Goal: Task Accomplishment & Management: Manage account settings

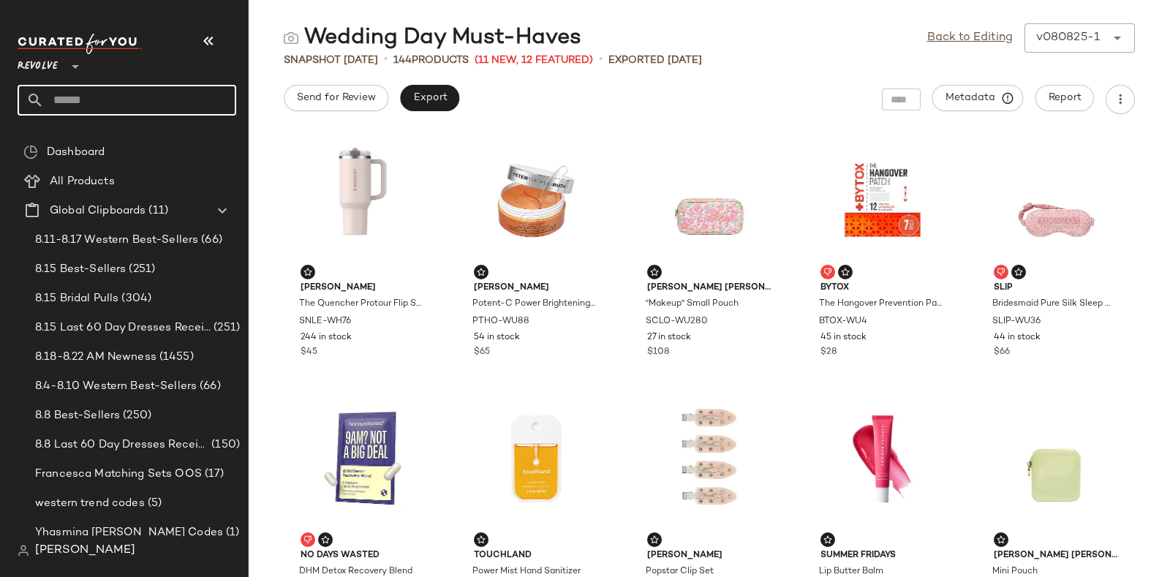
click at [106, 91] on input "text" at bounding box center [140, 100] width 192 height 31
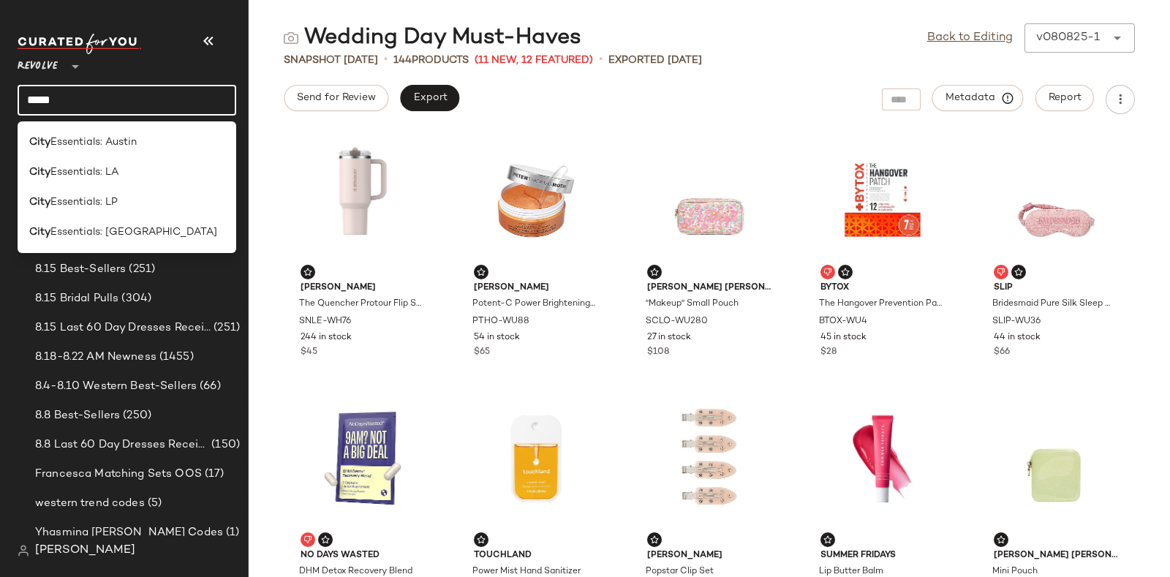
type input "****"
click at [130, 203] on div "City Essentials: LP" at bounding box center [126, 201] width 195 height 15
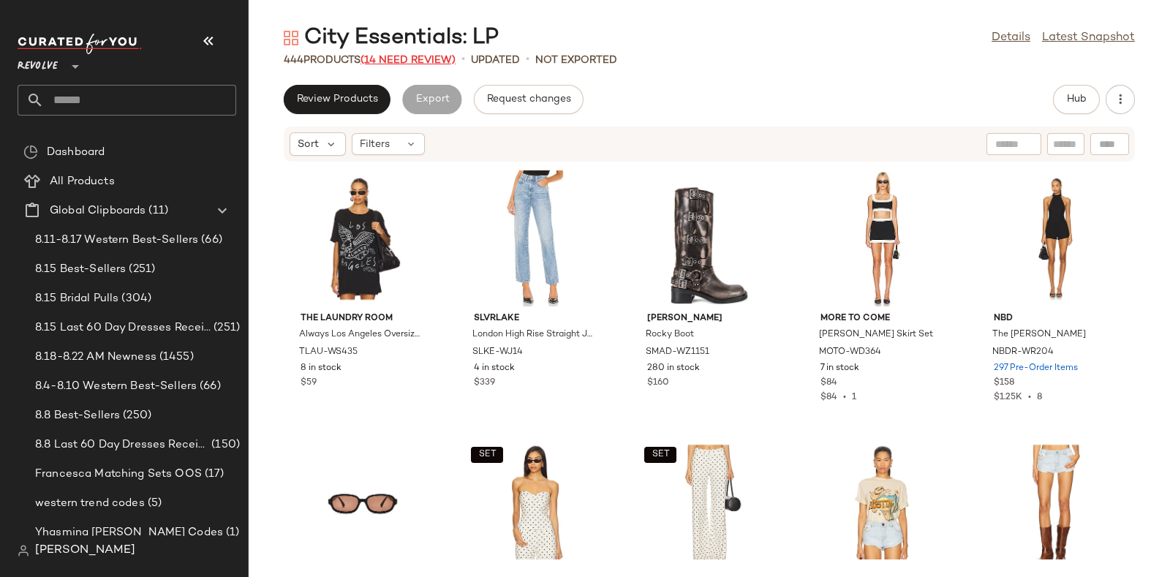
click at [414, 58] on span "(14 Need Review)" at bounding box center [407, 60] width 95 height 11
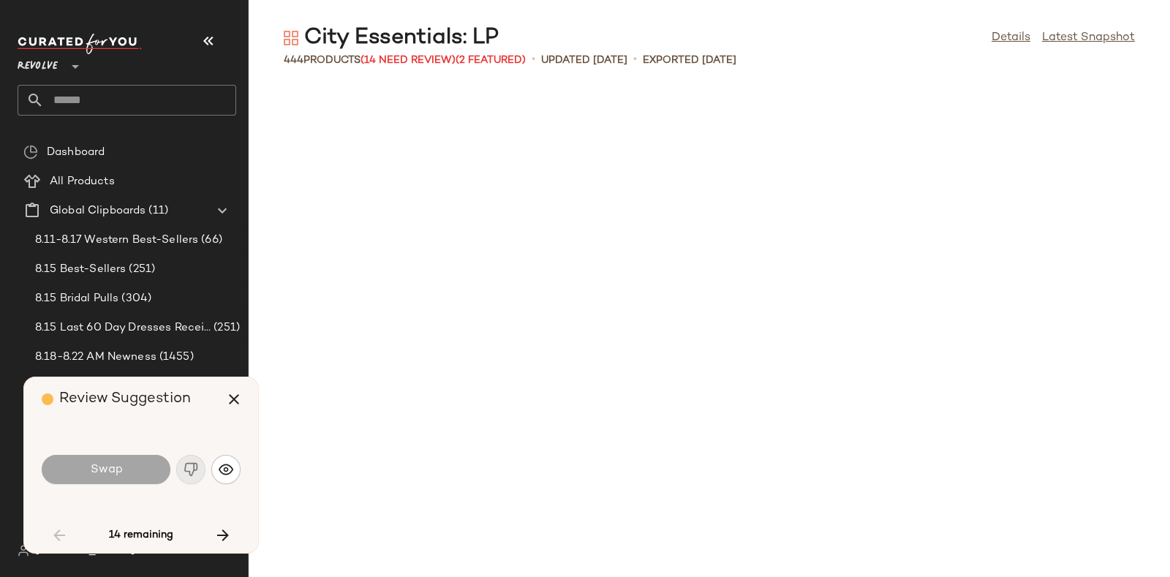
scroll to position [2408, 0]
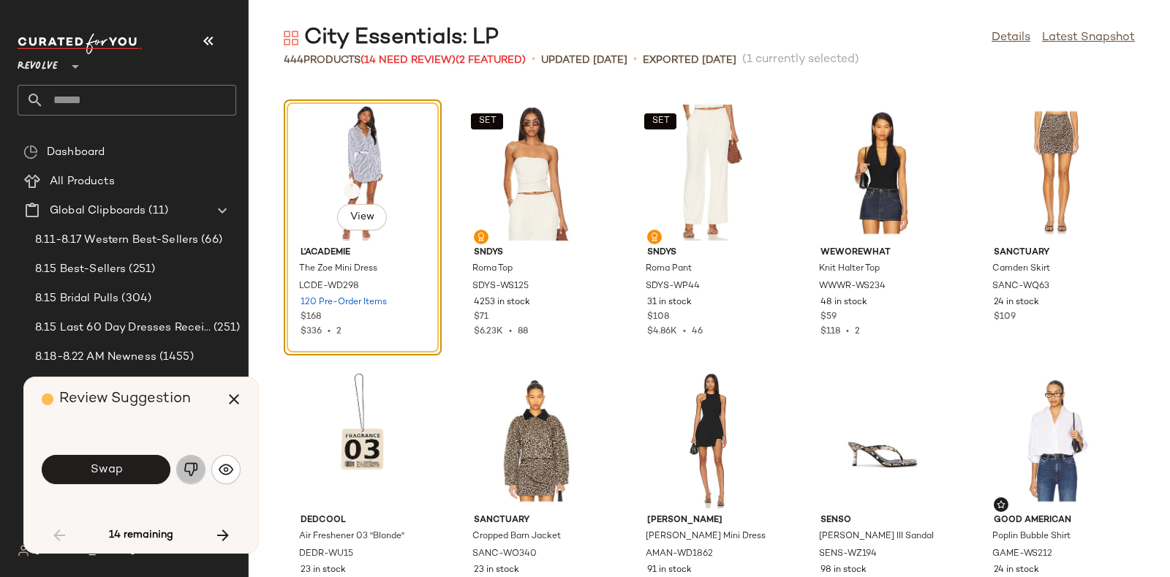
click at [186, 463] on img "button" at bounding box center [191, 469] width 15 height 15
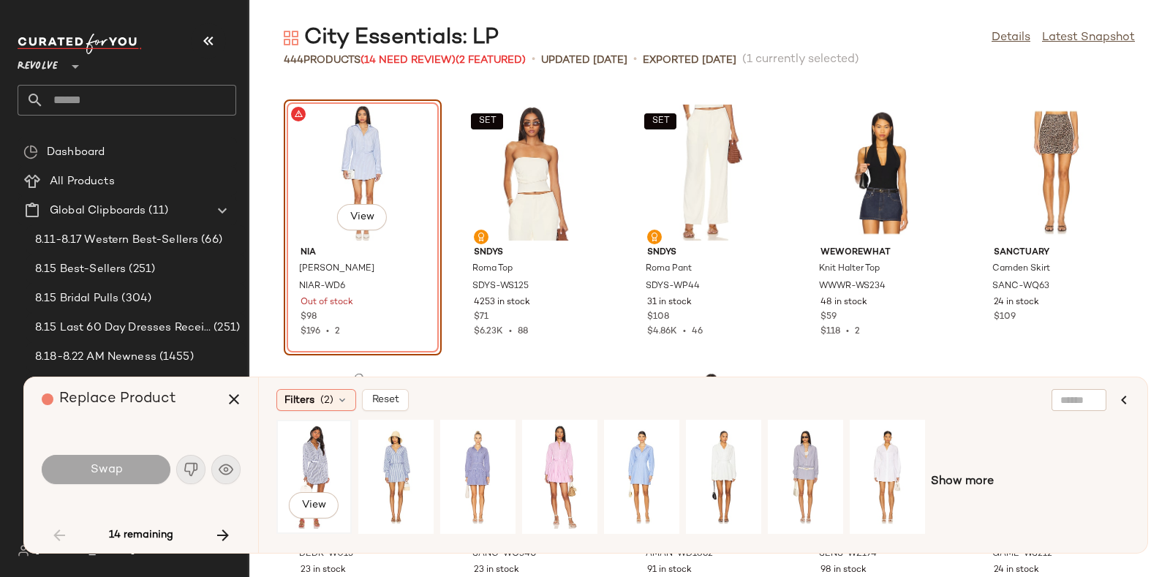
click at [316, 447] on div "View" at bounding box center [313, 477] width 65 height 104
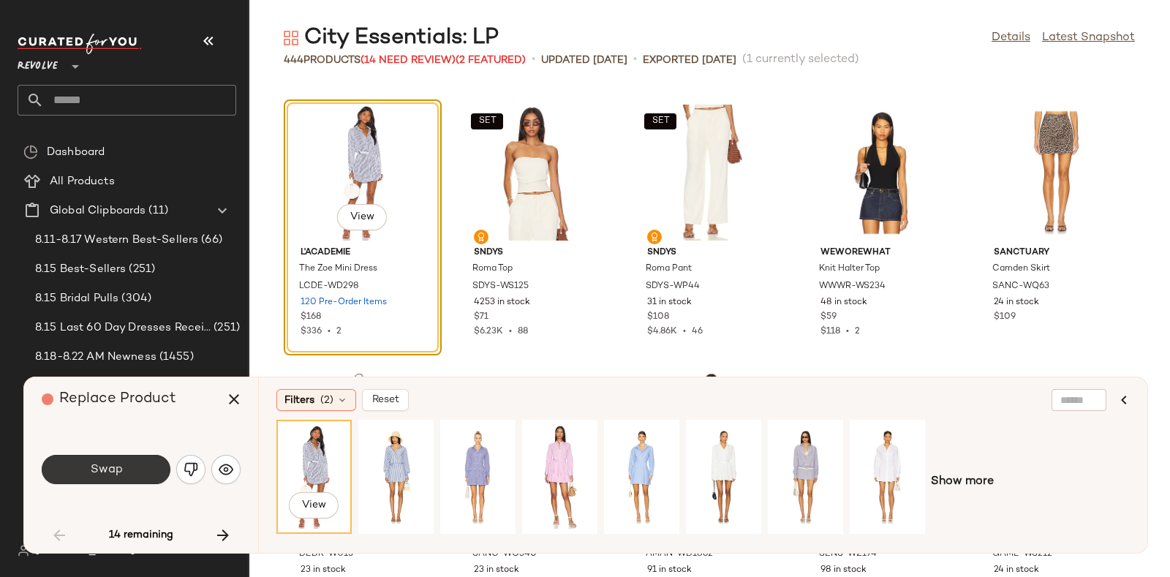
click at [130, 459] on button "Swap" at bounding box center [106, 469] width 129 height 29
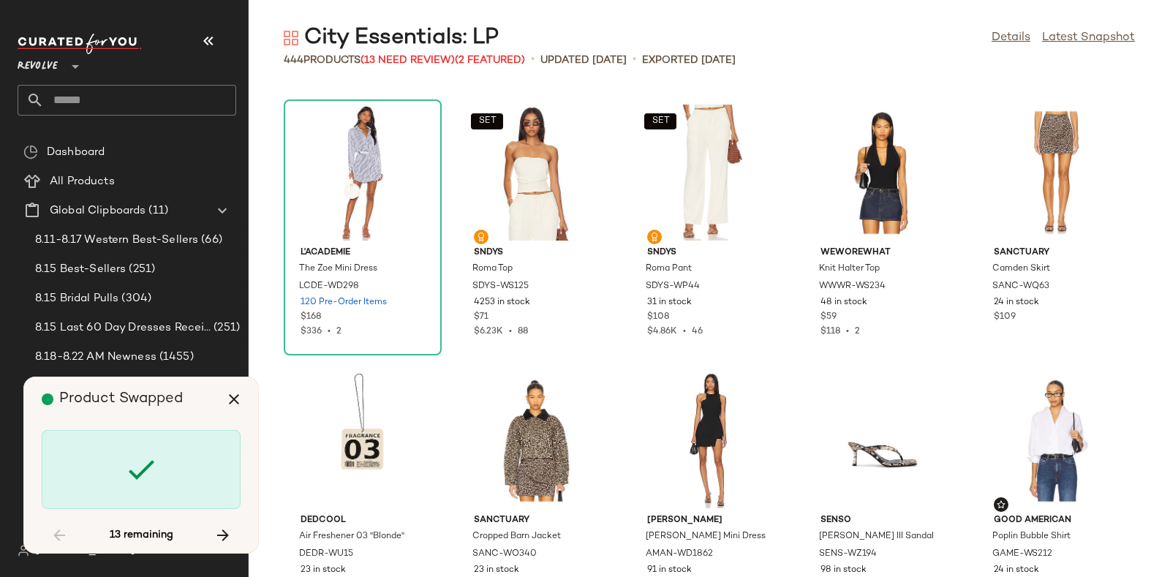
scroll to position [5619, 0]
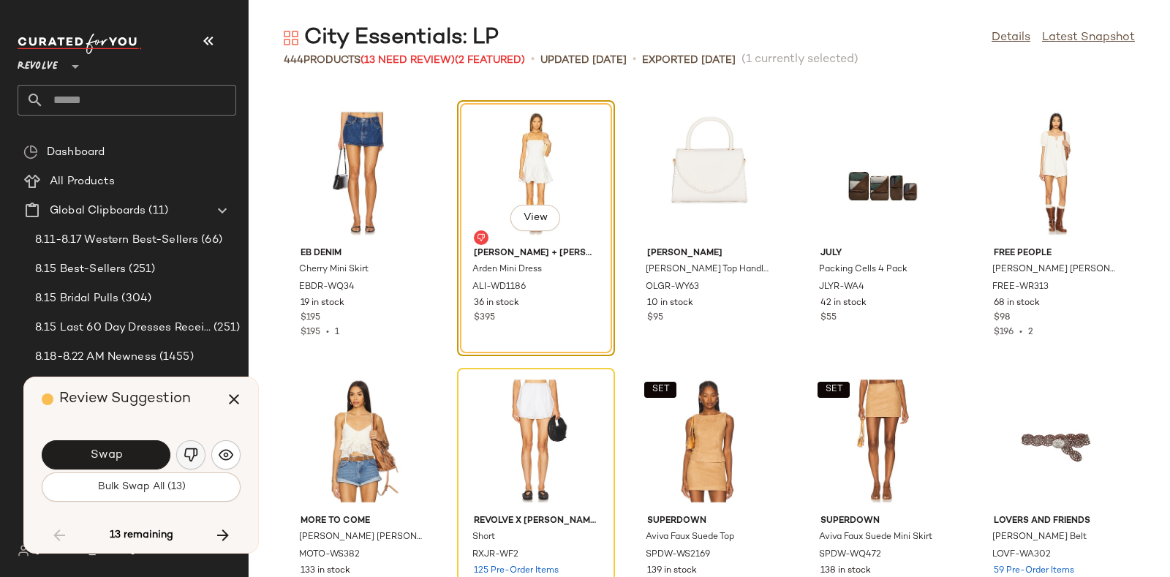
click at [186, 452] on img "button" at bounding box center [191, 454] width 15 height 15
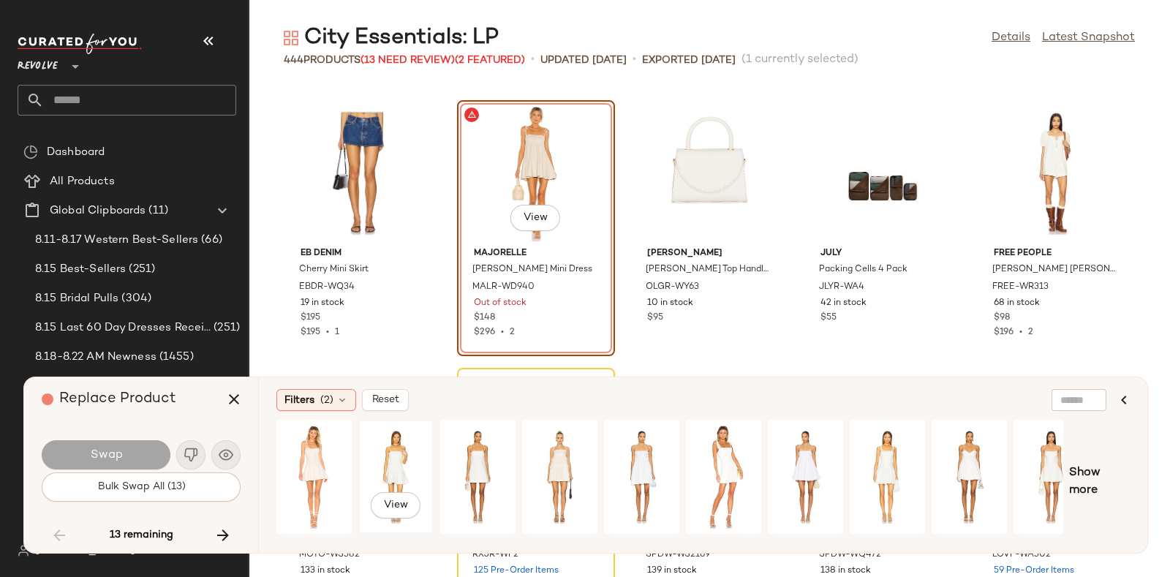
click at [402, 461] on div "View" at bounding box center [395, 477] width 65 height 104
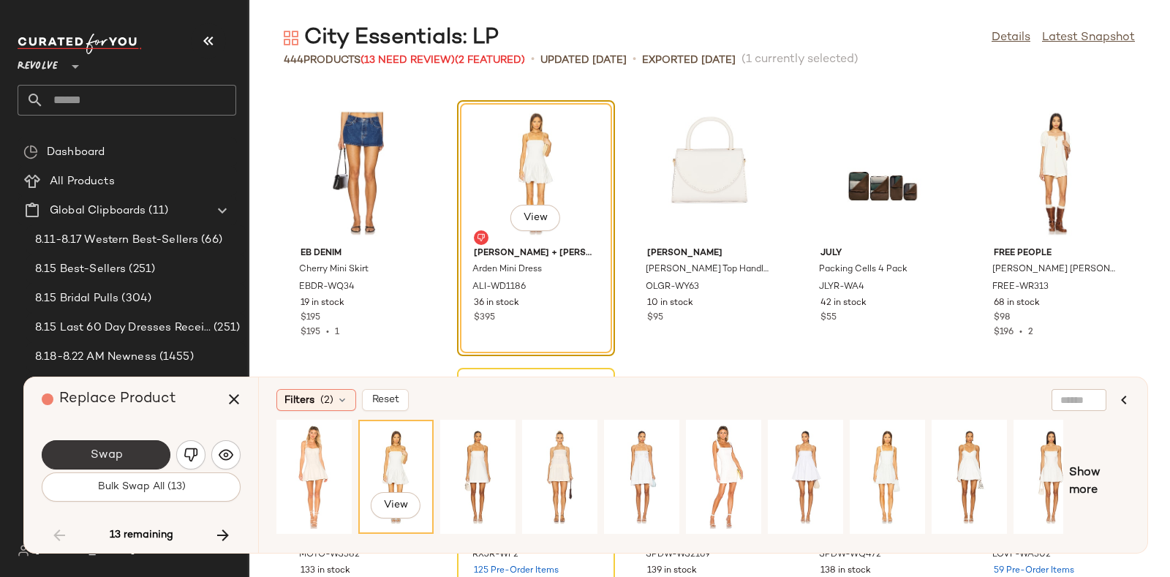
click at [125, 446] on button "Swap" at bounding box center [106, 454] width 129 height 29
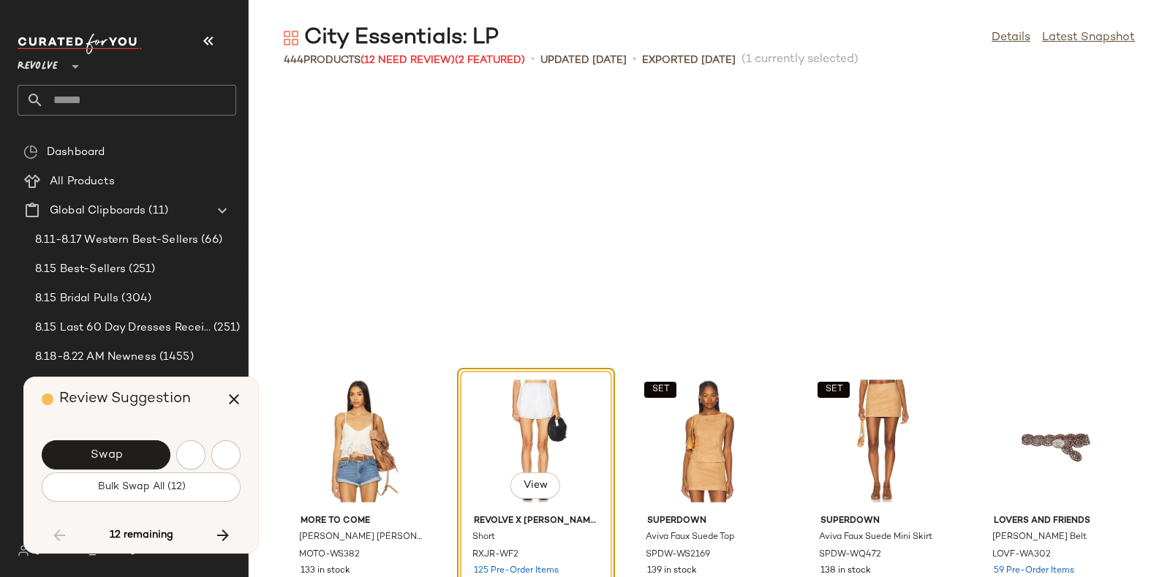
scroll to position [5886, 0]
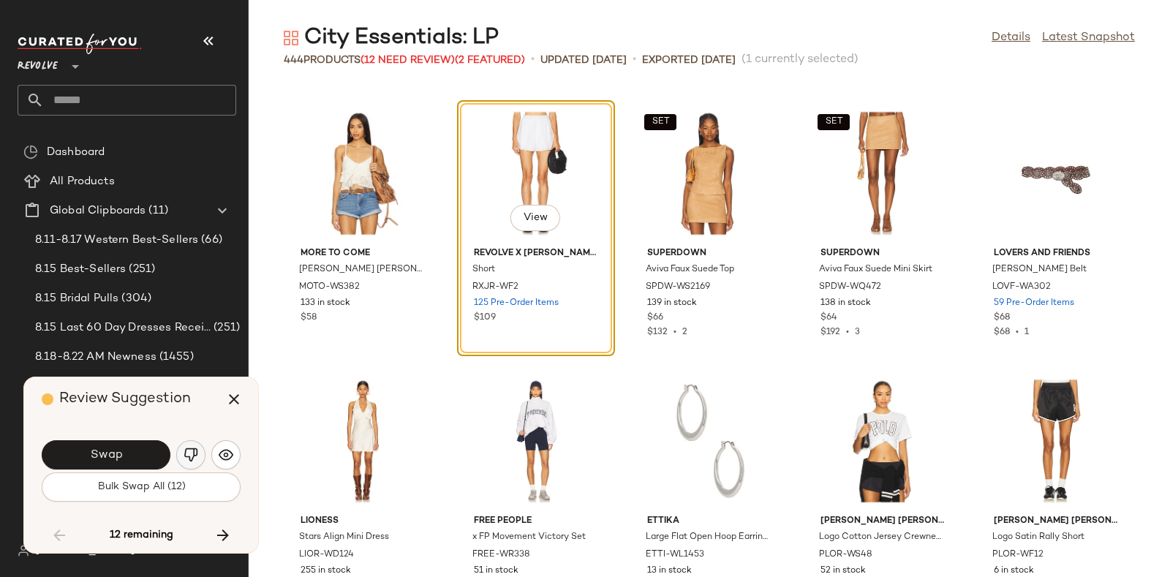
click at [186, 453] on img "button" at bounding box center [191, 454] width 15 height 15
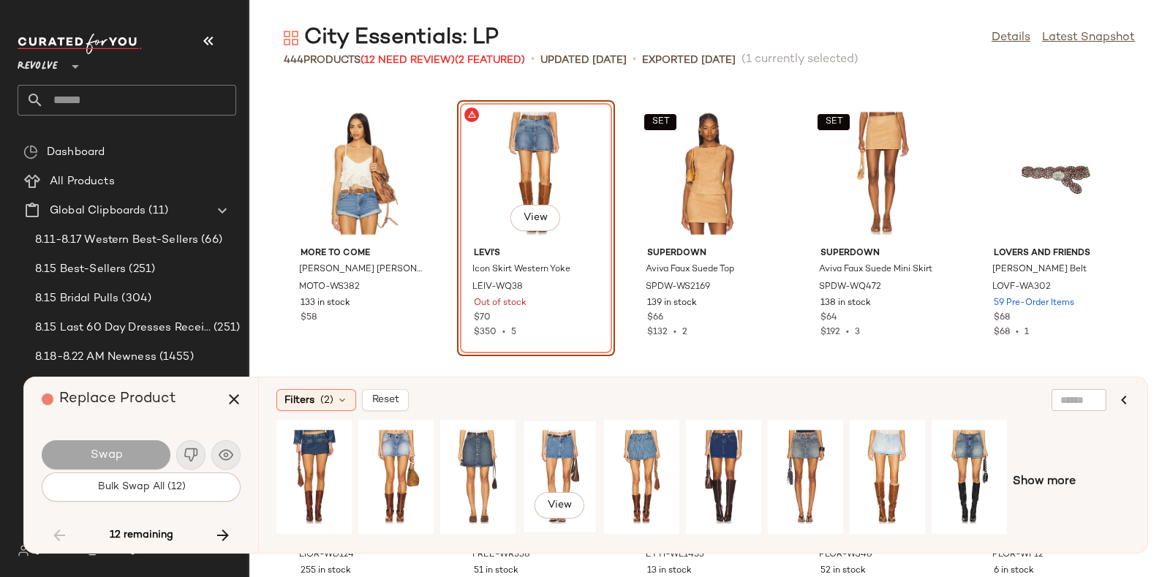
click at [543, 446] on div "View" at bounding box center [559, 477] width 65 height 104
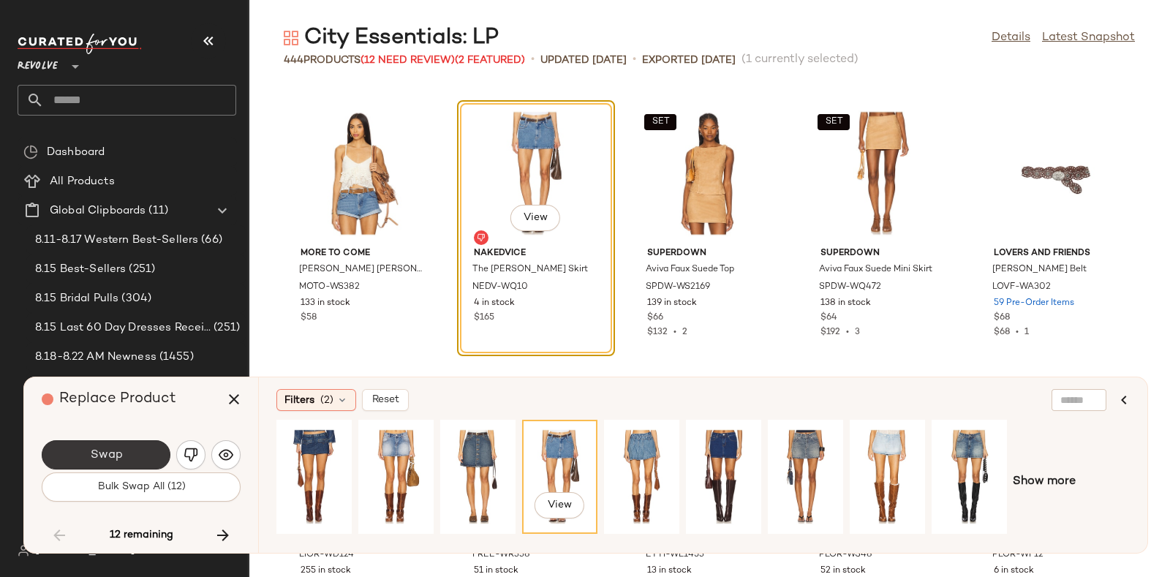
click at [132, 442] on button "Swap" at bounding box center [106, 454] width 129 height 29
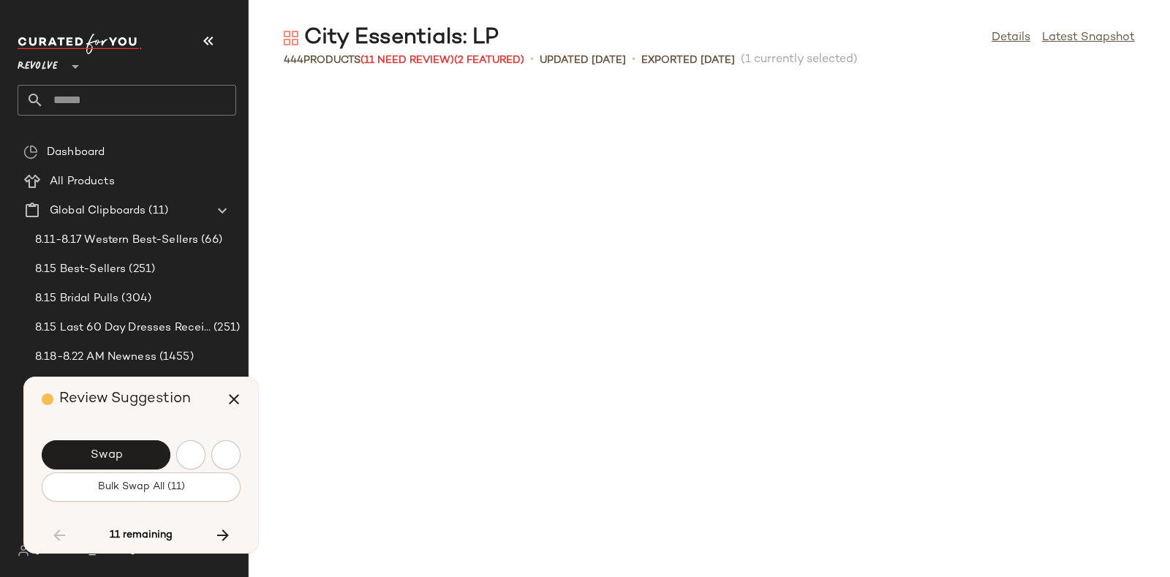
scroll to position [6422, 0]
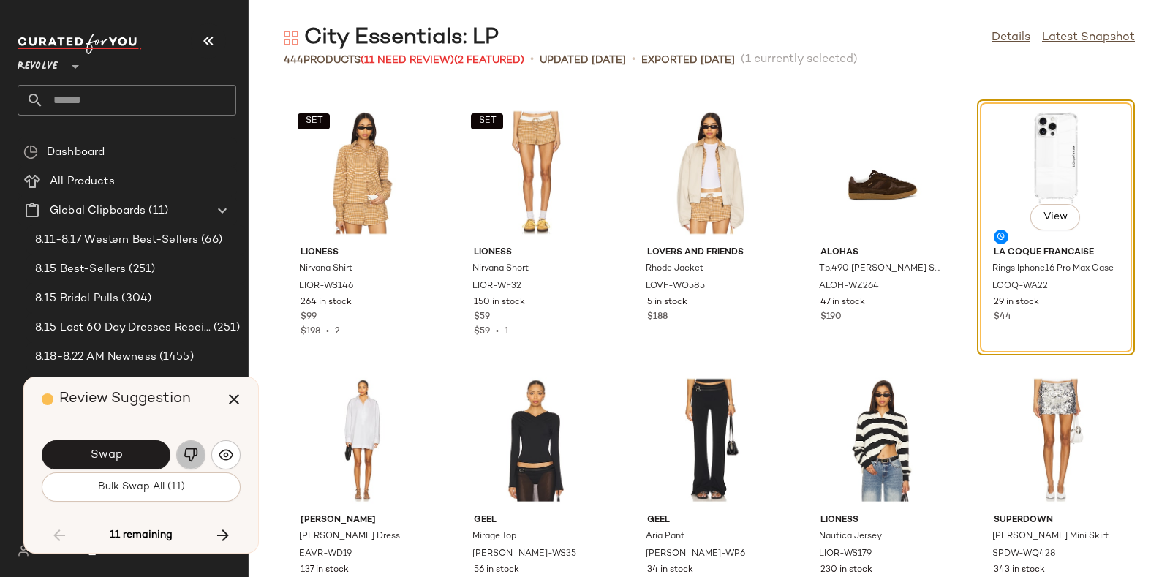
click at [198, 444] on button "button" at bounding box center [190, 454] width 29 height 29
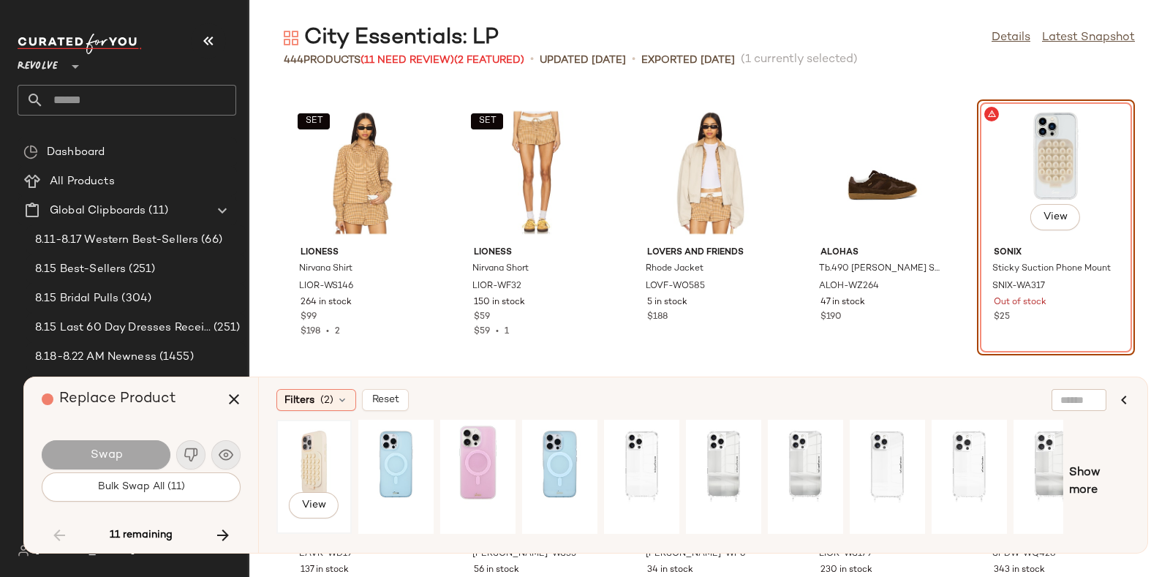
click at [306, 456] on div "View" at bounding box center [313, 477] width 65 height 104
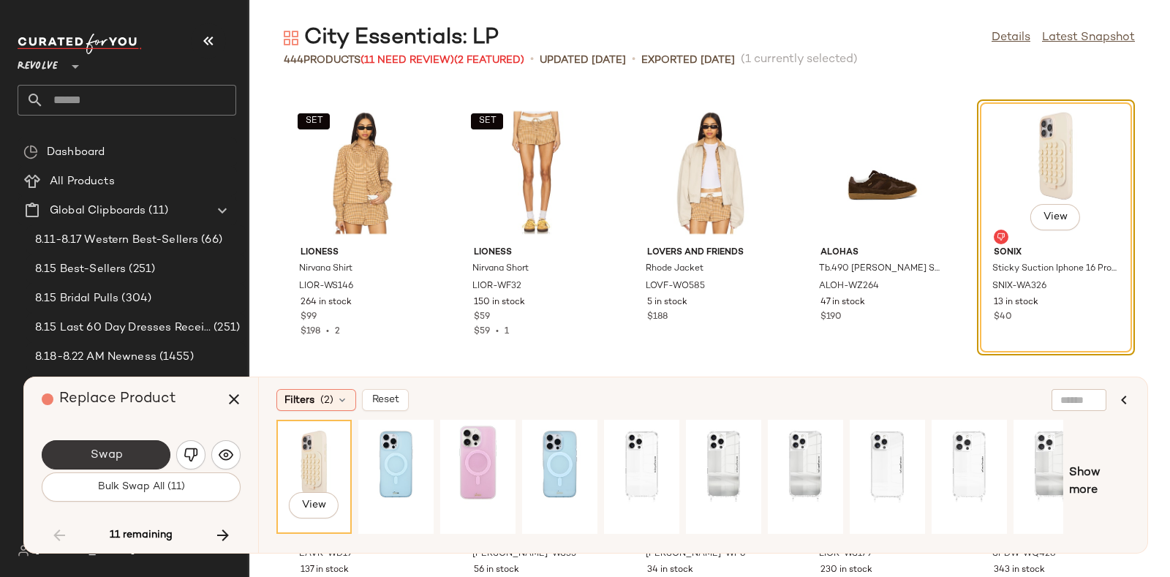
click at [97, 445] on button "Swap" at bounding box center [106, 454] width 129 height 29
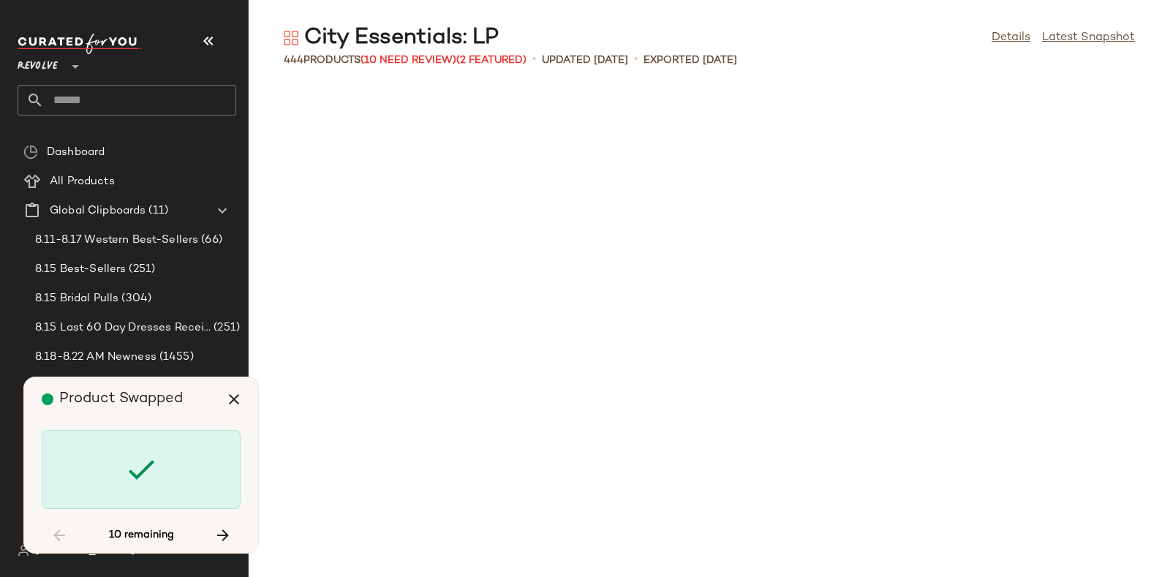
scroll to position [7760, 0]
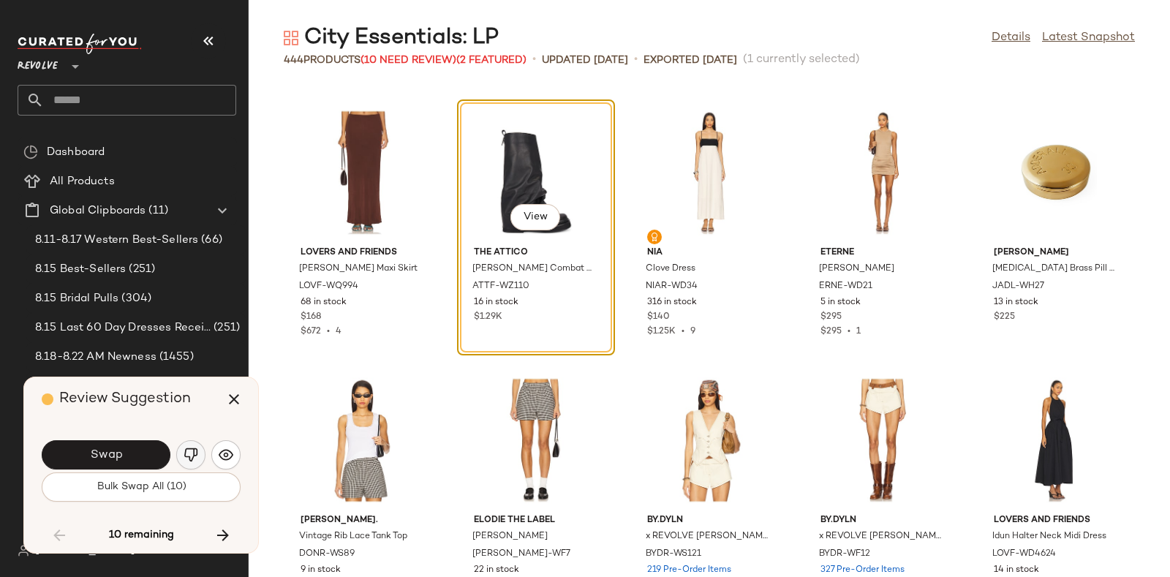
click at [188, 451] on img "button" at bounding box center [191, 454] width 15 height 15
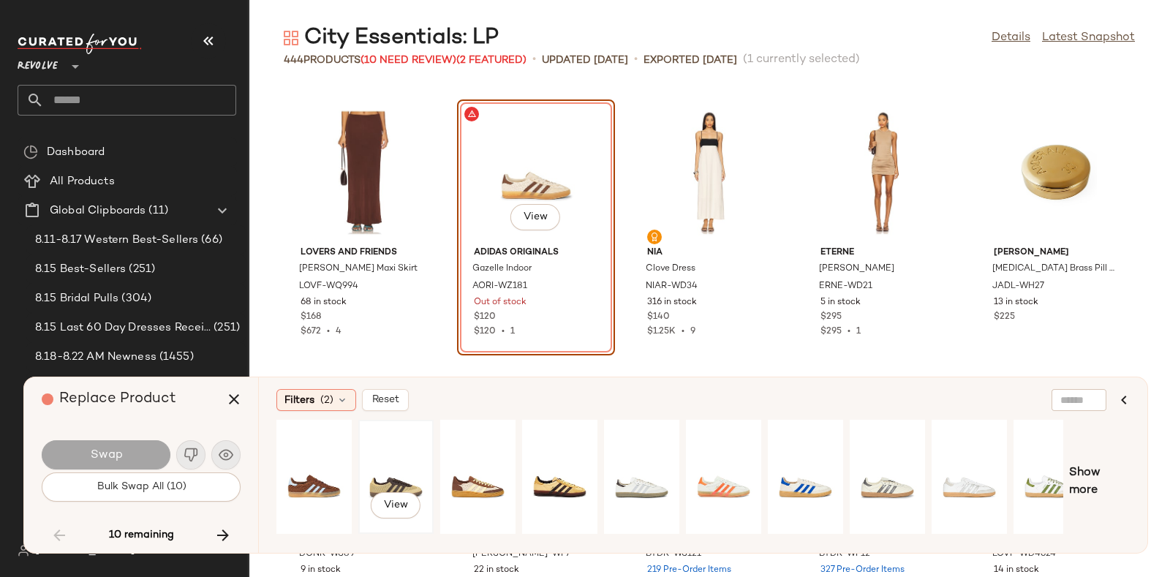
click at [382, 469] on div "View" at bounding box center [395, 477] width 65 height 104
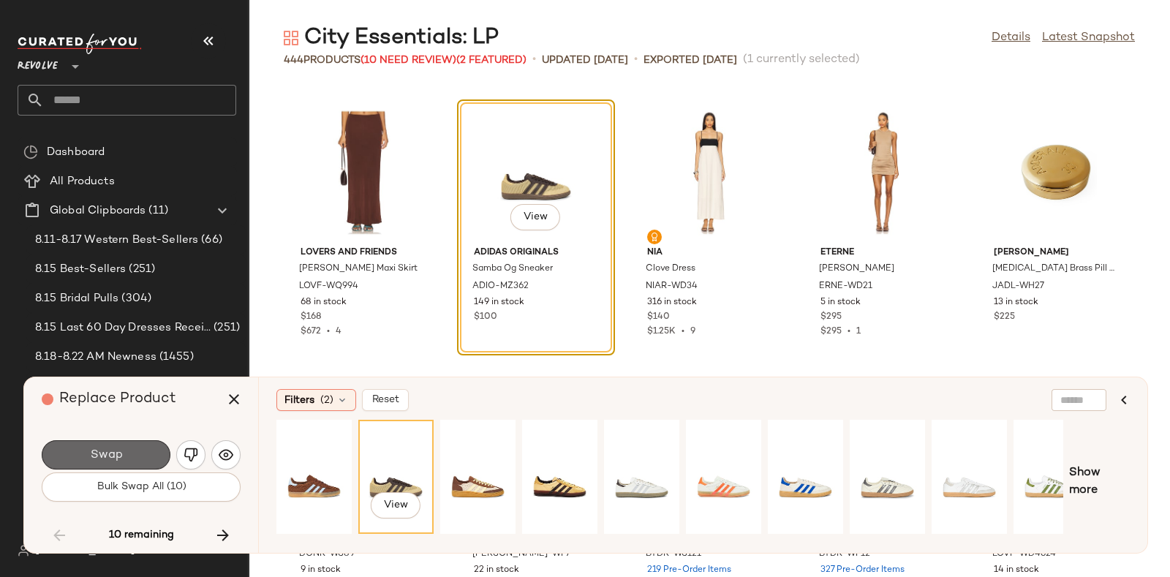
click at [110, 449] on span "Swap" at bounding box center [105, 455] width 33 height 14
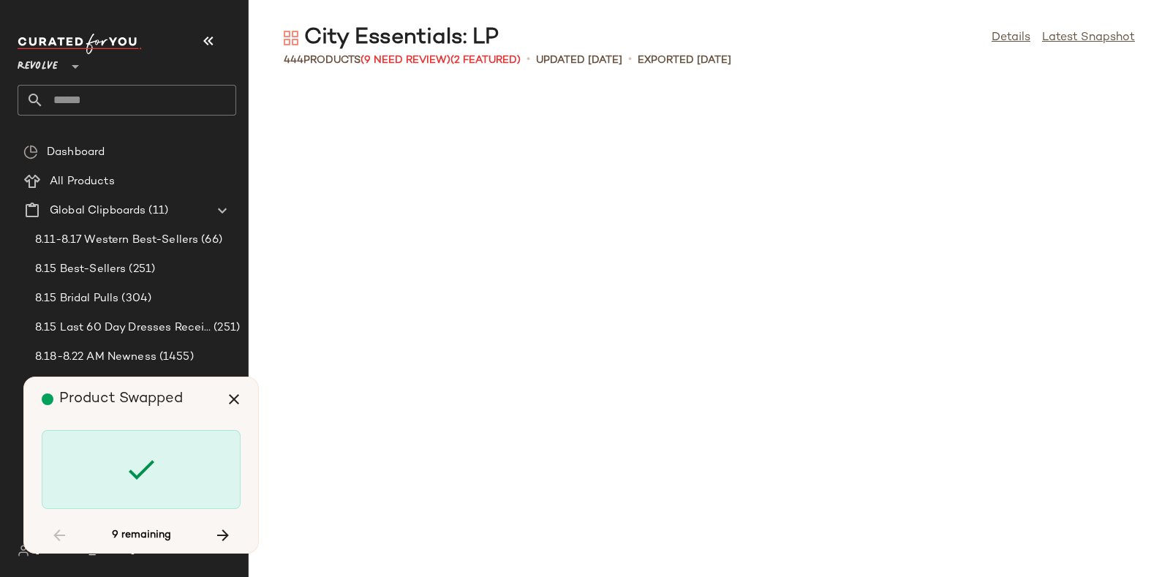
scroll to position [9098, 0]
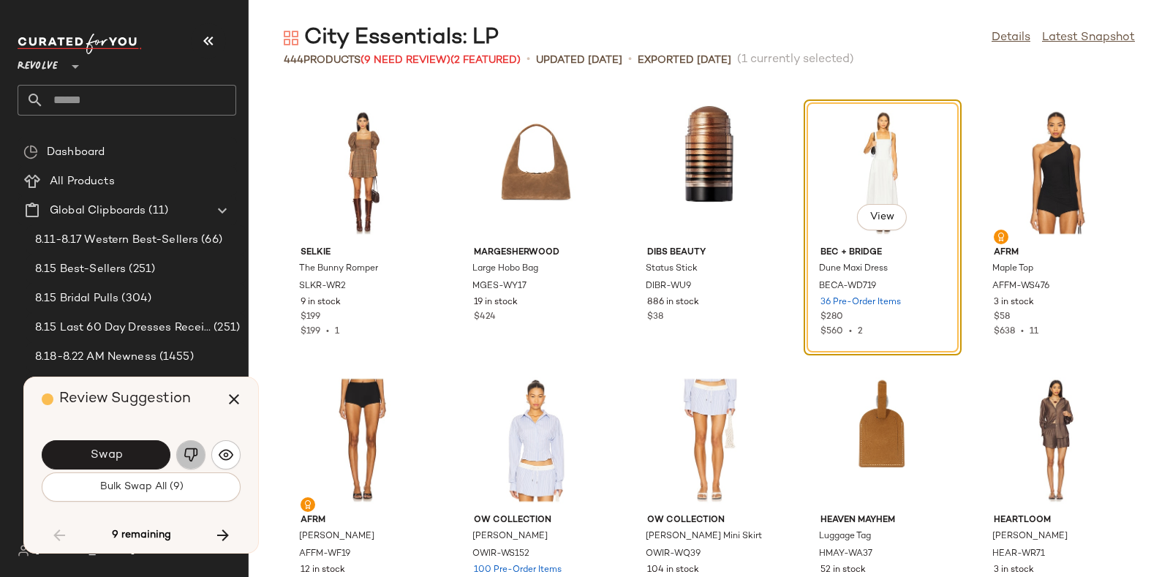
click at [189, 444] on button "button" at bounding box center [190, 454] width 29 height 29
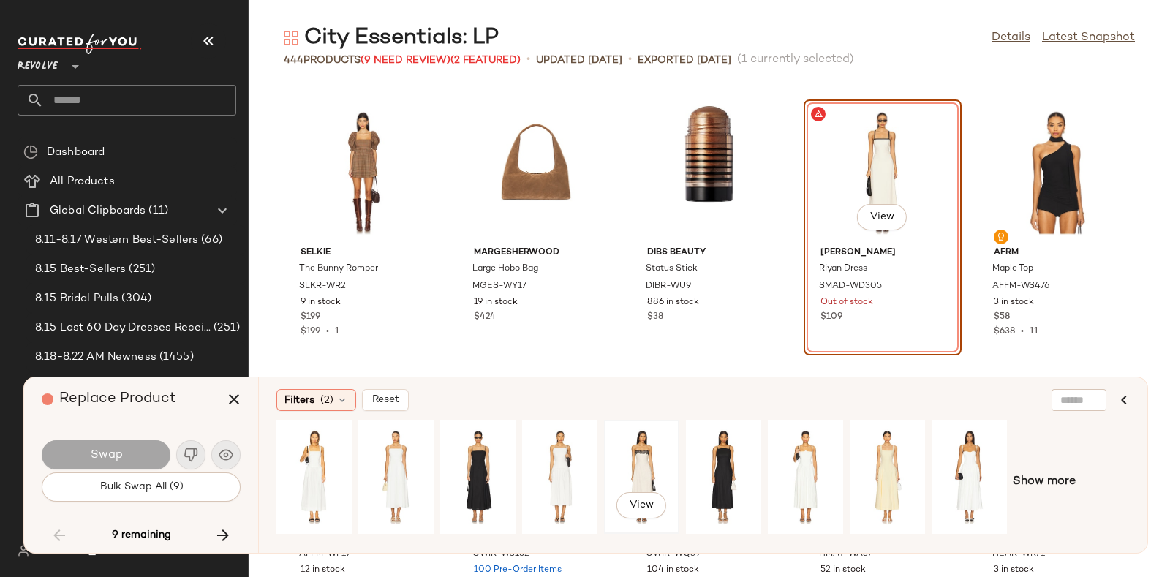
click at [644, 451] on div "View" at bounding box center [641, 477] width 65 height 104
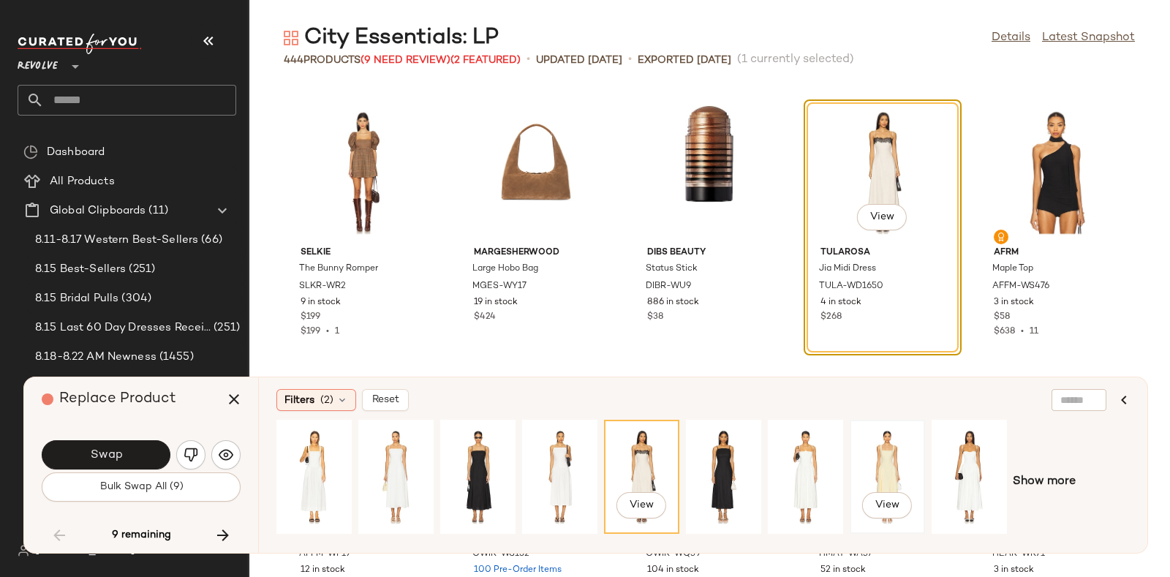
click at [885, 456] on div "View" at bounding box center [887, 477] width 65 height 104
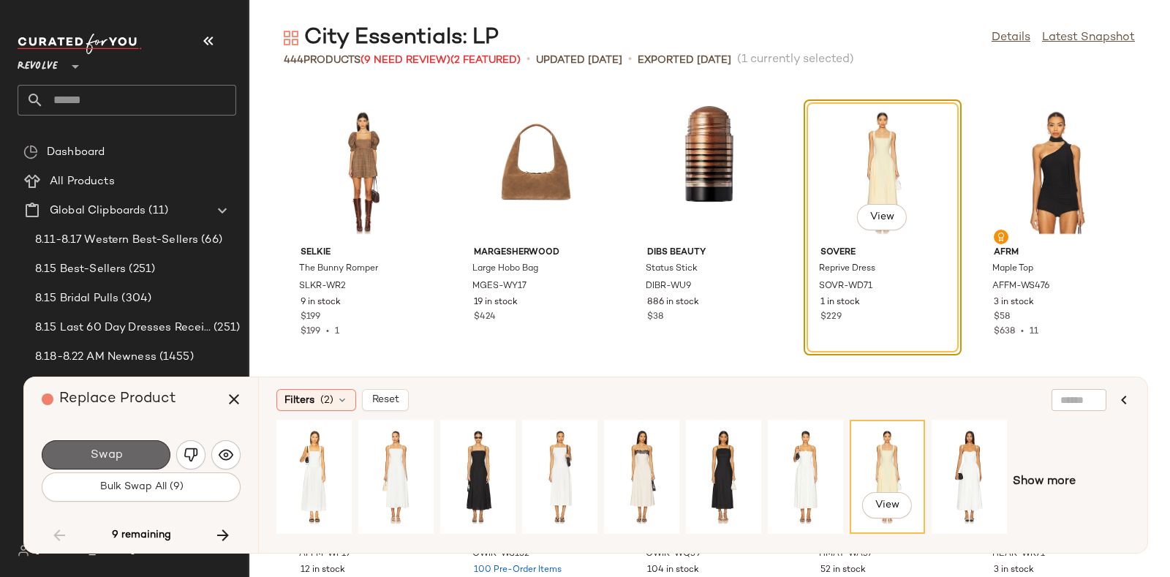
click at [91, 451] on span "Swap" at bounding box center [105, 455] width 33 height 14
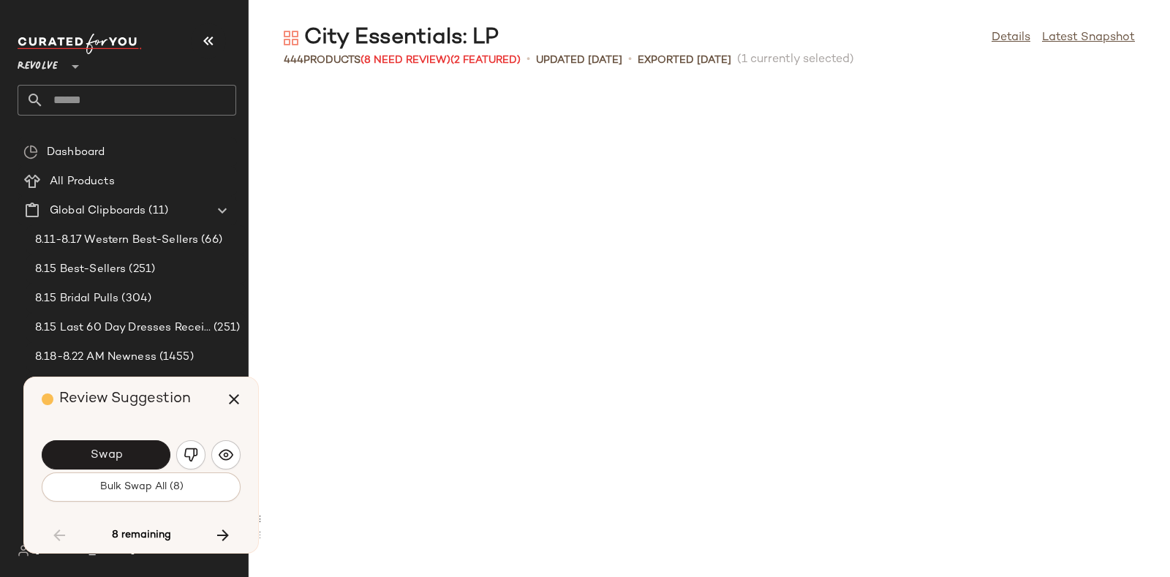
scroll to position [9633, 0]
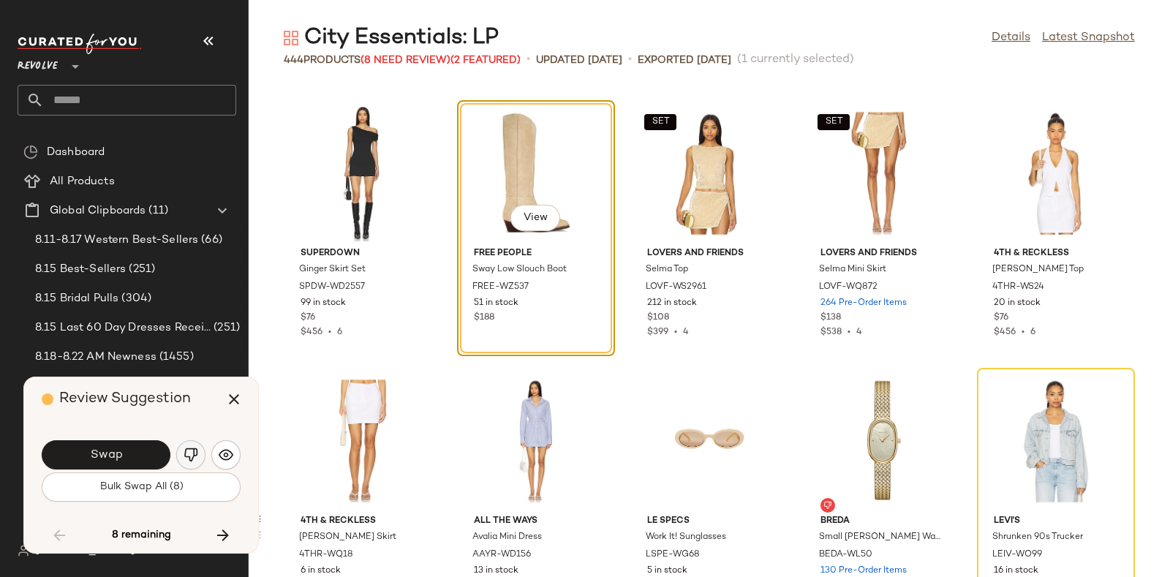
click at [184, 446] on button "button" at bounding box center [190, 454] width 29 height 29
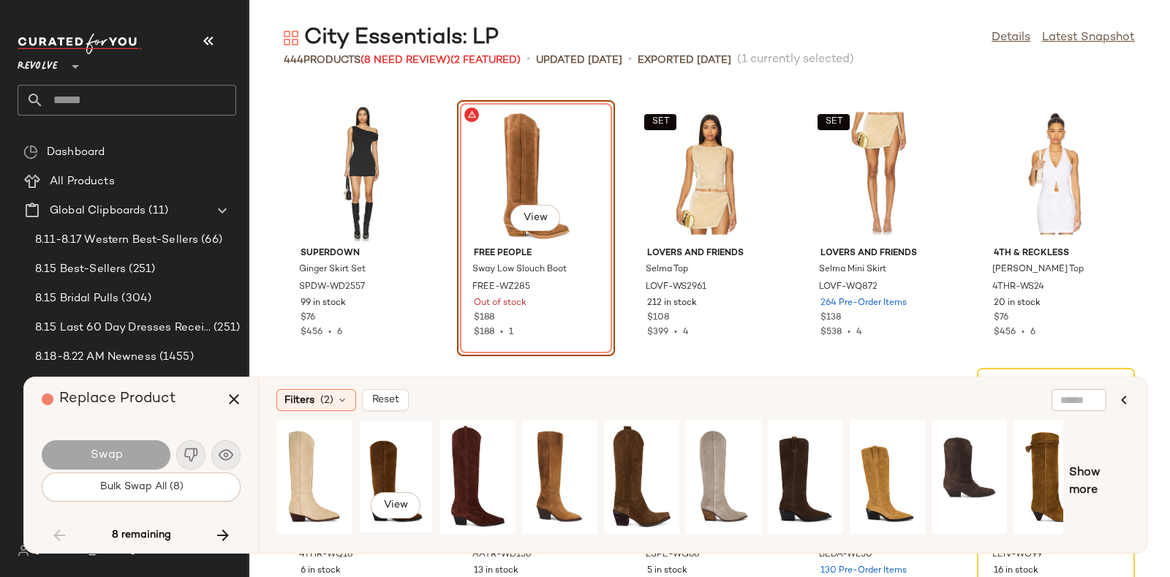
click at [367, 462] on div "View" at bounding box center [395, 477] width 65 height 104
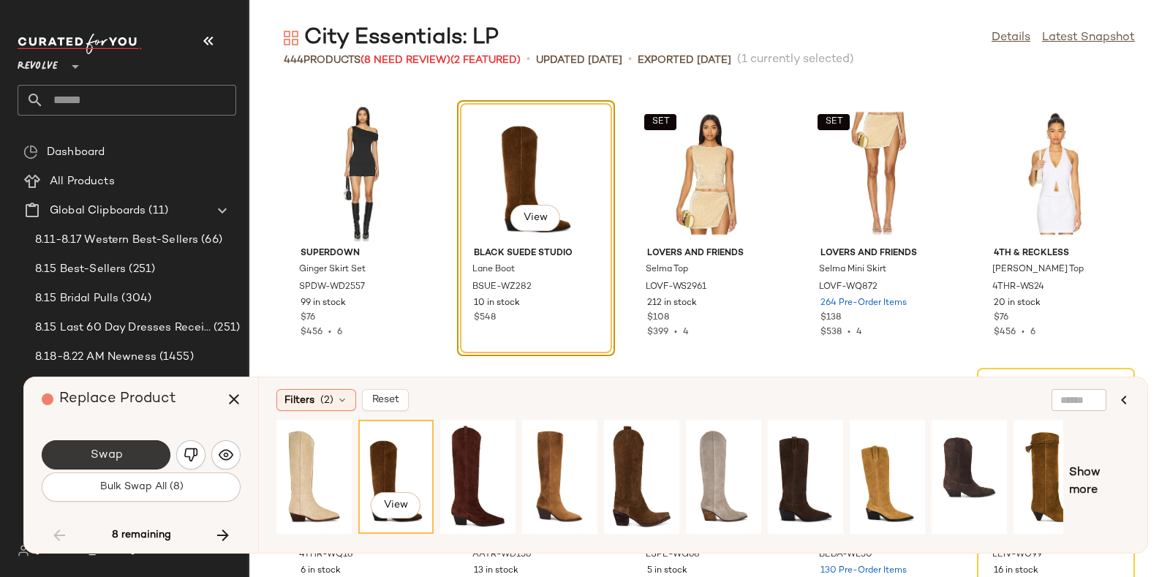
click at [121, 448] on span "Swap" at bounding box center [105, 455] width 33 height 14
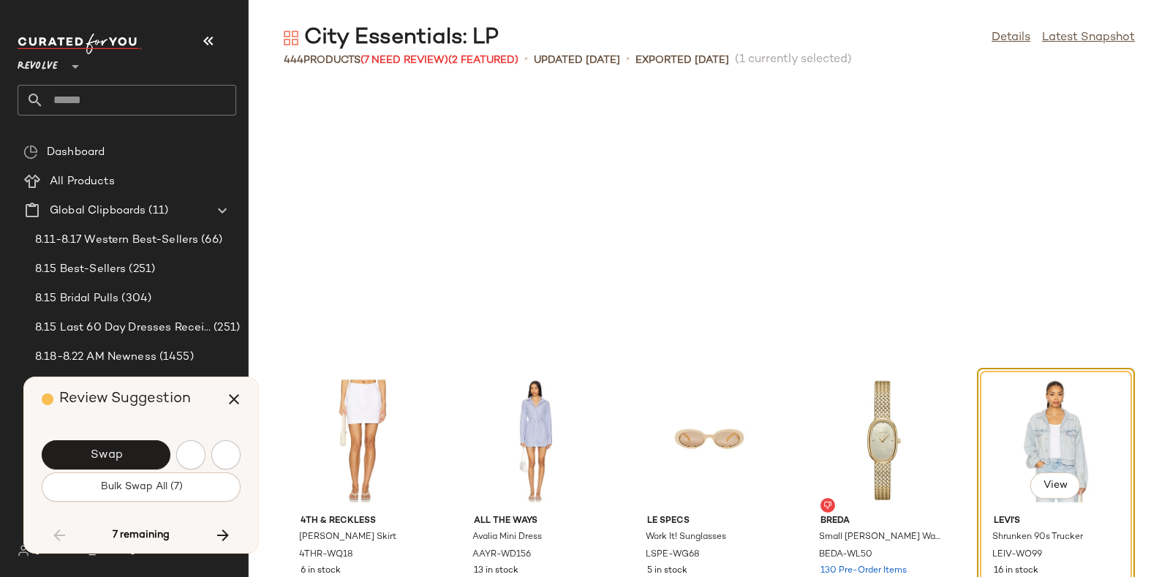
scroll to position [9900, 0]
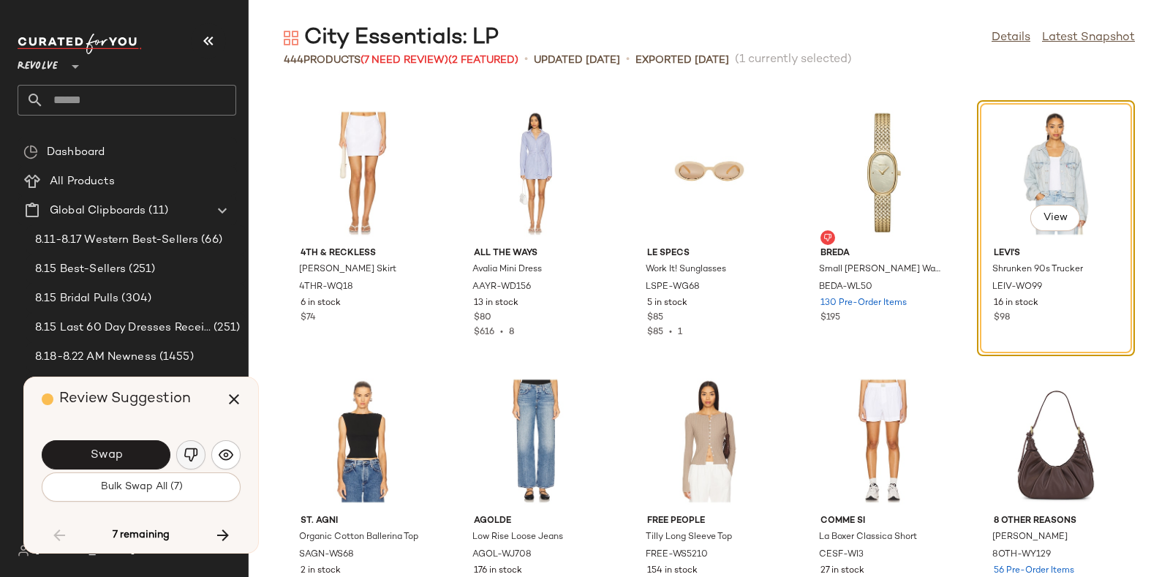
click at [189, 445] on button "button" at bounding box center [190, 454] width 29 height 29
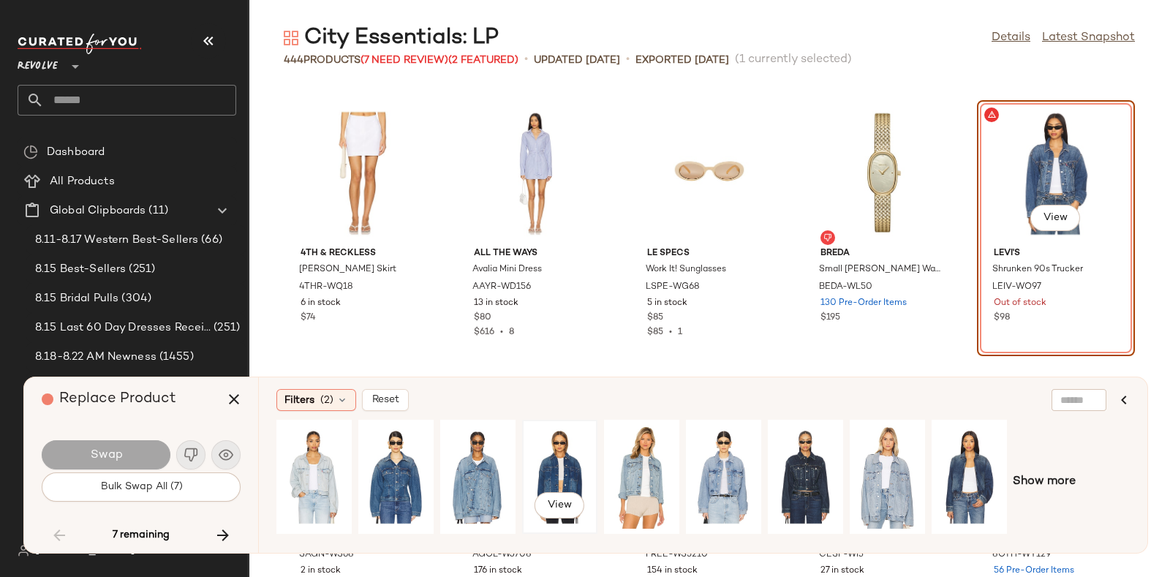
click at [550, 462] on div "View" at bounding box center [559, 477] width 65 height 104
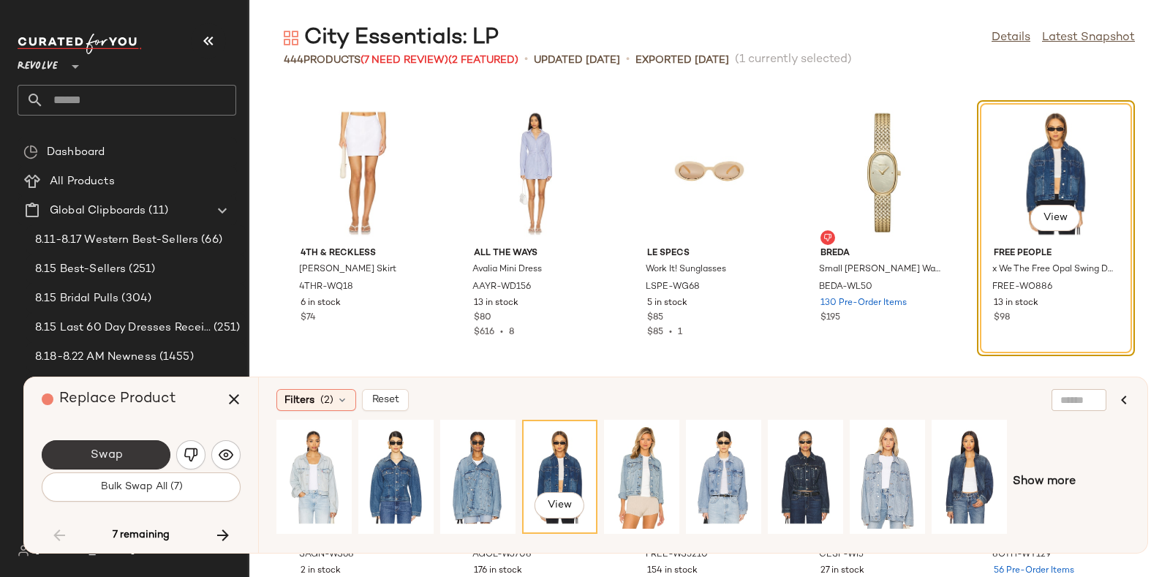
click at [134, 451] on button "Swap" at bounding box center [106, 454] width 129 height 29
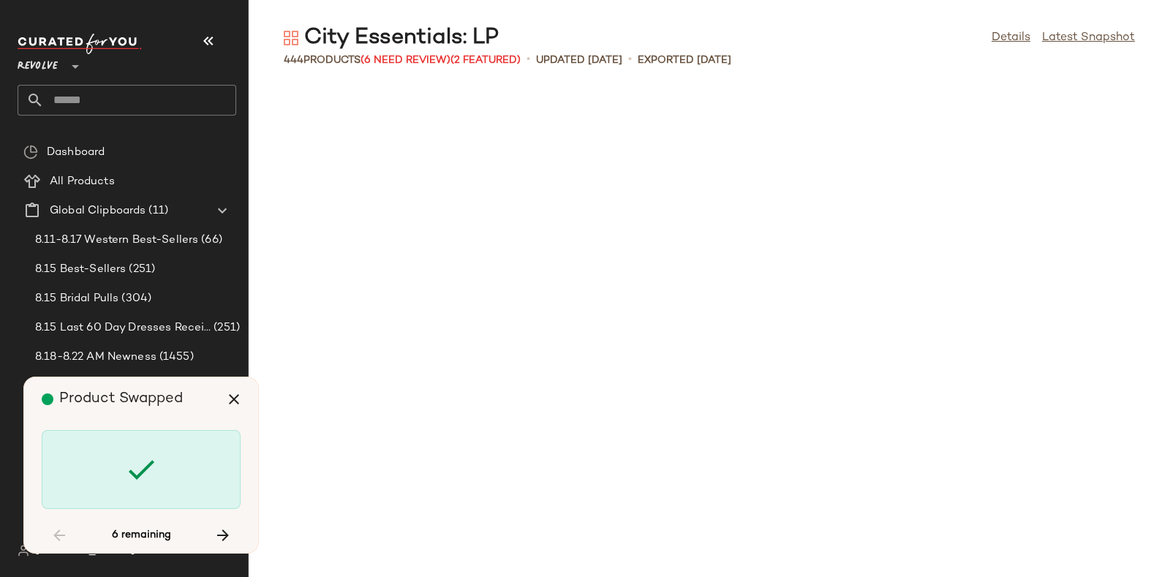
scroll to position [11774, 0]
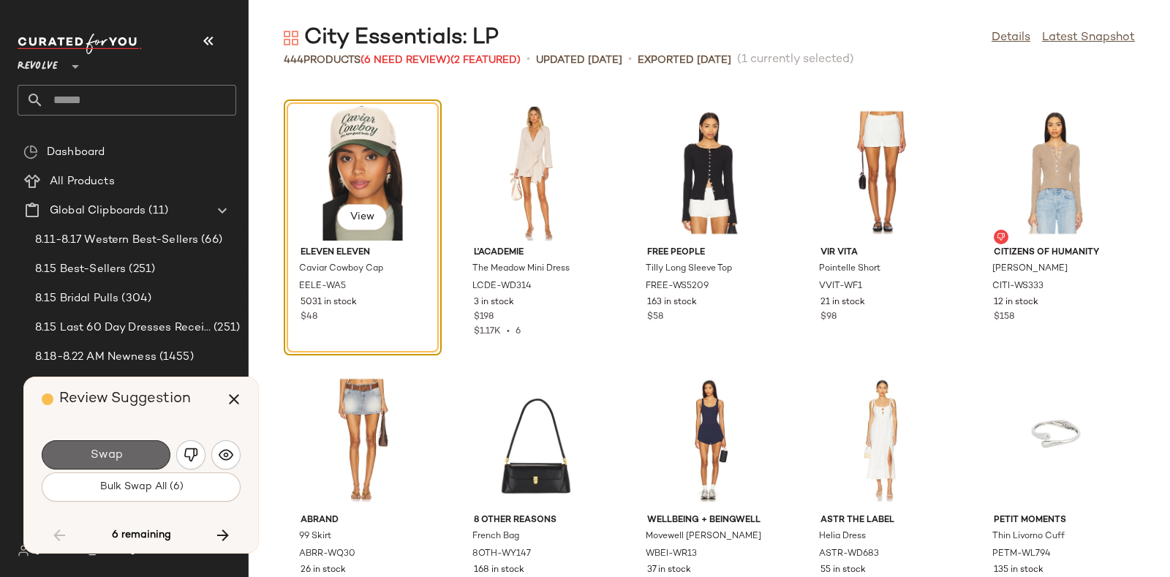
click at [143, 445] on button "Swap" at bounding box center [106, 454] width 129 height 29
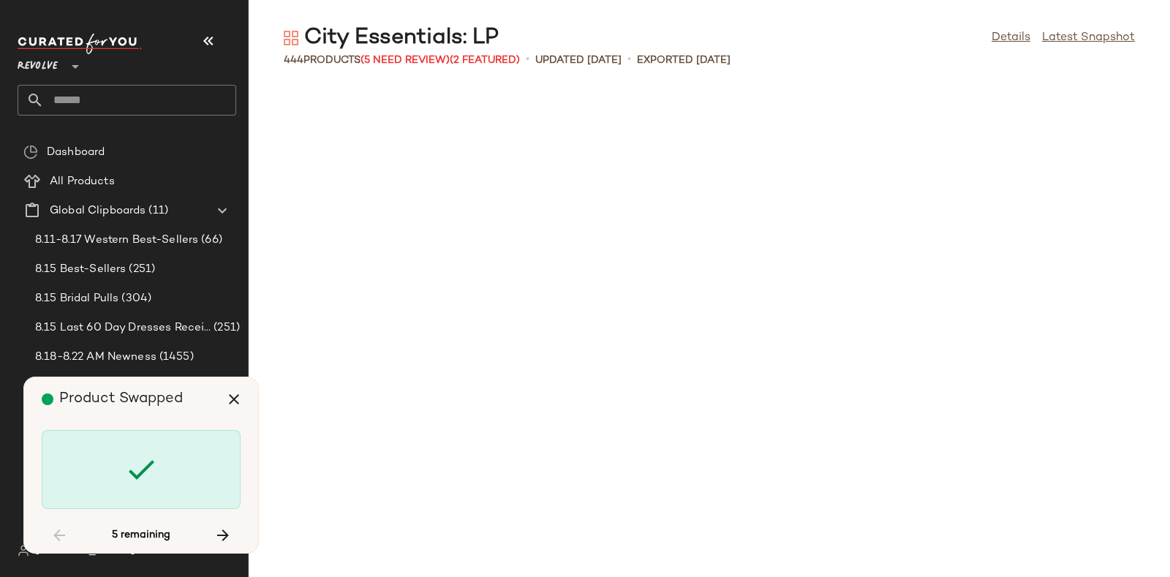
scroll to position [12845, 0]
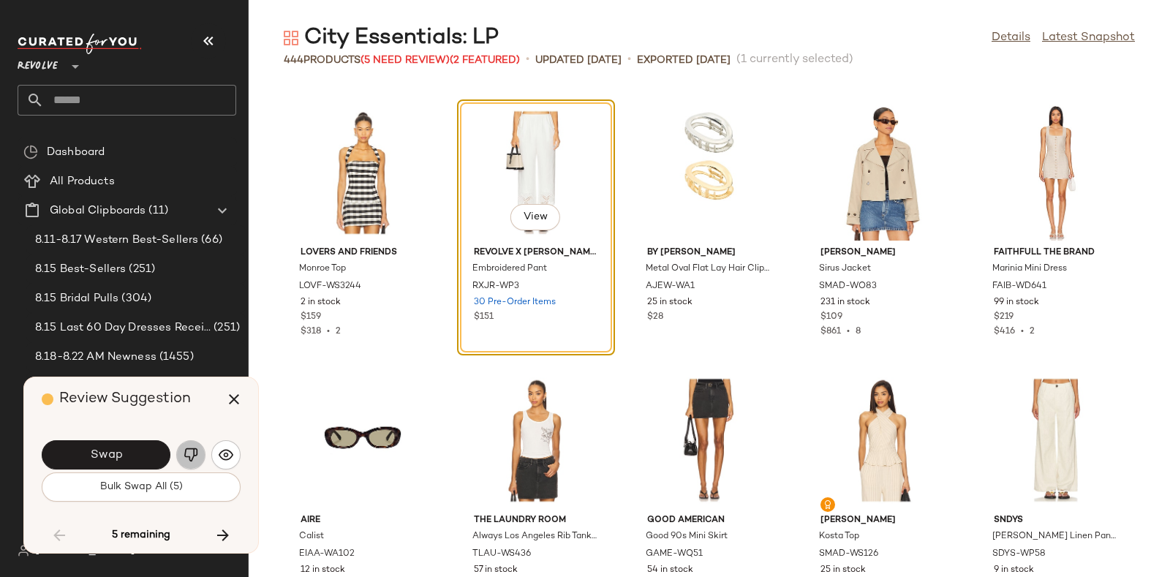
click at [186, 450] on img "button" at bounding box center [191, 454] width 15 height 15
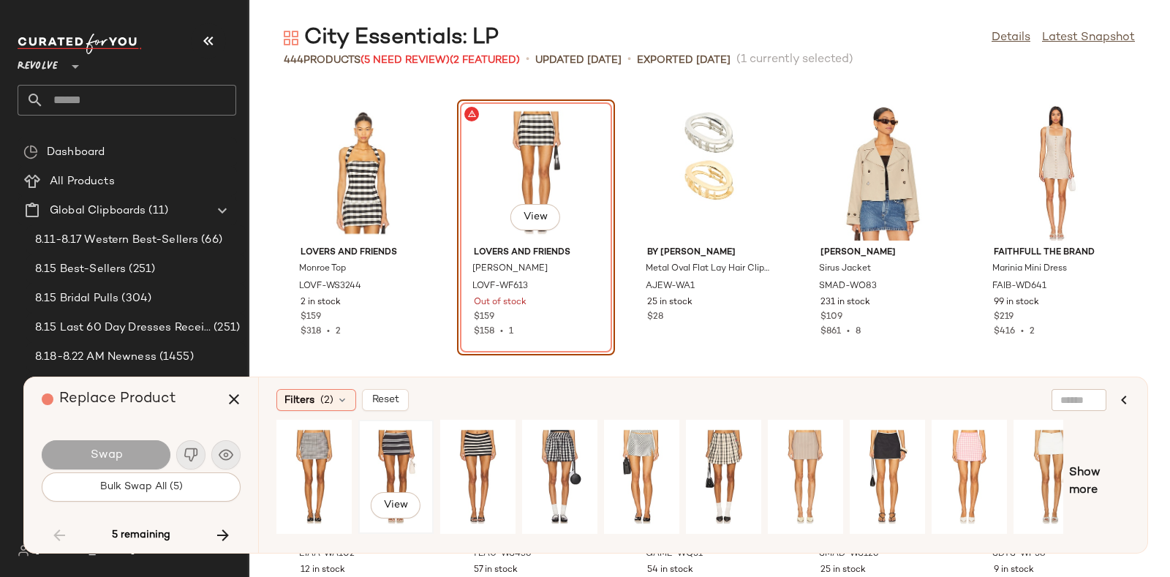
click at [397, 447] on div "View" at bounding box center [395, 477] width 65 height 104
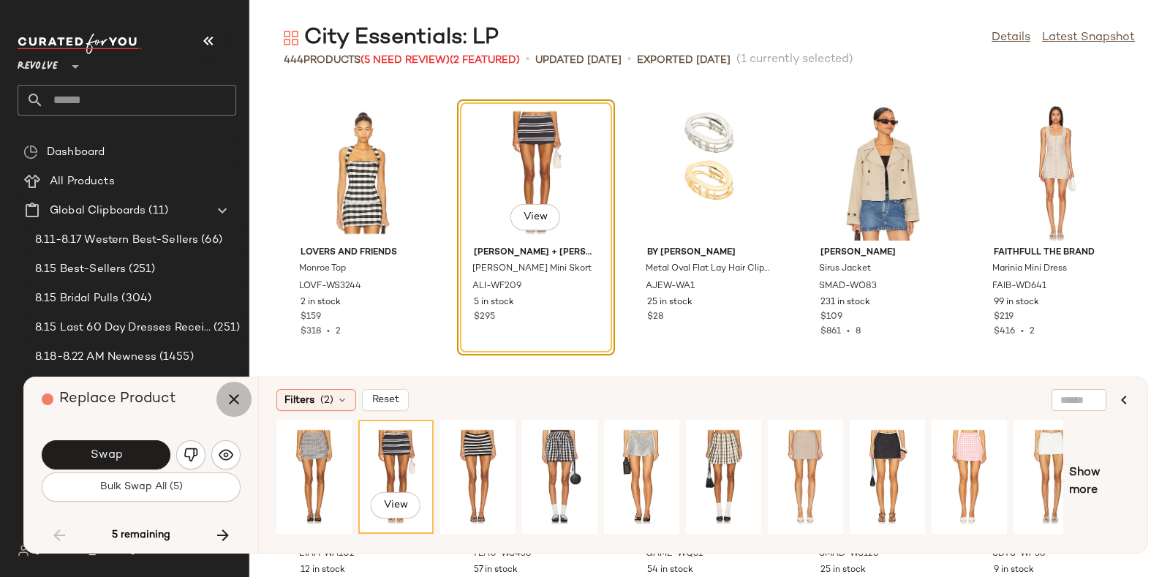
click at [233, 396] on icon "button" at bounding box center [234, 399] width 18 height 18
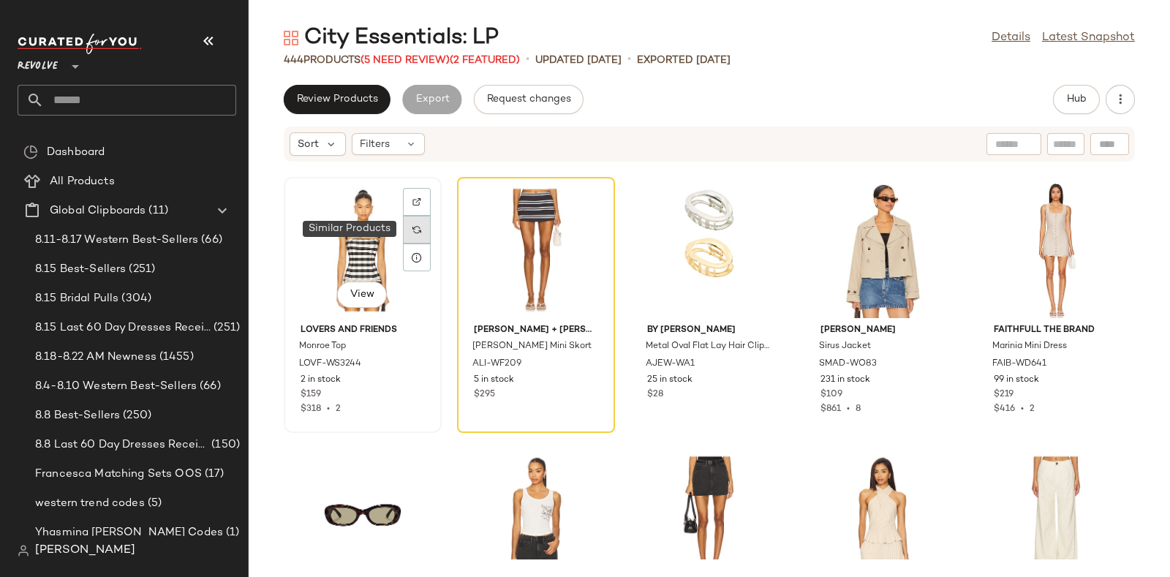
click at [410, 225] on div at bounding box center [417, 230] width 28 height 28
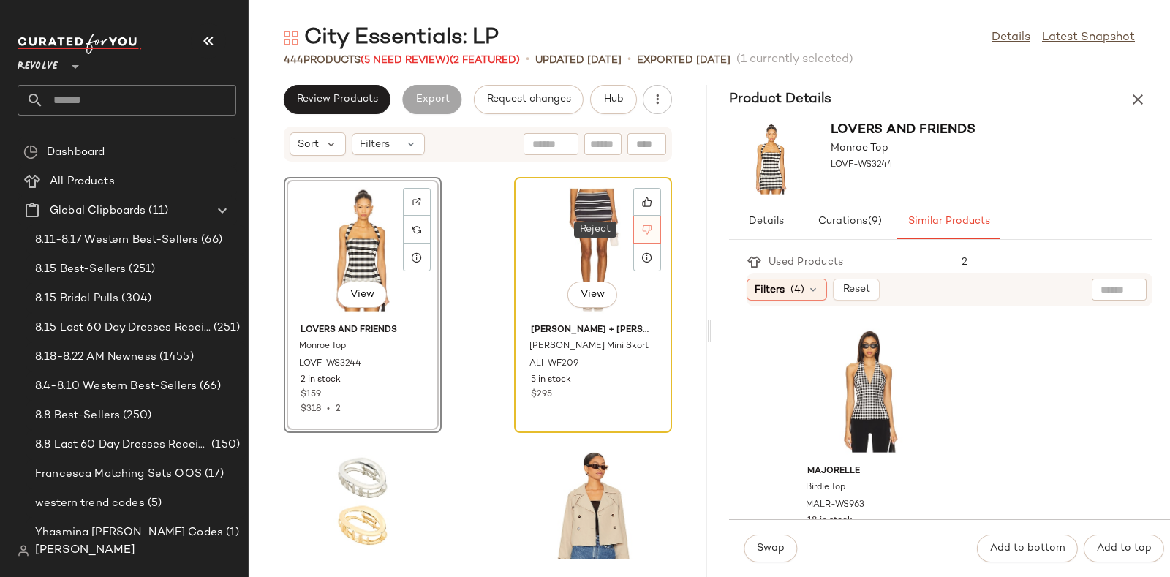
click at [642, 227] on icon at bounding box center [647, 229] width 10 height 10
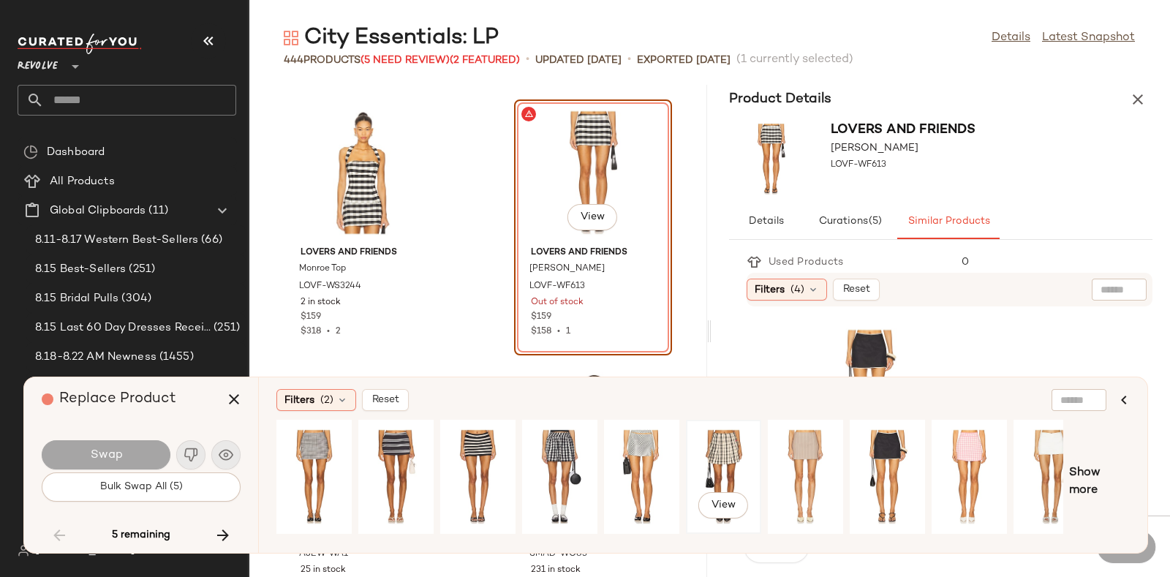
click at [725, 447] on div "View" at bounding box center [723, 477] width 65 height 104
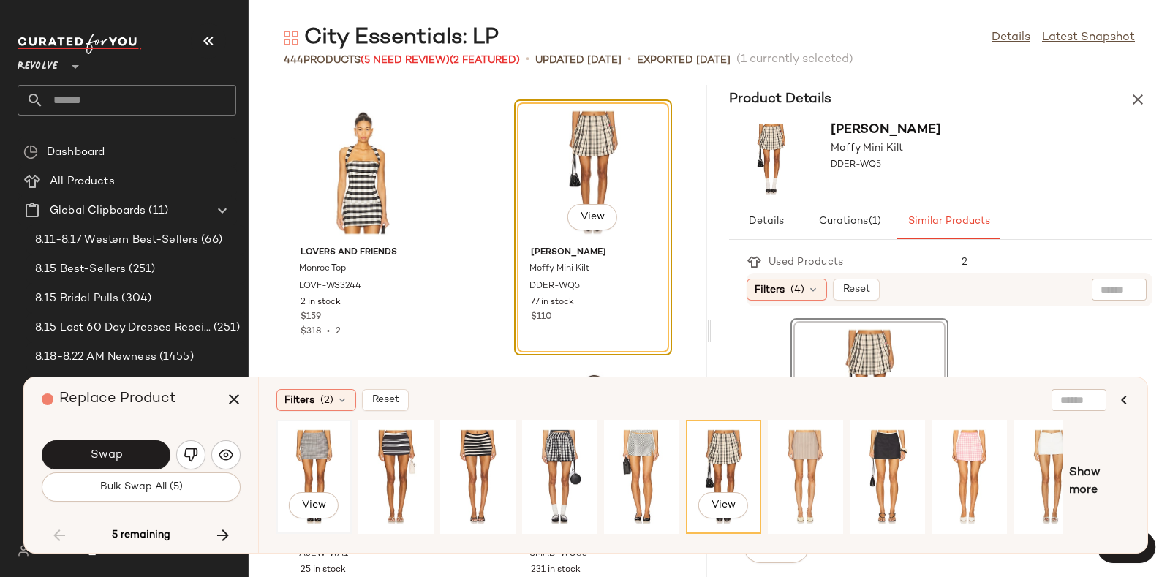
click at [325, 449] on div "View" at bounding box center [313, 477] width 65 height 104
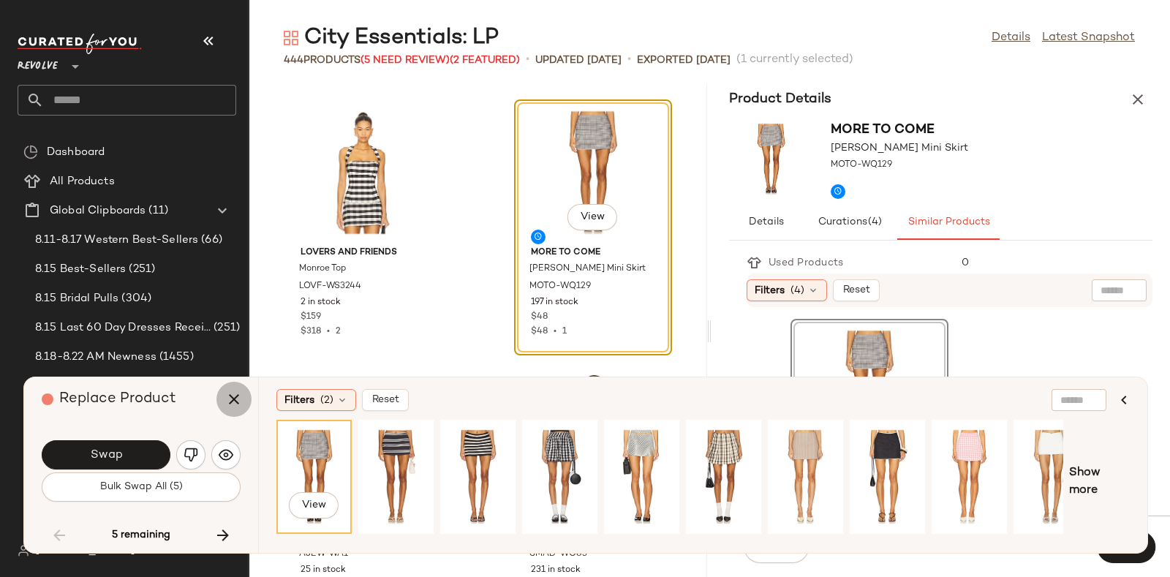
click at [221, 400] on button "button" at bounding box center [233, 399] width 35 height 35
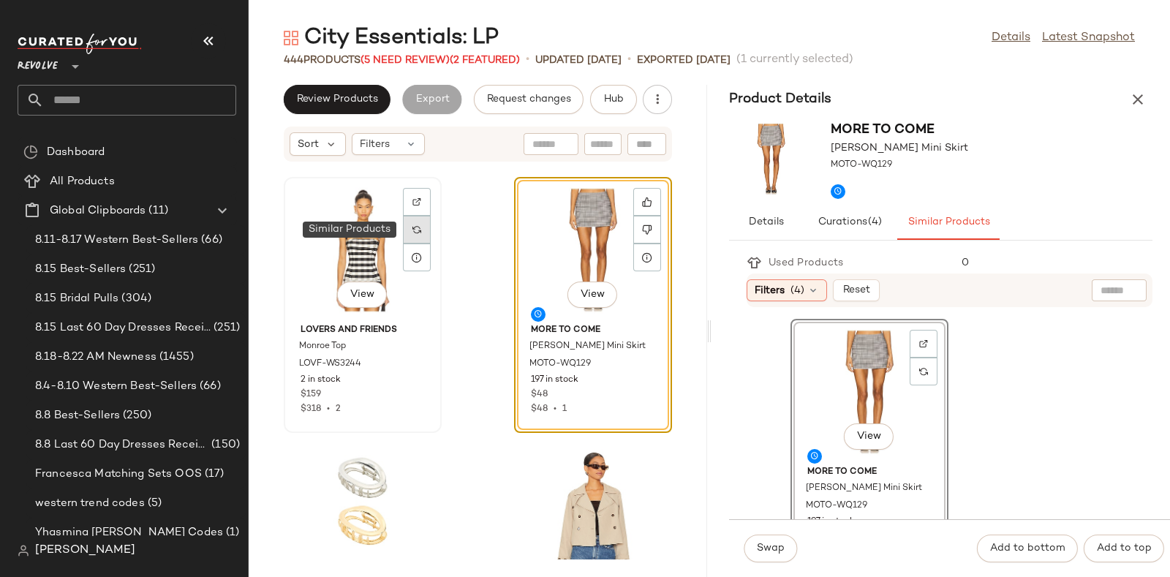
click at [406, 227] on div at bounding box center [417, 230] width 28 height 28
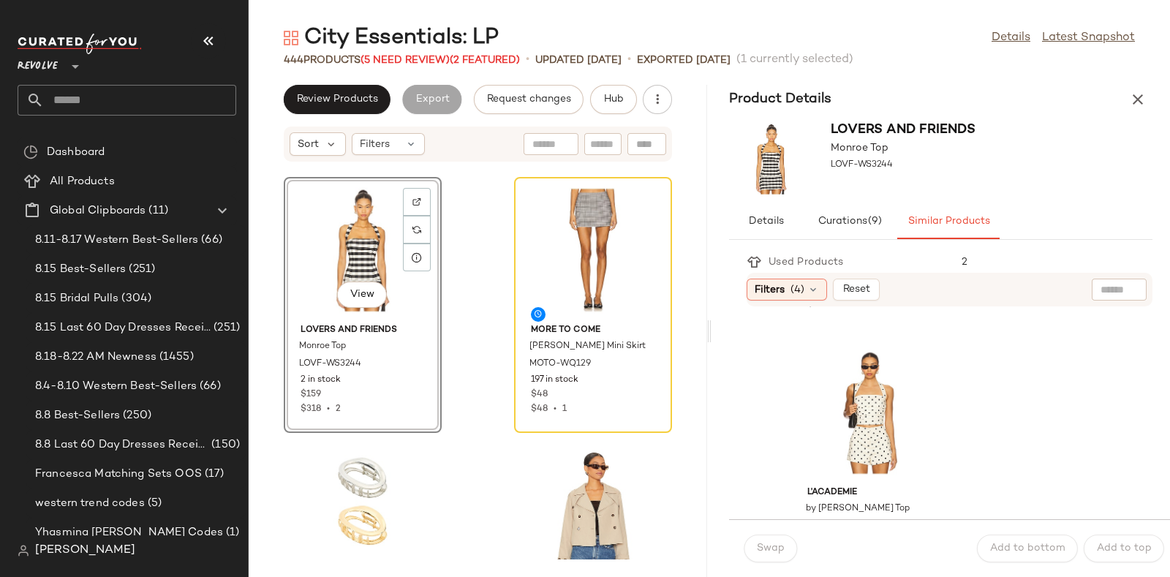
scroll to position [284, 0]
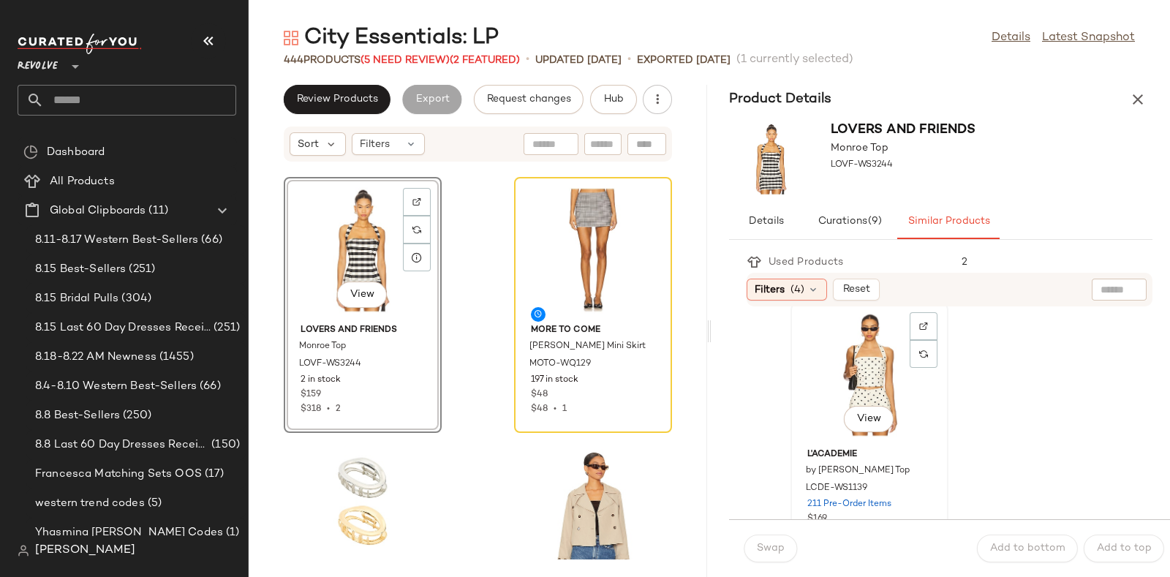
click at [863, 367] on div "View" at bounding box center [869, 374] width 148 height 136
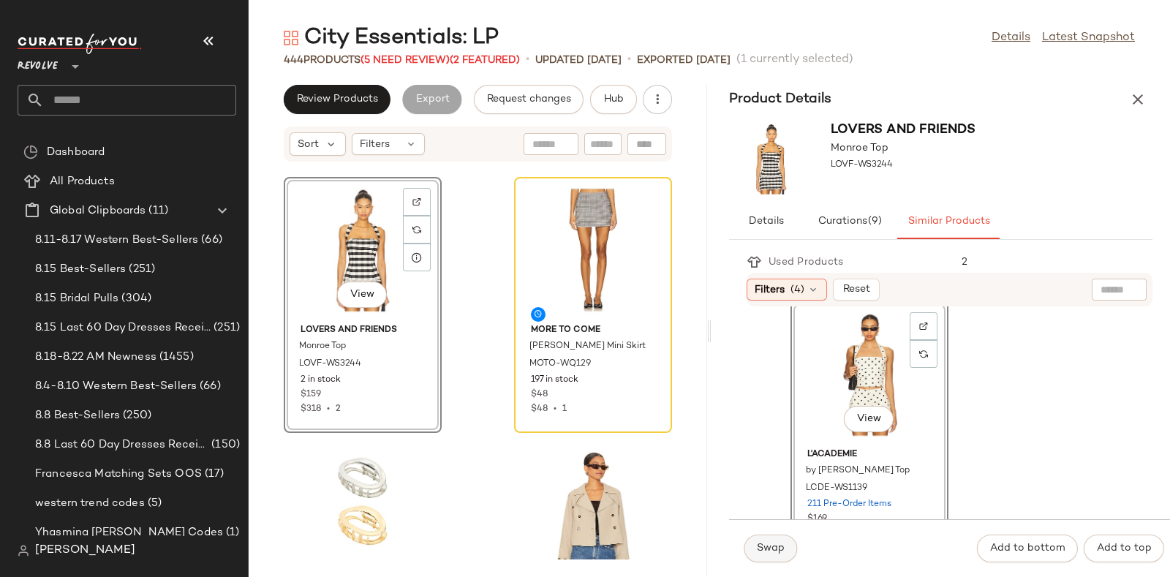
click at [769, 550] on span "Swap" at bounding box center [770, 549] width 29 height 12
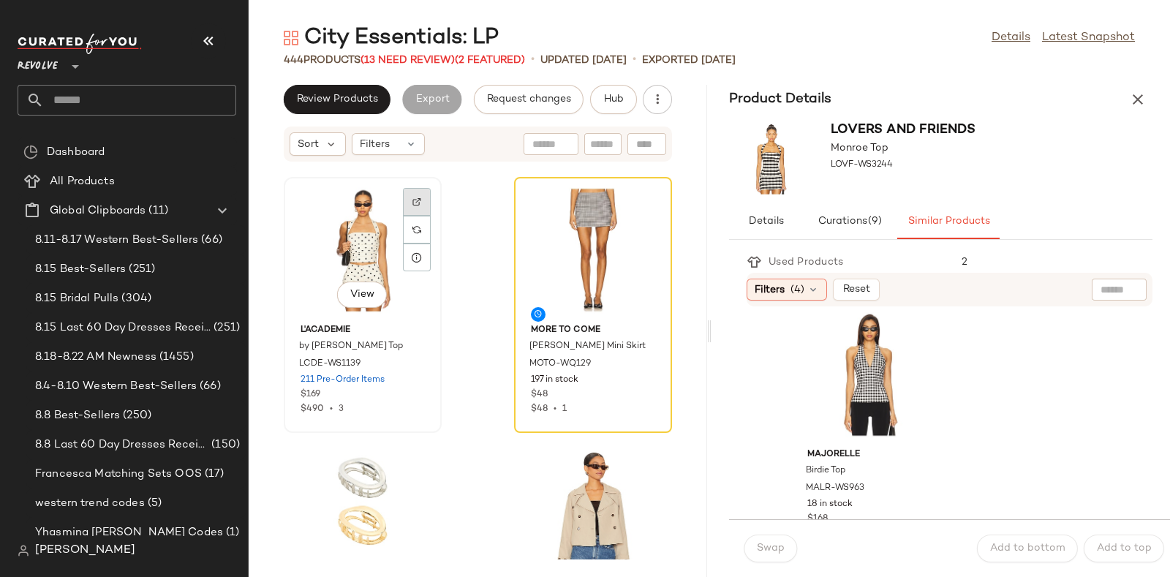
click at [415, 203] on img at bounding box center [416, 201] width 9 height 9
click at [606, 89] on button "Hub" at bounding box center [613, 99] width 47 height 29
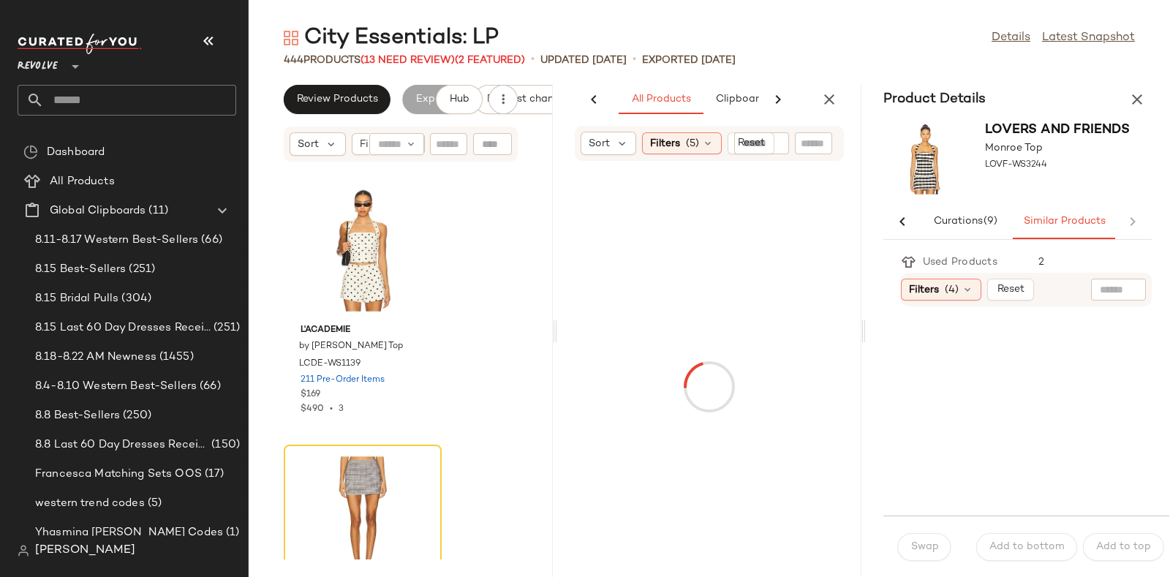
scroll to position [0, 77]
click at [1130, 94] on icon "button" at bounding box center [1137, 100] width 18 height 18
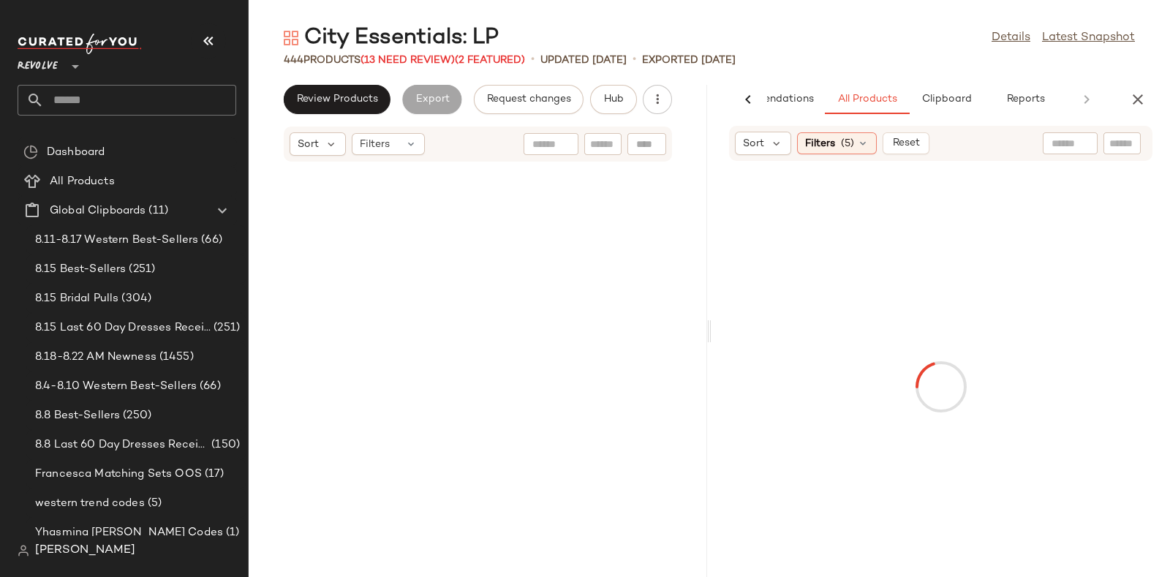
scroll to position [32112, 0]
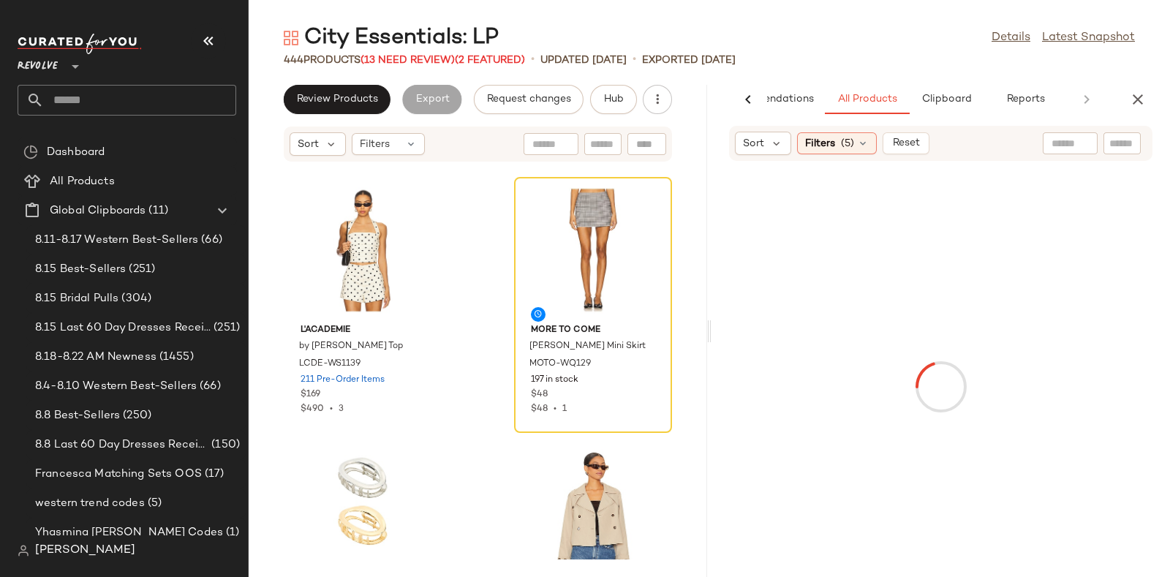
click at [1117, 137] on input "text" at bounding box center [1122, 143] width 26 height 15
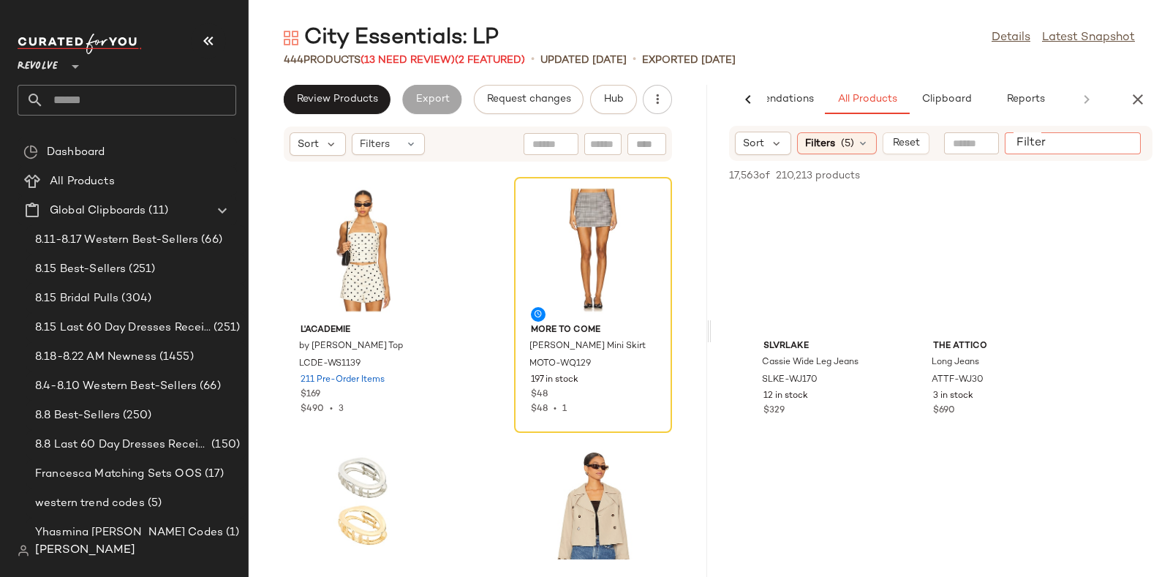
paste input "**********"
type input "**********"
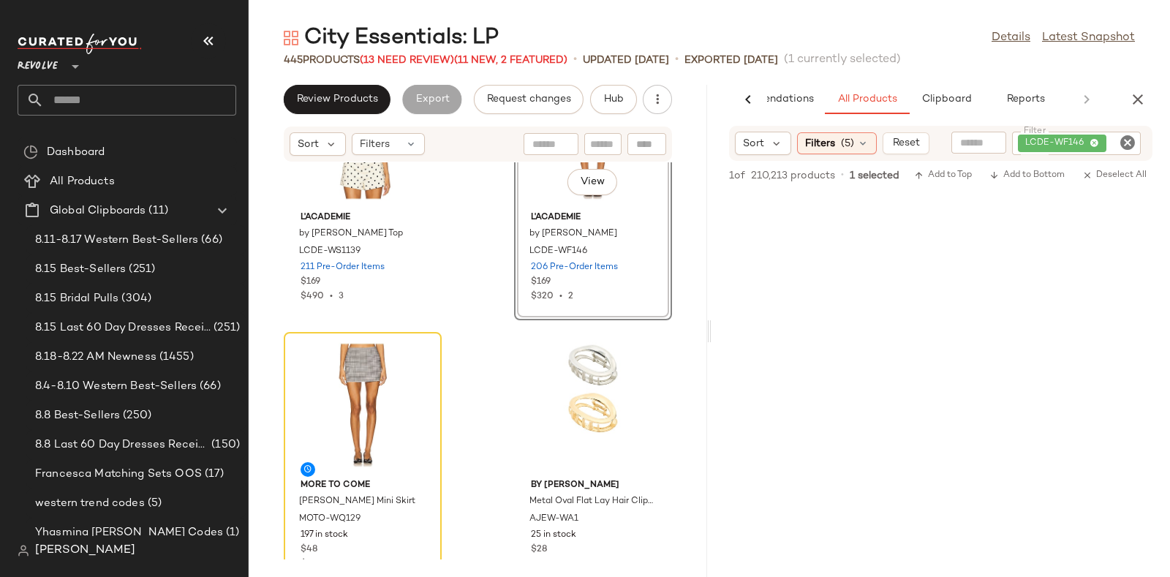
scroll to position [32228, 0]
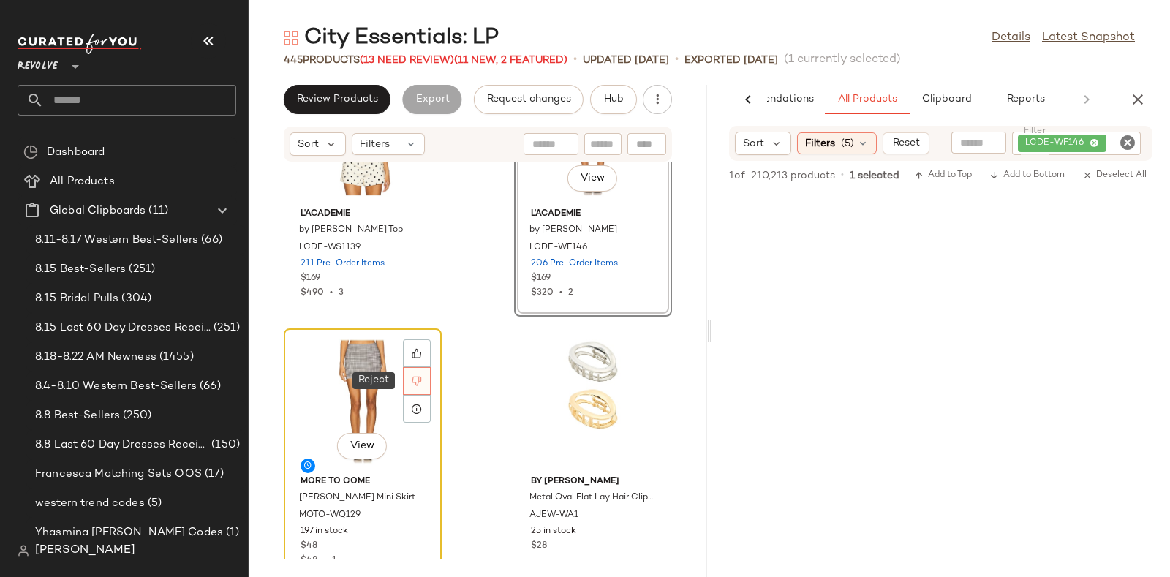
click at [420, 376] on icon at bounding box center [417, 381] width 10 height 10
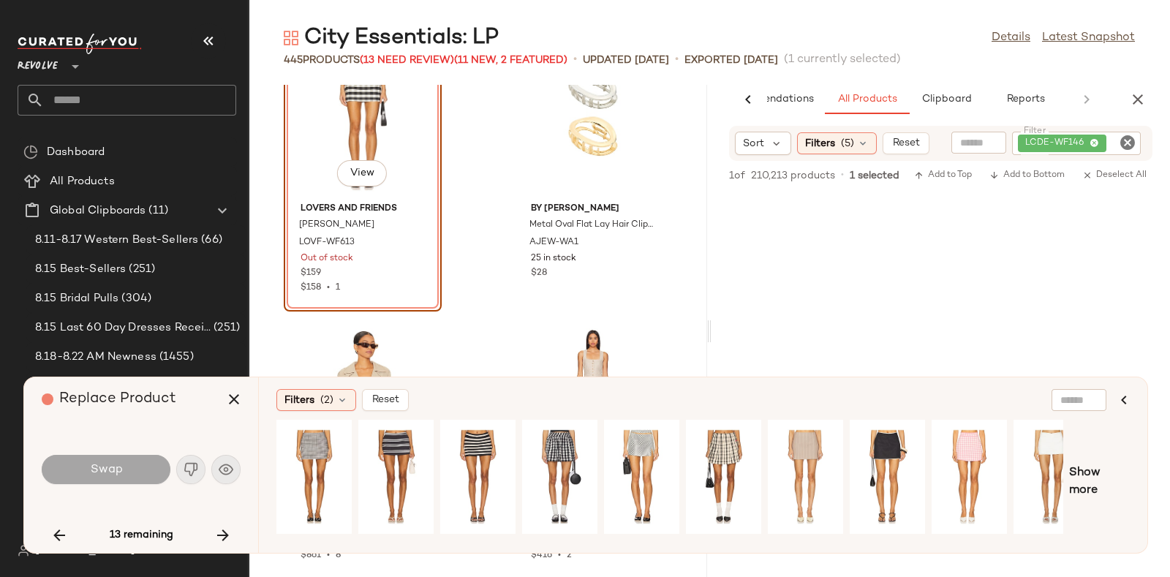
scroll to position [32421, 0]
click at [230, 394] on icon "button" at bounding box center [234, 399] width 18 height 18
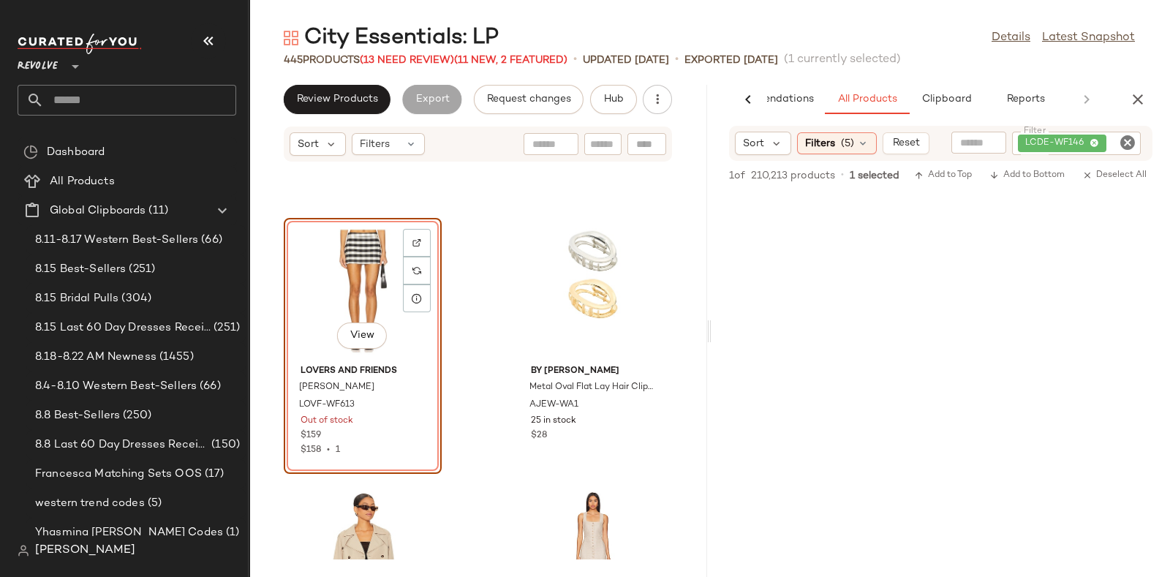
scroll to position [32338, 0]
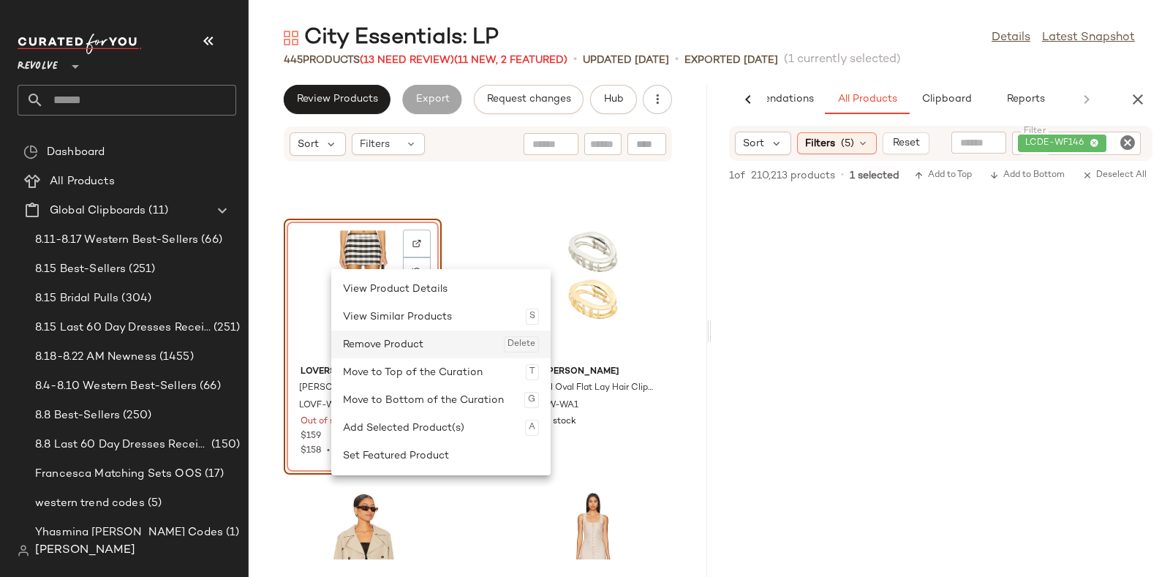
click at [374, 339] on div "Remove Product Delete" at bounding box center [441, 344] width 196 height 28
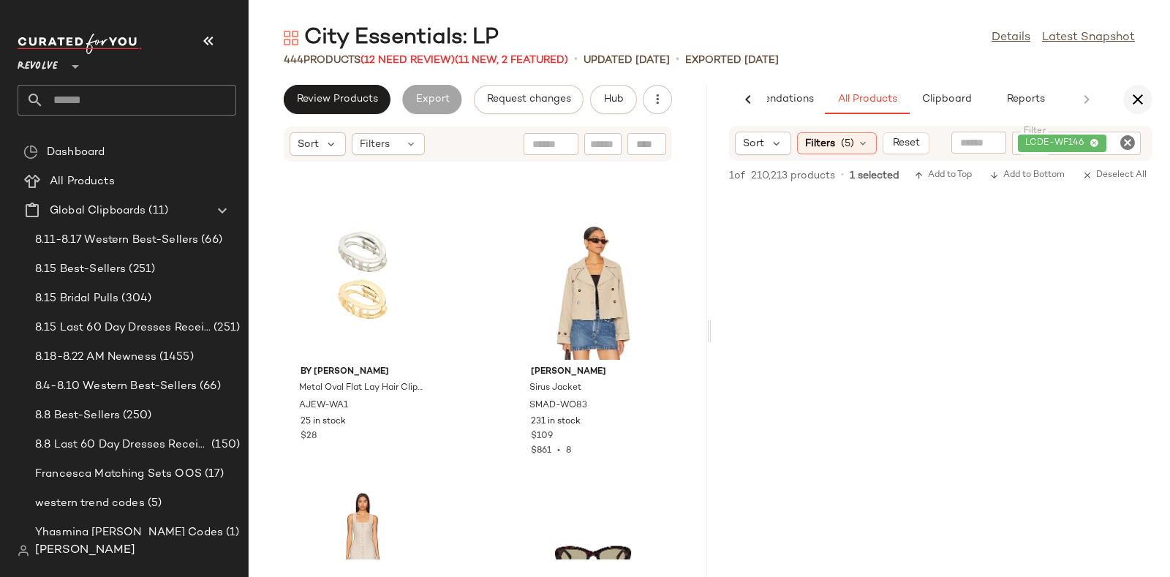
click at [1134, 99] on icon "button" at bounding box center [1138, 100] width 18 height 18
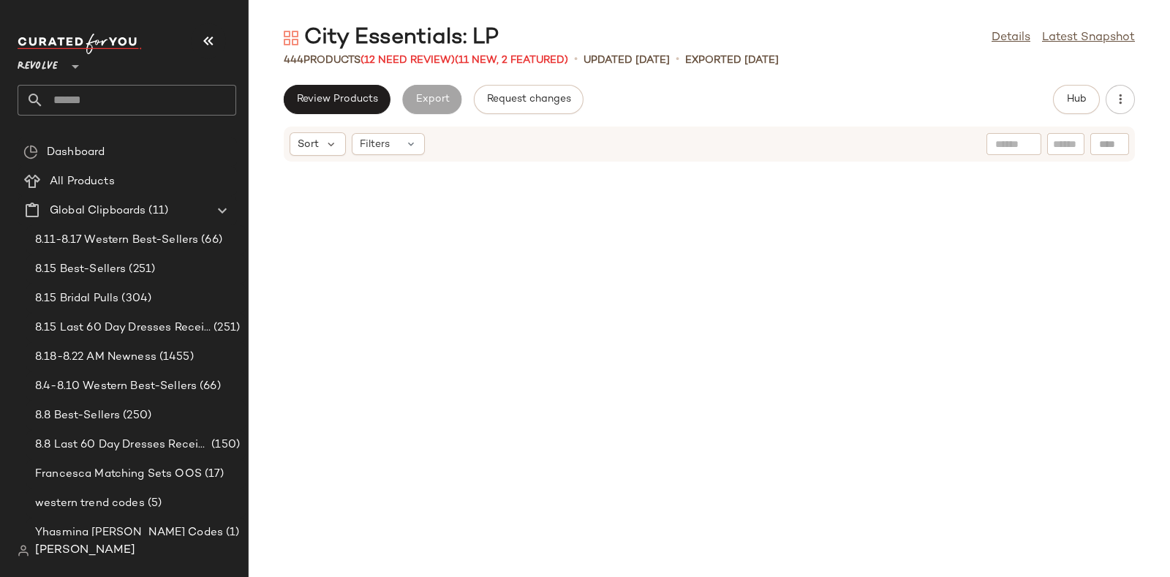
scroll to position [12845, 0]
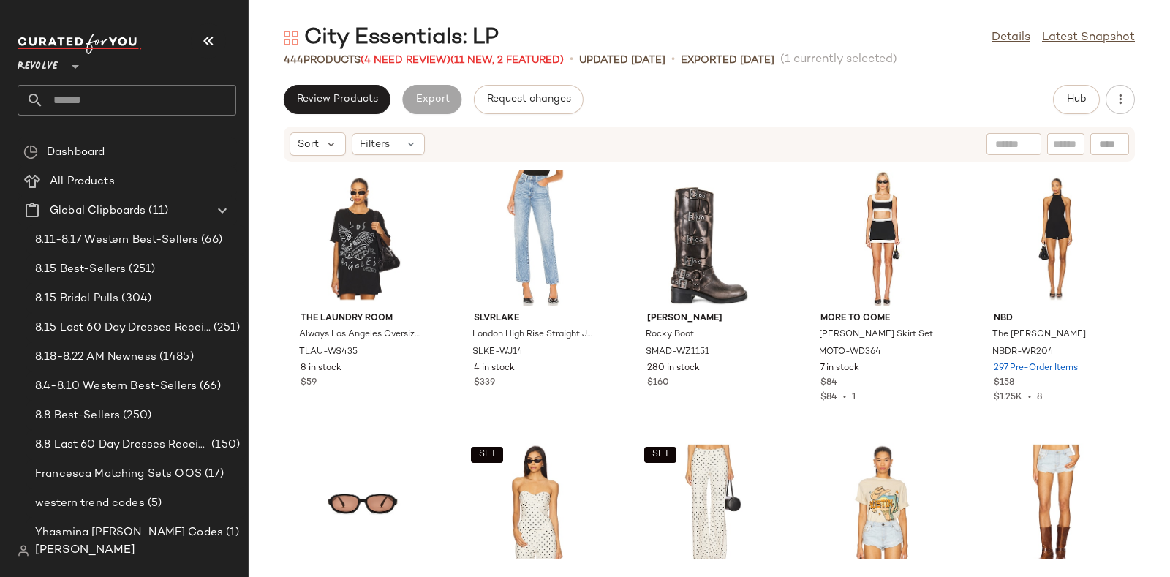
click at [423, 56] on span "(4 Need Review)" at bounding box center [405, 60] width 90 height 11
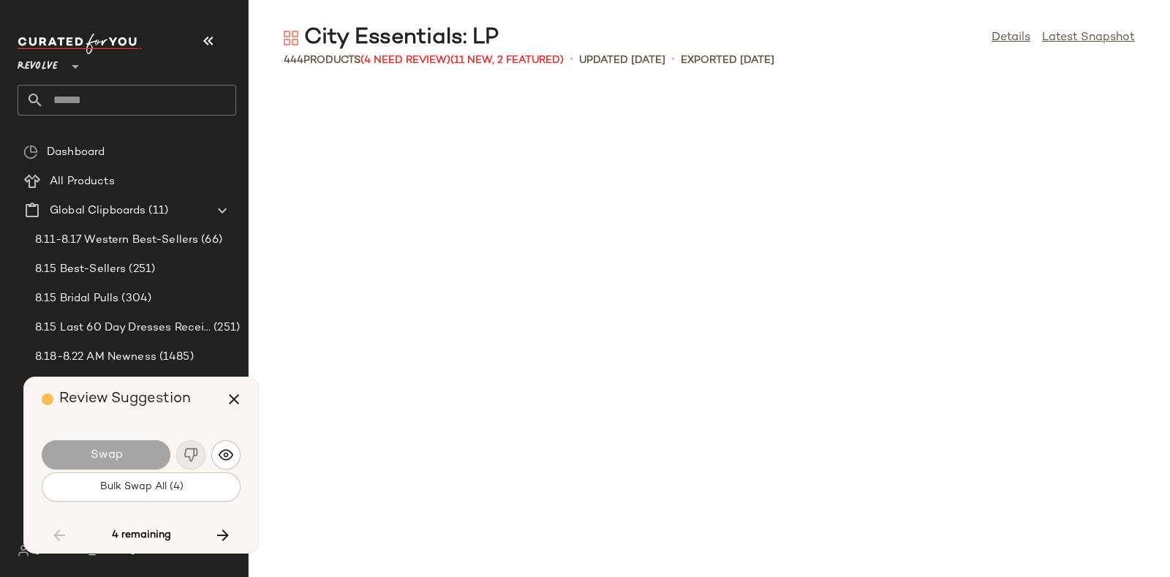
scroll to position [15521, 0]
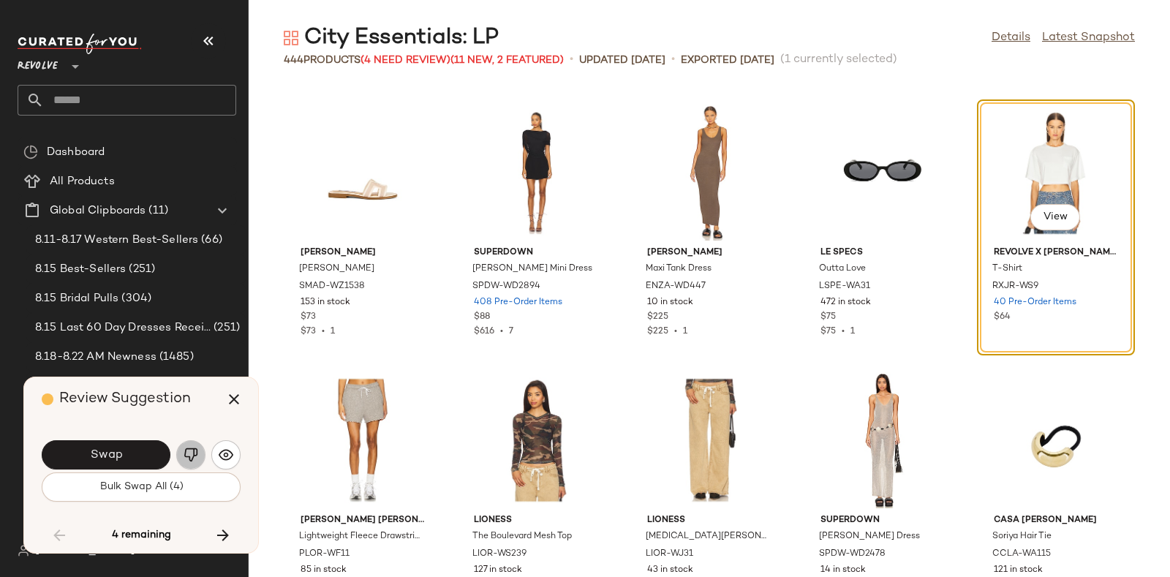
click at [186, 448] on img "button" at bounding box center [191, 454] width 15 height 15
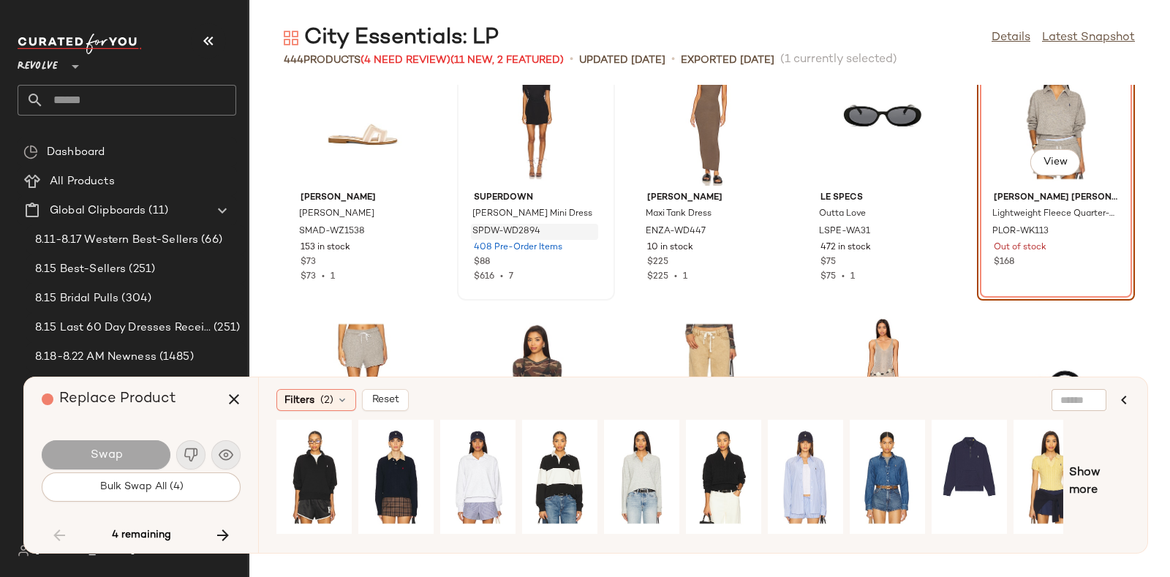
scroll to position [15584, 0]
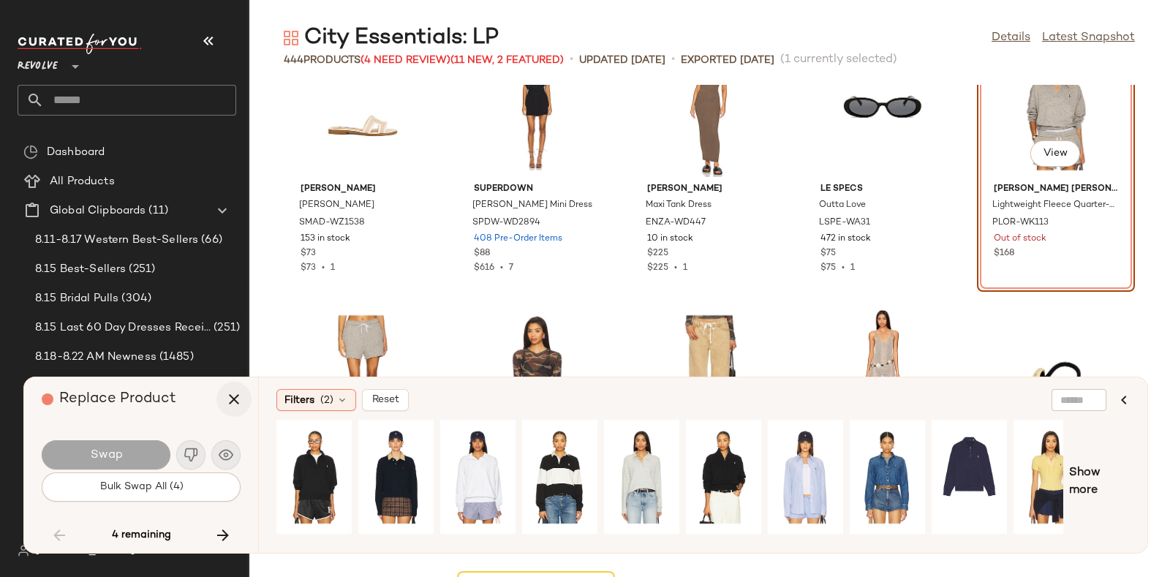
click at [233, 400] on icon "button" at bounding box center [234, 399] width 18 height 18
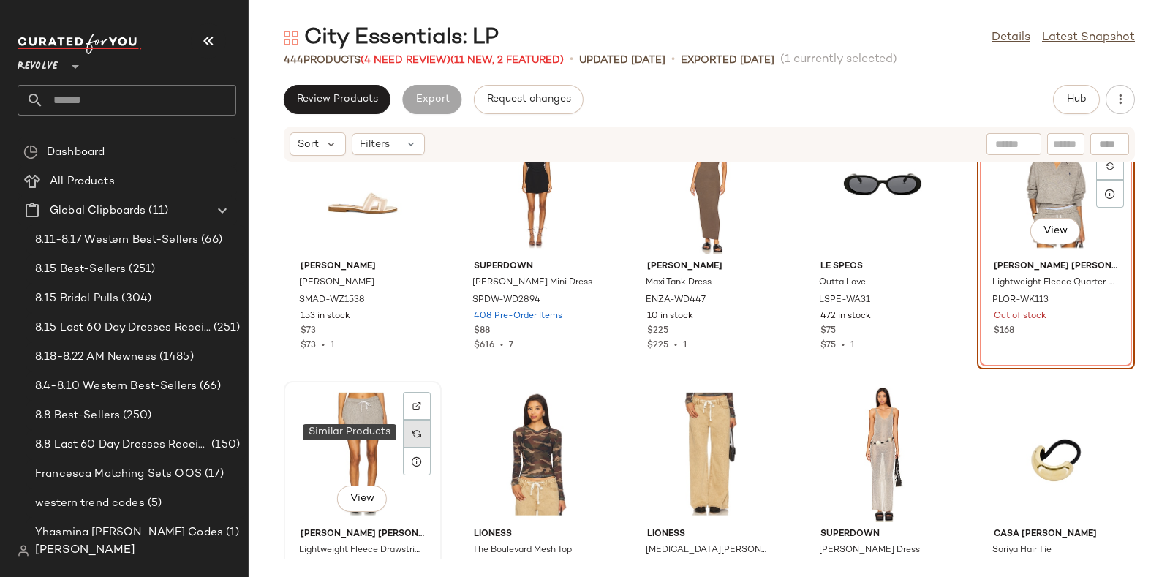
click at [417, 424] on div at bounding box center [417, 434] width 28 height 28
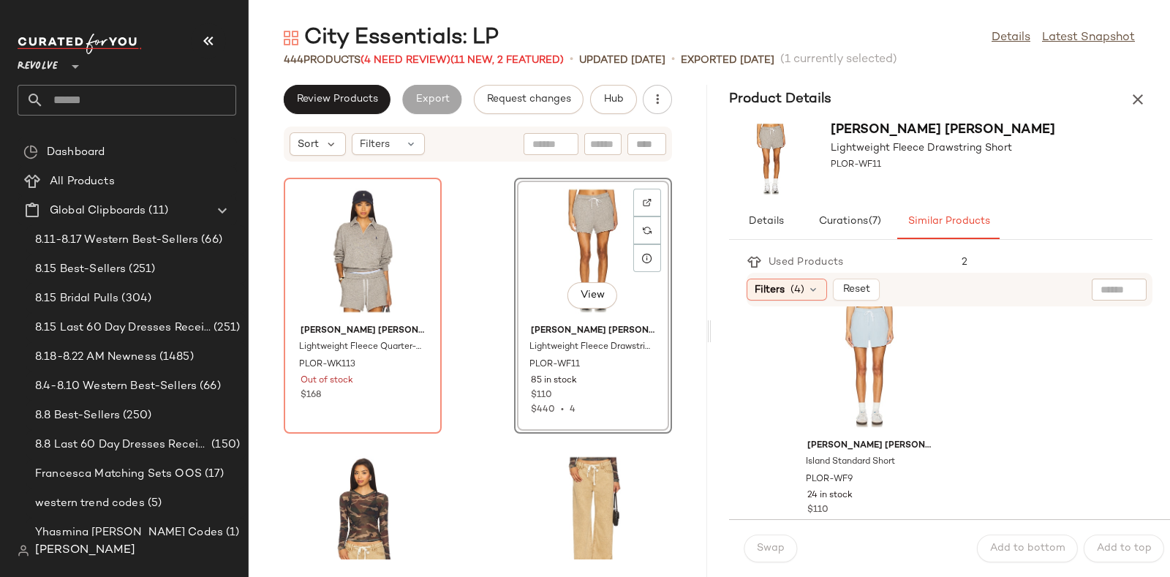
scroll to position [21, 0]
click at [881, 349] on div "View" at bounding box center [869, 370] width 148 height 136
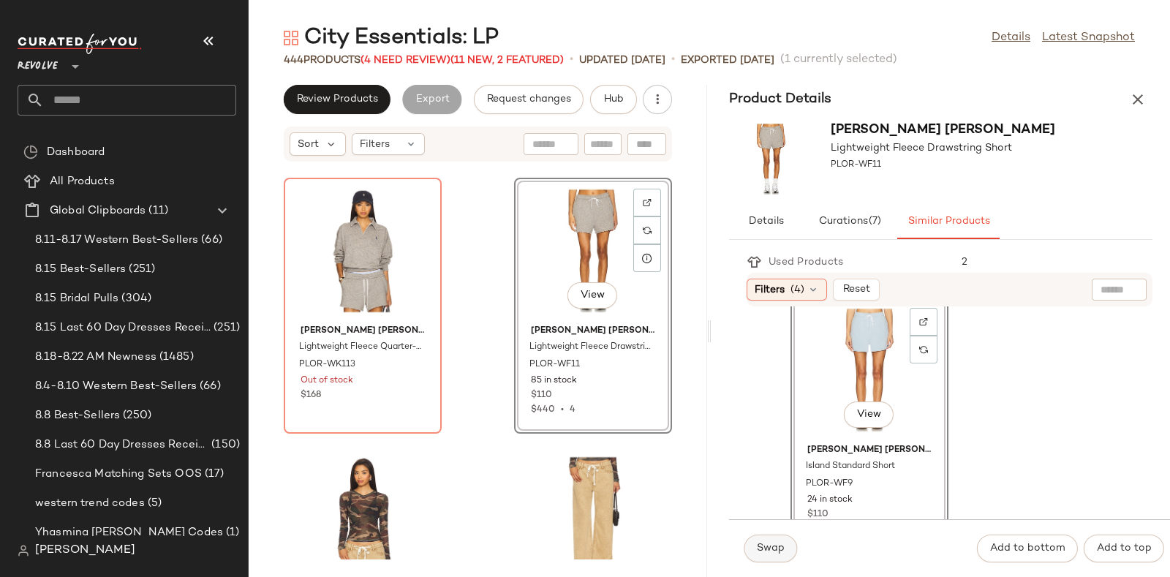
click at [771, 545] on span "Swap" at bounding box center [770, 549] width 29 height 12
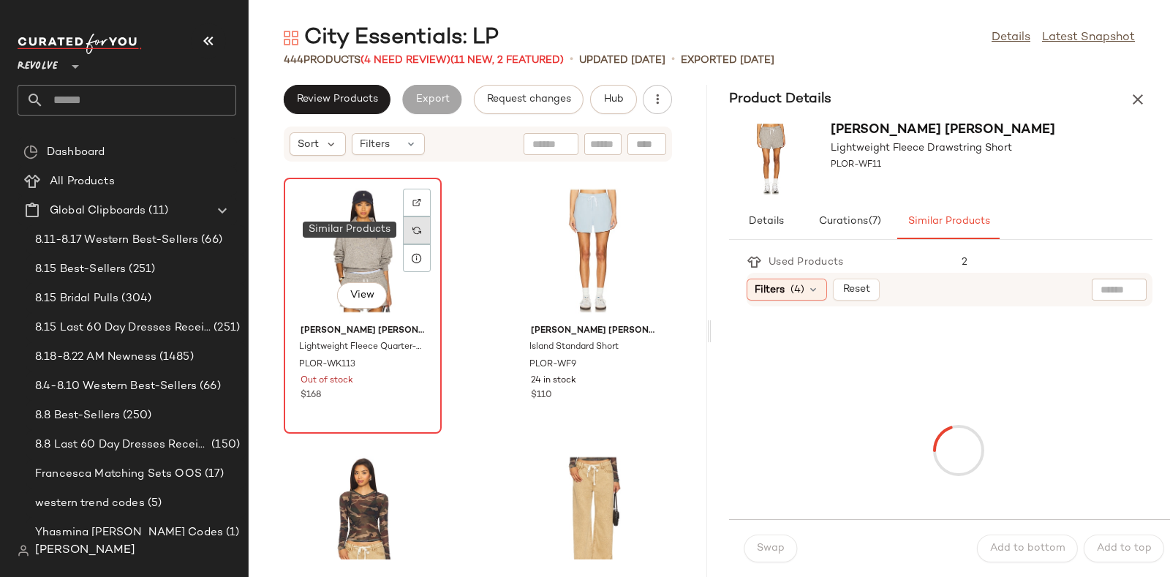
click at [420, 223] on div at bounding box center [417, 230] width 28 height 28
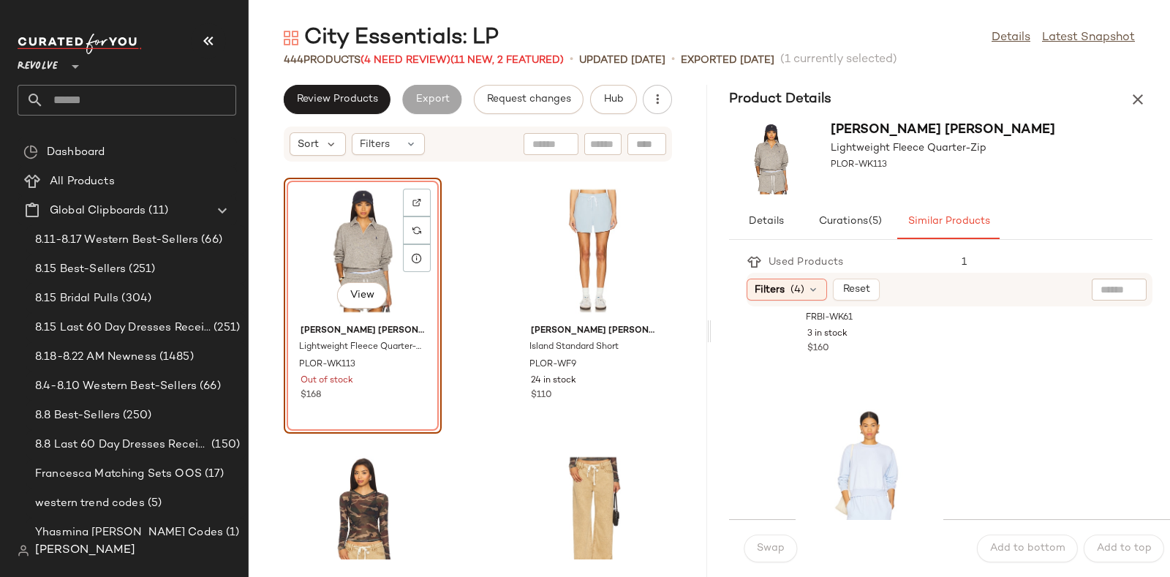
scroll to position [2936, 0]
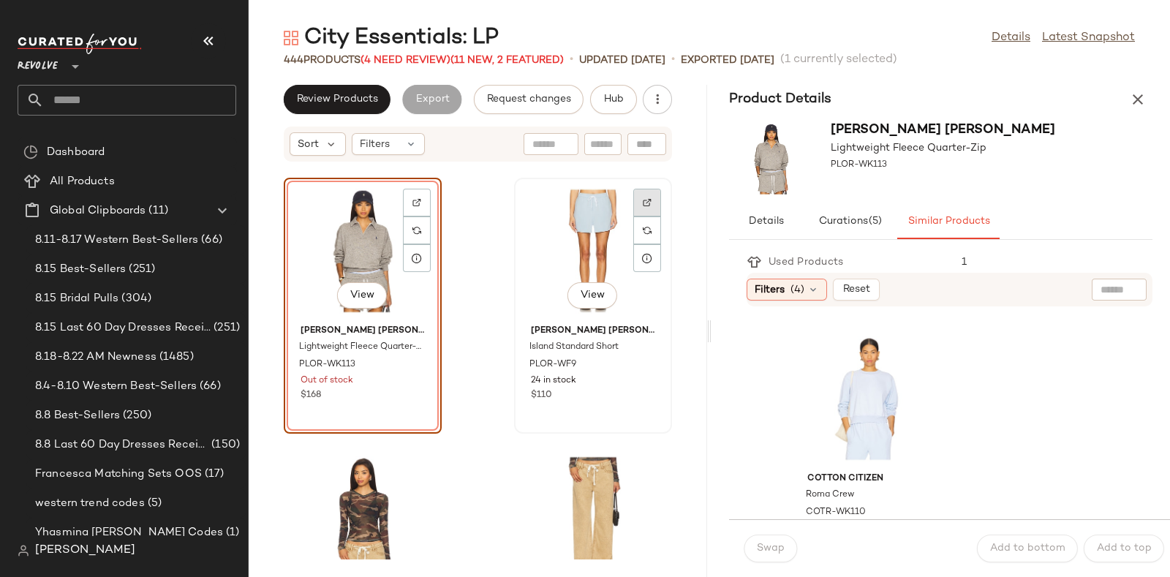
click at [643, 203] on img at bounding box center [647, 202] width 9 height 9
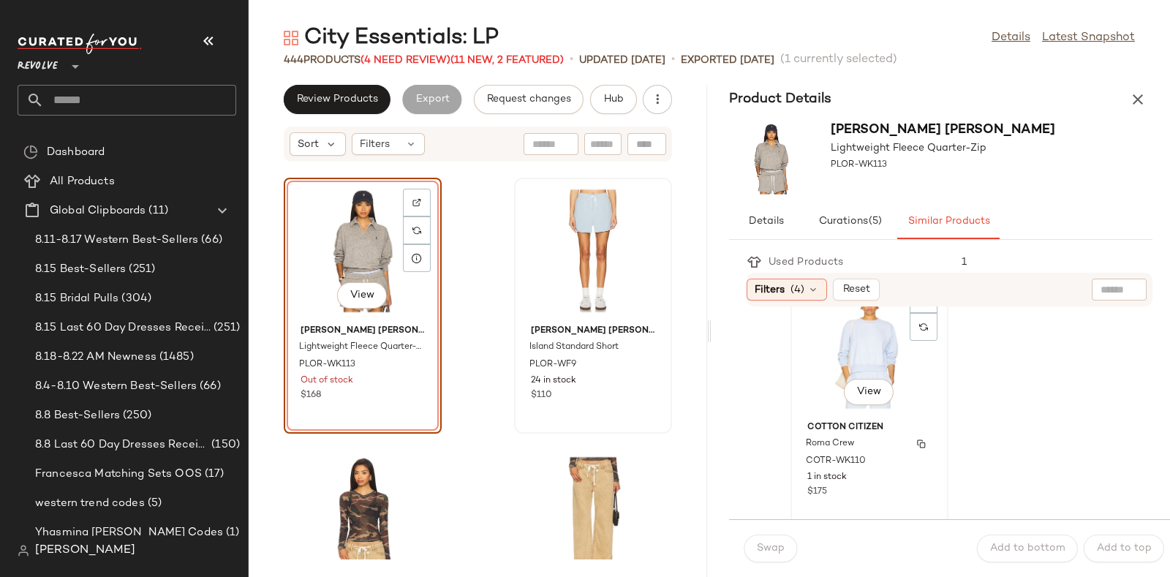
scroll to position [2941, 0]
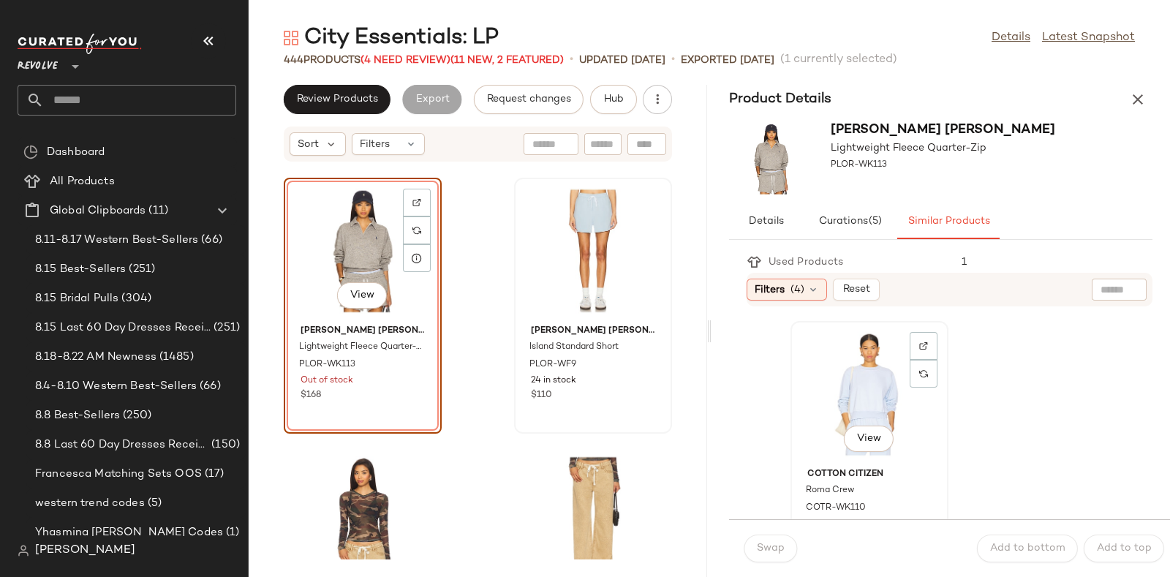
click at [845, 371] on div "View" at bounding box center [869, 394] width 148 height 136
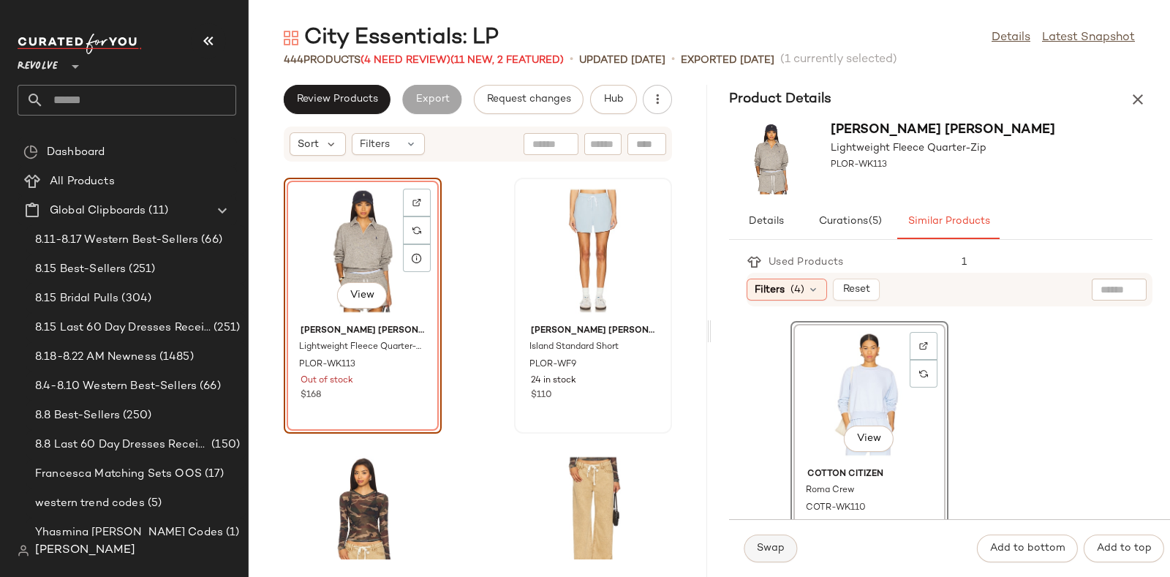
click at [775, 540] on button "Swap" at bounding box center [770, 548] width 53 height 28
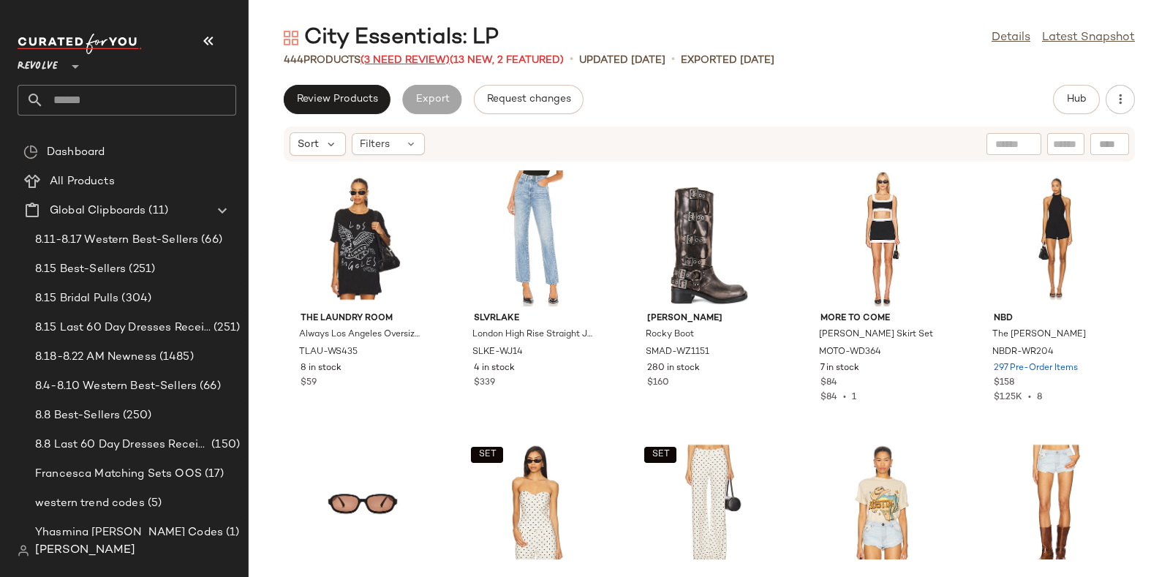
click at [395, 58] on span "(3 Need Review)" at bounding box center [404, 60] width 89 height 11
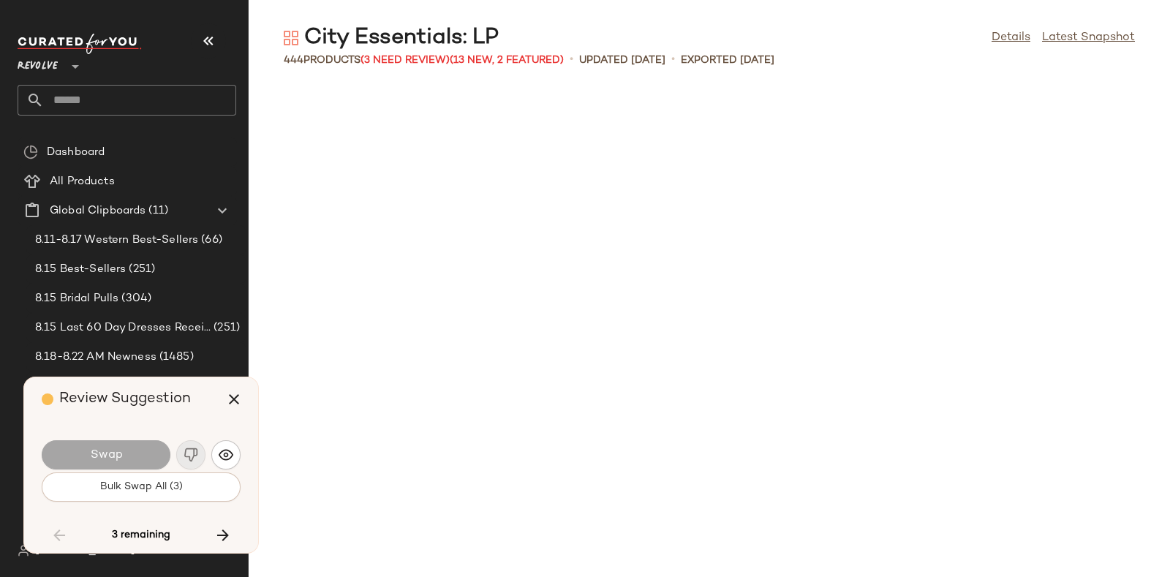
scroll to position [16056, 0]
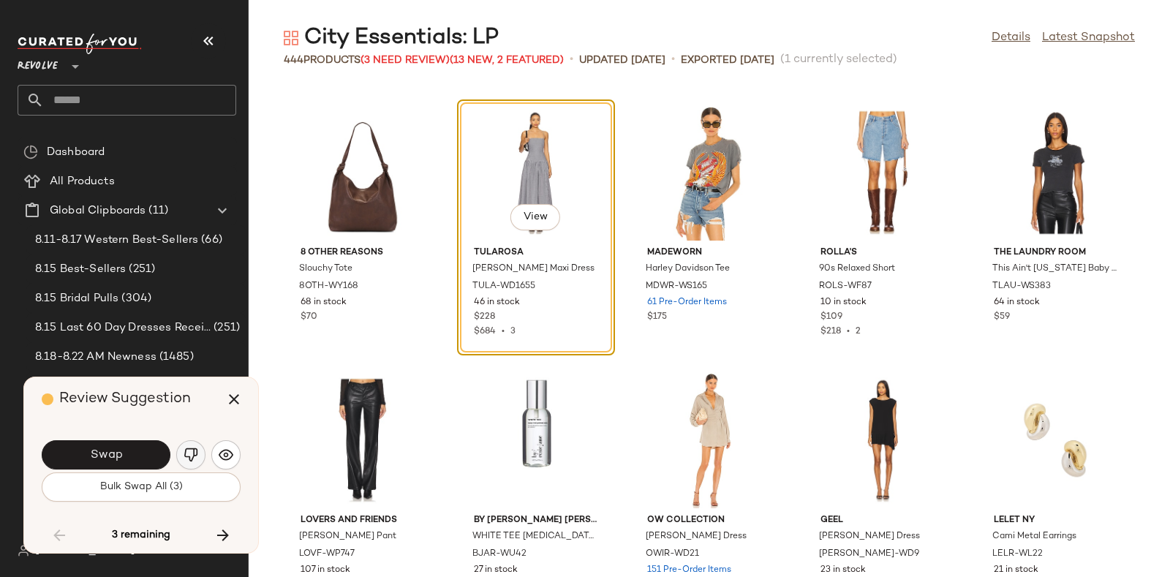
click at [189, 446] on button "button" at bounding box center [190, 454] width 29 height 29
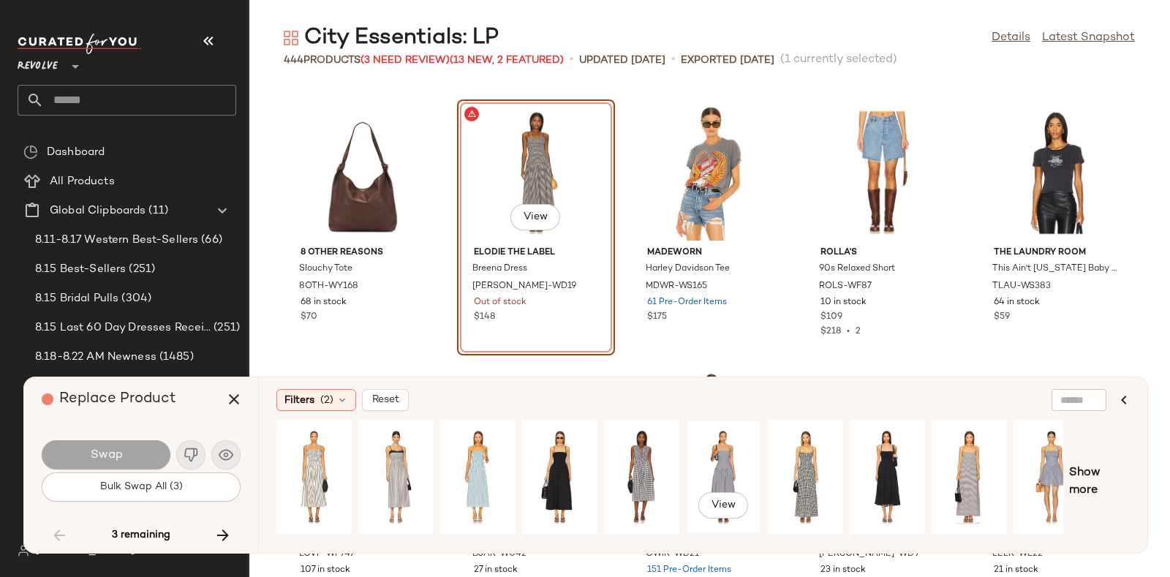
click at [727, 457] on div "View" at bounding box center [723, 477] width 65 height 104
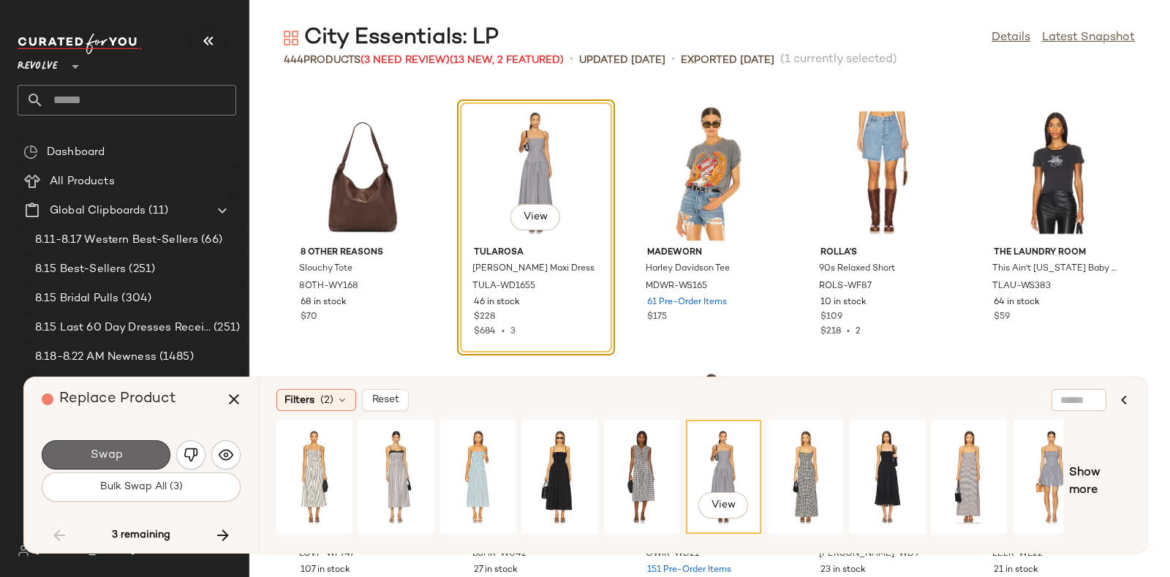
click at [135, 445] on button "Swap" at bounding box center [106, 454] width 129 height 29
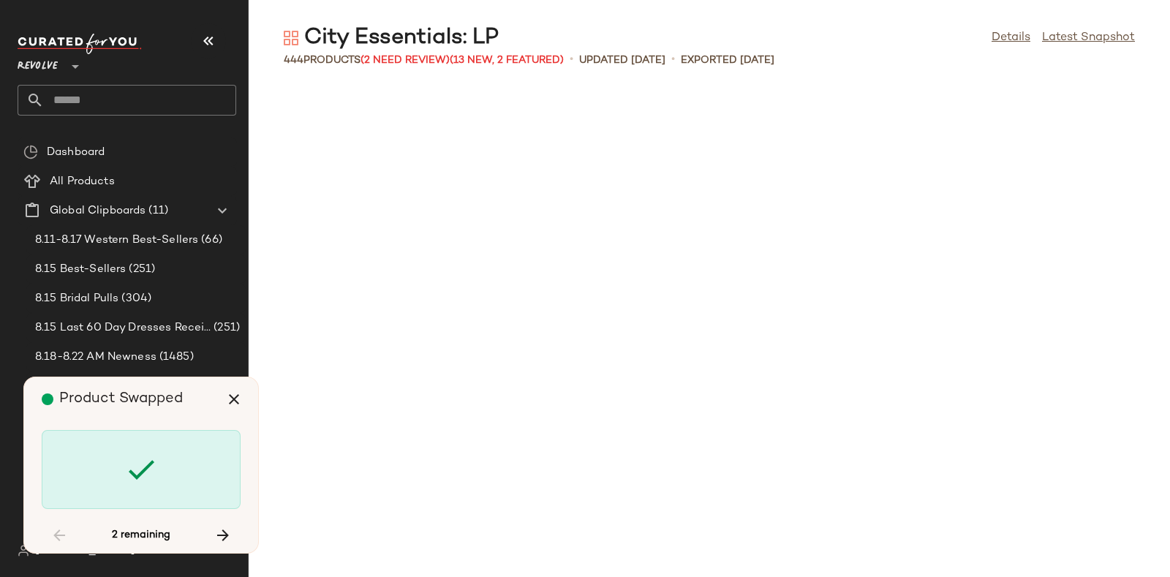
scroll to position [17928, 0]
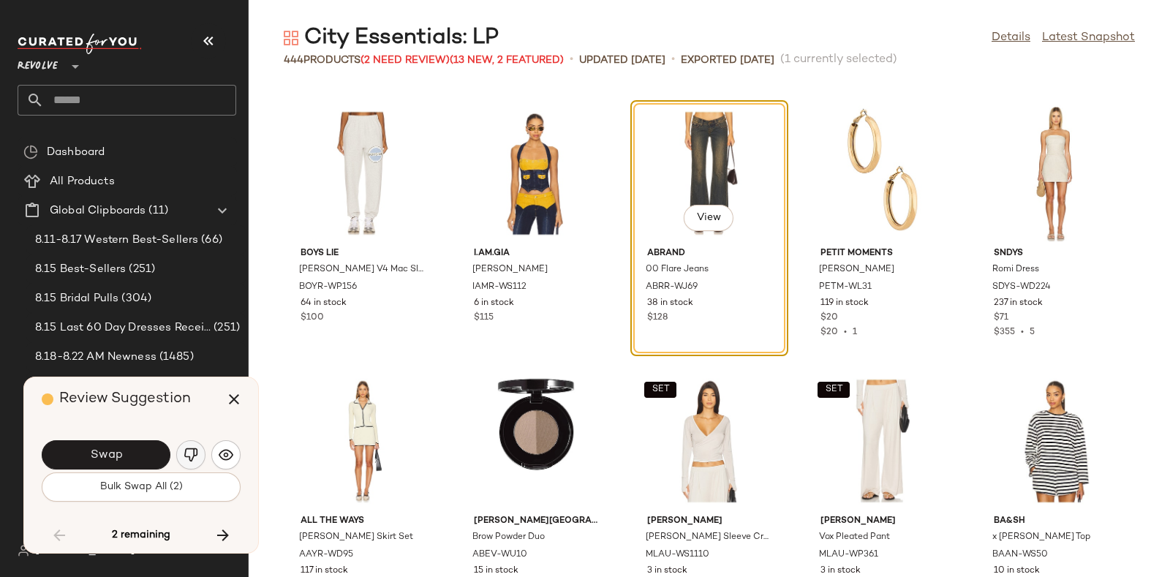
click at [186, 449] on img "button" at bounding box center [191, 454] width 15 height 15
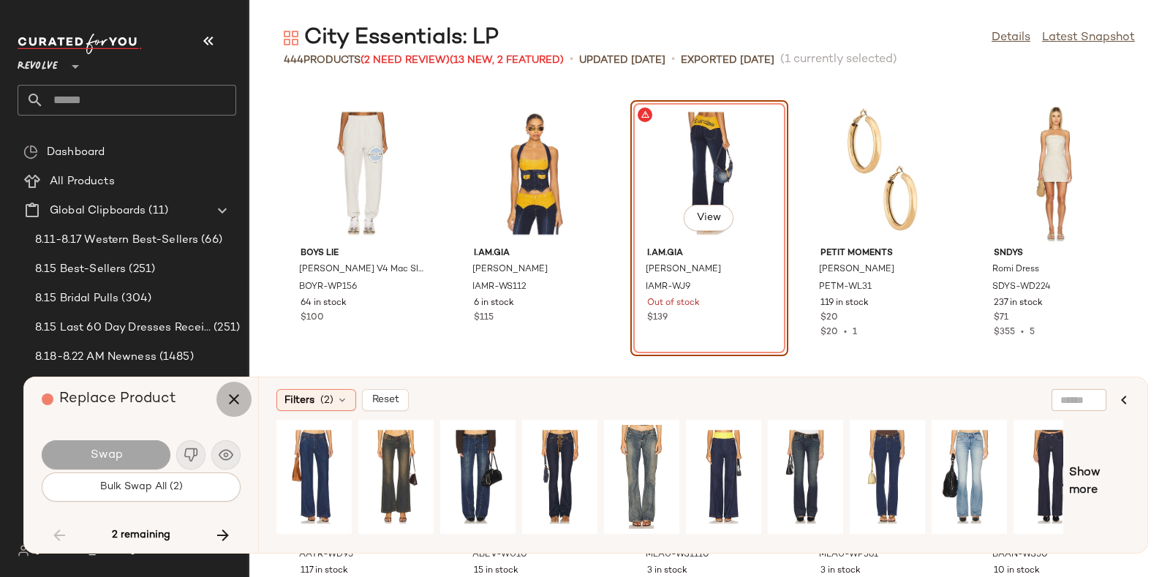
click at [223, 397] on button "button" at bounding box center [233, 399] width 35 height 35
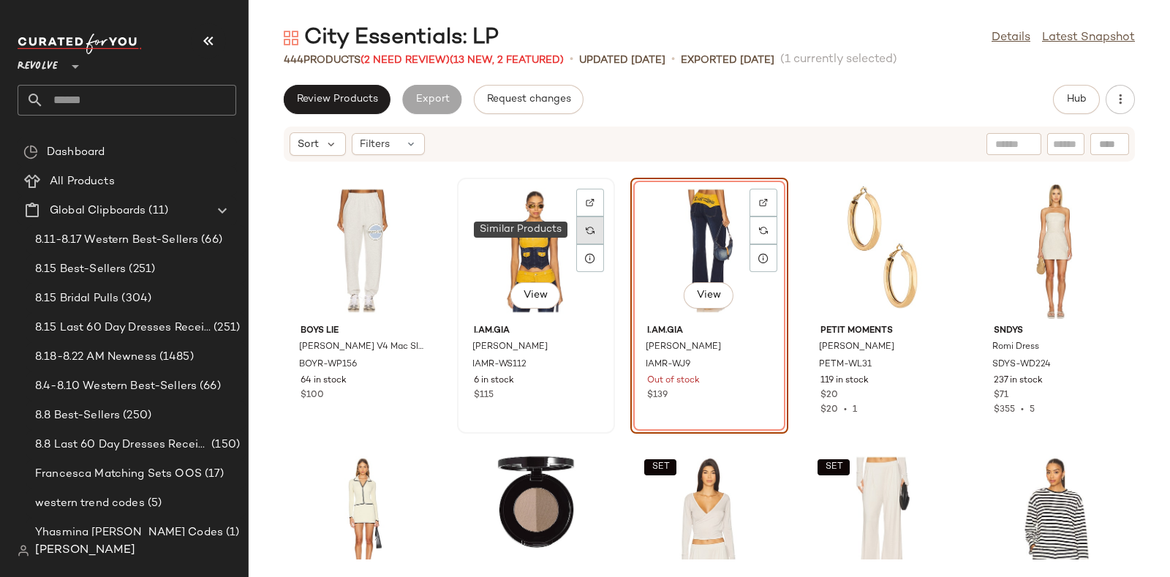
click at [586, 227] on img at bounding box center [590, 230] width 9 height 9
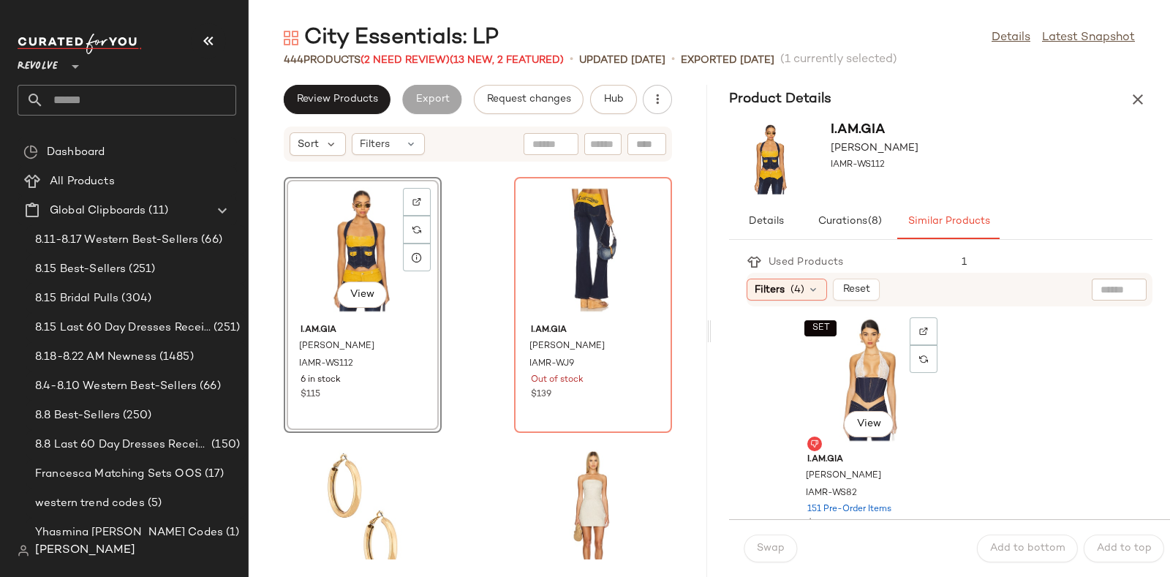
scroll to position [279, 0]
click at [877, 364] on div "SET View" at bounding box center [869, 380] width 148 height 136
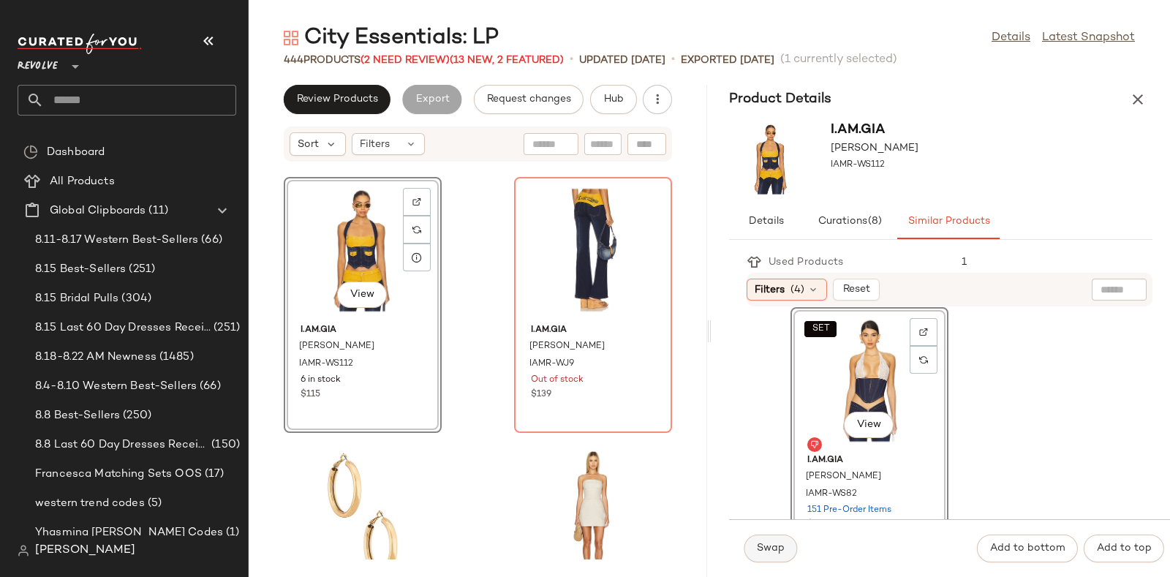
click at [774, 539] on button "Swap" at bounding box center [770, 548] width 53 height 28
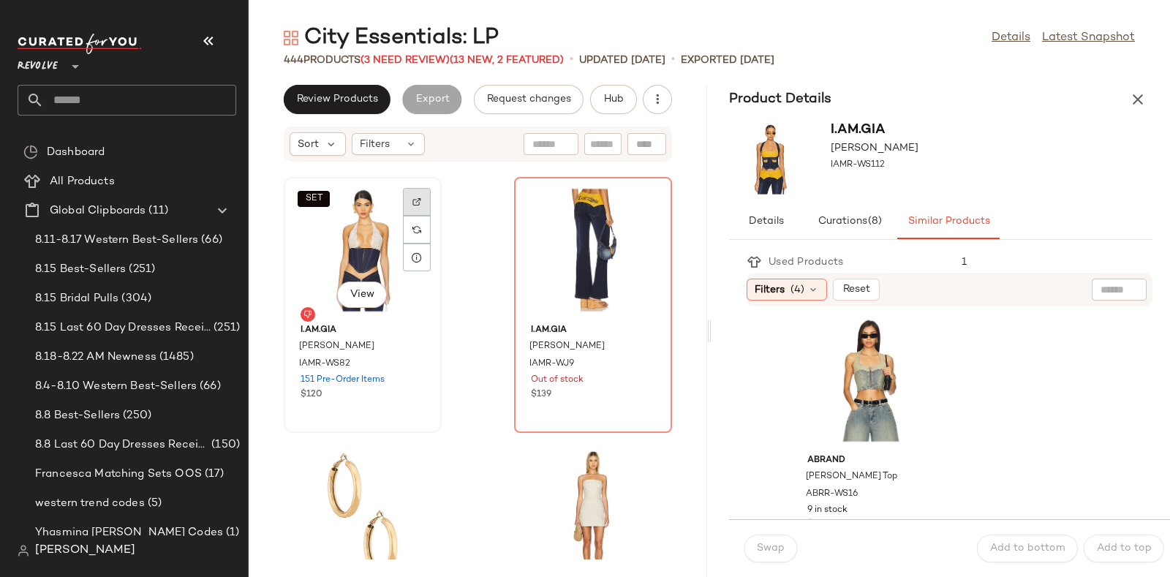
click at [417, 216] on div at bounding box center [417, 230] width 28 height 28
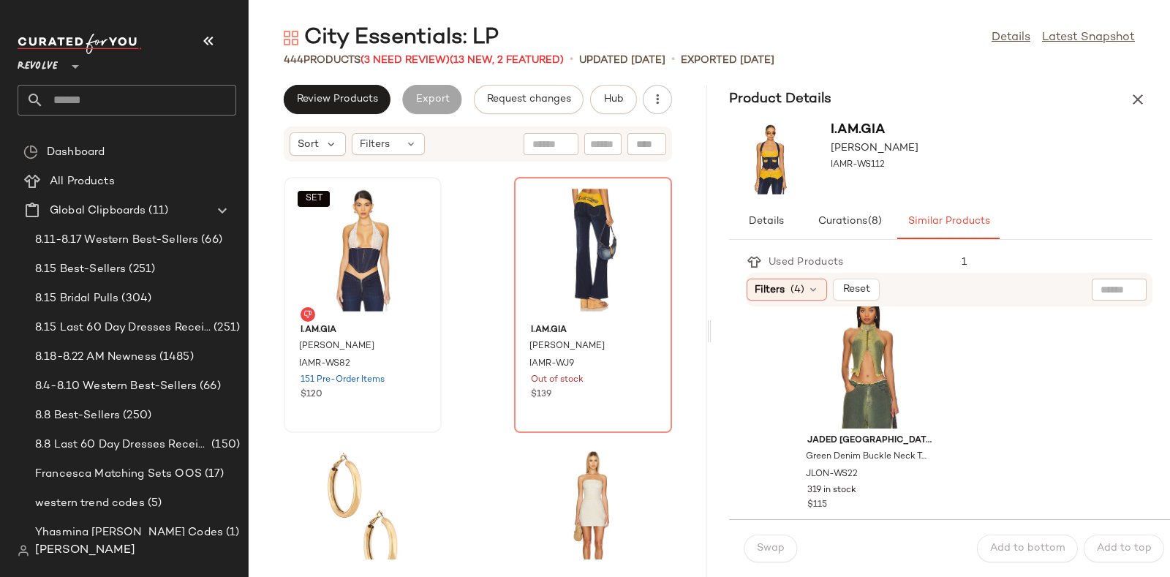
scroll to position [566, 0]
click at [859, 337] on div "View" at bounding box center [869, 360] width 148 height 136
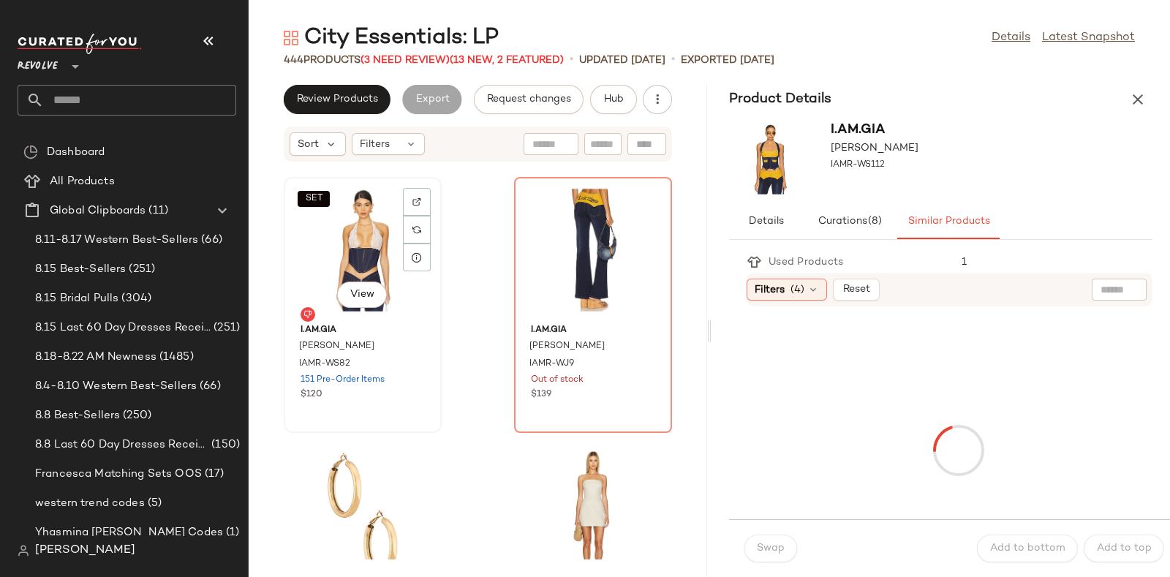
click at [344, 269] on div "SET View" at bounding box center [363, 250] width 148 height 136
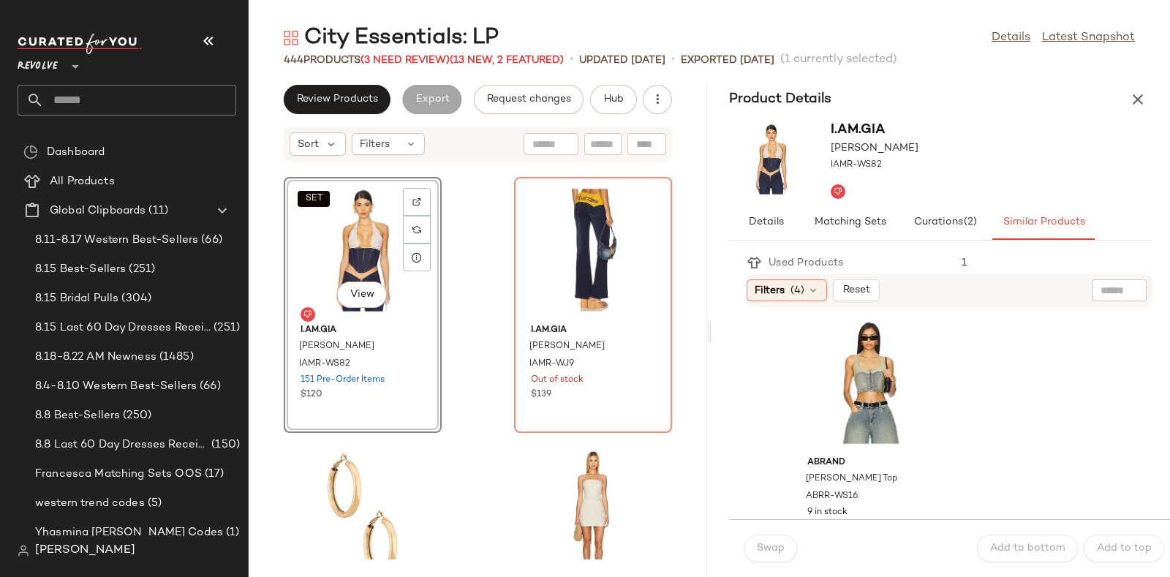
scroll to position [813, 0]
click at [886, 366] on div "View" at bounding box center [869, 382] width 148 height 136
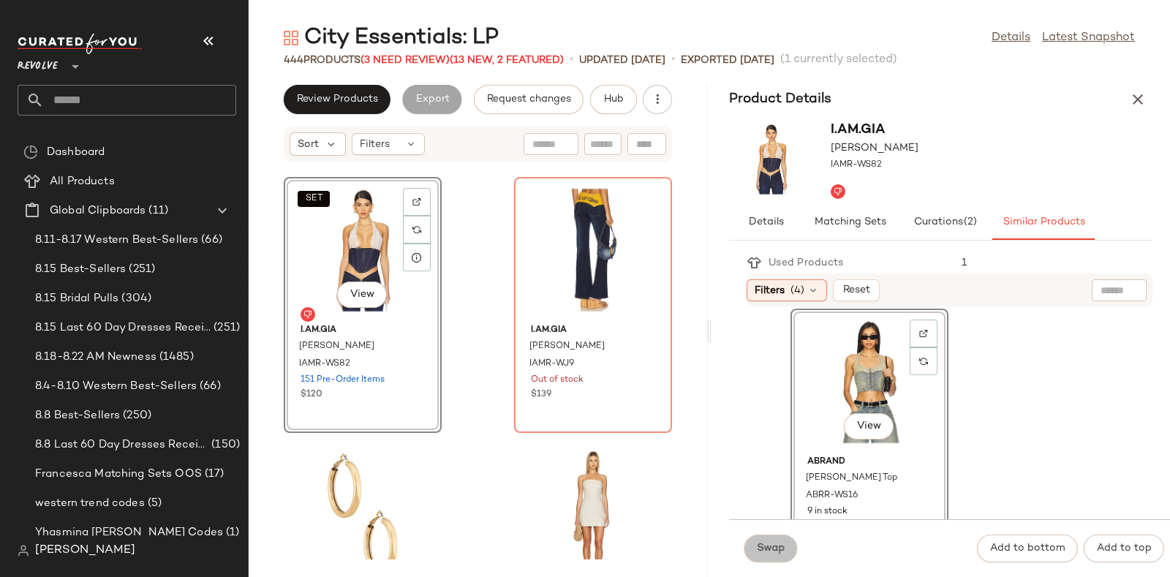
click at [769, 543] on span "Swap" at bounding box center [770, 549] width 29 height 12
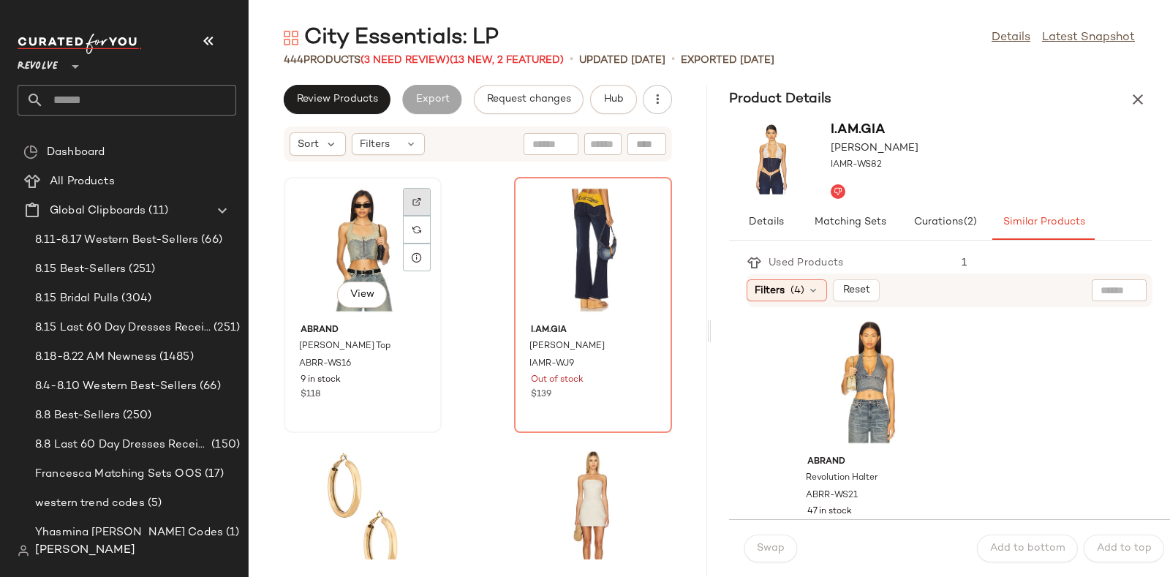
click at [412, 198] on img at bounding box center [416, 201] width 9 height 9
click at [609, 99] on span "Hub" at bounding box center [613, 100] width 20 height 12
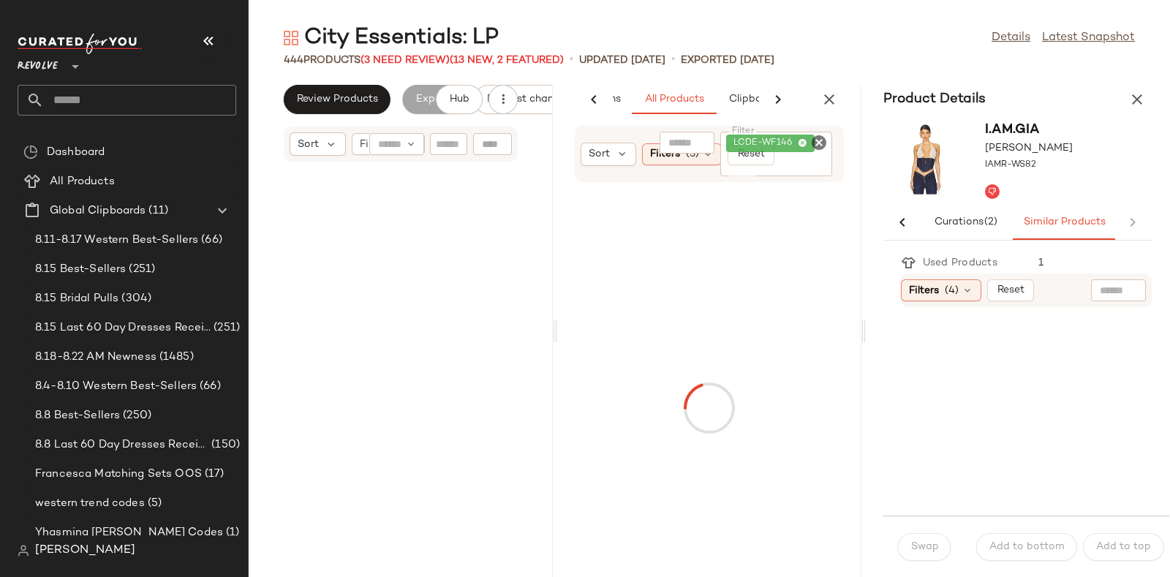
scroll to position [89912, 0]
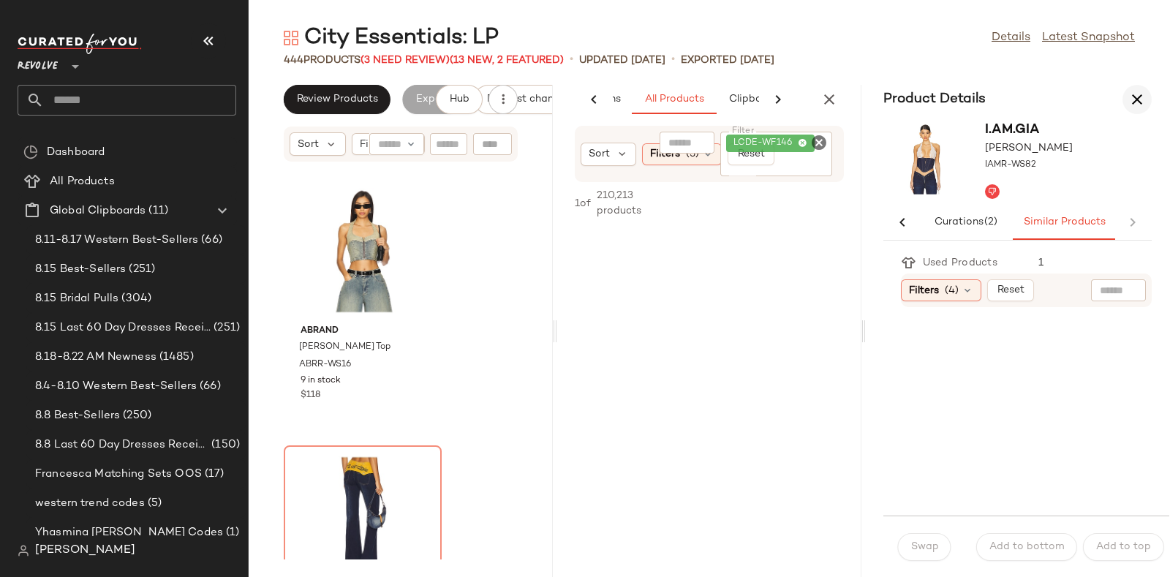
click at [1130, 92] on icon "button" at bounding box center [1137, 100] width 18 height 18
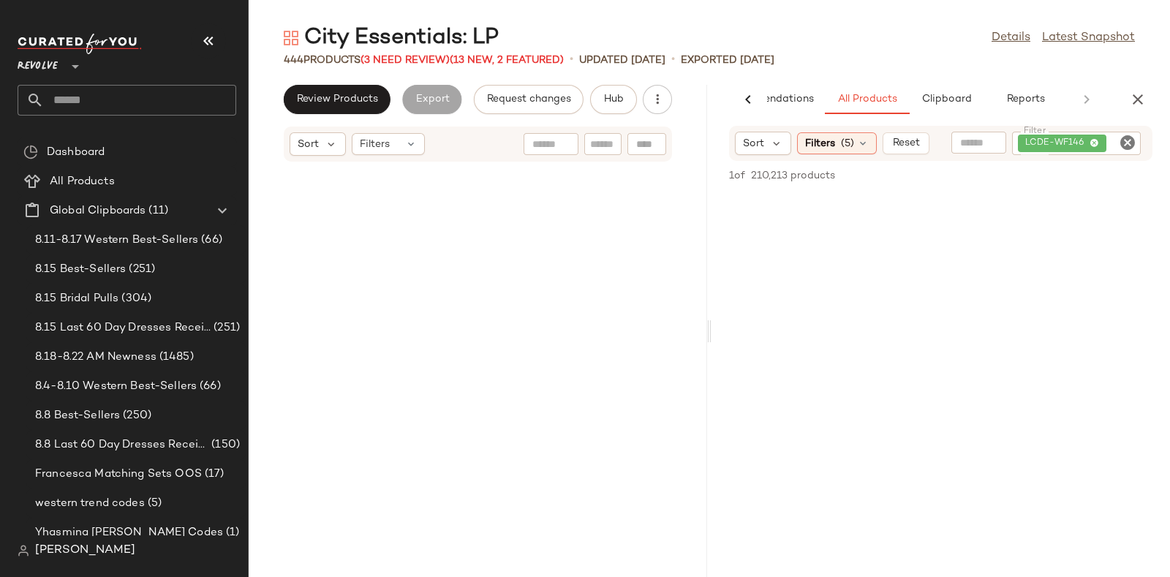
scroll to position [44957, 0]
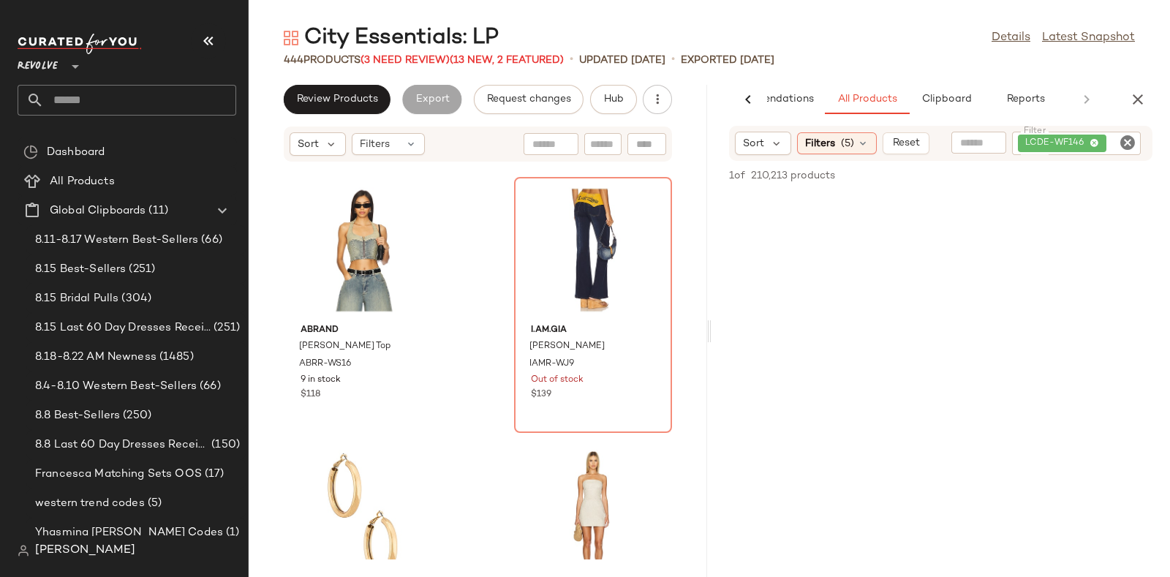
click at [1133, 138] on icon "Clear Filter" at bounding box center [1128, 143] width 18 height 18
paste input "*********"
type input "*********"
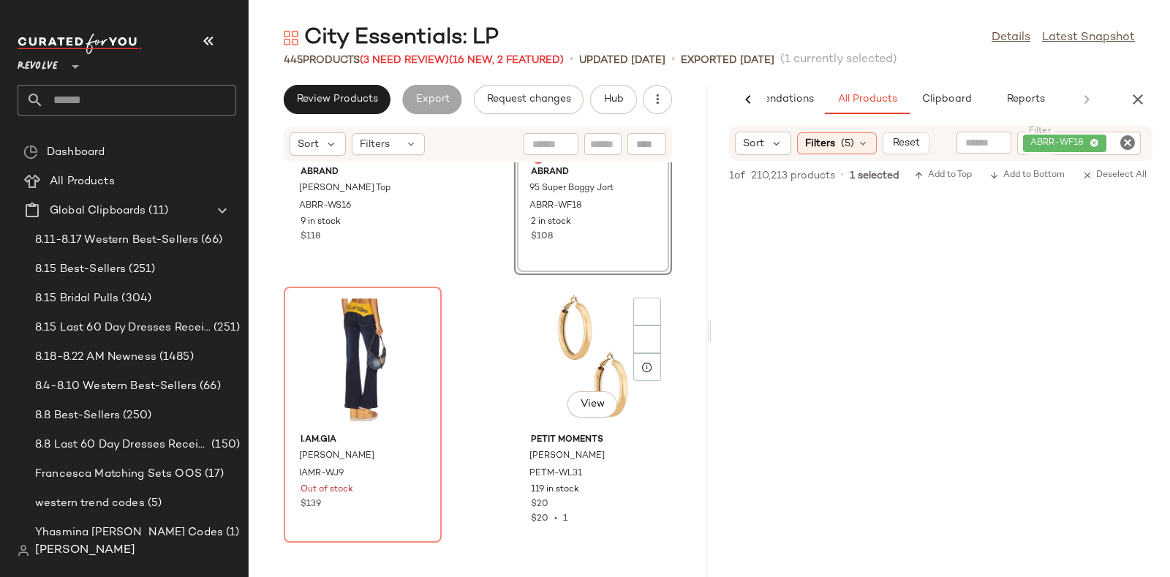
scroll to position [45147, 0]
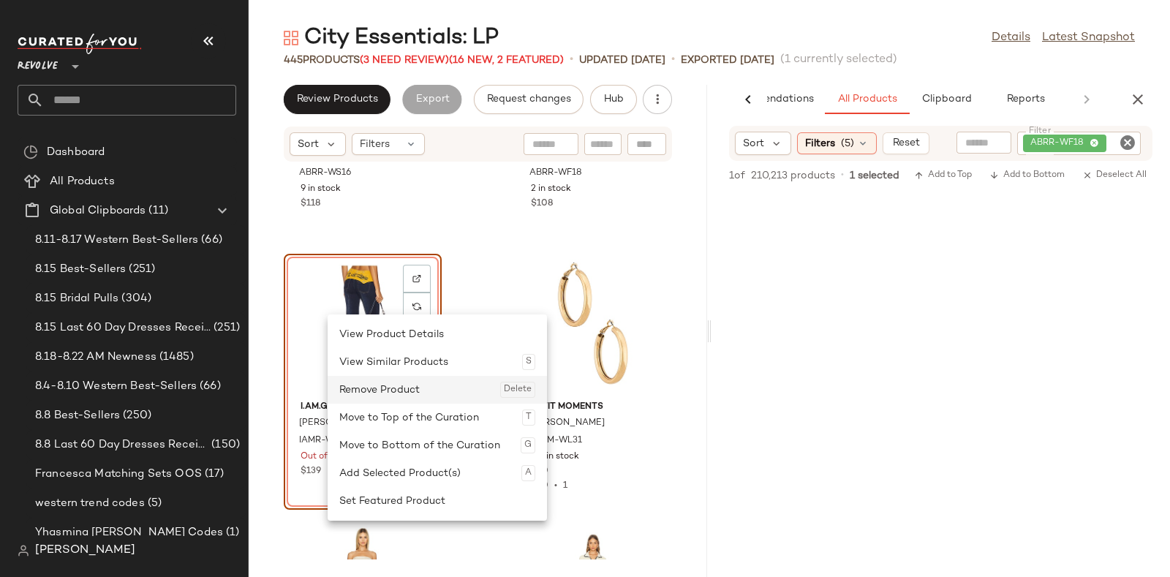
click at [378, 388] on div "Remove Product Delete" at bounding box center [437, 390] width 196 height 28
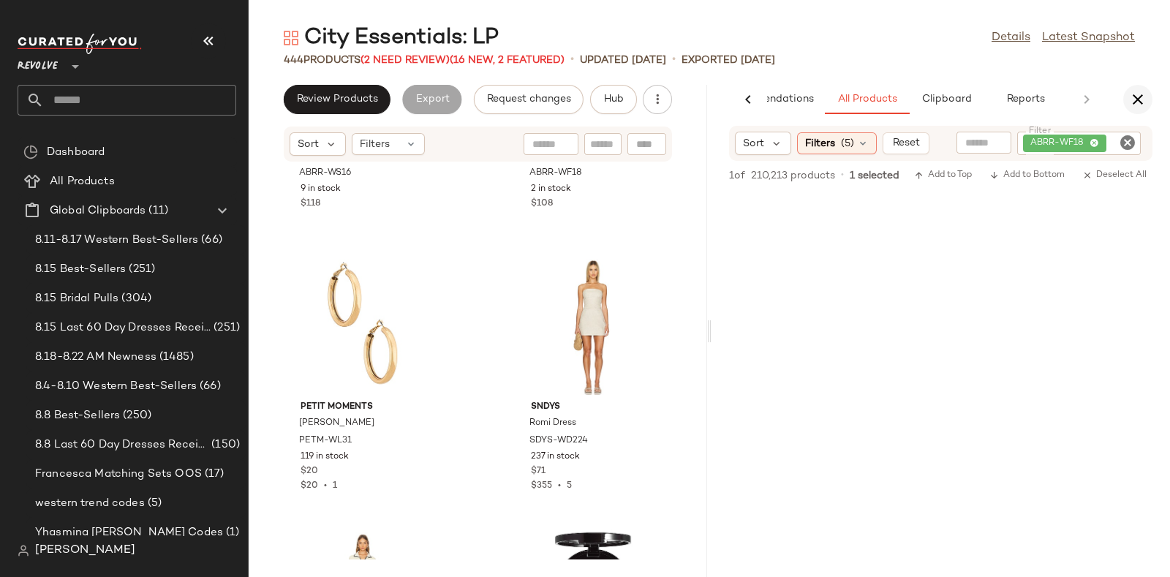
click at [1133, 99] on icon "button" at bounding box center [1138, 100] width 18 height 18
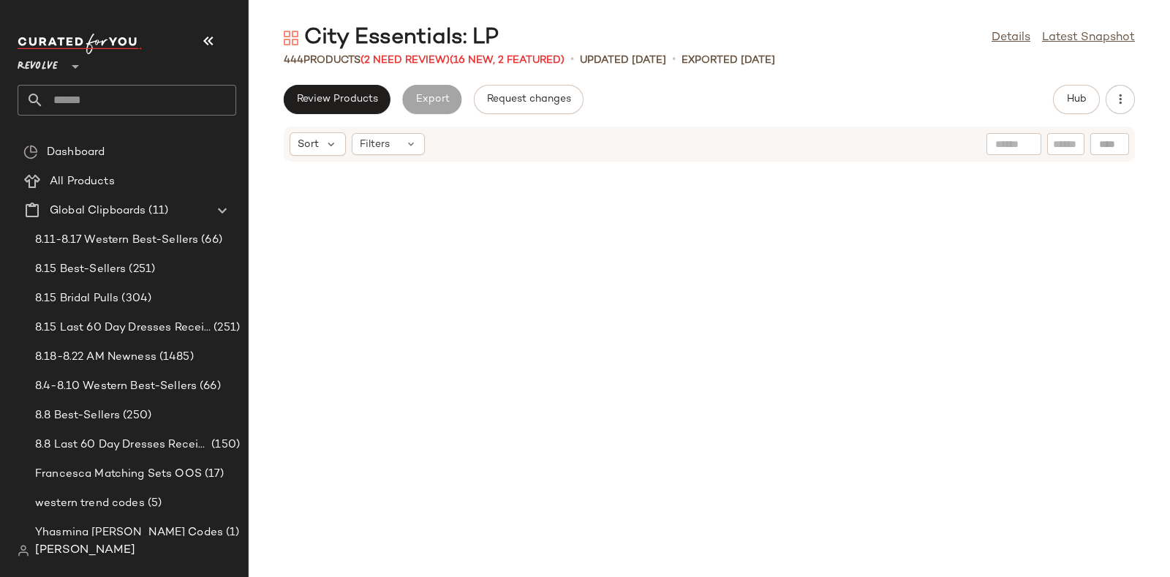
scroll to position [23421, 0]
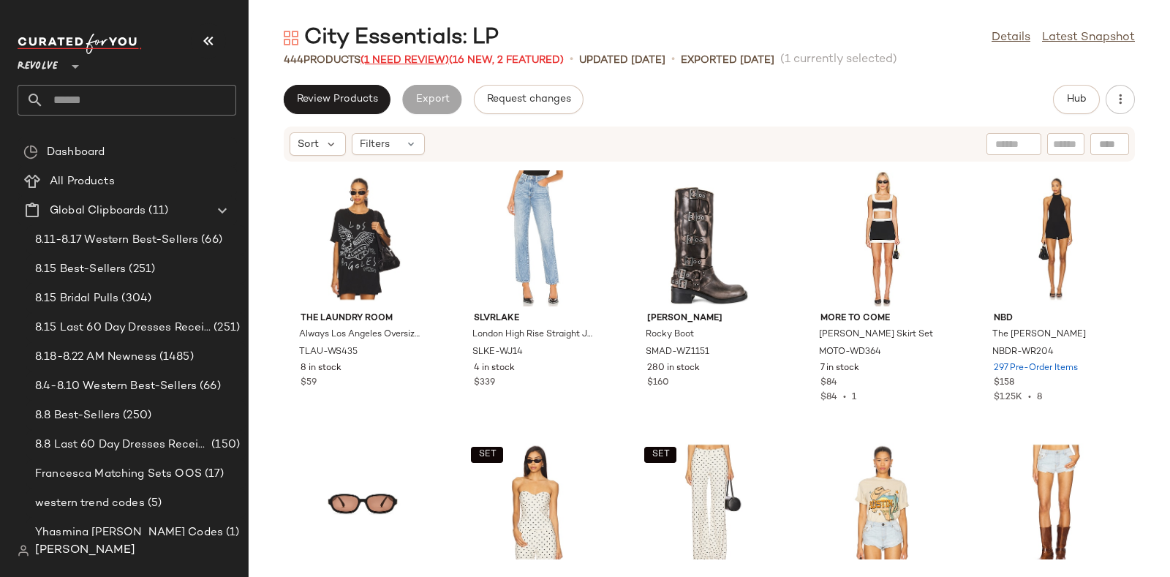
click at [402, 56] on span "(1 Need Review)" at bounding box center [404, 60] width 88 height 11
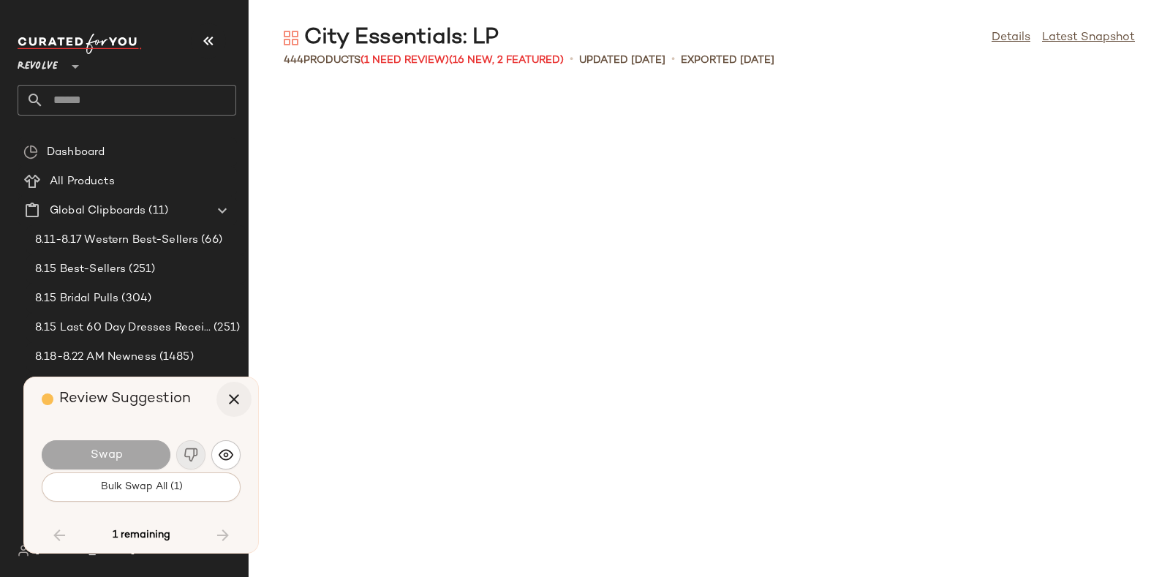
scroll to position [21942, 0]
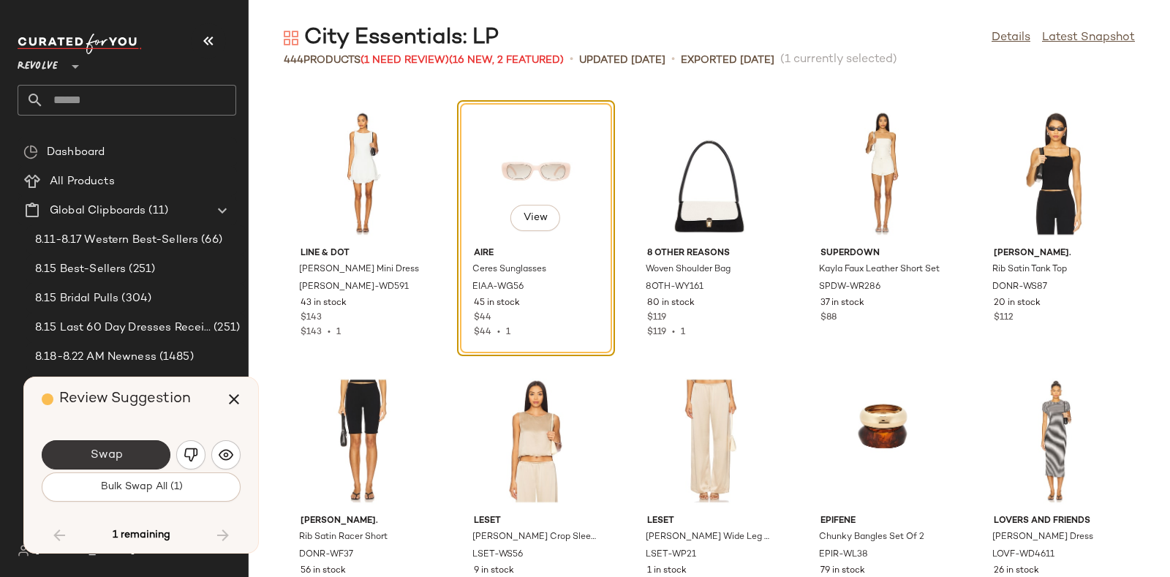
click at [145, 445] on button "Swap" at bounding box center [106, 454] width 129 height 29
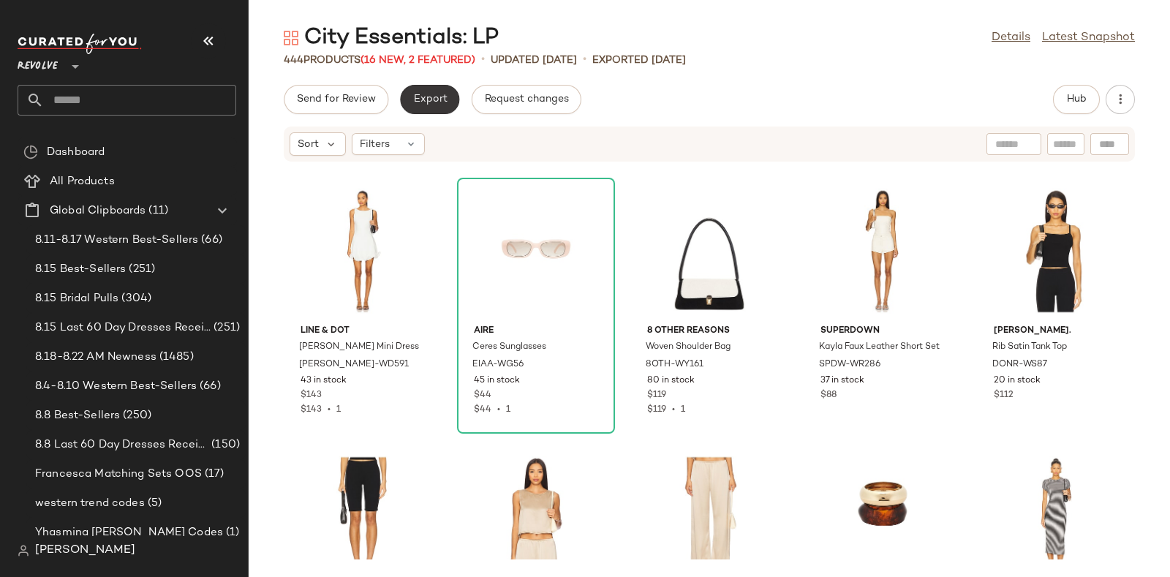
click at [417, 94] on span "Export" at bounding box center [429, 100] width 34 height 12
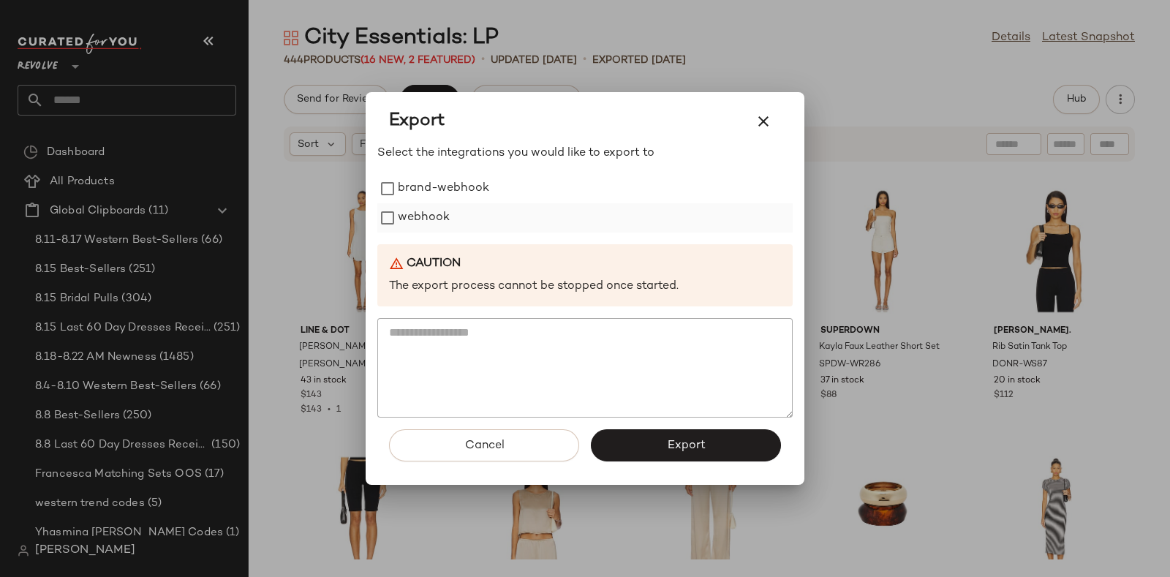
click at [435, 213] on label "webhook" at bounding box center [424, 217] width 52 height 29
click at [677, 443] on span "Export" at bounding box center [685, 446] width 39 height 14
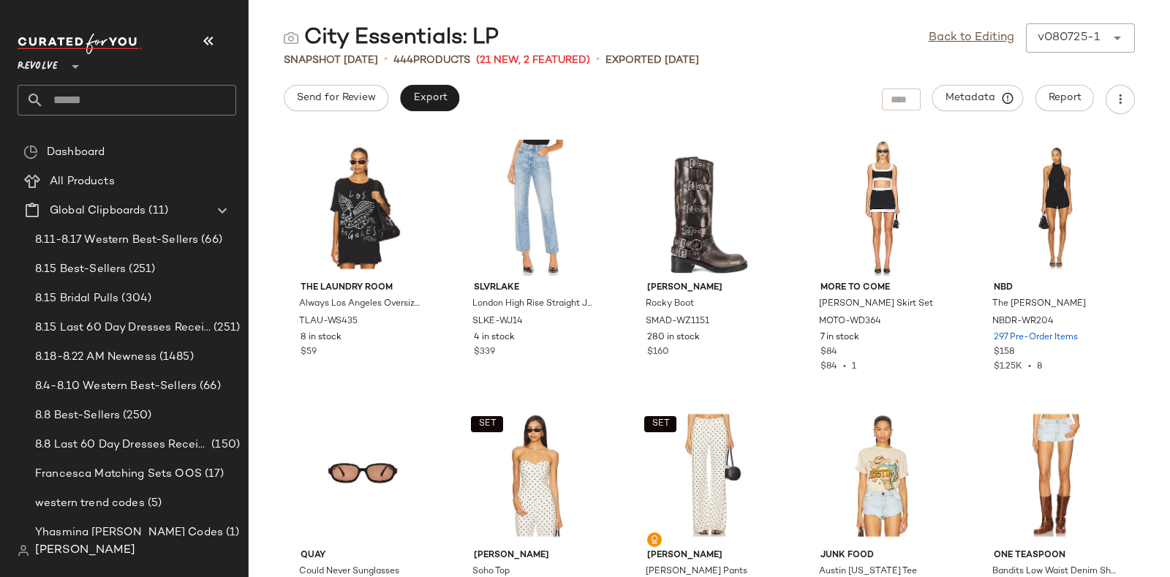
click at [174, 98] on input "text" at bounding box center [140, 100] width 192 height 31
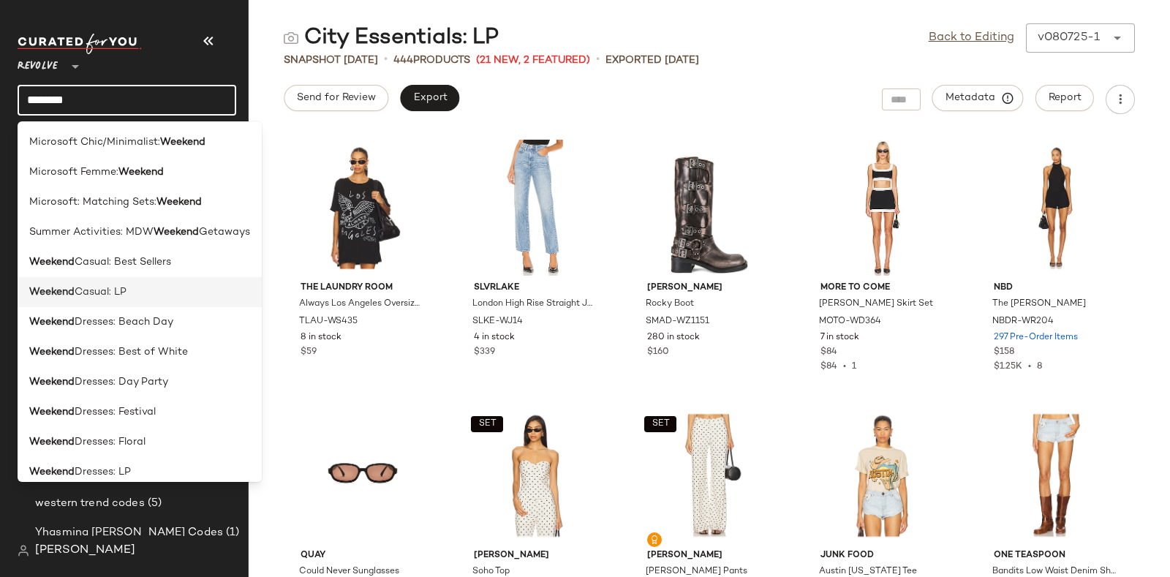
scroll to position [10, 0]
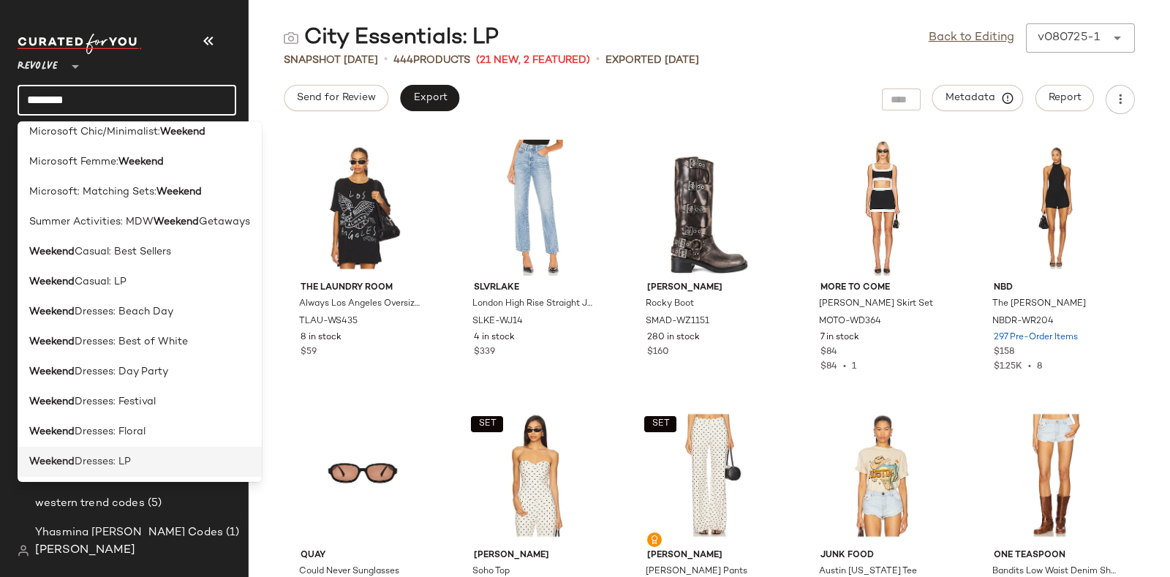
type input "*******"
click at [152, 460] on div "Weekend Dresses: LP" at bounding box center [139, 461] width 221 height 15
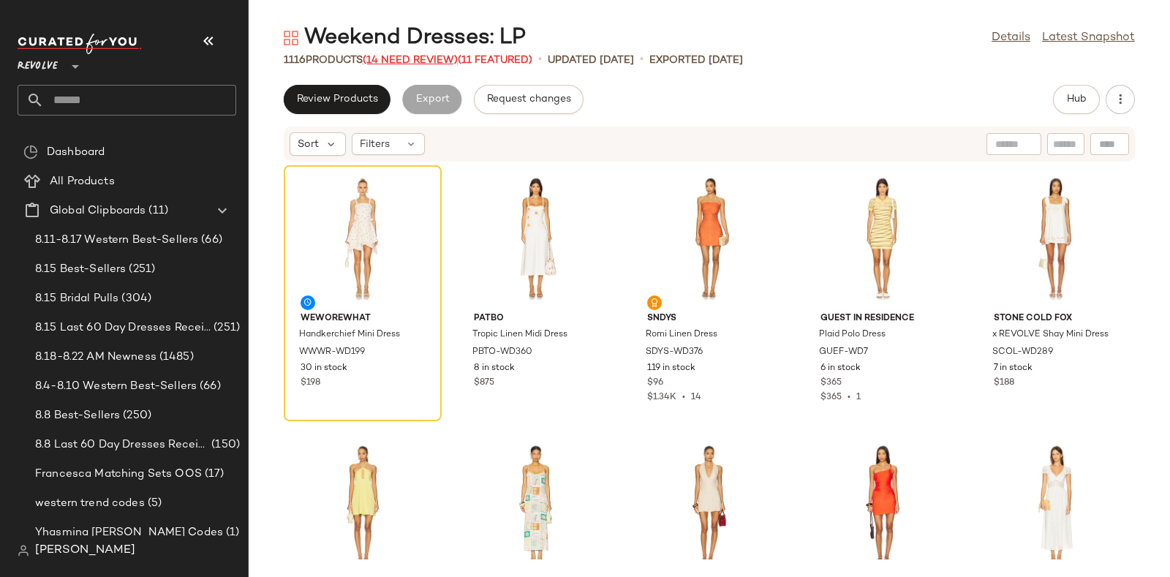
click at [430, 56] on span "(14 Need Review)" at bounding box center [410, 60] width 95 height 11
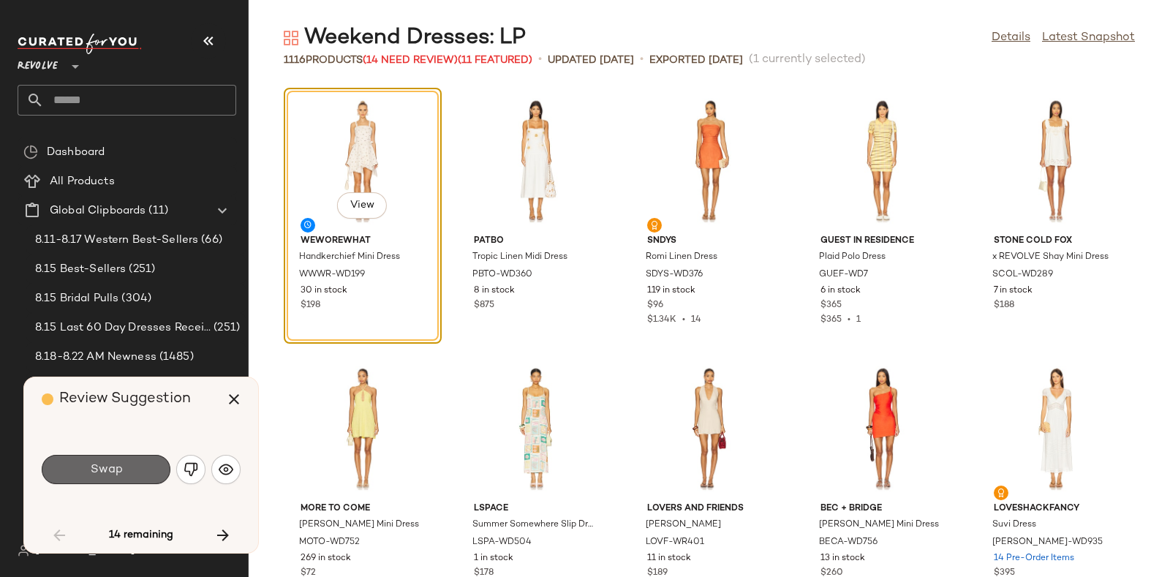
click at [121, 468] on span "Swap" at bounding box center [105, 470] width 33 height 14
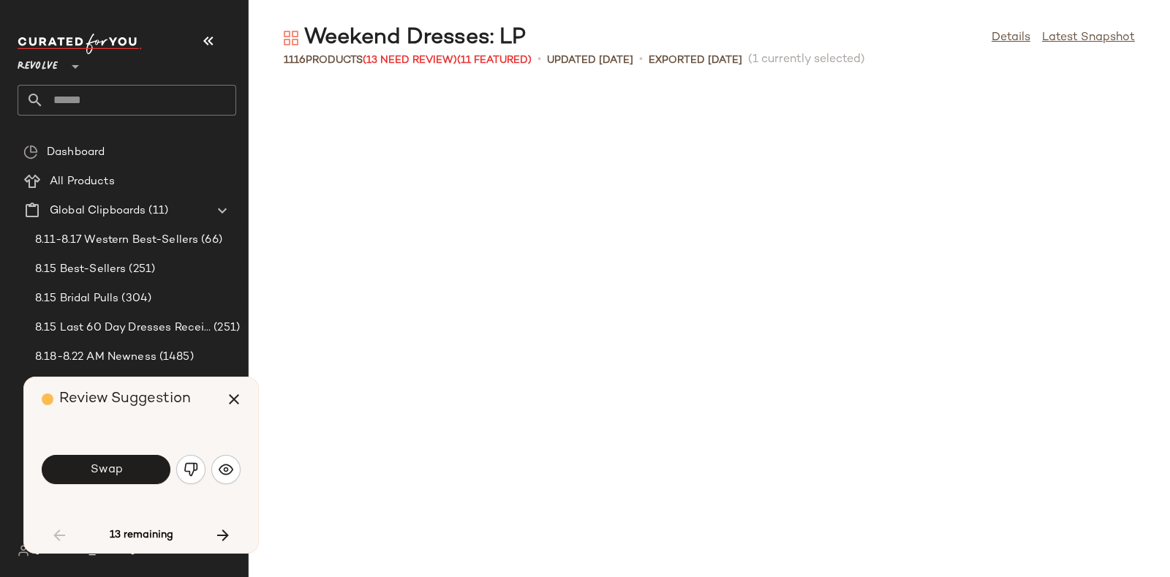
scroll to position [546, 0]
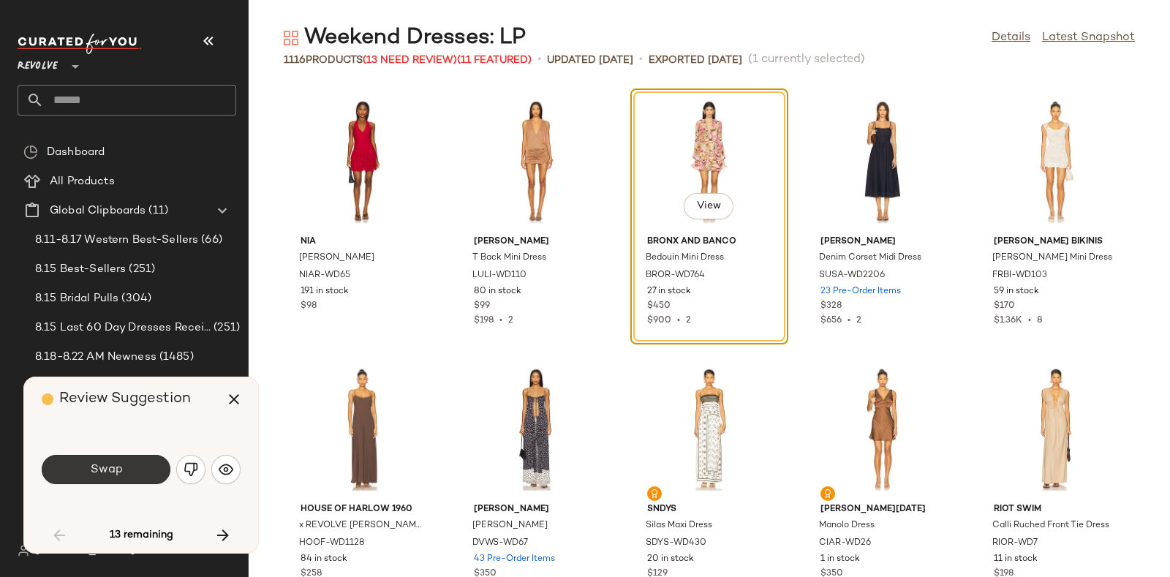
click at [139, 466] on button "Swap" at bounding box center [106, 469] width 129 height 29
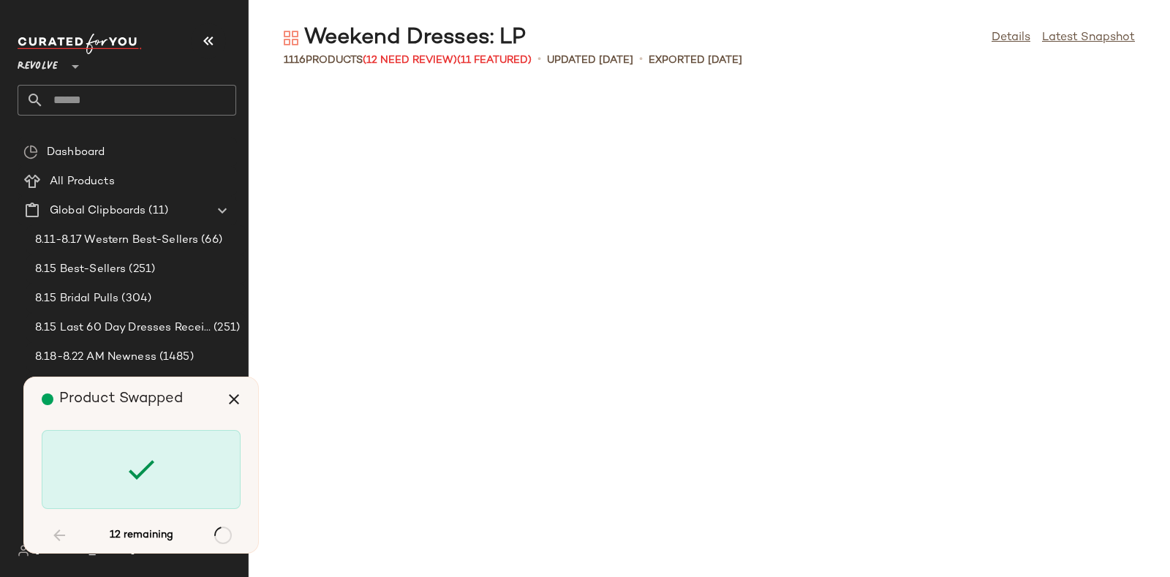
scroll to position [2943, 0]
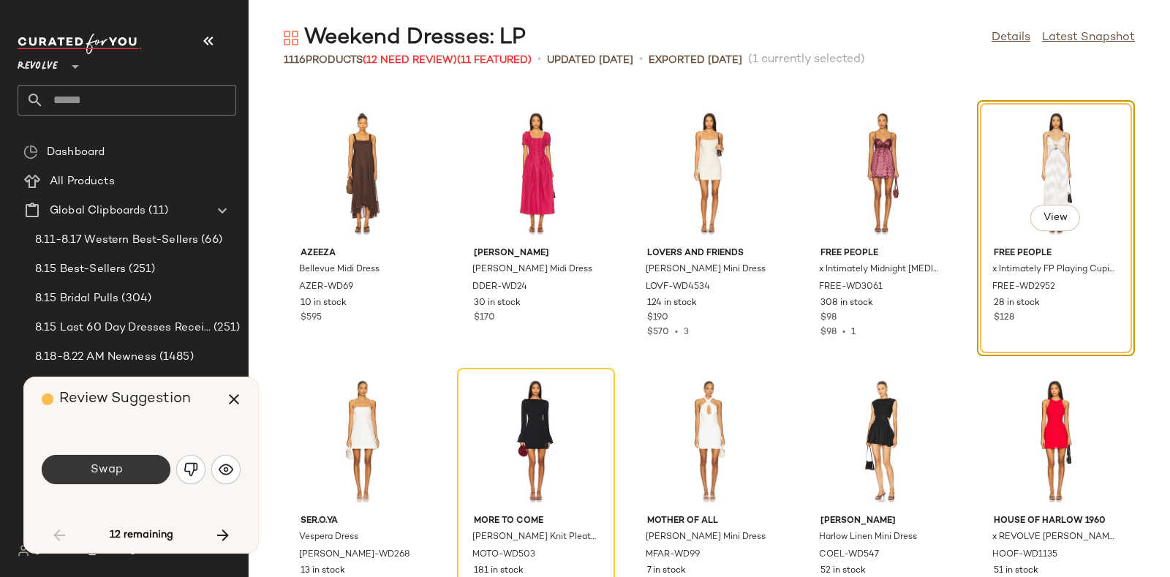
click at [140, 464] on button "Swap" at bounding box center [106, 469] width 129 height 29
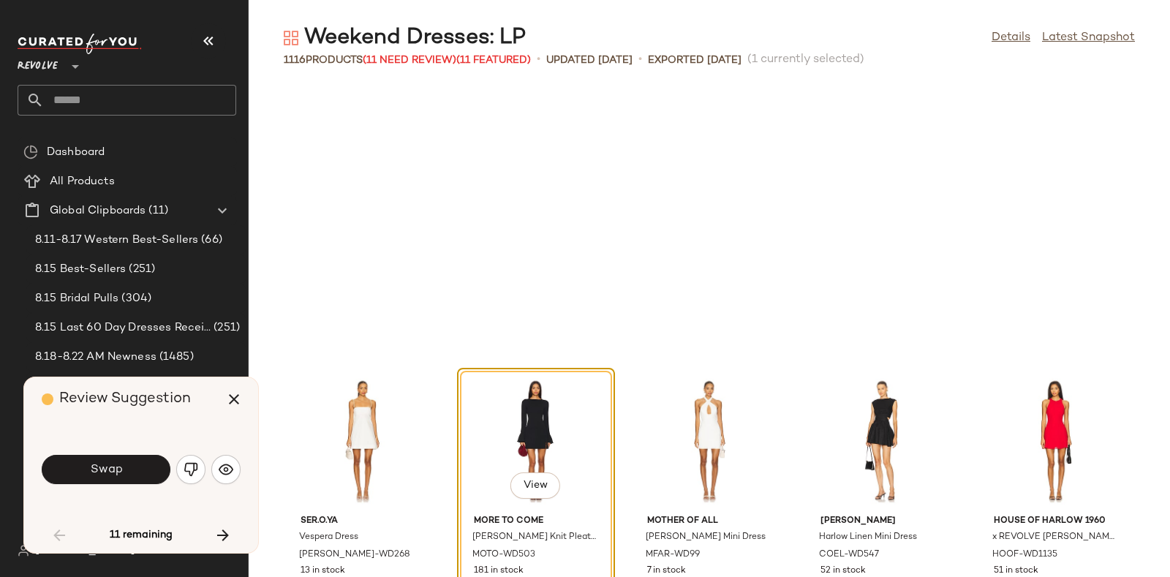
scroll to position [3210, 0]
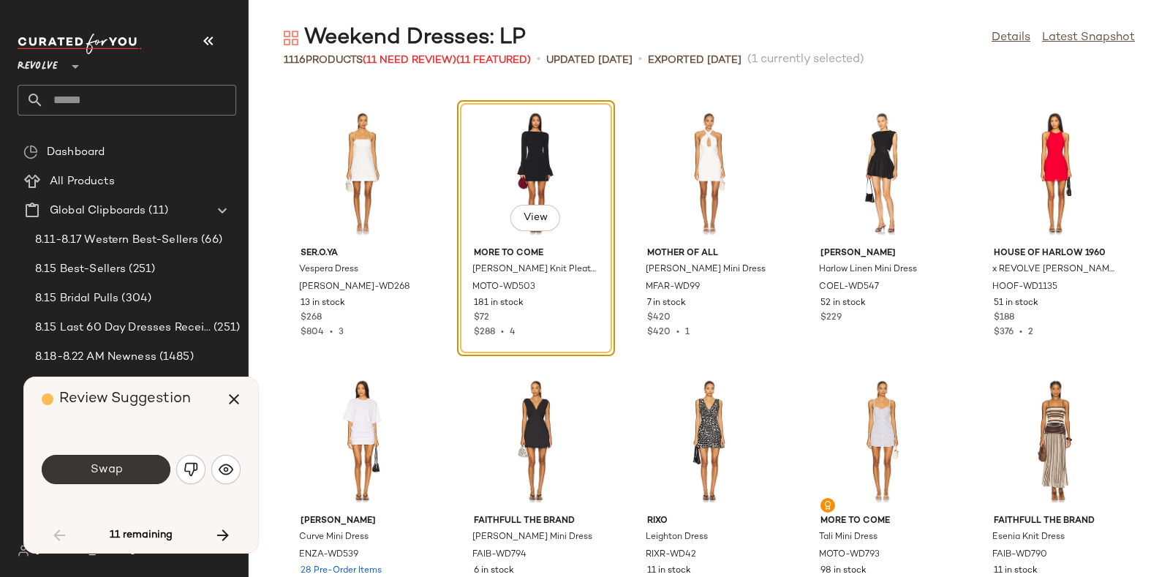
click at [140, 465] on button "Swap" at bounding box center [106, 469] width 129 height 29
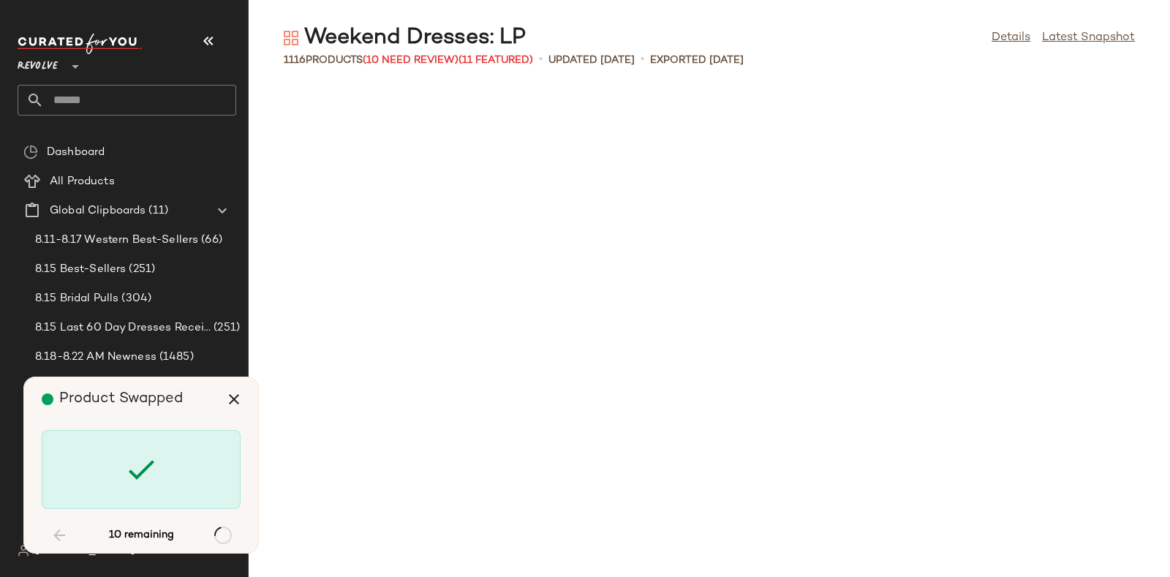
scroll to position [6690, 0]
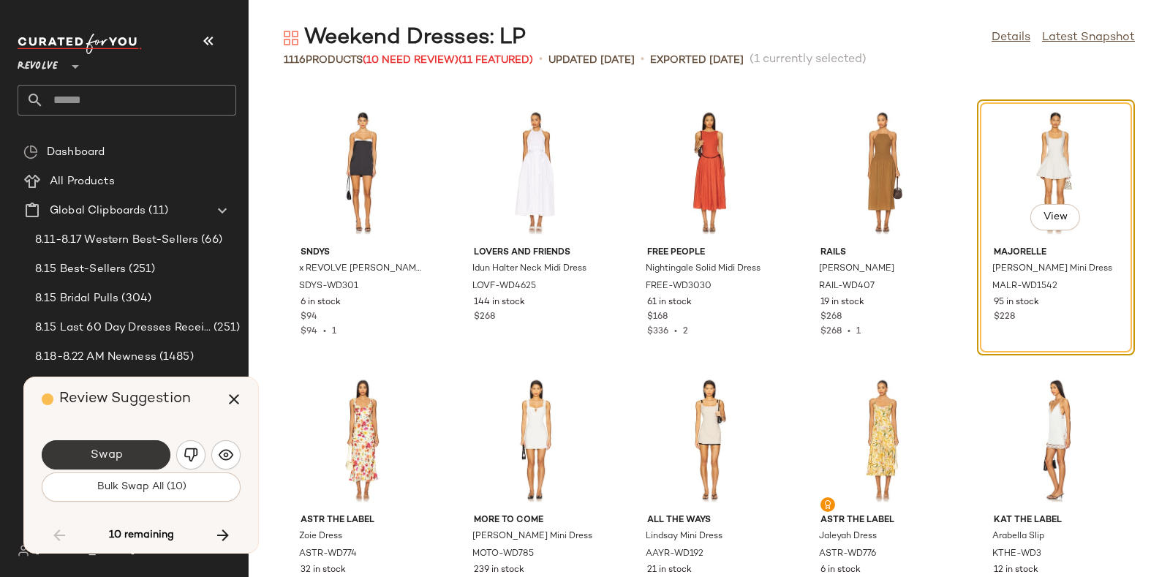
click at [143, 444] on button "Swap" at bounding box center [106, 454] width 129 height 29
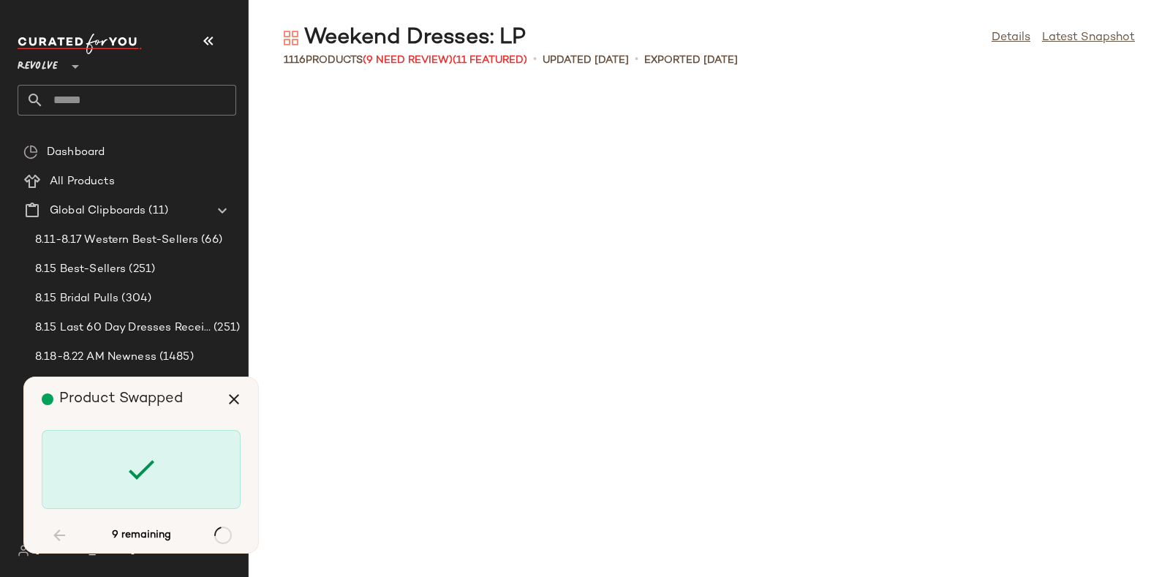
scroll to position [9633, 0]
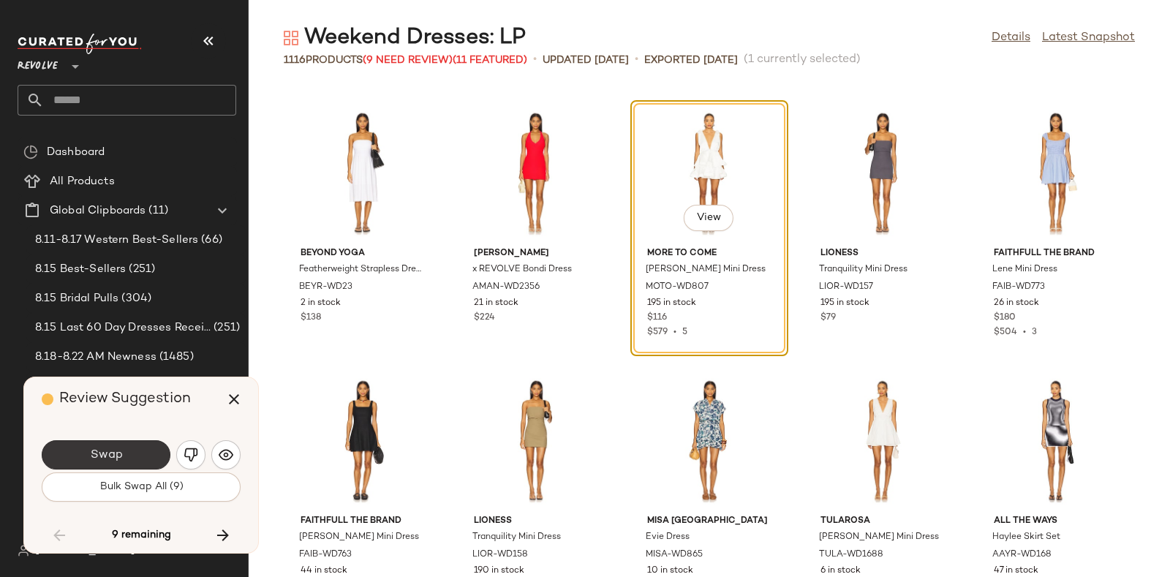
click at [135, 451] on button "Swap" at bounding box center [106, 454] width 129 height 29
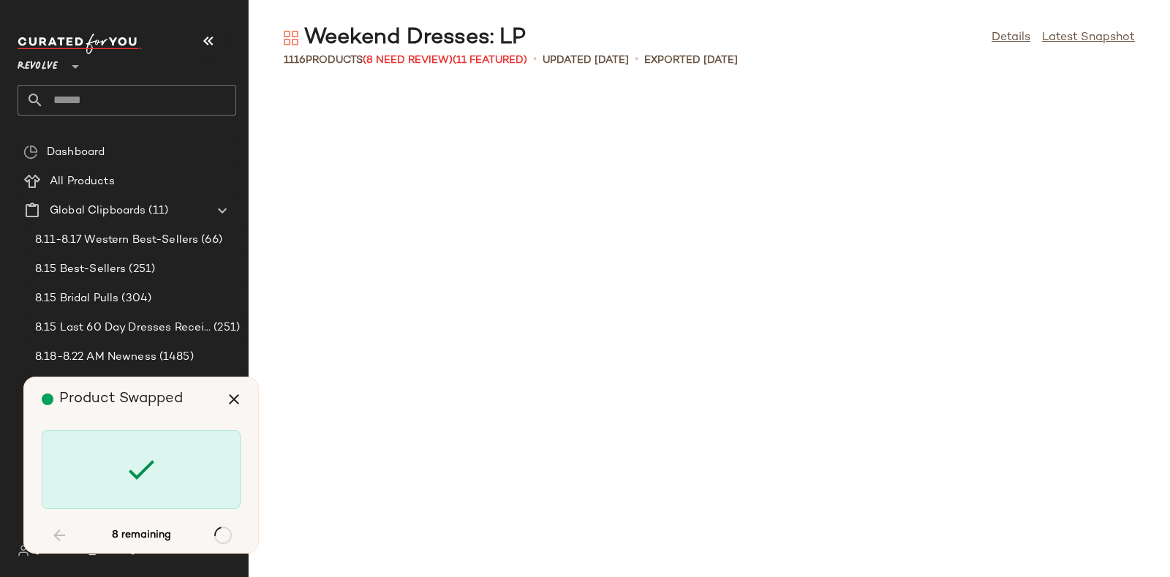
scroll to position [28365, 0]
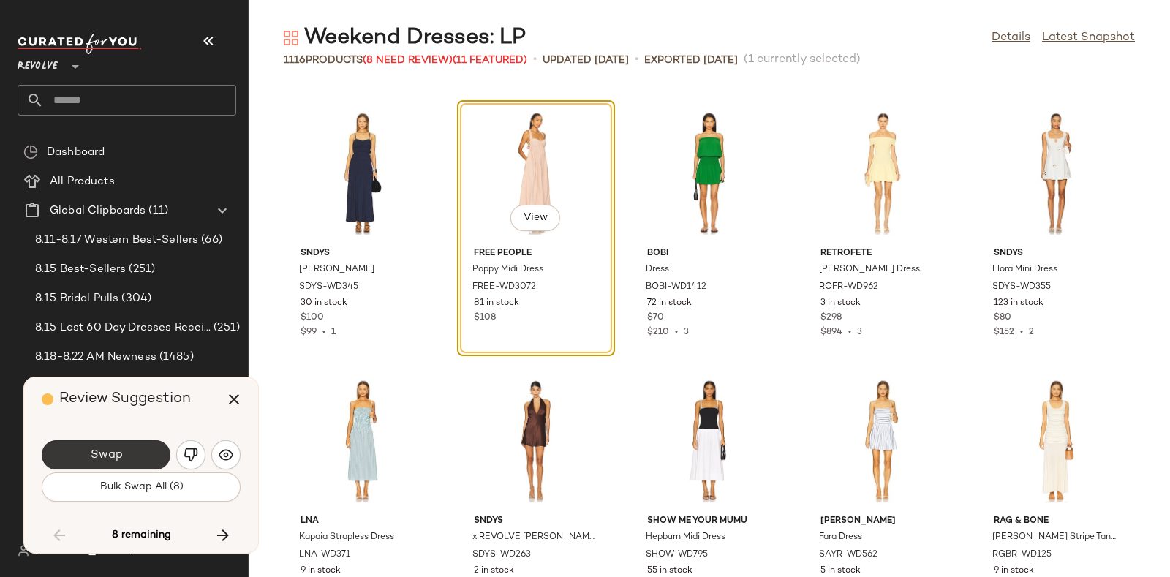
click at [143, 448] on button "Swap" at bounding box center [106, 454] width 129 height 29
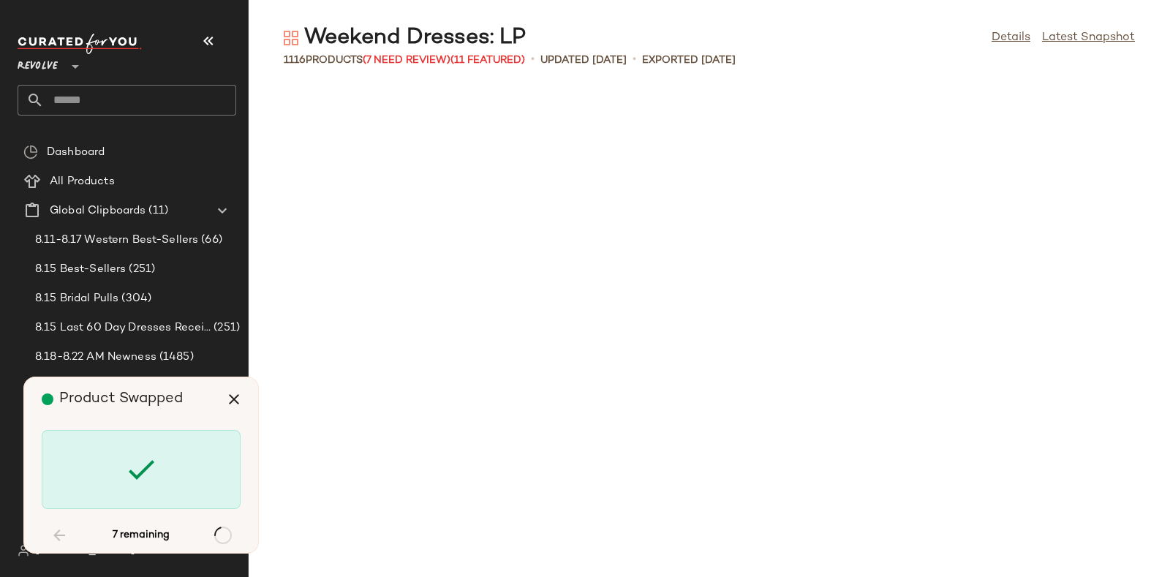
scroll to position [29703, 0]
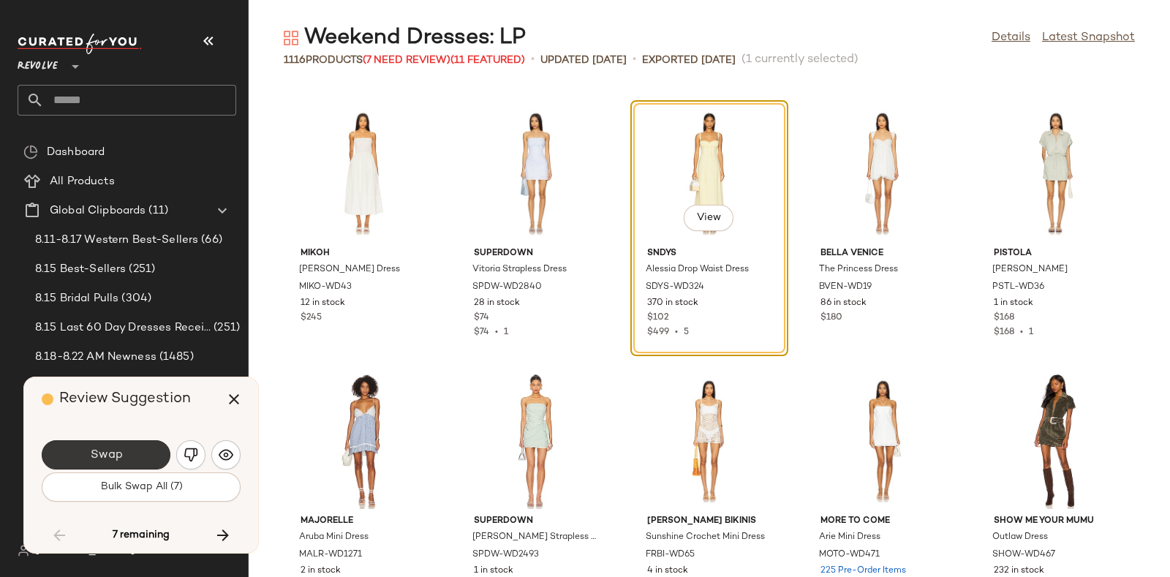
click at [137, 447] on button "Swap" at bounding box center [106, 454] width 129 height 29
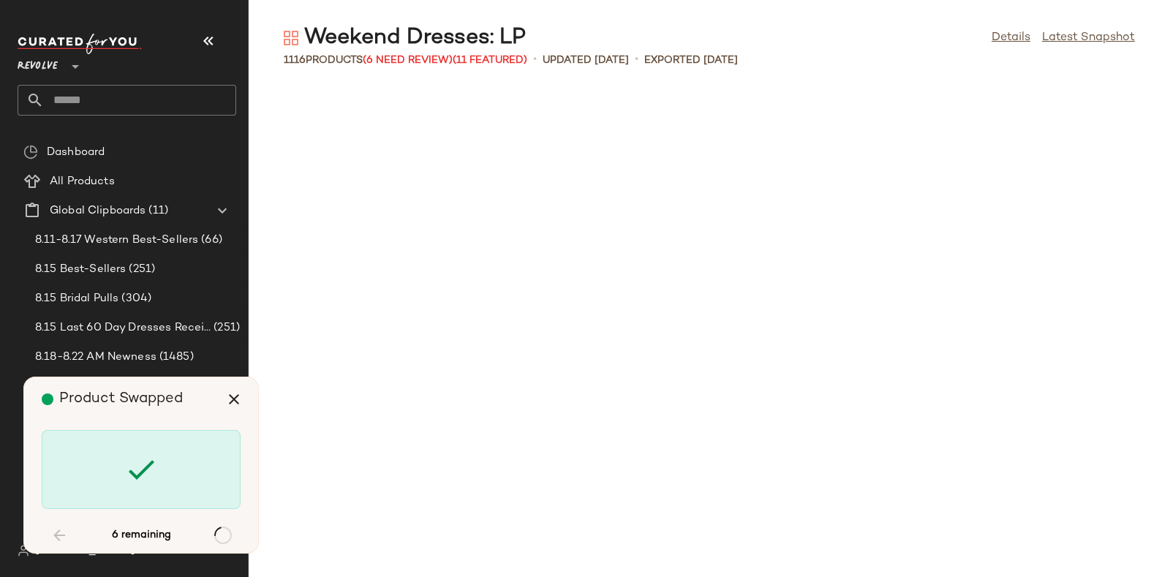
scroll to position [33450, 0]
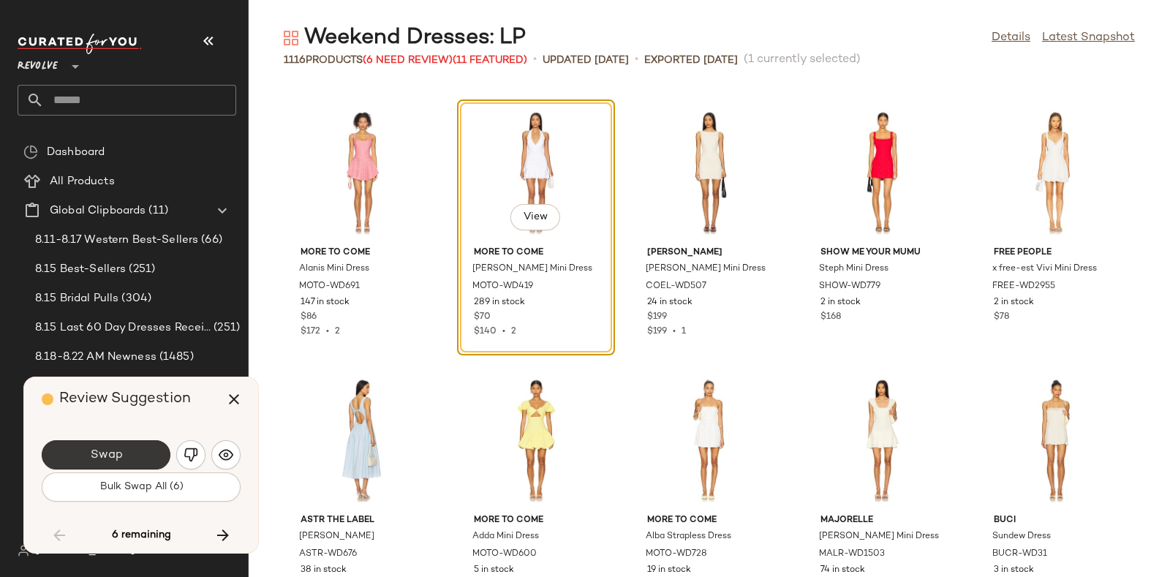
click at [148, 444] on button "Swap" at bounding box center [106, 454] width 129 height 29
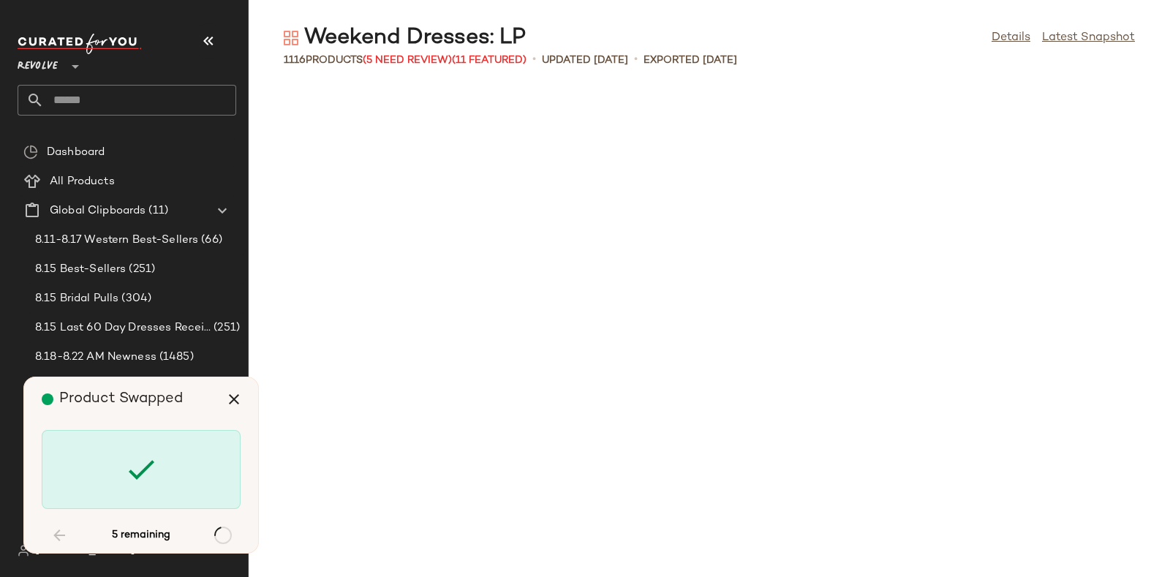
scroll to position [35055, 0]
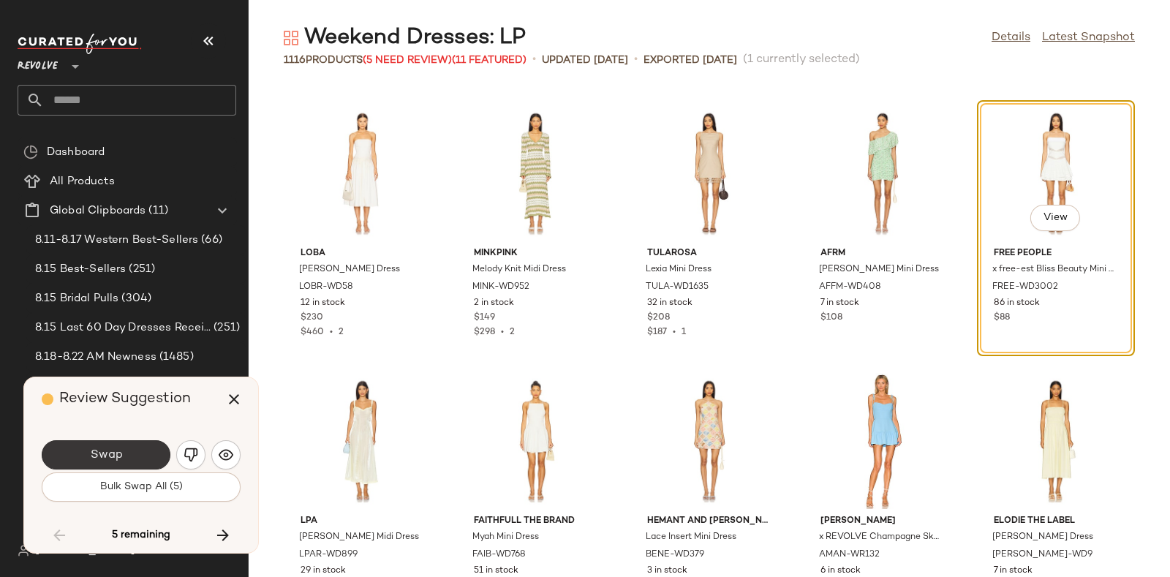
click at [140, 447] on button "Swap" at bounding box center [106, 454] width 129 height 29
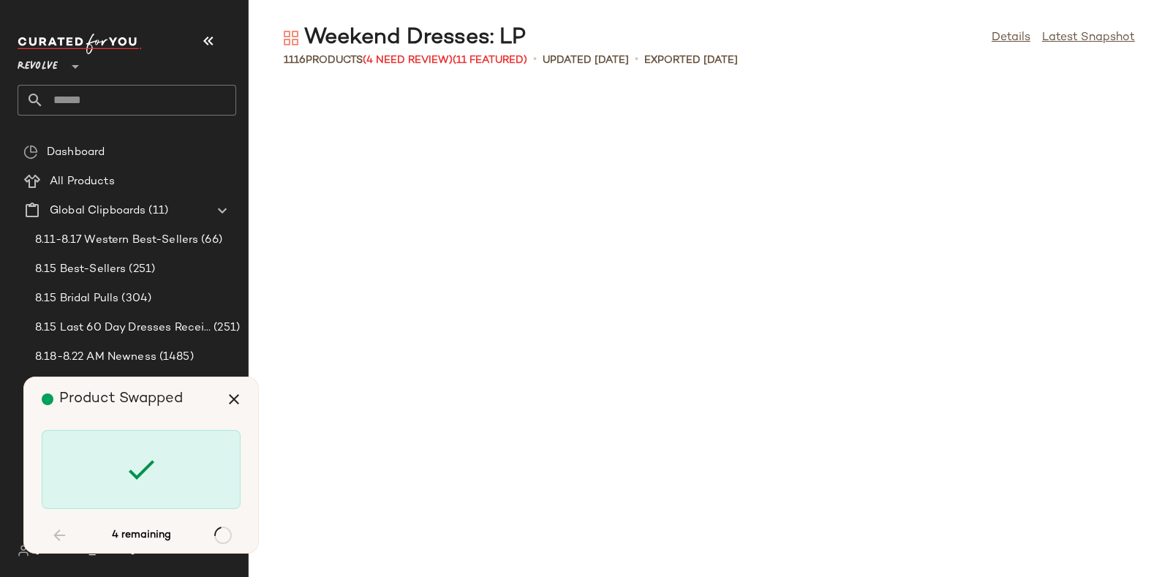
scroll to position [45224, 0]
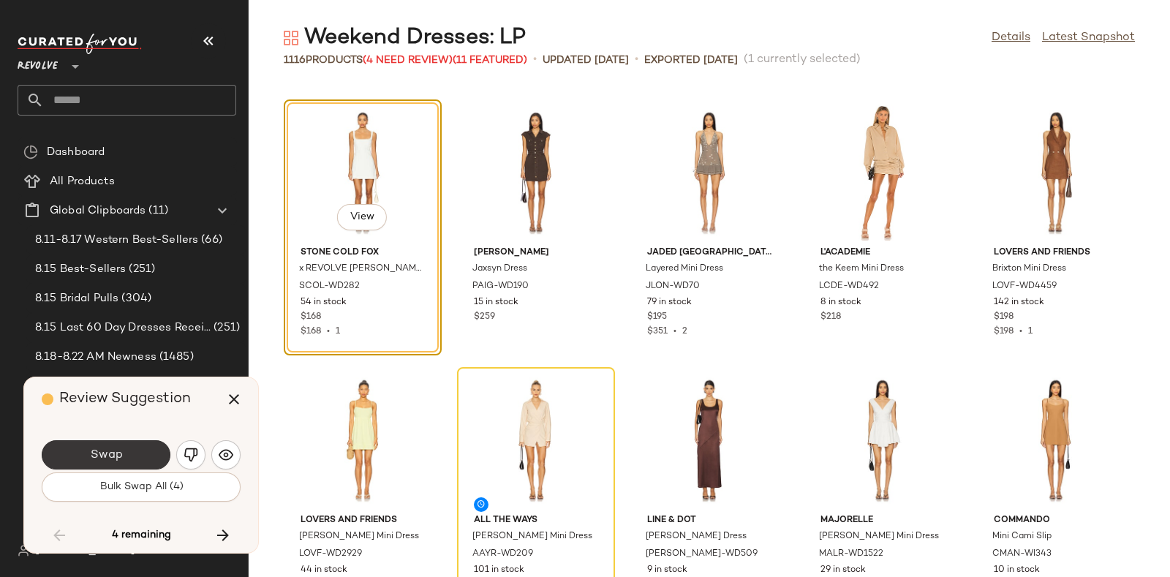
click at [143, 451] on button "Swap" at bounding box center [106, 454] width 129 height 29
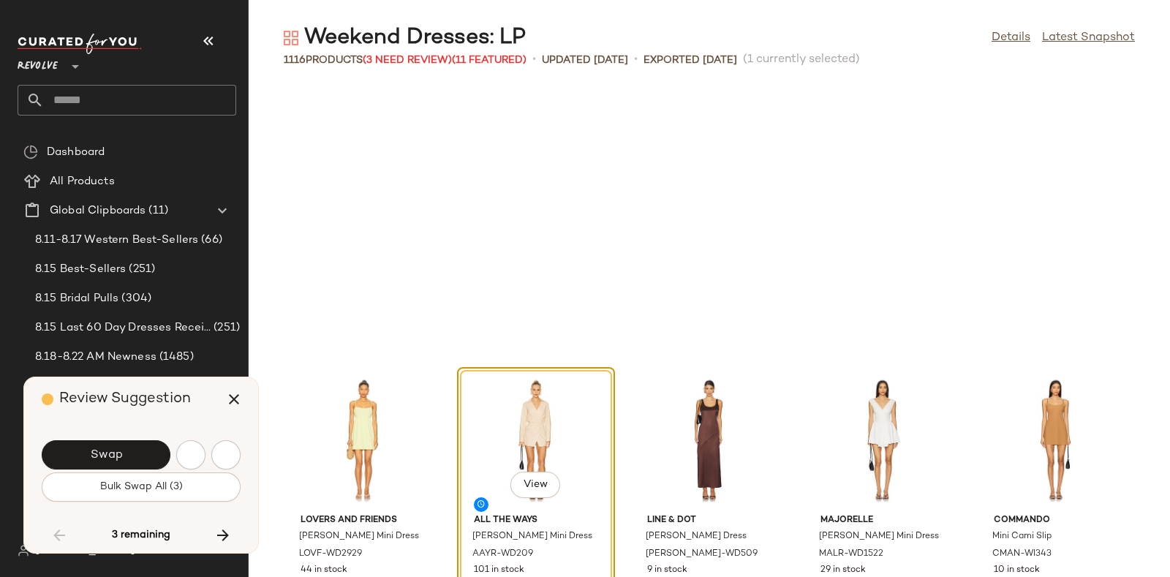
scroll to position [45491, 0]
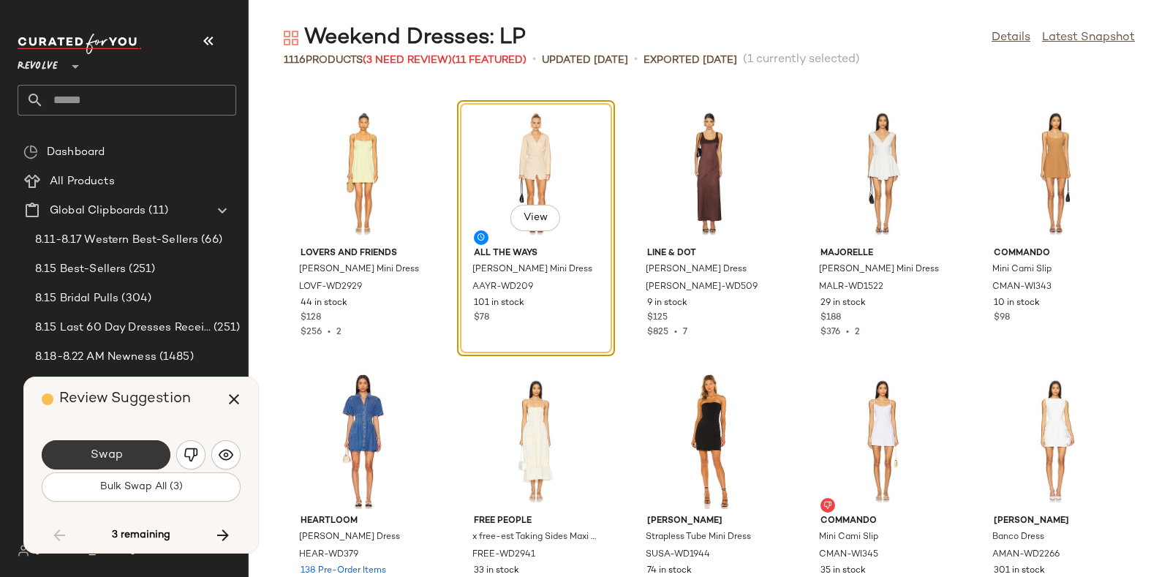
click at [145, 447] on button "Swap" at bounding box center [106, 454] width 129 height 29
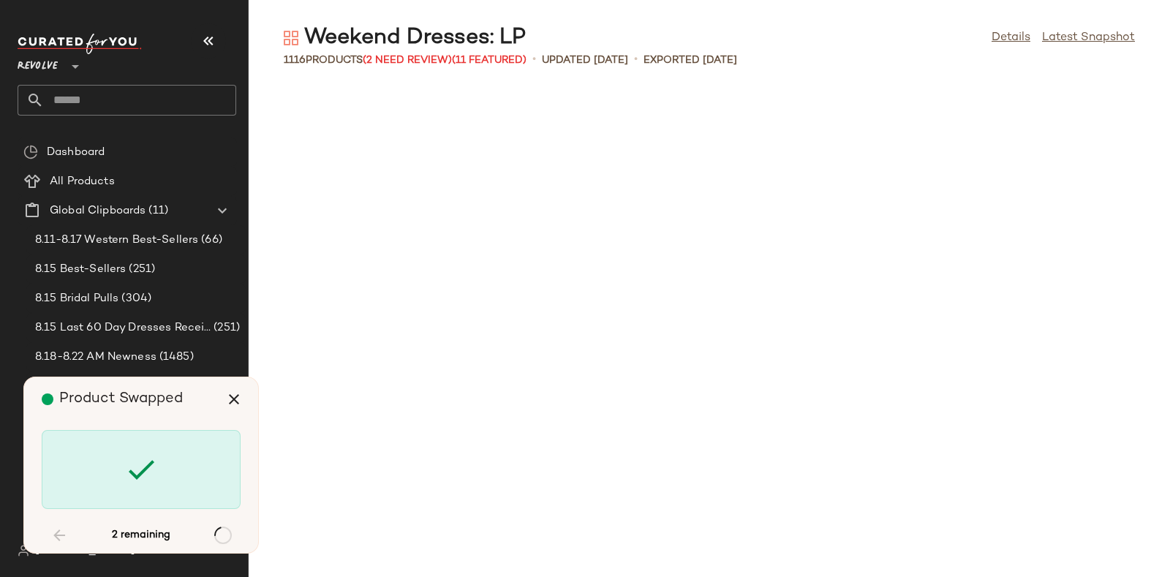
scroll to position [48435, 0]
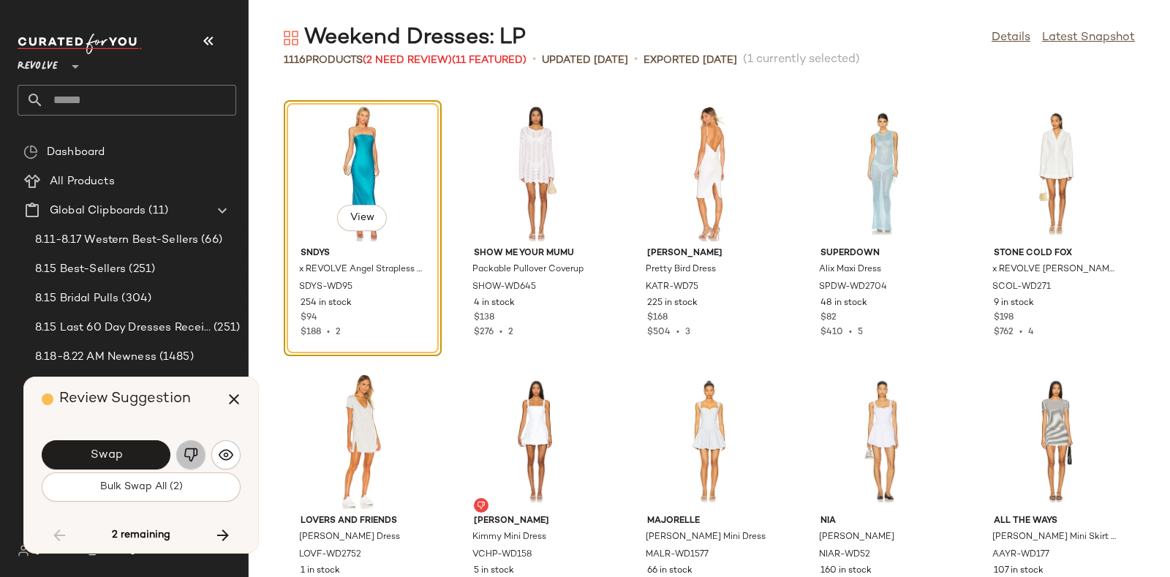
click at [186, 446] on button "button" at bounding box center [190, 454] width 29 height 29
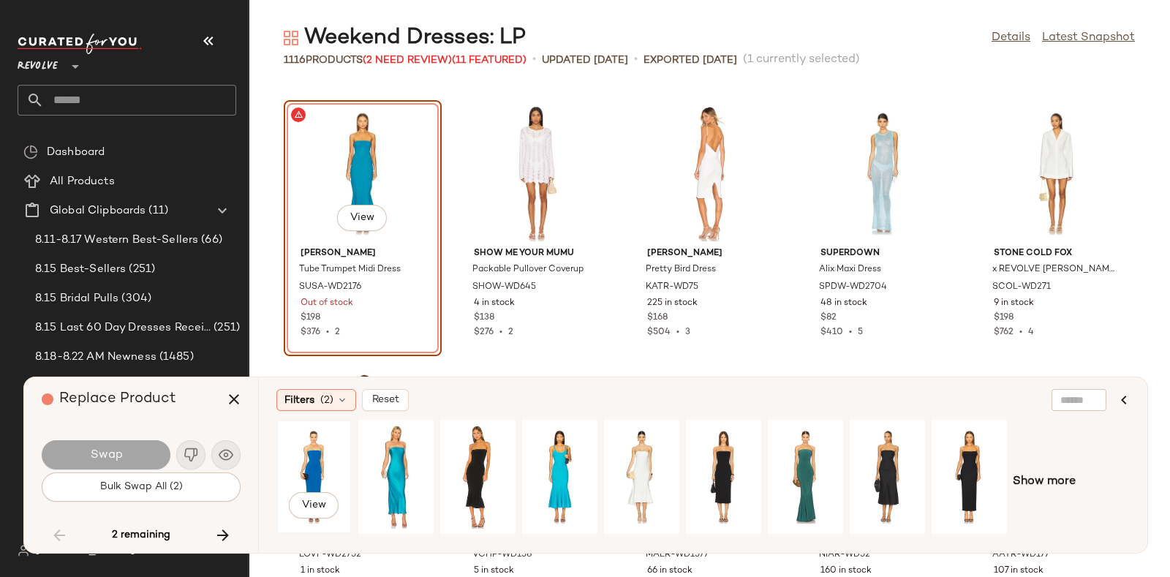
click at [309, 454] on div "View" at bounding box center [313, 477] width 65 height 104
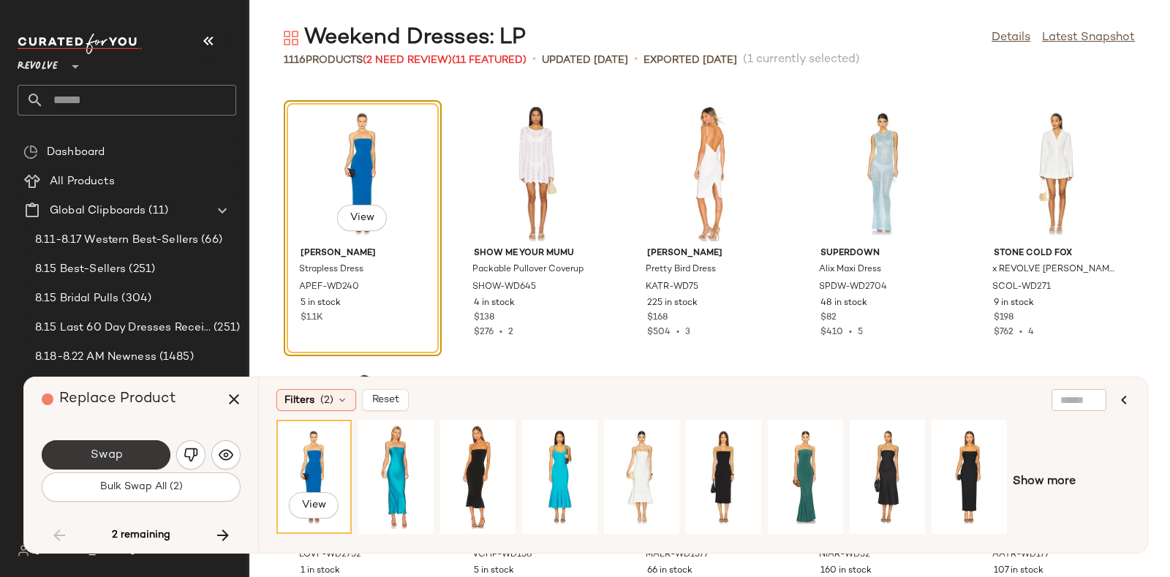
click at [140, 445] on button "Swap" at bounding box center [106, 454] width 129 height 29
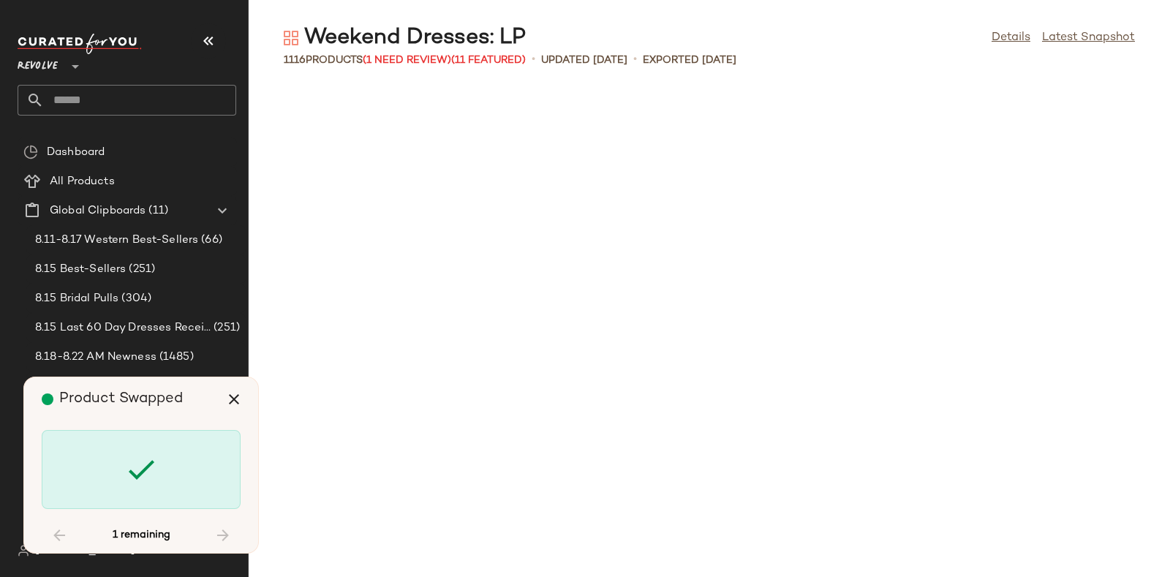
scroll to position [57534, 0]
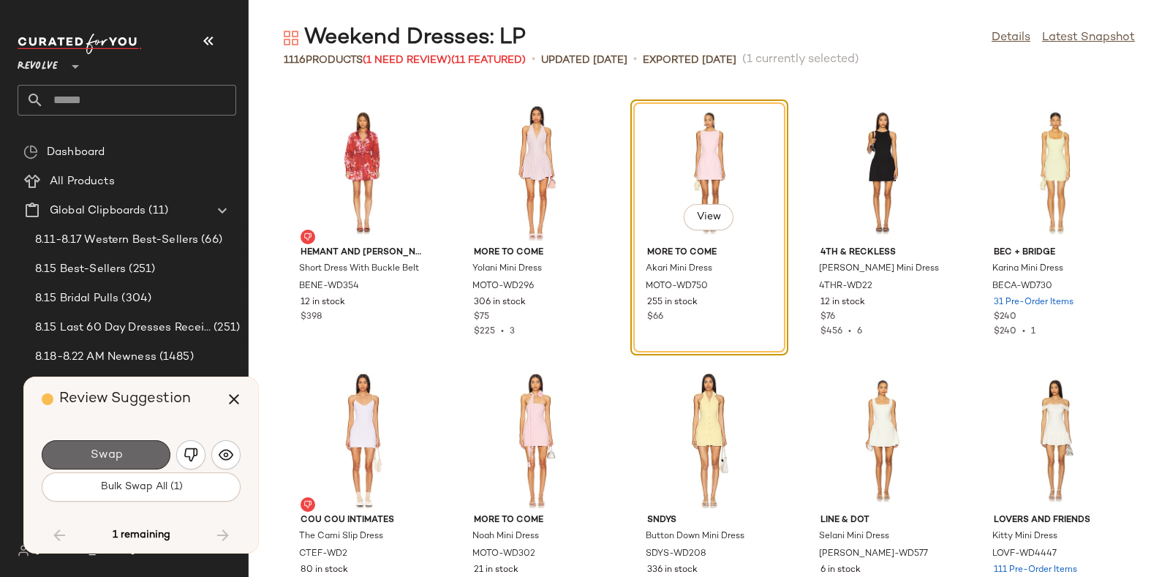
click at [138, 446] on button "Swap" at bounding box center [106, 454] width 129 height 29
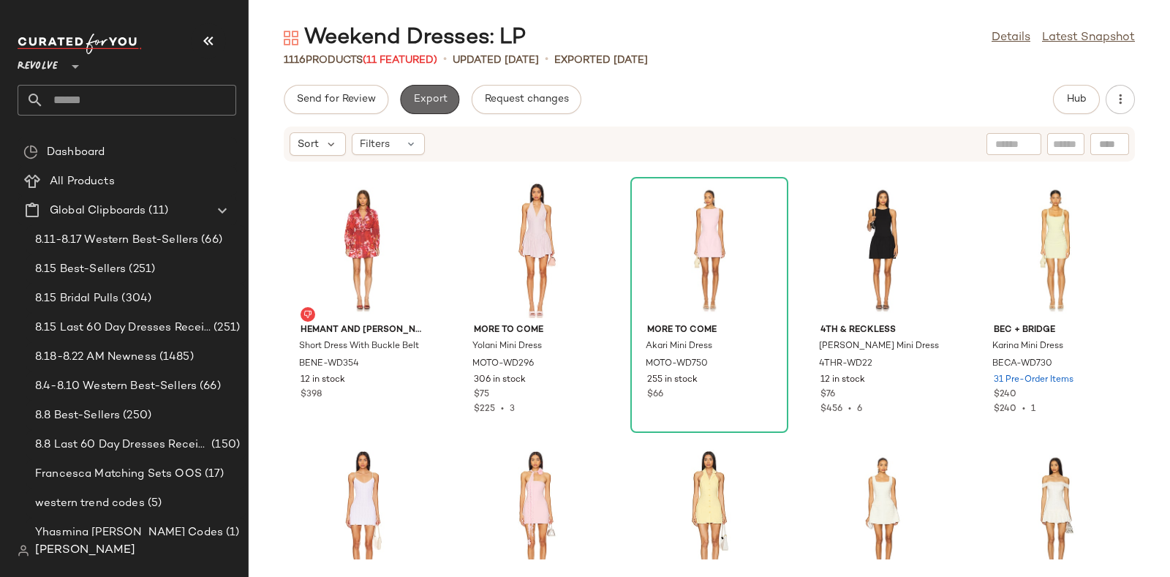
click at [434, 94] on span "Export" at bounding box center [429, 100] width 34 height 12
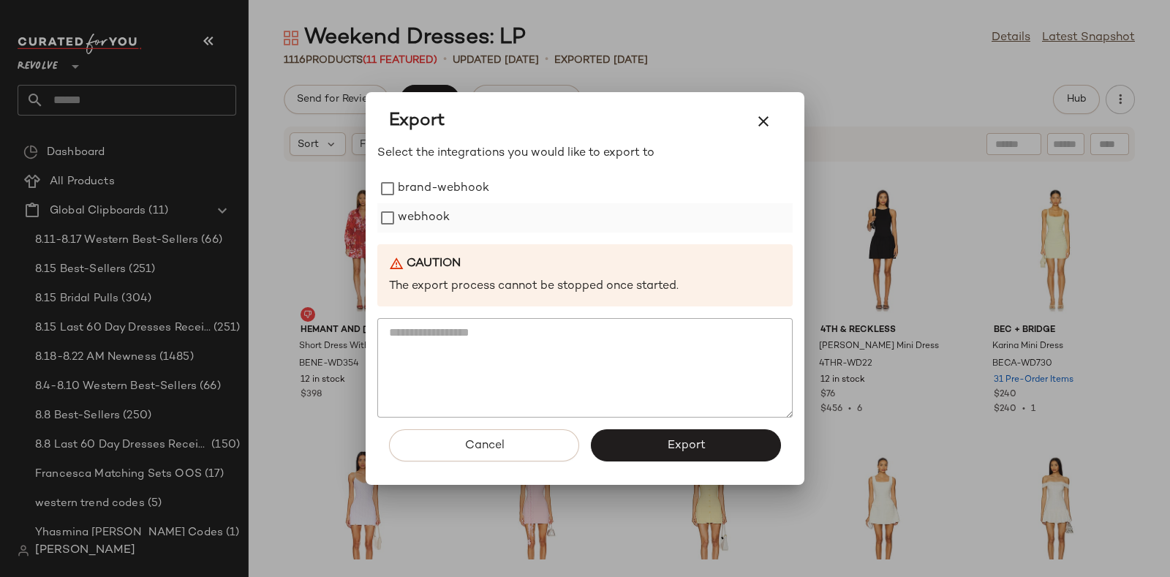
click at [431, 210] on label "webhook" at bounding box center [424, 217] width 52 height 29
click at [670, 440] on span "Export" at bounding box center [685, 446] width 39 height 14
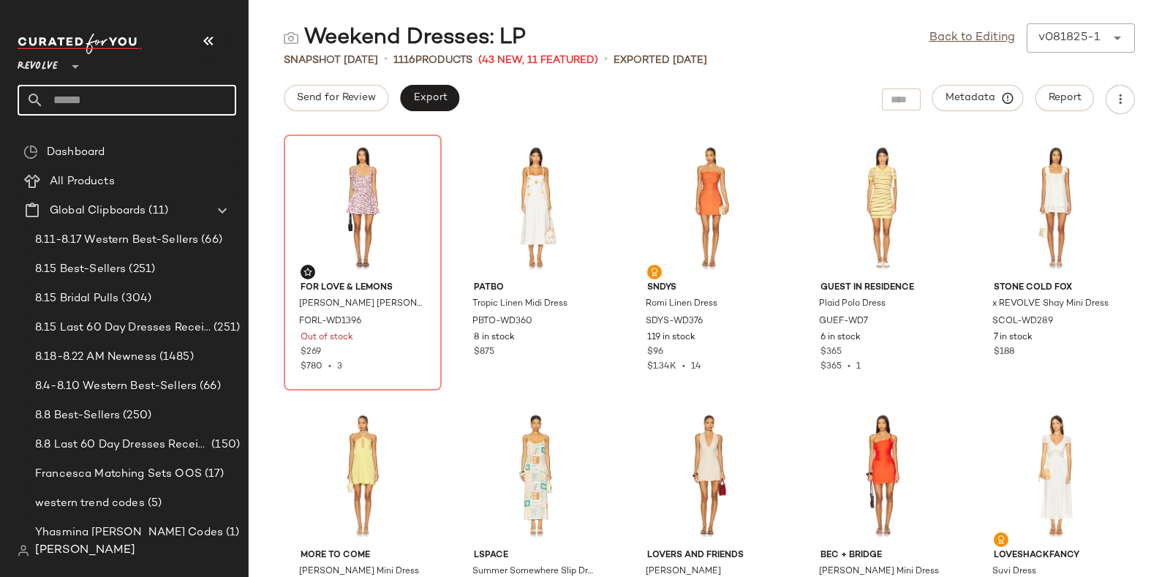
click at [145, 97] on input "text" at bounding box center [140, 100] width 192 height 31
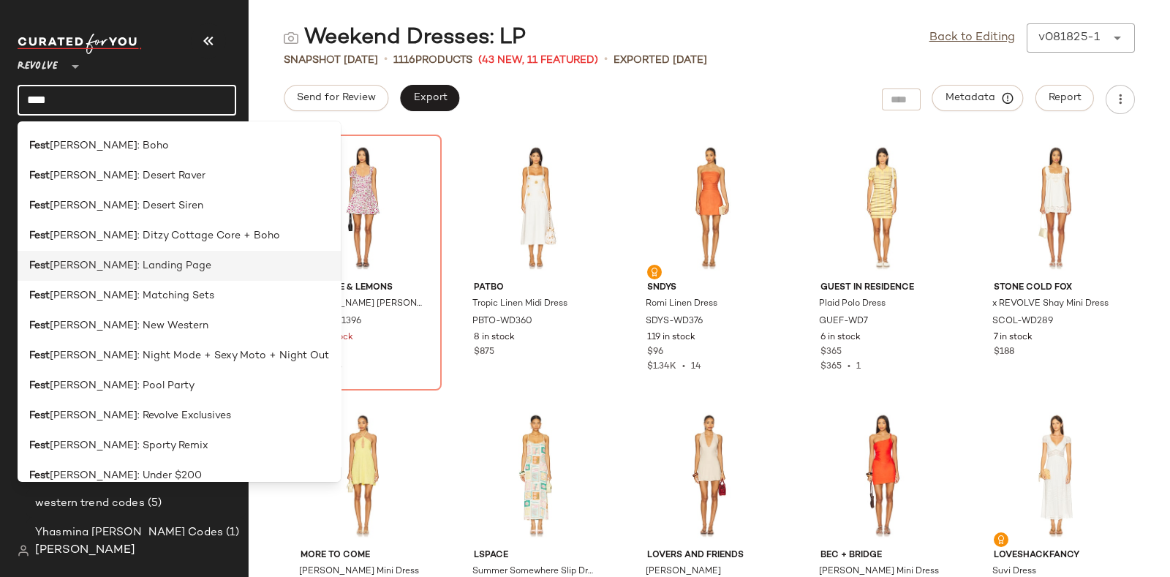
scroll to position [30, 0]
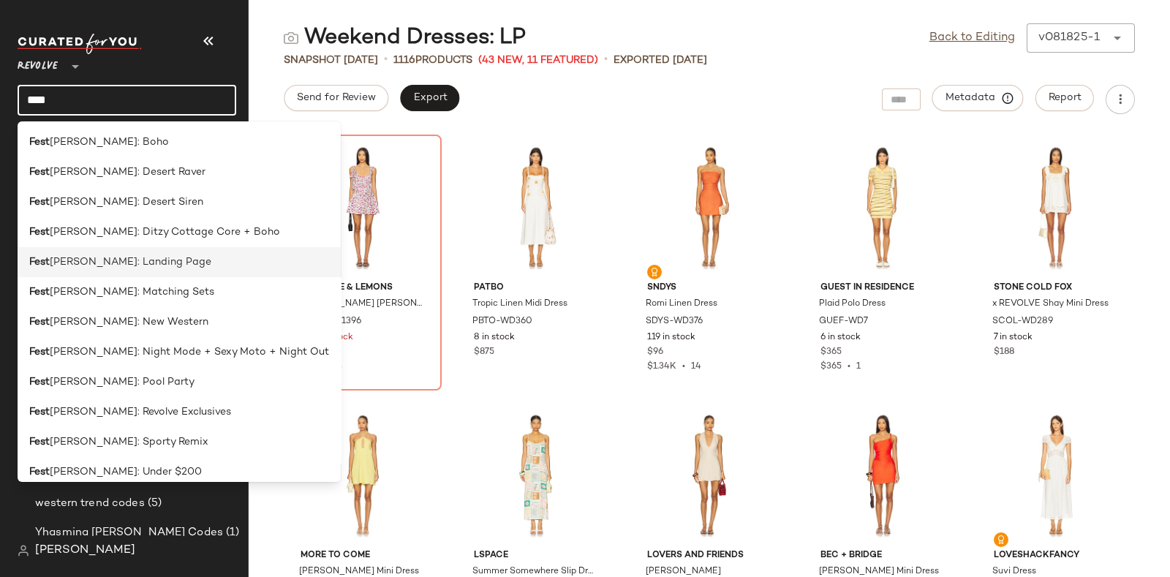
type input "****"
click at [162, 265] on div "Fest ival: Landing Page" at bounding box center [179, 261] width 300 height 15
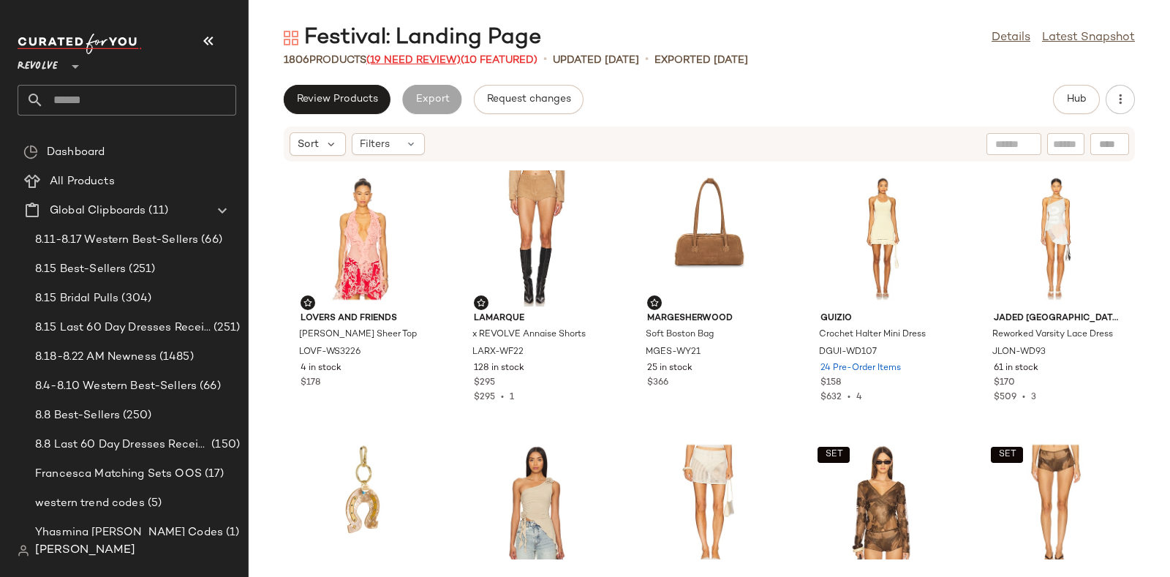
click at [398, 56] on span "(19 Need Review)" at bounding box center [413, 60] width 94 height 11
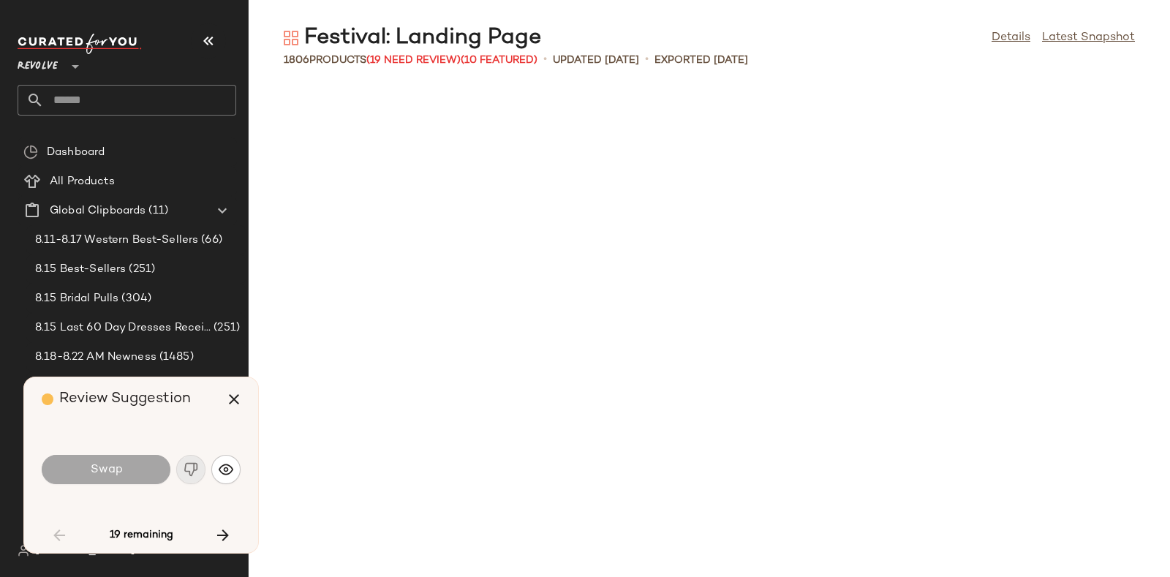
scroll to position [1605, 0]
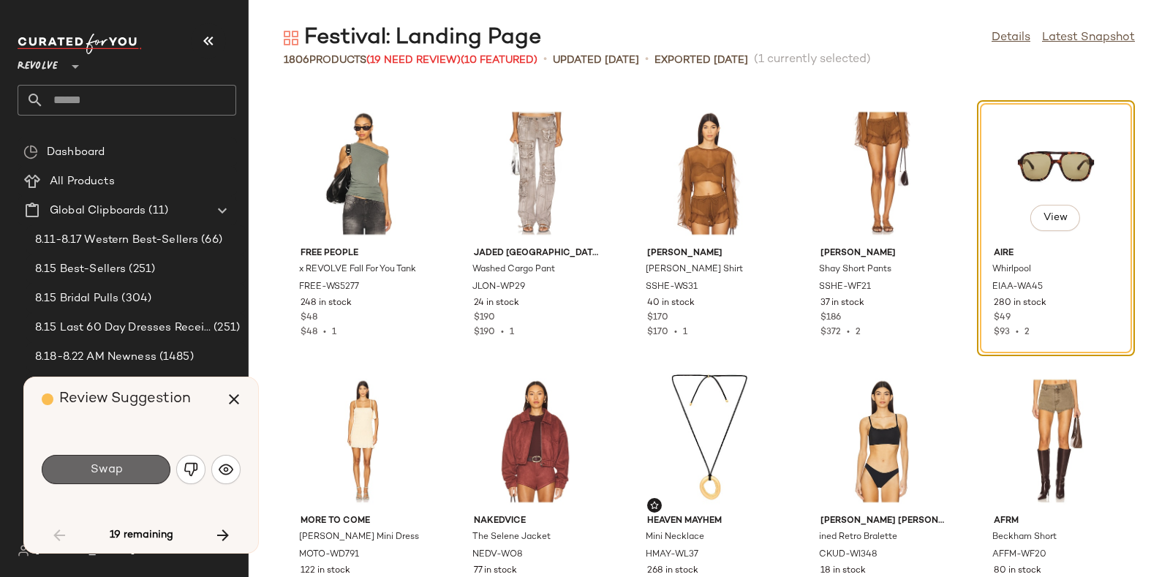
click at [142, 466] on button "Swap" at bounding box center [106, 469] width 129 height 29
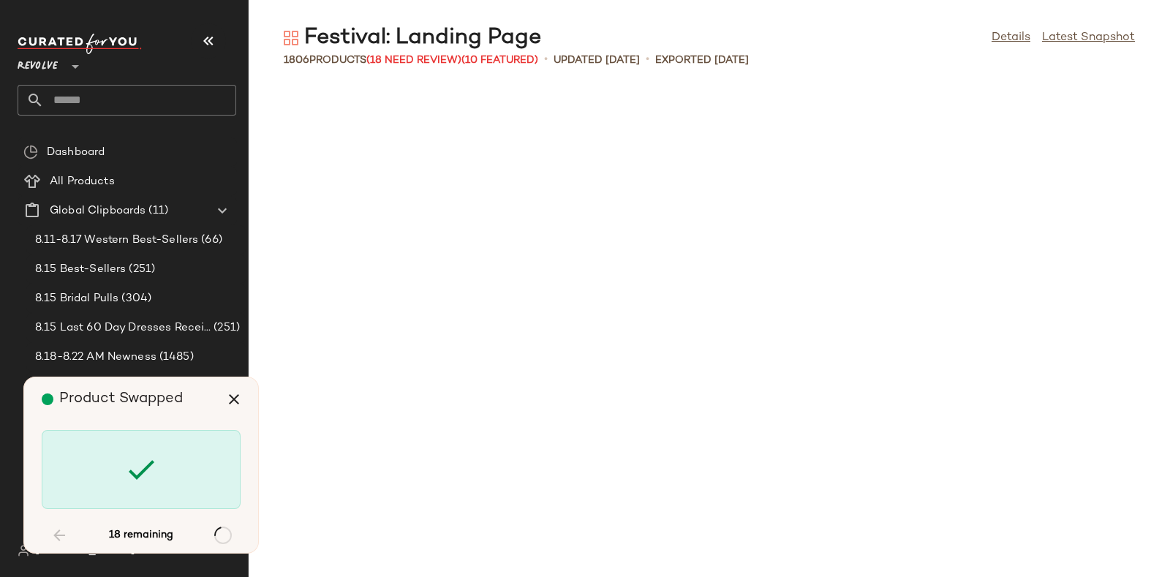
scroll to position [3210, 0]
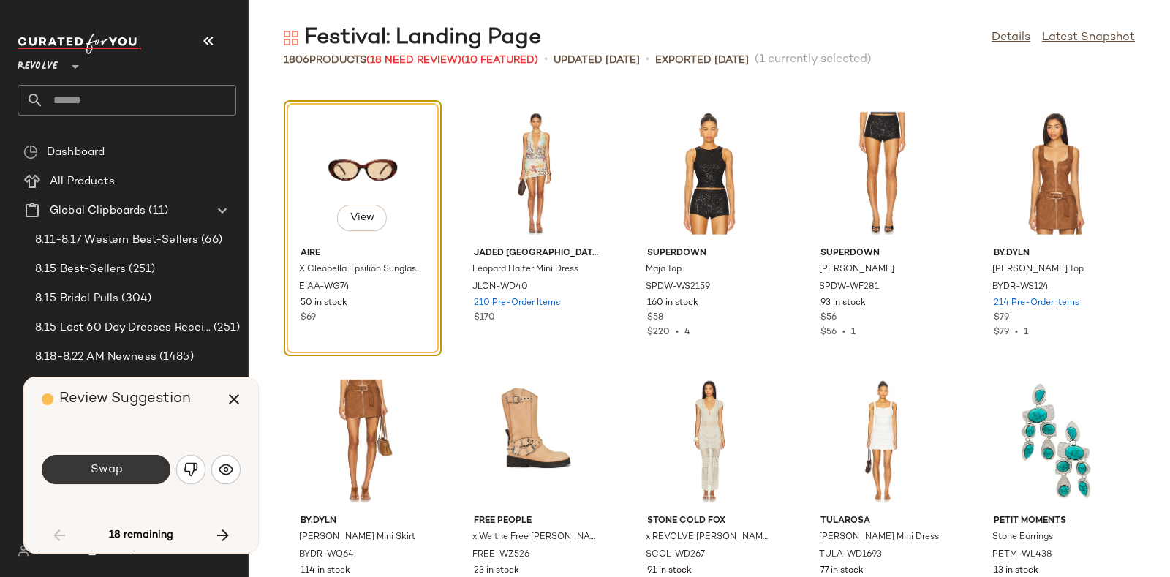
click at [128, 462] on button "Swap" at bounding box center [106, 469] width 129 height 29
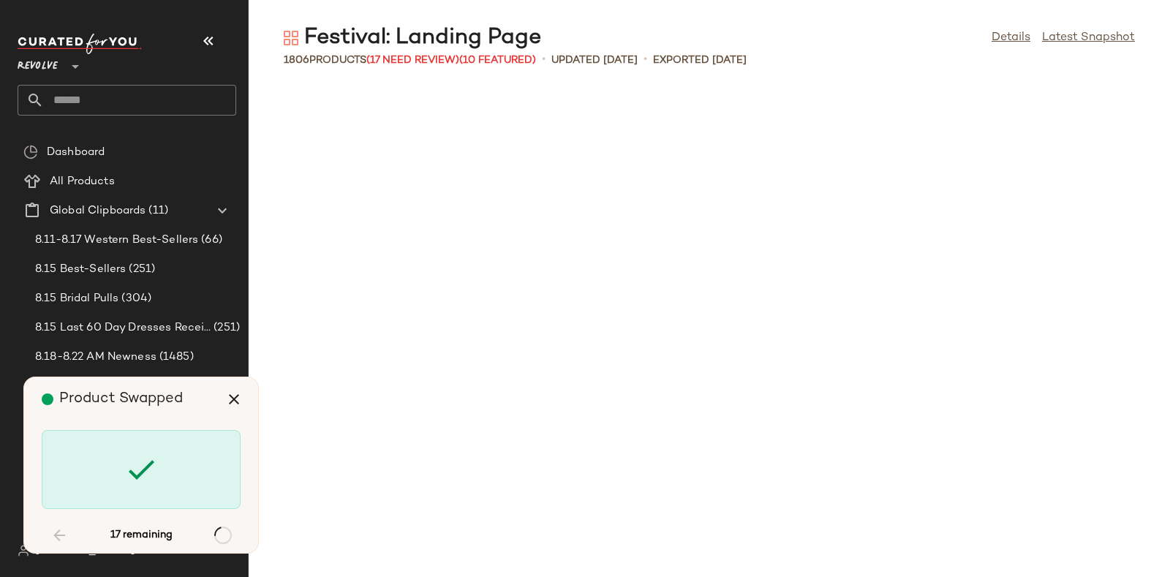
scroll to position [4548, 0]
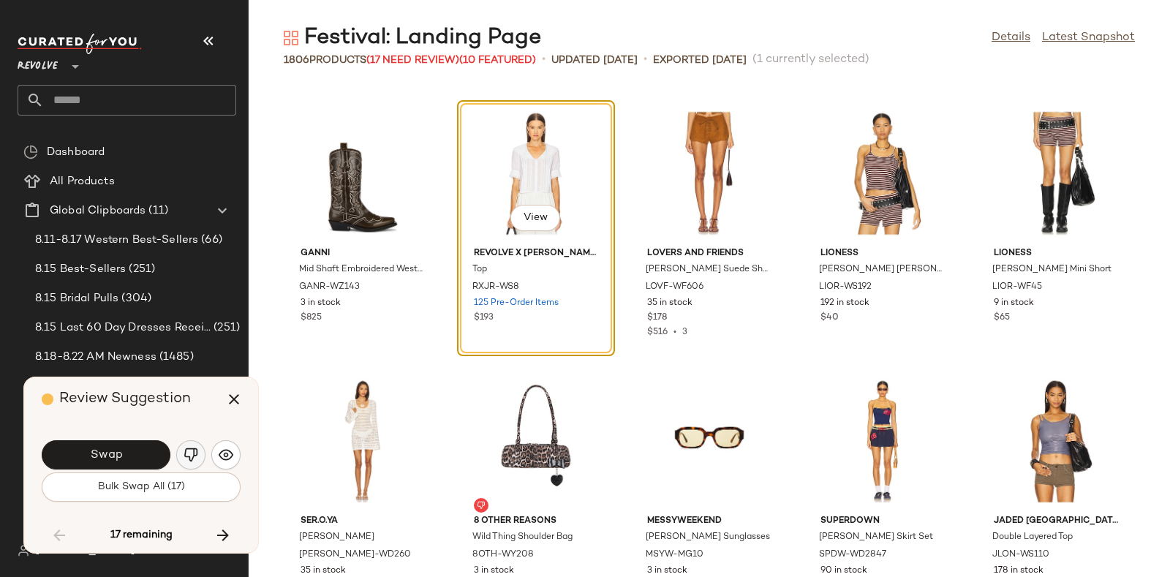
click at [192, 447] on img "button" at bounding box center [191, 454] width 15 height 15
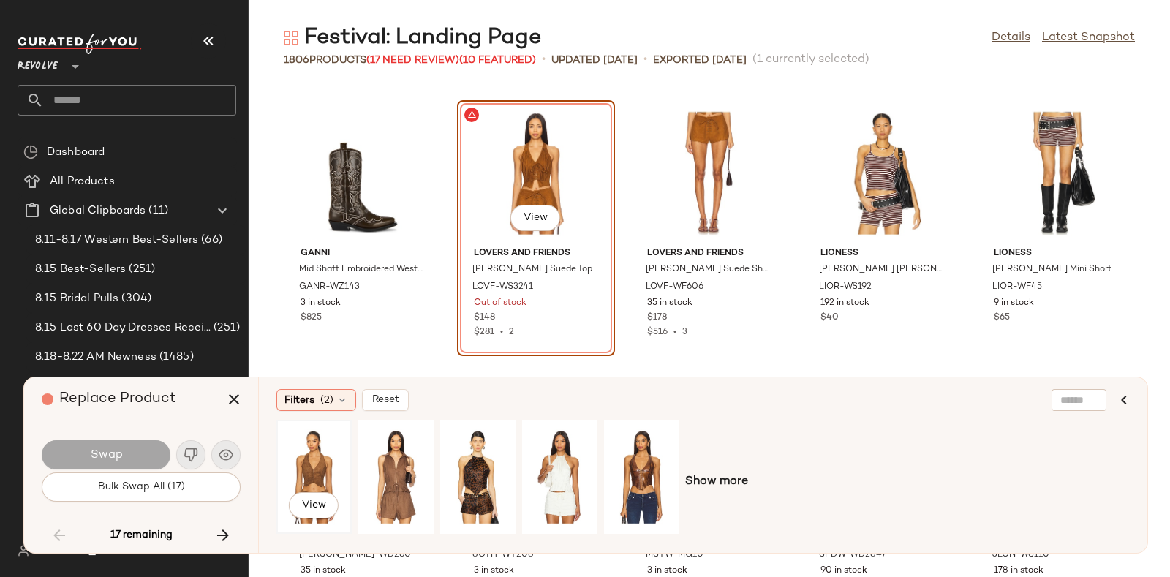
click at [314, 455] on div "View" at bounding box center [313, 477] width 65 height 104
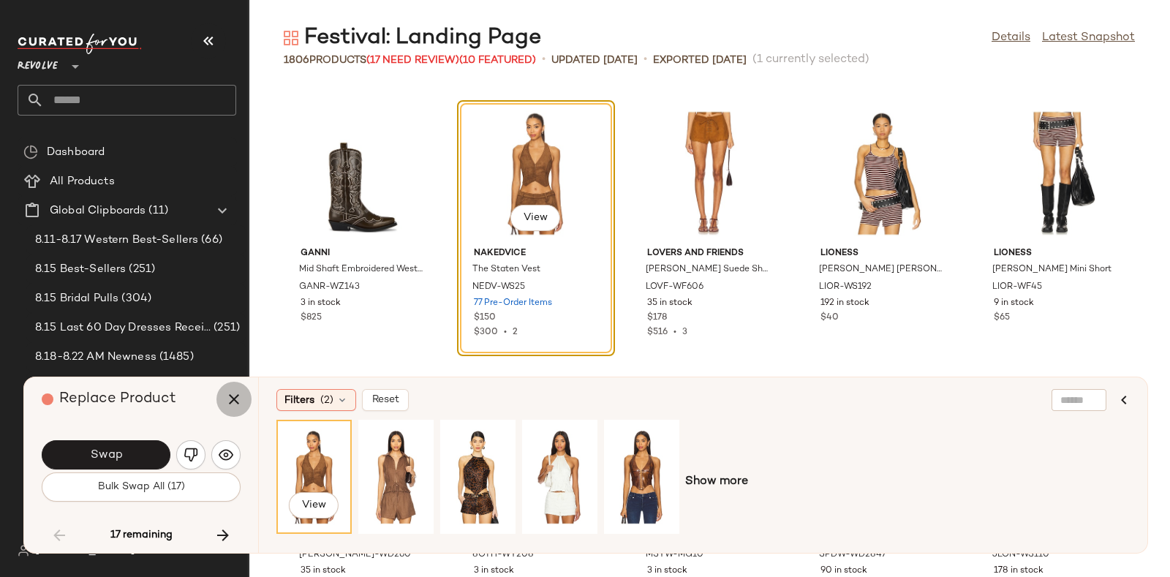
click at [234, 401] on icon "button" at bounding box center [234, 399] width 18 height 18
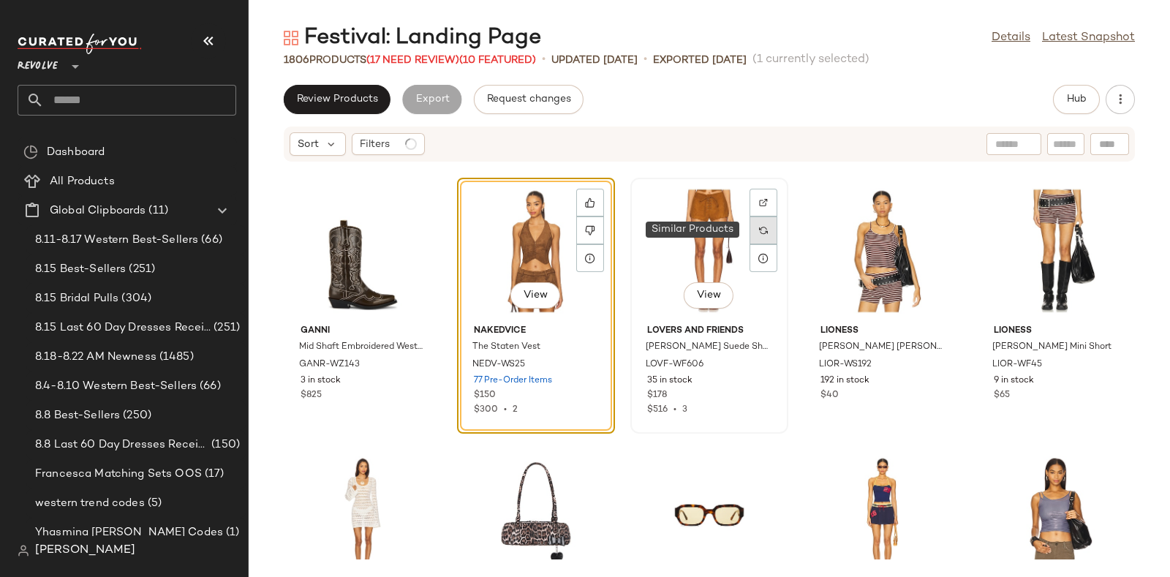
click at [752, 224] on div at bounding box center [763, 230] width 28 height 28
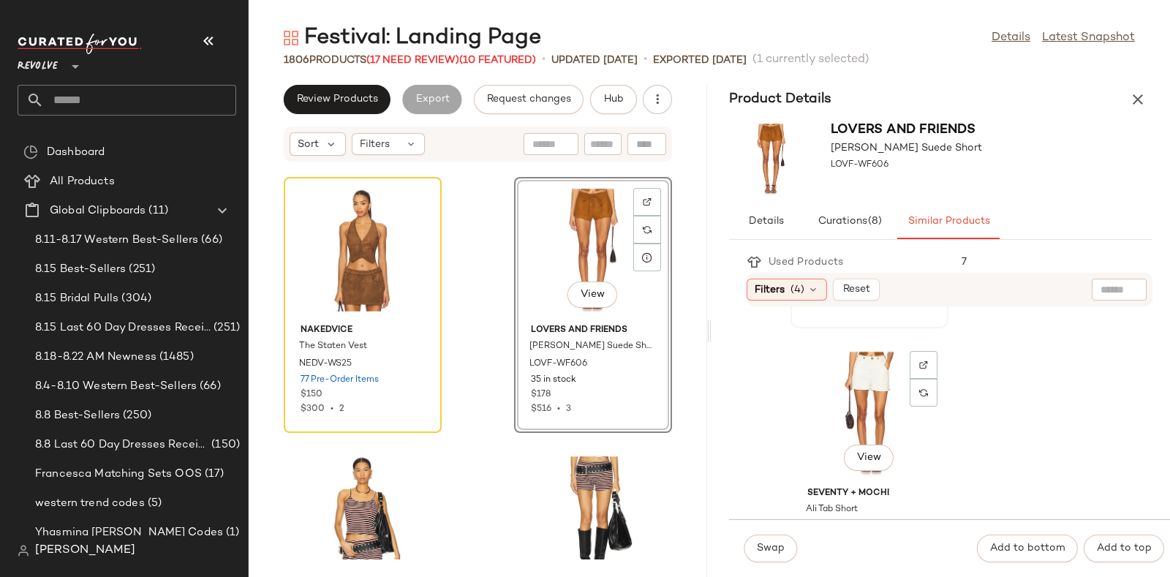
scroll to position [3728, 0]
click at [876, 393] on div "View" at bounding box center [869, 409] width 148 height 136
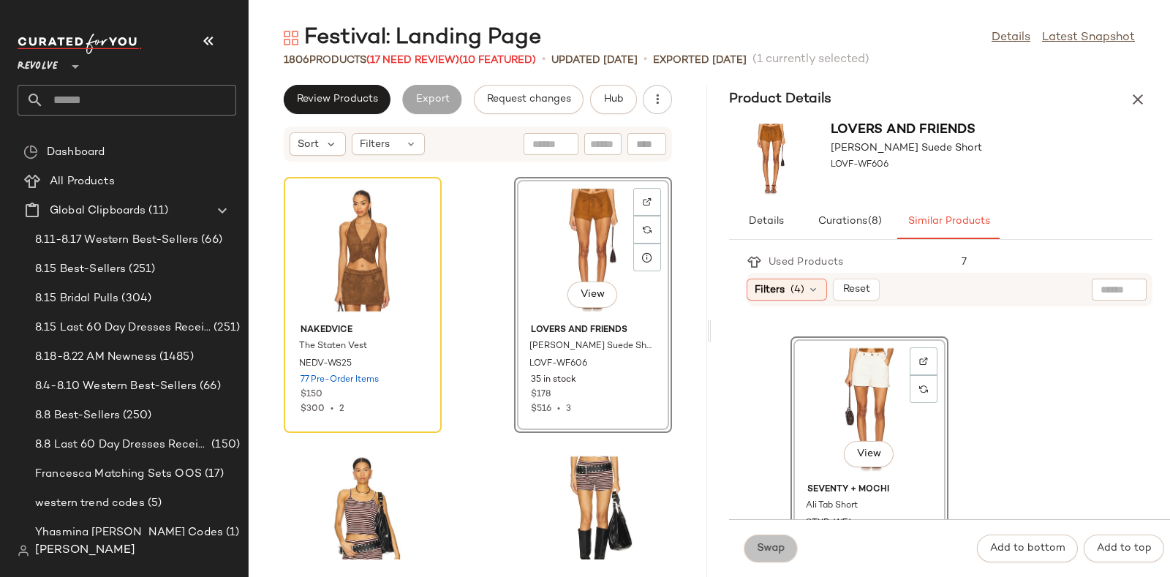
click at [780, 543] on span "Swap" at bounding box center [770, 549] width 29 height 12
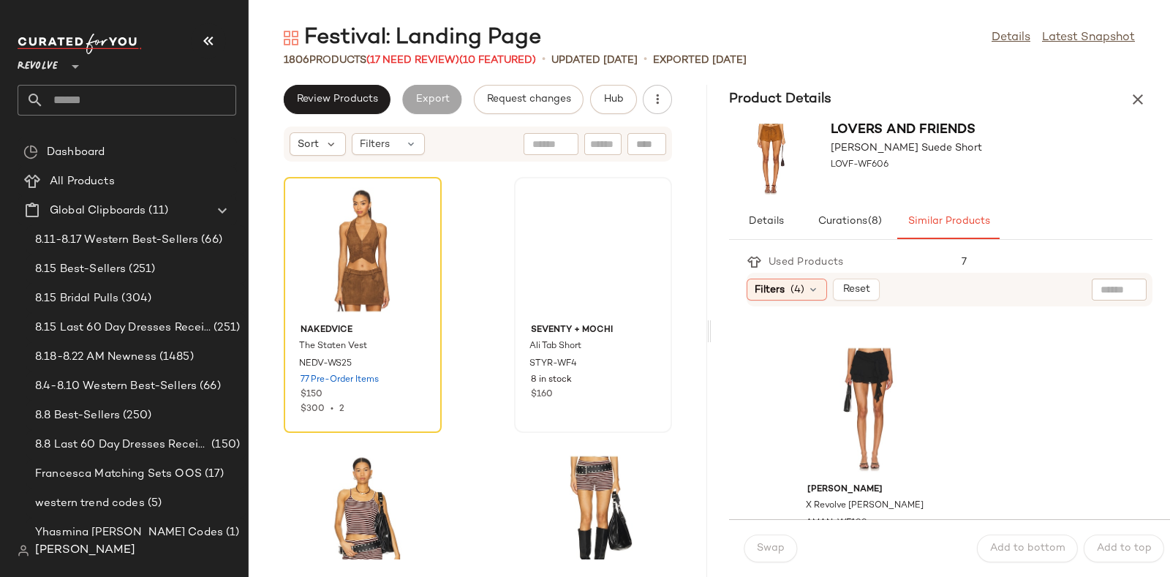
scroll to position [3996, 0]
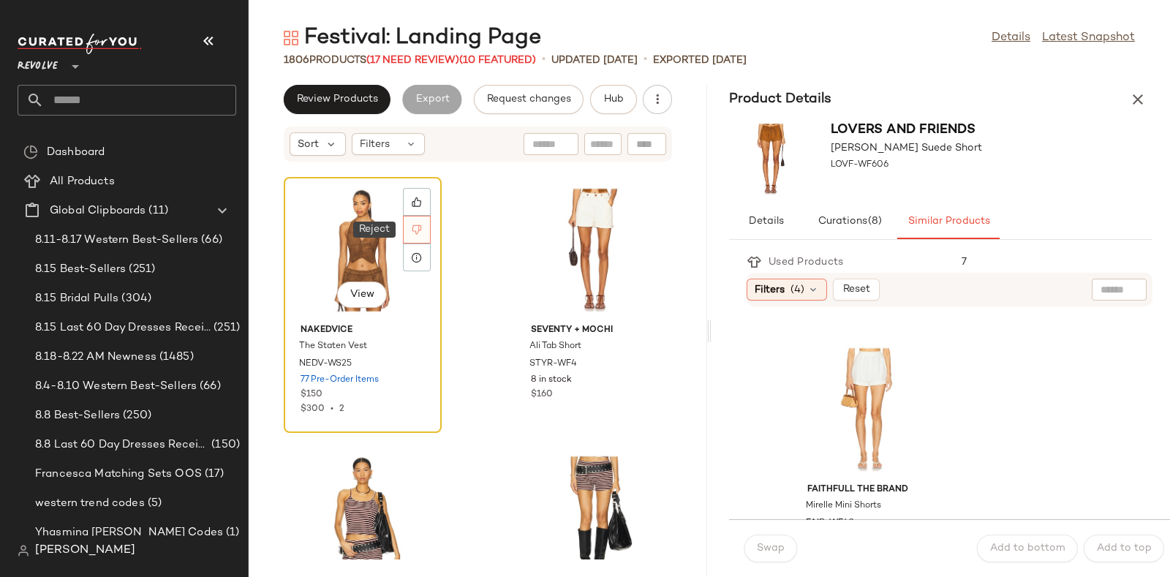
click at [410, 230] on div at bounding box center [417, 230] width 28 height 28
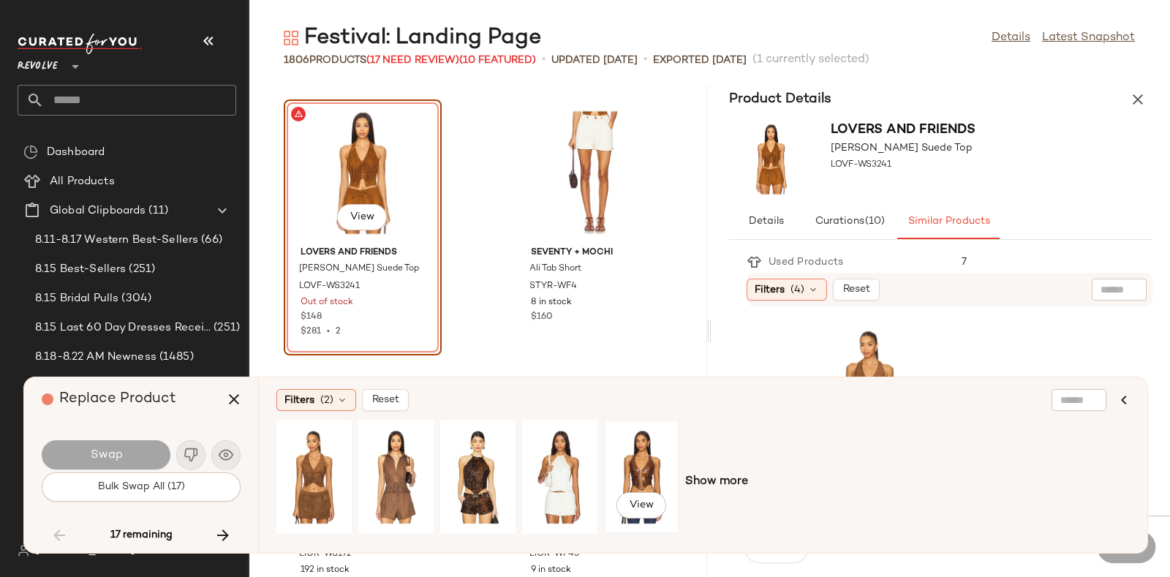
click at [635, 456] on div "View" at bounding box center [641, 477] width 65 height 104
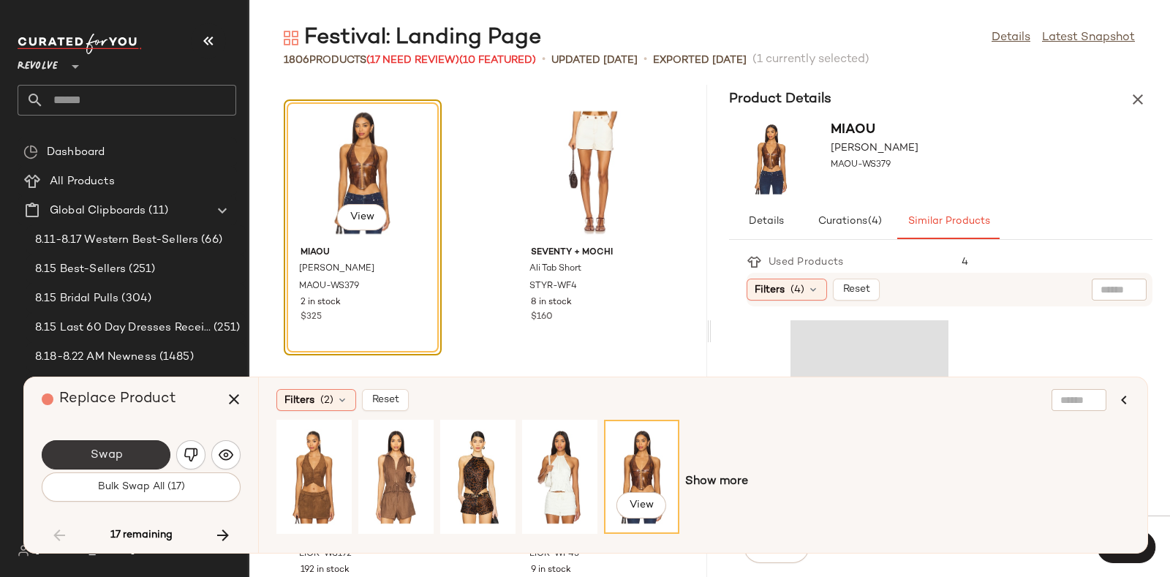
click at [138, 449] on button "Swap" at bounding box center [106, 454] width 129 height 29
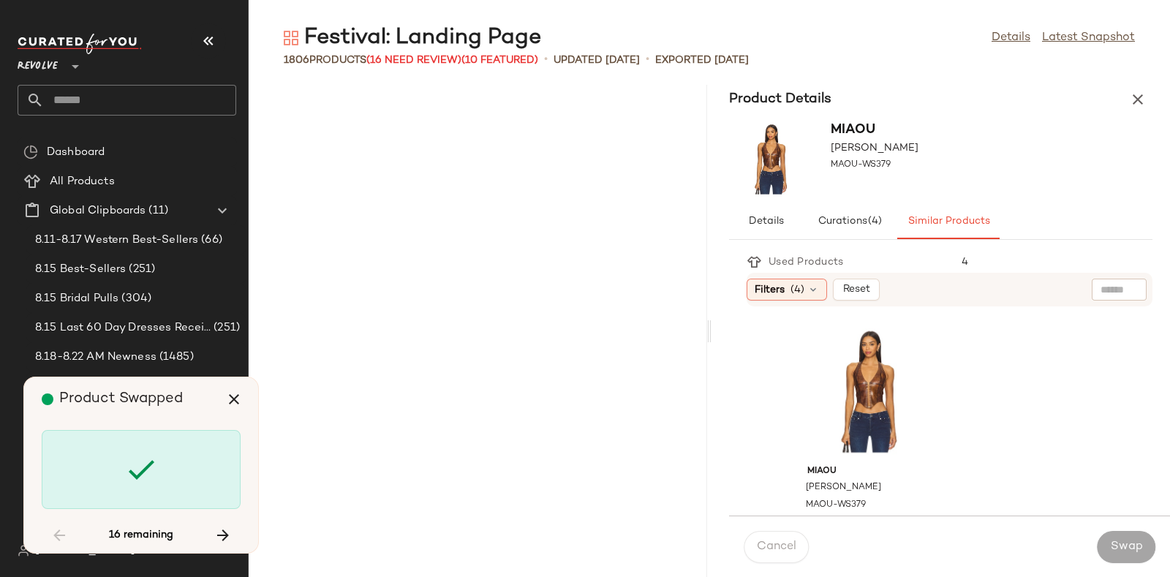
scroll to position [31844, 0]
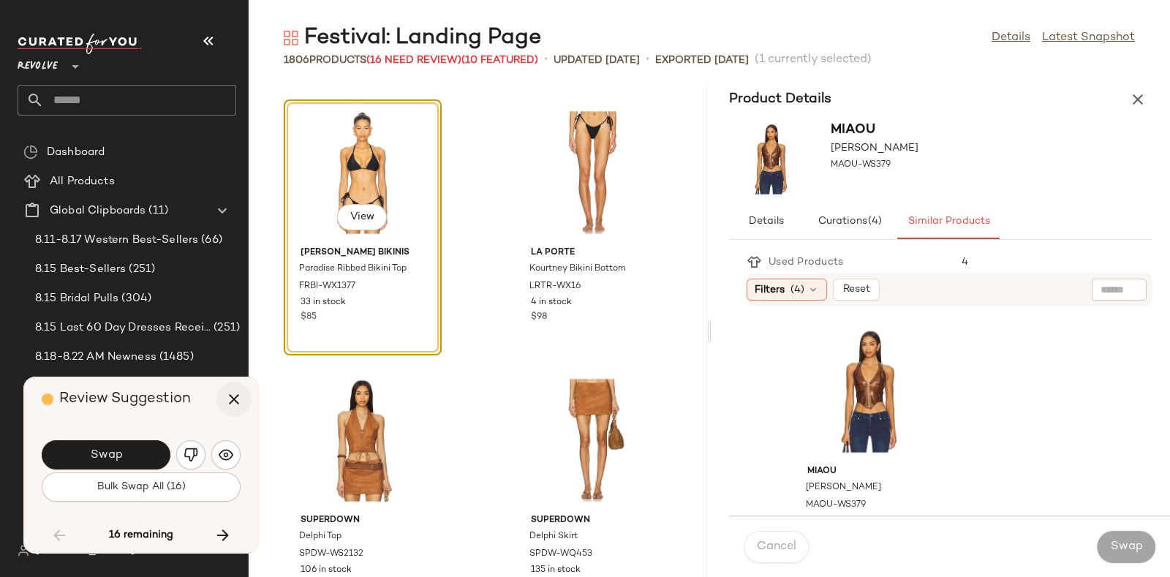
click at [227, 396] on icon "button" at bounding box center [234, 399] width 18 height 18
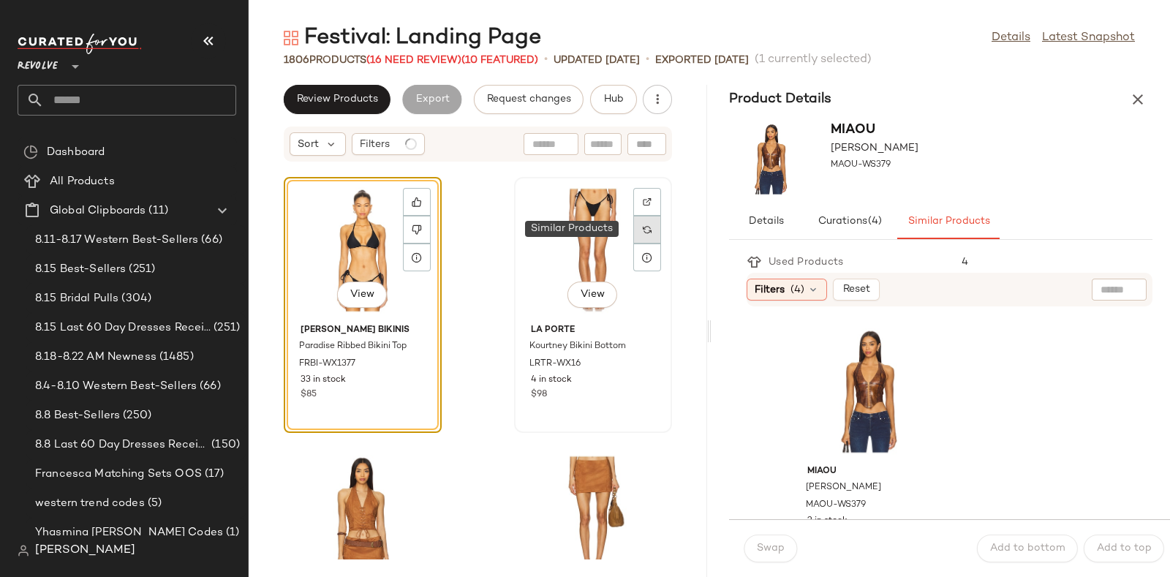
click at [643, 228] on img at bounding box center [647, 229] width 9 height 9
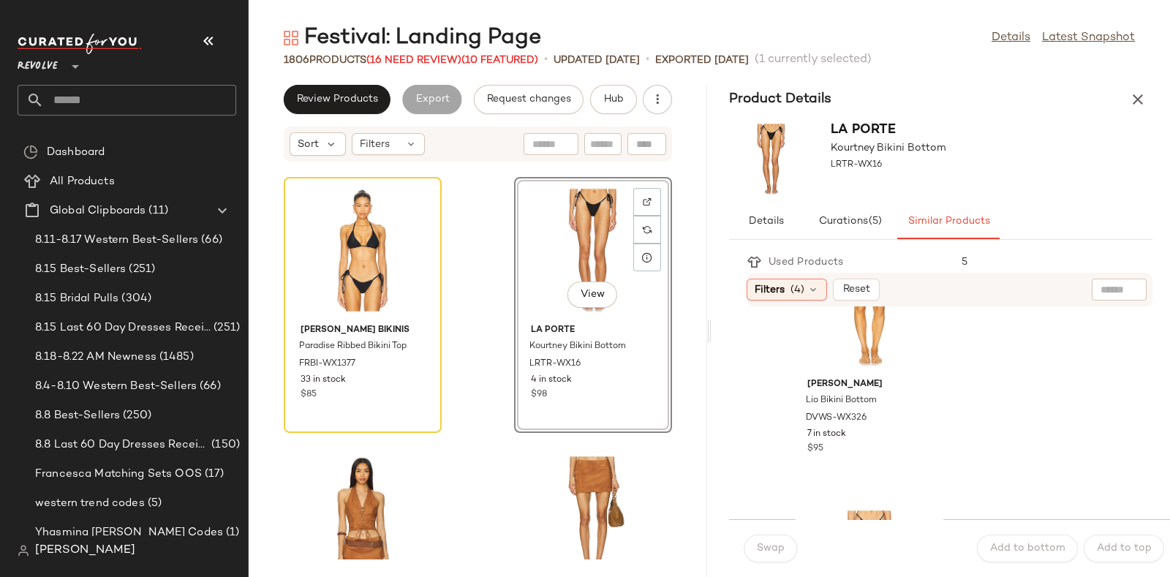
scroll to position [4902, 0]
click at [417, 227] on icon at bounding box center [417, 229] width 10 height 10
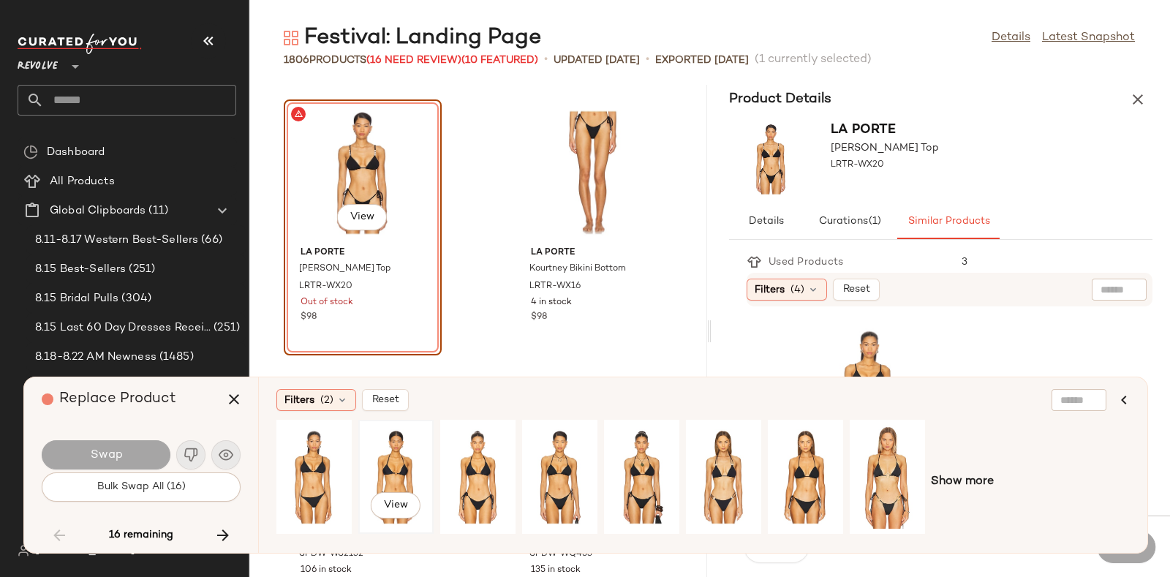
click at [381, 461] on div "View" at bounding box center [395, 477] width 65 height 104
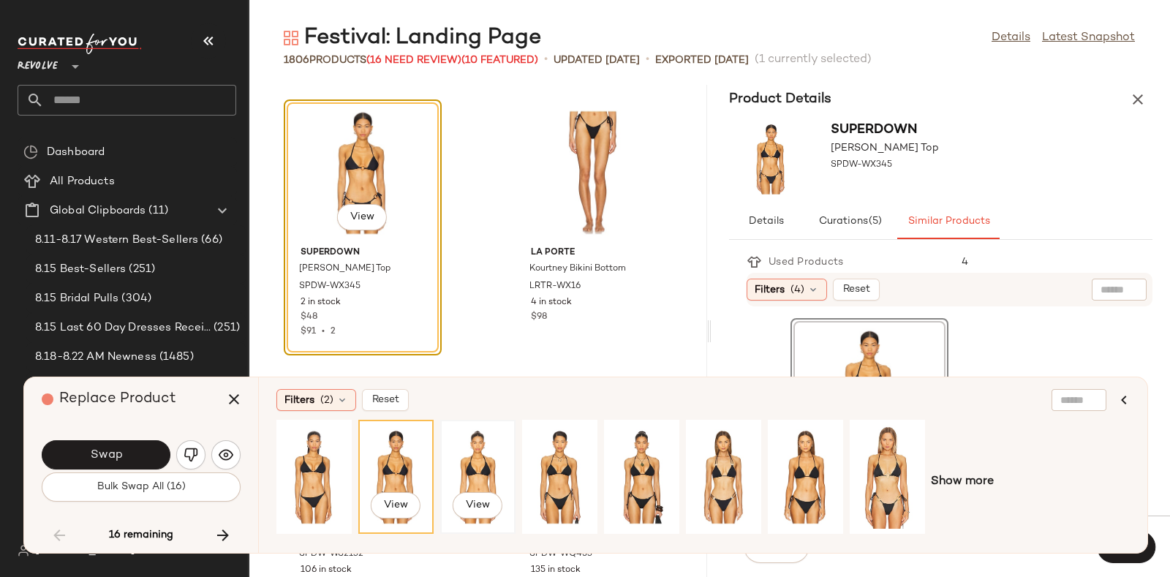
click at [485, 459] on div "View" at bounding box center [477, 477] width 65 height 104
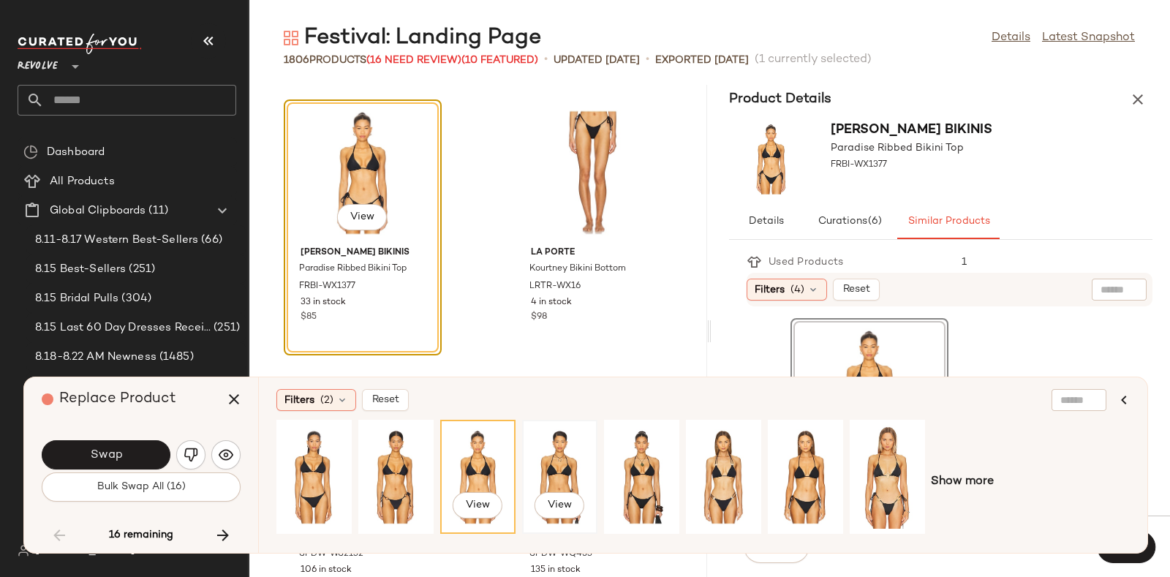
click at [575, 466] on div "View" at bounding box center [559, 477] width 65 height 104
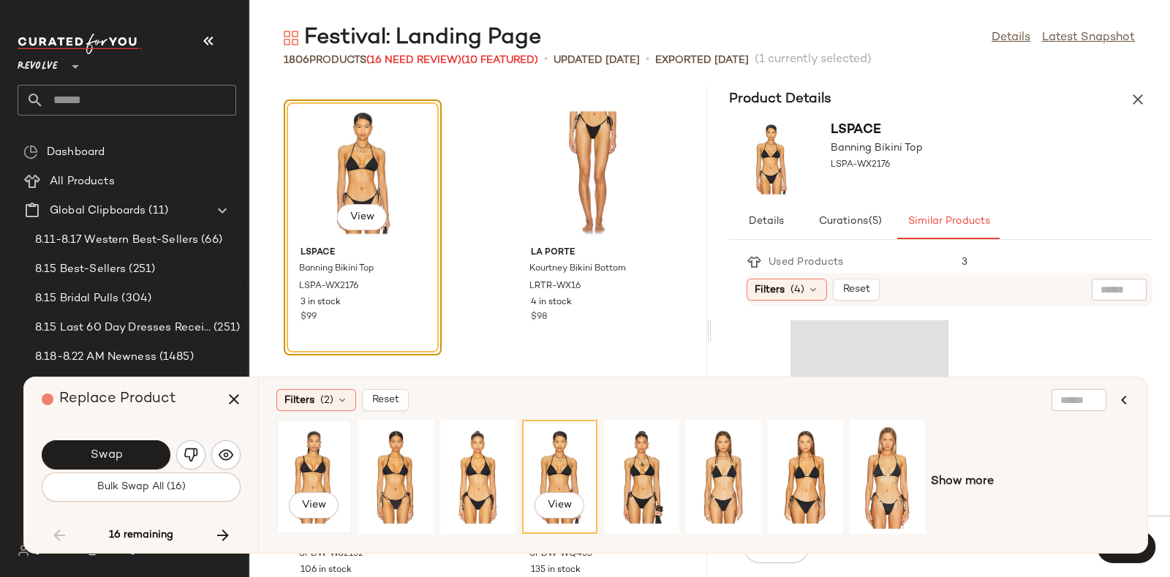
click at [308, 452] on div "View" at bounding box center [313, 477] width 65 height 104
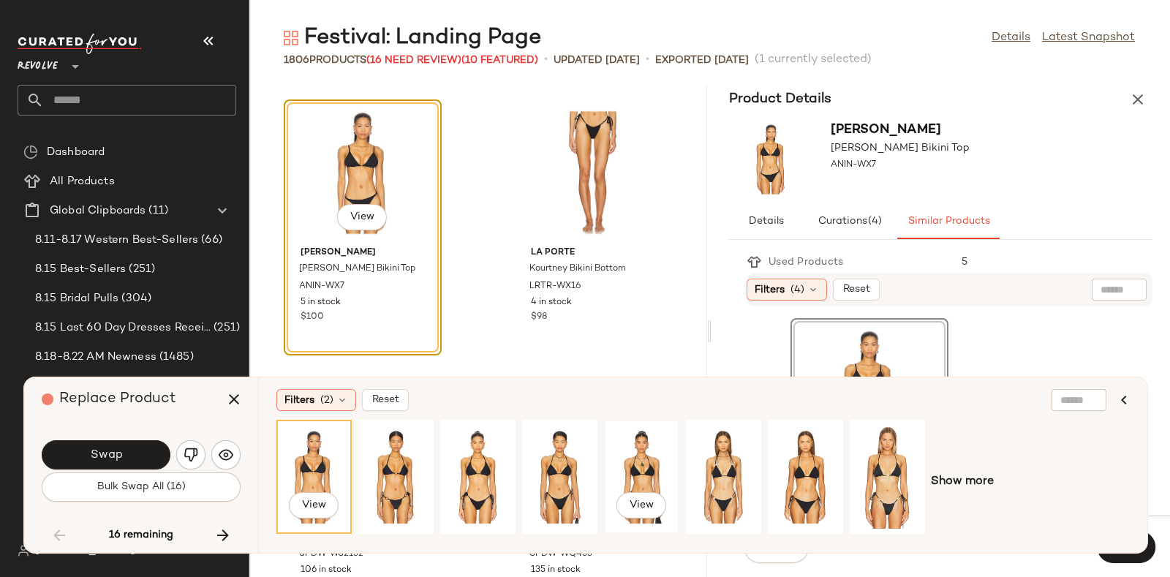
click at [657, 456] on div "View" at bounding box center [641, 477] width 65 height 104
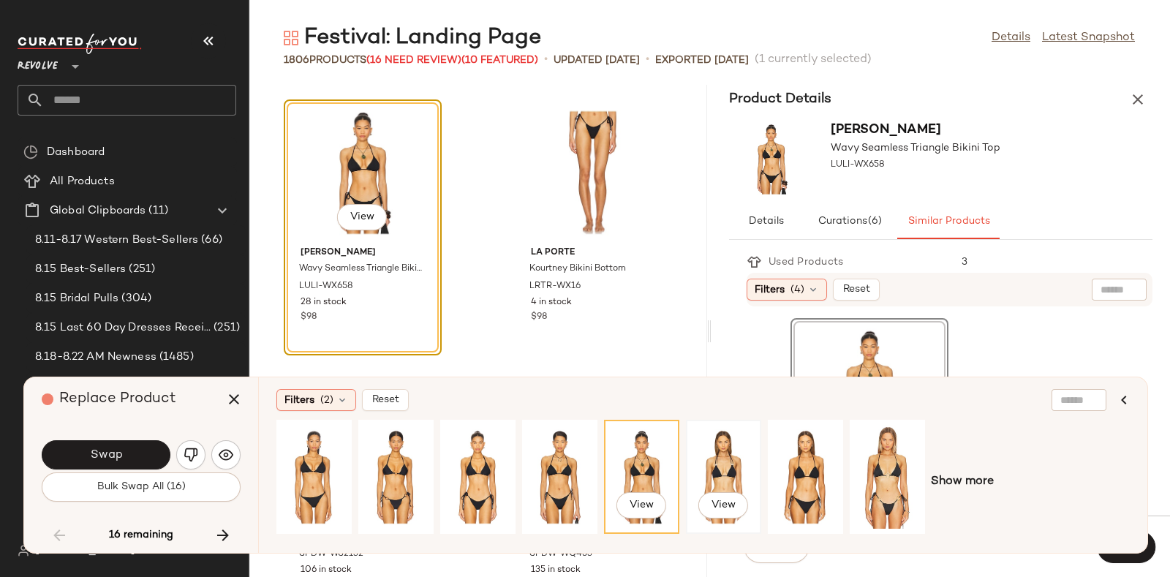
click at [714, 458] on div "View" at bounding box center [723, 477] width 65 height 104
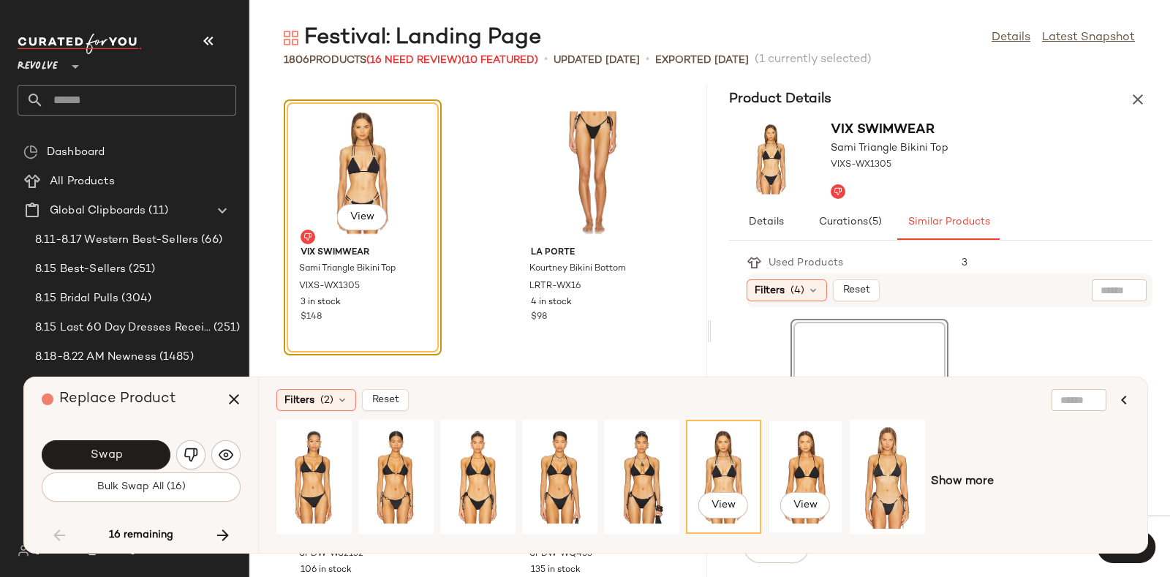
click at [802, 456] on div "View" at bounding box center [805, 477] width 65 height 104
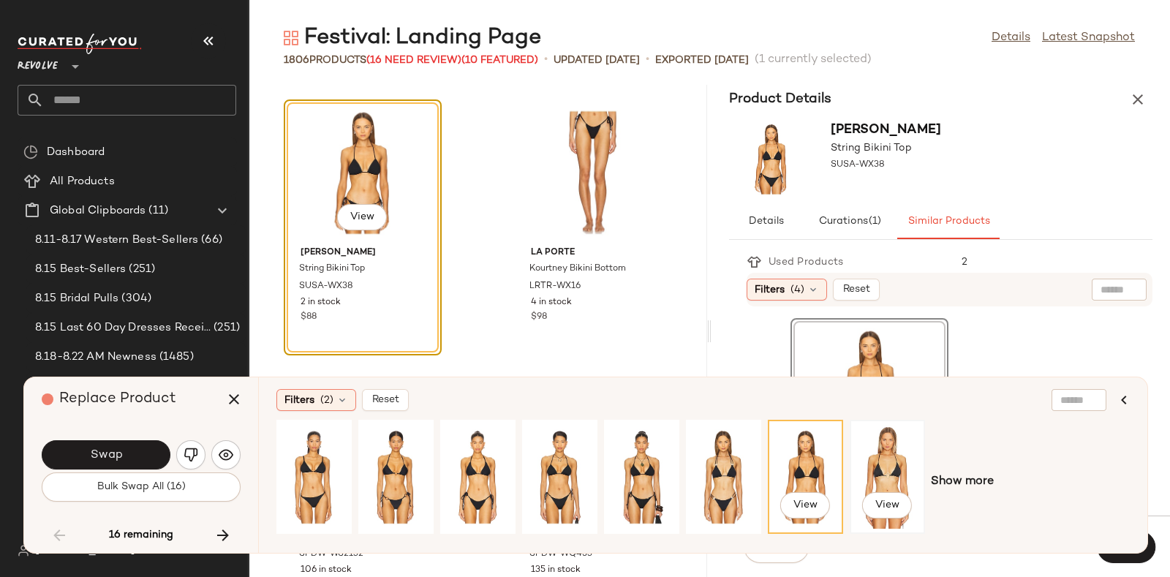
click at [896, 467] on div "View" at bounding box center [887, 477] width 65 height 104
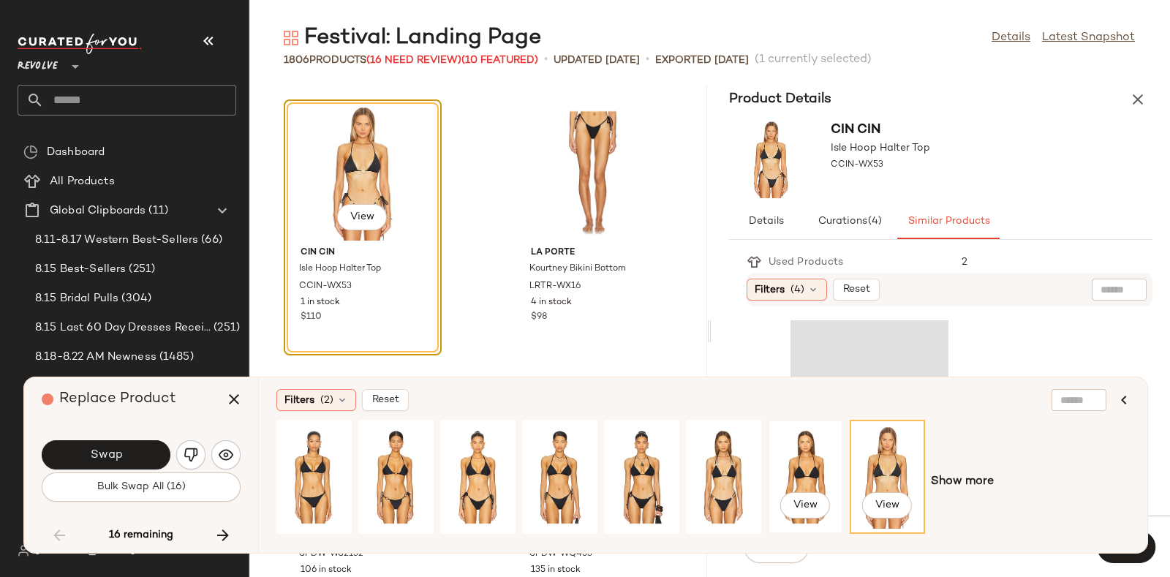
click at [821, 462] on div "View" at bounding box center [805, 477] width 65 height 104
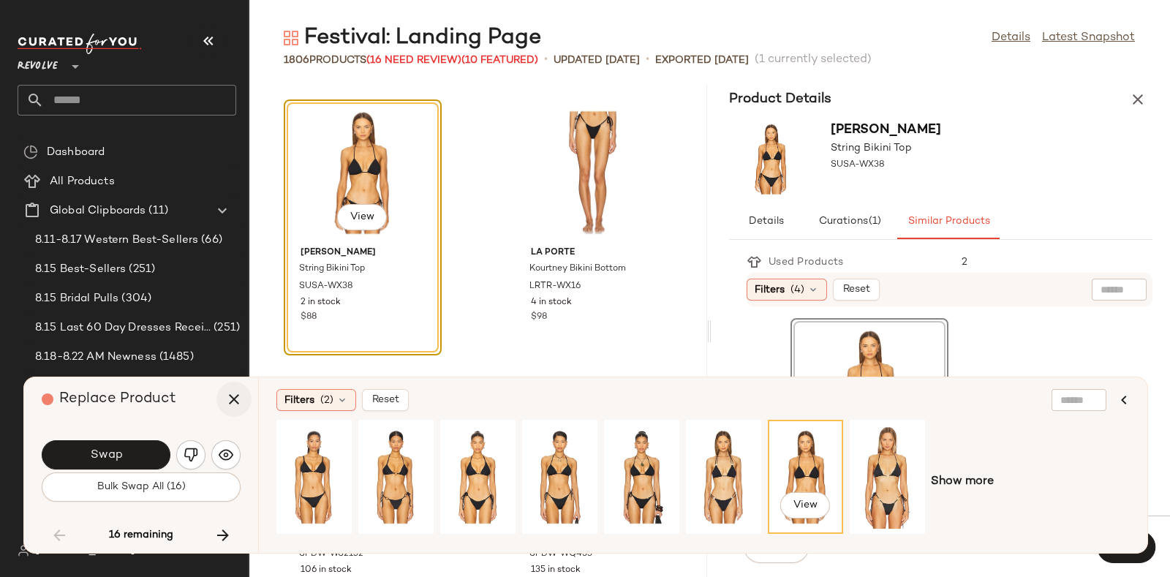
click at [233, 395] on icon "button" at bounding box center [234, 399] width 18 height 18
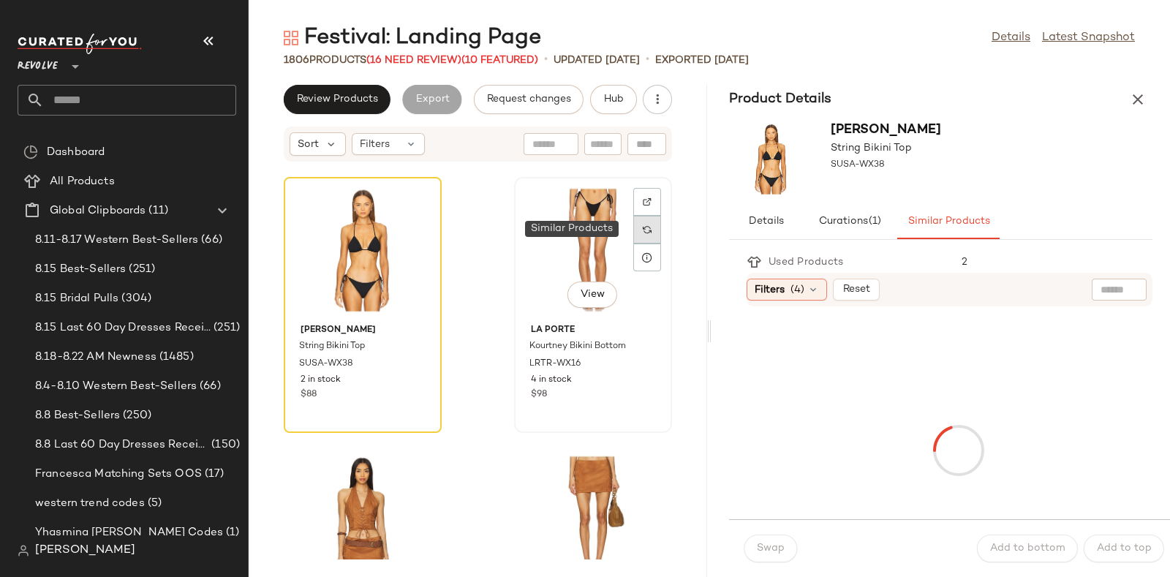
click at [643, 229] on img at bounding box center [647, 229] width 9 height 9
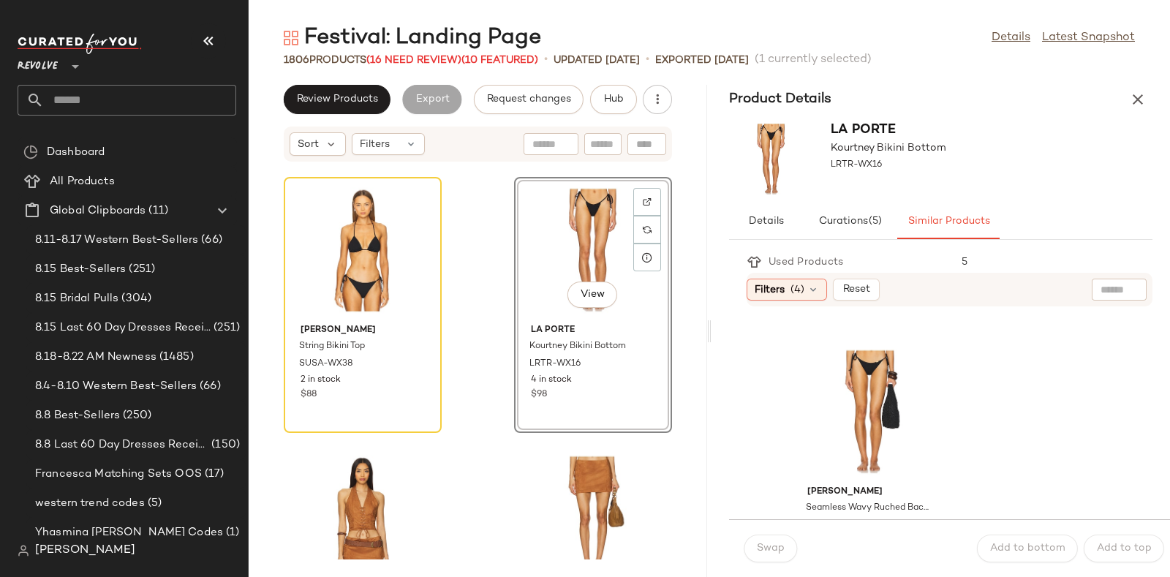
scroll to position [782, 0]
click at [873, 385] on div "View" at bounding box center [869, 412] width 148 height 136
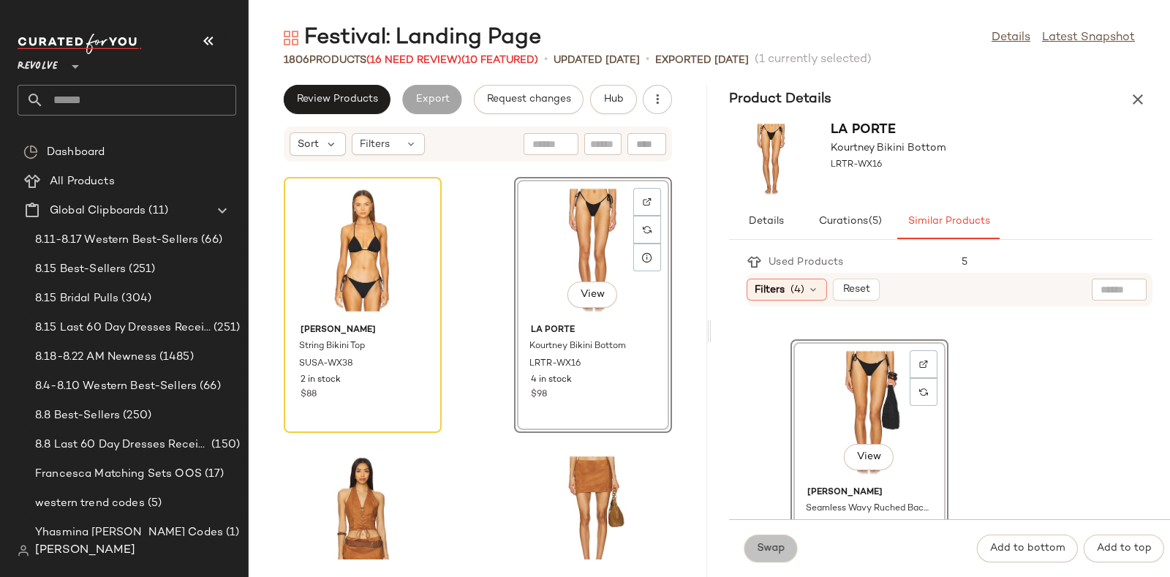
click at [774, 544] on span "Swap" at bounding box center [770, 549] width 29 height 12
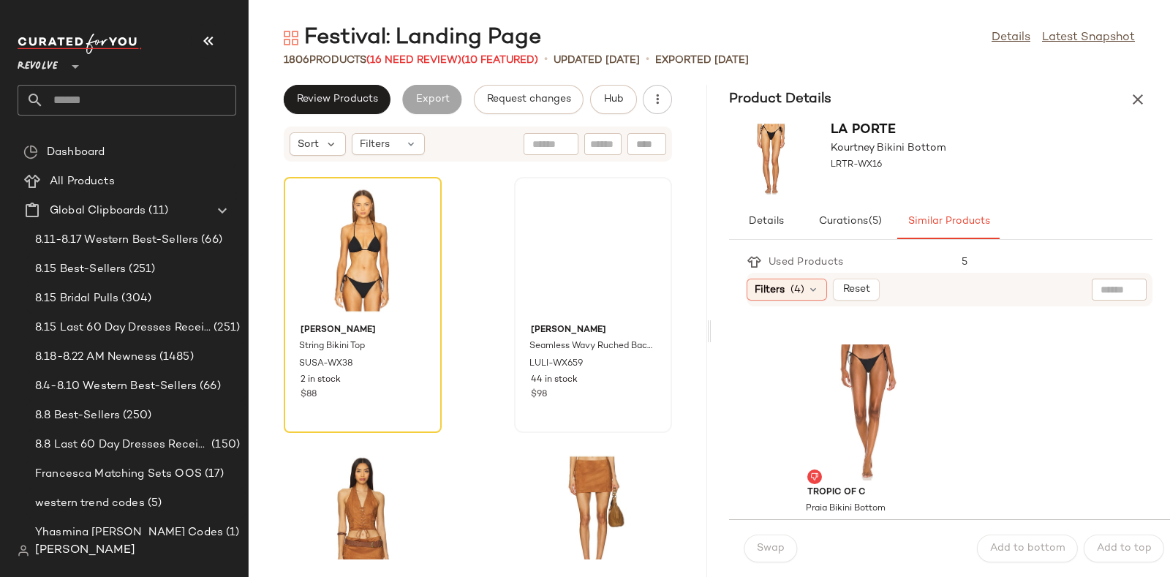
scroll to position [1049, 0]
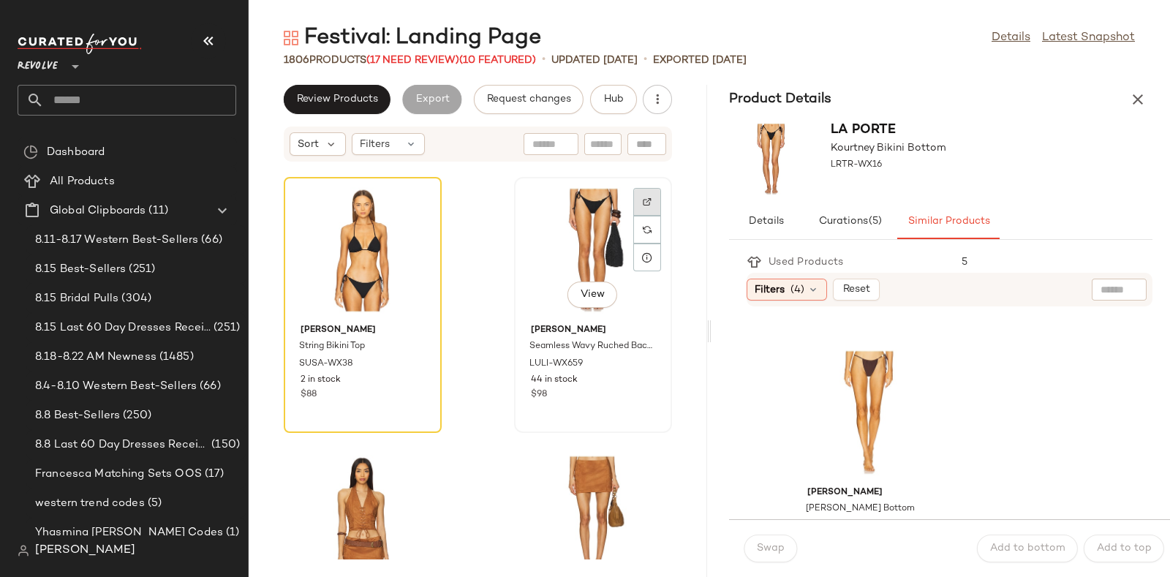
click at [643, 199] on img at bounding box center [647, 201] width 9 height 9
click at [612, 99] on span "Hub" at bounding box center [613, 100] width 20 height 12
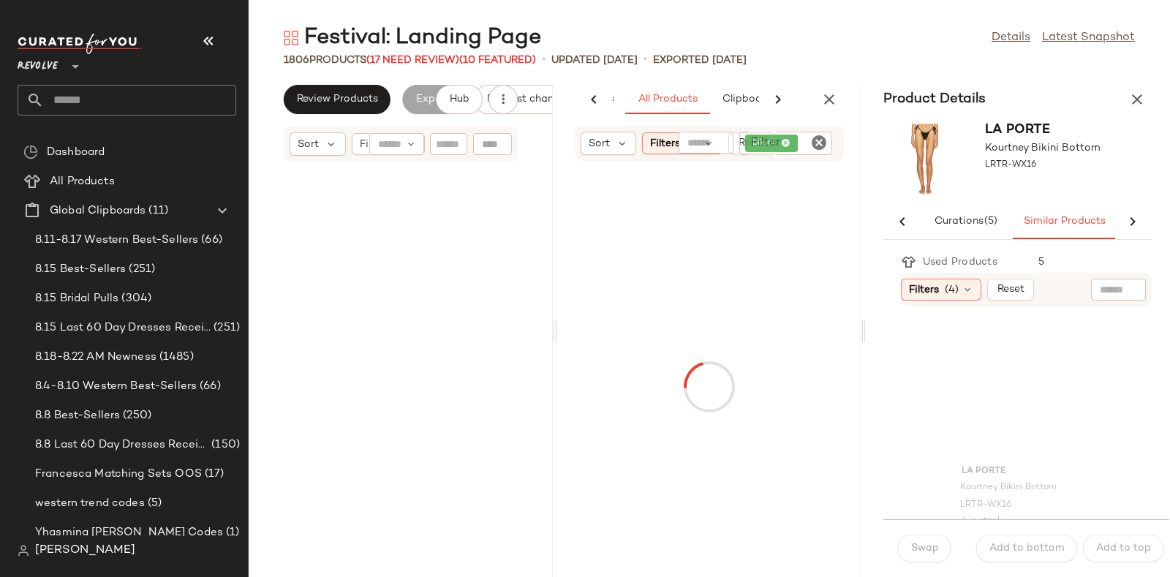
scroll to position [63688, 0]
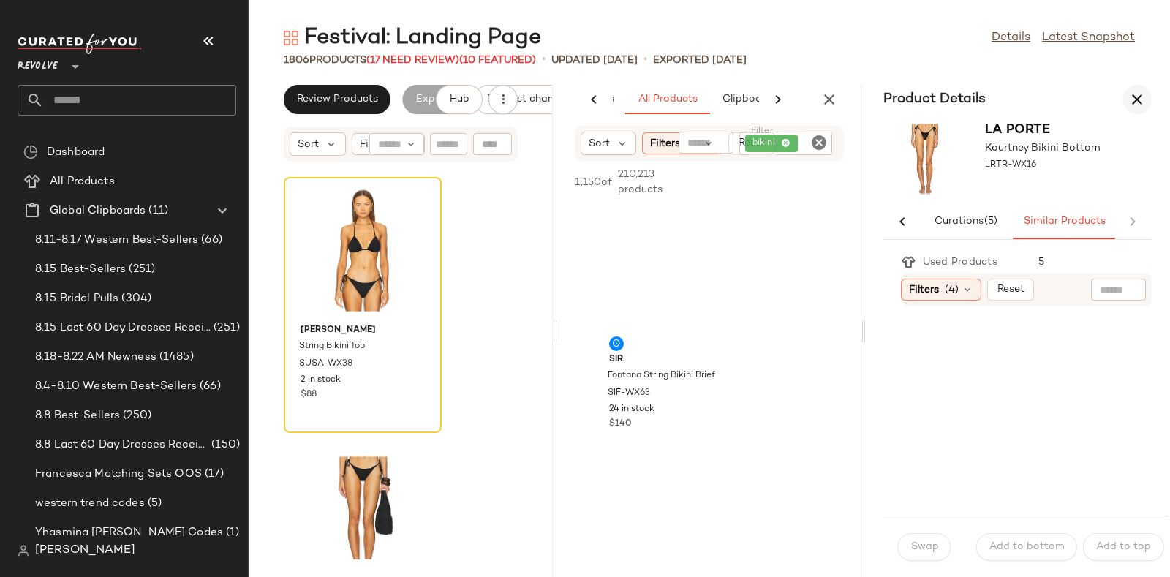
click at [1135, 97] on icon "button" at bounding box center [1137, 100] width 18 height 18
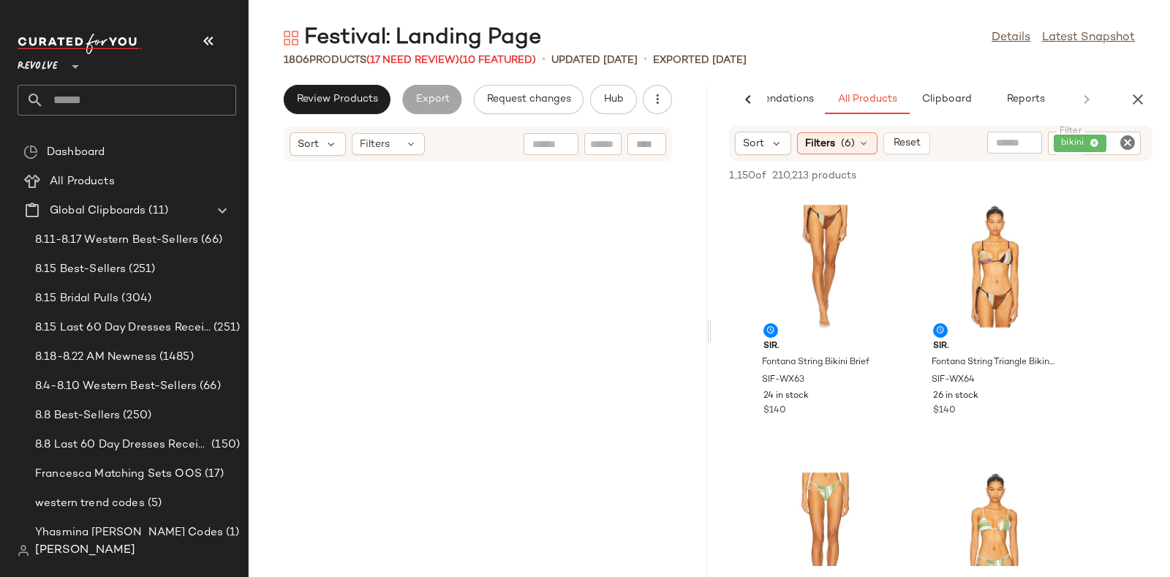
scroll to position [31844, 0]
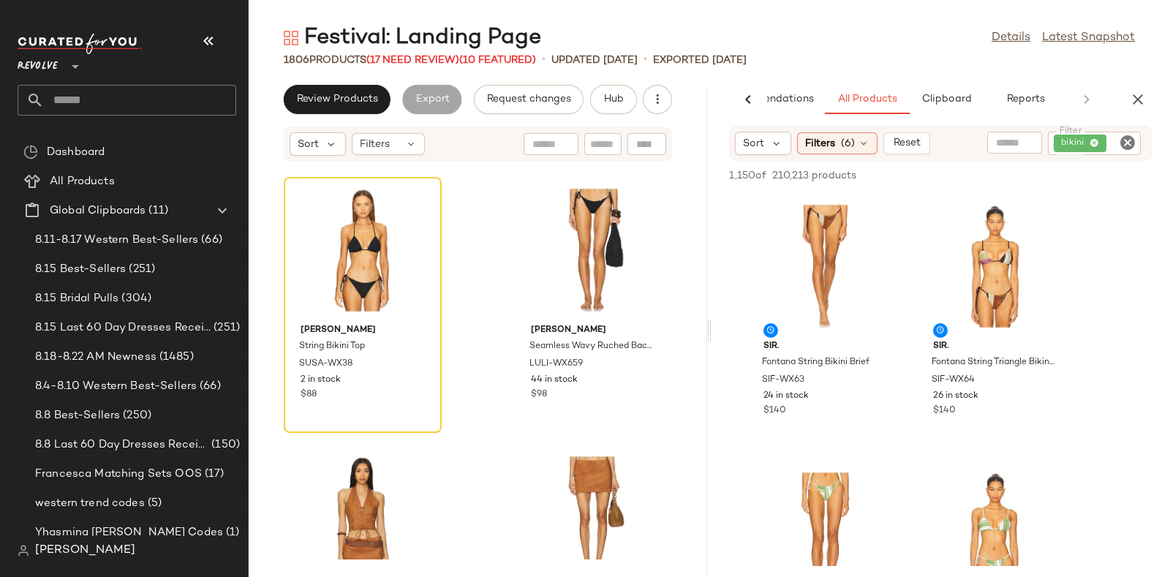
click at [1122, 137] on icon "Clear Filter" at bounding box center [1128, 143] width 18 height 18
paste input "**********"
type input "**********"
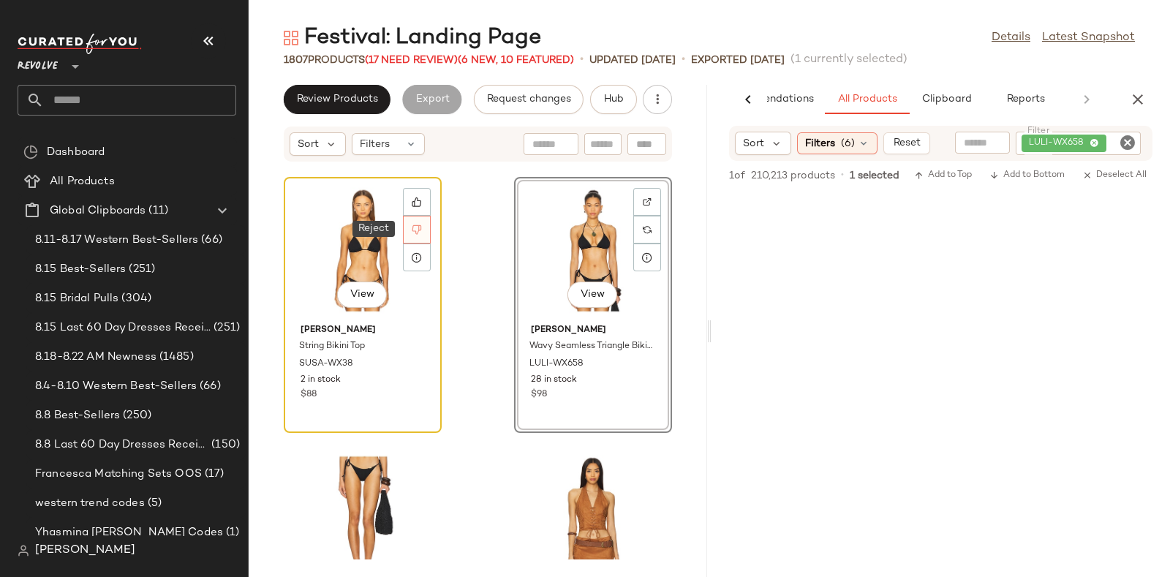
click at [413, 224] on icon at bounding box center [417, 229] width 10 height 10
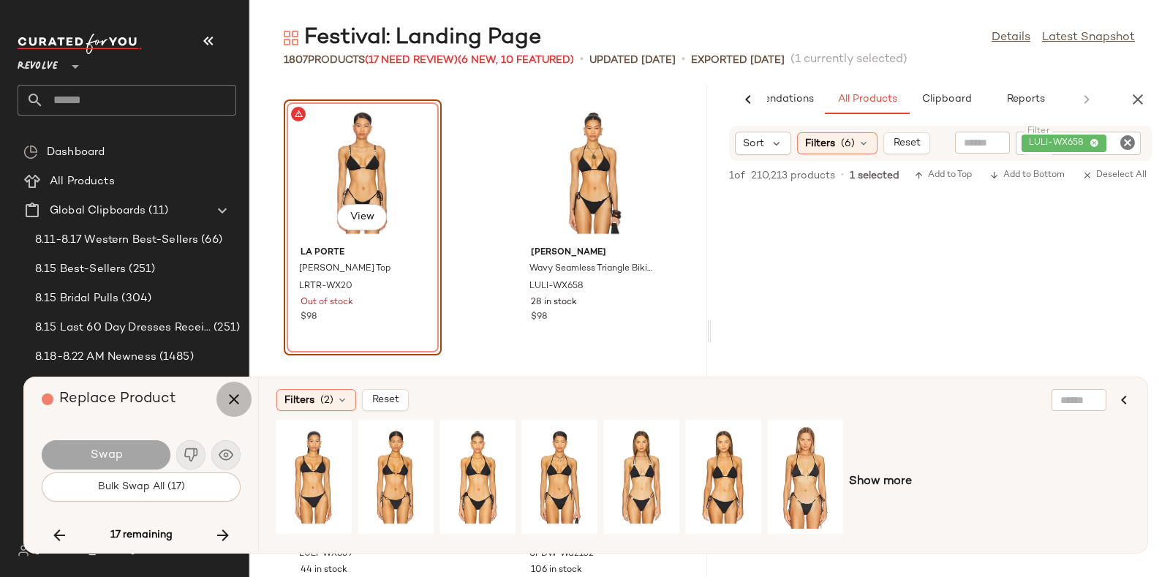
click at [229, 395] on icon "button" at bounding box center [234, 399] width 18 height 18
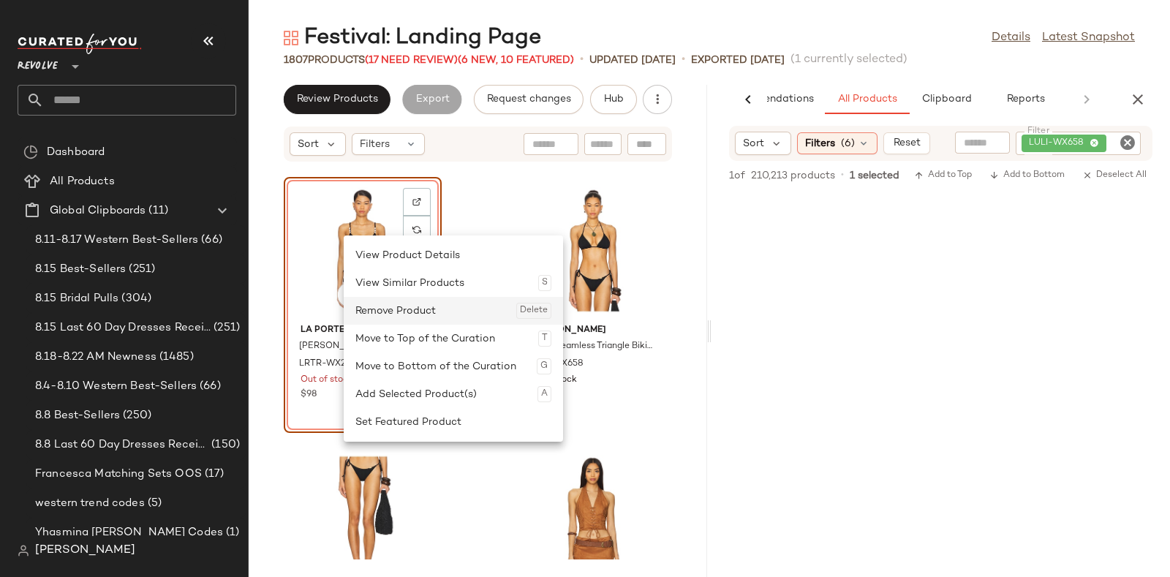
click at [397, 309] on div "Remove Product Delete" at bounding box center [453, 311] width 196 height 28
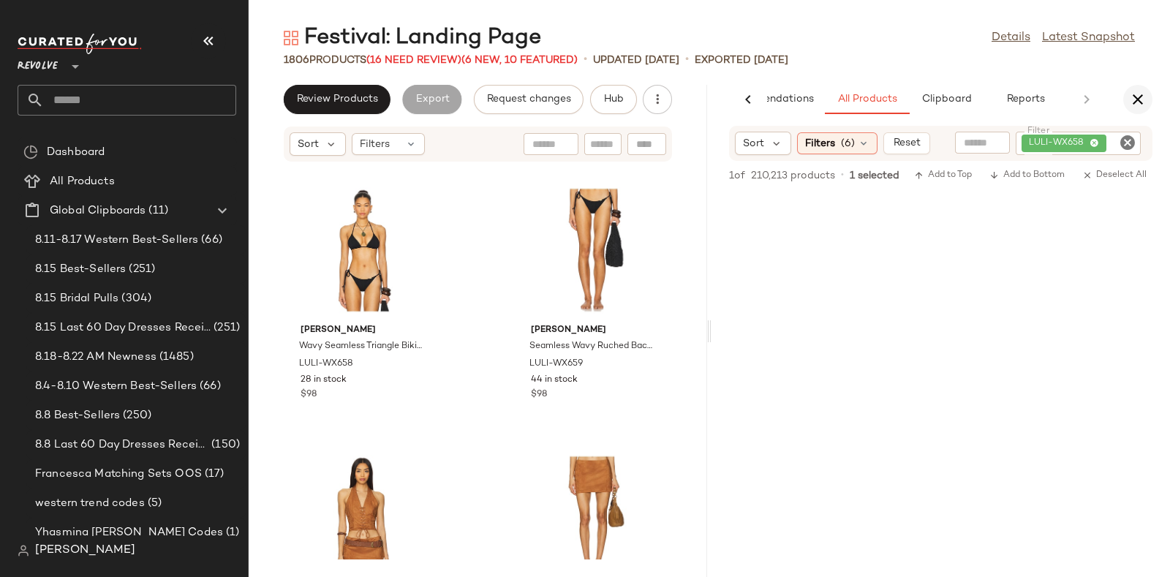
click at [1132, 93] on icon "button" at bounding box center [1138, 100] width 18 height 18
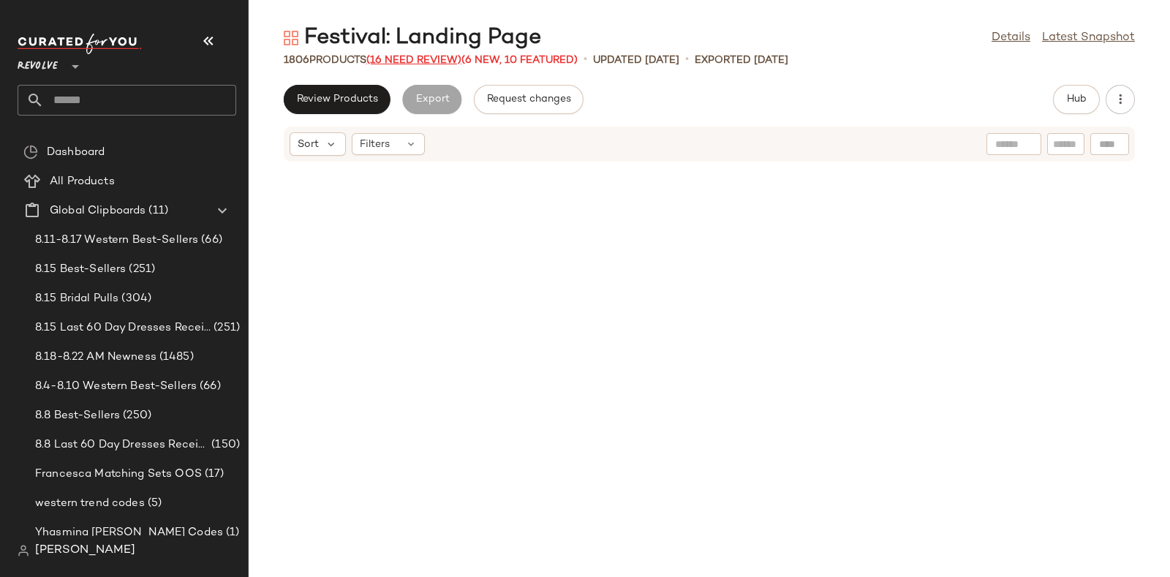
scroll to position [12576, 0]
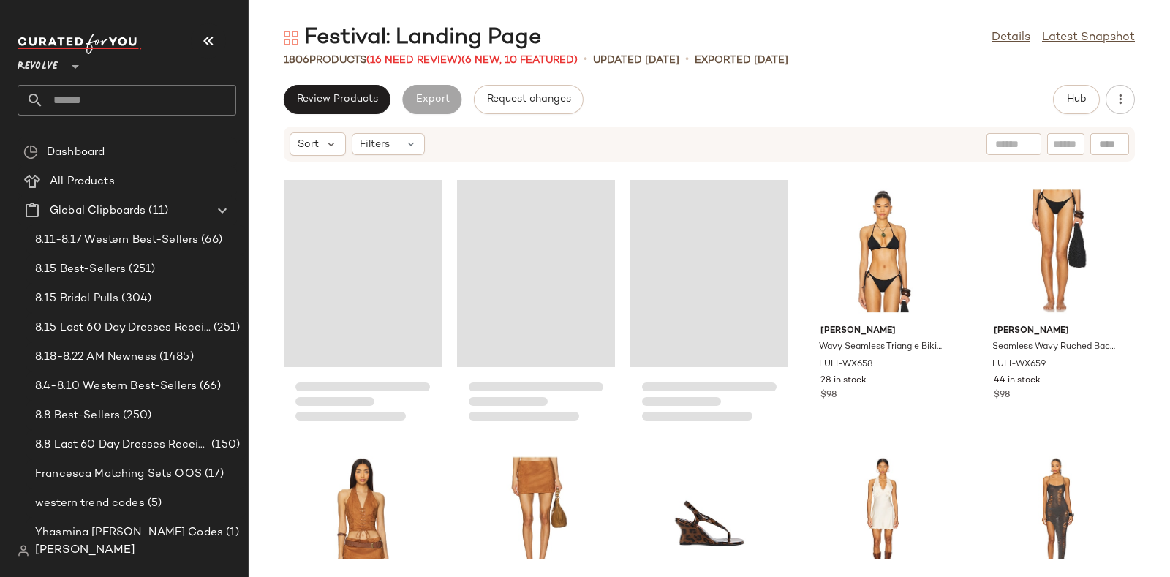
click at [414, 58] on span "(16 Need Review)" at bounding box center [413, 60] width 95 height 11
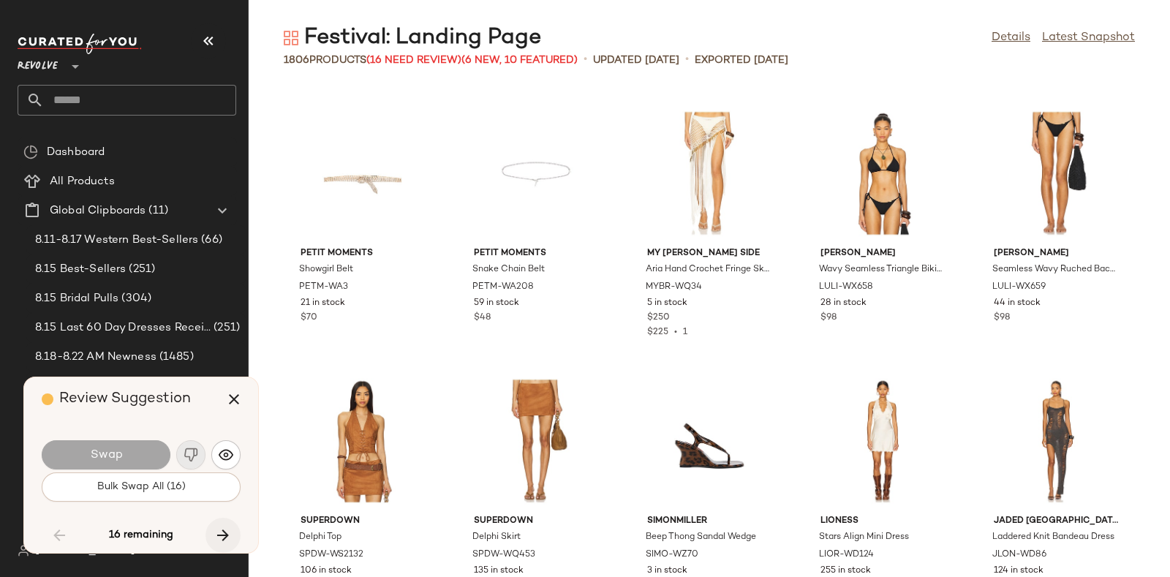
click at [216, 524] on button "button" at bounding box center [222, 535] width 35 height 35
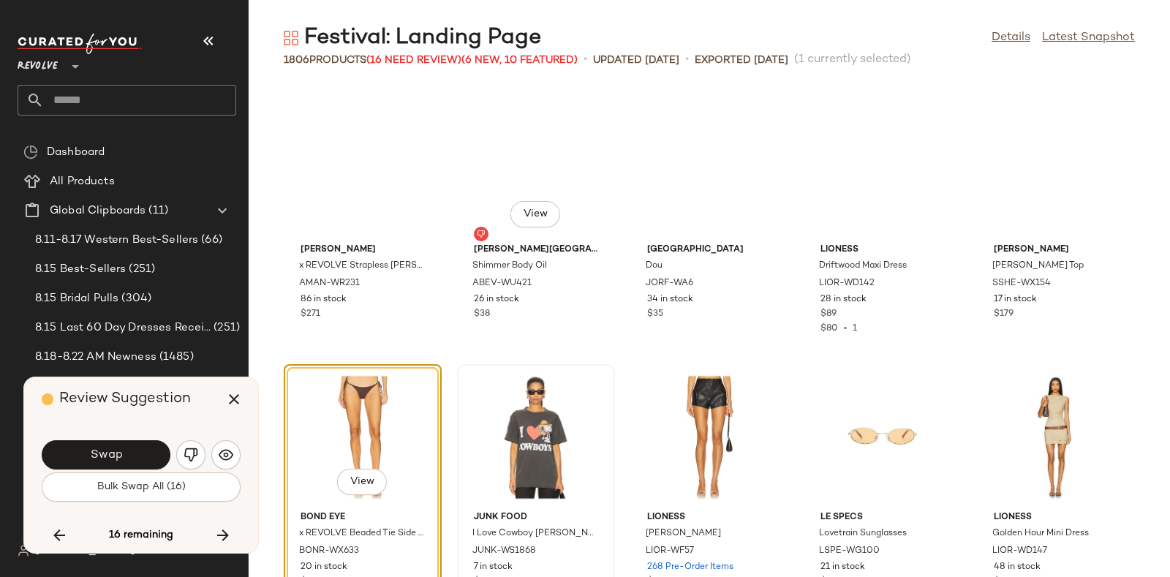
scroll to position [17667, 0]
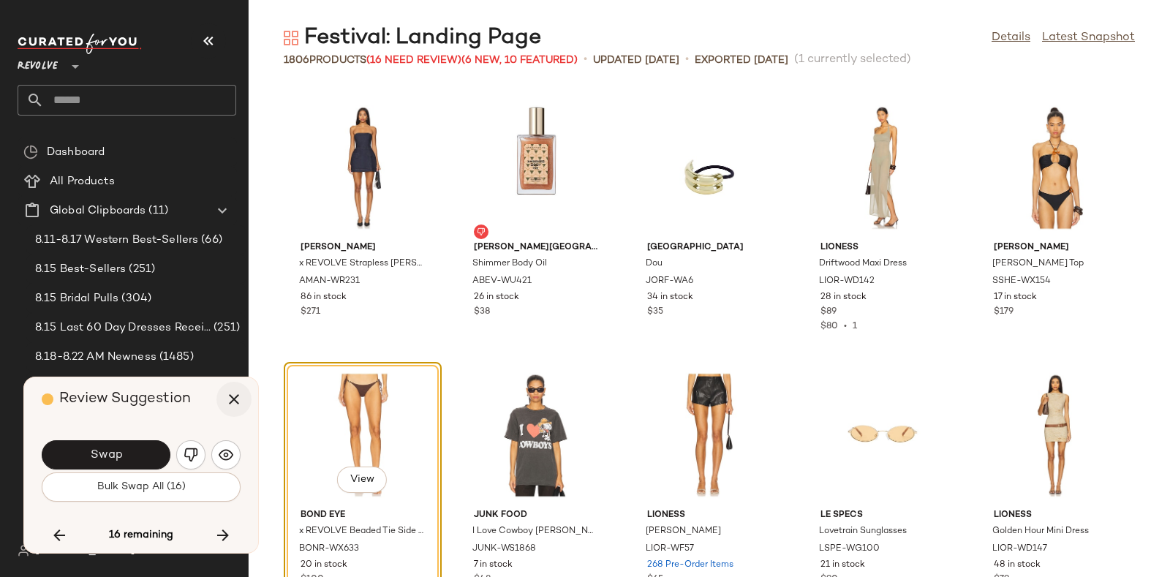
click at [233, 395] on icon "button" at bounding box center [234, 399] width 18 height 18
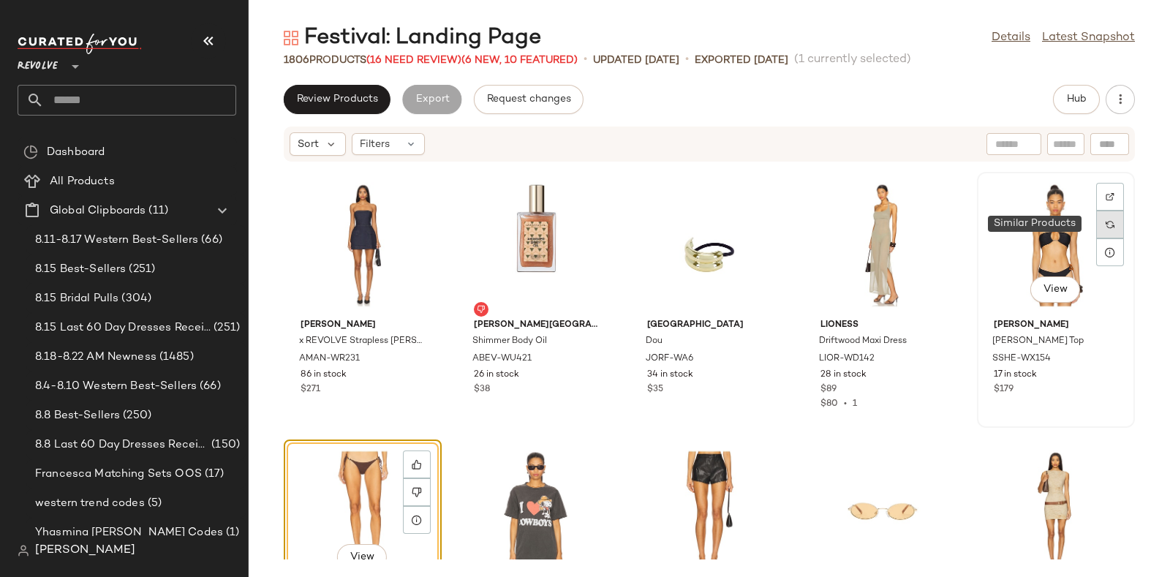
click at [1105, 224] on img at bounding box center [1109, 224] width 9 height 9
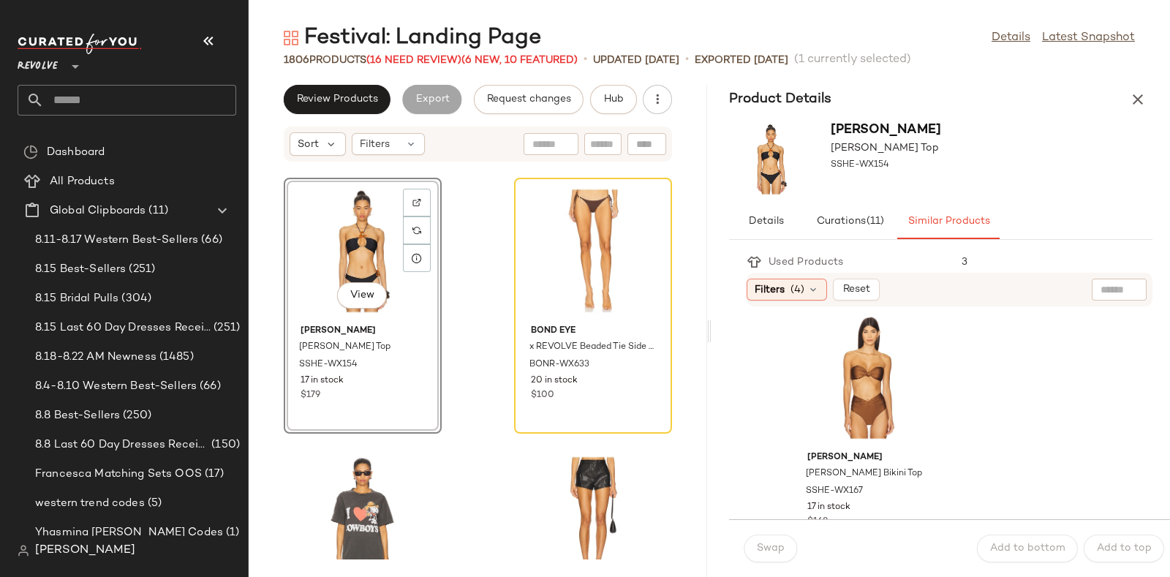
scroll to position [1889, 0]
click at [853, 371] on div "View" at bounding box center [869, 375] width 148 height 136
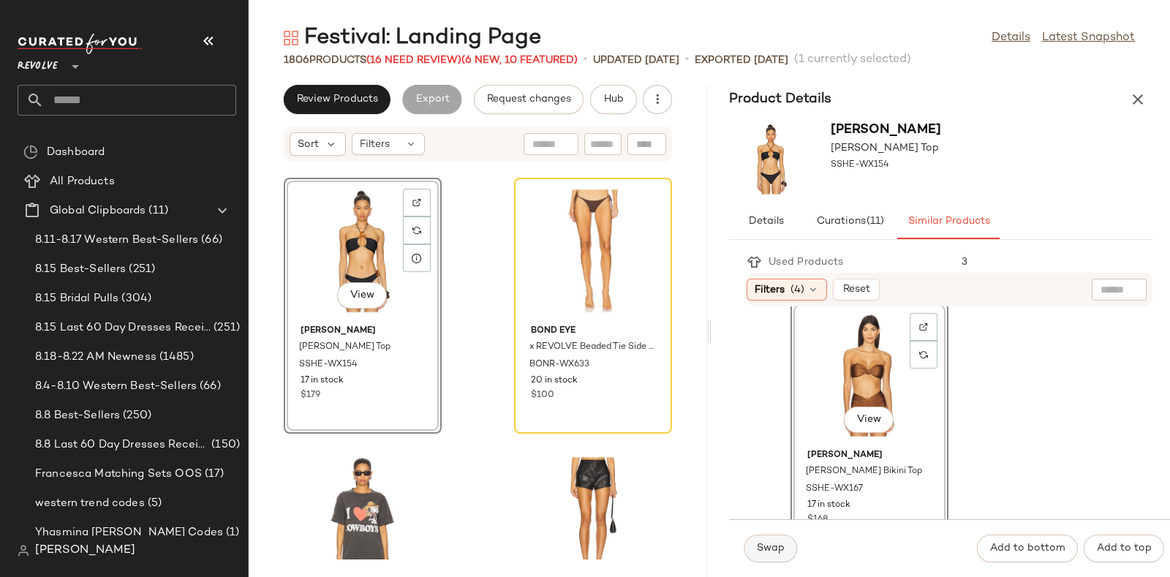
click at [760, 546] on span "Swap" at bounding box center [770, 549] width 29 height 12
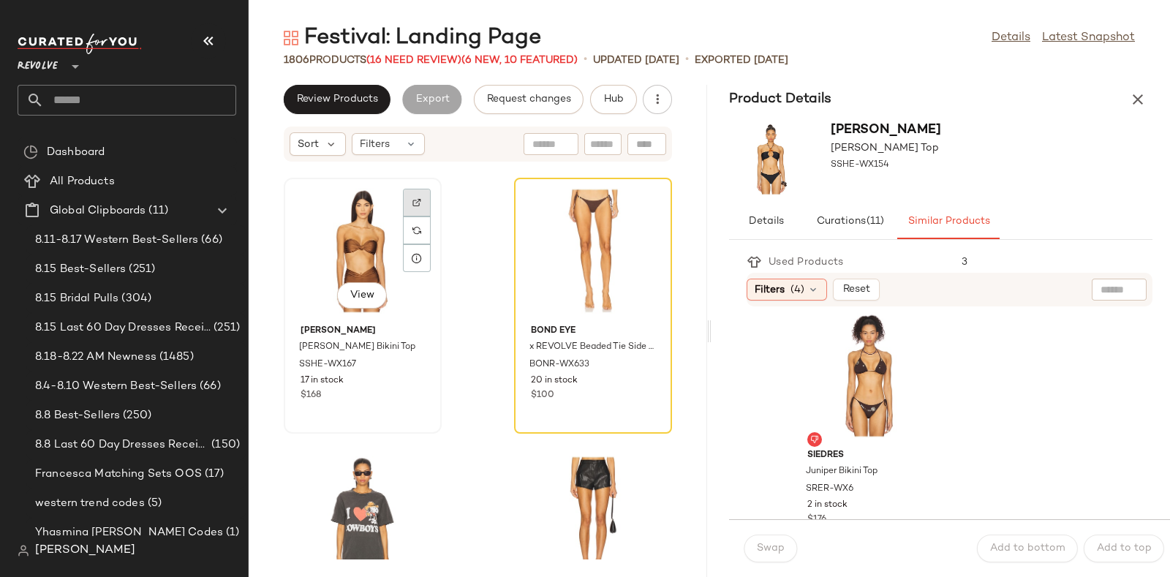
click at [415, 216] on div at bounding box center [417, 230] width 28 height 28
click at [616, 97] on span "Hub" at bounding box center [613, 100] width 20 height 12
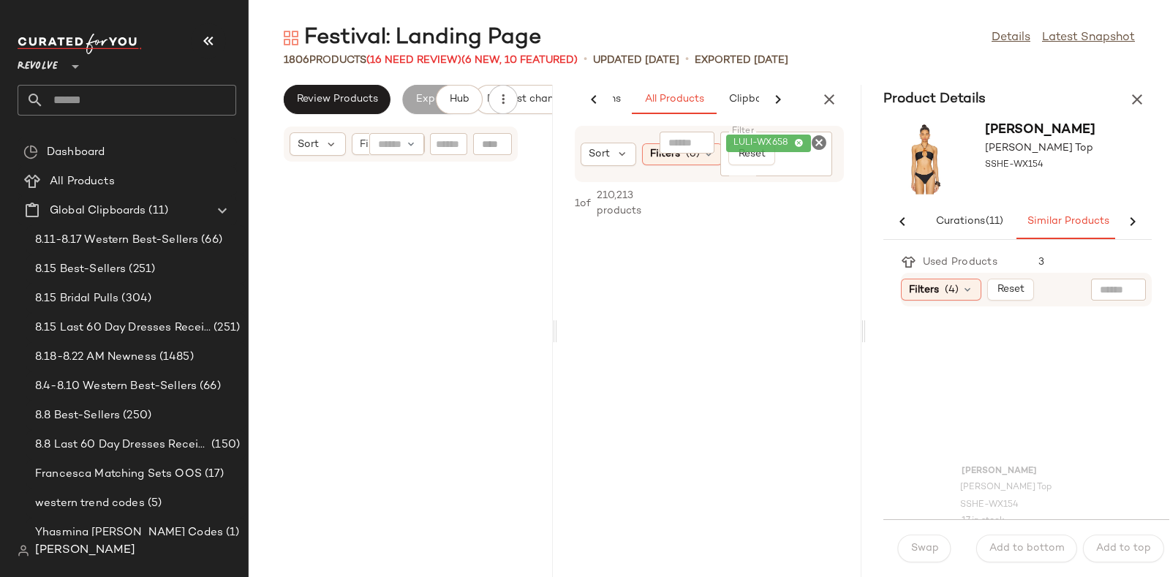
scroll to position [89378, 0]
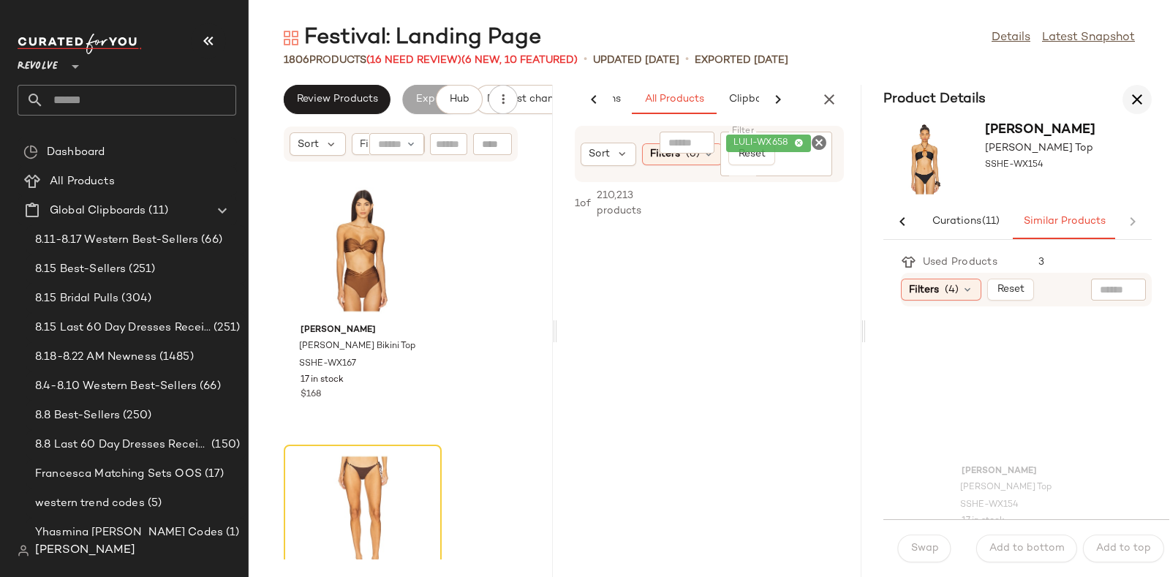
click at [1141, 94] on icon "button" at bounding box center [1137, 100] width 18 height 18
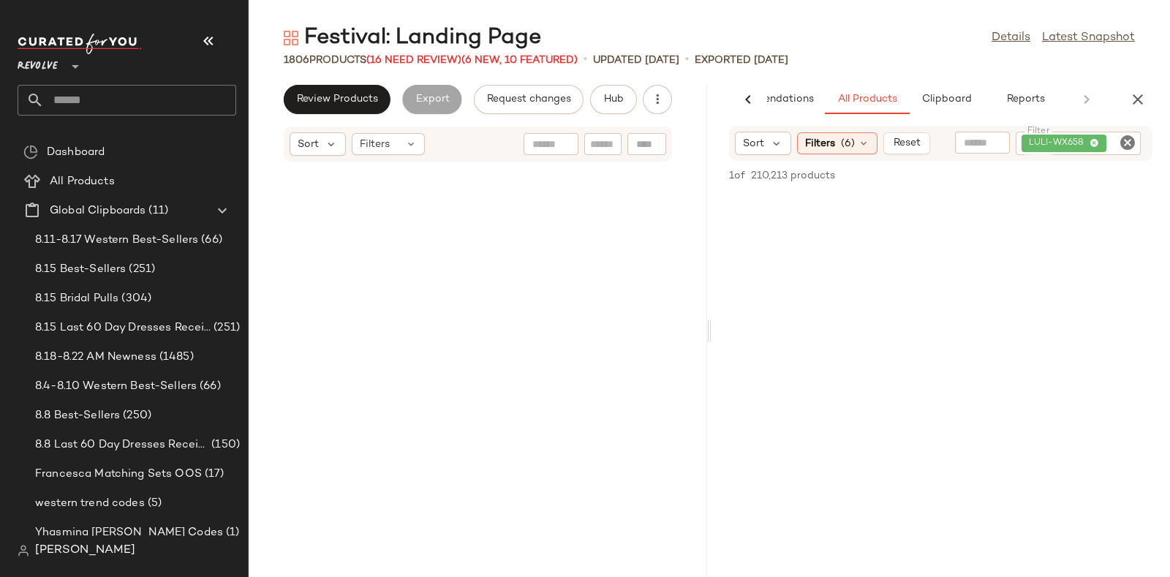
scroll to position [44688, 0]
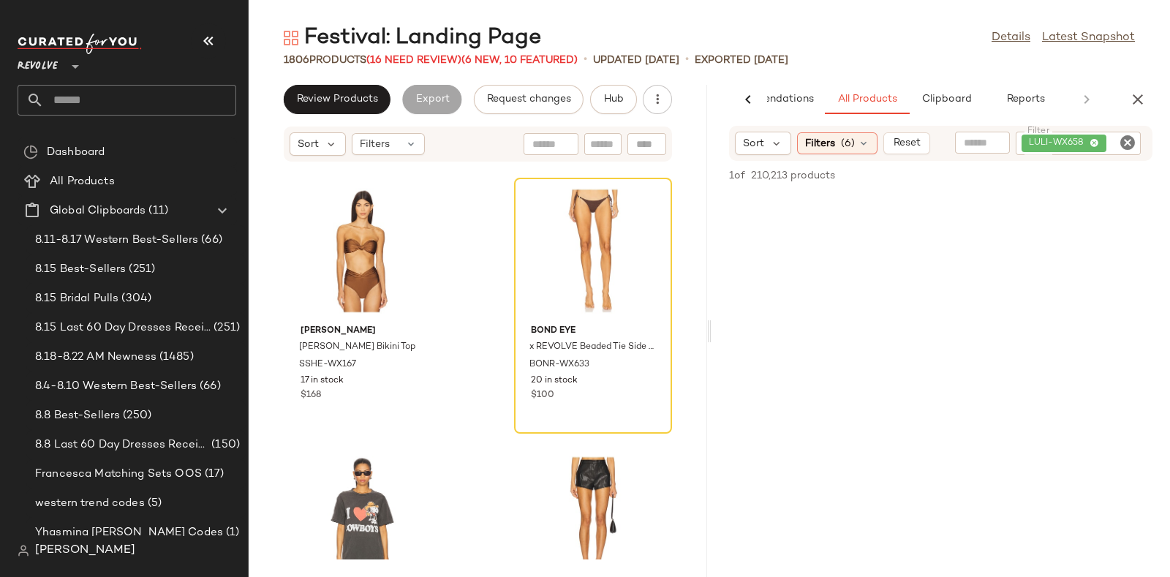
click at [1122, 143] on icon "Clear Filter" at bounding box center [1128, 143] width 18 height 18
paste input "**********"
type input "**********"
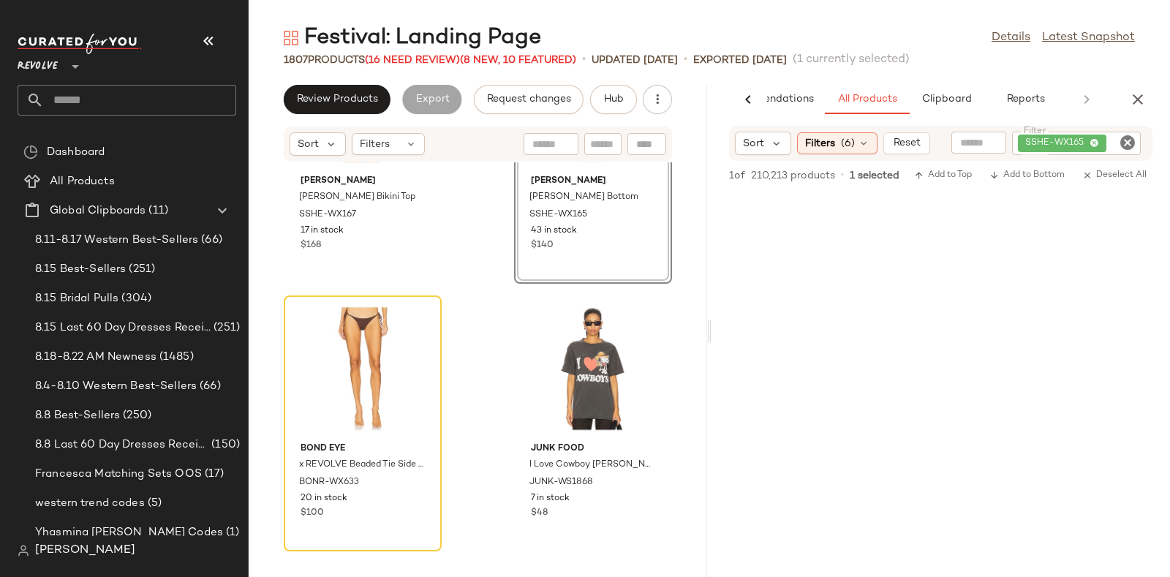
scroll to position [44844, 0]
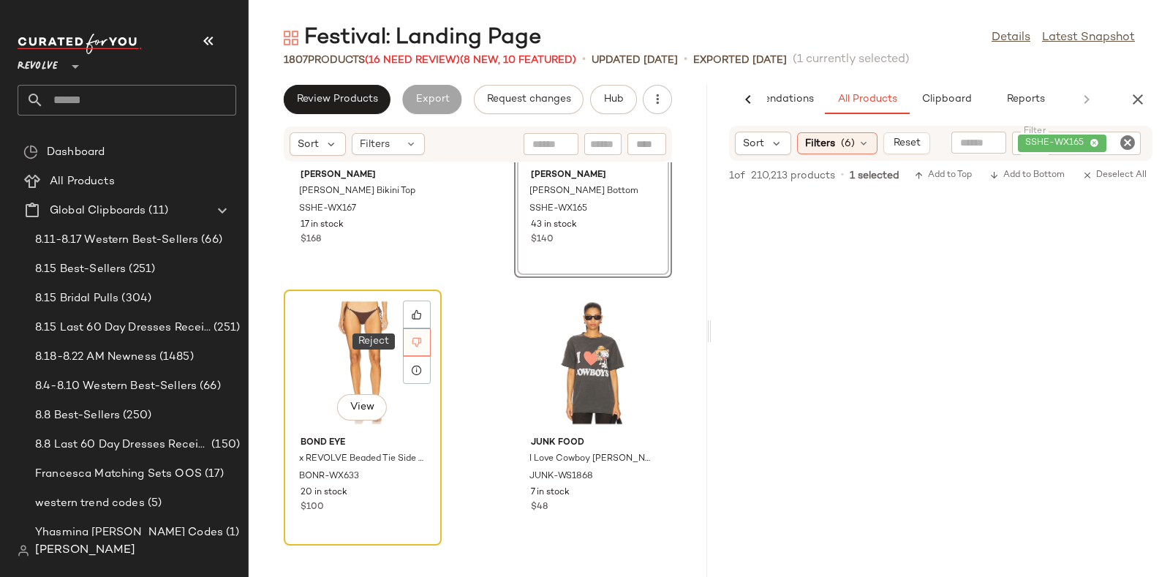
click at [419, 343] on icon at bounding box center [417, 342] width 10 height 10
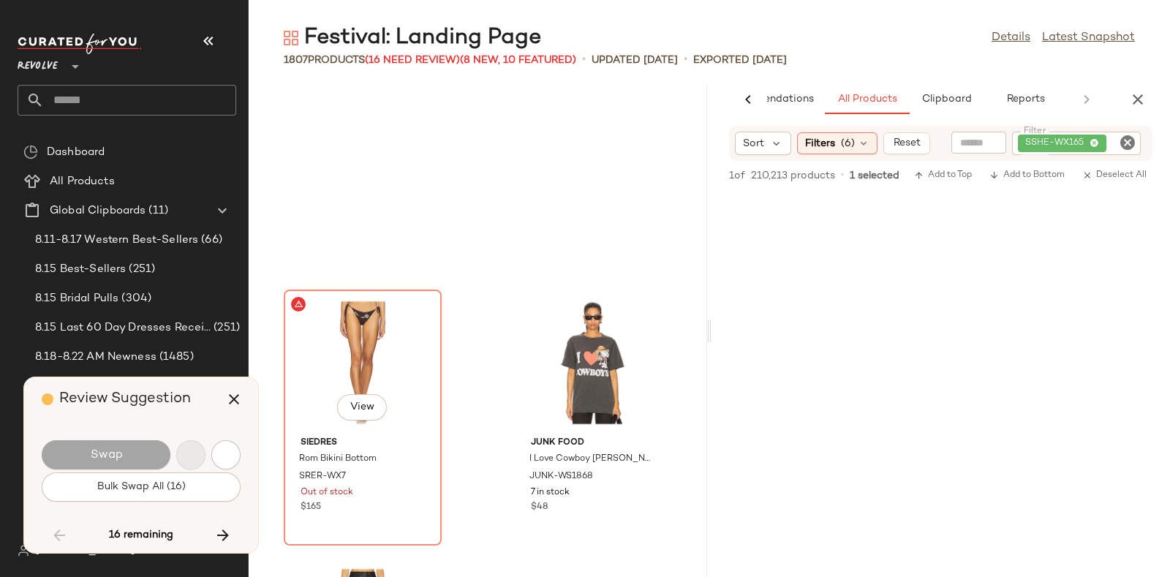
scroll to position [44957, 0]
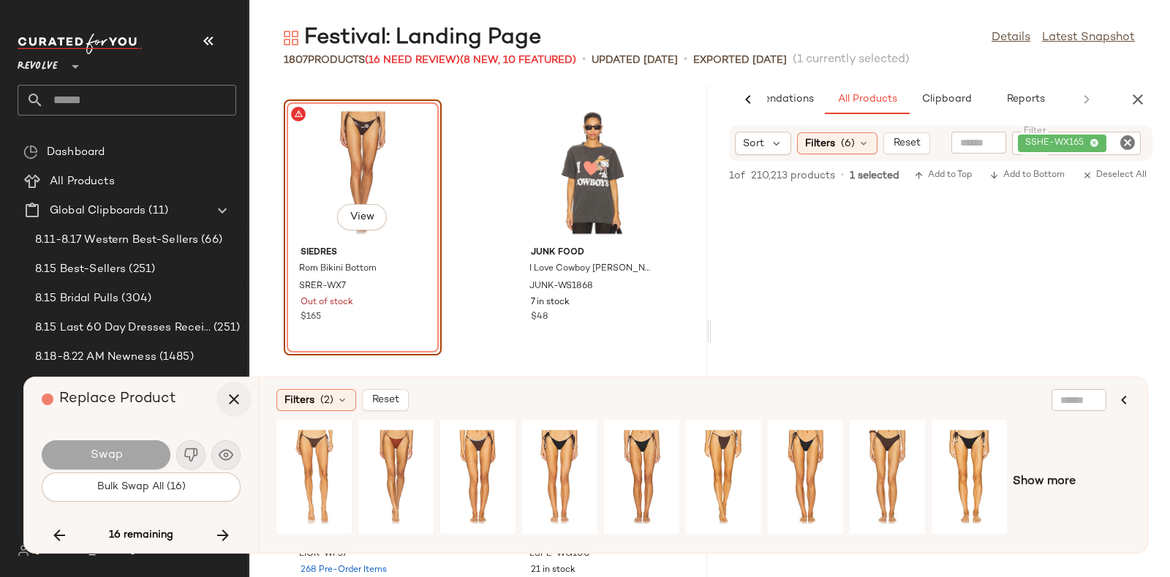
click at [227, 396] on icon "button" at bounding box center [234, 399] width 18 height 18
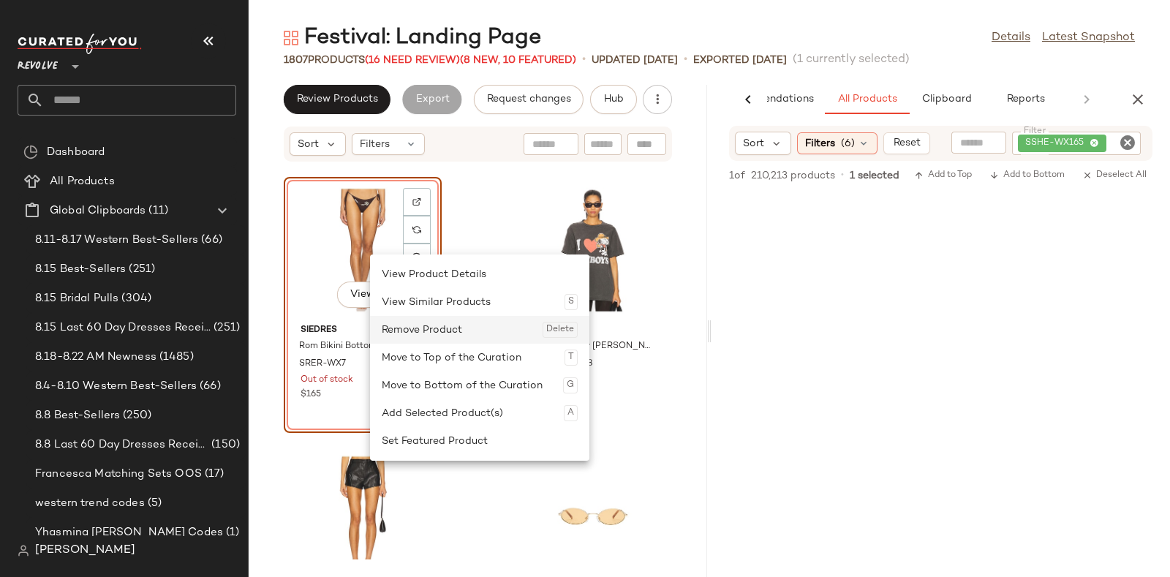
click at [395, 325] on div "Remove Product Delete" at bounding box center [480, 330] width 196 height 28
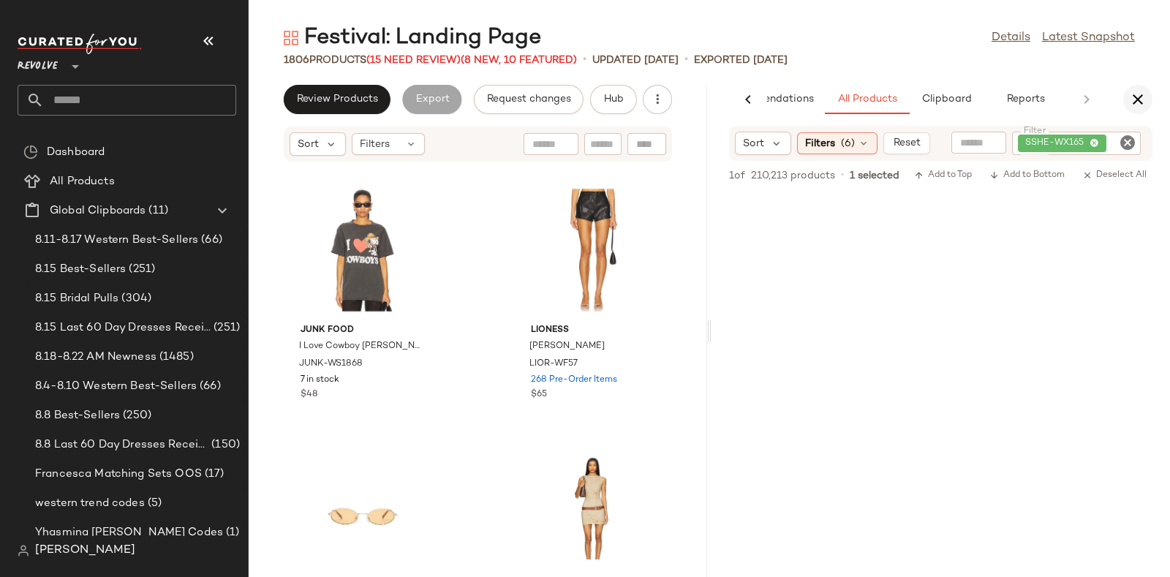
click at [1138, 94] on icon "button" at bounding box center [1138, 100] width 18 height 18
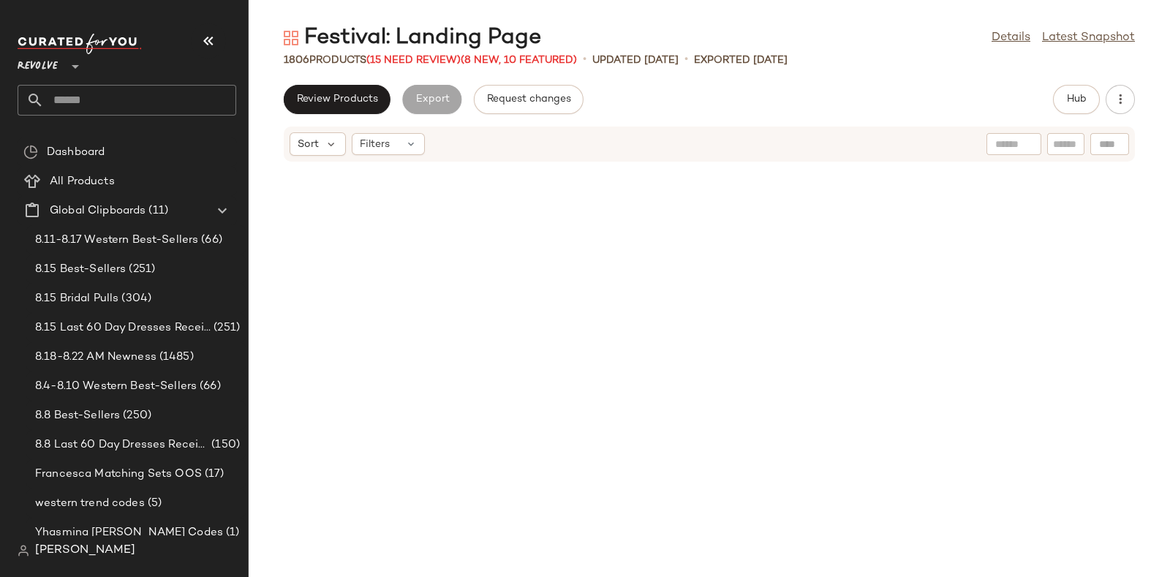
scroll to position [17928, 0]
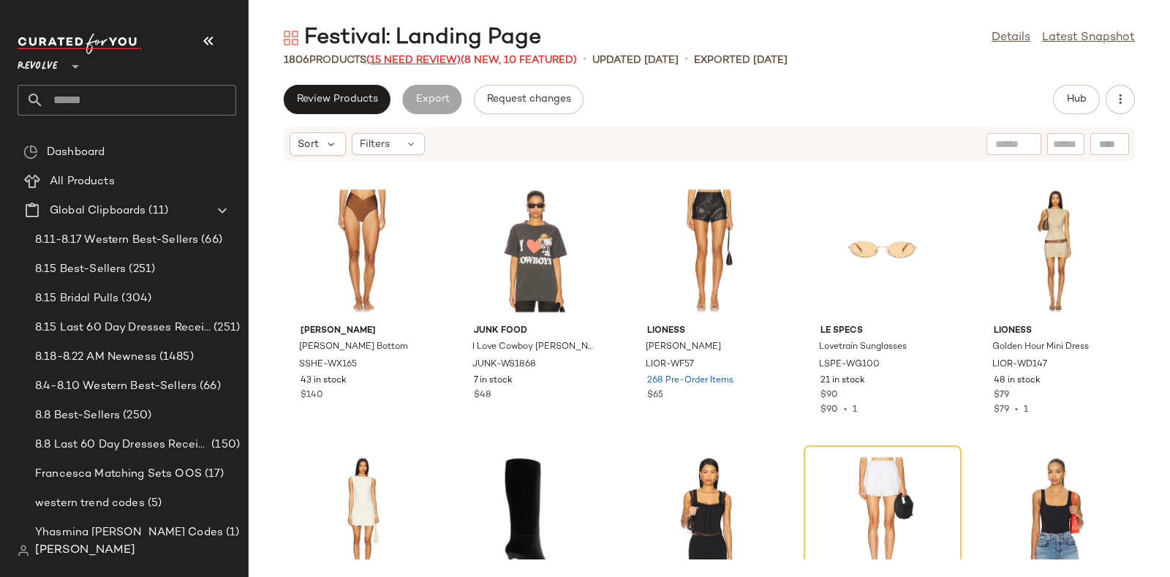
click at [427, 60] on span "(15 Need Review)" at bounding box center [413, 60] width 94 height 11
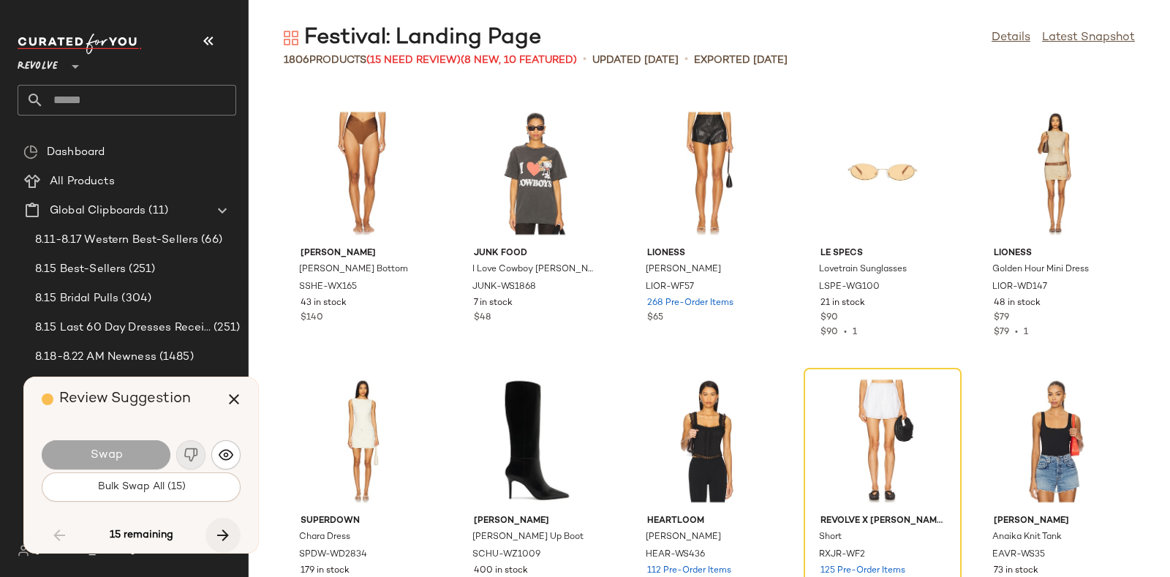
click at [224, 527] on icon "button" at bounding box center [223, 535] width 18 height 18
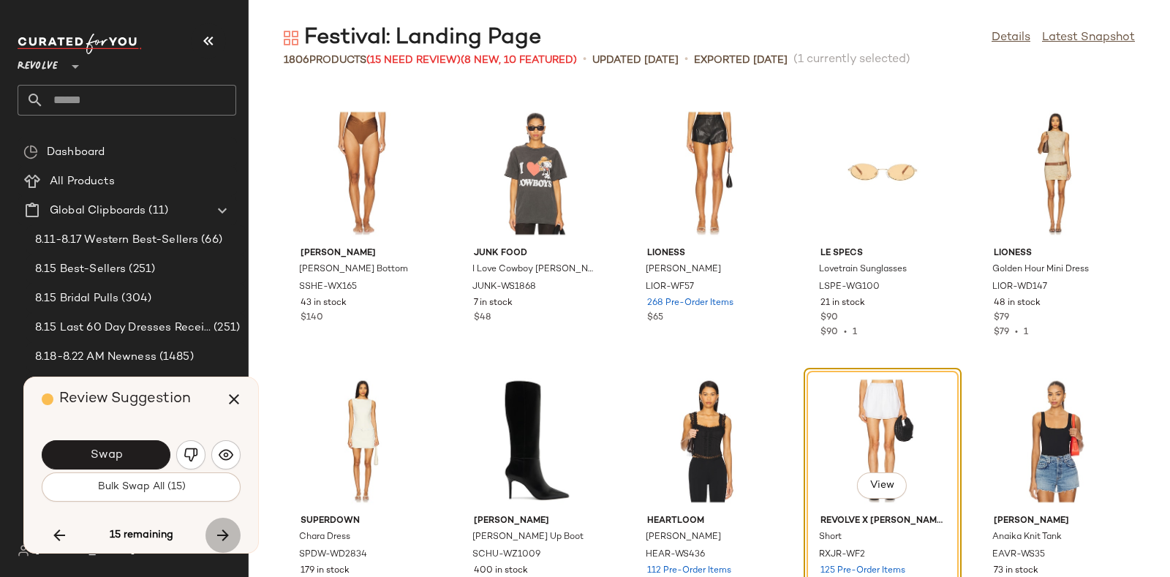
scroll to position [18197, 0]
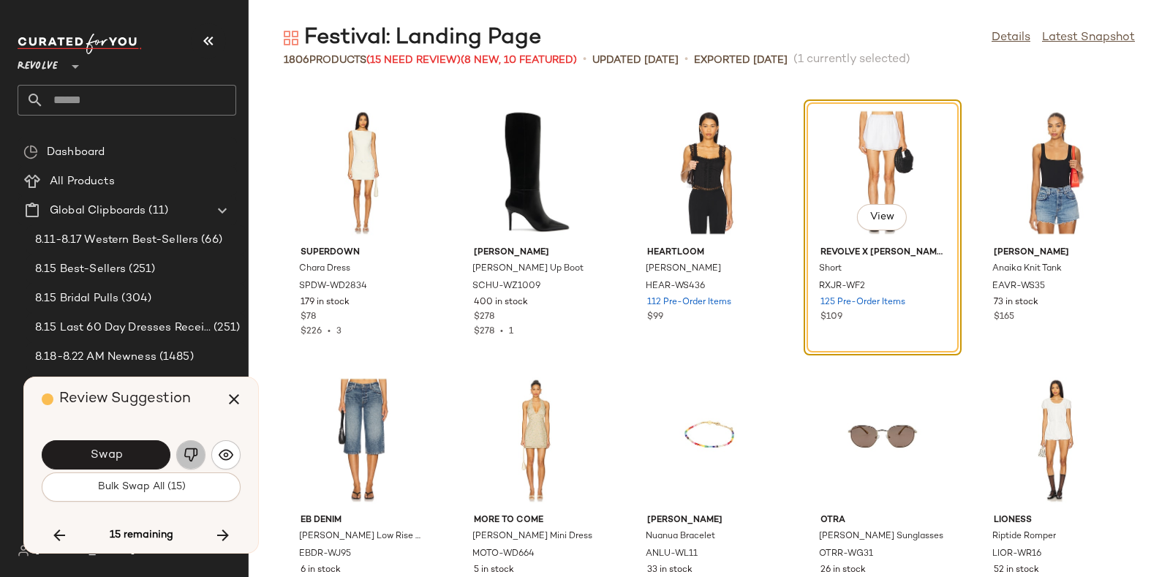
click at [187, 453] on img "button" at bounding box center [191, 454] width 15 height 15
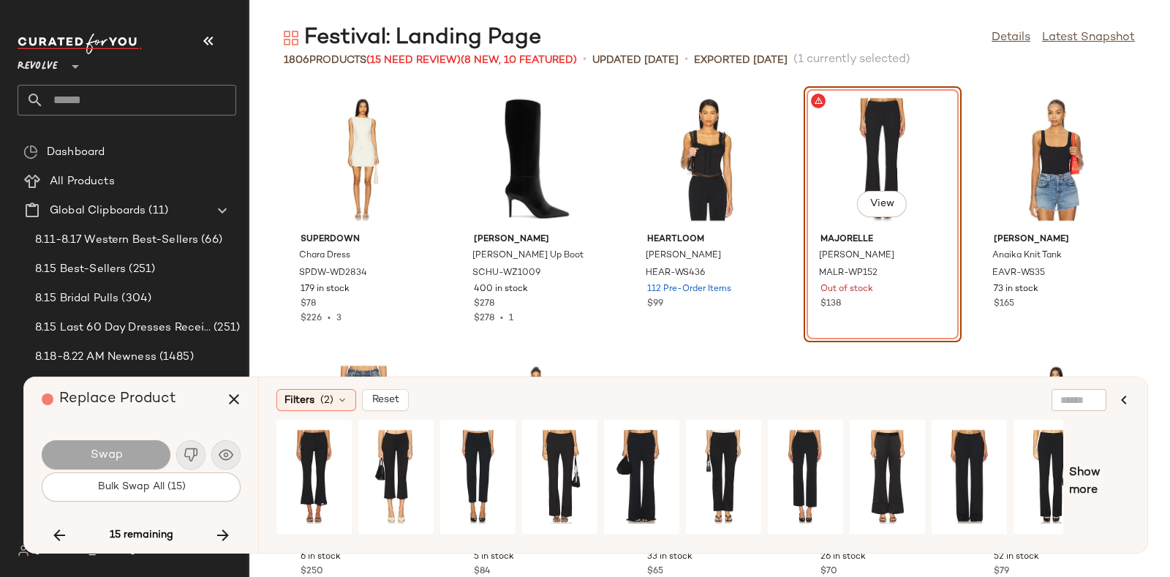
scroll to position [18197, 0]
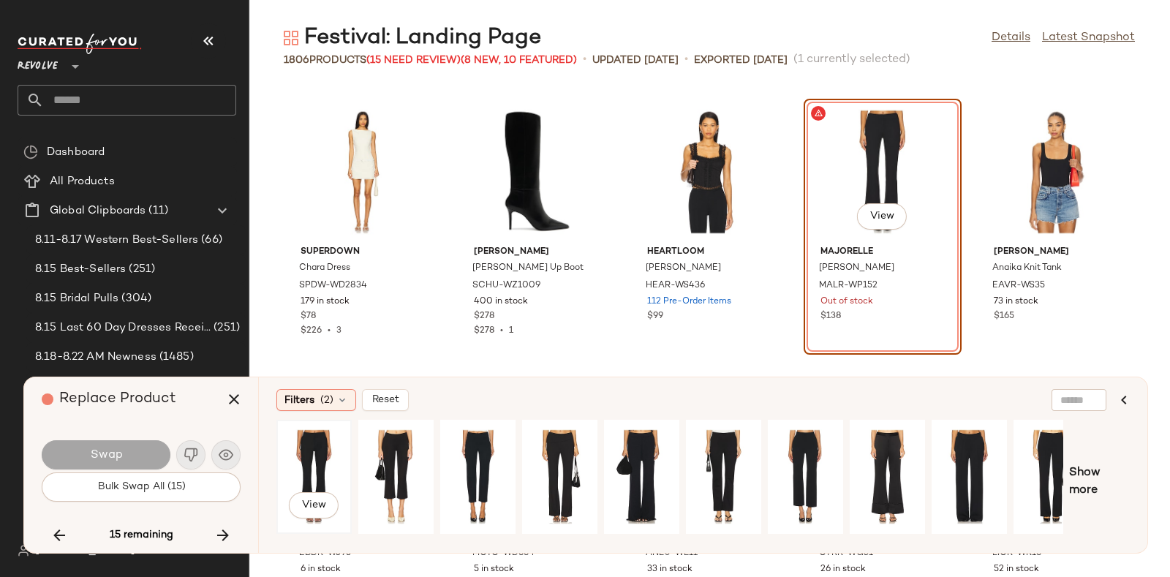
click at [321, 453] on div "View" at bounding box center [313, 477] width 65 height 104
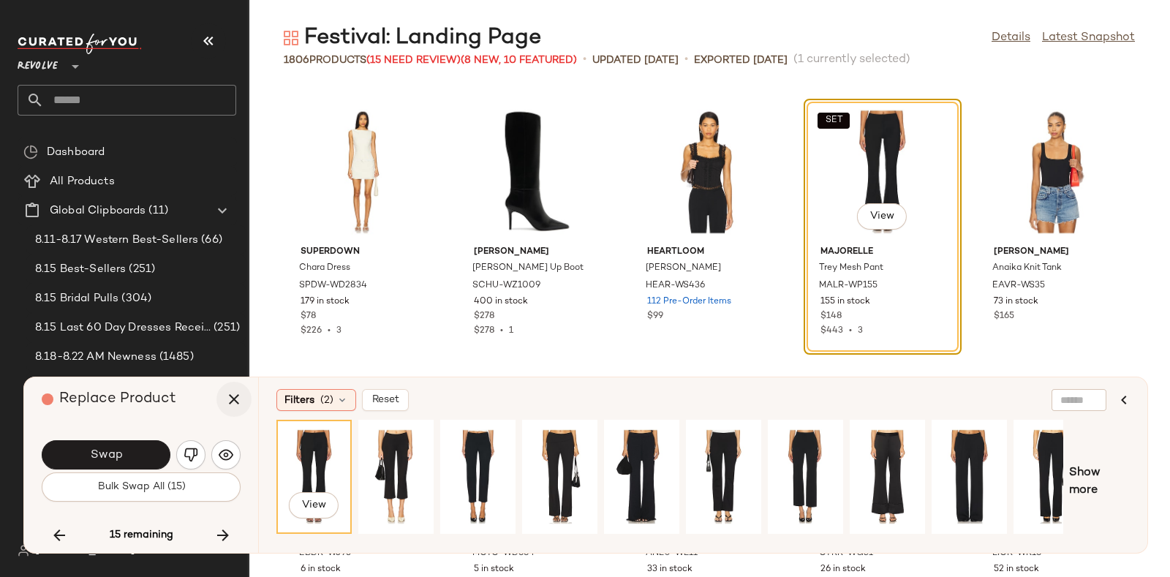
click at [232, 396] on icon "button" at bounding box center [234, 399] width 18 height 18
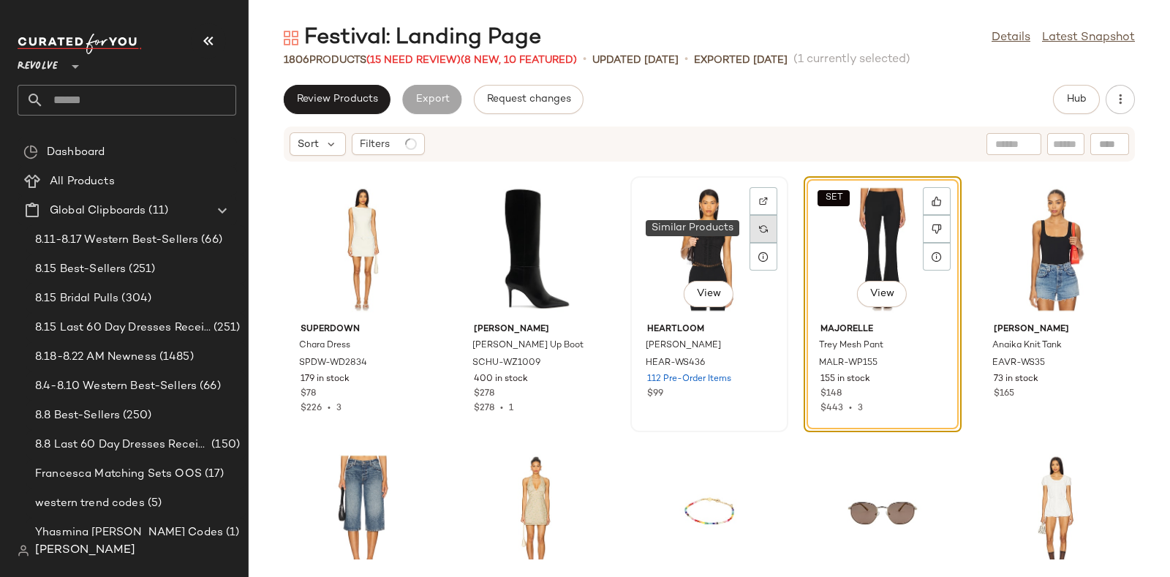
click at [749, 224] on div at bounding box center [763, 229] width 28 height 28
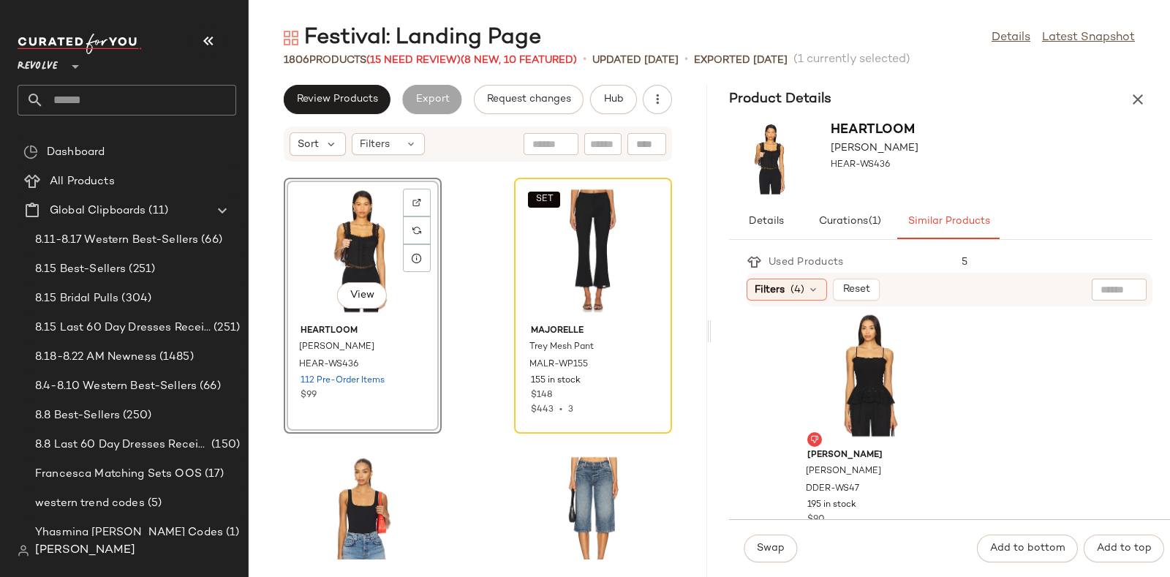
scroll to position [570, 0]
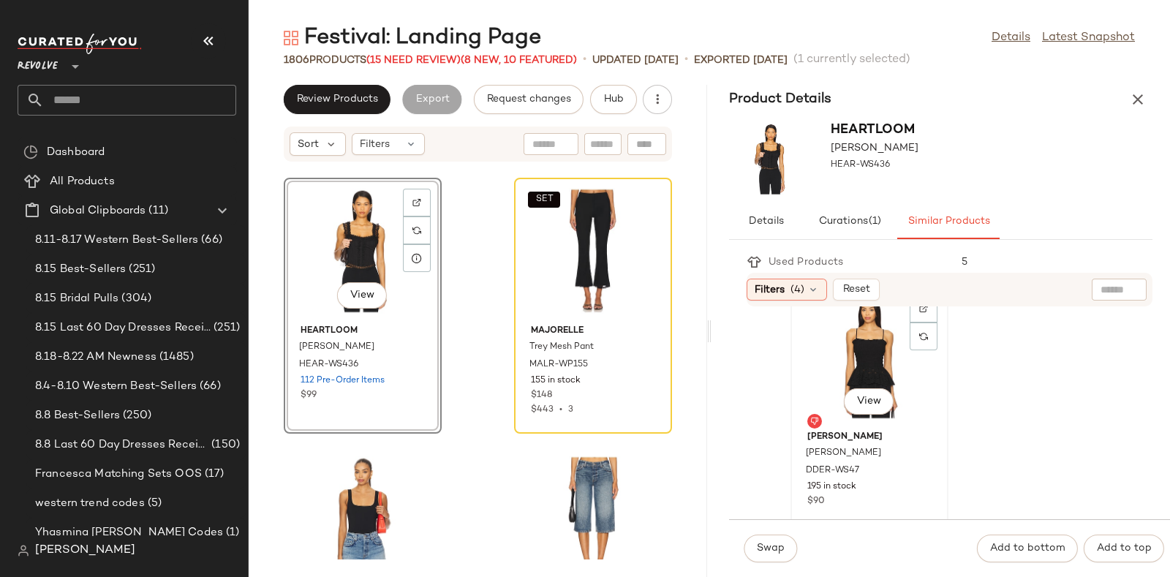
click at [850, 361] on div "View" at bounding box center [869, 357] width 148 height 136
click at [775, 544] on span "Swap" at bounding box center [770, 549] width 29 height 12
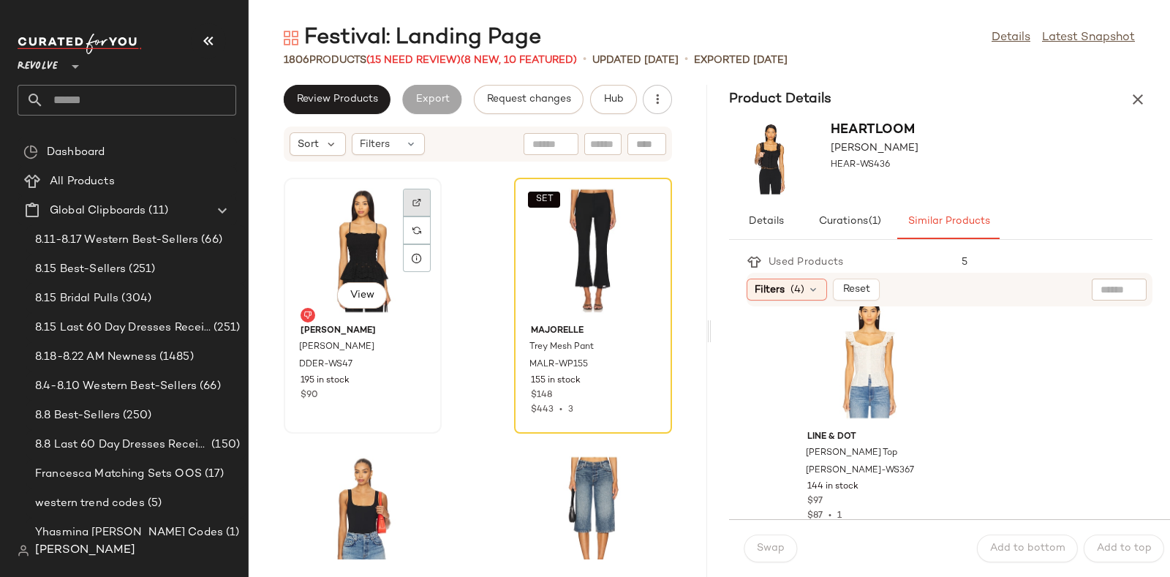
click at [417, 205] on img at bounding box center [416, 202] width 9 height 9
click at [613, 94] on span "Hub" at bounding box center [613, 100] width 20 height 12
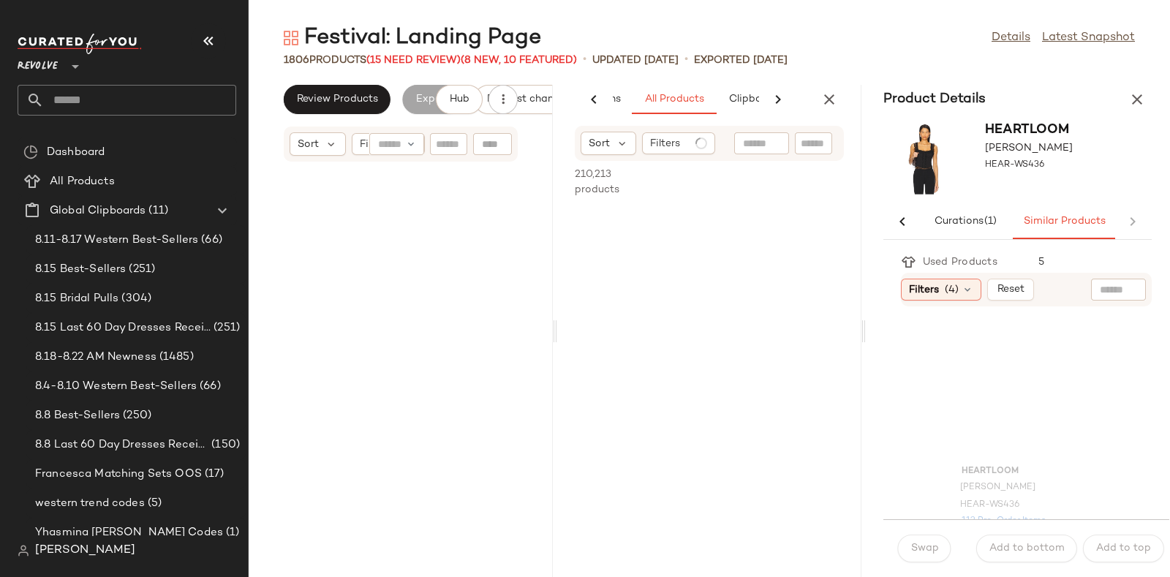
scroll to position [91518, 0]
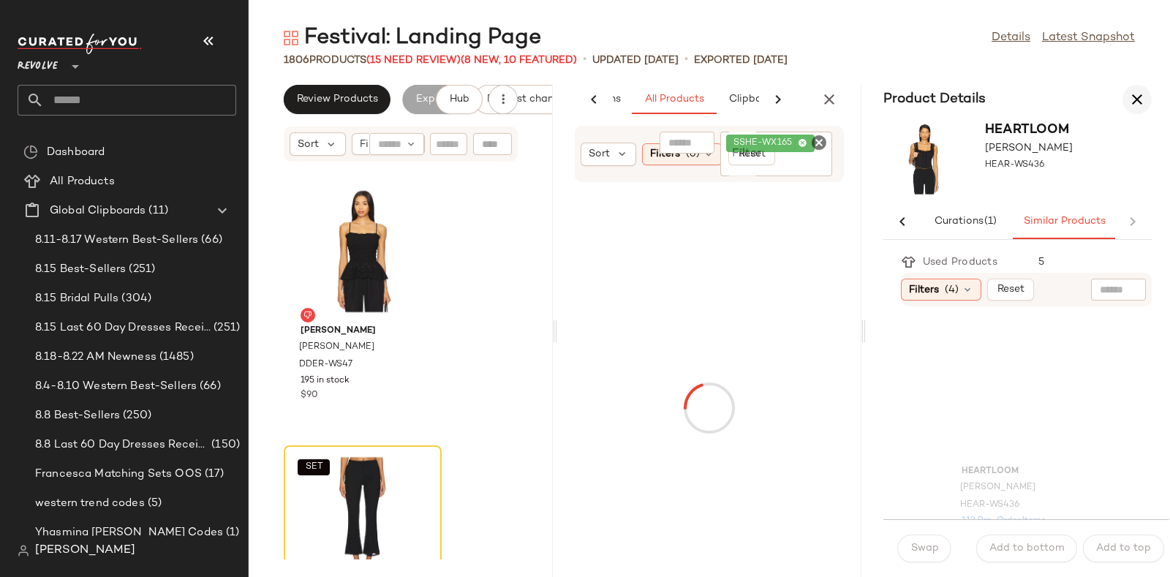
click at [1130, 99] on icon "button" at bounding box center [1137, 100] width 18 height 18
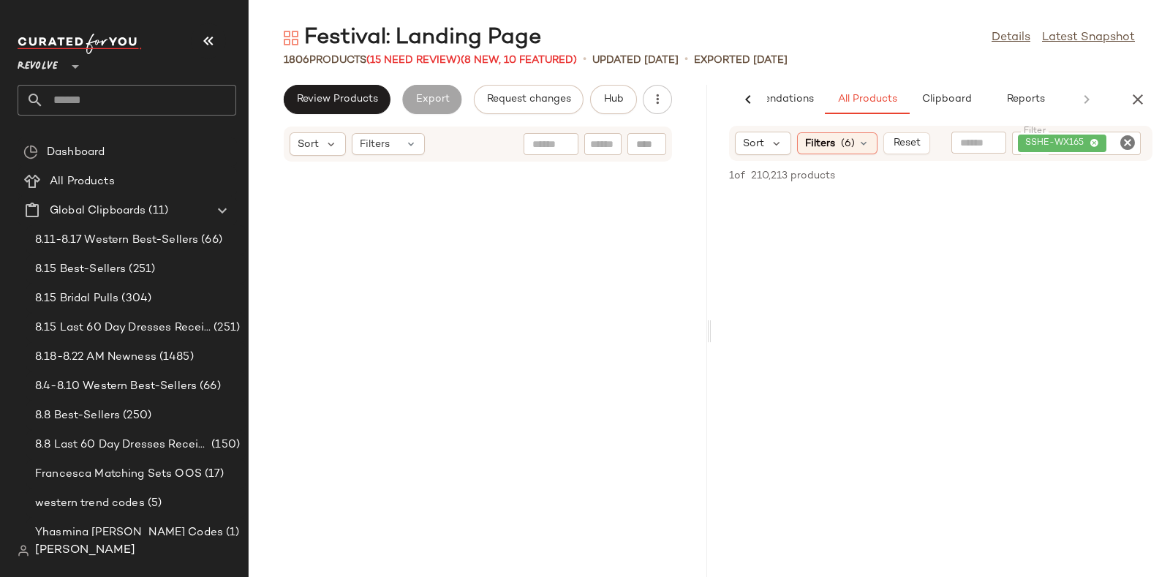
scroll to position [45759, 0]
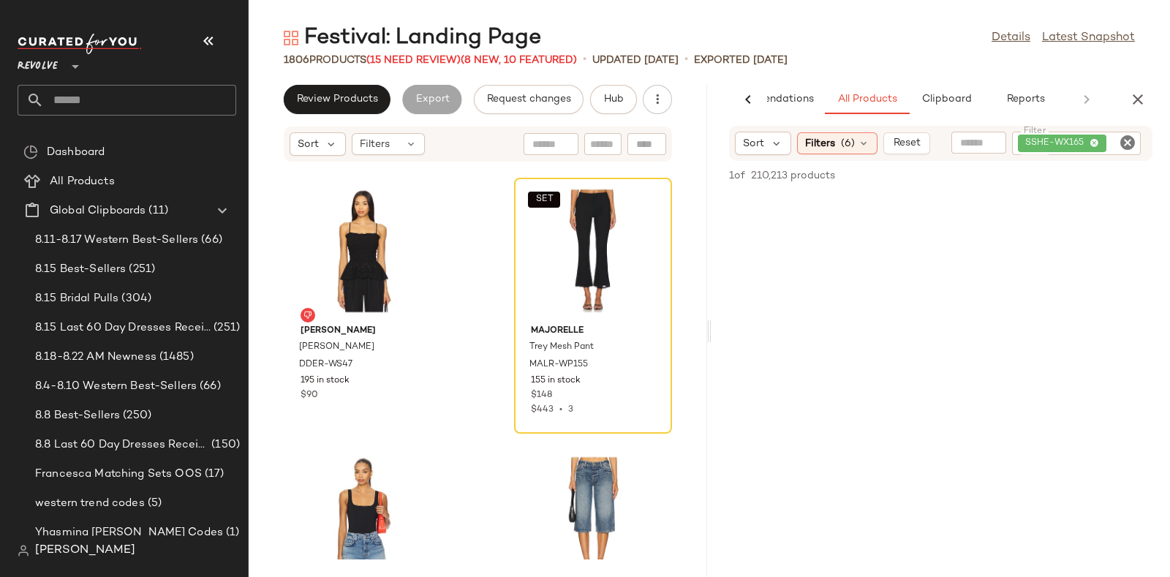
click at [1126, 143] on icon "Clear Filter" at bounding box center [1128, 143] width 18 height 18
paste input "********"
type input "********"
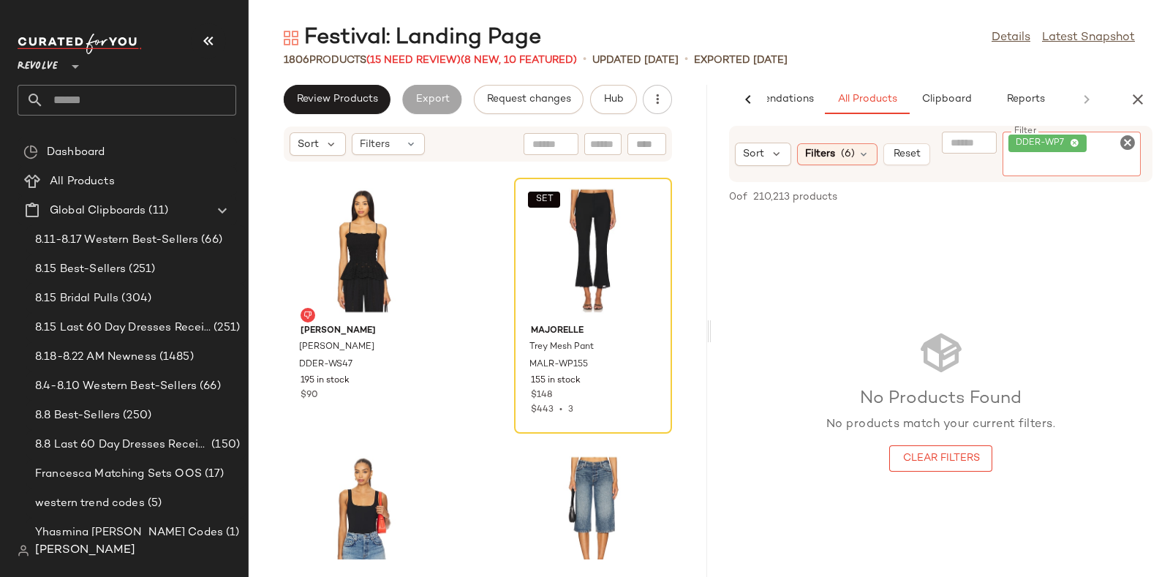
click at [1126, 134] on icon "Clear Filter" at bounding box center [1128, 143] width 18 height 18
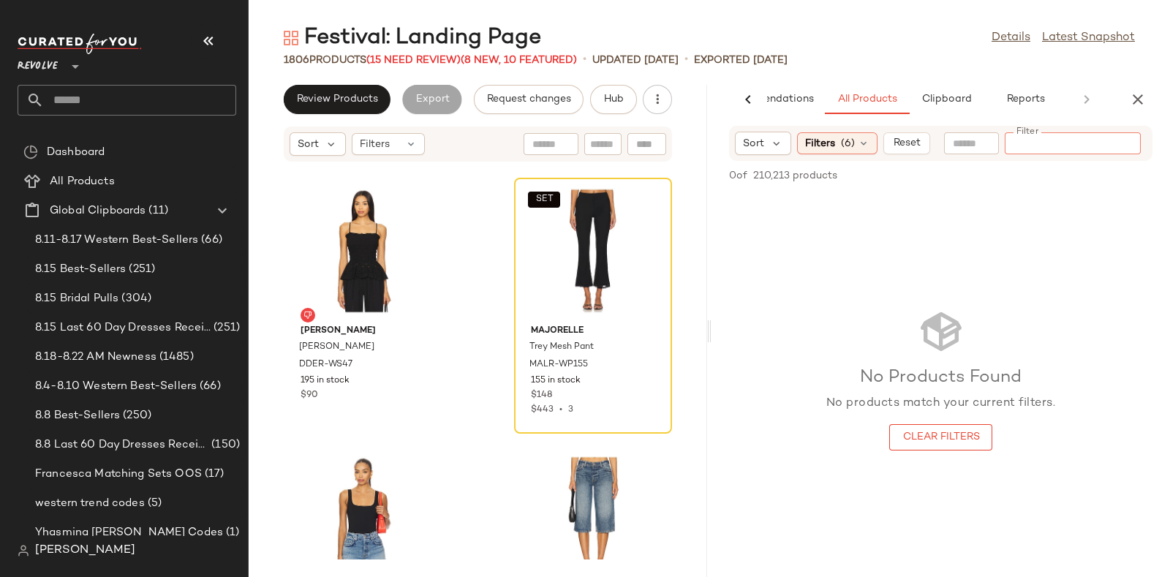
paste input "********"
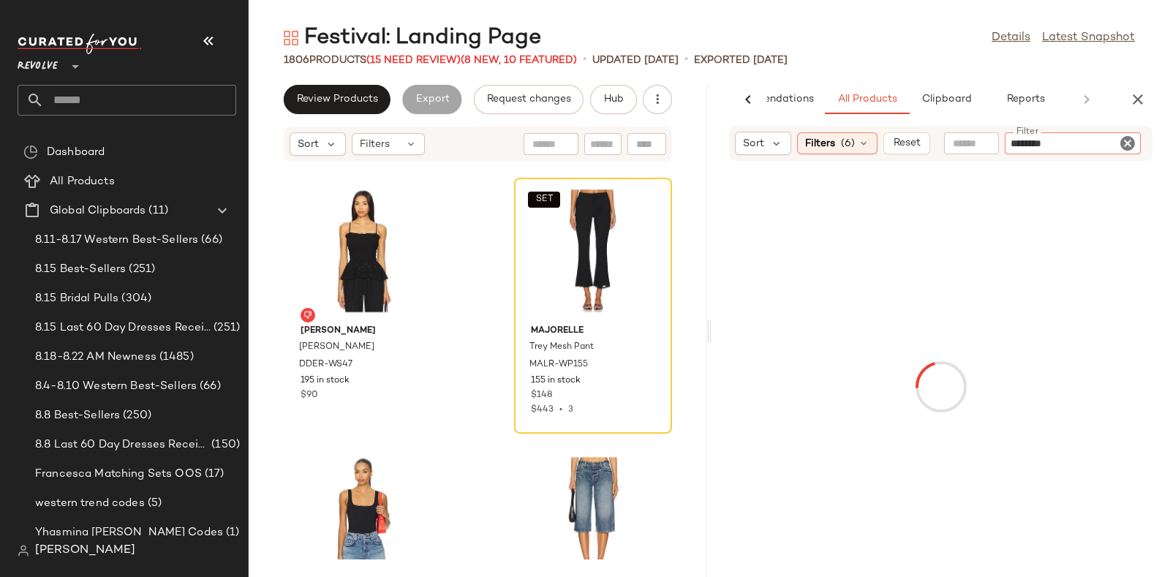
click at [1013, 145] on input "********" at bounding box center [1072, 143] width 124 height 15
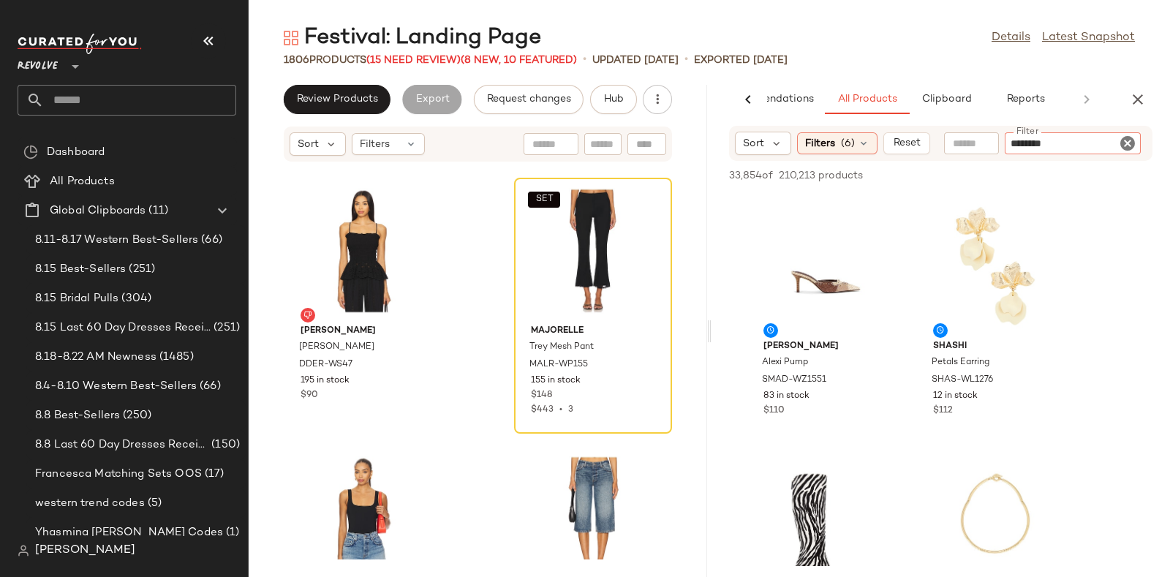
click at [1016, 146] on input "********" at bounding box center [1072, 143] width 124 height 15
type input "********"
click at [1078, 144] on input "********" at bounding box center [1072, 143] width 124 height 15
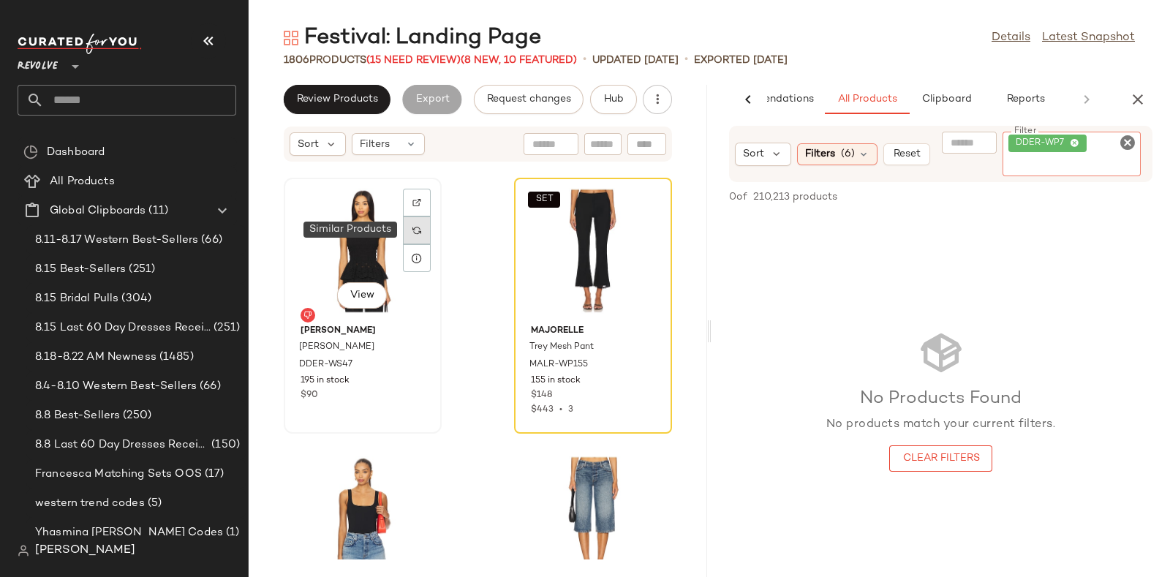
click at [414, 228] on img at bounding box center [416, 230] width 9 height 9
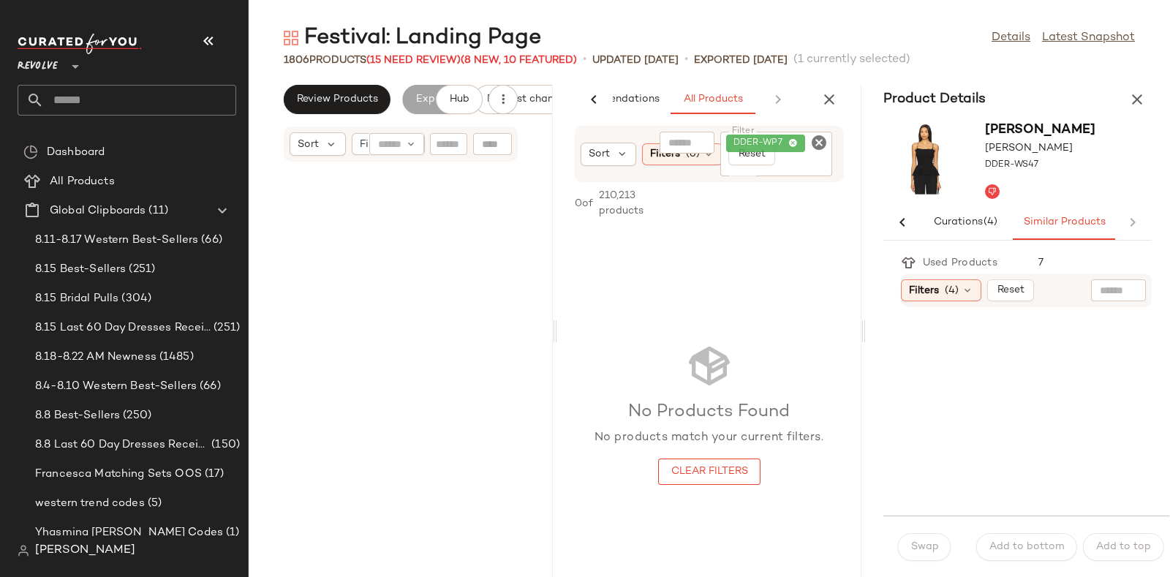
scroll to position [91518, 0]
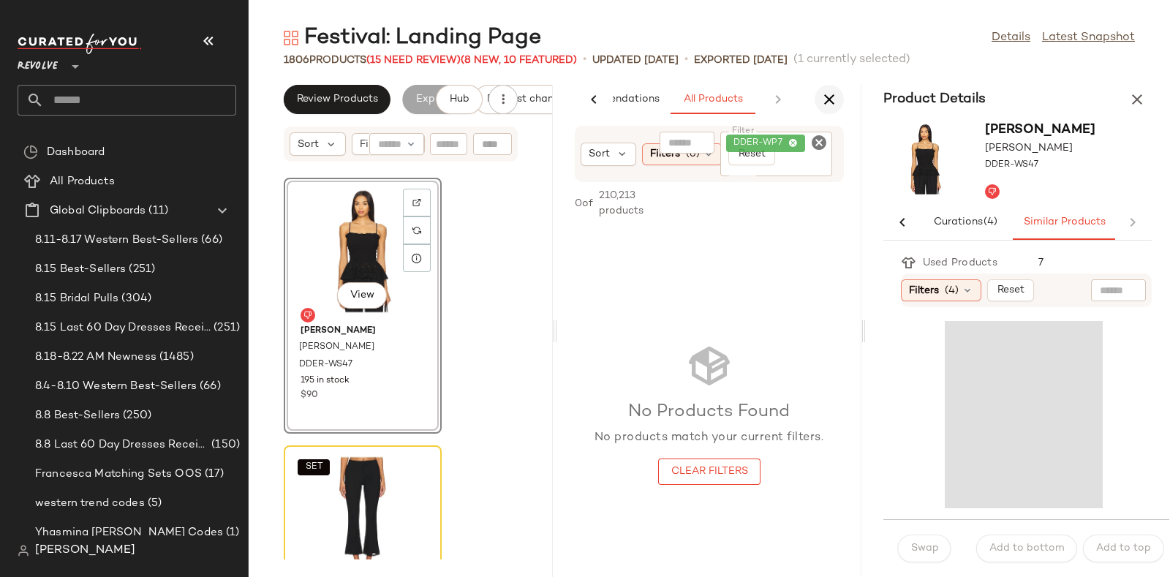
click at [825, 100] on icon "button" at bounding box center [829, 100] width 18 height 18
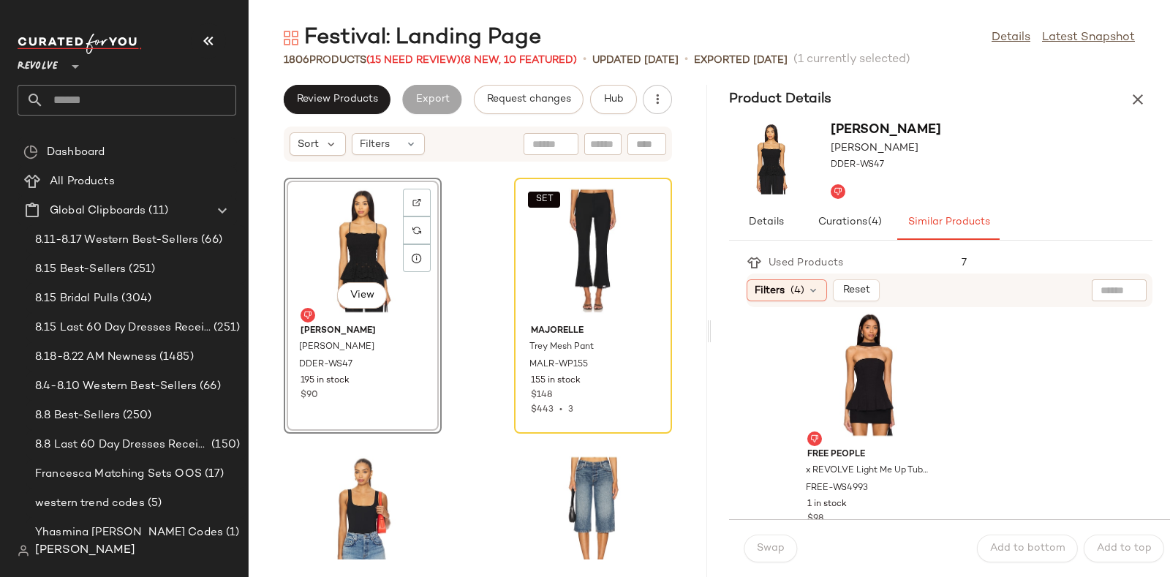
scroll to position [2158, 0]
click at [881, 358] on div "View" at bounding box center [869, 375] width 148 height 136
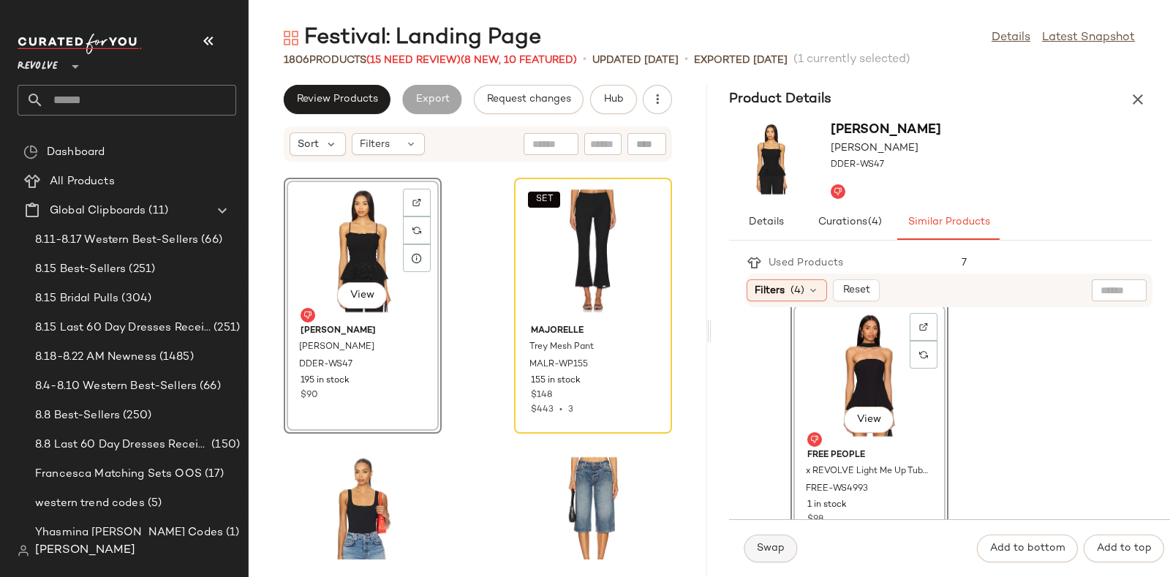
click at [760, 541] on button "Swap" at bounding box center [770, 548] width 53 height 28
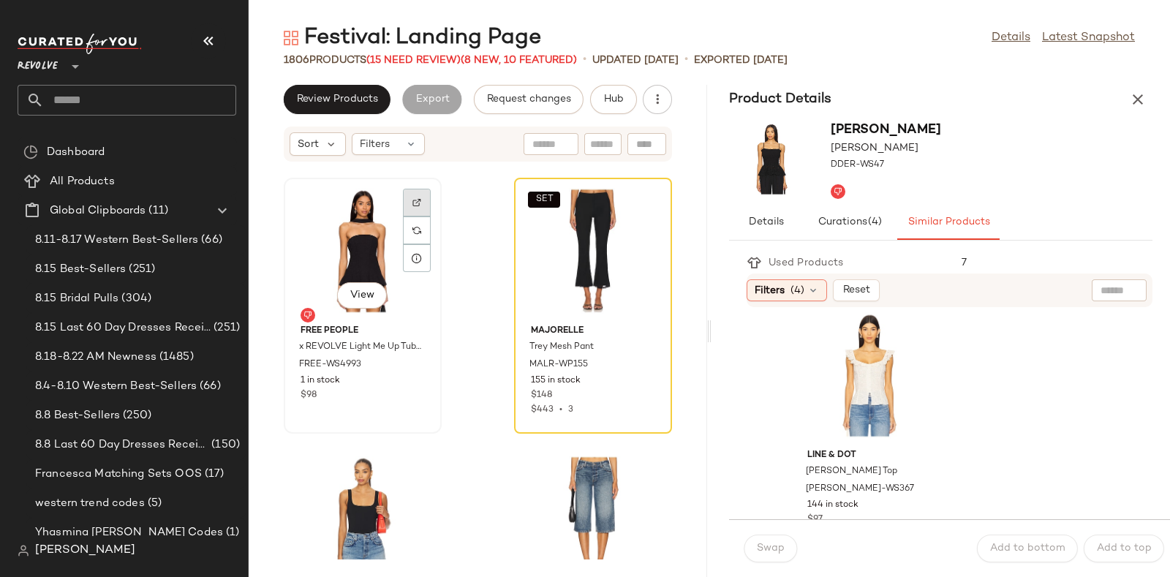
click at [415, 216] on div at bounding box center [417, 230] width 28 height 28
click at [642, 225] on icon at bounding box center [647, 230] width 10 height 10
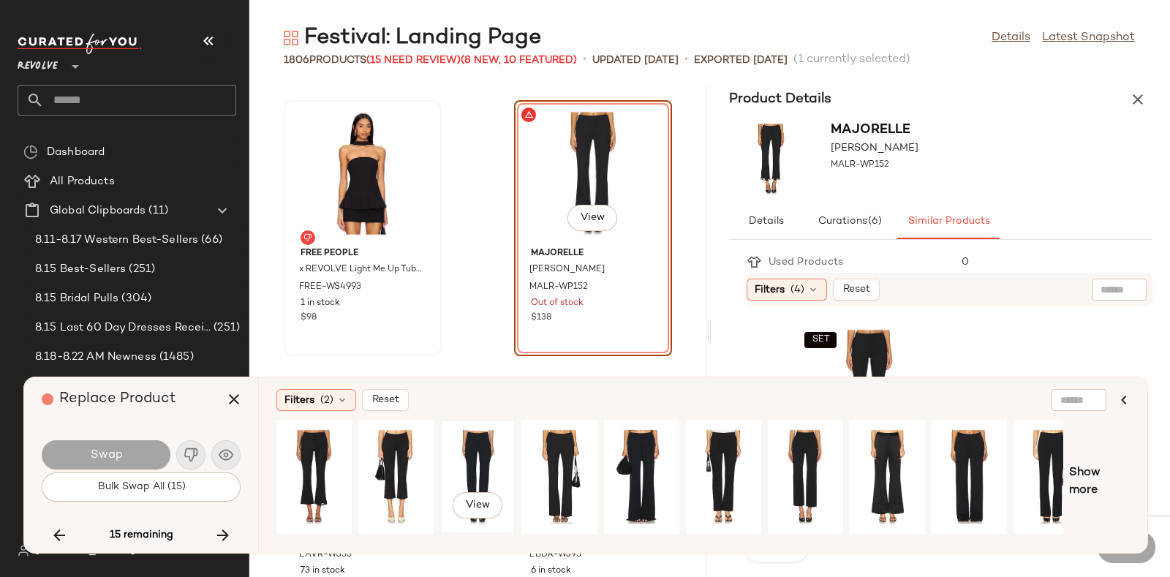
click at [479, 448] on div "View" at bounding box center [477, 477] width 65 height 104
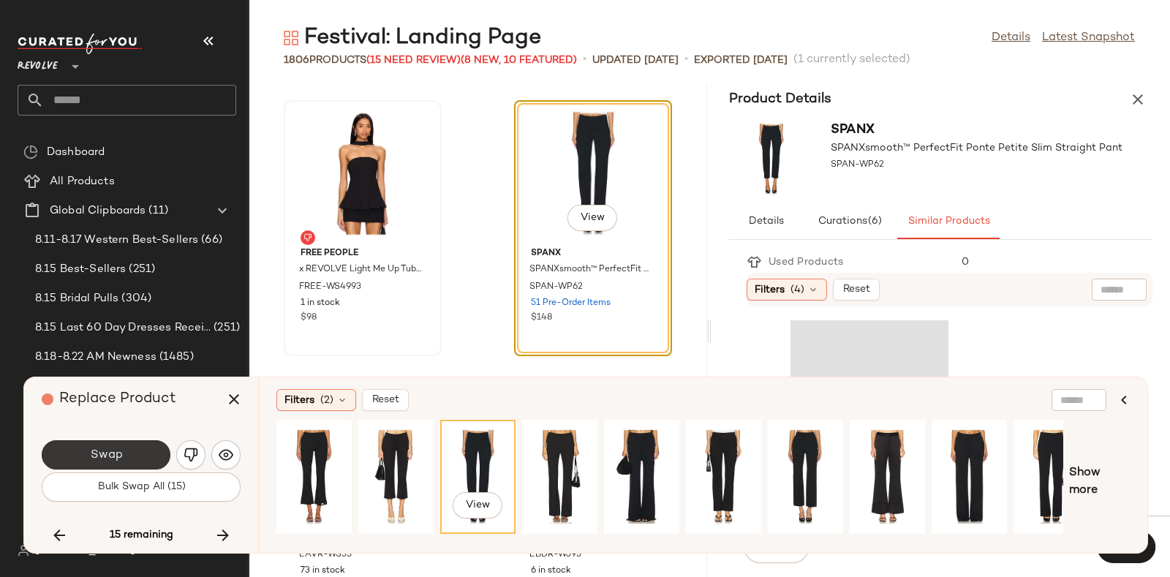
click at [113, 449] on span "Swap" at bounding box center [105, 455] width 33 height 14
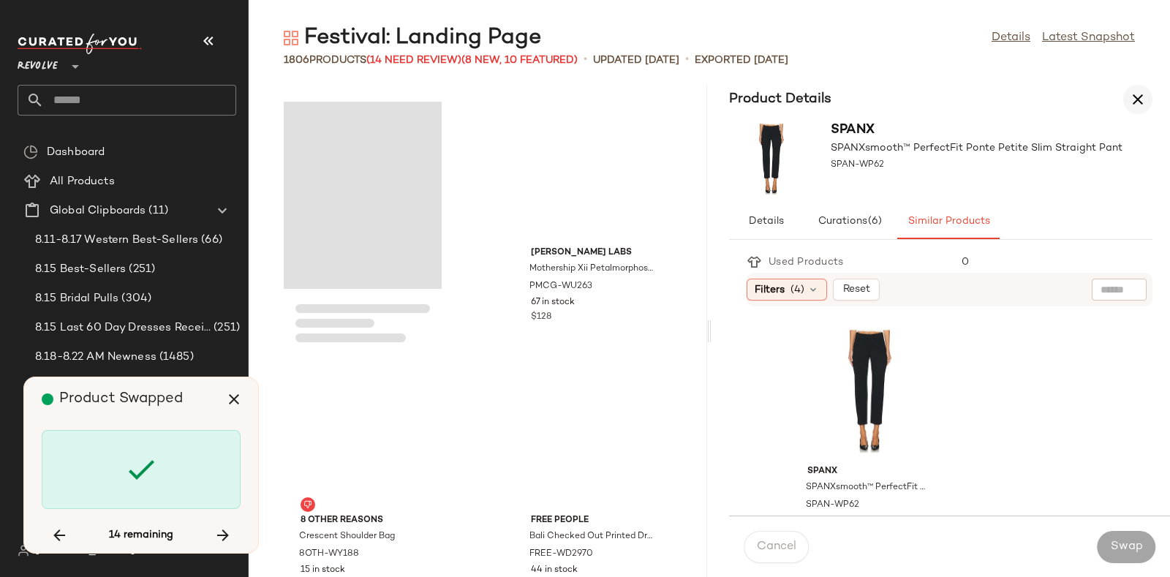
click at [1133, 98] on icon "button" at bounding box center [1138, 100] width 18 height 18
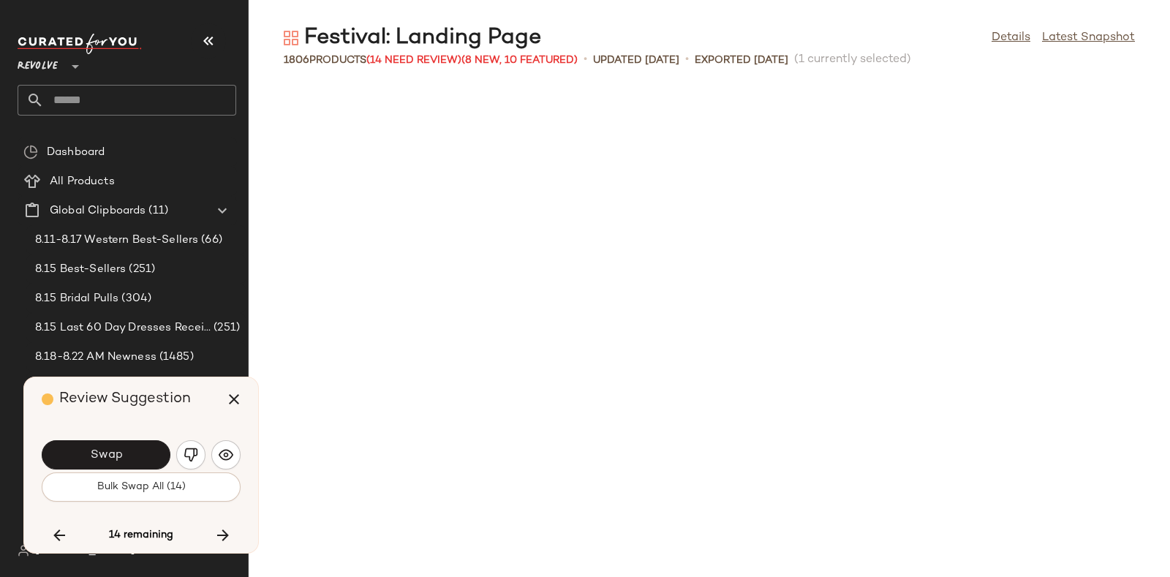
scroll to position [50308, 0]
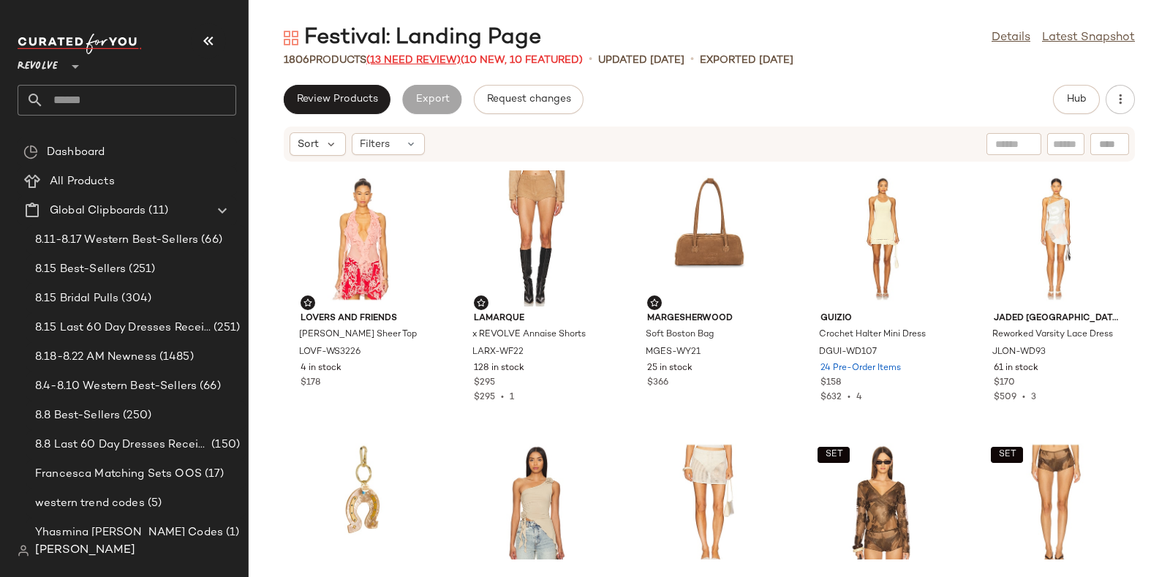
click at [409, 57] on span "(13 Need Review)" at bounding box center [413, 60] width 94 height 11
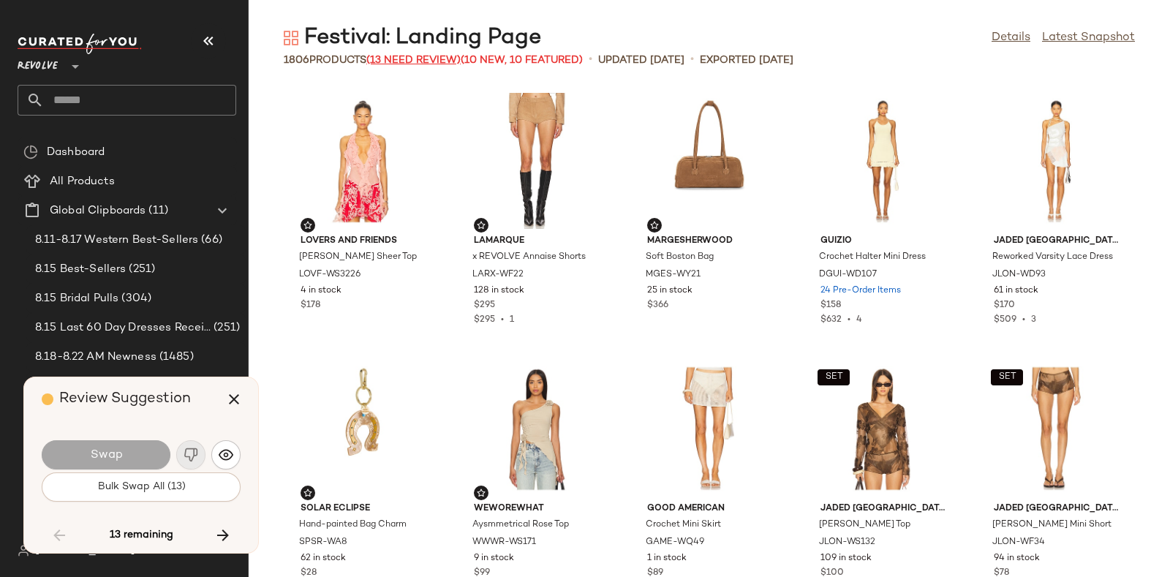
scroll to position [20069, 0]
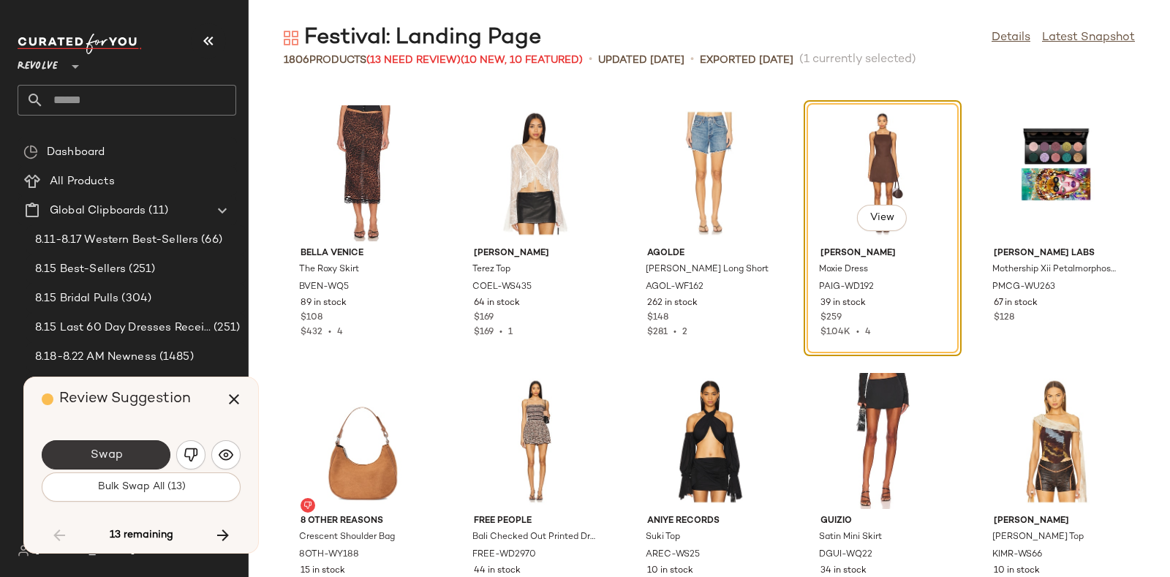
click at [129, 449] on button "Swap" at bounding box center [106, 454] width 129 height 29
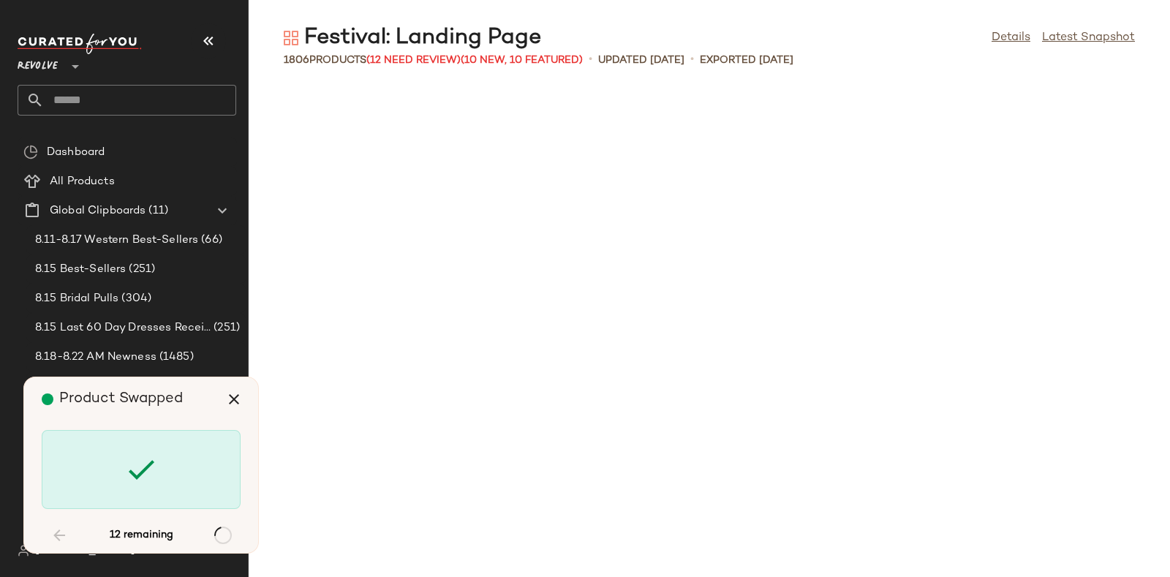
scroll to position [21942, 0]
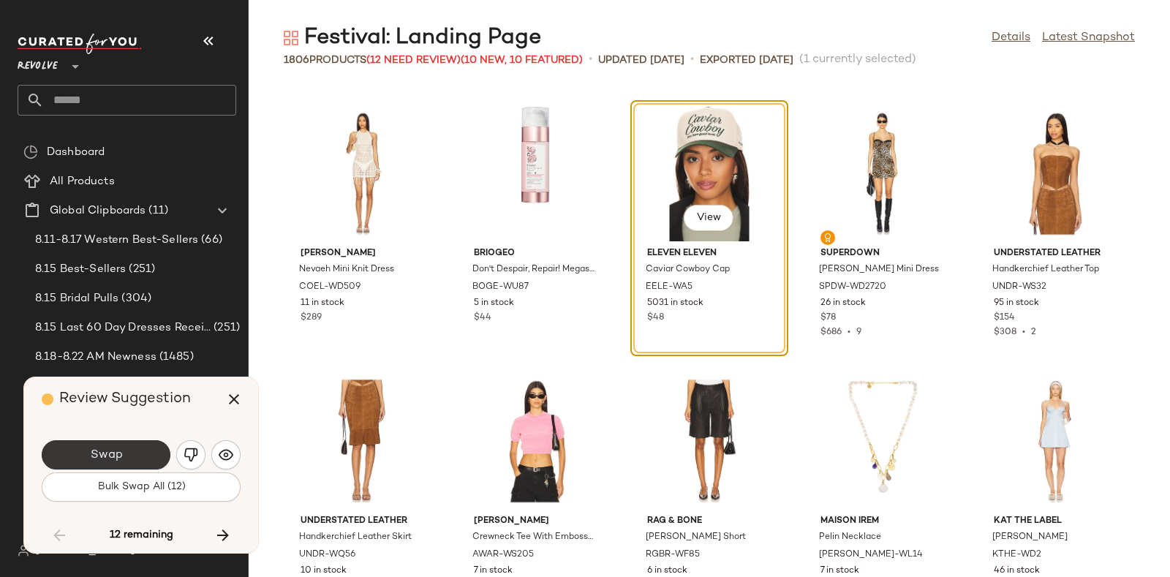
click at [127, 453] on button "Swap" at bounding box center [106, 454] width 129 height 29
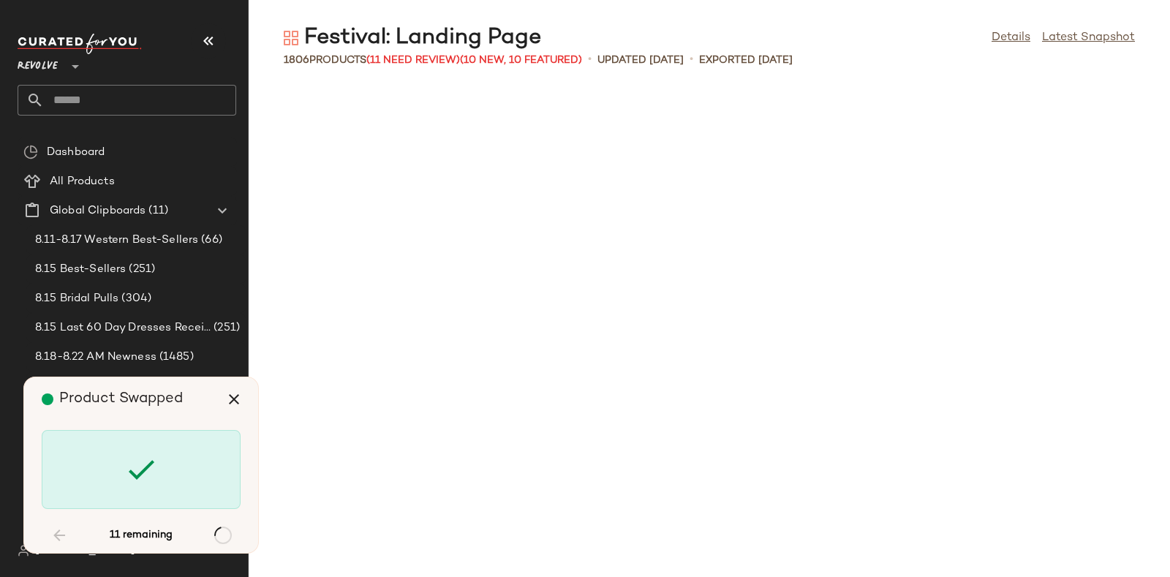
scroll to position [27563, 0]
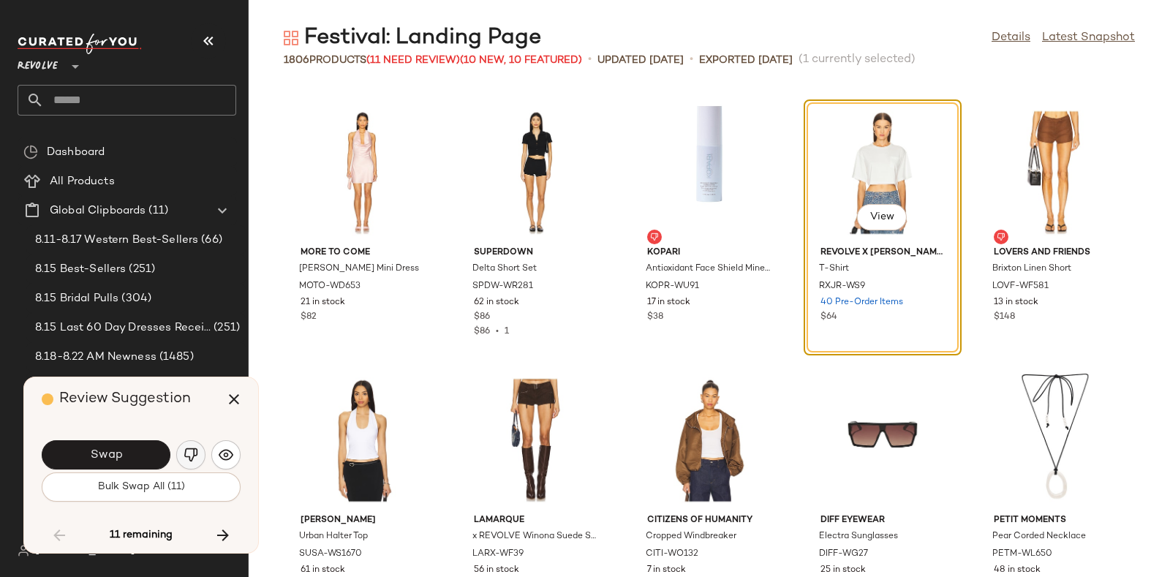
click at [187, 449] on img "button" at bounding box center [191, 454] width 15 height 15
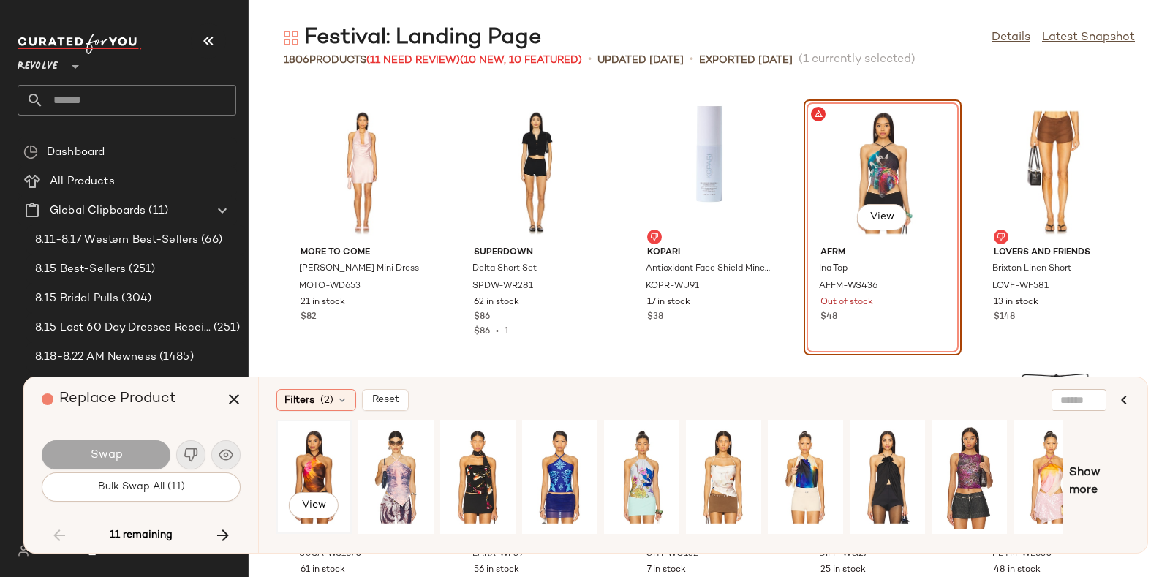
click at [309, 453] on div "View" at bounding box center [313, 477] width 65 height 104
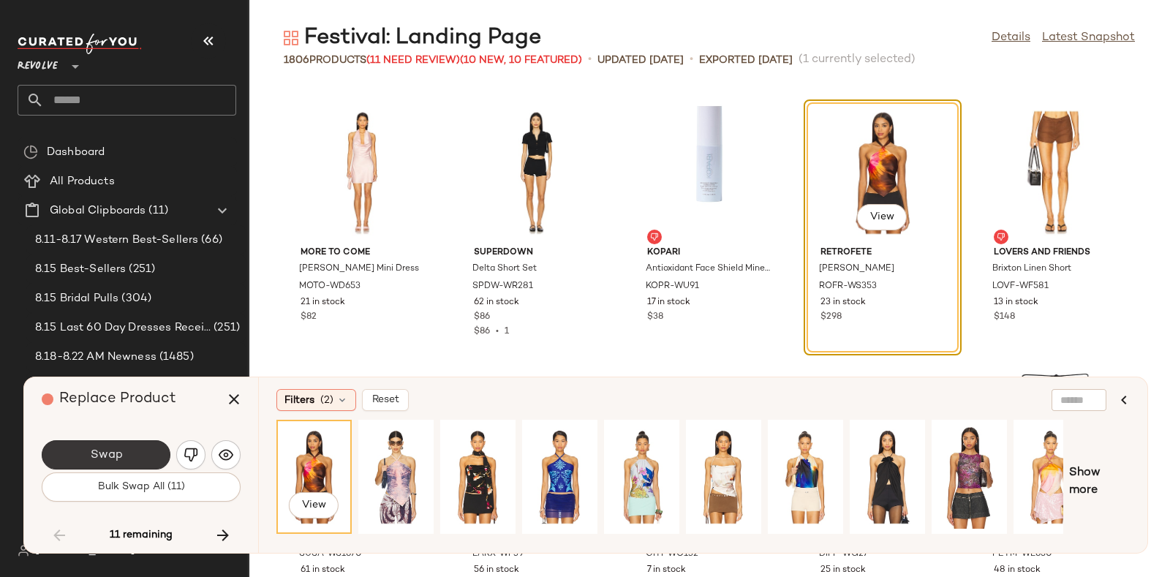
click at [126, 450] on button "Swap" at bounding box center [106, 454] width 129 height 29
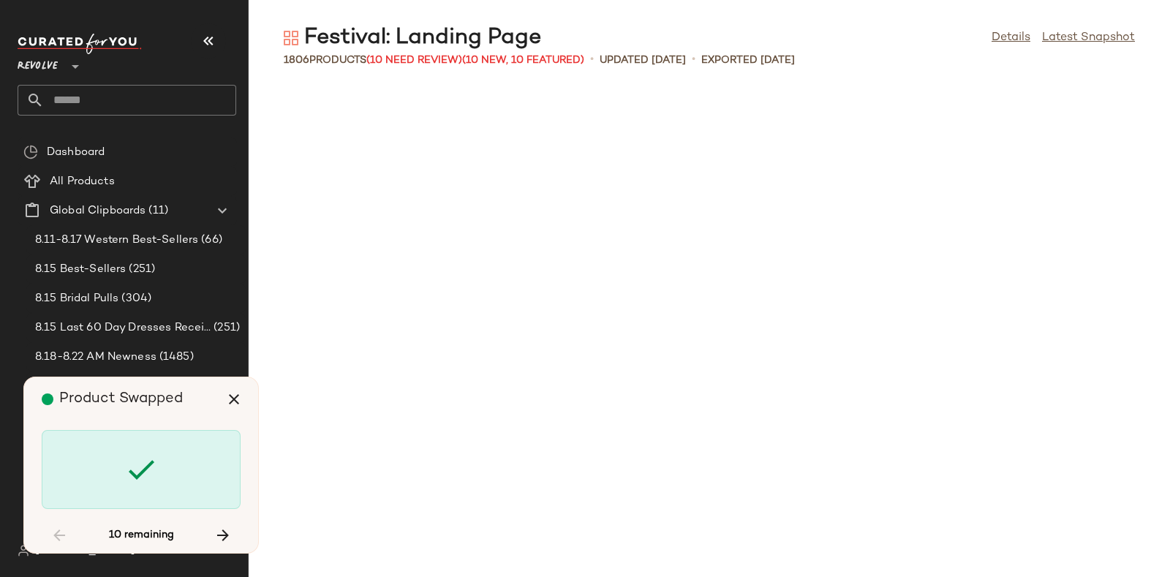
click at [746, 31] on div "Festival: Landing Page Details Latest Snapshot" at bounding box center [709, 37] width 921 height 29
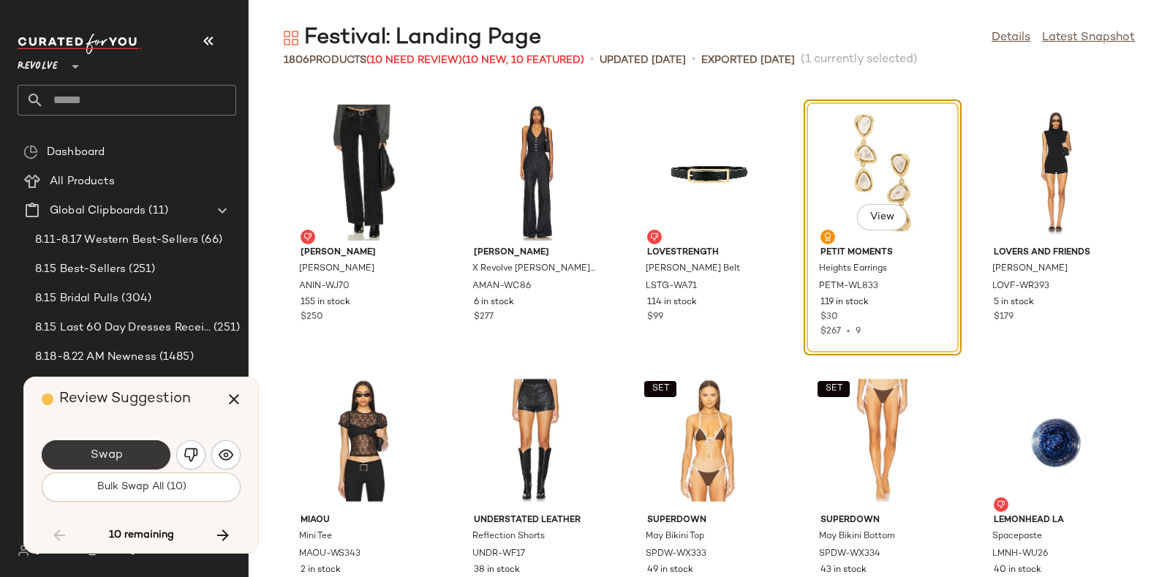
click at [111, 448] on span "Swap" at bounding box center [105, 455] width 33 height 14
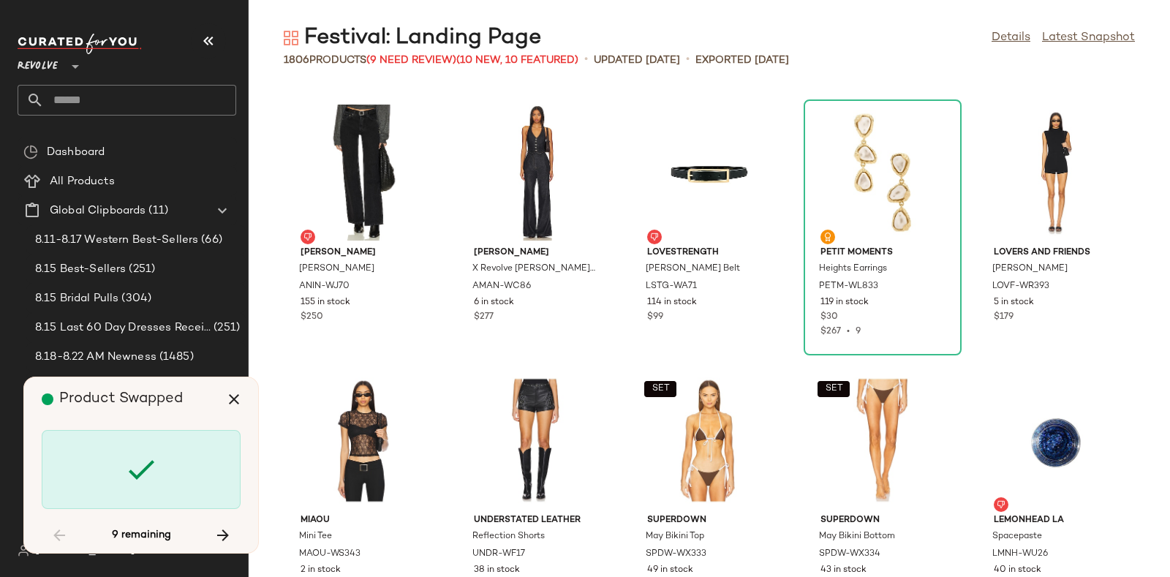
scroll to position [45224, 0]
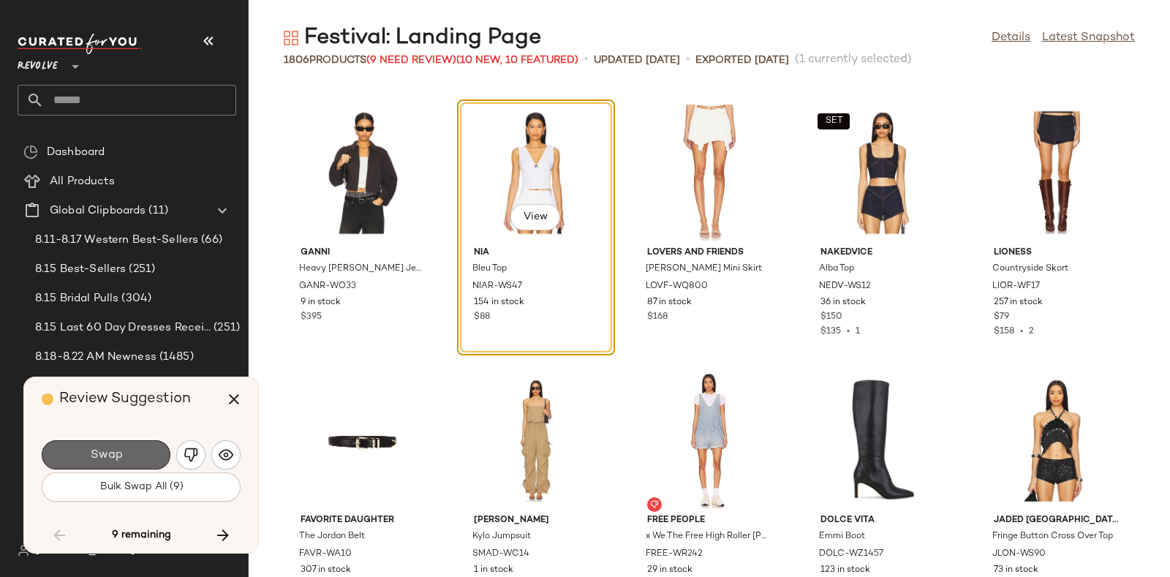
click at [120, 448] on span "Swap" at bounding box center [105, 455] width 33 height 14
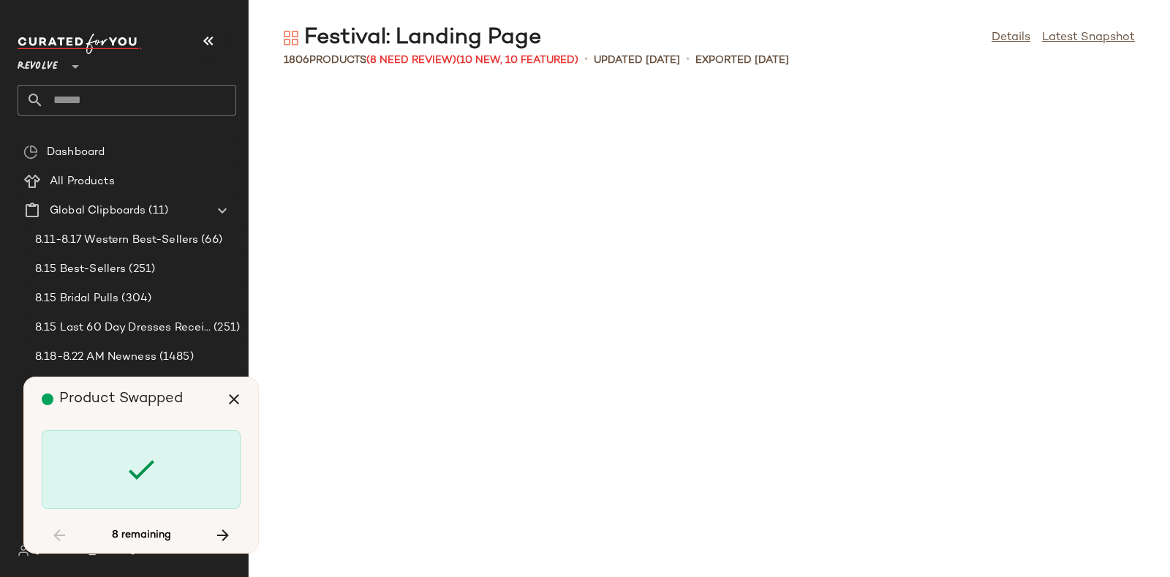
scroll to position [54322, 0]
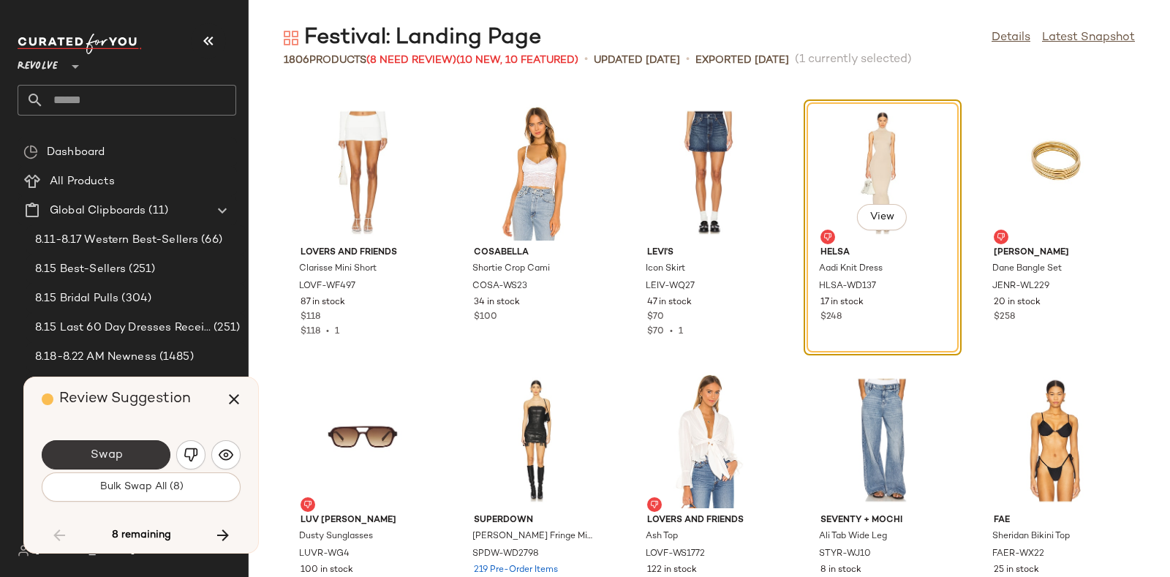
click at [133, 446] on button "Swap" at bounding box center [106, 454] width 129 height 29
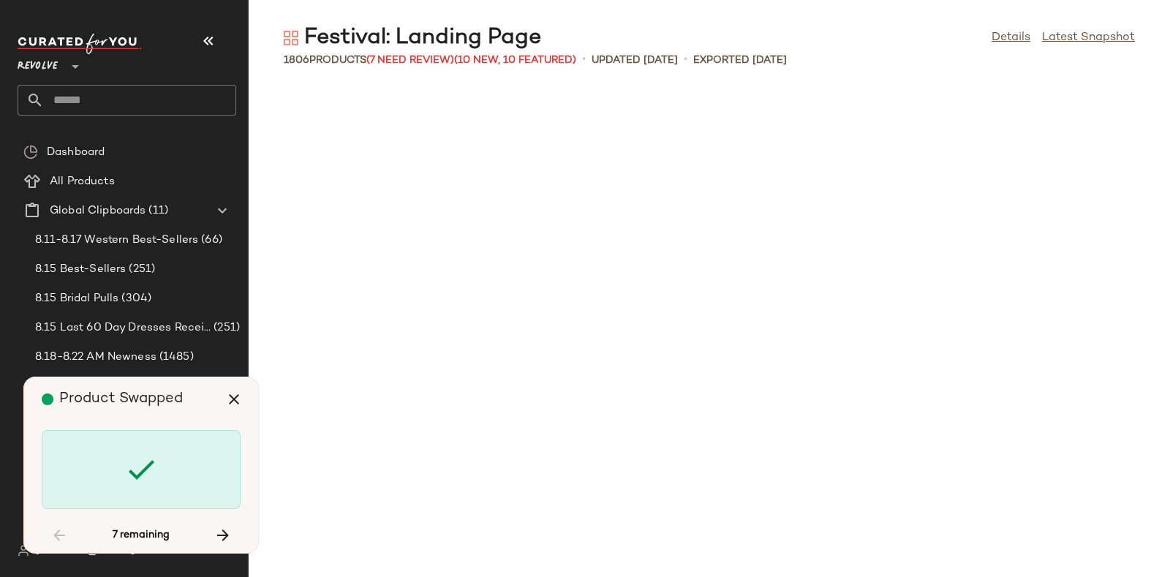
scroll to position [69842, 0]
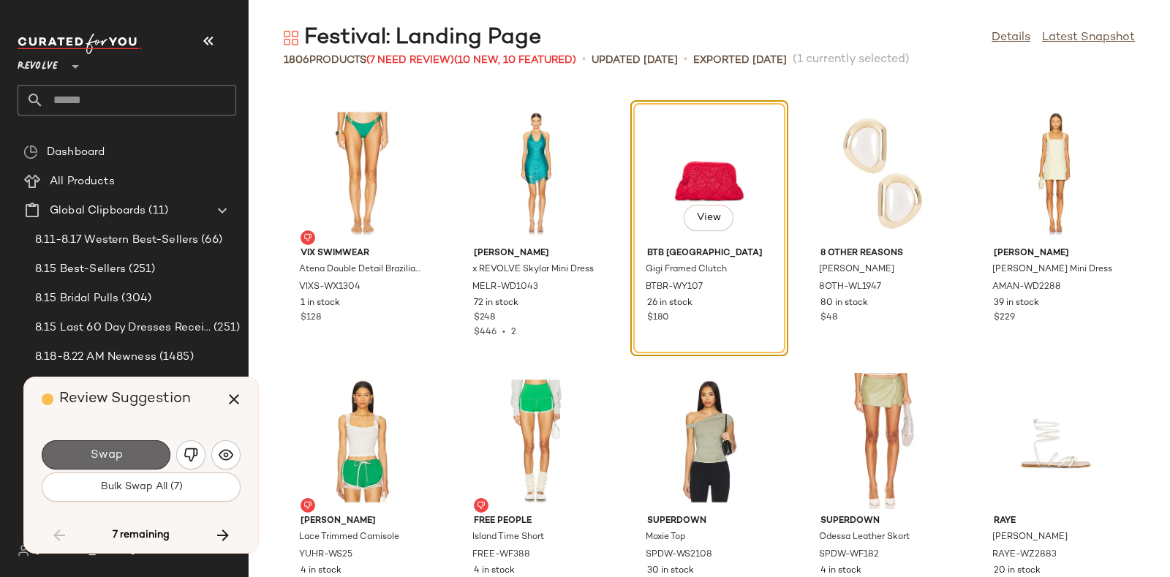
click at [143, 449] on button "Swap" at bounding box center [106, 454] width 129 height 29
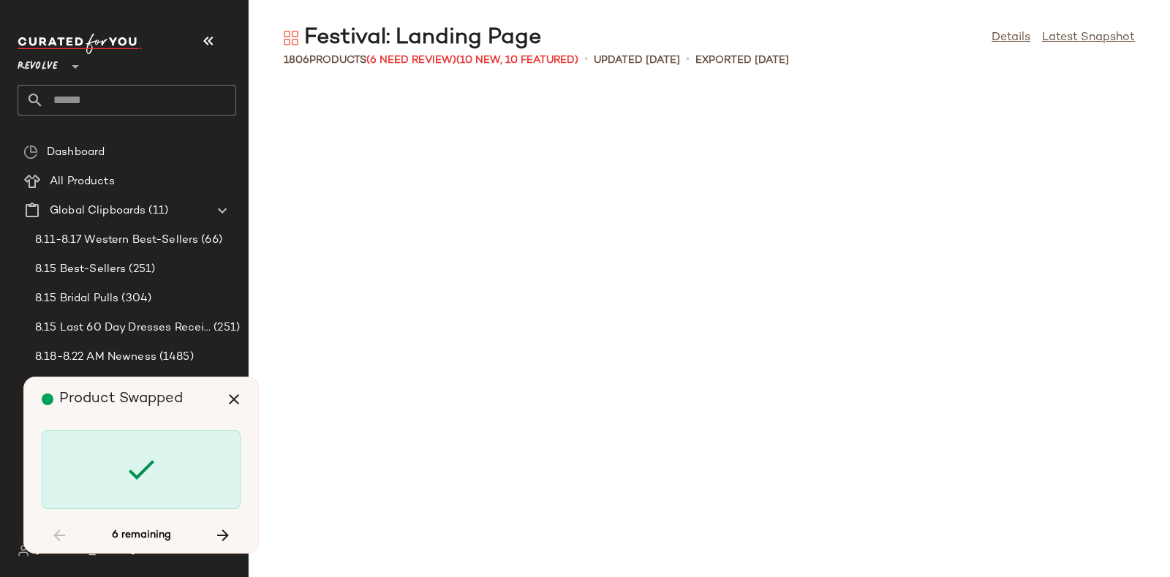
scroll to position [77870, 0]
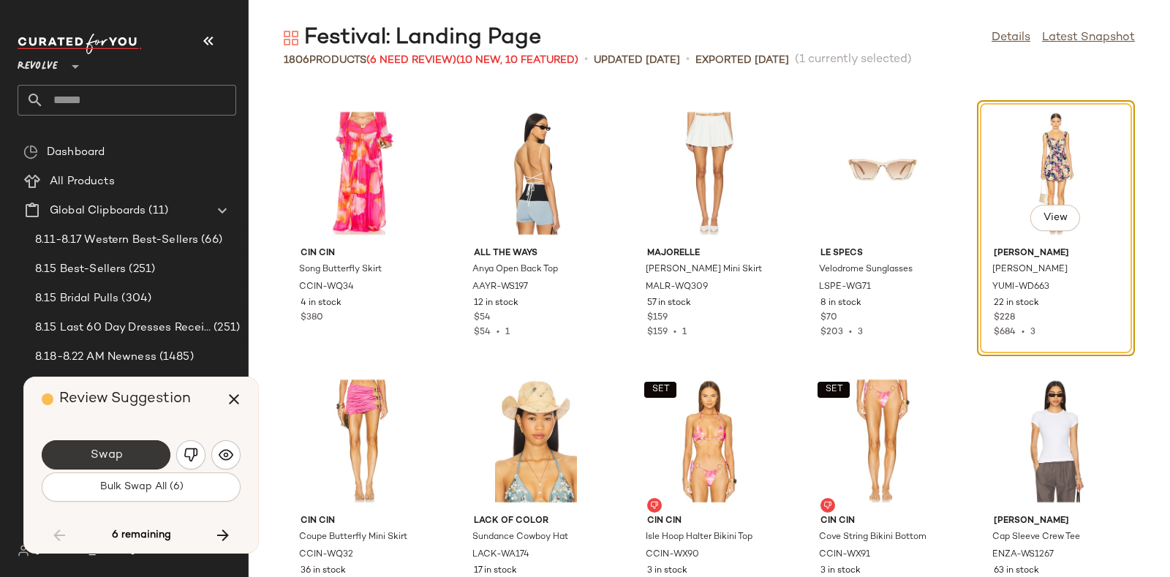
click at [143, 445] on button "Swap" at bounding box center [106, 454] width 129 height 29
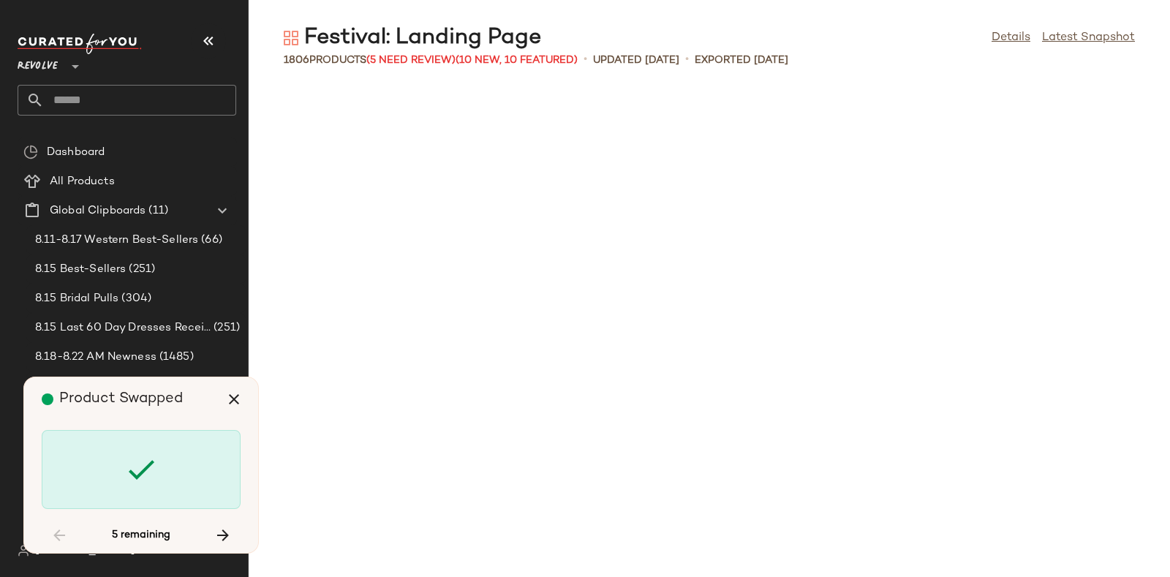
scroll to position [79744, 0]
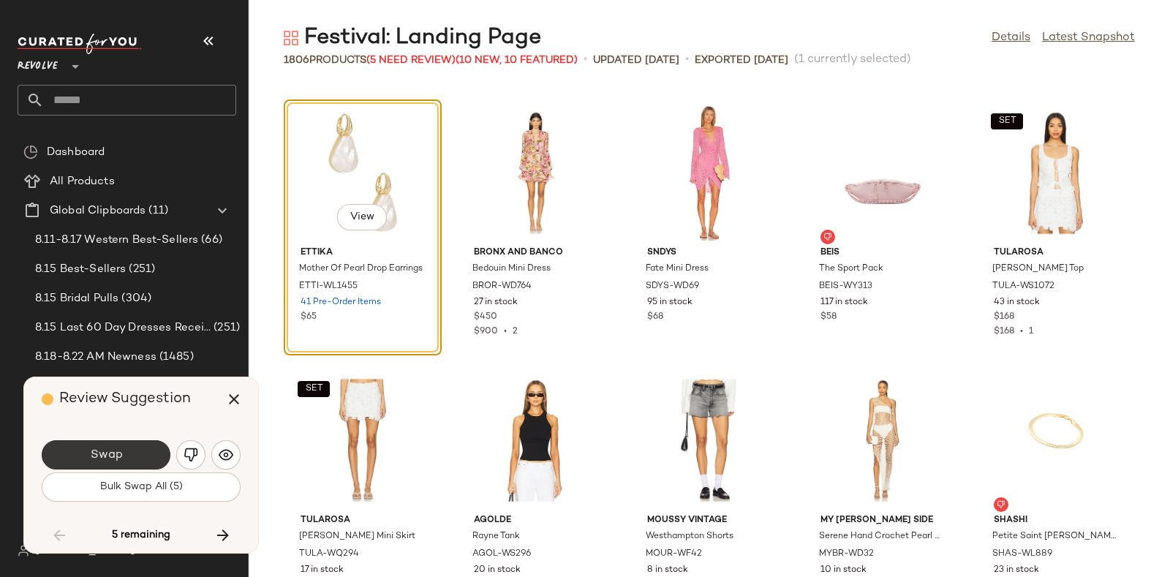
click at [135, 450] on button "Swap" at bounding box center [106, 454] width 129 height 29
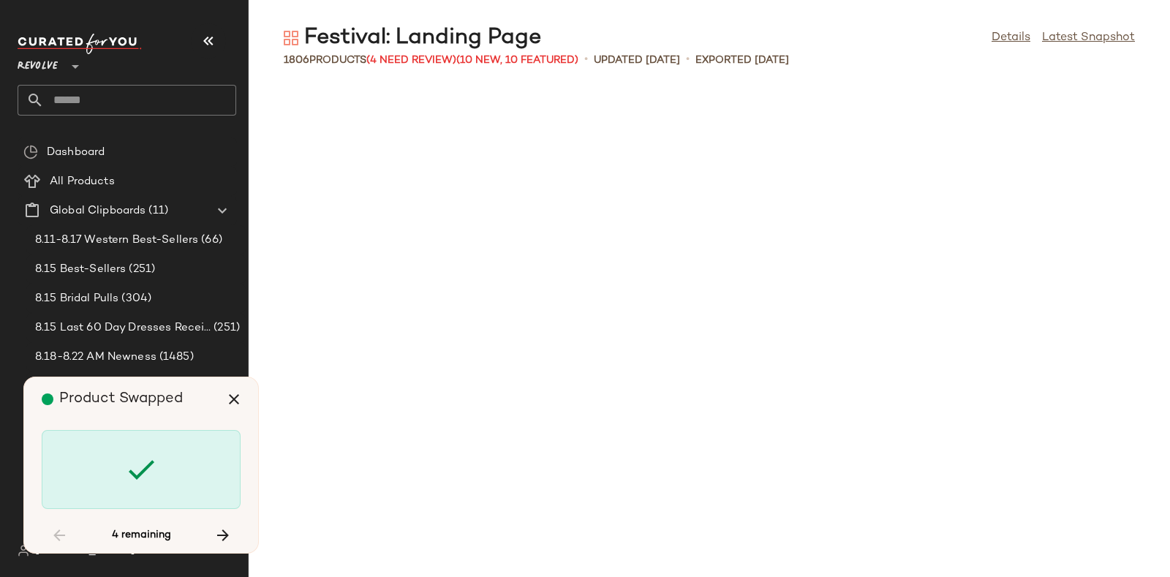
scroll to position [85096, 0]
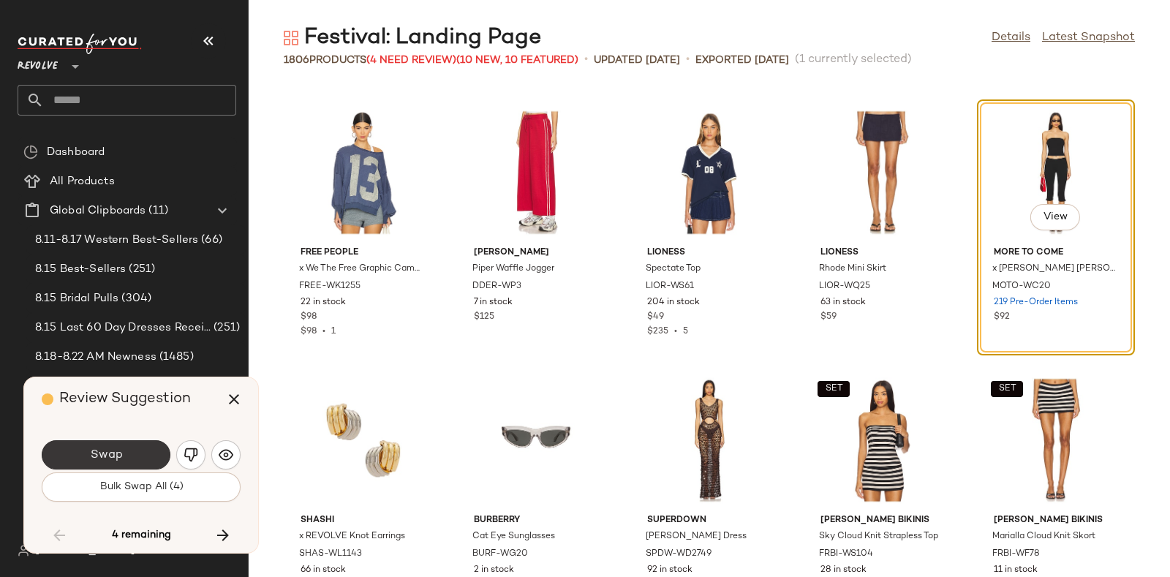
click at [132, 447] on button "Swap" at bounding box center [106, 454] width 129 height 29
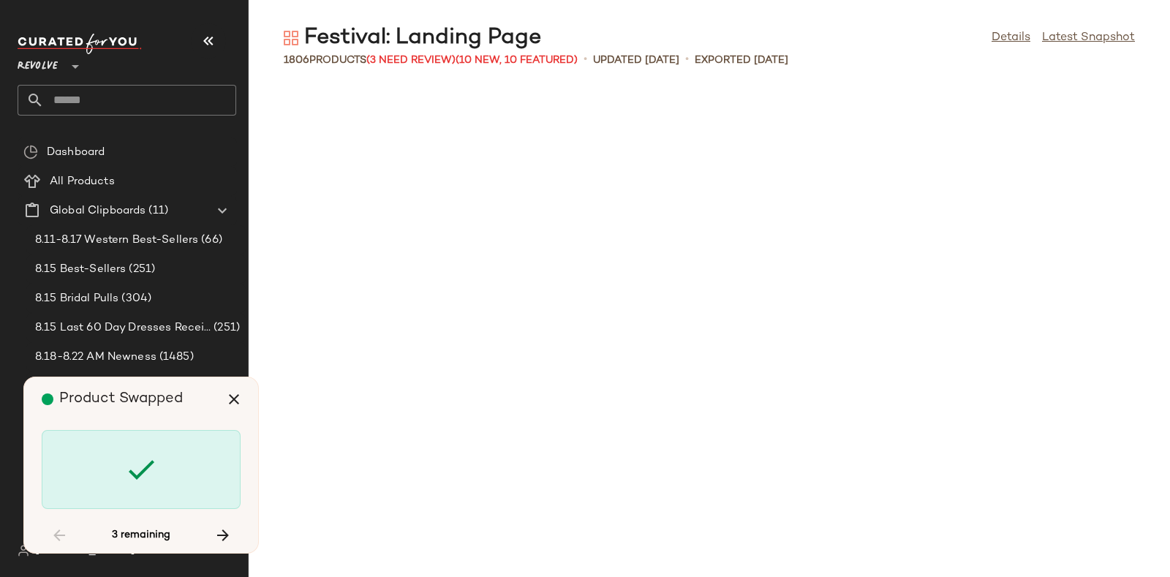
scroll to position [88040, 0]
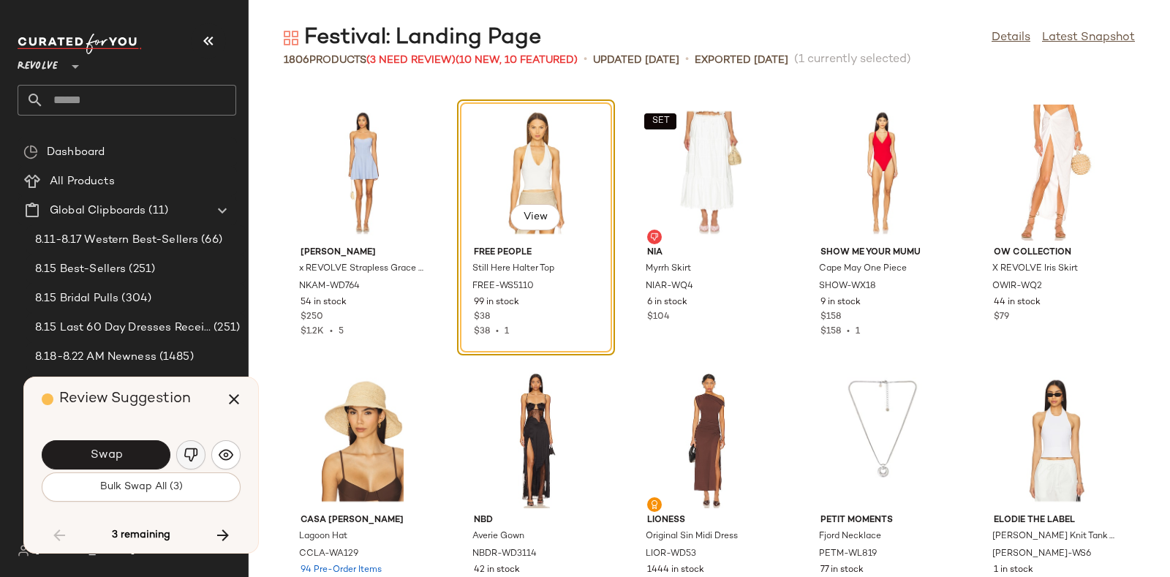
click at [186, 452] on img "button" at bounding box center [191, 454] width 15 height 15
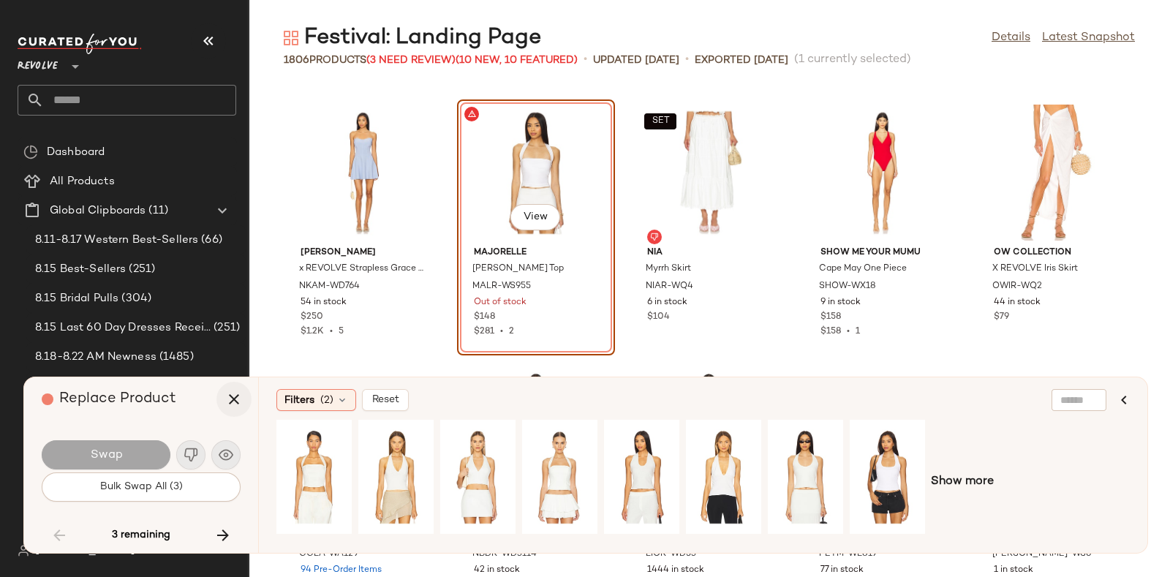
click at [232, 400] on icon "button" at bounding box center [234, 399] width 18 height 18
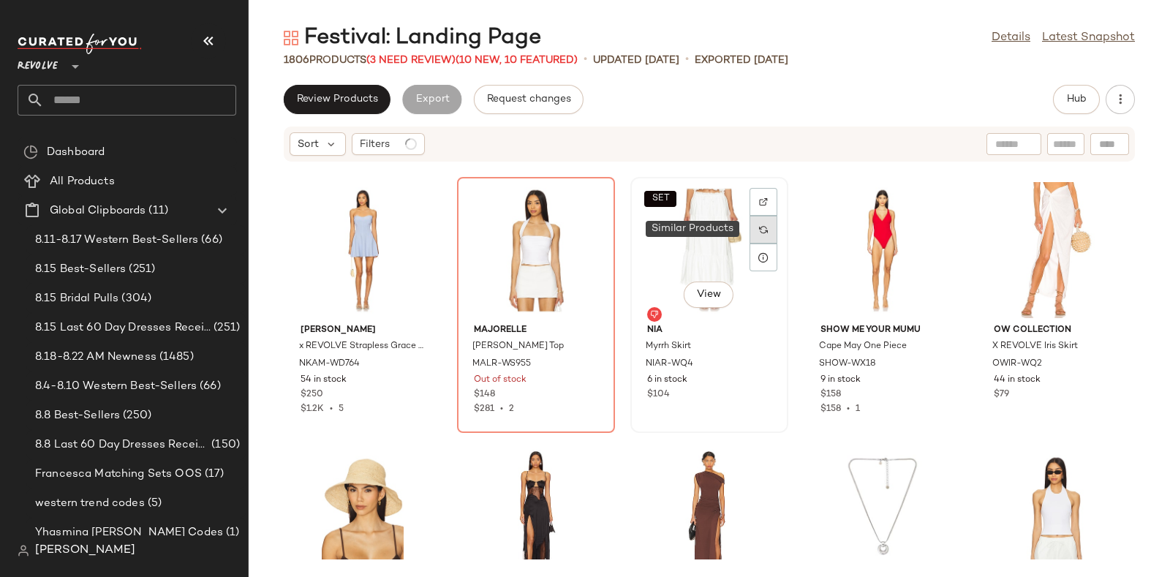
click at [759, 226] on img at bounding box center [763, 229] width 9 height 9
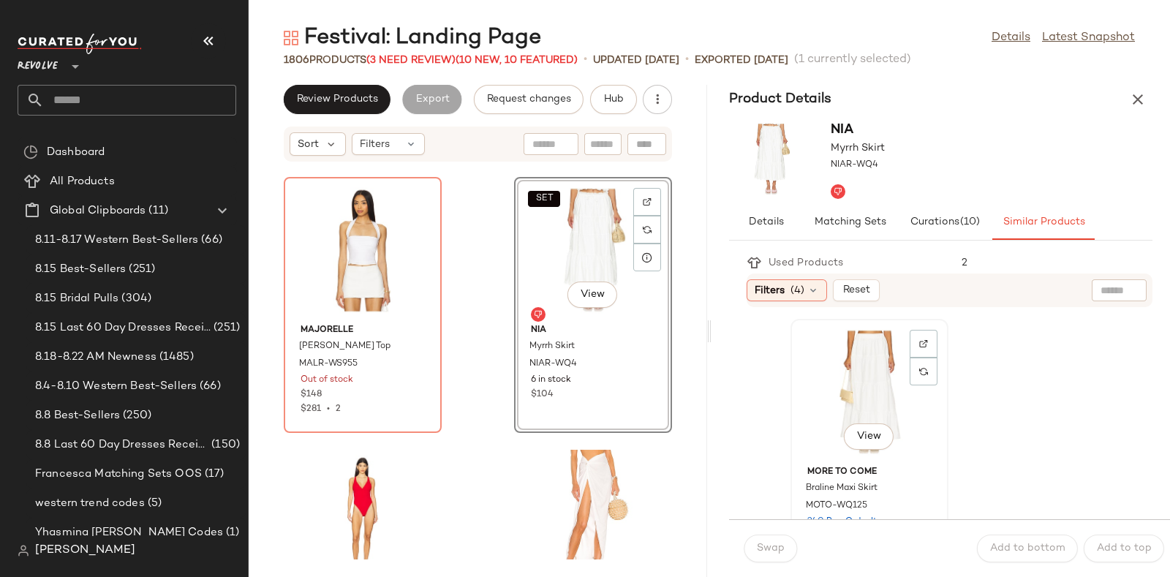
click at [864, 378] on div "View" at bounding box center [869, 392] width 148 height 136
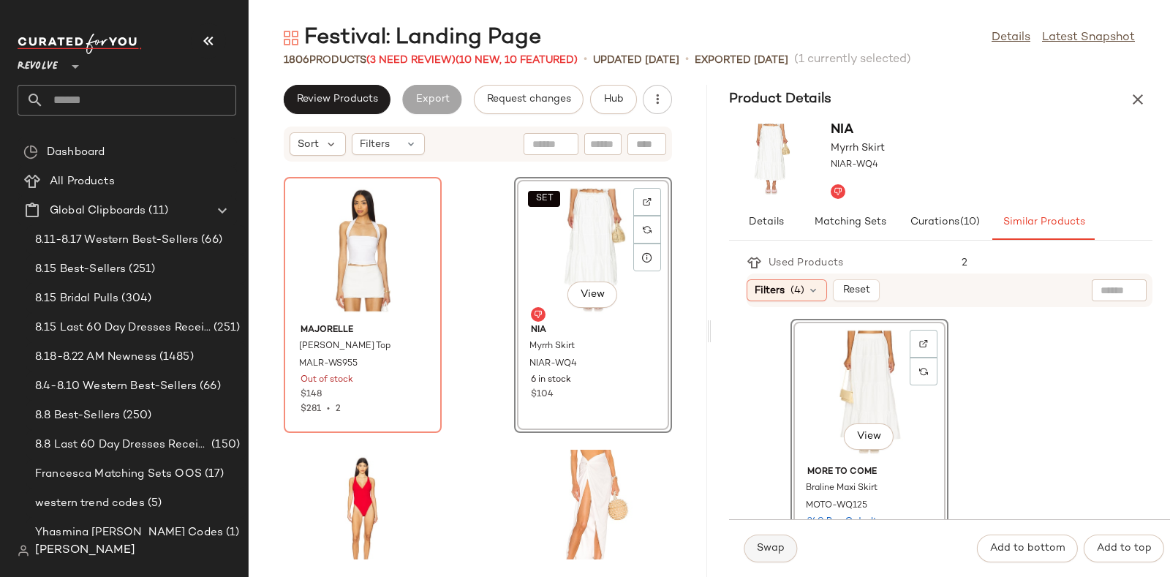
click at [767, 547] on span "Swap" at bounding box center [770, 549] width 29 height 12
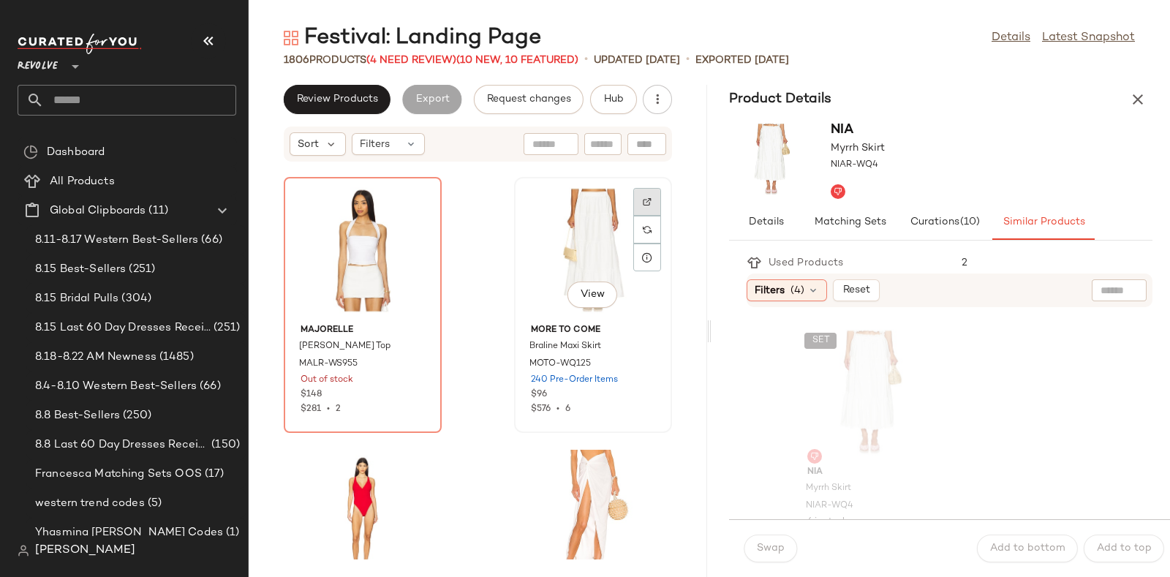
click at [633, 216] on div at bounding box center [647, 230] width 28 height 28
click at [612, 95] on span "Hub" at bounding box center [613, 100] width 20 height 12
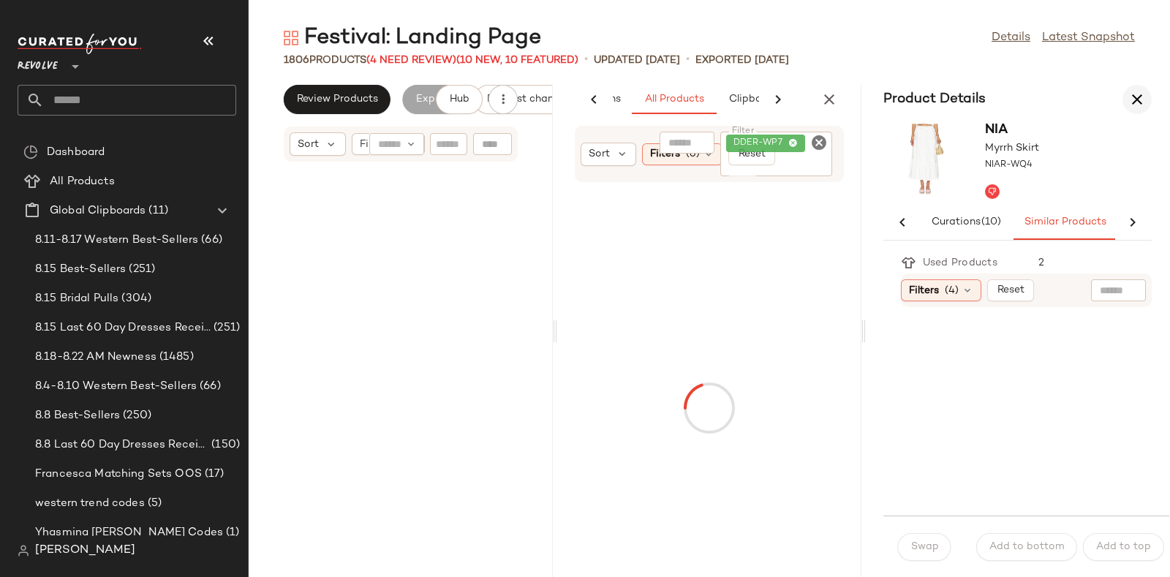
scroll to position [0, 172]
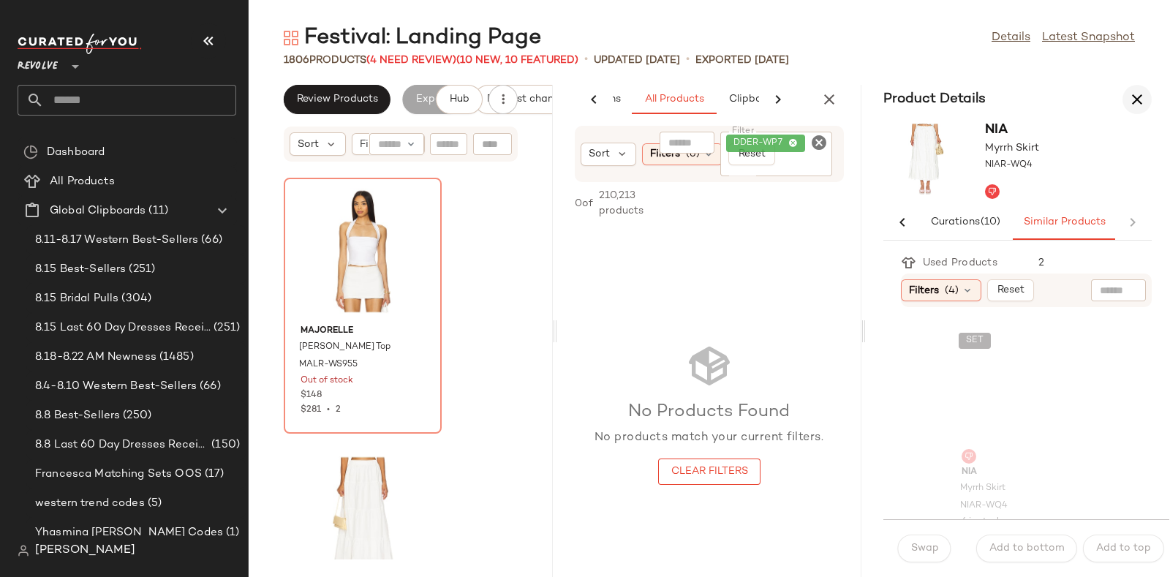
click at [1135, 91] on icon "button" at bounding box center [1137, 100] width 18 height 18
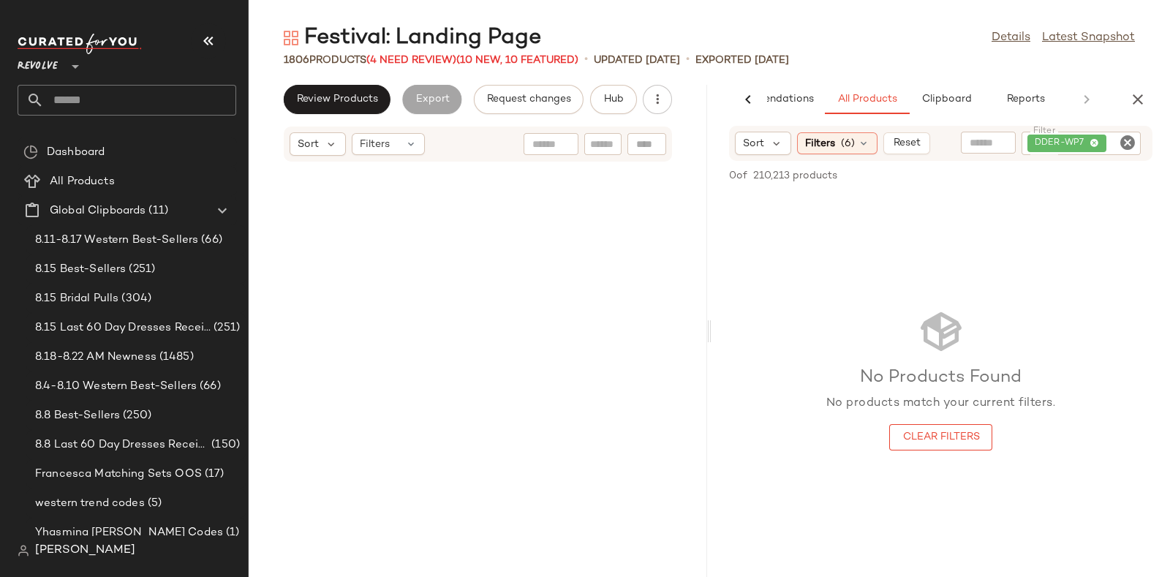
scroll to position [220233, 0]
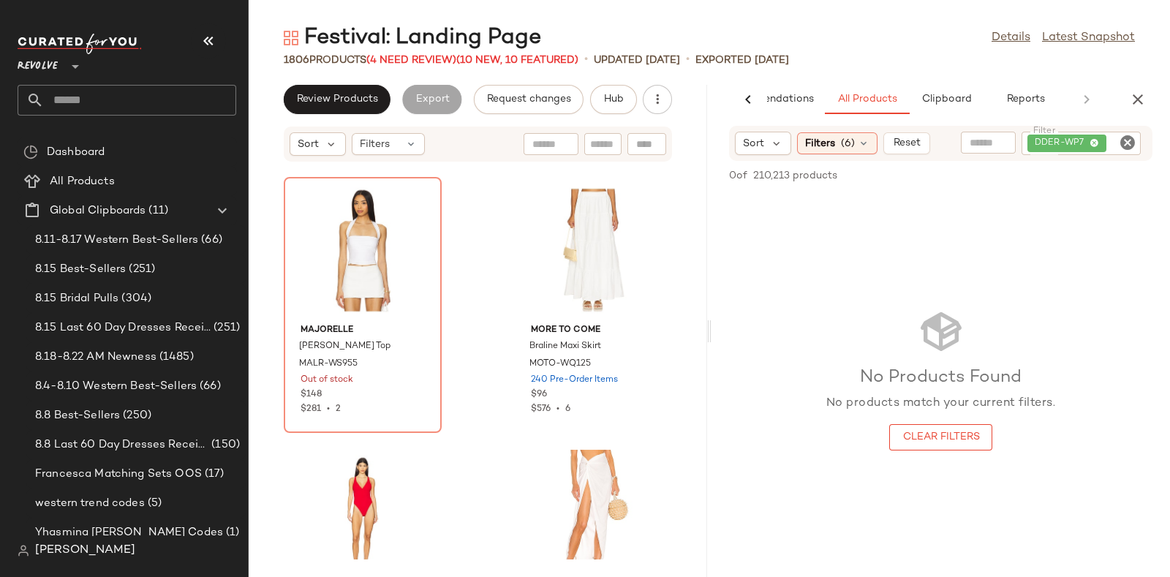
click at [1132, 137] on icon "Clear Filter" at bounding box center [1128, 143] width 18 height 18
paste input "**********"
type input "**********"
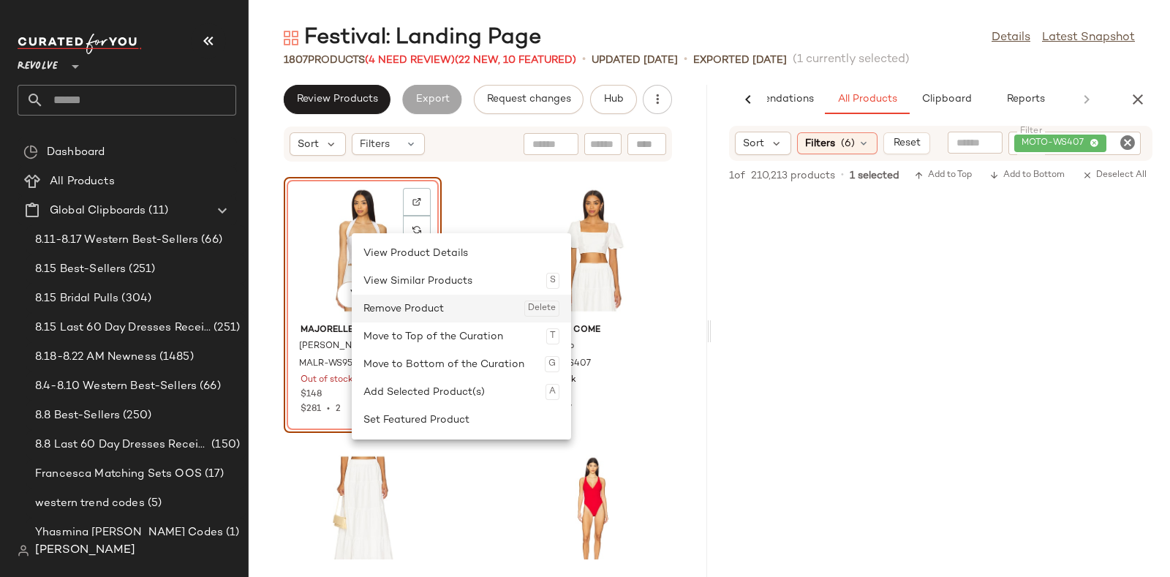
click at [384, 306] on div "Remove Product Delete" at bounding box center [461, 309] width 196 height 28
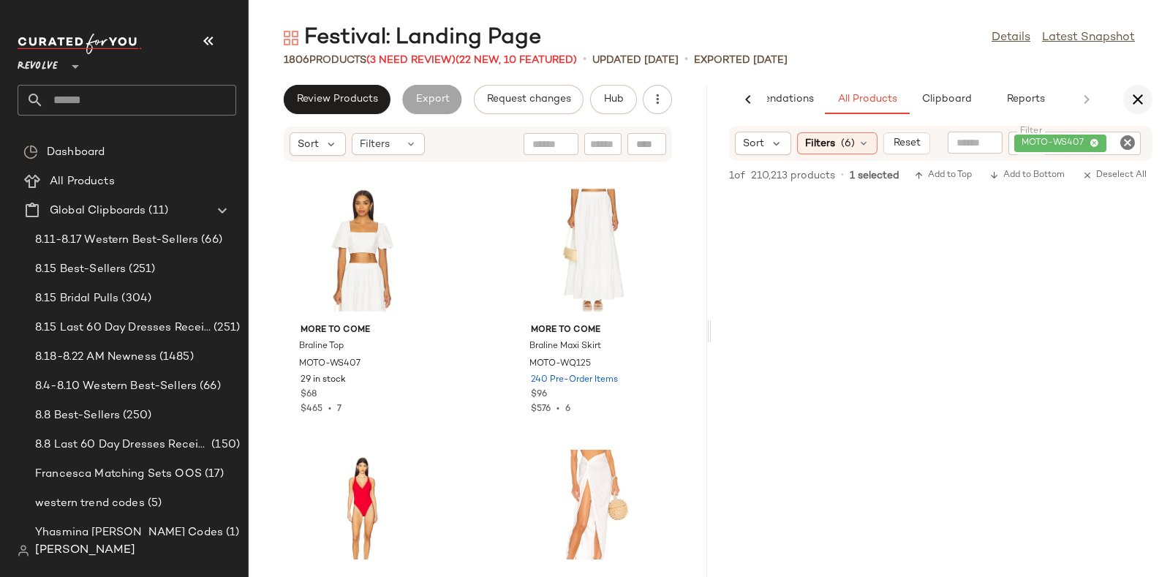
click at [1141, 91] on icon "button" at bounding box center [1138, 100] width 18 height 18
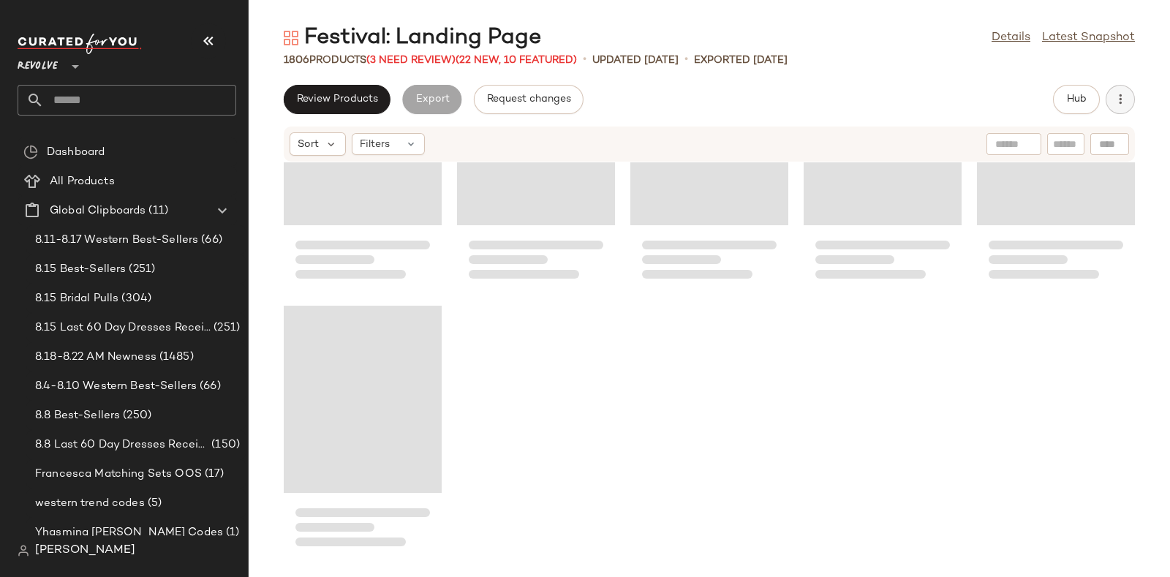
scroll to position [96476, 0]
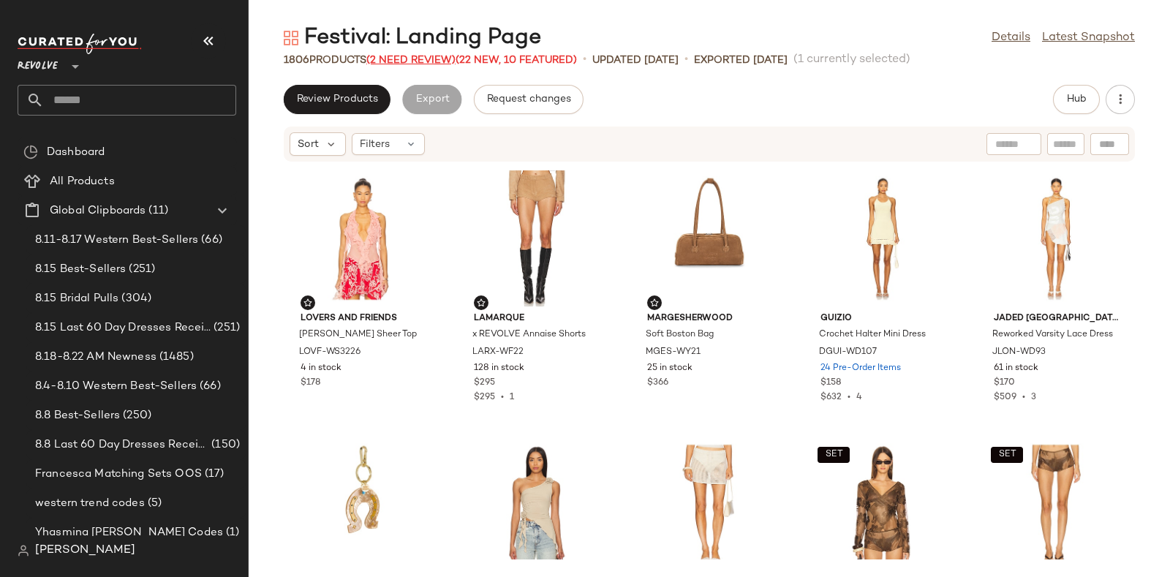
click at [413, 55] on span "(2 Need Review)" at bounding box center [410, 60] width 89 height 11
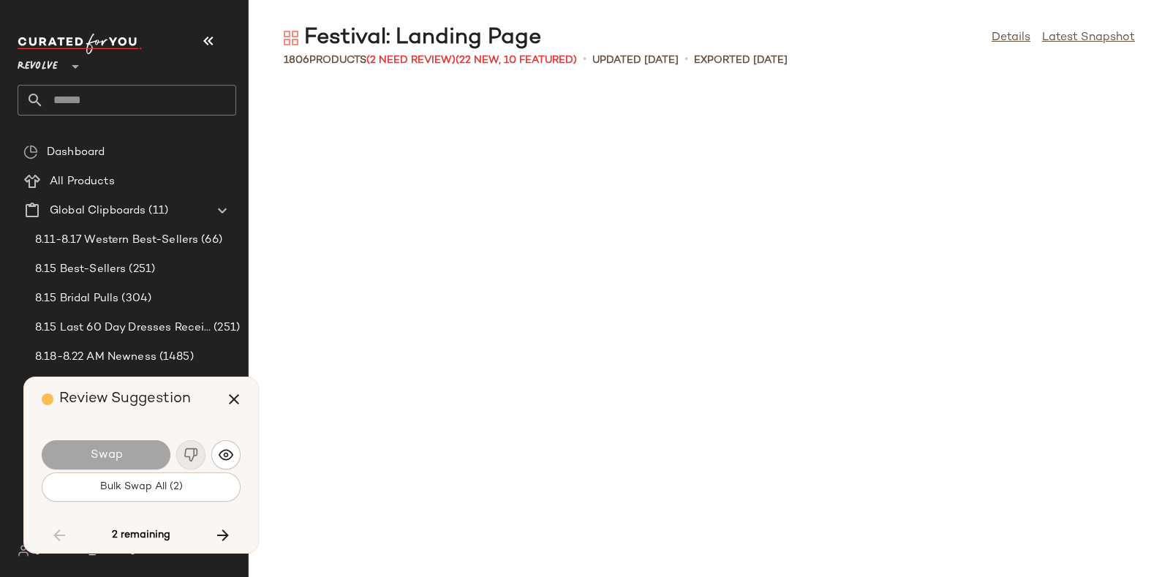
scroll to position [93124, 0]
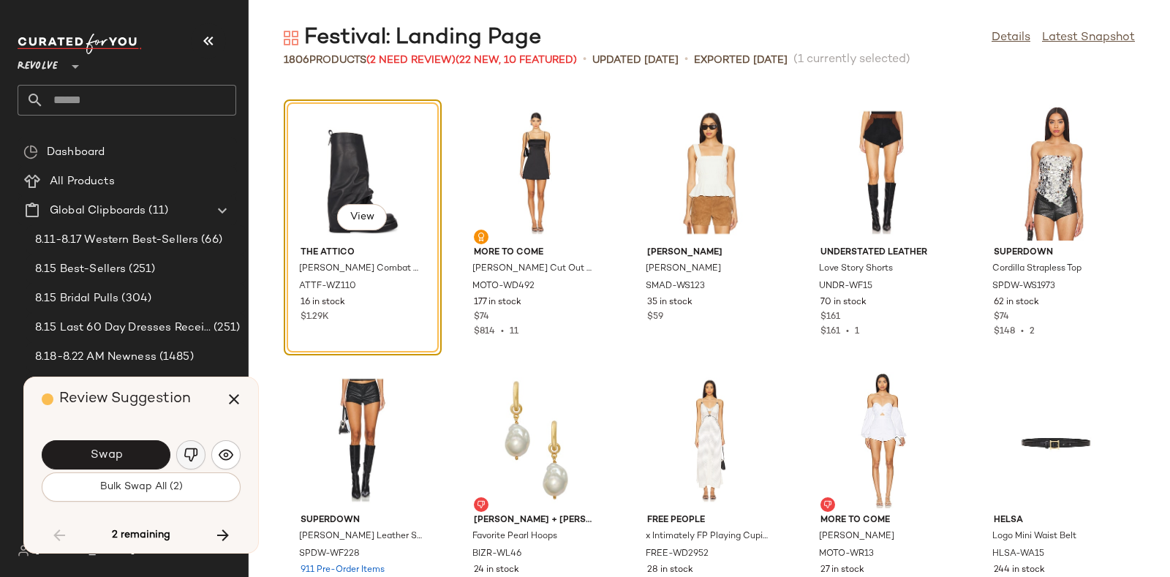
click at [188, 448] on img "button" at bounding box center [191, 454] width 15 height 15
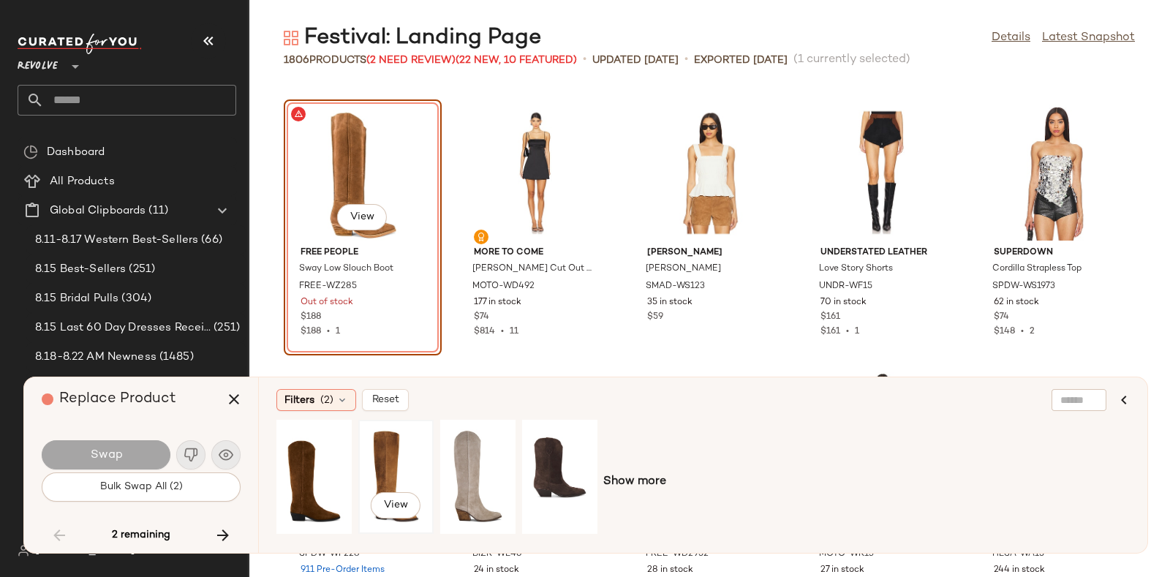
click at [409, 465] on div "View" at bounding box center [395, 477] width 65 height 104
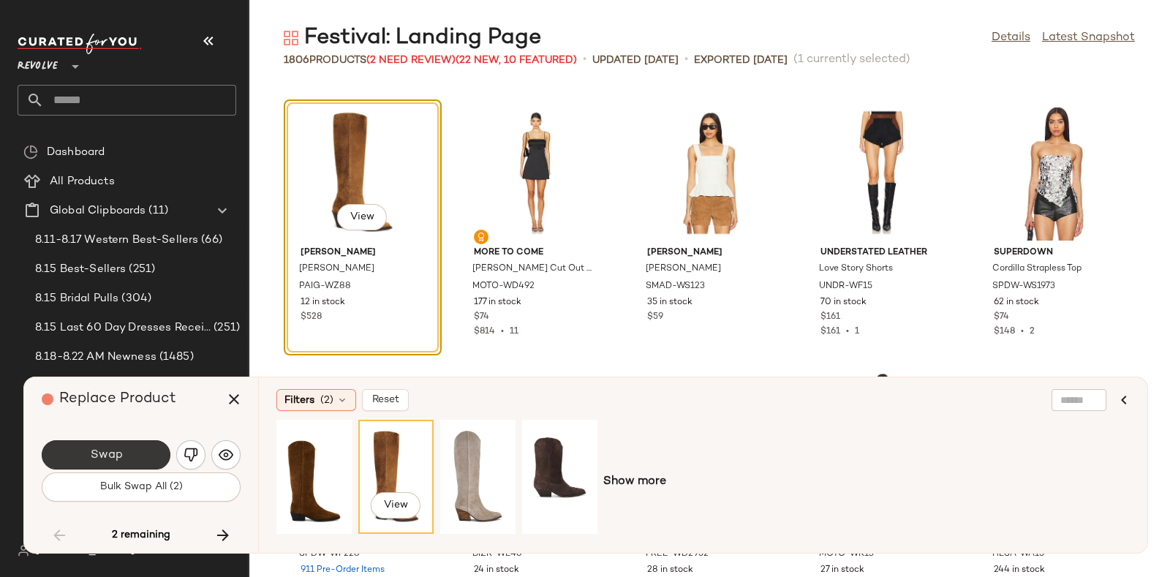
click at [119, 448] on span "Swap" at bounding box center [105, 455] width 33 height 14
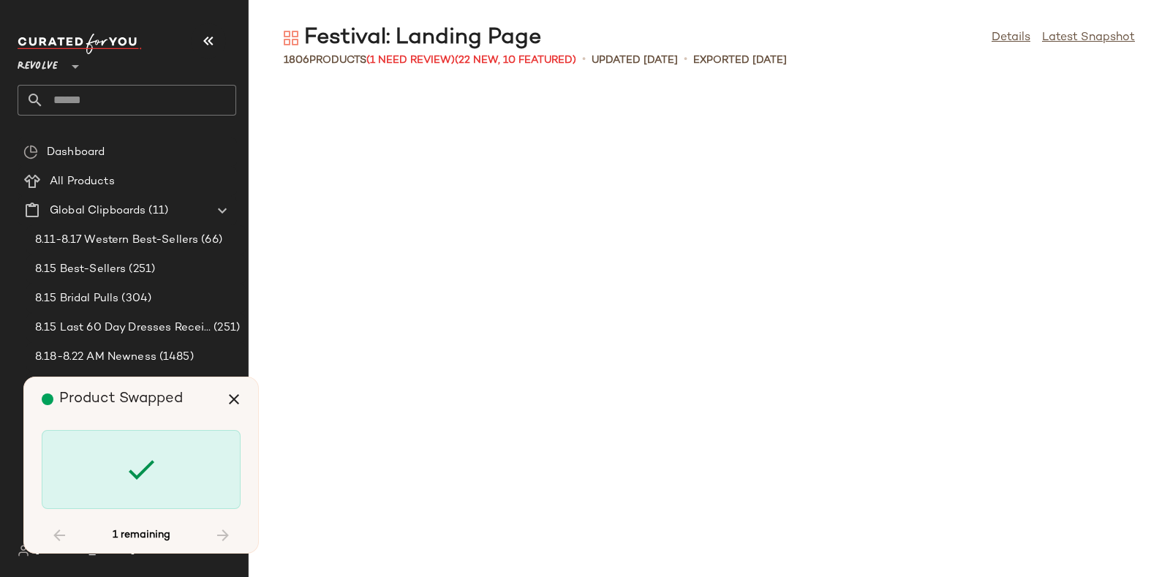
scroll to position [94462, 0]
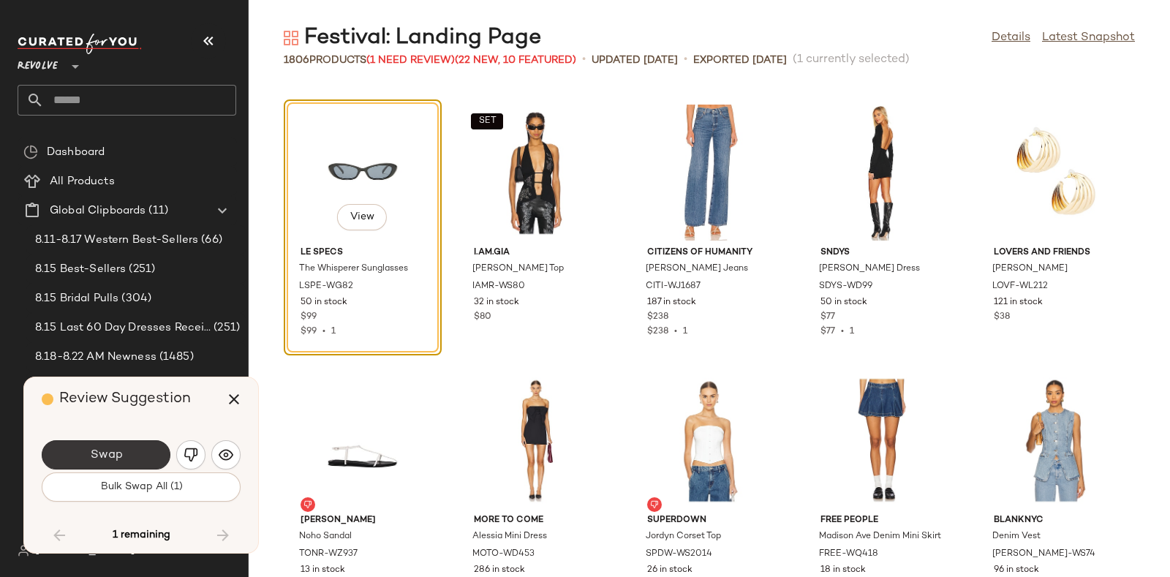
click at [136, 450] on button "Swap" at bounding box center [106, 454] width 129 height 29
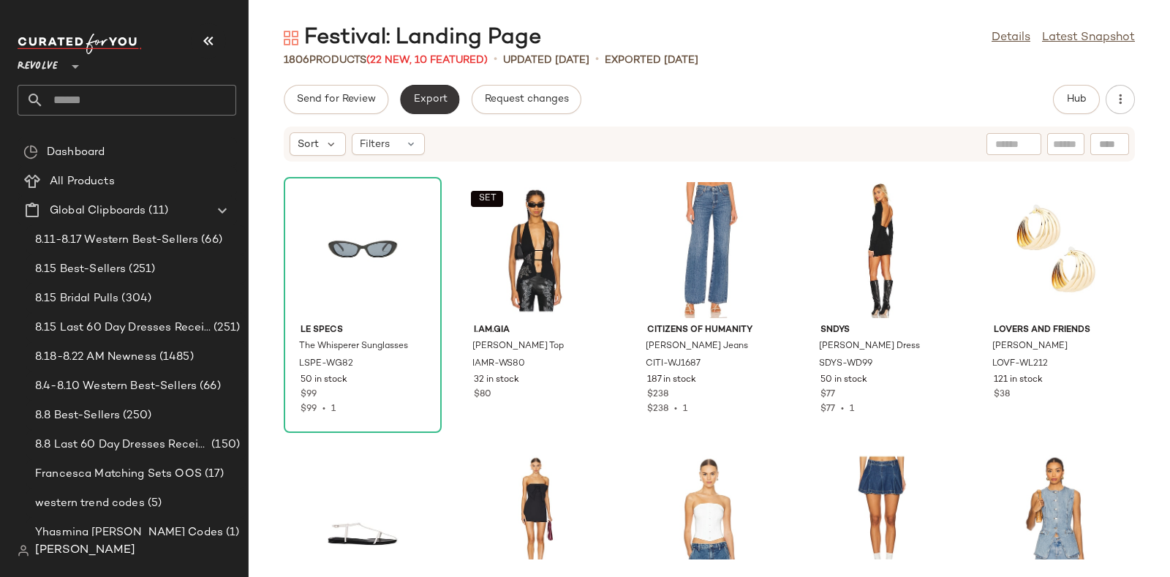
click at [428, 91] on button "Export" at bounding box center [429, 99] width 59 height 29
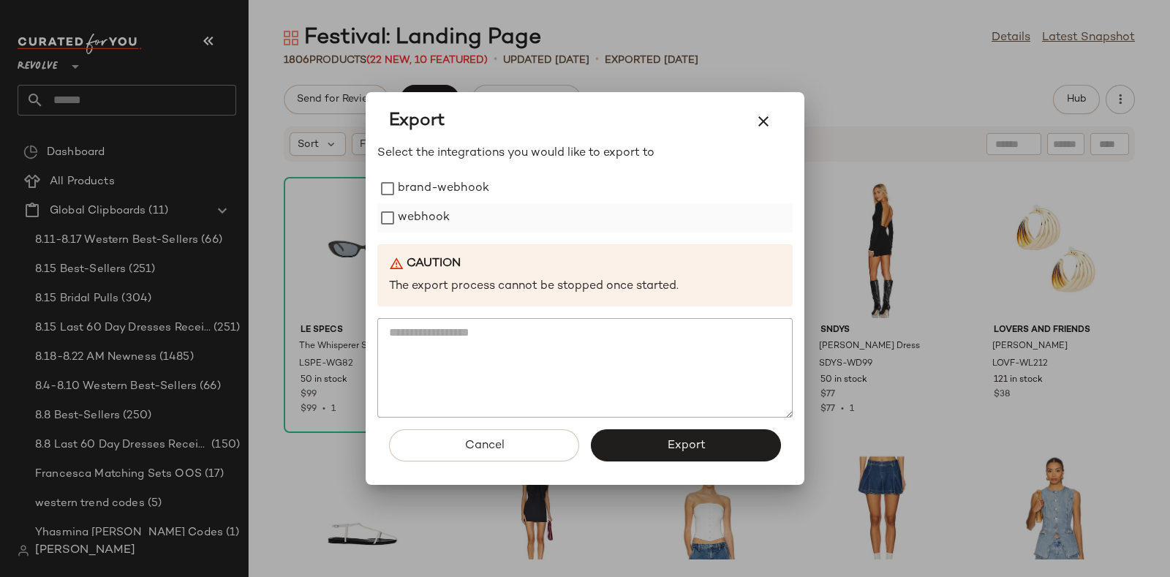
click at [439, 217] on label "webhook" at bounding box center [424, 217] width 52 height 29
click at [706, 443] on button "Export" at bounding box center [686, 445] width 190 height 32
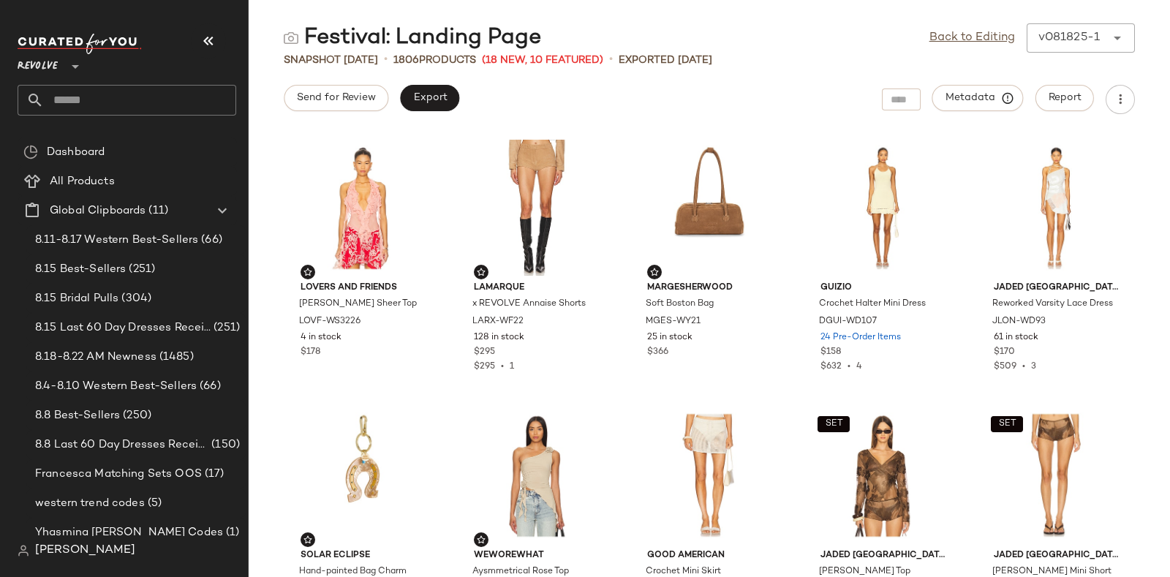
click at [197, 94] on input "text" at bounding box center [140, 100] width 192 height 31
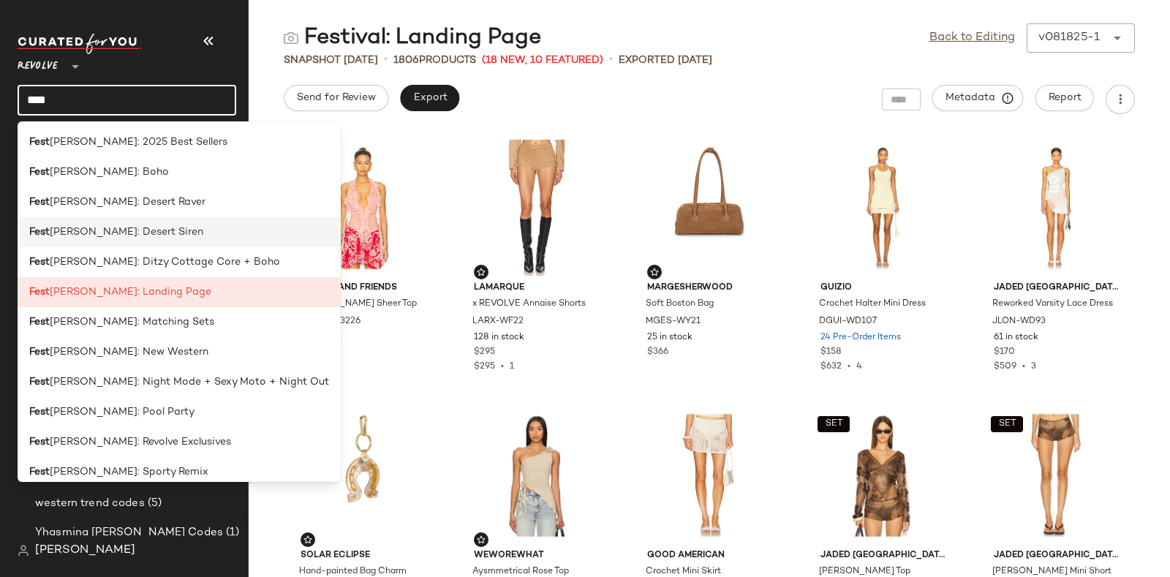
type input "****"
click at [148, 233] on div "Fest [PERSON_NAME]: Desert Siren" at bounding box center [179, 231] width 300 height 15
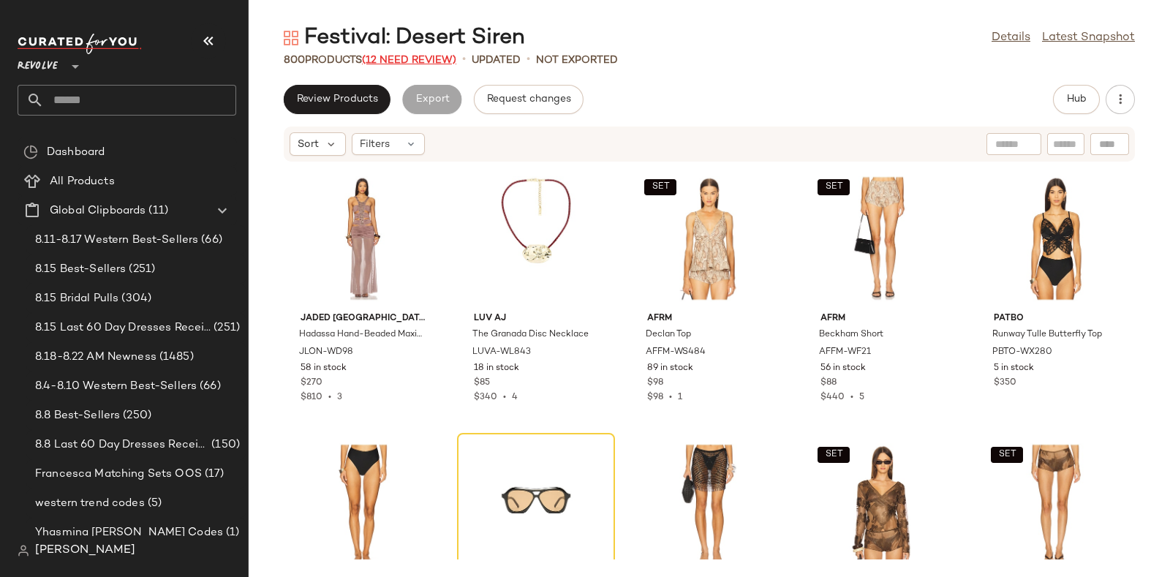
click at [391, 55] on span "(12 Need Review)" at bounding box center [409, 60] width 94 height 11
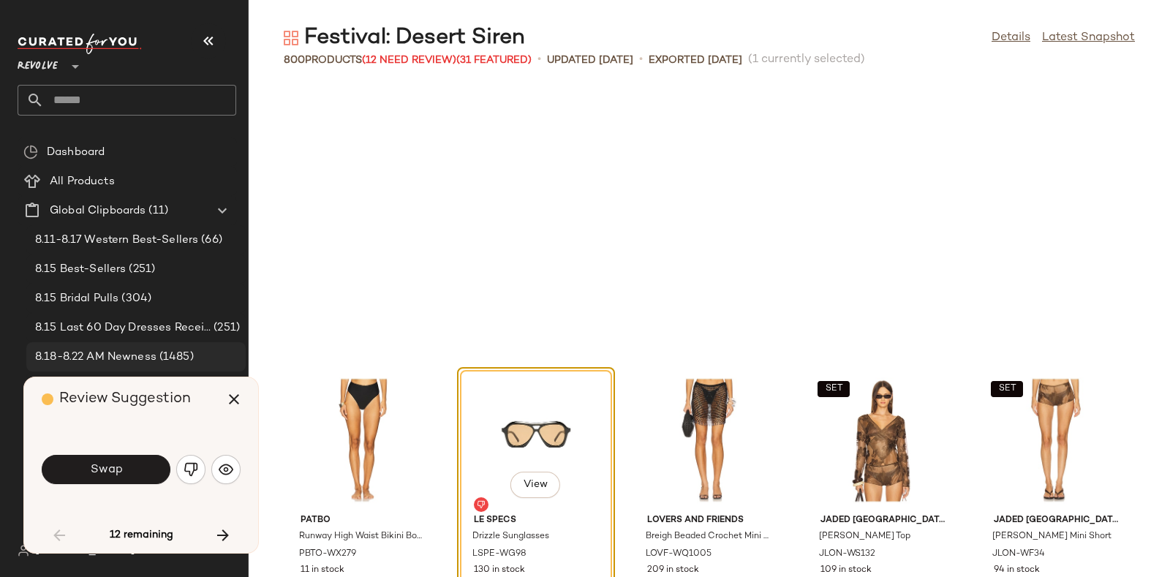
scroll to position [279, 0]
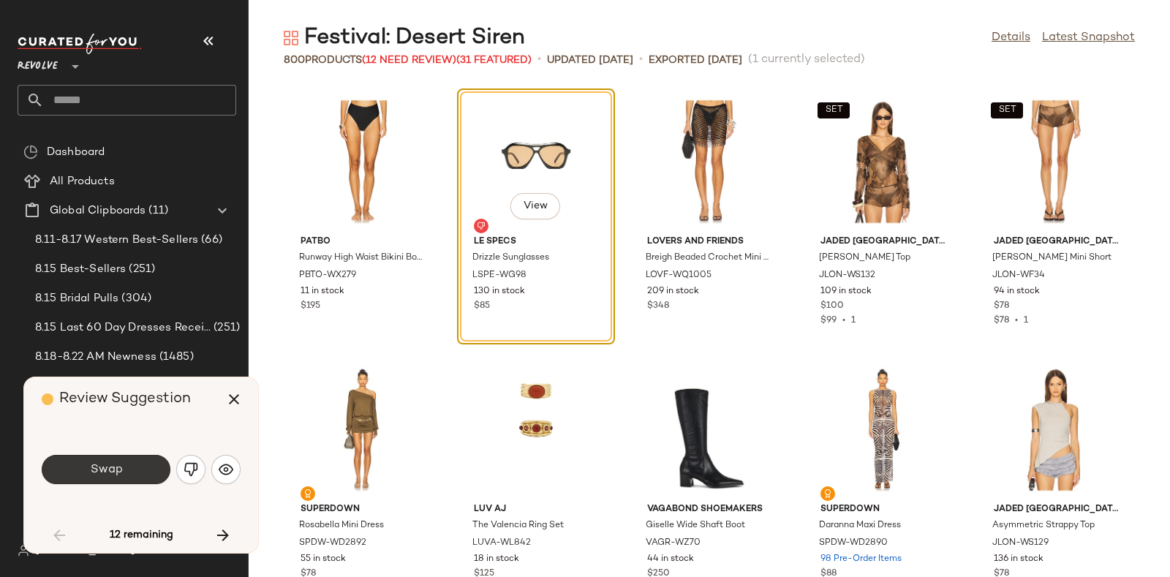
click at [128, 468] on button "Swap" at bounding box center [106, 469] width 129 height 29
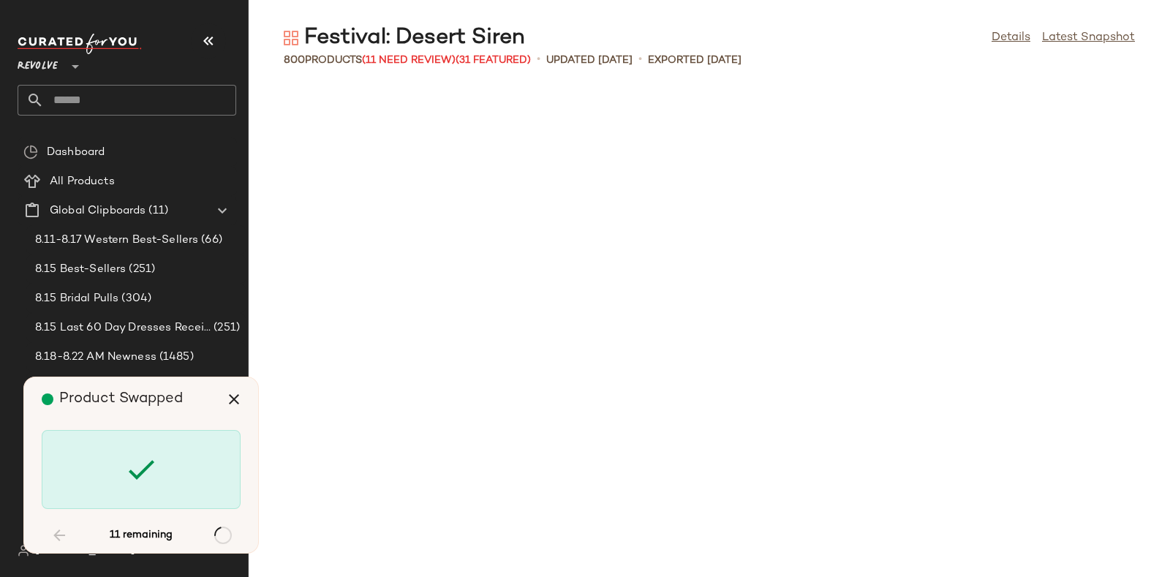
scroll to position [2675, 0]
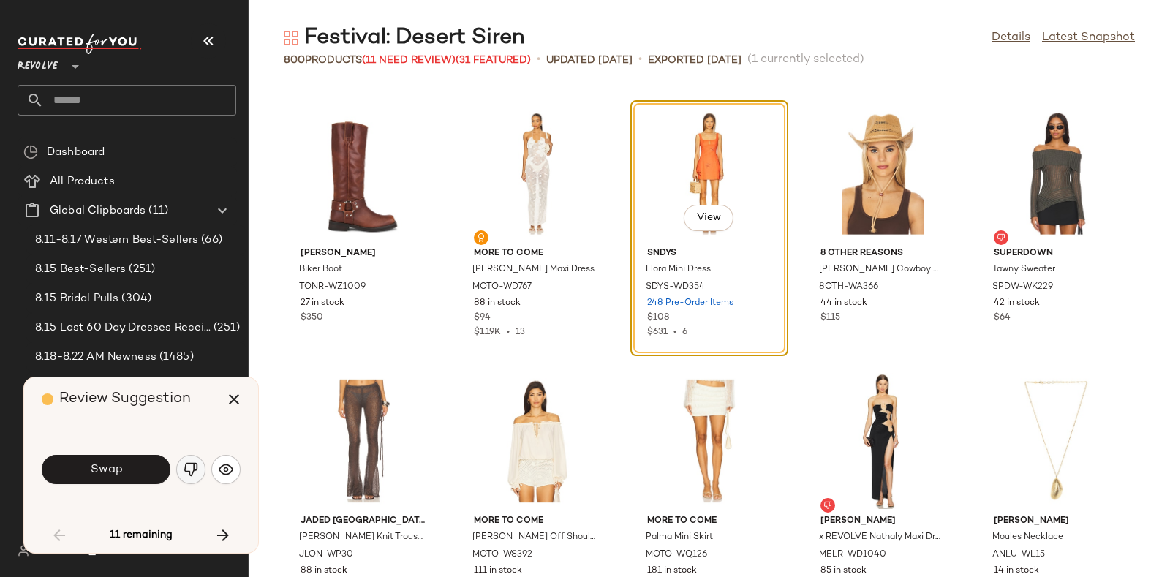
click at [184, 465] on img "button" at bounding box center [191, 469] width 15 height 15
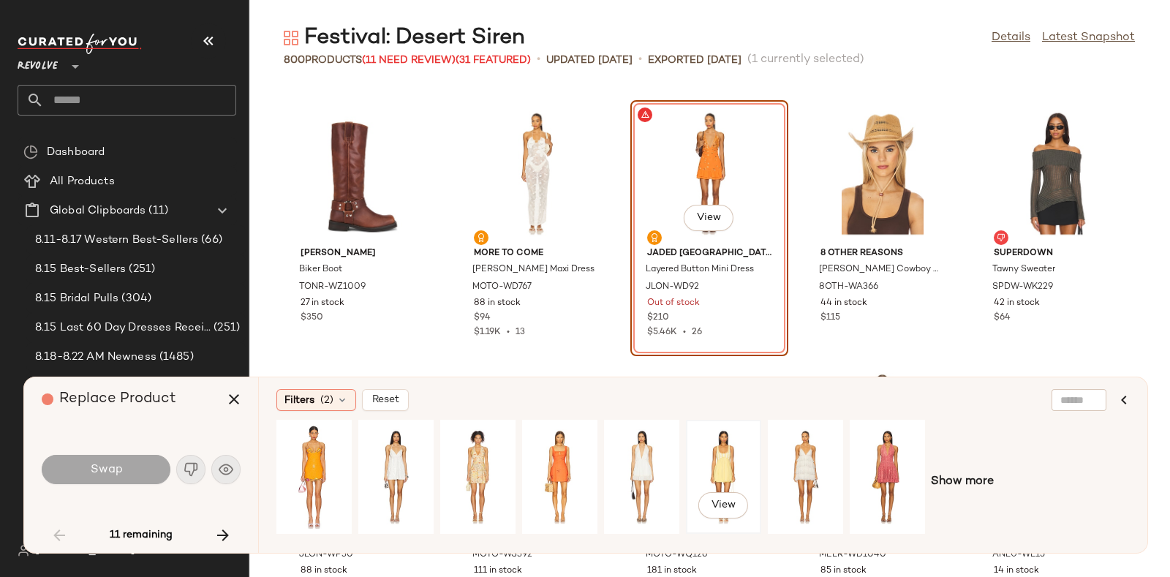
click at [732, 444] on div "View" at bounding box center [723, 477] width 65 height 104
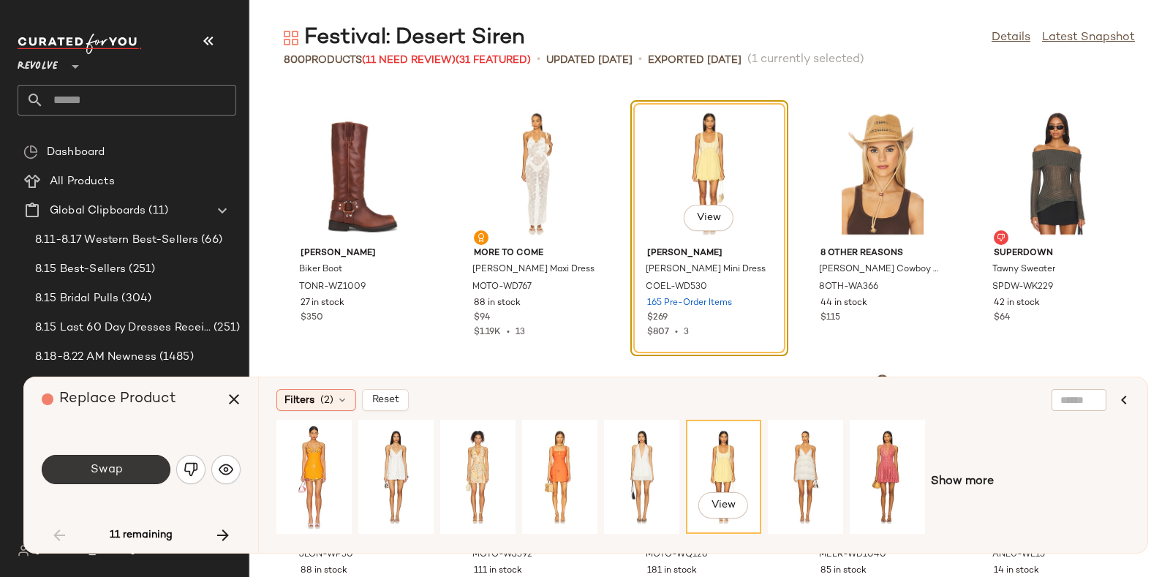
click at [128, 462] on button "Swap" at bounding box center [106, 469] width 129 height 29
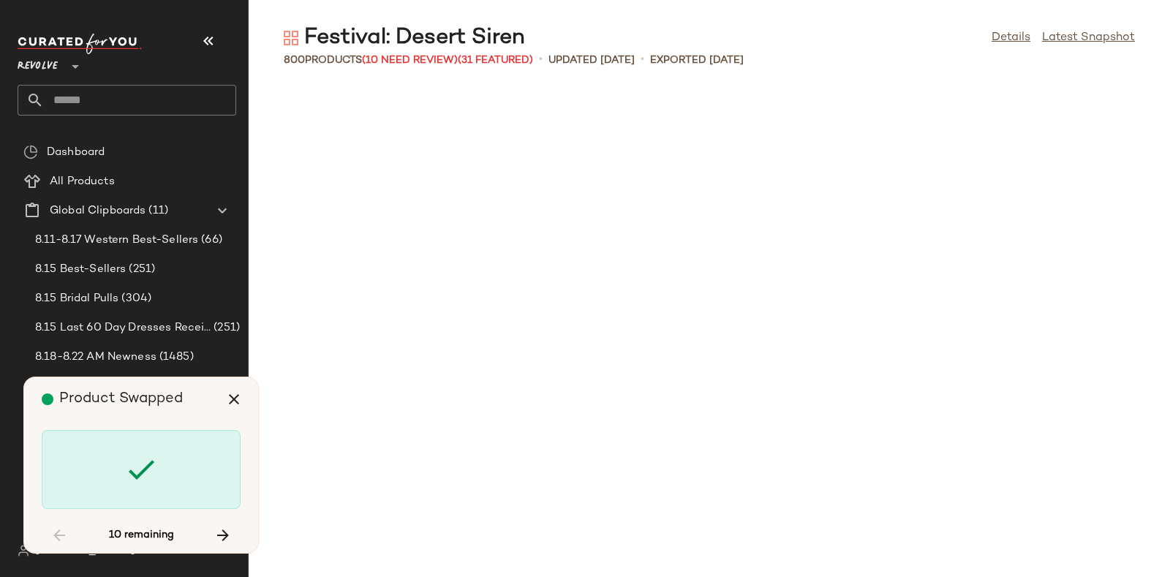
scroll to position [3746, 0]
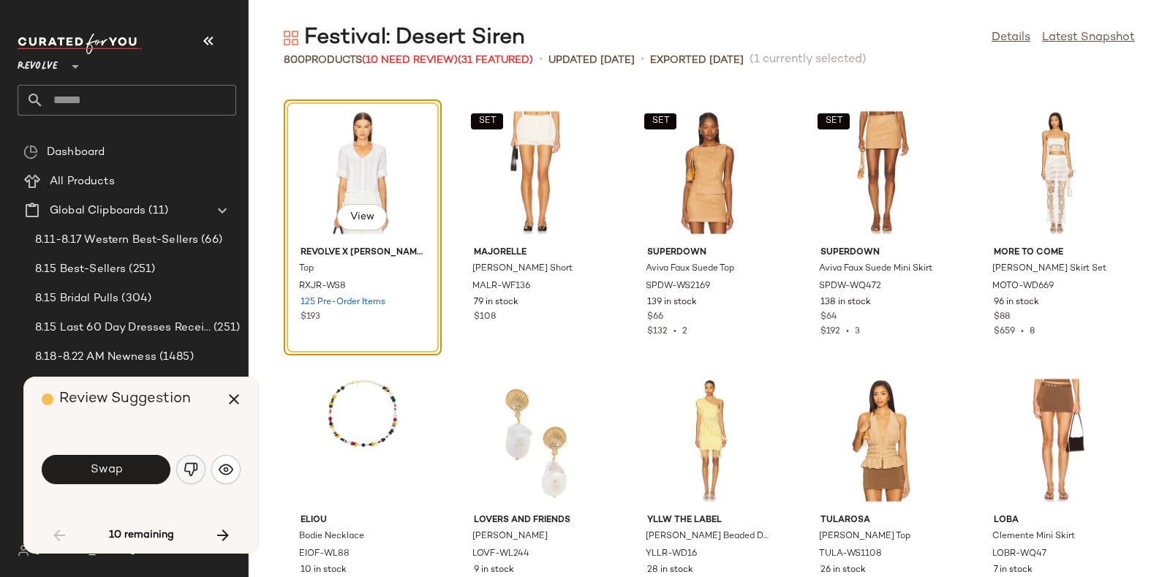
click at [186, 463] on img "button" at bounding box center [191, 469] width 15 height 15
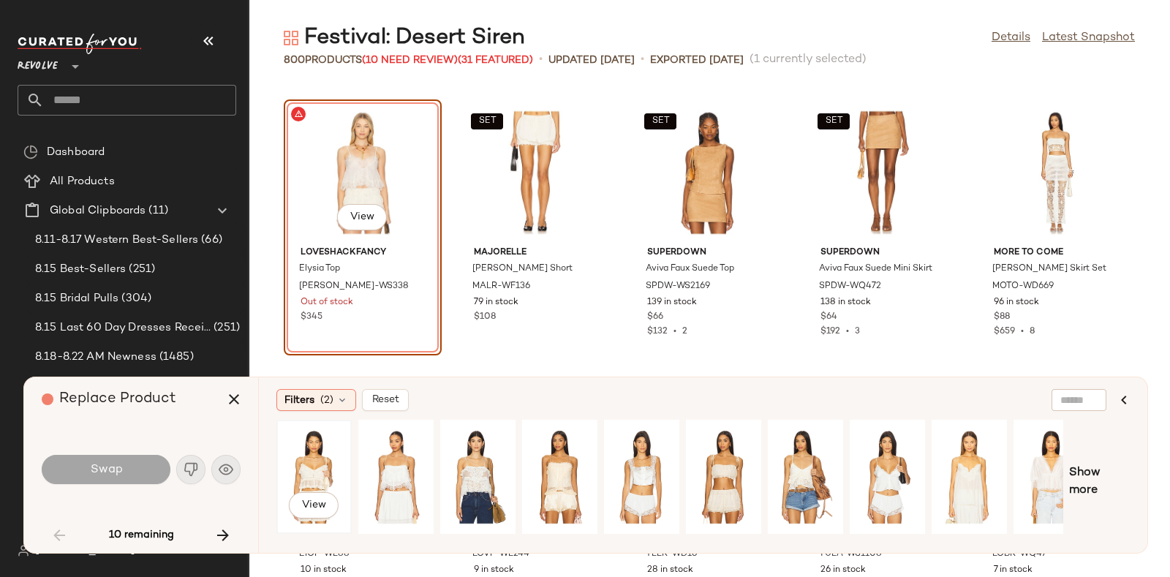
click at [316, 466] on div "View" at bounding box center [313, 477] width 65 height 104
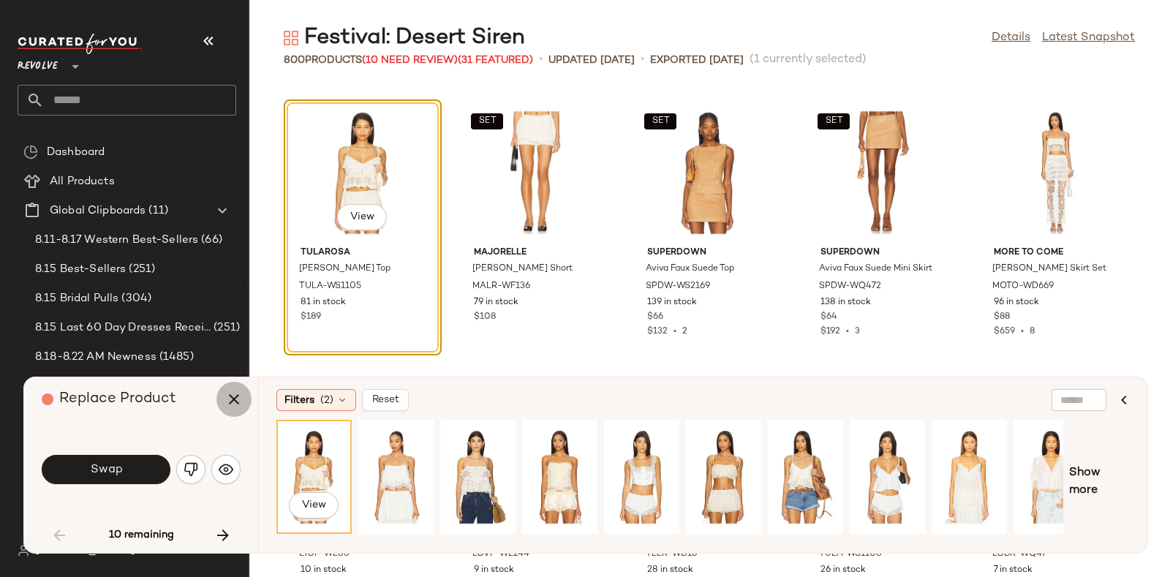
click at [230, 401] on icon "button" at bounding box center [234, 399] width 18 height 18
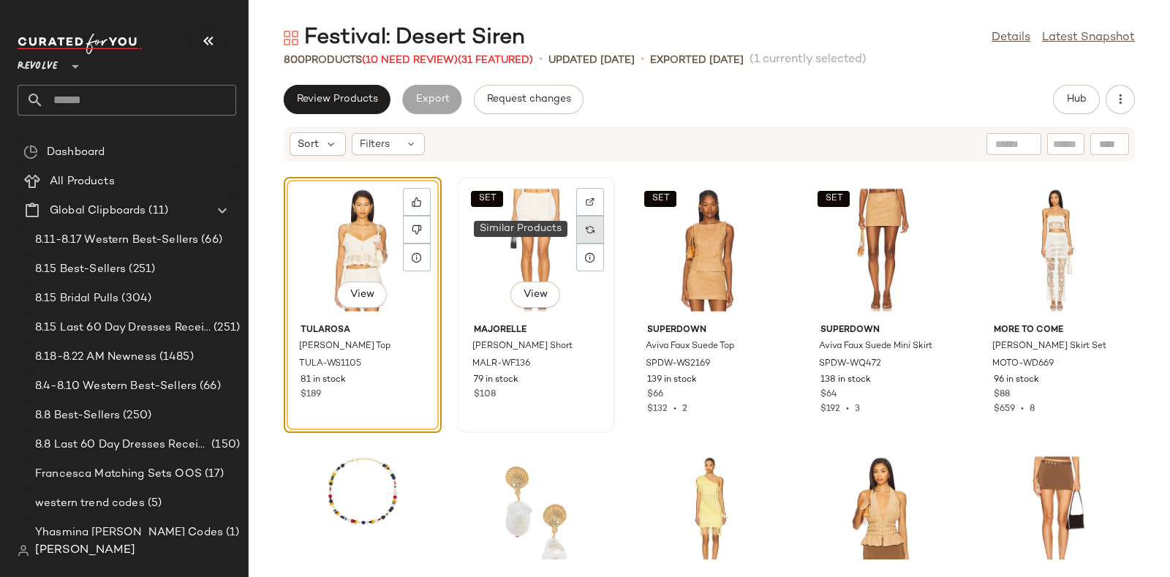
click at [592, 222] on div at bounding box center [590, 230] width 28 height 28
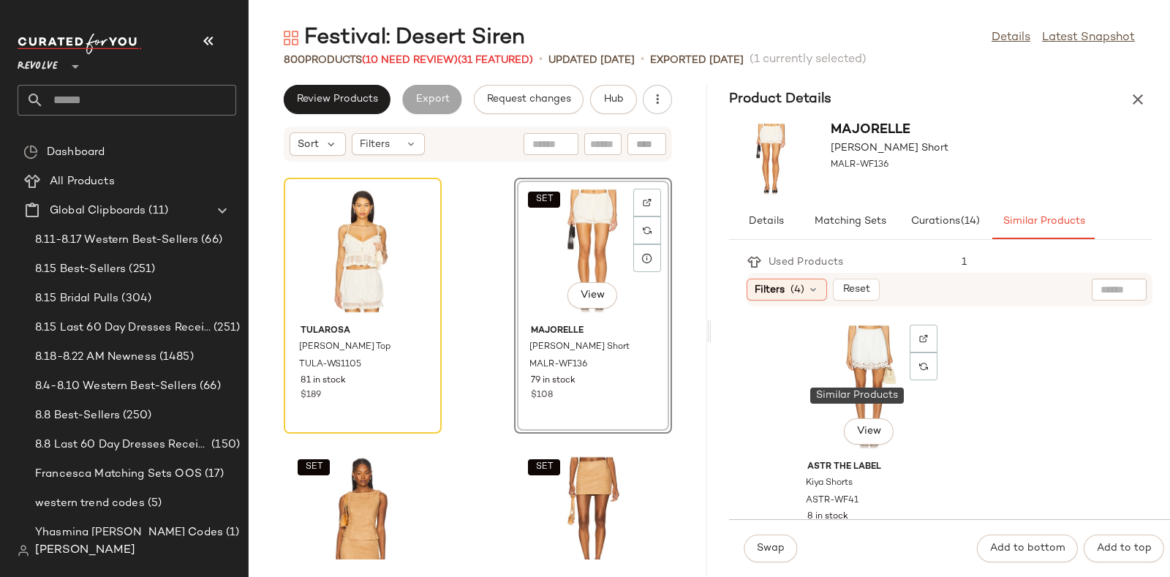
scroll to position [807, 0]
click at [855, 362] on div "View" at bounding box center [869, 387] width 148 height 136
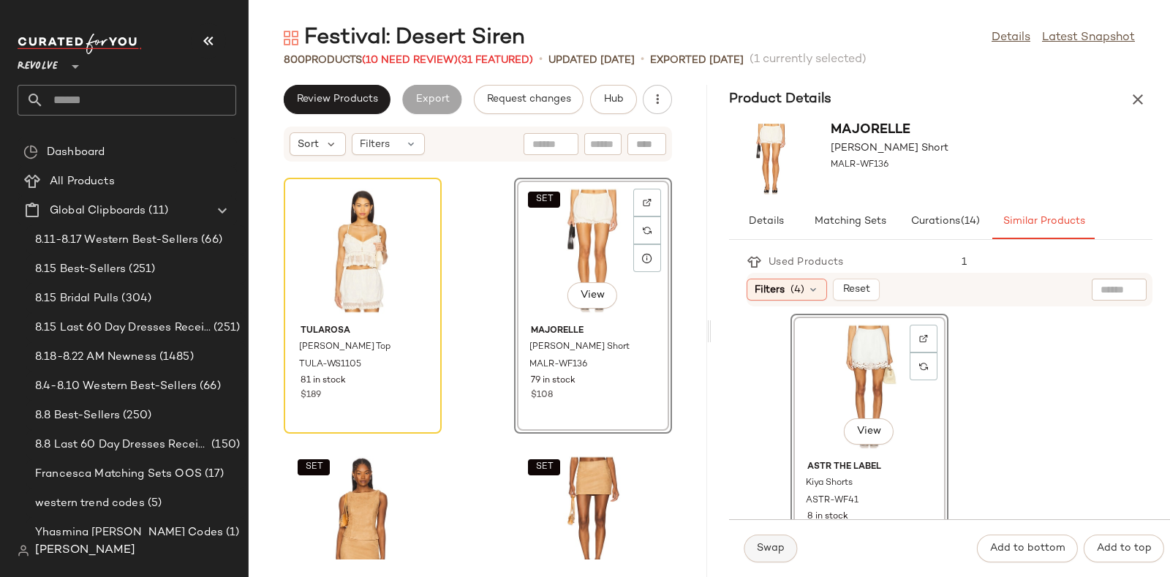
click at [768, 546] on span "Swap" at bounding box center [770, 549] width 29 height 12
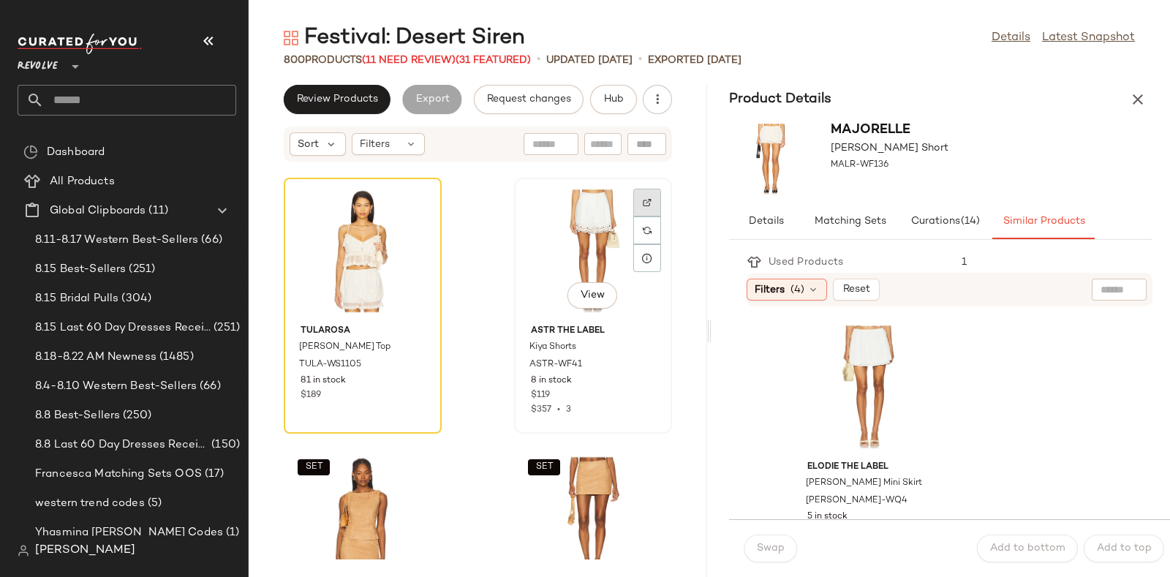
click at [635, 216] on div at bounding box center [647, 230] width 28 height 28
click at [616, 97] on span "Hub" at bounding box center [613, 100] width 20 height 12
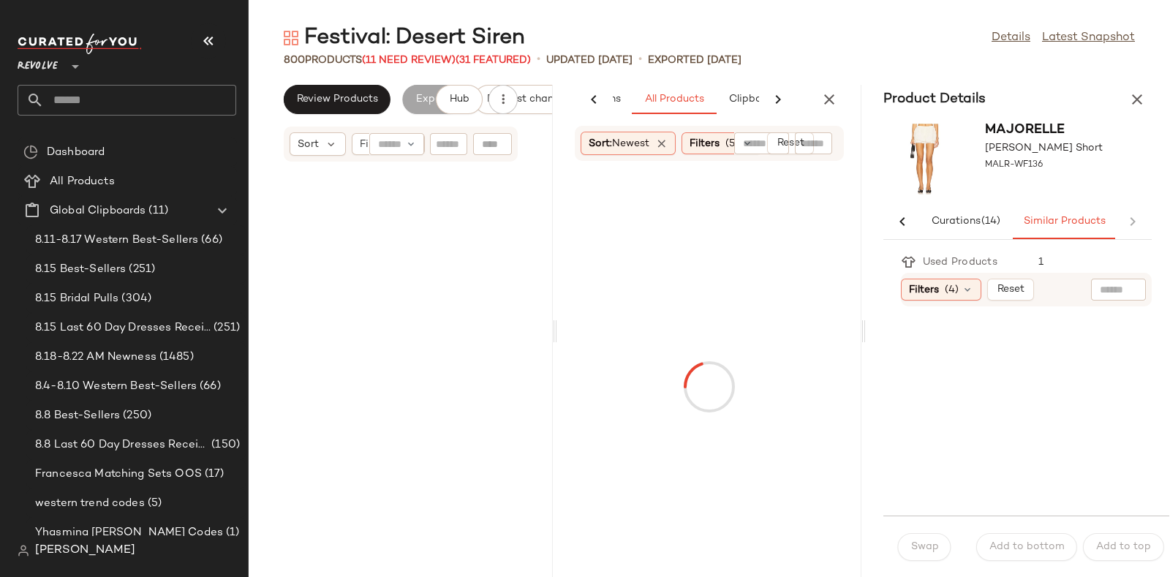
scroll to position [0, 172]
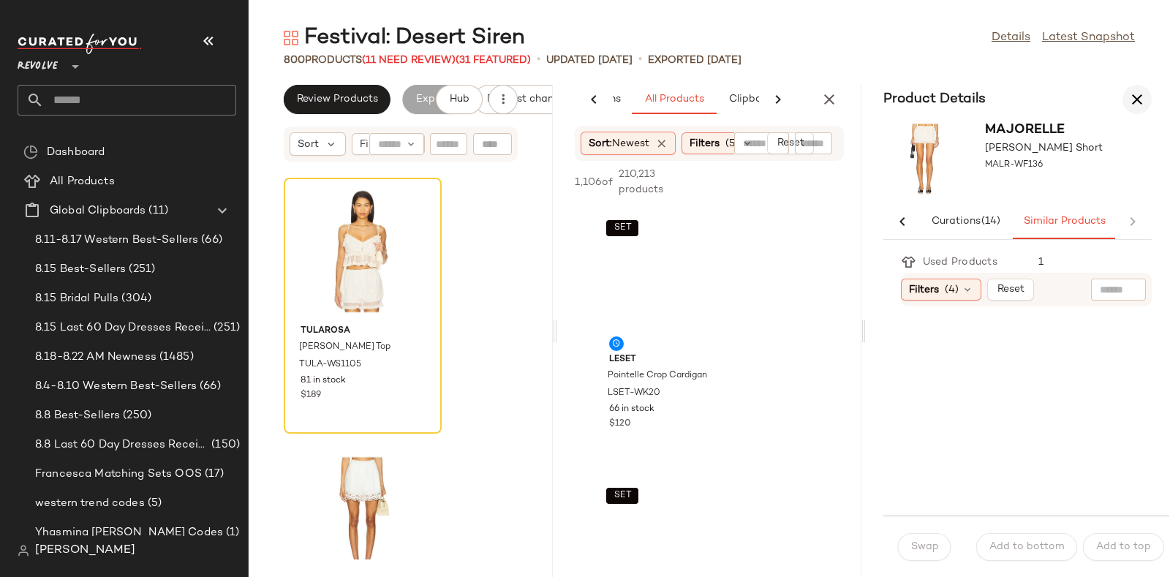
click at [1137, 95] on icon "button" at bounding box center [1137, 100] width 18 height 18
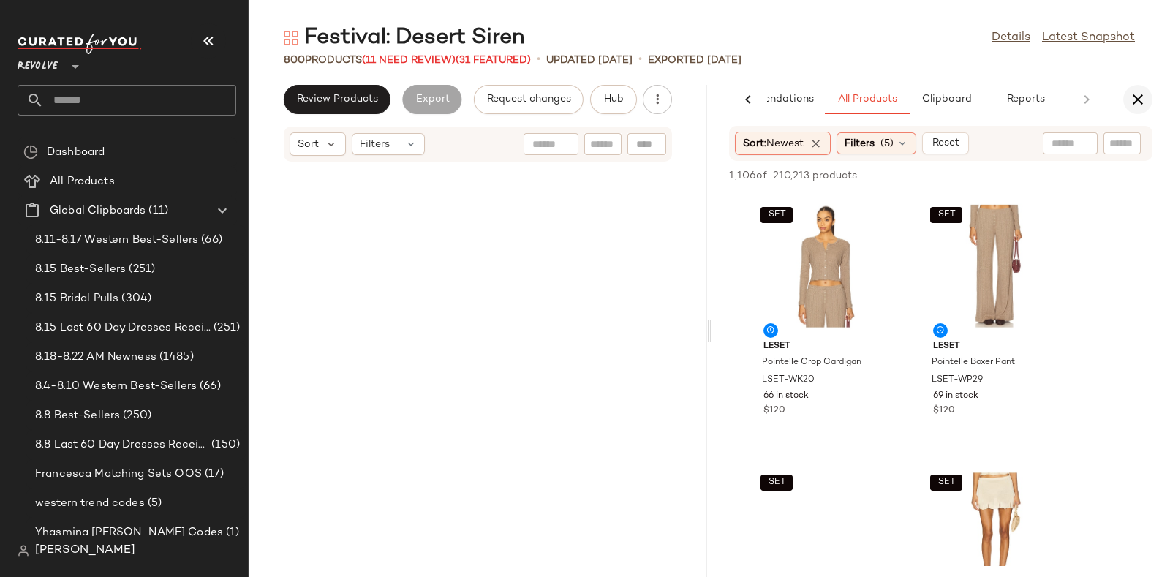
scroll to position [9365, 0]
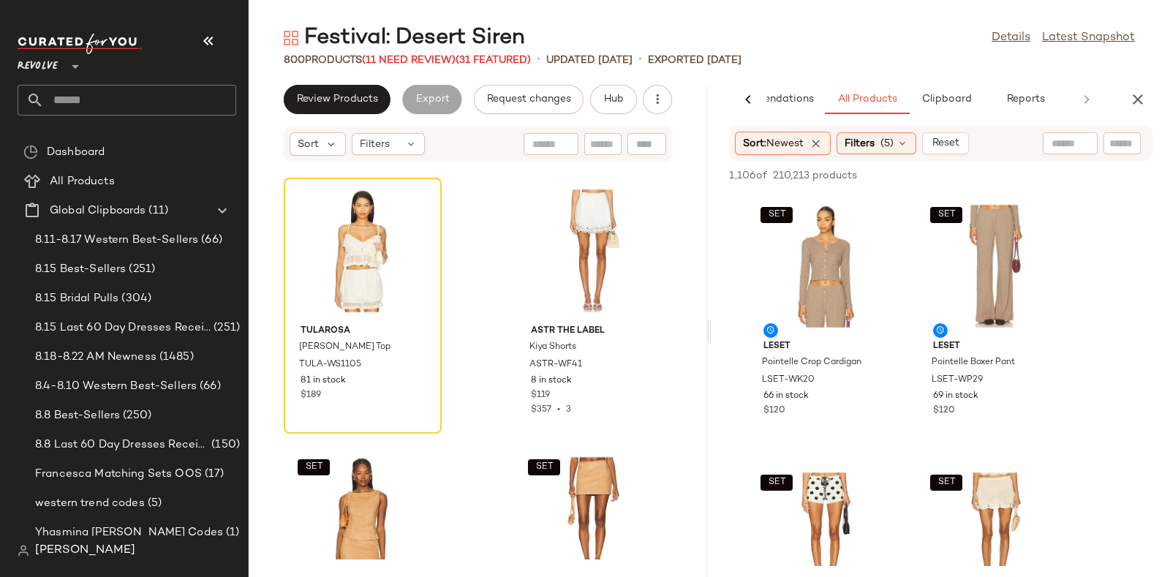
click at [1115, 144] on input "text" at bounding box center [1122, 143] width 26 height 15
paste input "**********"
type input "**********"
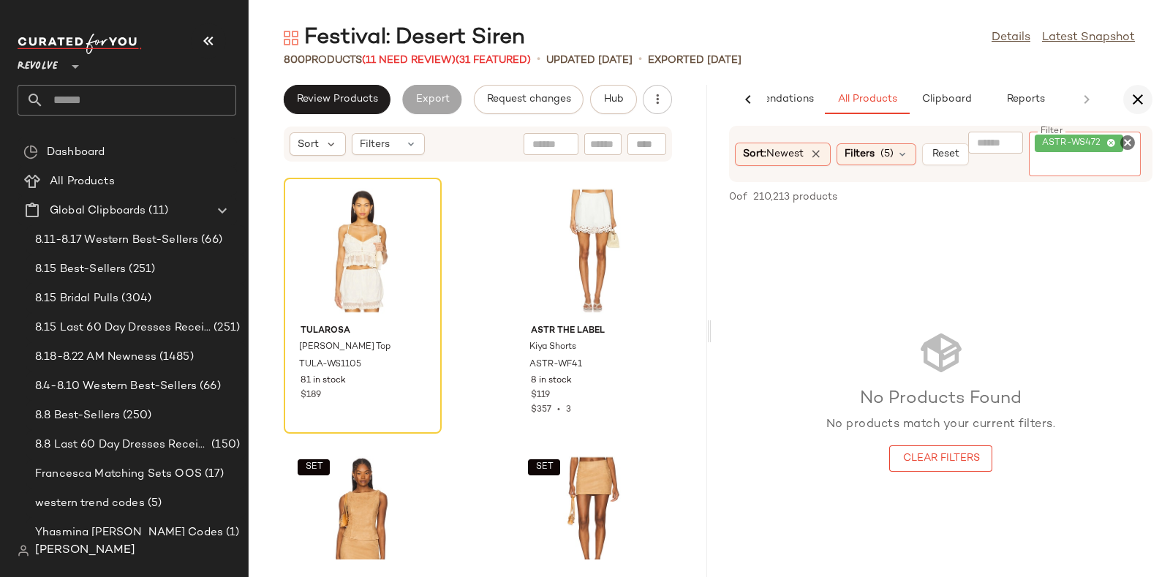
click at [1141, 91] on icon "button" at bounding box center [1138, 100] width 18 height 18
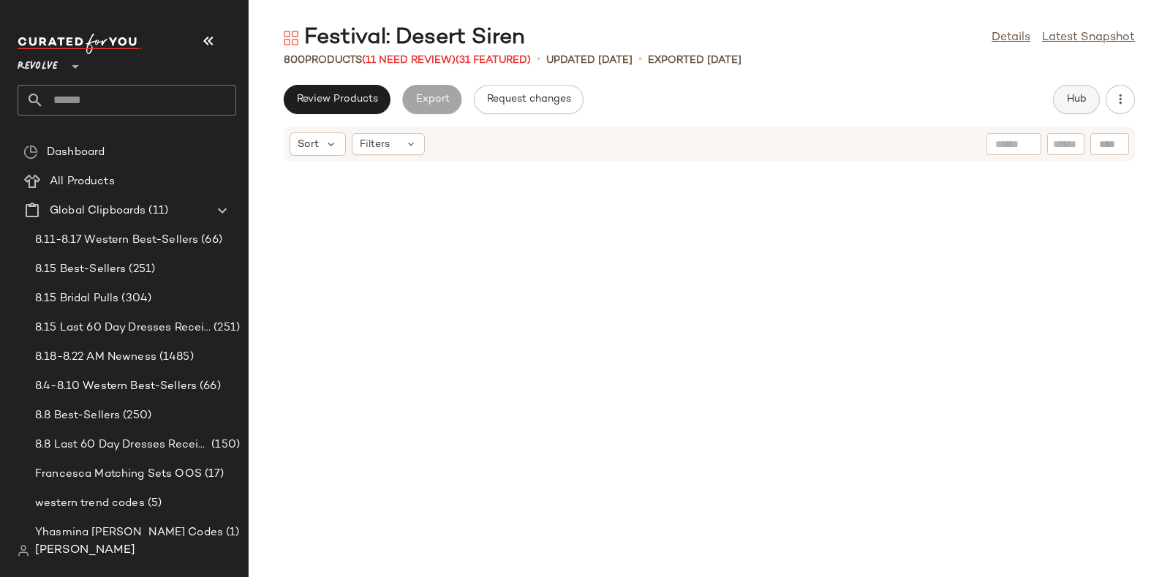
scroll to position [3746, 0]
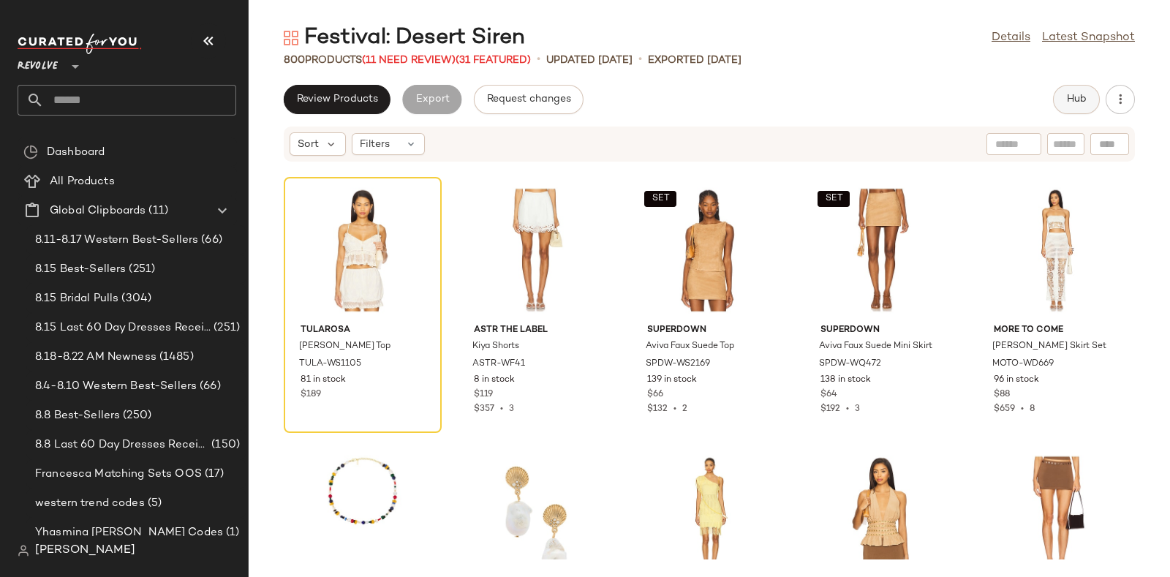
click at [1068, 97] on span "Hub" at bounding box center [1076, 100] width 20 height 12
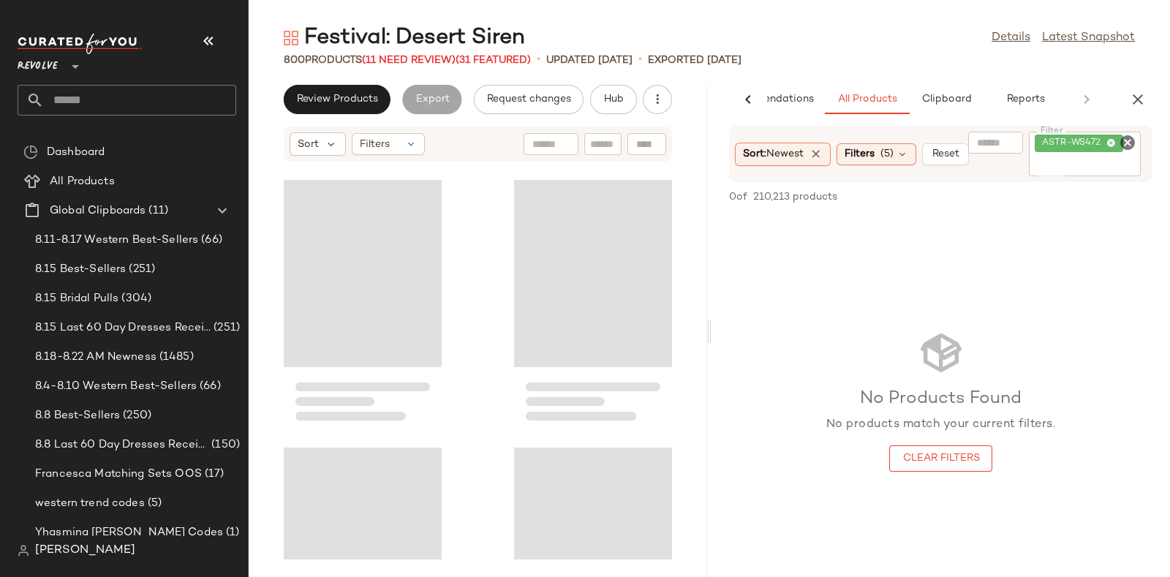
scroll to position [9365, 0]
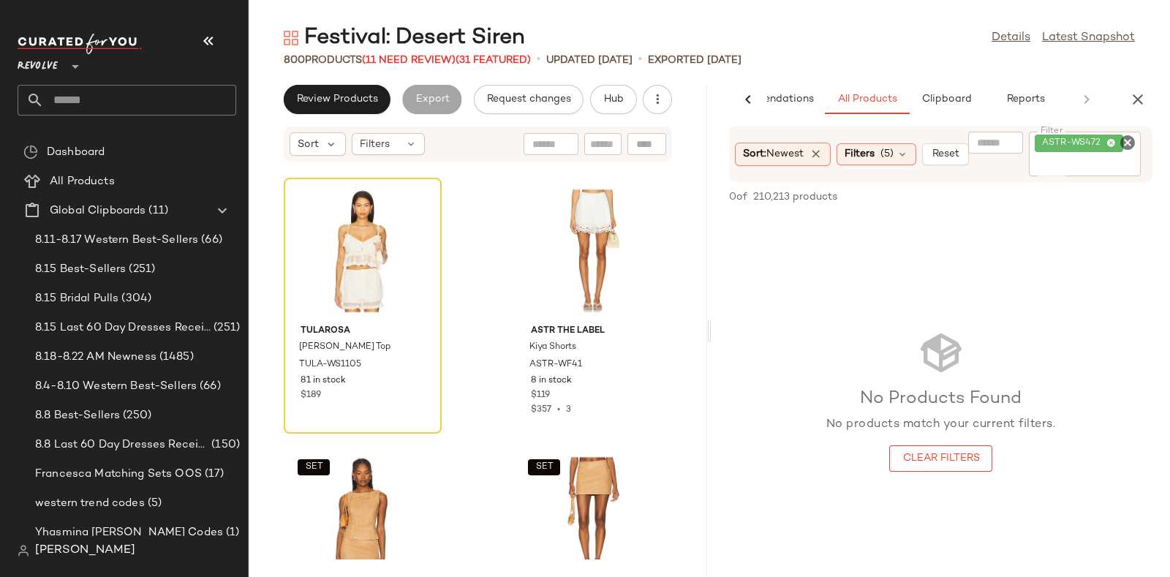
click at [1125, 144] on icon "Clear Filter" at bounding box center [1128, 143] width 18 height 18
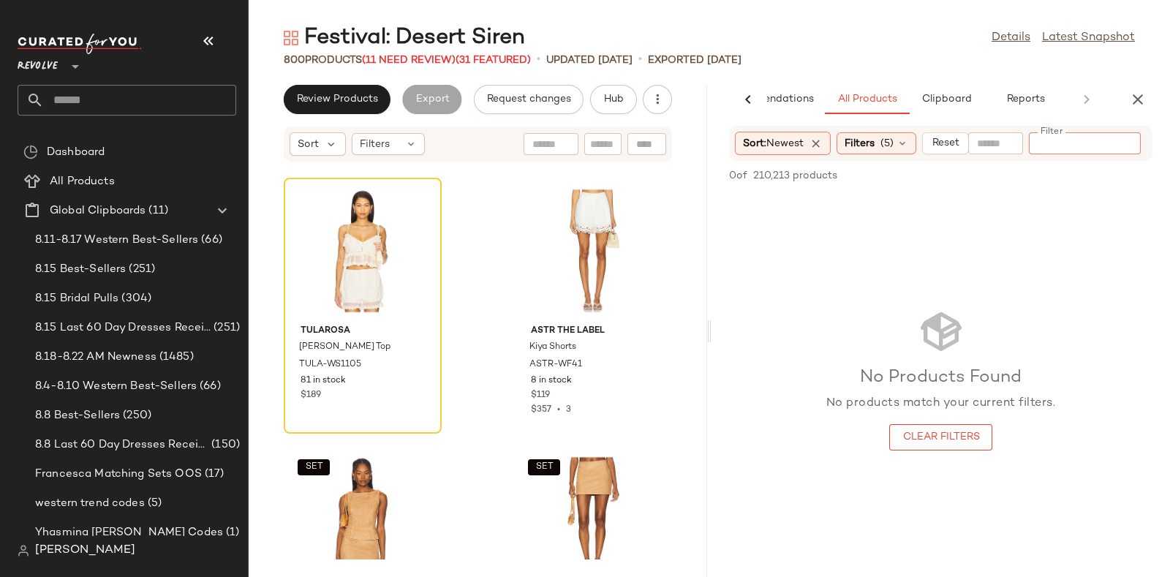
paste input "**********"
type input "**********"
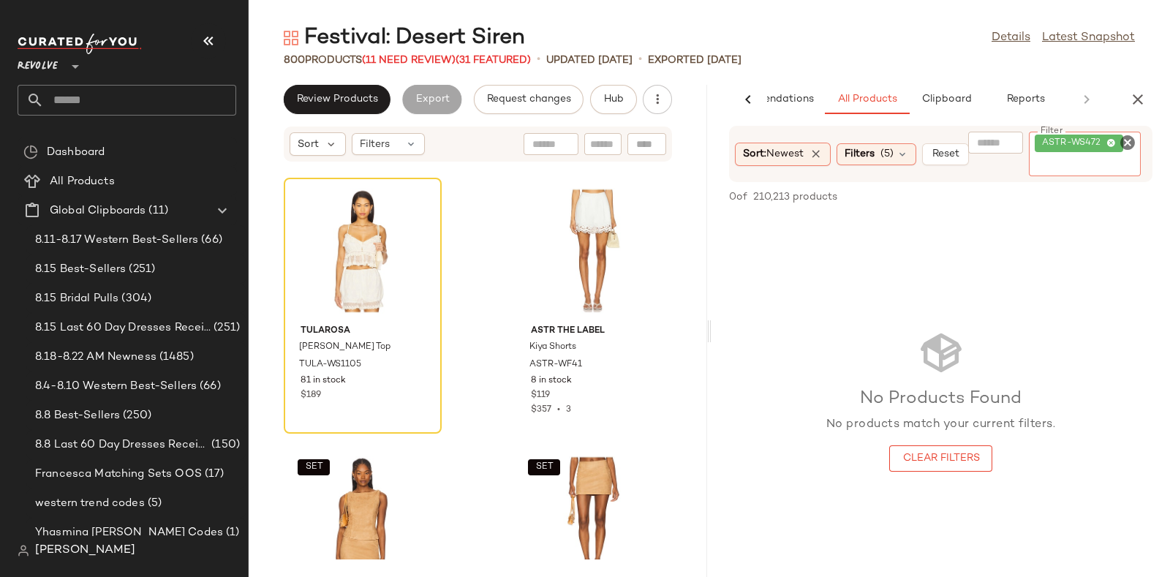
click at [1129, 140] on icon "Clear Filter" at bounding box center [1128, 143] width 18 height 18
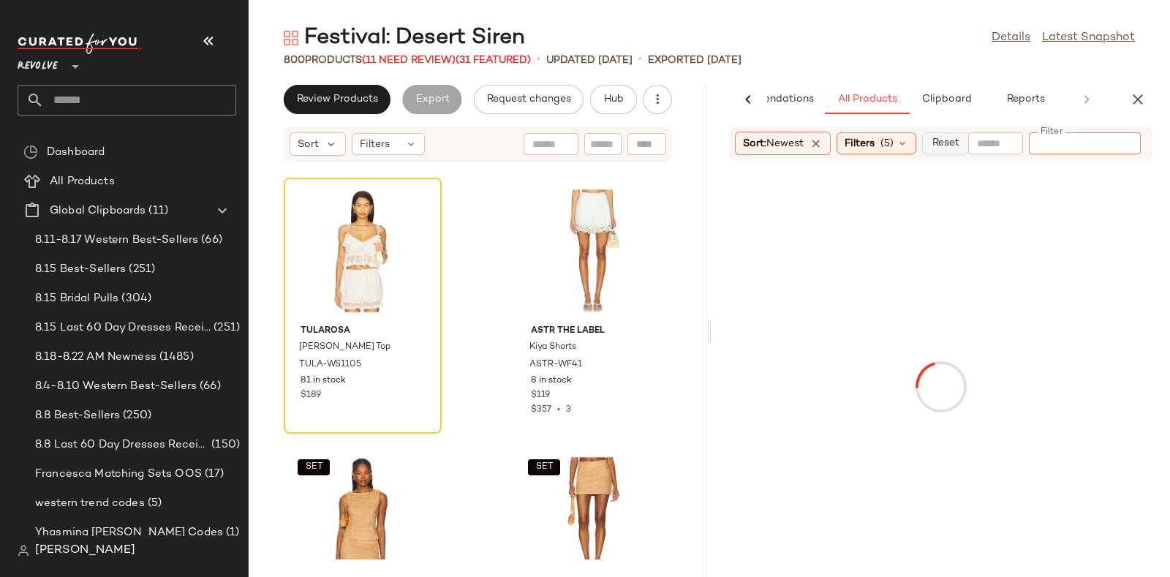
click at [940, 147] on span "Reset" at bounding box center [945, 143] width 28 height 12
click at [1123, 143] on input "text" at bounding box center [1122, 143] width 26 height 15
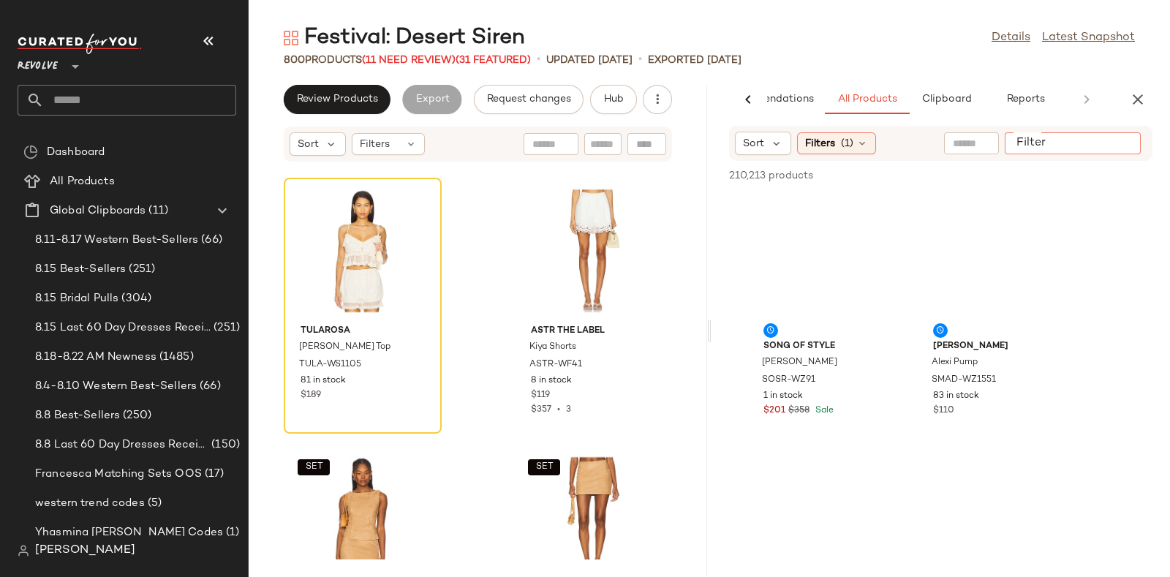
paste input "**********"
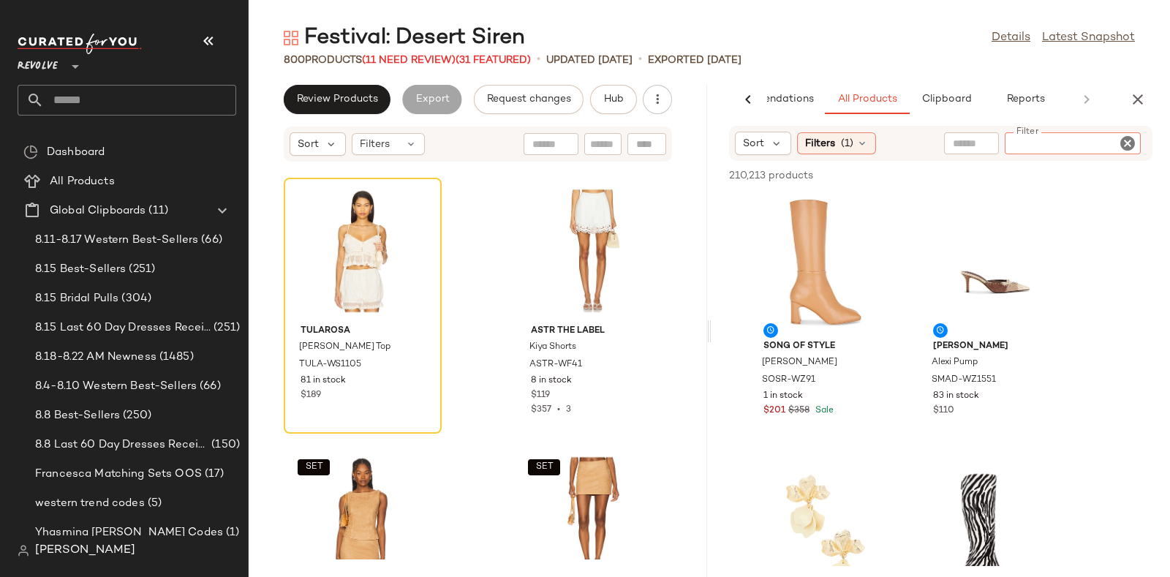
type input "**********"
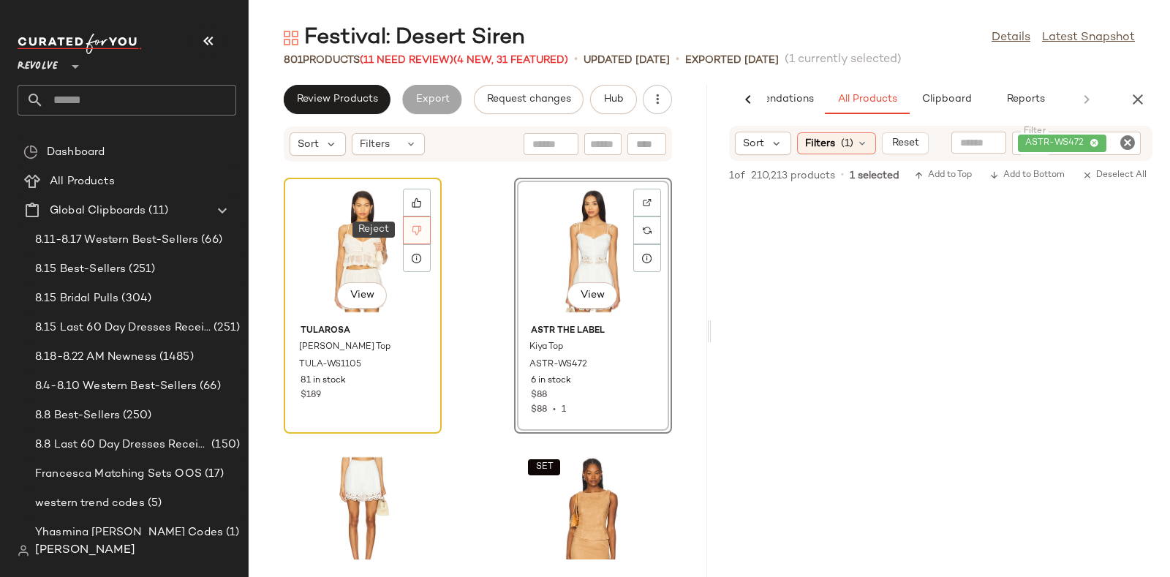
click at [413, 232] on icon at bounding box center [417, 230] width 10 height 10
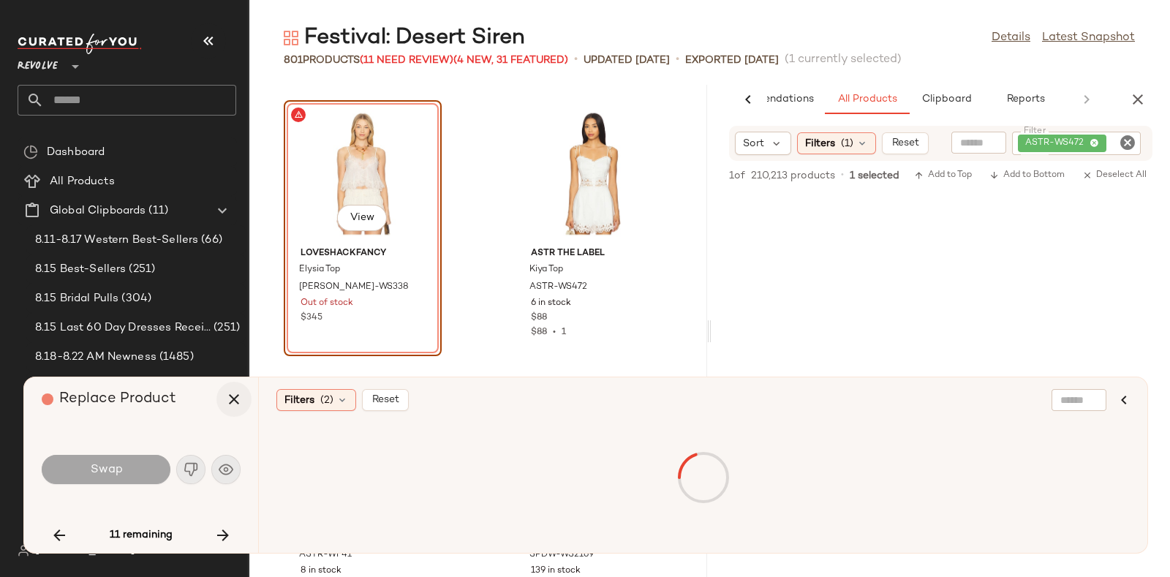
click at [231, 393] on icon "button" at bounding box center [234, 399] width 18 height 18
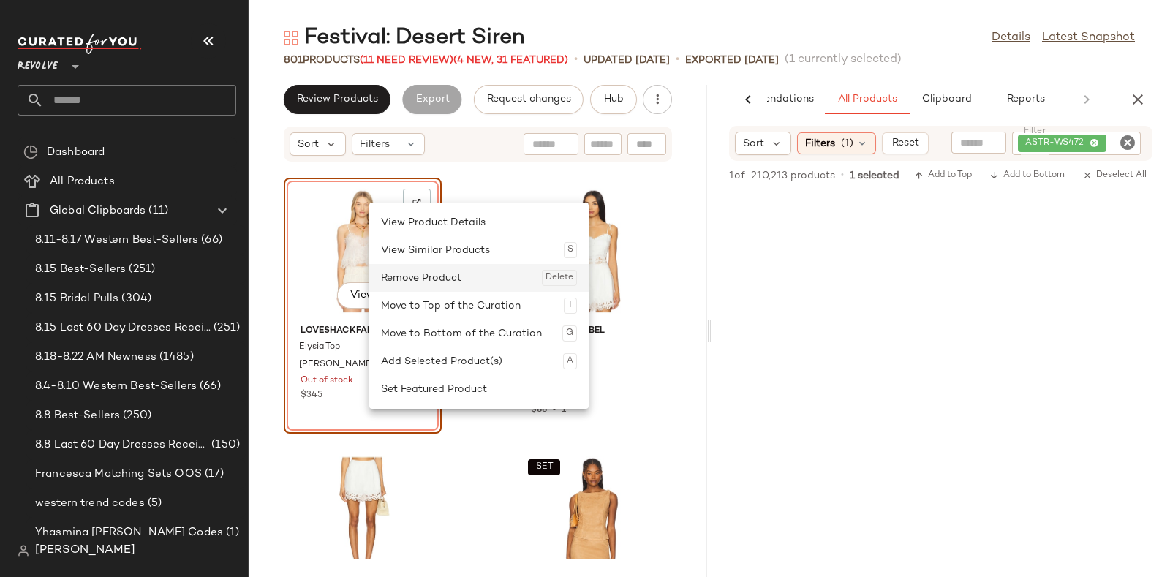
click at [408, 279] on div "Remove Product Delete" at bounding box center [479, 278] width 196 height 28
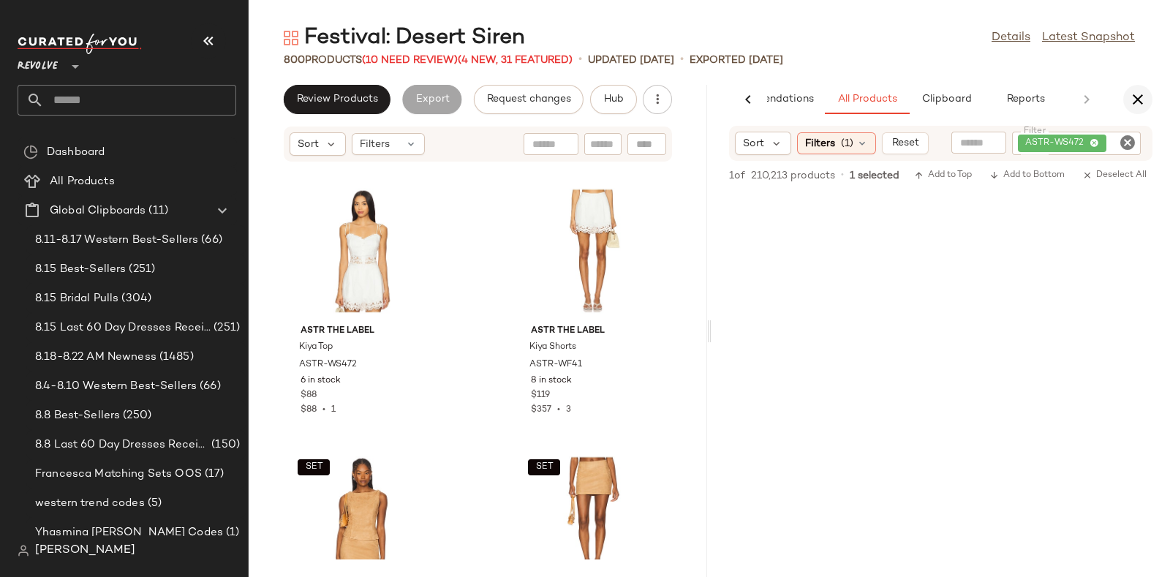
click at [1133, 97] on icon "button" at bounding box center [1138, 100] width 18 height 18
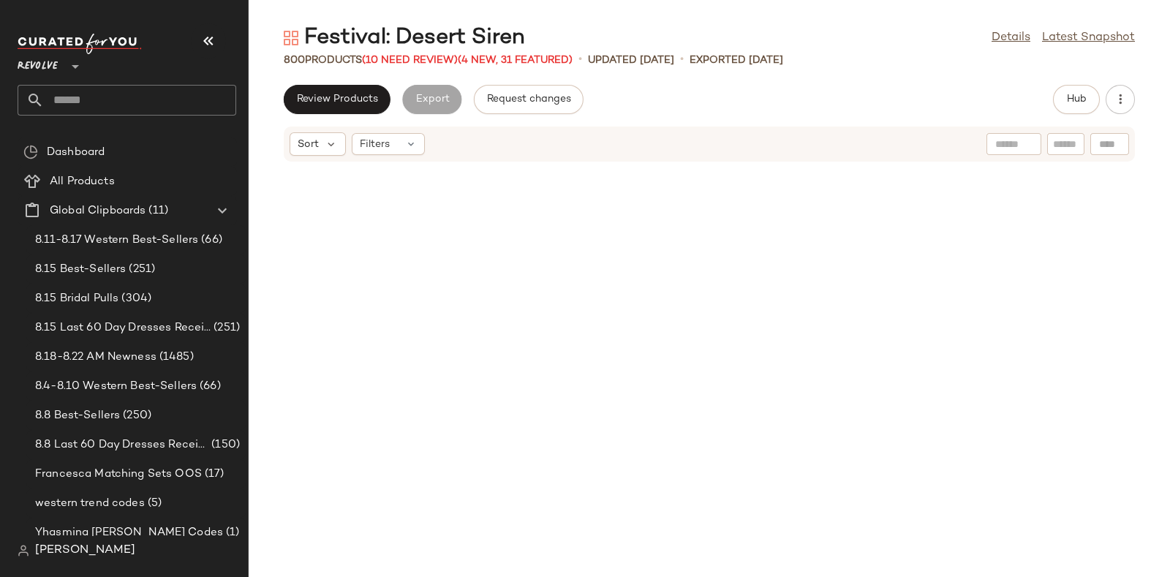
scroll to position [3746, 0]
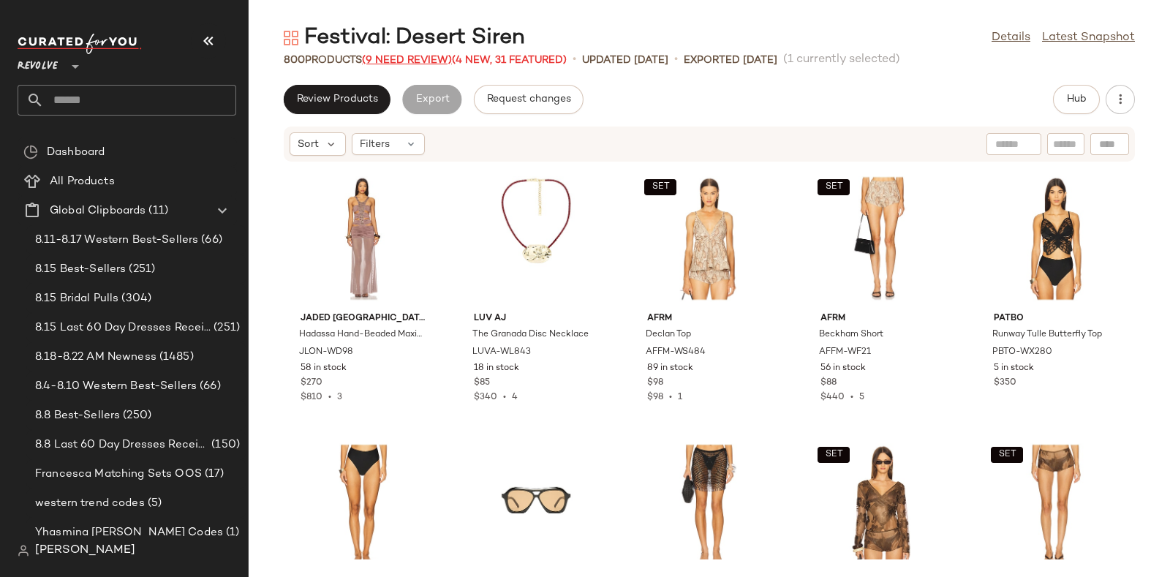
click at [400, 62] on span "(9 Need Review)" at bounding box center [407, 60] width 90 height 11
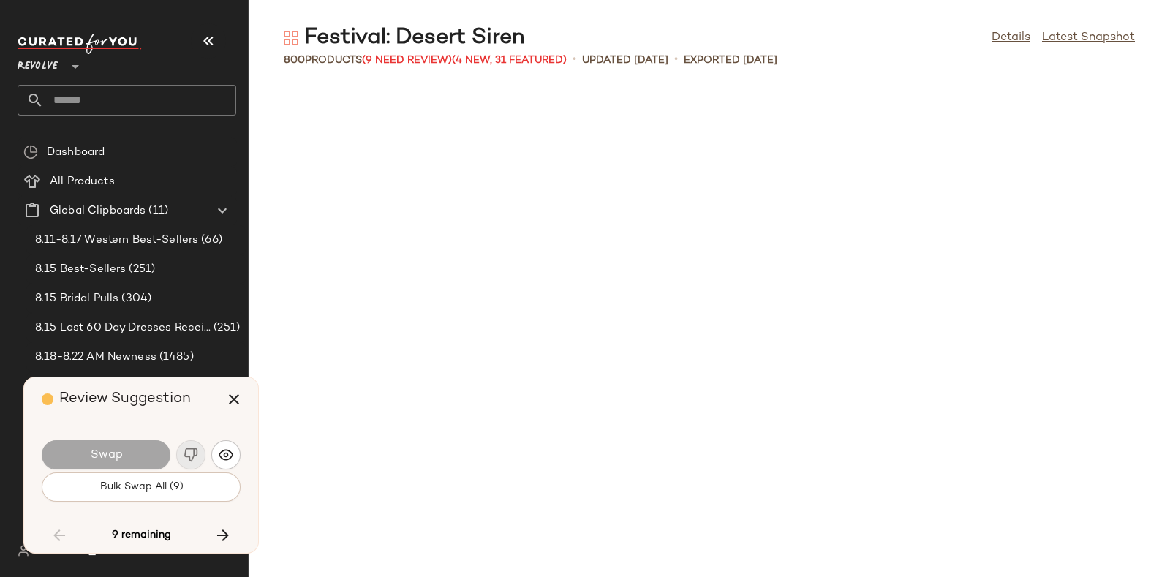
scroll to position [6690, 0]
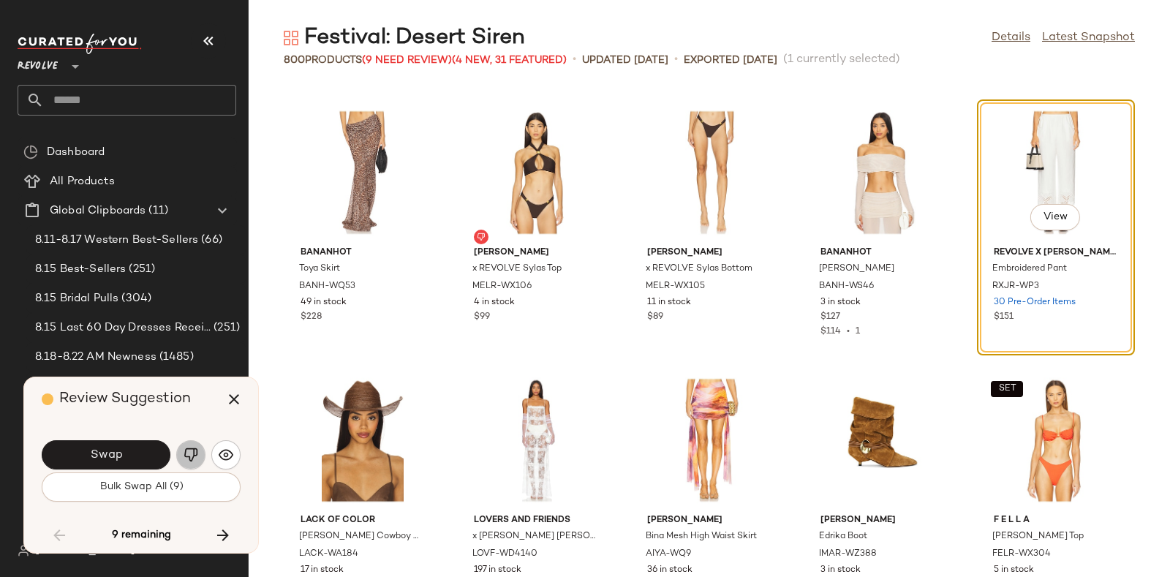
click at [186, 448] on img "button" at bounding box center [191, 454] width 15 height 15
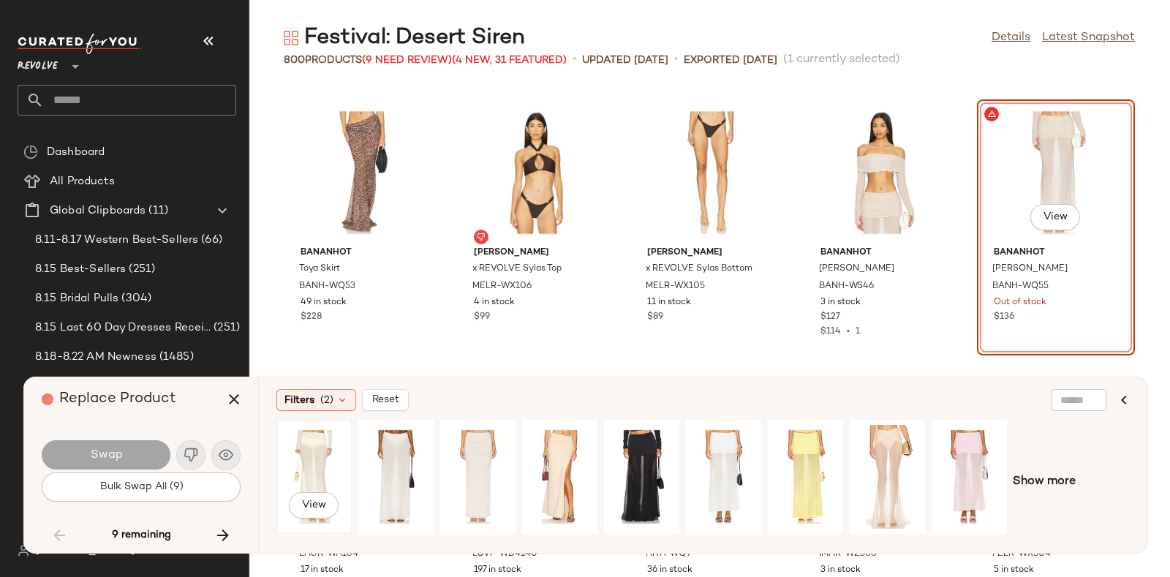
click at [314, 444] on div "View" at bounding box center [313, 477] width 65 height 104
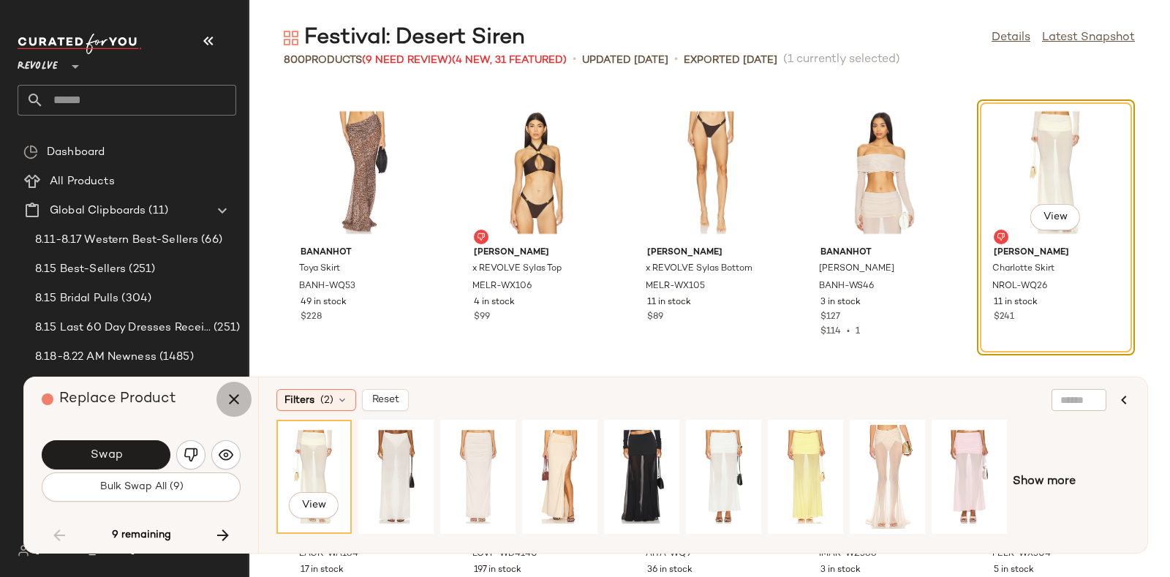
click at [234, 404] on icon "button" at bounding box center [234, 399] width 18 height 18
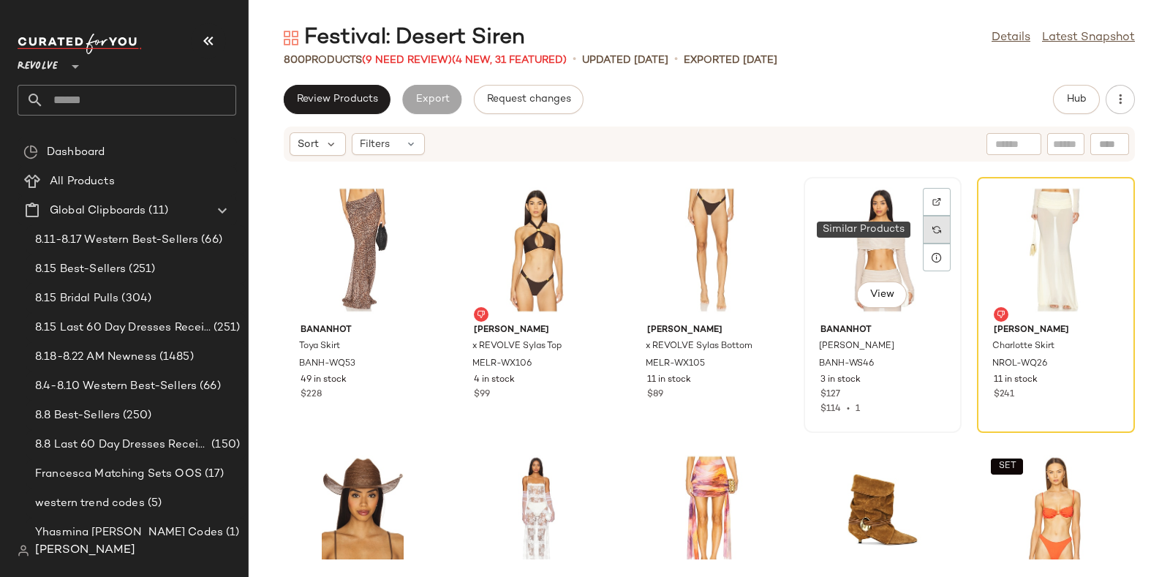
click at [932, 227] on img at bounding box center [936, 229] width 9 height 9
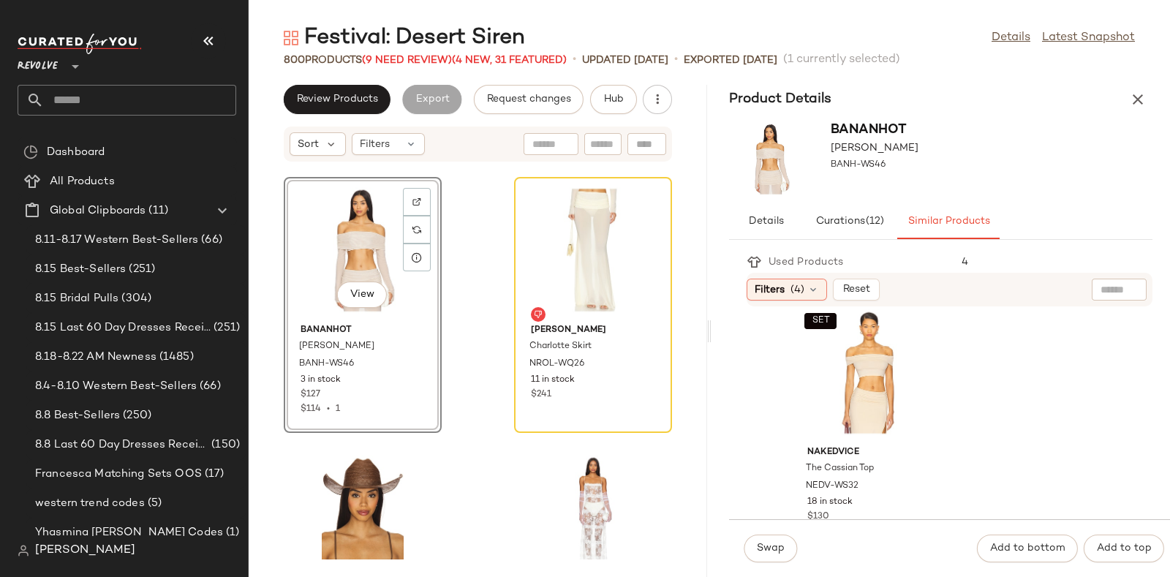
scroll to position [18, 0]
click at [875, 367] on div "SET View" at bounding box center [869, 374] width 148 height 136
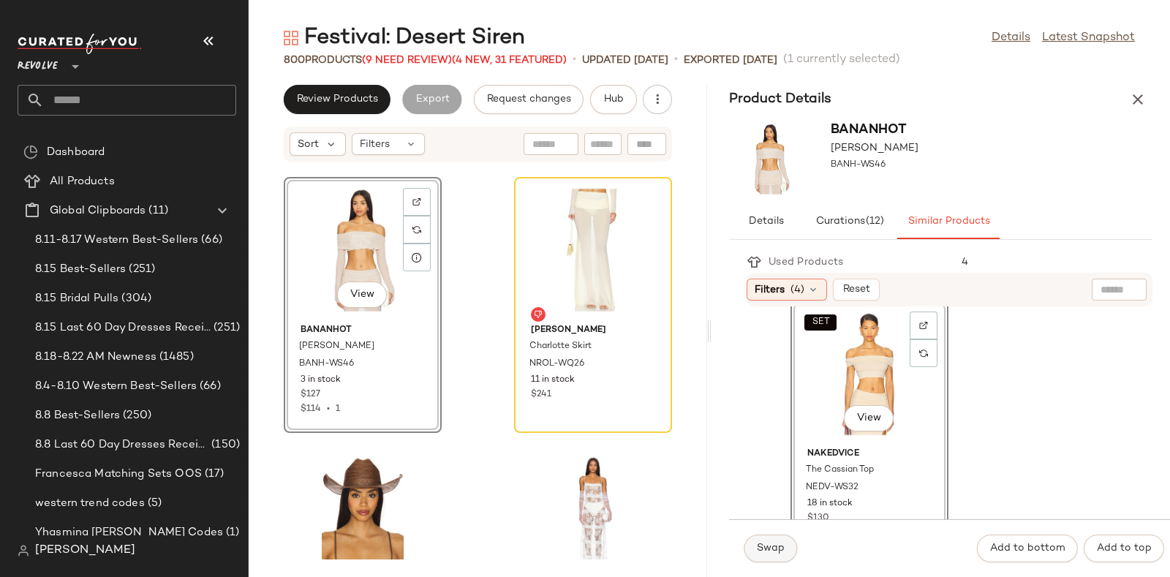
click at [763, 548] on span "Swap" at bounding box center [770, 549] width 29 height 12
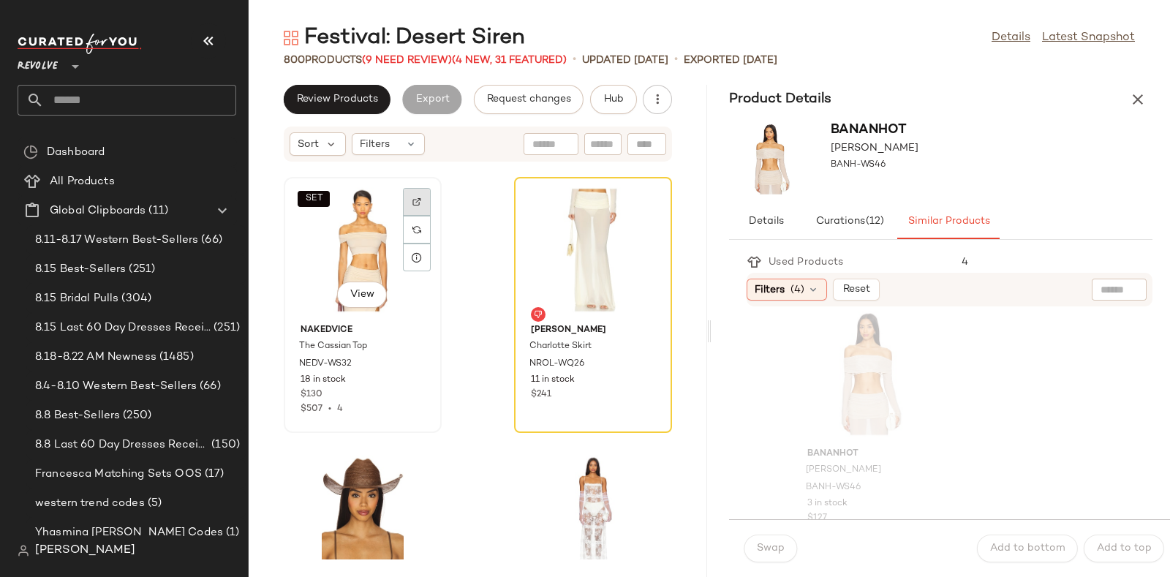
click at [418, 197] on img at bounding box center [416, 201] width 9 height 9
click at [617, 94] on span "Hub" at bounding box center [613, 100] width 20 height 12
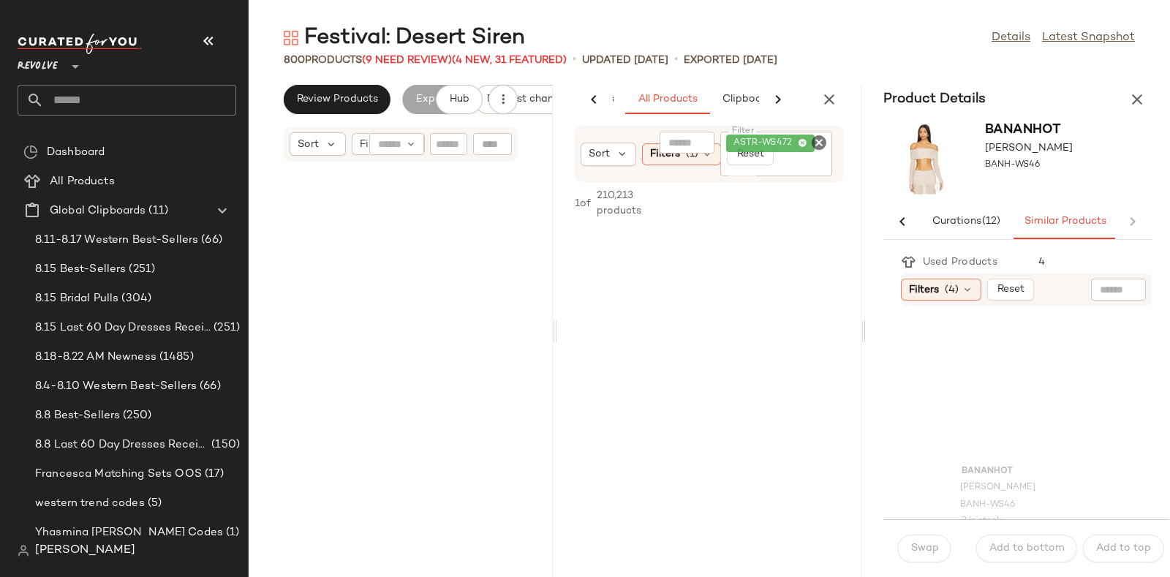
scroll to position [0, 77]
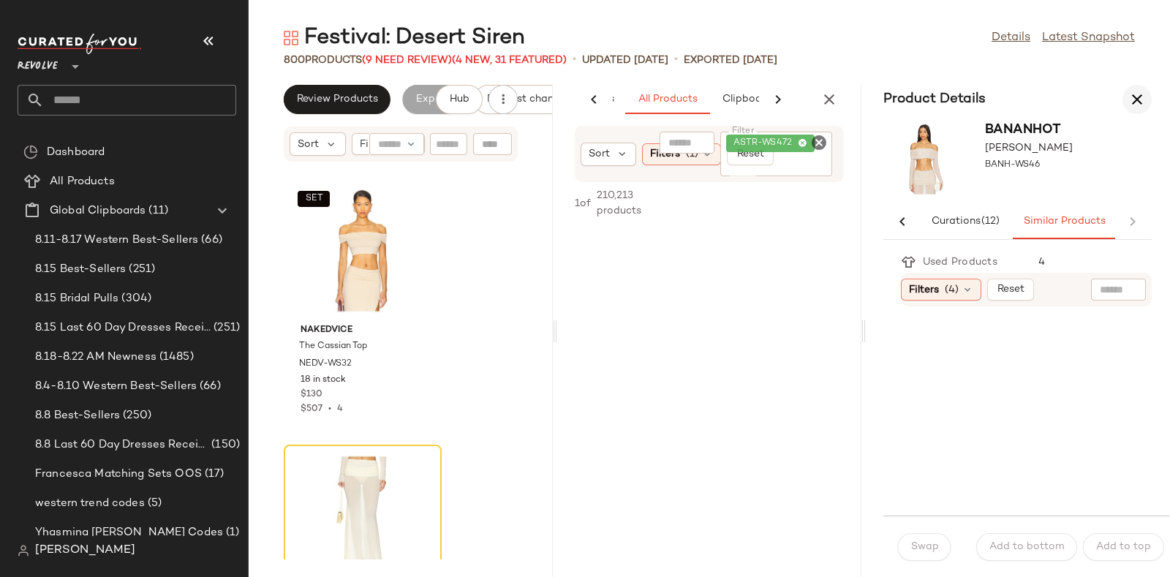
click at [1134, 99] on icon "button" at bounding box center [1137, 100] width 18 height 18
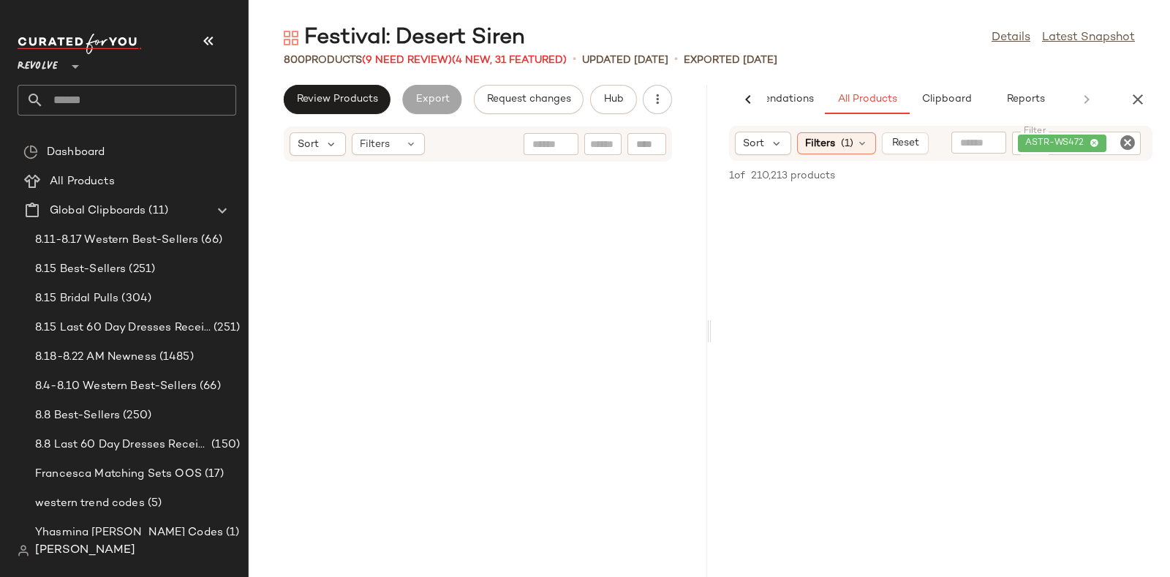
scroll to position [17126, 0]
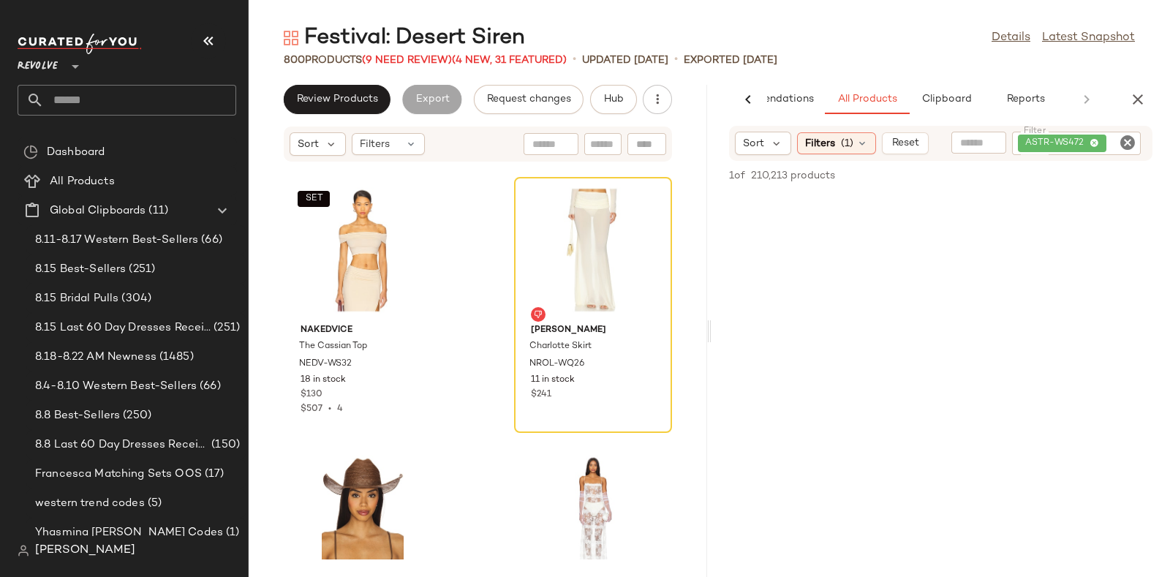
click at [1127, 139] on icon "Clear Filter" at bounding box center [1128, 143] width 18 height 18
paste input "*********"
type input "*********"
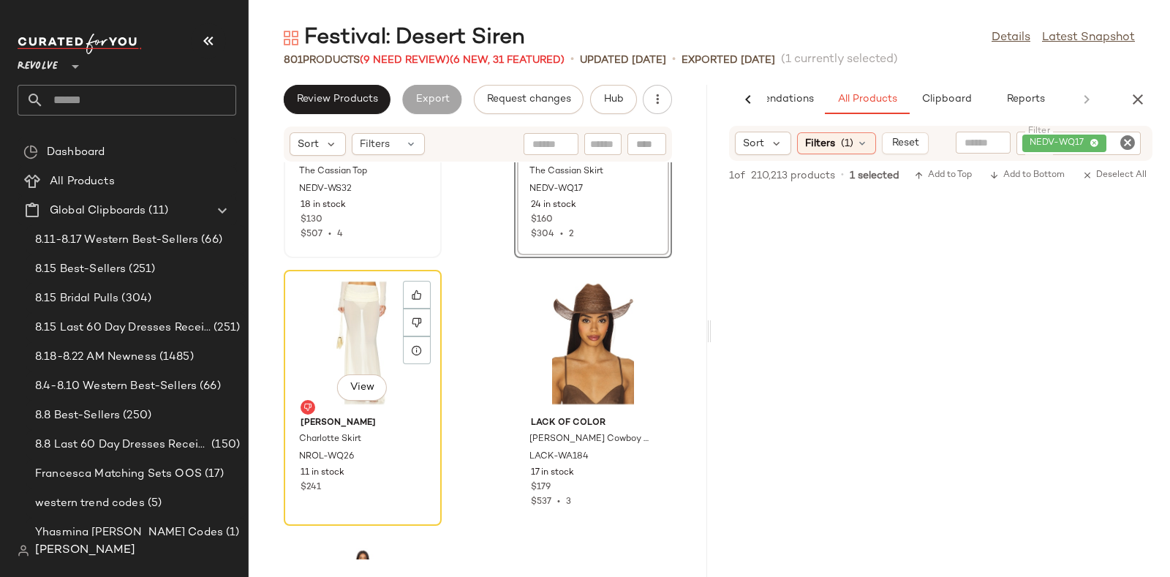
scroll to position [17302, 0]
click at [409, 320] on div at bounding box center [417, 322] width 28 height 28
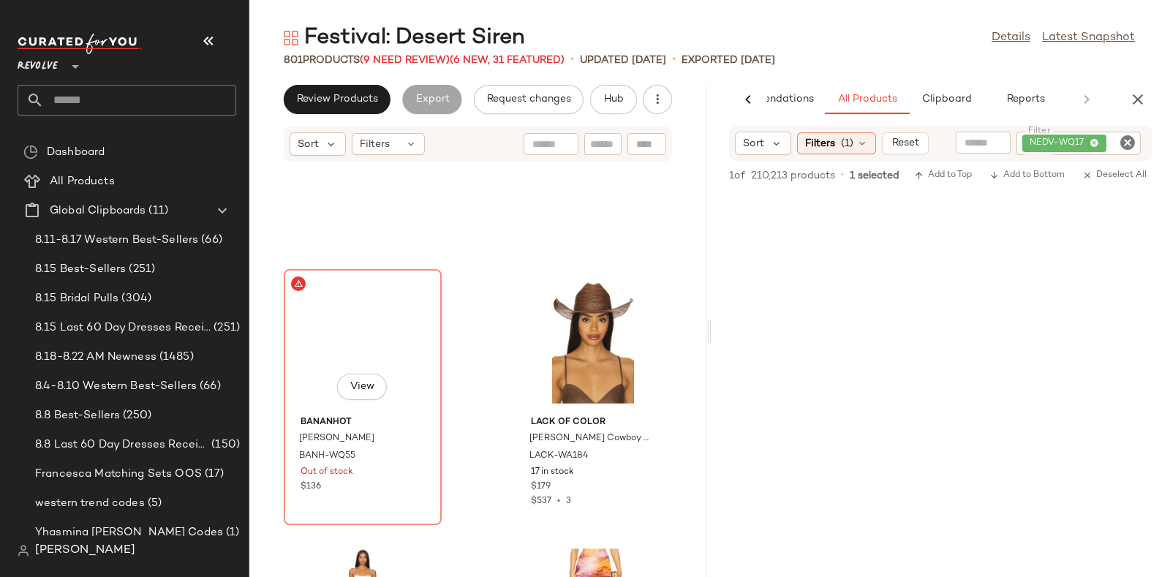
scroll to position [17394, 0]
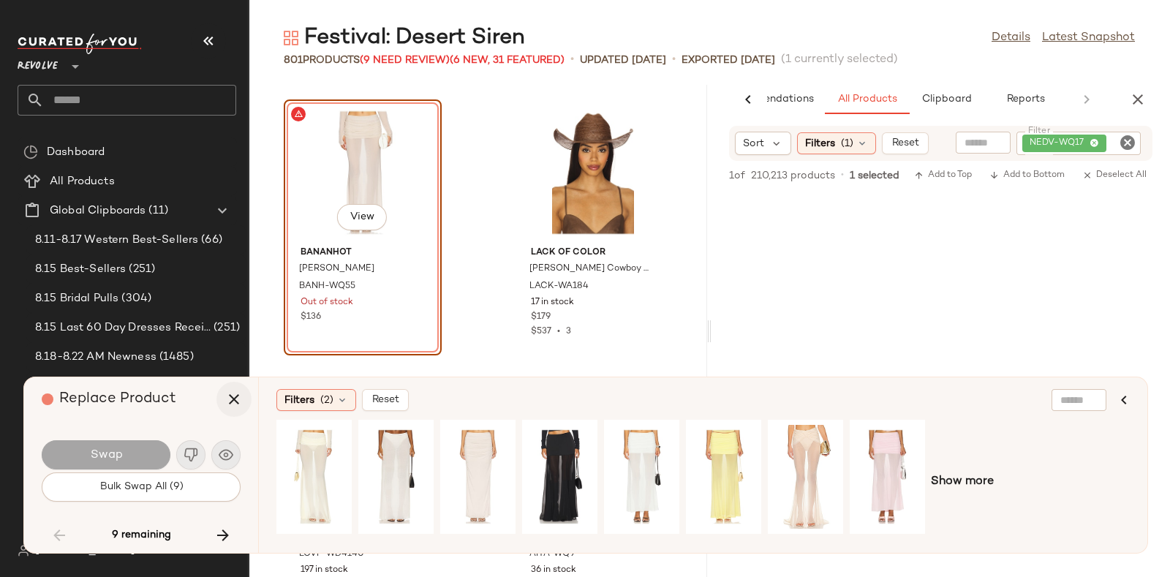
click at [236, 396] on icon "button" at bounding box center [234, 399] width 18 height 18
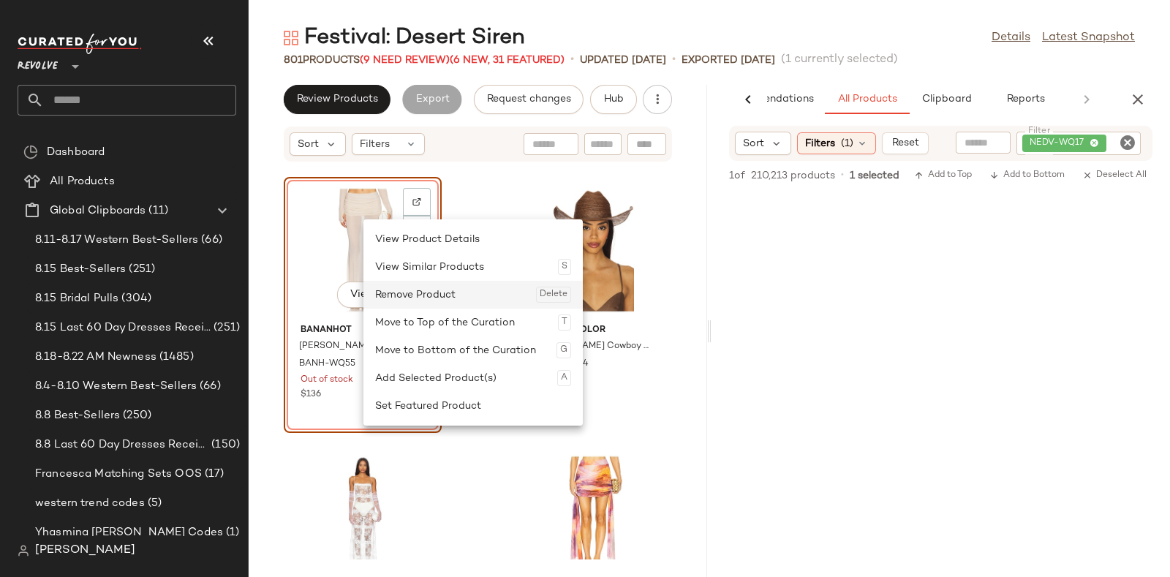
click at [383, 290] on div "Remove Product Delete" at bounding box center [473, 295] width 196 height 28
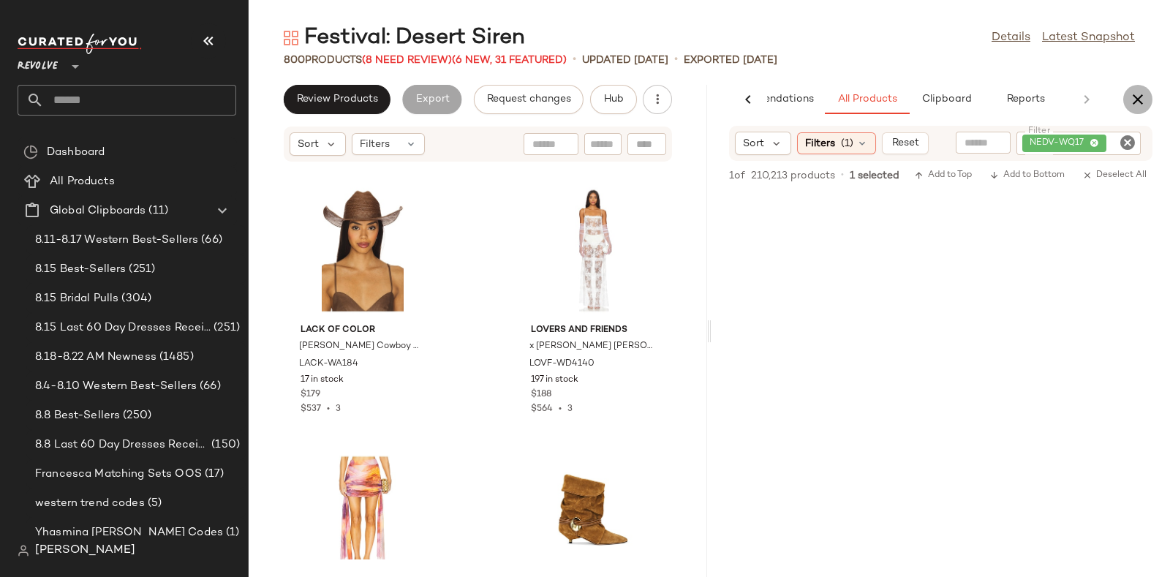
click at [1135, 98] on icon "button" at bounding box center [1138, 100] width 18 height 18
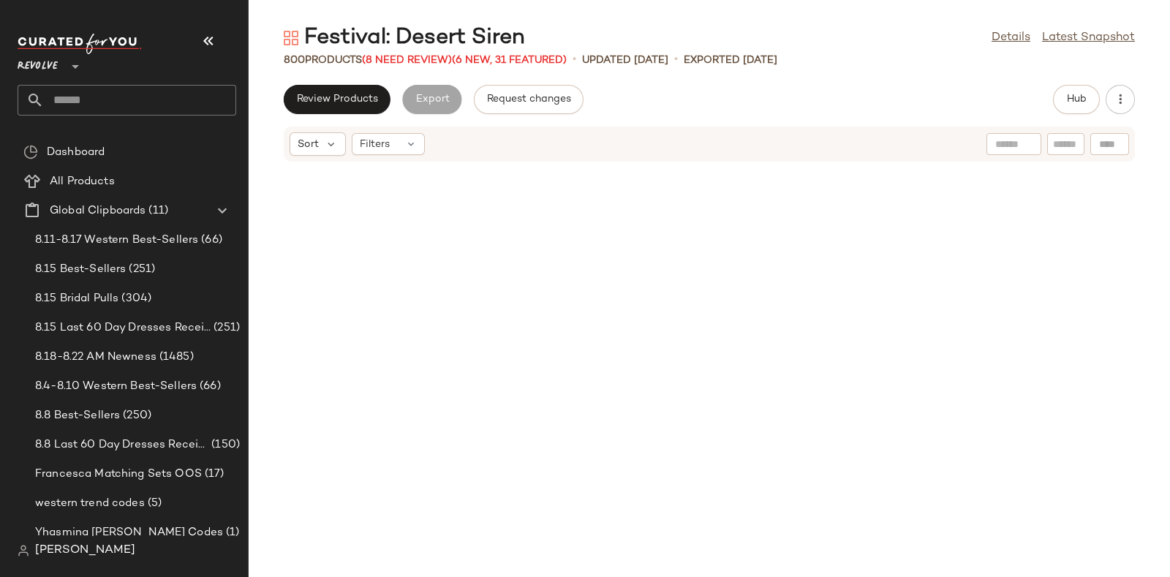
scroll to position [6957, 0]
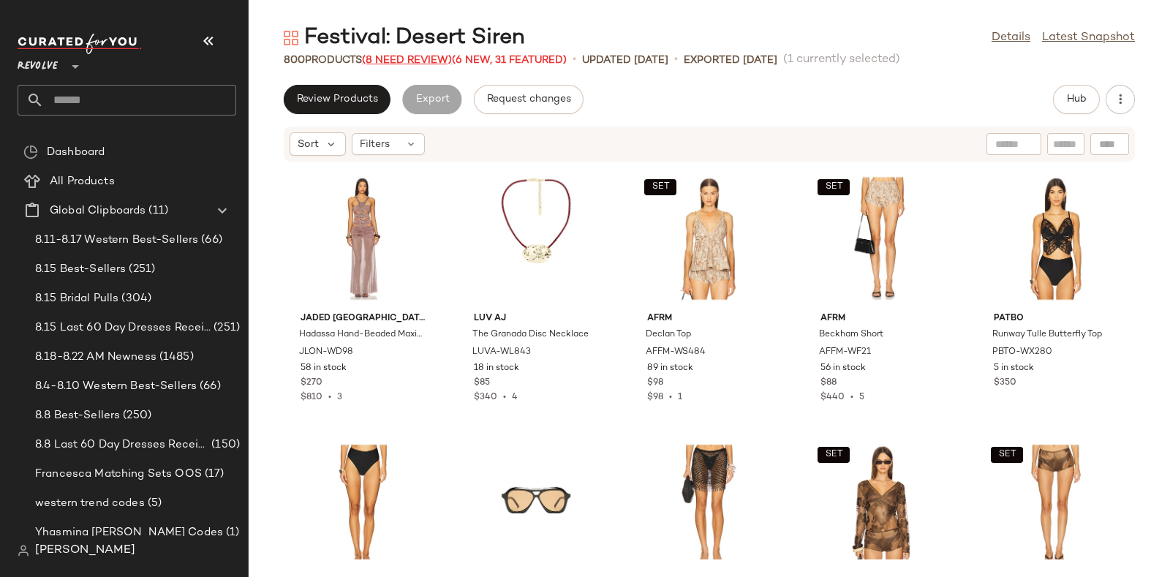
click at [415, 55] on span "(8 Need Review)" at bounding box center [407, 60] width 90 height 11
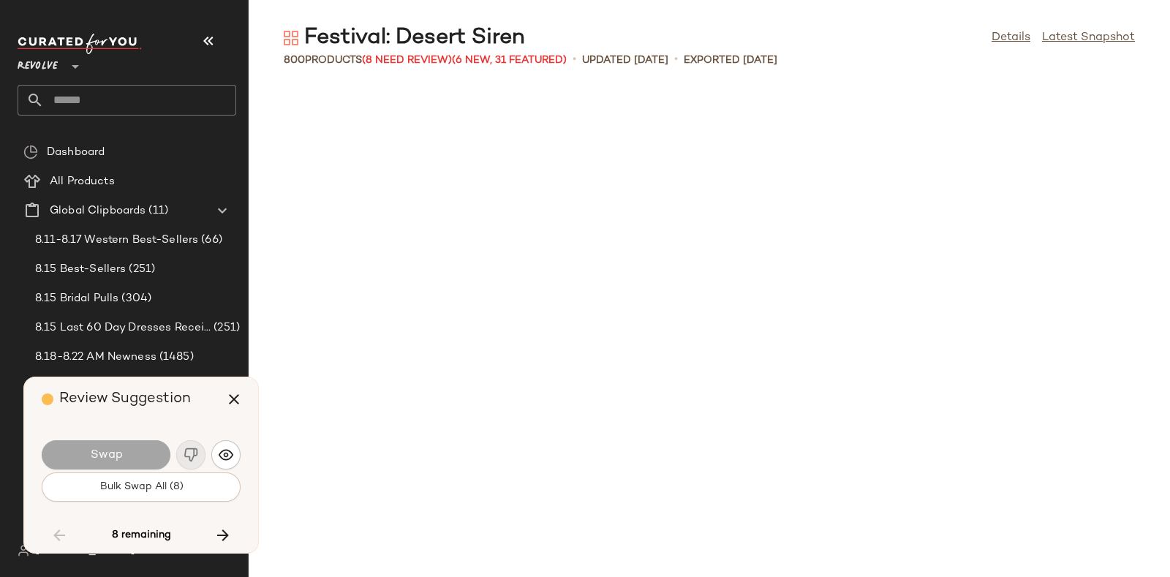
scroll to position [9365, 0]
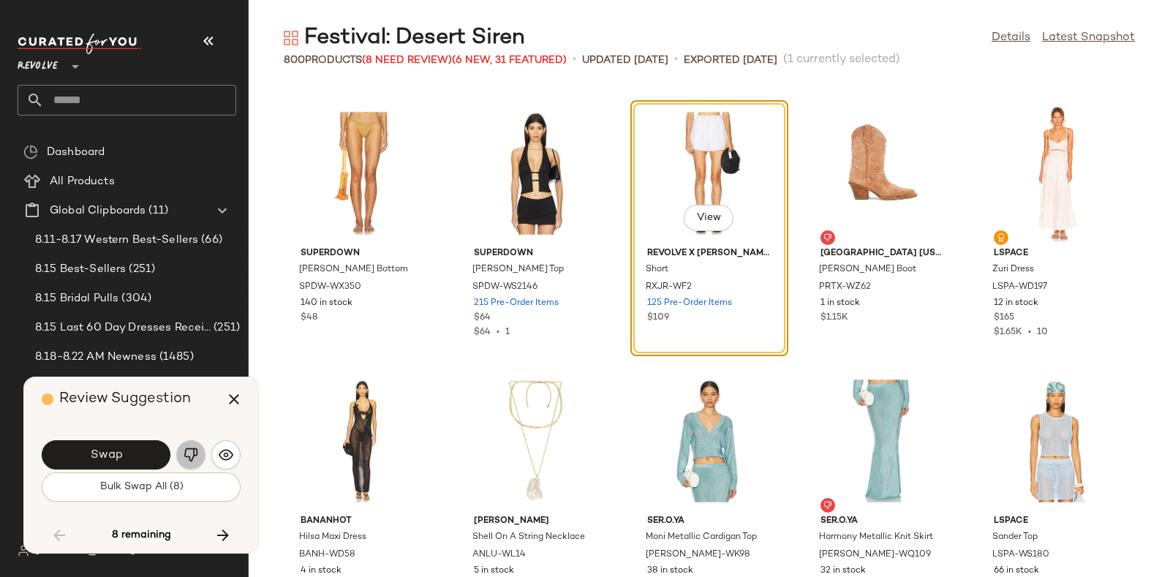
click at [183, 447] on button "button" at bounding box center [190, 454] width 29 height 29
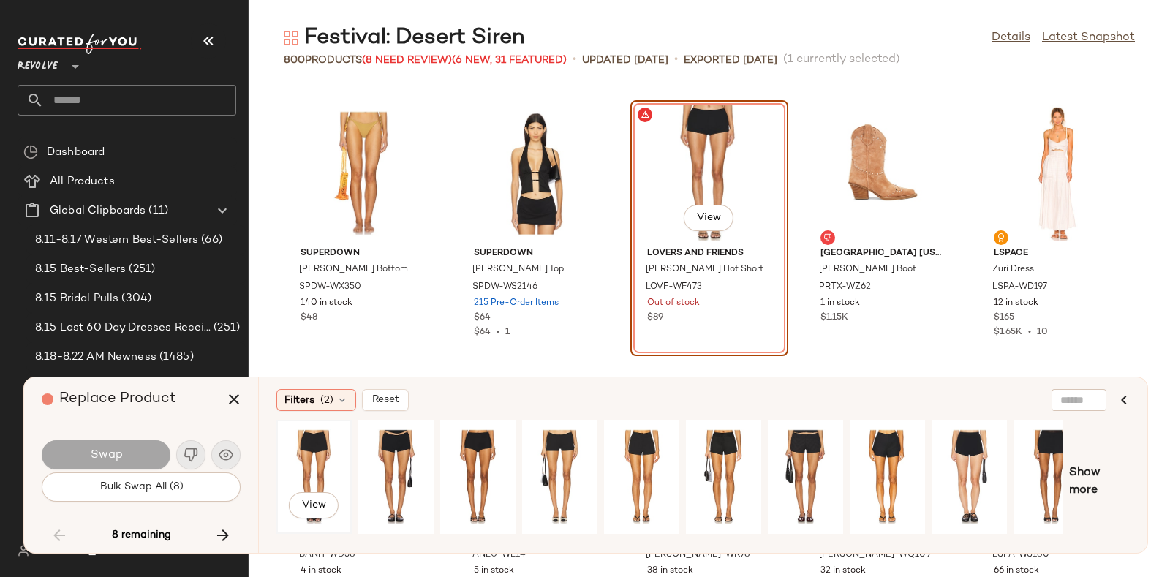
click at [311, 457] on div "View" at bounding box center [313, 477] width 65 height 104
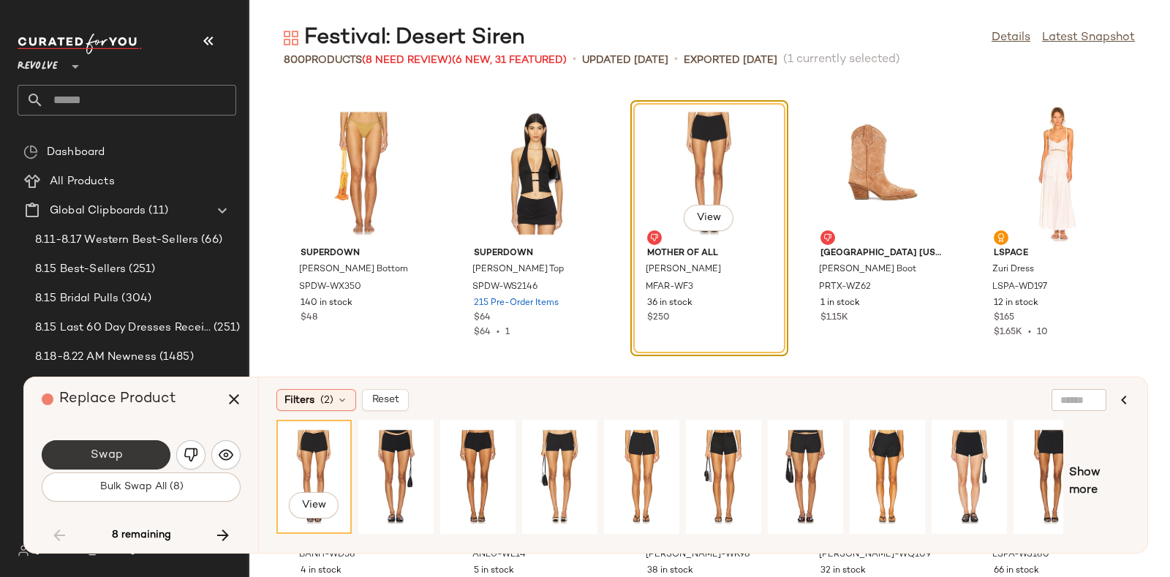
click at [140, 441] on button "Swap" at bounding box center [106, 454] width 129 height 29
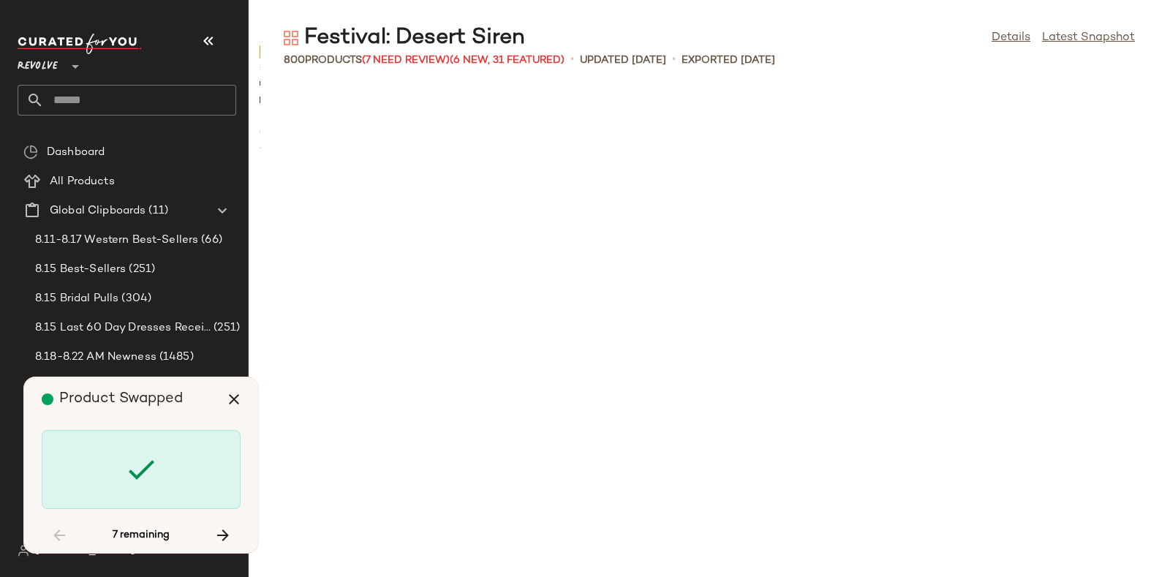
scroll to position [22478, 0]
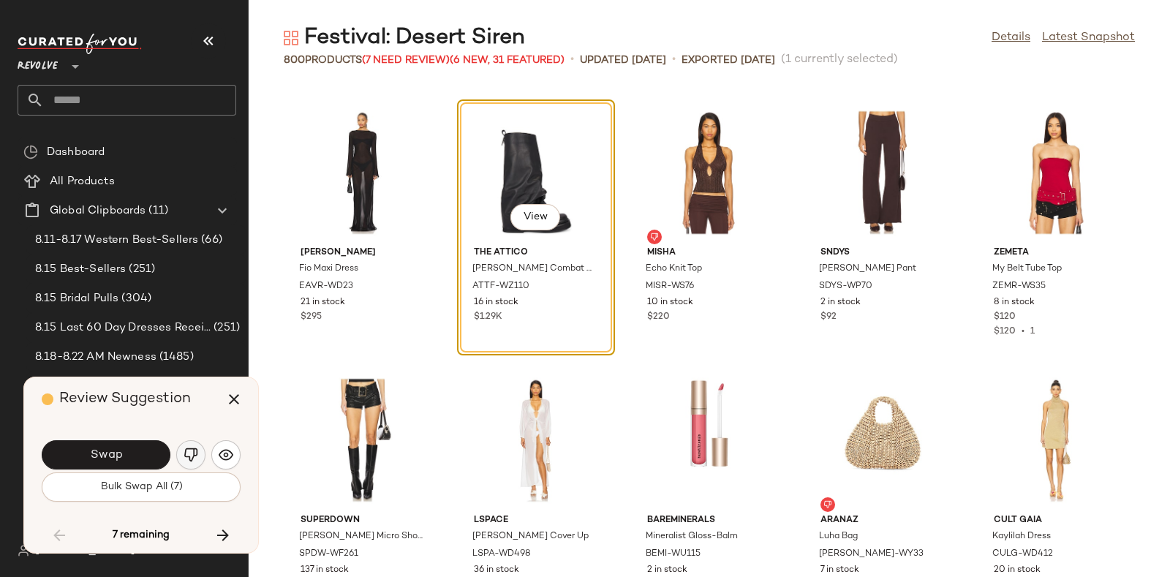
click at [191, 450] on img "button" at bounding box center [191, 454] width 15 height 15
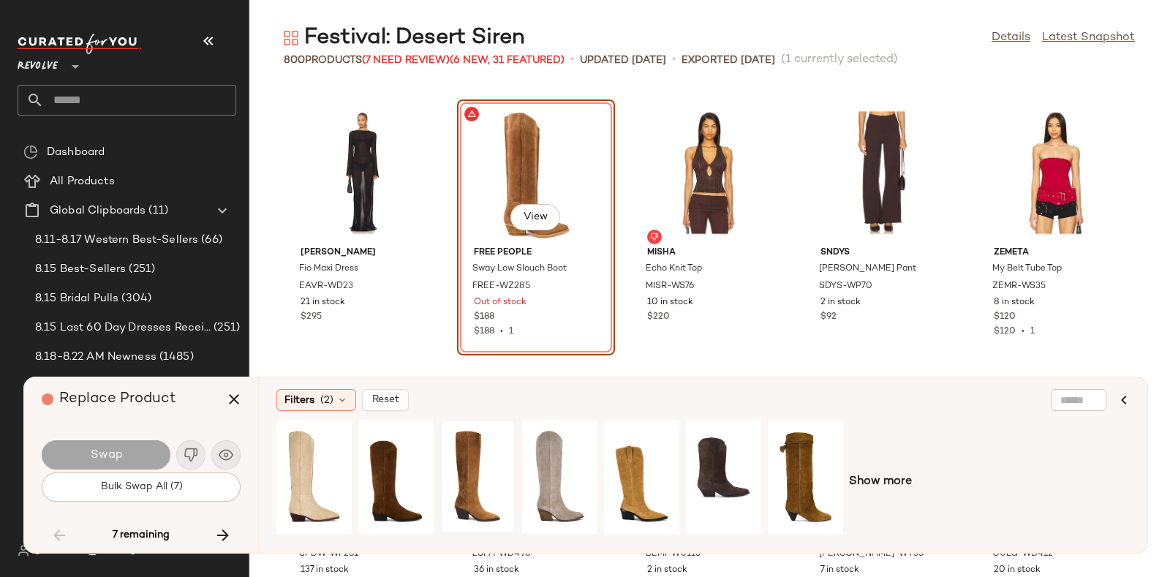
click at [467, 467] on div at bounding box center [477, 477] width 65 height 104
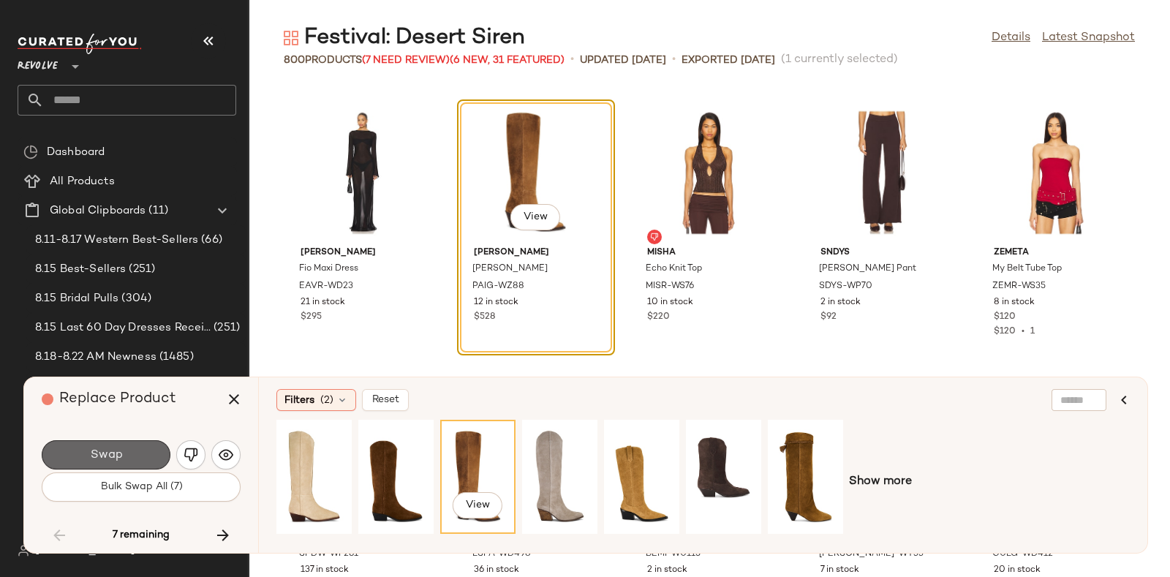
click at [129, 451] on button "Swap" at bounding box center [106, 454] width 129 height 29
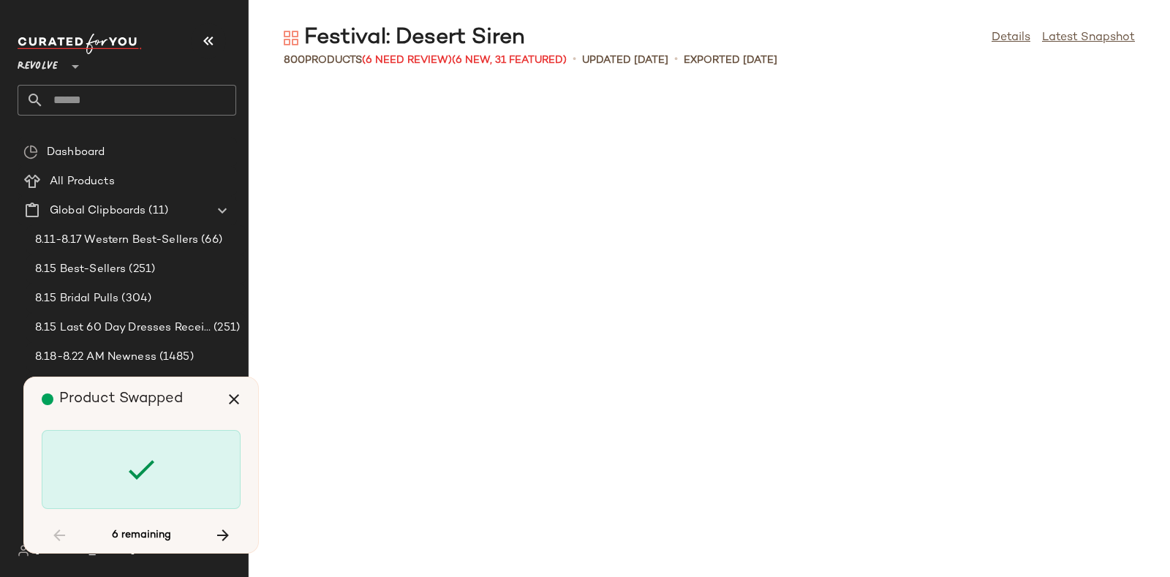
scroll to position [24887, 0]
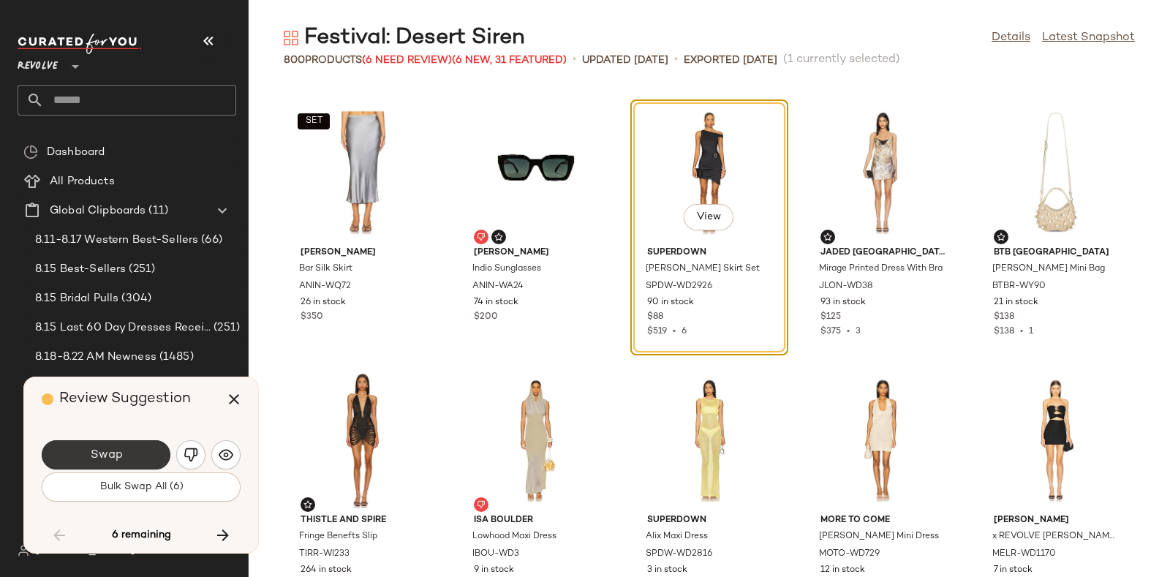
click at [137, 449] on button "Swap" at bounding box center [106, 454] width 129 height 29
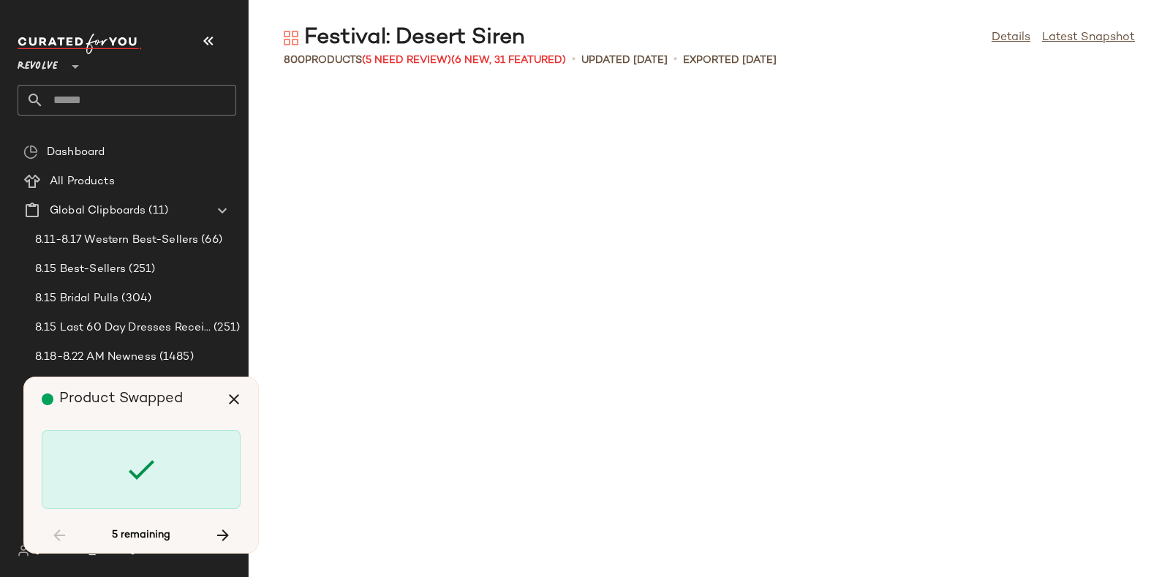
scroll to position [25956, 0]
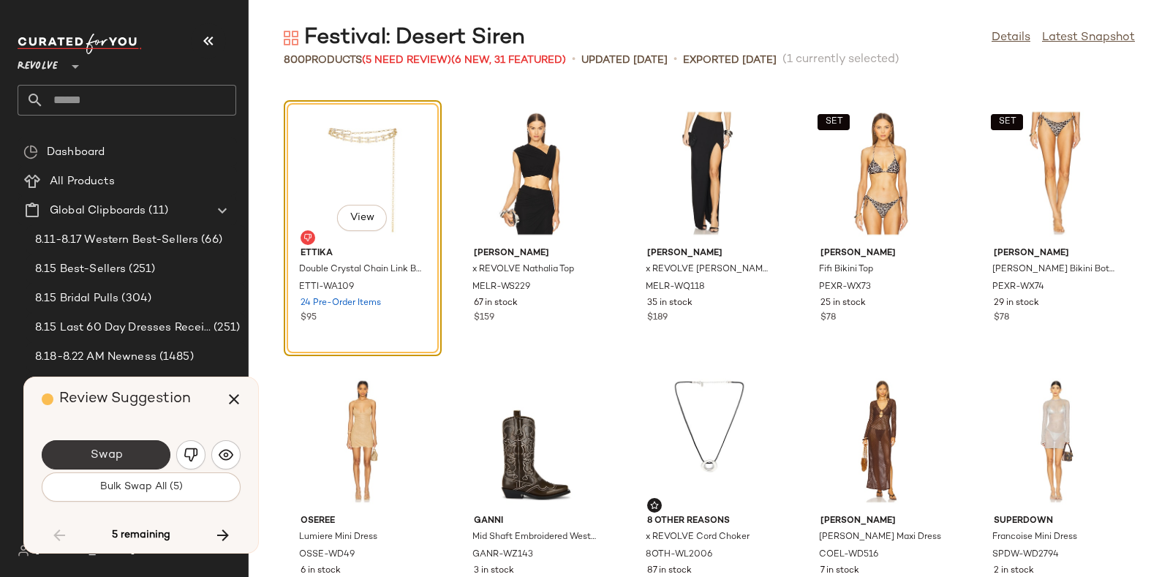
click at [139, 444] on button "Swap" at bounding box center [106, 454] width 129 height 29
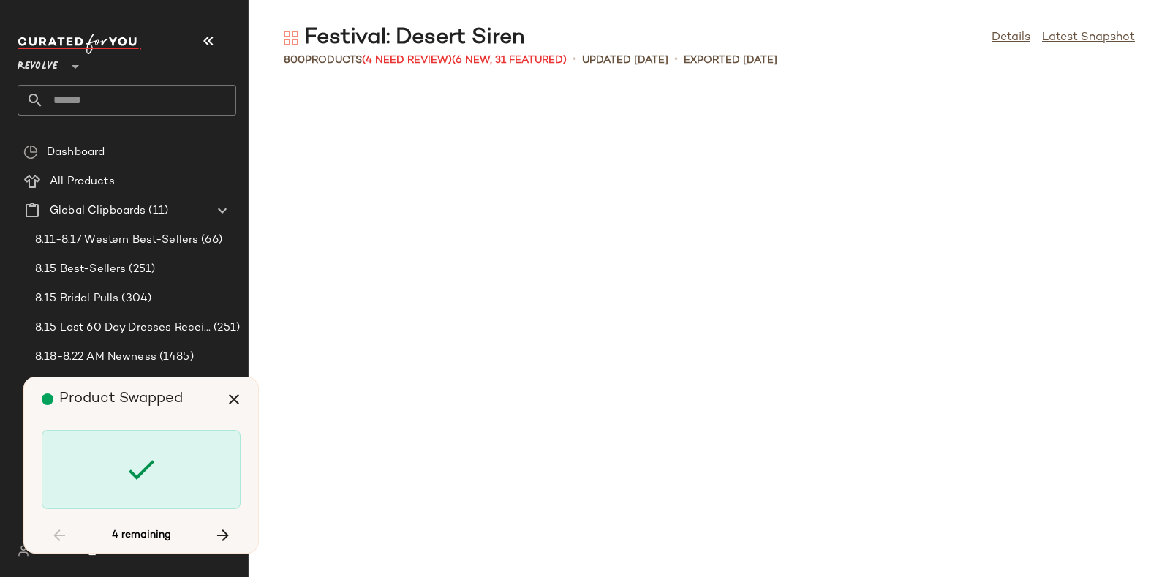
scroll to position [29436, 0]
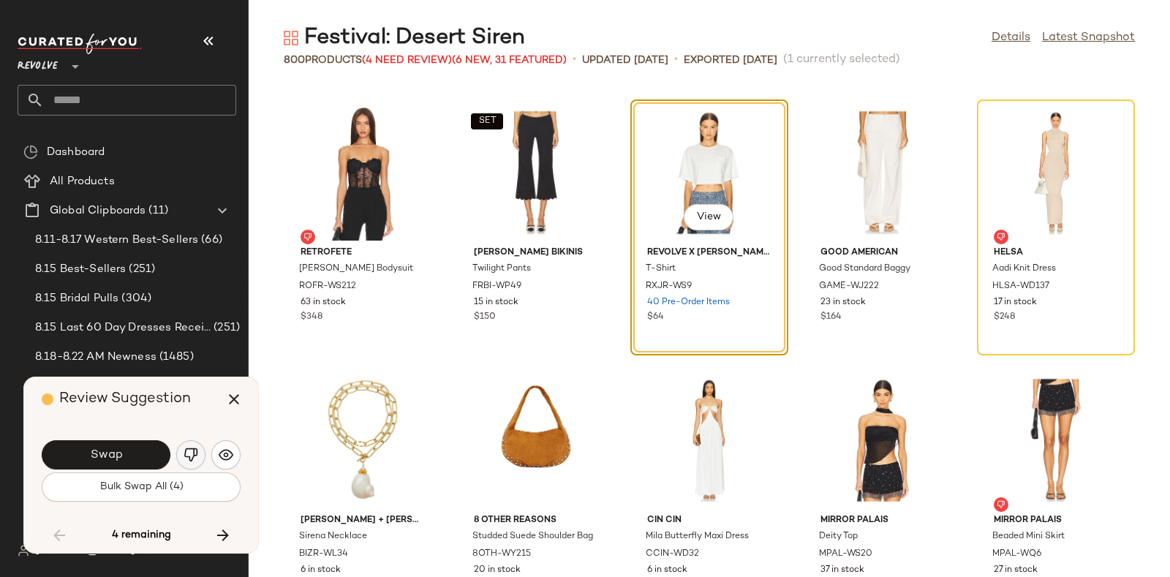
click at [186, 451] on img "button" at bounding box center [191, 454] width 15 height 15
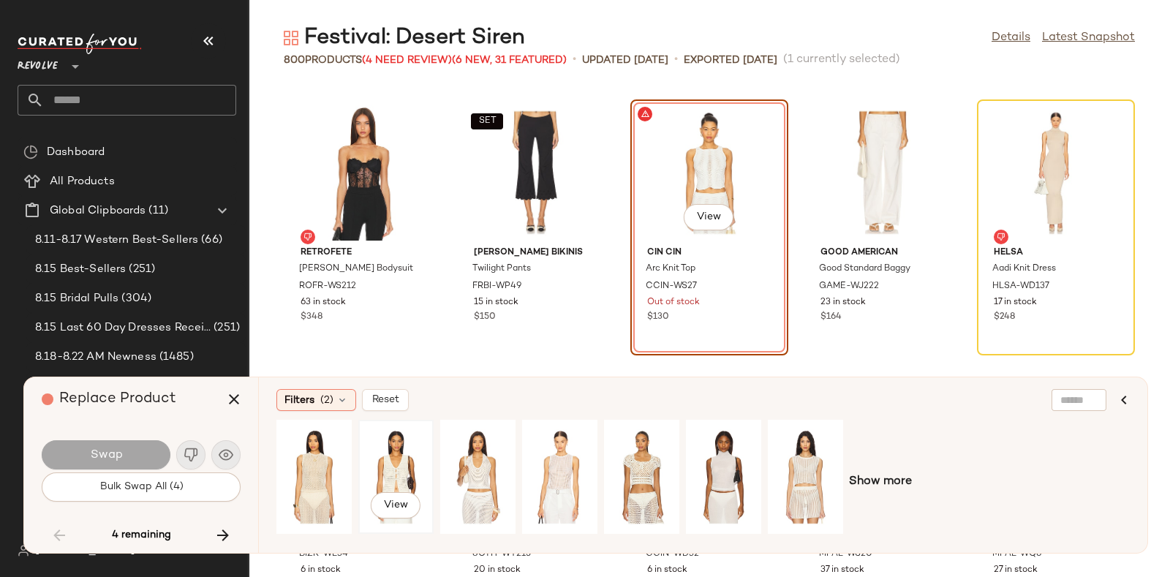
click at [386, 456] on div "View" at bounding box center [395, 477] width 65 height 104
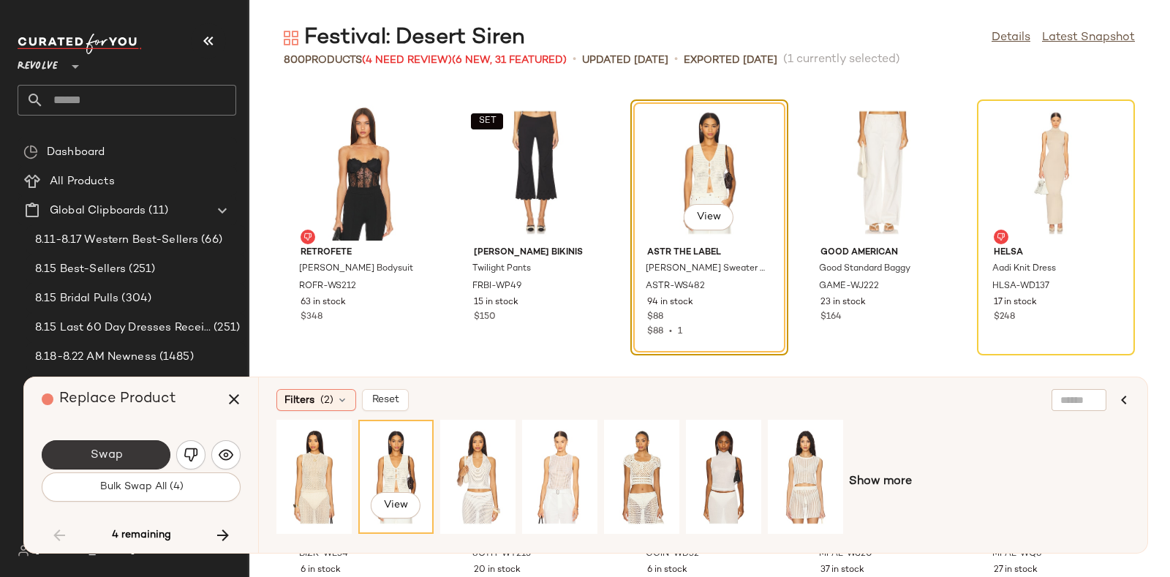
click at [139, 453] on button "Swap" at bounding box center [106, 454] width 129 height 29
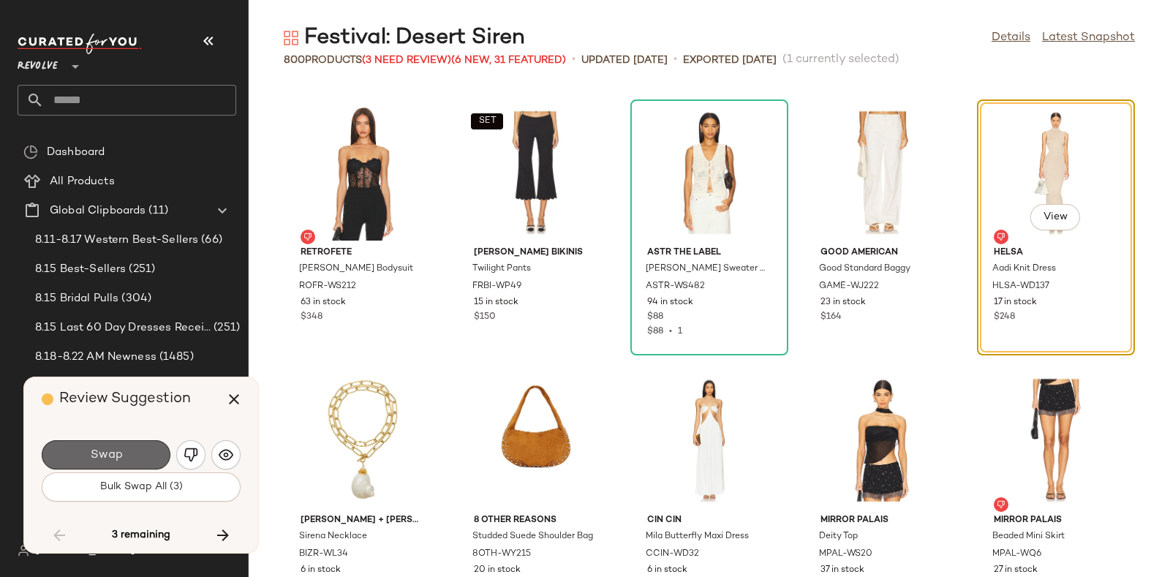
click at [113, 453] on span "Swap" at bounding box center [105, 455] width 33 height 14
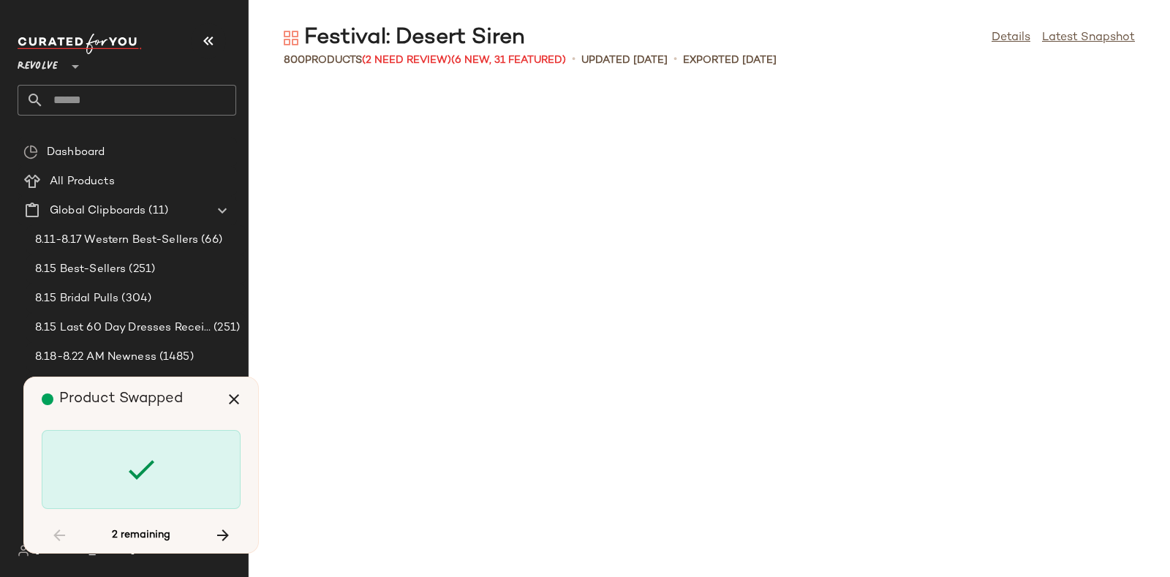
scroll to position [34788, 0]
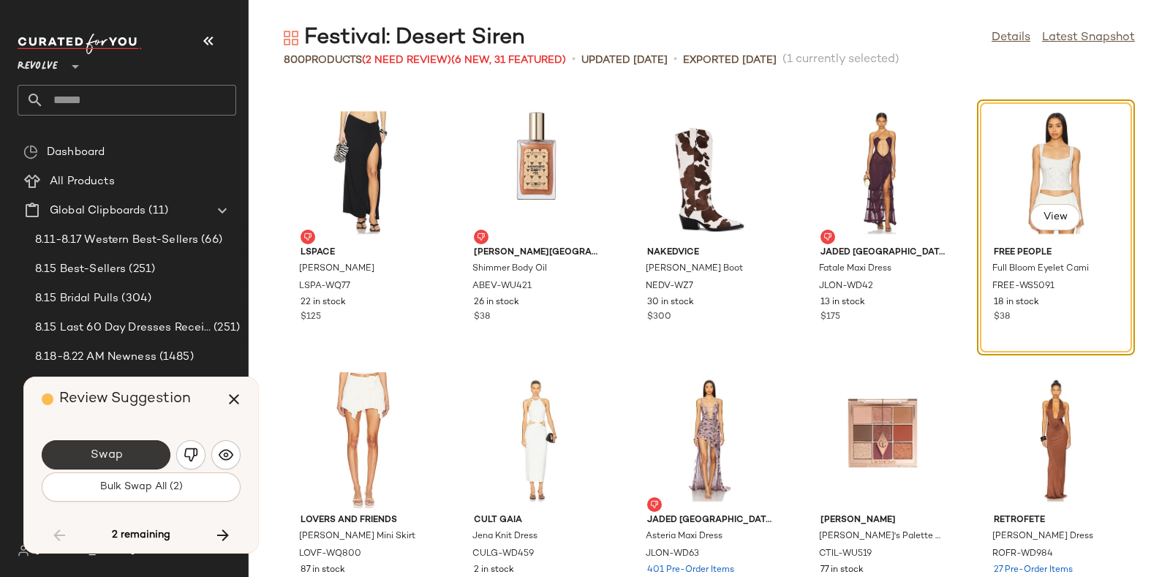
click at [139, 447] on button "Swap" at bounding box center [106, 454] width 129 height 29
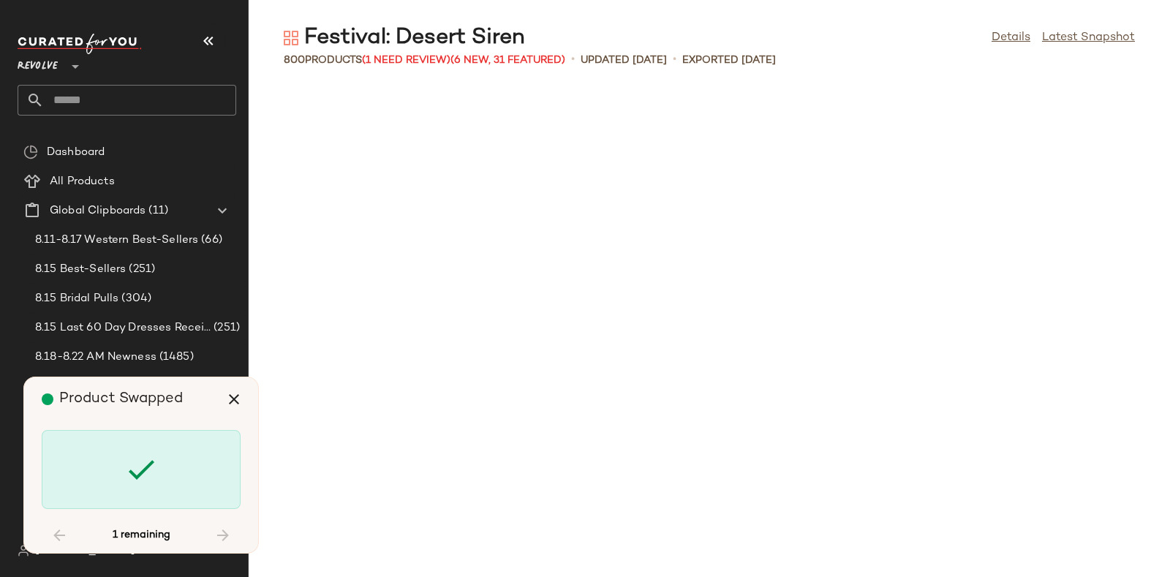
scroll to position [36660, 0]
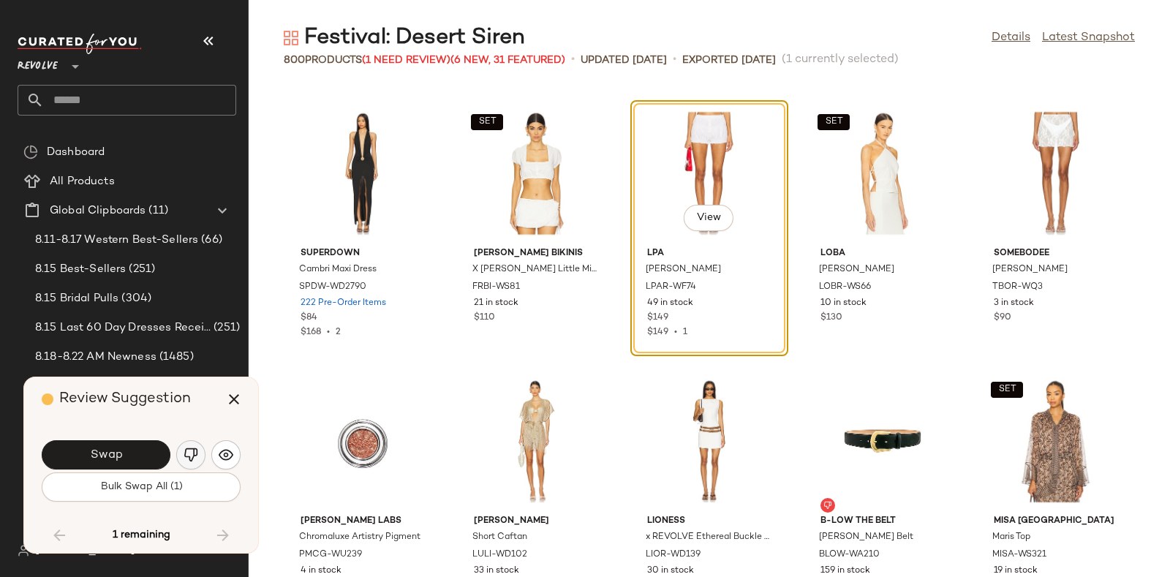
click at [184, 453] on img "button" at bounding box center [191, 454] width 15 height 15
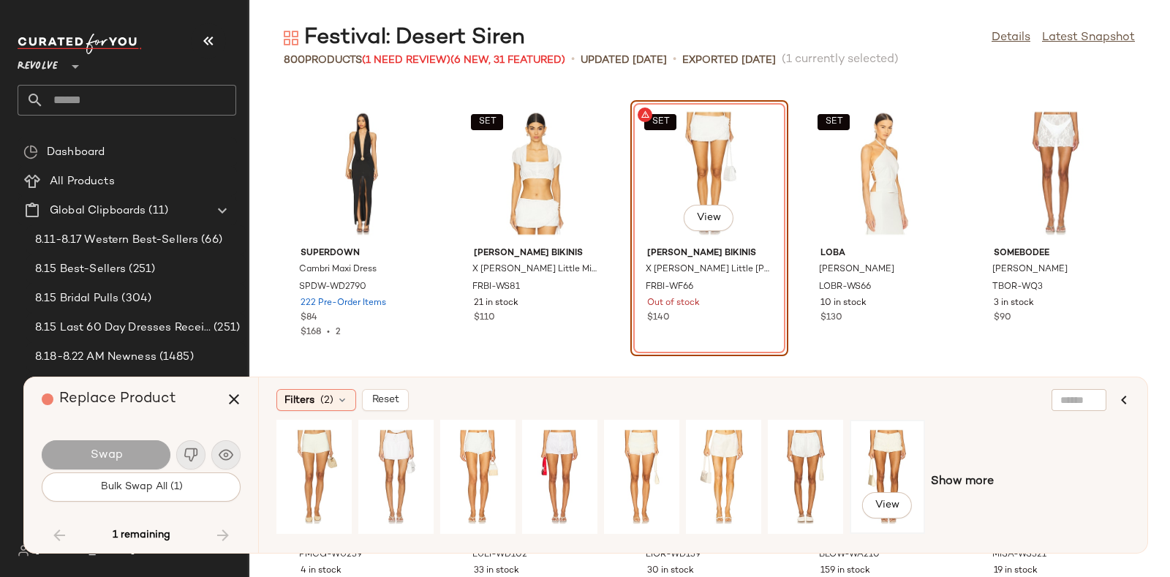
click at [878, 457] on div "View" at bounding box center [887, 477] width 65 height 104
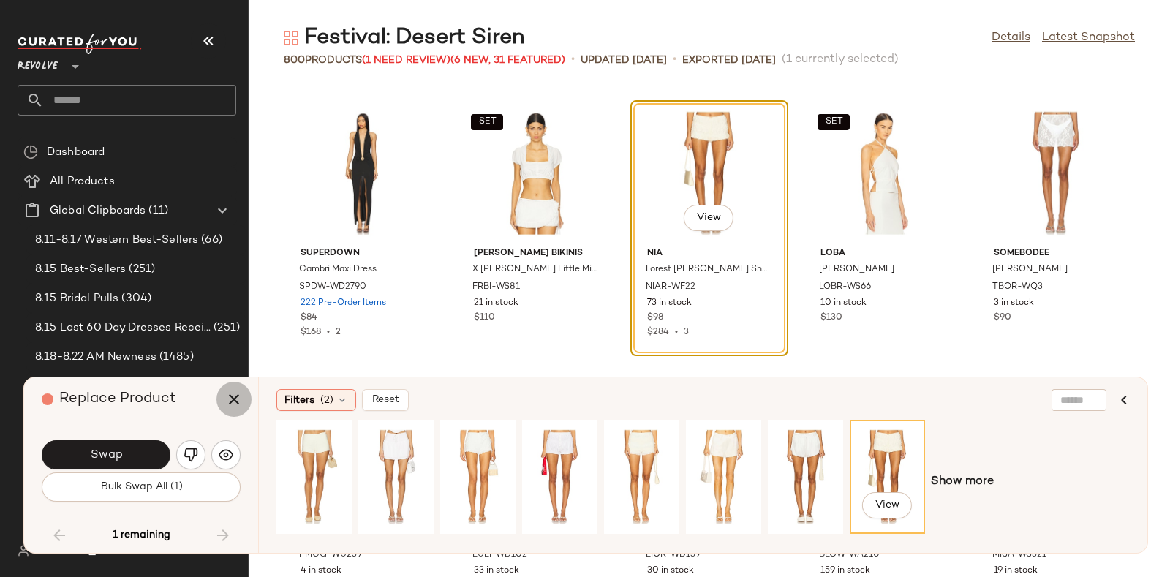
click at [227, 392] on icon "button" at bounding box center [234, 399] width 18 height 18
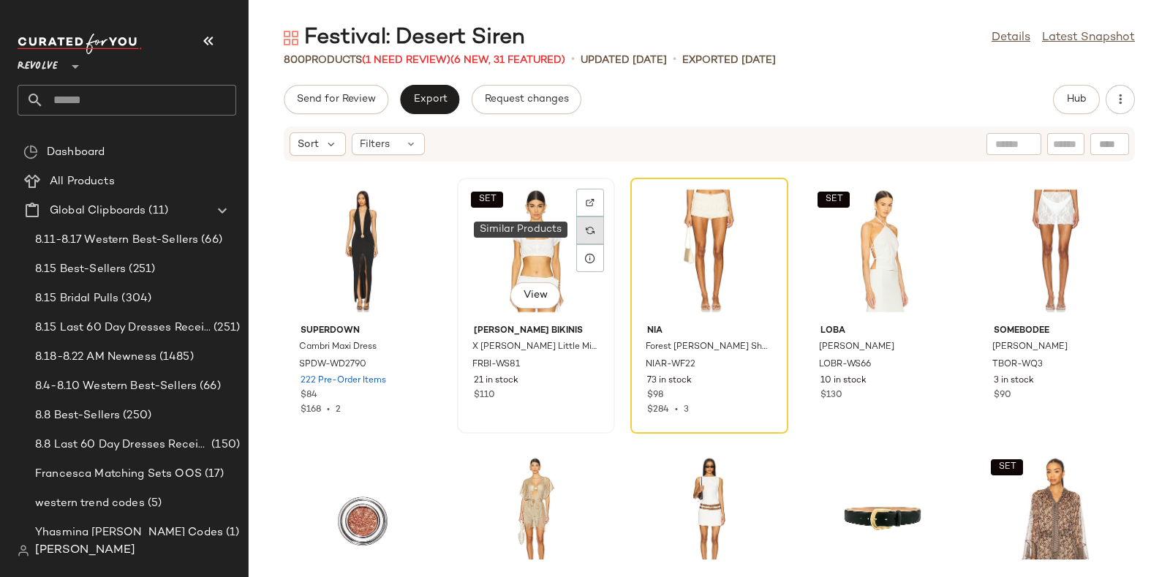
click at [583, 222] on div at bounding box center [590, 230] width 28 height 28
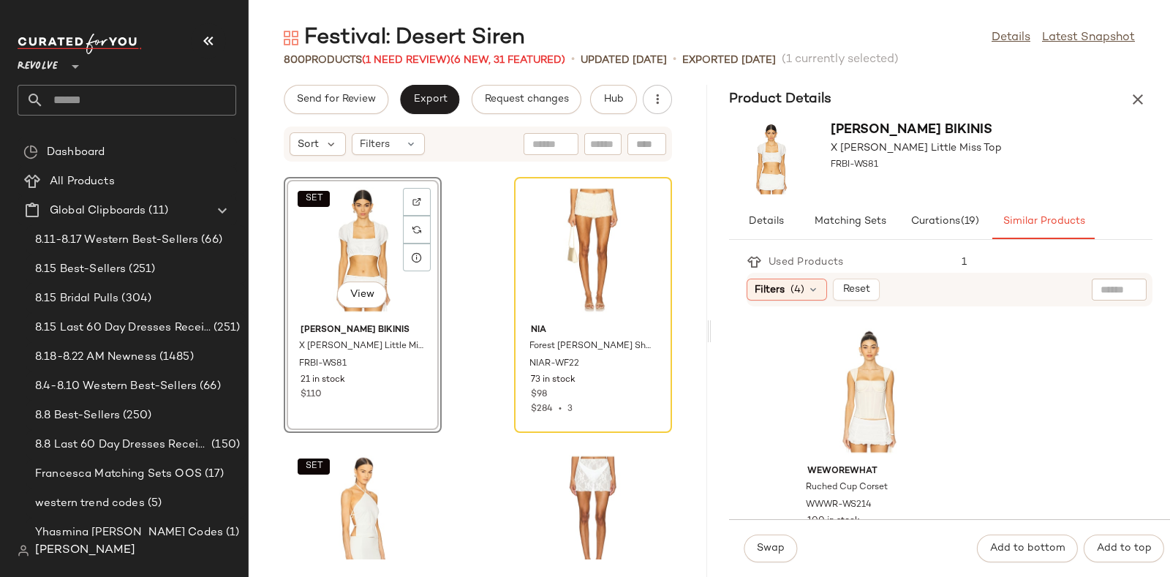
scroll to position [4, 0]
click at [882, 373] on div "View" at bounding box center [869, 388] width 148 height 136
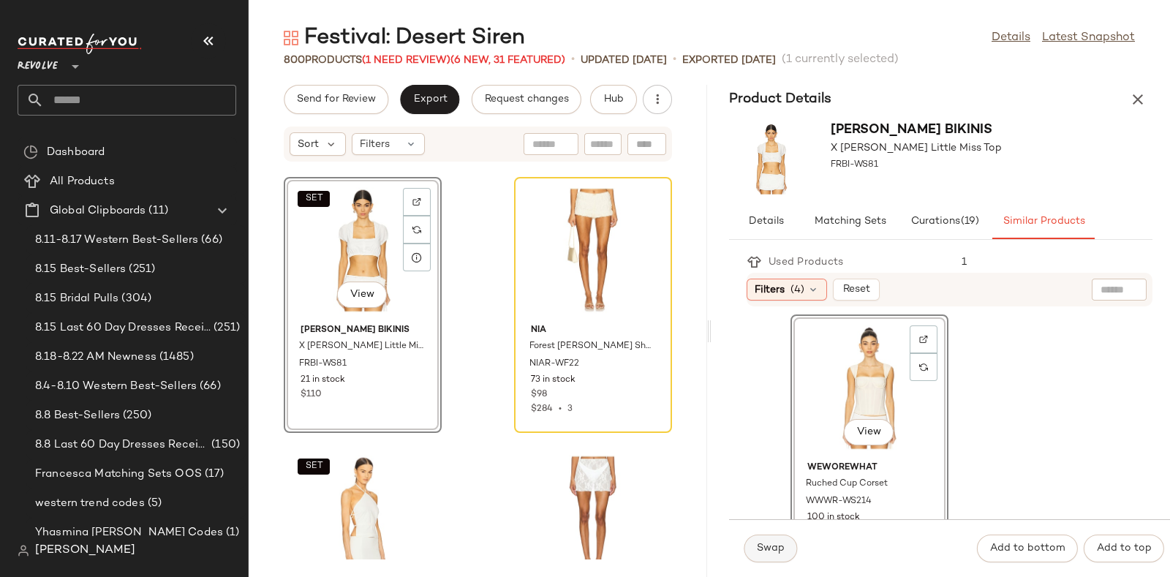
click at [772, 546] on span "Swap" at bounding box center [770, 549] width 29 height 12
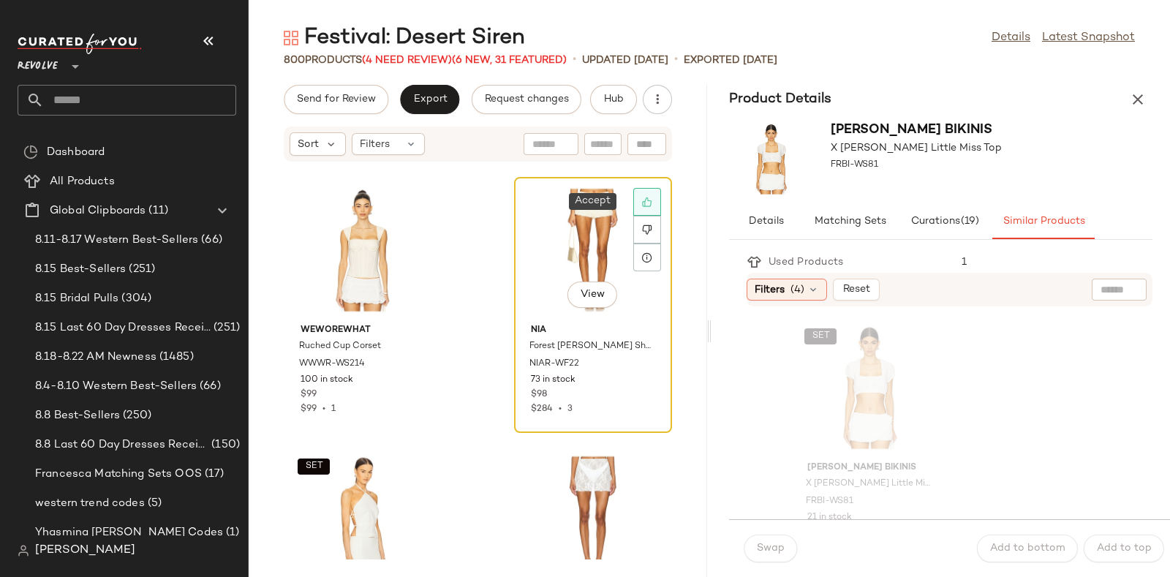
click at [642, 200] on icon at bounding box center [647, 202] width 10 height 10
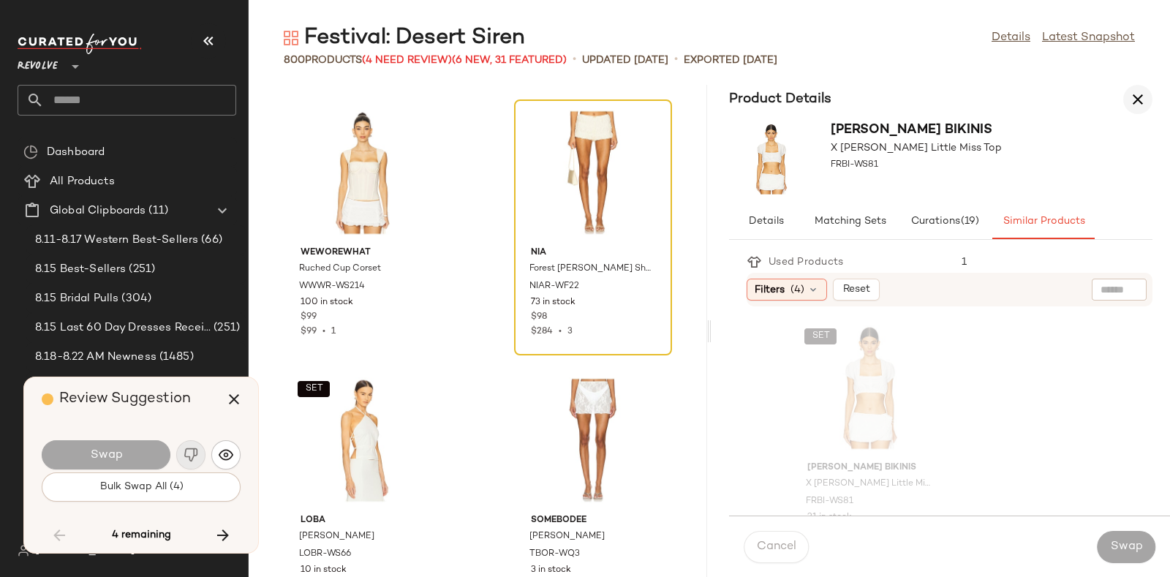
click at [1134, 102] on icon "button" at bounding box center [1138, 100] width 18 height 18
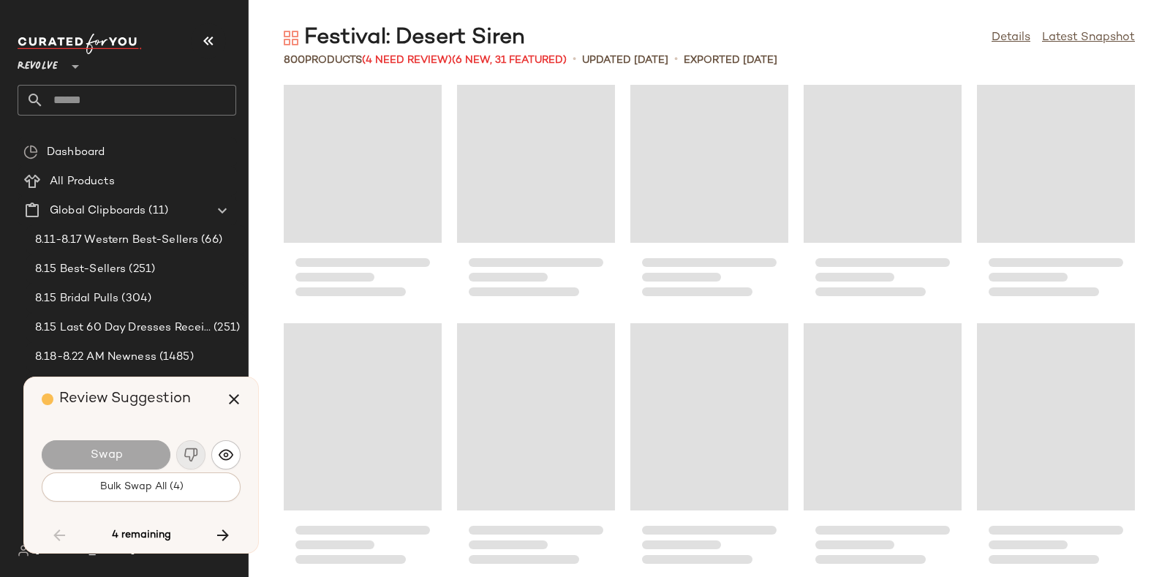
scroll to position [42326, 0]
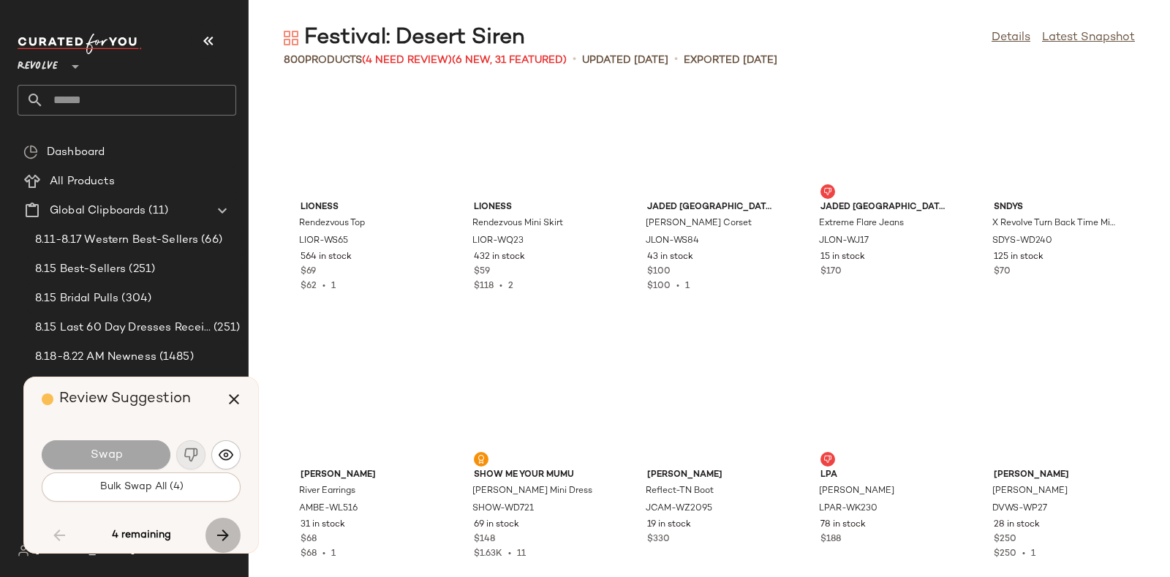
click at [212, 529] on button "button" at bounding box center [222, 535] width 35 height 35
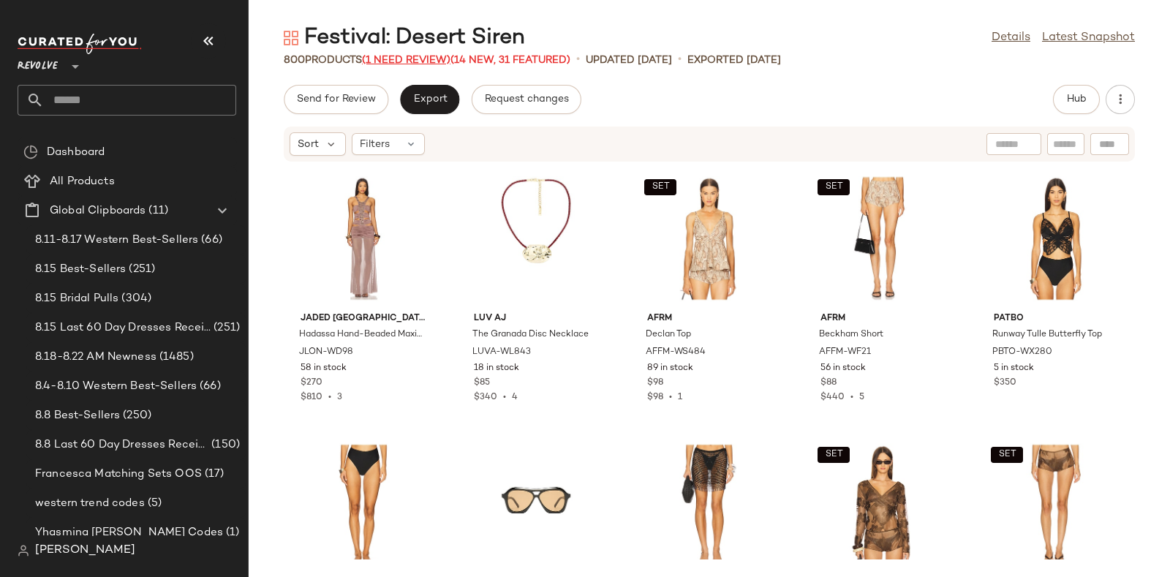
click at [423, 56] on span "(1 Need Review)" at bounding box center [406, 60] width 88 height 11
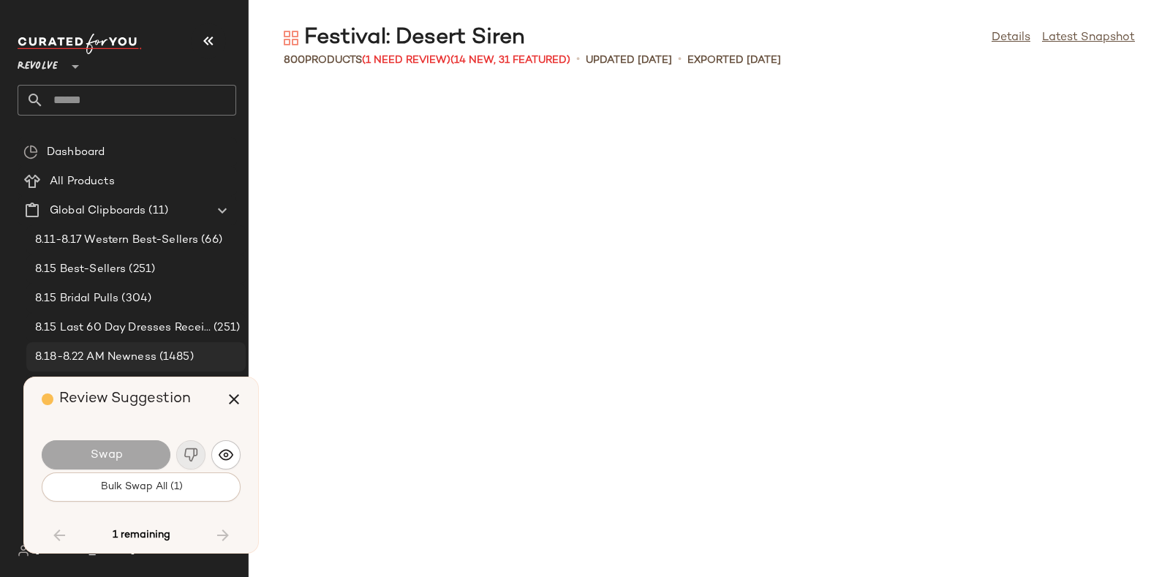
scroll to position [36660, 0]
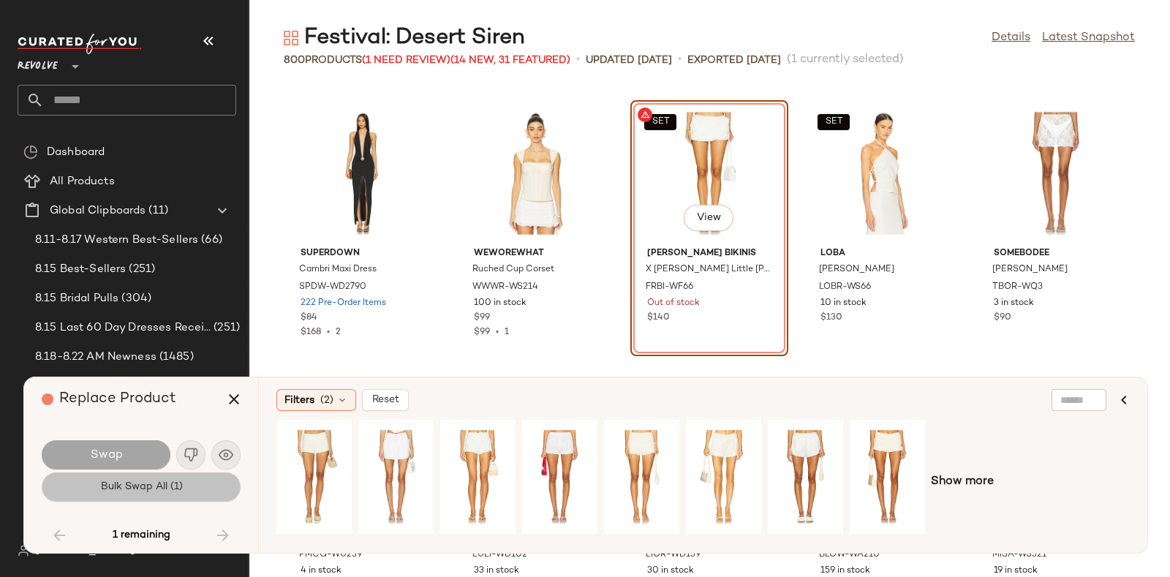
click at [165, 486] on span "Bulk Swap All (1)" at bounding box center [140, 487] width 83 height 12
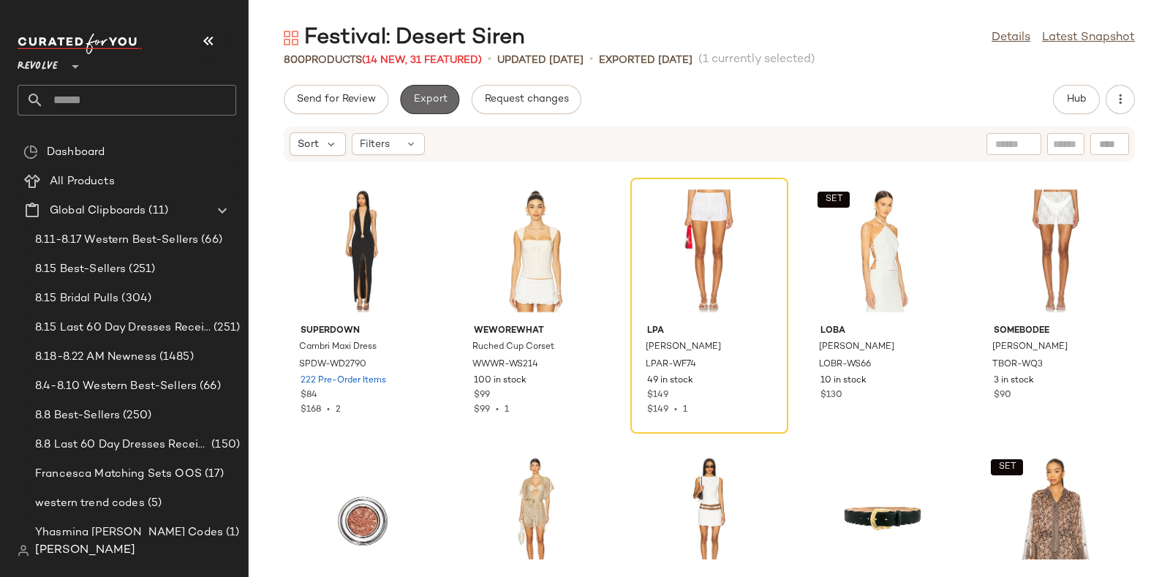
click at [430, 91] on button "Export" at bounding box center [429, 99] width 59 height 29
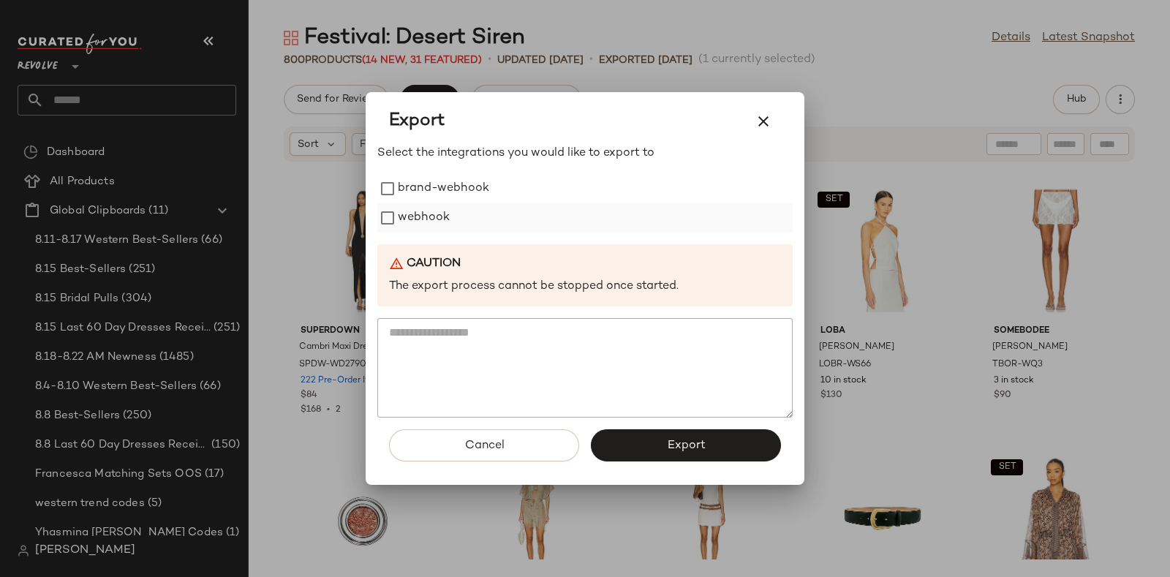
click at [426, 218] on label "webhook" at bounding box center [424, 217] width 52 height 29
click at [672, 441] on span "Export" at bounding box center [685, 446] width 39 height 14
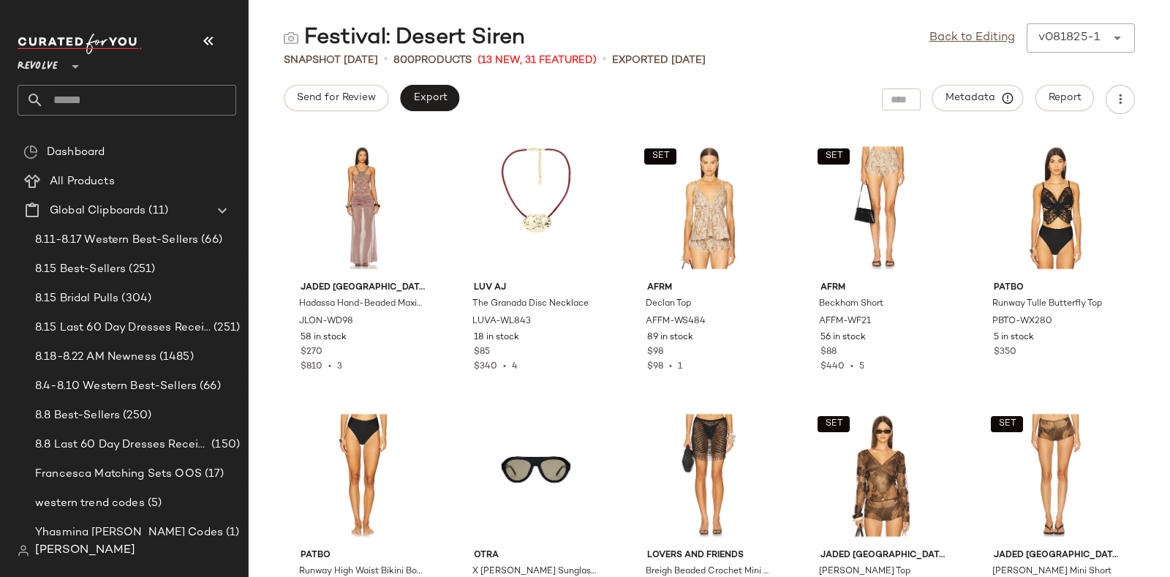
click at [150, 95] on input "text" at bounding box center [140, 100] width 192 height 31
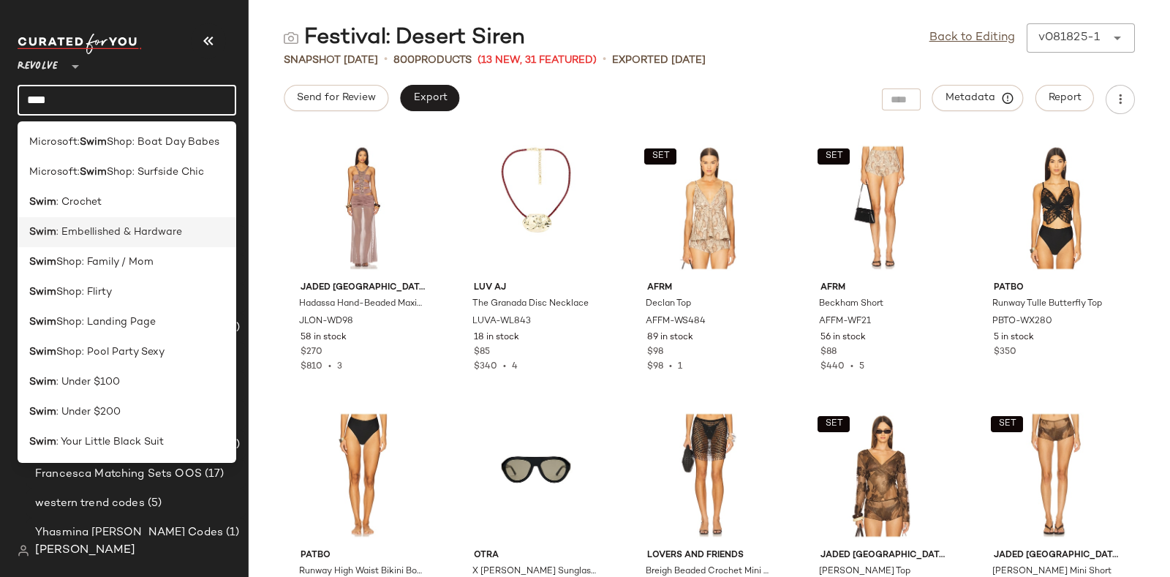
type input "****"
click at [136, 233] on span ": Embellished & Hardware" at bounding box center [119, 231] width 126 height 15
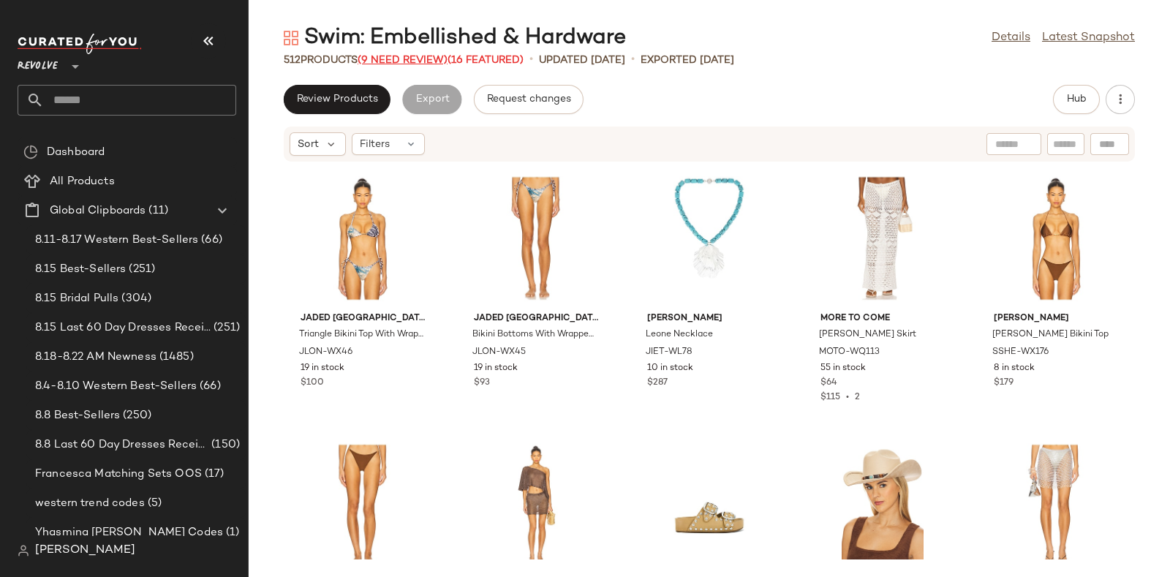
click at [393, 56] on span "(9 Need Review)" at bounding box center [403, 60] width 90 height 11
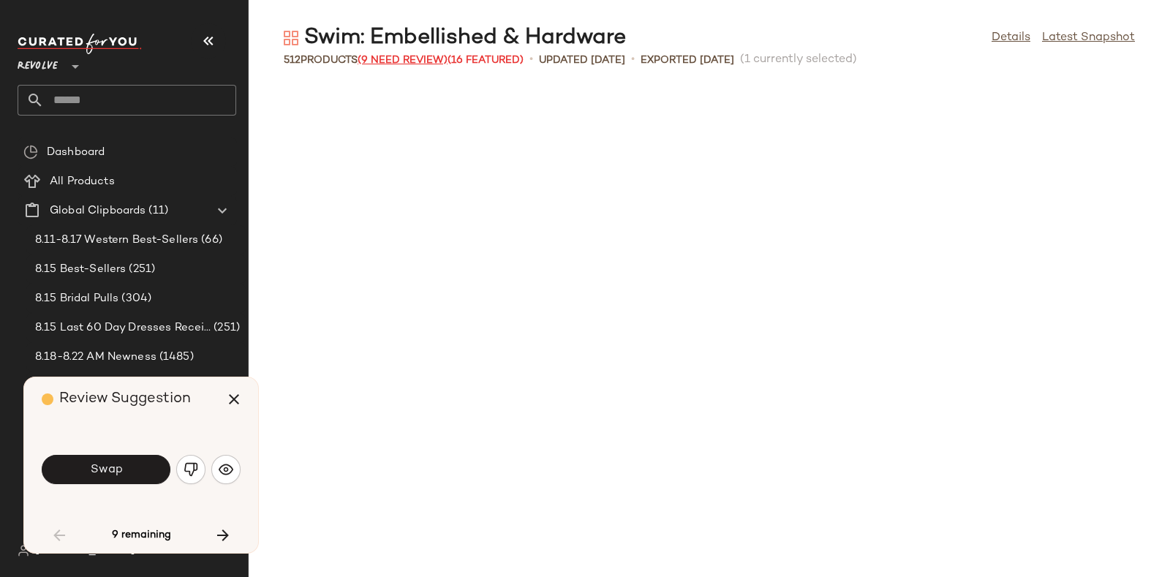
scroll to position [815, 0]
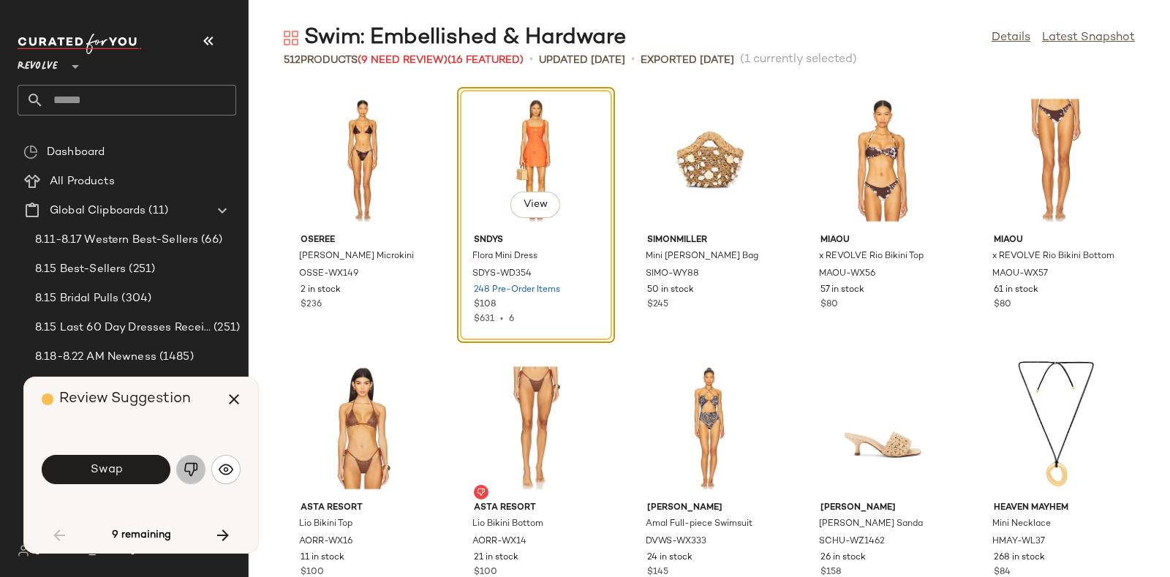
click at [190, 466] on img "button" at bounding box center [191, 469] width 15 height 15
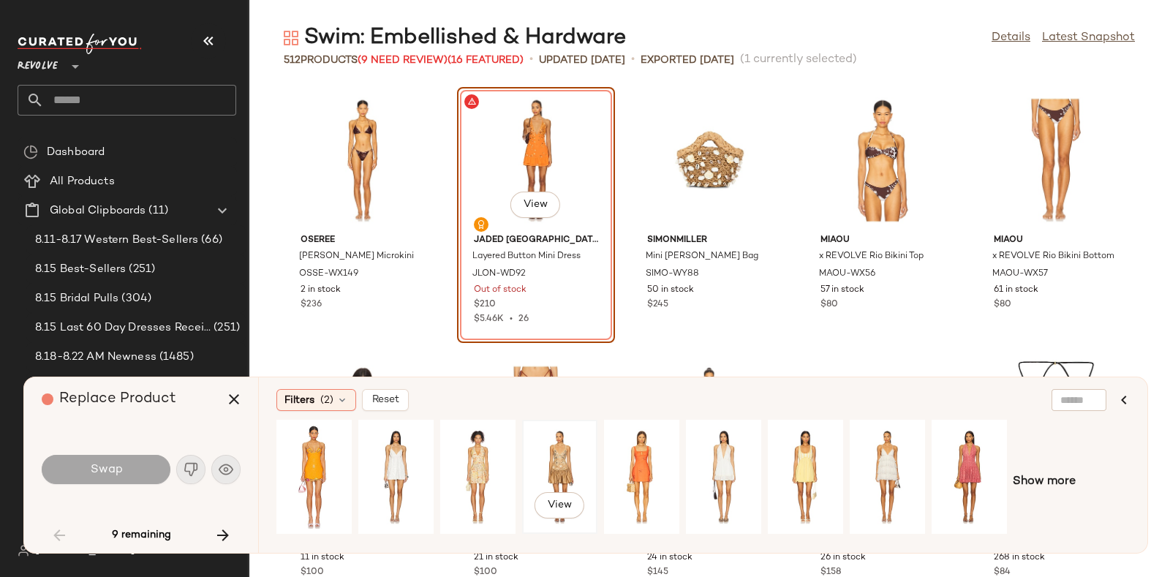
click at [565, 454] on div "View" at bounding box center [559, 477] width 65 height 104
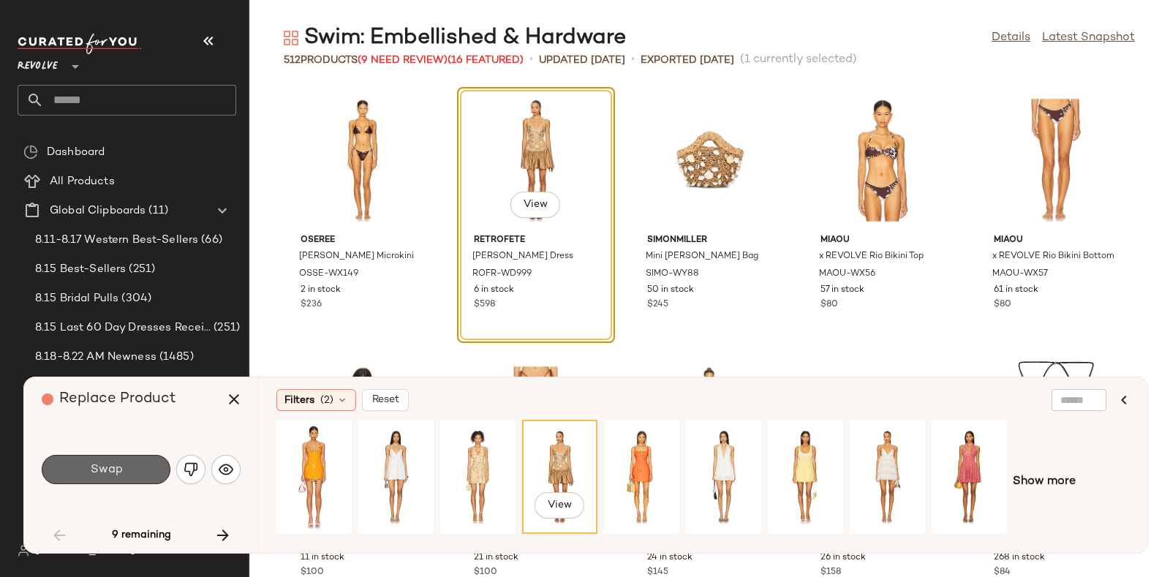
click at [135, 461] on button "Swap" at bounding box center [106, 469] width 129 height 29
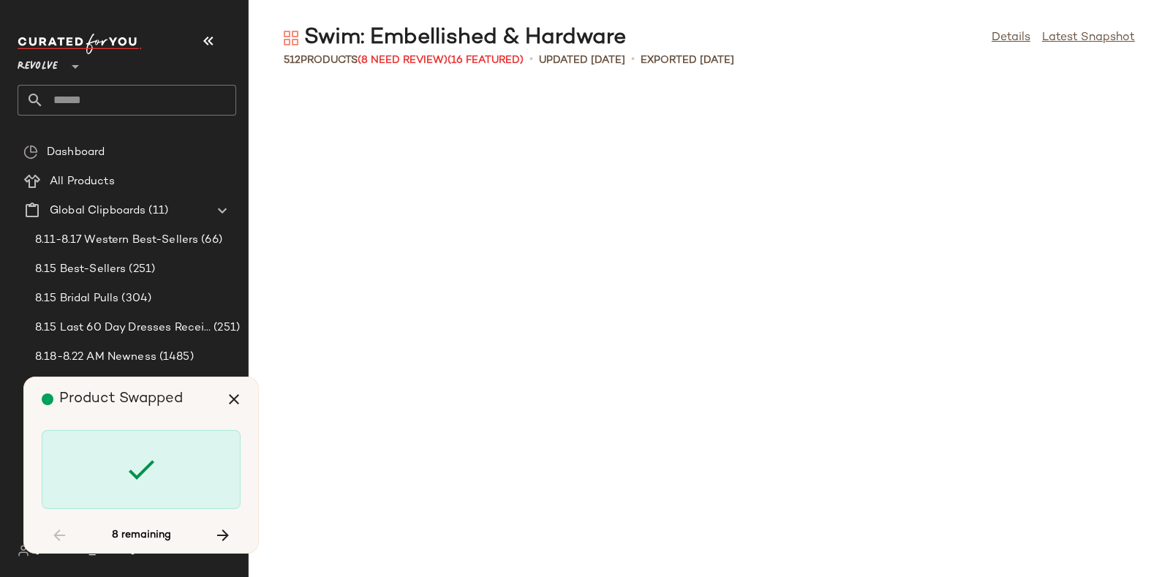
scroll to position [2141, 0]
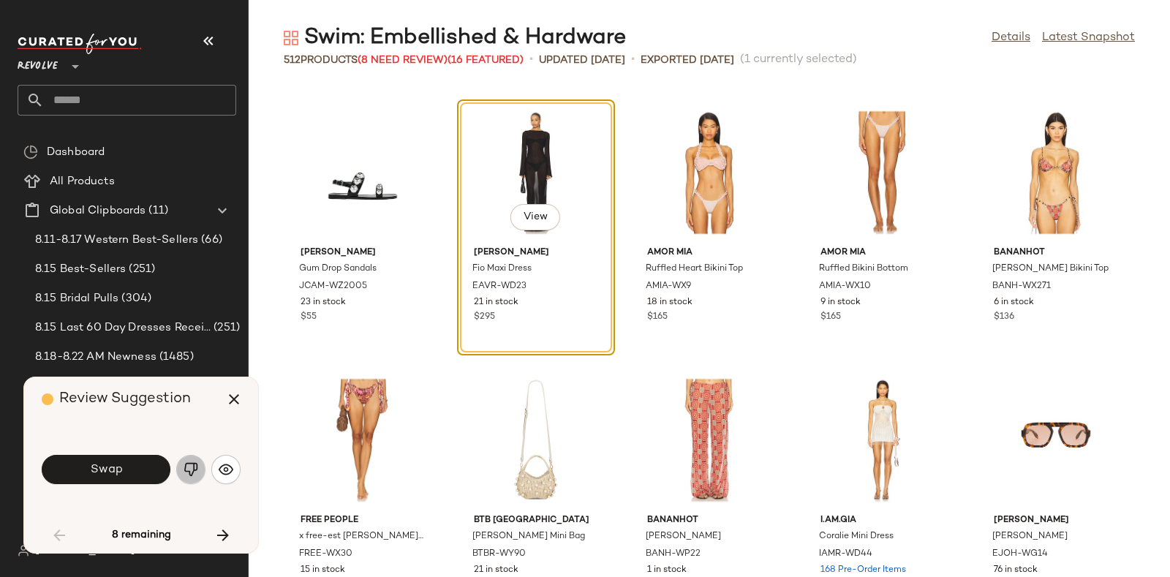
click at [189, 469] on img "button" at bounding box center [191, 469] width 15 height 15
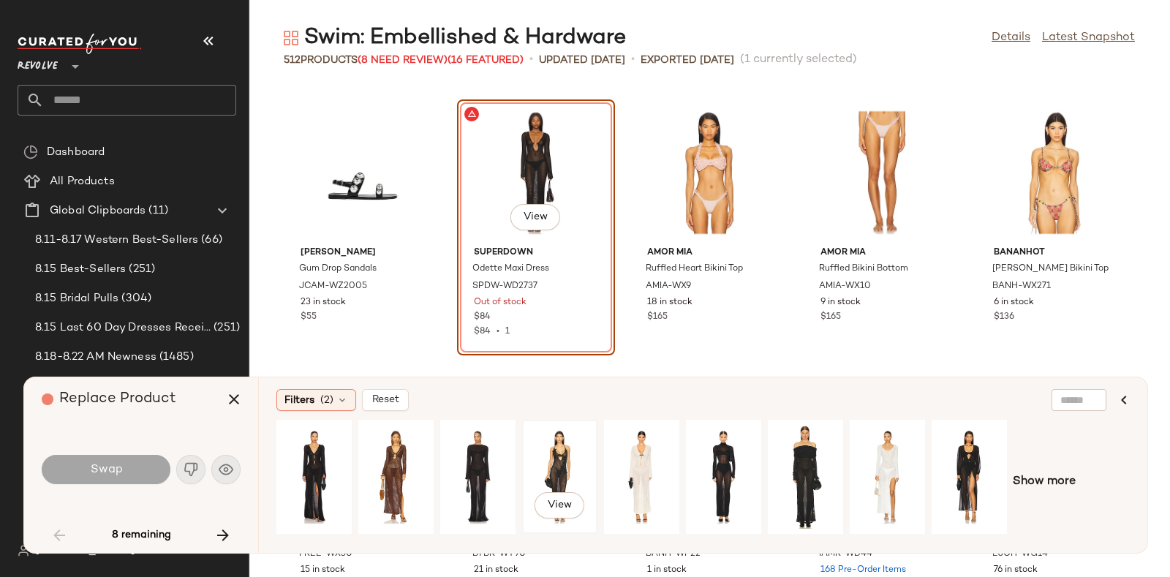
click at [564, 464] on div "View" at bounding box center [559, 477] width 65 height 104
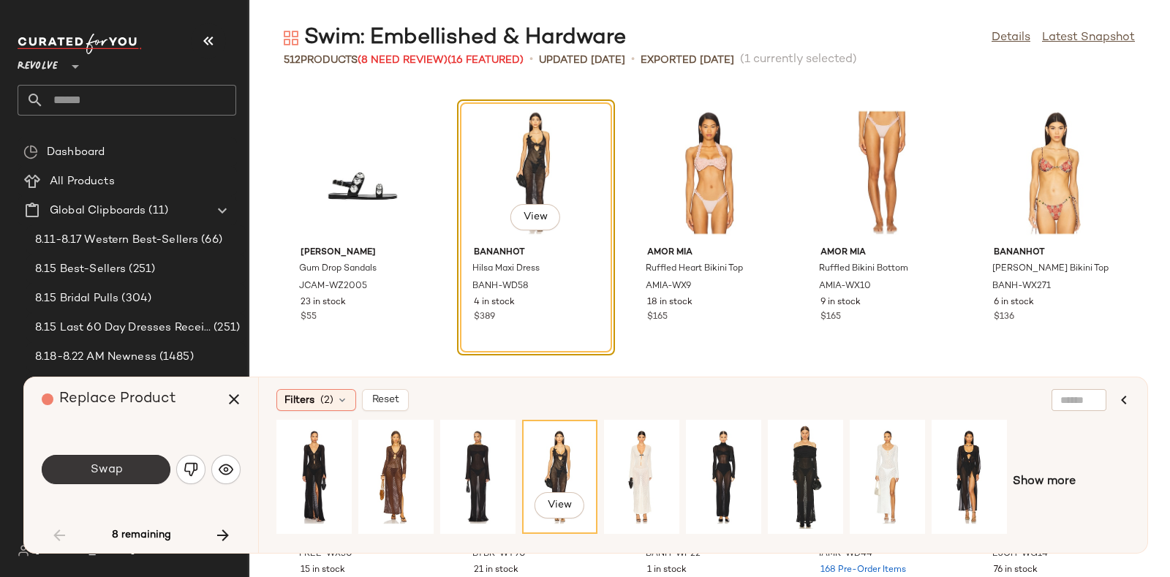
click at [117, 463] on span "Swap" at bounding box center [105, 470] width 33 height 14
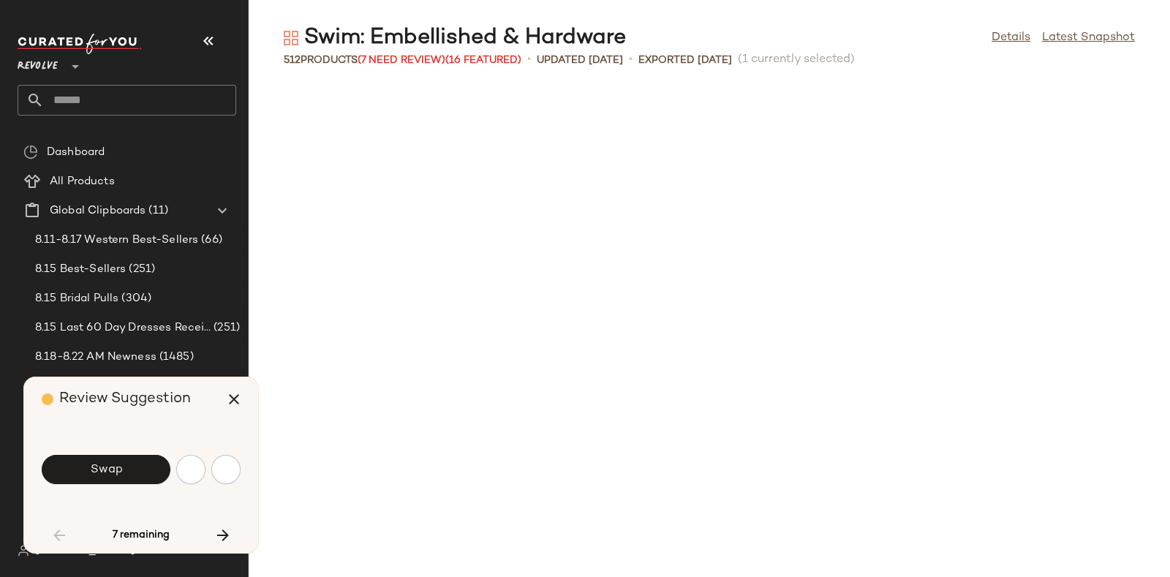
scroll to position [2675, 0]
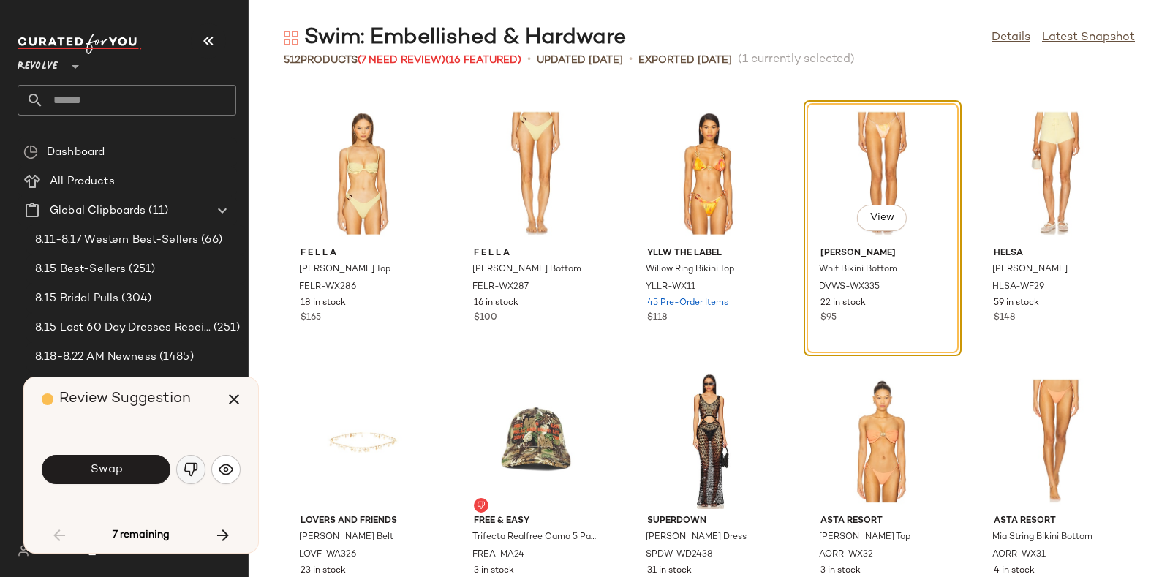
click at [184, 466] on img "button" at bounding box center [191, 469] width 15 height 15
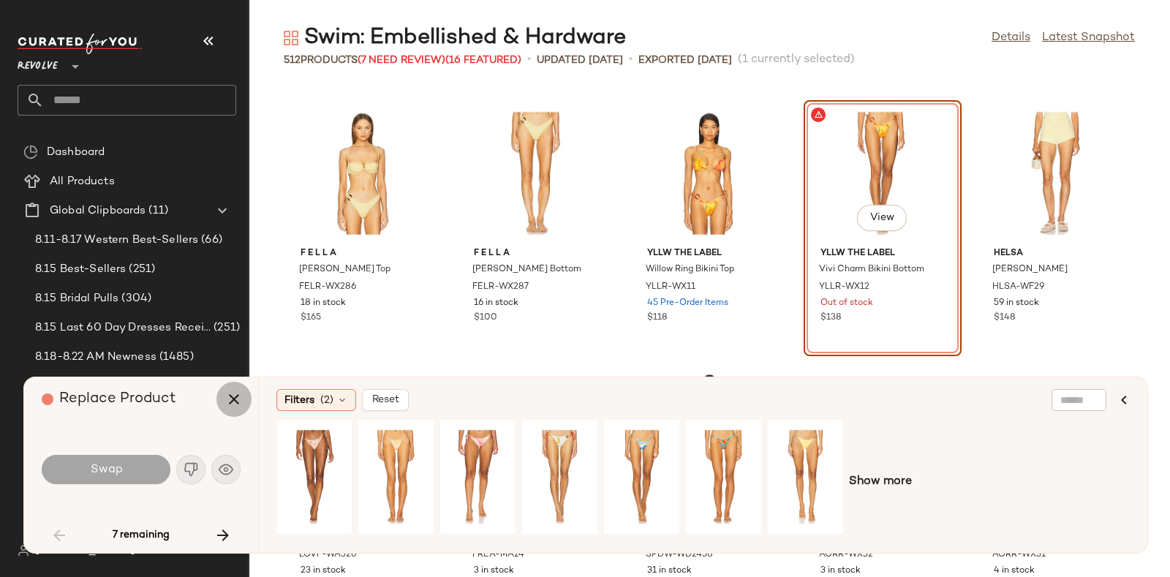
click at [230, 401] on icon "button" at bounding box center [234, 399] width 18 height 18
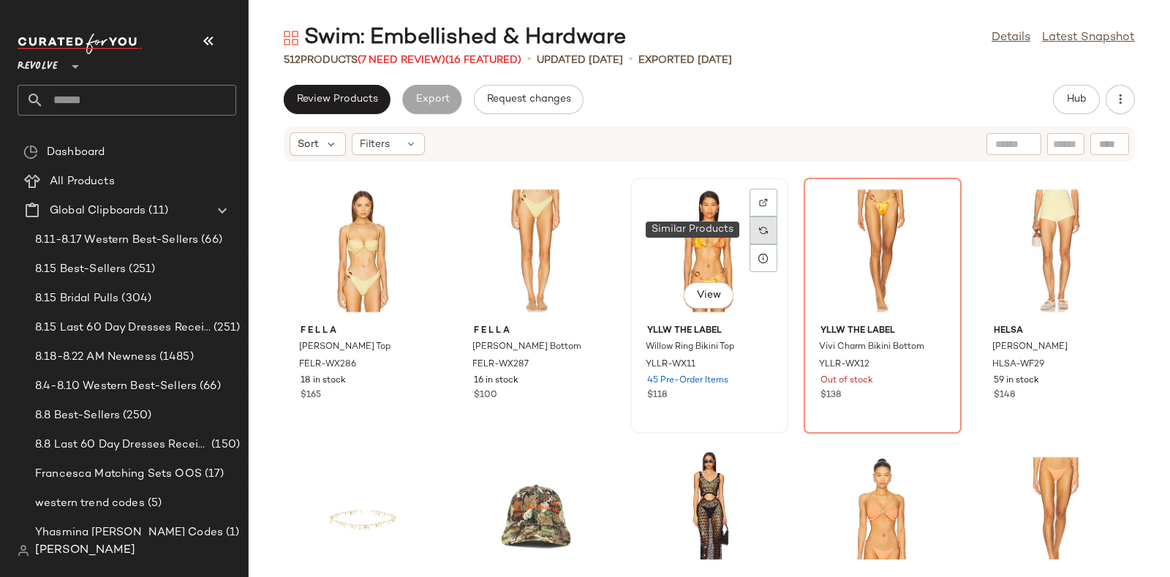
click at [749, 231] on div at bounding box center [763, 230] width 28 height 28
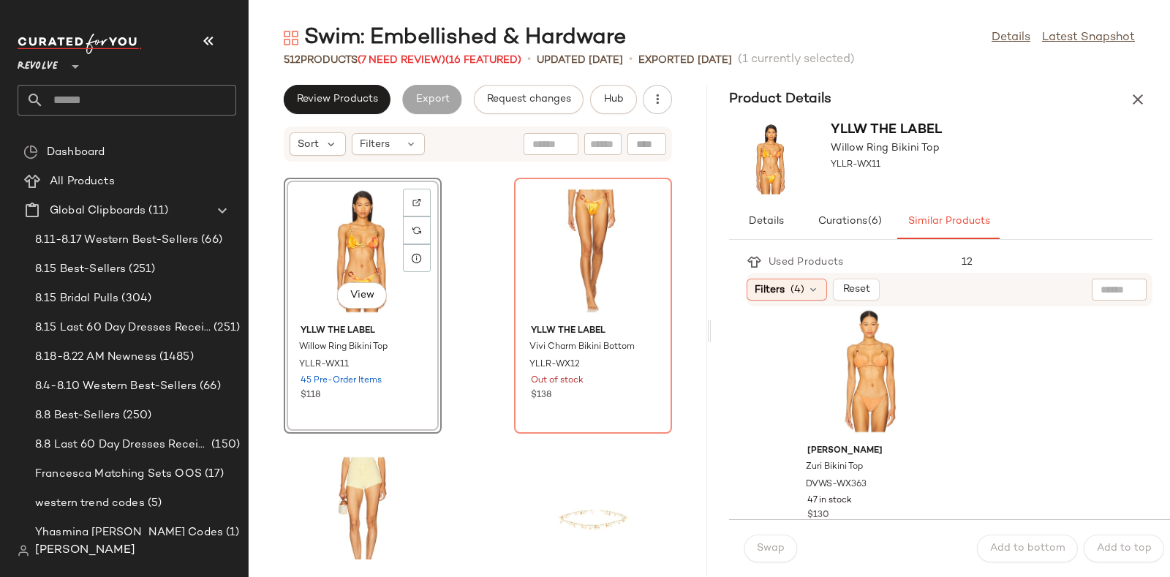
scroll to position [555, 0]
click at [857, 353] on div "View" at bounding box center [869, 371] width 148 height 136
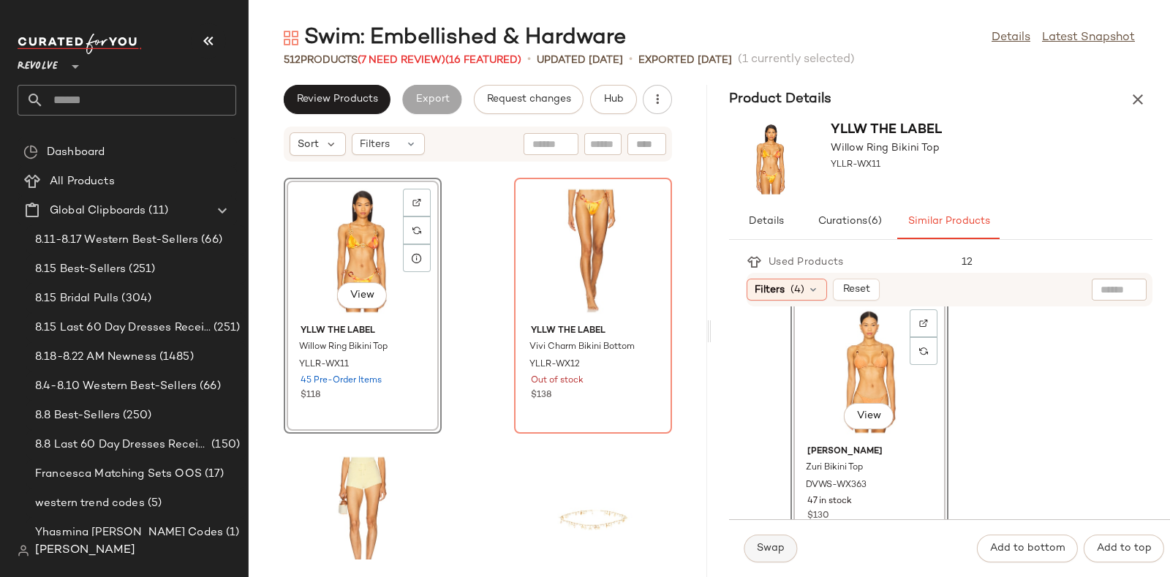
click at [771, 543] on span "Swap" at bounding box center [770, 549] width 29 height 12
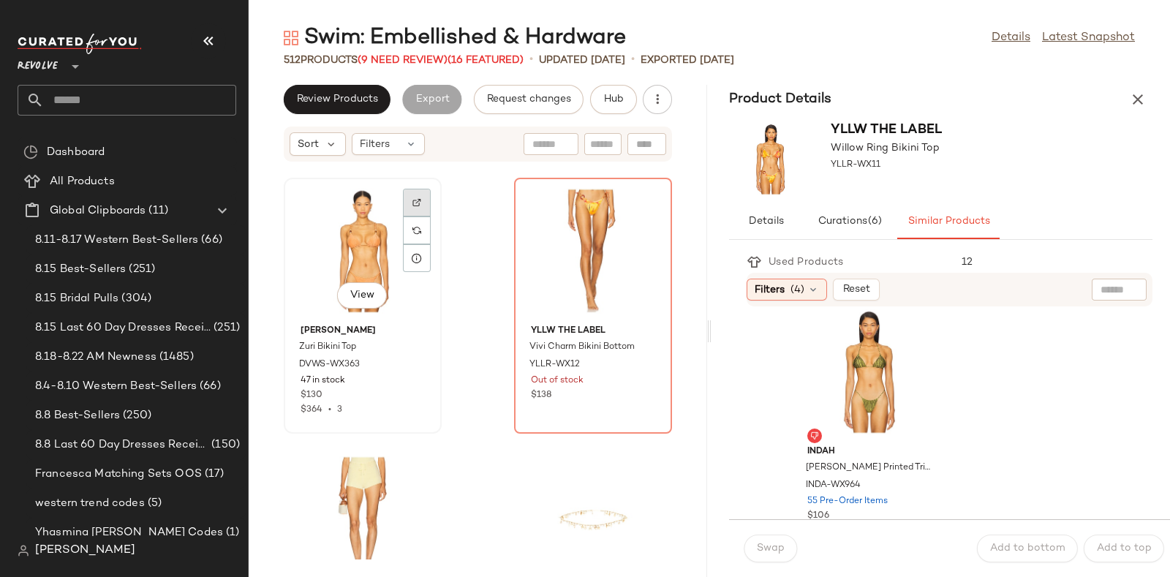
click at [420, 216] on div at bounding box center [417, 230] width 28 height 28
click at [607, 96] on span "Hub" at bounding box center [613, 100] width 20 height 12
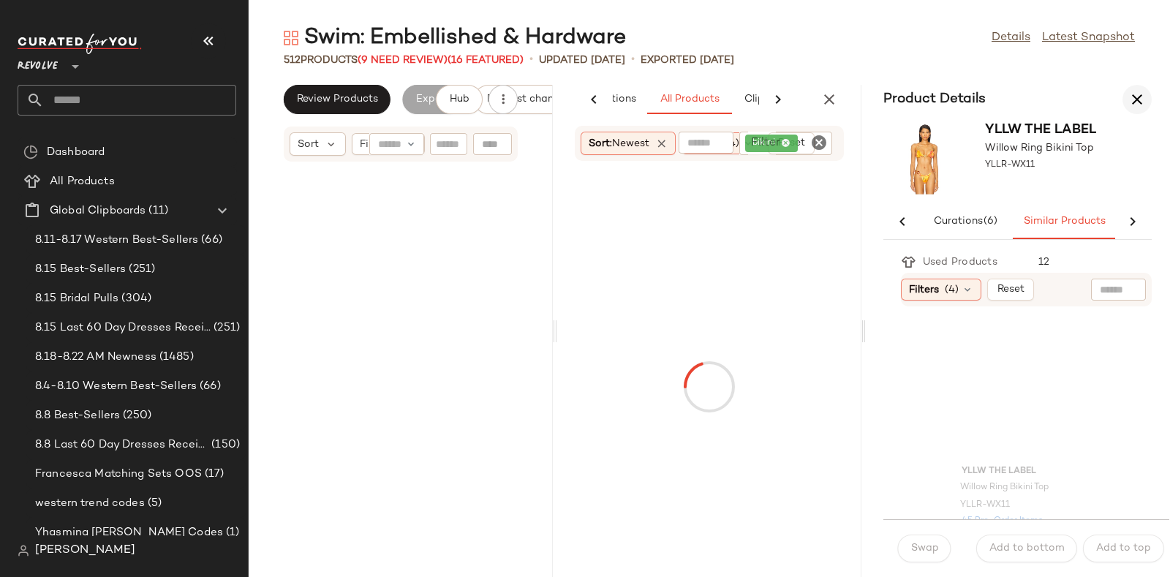
scroll to position [13914, 0]
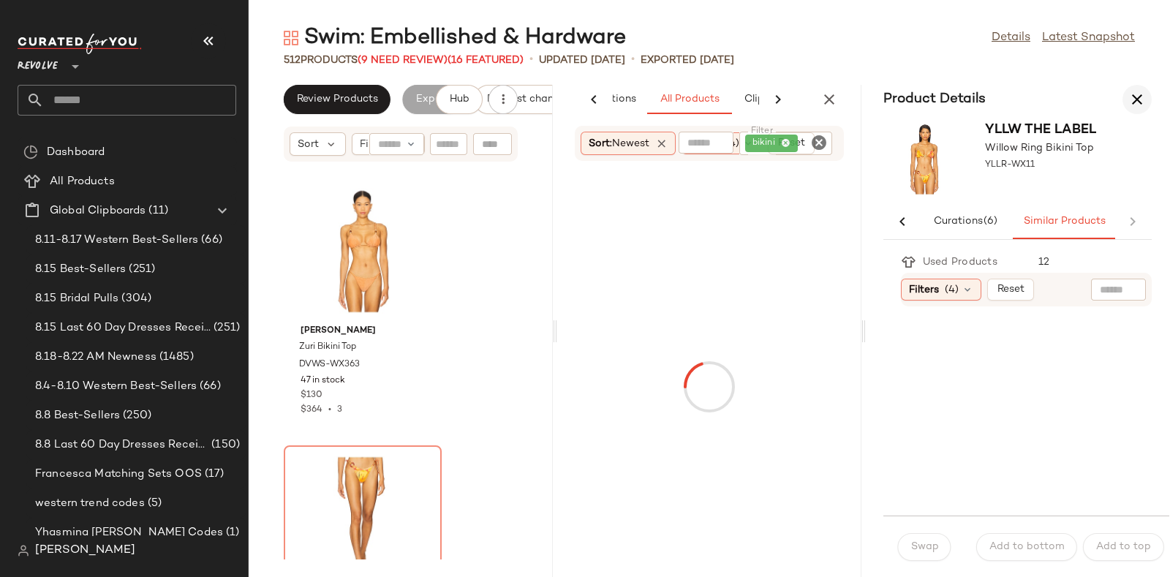
click at [1135, 89] on button "button" at bounding box center [1136, 99] width 29 height 29
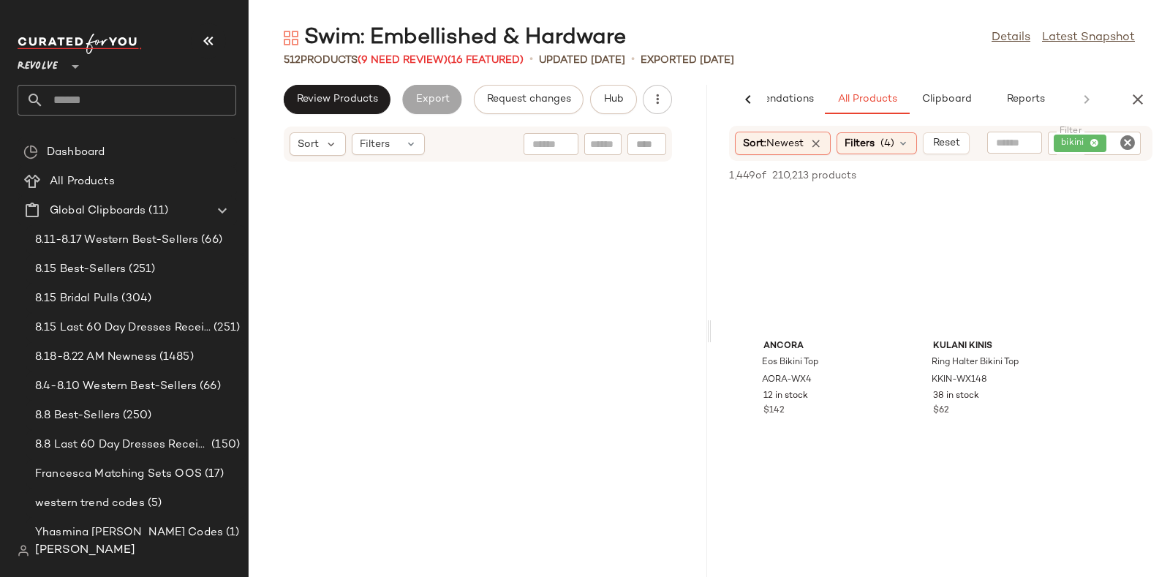
scroll to position [6957, 0]
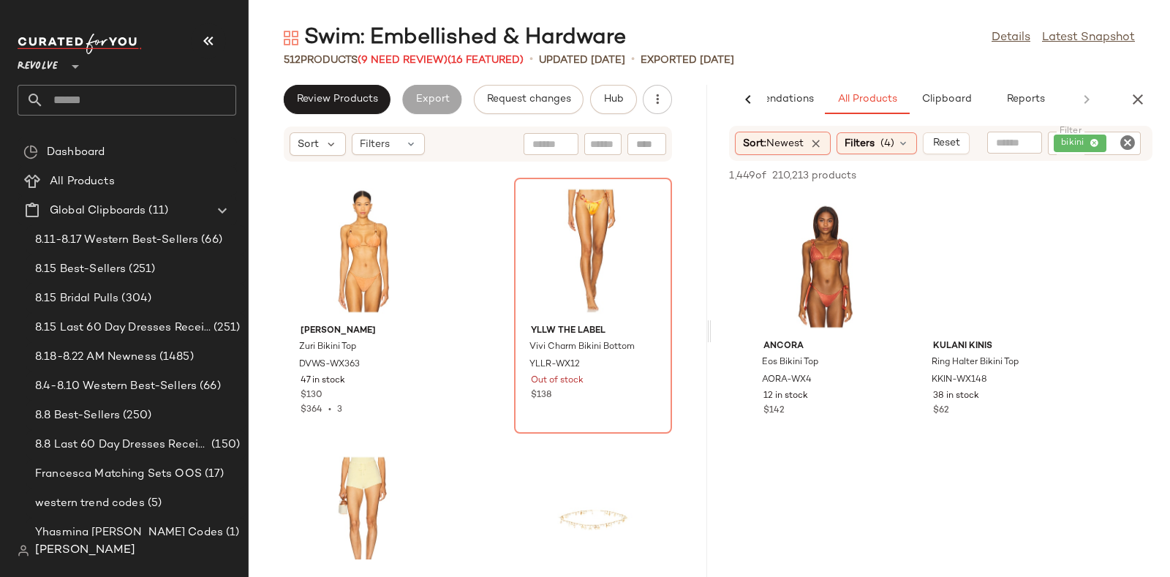
click at [1122, 137] on icon "Clear Filter" at bounding box center [1128, 143] width 18 height 18
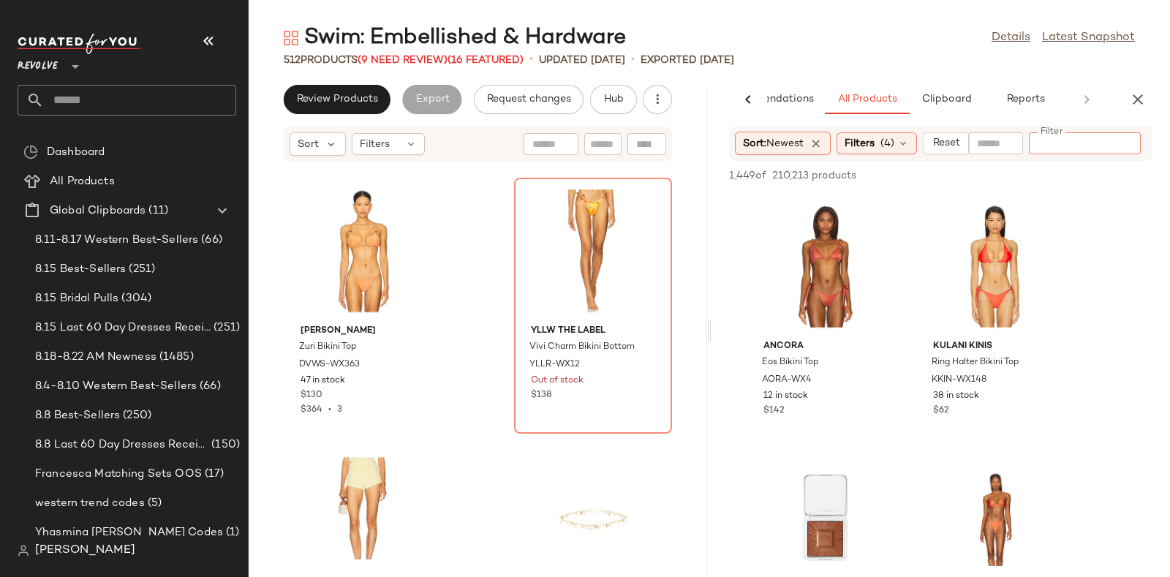
paste input "**********"
type input "**********"
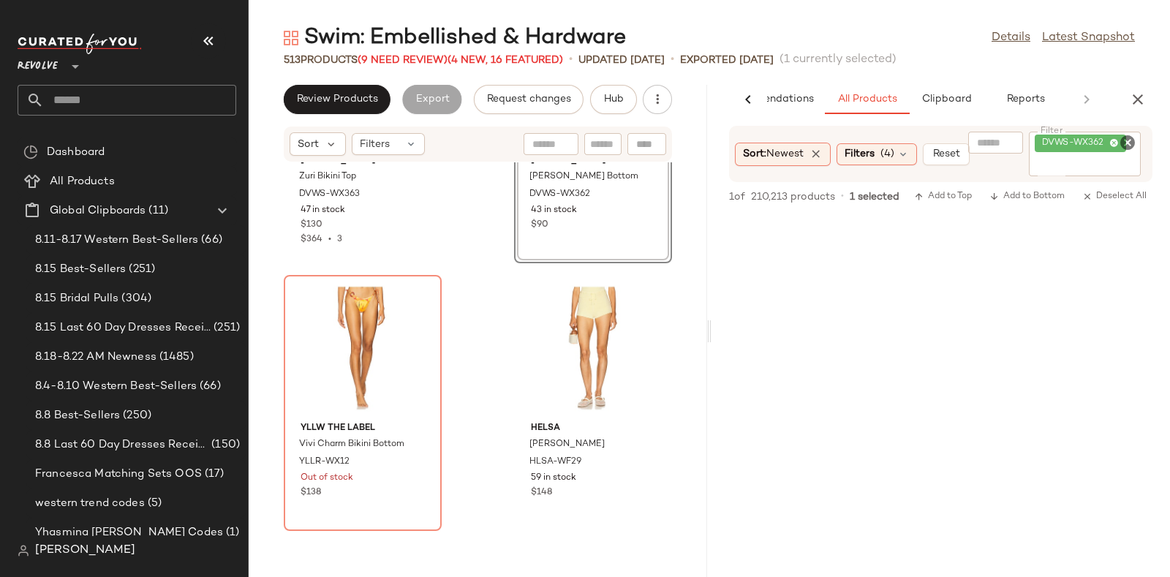
scroll to position [7130, 0]
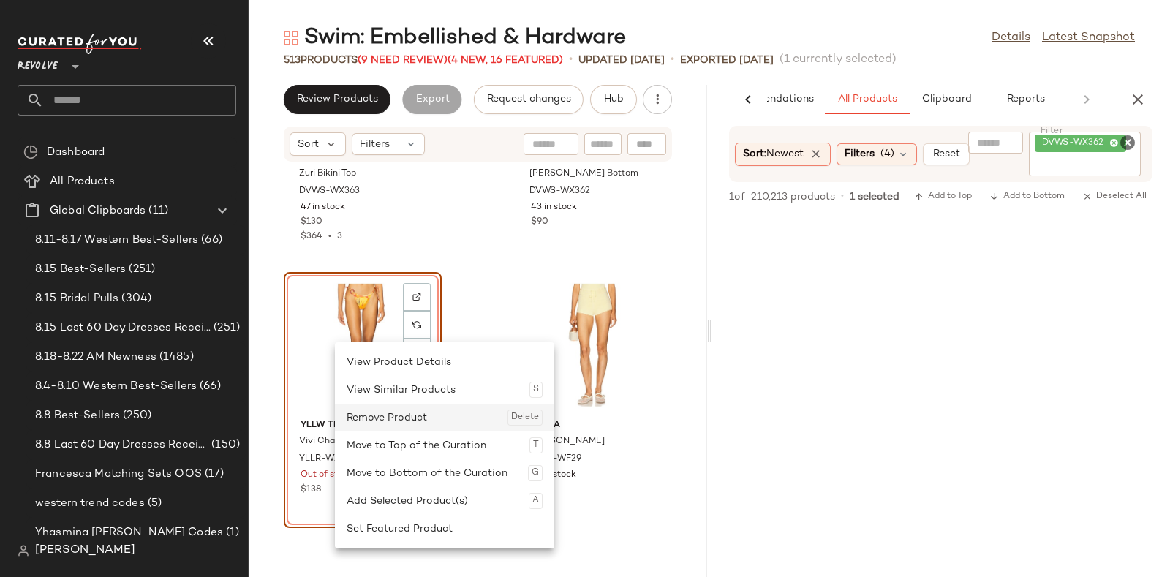
click at [370, 418] on div "Remove Product Delete" at bounding box center [445, 418] width 196 height 28
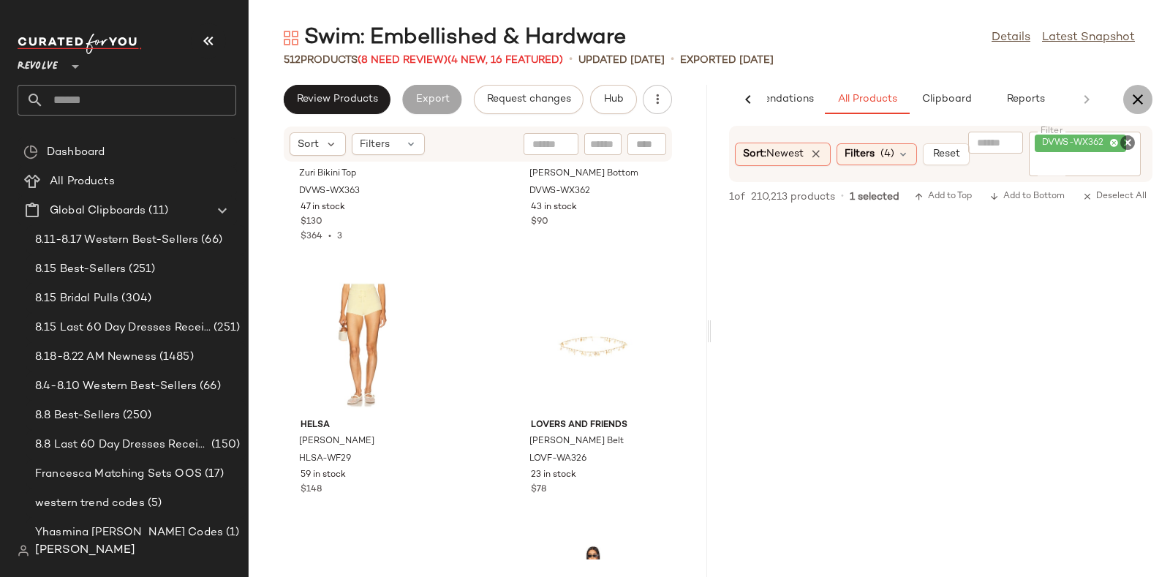
click at [1137, 102] on icon "button" at bounding box center [1138, 100] width 18 height 18
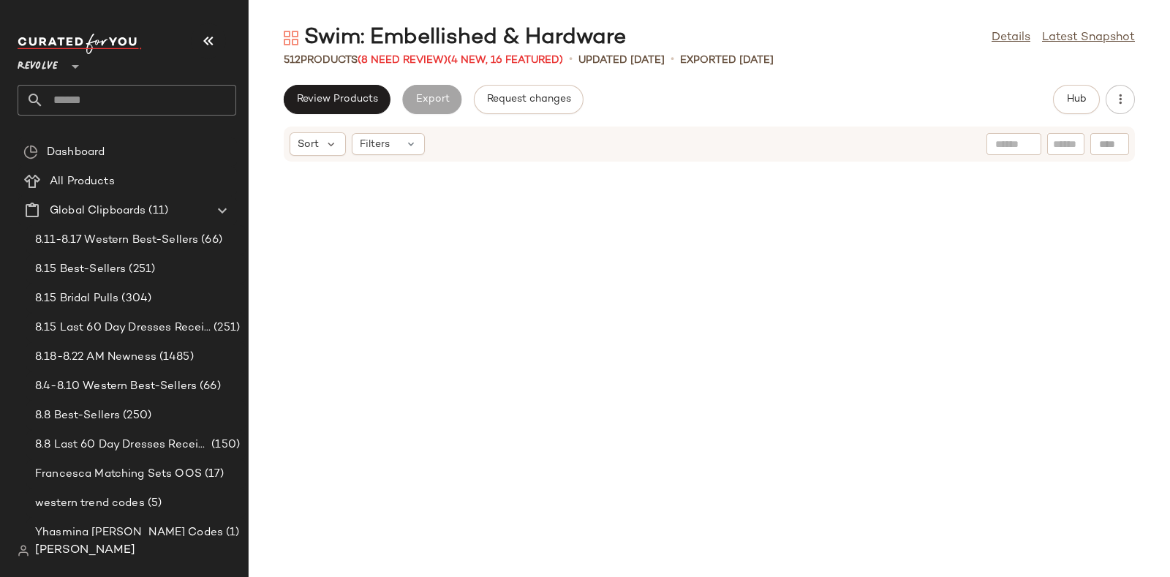
scroll to position [6862, 0]
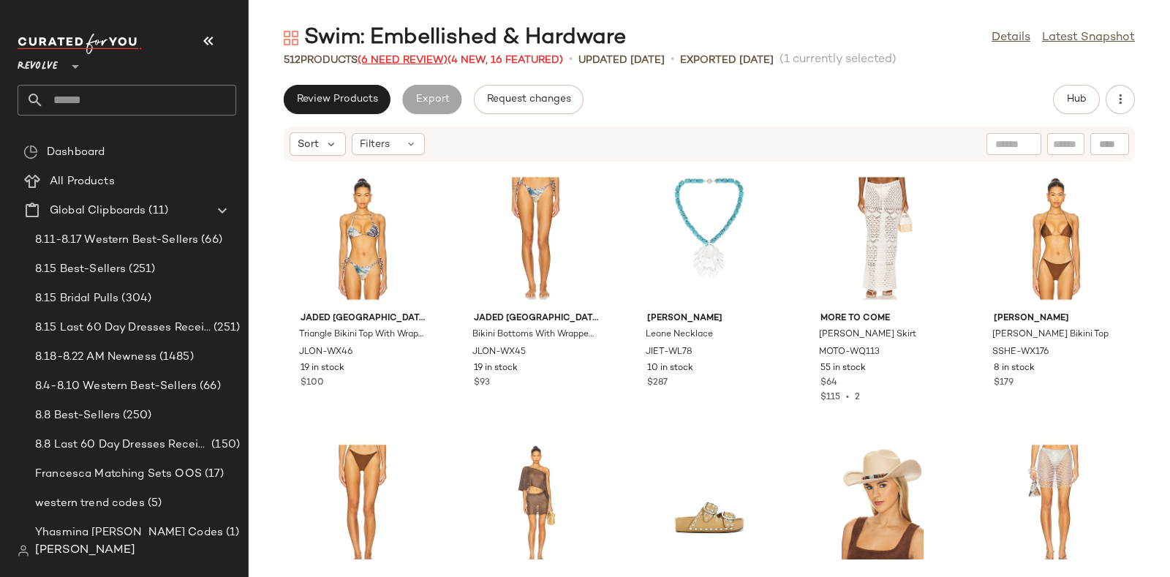
click at [401, 56] on span "(6 Need Review)" at bounding box center [403, 60] width 90 height 11
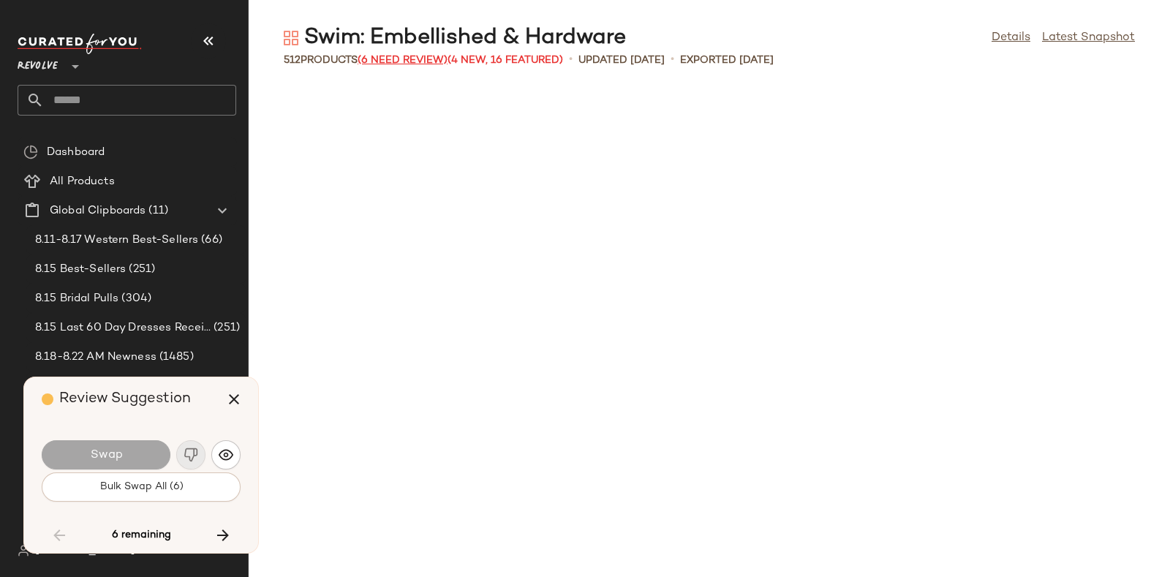
scroll to position [4281, 0]
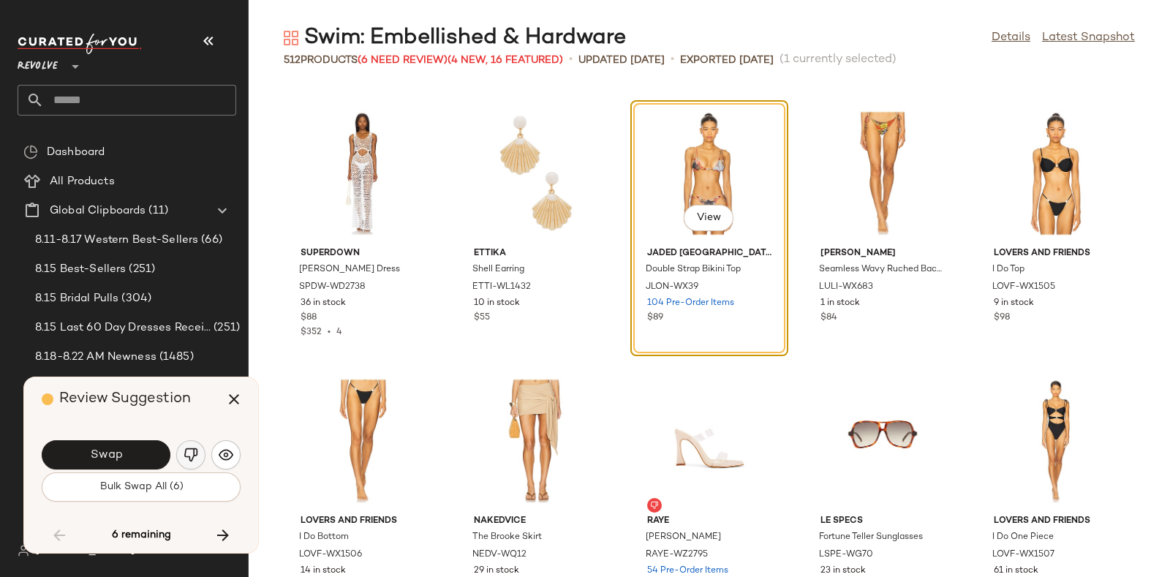
click at [186, 451] on img "button" at bounding box center [191, 454] width 15 height 15
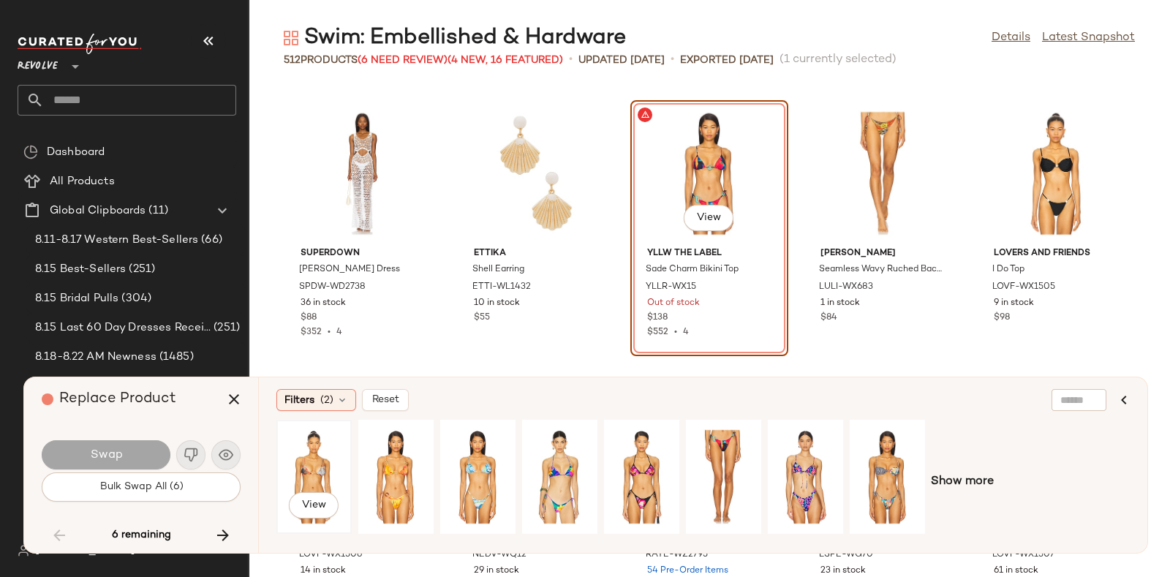
click at [307, 458] on div "View" at bounding box center [313, 477] width 65 height 104
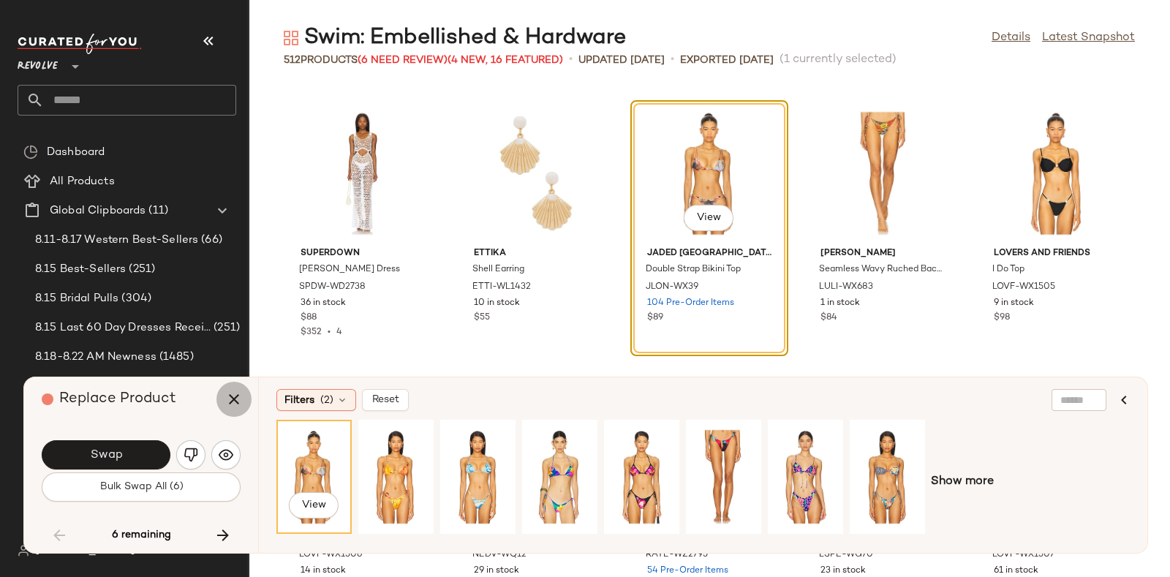
click at [233, 396] on icon "button" at bounding box center [234, 399] width 18 height 18
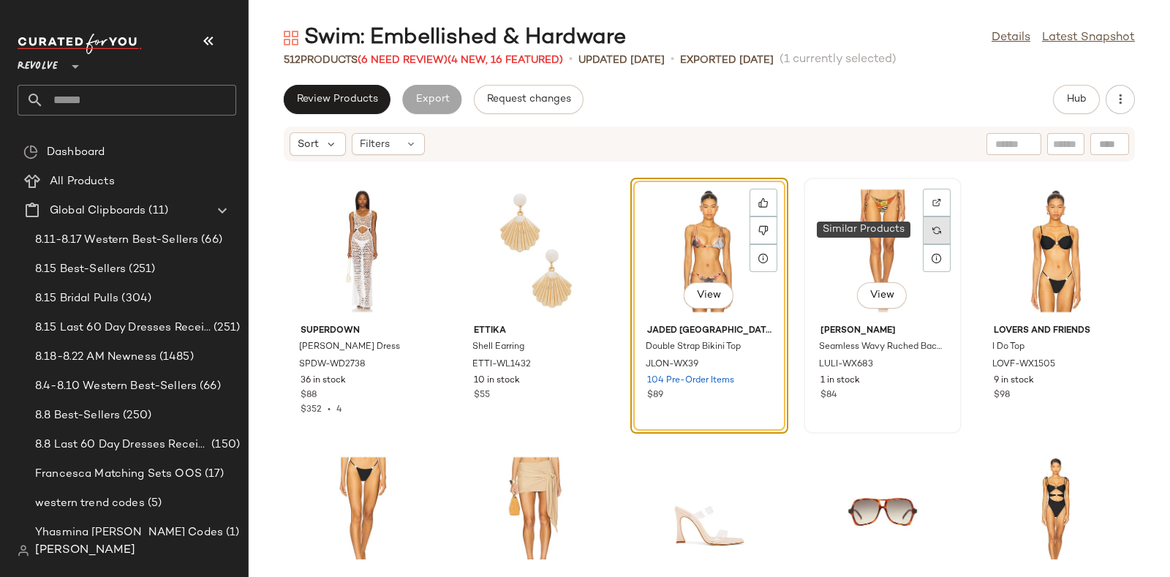
click at [923, 221] on div at bounding box center [937, 230] width 28 height 28
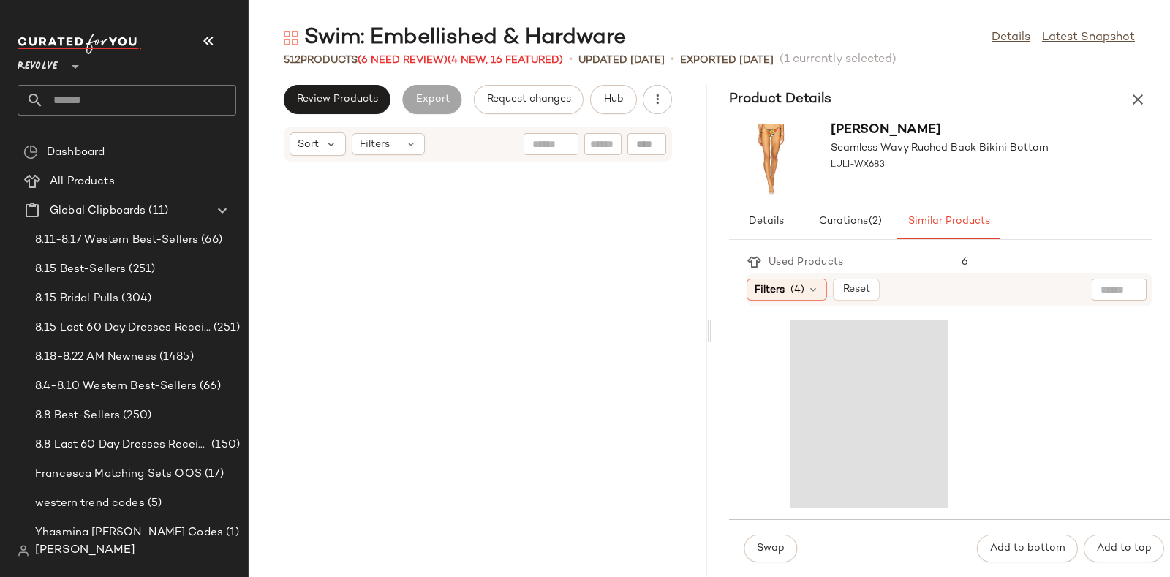
scroll to position [10971, 0]
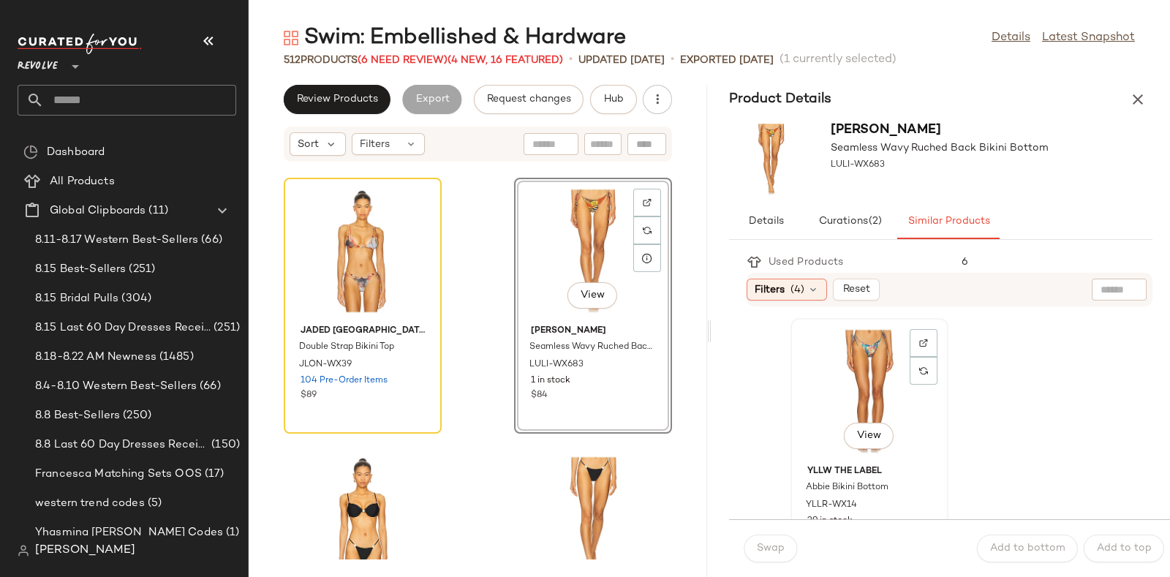
click at [874, 385] on div "View" at bounding box center [869, 391] width 148 height 136
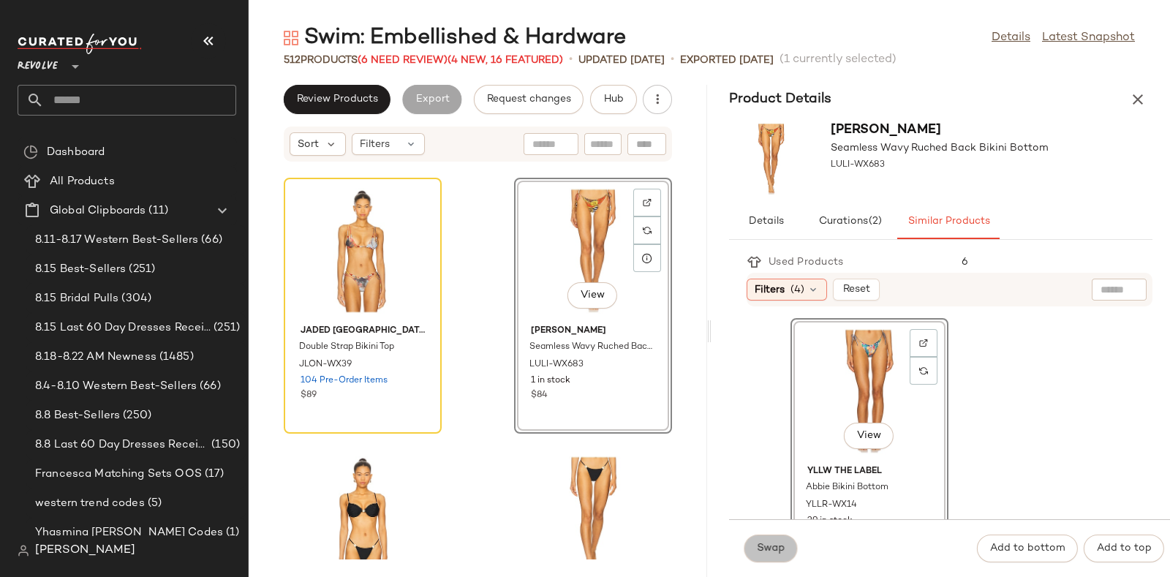
click at [771, 543] on span "Swap" at bounding box center [770, 549] width 29 height 12
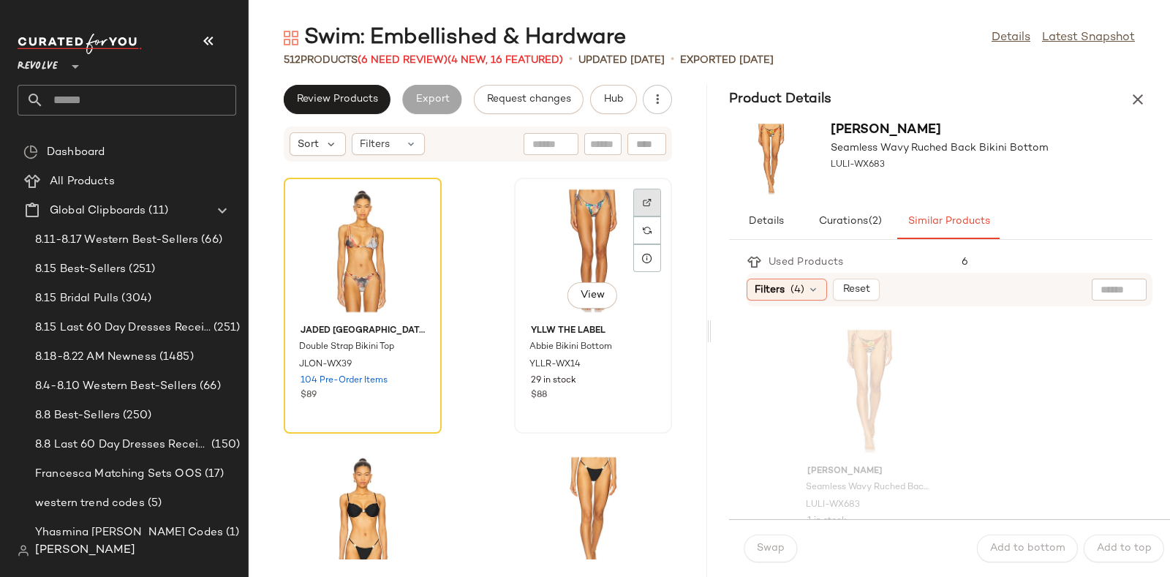
click at [643, 202] on img at bounding box center [647, 202] width 9 height 9
click at [607, 96] on span "Hub" at bounding box center [613, 100] width 20 height 12
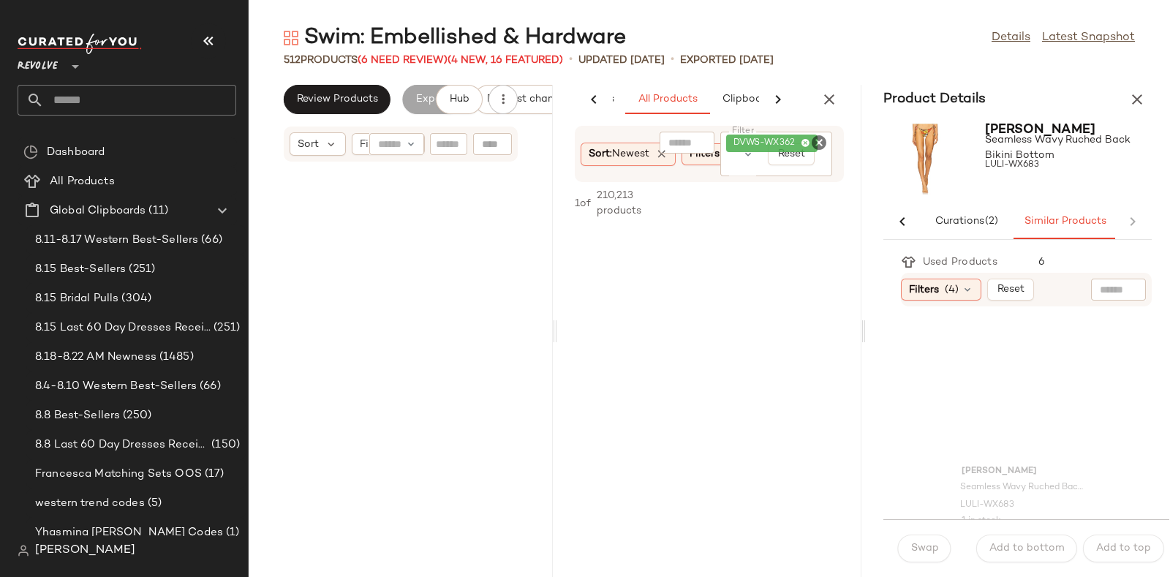
scroll to position [0, 77]
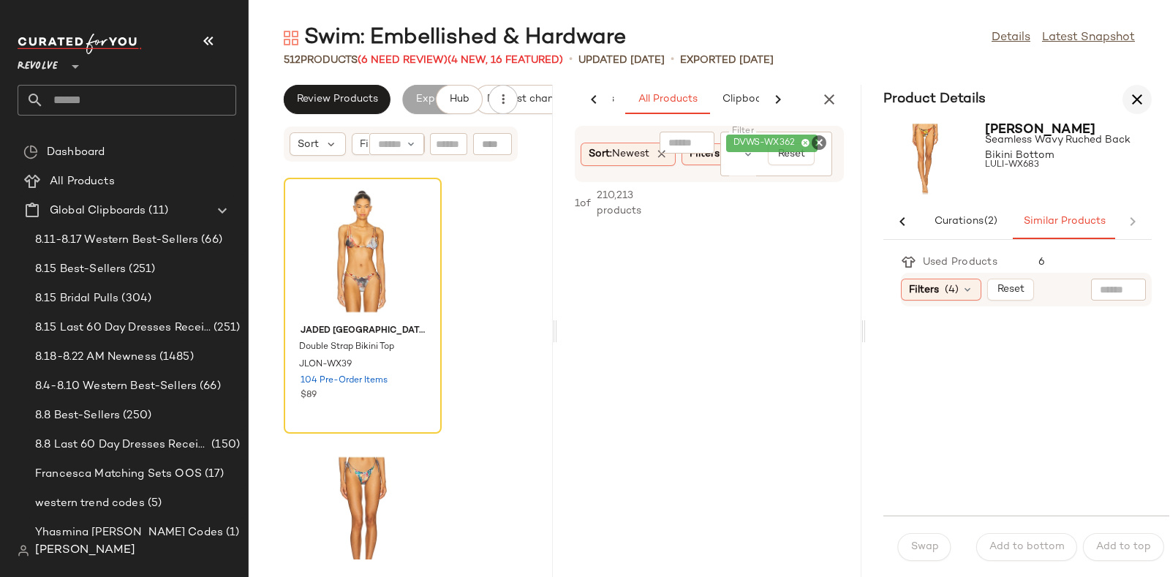
click at [1133, 99] on icon "button" at bounding box center [1137, 100] width 18 height 18
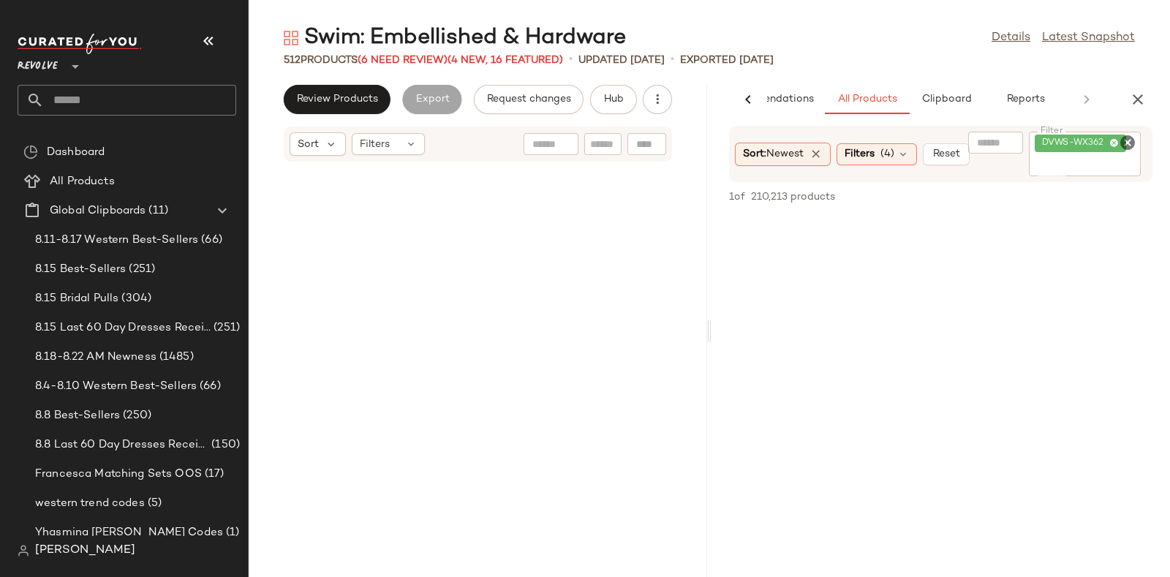
scroll to position [10971, 0]
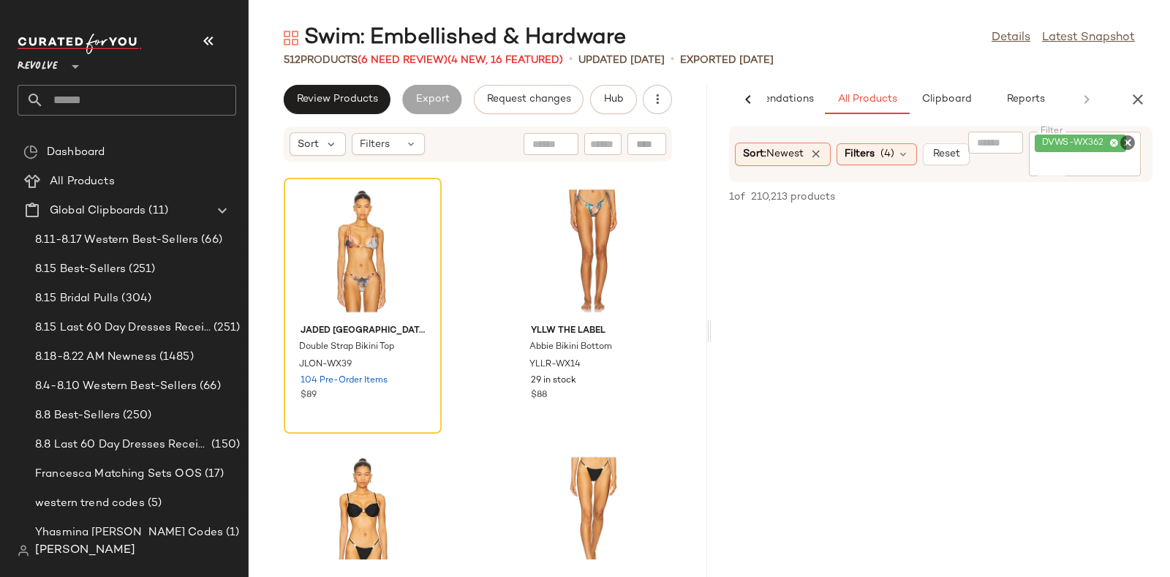
click at [1127, 140] on icon "Clear Filter" at bounding box center [1128, 143] width 18 height 18
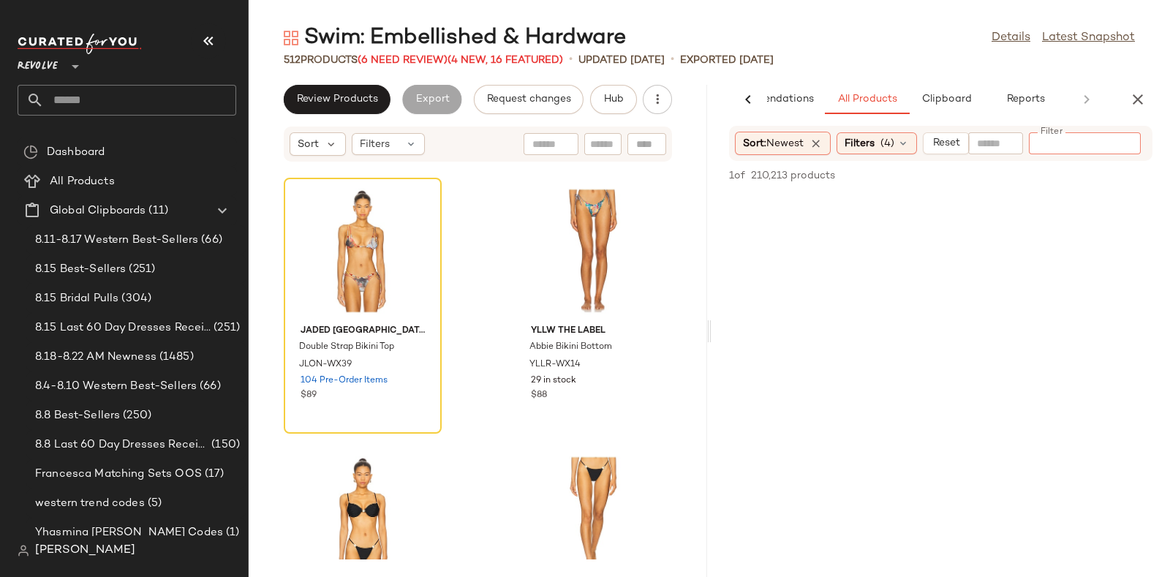
paste input "*********"
type input "*********"
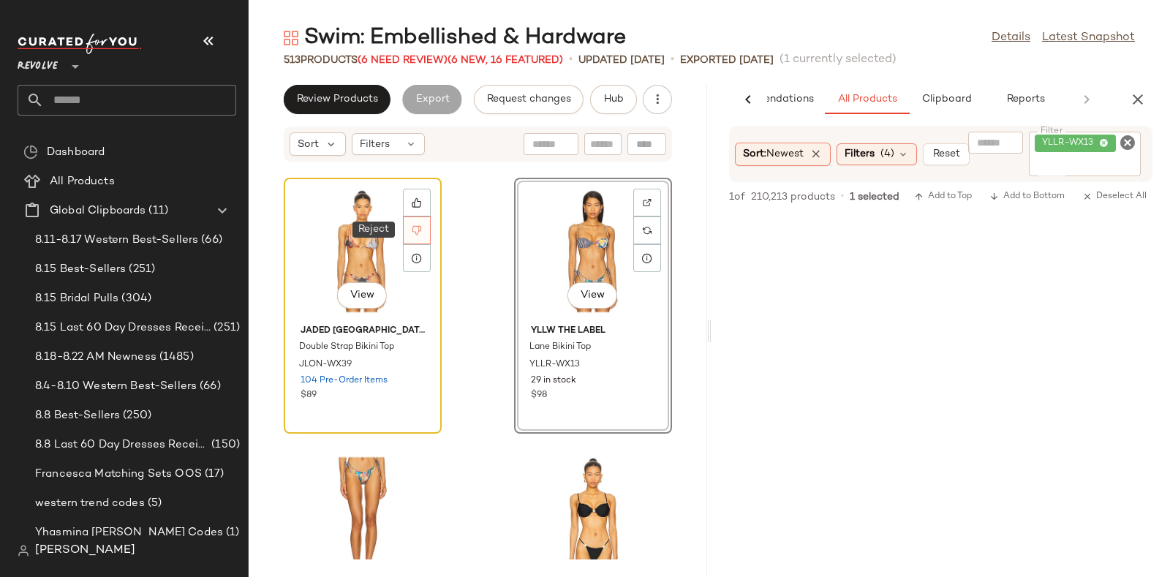
click at [415, 228] on icon at bounding box center [417, 230] width 10 height 10
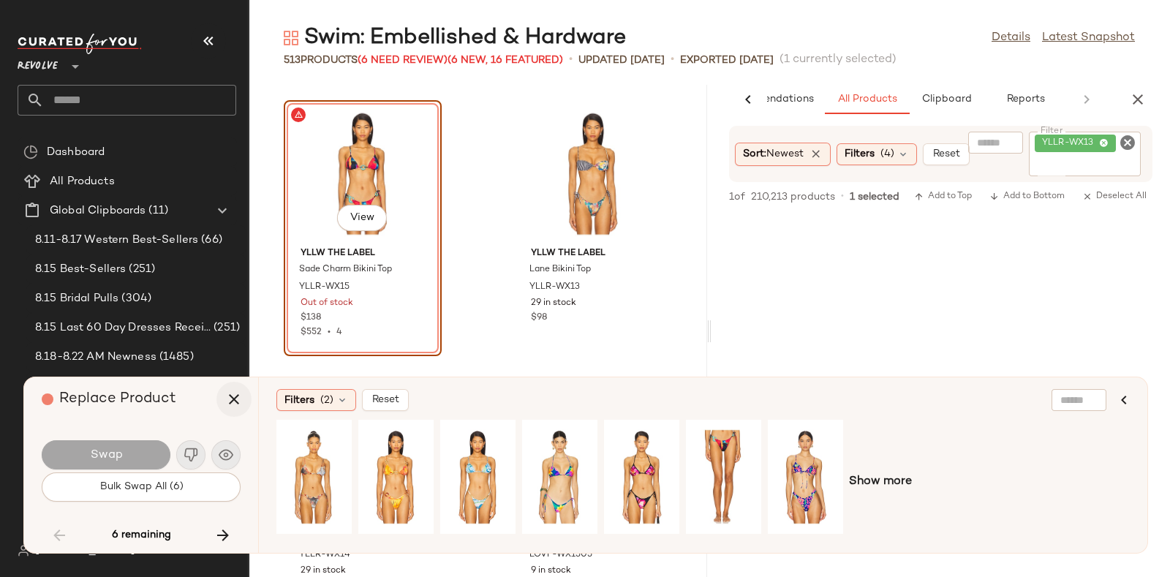
drag, startPoint x: 377, startPoint y: 139, endPoint x: 228, endPoint y: 399, distance: 300.0
click at [228, 399] on icon "button" at bounding box center [234, 399] width 18 height 18
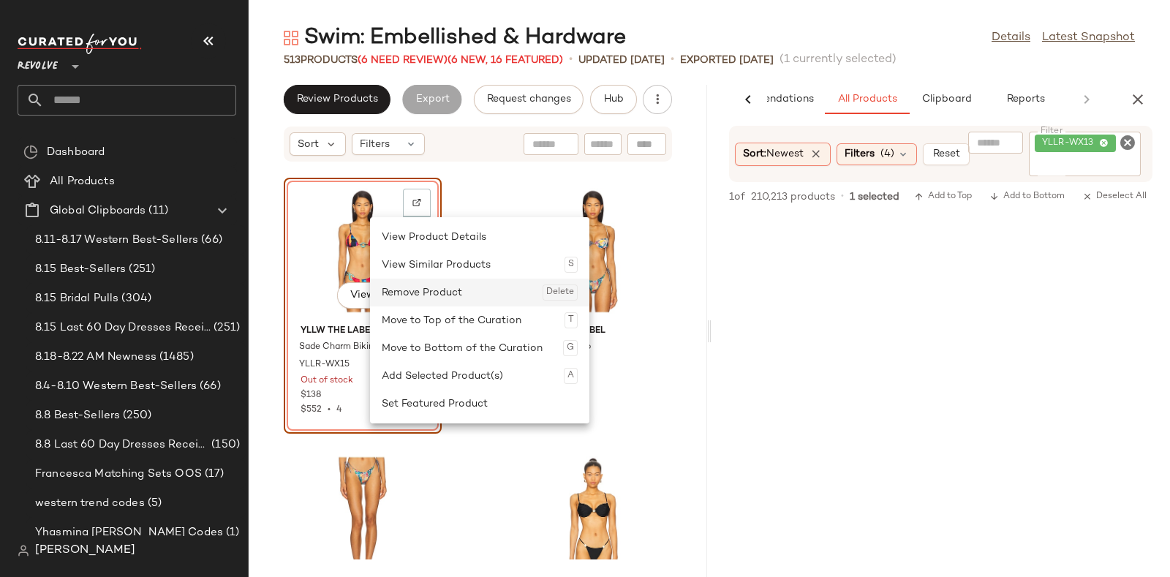
click at [406, 289] on div "Remove Product Delete" at bounding box center [480, 293] width 196 height 28
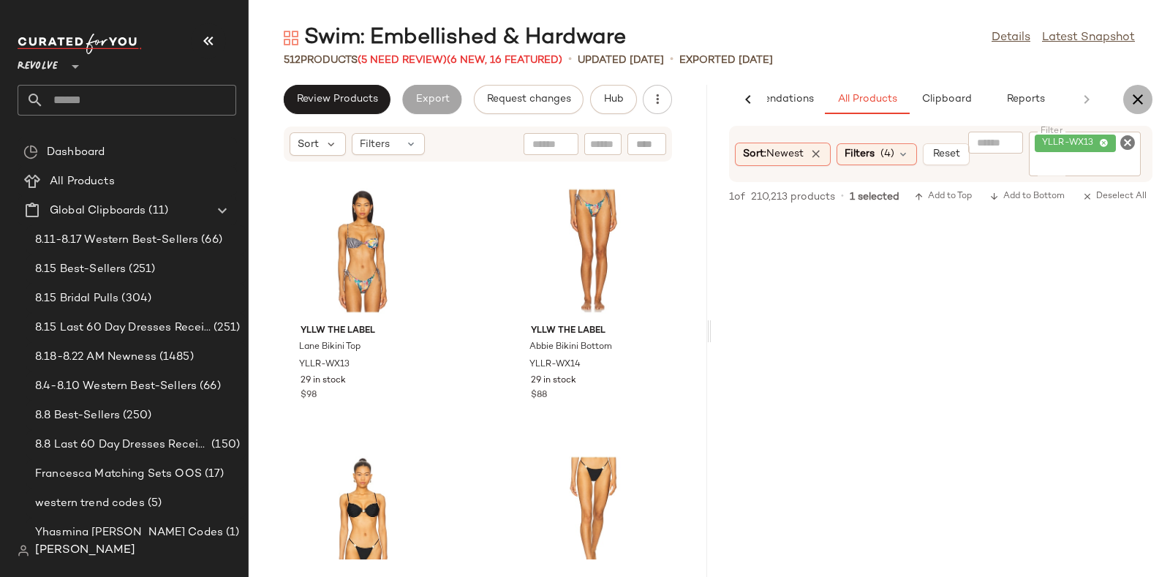
click at [1133, 97] on icon "button" at bounding box center [1138, 100] width 18 height 18
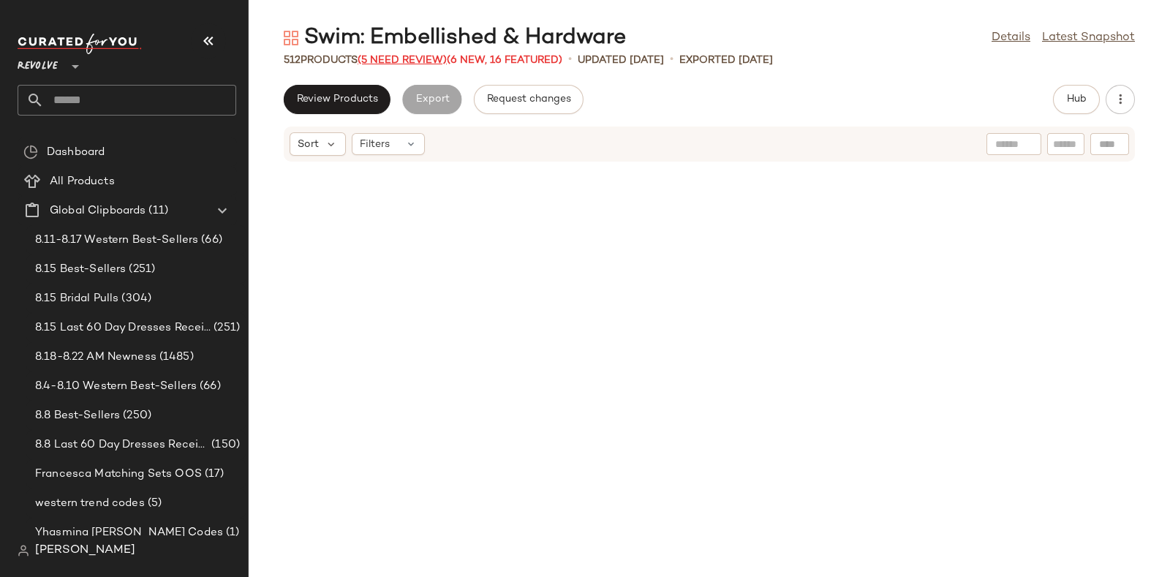
scroll to position [4281, 0]
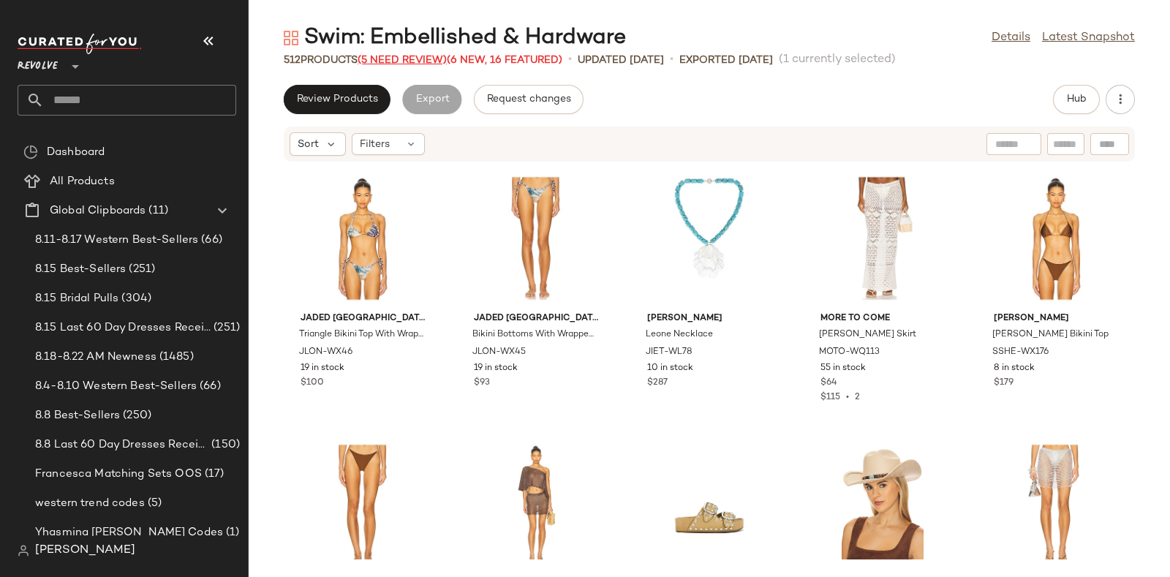
click at [407, 57] on span "(5 Need Review)" at bounding box center [402, 60] width 89 height 11
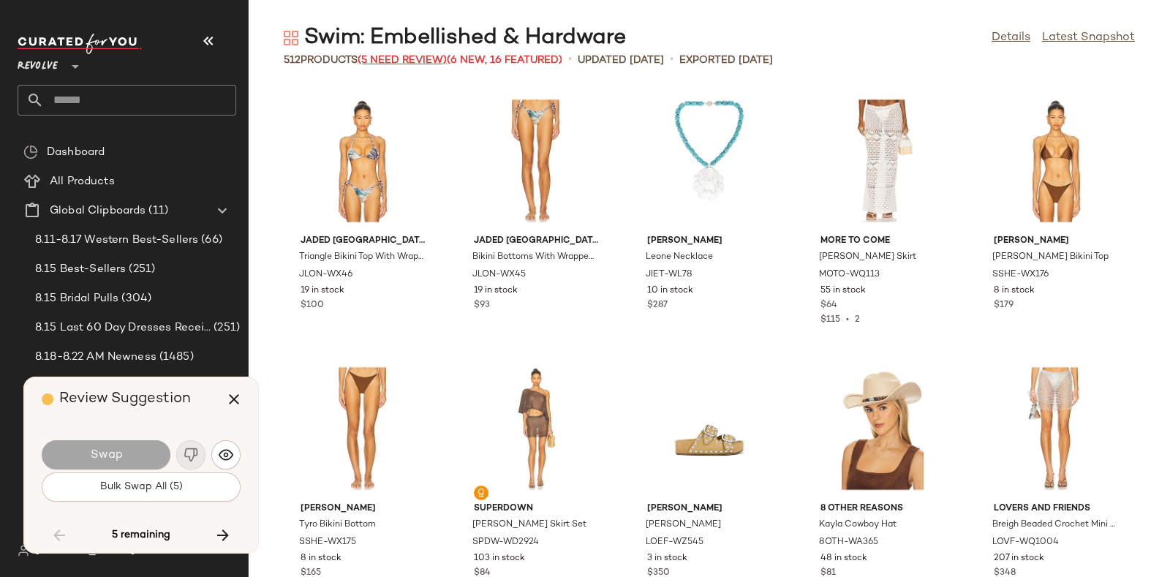
scroll to position [8831, 0]
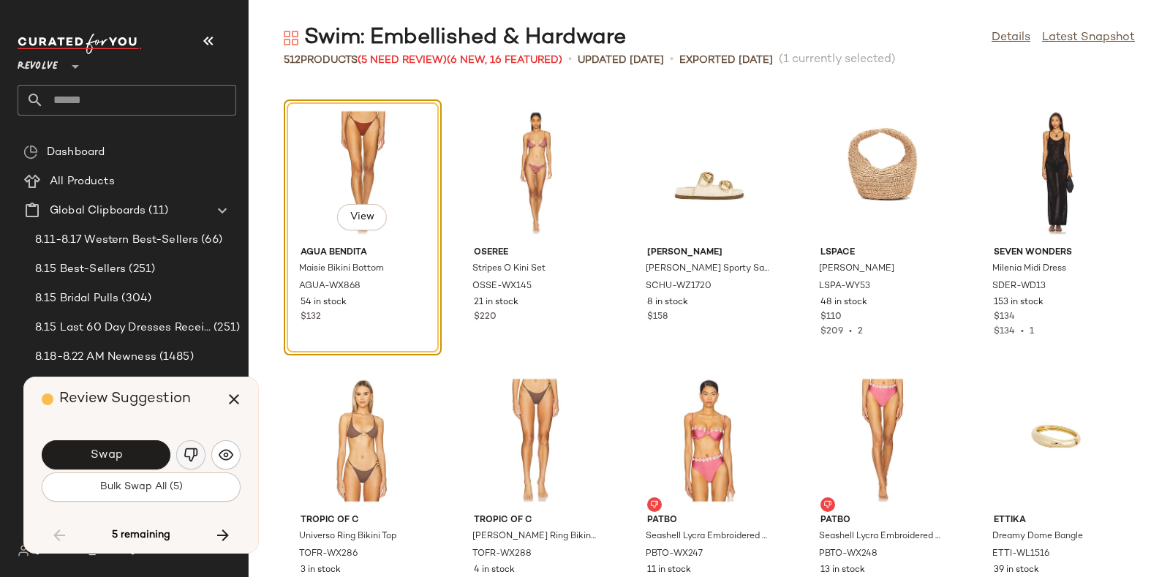
click at [190, 446] on button "button" at bounding box center [190, 454] width 29 height 29
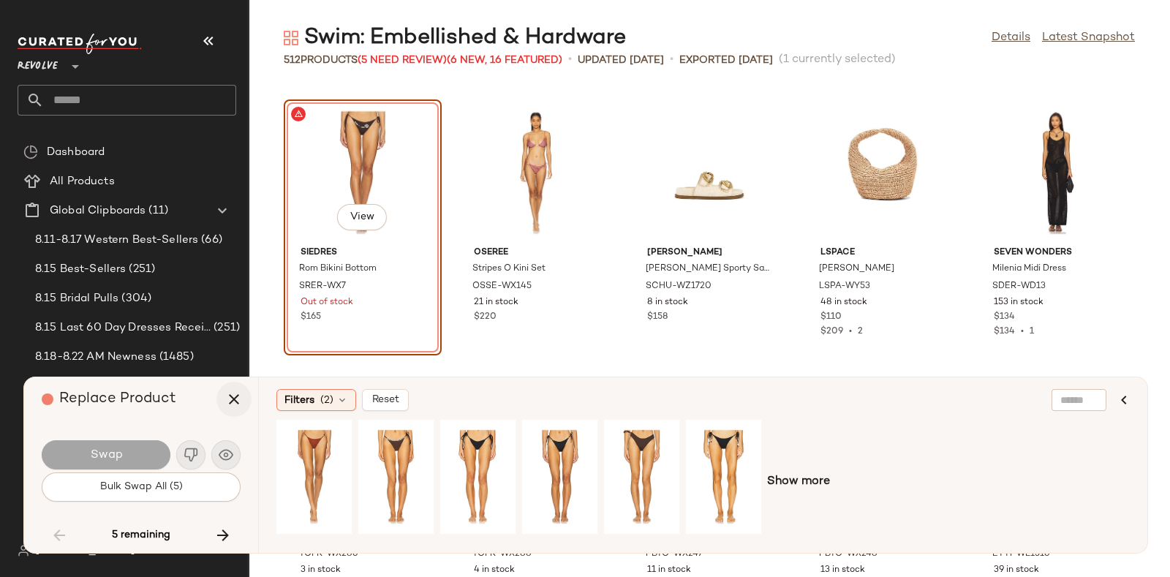
click at [234, 398] on icon "button" at bounding box center [234, 399] width 18 height 18
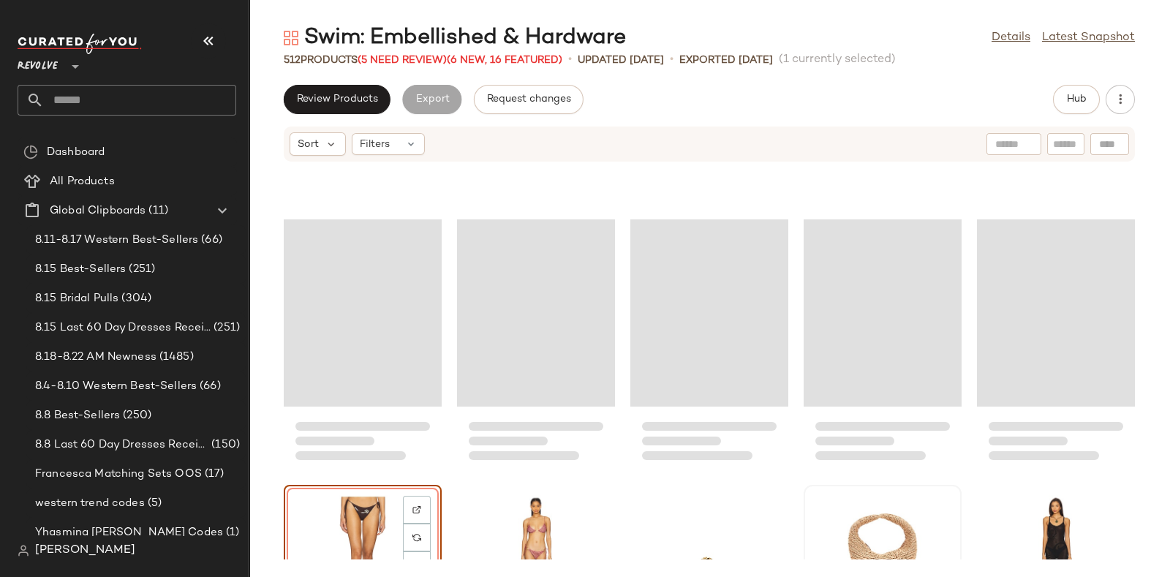
scroll to position [8521, 0]
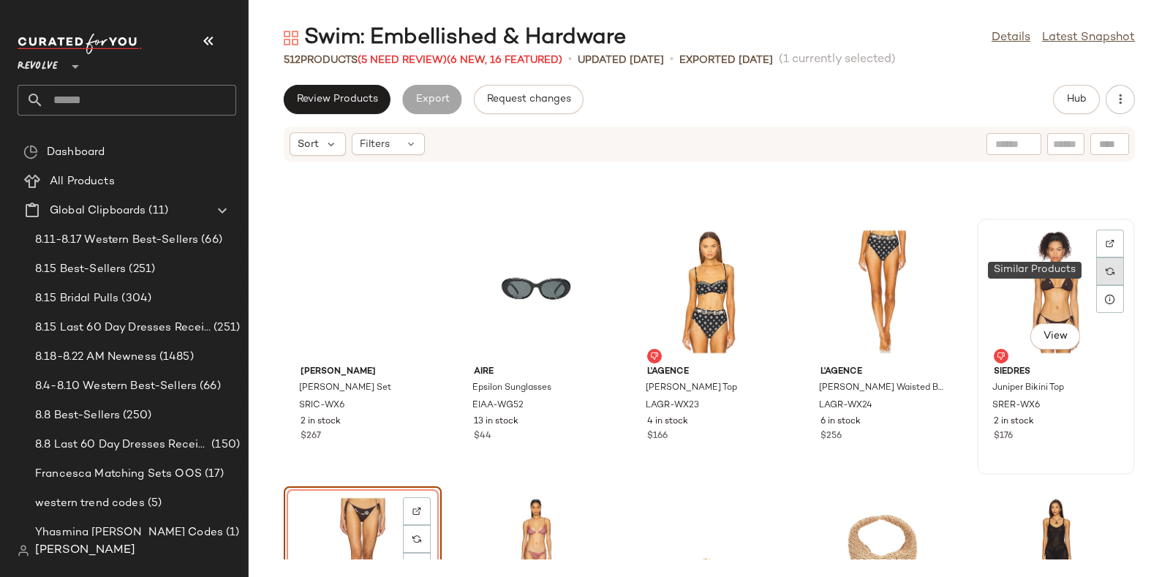
click at [1096, 265] on div at bounding box center [1110, 271] width 28 height 28
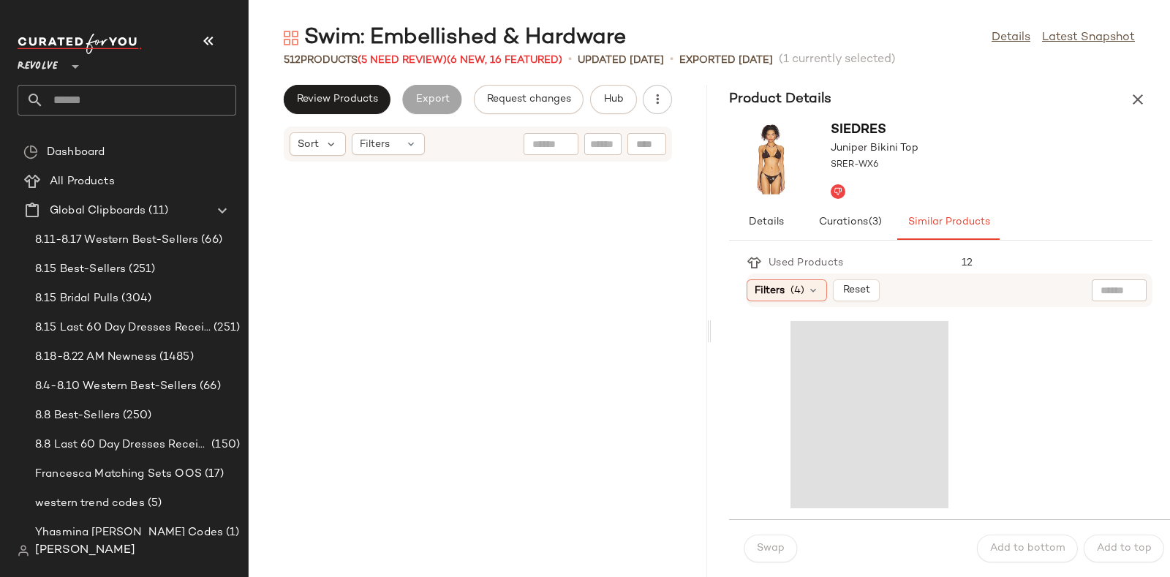
scroll to position [21942, 0]
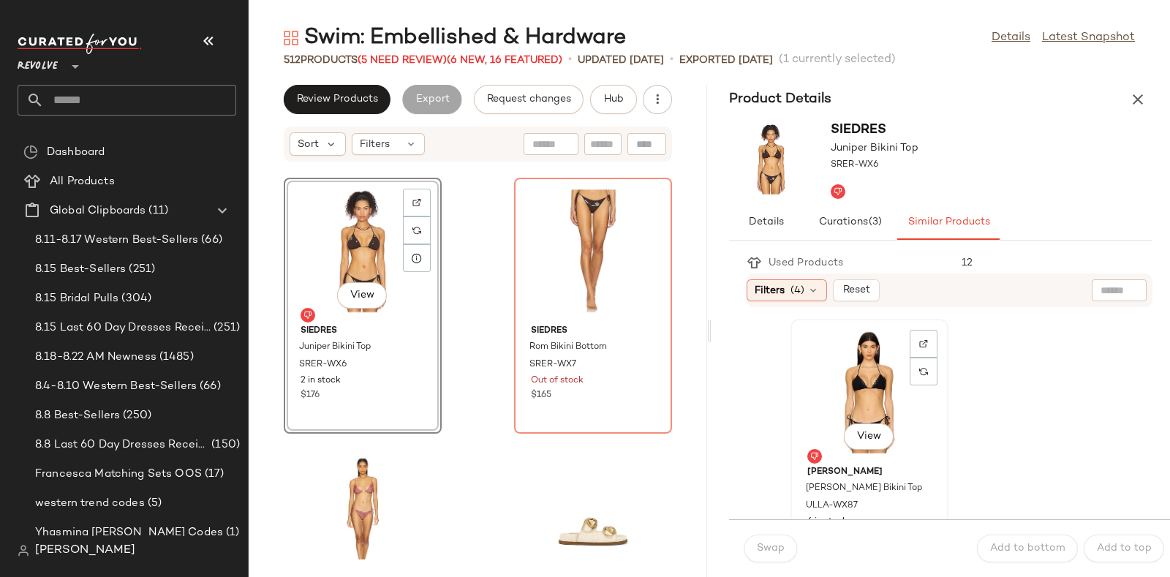
click at [866, 364] on div "View" at bounding box center [869, 392] width 148 height 136
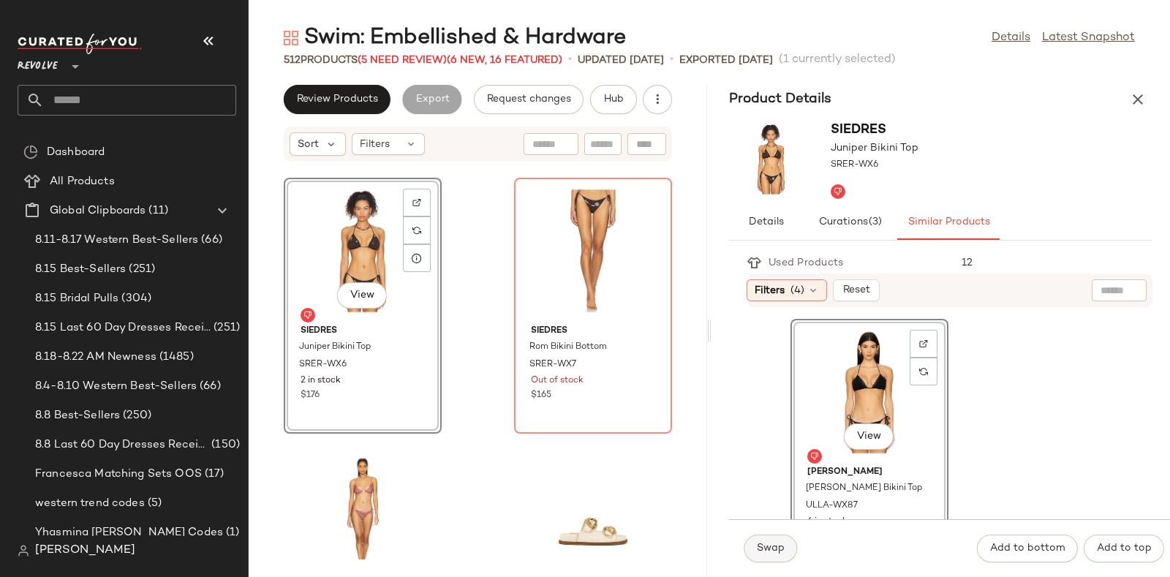
click at [771, 548] on span "Swap" at bounding box center [770, 549] width 29 height 12
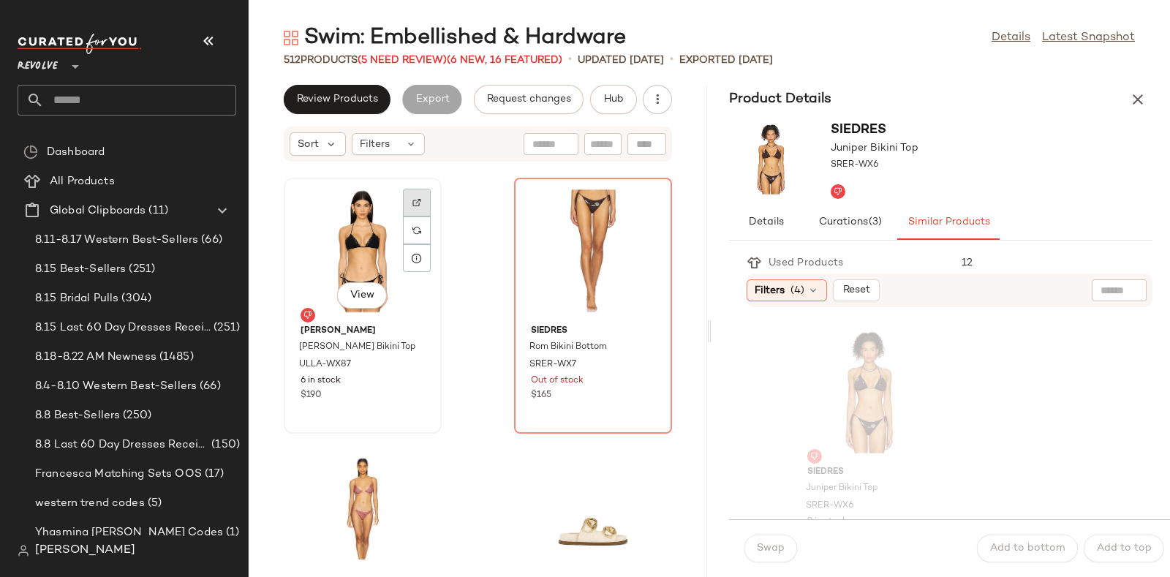
click at [417, 216] on div at bounding box center [417, 230] width 28 height 28
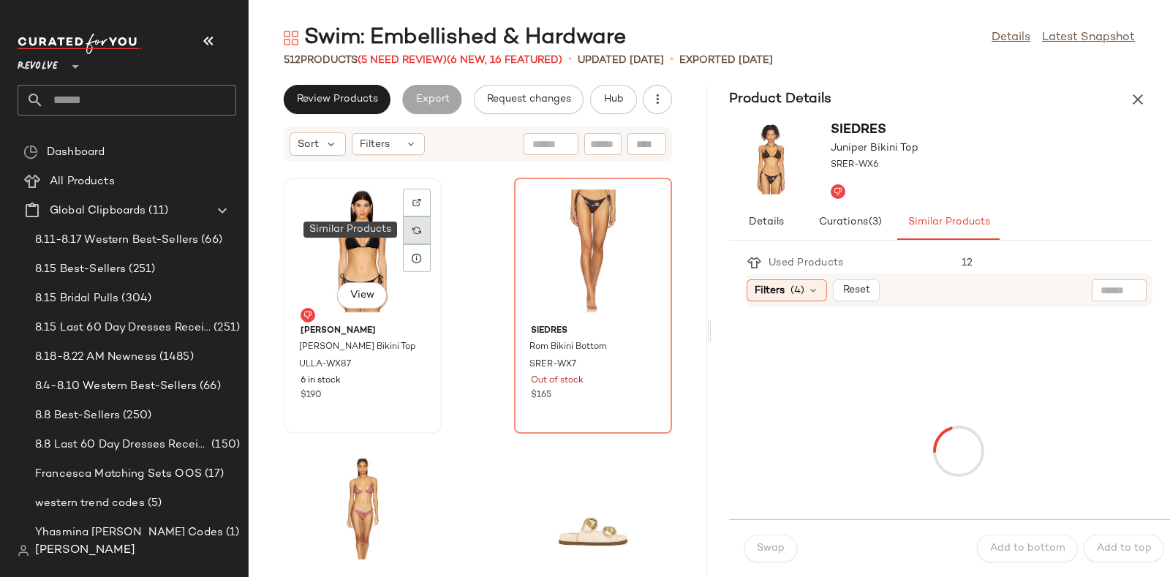
click at [407, 226] on div at bounding box center [417, 230] width 28 height 28
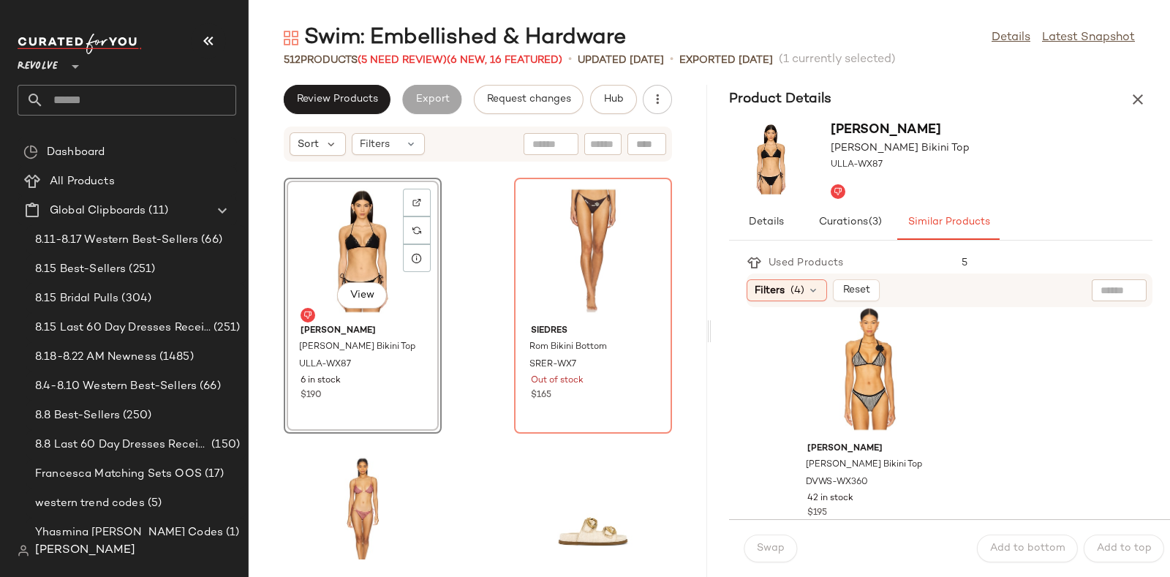
scroll to position [557, 0]
click at [860, 362] on div "View" at bounding box center [869, 370] width 148 height 136
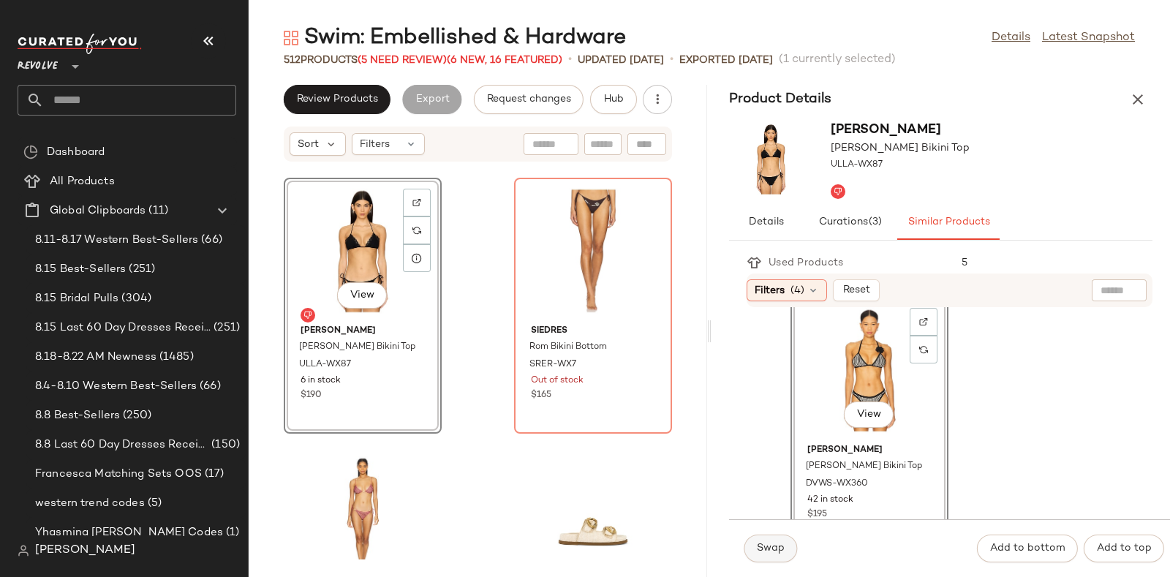
click at [772, 546] on span "Swap" at bounding box center [770, 549] width 29 height 12
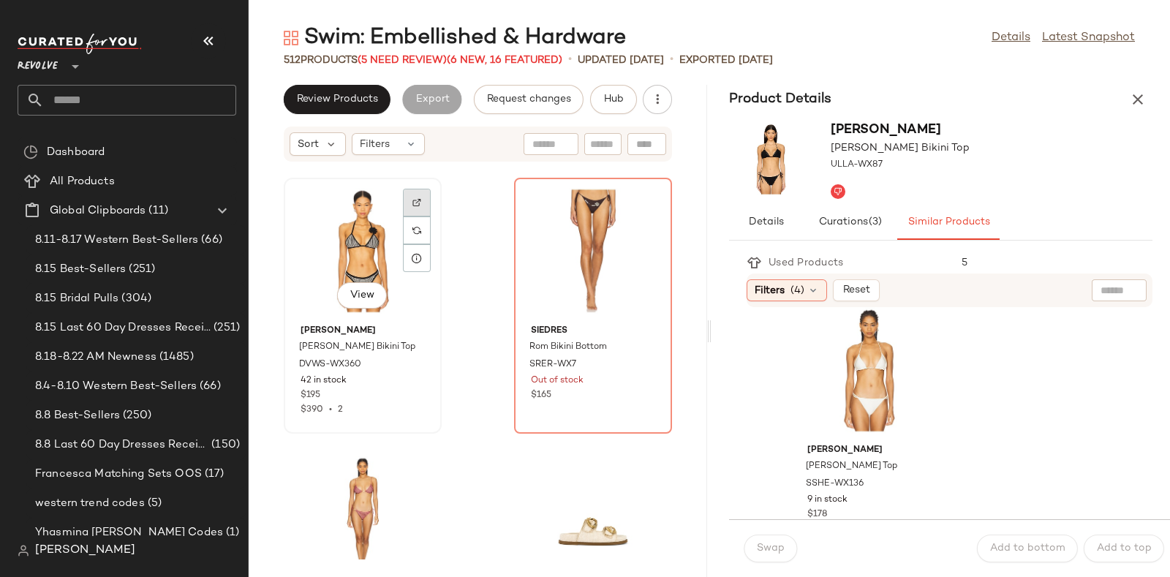
click at [415, 216] on div at bounding box center [417, 230] width 28 height 28
click at [612, 94] on span "Hub" at bounding box center [613, 100] width 20 height 12
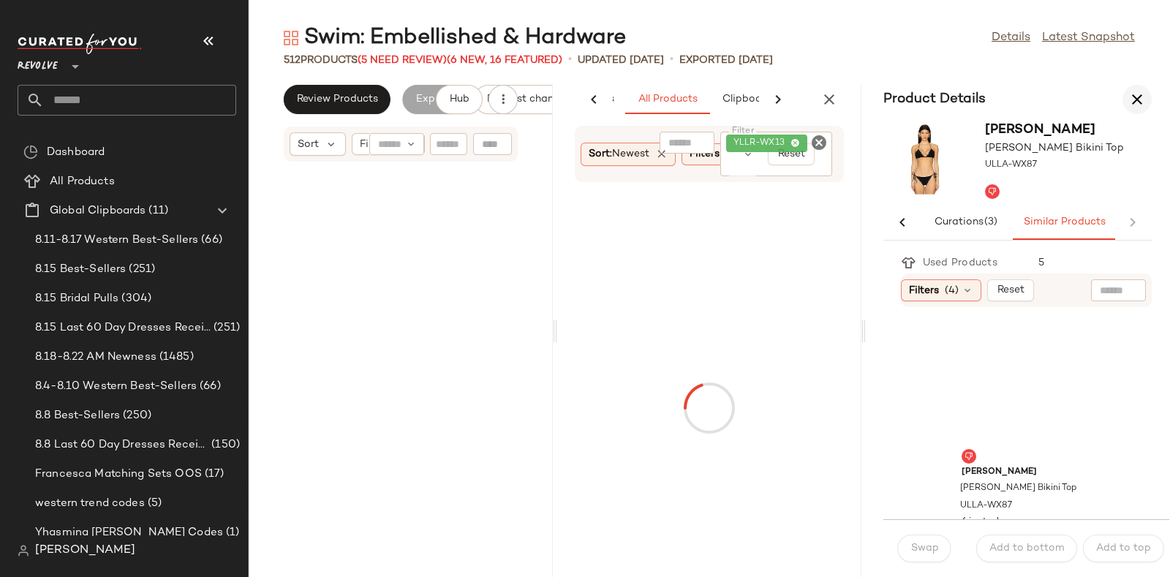
scroll to position [0, 77]
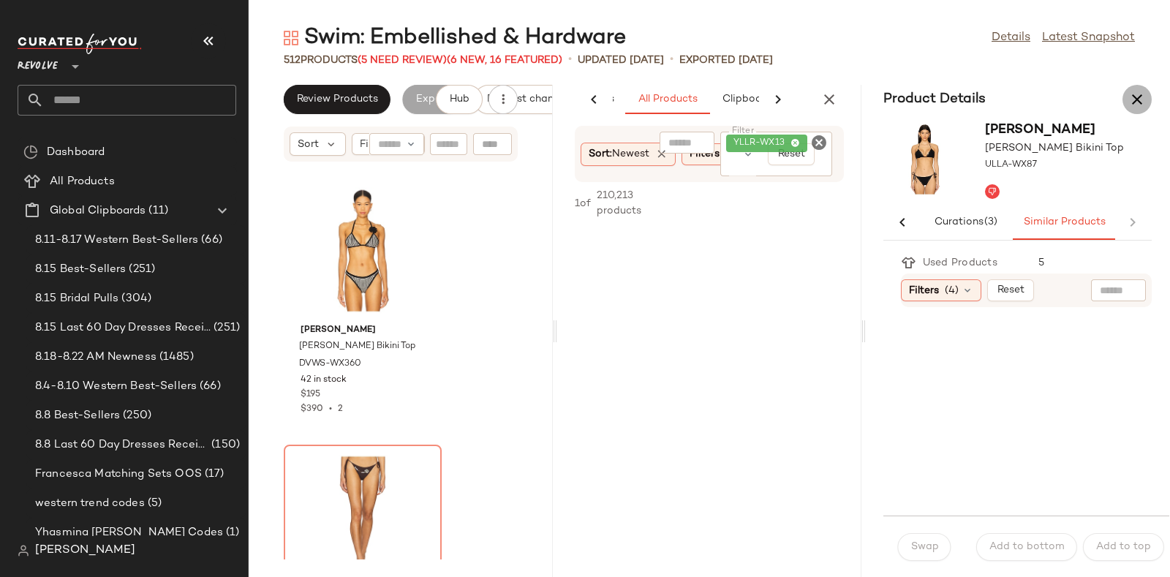
click at [1133, 91] on icon "button" at bounding box center [1137, 100] width 18 height 18
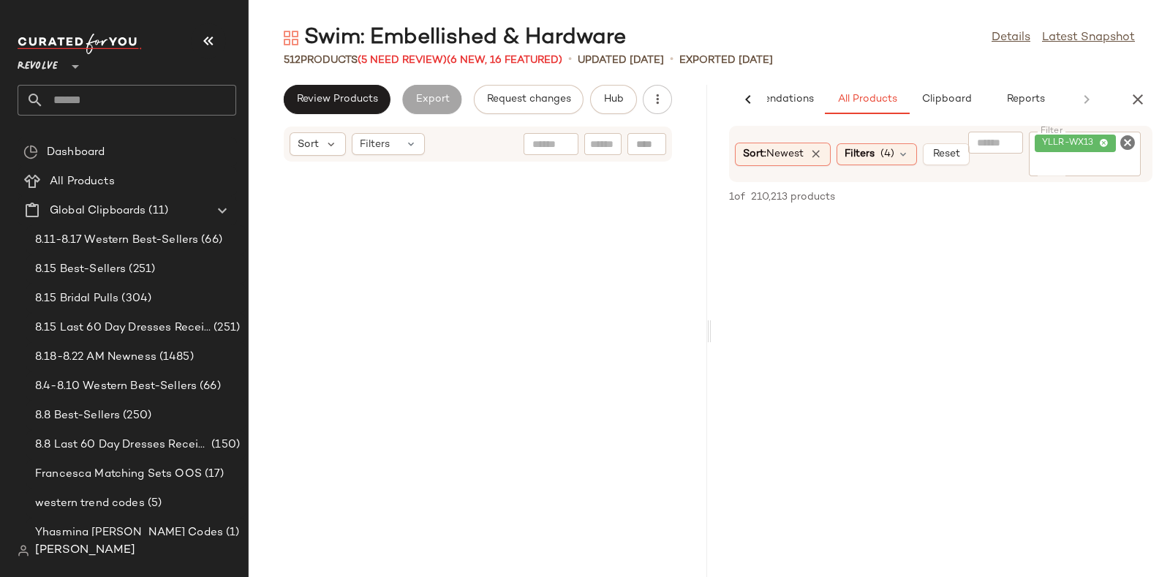
scroll to position [21942, 0]
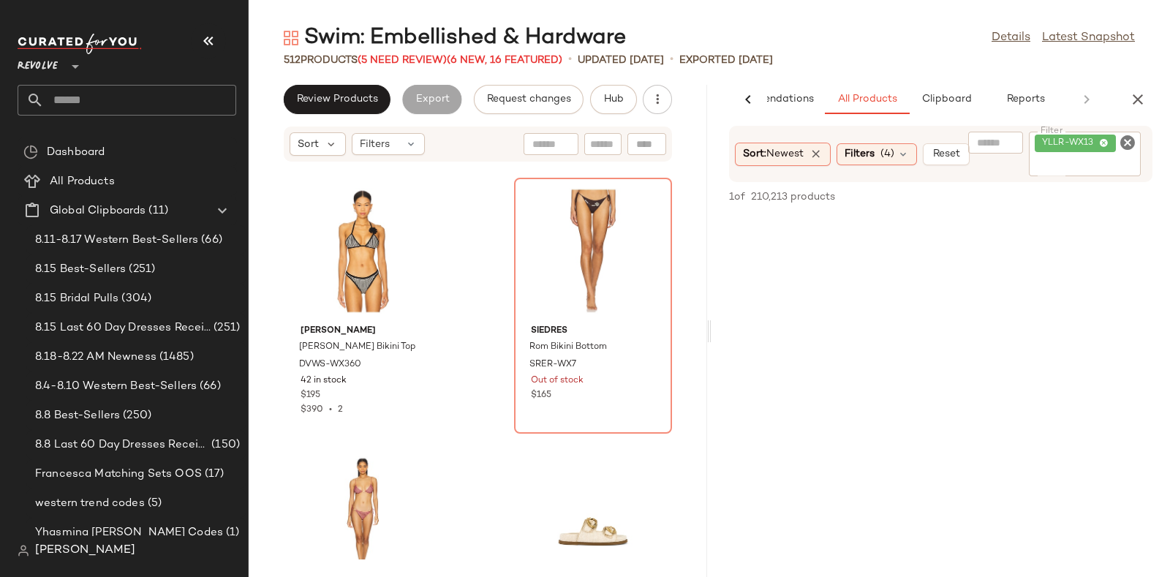
click at [1129, 140] on icon "Clear Filter" at bounding box center [1128, 143] width 18 height 18
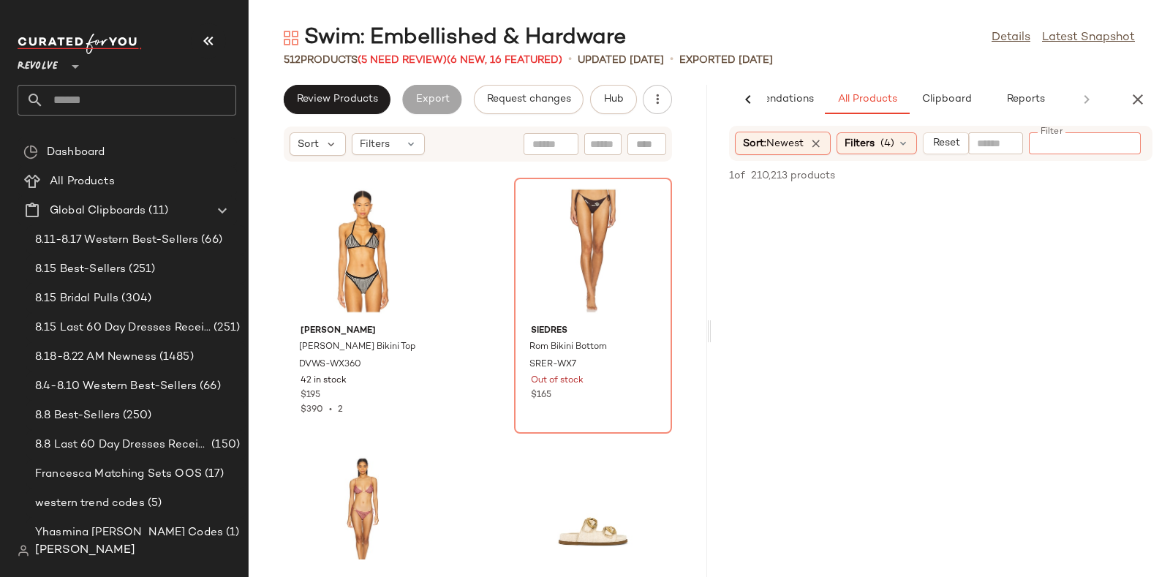
paste input "**********"
type input "**********"
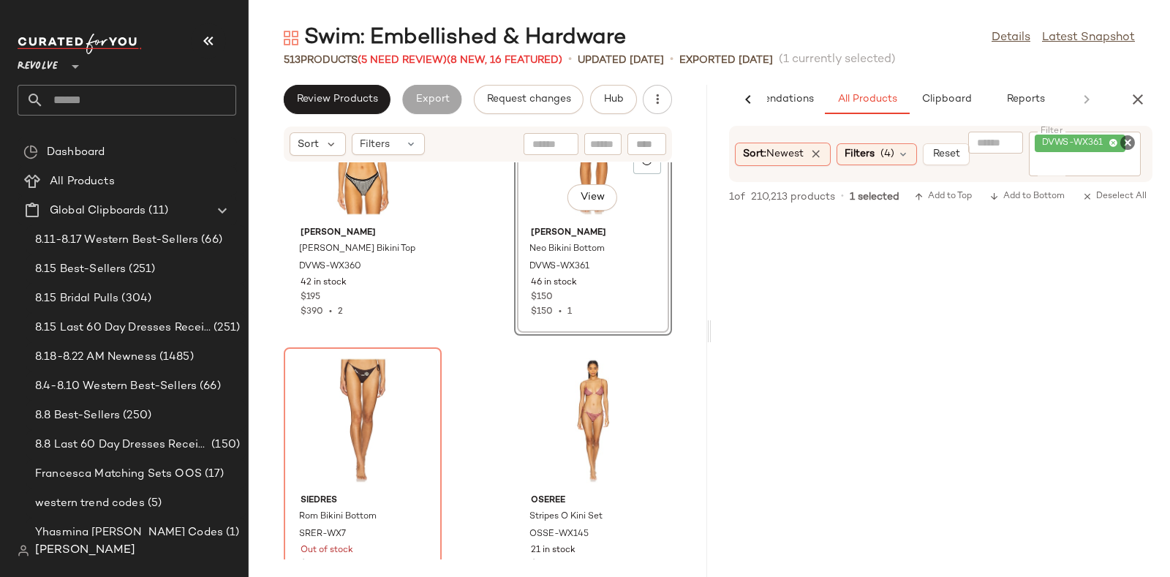
scroll to position [22051, 0]
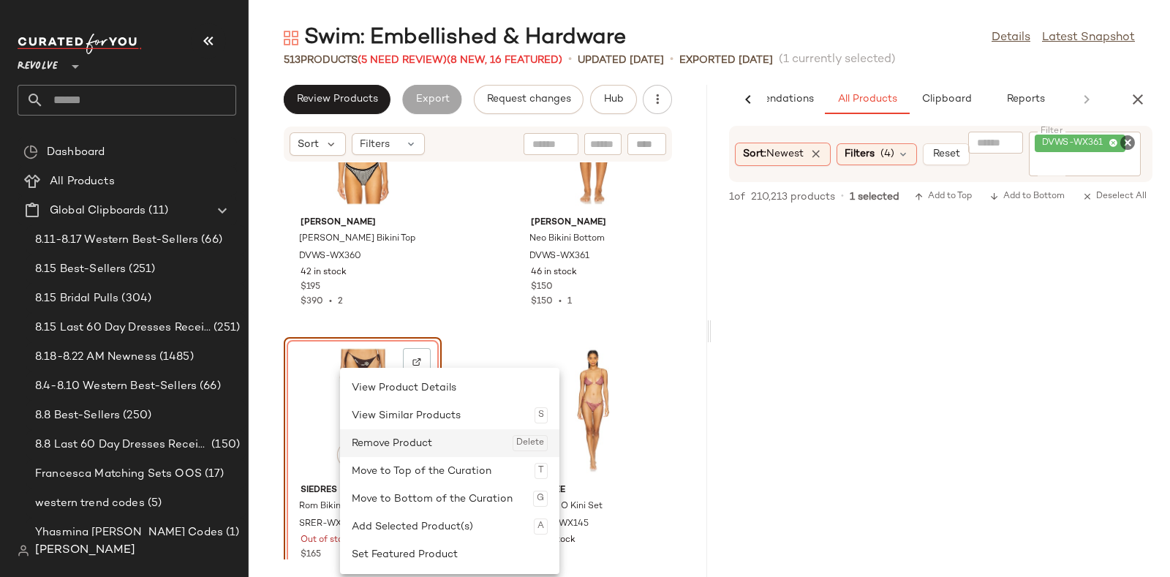
click at [377, 438] on div "Remove Product Delete" at bounding box center [450, 443] width 196 height 28
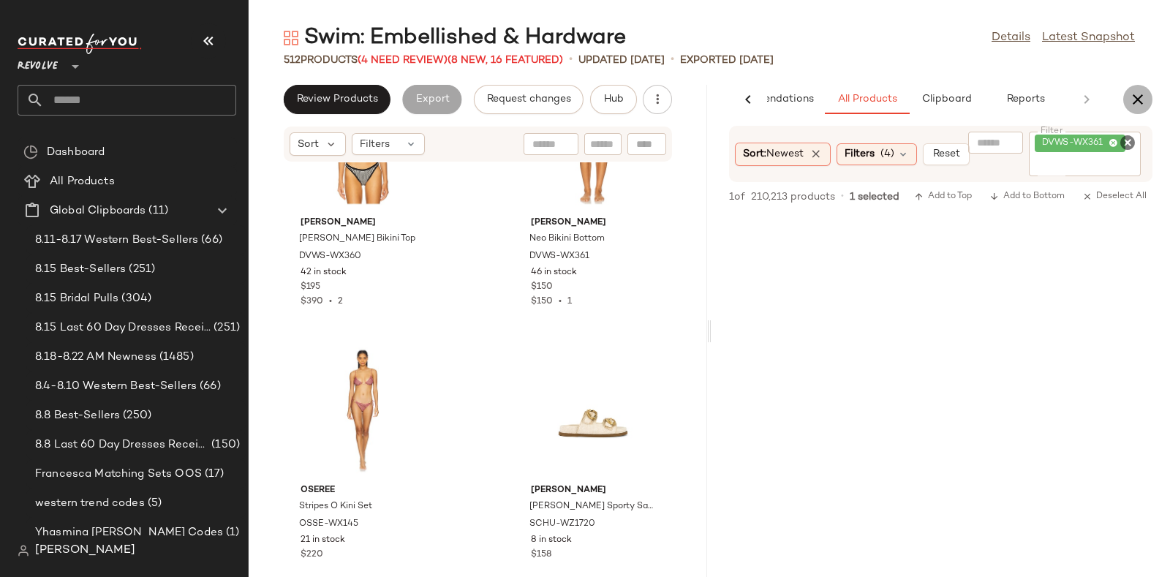
click at [1138, 96] on icon "button" at bounding box center [1138, 100] width 18 height 18
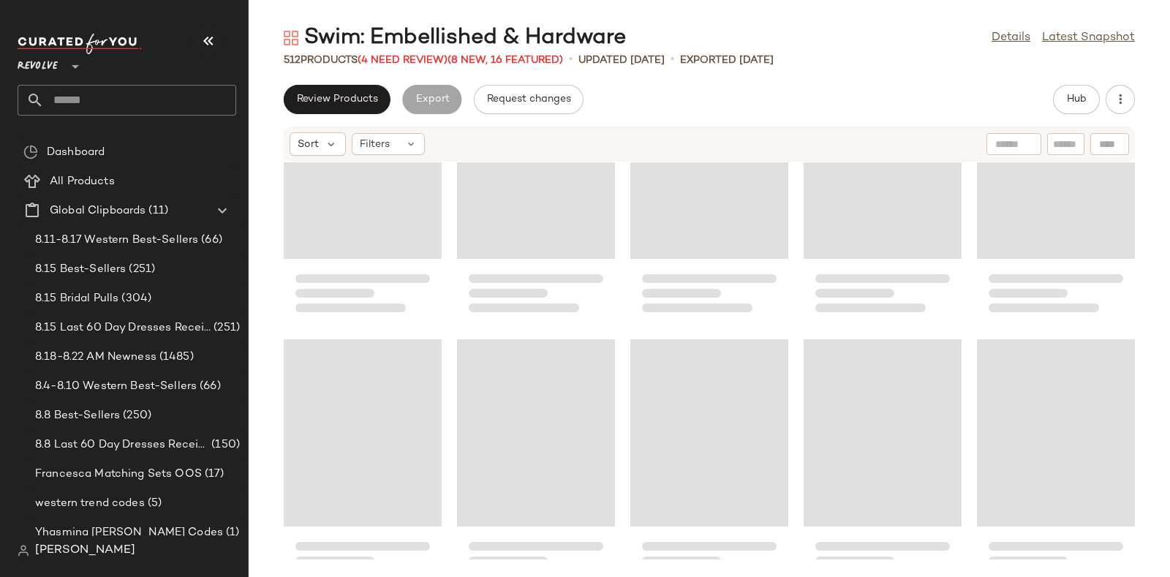
scroll to position [21782, 0]
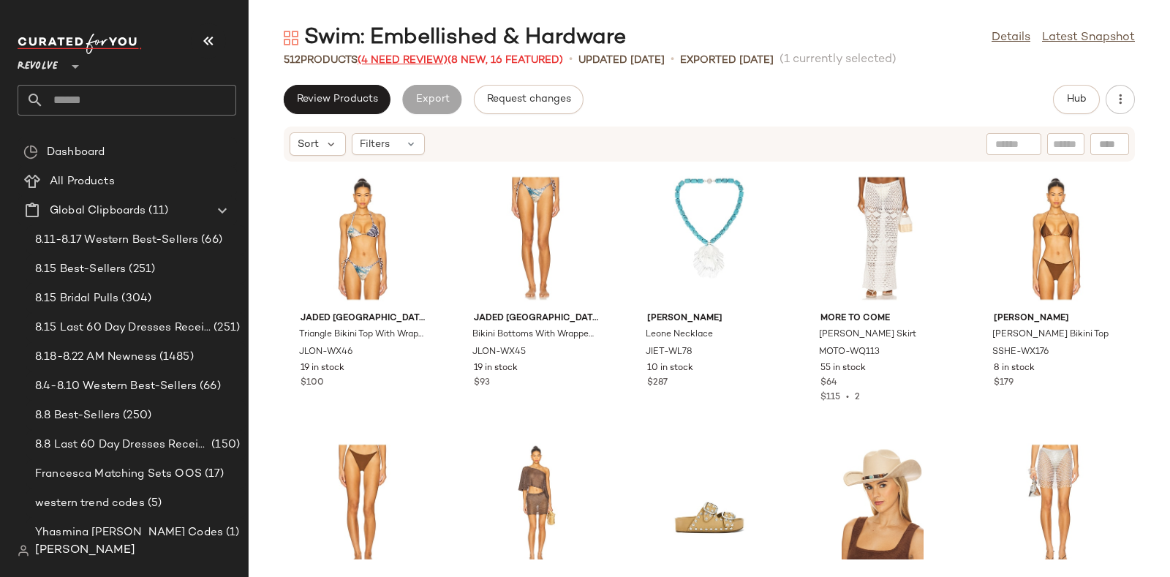
click at [406, 55] on span "(4 Need Review)" at bounding box center [403, 60] width 90 height 11
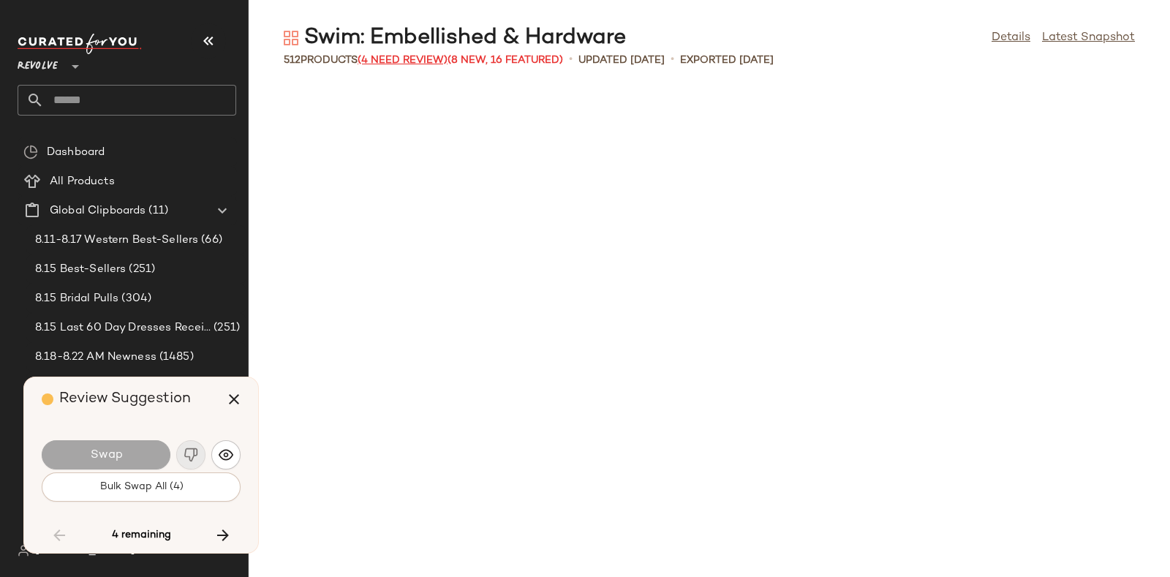
scroll to position [12845, 0]
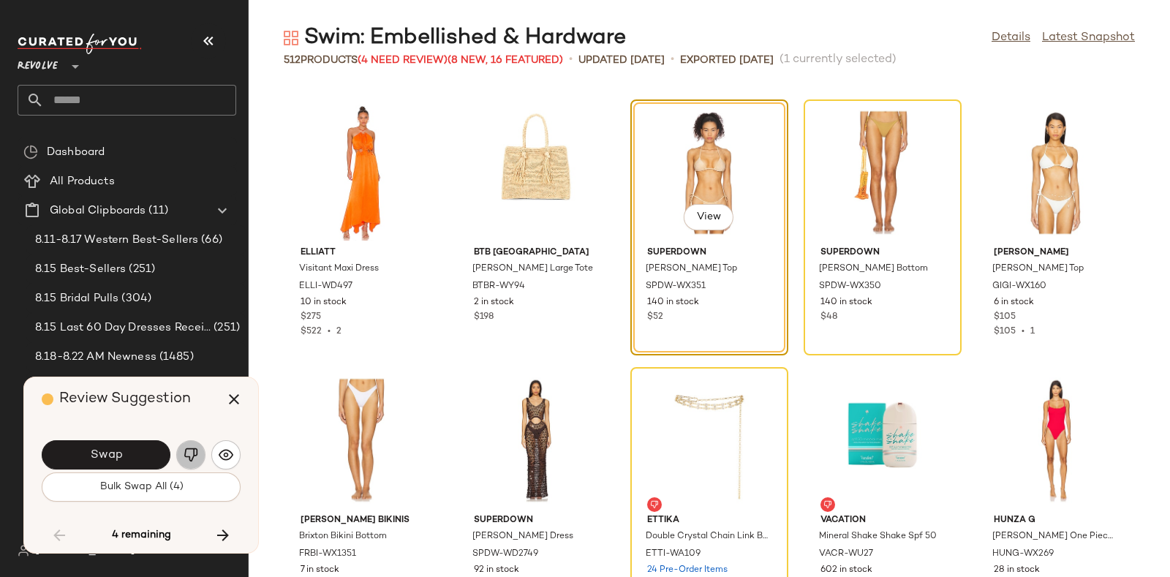
click at [188, 453] on img "button" at bounding box center [191, 454] width 15 height 15
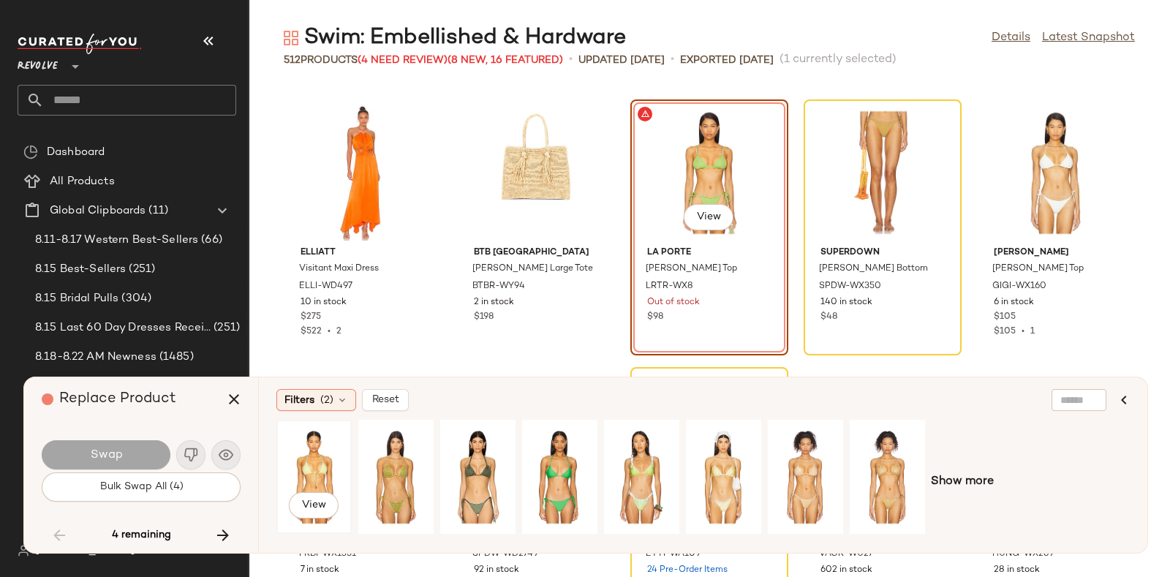
click at [307, 455] on div "View" at bounding box center [313, 477] width 65 height 104
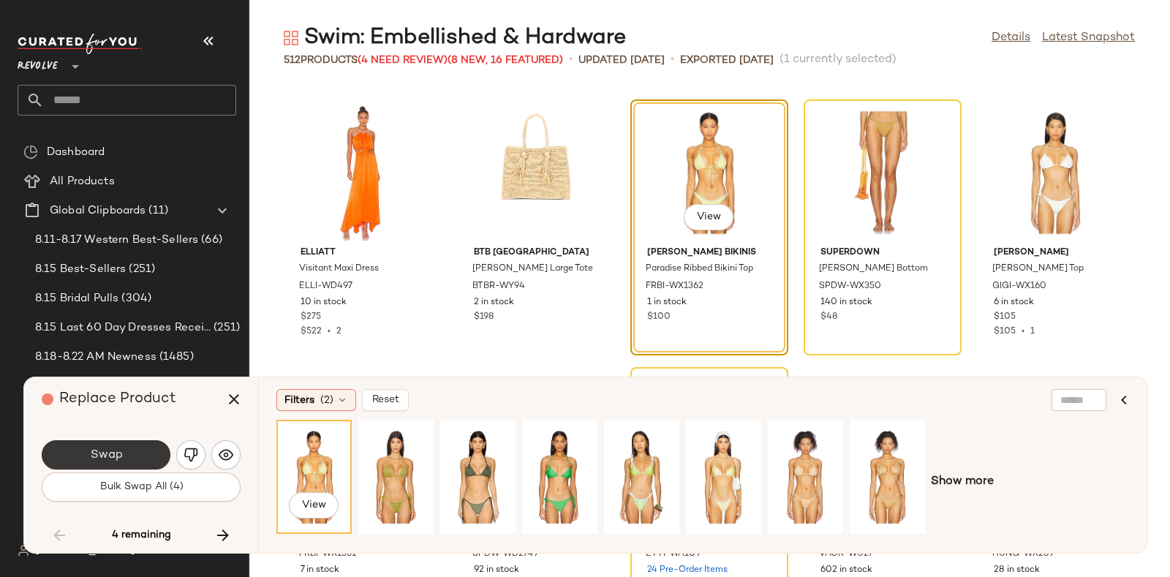
click at [137, 447] on button "Swap" at bounding box center [106, 454] width 129 height 29
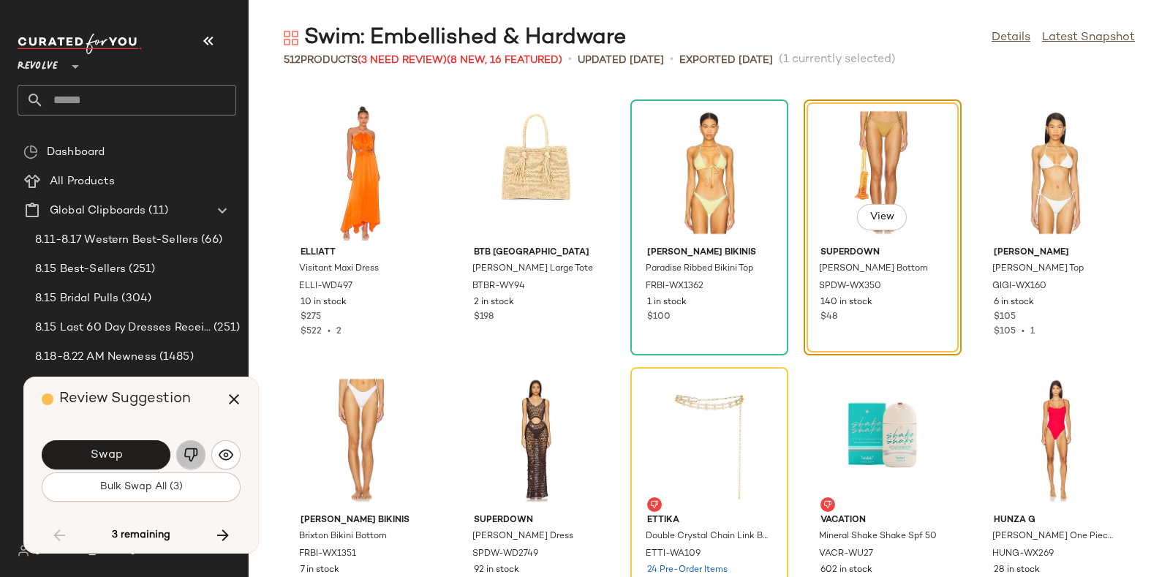
click at [189, 449] on img "button" at bounding box center [191, 454] width 15 height 15
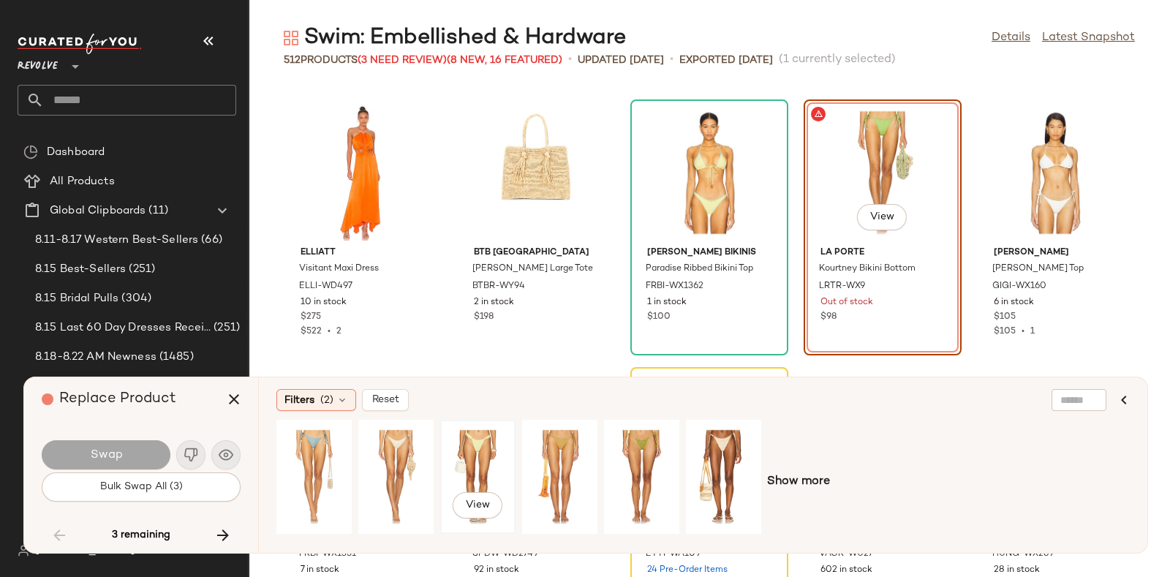
click at [472, 452] on div "View" at bounding box center [477, 477] width 65 height 104
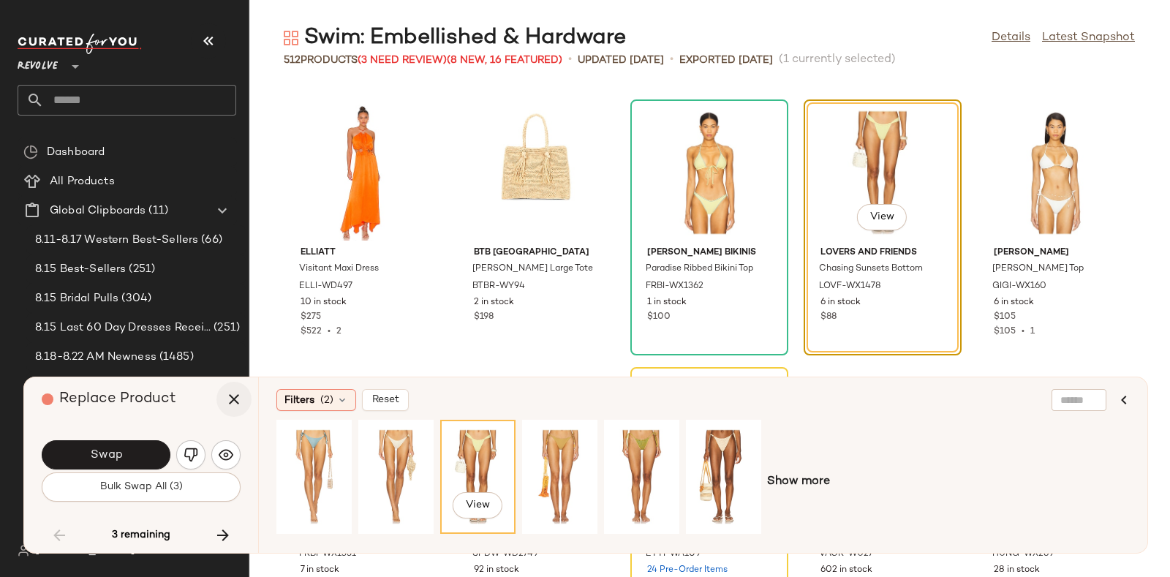
click at [232, 396] on icon "button" at bounding box center [234, 399] width 18 height 18
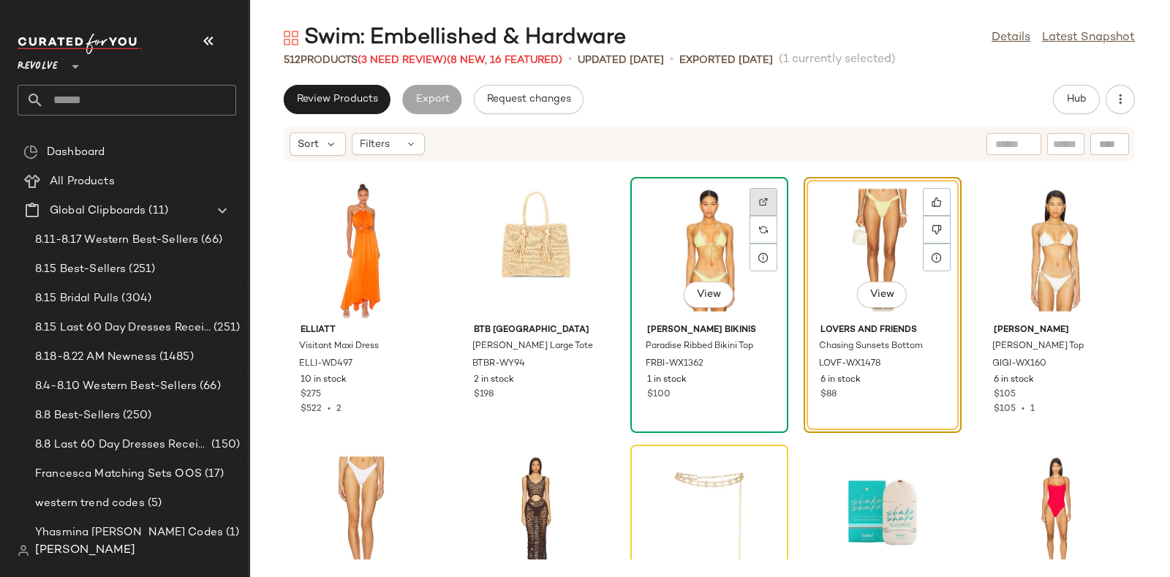
click at [759, 198] on img at bounding box center [763, 201] width 9 height 9
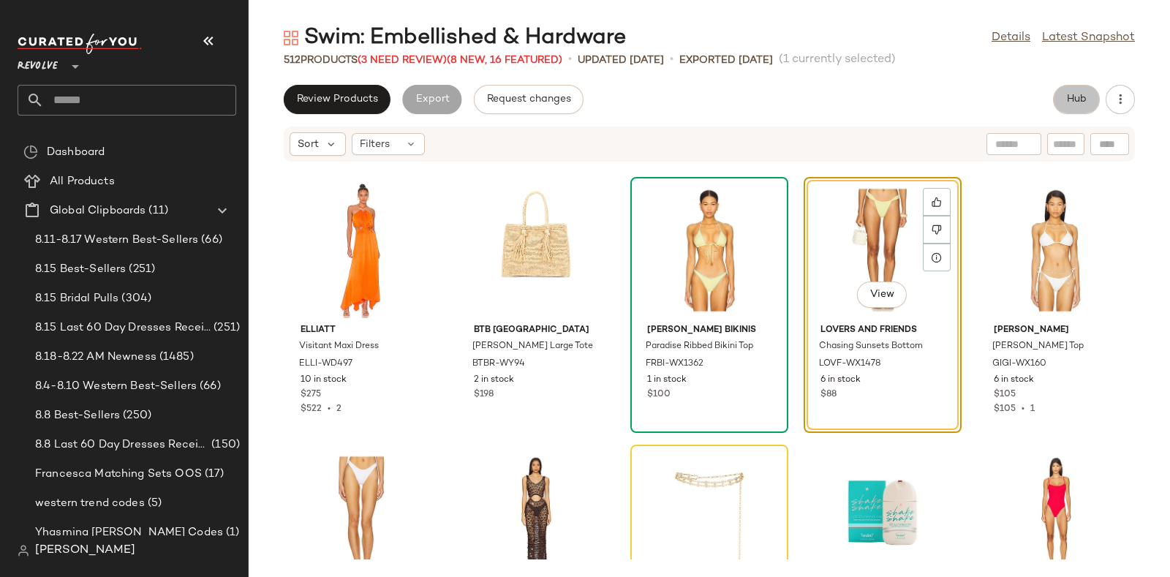
click at [1067, 94] on span "Hub" at bounding box center [1076, 100] width 20 height 12
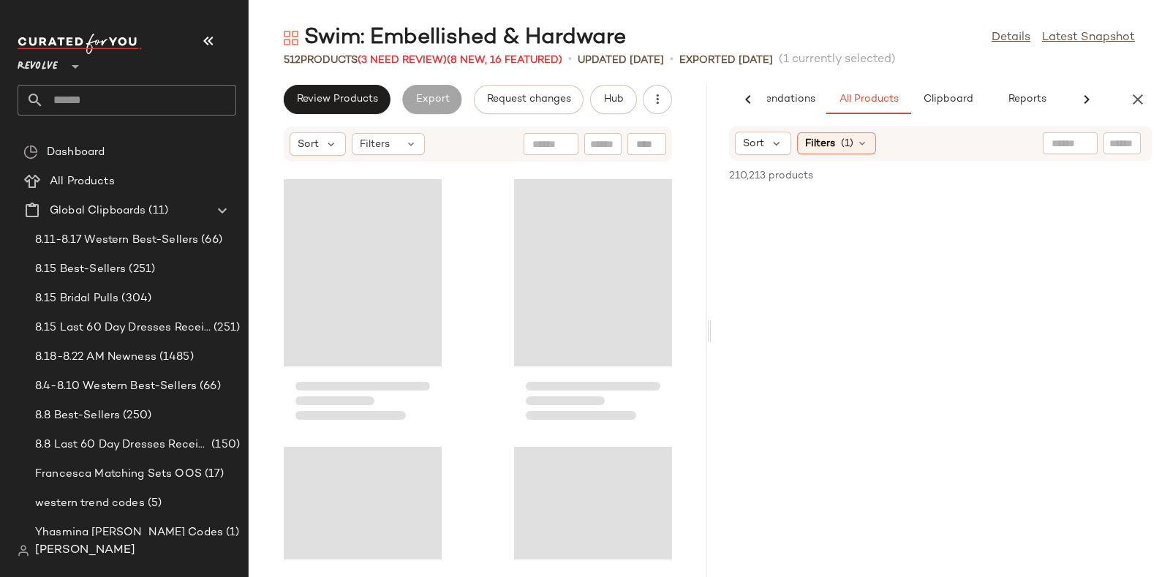
scroll to position [32112, 0]
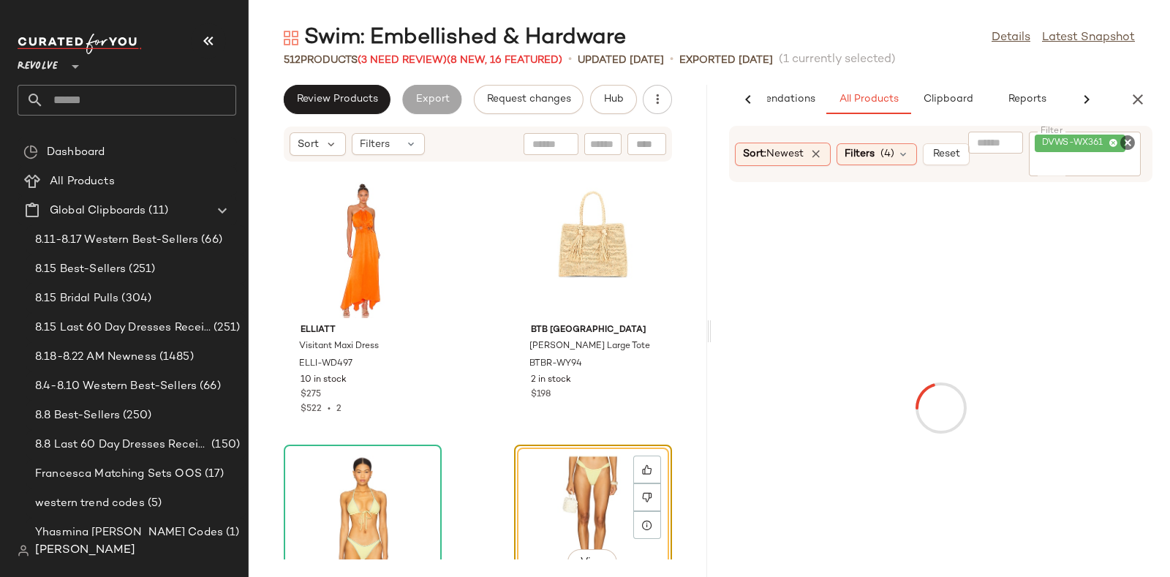
click at [1124, 144] on icon "Clear Filter" at bounding box center [1128, 143] width 18 height 18
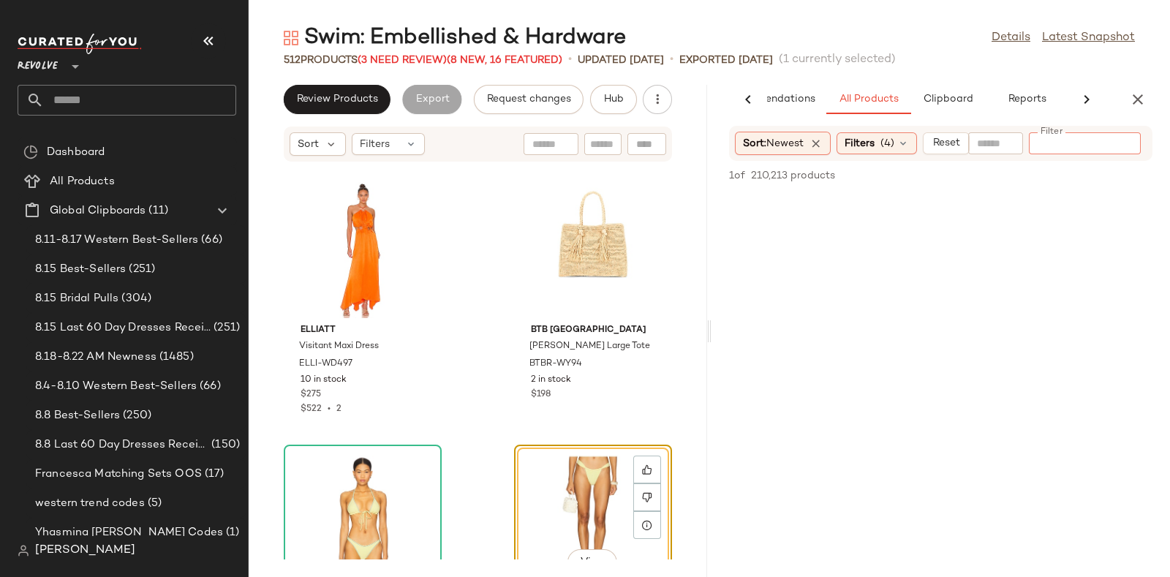
paste input "**********"
type input "**********"
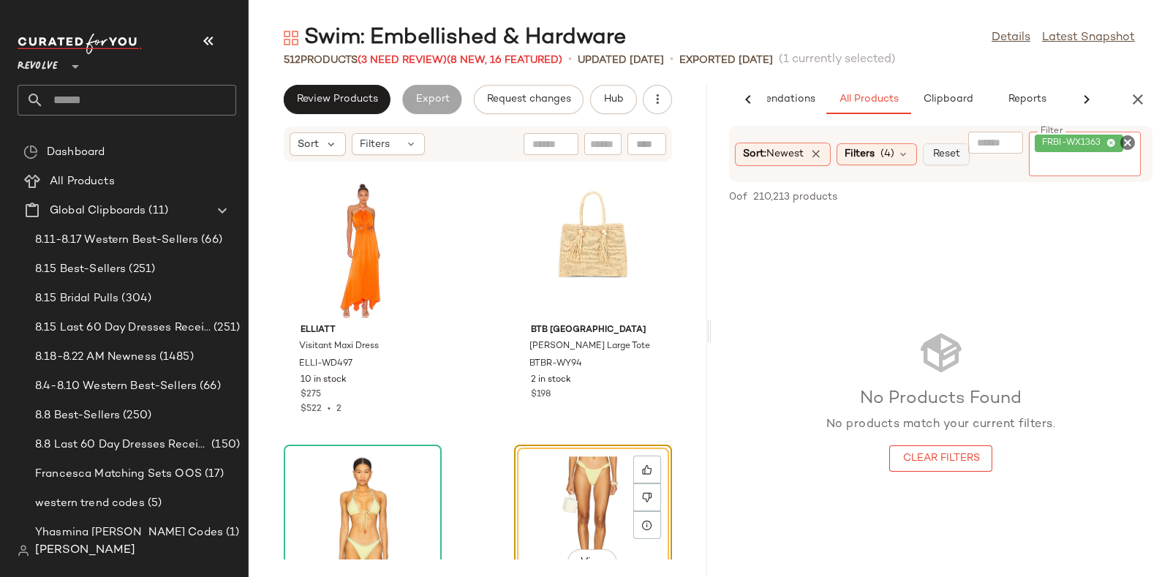
click at [951, 150] on span "Reset" at bounding box center [945, 154] width 28 height 12
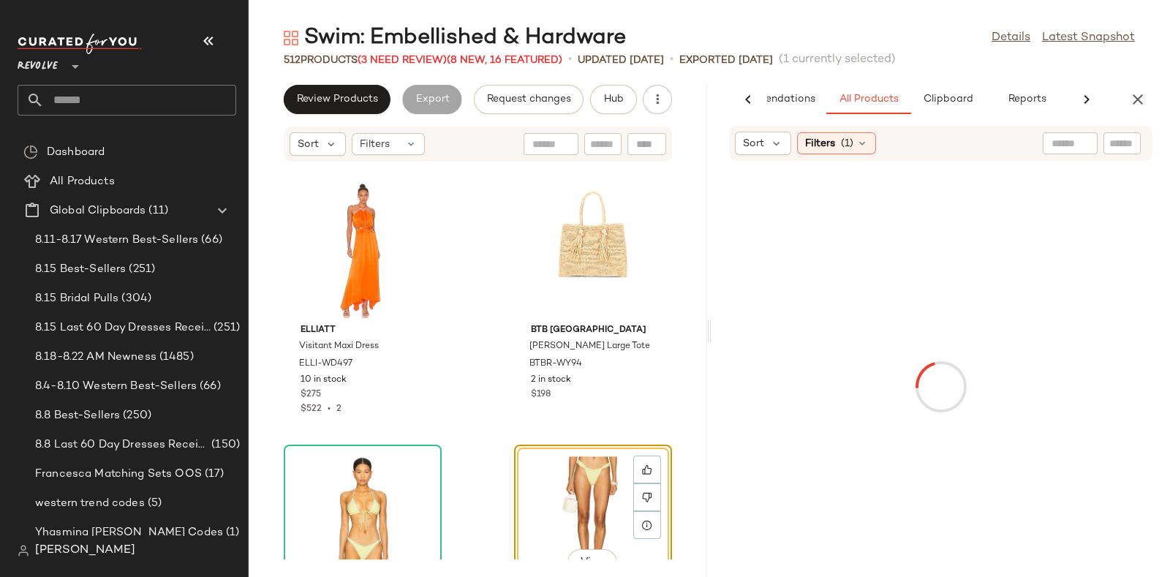
click at [1119, 132] on div at bounding box center [1121, 143] width 37 height 22
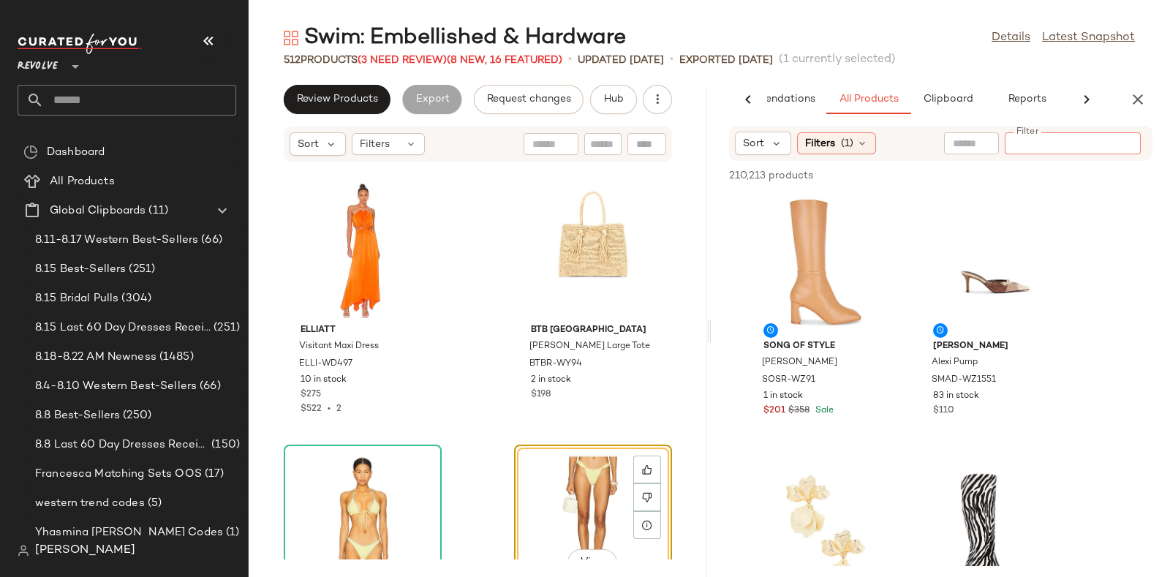
paste input "**********"
type input "**********"
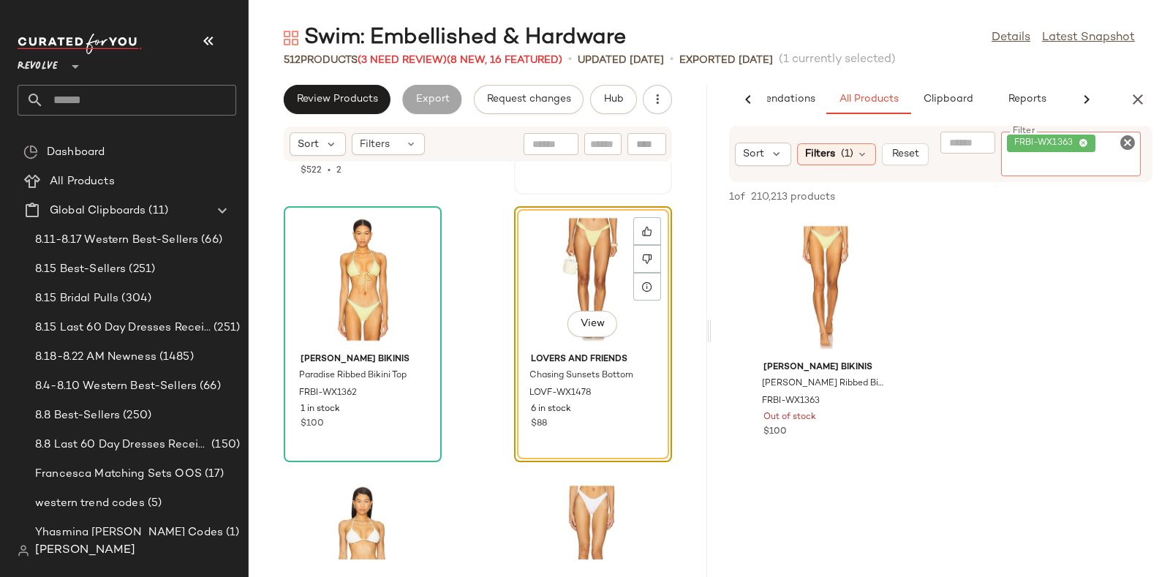
scroll to position [32352, 0]
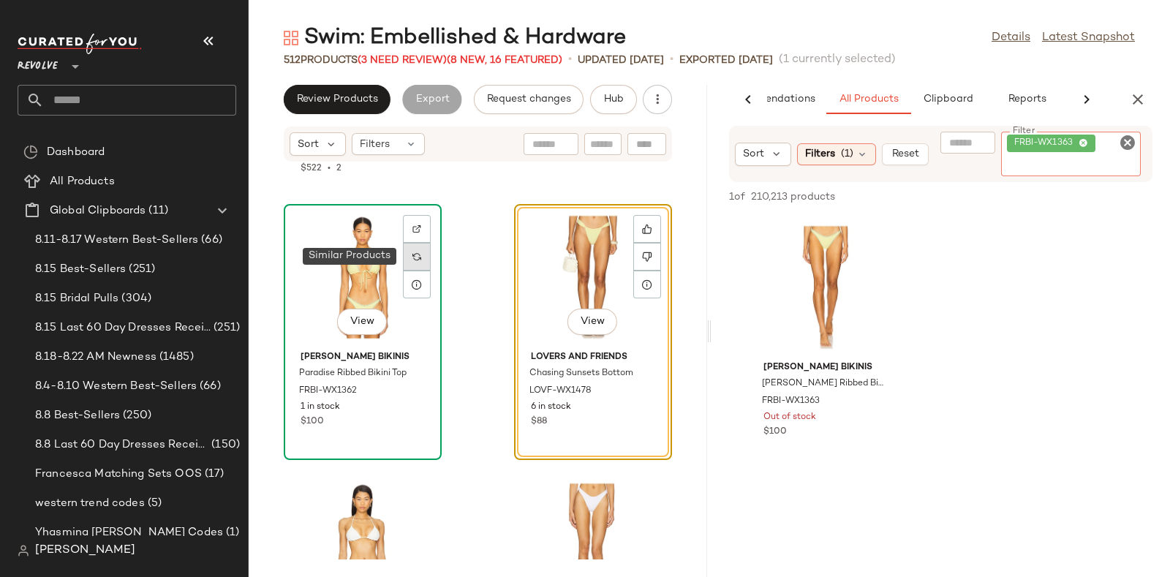
click at [412, 256] on div at bounding box center [417, 257] width 28 height 28
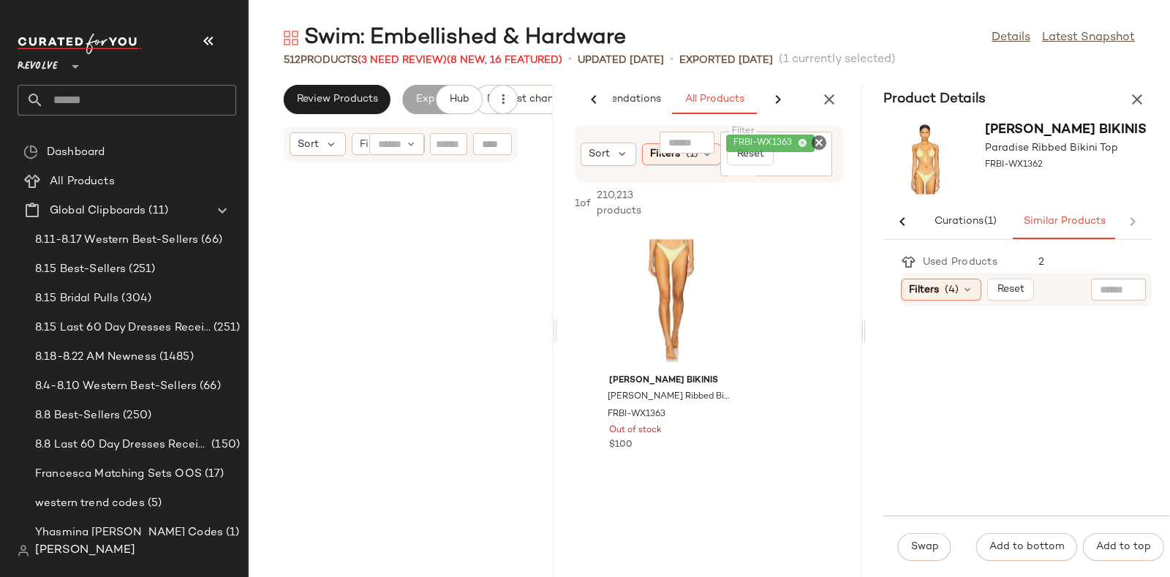
scroll to position [64758, 0]
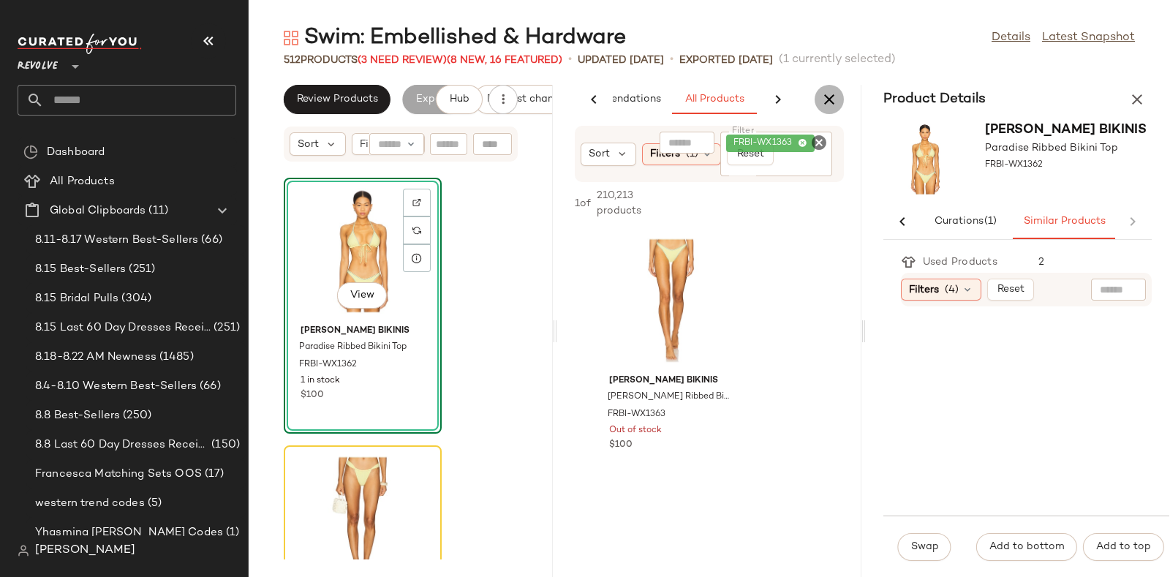
click at [827, 99] on icon "button" at bounding box center [829, 100] width 18 height 18
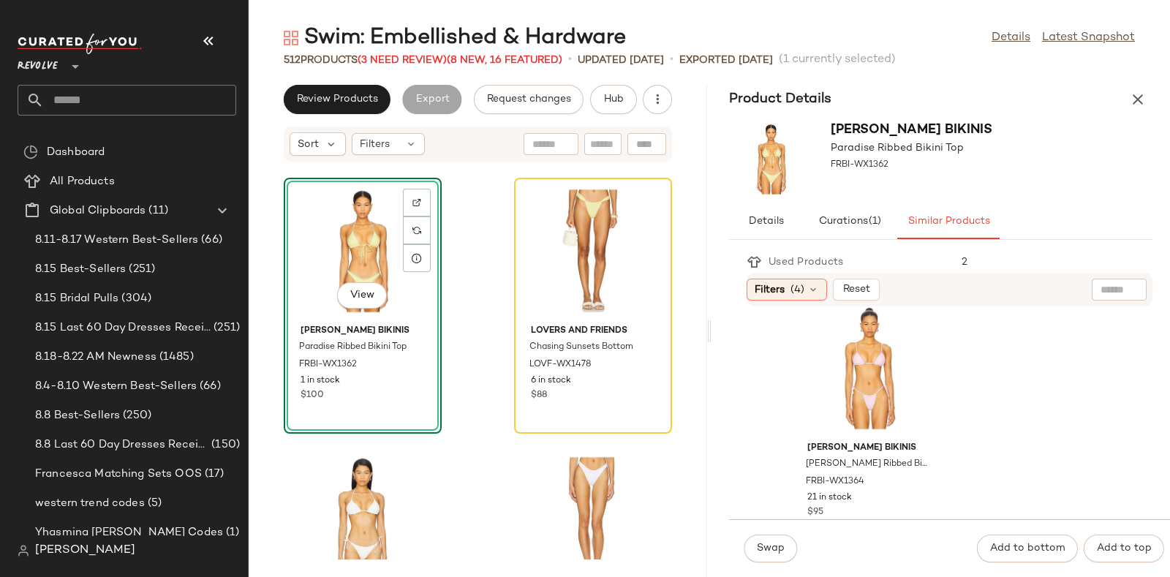
scroll to position [557, 0]
click at [881, 358] on div "View" at bounding box center [869, 369] width 148 height 136
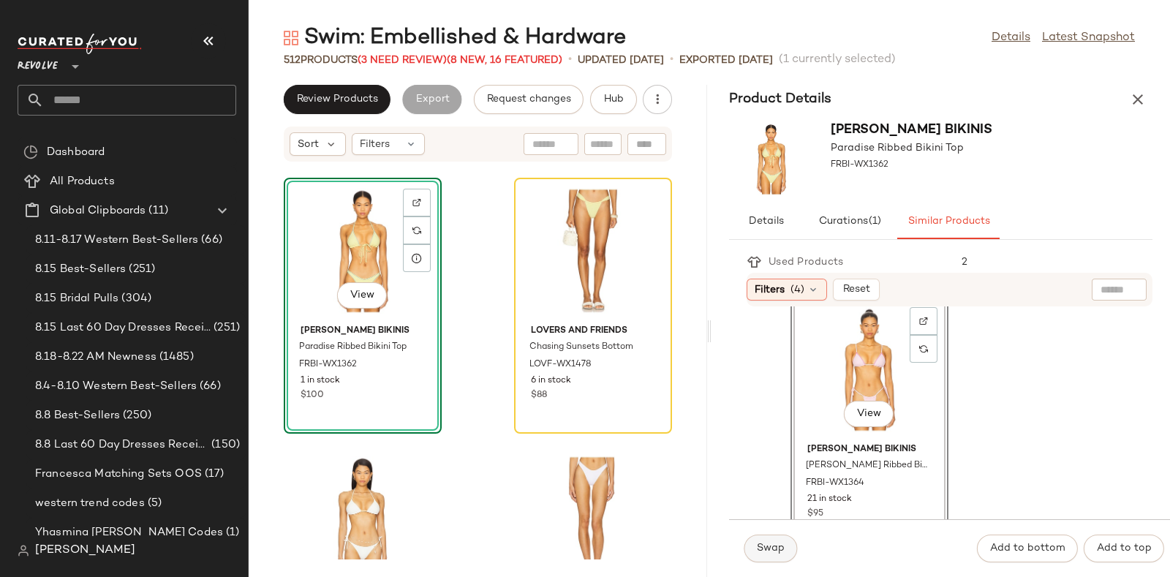
click at [768, 540] on button "Swap" at bounding box center [770, 548] width 53 height 28
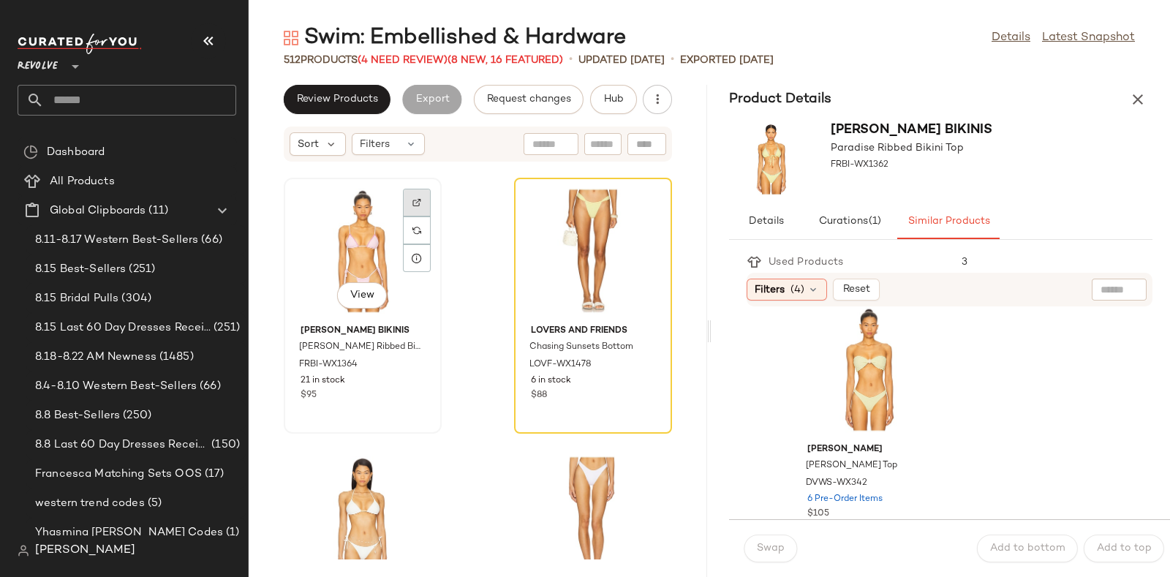
click at [417, 198] on img at bounding box center [416, 202] width 9 height 9
click at [409, 224] on div at bounding box center [417, 230] width 28 height 28
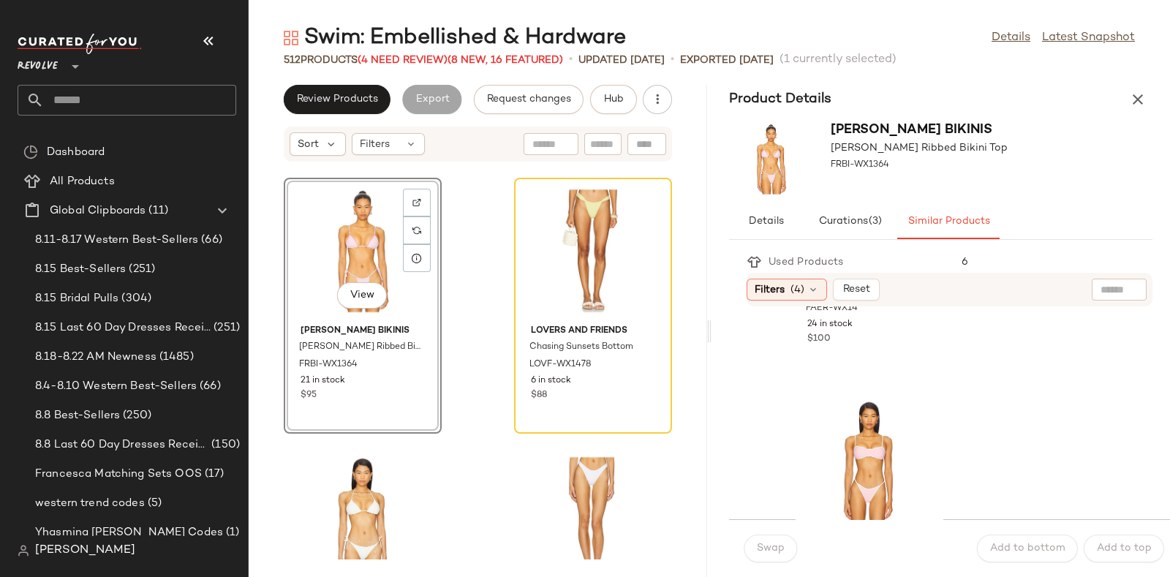
scroll to position [267, 0]
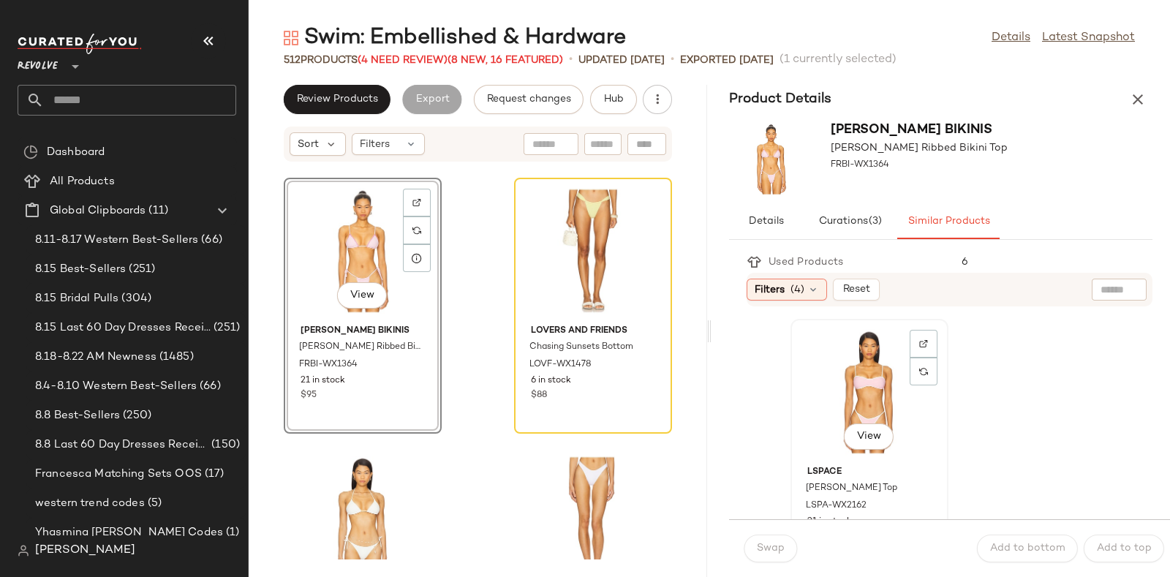
click at [875, 384] on div "View" at bounding box center [869, 392] width 148 height 136
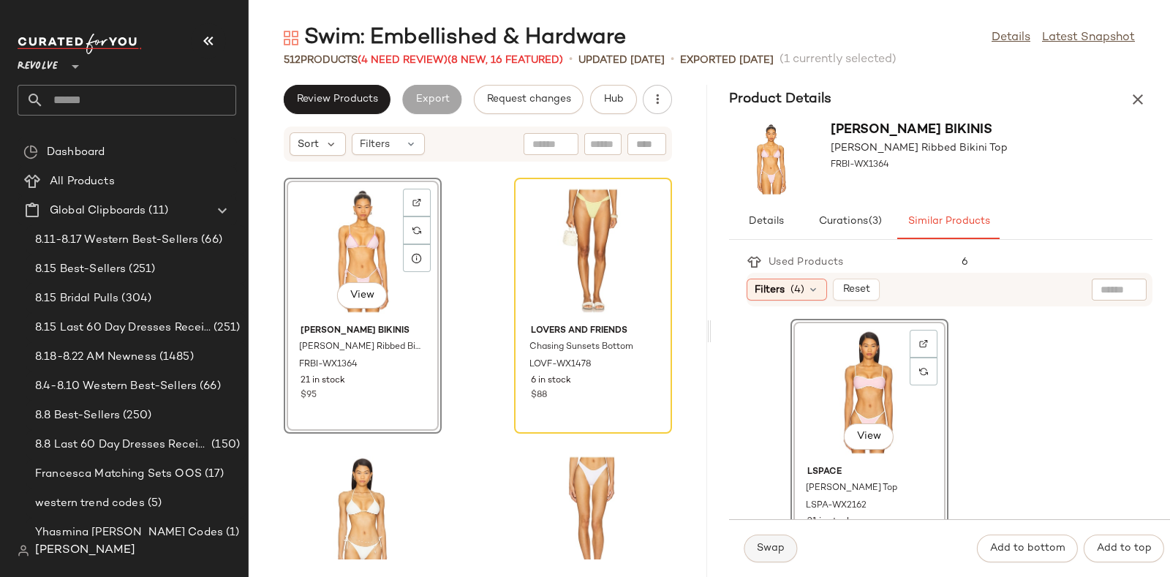
click at [768, 541] on button "Swap" at bounding box center [770, 548] width 53 height 28
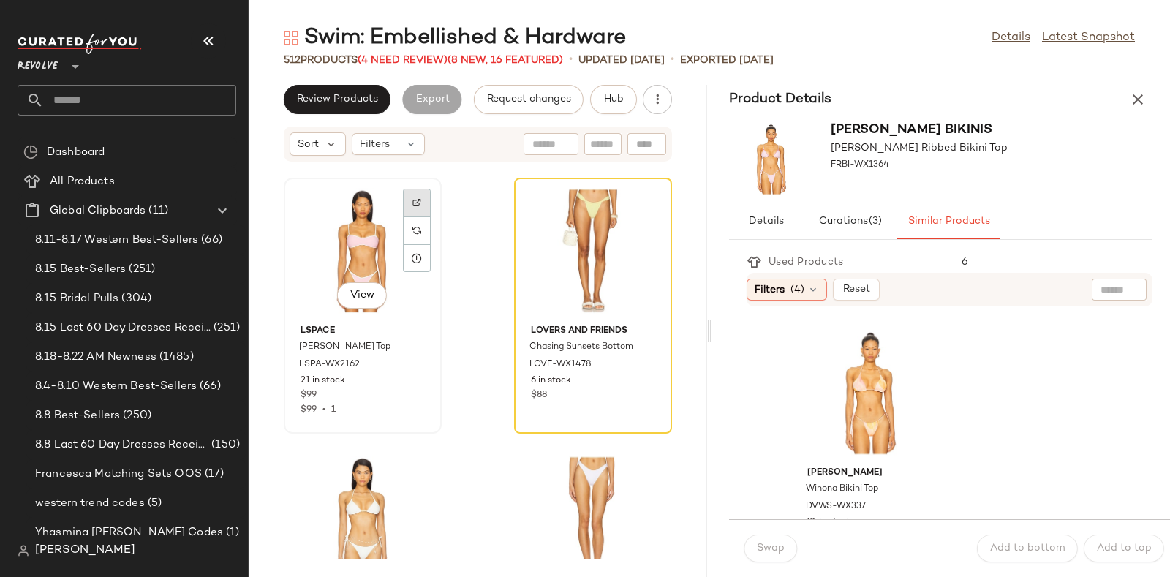
click at [414, 198] on img at bounding box center [416, 202] width 9 height 9
click at [412, 222] on div at bounding box center [417, 230] width 28 height 28
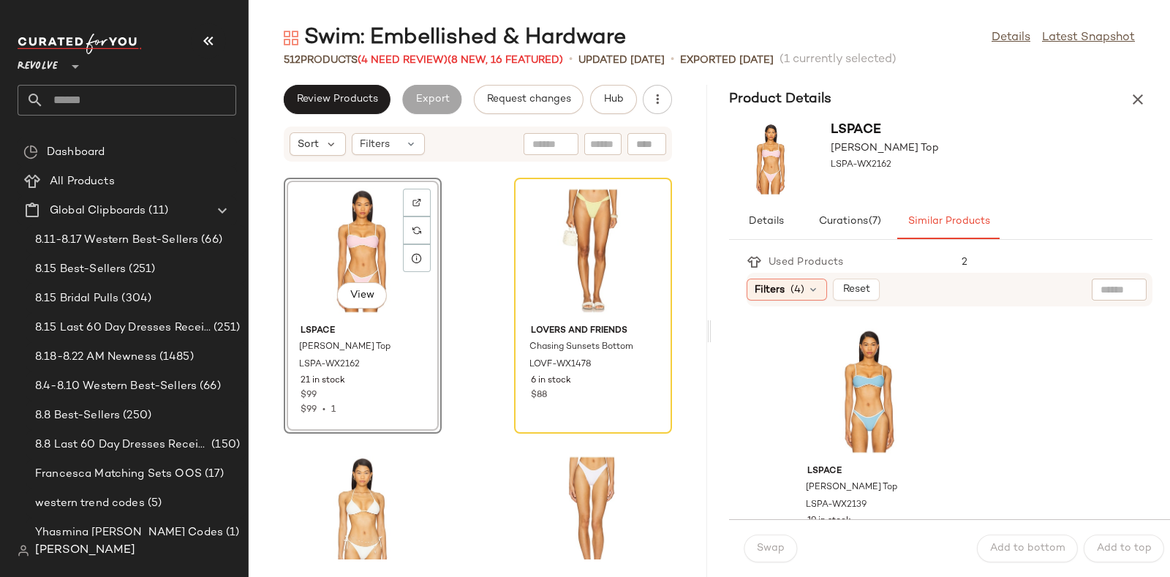
scroll to position [36, 0]
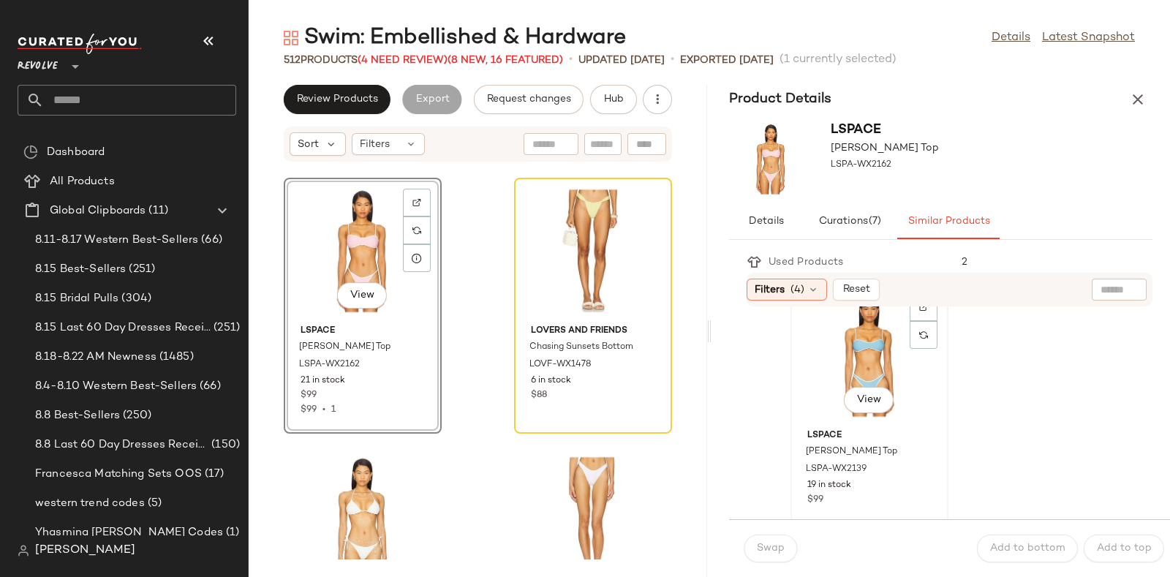
click at [836, 330] on div "View" at bounding box center [869, 355] width 148 height 136
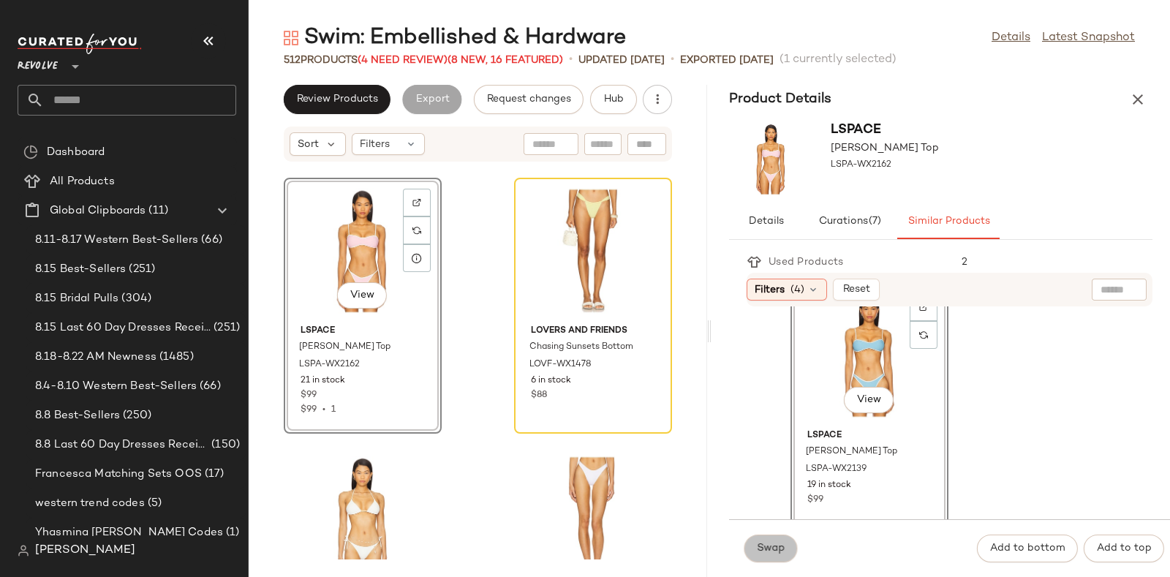
click at [771, 540] on button "Swap" at bounding box center [770, 548] width 53 height 28
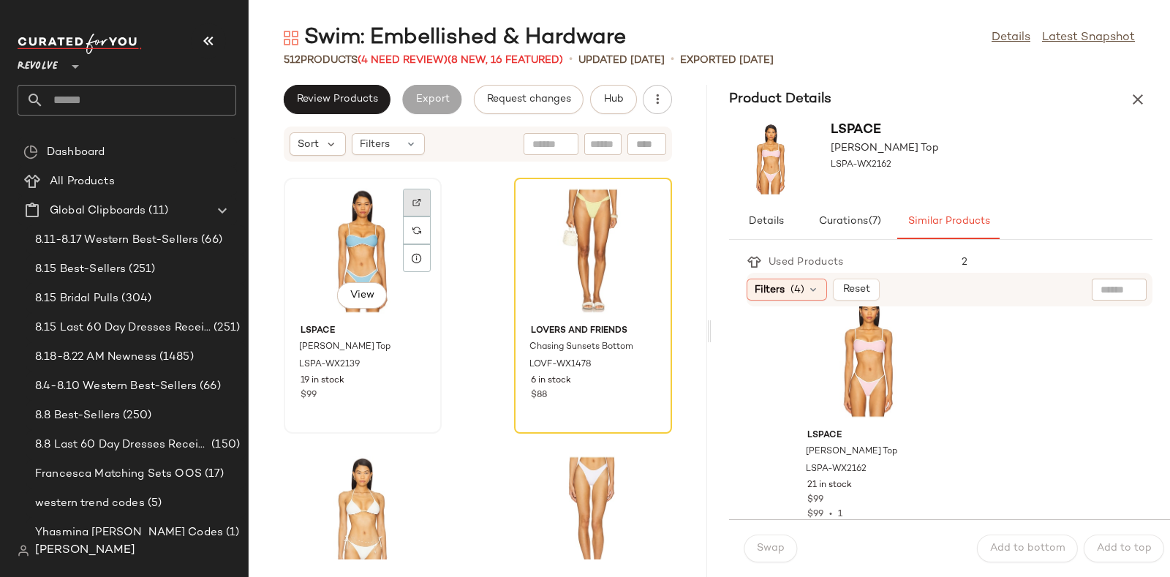
click at [417, 198] on img at bounding box center [416, 202] width 9 height 9
click at [410, 227] on div at bounding box center [417, 230] width 28 height 28
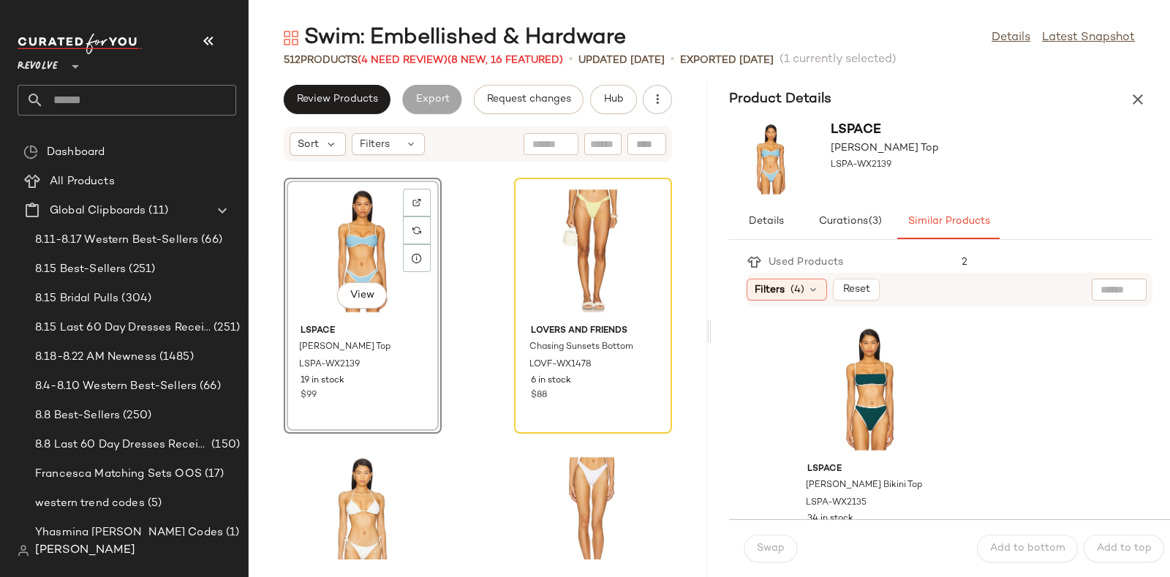
scroll to position [573, 0]
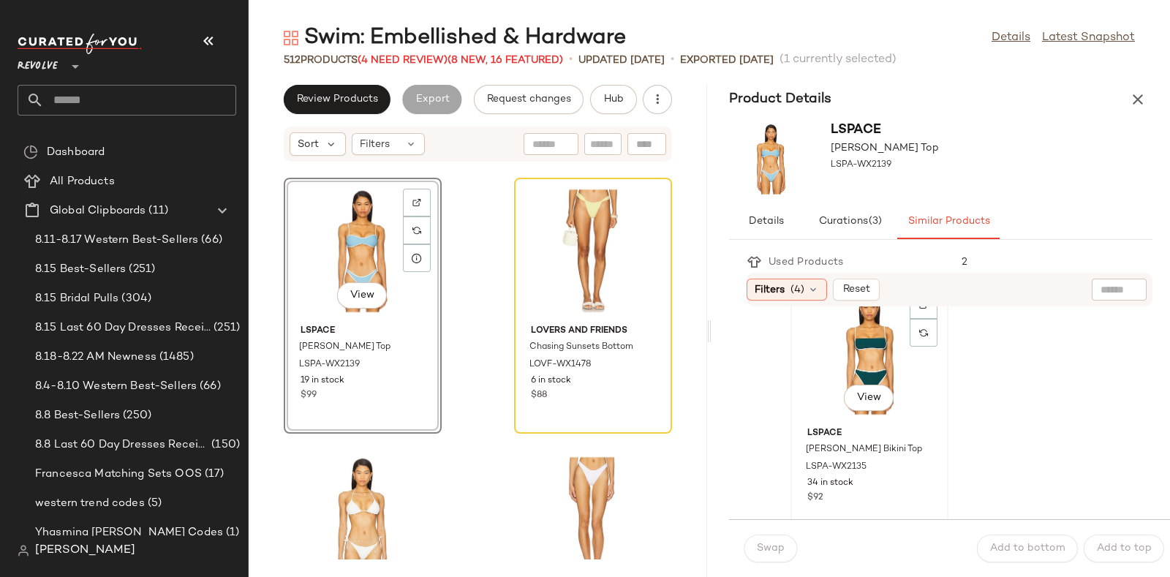
click at [864, 344] on div "View" at bounding box center [869, 353] width 148 height 136
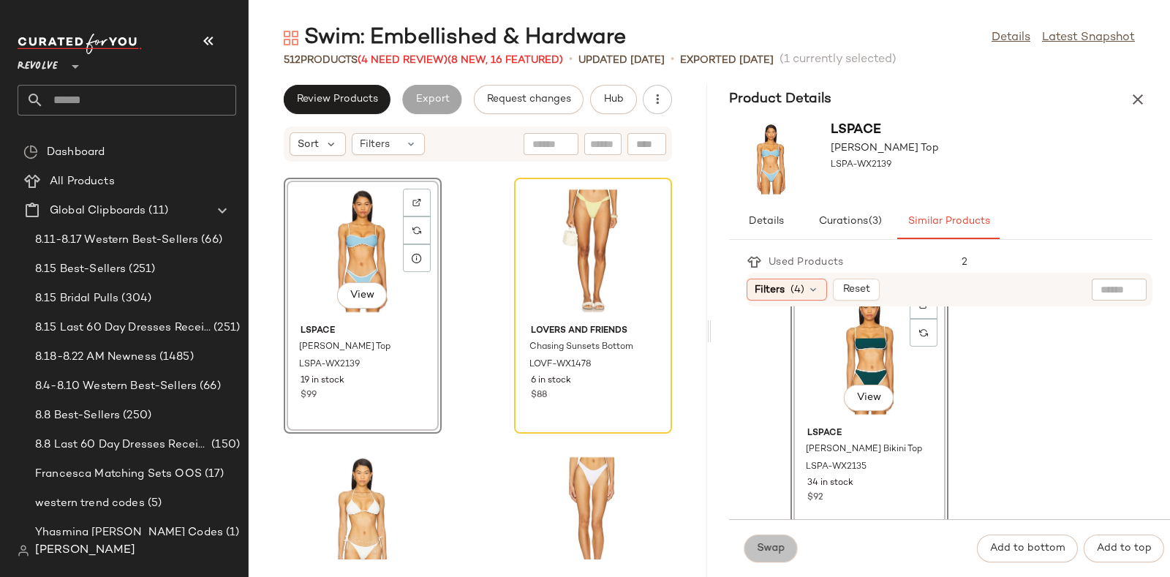
click at [762, 544] on span "Swap" at bounding box center [770, 549] width 29 height 12
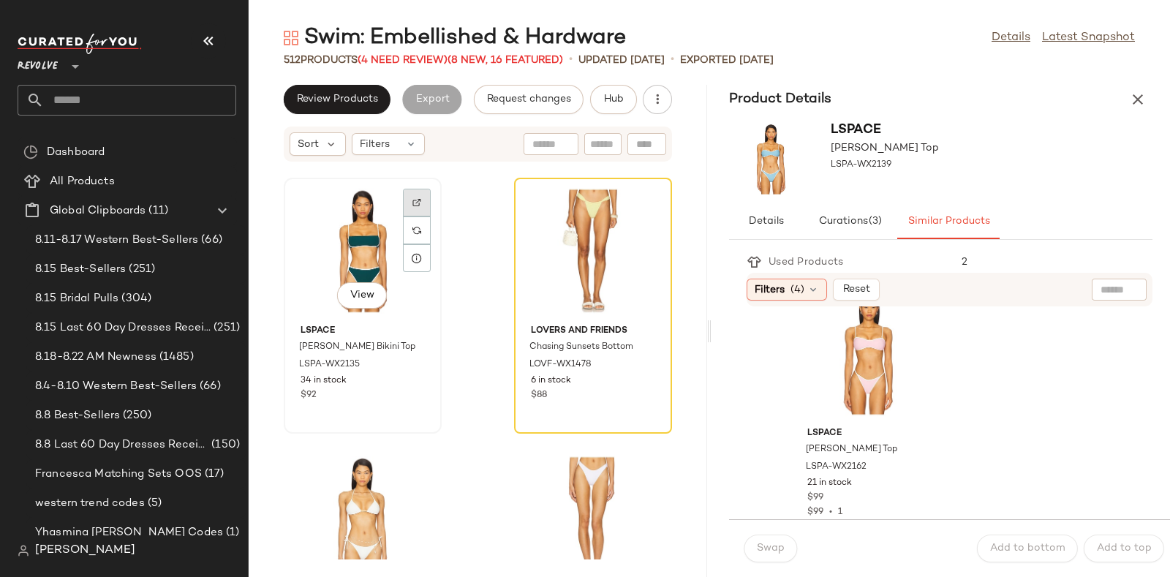
click at [412, 216] on div at bounding box center [417, 230] width 28 height 28
click at [417, 227] on img at bounding box center [416, 230] width 9 height 9
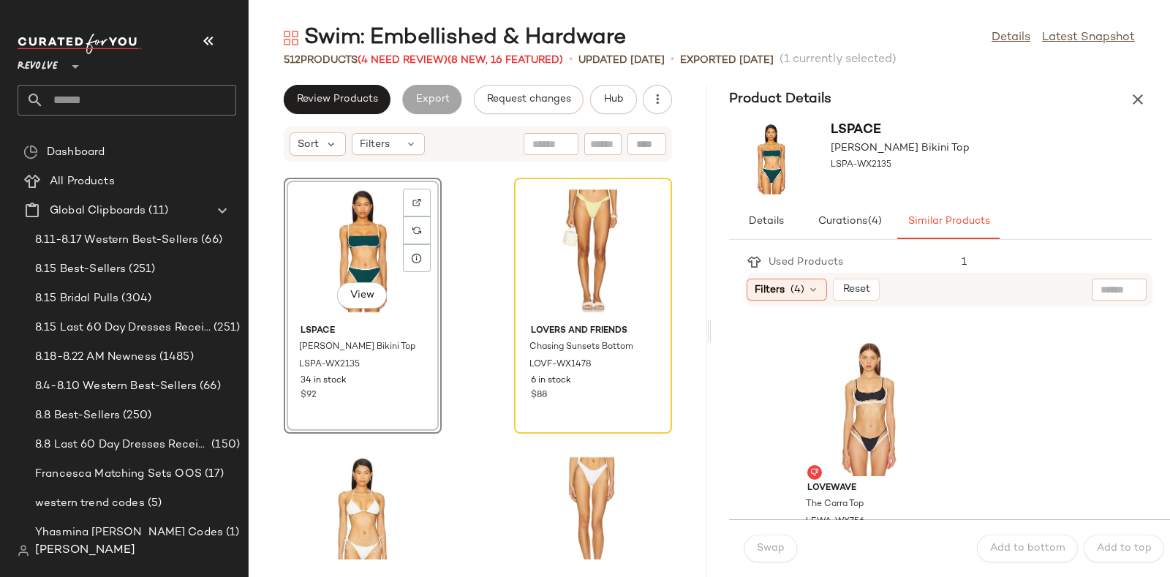
scroll to position [1859, 0]
click at [923, 371] on div at bounding box center [924, 385] width 28 height 28
click at [642, 228] on icon at bounding box center [647, 230] width 10 height 10
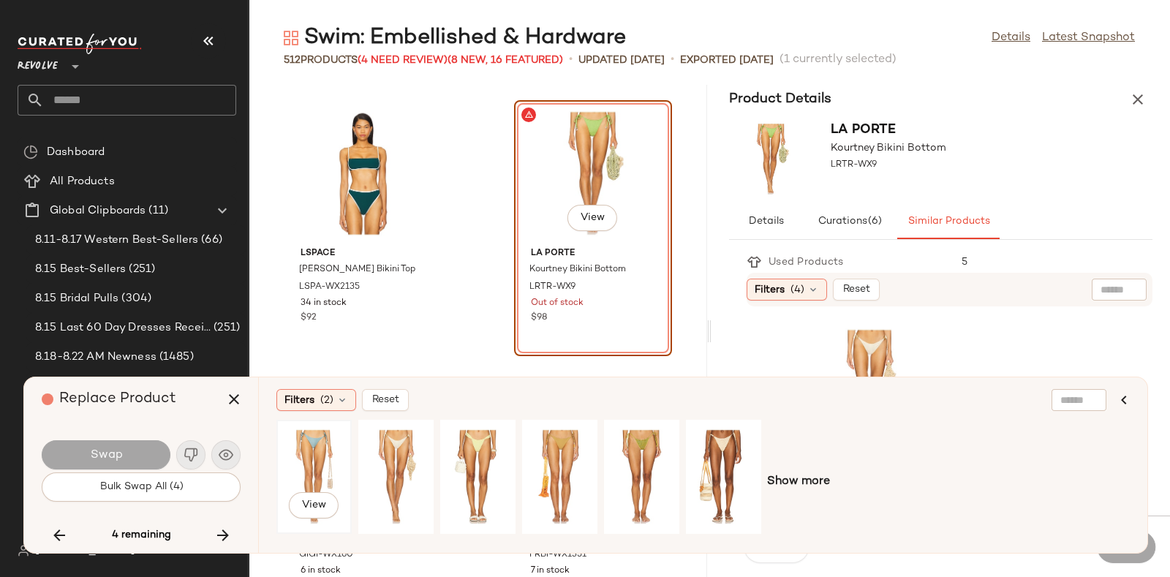
click at [320, 442] on div "View" at bounding box center [313, 477] width 65 height 104
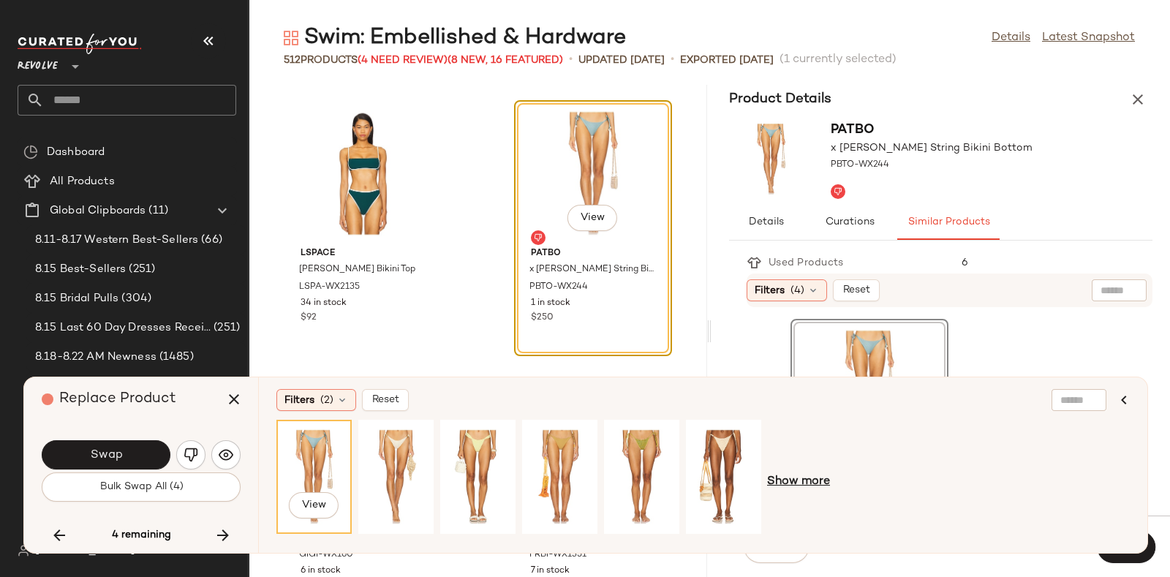
click at [815, 480] on span "Show more" at bounding box center [798, 482] width 63 height 18
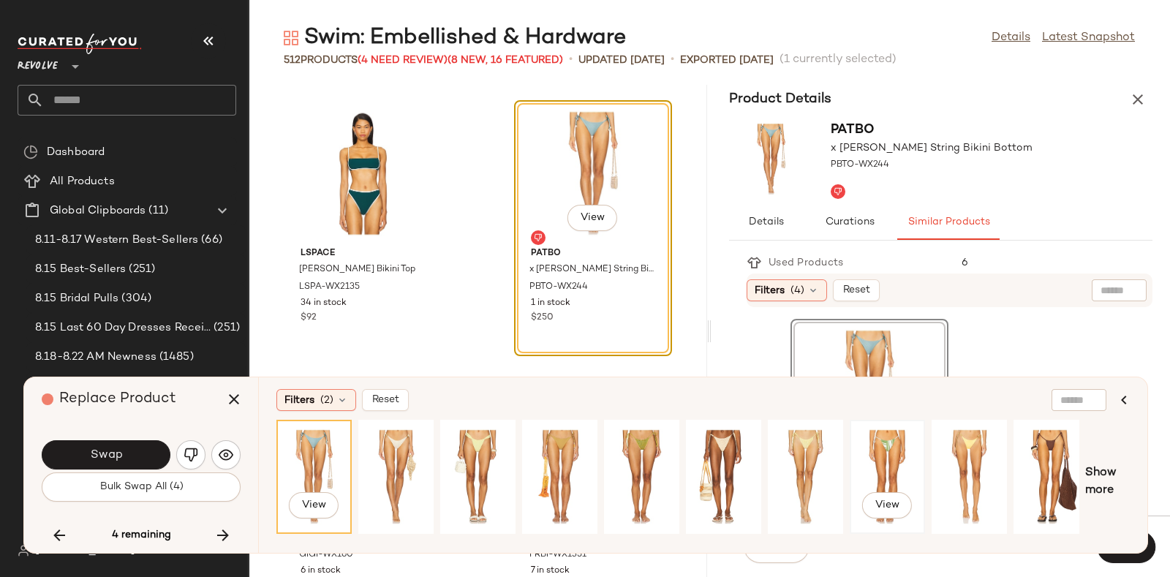
scroll to position [0, 336]
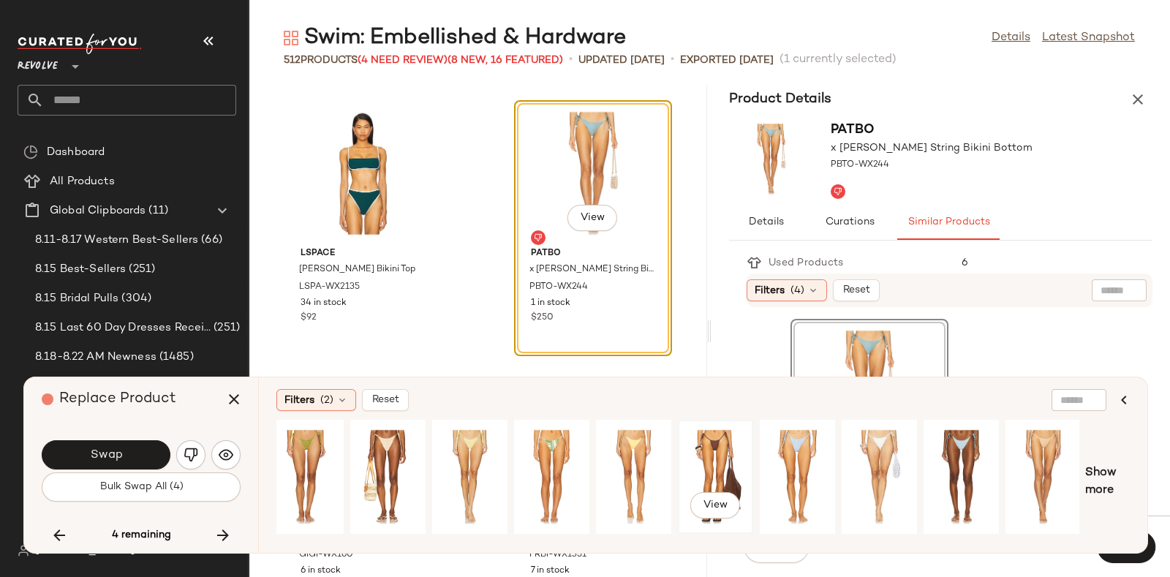
click at [711, 447] on div "View" at bounding box center [715, 477] width 65 height 104
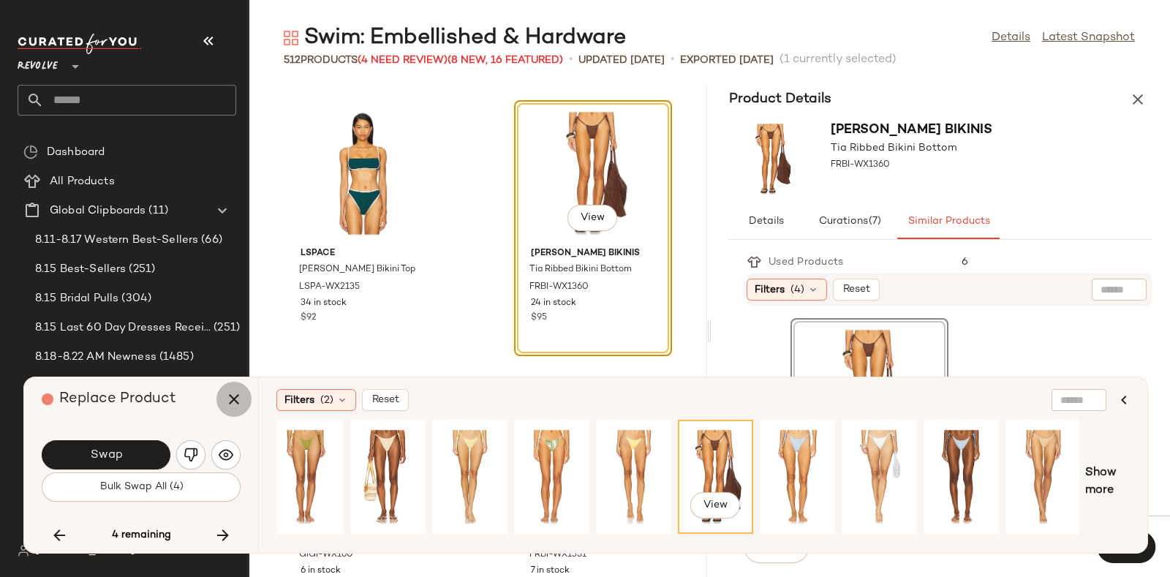
click at [227, 396] on icon "button" at bounding box center [234, 399] width 18 height 18
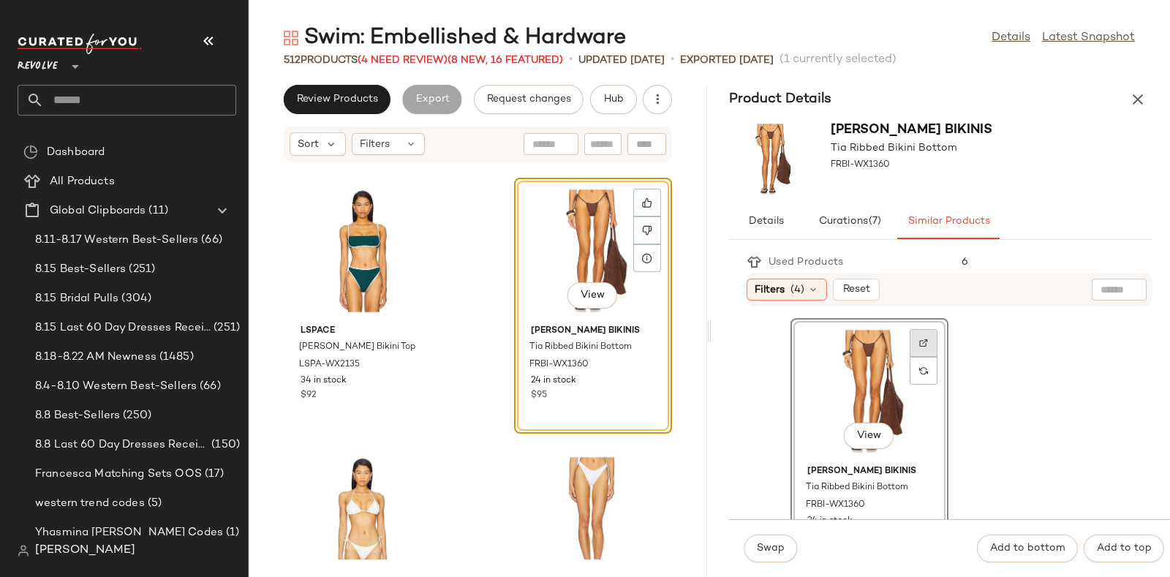
click at [918, 357] on div at bounding box center [924, 371] width 28 height 28
click at [605, 98] on span "Hub" at bounding box center [613, 100] width 20 height 12
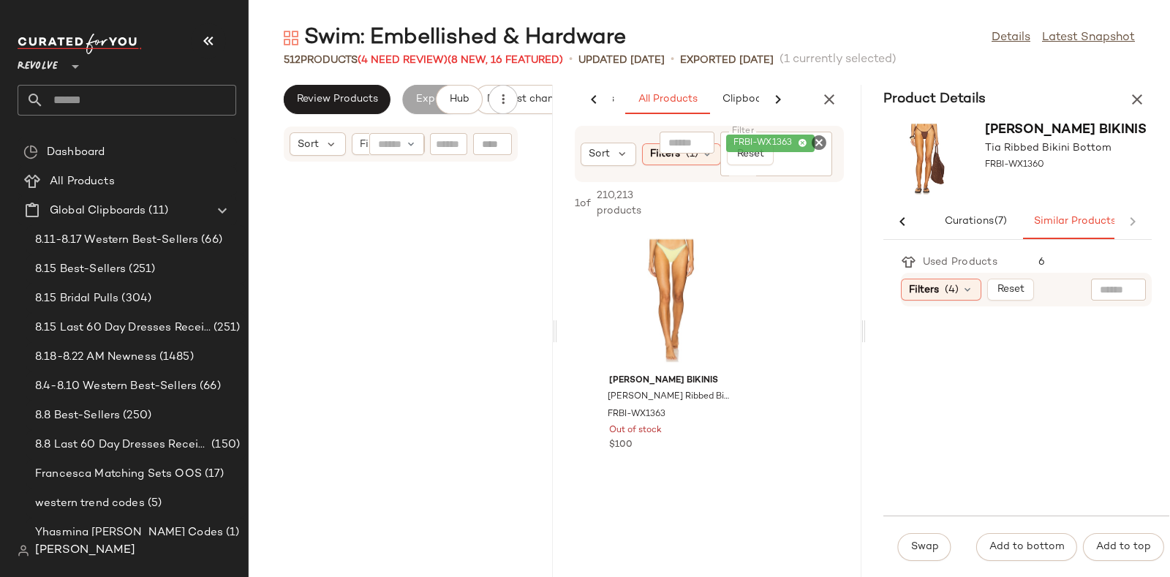
scroll to position [64758, 0]
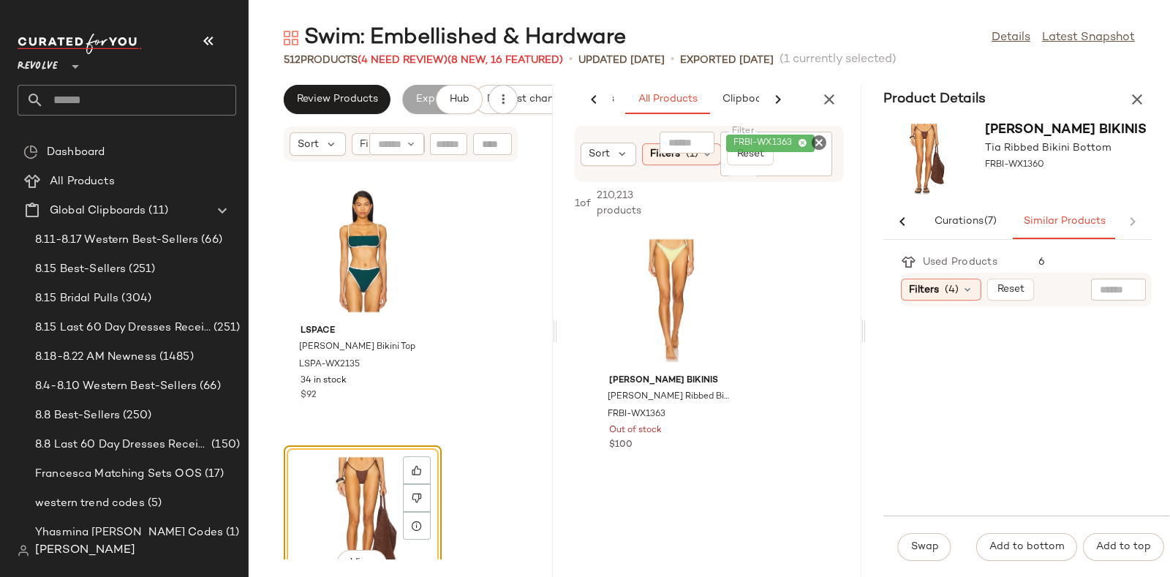
click at [824, 147] on icon "Clear Filter" at bounding box center [819, 143] width 18 height 18
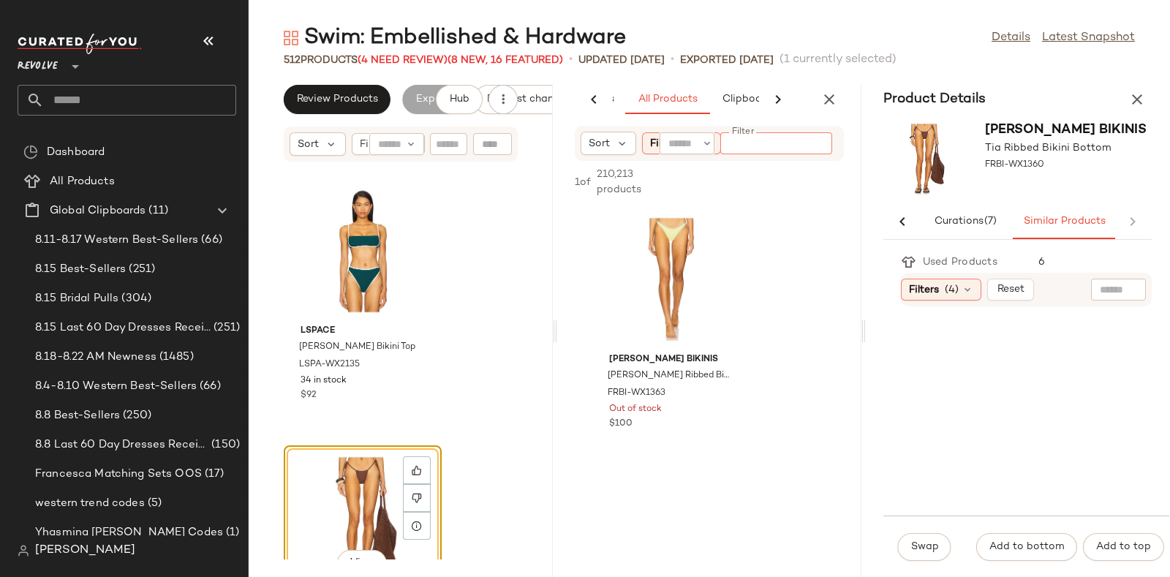
paste input "**********"
type input "**********"
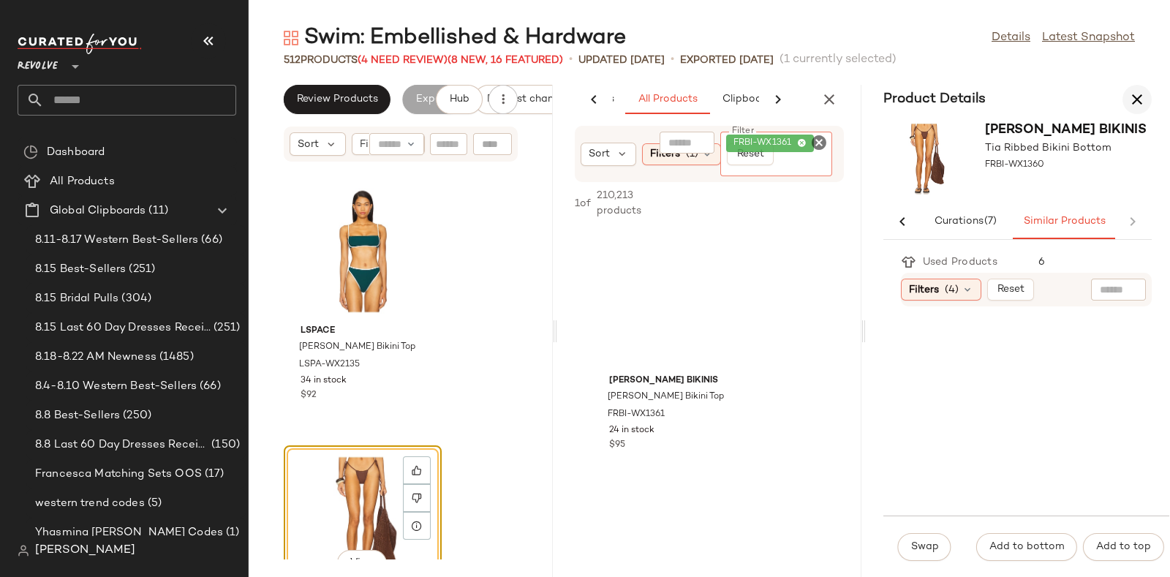
click at [1130, 92] on icon "button" at bounding box center [1137, 100] width 18 height 18
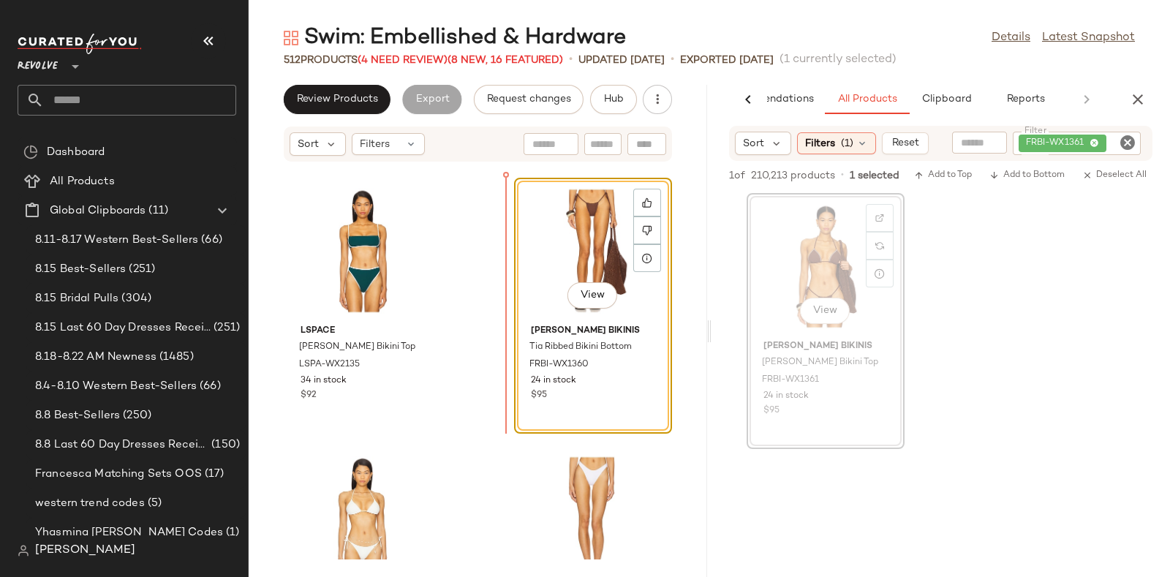
scroll to position [32378, 0]
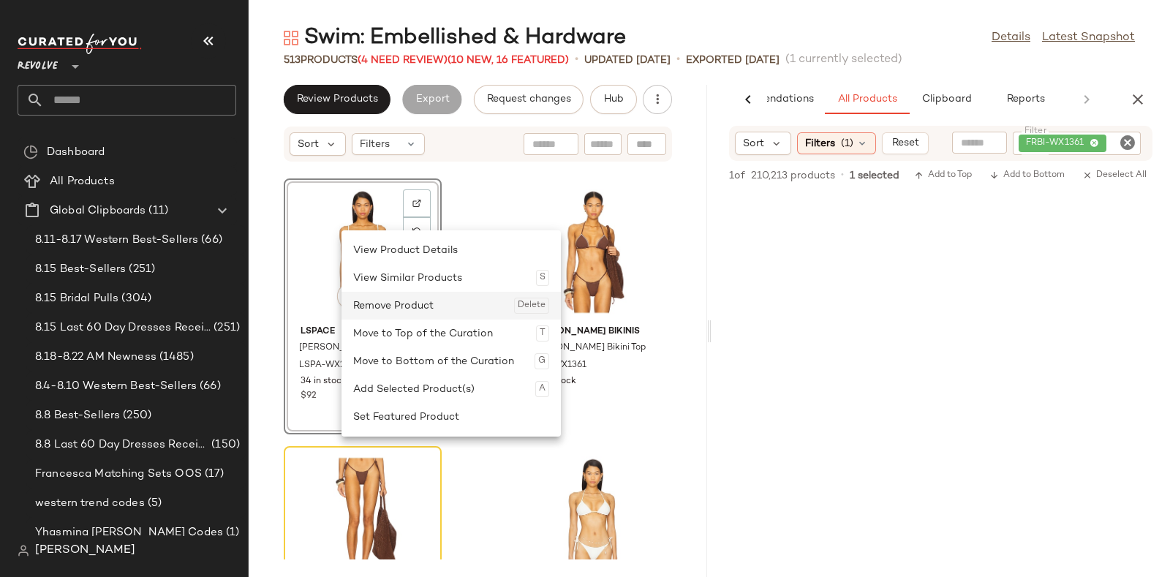
click at [380, 298] on div "Remove Product Delete" at bounding box center [451, 306] width 196 height 28
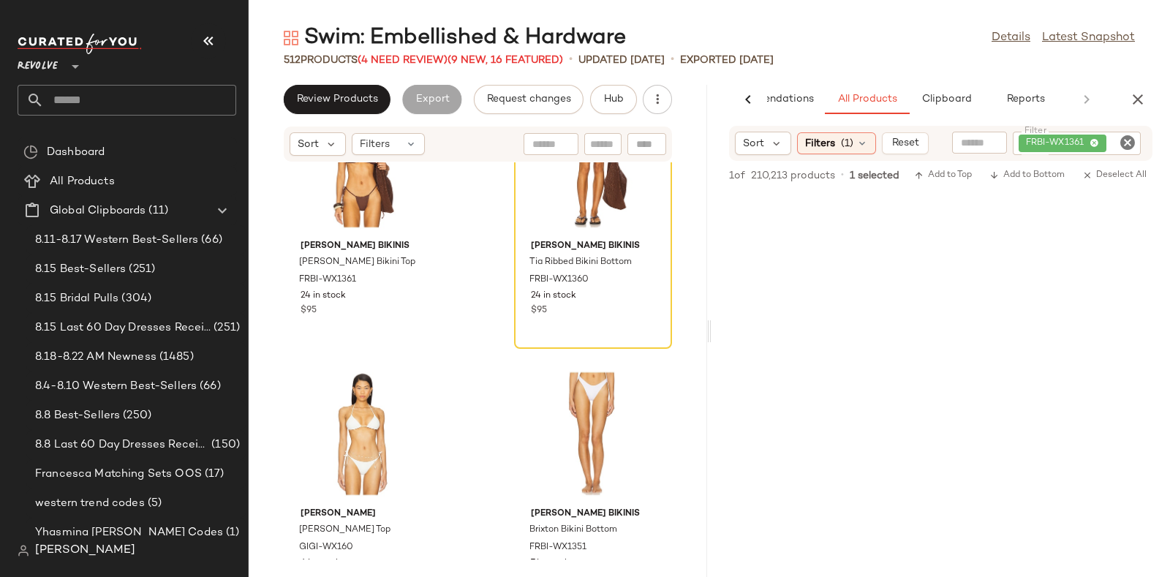
scroll to position [32368, 0]
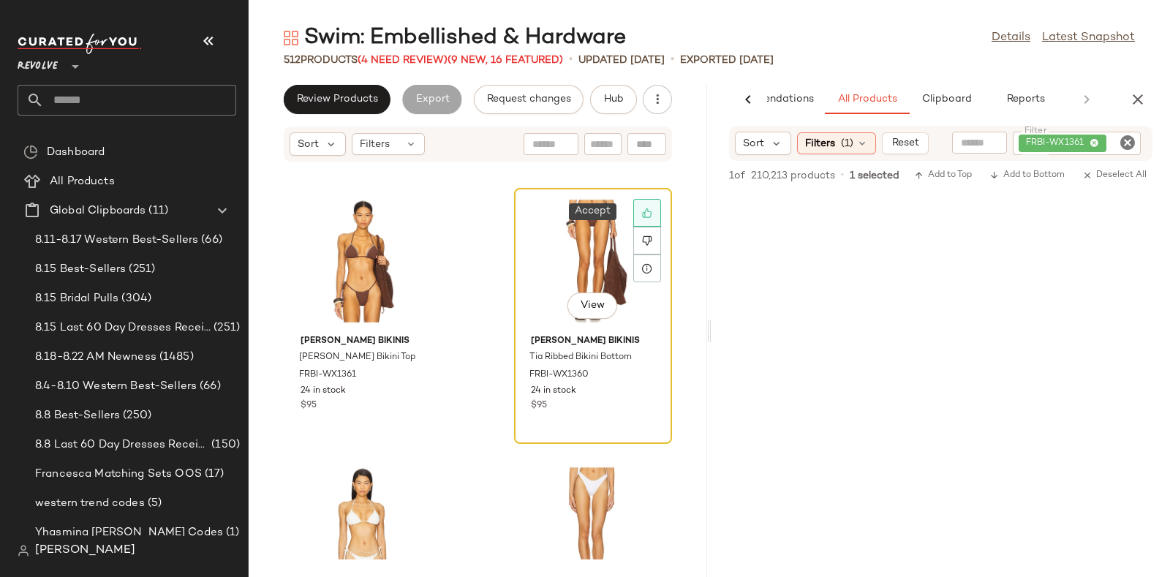
click at [641, 204] on div at bounding box center [647, 213] width 28 height 28
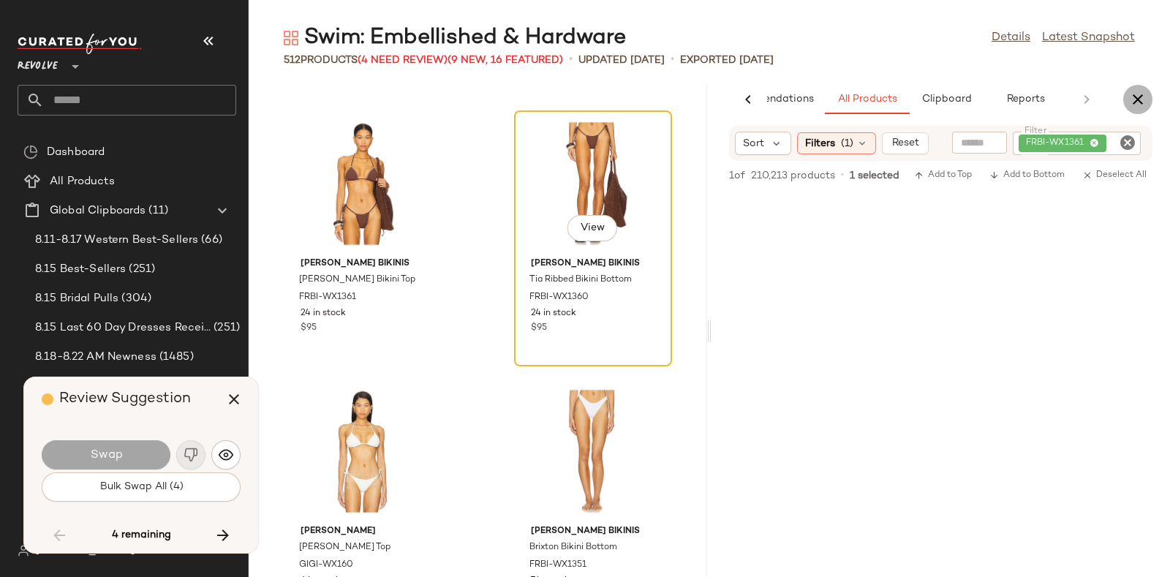
click at [1133, 93] on icon "button" at bounding box center [1138, 100] width 18 height 18
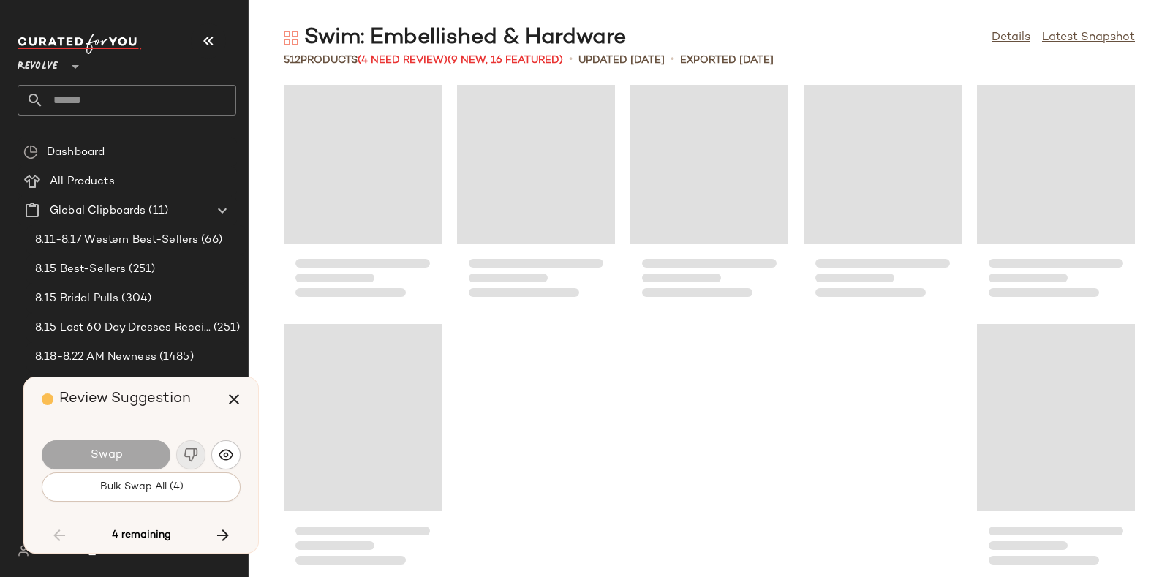
scroll to position [27073, 0]
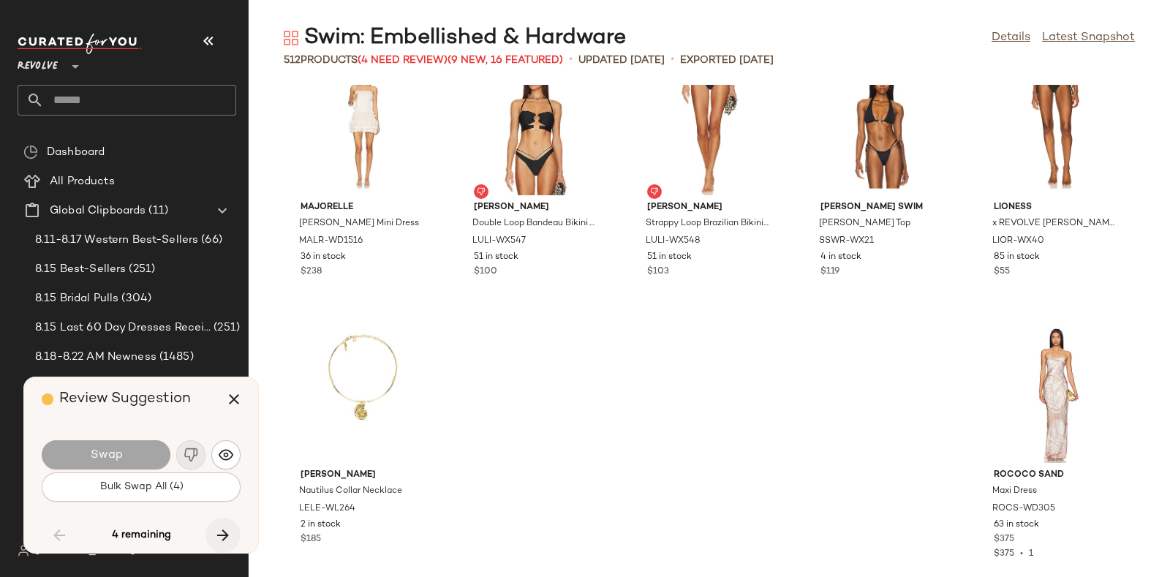
click at [220, 526] on icon "button" at bounding box center [223, 535] width 18 height 18
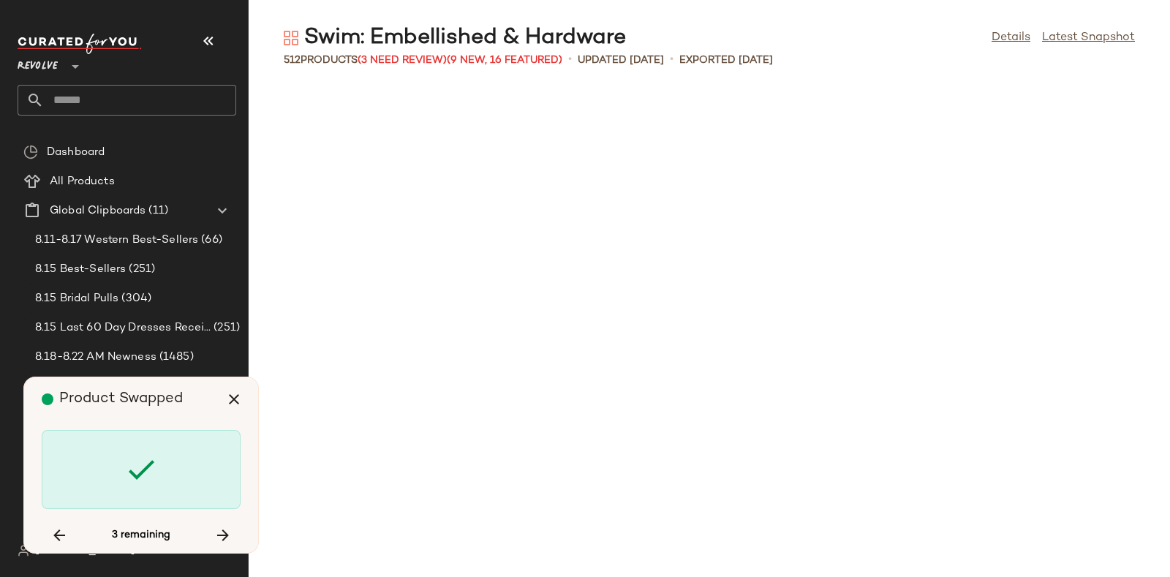
scroll to position [12845, 0]
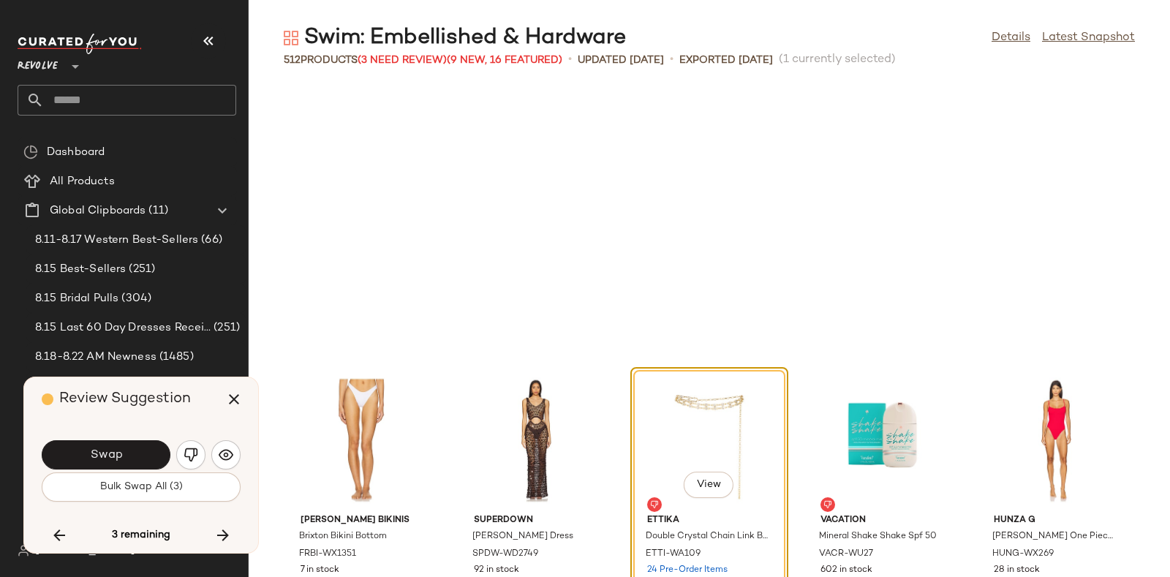
scroll to position [13112, 0]
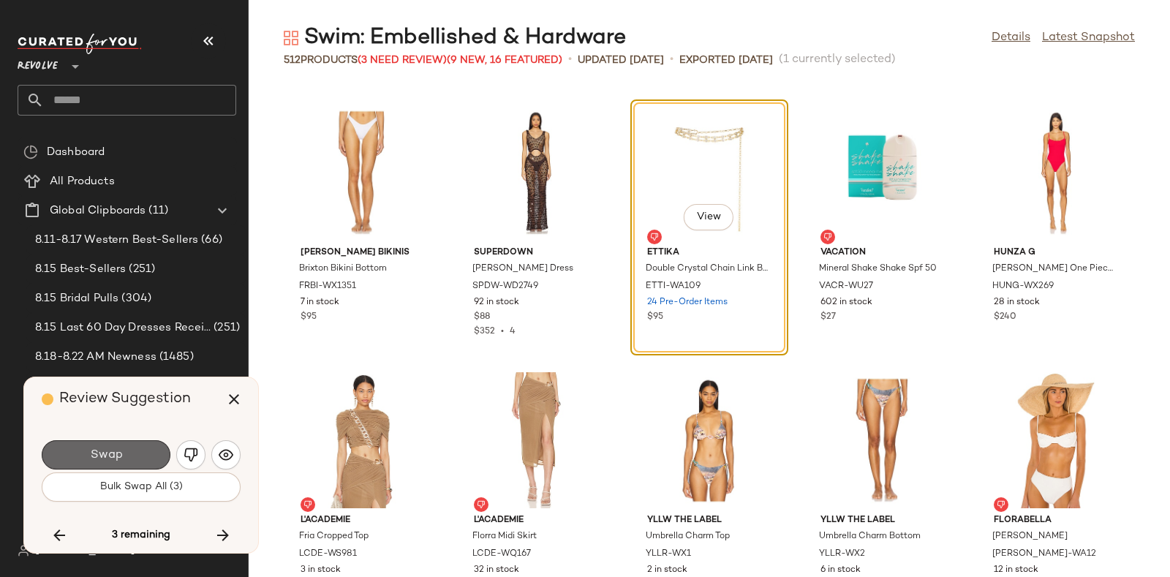
click at [141, 452] on button "Swap" at bounding box center [106, 454] width 129 height 29
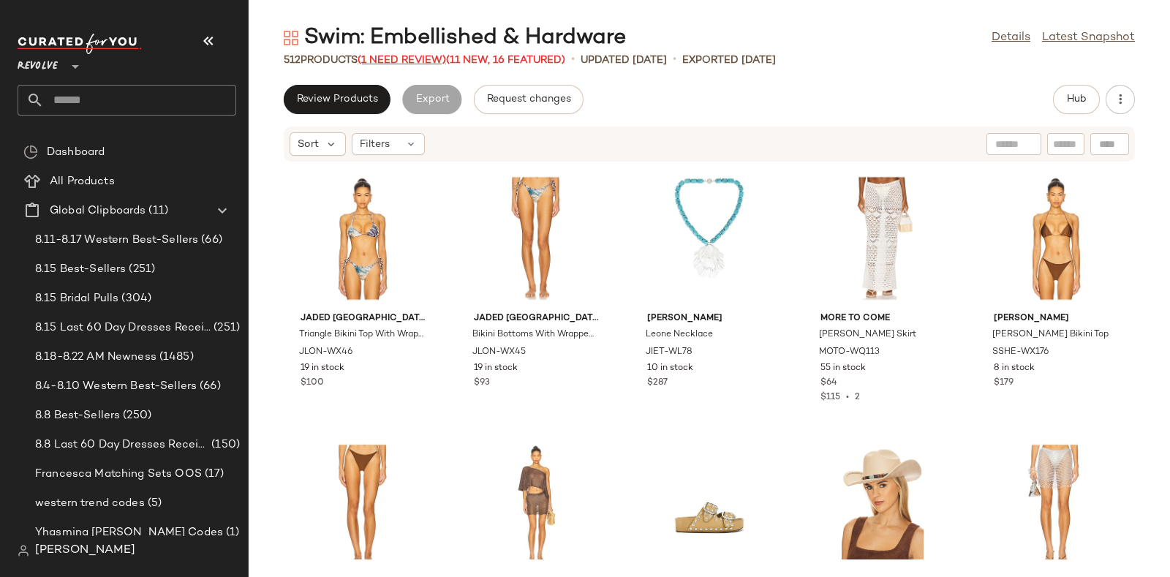
click at [404, 57] on span "(1 Need Review)" at bounding box center [402, 60] width 88 height 11
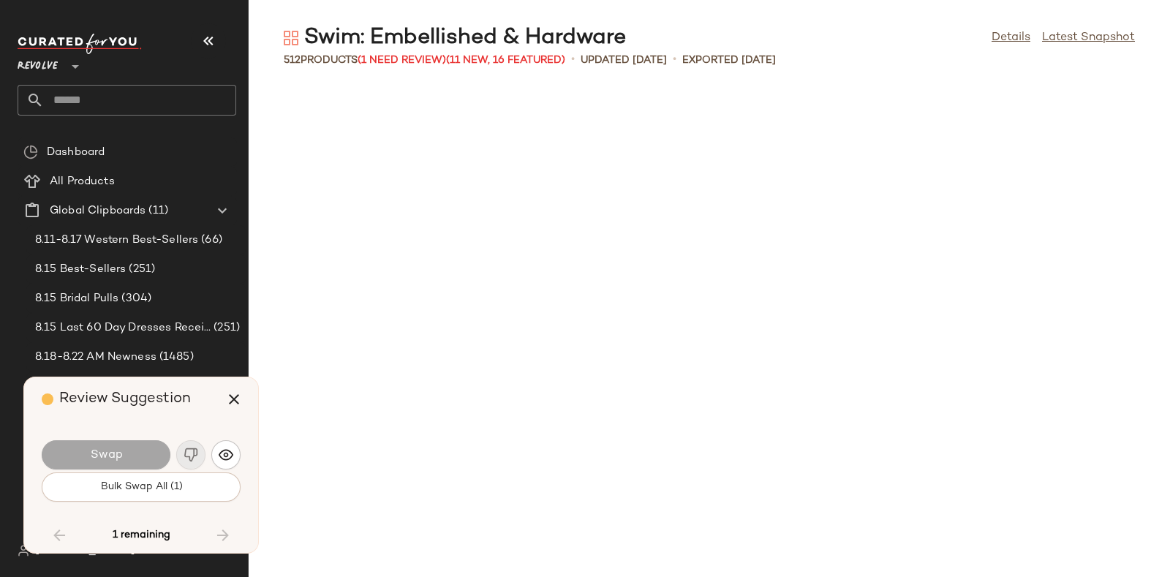
scroll to position [18464, 0]
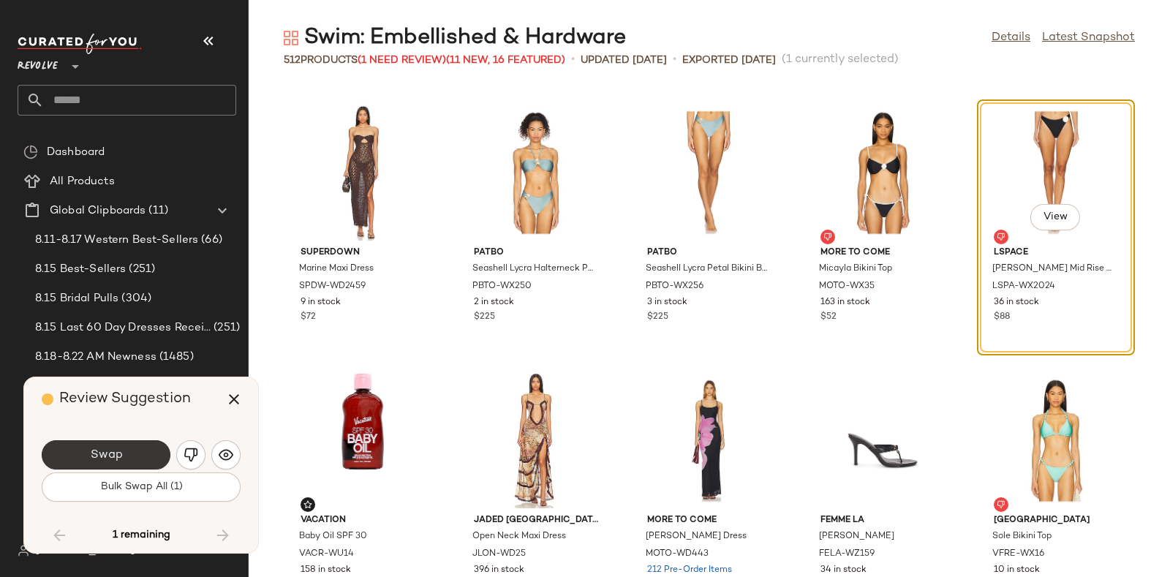
click at [134, 453] on button "Swap" at bounding box center [106, 454] width 129 height 29
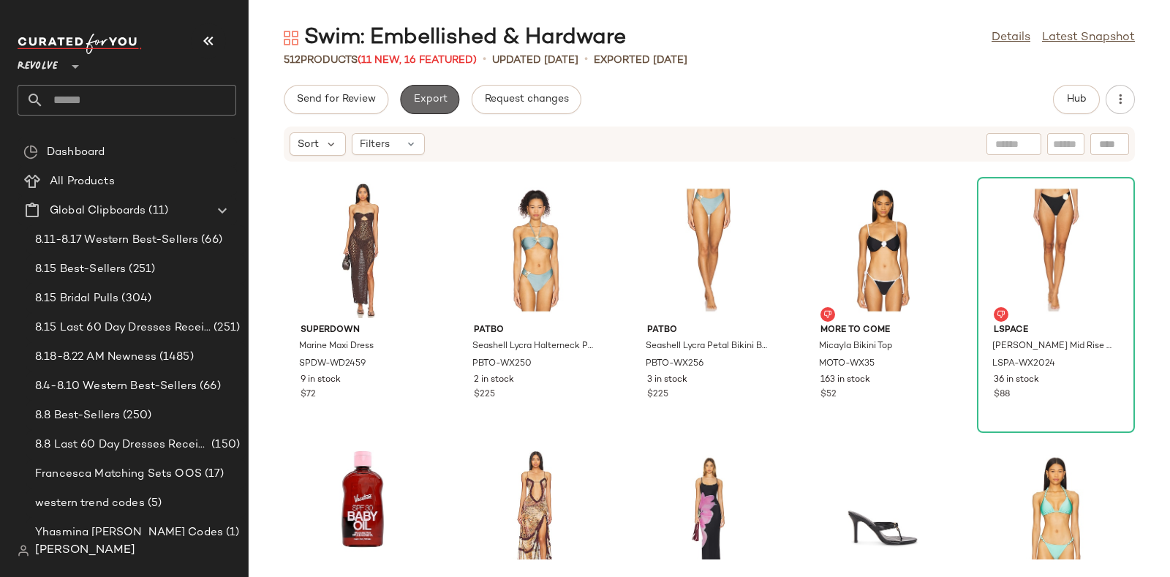
click at [431, 98] on span "Export" at bounding box center [429, 100] width 34 height 12
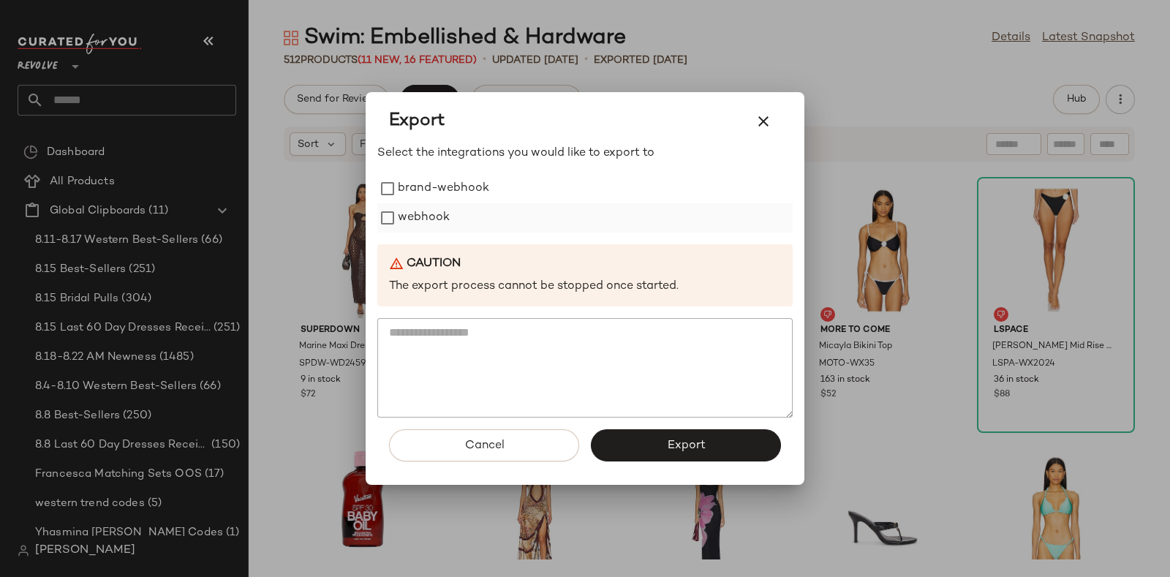
click at [424, 210] on label "webhook" at bounding box center [424, 217] width 52 height 29
click at [660, 440] on button "Export" at bounding box center [686, 445] width 190 height 32
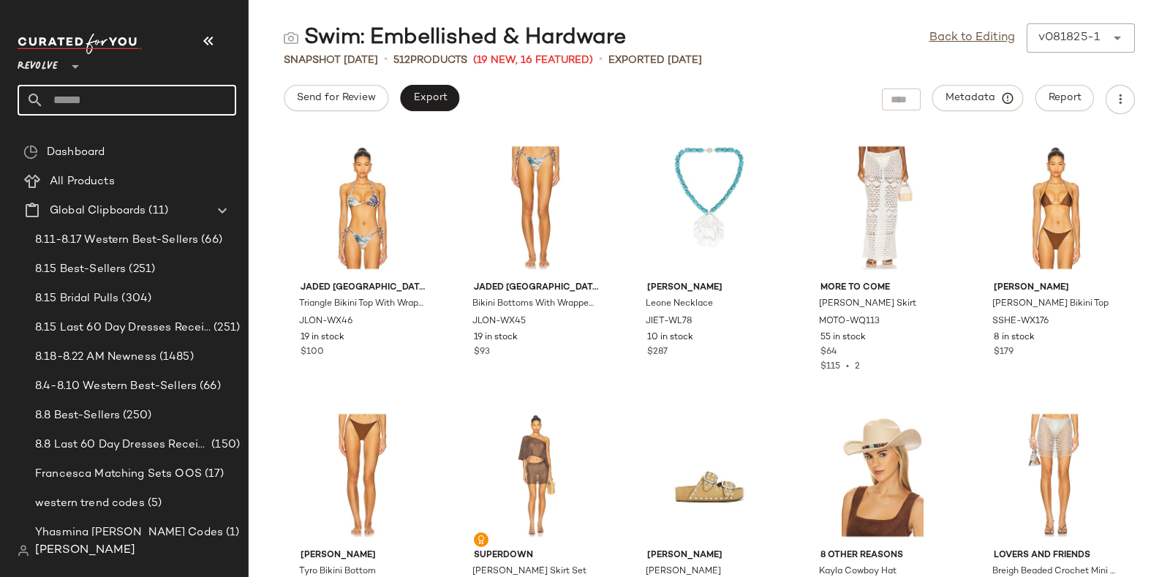
click at [165, 92] on input "text" at bounding box center [140, 100] width 192 height 31
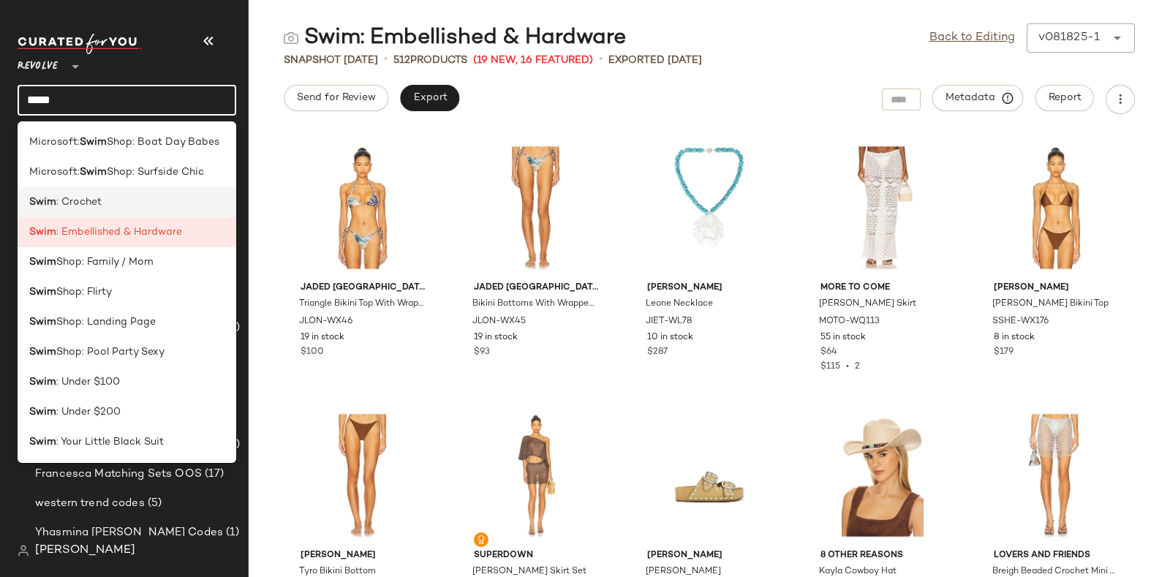
type input "****"
click at [140, 199] on div "Swim : Crochet" at bounding box center [126, 201] width 195 height 15
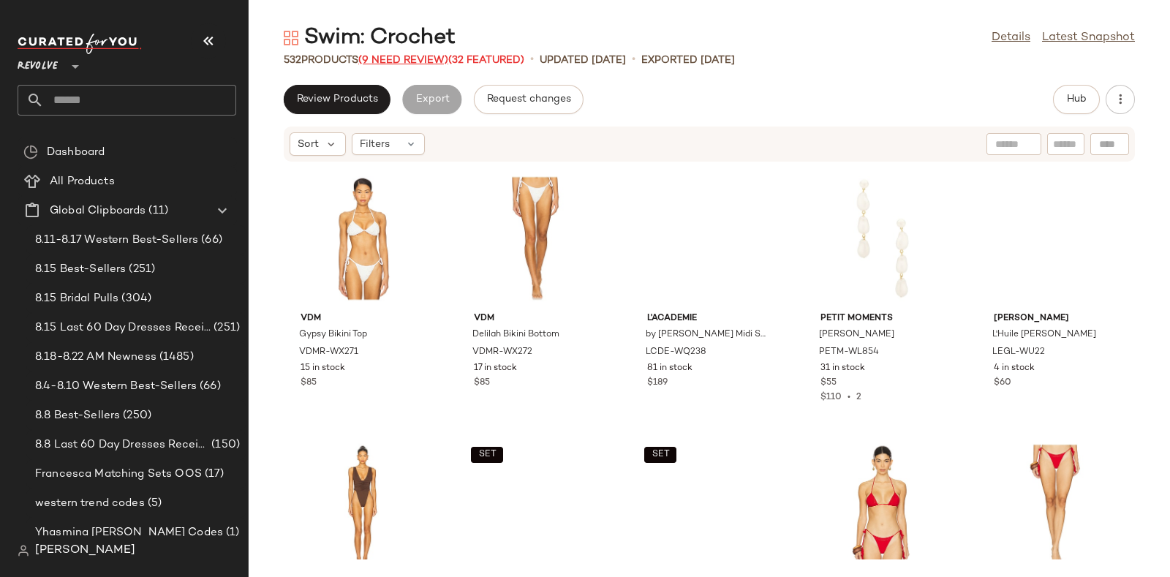
click at [402, 55] on span "(9 Need Review)" at bounding box center [403, 60] width 90 height 11
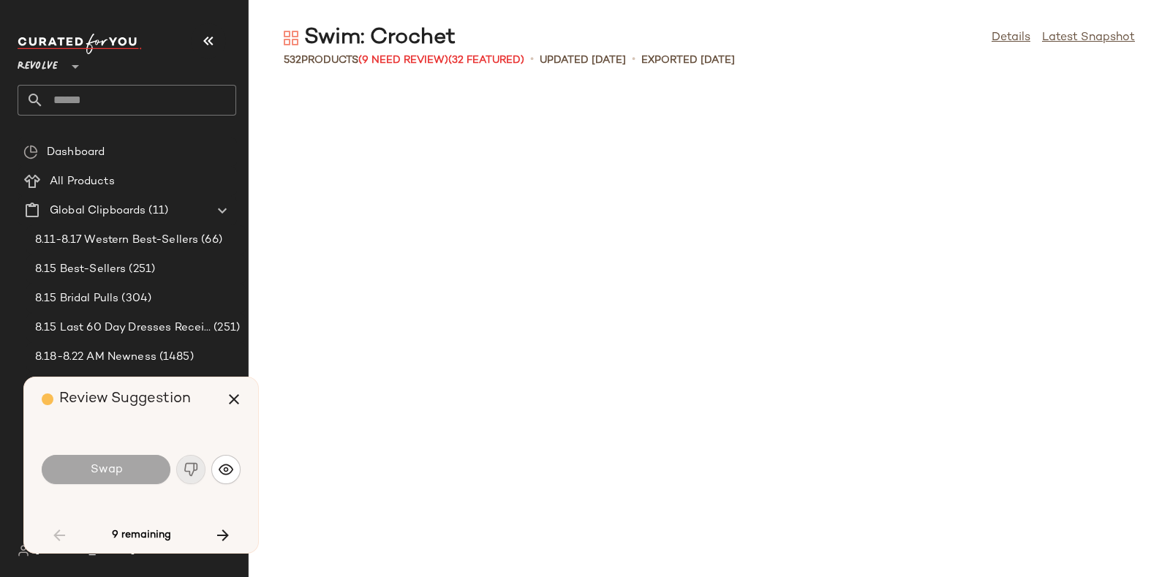
scroll to position [2408, 0]
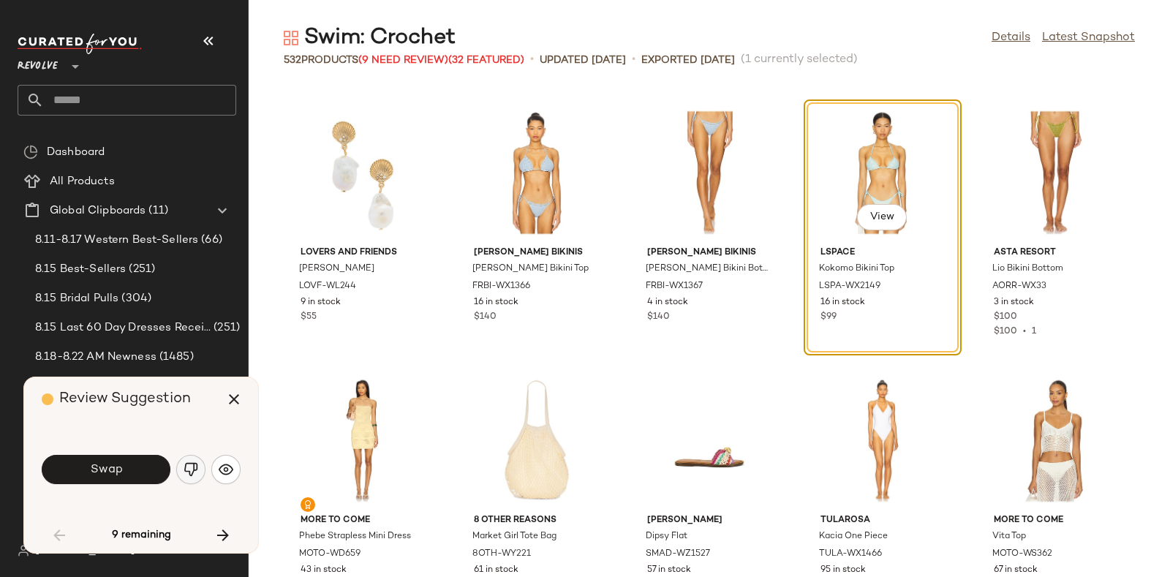
click at [184, 469] on img "button" at bounding box center [191, 469] width 15 height 15
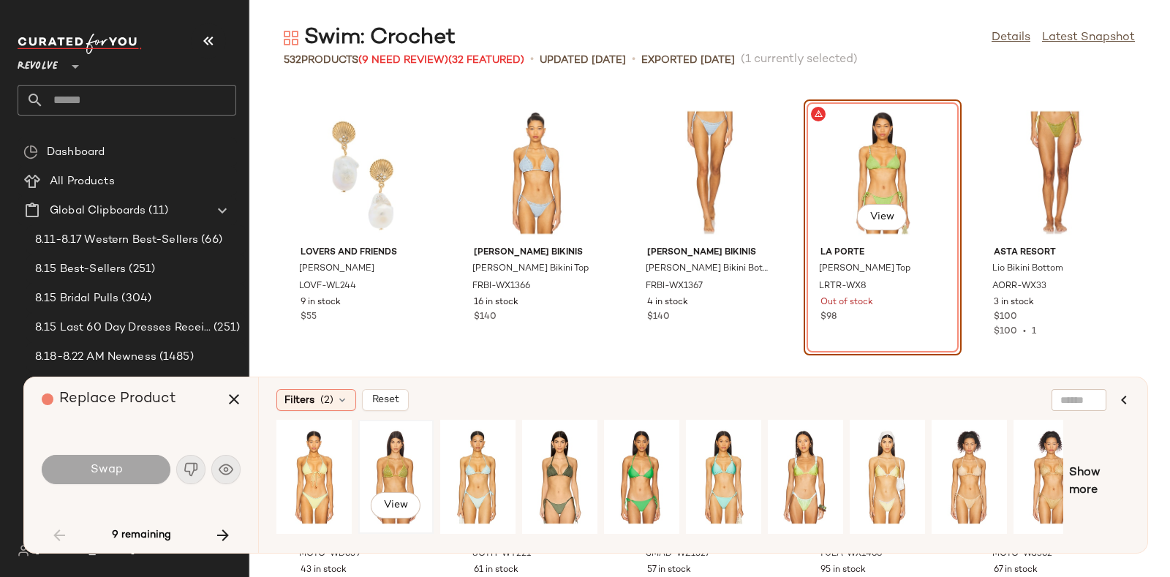
click at [373, 460] on div "View" at bounding box center [395, 477] width 65 height 104
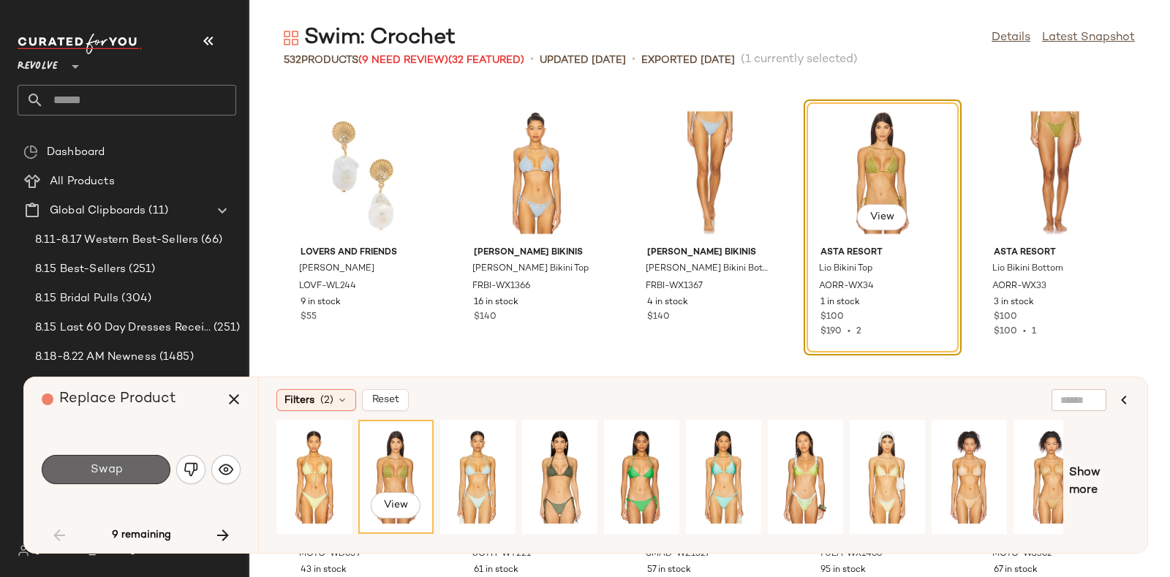
click at [98, 472] on span "Swap" at bounding box center [105, 470] width 33 height 14
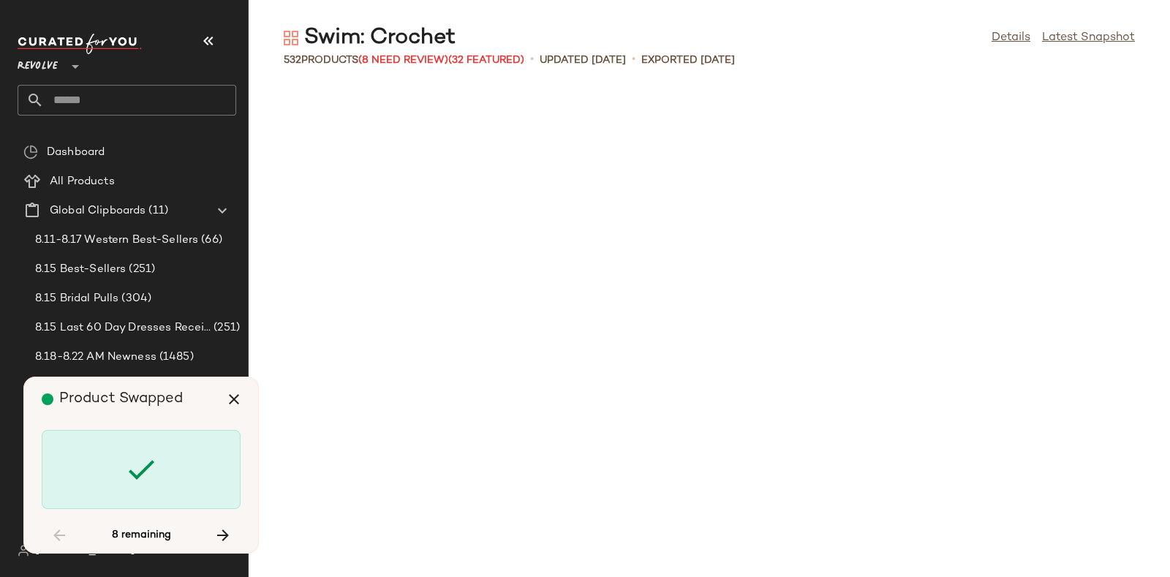
scroll to position [4281, 0]
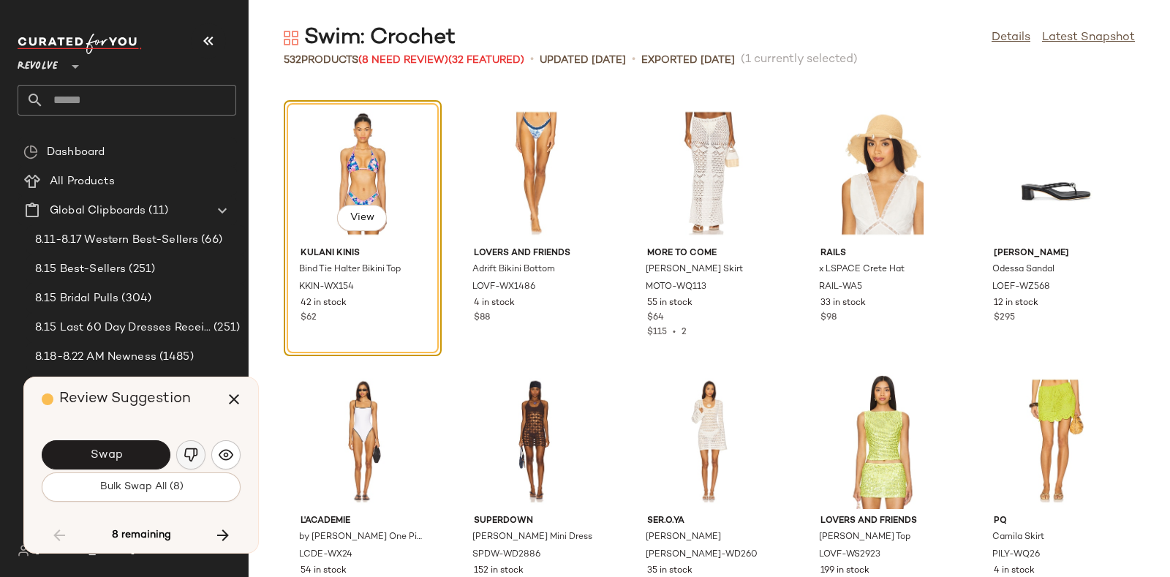
click at [190, 450] on img "button" at bounding box center [191, 454] width 15 height 15
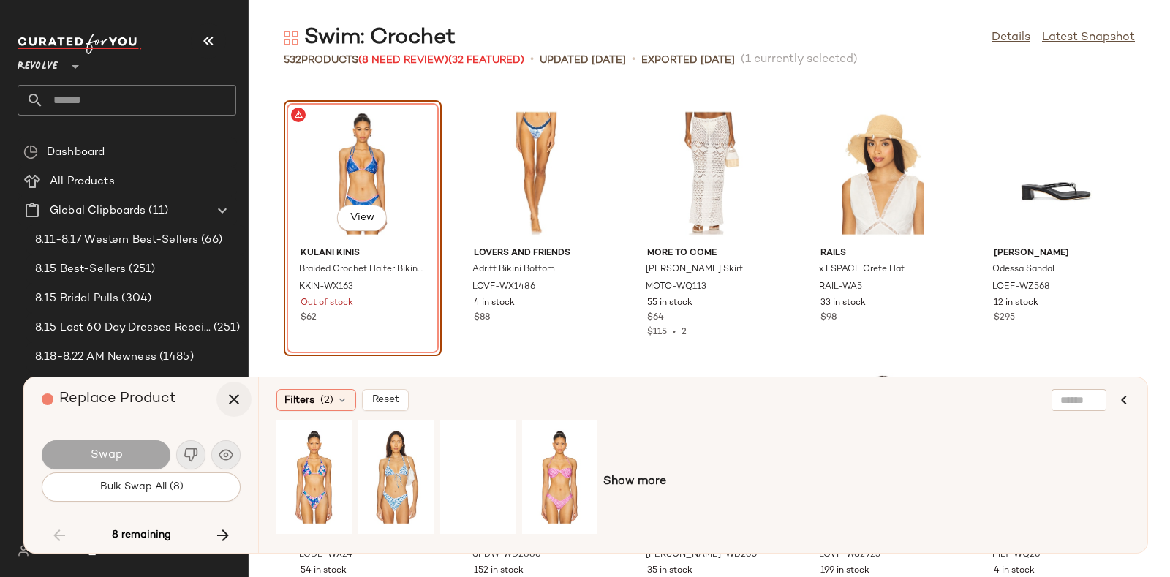
click at [235, 396] on icon "button" at bounding box center [234, 399] width 18 height 18
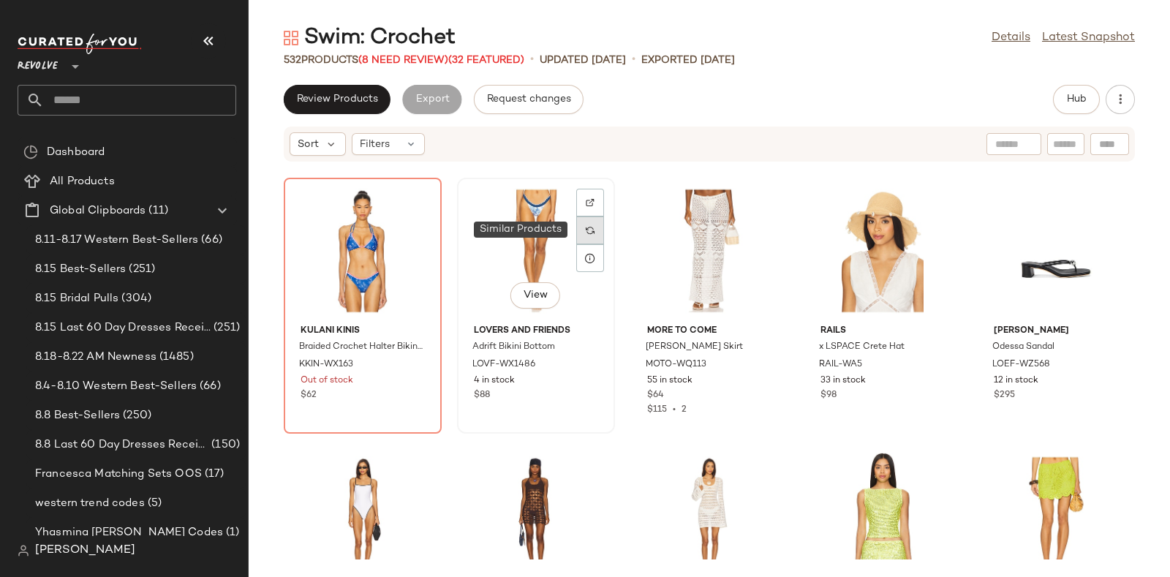
click at [587, 226] on img at bounding box center [590, 230] width 9 height 9
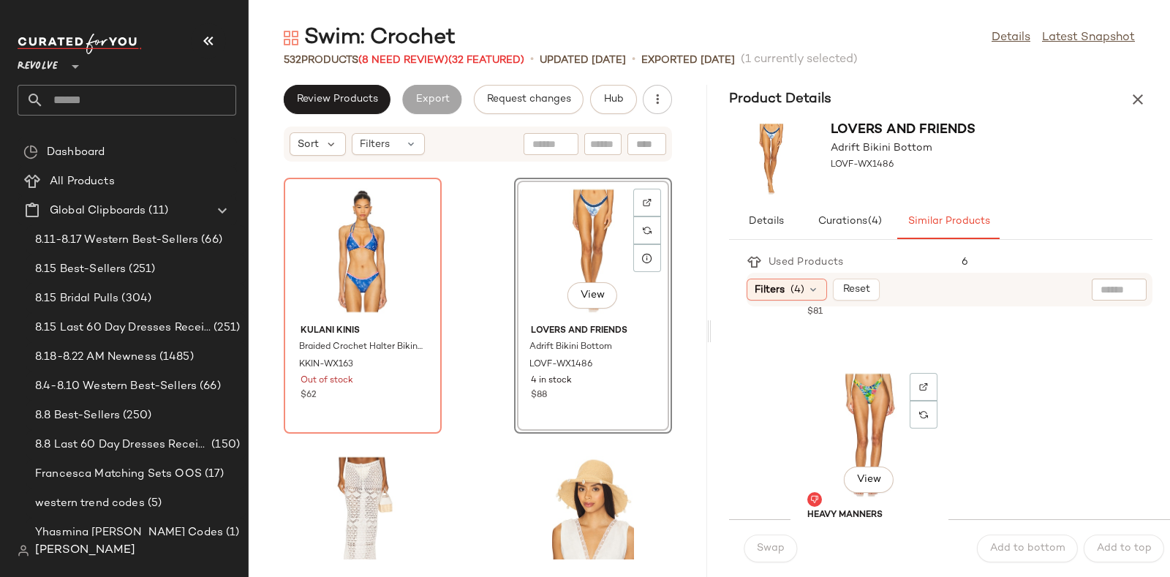
scroll to position [4008, 0]
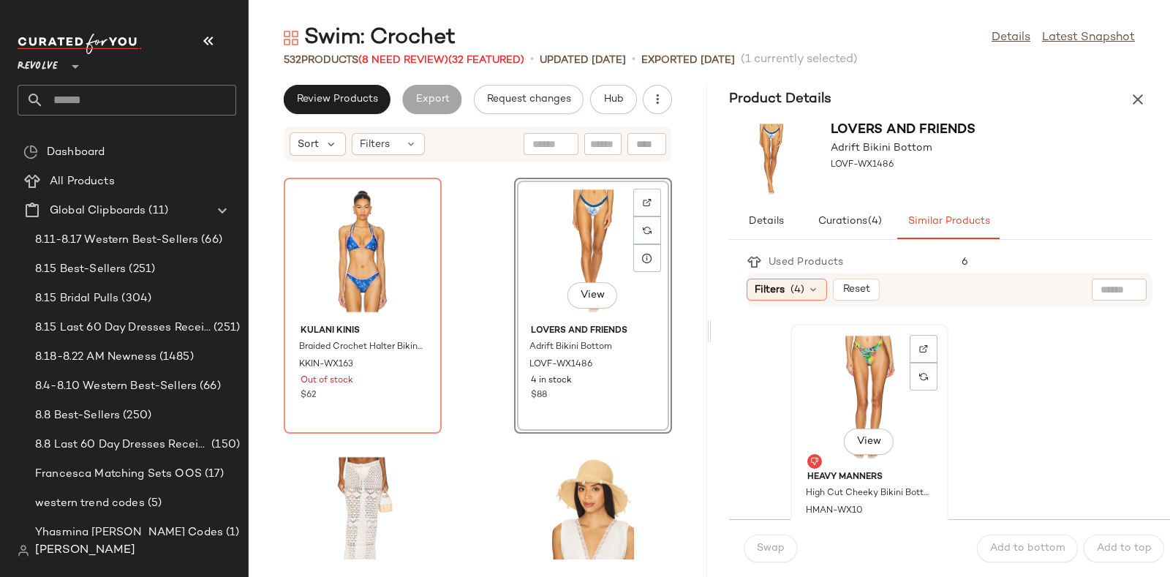
click at [863, 356] on div "View" at bounding box center [869, 397] width 148 height 136
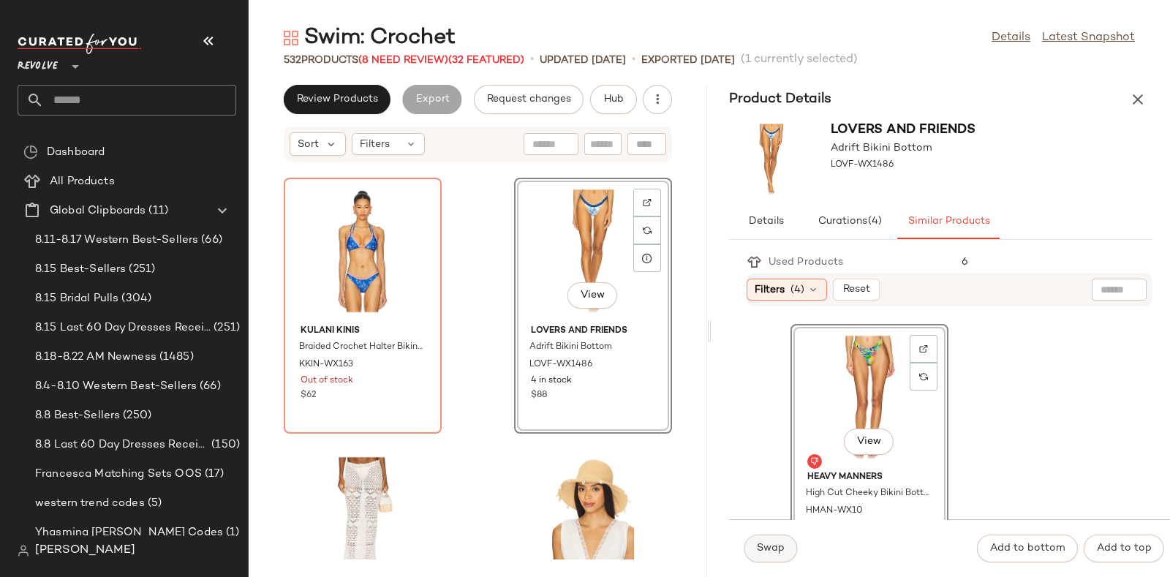
click at [769, 545] on span "Swap" at bounding box center [770, 549] width 29 height 12
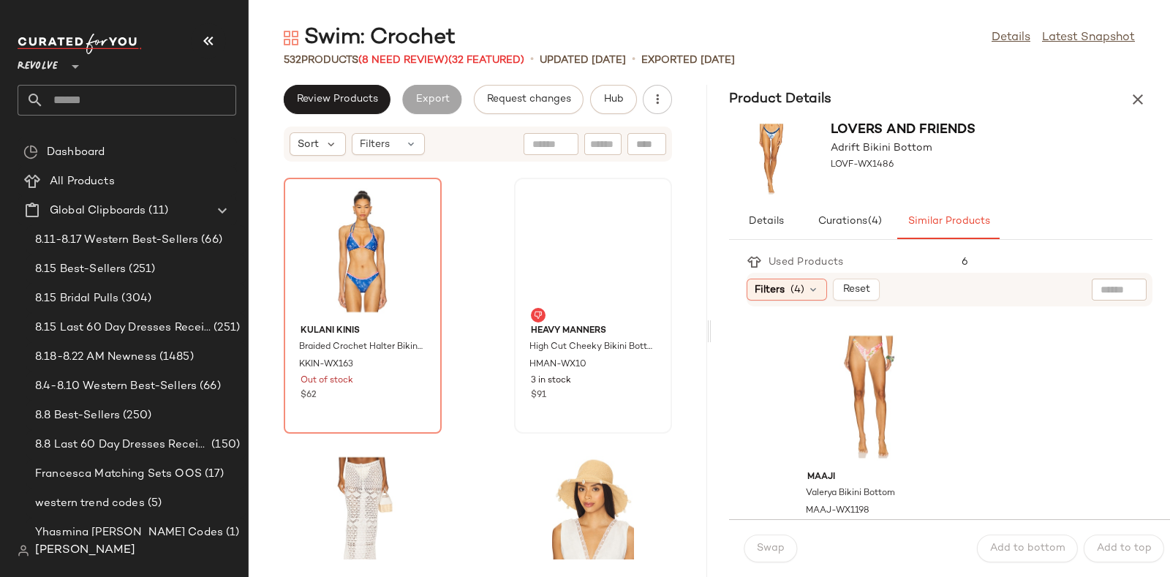
scroll to position [4276, 0]
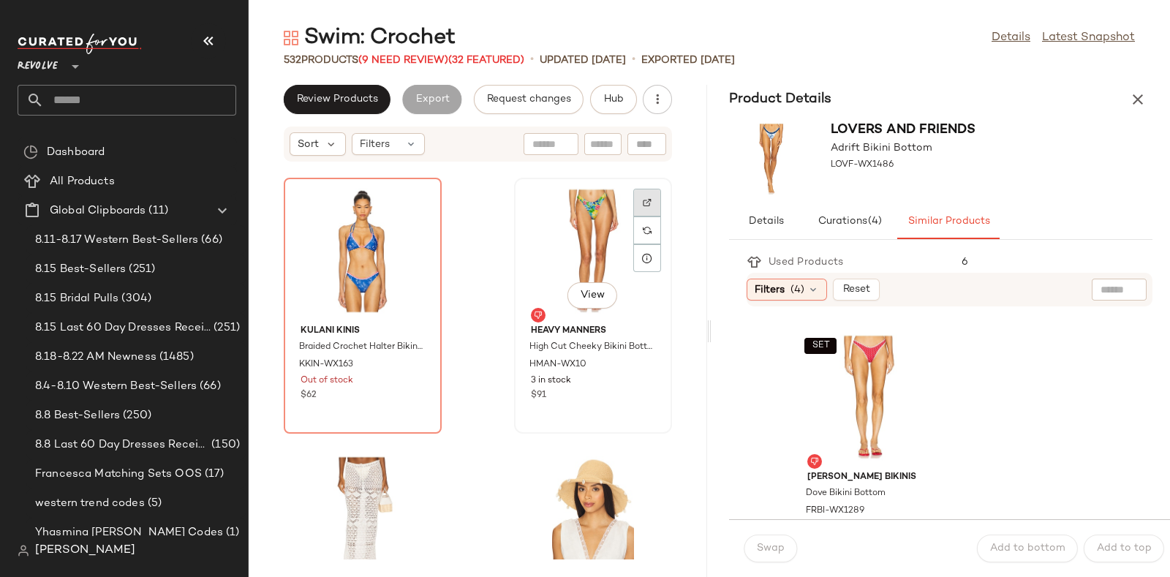
click at [643, 198] on img at bounding box center [647, 202] width 9 height 9
click at [600, 97] on button "Hub" at bounding box center [613, 99] width 47 height 29
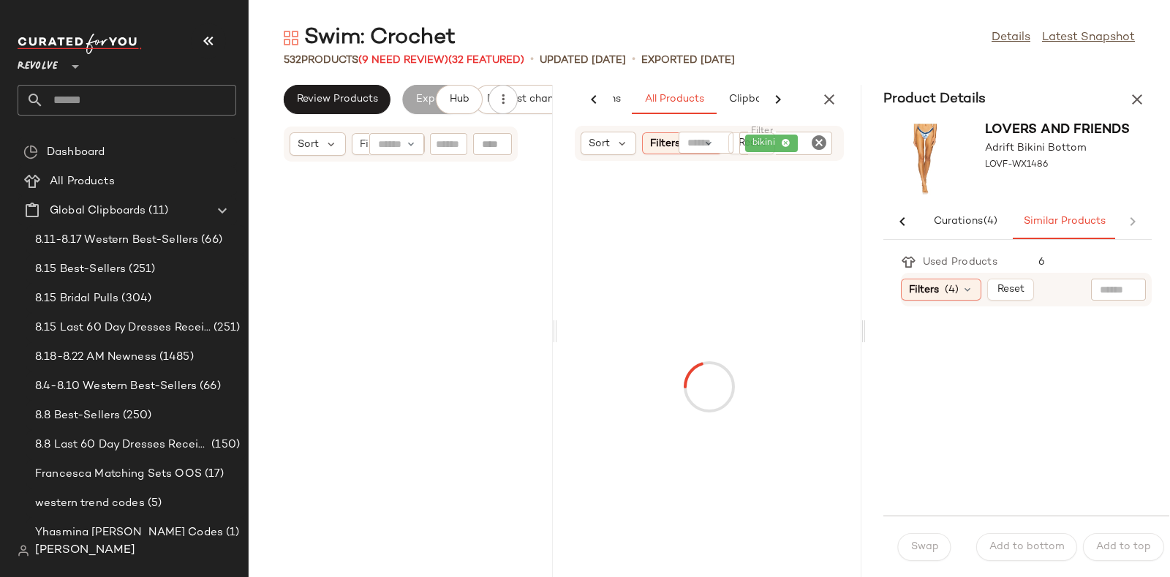
scroll to position [21407, 0]
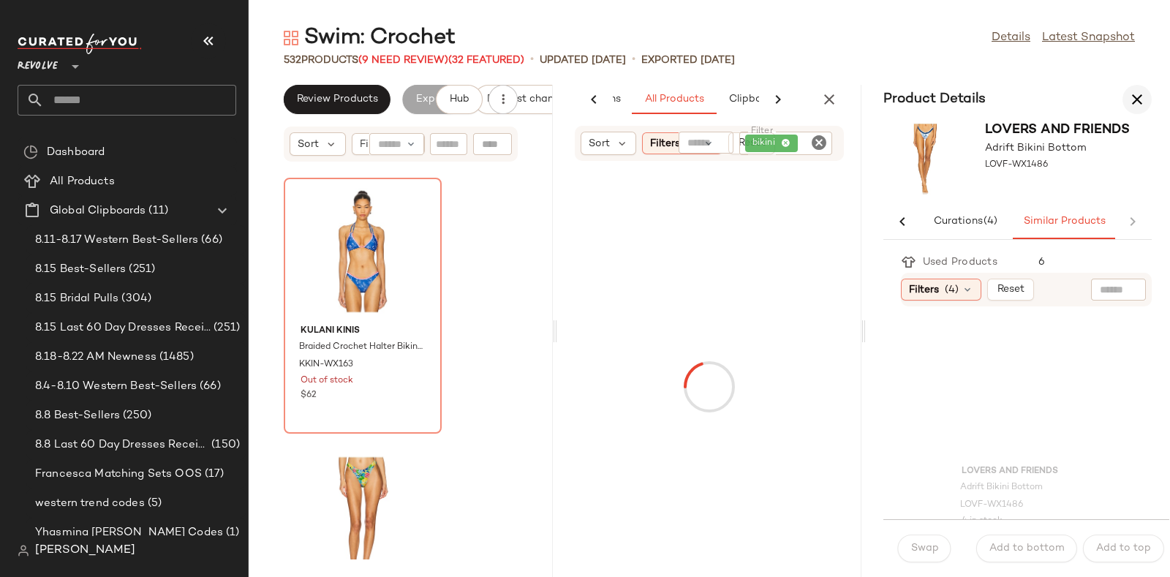
click at [1134, 97] on icon "button" at bounding box center [1137, 100] width 18 height 18
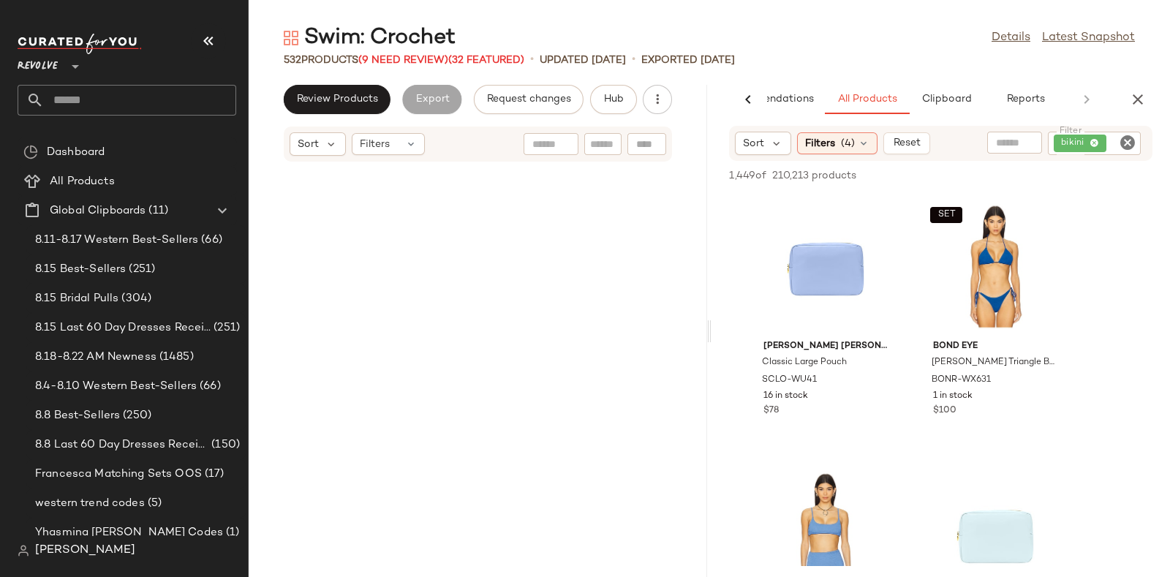
scroll to position [10703, 0]
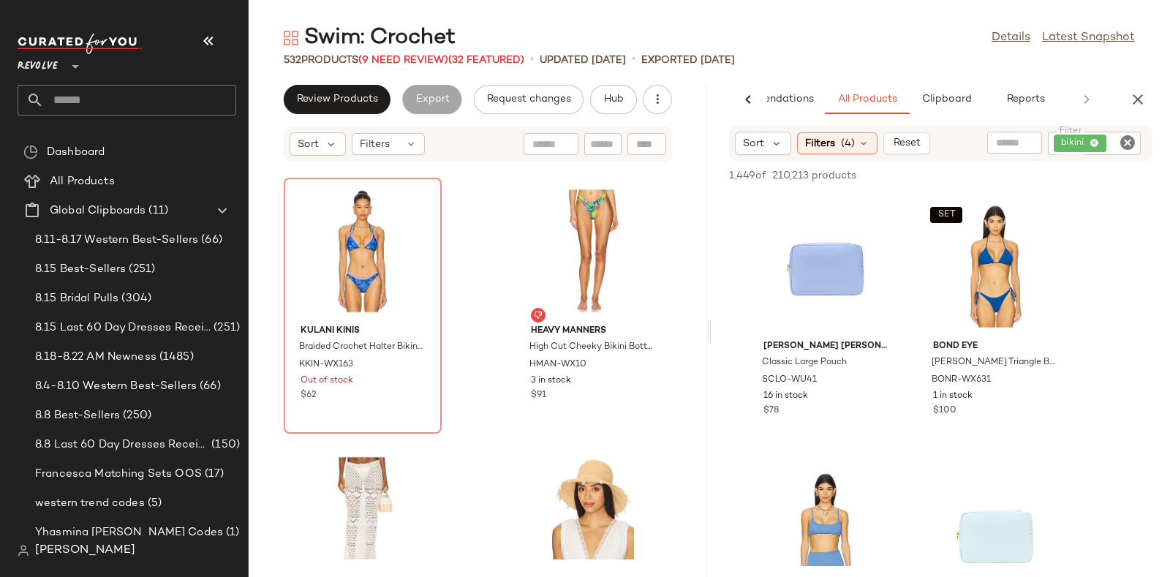
click at [1127, 140] on icon "Clear Filter" at bounding box center [1128, 143] width 18 height 18
paste input "********"
type input "********"
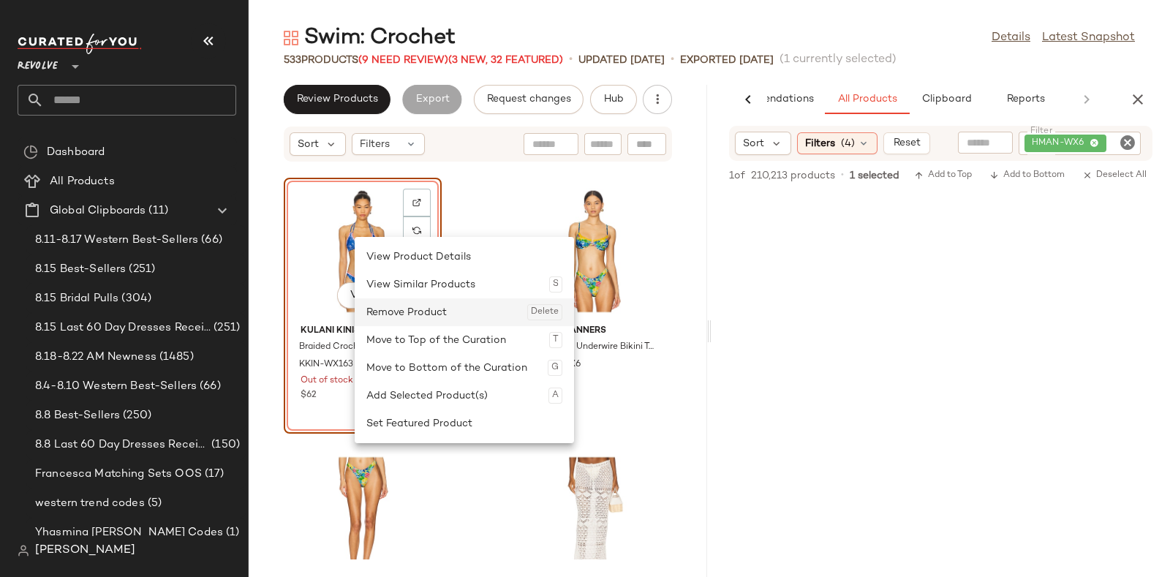
click at [388, 309] on div "Remove Product Delete" at bounding box center [464, 312] width 196 height 28
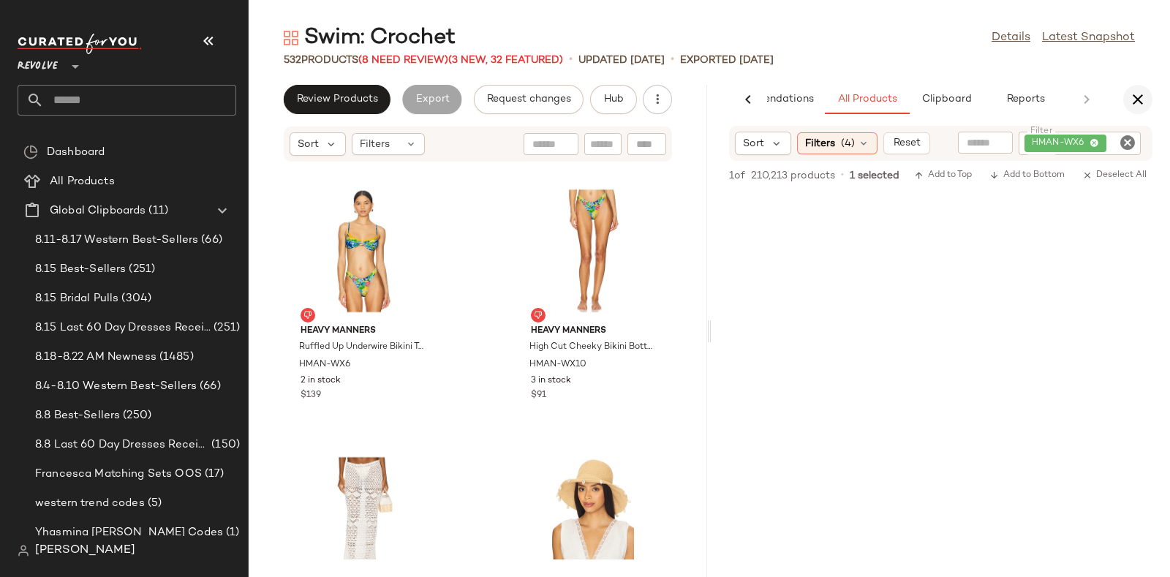
click at [1135, 98] on icon "button" at bounding box center [1138, 100] width 18 height 18
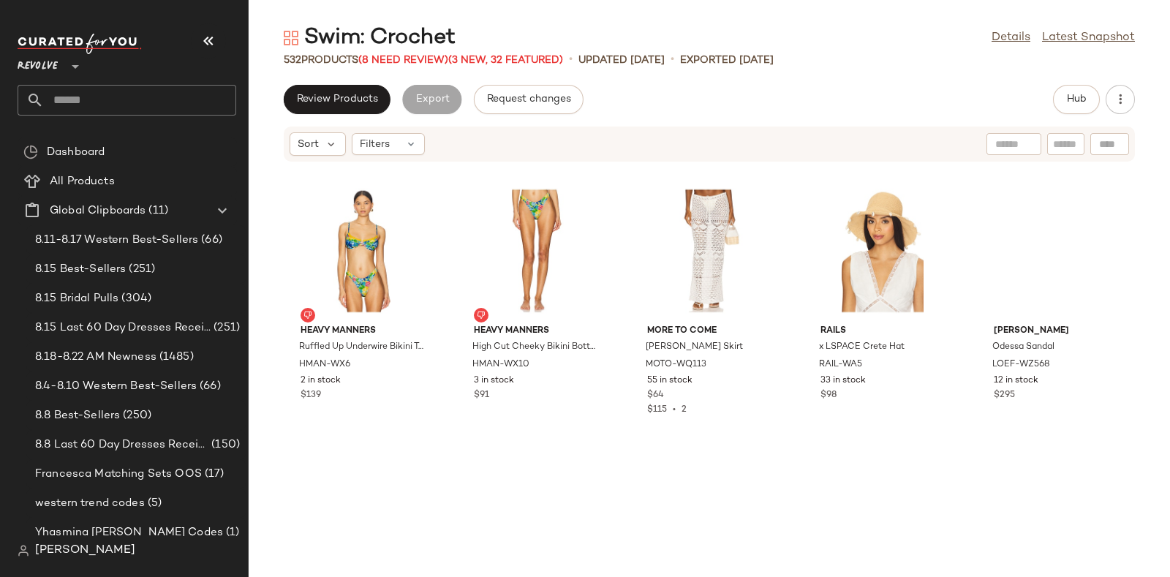
scroll to position [10436, 0]
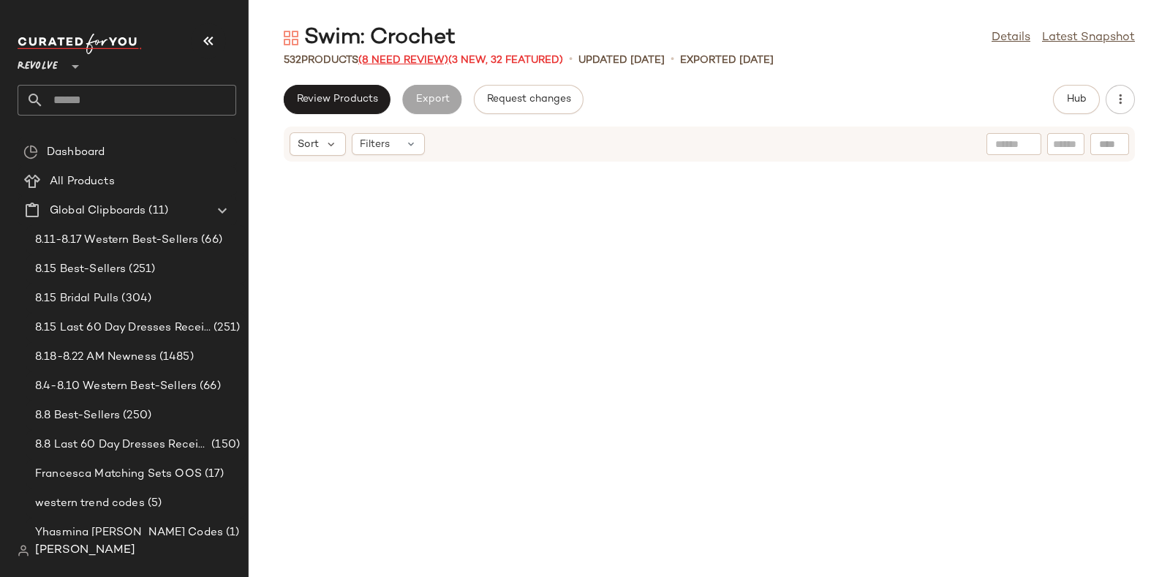
click at [408, 56] on span "(8 Need Review)" at bounding box center [403, 60] width 90 height 11
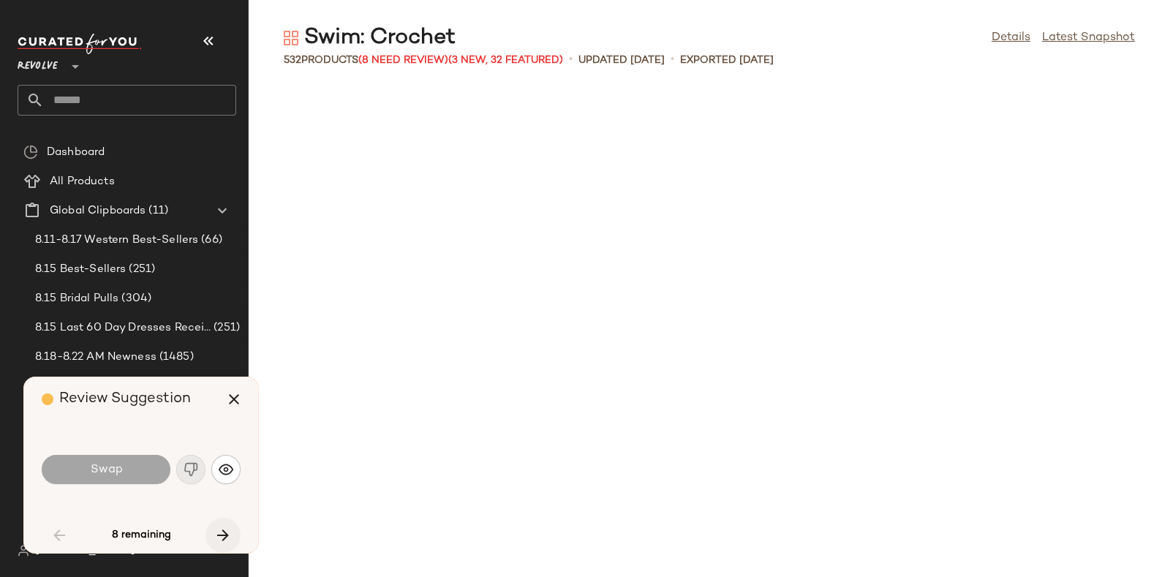
click at [219, 532] on icon "button" at bounding box center [223, 535] width 18 height 18
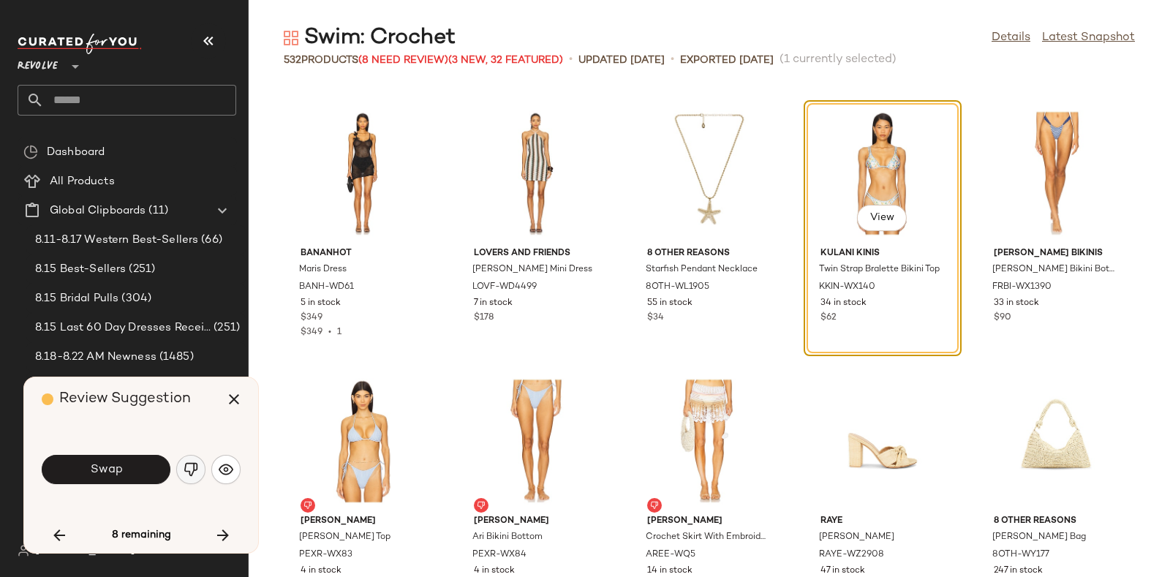
click at [184, 468] on img "button" at bounding box center [191, 469] width 15 height 15
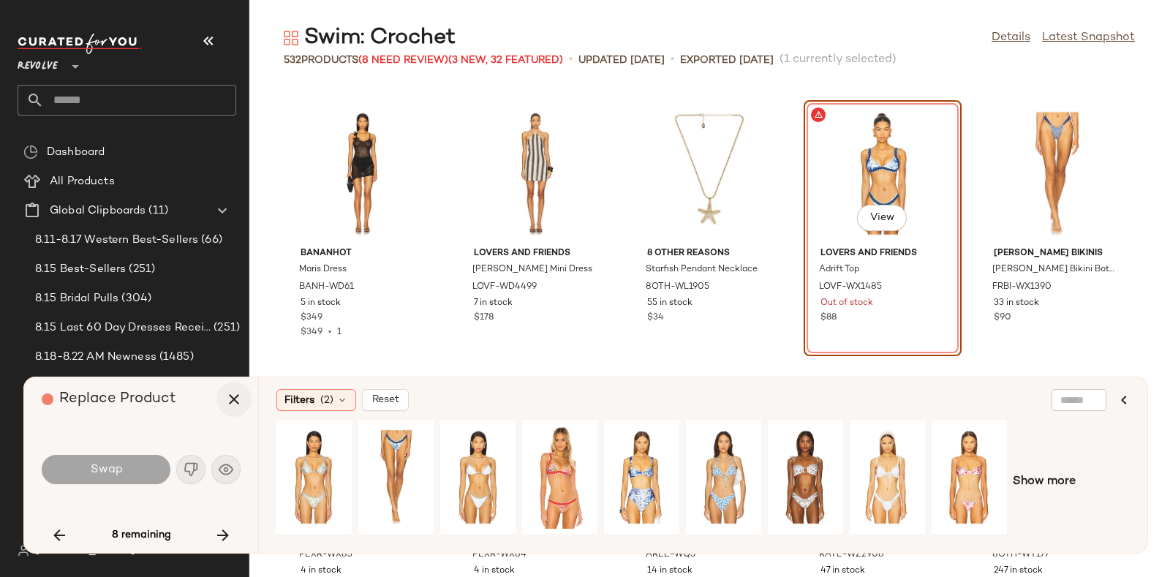
click at [234, 400] on icon "button" at bounding box center [234, 399] width 18 height 18
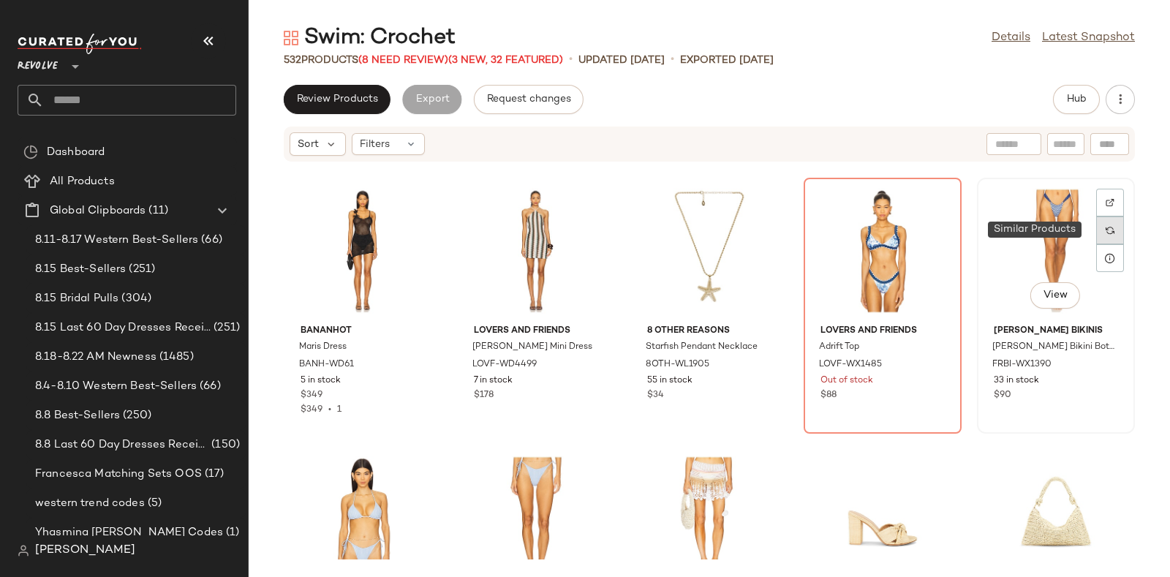
click at [1105, 231] on img at bounding box center [1109, 230] width 9 height 9
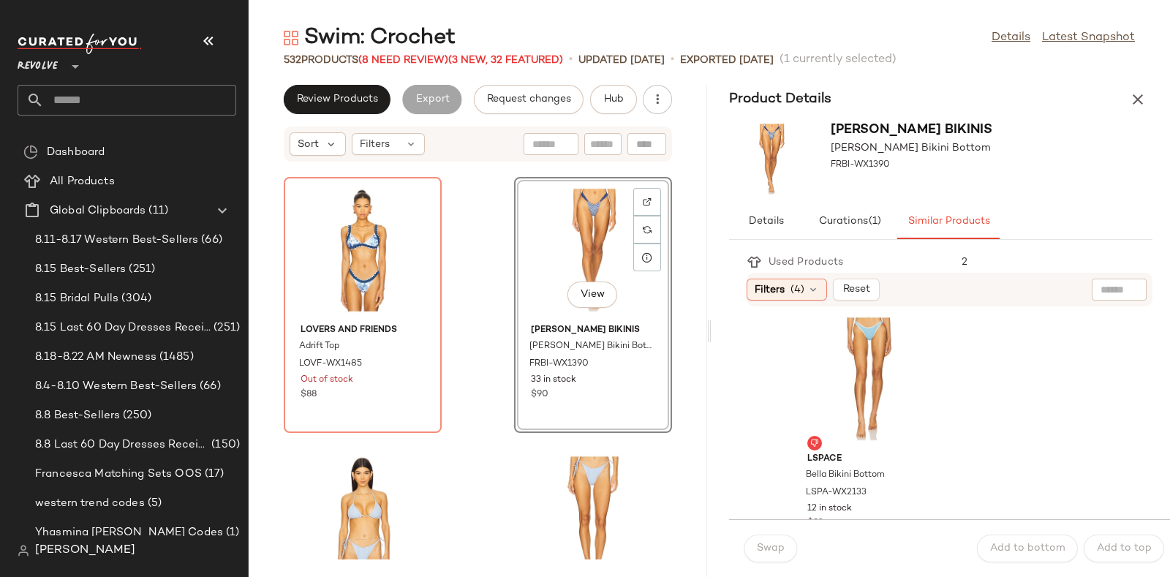
scroll to position [815, 0]
click at [866, 349] on div "View" at bounding box center [869, 379] width 148 height 136
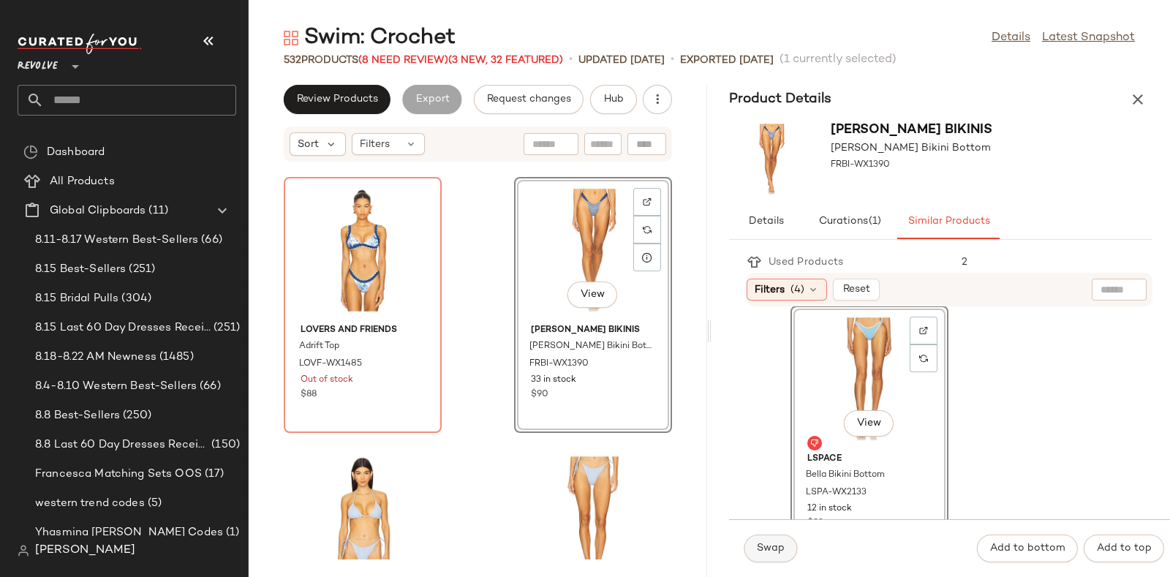
click at [758, 546] on span "Swap" at bounding box center [770, 549] width 29 height 12
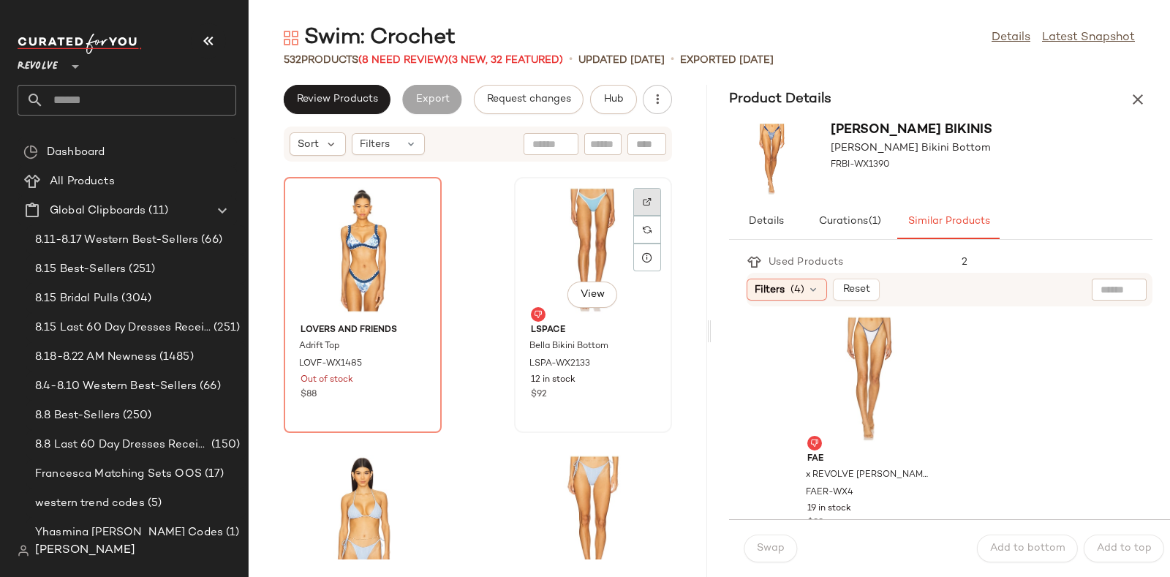
click at [633, 216] on div at bounding box center [647, 230] width 28 height 28
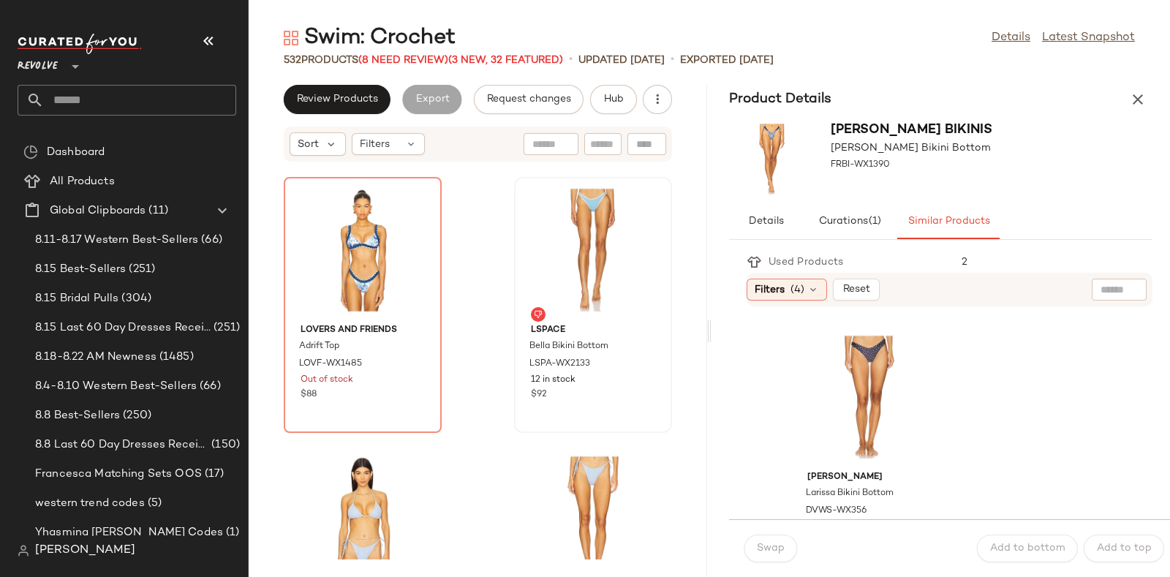
scroll to position [2177, 0]
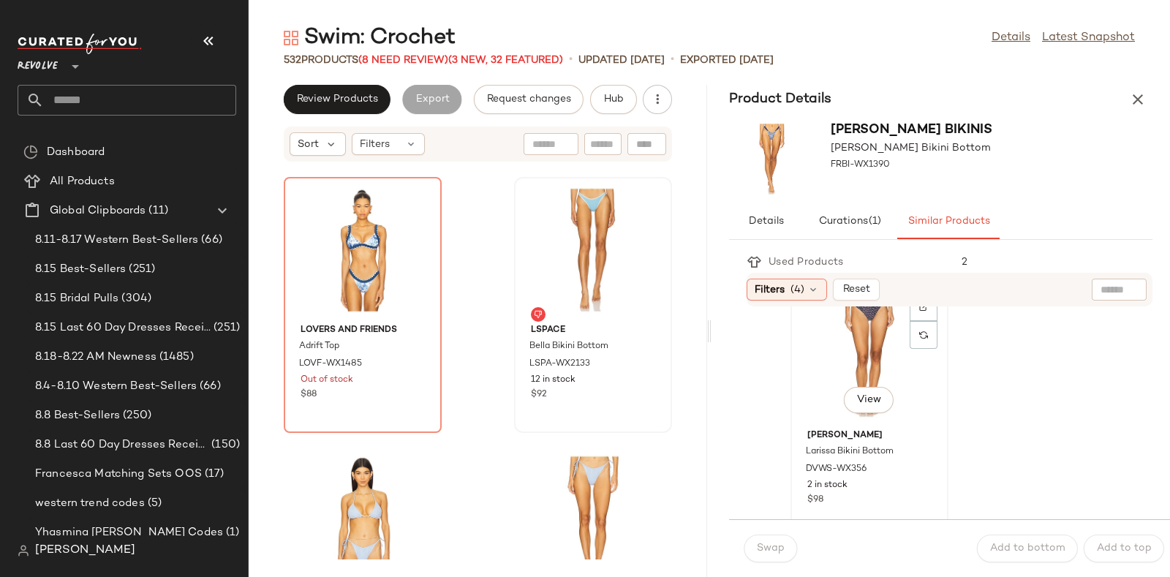
click at [860, 333] on div "View" at bounding box center [869, 355] width 148 height 136
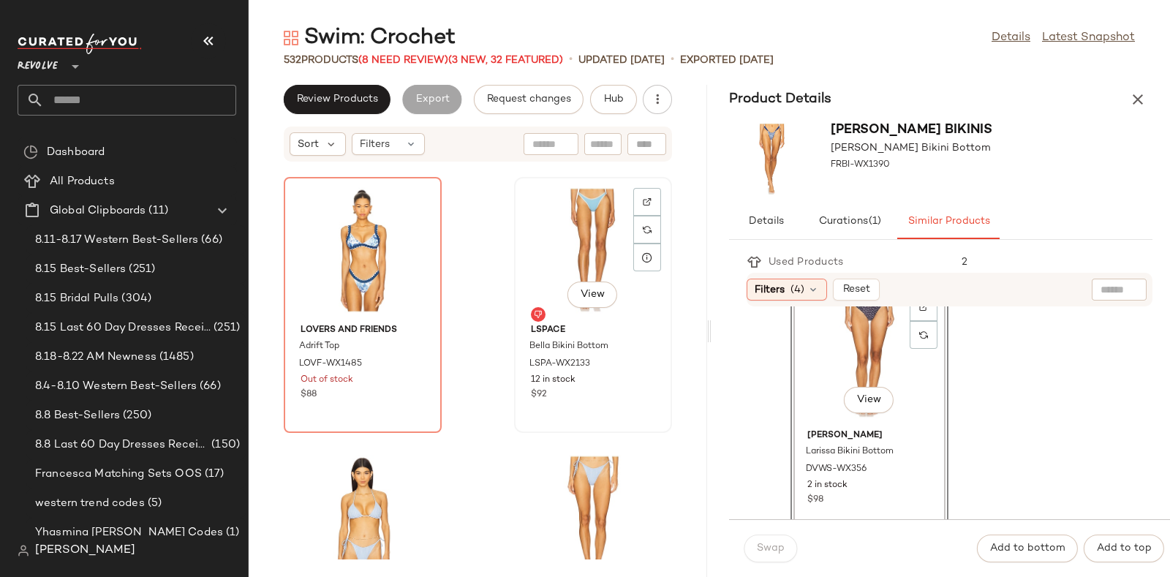
click at [594, 260] on div "View" at bounding box center [593, 250] width 148 height 136
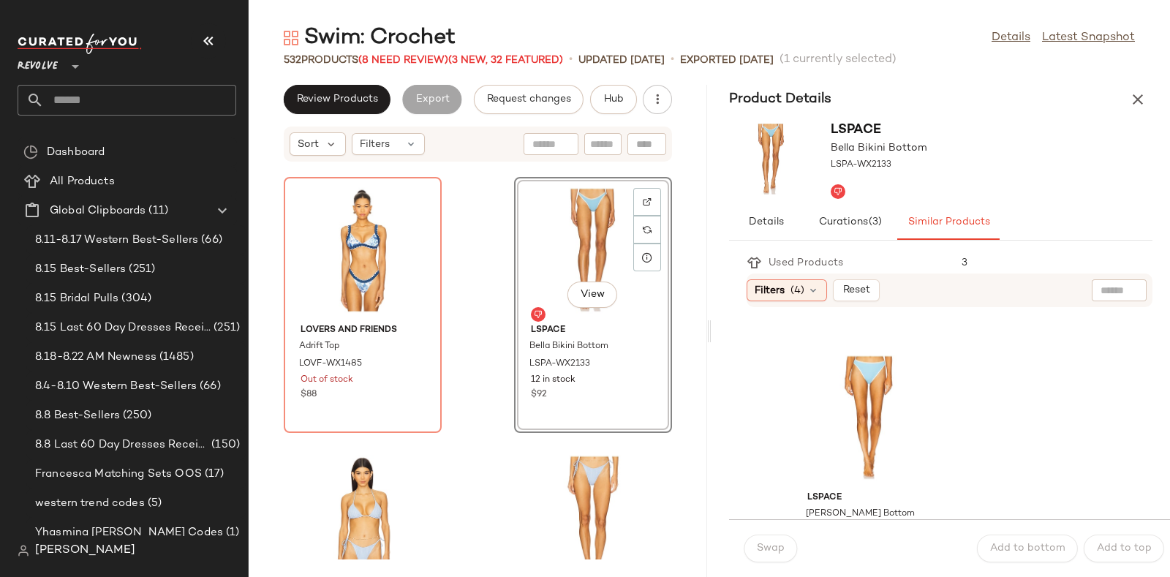
scroll to position [243, 0]
click at [855, 375] on div "View" at bounding box center [869, 417] width 148 height 136
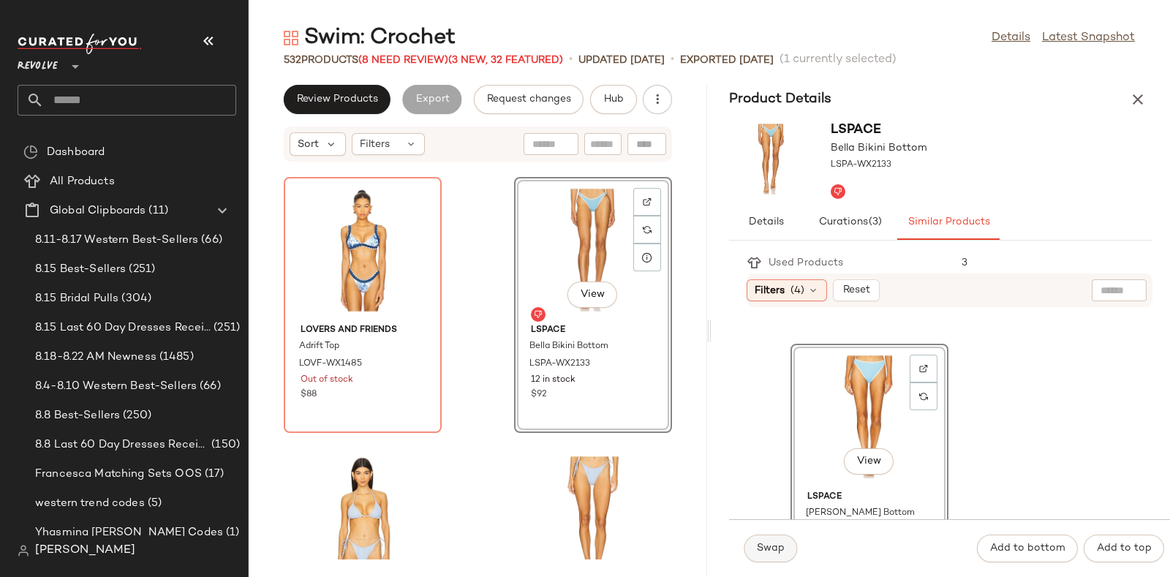
click at [776, 545] on span "Swap" at bounding box center [770, 549] width 29 height 12
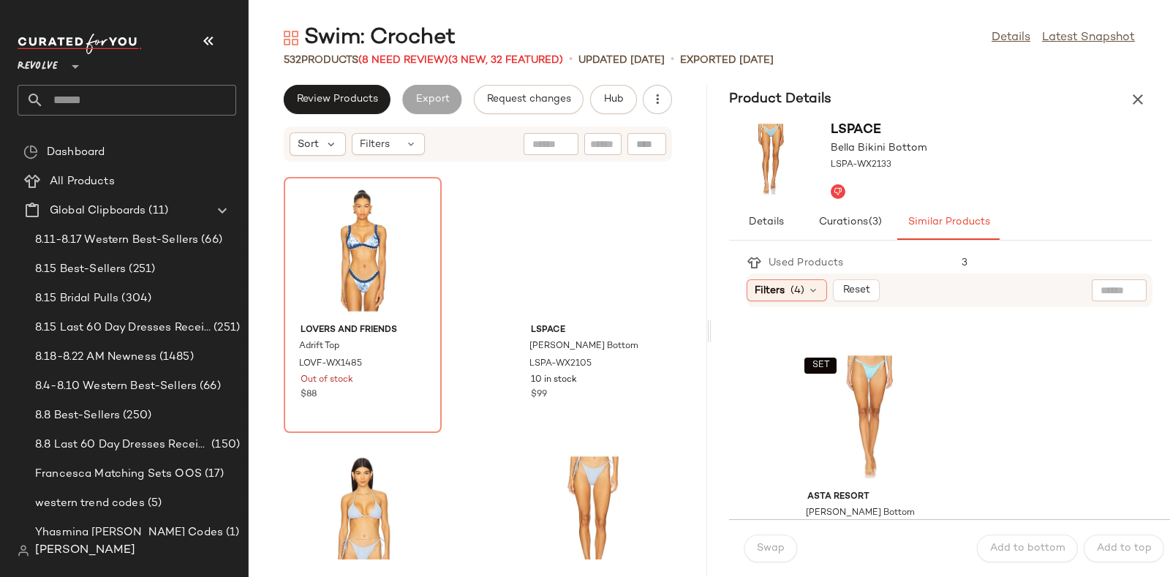
scroll to position [510, 0]
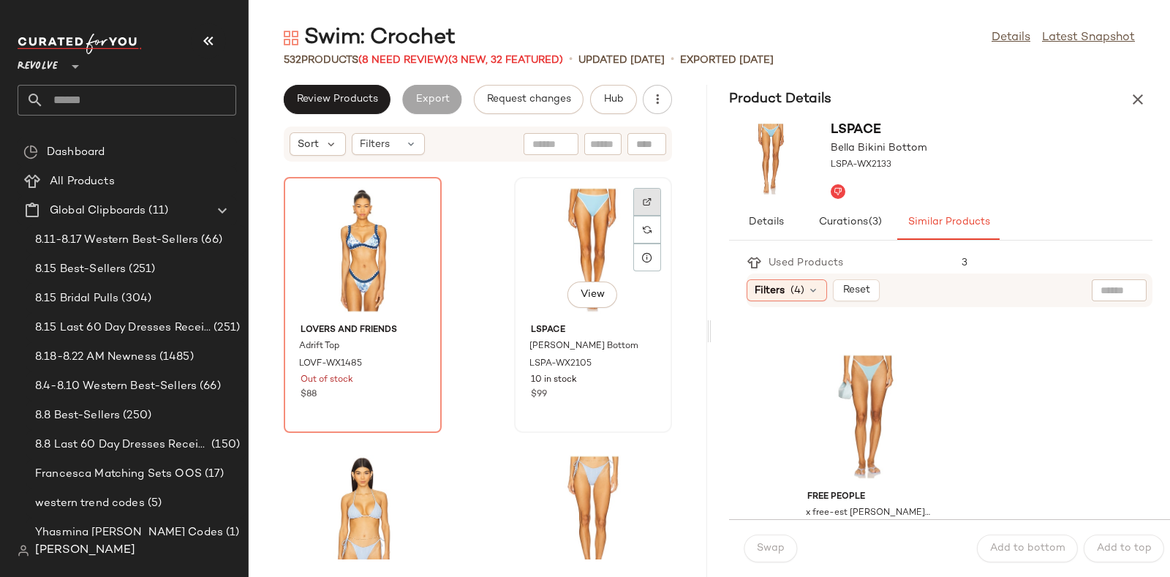
click at [640, 216] on div at bounding box center [647, 230] width 28 height 28
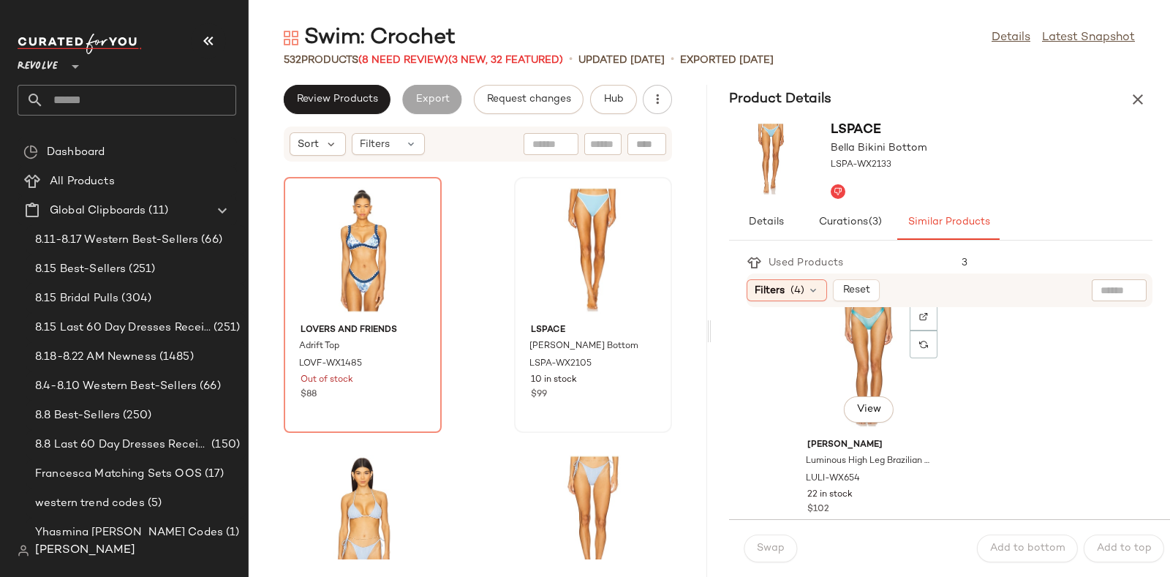
scroll to position [1632, 0]
click at [882, 343] on div "View" at bounding box center [869, 366] width 148 height 136
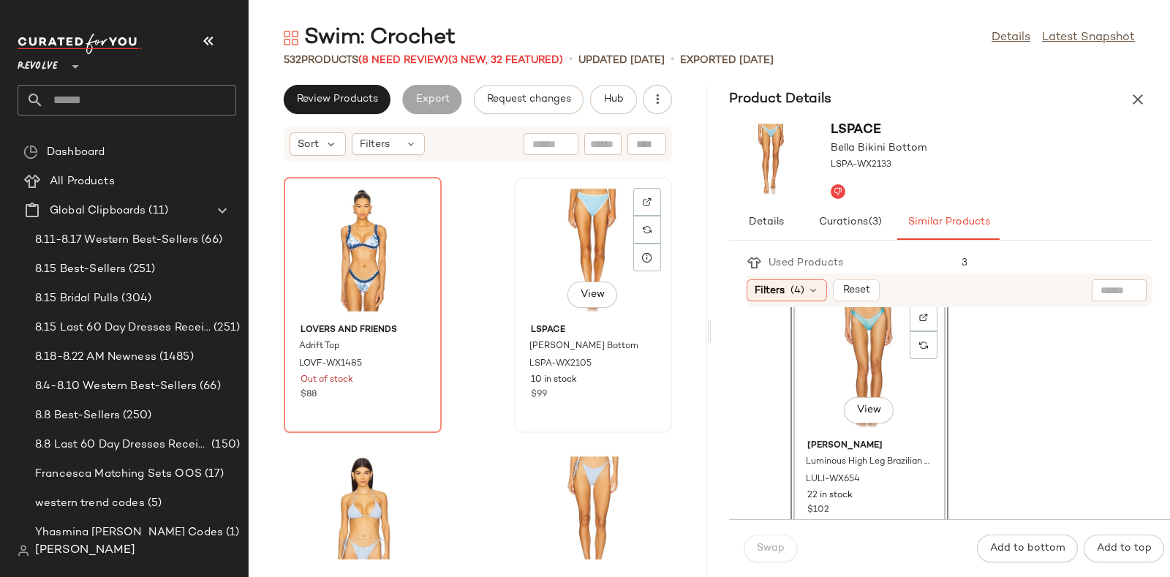
click at [587, 228] on div "View" at bounding box center [593, 250] width 148 height 136
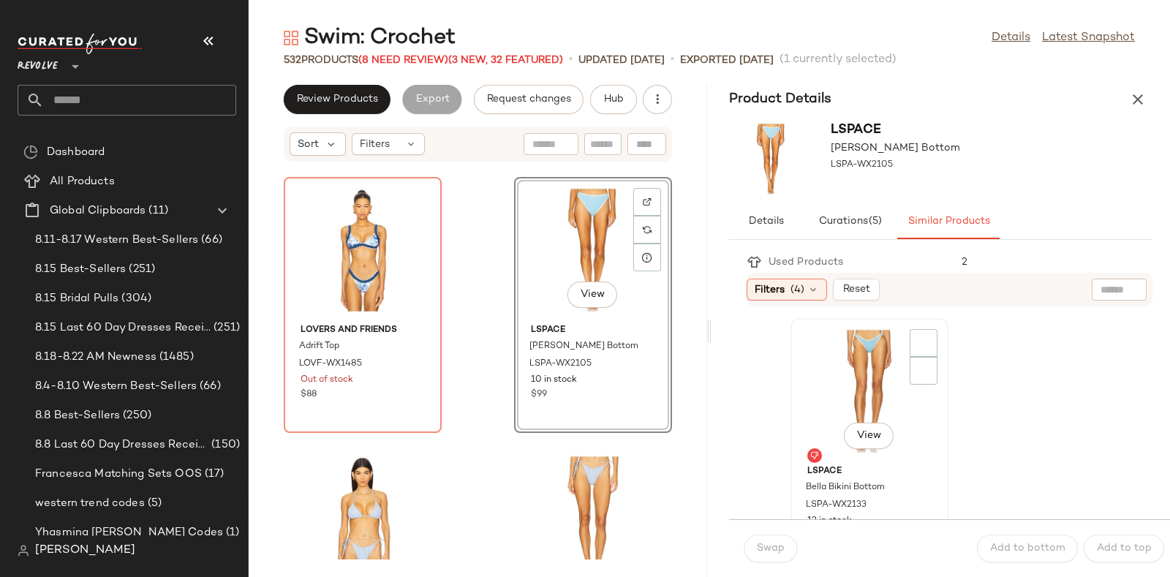
click at [841, 360] on div "View" at bounding box center [869, 391] width 148 height 136
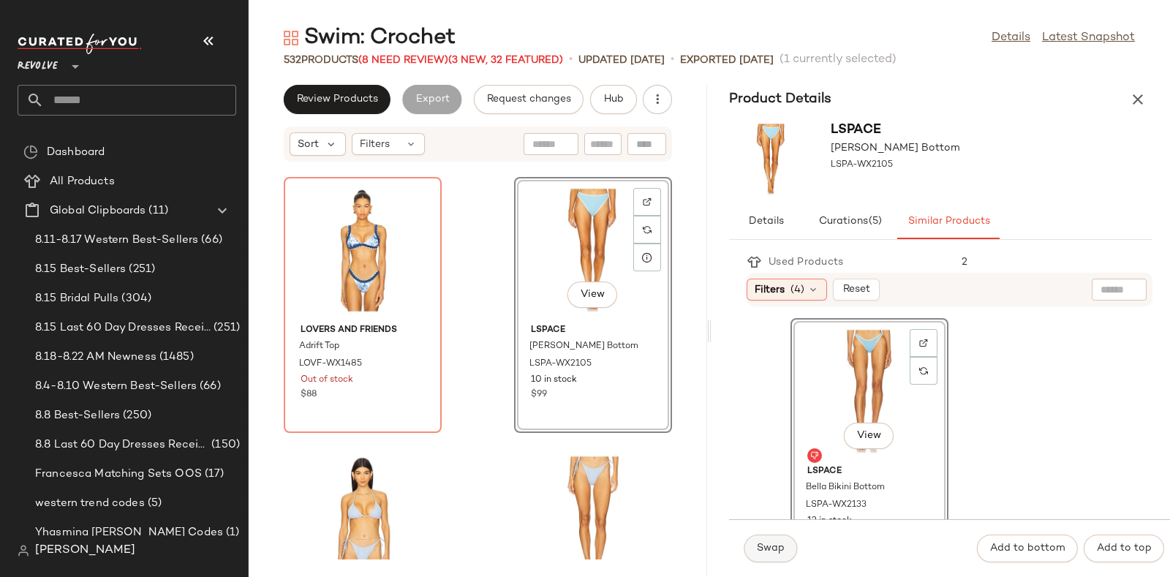
click at [760, 543] on span "Swap" at bounding box center [770, 549] width 29 height 12
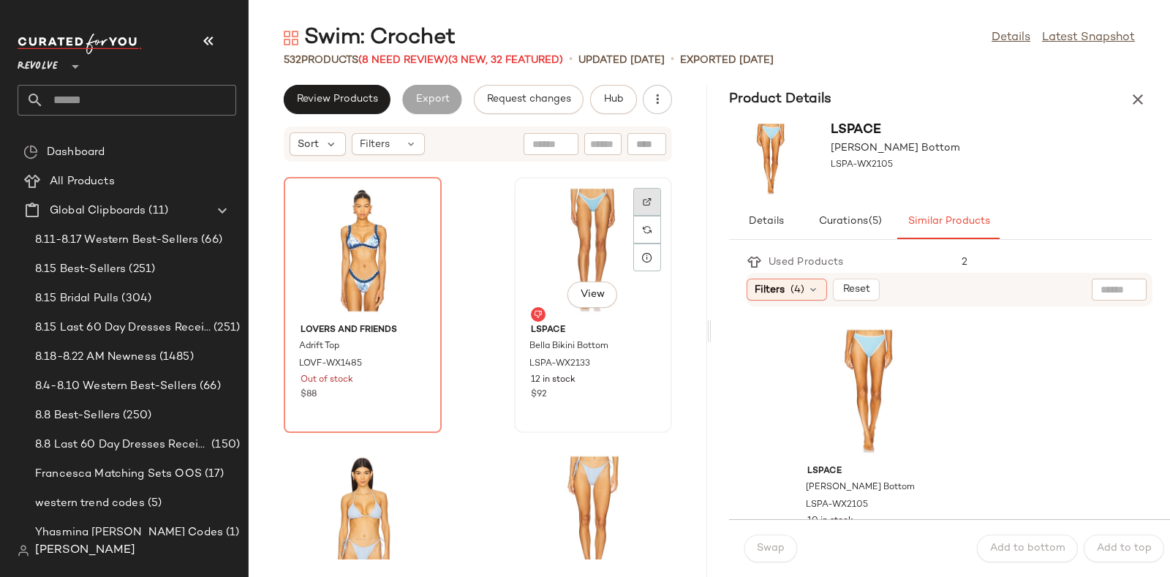
click at [641, 216] on div at bounding box center [647, 230] width 28 height 28
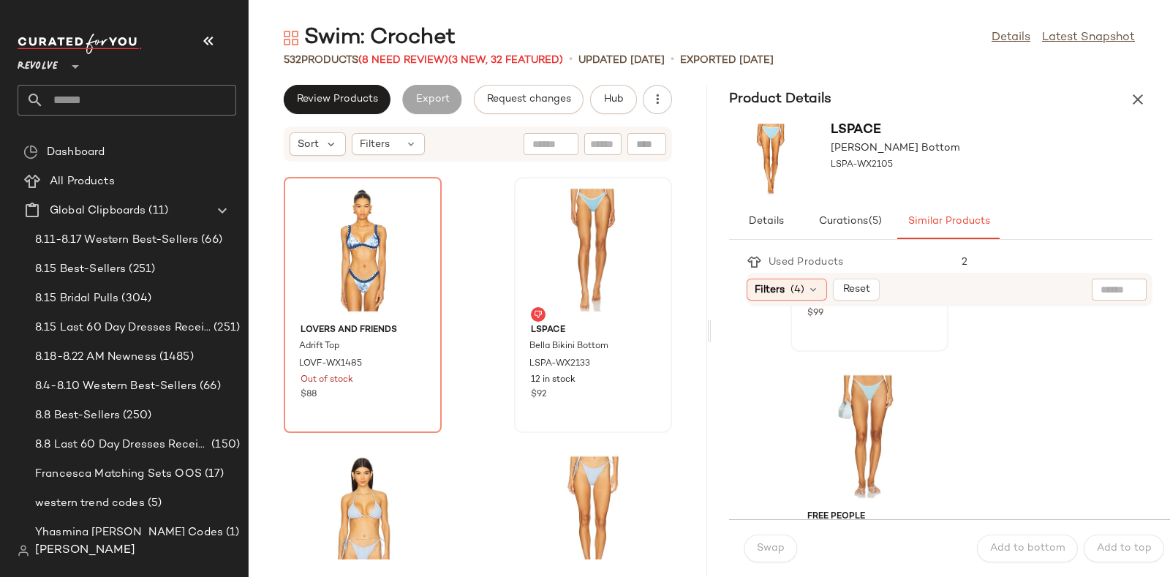
scroll to position [216, 0]
click at [643, 197] on img at bounding box center [647, 201] width 9 height 9
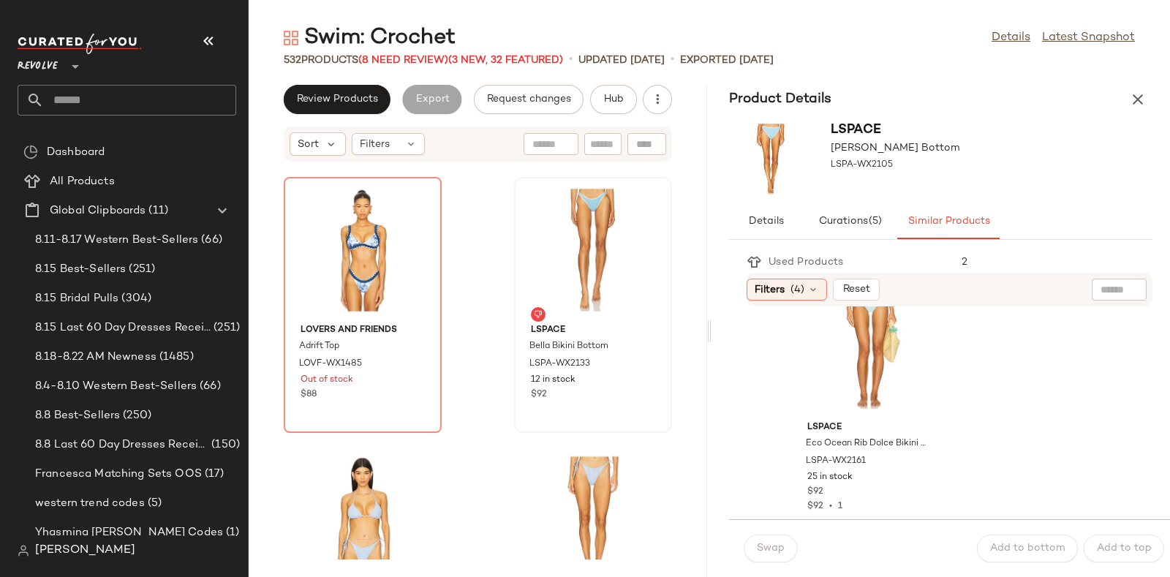
scroll to position [1087, 0]
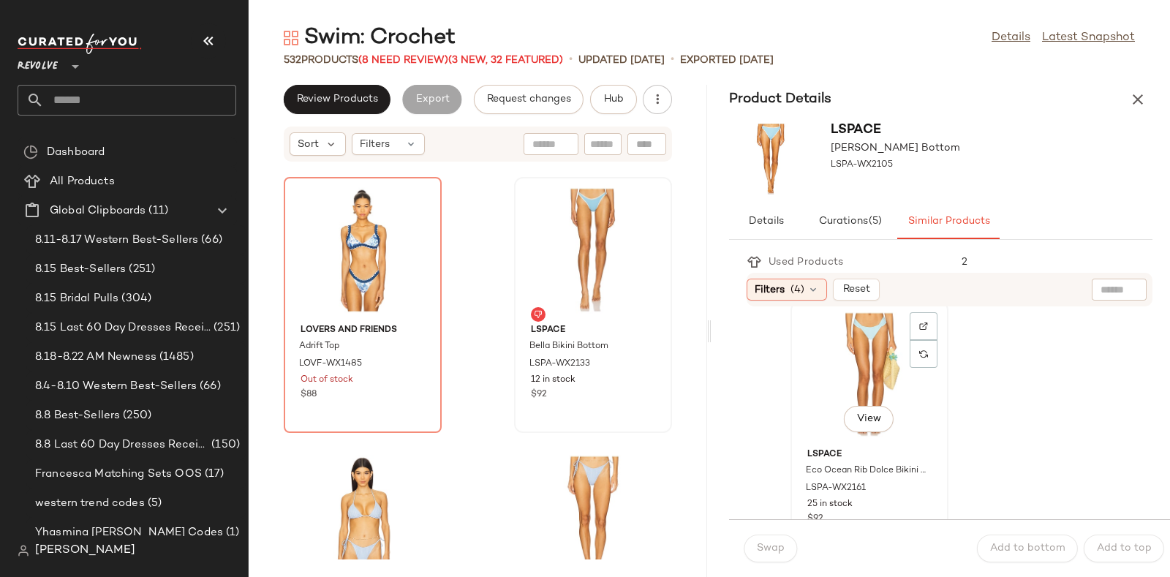
click at [873, 358] on div "View" at bounding box center [869, 374] width 148 height 136
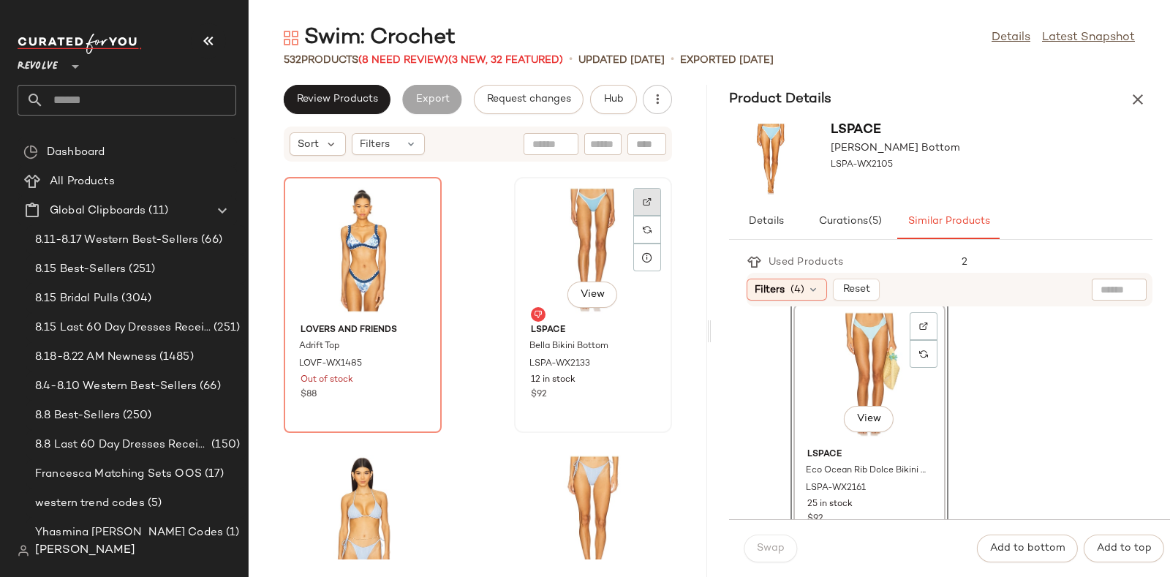
click at [633, 216] on div at bounding box center [647, 230] width 28 height 28
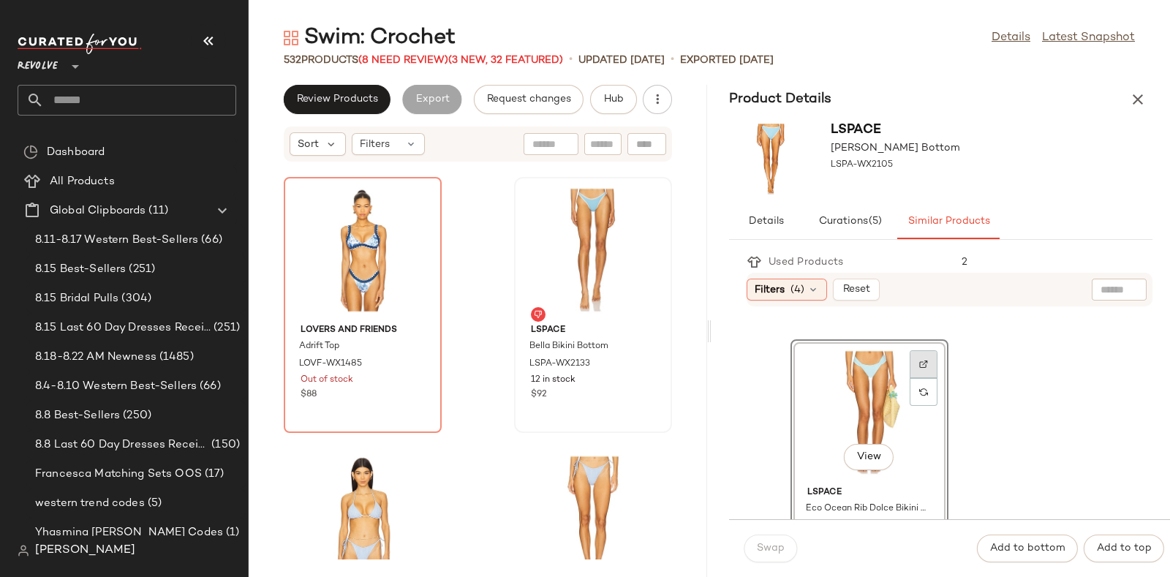
click at [929, 378] on div at bounding box center [924, 392] width 28 height 28
click at [615, 98] on span "Hub" at bounding box center [613, 100] width 20 height 12
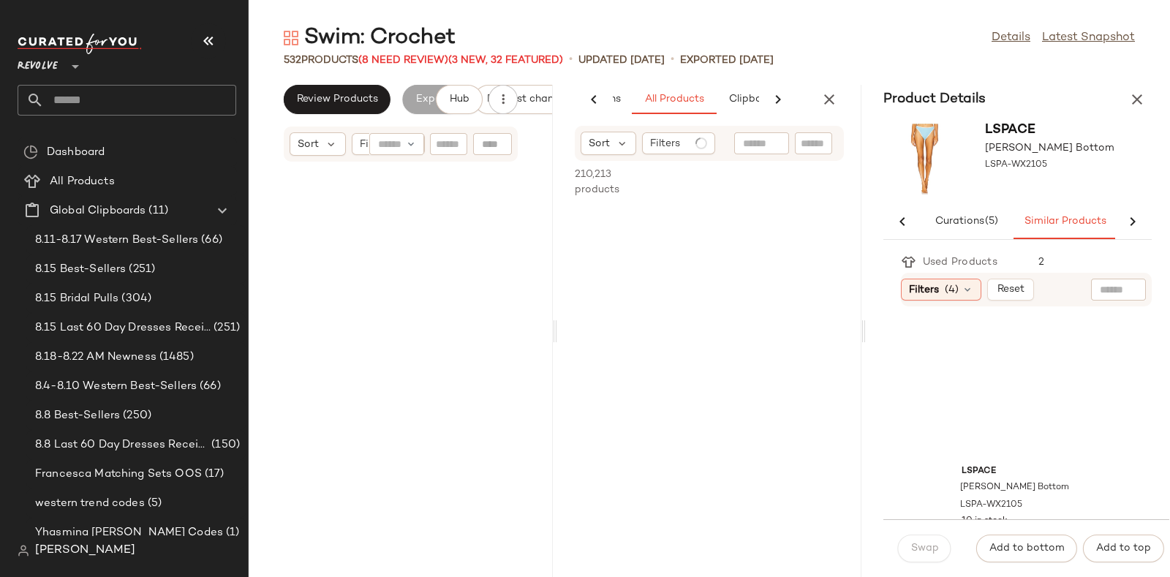
scroll to position [42281, 0]
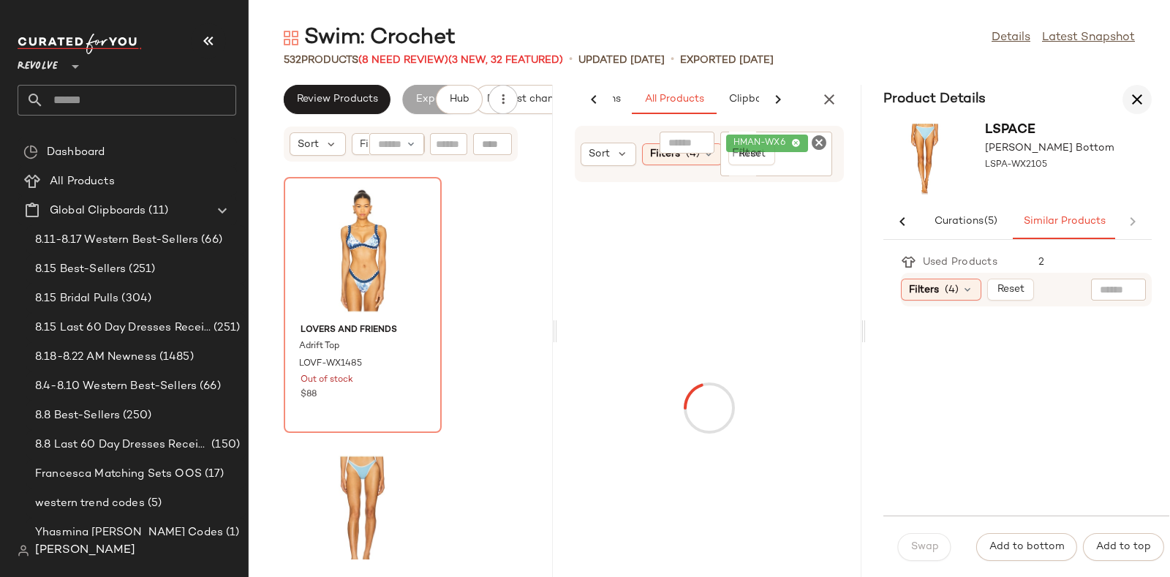
click at [1139, 99] on icon "button" at bounding box center [1137, 100] width 18 height 18
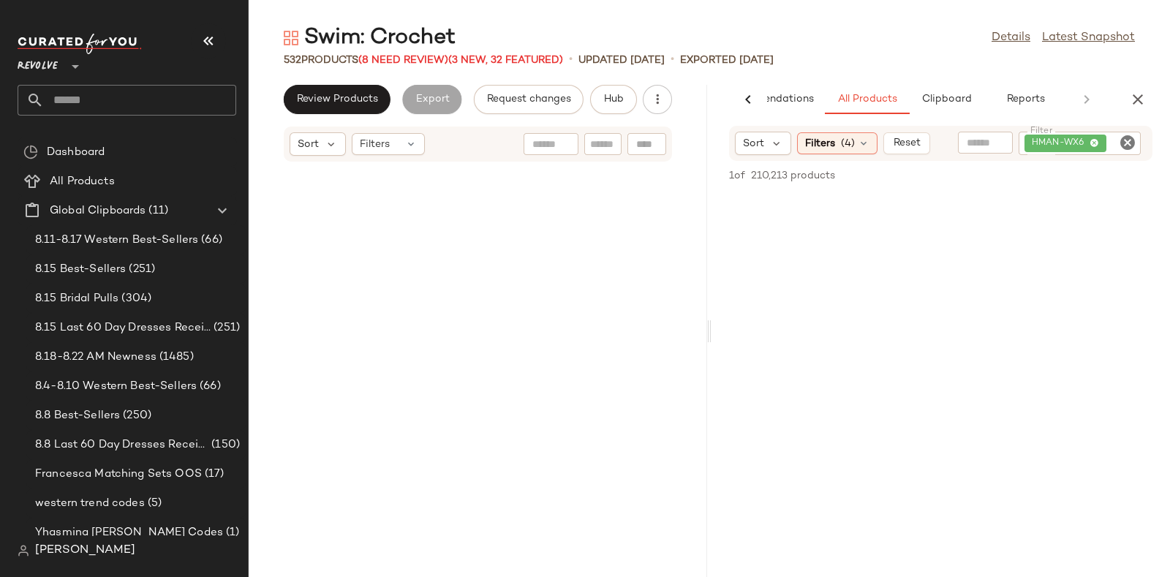
scroll to position [21140, 0]
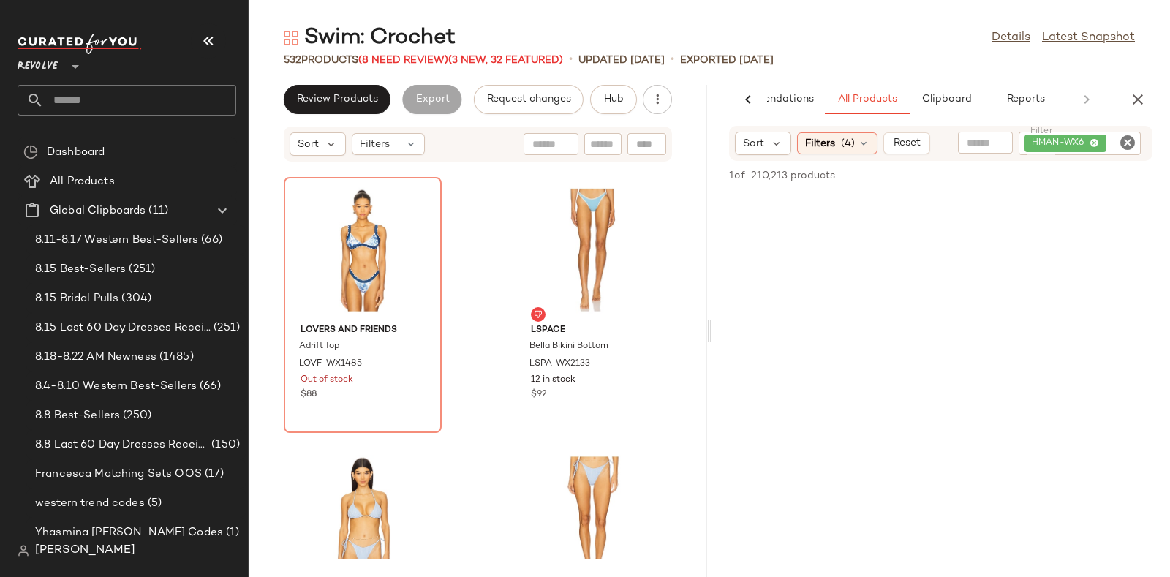
click at [1129, 140] on icon "Clear Filter" at bounding box center [1128, 143] width 18 height 18
paste input "**********"
type input "**********"
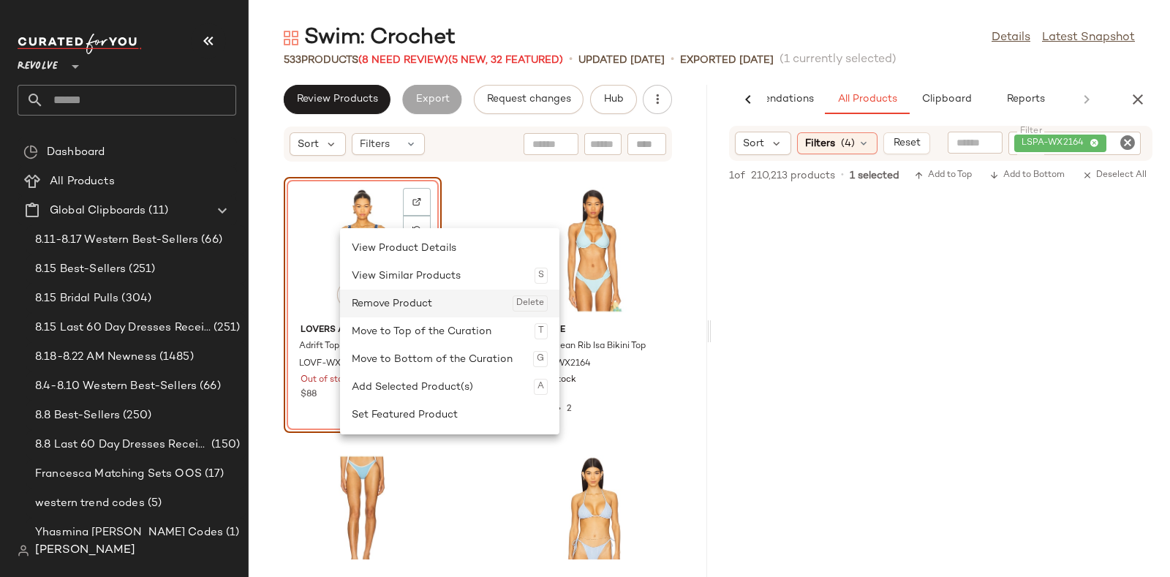
click at [384, 296] on div "Remove Product Delete" at bounding box center [450, 304] width 196 height 28
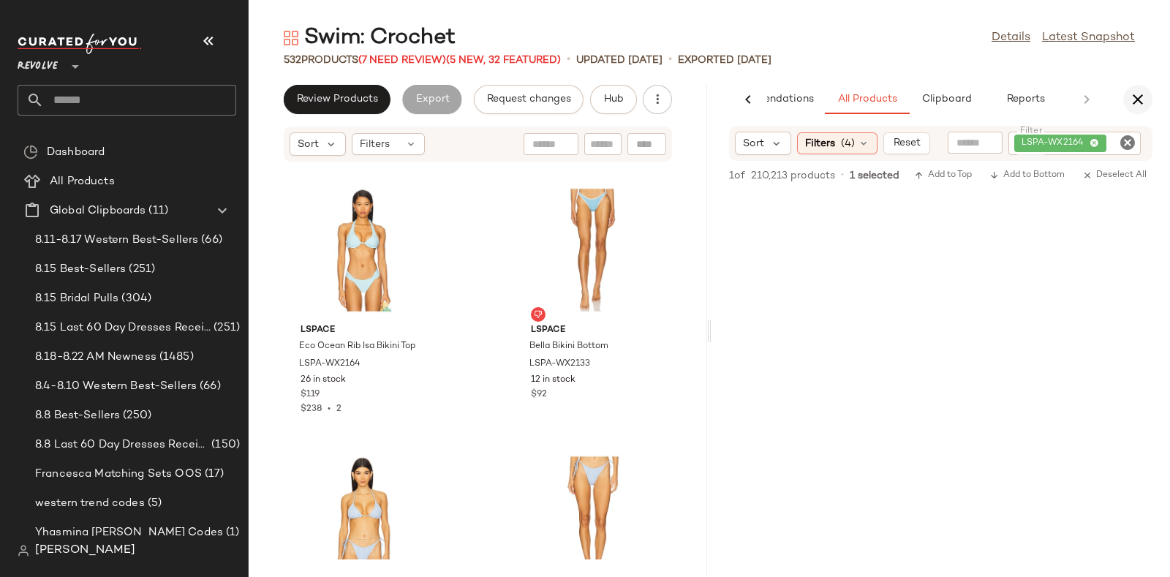
click at [1141, 94] on icon "button" at bounding box center [1138, 100] width 18 height 18
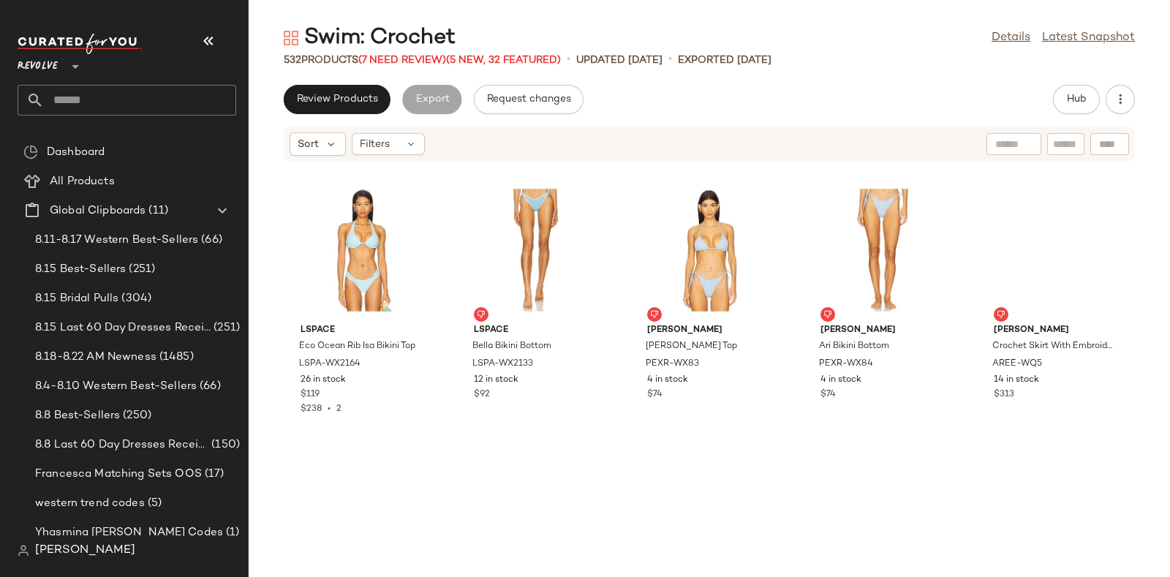
scroll to position [20872, 0]
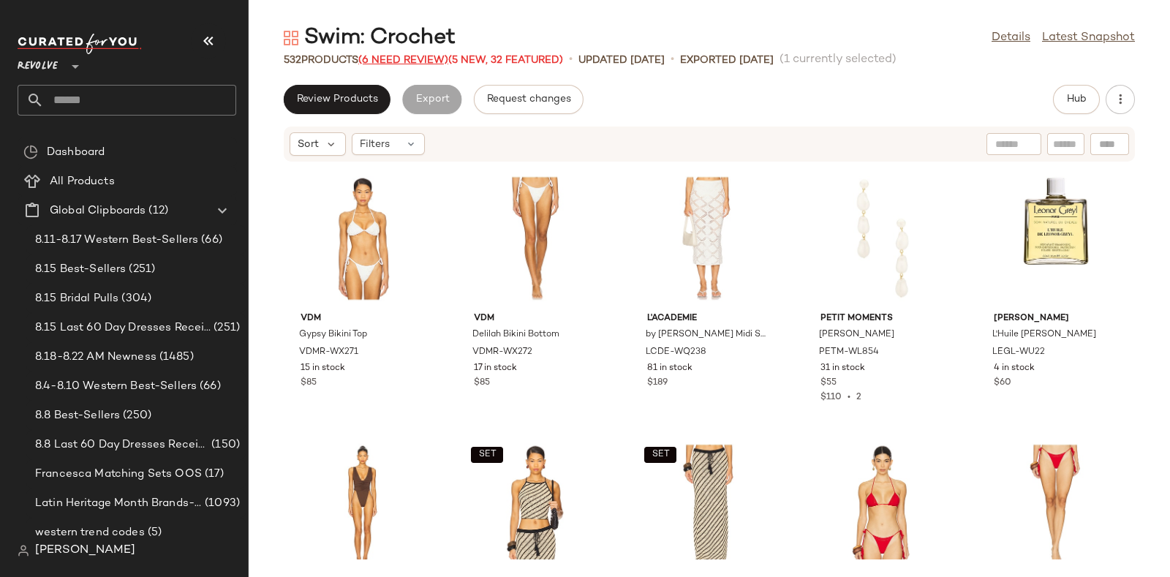
click at [391, 56] on span "(6 Need Review)" at bounding box center [403, 60] width 90 height 11
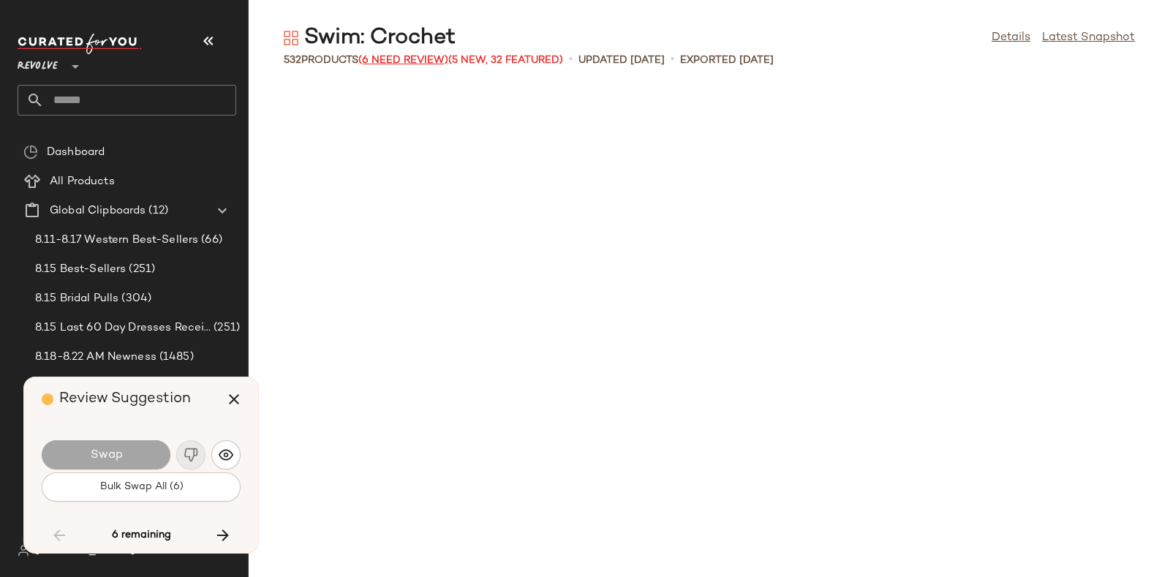
scroll to position [8831, 0]
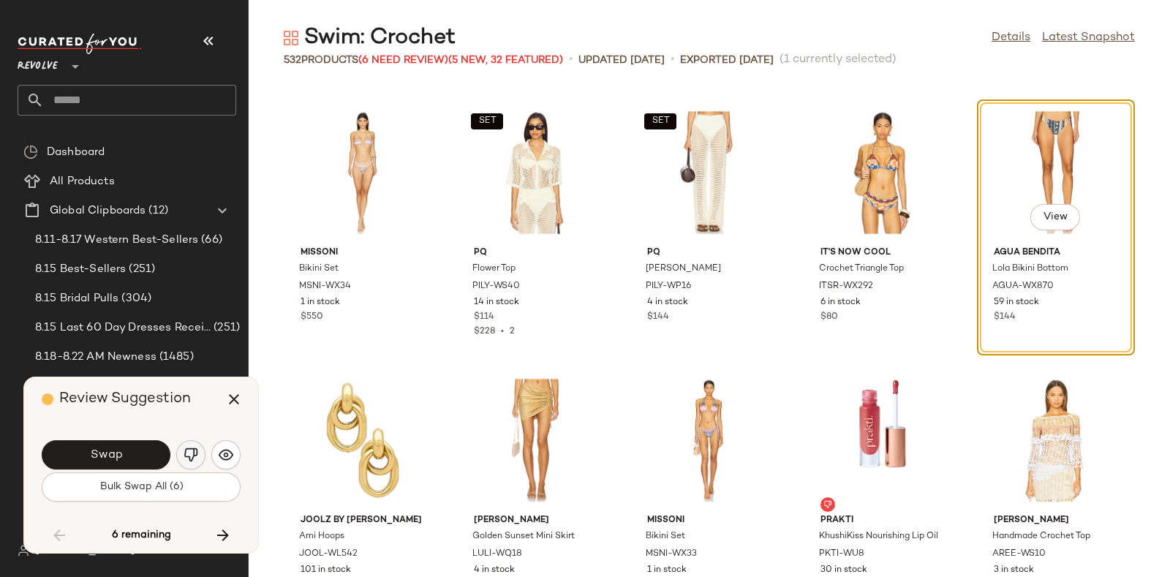
click at [186, 448] on img "button" at bounding box center [191, 454] width 15 height 15
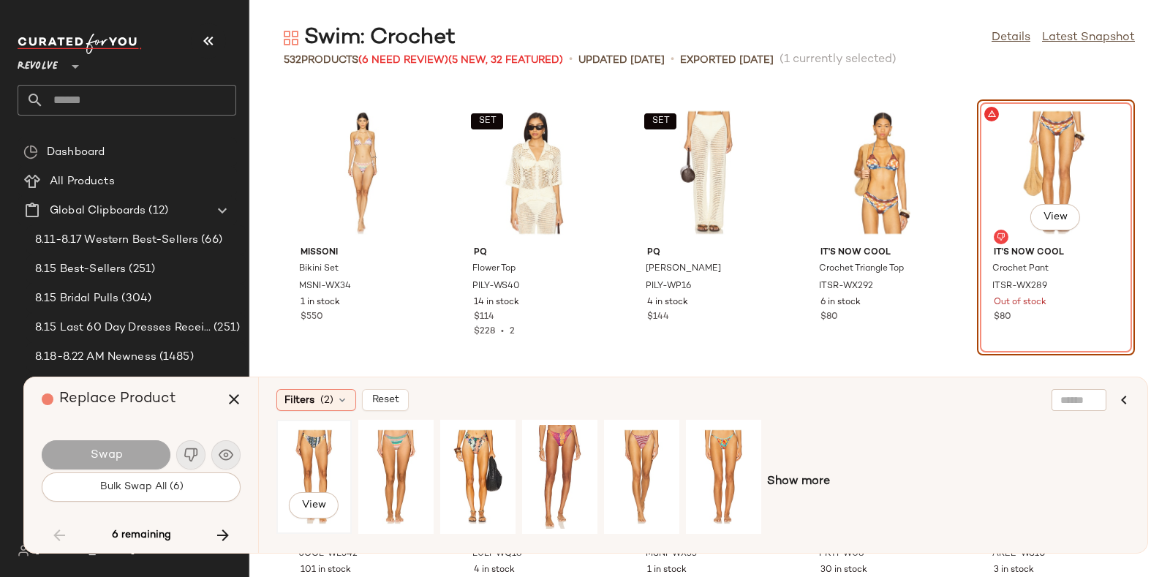
click at [305, 442] on div "View" at bounding box center [313, 477] width 65 height 104
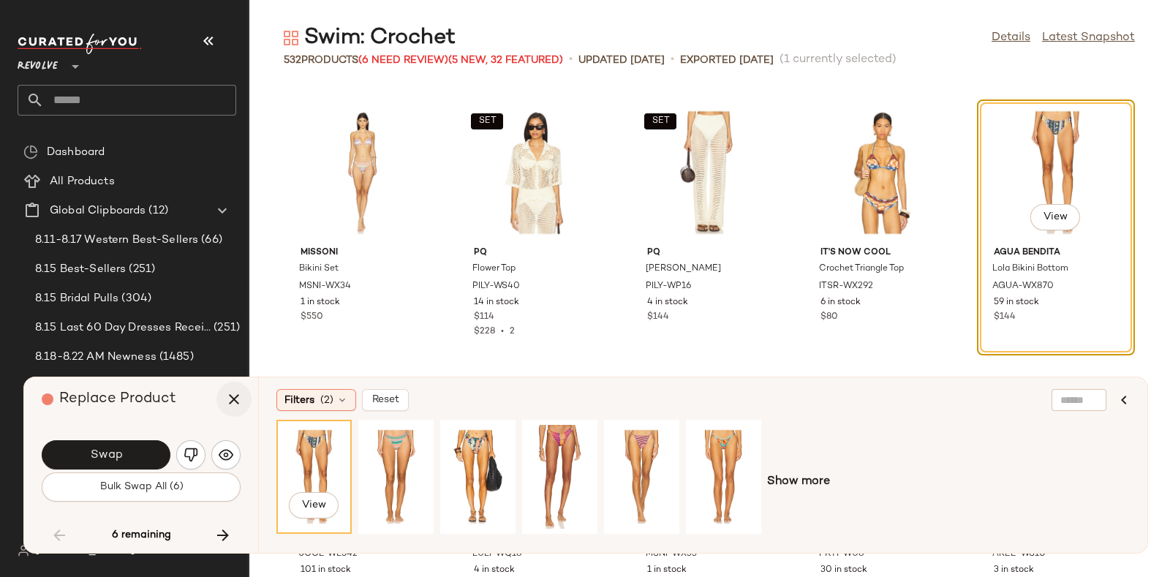
click at [238, 395] on icon "button" at bounding box center [234, 399] width 18 height 18
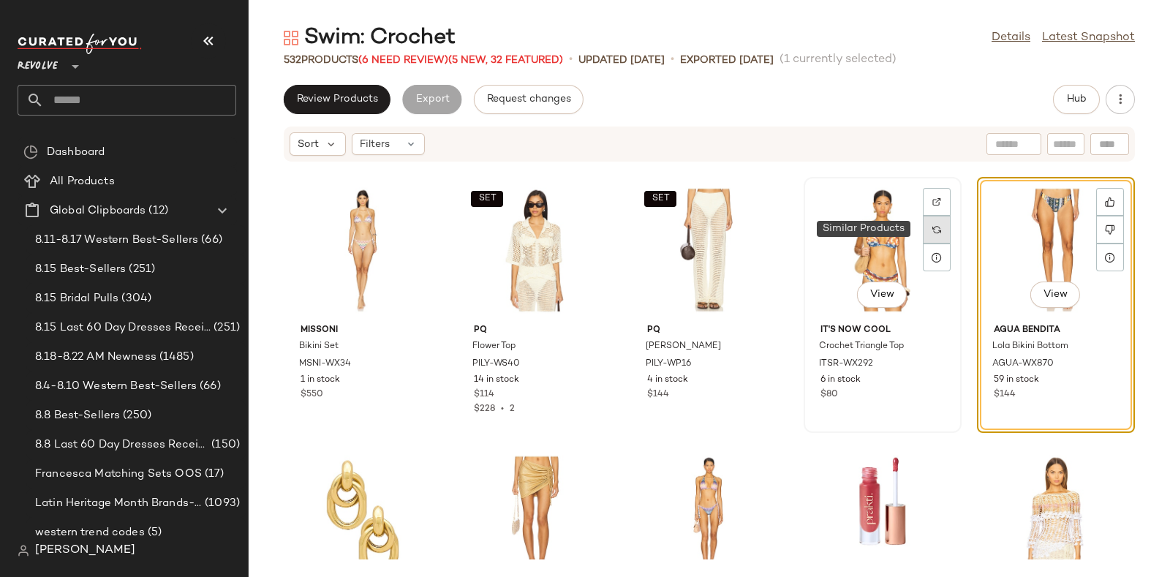
click at [934, 223] on div at bounding box center [937, 230] width 28 height 28
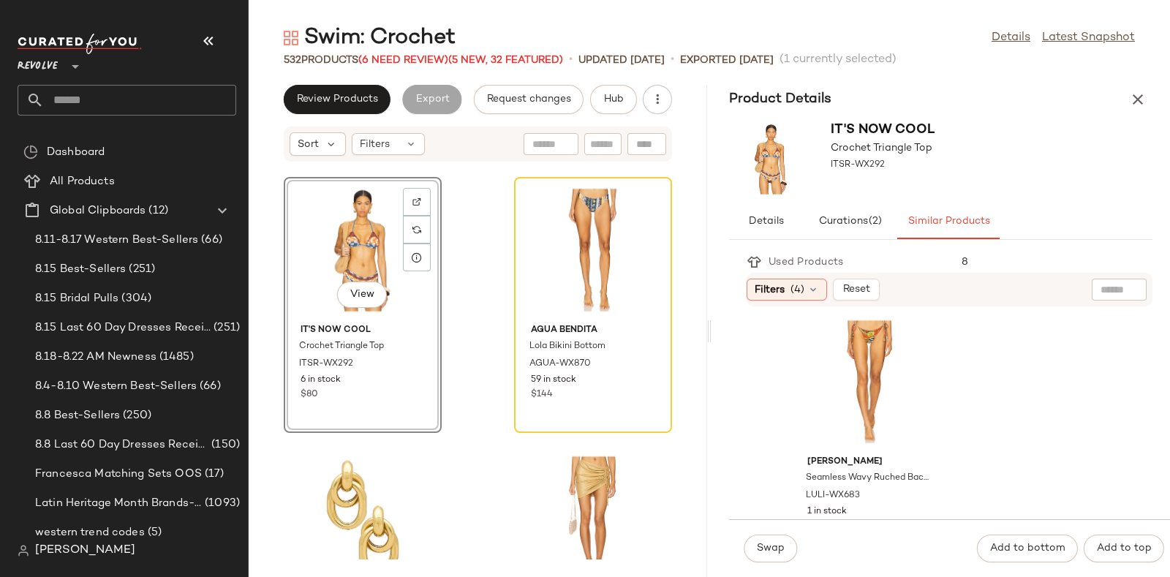
scroll to position [2416, 0]
click at [415, 225] on img at bounding box center [416, 229] width 9 height 9
click at [420, 222] on div at bounding box center [417, 230] width 28 height 28
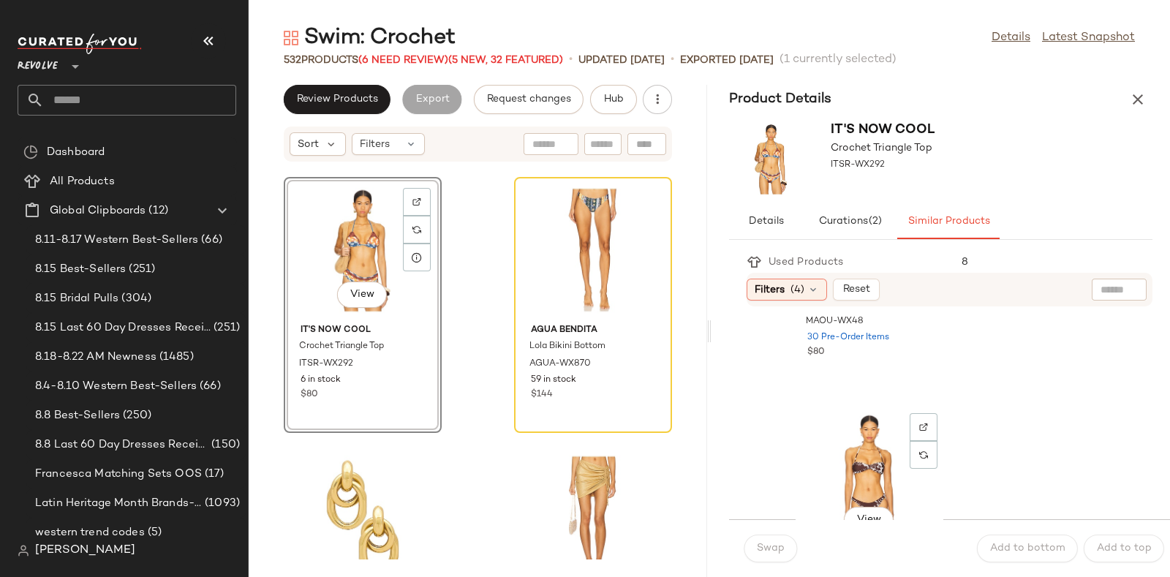
scroll to position [3185, 0]
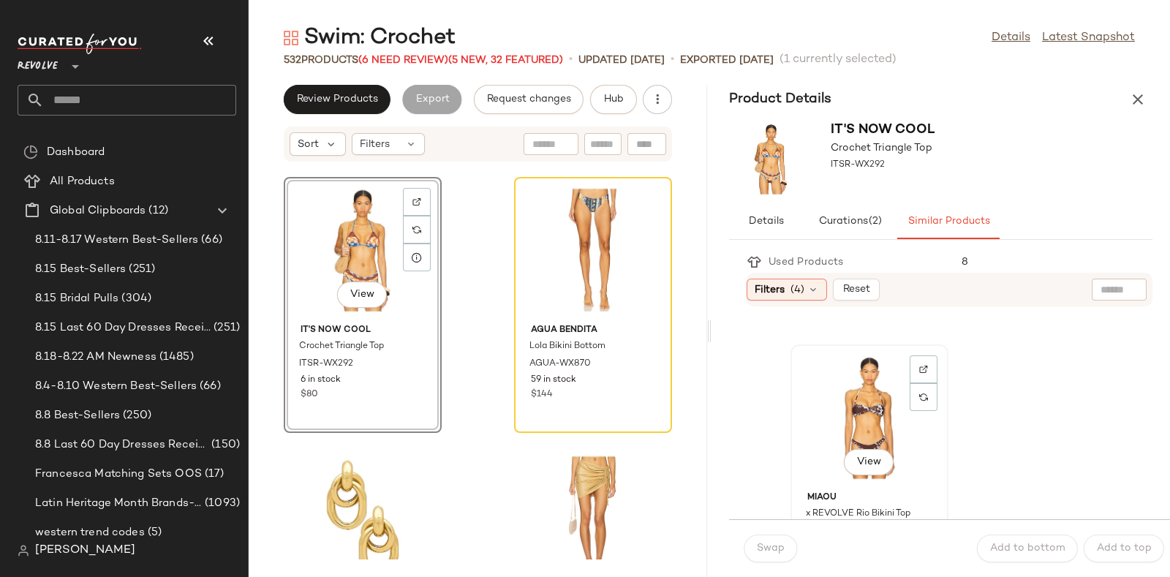
click at [835, 393] on div "View" at bounding box center [869, 417] width 148 height 136
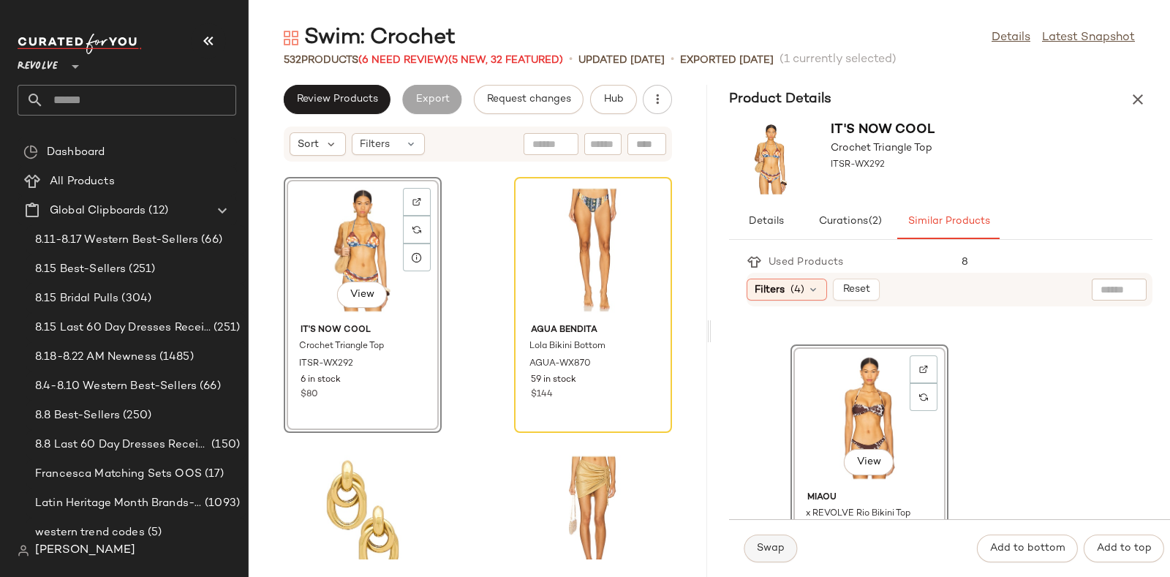
click at [779, 540] on button "Swap" at bounding box center [770, 548] width 53 height 28
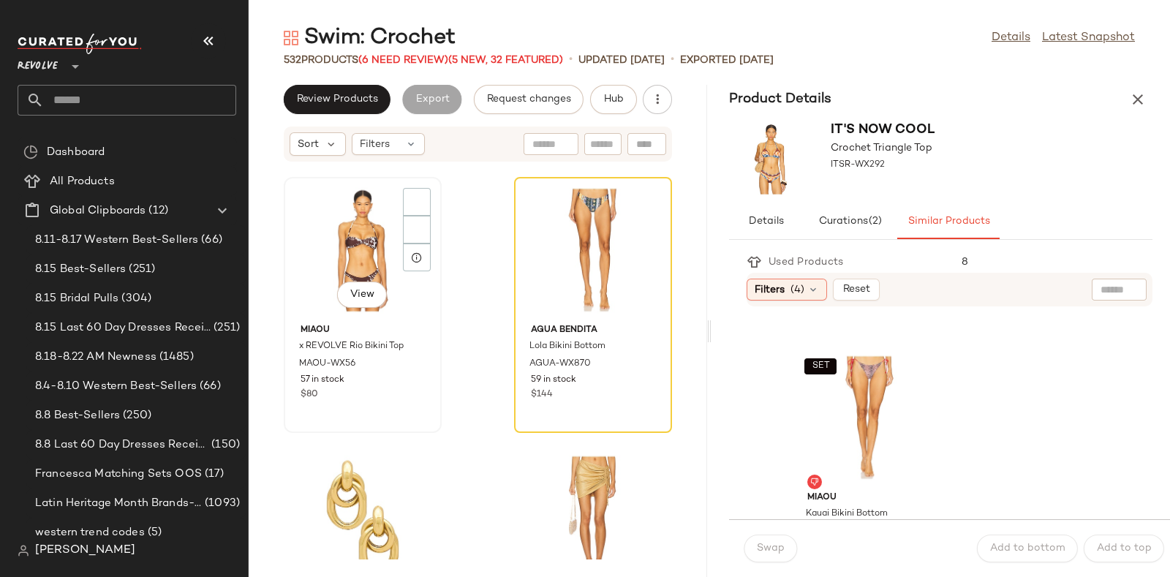
scroll to position [3452, 0]
click at [413, 216] on div at bounding box center [417, 230] width 28 height 28
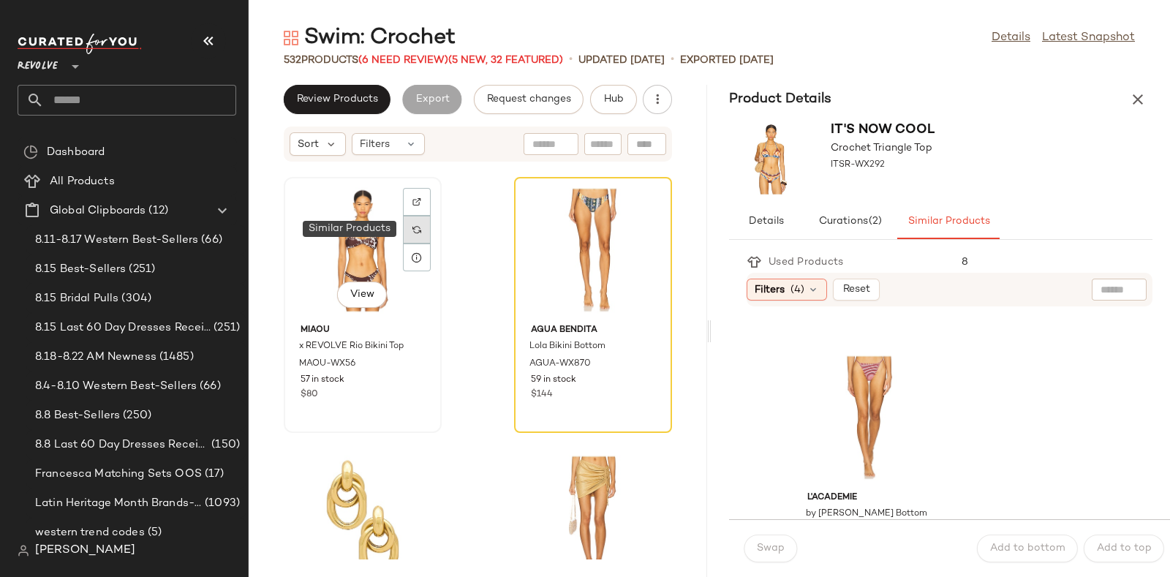
click at [407, 224] on div at bounding box center [417, 230] width 28 height 28
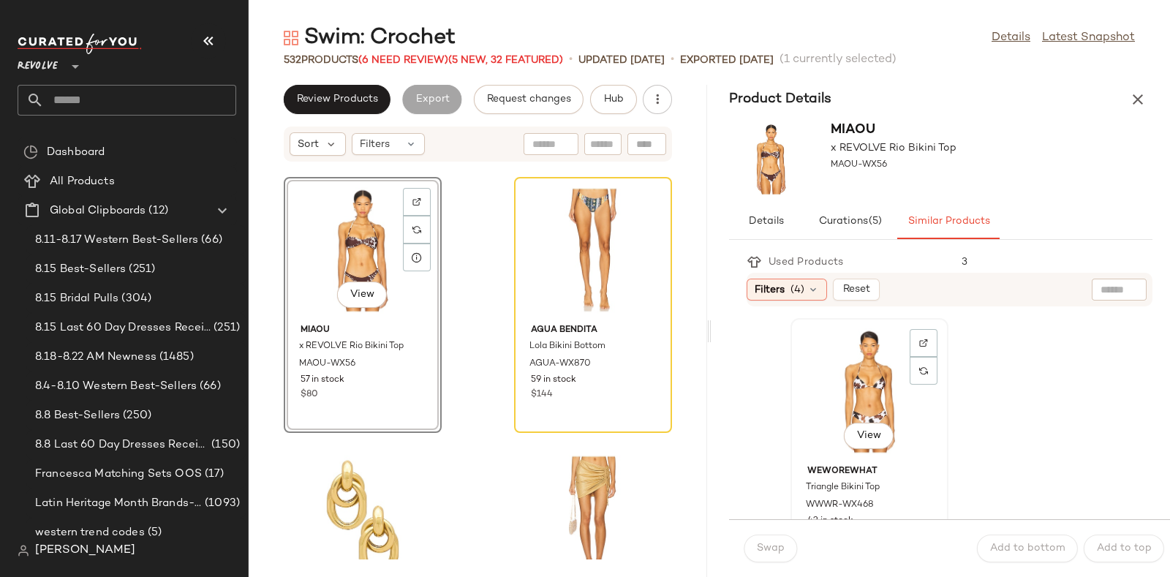
click at [861, 366] on div "View" at bounding box center [869, 391] width 148 height 136
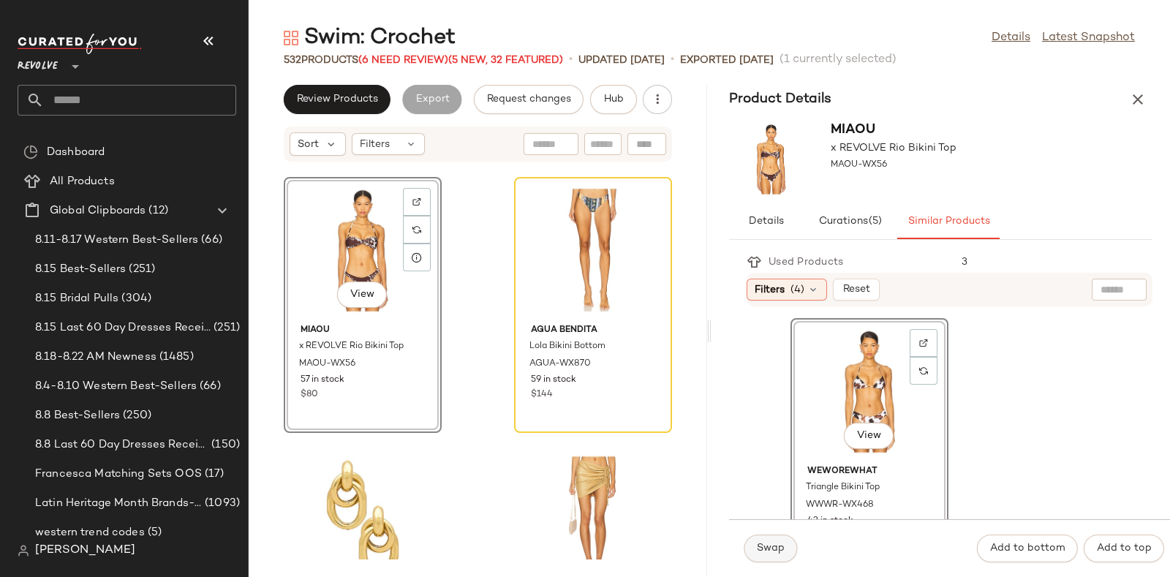
click at [766, 548] on span "Swap" at bounding box center [770, 549] width 29 height 12
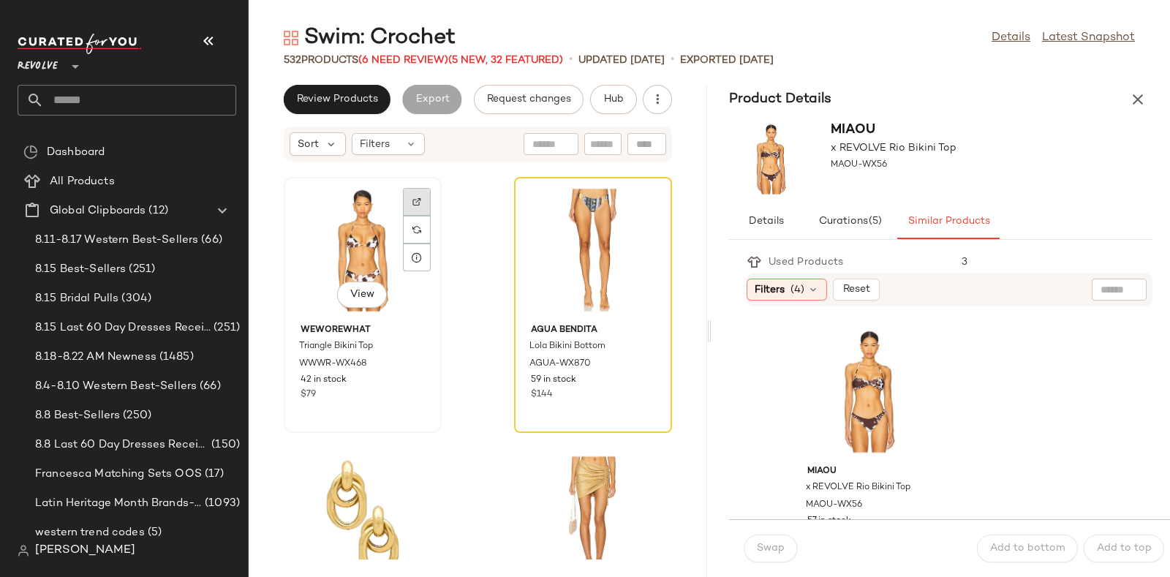
click at [412, 216] on div at bounding box center [417, 230] width 28 height 28
click at [605, 88] on button "Hub" at bounding box center [613, 99] width 47 height 29
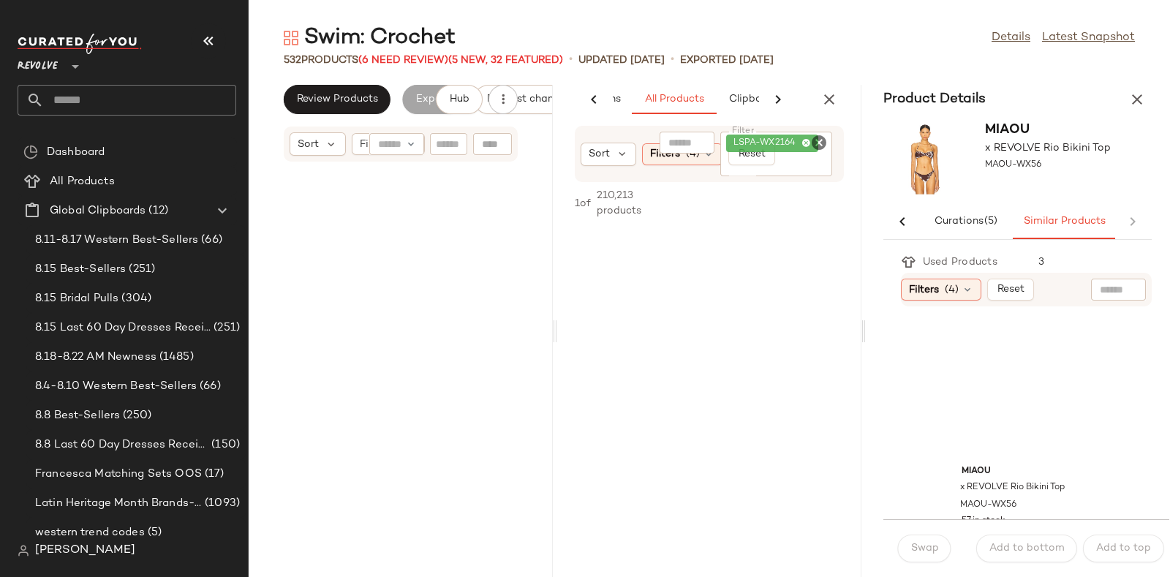
scroll to position [44957, 0]
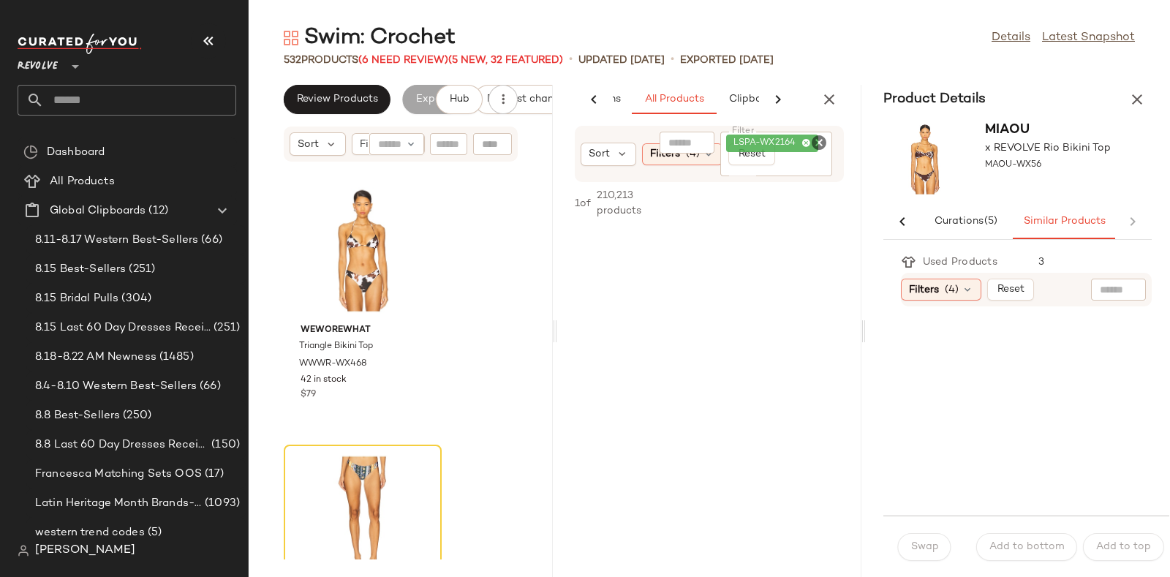
click at [1152, 89] on div "Product Details" at bounding box center [1018, 99] width 304 height 29
click at [1138, 94] on icon "button" at bounding box center [1137, 100] width 18 height 18
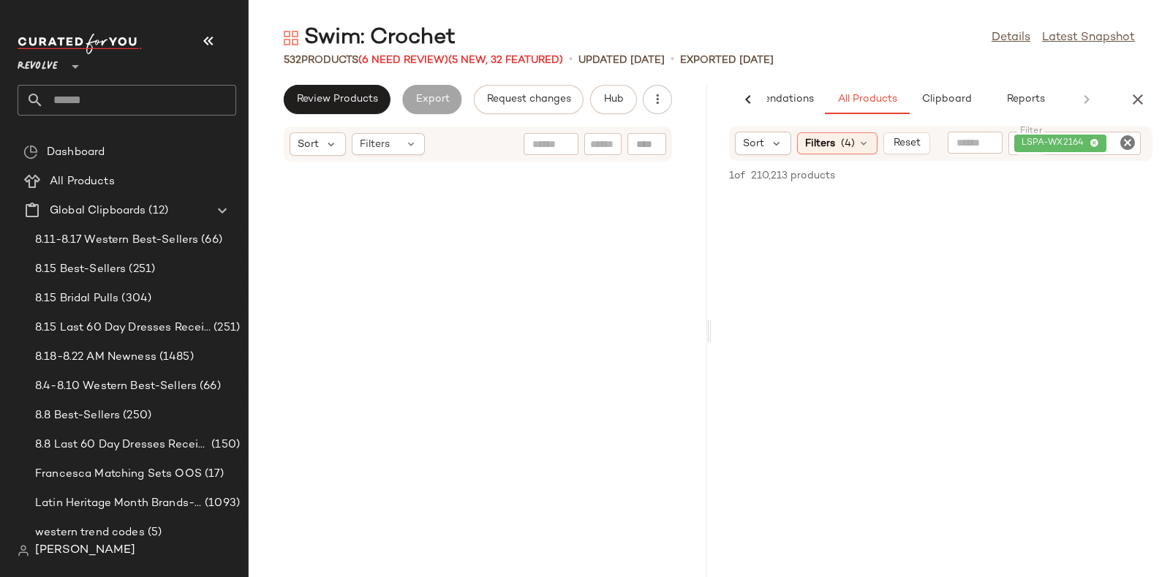
scroll to position [22478, 0]
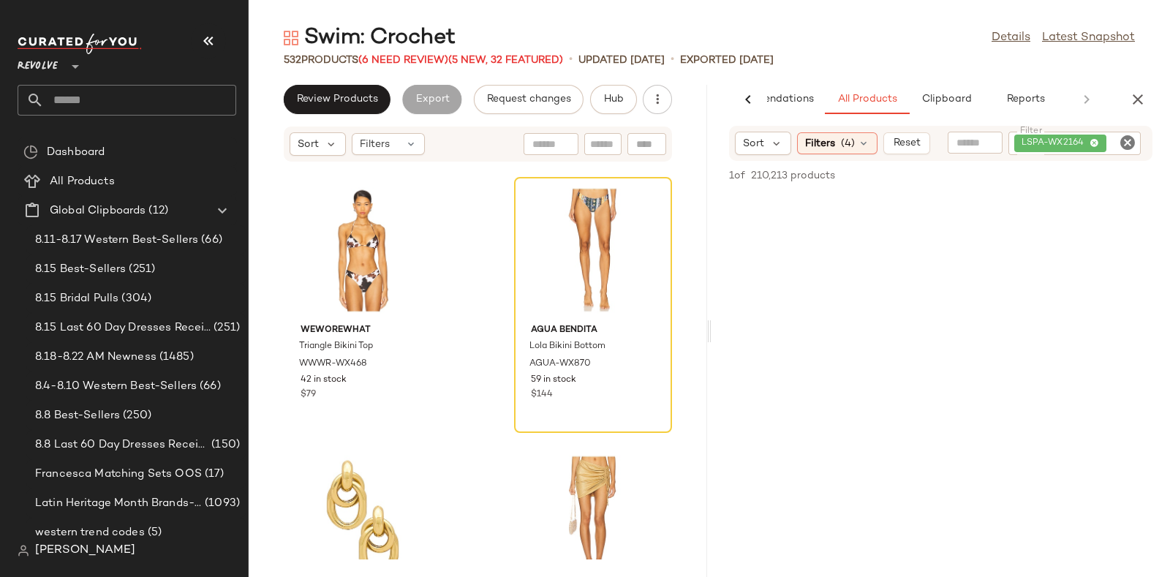
click at [1129, 139] on icon "Clear Filter" at bounding box center [1128, 143] width 18 height 18
paste input "**********"
type input "**********"
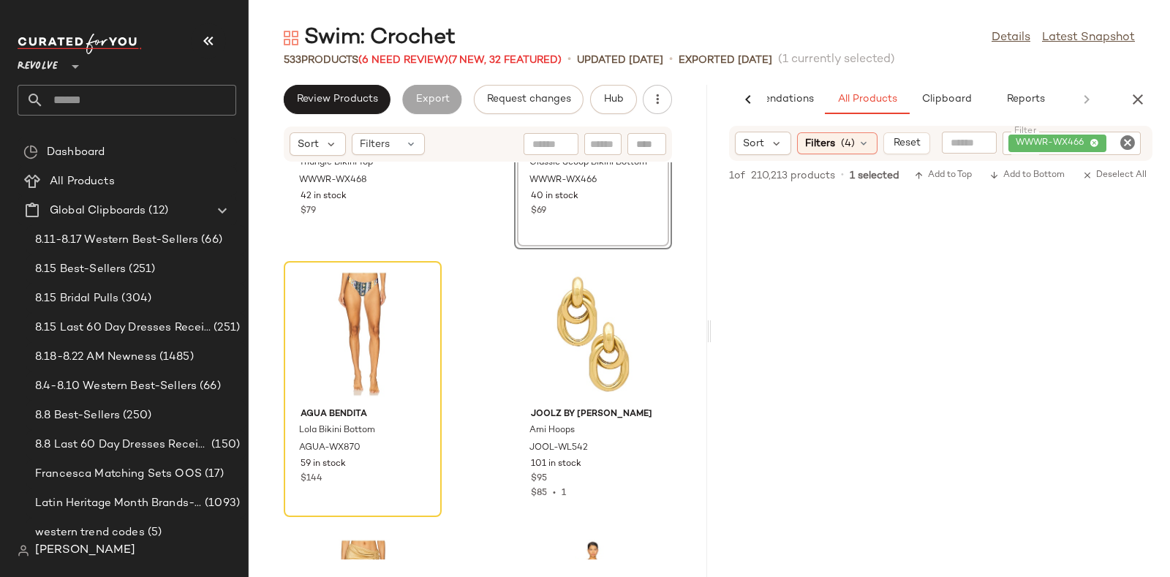
scroll to position [22663, 0]
click at [415, 314] on icon at bounding box center [417, 313] width 10 height 10
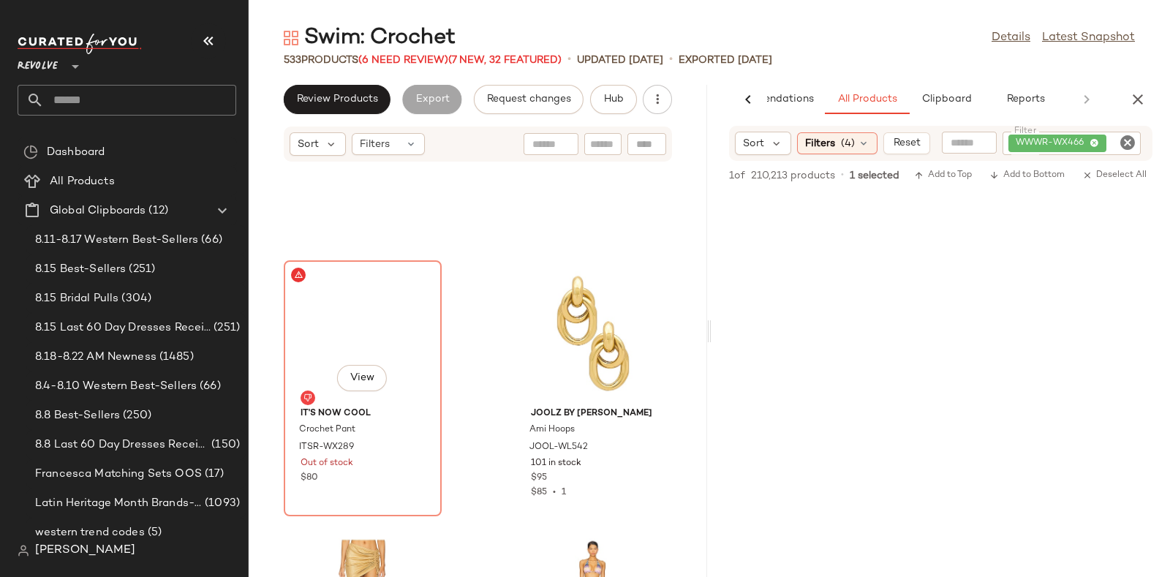
scroll to position [22745, 0]
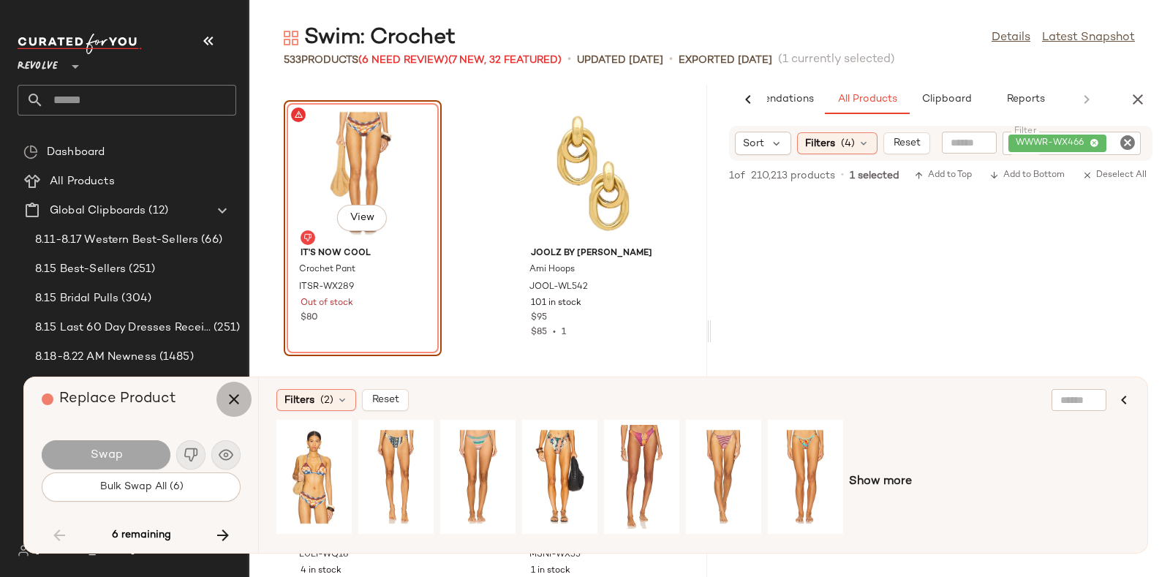
click at [232, 390] on icon "button" at bounding box center [234, 399] width 18 height 18
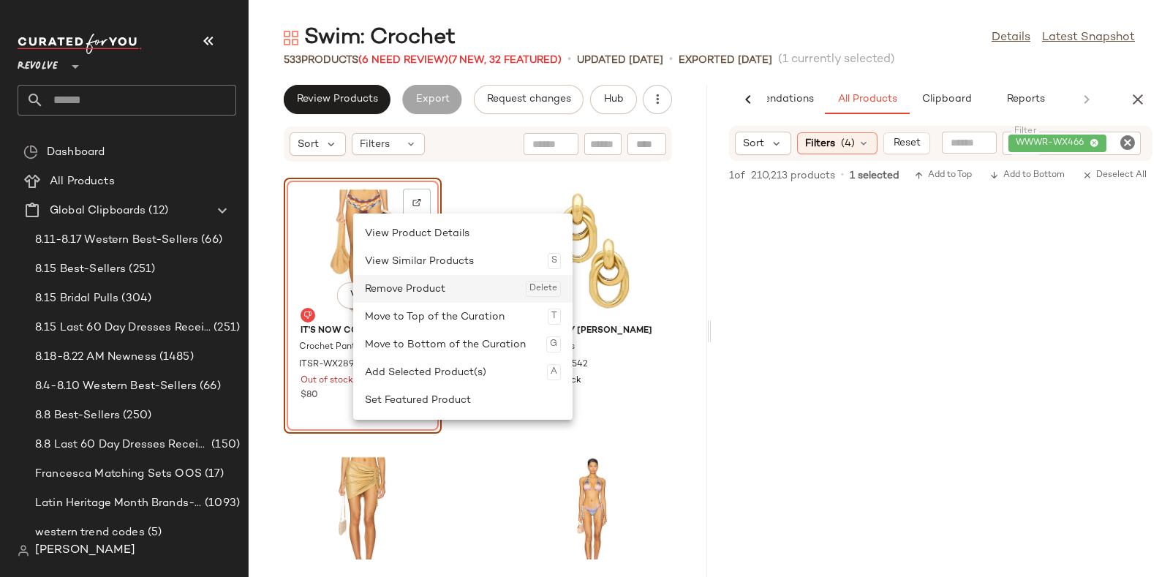
click at [396, 289] on div "Remove Product Delete" at bounding box center [463, 289] width 196 height 28
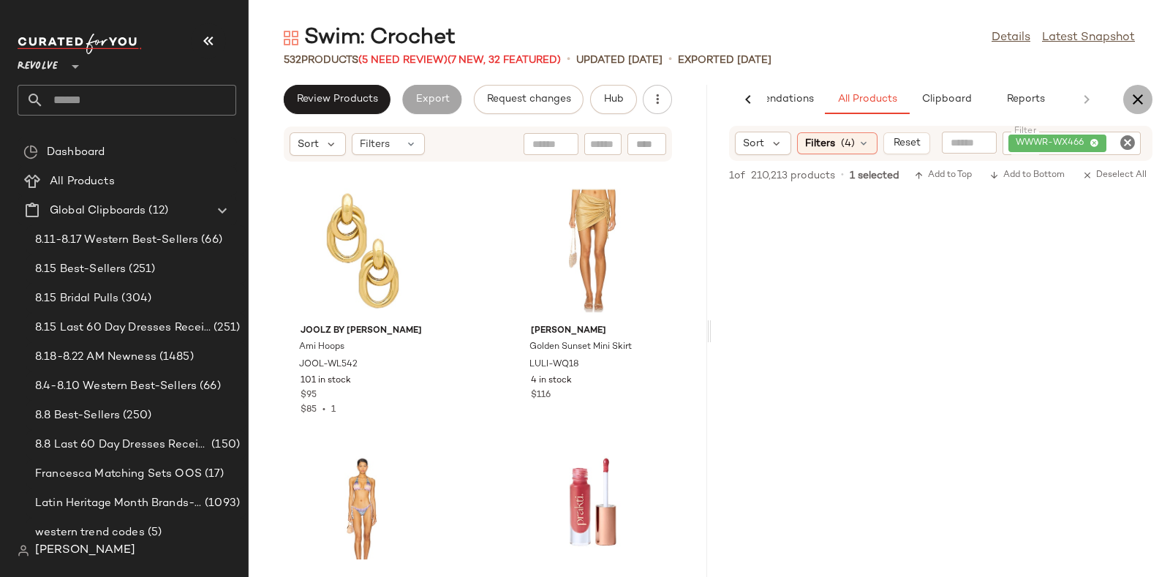
click at [1139, 95] on icon "button" at bounding box center [1138, 100] width 18 height 18
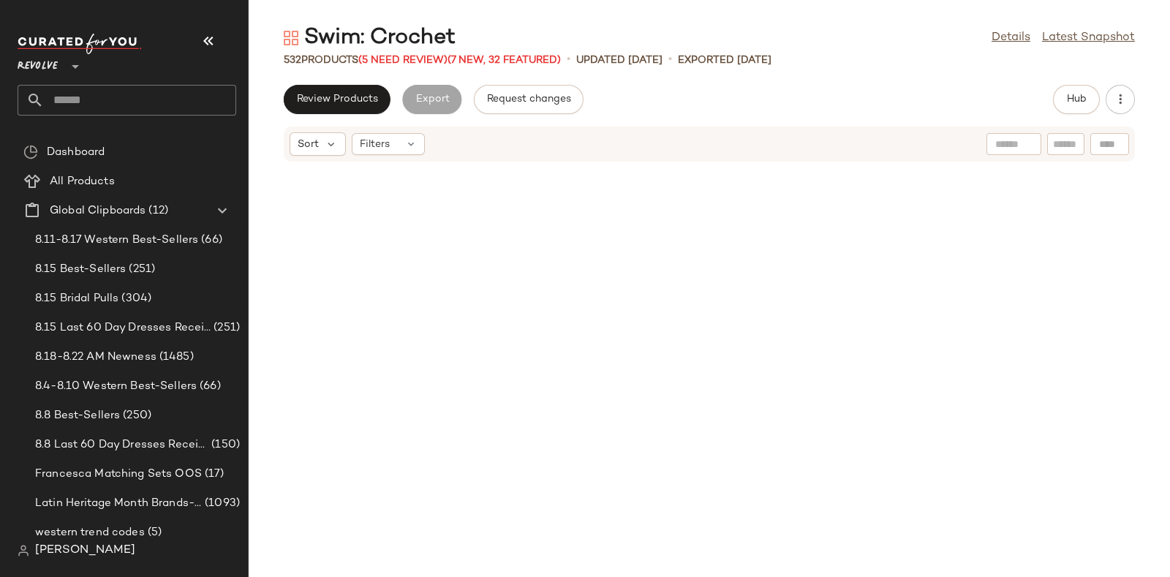
scroll to position [9098, 0]
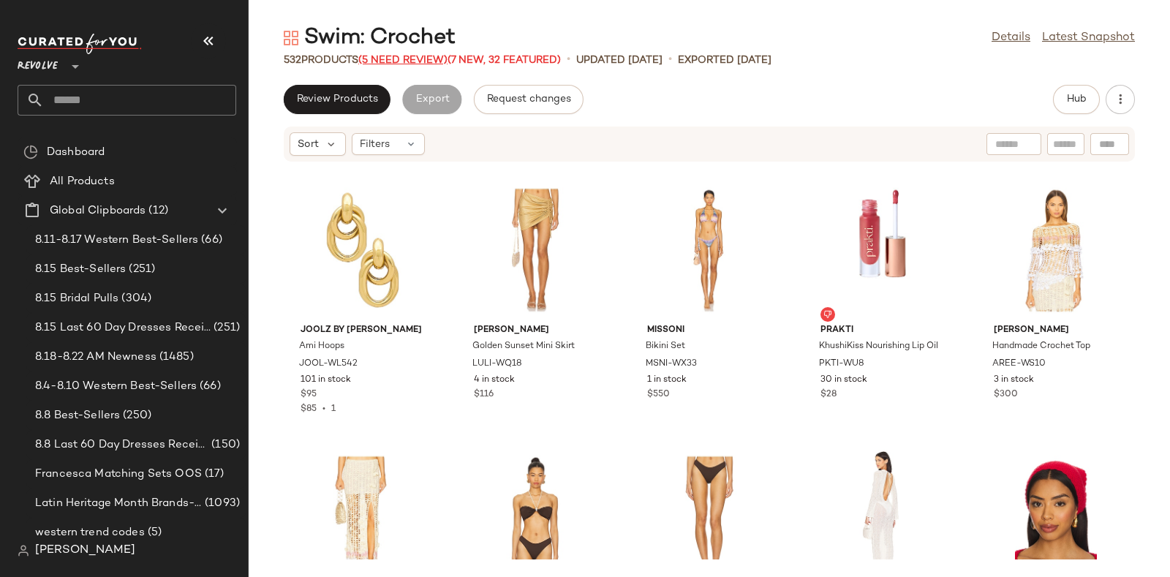
click at [396, 57] on span "(5 Need Review)" at bounding box center [402, 60] width 89 height 11
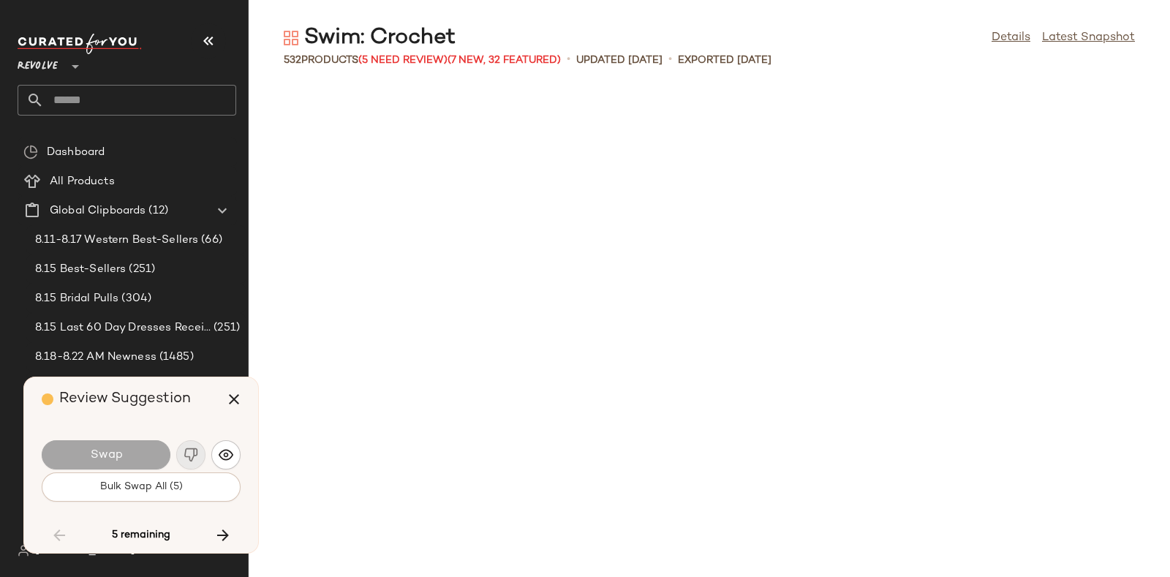
scroll to position [14450, 0]
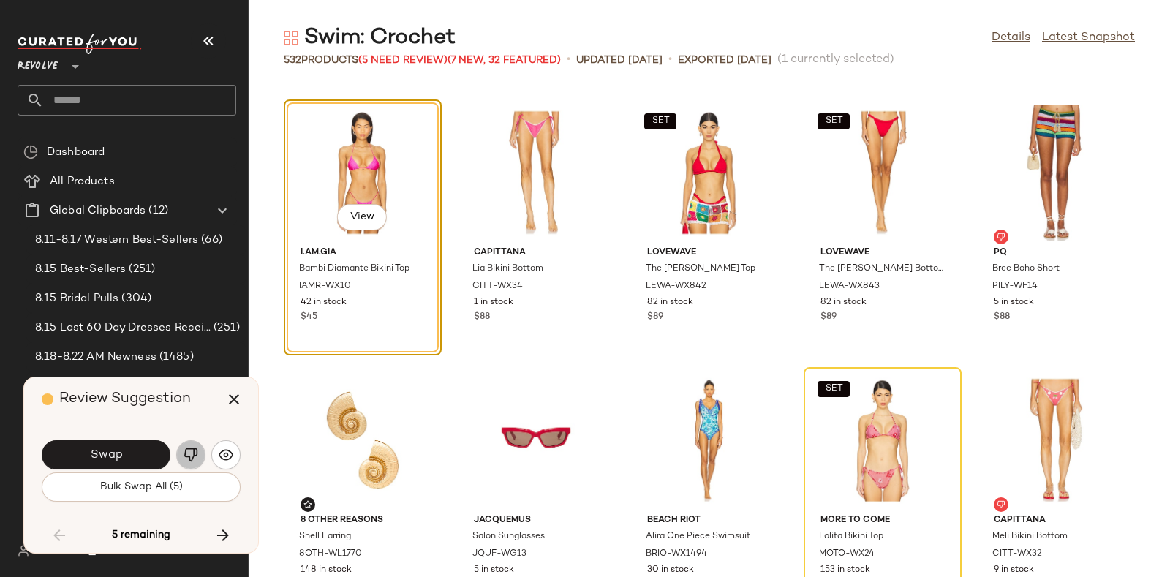
click at [187, 451] on img "button" at bounding box center [191, 454] width 15 height 15
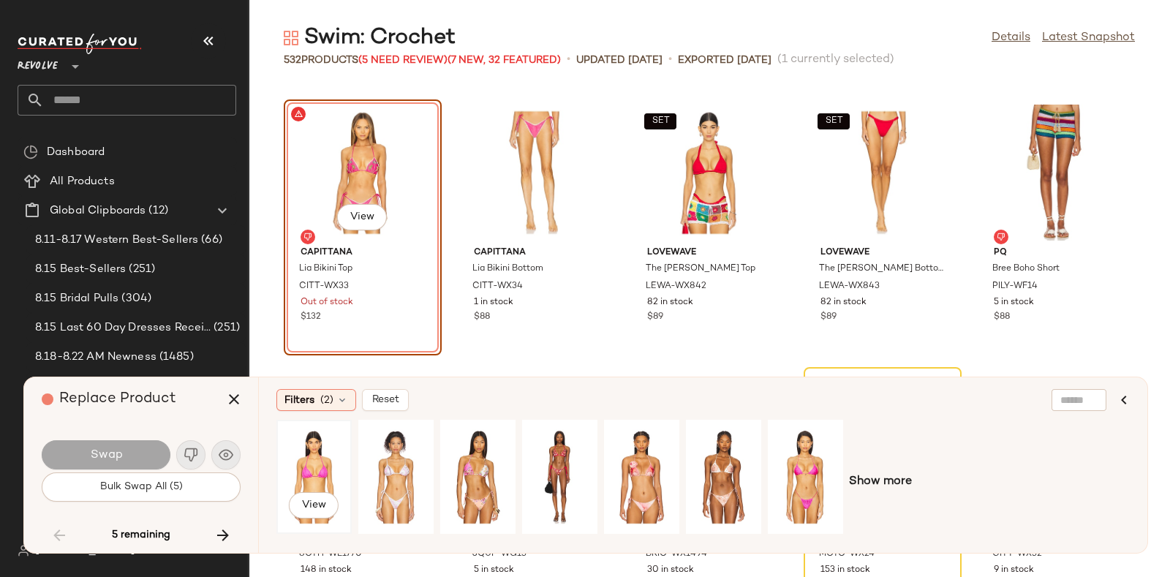
click at [333, 453] on div "View" at bounding box center [313, 477] width 65 height 104
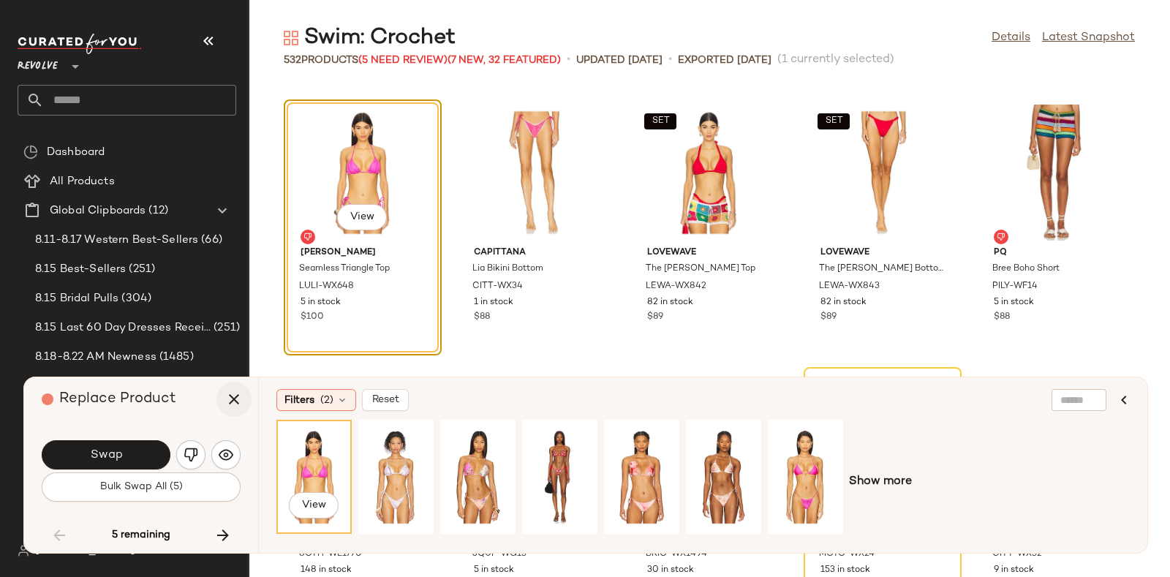
click at [229, 395] on icon "button" at bounding box center [234, 399] width 18 height 18
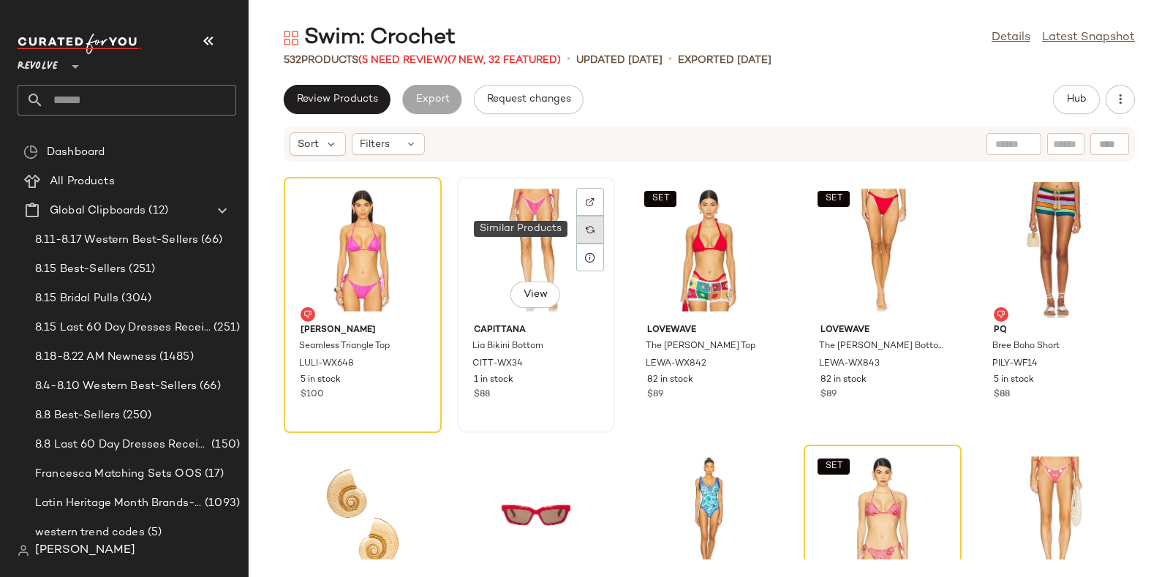
click at [591, 228] on img at bounding box center [590, 229] width 9 height 9
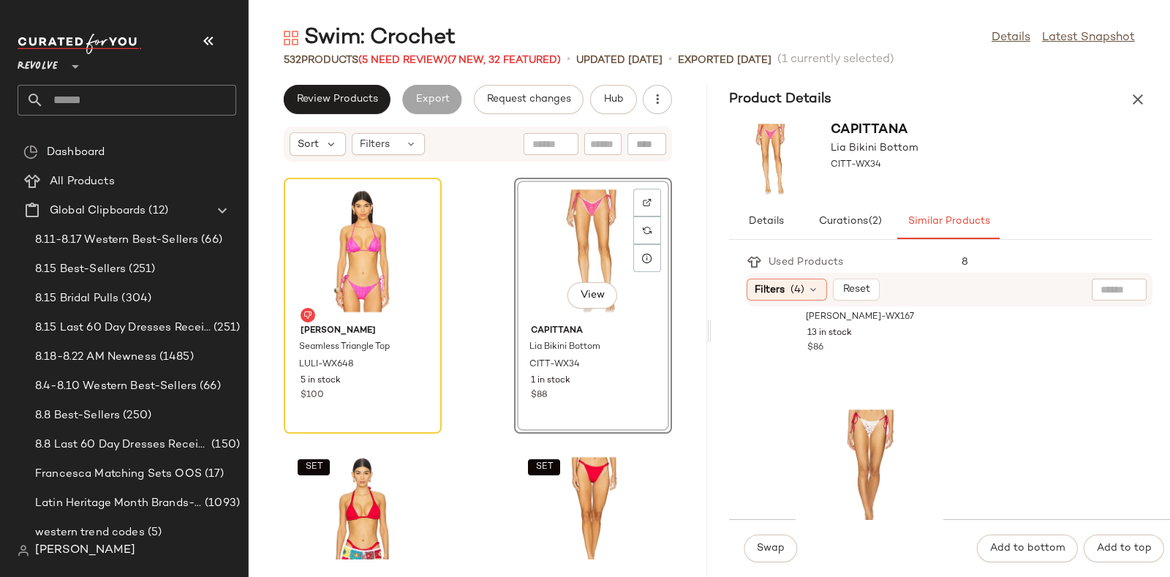
scroll to position [768, 0]
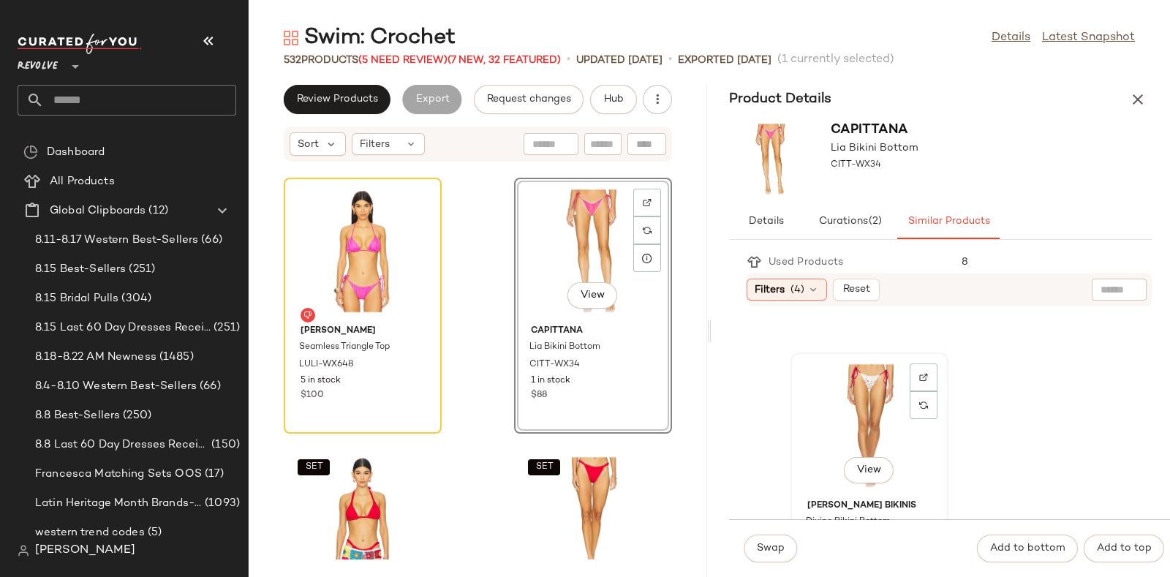
click at [855, 404] on div "View" at bounding box center [869, 426] width 148 height 136
click at [774, 552] on span "Swap" at bounding box center [770, 549] width 29 height 12
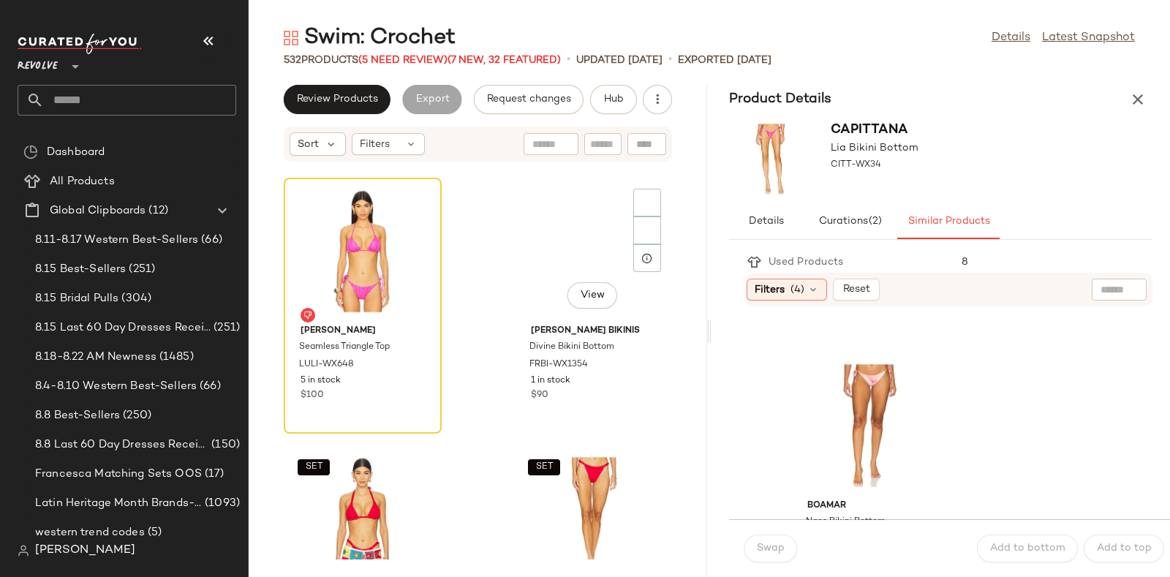
scroll to position [1036, 0]
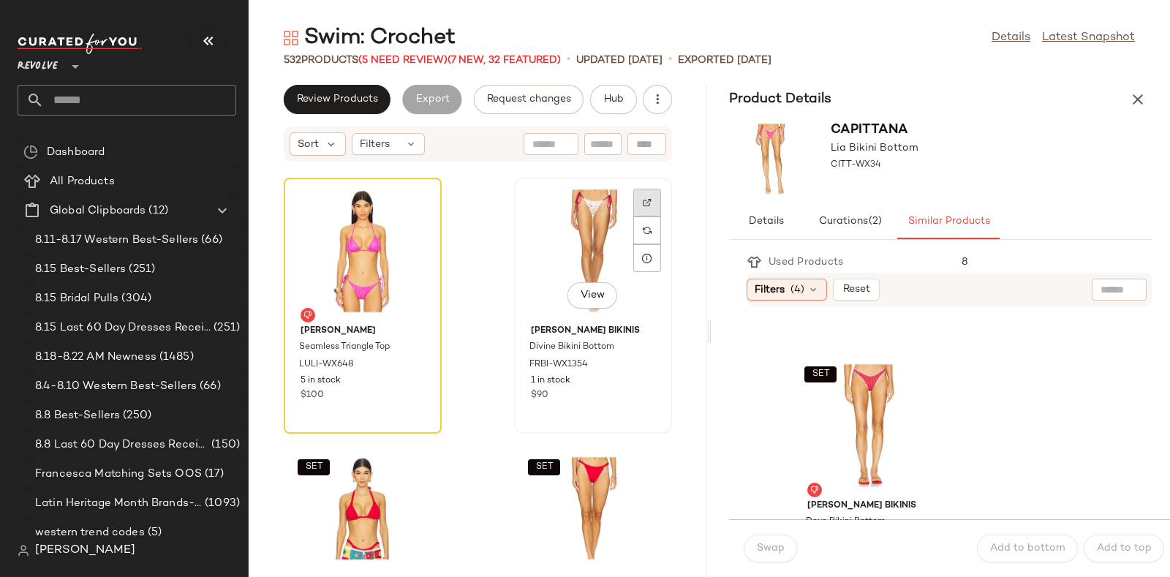
click at [633, 216] on div at bounding box center [647, 230] width 28 height 28
click at [608, 95] on span "Hub" at bounding box center [613, 100] width 20 height 12
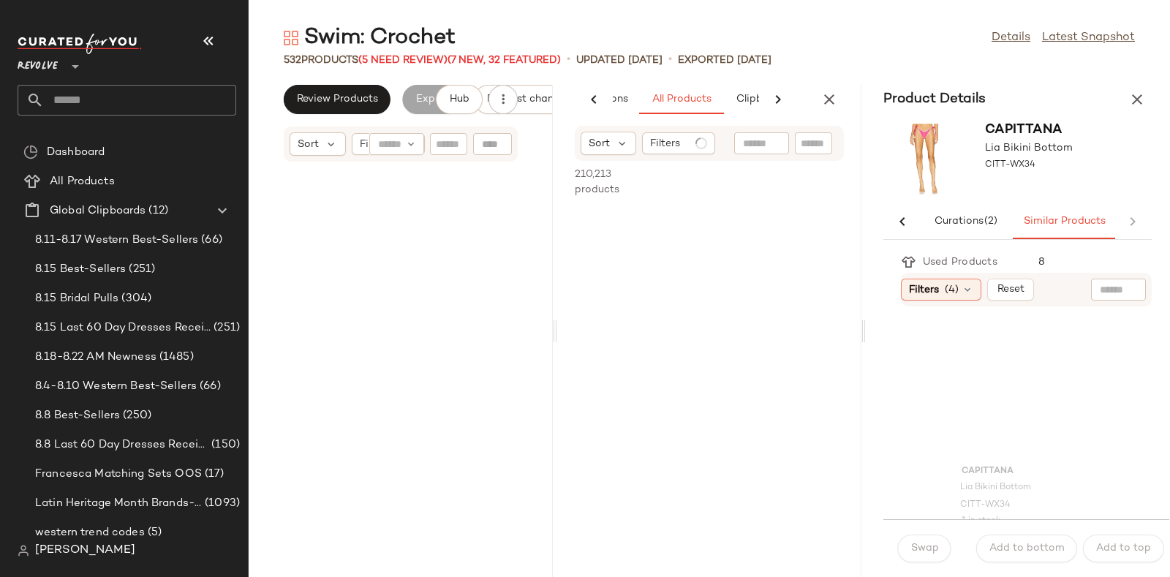
scroll to position [72251, 0]
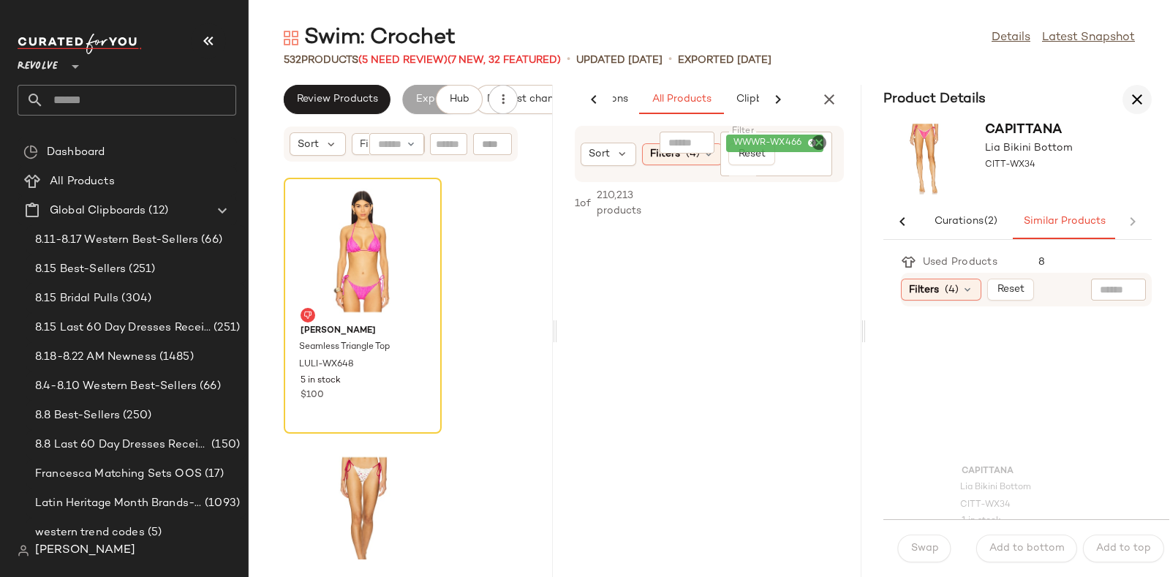
click at [1142, 93] on icon "button" at bounding box center [1137, 100] width 18 height 18
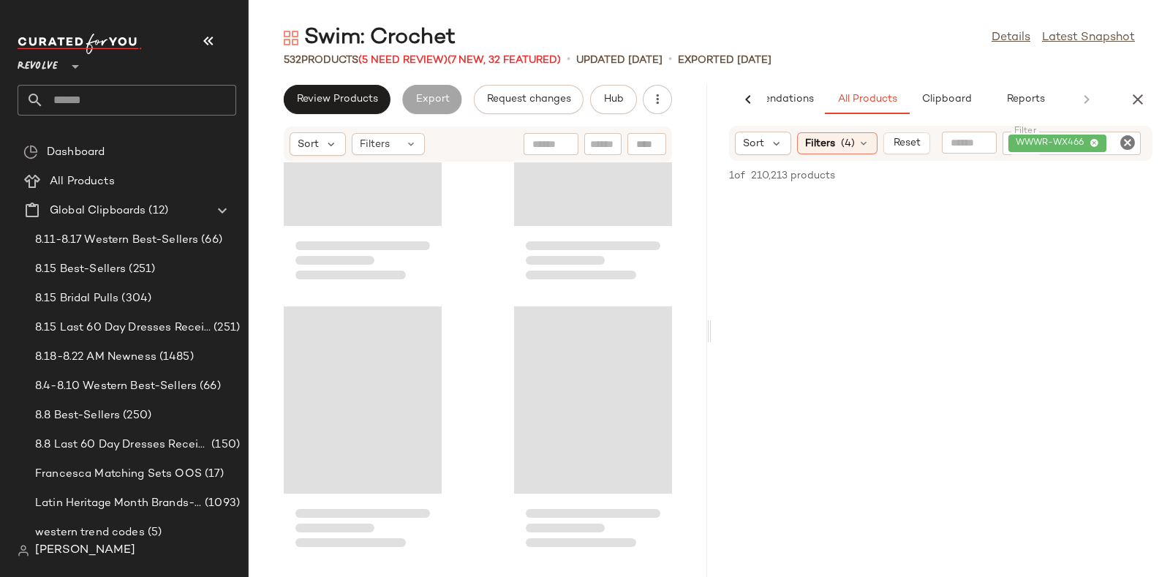
scroll to position [36125, 0]
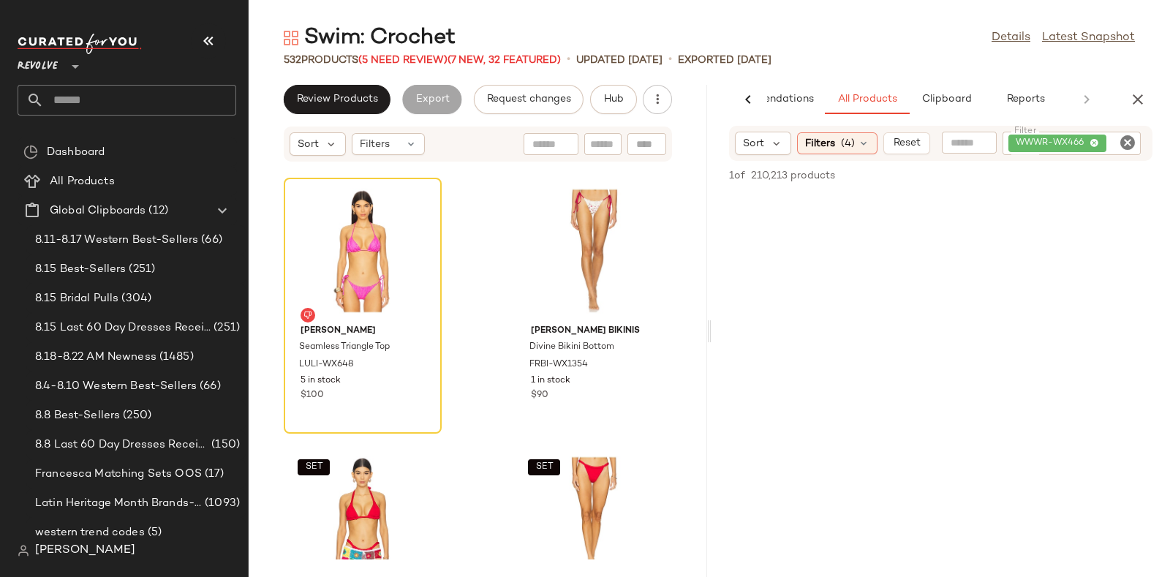
click at [1131, 142] on icon "Clear Filter" at bounding box center [1128, 143] width 18 height 18
paste input "**********"
type input "**********"
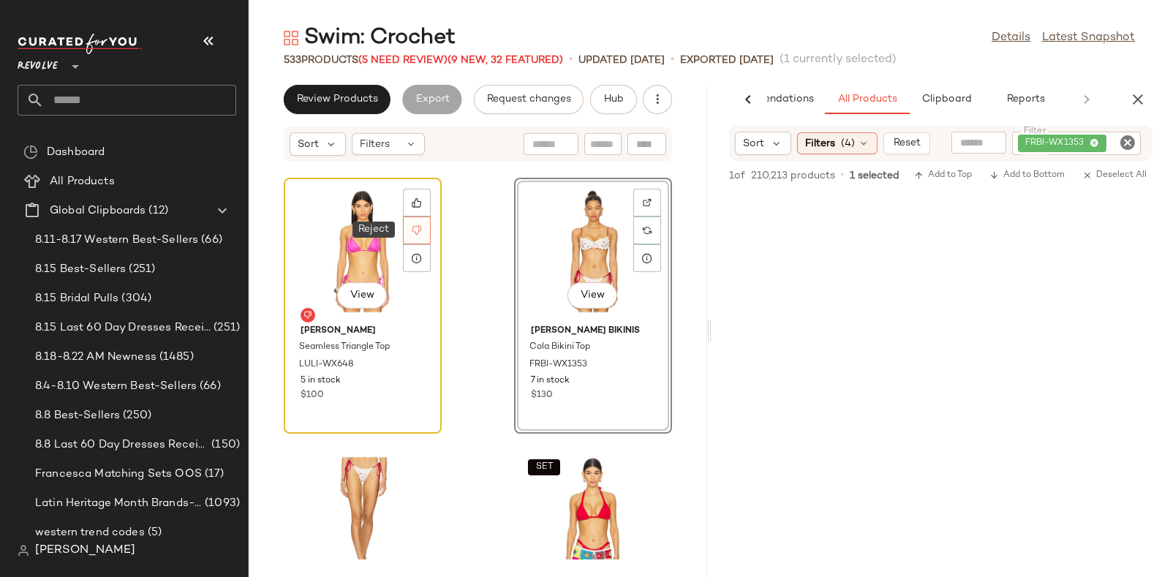
click at [413, 225] on icon at bounding box center [417, 230] width 10 height 10
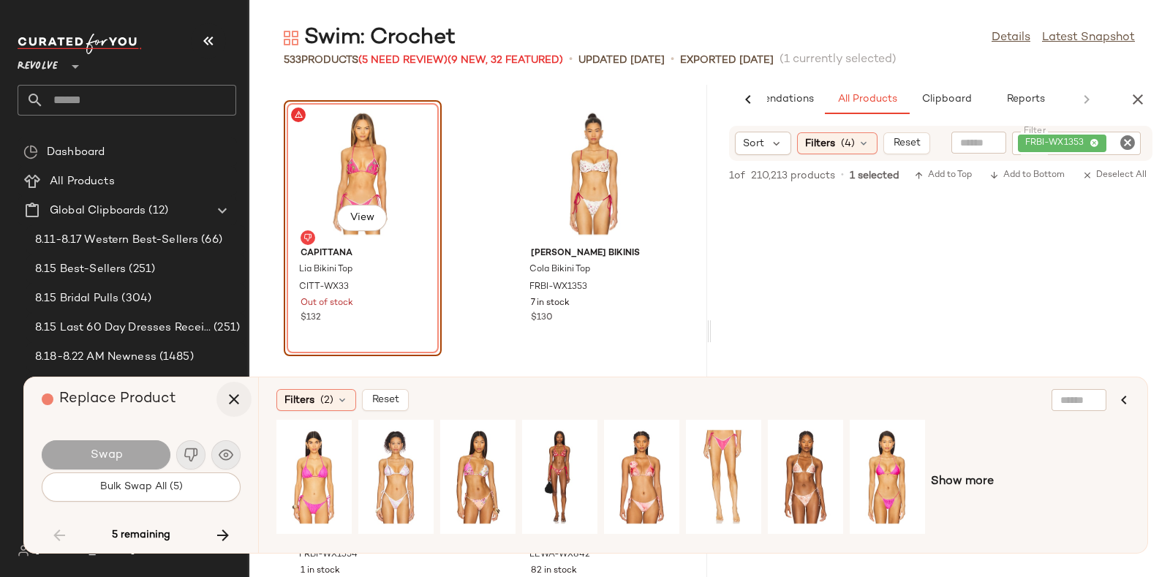
click at [230, 395] on icon "button" at bounding box center [234, 399] width 18 height 18
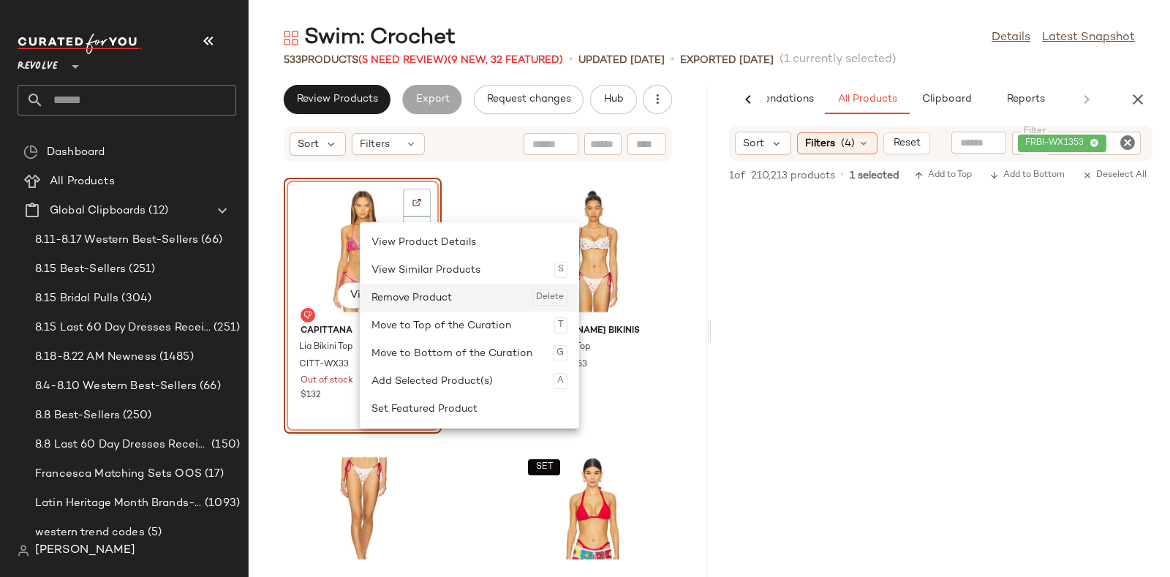
click at [397, 295] on div "Remove Product Delete" at bounding box center [469, 298] width 196 height 28
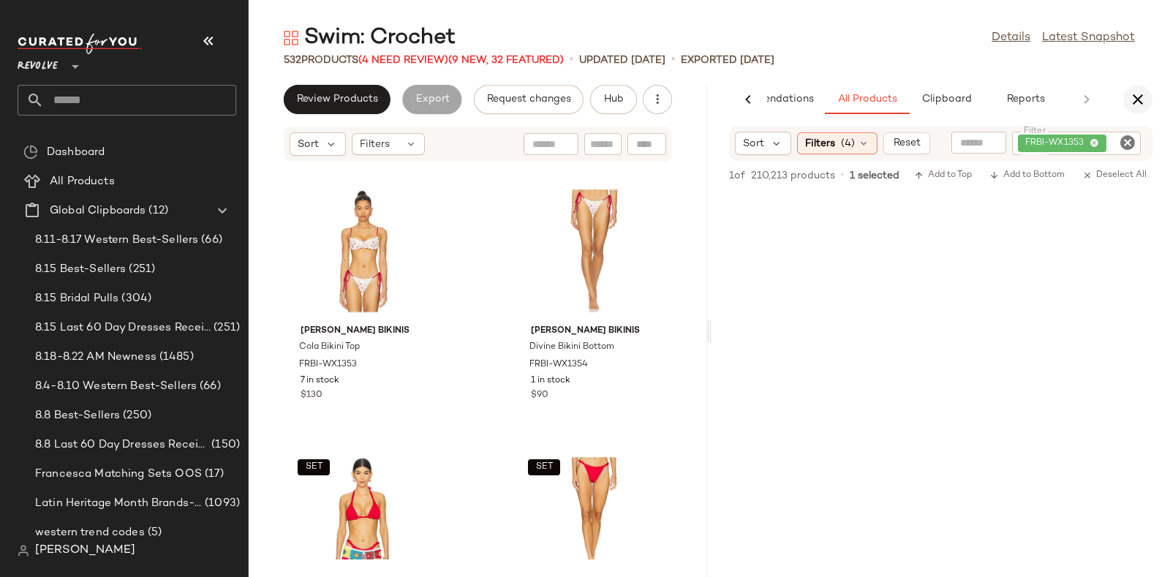
click at [1141, 96] on icon "button" at bounding box center [1138, 100] width 18 height 18
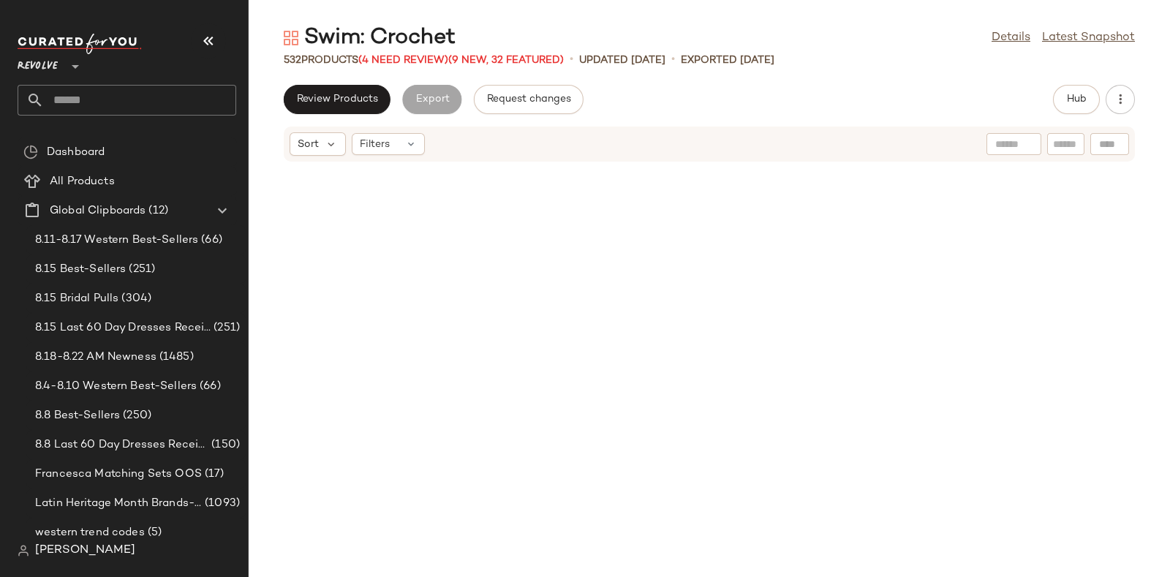
scroll to position [14450, 0]
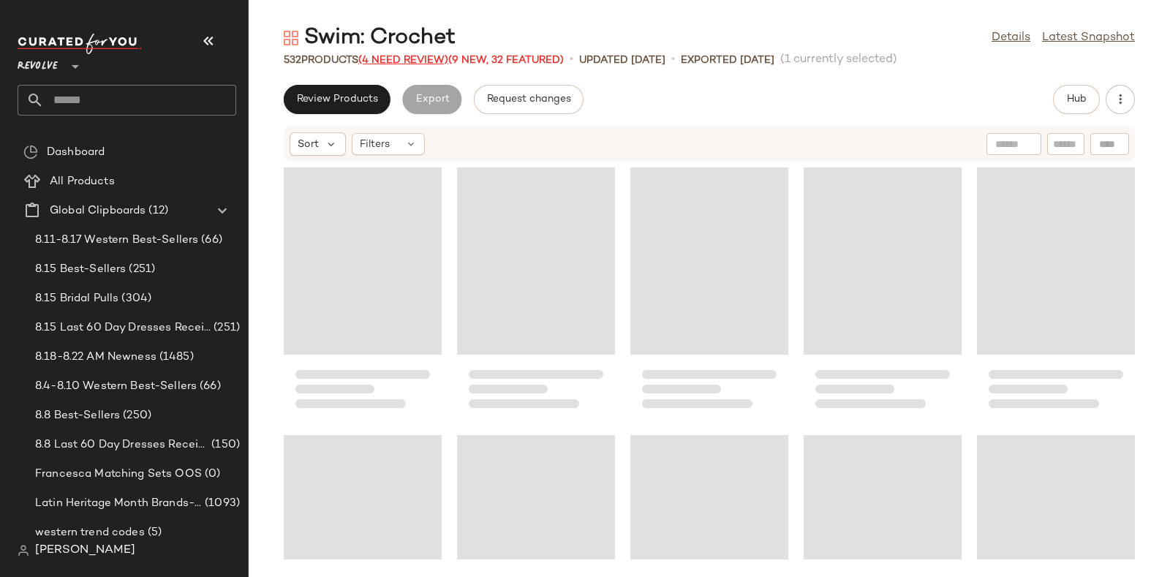
click at [404, 56] on span "(4 Need Review)" at bounding box center [403, 60] width 90 height 11
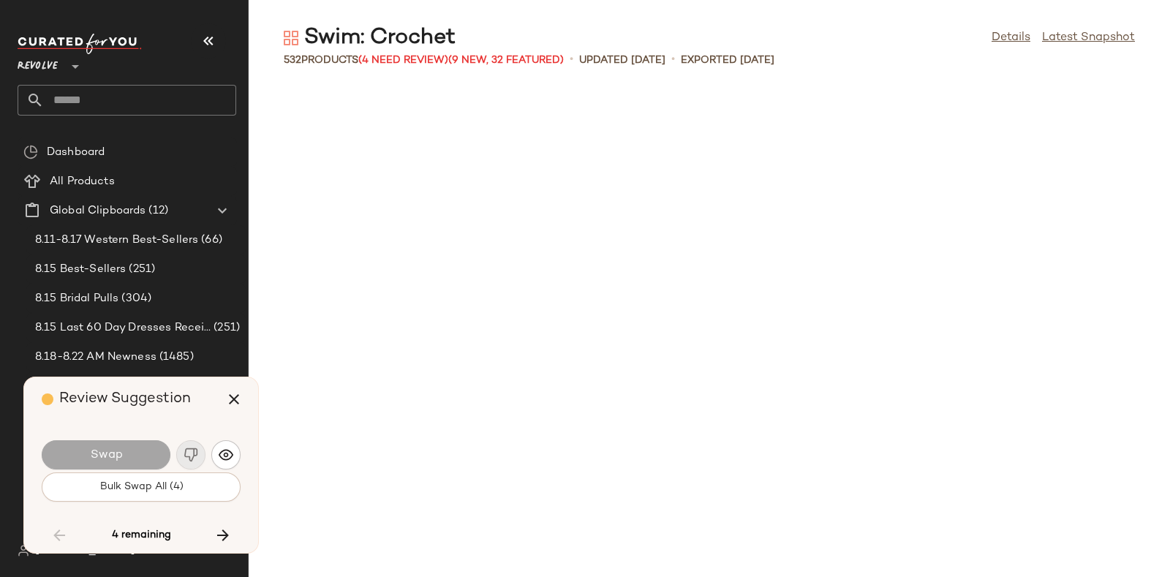
scroll to position [14718, 0]
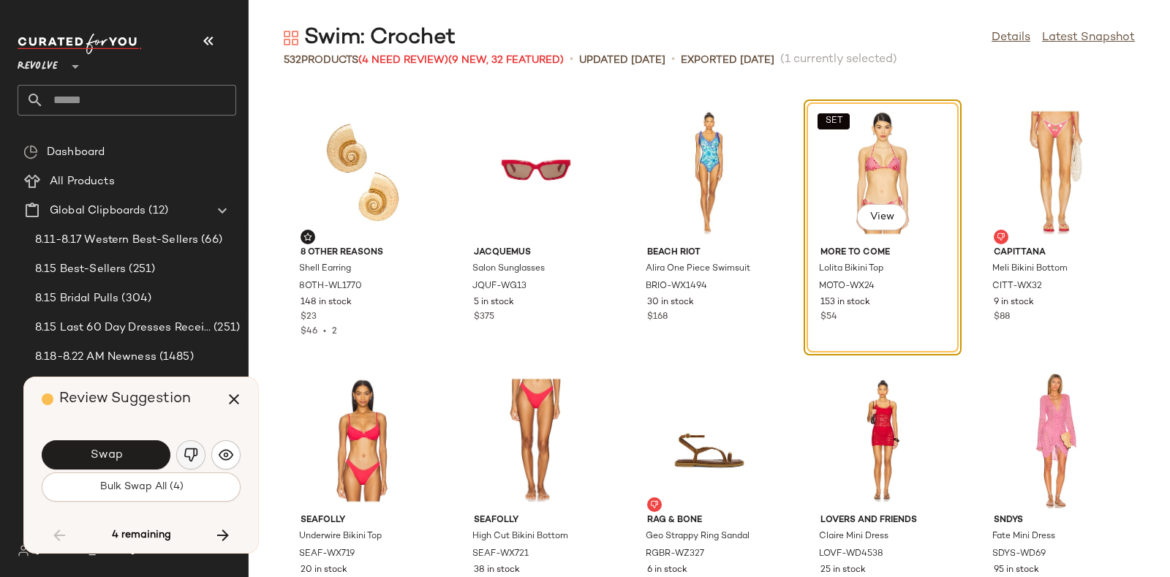
click at [186, 447] on img "button" at bounding box center [191, 454] width 15 height 15
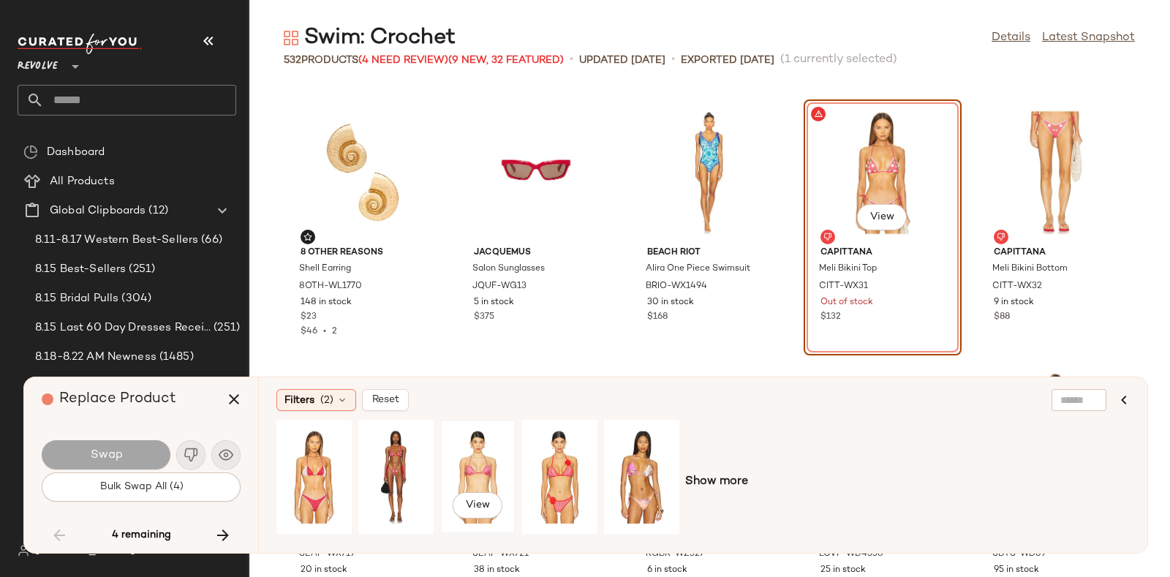
click at [482, 464] on div "View" at bounding box center [477, 477] width 65 height 104
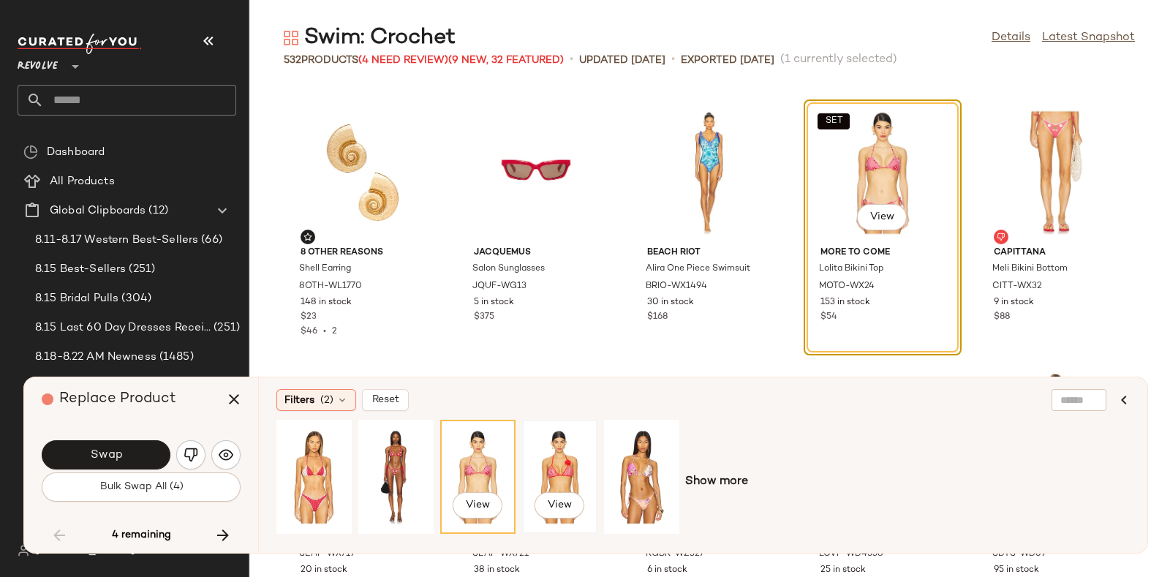
click at [556, 453] on div "View" at bounding box center [559, 477] width 65 height 104
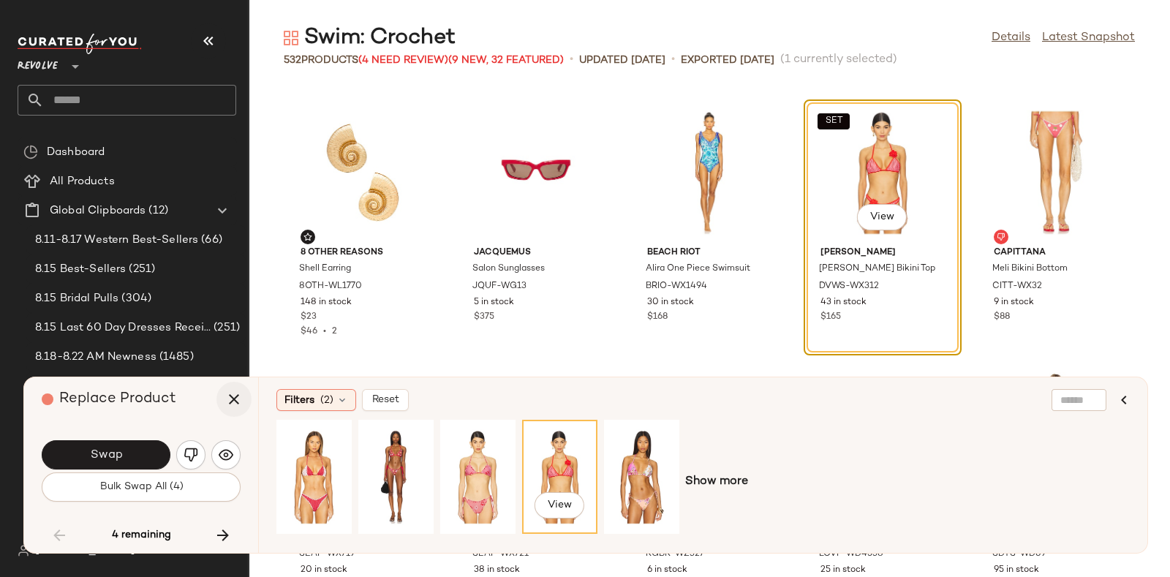
click at [235, 397] on icon "button" at bounding box center [234, 399] width 18 height 18
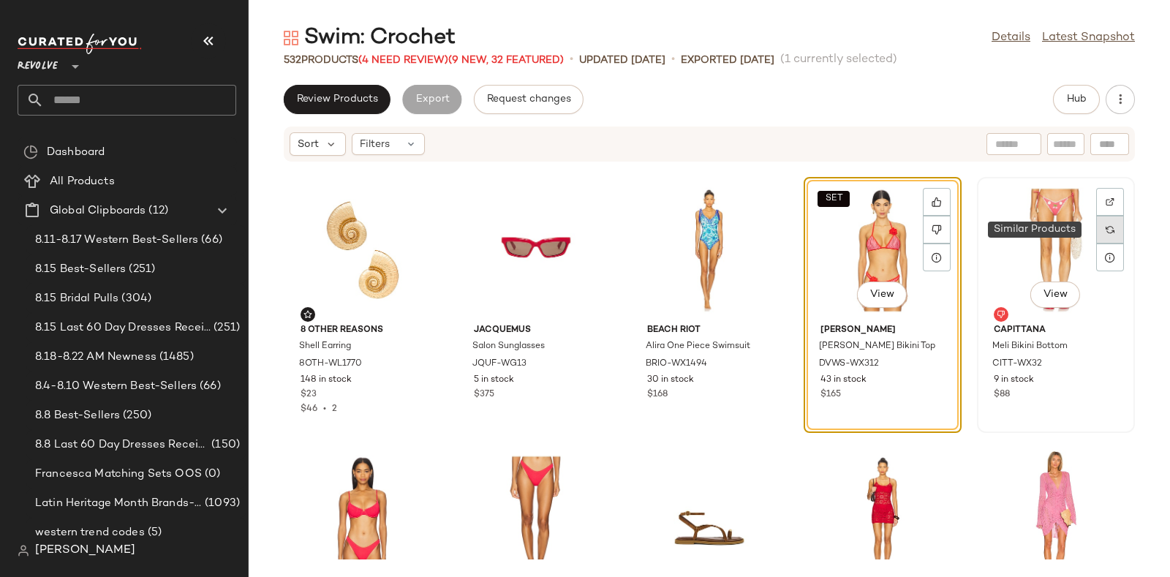
click at [1098, 222] on div at bounding box center [1110, 230] width 28 height 28
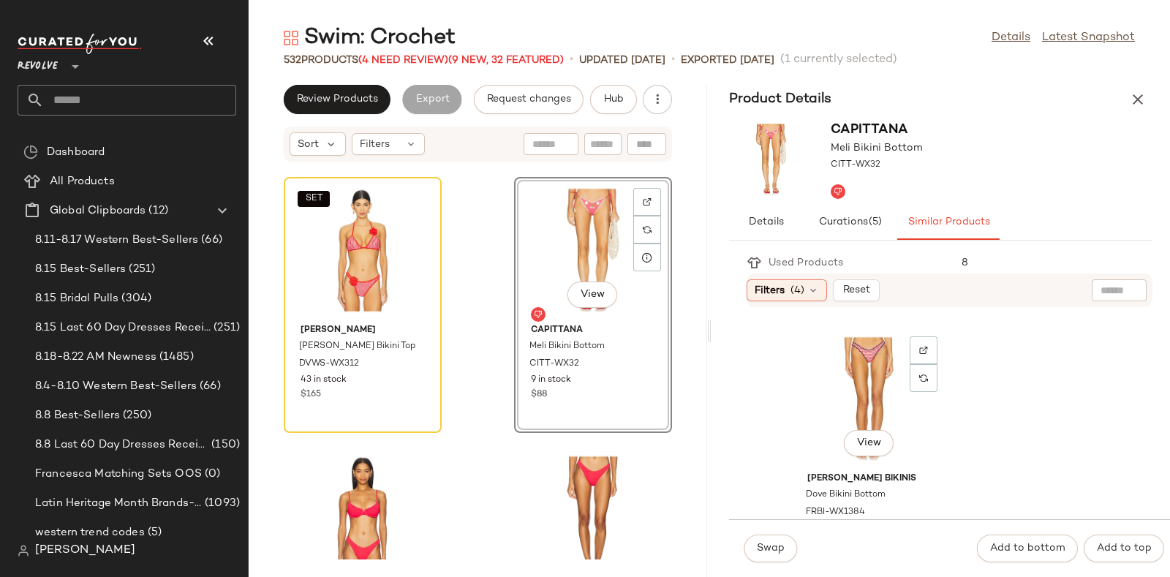
scroll to position [2393, 0]
click at [844, 378] on div "View" at bounding box center [869, 407] width 148 height 136
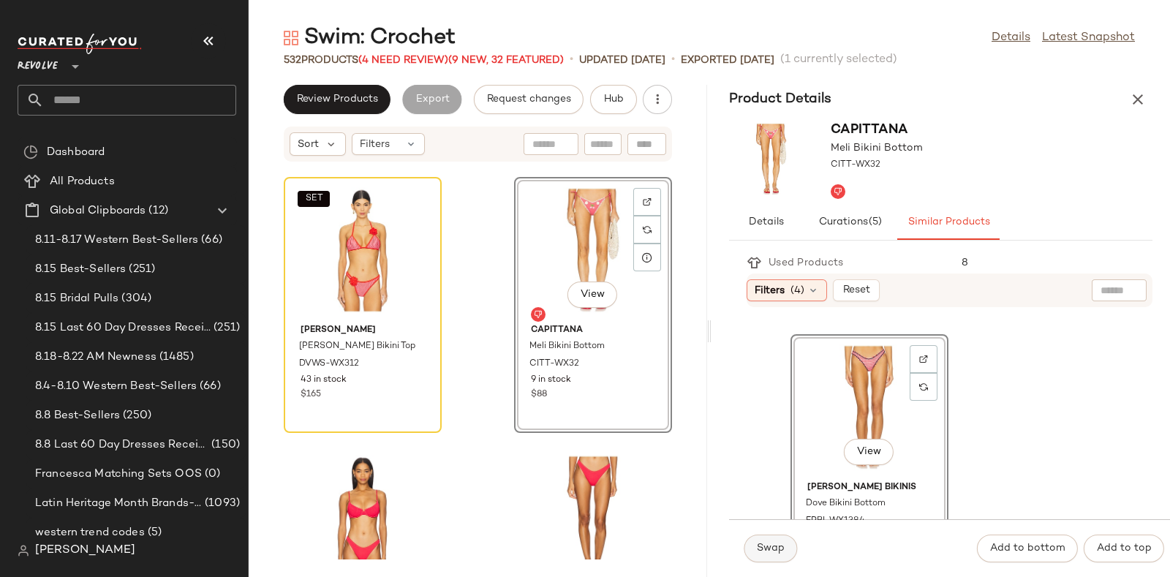
click at [768, 549] on span "Swap" at bounding box center [770, 549] width 29 height 12
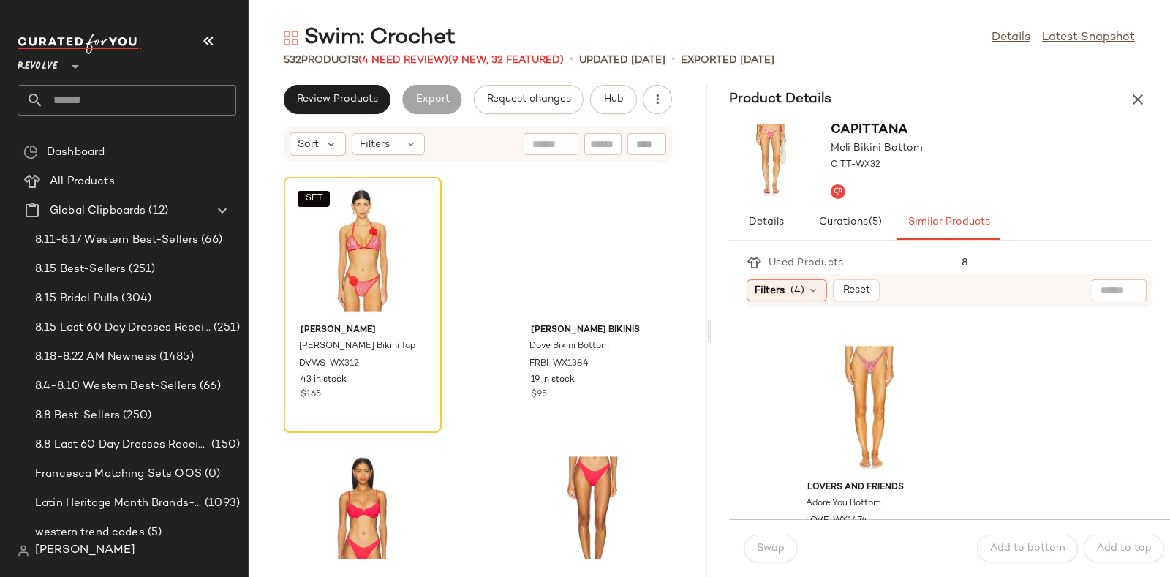
scroll to position [2661, 0]
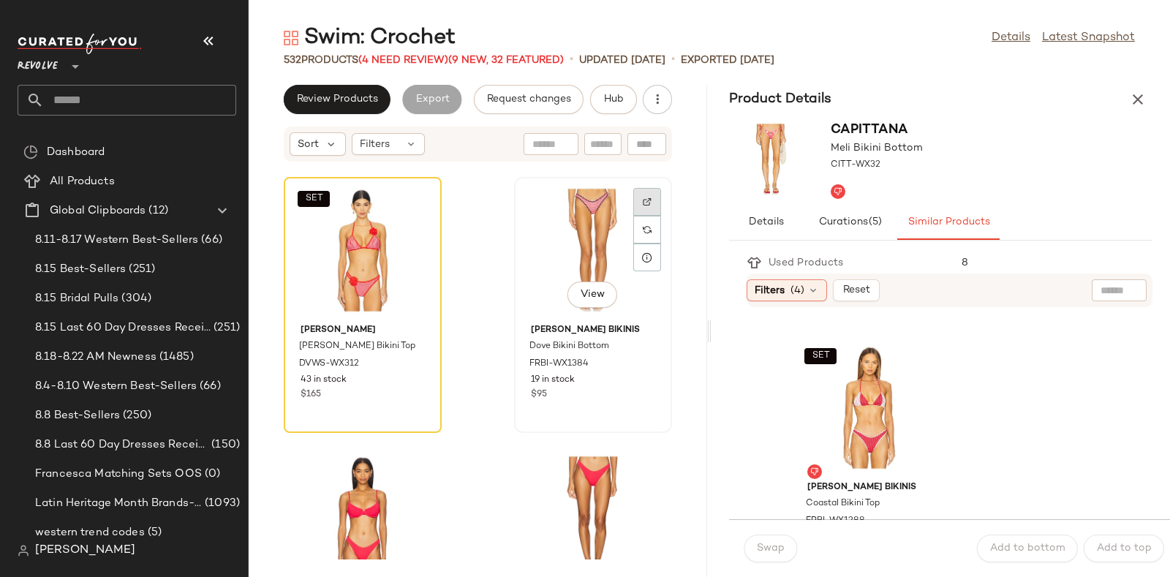
click at [643, 197] on img at bounding box center [647, 201] width 9 height 9
click at [608, 100] on span "Hub" at bounding box center [613, 100] width 20 height 12
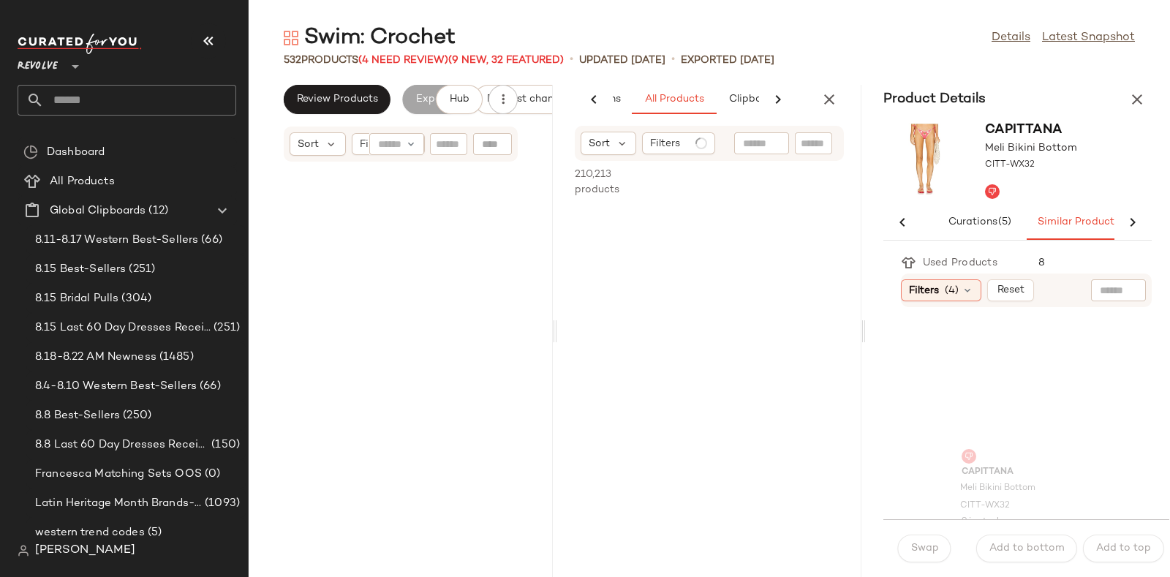
scroll to position [0, 77]
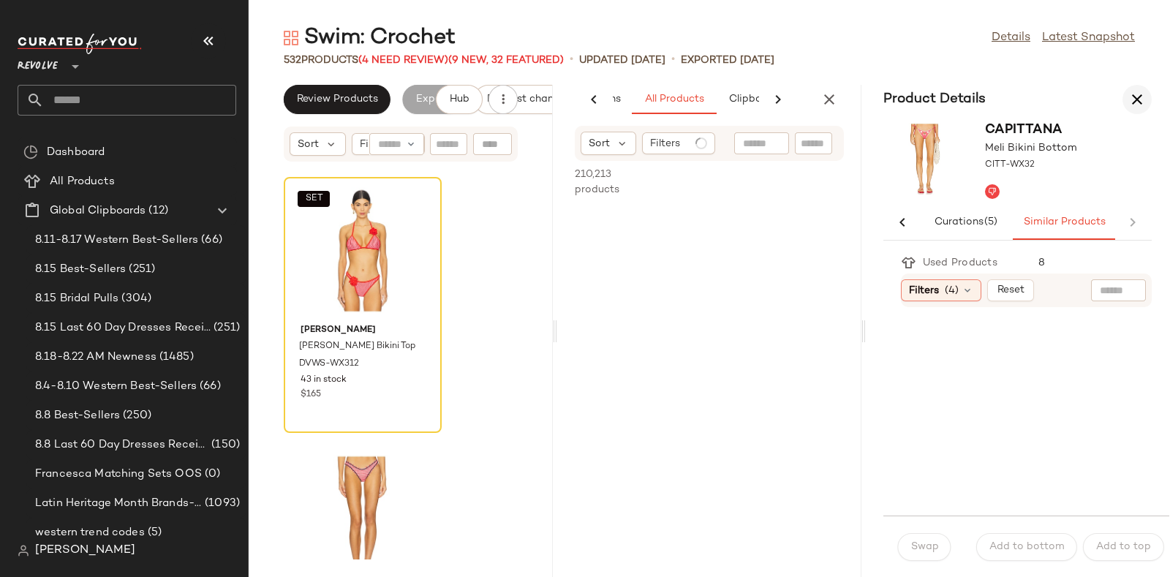
click at [1132, 97] on icon "button" at bounding box center [1137, 100] width 18 height 18
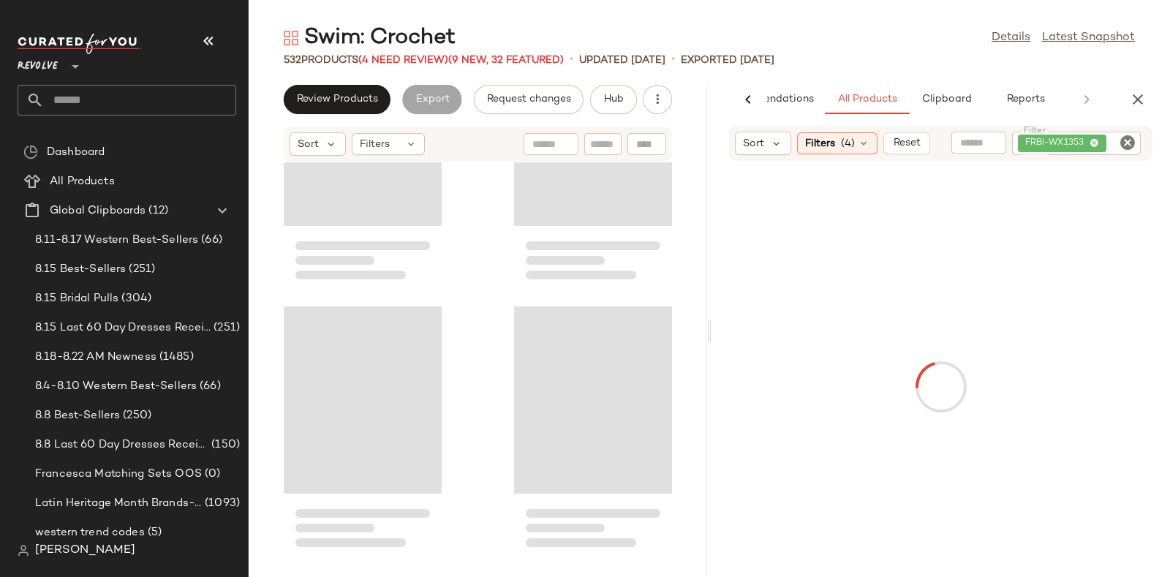
scroll to position [37196, 0]
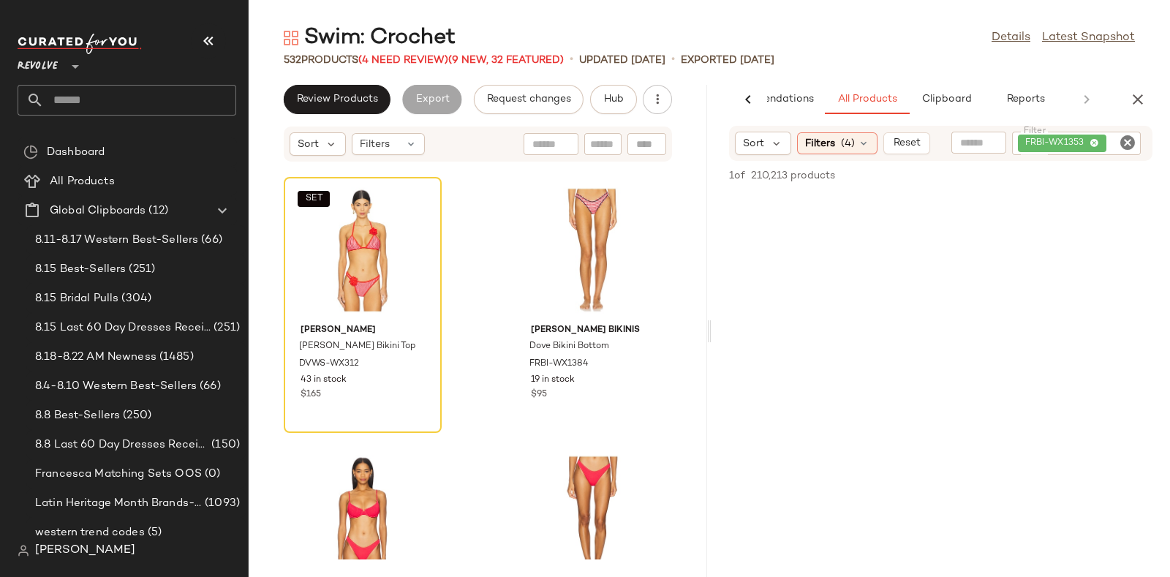
click at [1124, 139] on icon "Clear Filter" at bounding box center [1128, 143] width 18 height 18
paste input "**********"
type input "**********"
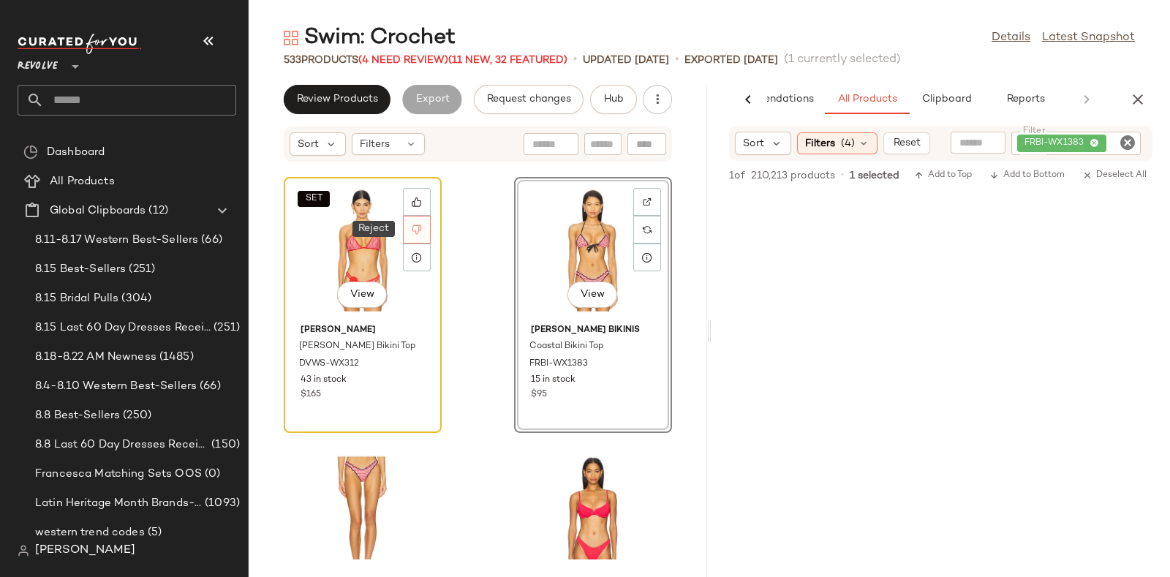
click at [417, 230] on icon at bounding box center [417, 229] width 10 height 10
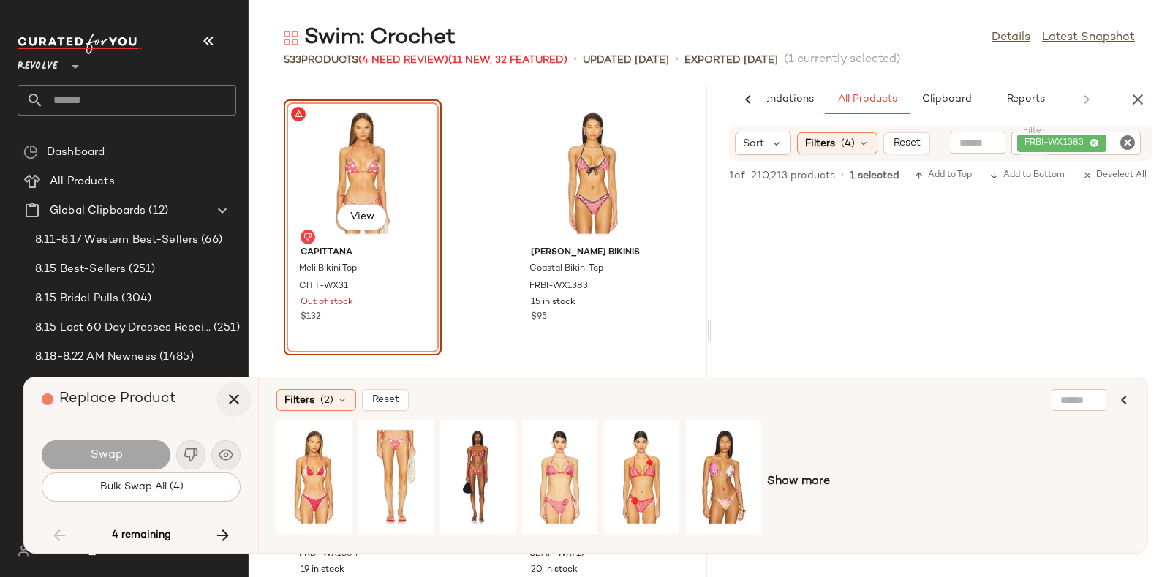
click at [230, 398] on icon "button" at bounding box center [234, 399] width 18 height 18
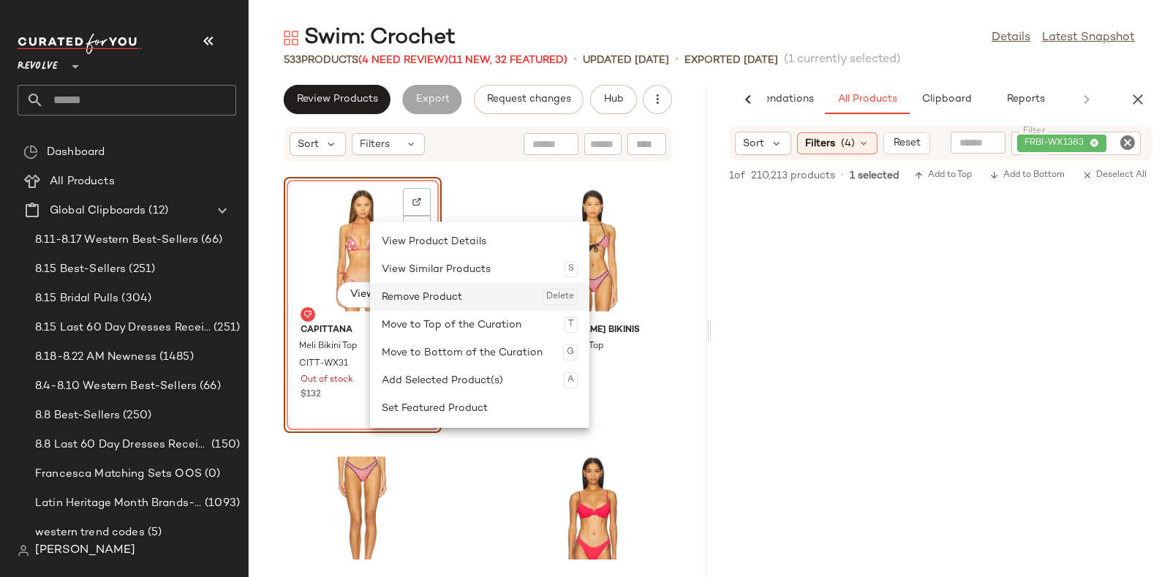
click at [402, 290] on div "Remove Product Delete" at bounding box center [480, 297] width 196 height 28
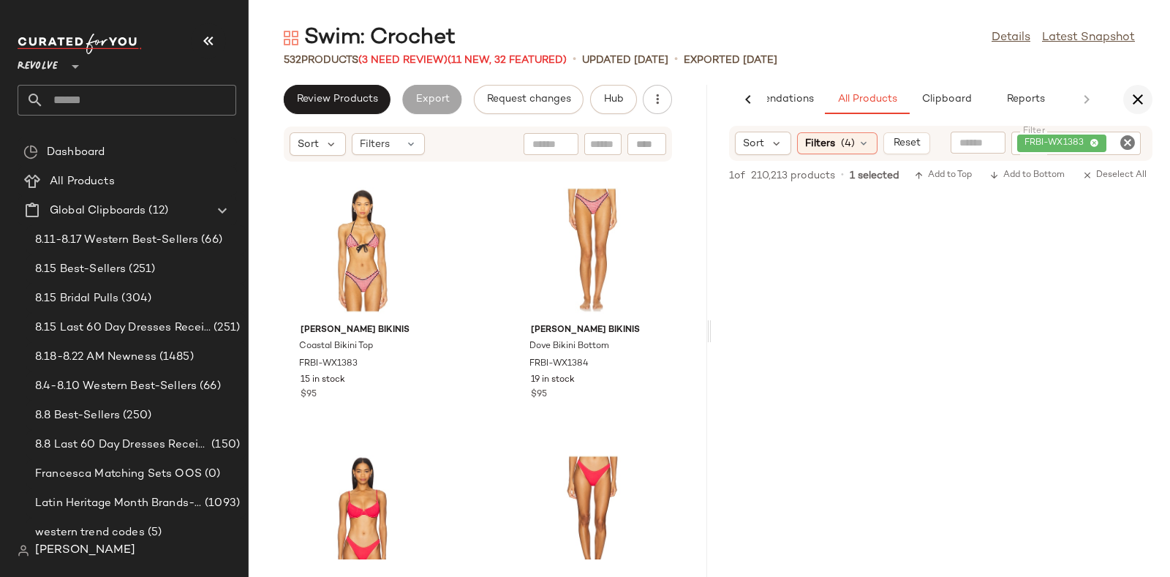
click at [1133, 86] on button "button" at bounding box center [1137, 99] width 29 height 29
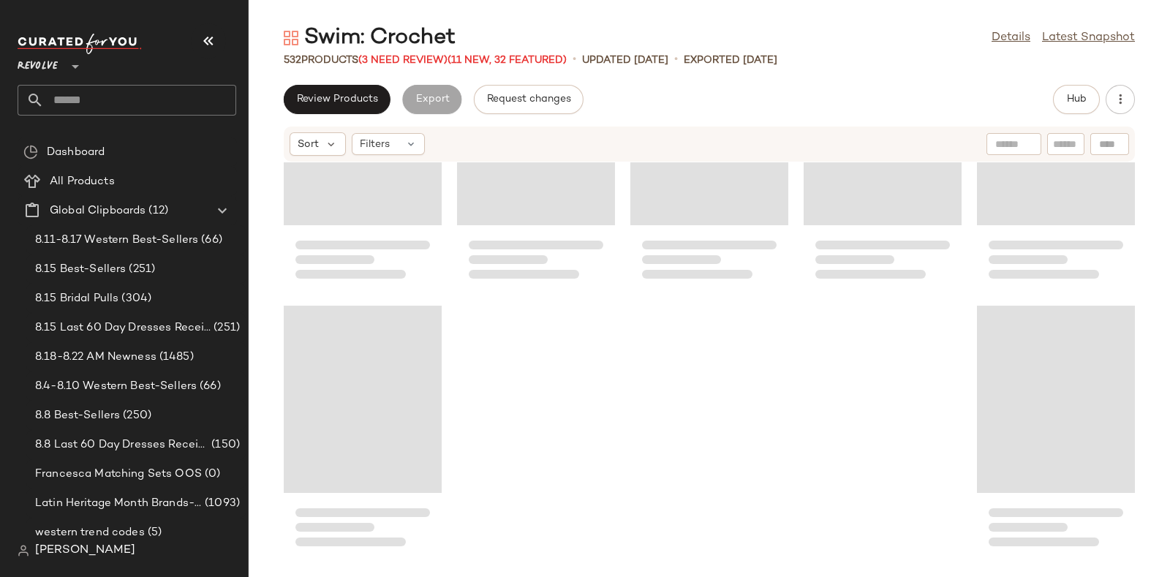
scroll to position [28238, 0]
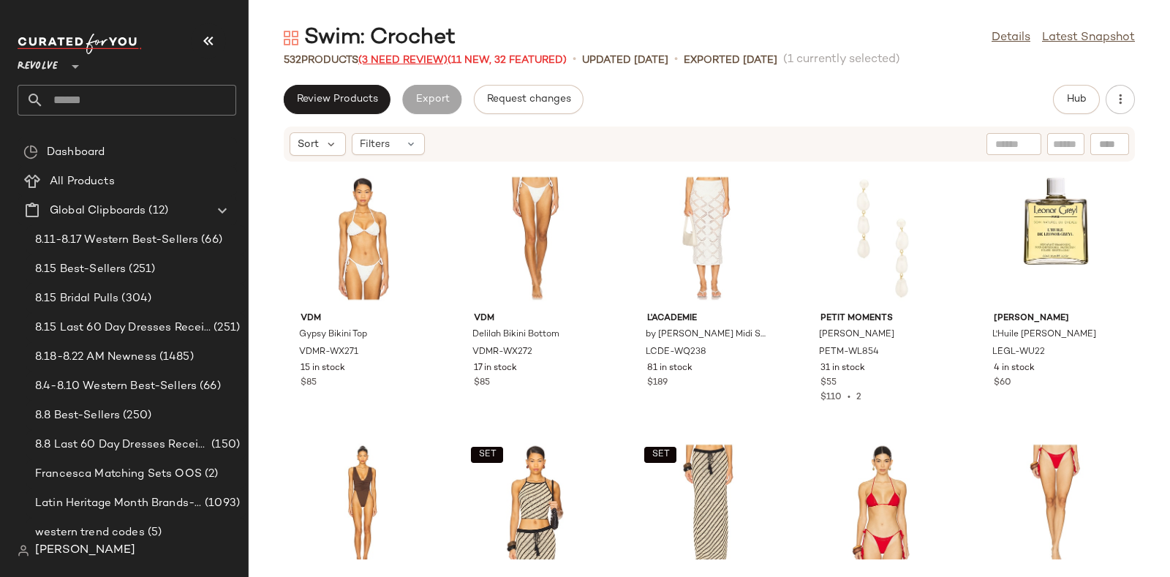
click at [382, 58] on span "(3 Need Review)" at bounding box center [402, 60] width 89 height 11
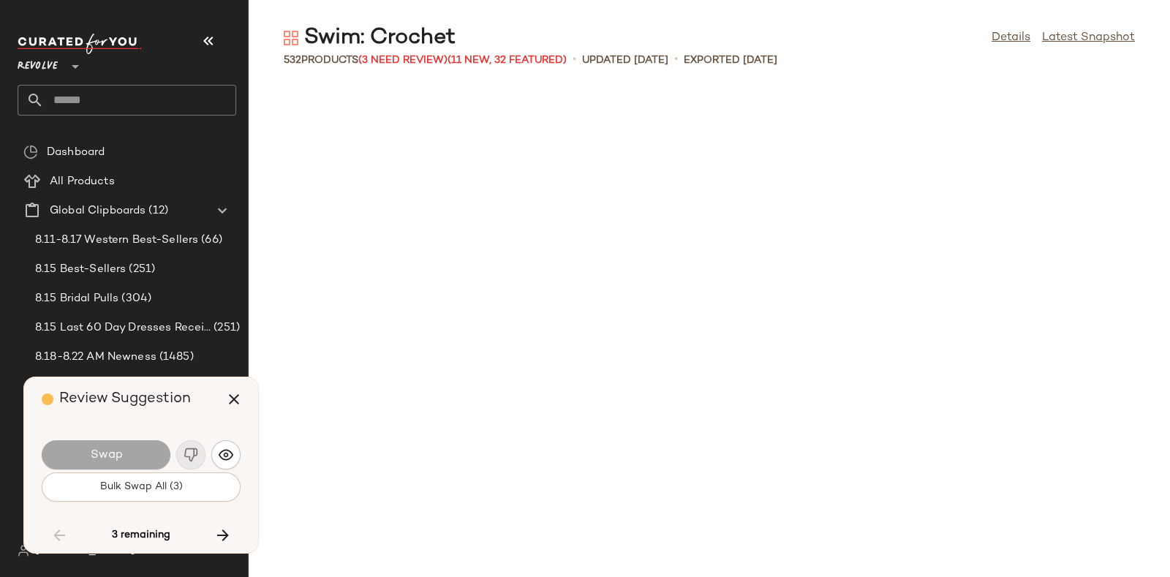
scroll to position [15788, 0]
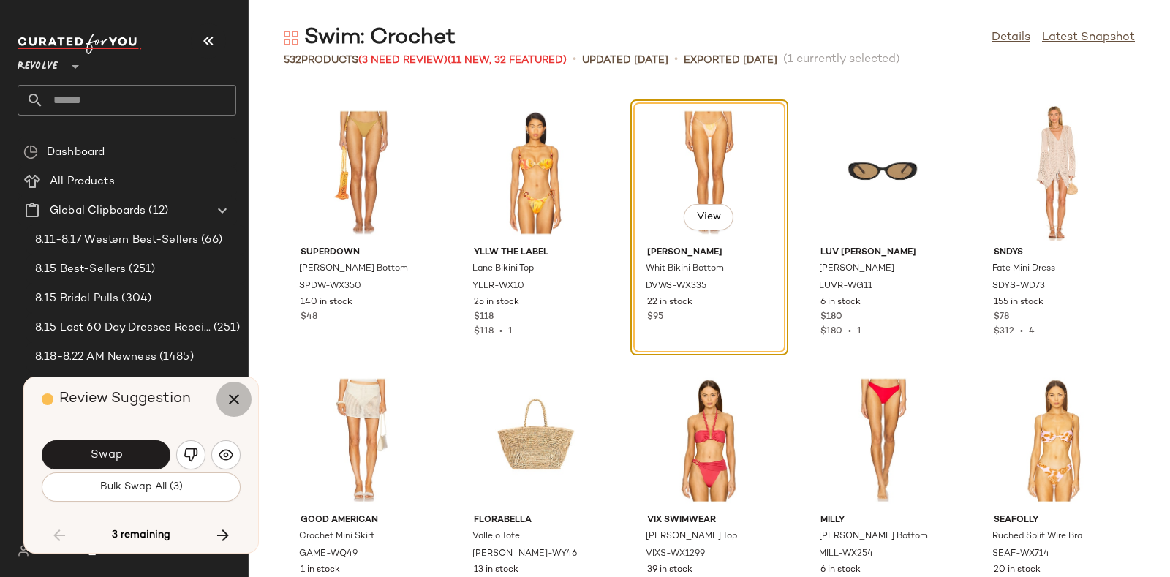
click at [223, 398] on button "button" at bounding box center [233, 399] width 35 height 35
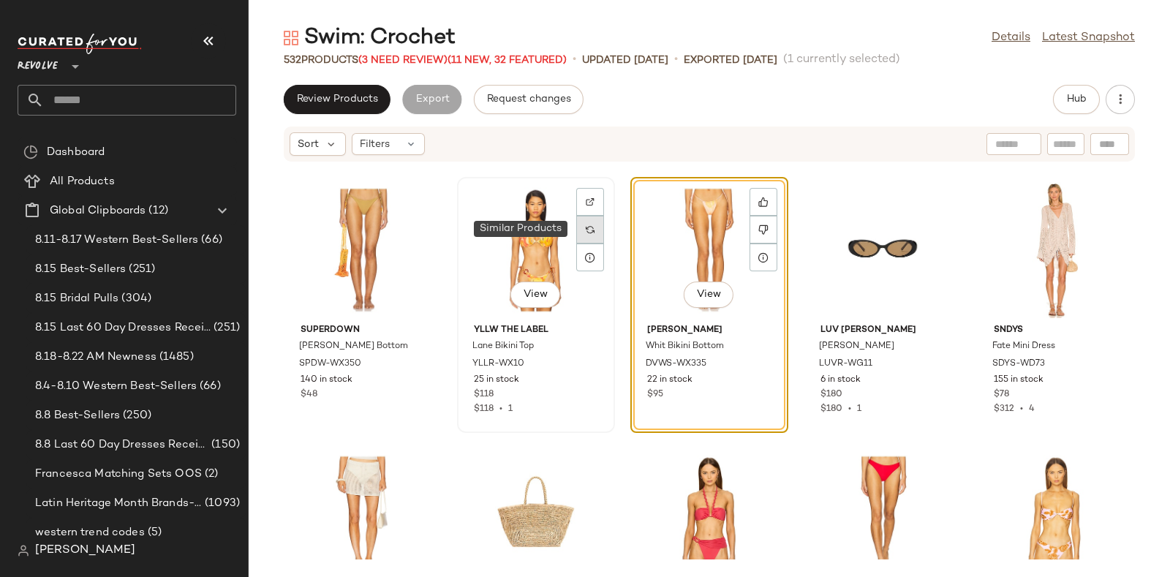
click at [586, 231] on img at bounding box center [590, 229] width 9 height 9
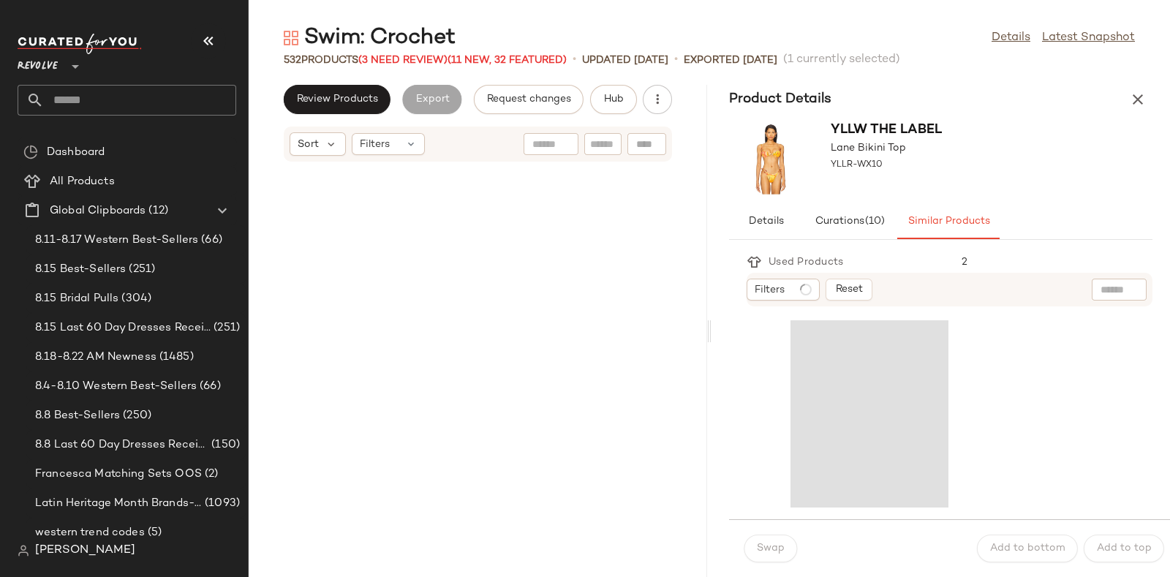
scroll to position [39605, 0]
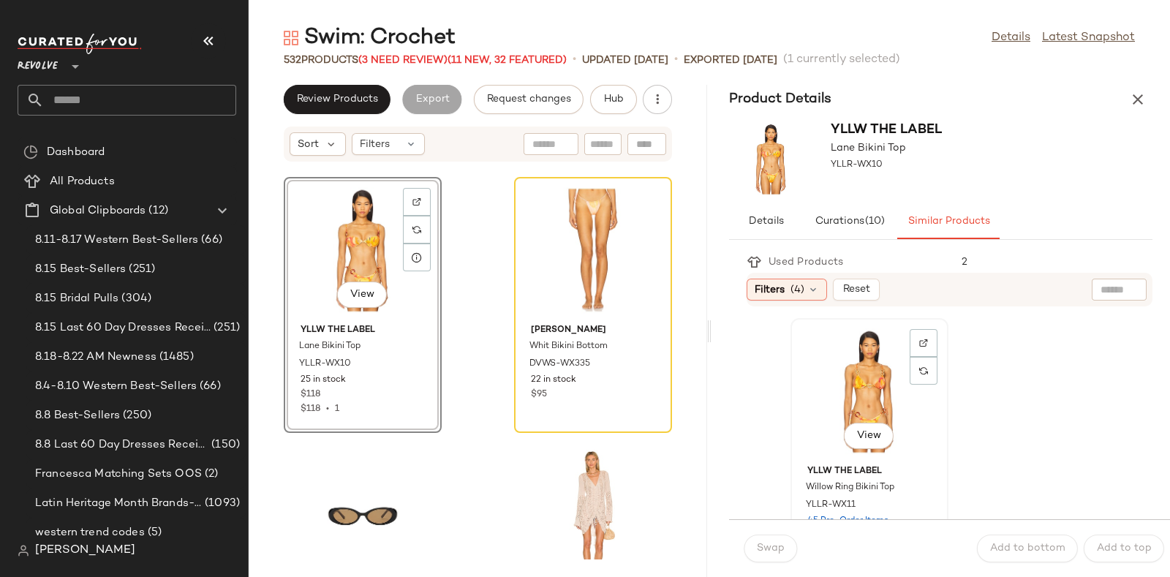
click at [853, 364] on div "View" at bounding box center [869, 391] width 148 height 136
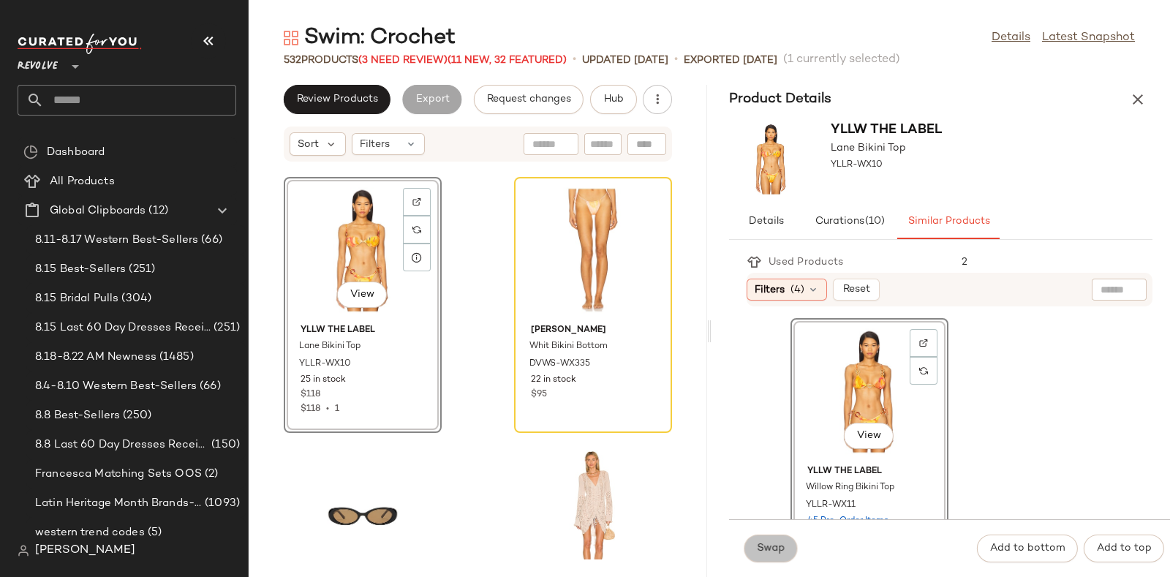
click at [764, 547] on span "Swap" at bounding box center [770, 549] width 29 height 12
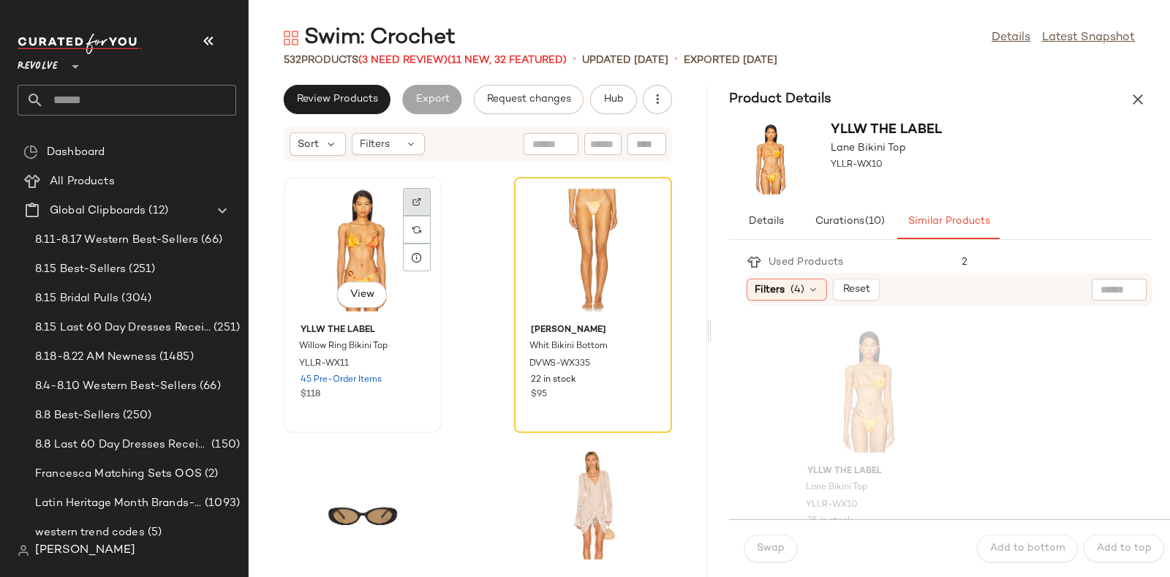
click at [411, 216] on div at bounding box center [417, 230] width 28 height 28
click at [617, 94] on span "Hub" at bounding box center [613, 100] width 20 height 12
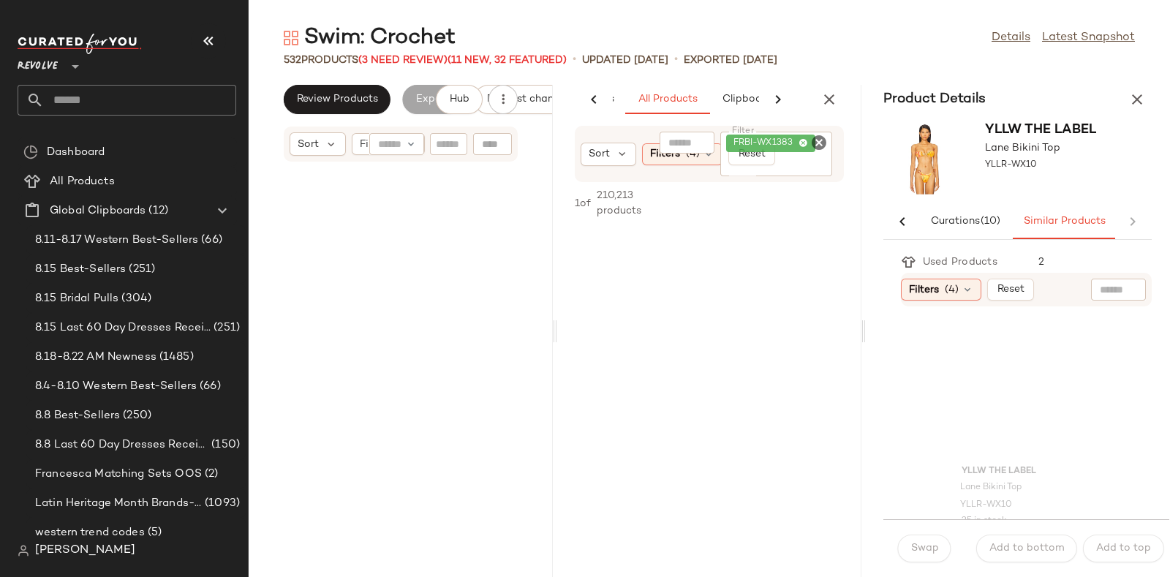
scroll to position [0, 77]
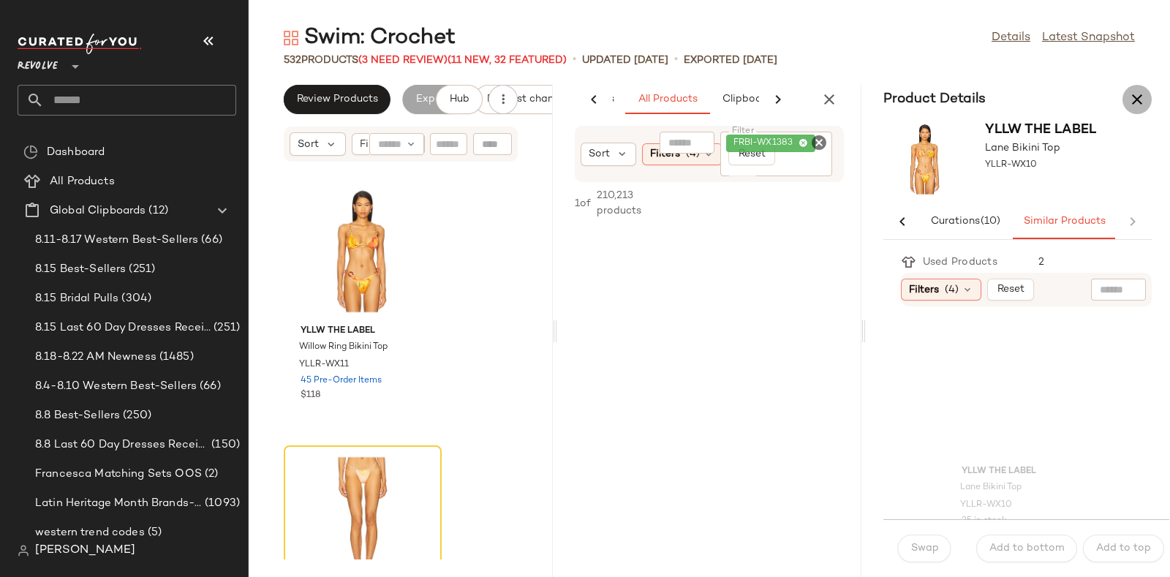
click at [1135, 101] on icon "button" at bounding box center [1137, 100] width 18 height 18
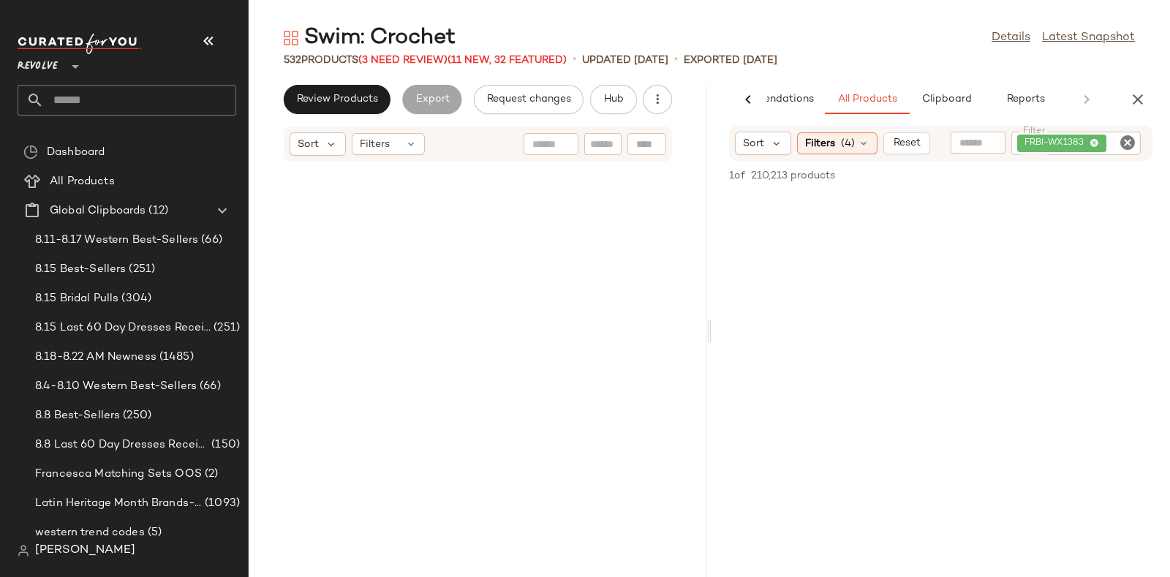
scroll to position [39605, 0]
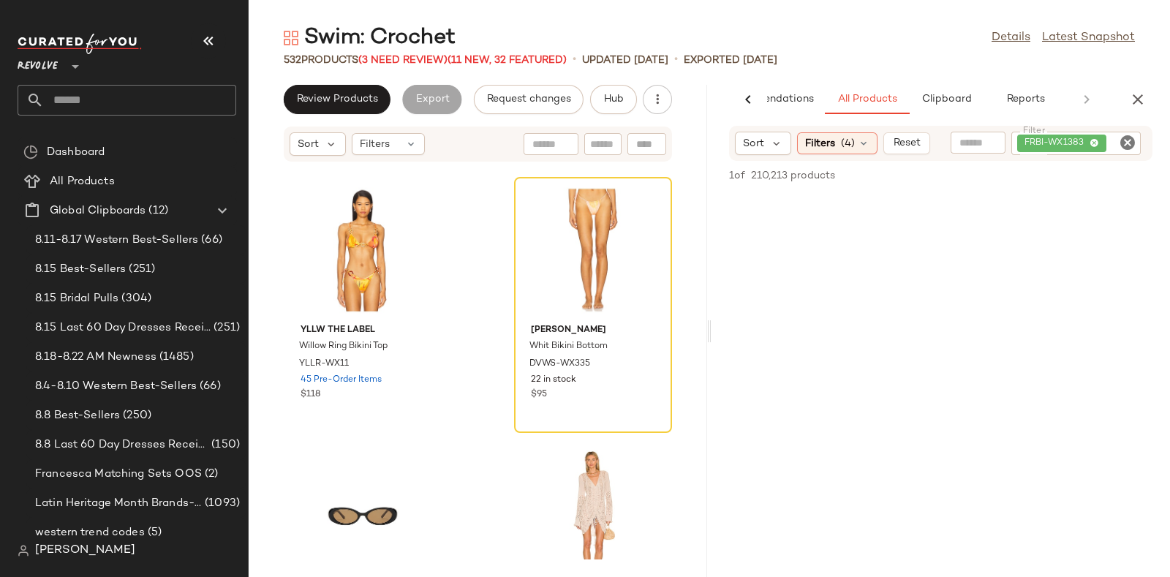
click at [1127, 144] on icon "Clear Filter" at bounding box center [1128, 143] width 18 height 18
paste input "********"
type input "********"
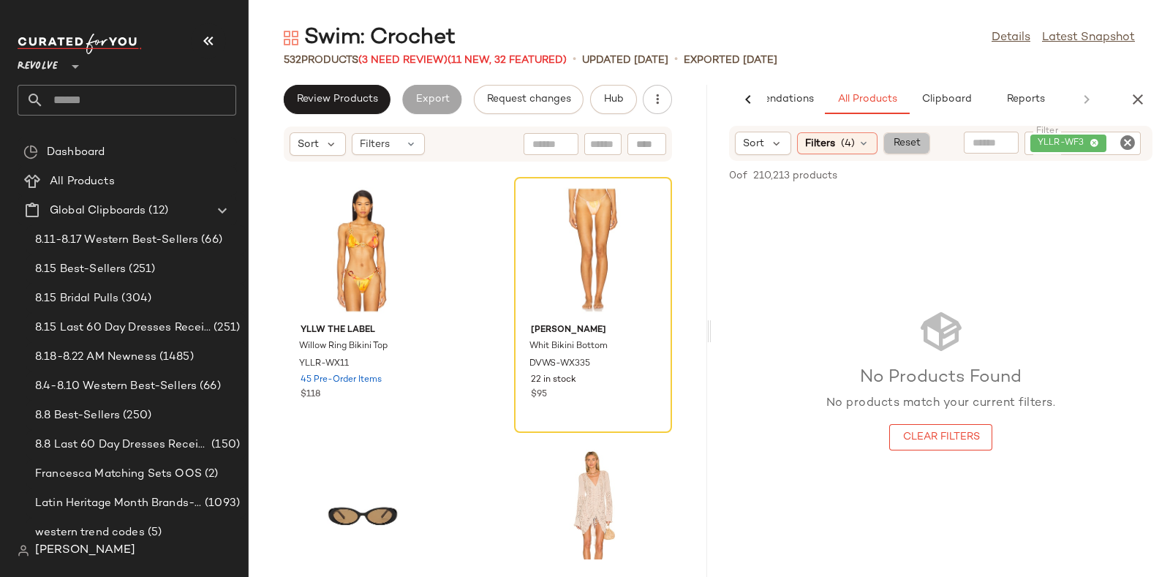
click at [899, 153] on button "Reset" at bounding box center [906, 143] width 47 height 22
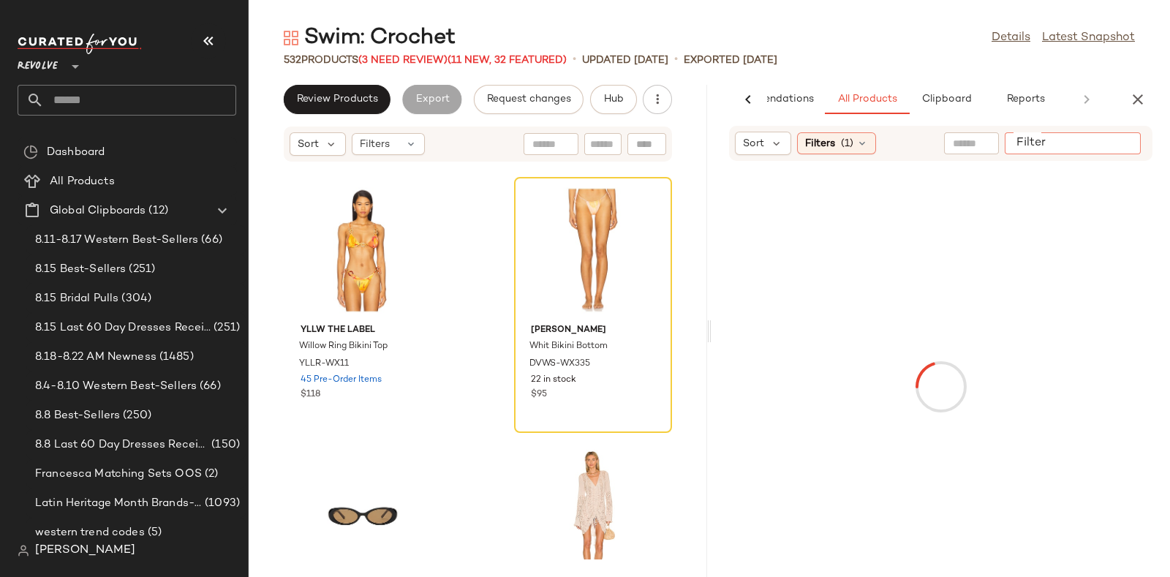
click at [1126, 142] on input "Filter" at bounding box center [1072, 143] width 124 height 15
paste input "********"
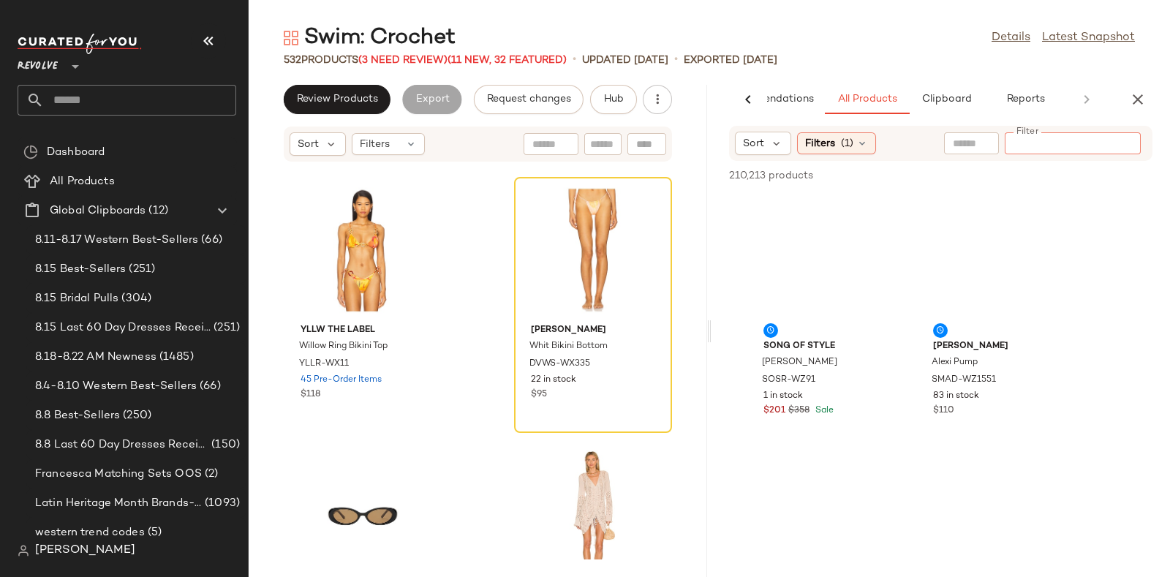
type input "********"
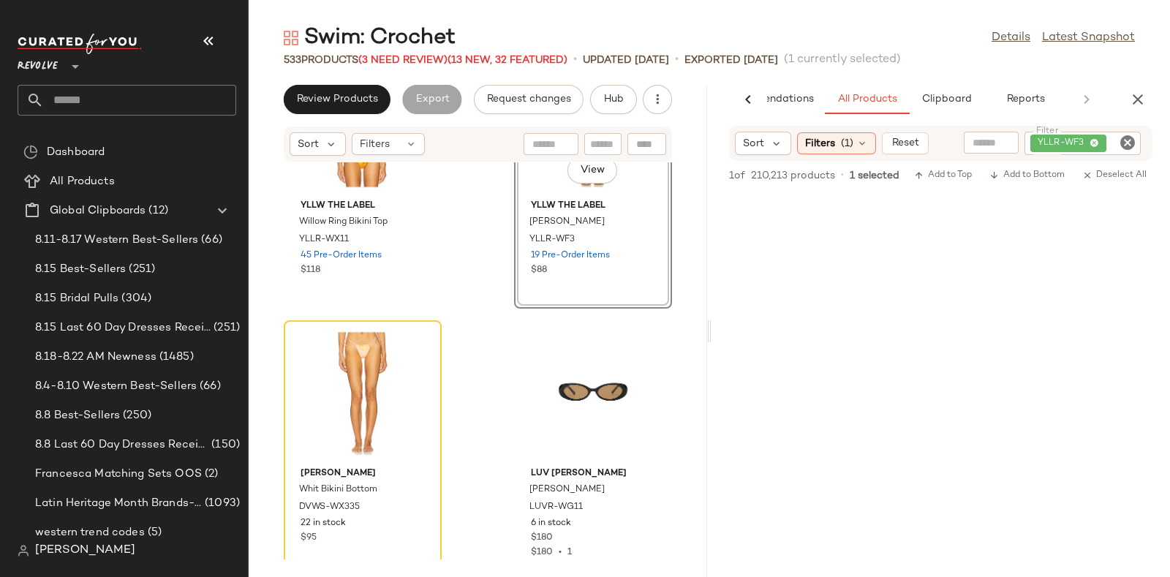
scroll to position [39730, 0]
click at [417, 374] on icon at bounding box center [417, 373] width 10 height 10
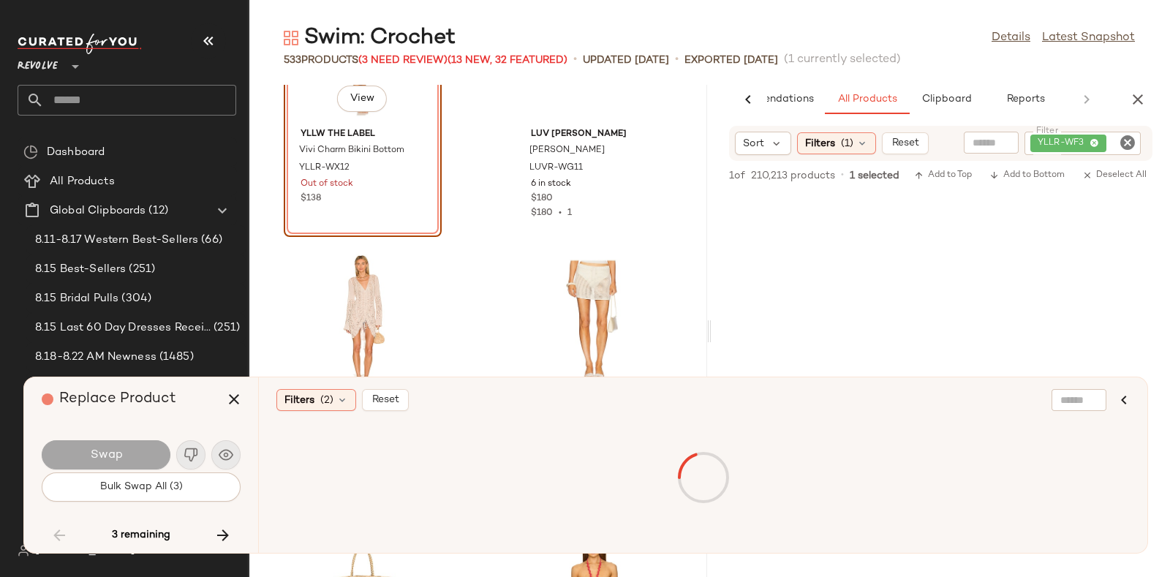
scroll to position [39912, 0]
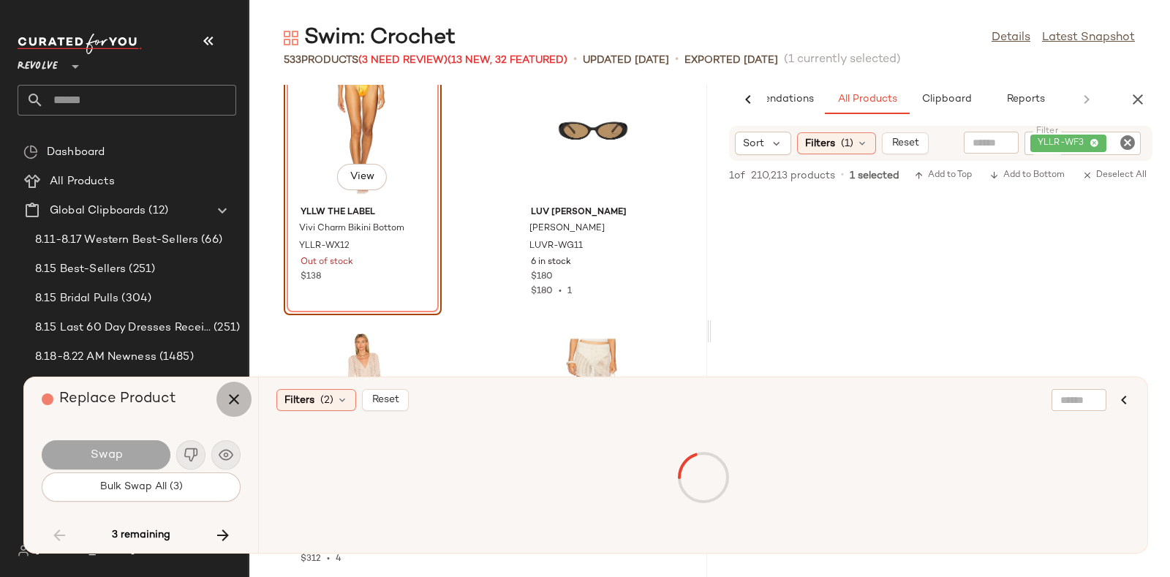
click at [222, 395] on button "button" at bounding box center [233, 399] width 35 height 35
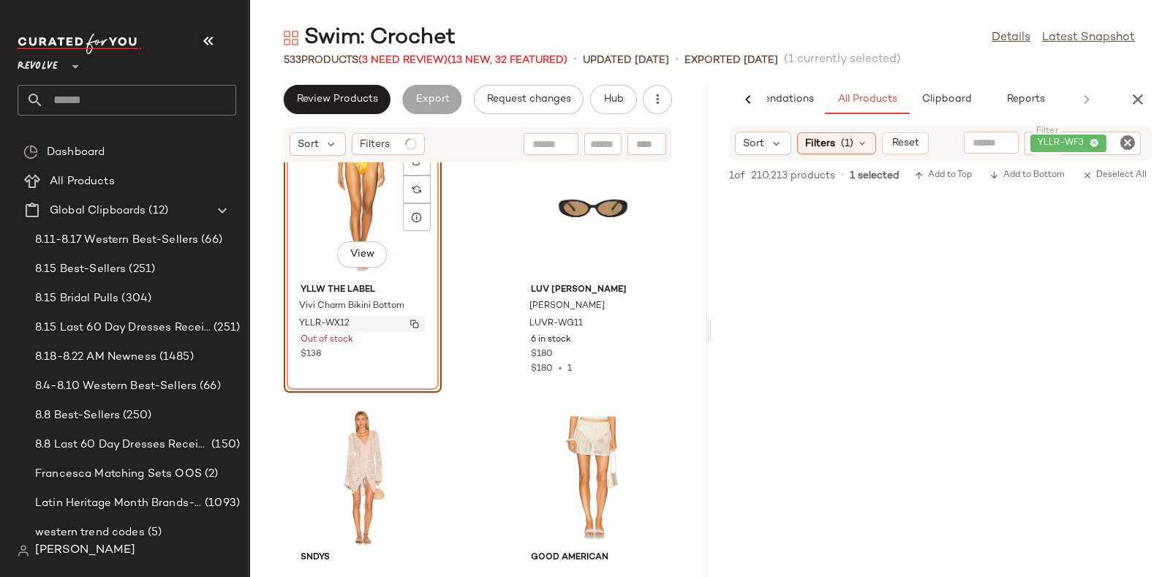
scroll to position [39817, 0]
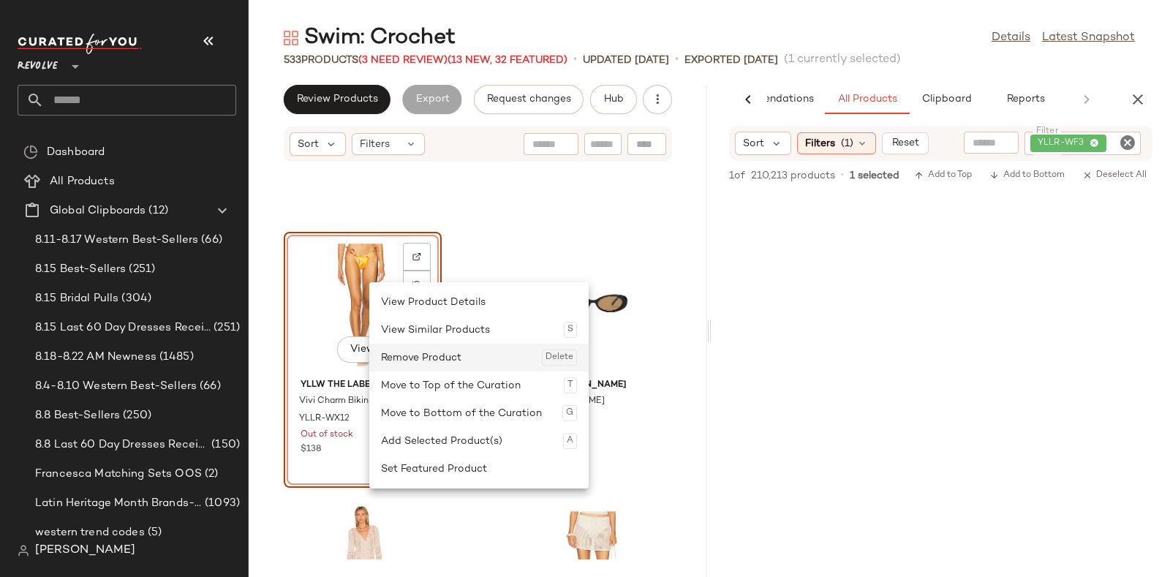
click at [424, 356] on div "Remove Product Delete" at bounding box center [479, 358] width 196 height 28
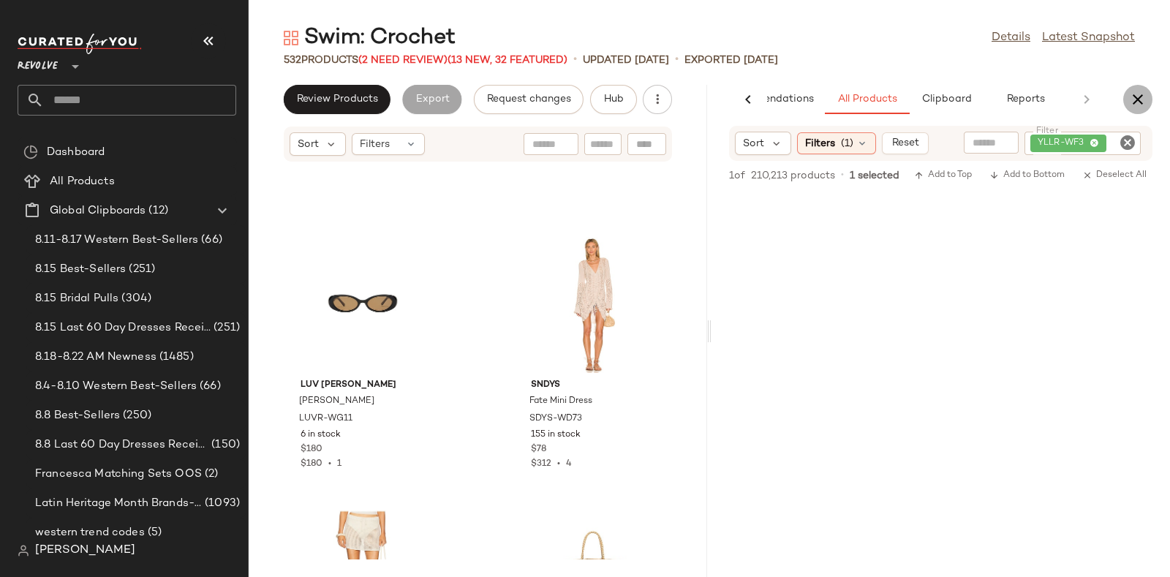
click at [1137, 94] on icon "button" at bounding box center [1138, 100] width 18 height 18
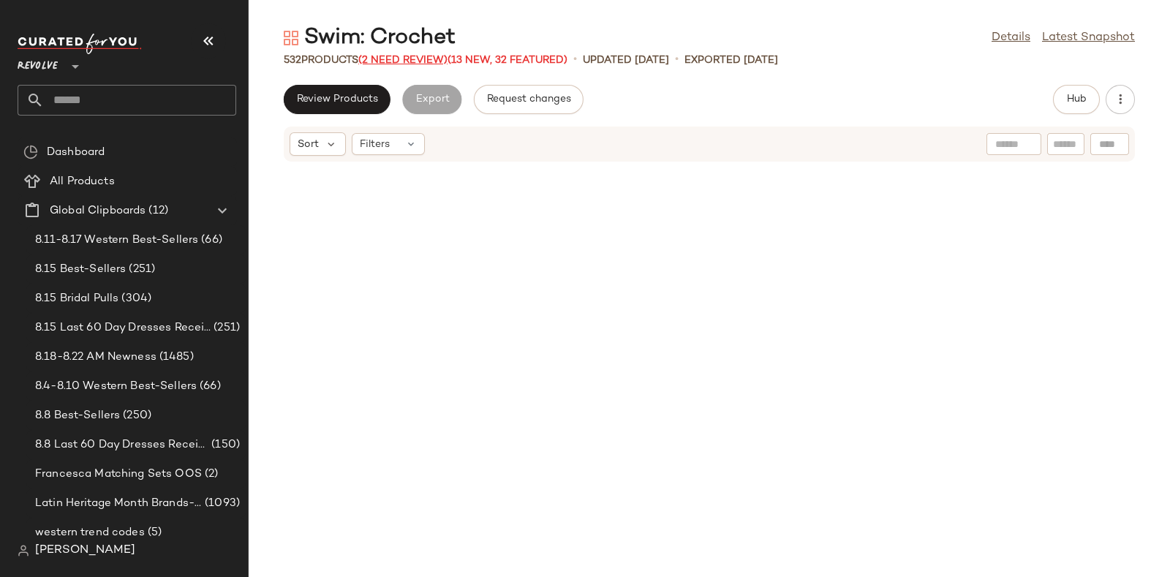
scroll to position [15788, 0]
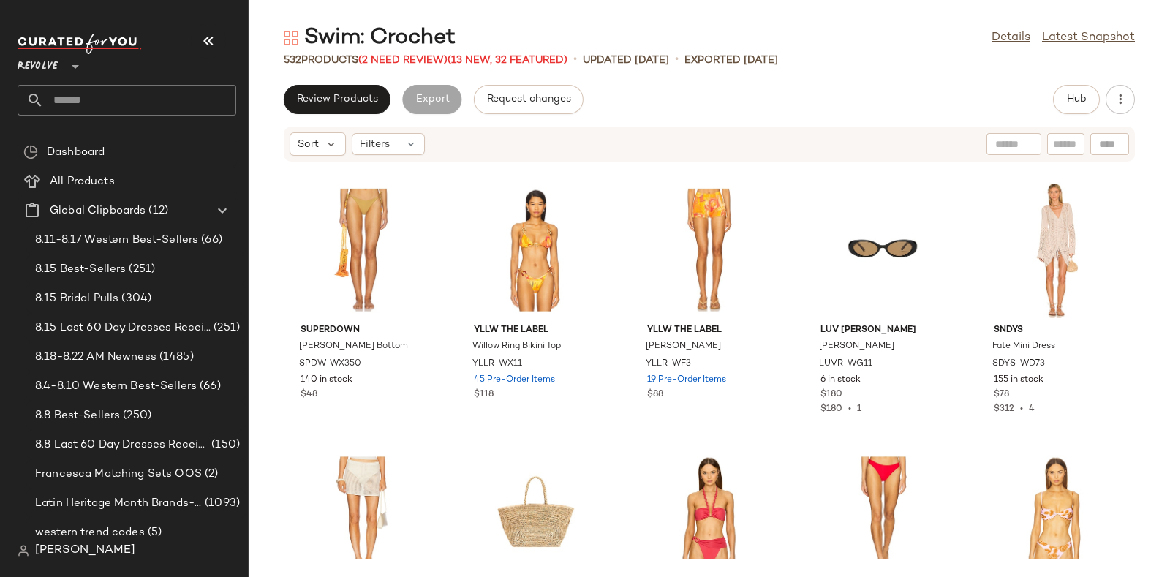
click at [398, 57] on span "(2 Need Review)" at bounding box center [402, 60] width 89 height 11
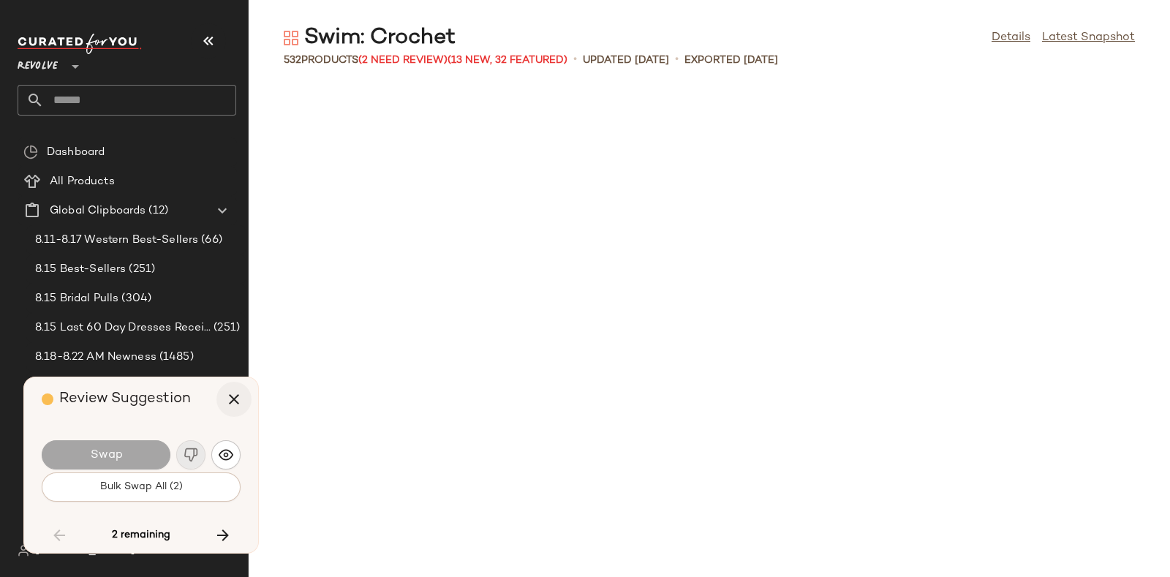
scroll to position [25422, 0]
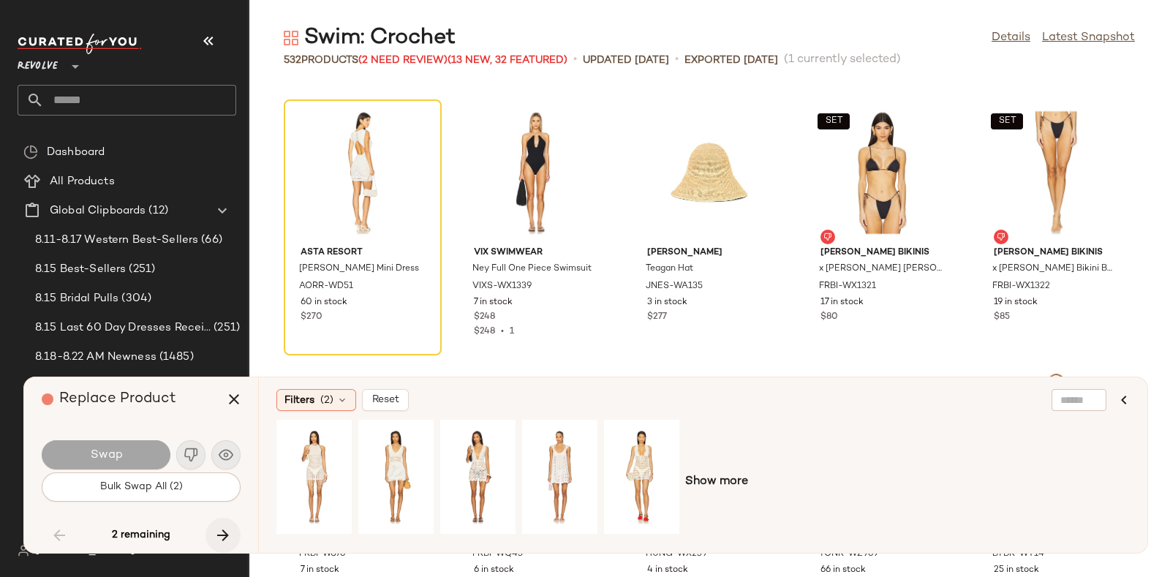
click at [216, 521] on button "button" at bounding box center [222, 535] width 35 height 35
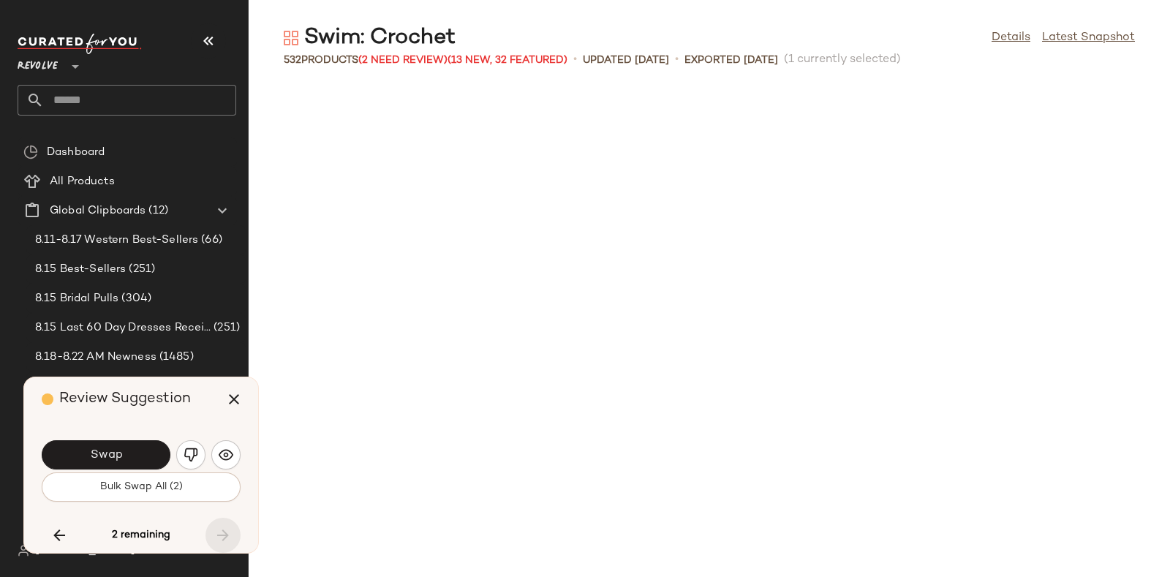
scroll to position [26225, 0]
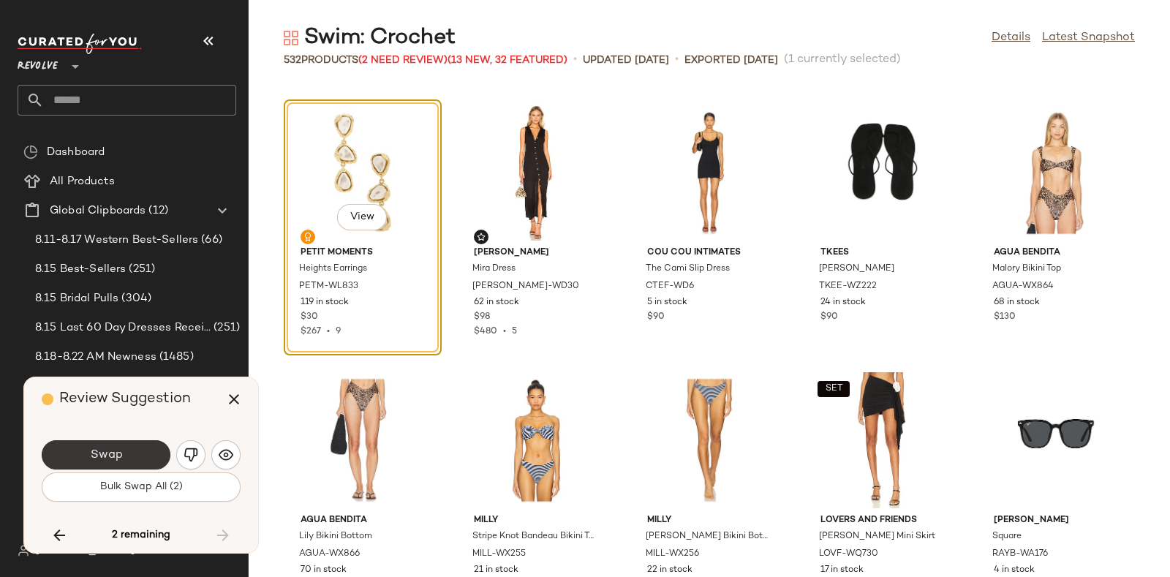
click at [137, 444] on button "Swap" at bounding box center [106, 454] width 129 height 29
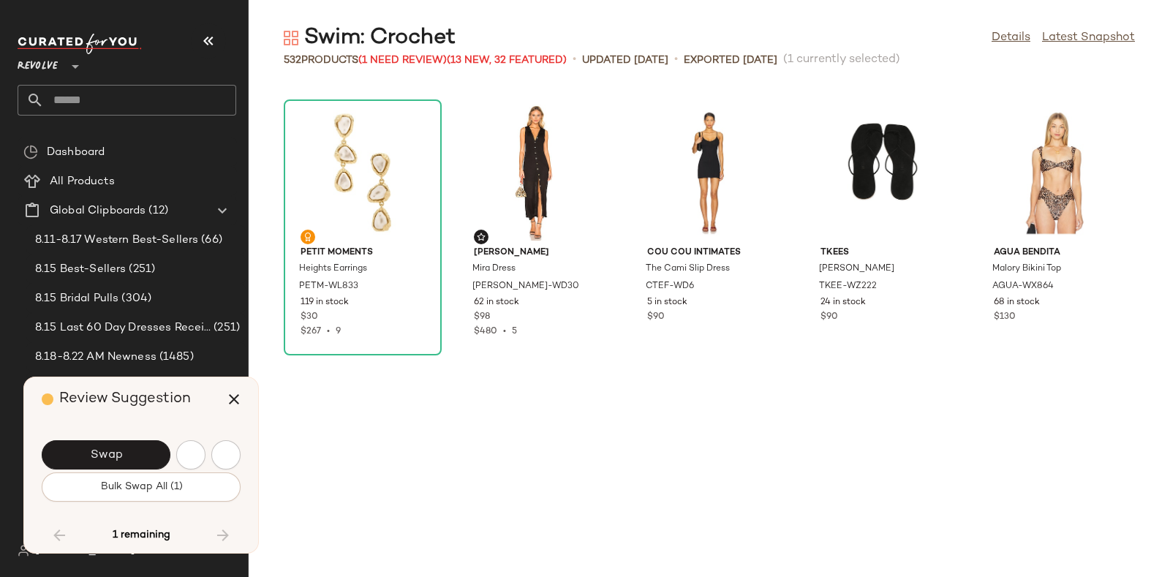
scroll to position [25422, 0]
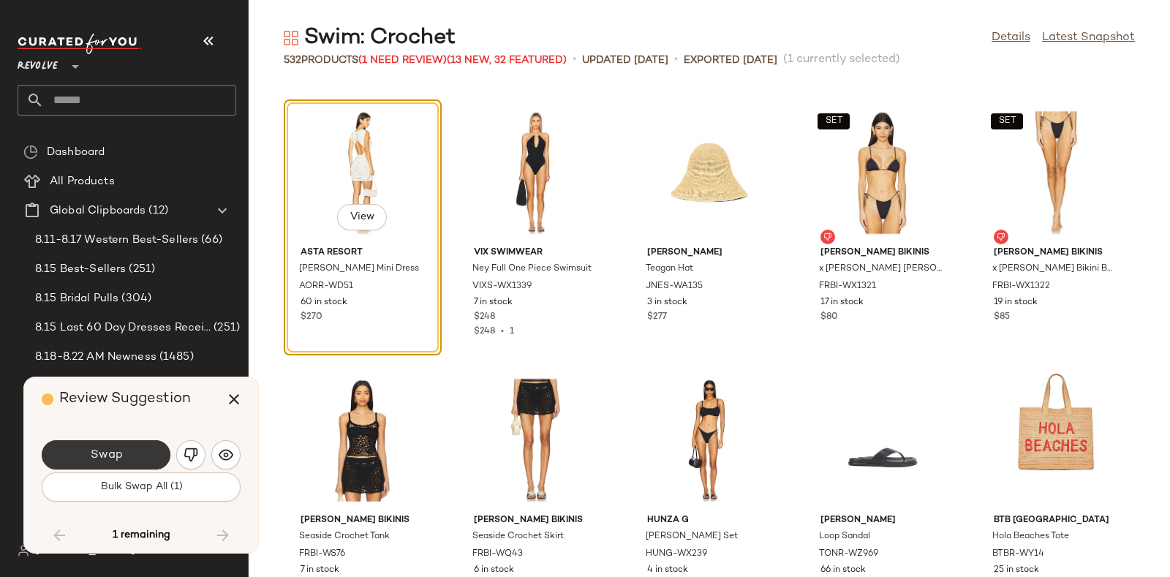
click at [136, 447] on button "Swap" at bounding box center [106, 454] width 129 height 29
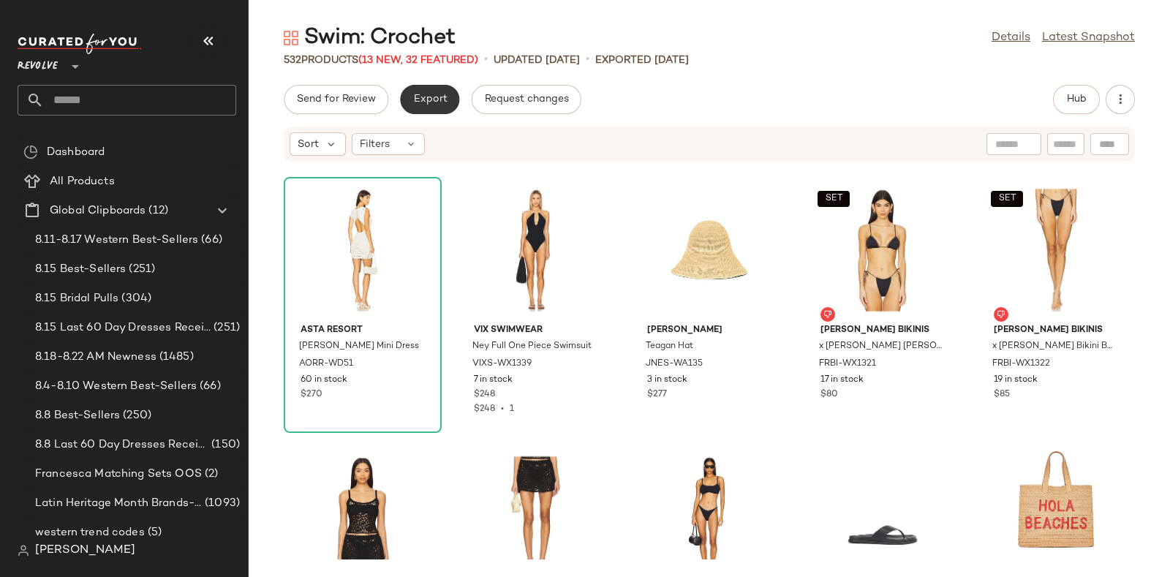
click at [429, 91] on button "Export" at bounding box center [429, 99] width 59 height 29
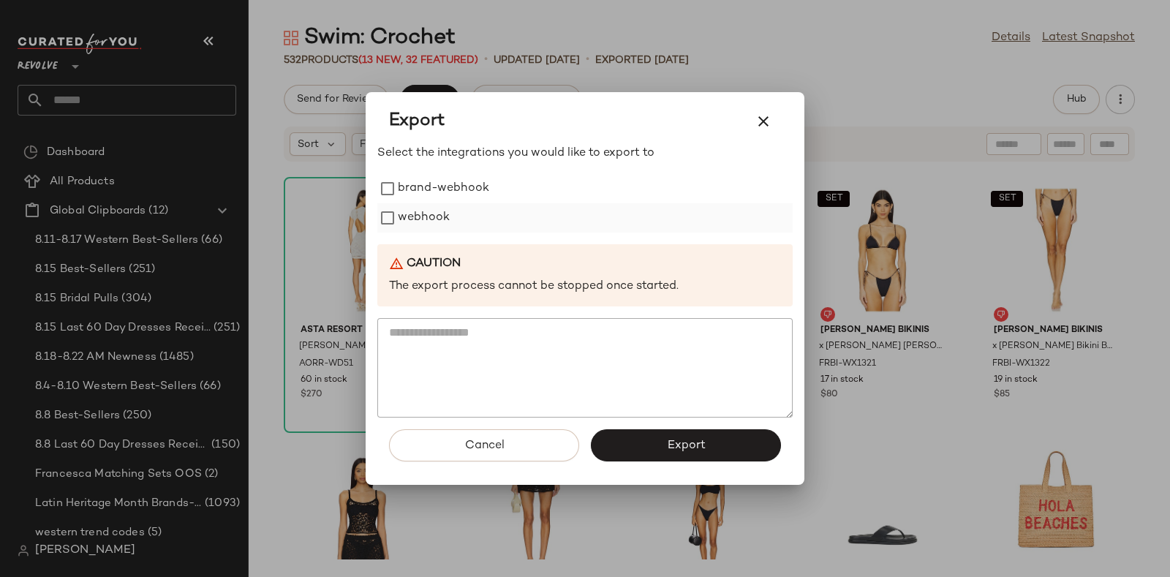
click at [429, 213] on label "webhook" at bounding box center [424, 217] width 52 height 29
click at [685, 436] on button "Export" at bounding box center [686, 445] width 190 height 32
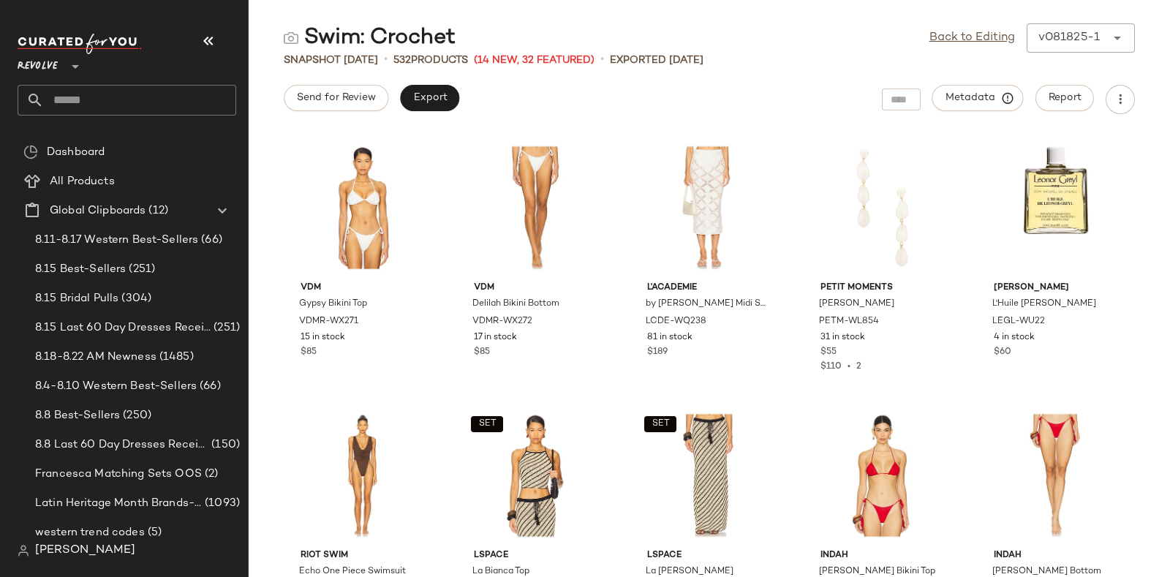
click at [179, 94] on input "text" at bounding box center [140, 100] width 192 height 31
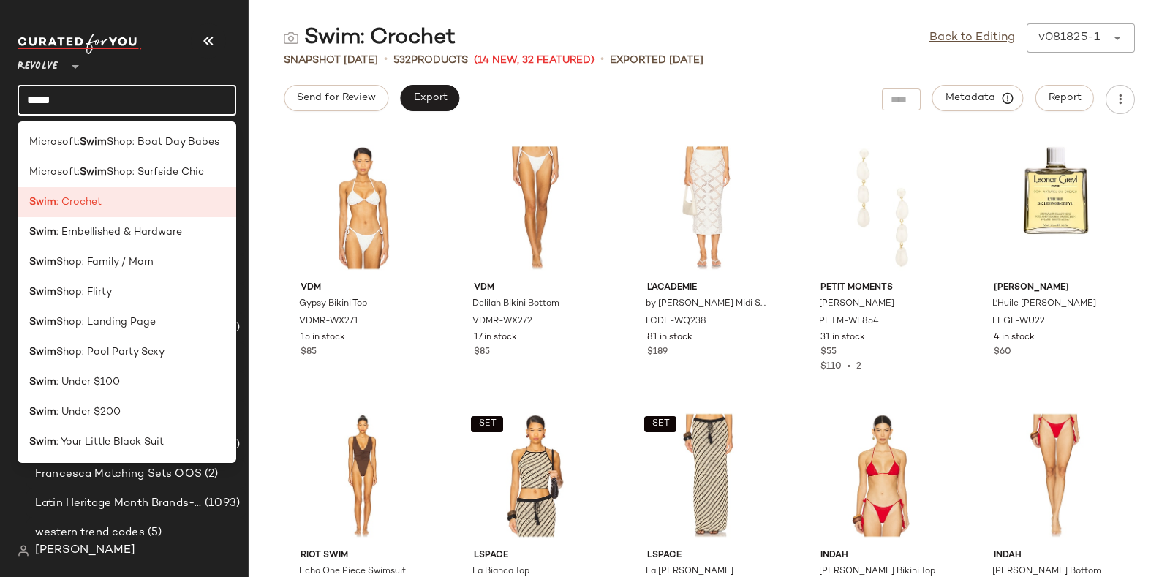
type input "****"
click at [141, 436] on span ": Your Little Black Suit" at bounding box center [109, 441] width 107 height 15
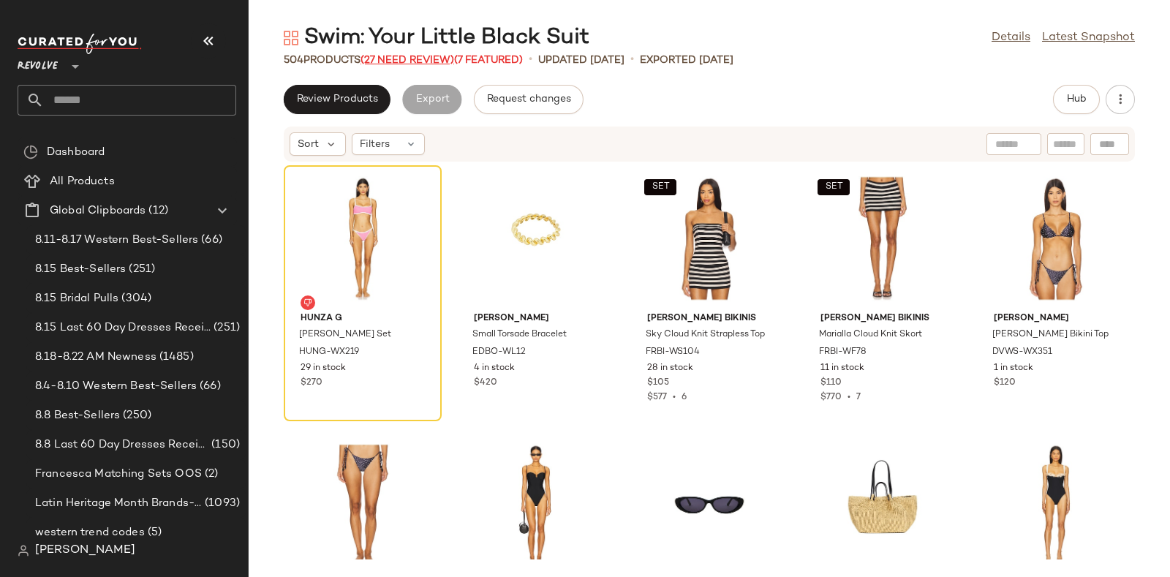
click at [407, 56] on span "(27 Need Review)" at bounding box center [407, 60] width 94 height 11
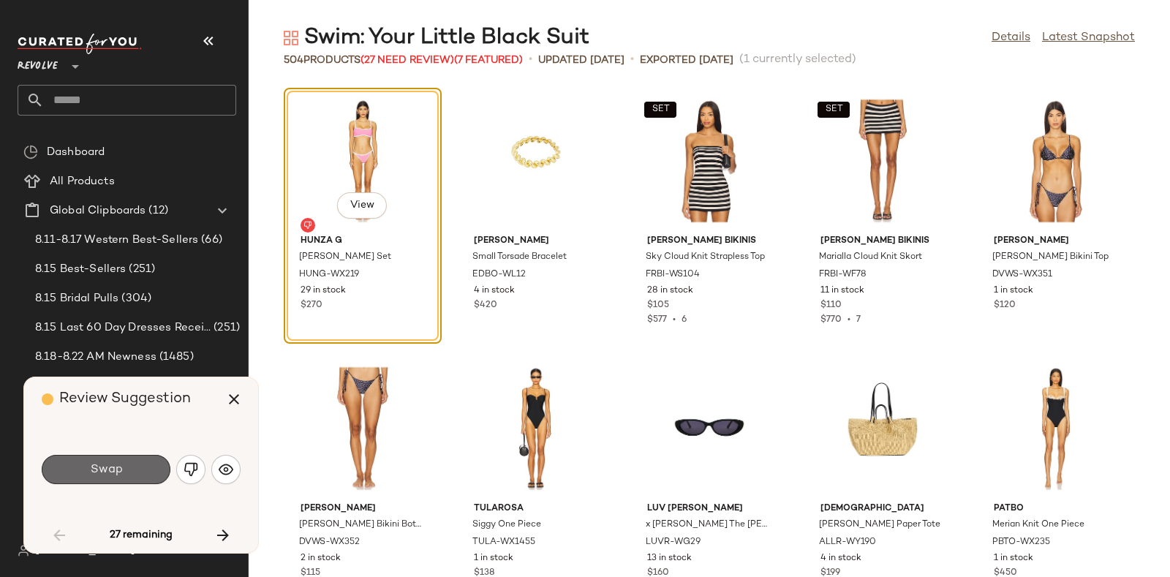
click at [125, 472] on button "Swap" at bounding box center [106, 469] width 129 height 29
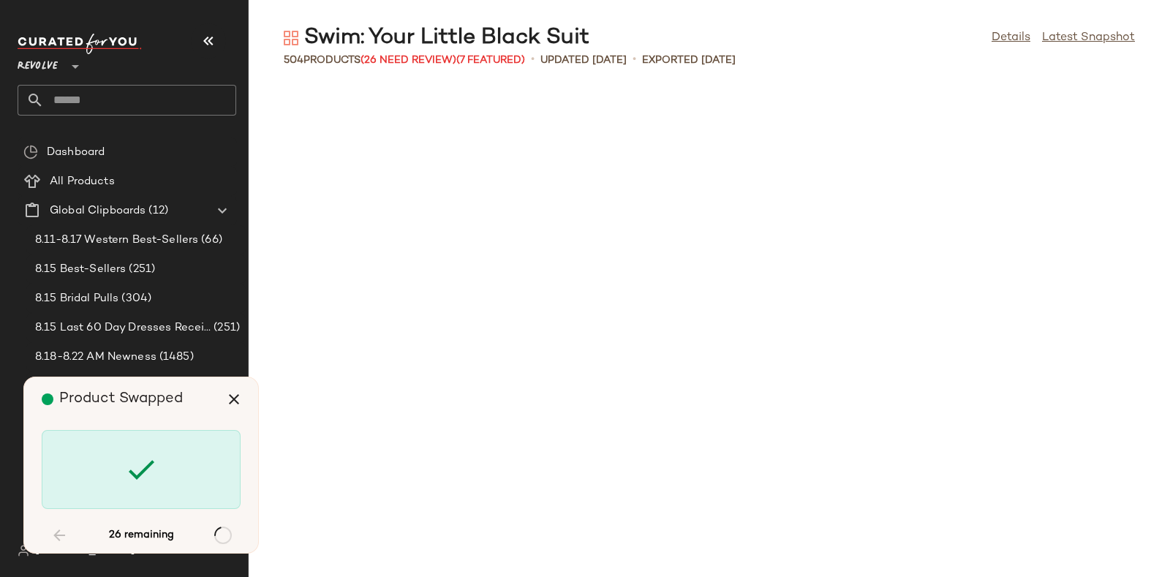
scroll to position [1070, 0]
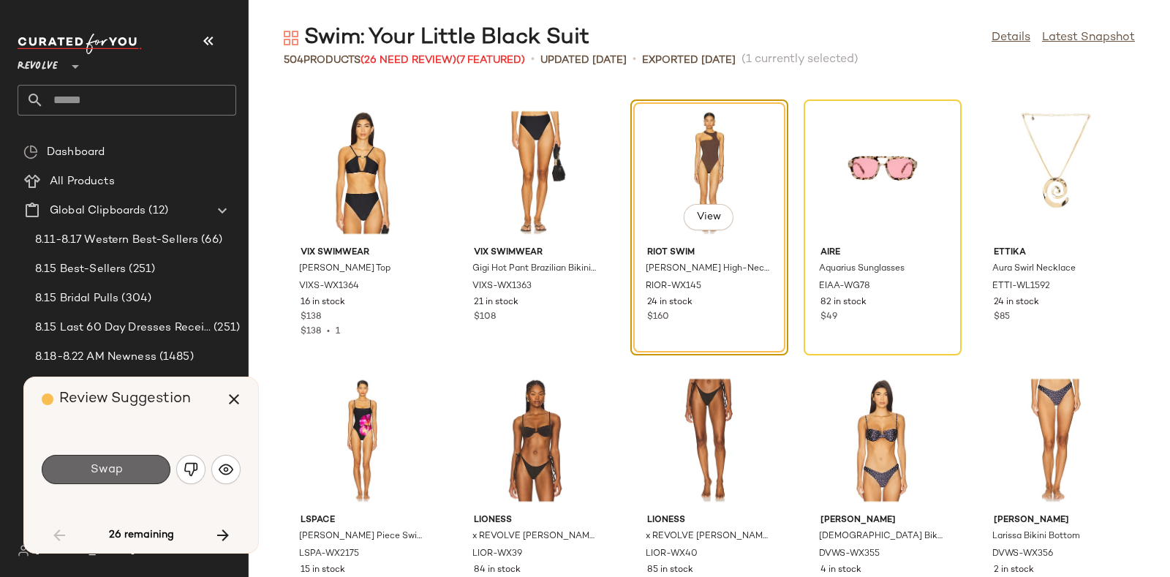
click at [114, 463] on span "Swap" at bounding box center [105, 470] width 33 height 14
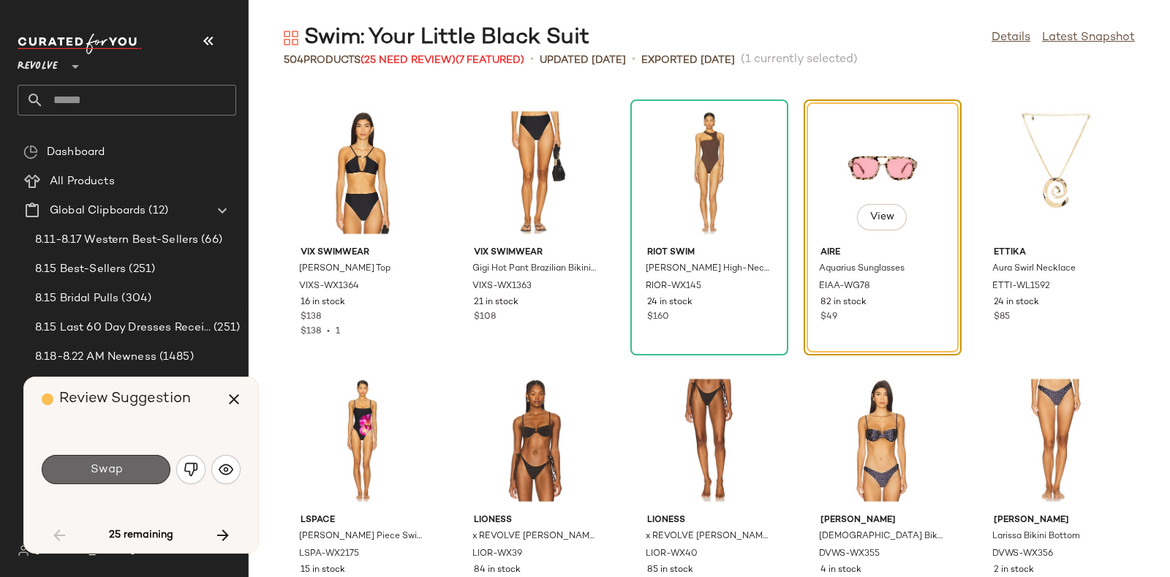
click at [144, 462] on button "Swap" at bounding box center [106, 469] width 129 height 29
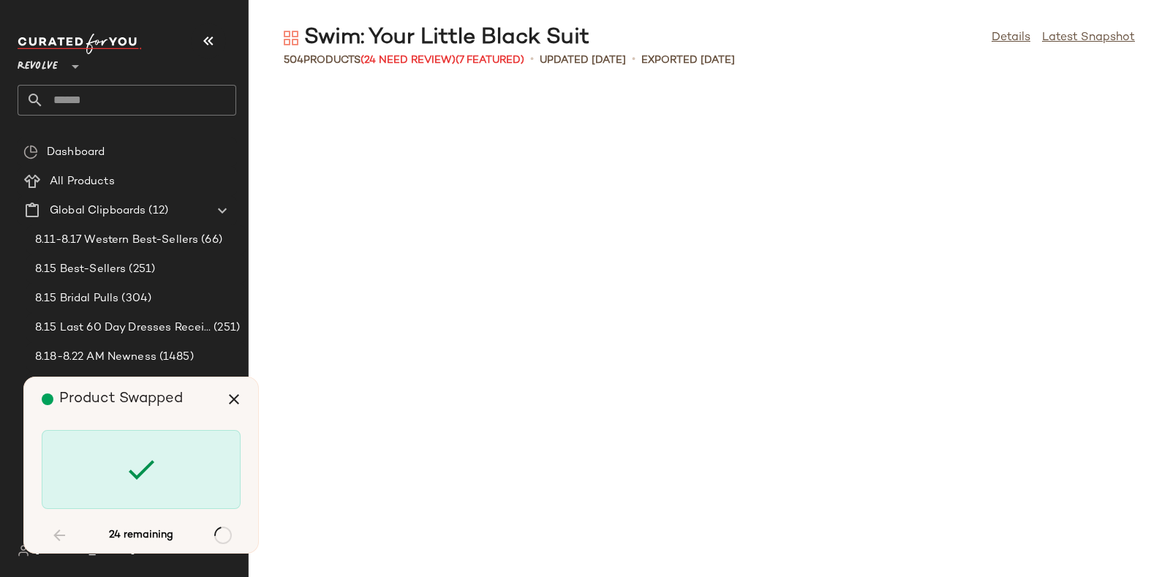
scroll to position [4281, 0]
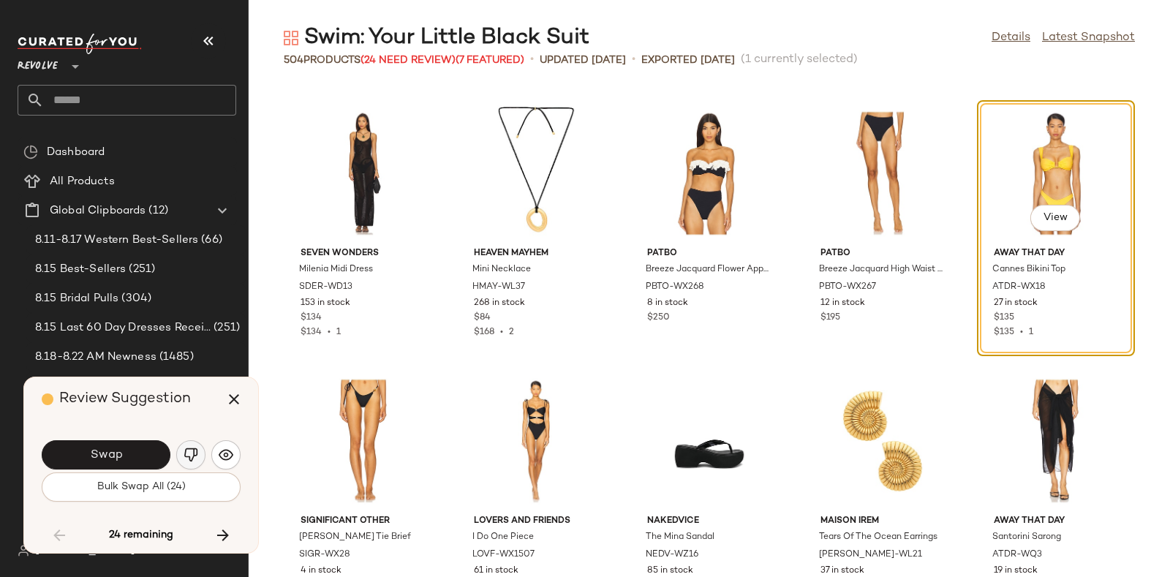
click at [187, 450] on img "button" at bounding box center [191, 454] width 15 height 15
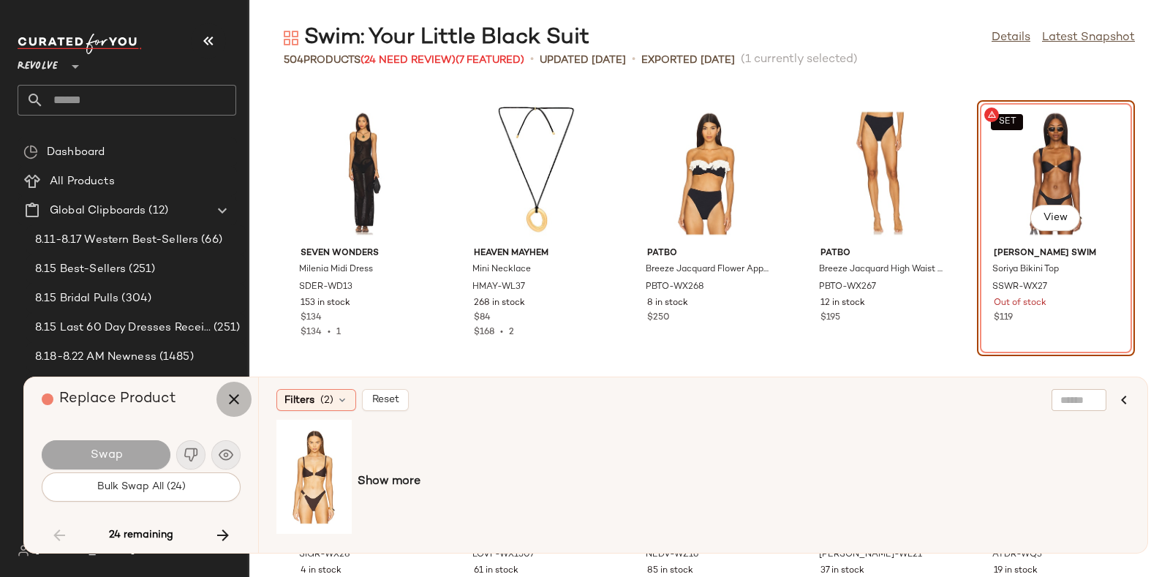
click at [231, 399] on icon "button" at bounding box center [234, 399] width 18 height 18
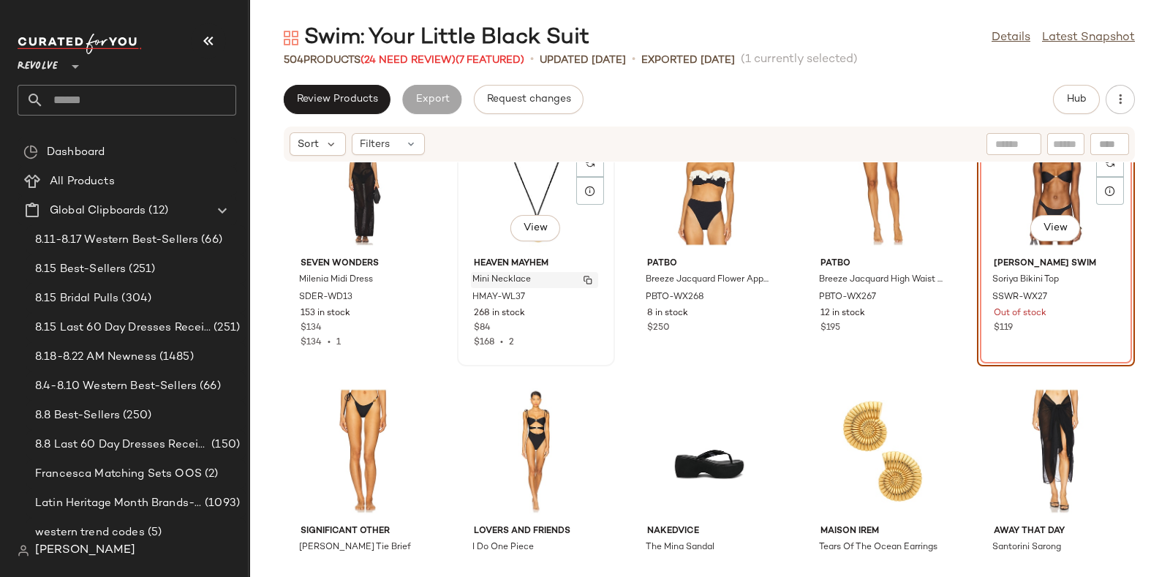
scroll to position [4376, 0]
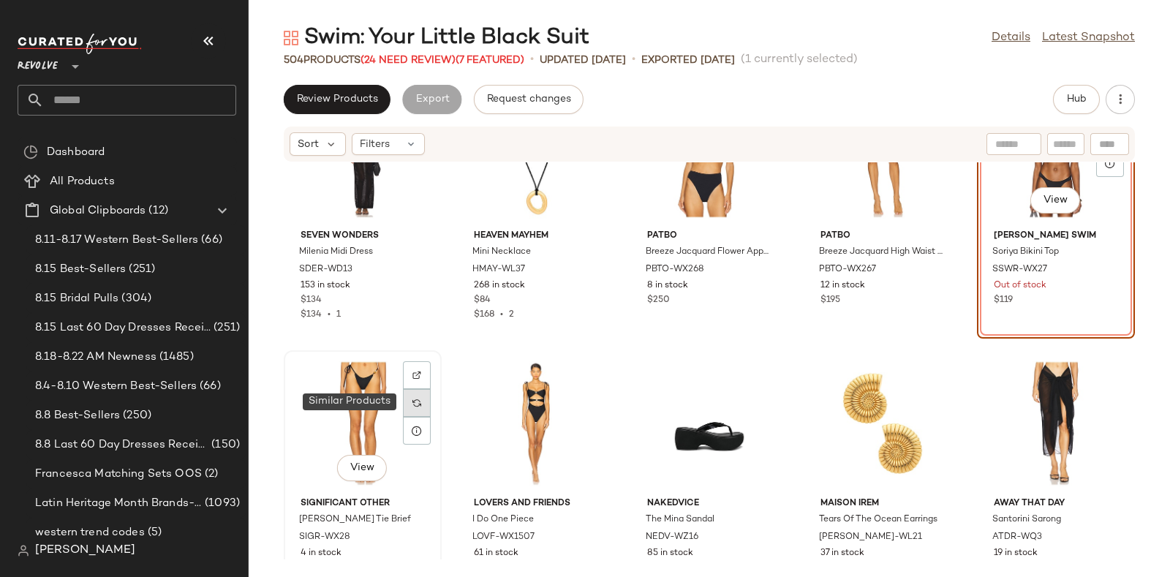
click at [415, 398] on img at bounding box center [416, 402] width 9 height 9
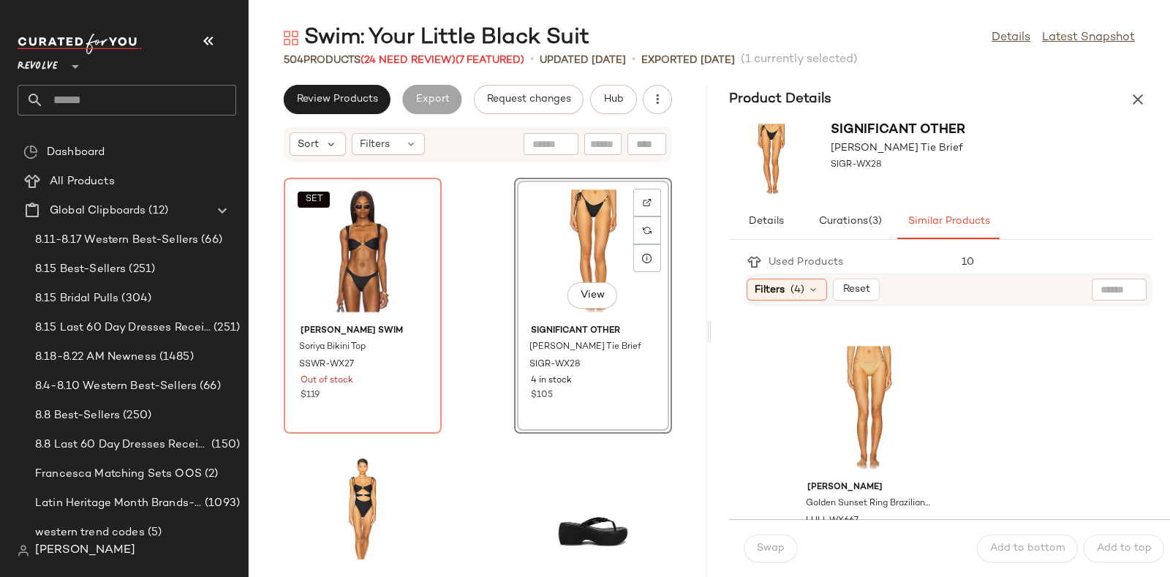
scroll to position [3465, 0]
click at [866, 389] on div "View" at bounding box center [869, 405] width 148 height 136
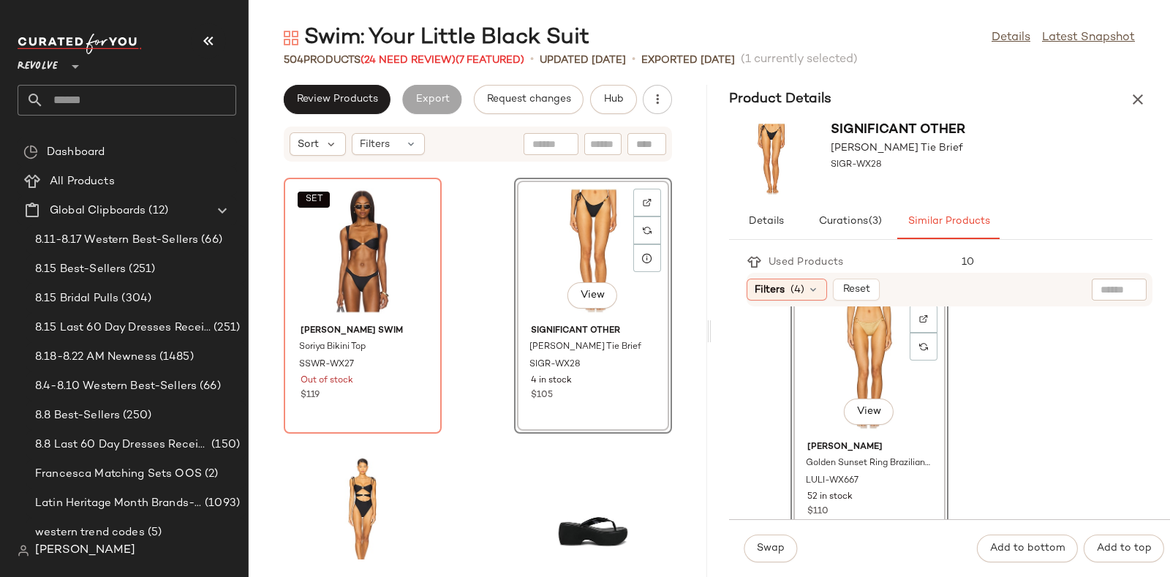
scroll to position [3493, 0]
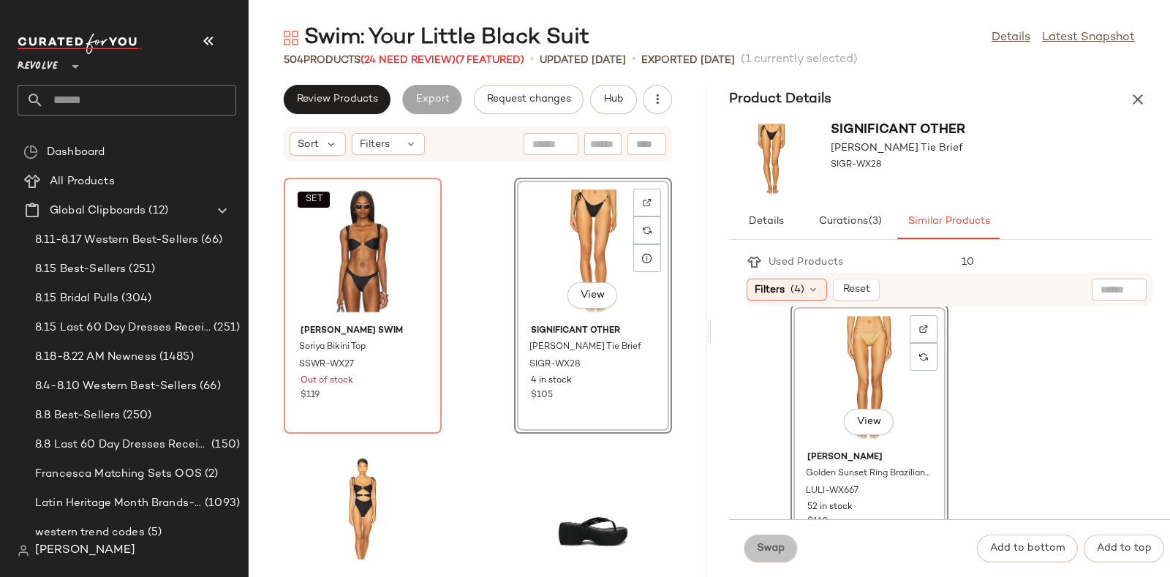
click at [773, 541] on button "Swap" at bounding box center [770, 548] width 53 height 28
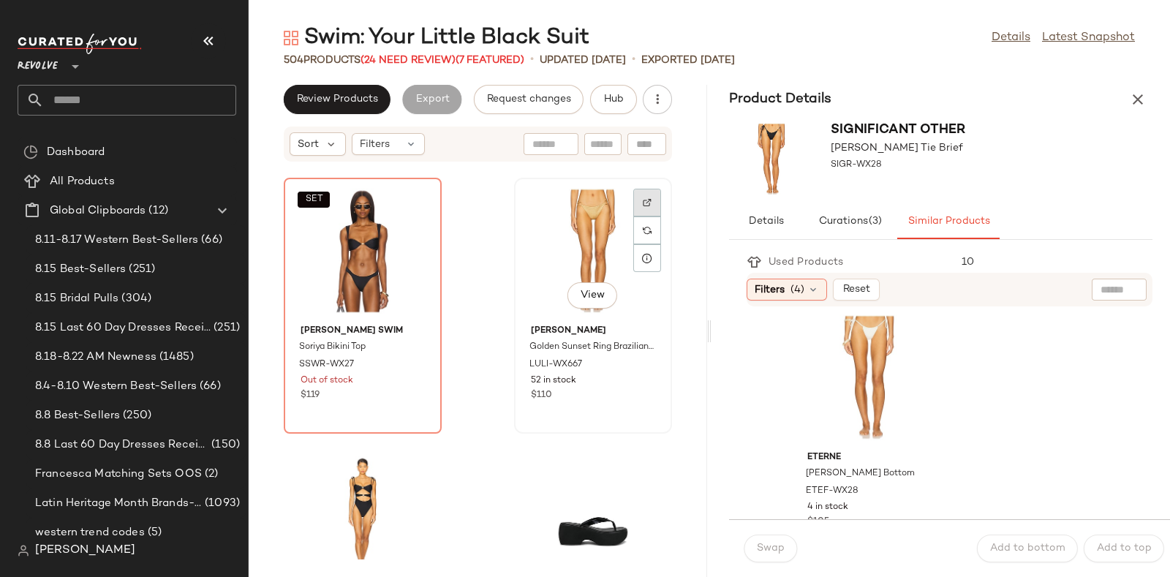
click at [636, 216] on div at bounding box center [647, 230] width 28 height 28
click at [608, 105] on span "Hub" at bounding box center [613, 100] width 20 height 12
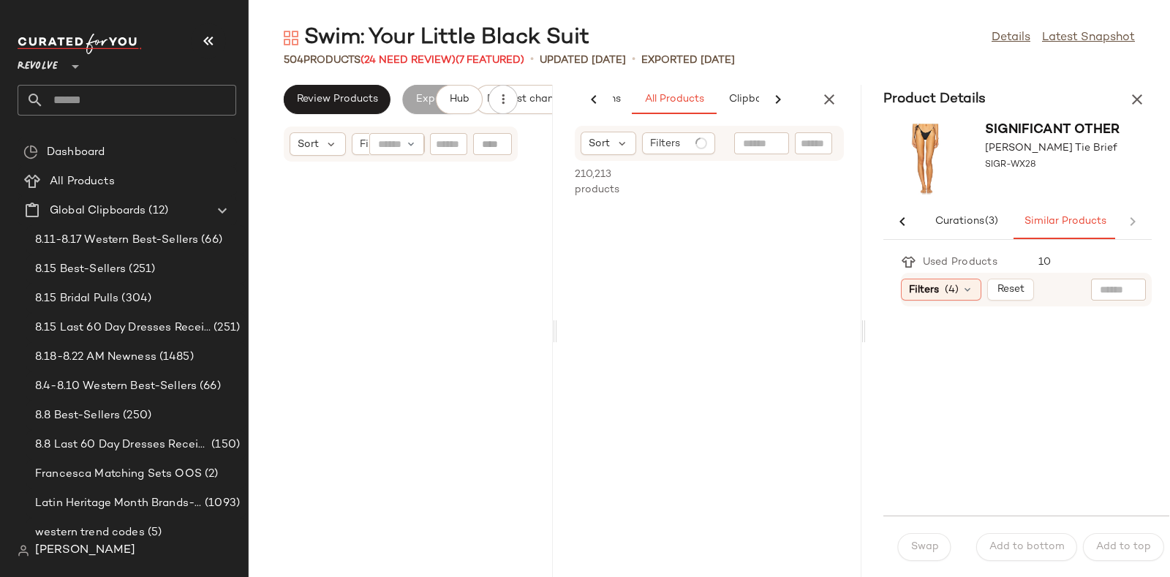
scroll to position [22478, 0]
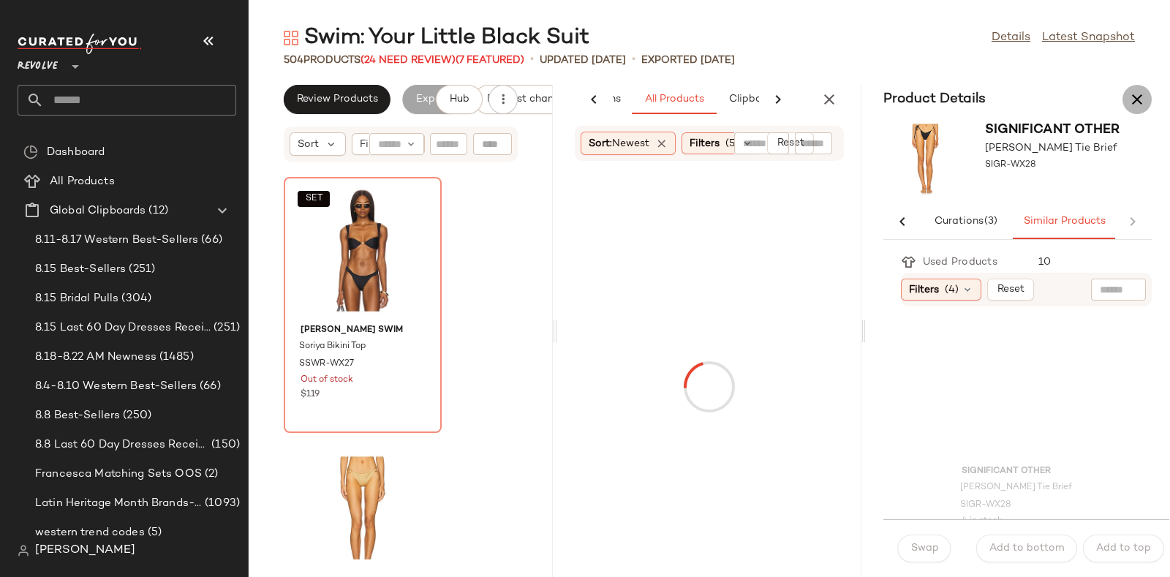
click at [1138, 94] on icon "button" at bounding box center [1137, 100] width 18 height 18
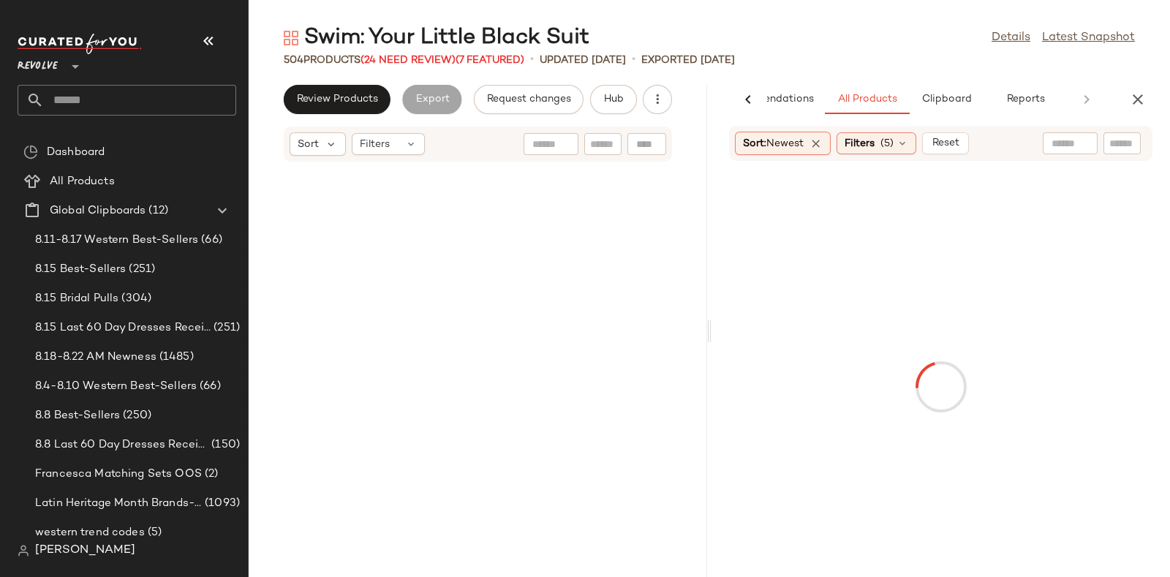
scroll to position [11238, 0]
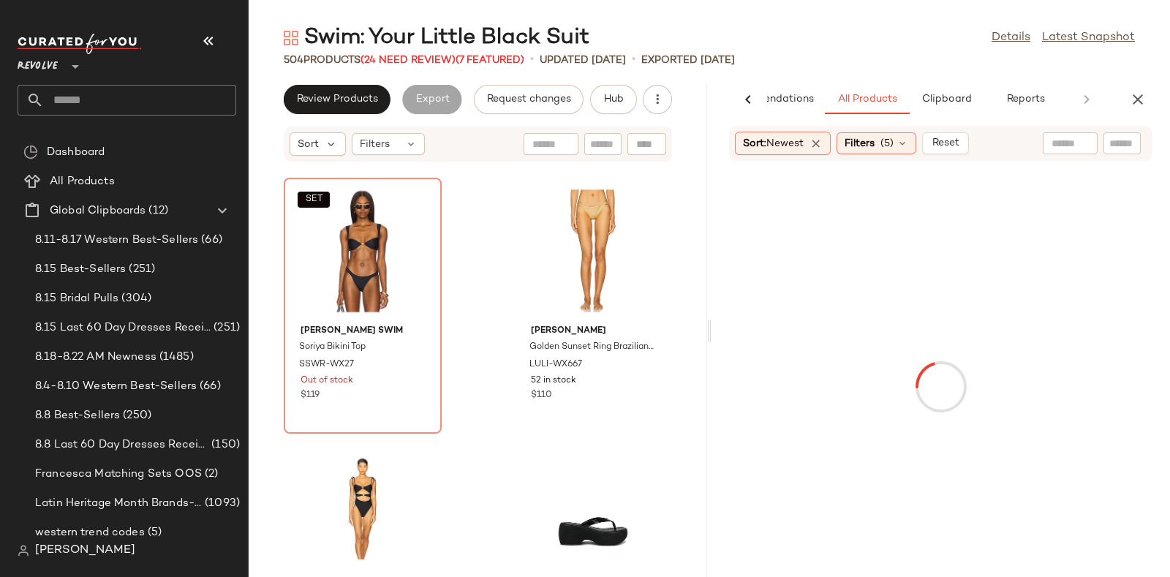
click at [1125, 142] on input "text" at bounding box center [1122, 143] width 26 height 15
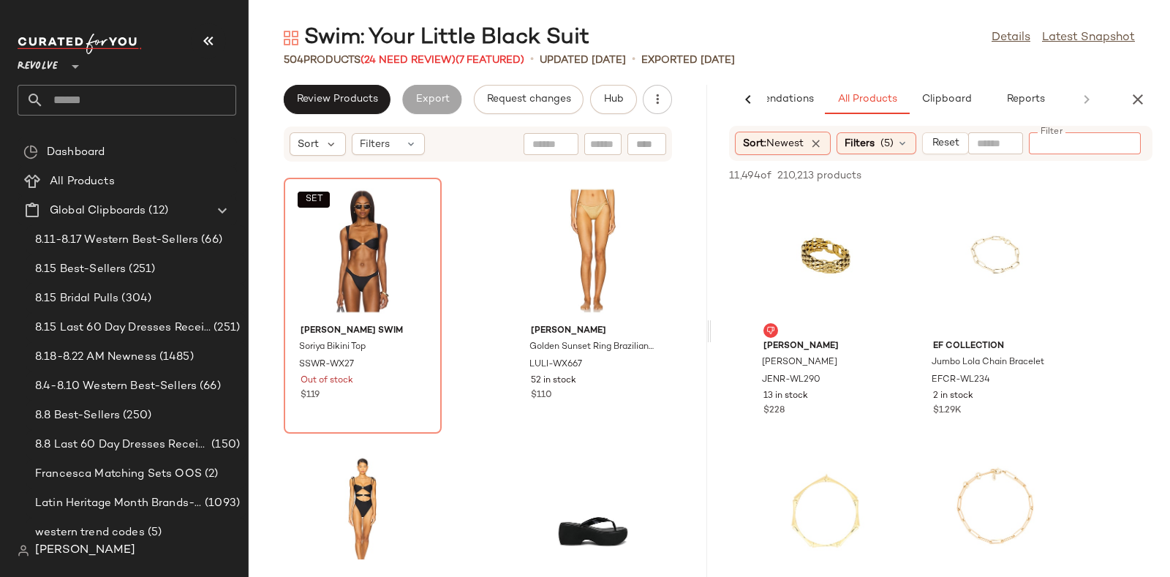
paste input "**********"
type input "**********"
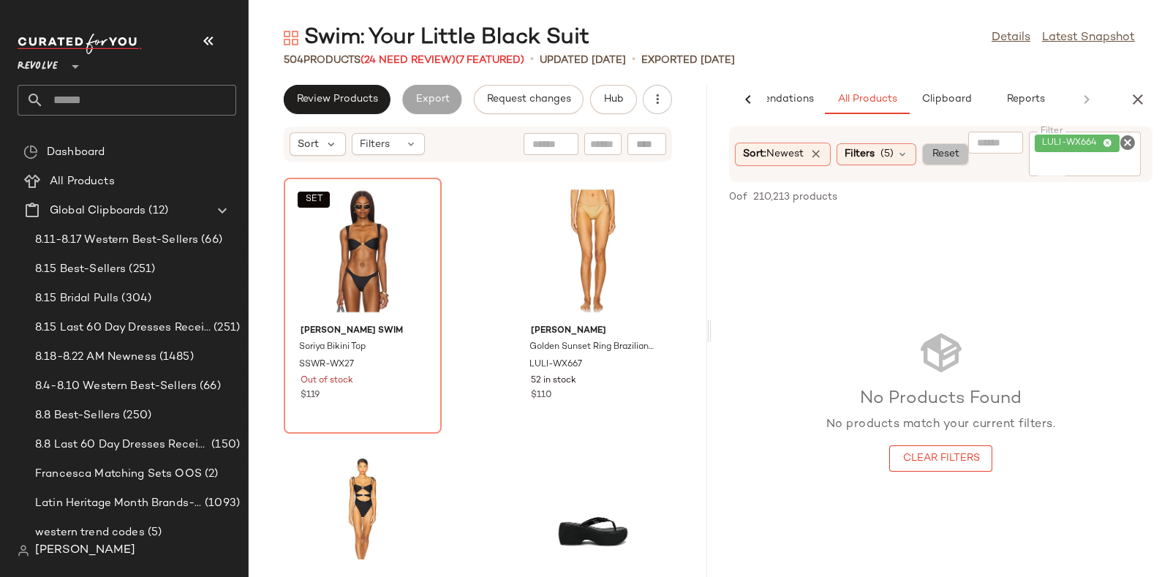
click at [942, 153] on span "Reset" at bounding box center [945, 154] width 28 height 12
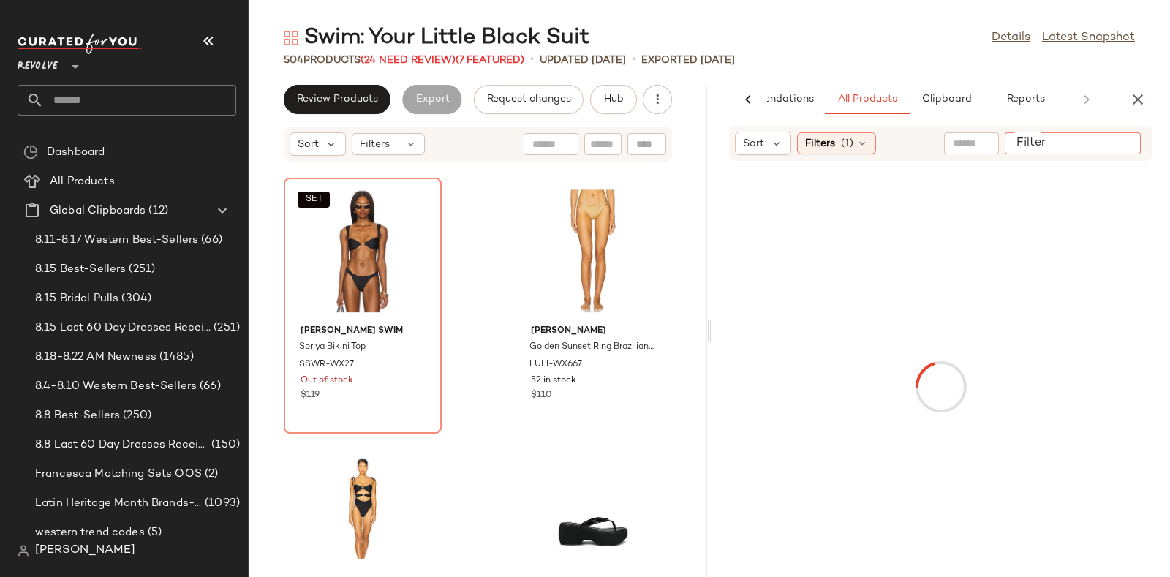
click at [1132, 139] on input "Filter" at bounding box center [1072, 143] width 124 height 15
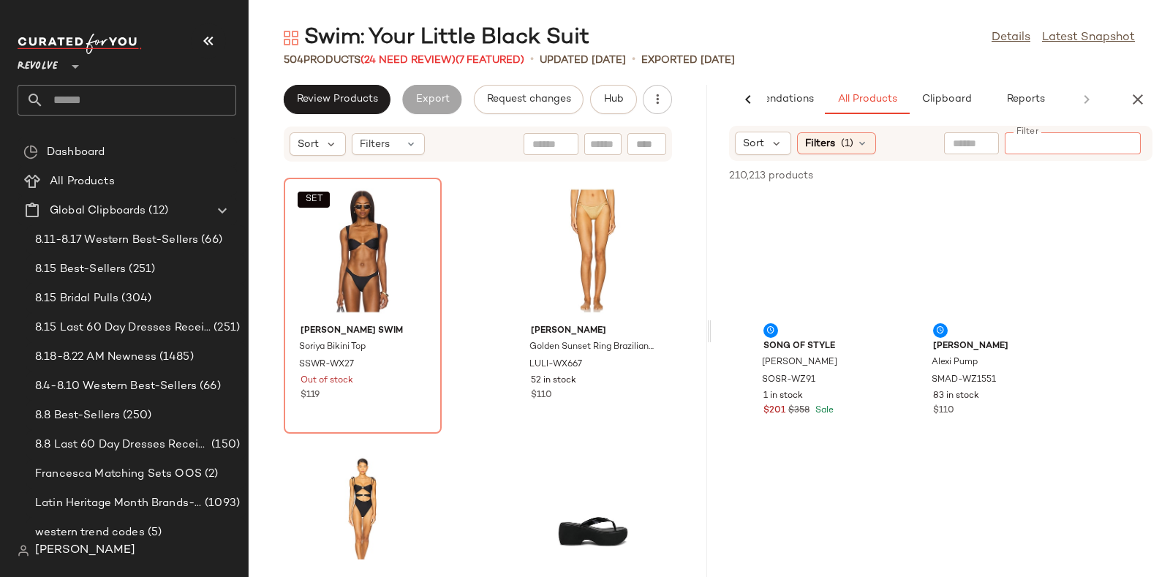
paste input "**********"
type input "**********"
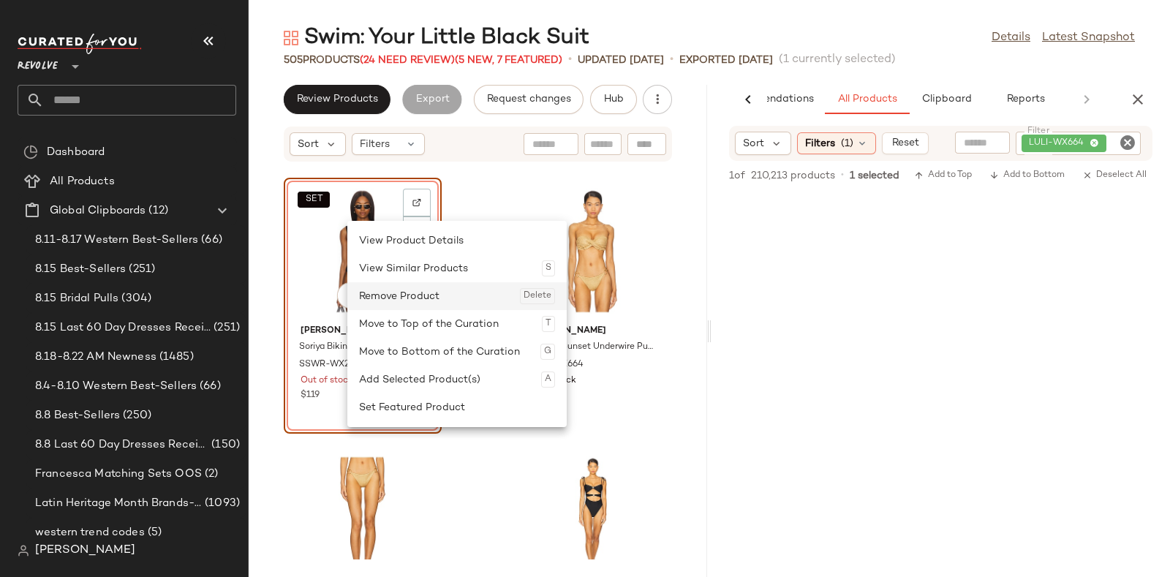
click at [377, 298] on div "Remove Product Delete" at bounding box center [457, 296] width 196 height 28
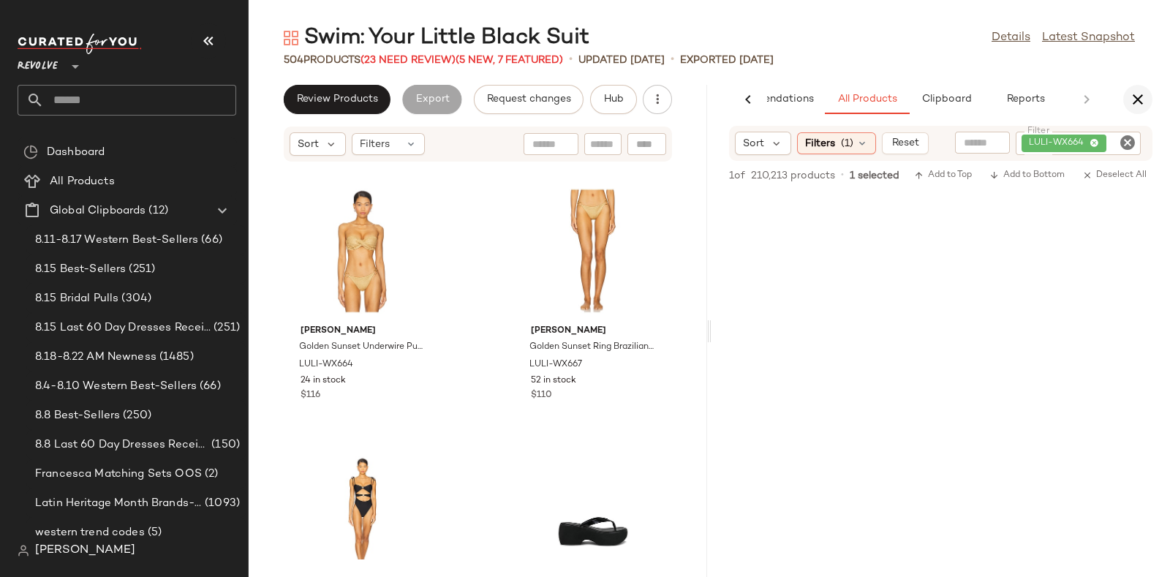
click at [1140, 91] on icon "button" at bounding box center [1138, 100] width 18 height 18
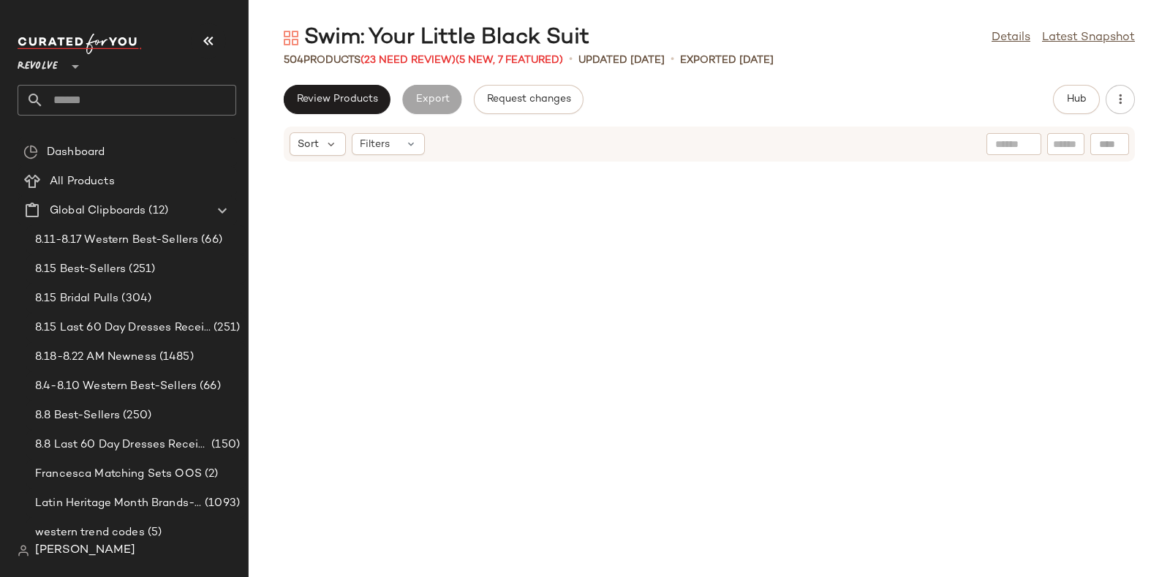
scroll to position [10970, 0]
click at [410, 57] on span "(23 Need Review)" at bounding box center [407, 60] width 95 height 11
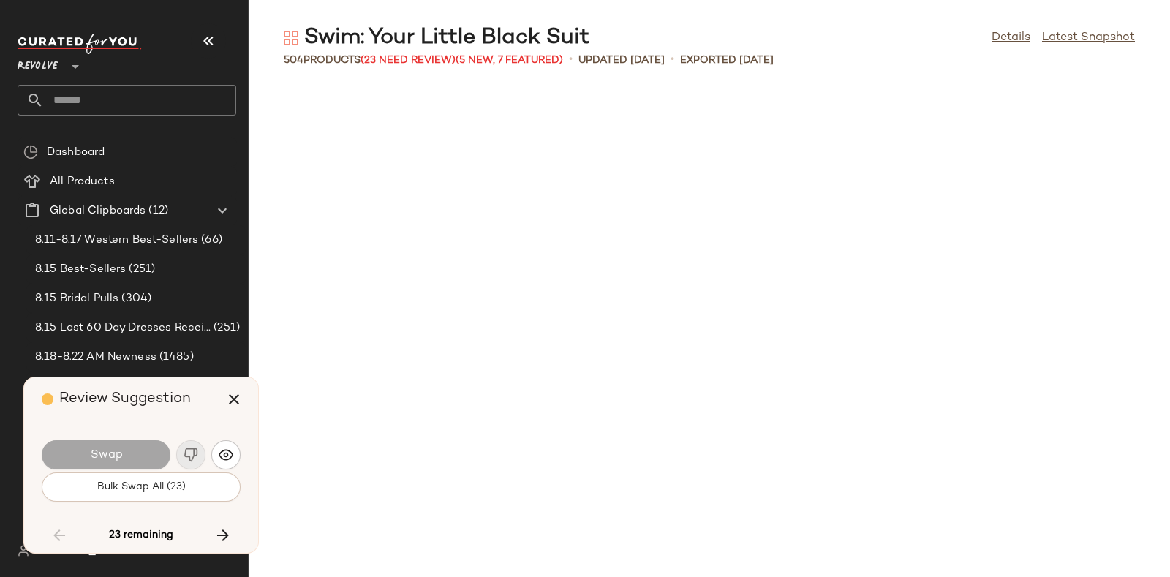
scroll to position [5886, 0]
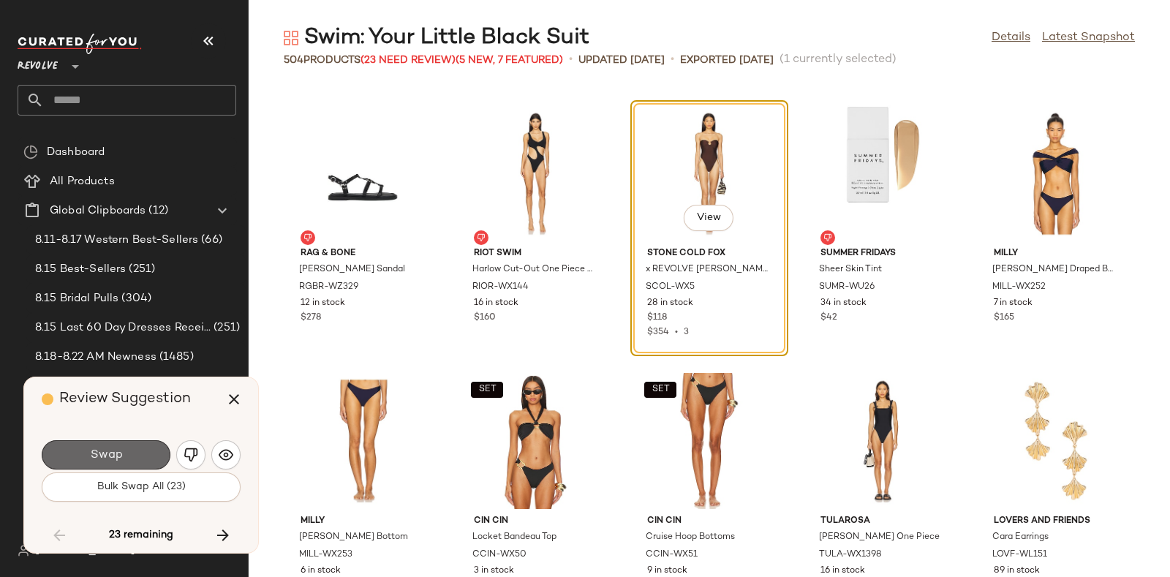
click at [128, 449] on button "Swap" at bounding box center [106, 454] width 129 height 29
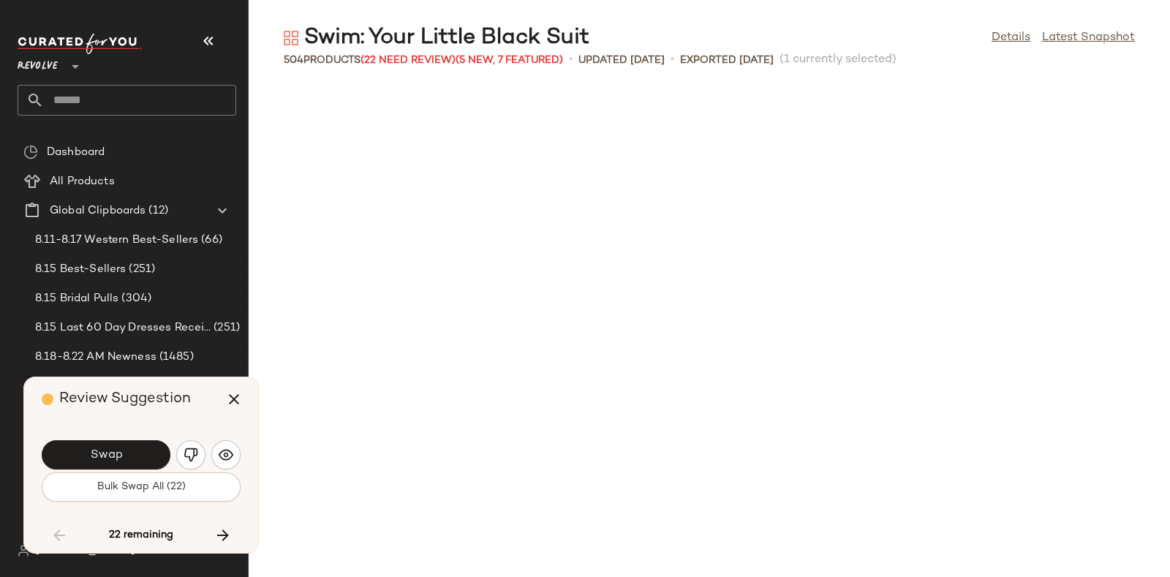
scroll to position [6690, 0]
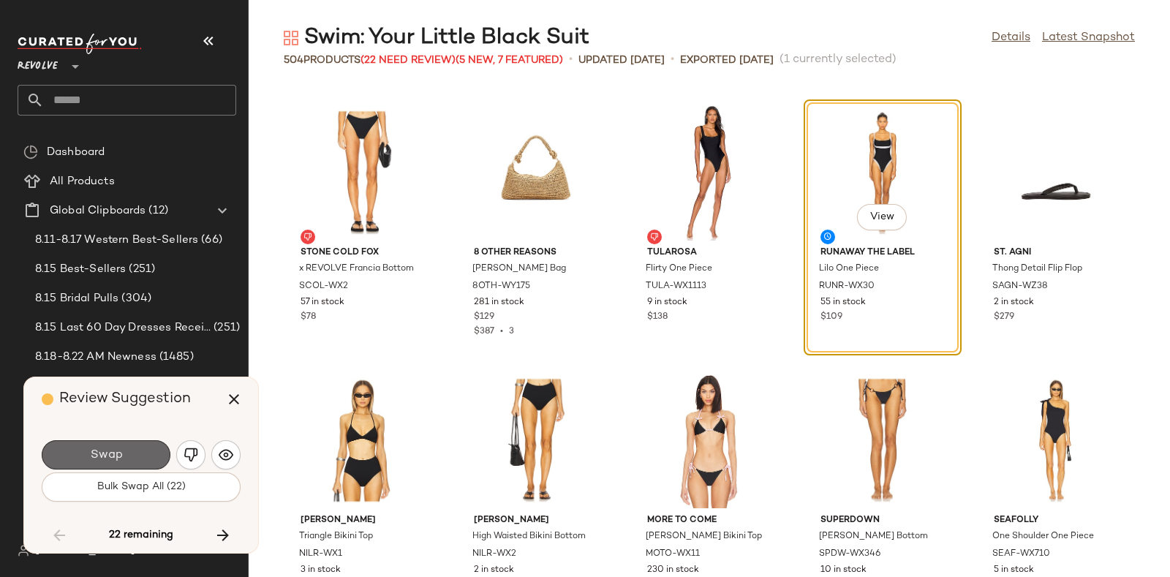
click at [124, 448] on button "Swap" at bounding box center [106, 454] width 129 height 29
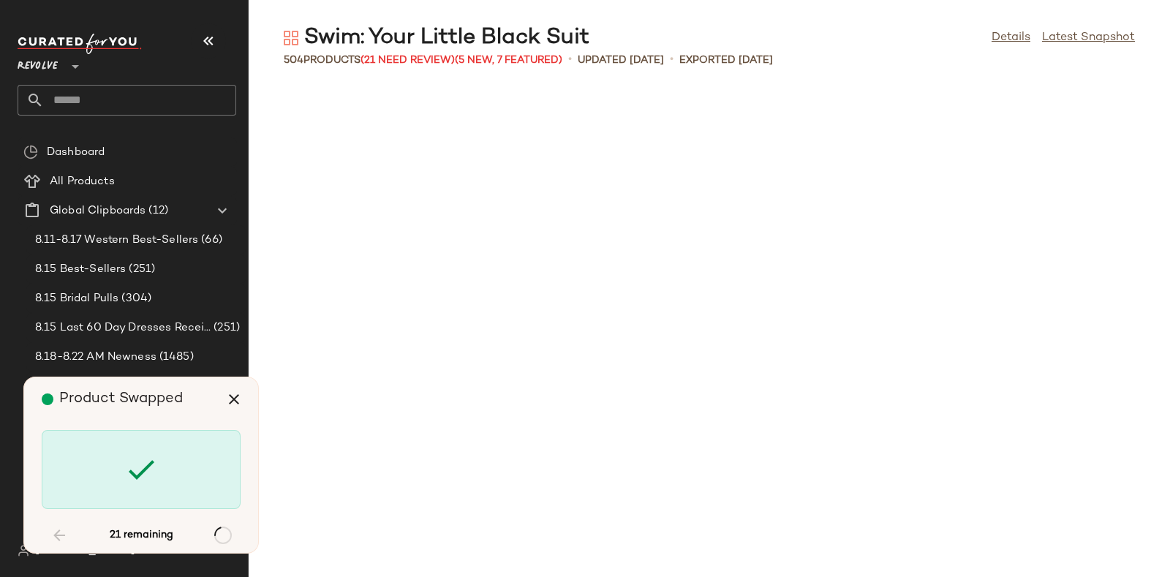
scroll to position [8028, 0]
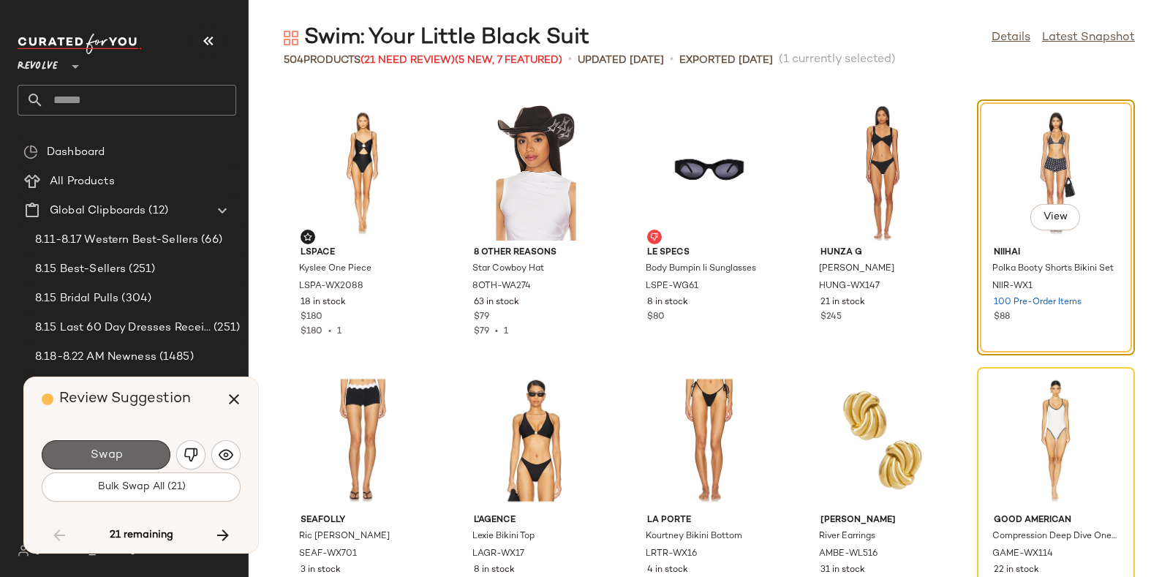
click at [107, 444] on button "Swap" at bounding box center [106, 454] width 129 height 29
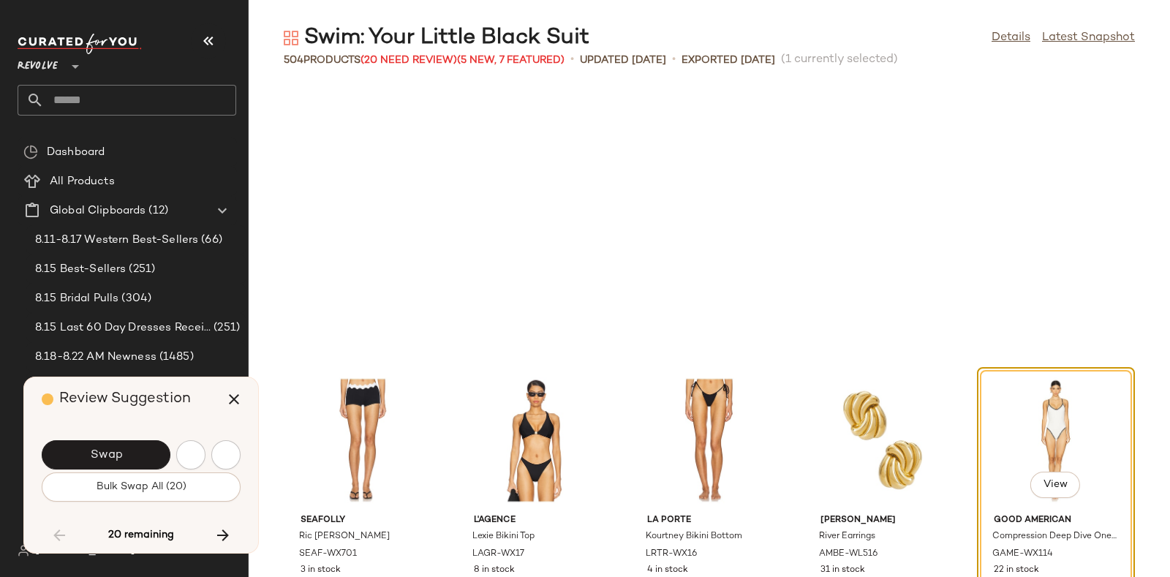
scroll to position [8295, 0]
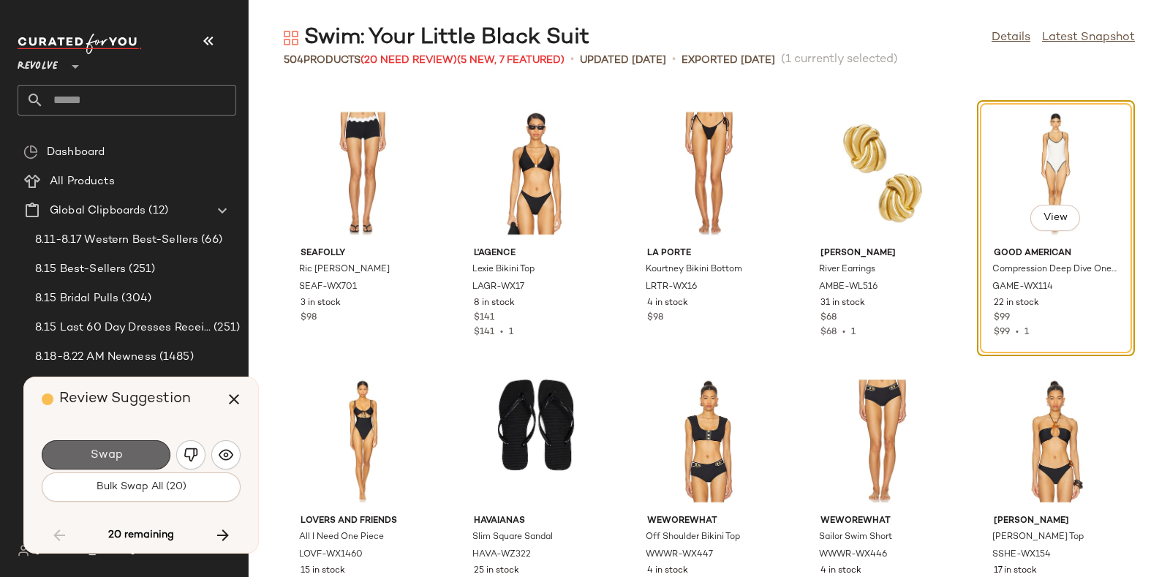
click at [111, 444] on button "Swap" at bounding box center [106, 454] width 129 height 29
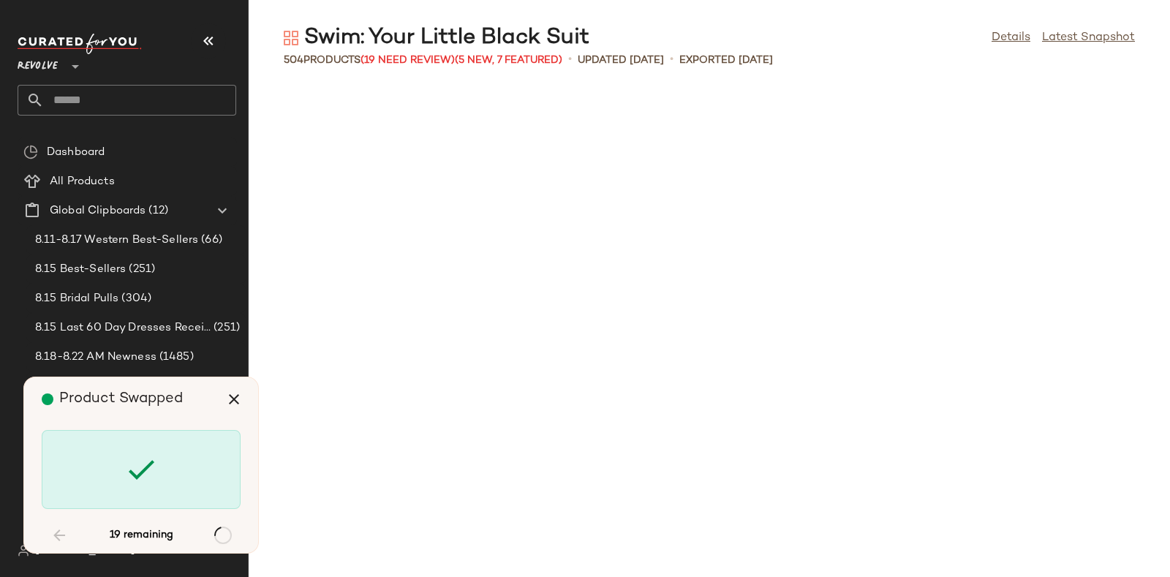
scroll to position [9365, 0]
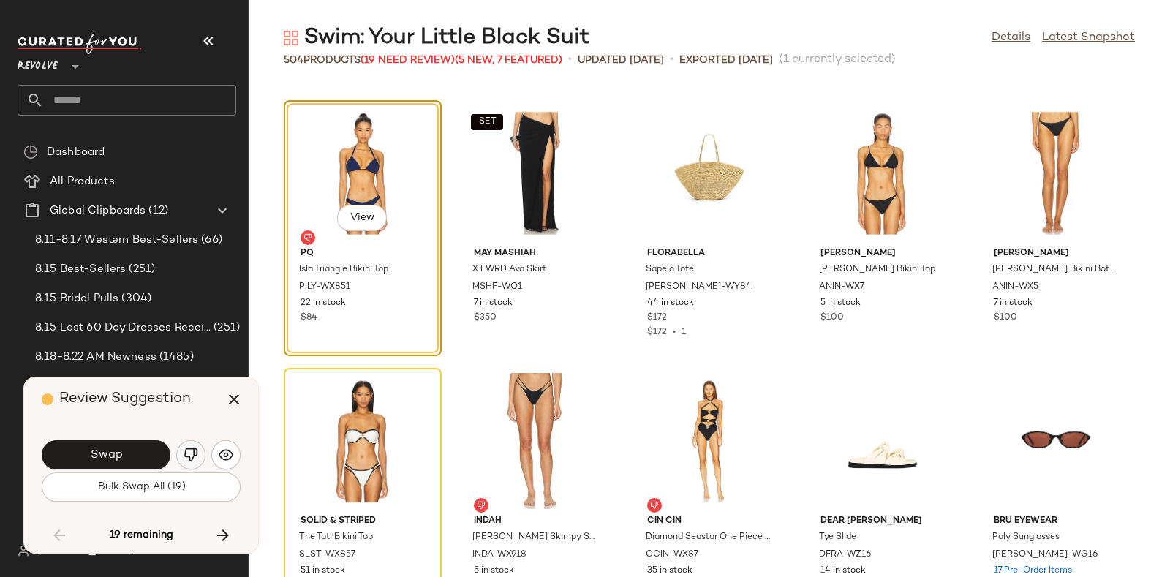
click at [186, 450] on img "button" at bounding box center [191, 454] width 15 height 15
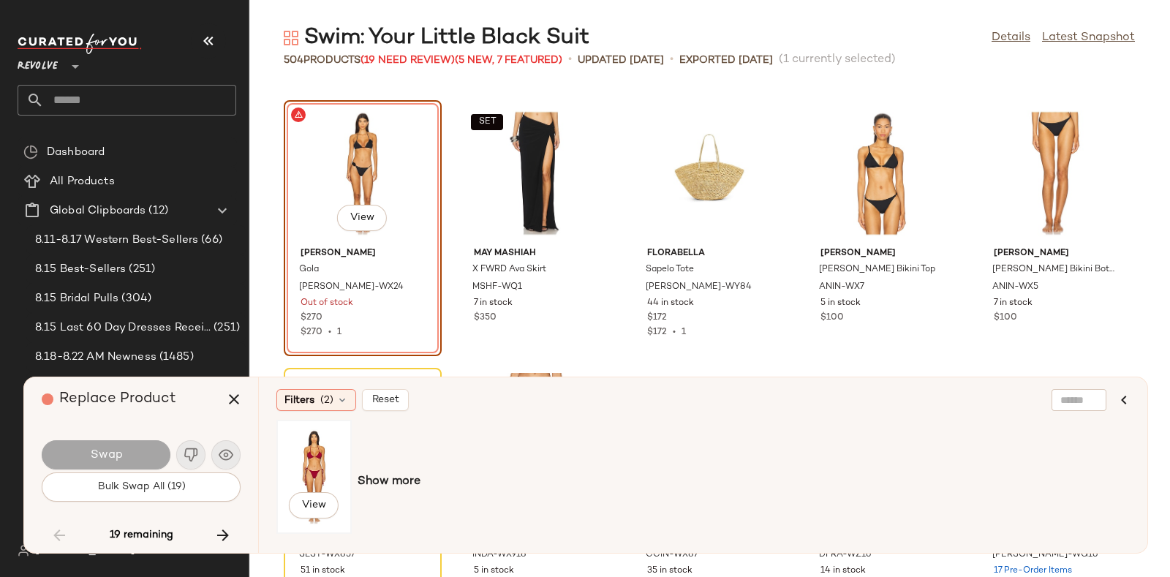
click at [311, 450] on div "View" at bounding box center [313, 477] width 65 height 104
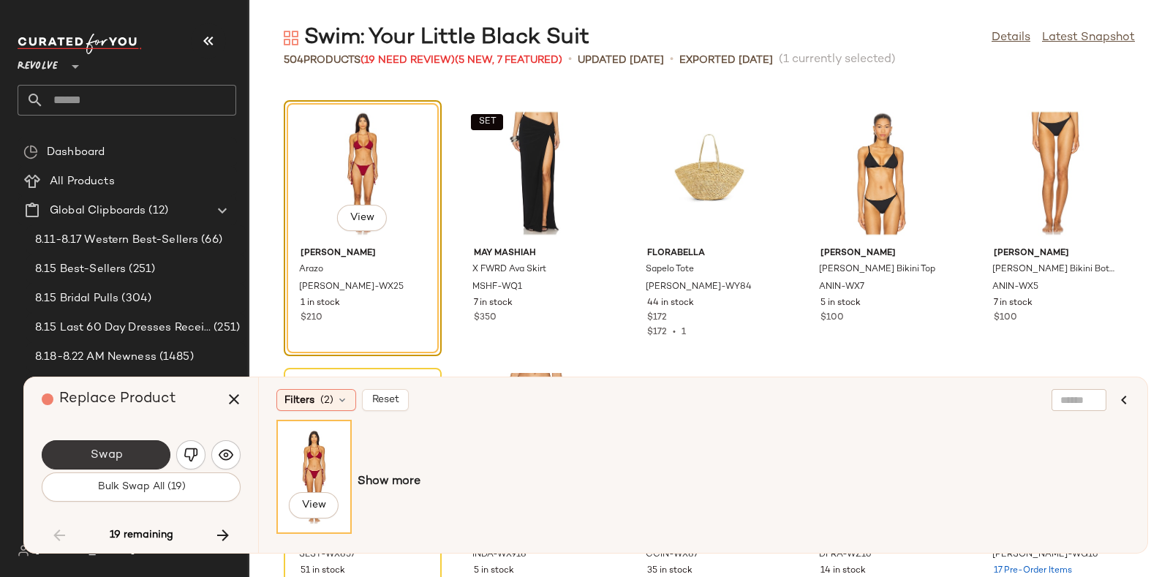
click at [137, 447] on button "Swap" at bounding box center [106, 454] width 129 height 29
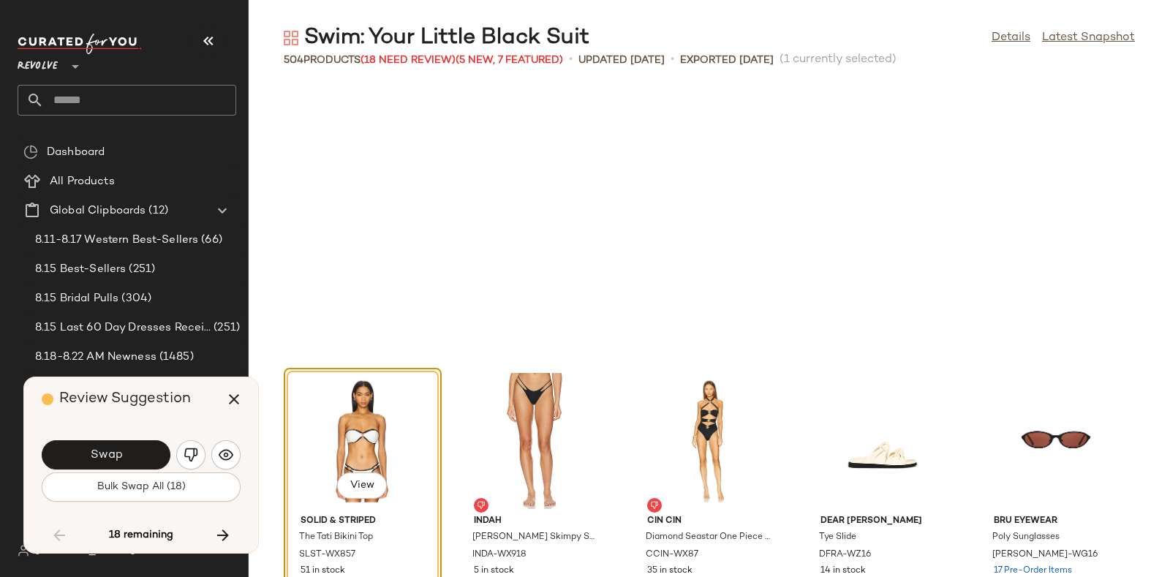
scroll to position [9633, 0]
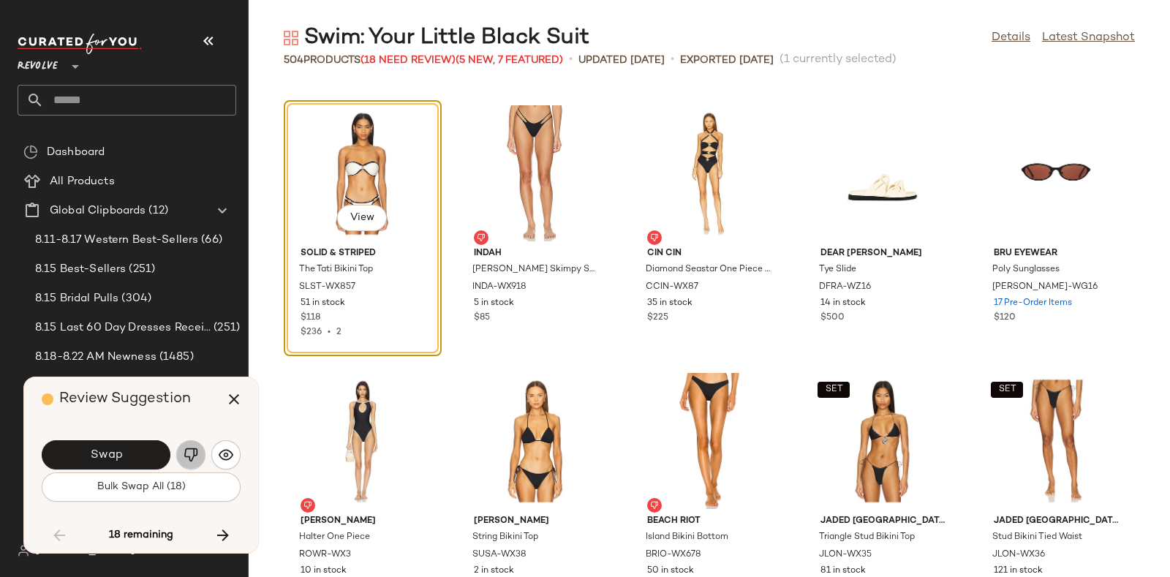
click at [184, 450] on img "button" at bounding box center [191, 454] width 15 height 15
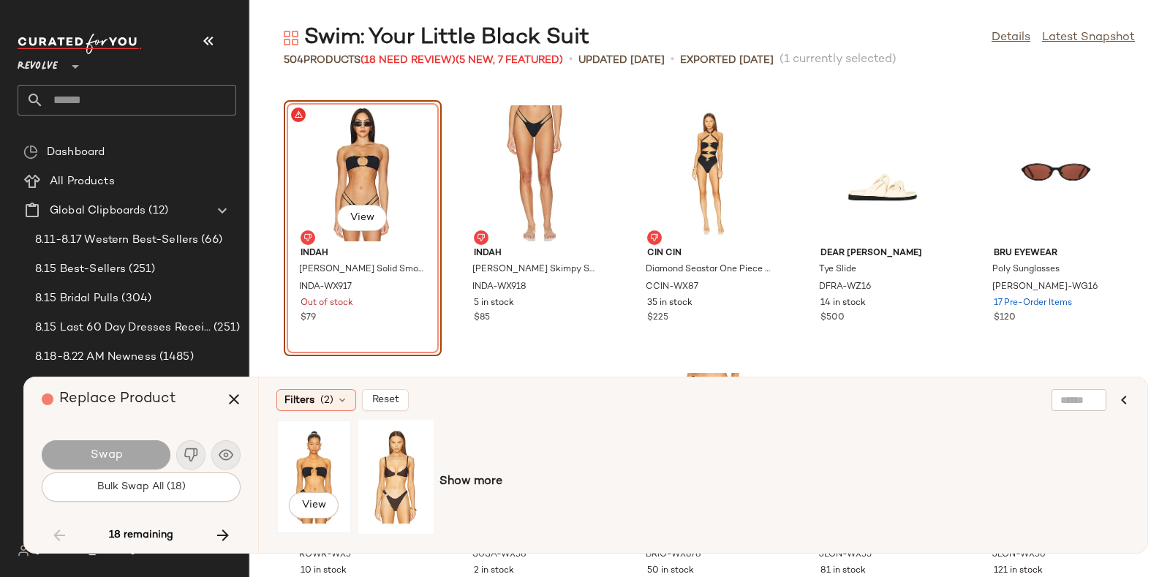
click at [328, 453] on div "View" at bounding box center [313, 477] width 65 height 104
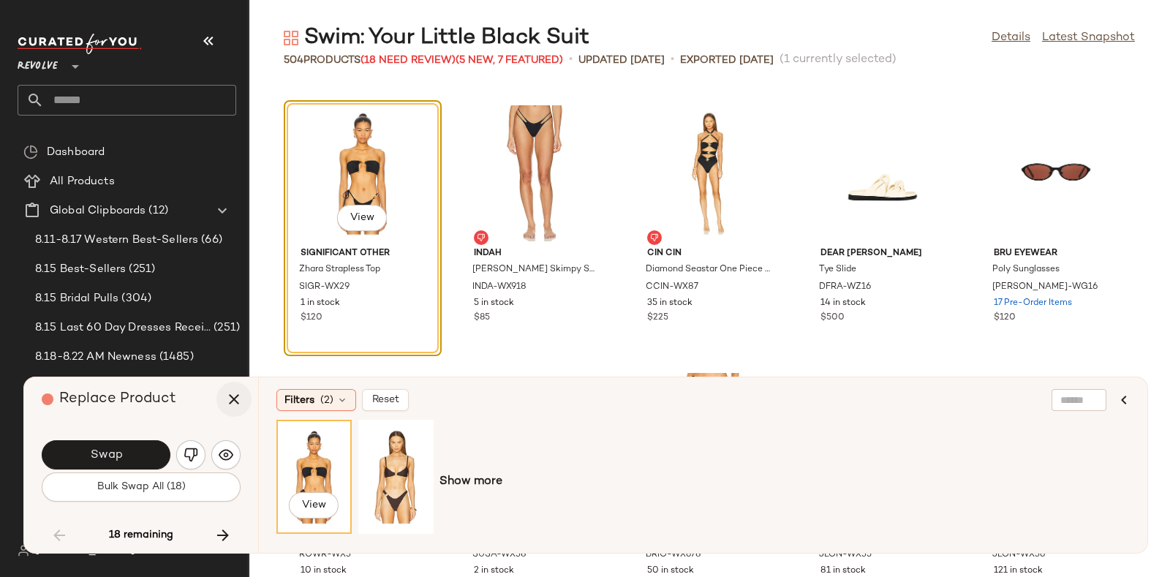
click at [234, 398] on icon "button" at bounding box center [234, 399] width 18 height 18
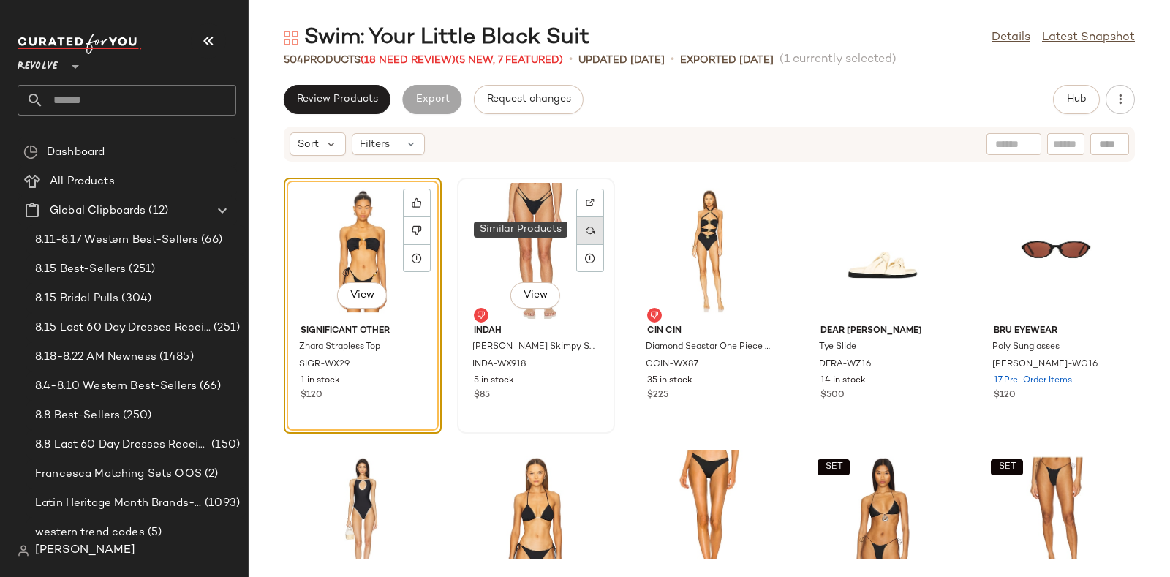
click at [586, 227] on img at bounding box center [590, 230] width 9 height 9
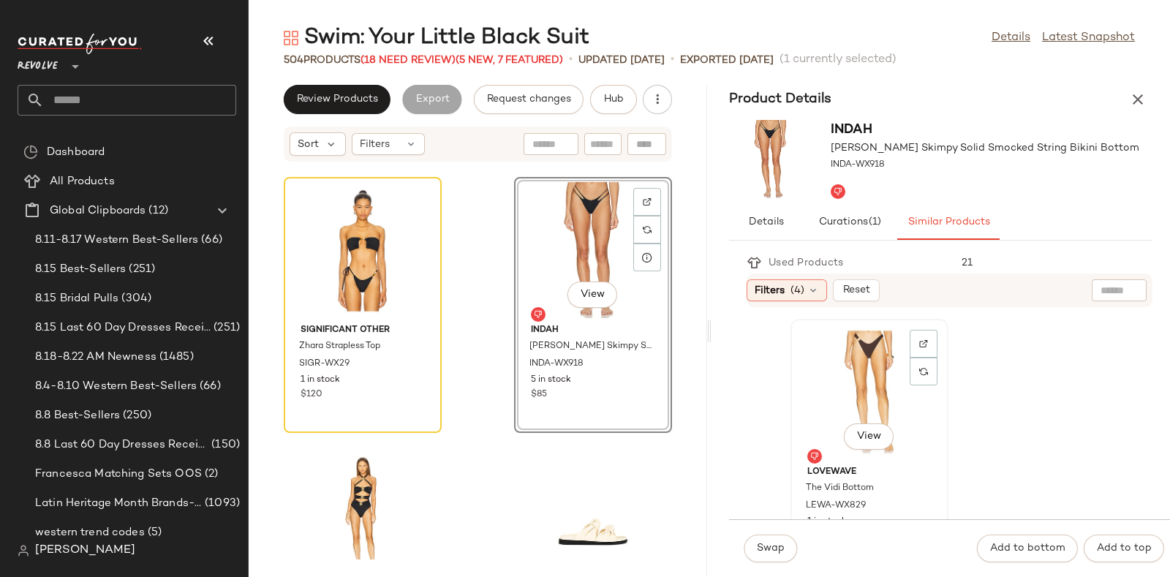
click at [886, 371] on div "View" at bounding box center [869, 392] width 148 height 136
click at [764, 547] on span "Swap" at bounding box center [770, 549] width 29 height 12
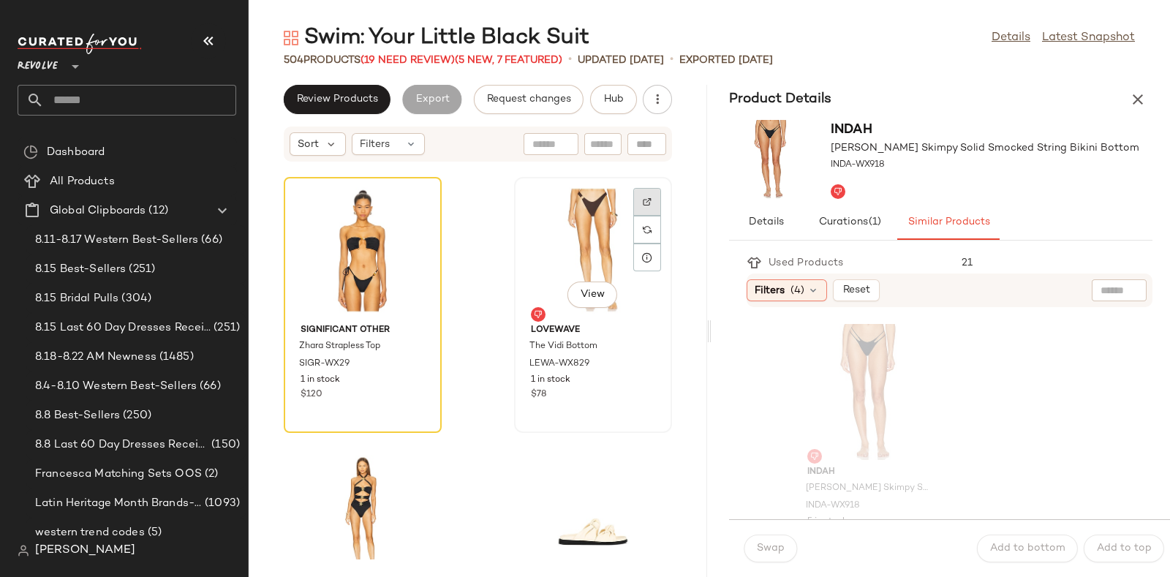
click at [636, 216] on div at bounding box center [647, 230] width 28 height 28
click at [615, 94] on span "Hub" at bounding box center [613, 100] width 20 height 12
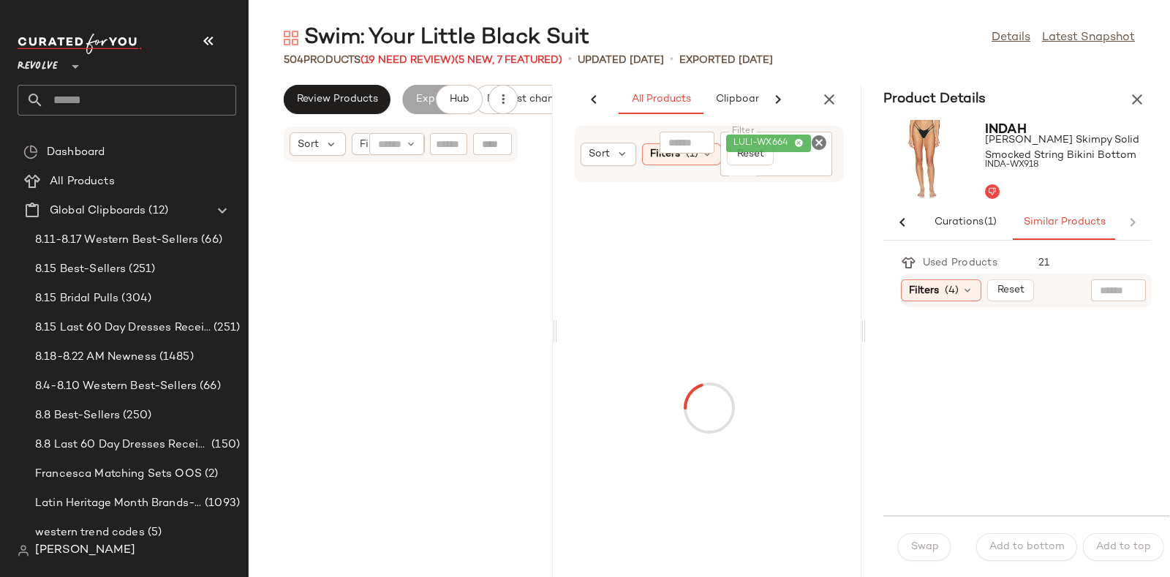
scroll to position [48168, 0]
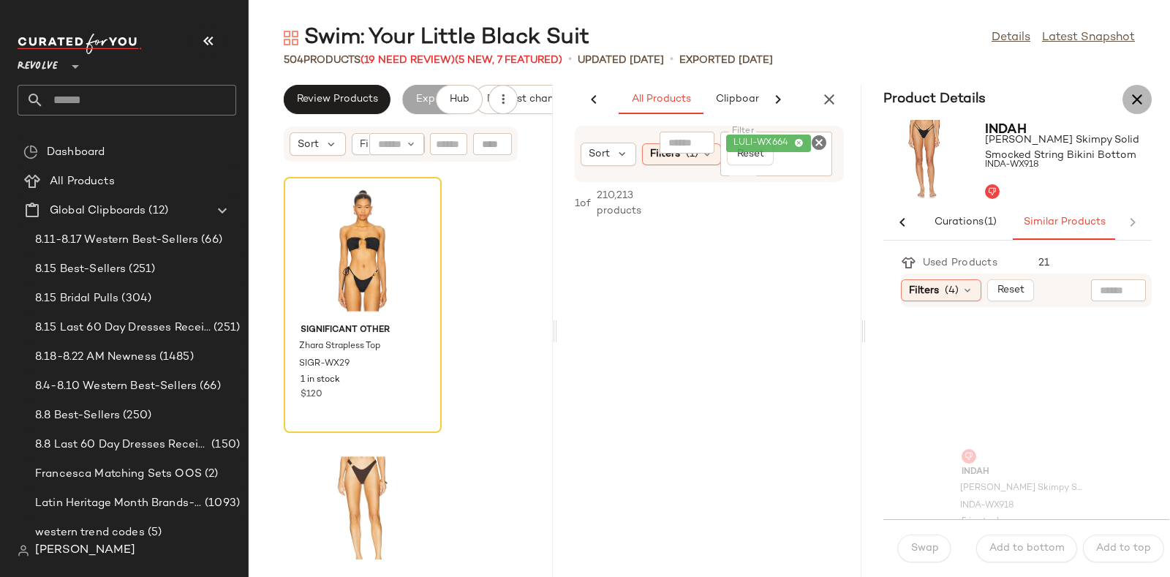
click at [1130, 93] on icon "button" at bounding box center [1137, 100] width 18 height 18
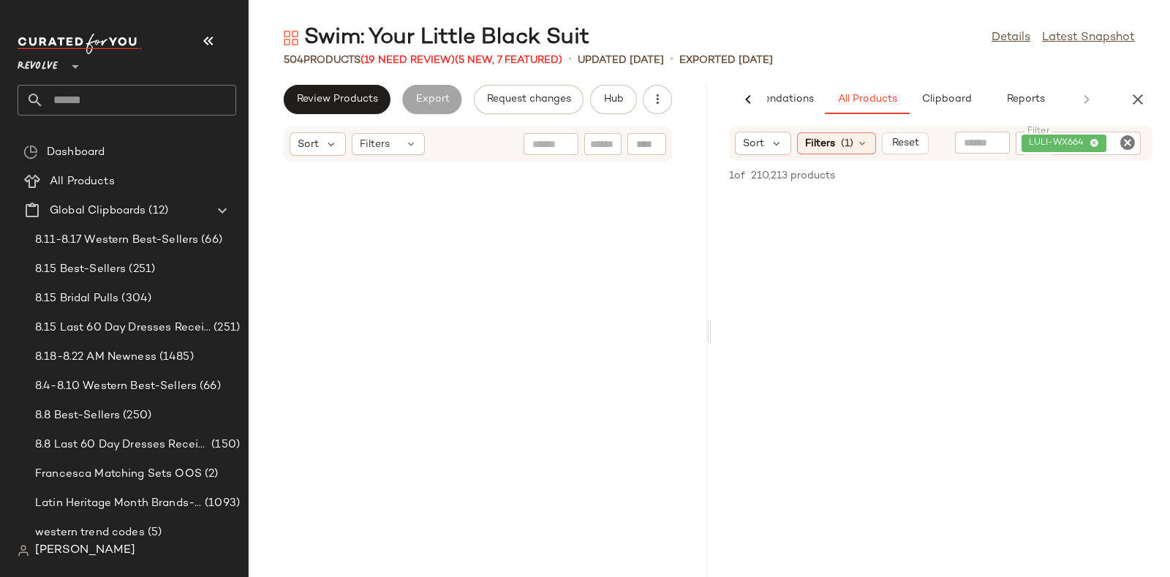
scroll to position [24084, 0]
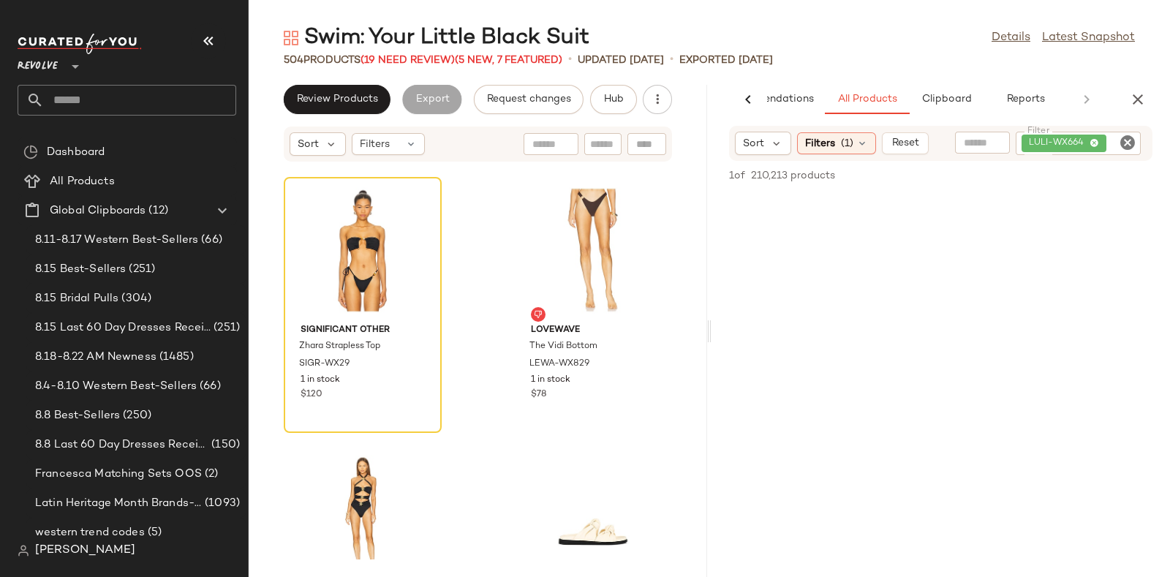
click at [1127, 141] on icon "Clear Filter" at bounding box center [1128, 143] width 18 height 18
paste input "**********"
type input "**********"
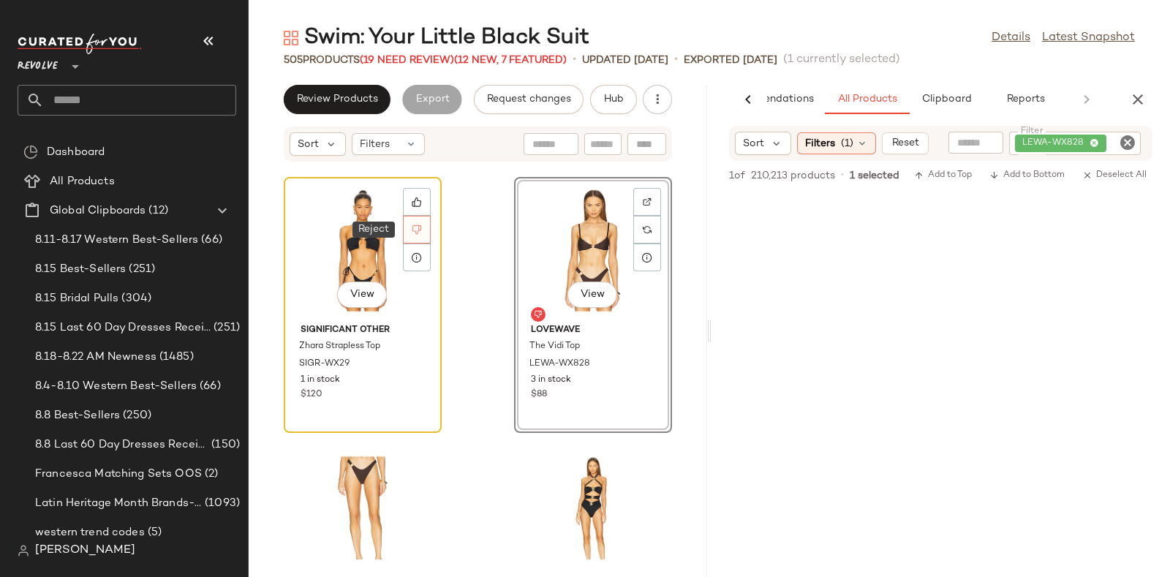
click at [420, 225] on icon at bounding box center [417, 229] width 10 height 10
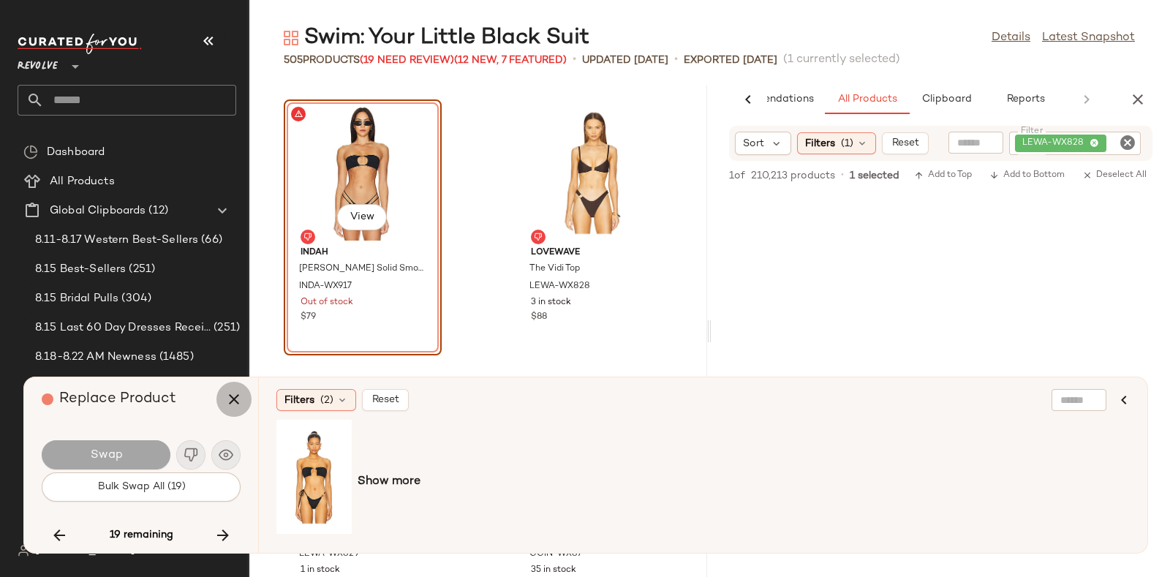
click at [232, 396] on icon "button" at bounding box center [234, 399] width 18 height 18
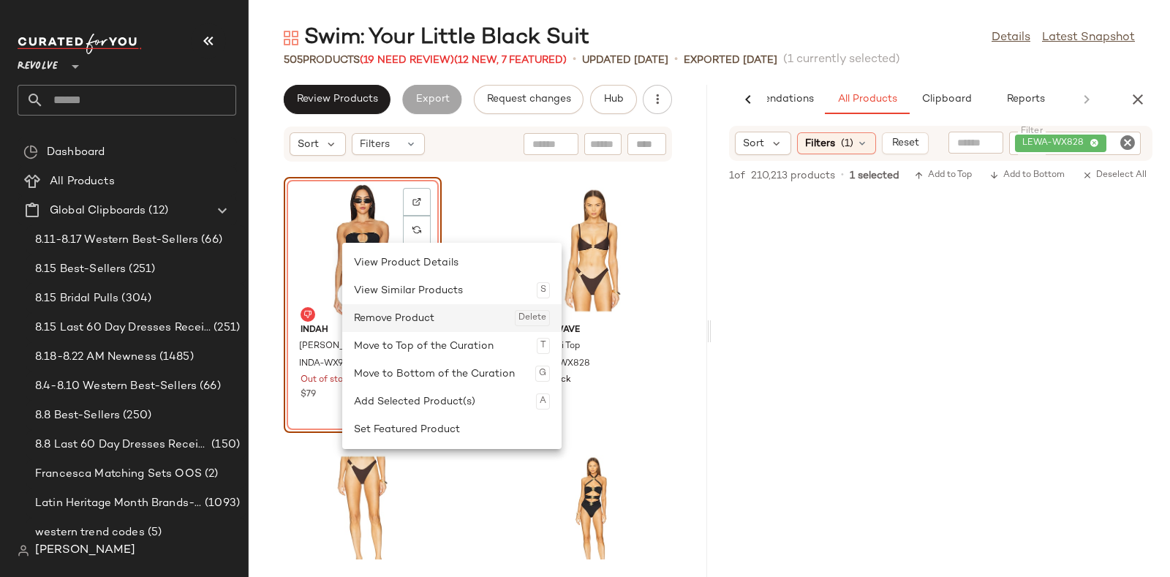
click at [413, 317] on div "Remove Product Delete" at bounding box center [452, 318] width 196 height 28
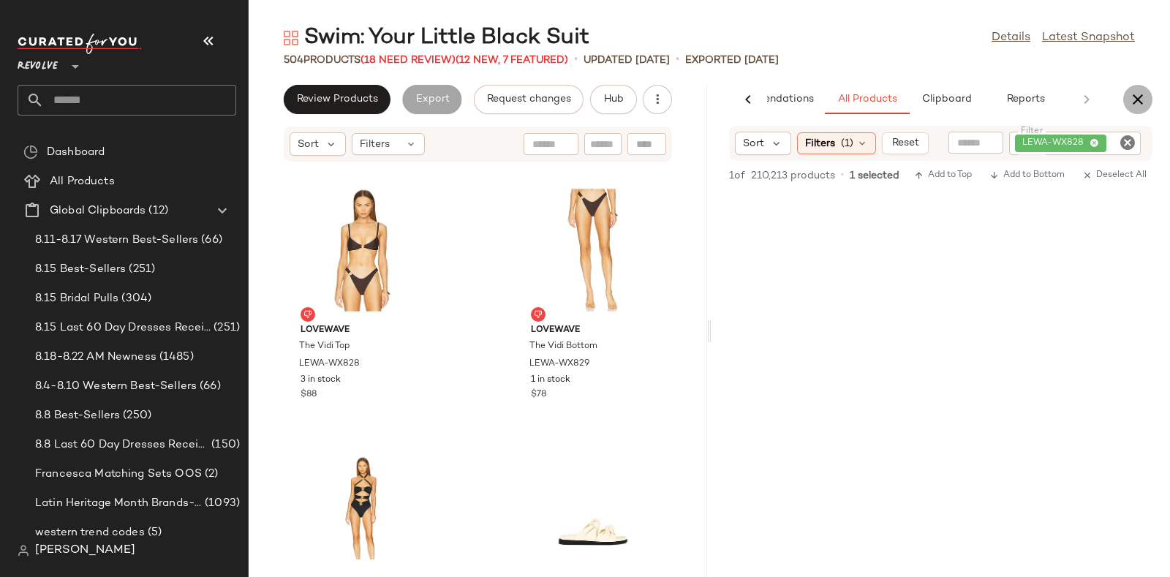
click at [1138, 93] on icon "button" at bounding box center [1138, 100] width 18 height 18
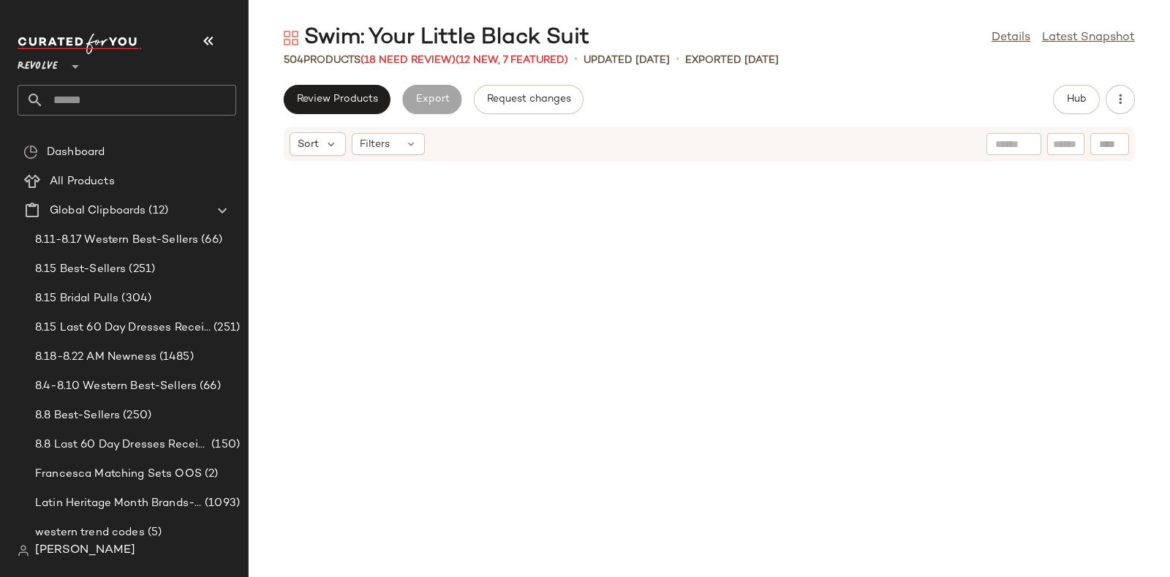
scroll to position [9633, 0]
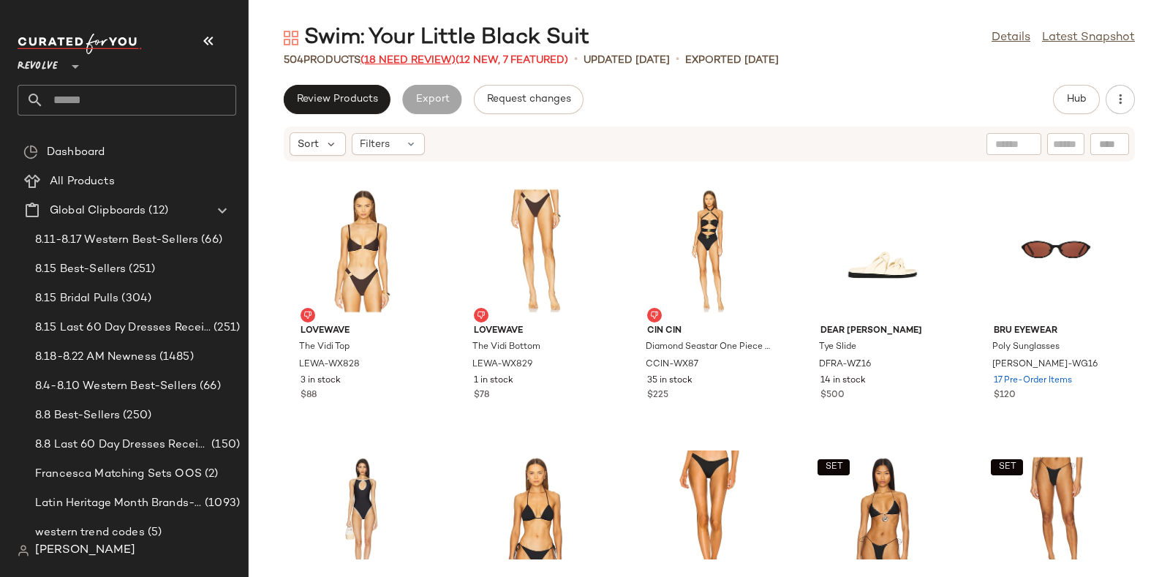
click at [397, 58] on span "(18 Need Review)" at bounding box center [407, 60] width 95 height 11
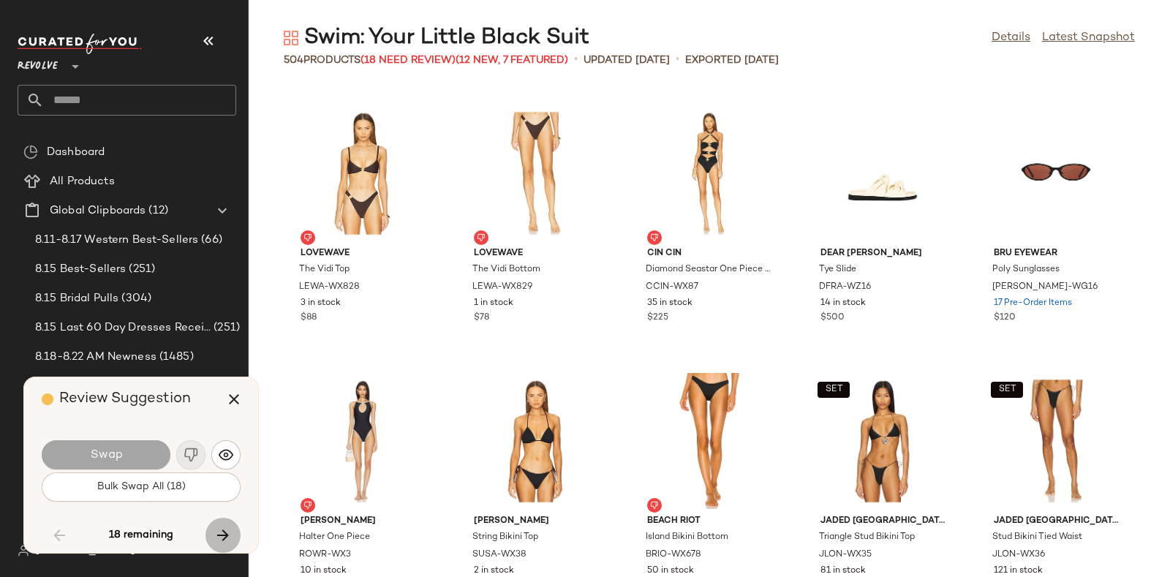
click at [219, 526] on icon "button" at bounding box center [223, 535] width 18 height 18
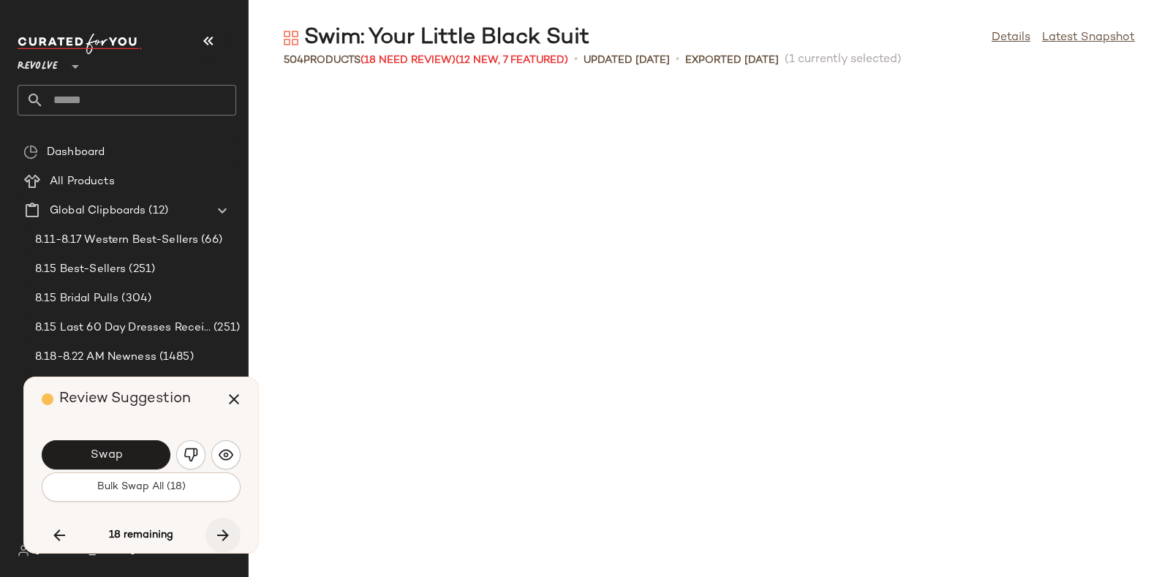
scroll to position [10169, 0]
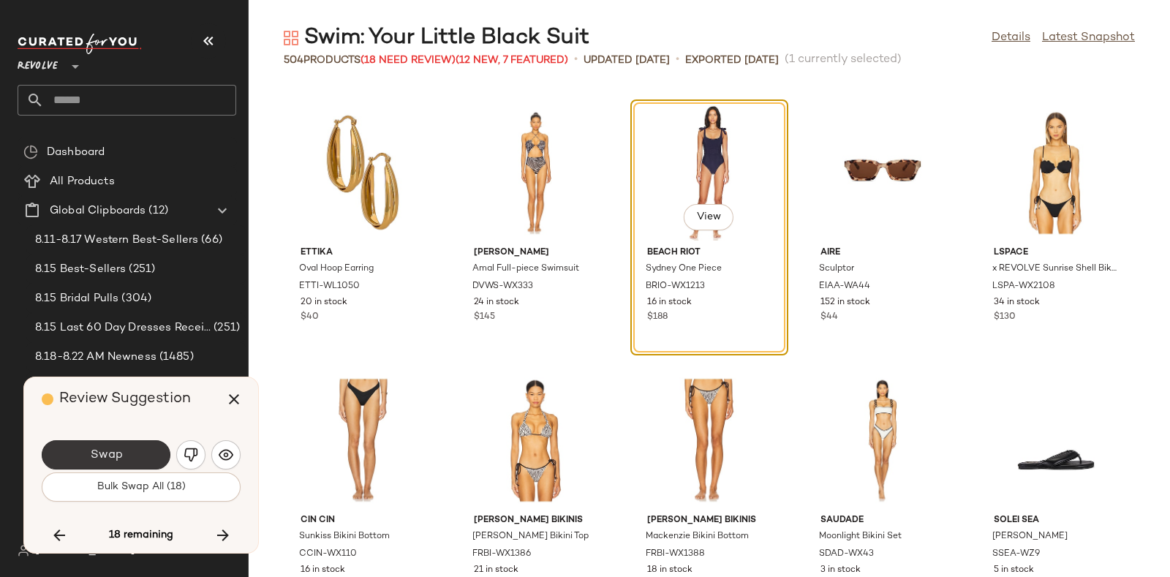
click at [126, 446] on button "Swap" at bounding box center [106, 454] width 129 height 29
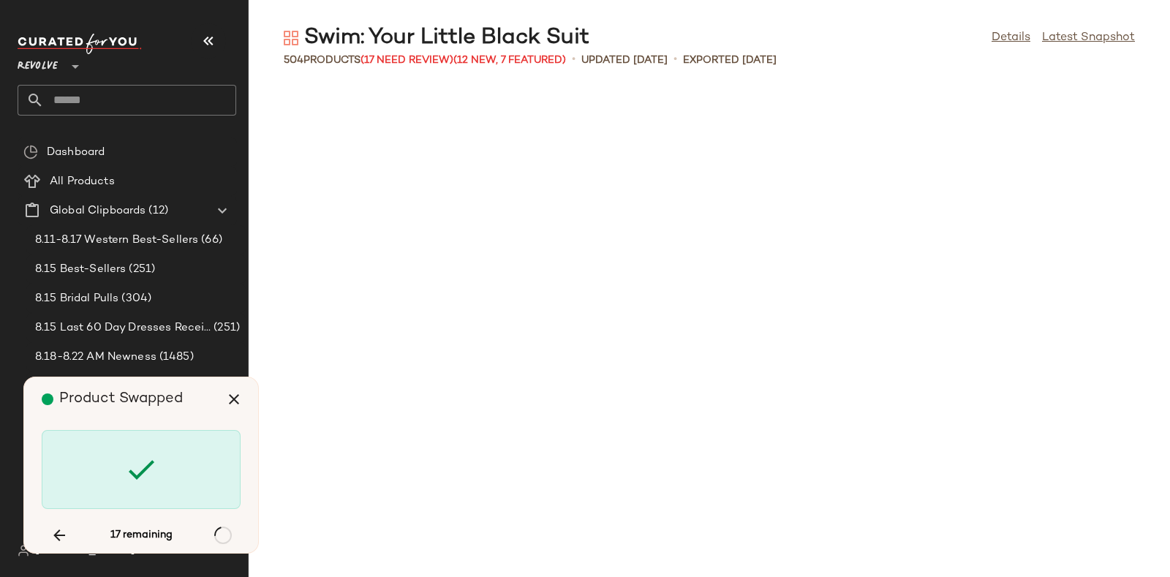
scroll to position [12042, 0]
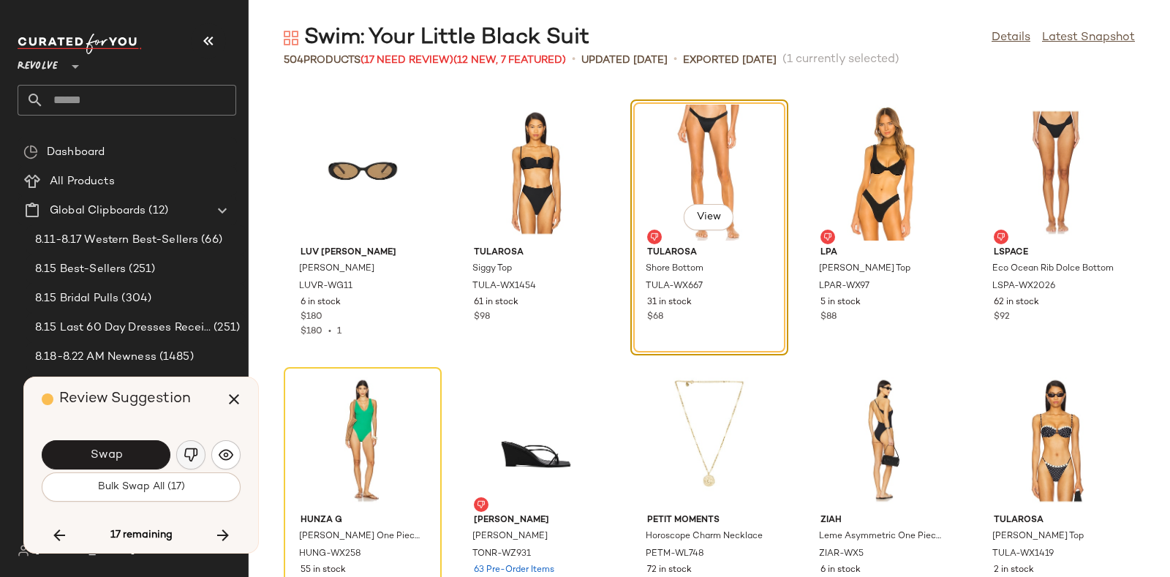
click at [186, 447] on button "button" at bounding box center [190, 454] width 29 height 29
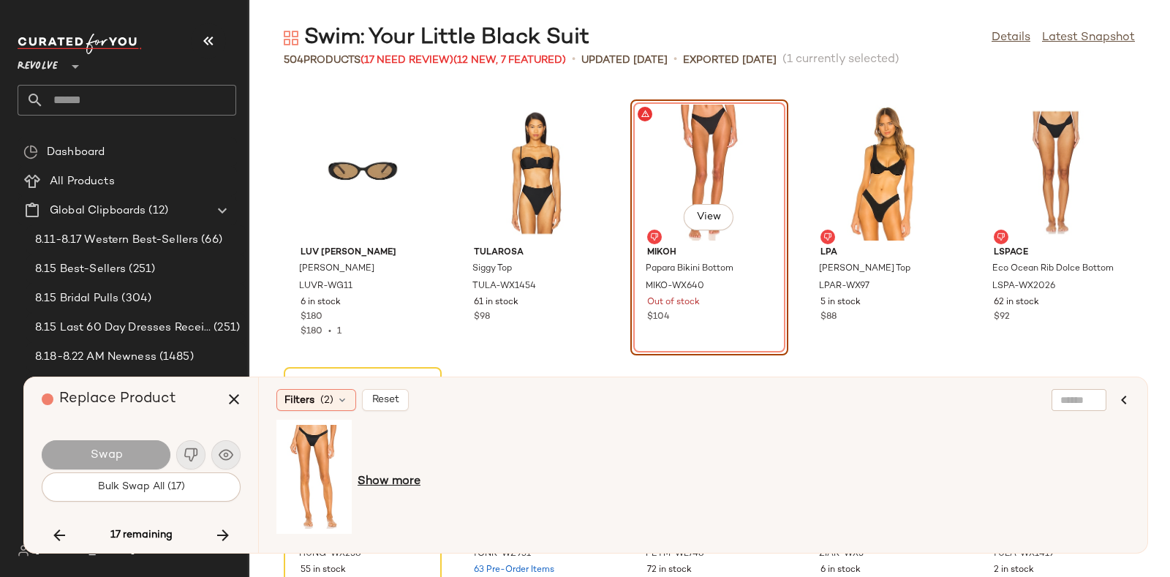
click at [369, 477] on span "Show more" at bounding box center [389, 482] width 63 height 18
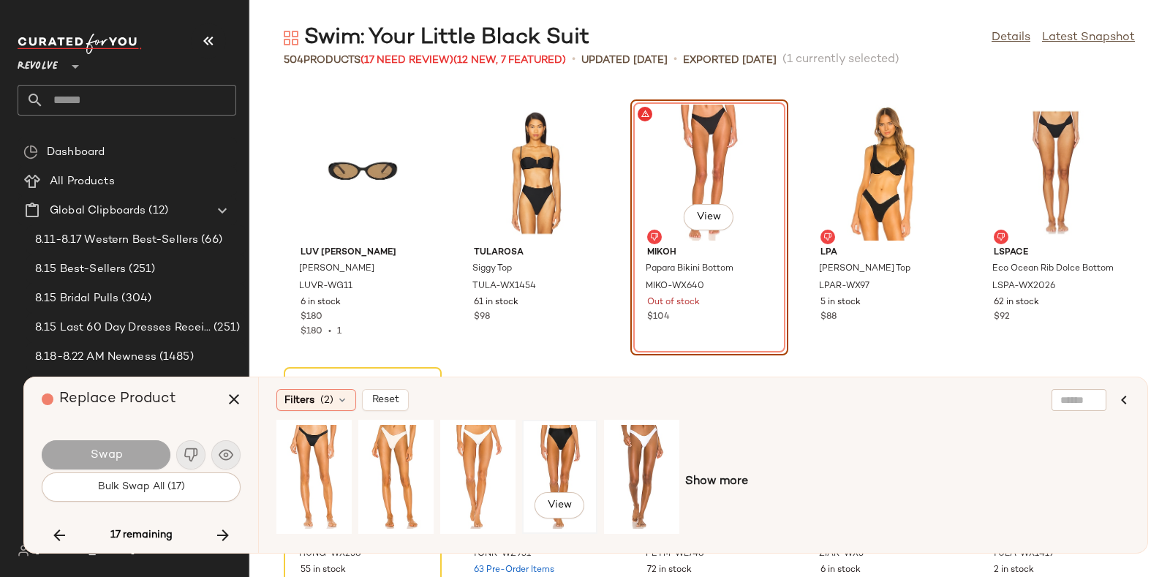
click at [552, 441] on div "View" at bounding box center [559, 477] width 65 height 104
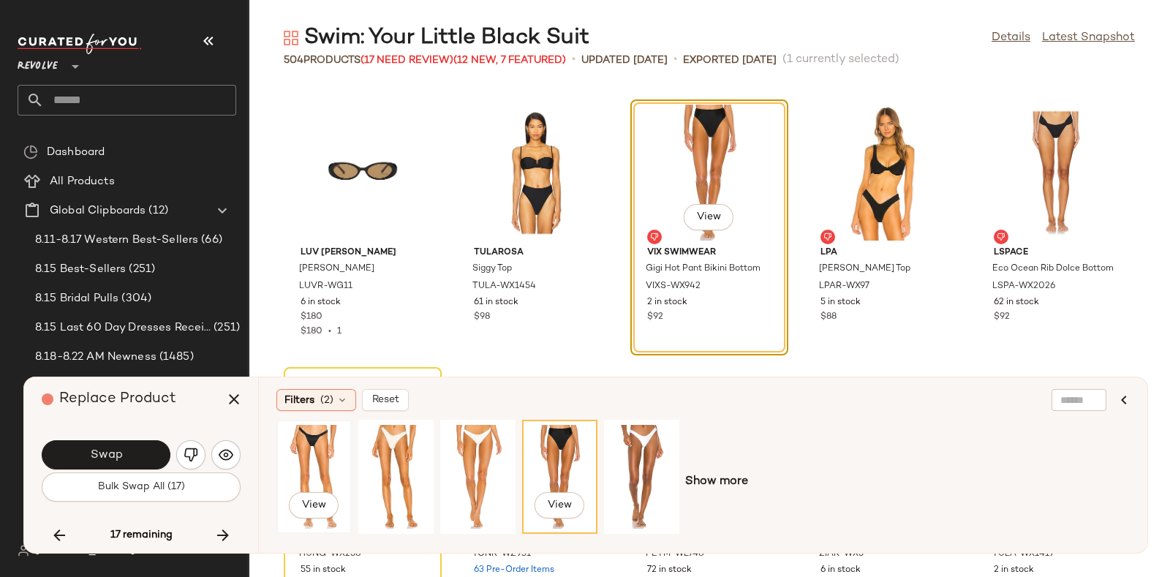
click at [335, 458] on div "View" at bounding box center [313, 477] width 65 height 104
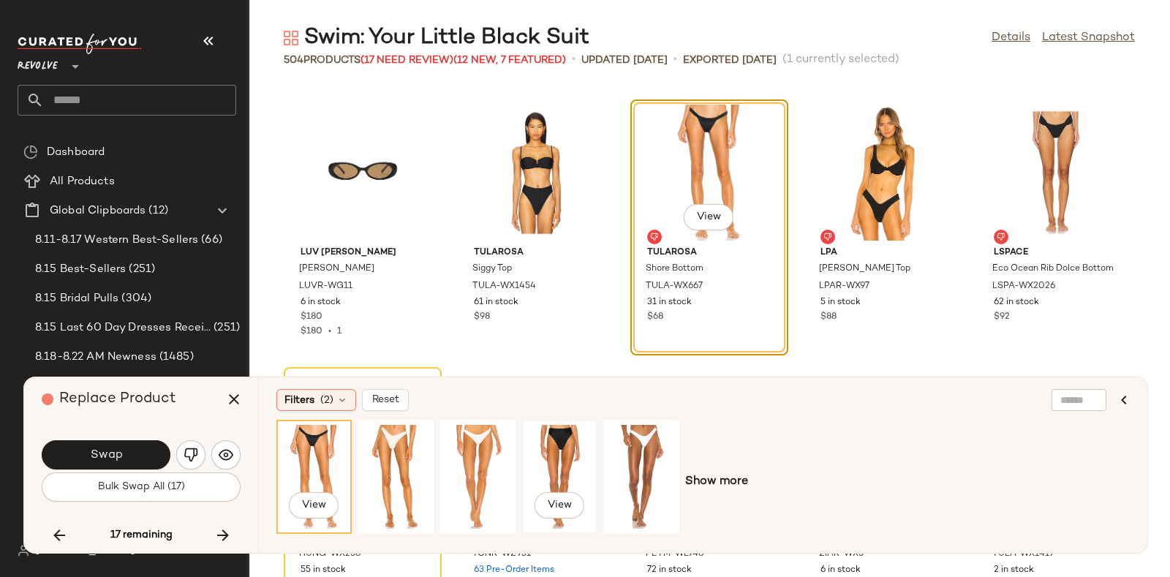
click at [551, 428] on div "View" at bounding box center [559, 477] width 65 height 104
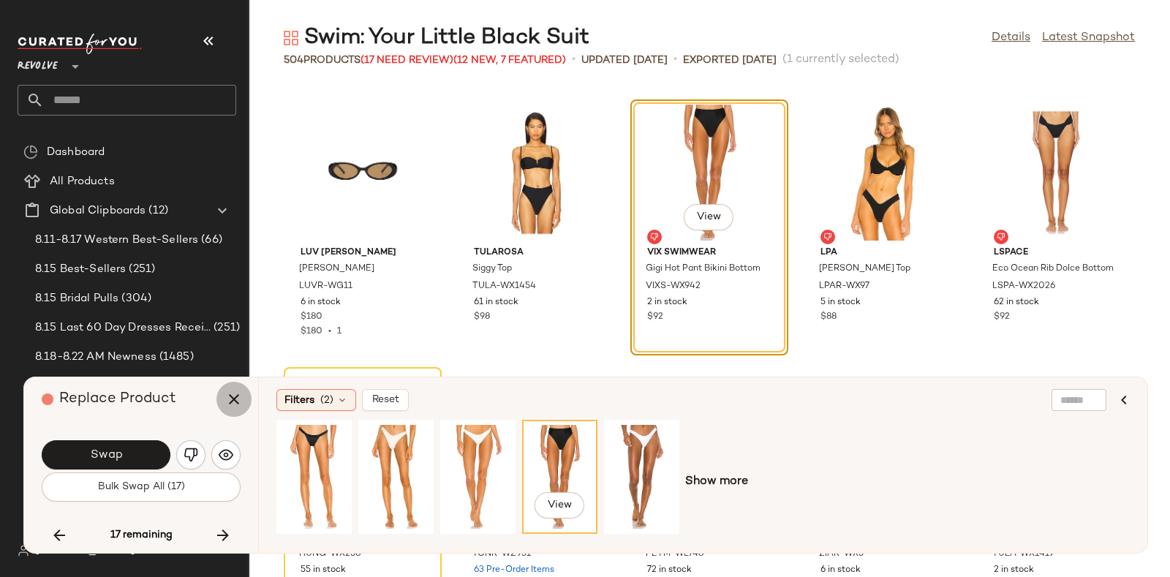
click at [231, 397] on icon "button" at bounding box center [234, 399] width 18 height 18
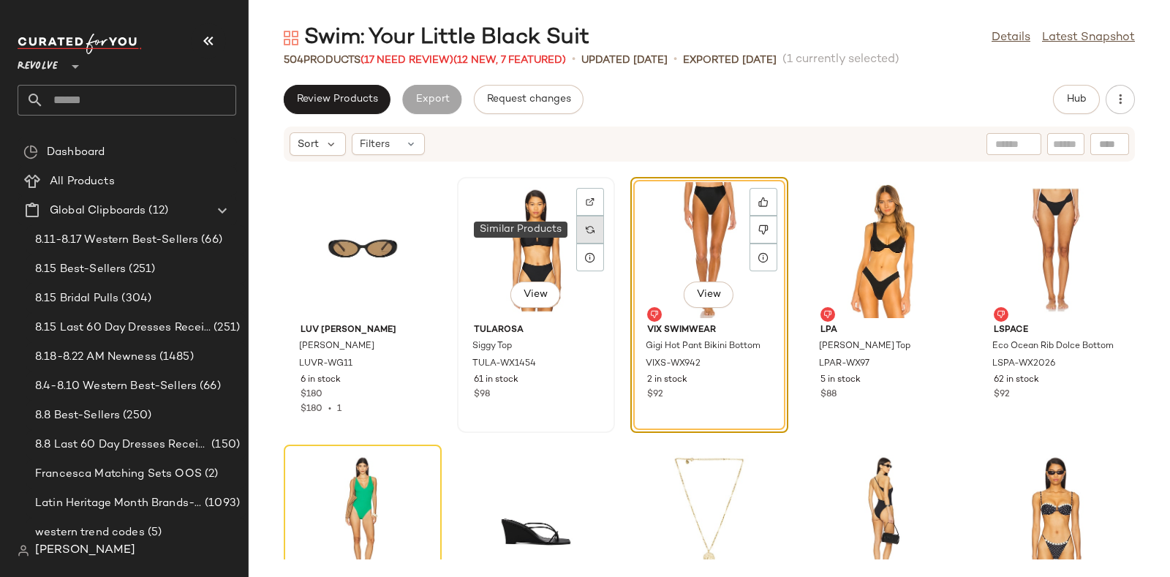
click at [580, 232] on div at bounding box center [590, 230] width 28 height 28
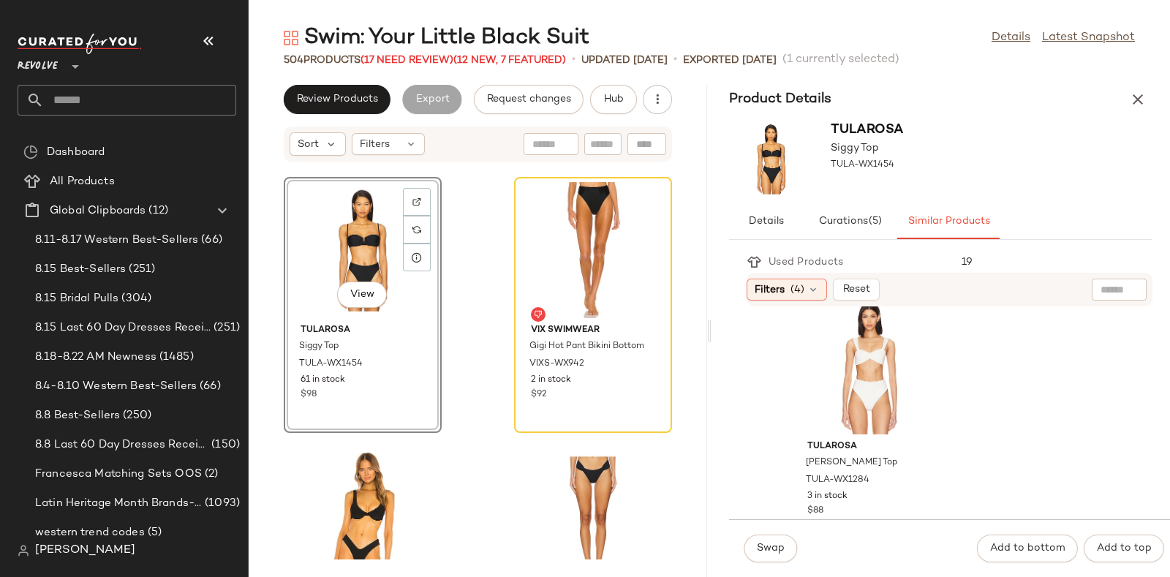
scroll to position [1392, 0]
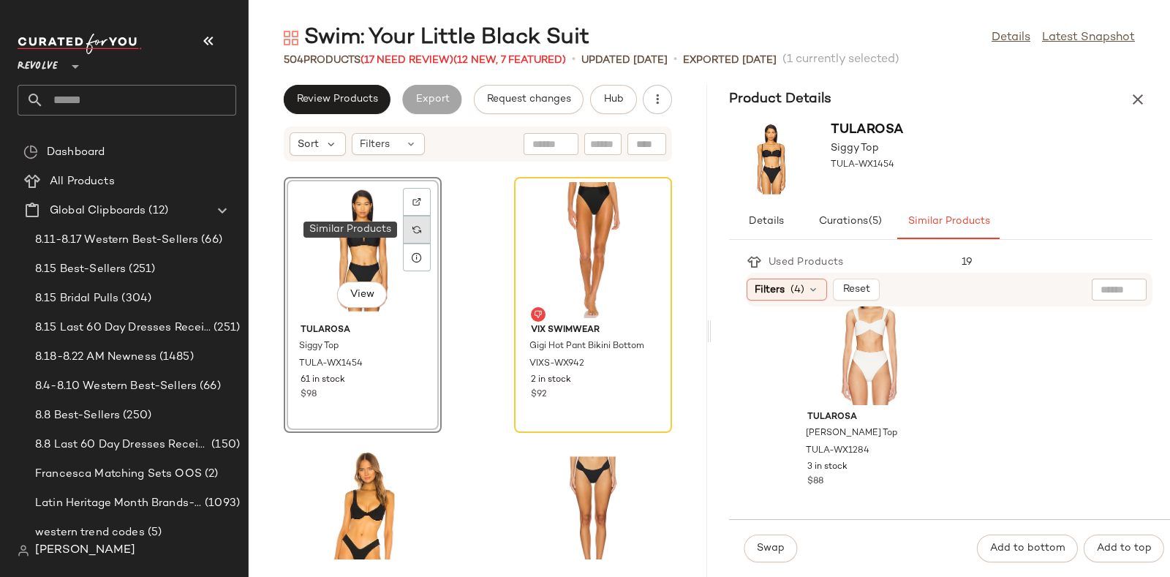
click at [412, 227] on div at bounding box center [417, 230] width 28 height 28
click at [885, 351] on div "View" at bounding box center [869, 337] width 148 height 136
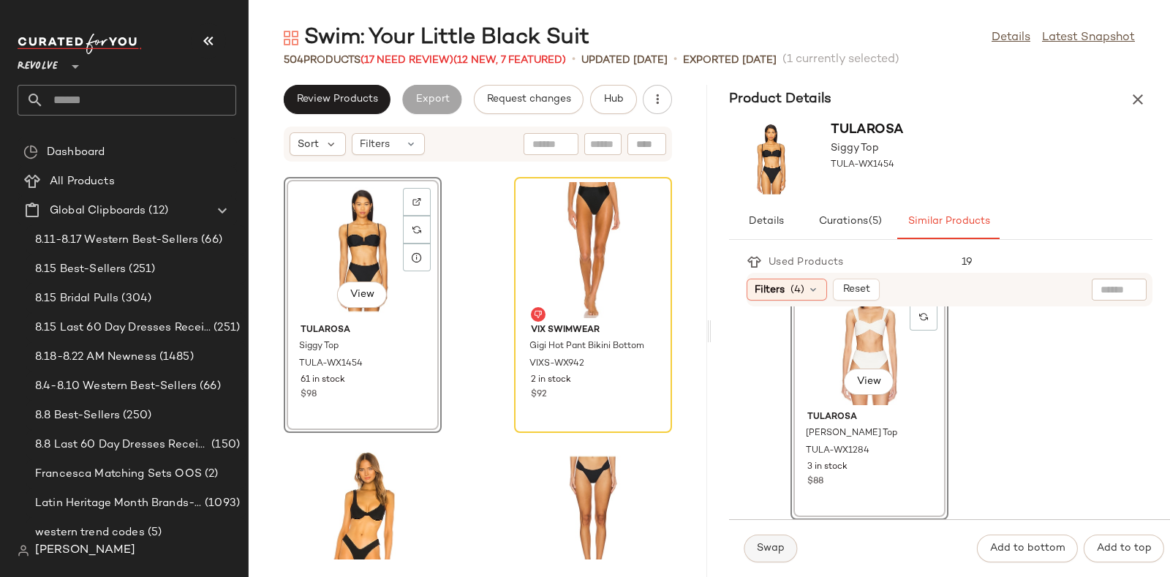
click at [763, 550] on span "Swap" at bounding box center [770, 549] width 29 height 12
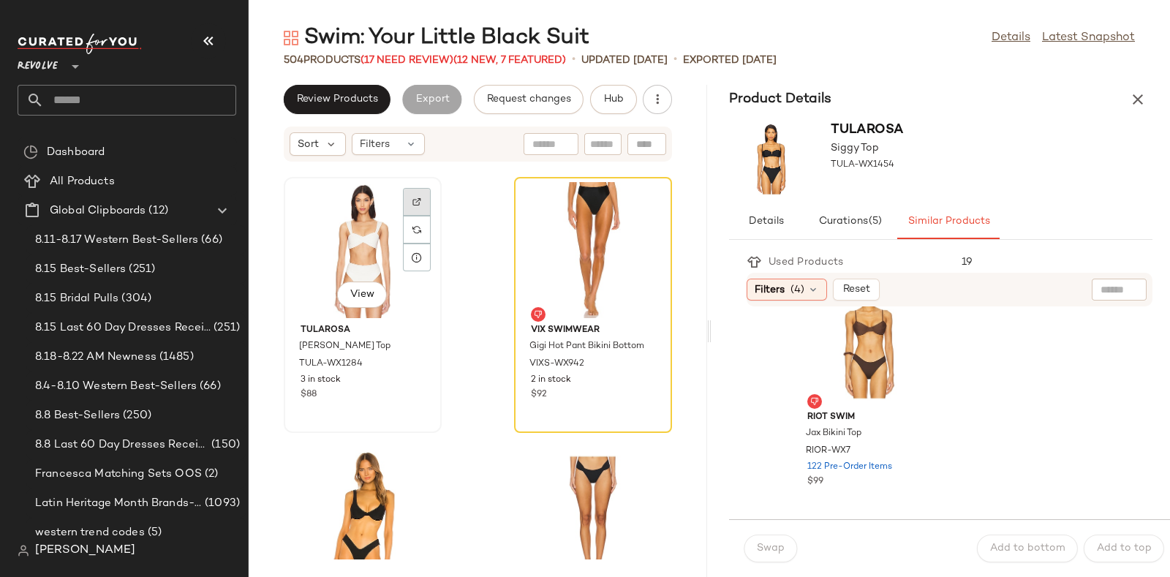
click at [417, 198] on img at bounding box center [416, 201] width 9 height 9
click at [610, 91] on button "Hub" at bounding box center [613, 99] width 47 height 29
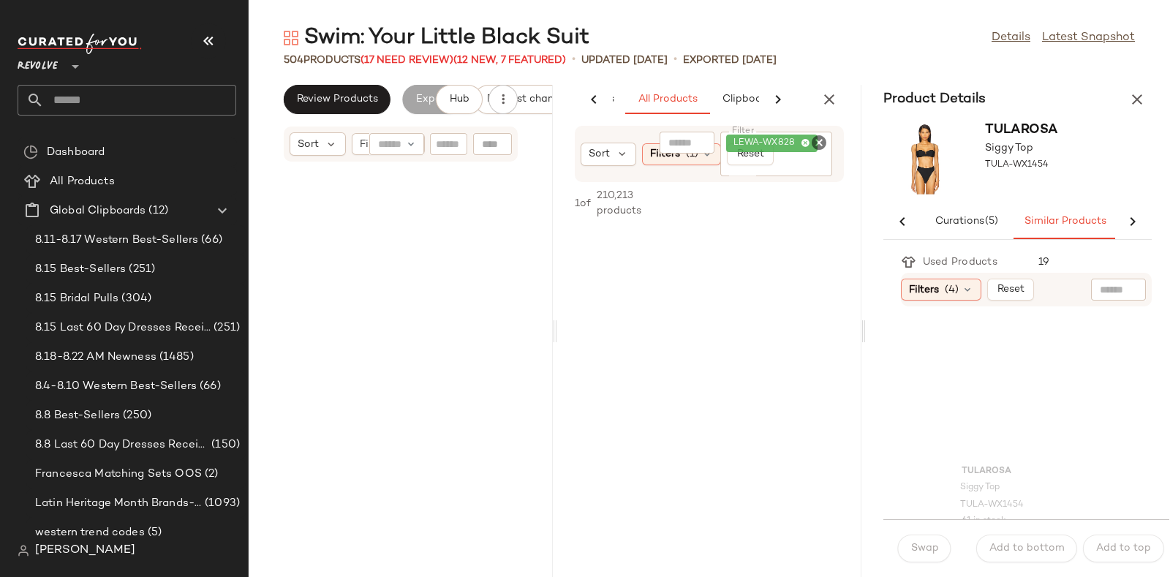
scroll to position [0, 77]
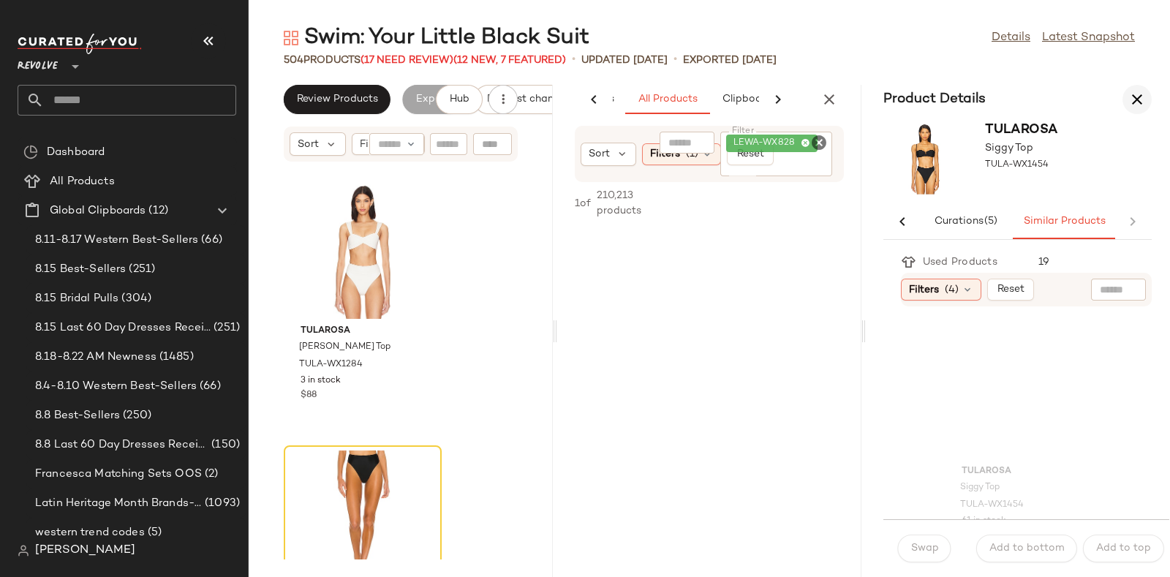
click at [1135, 92] on icon "button" at bounding box center [1137, 100] width 18 height 18
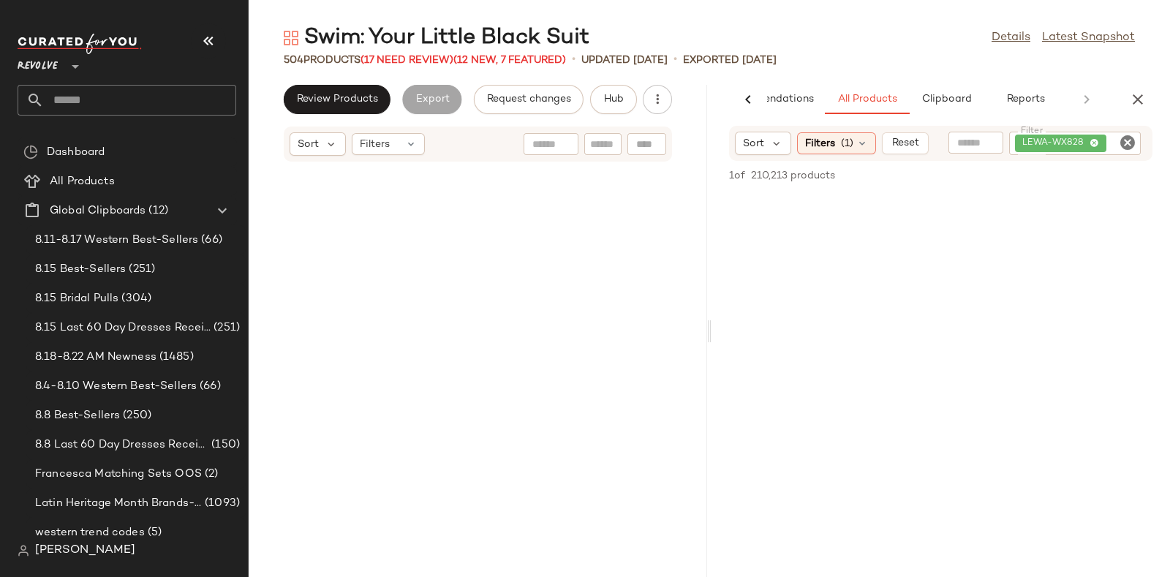
scroll to position [30239, 0]
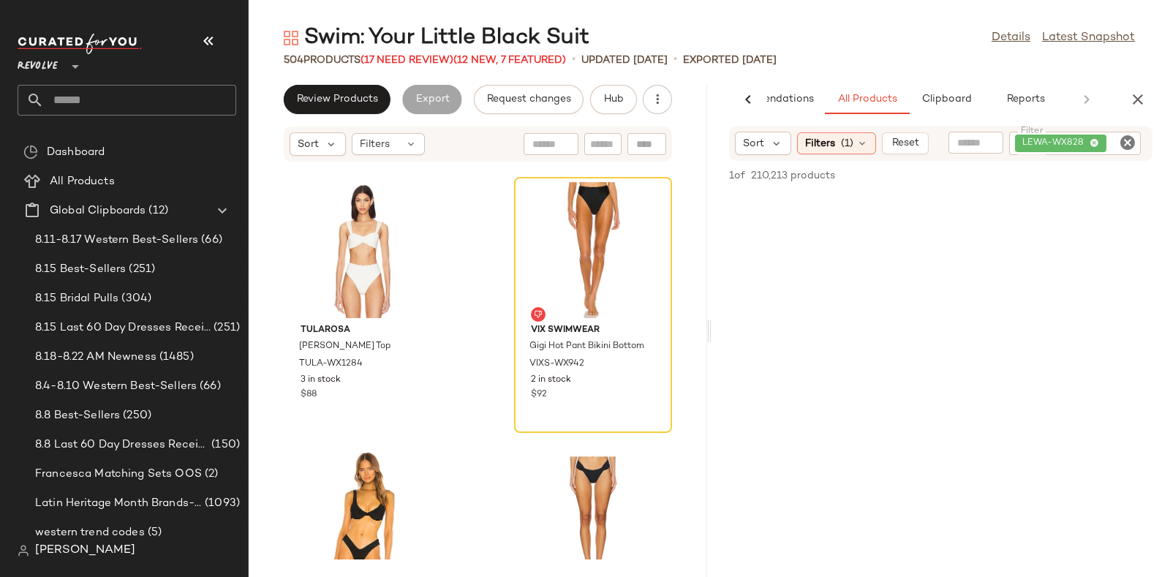
click at [1122, 137] on icon "Clear Filter" at bounding box center [1128, 143] width 18 height 18
paste input "**********"
type input "**********"
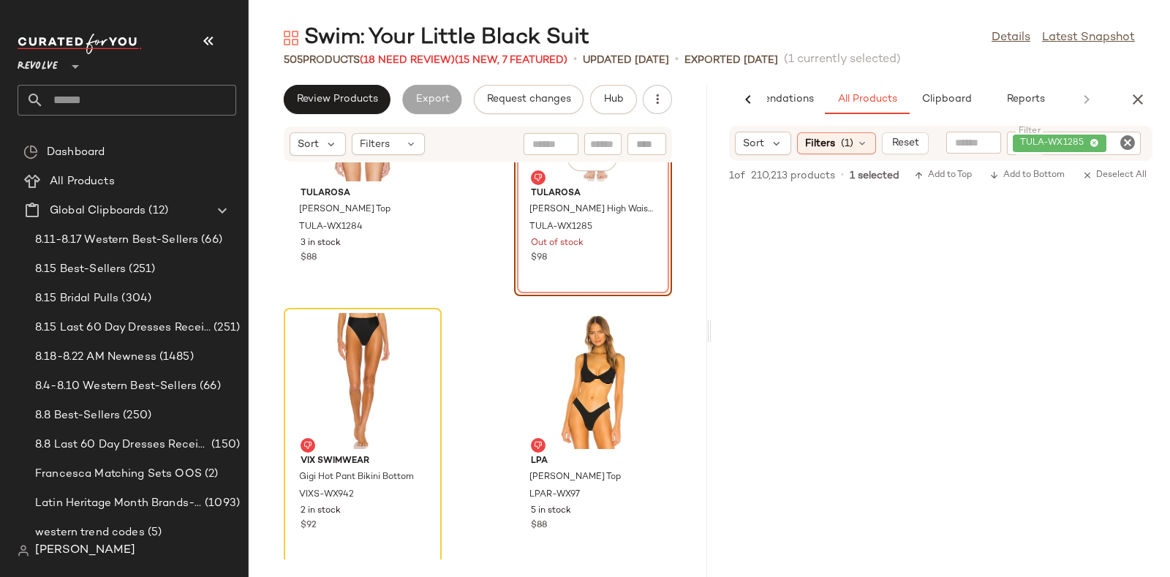
scroll to position [30378, 0]
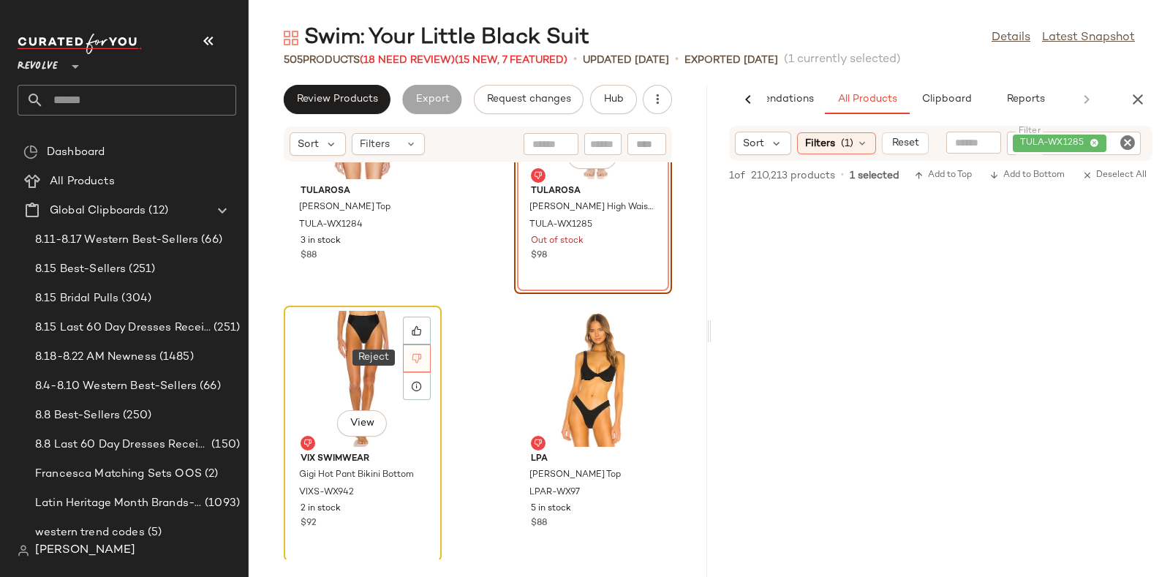
click at [420, 360] on icon at bounding box center [417, 358] width 10 height 10
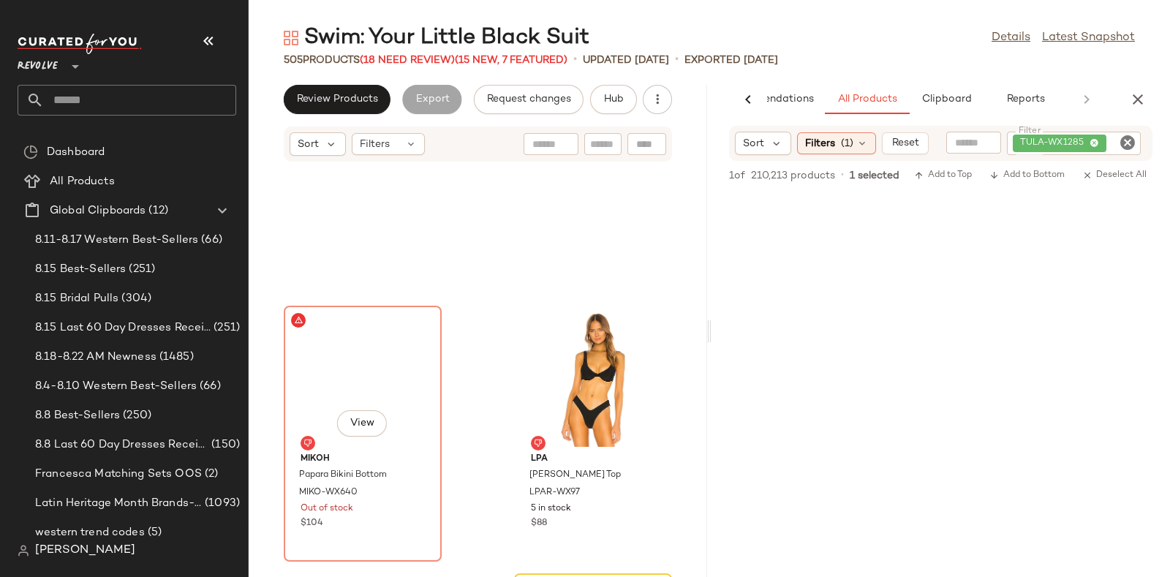
scroll to position [30506, 0]
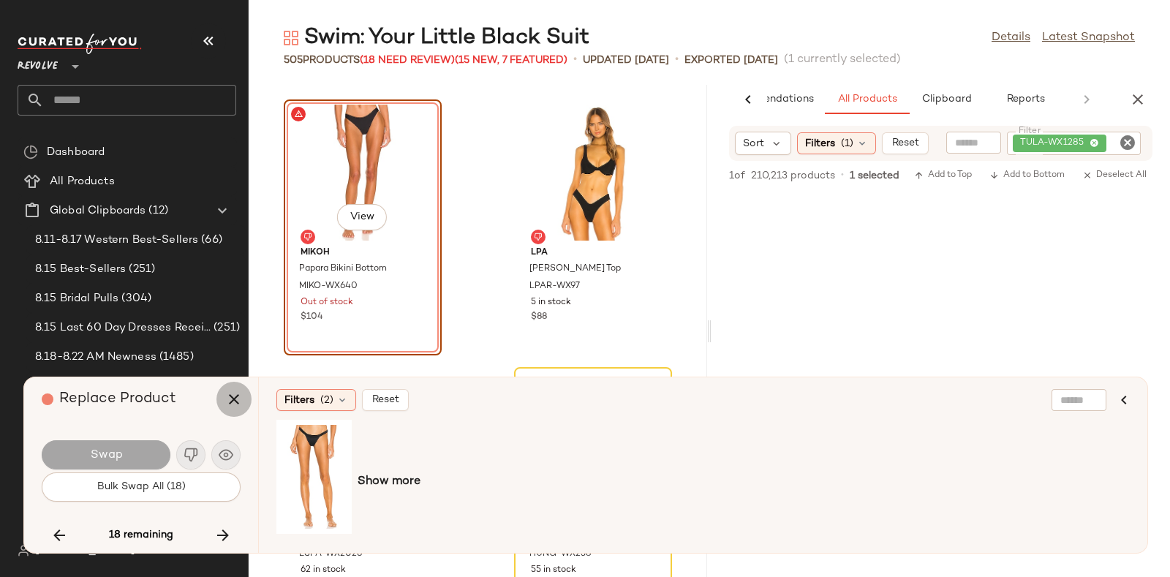
click at [227, 391] on icon "button" at bounding box center [234, 399] width 18 height 18
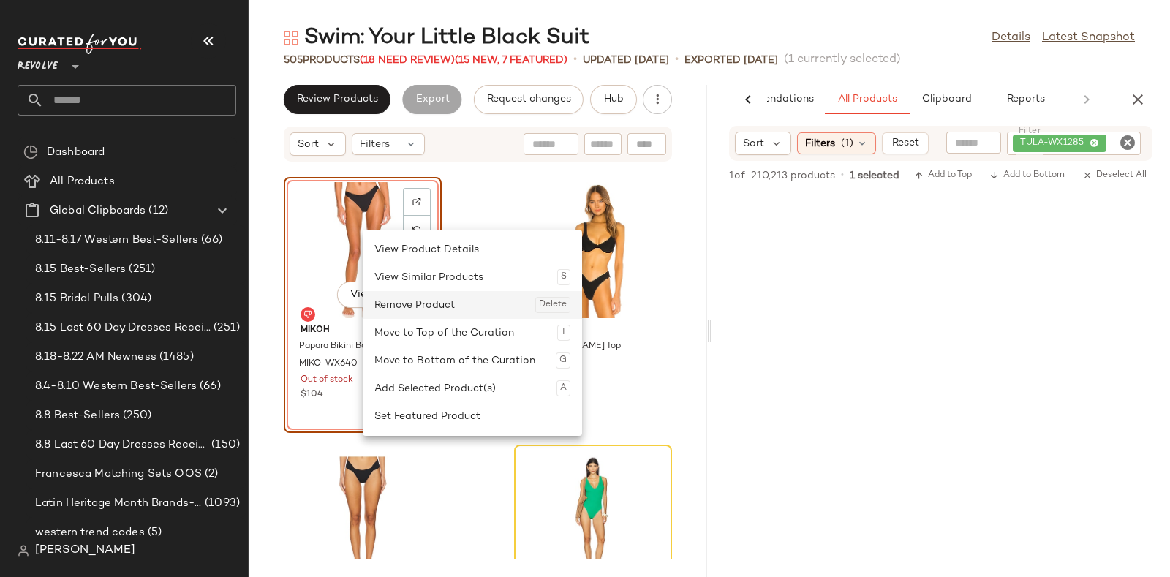
click at [389, 296] on div "Remove Product Delete" at bounding box center [472, 305] width 196 height 28
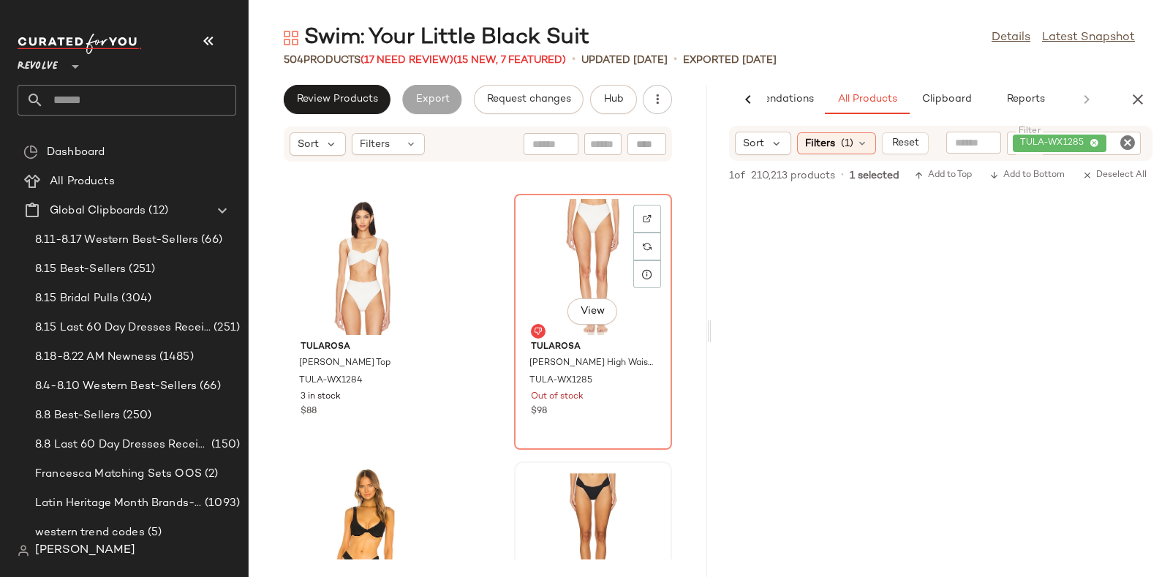
scroll to position [30221, 0]
click at [638, 239] on div at bounding box center [647, 247] width 28 height 28
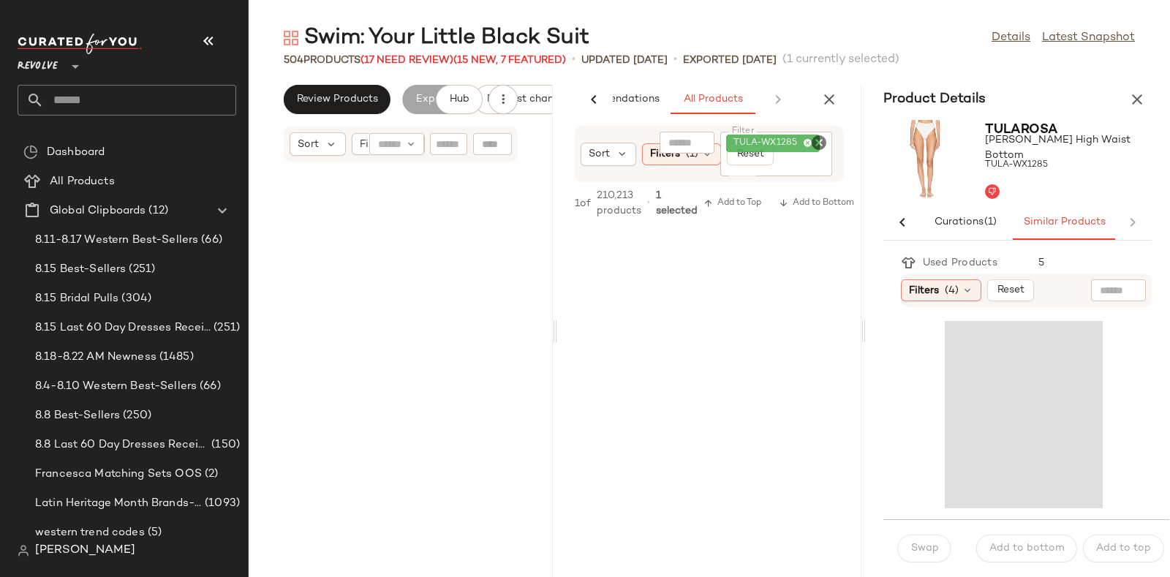
scroll to position [60744, 0]
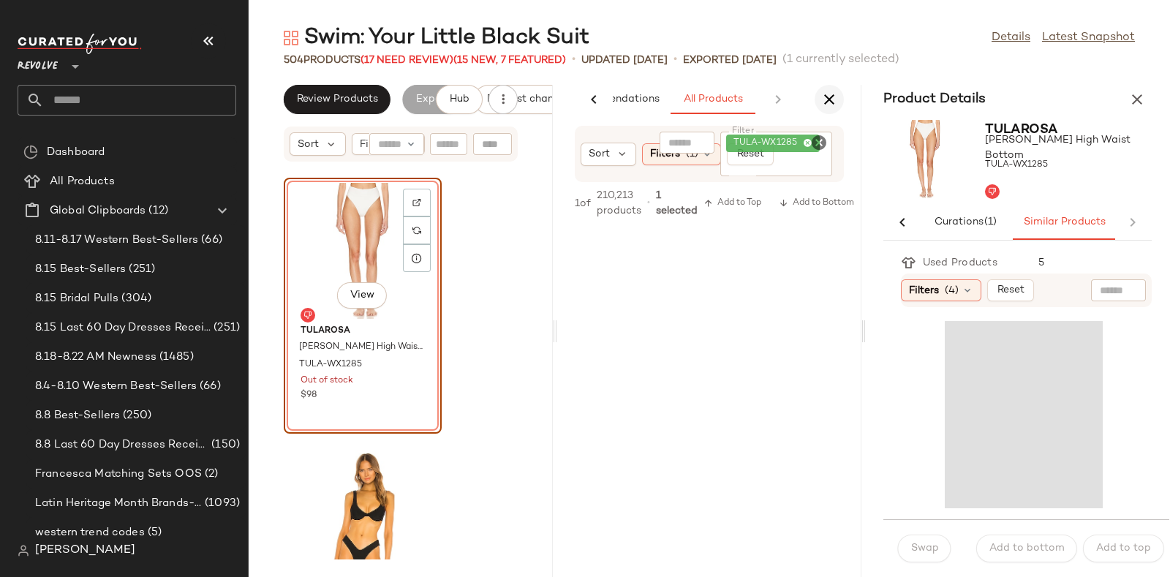
click at [828, 96] on icon "button" at bounding box center [829, 100] width 18 height 18
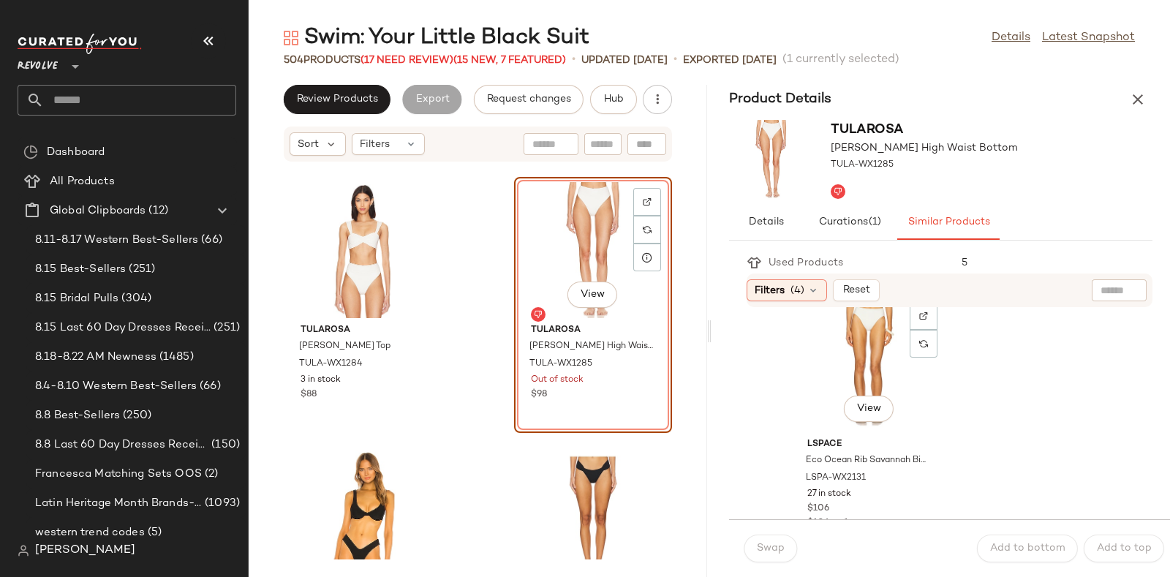
scroll to position [268, 0]
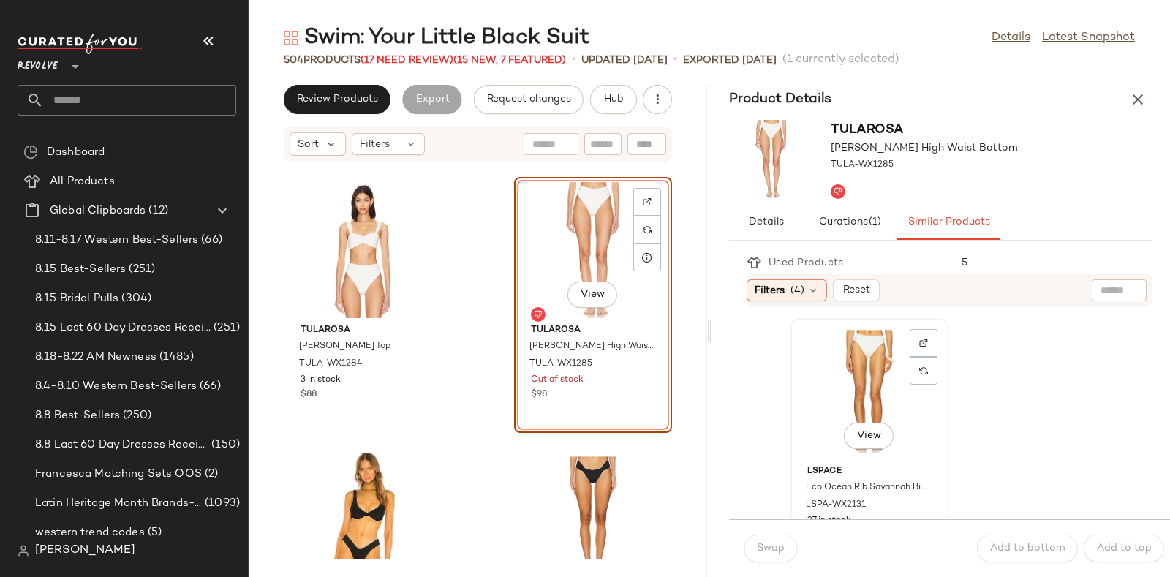
click at [844, 363] on div "View" at bounding box center [869, 391] width 148 height 136
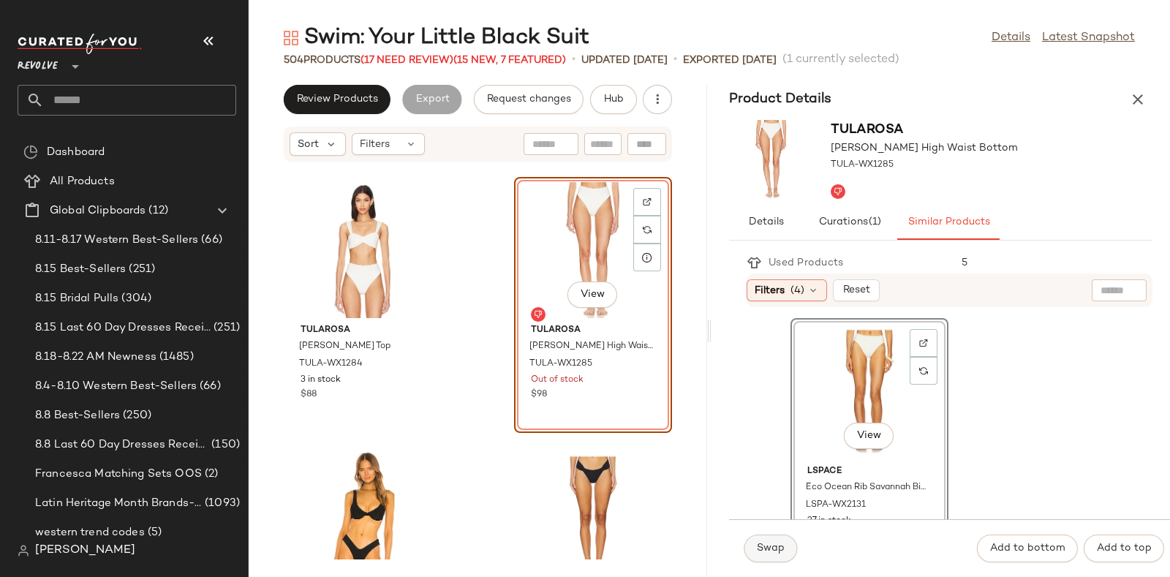
click at [758, 549] on span "Swap" at bounding box center [770, 549] width 29 height 12
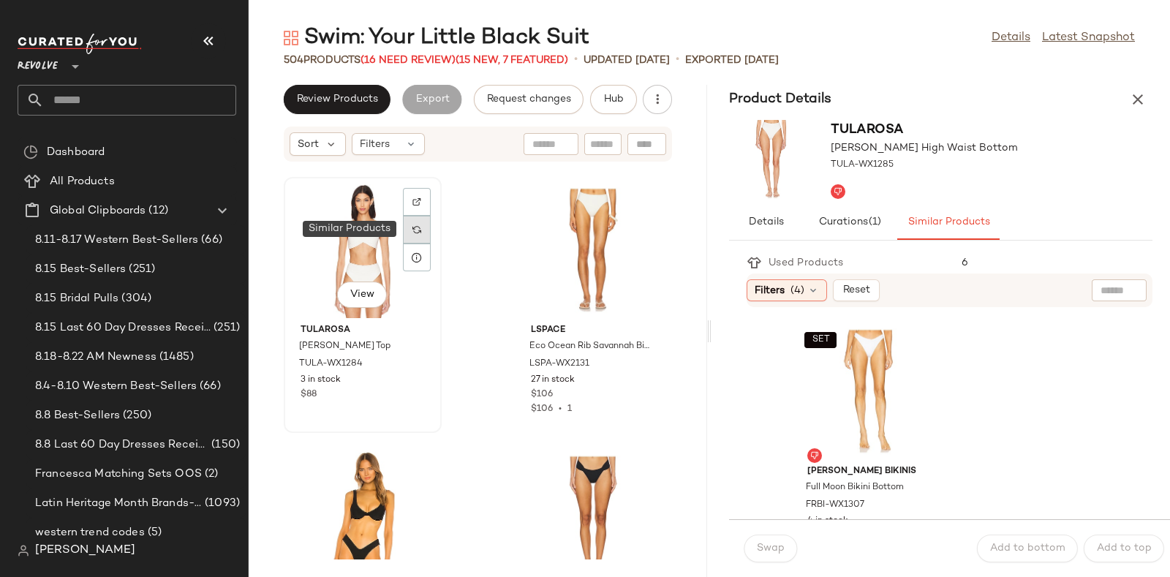
click at [411, 221] on div at bounding box center [417, 230] width 28 height 28
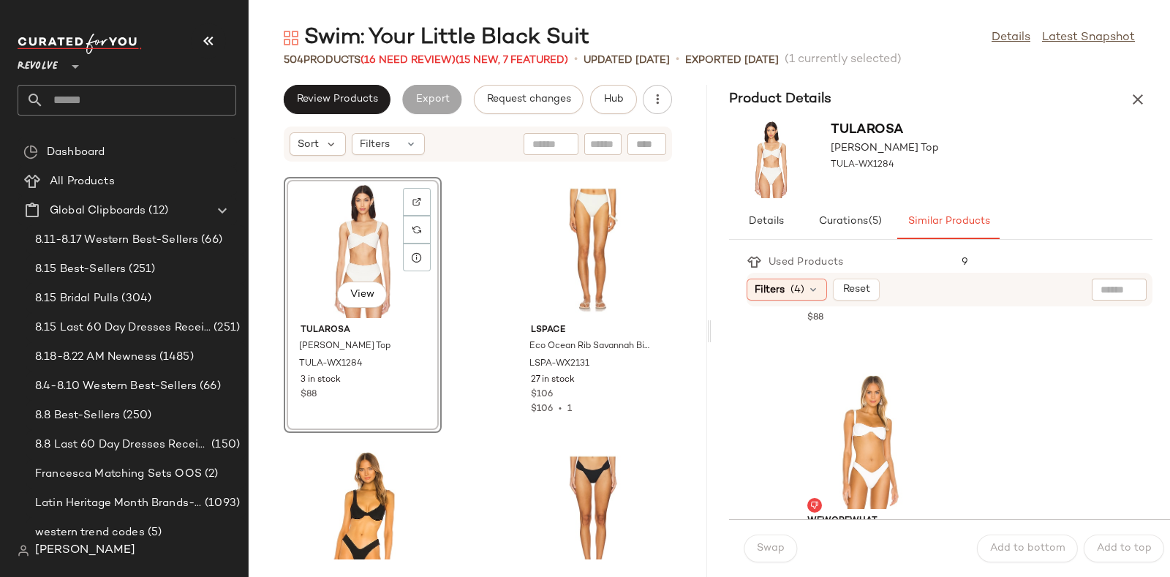
scroll to position [299, 0]
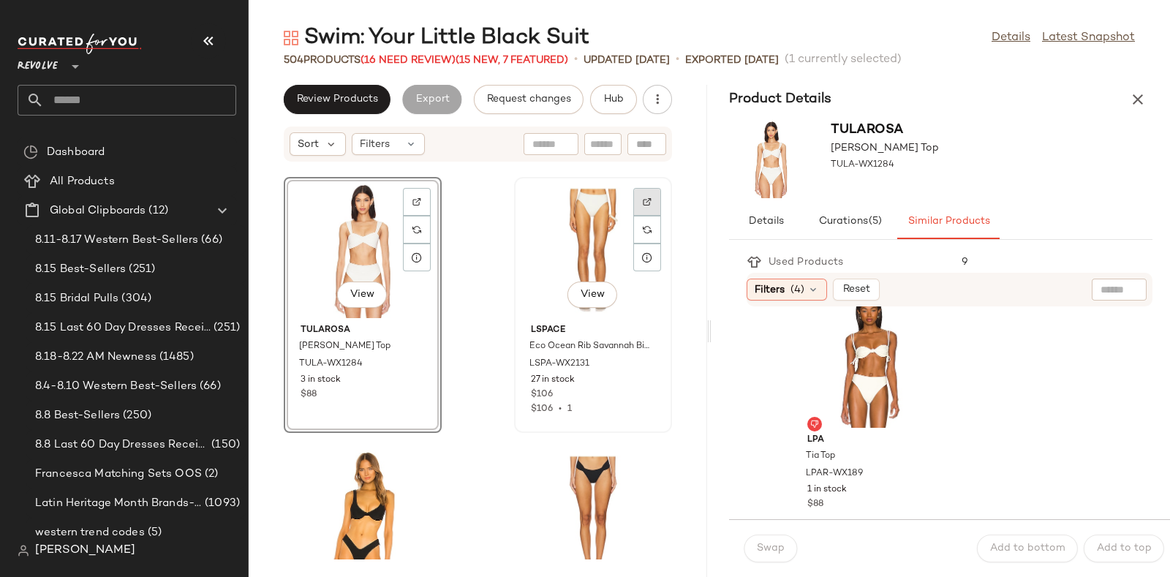
click at [643, 199] on img at bounding box center [647, 201] width 9 height 9
click at [612, 94] on span "Hub" at bounding box center [613, 100] width 20 height 12
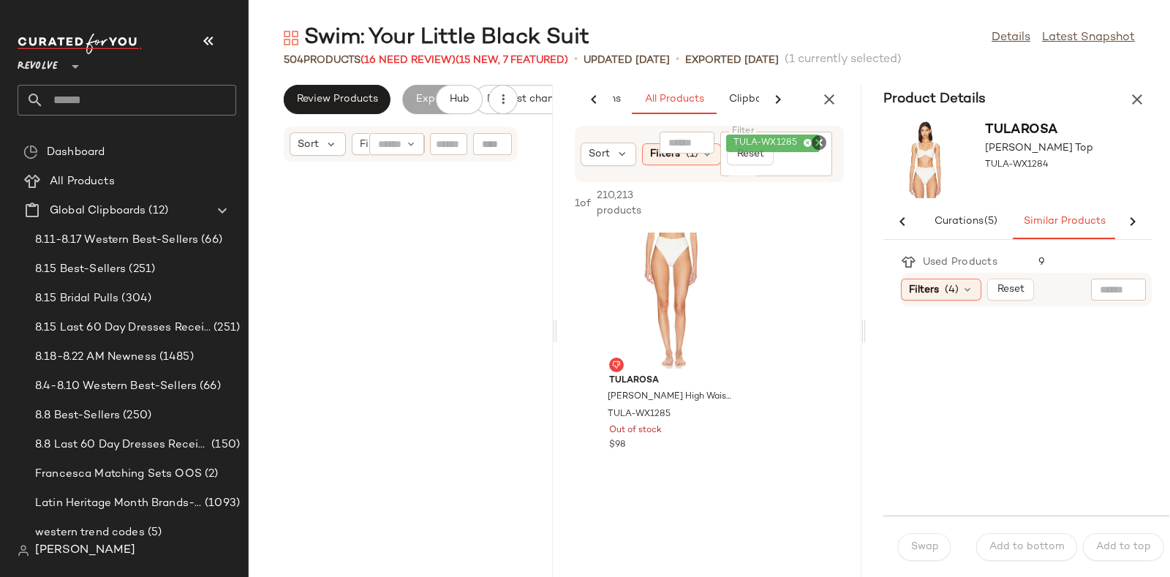
scroll to position [60477, 0]
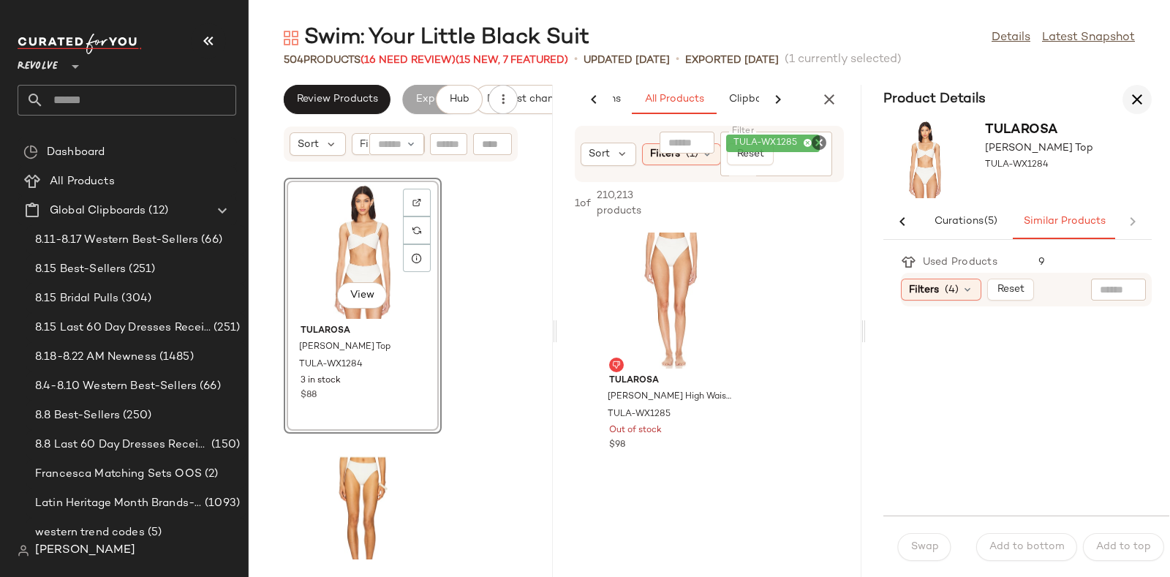
click at [1130, 91] on icon "button" at bounding box center [1137, 100] width 18 height 18
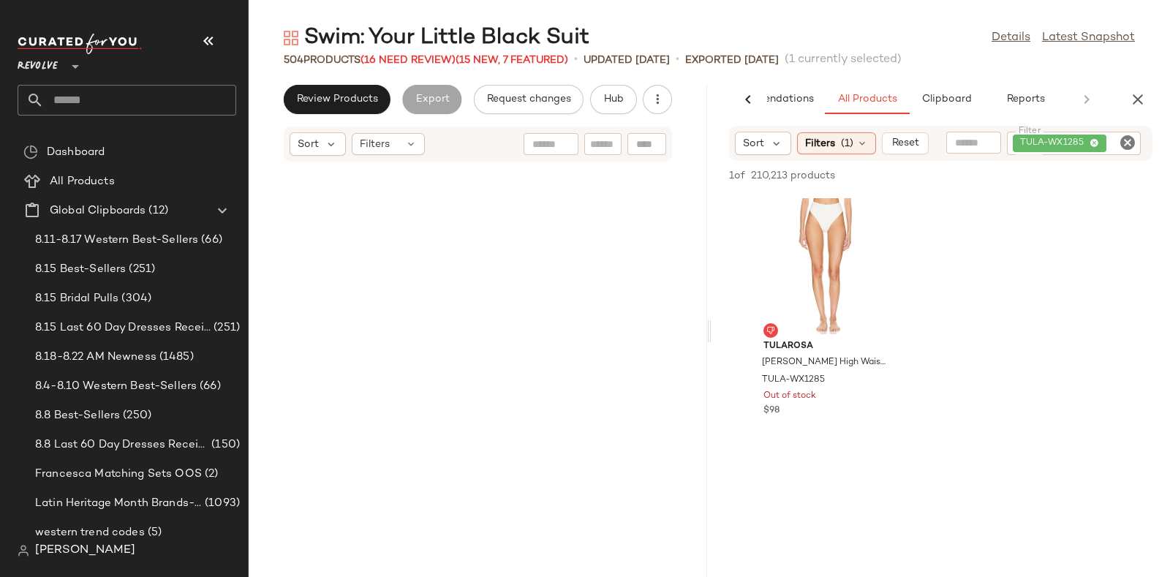
scroll to position [30239, 0]
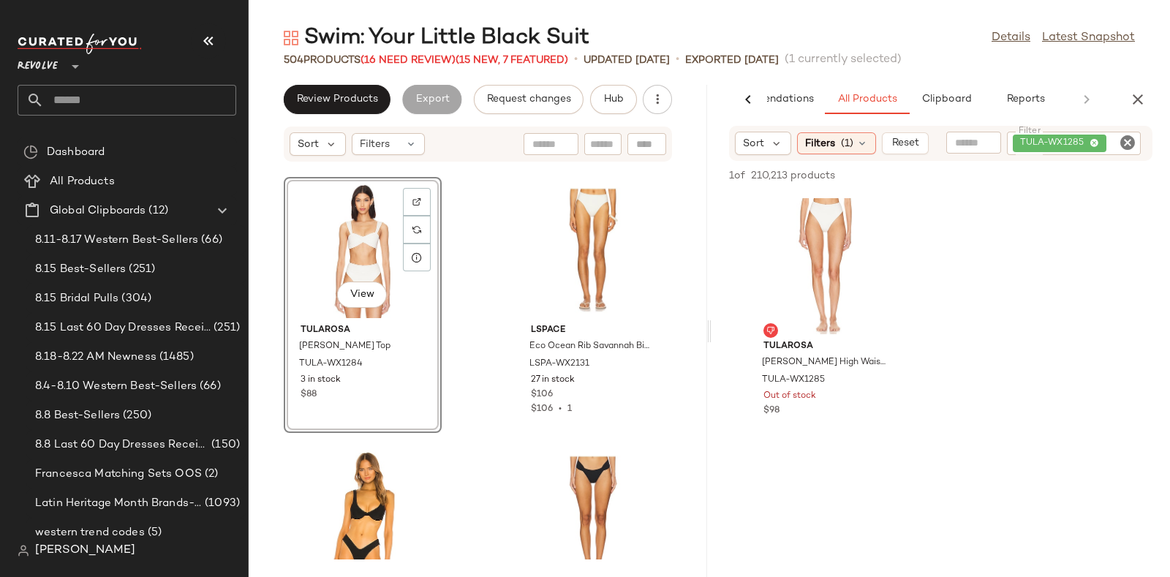
click at [1127, 136] on icon "Clear Filter" at bounding box center [1128, 143] width 18 height 18
paste input "**********"
type input "**********"
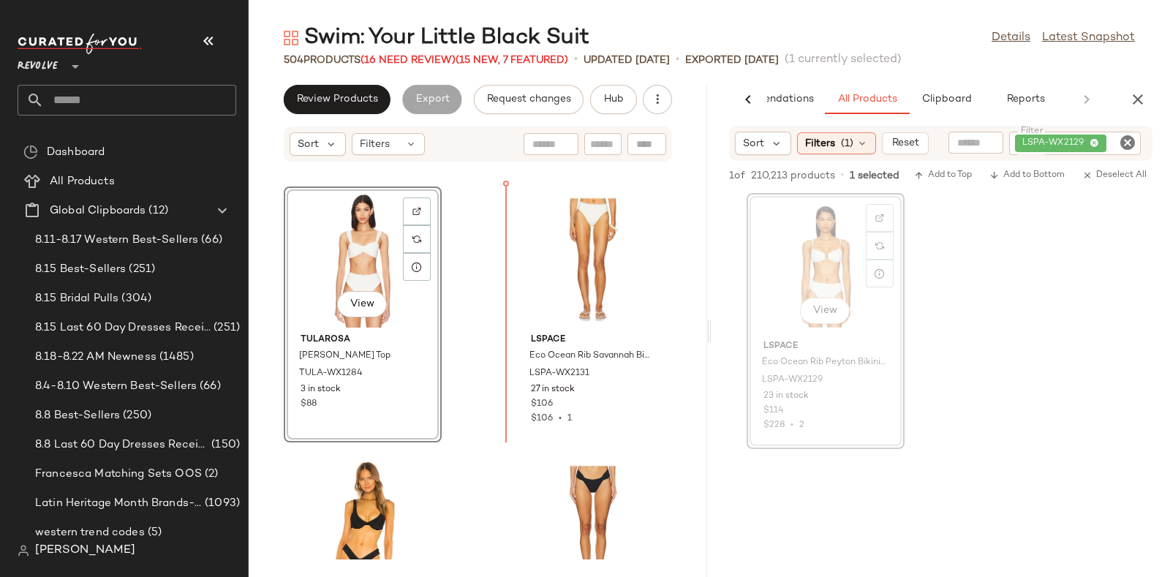
scroll to position [30223, 0]
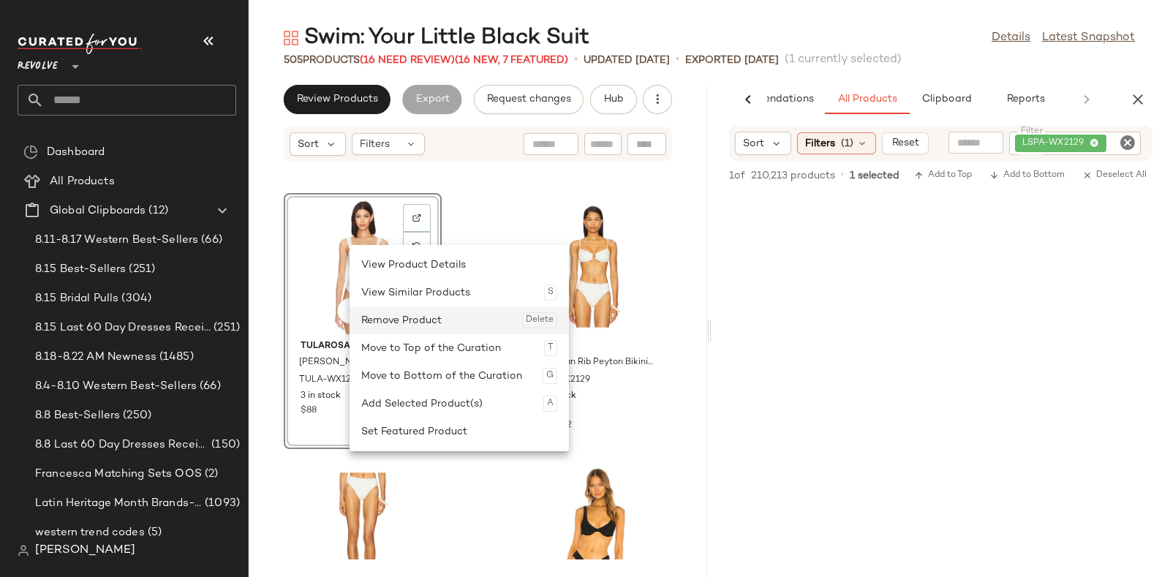
click at [382, 317] on div "Remove Product Delete" at bounding box center [459, 320] width 196 height 28
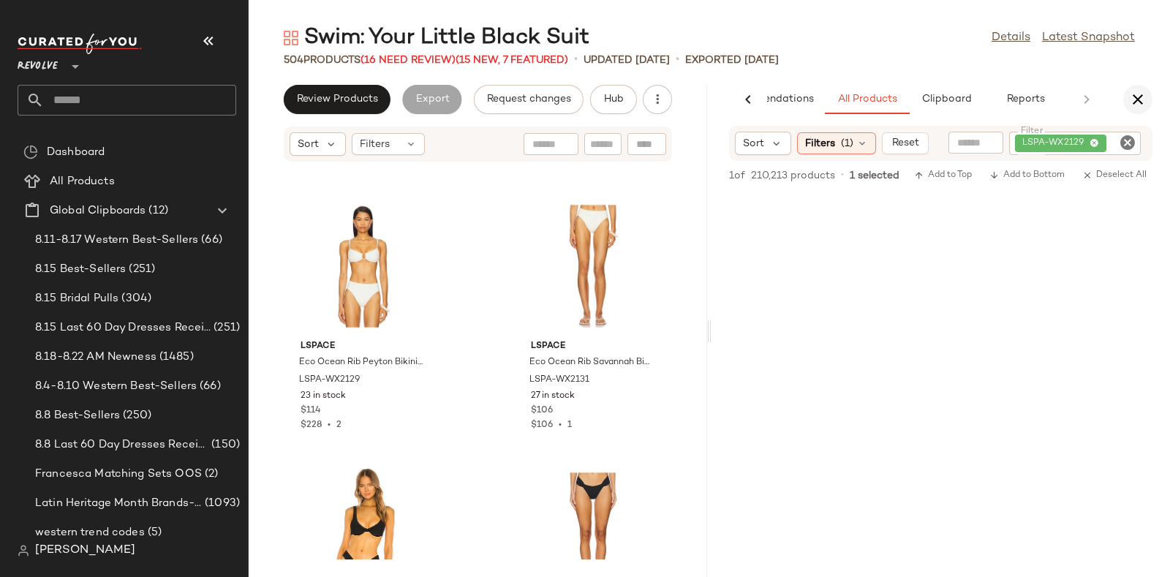
click at [1138, 93] on icon "button" at bounding box center [1138, 100] width 18 height 18
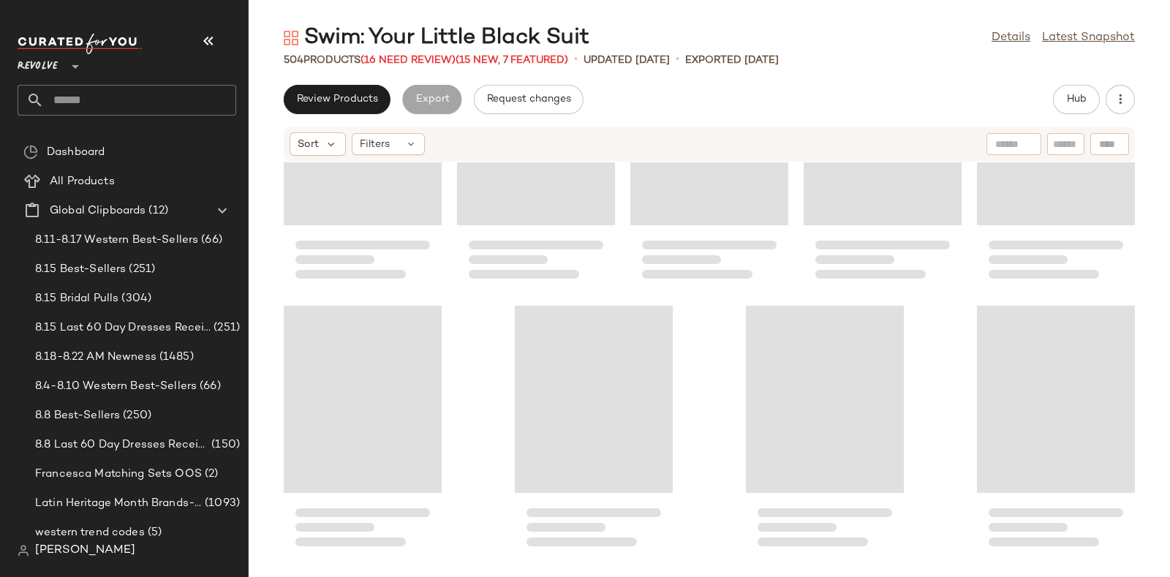
scroll to position [26633, 0]
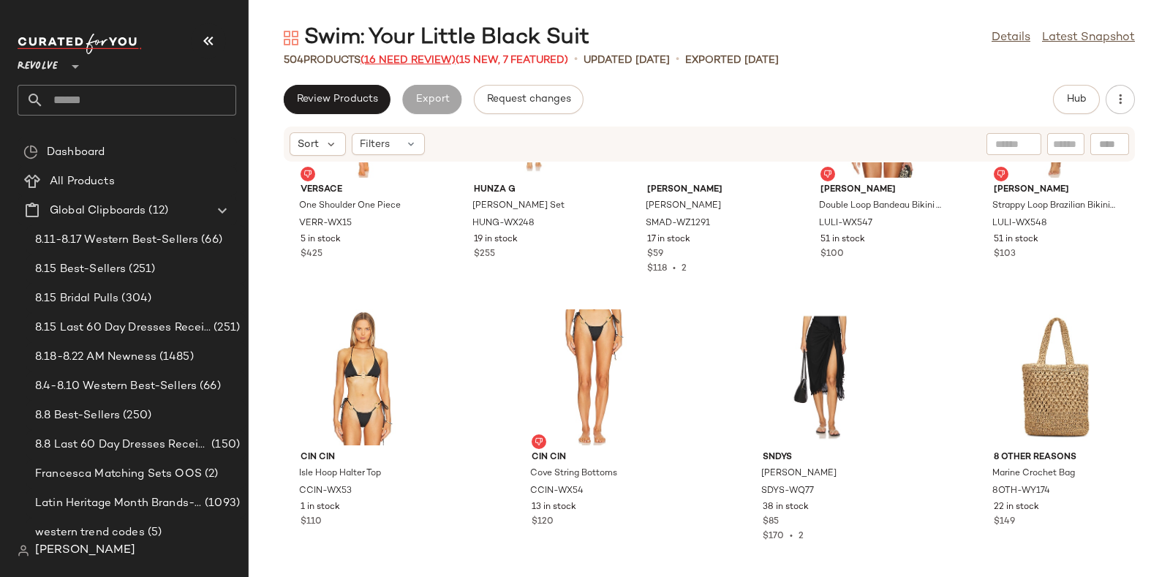
click at [407, 59] on span "(16 Need Review)" at bounding box center [407, 60] width 95 height 11
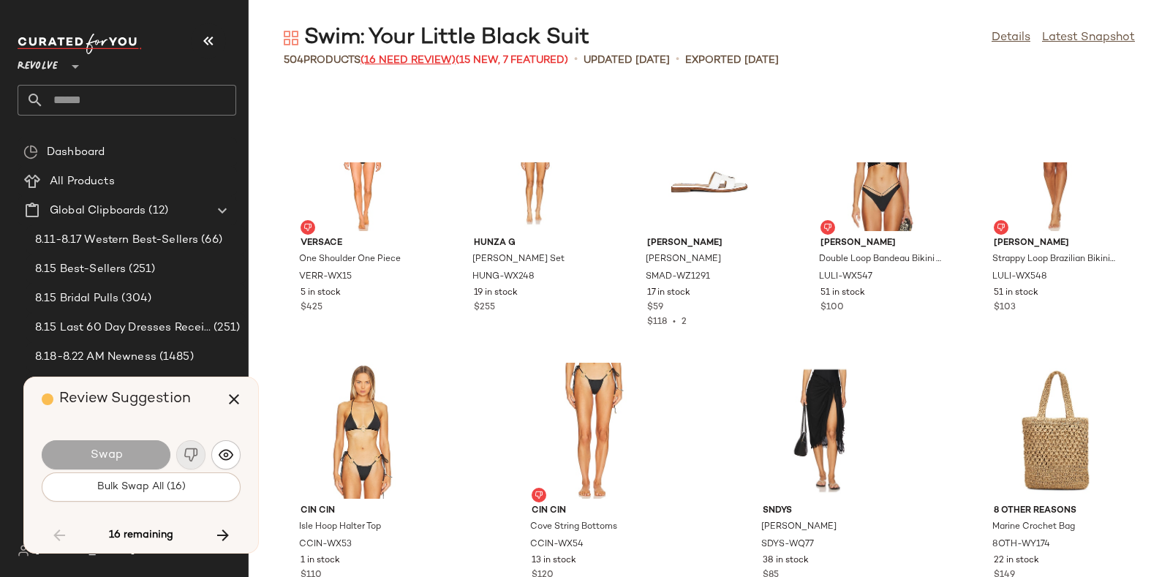
scroll to position [26538, 0]
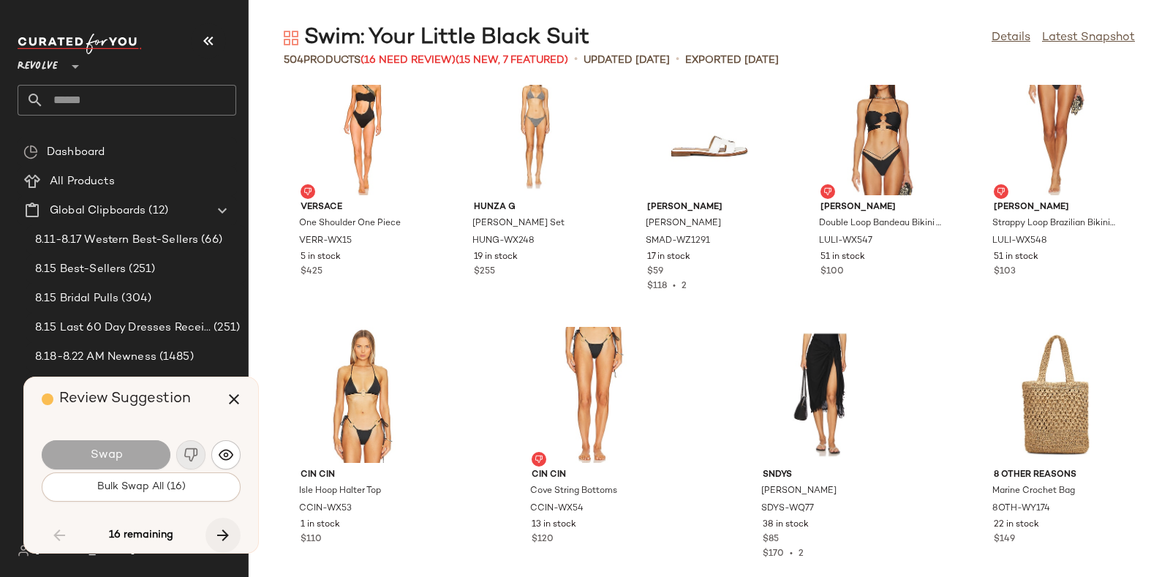
click at [227, 531] on icon "button" at bounding box center [223, 535] width 18 height 18
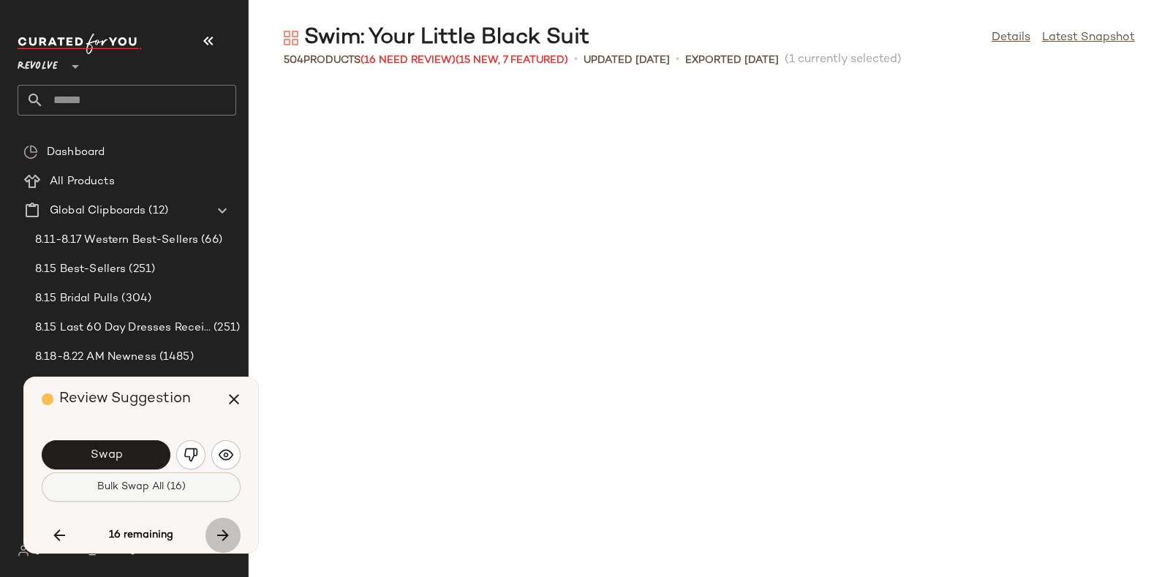
scroll to position [12309, 0]
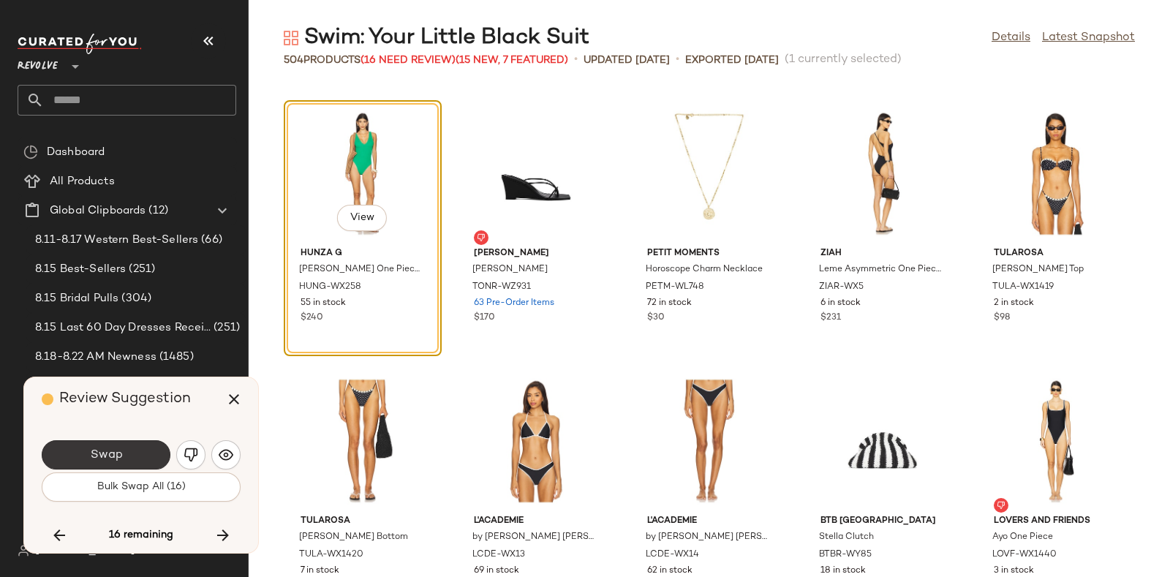
click at [113, 448] on span "Swap" at bounding box center [105, 455] width 33 height 14
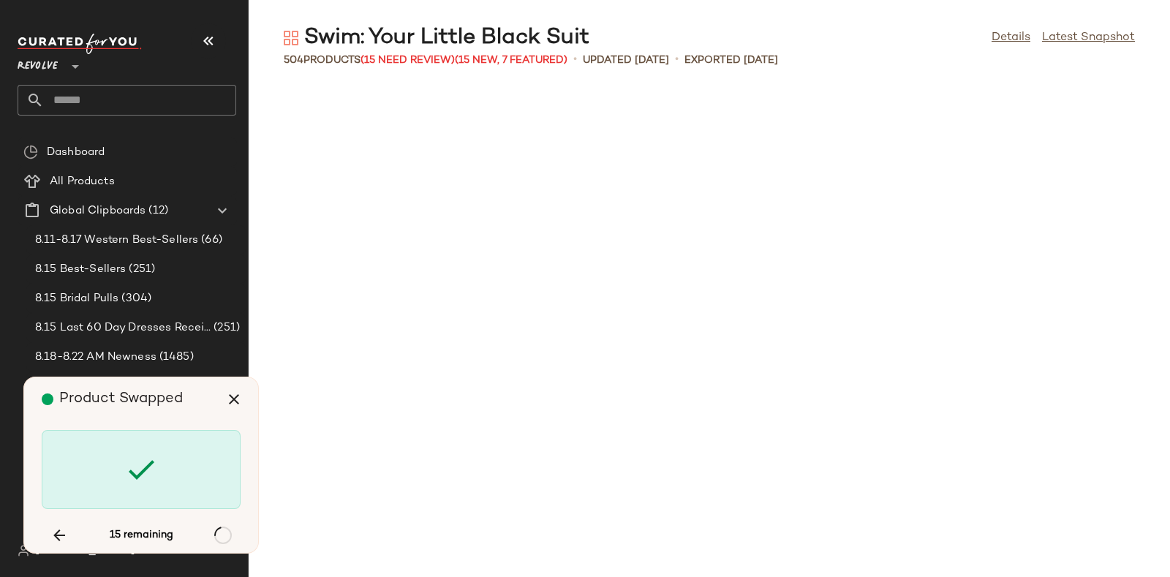
scroll to position [13380, 0]
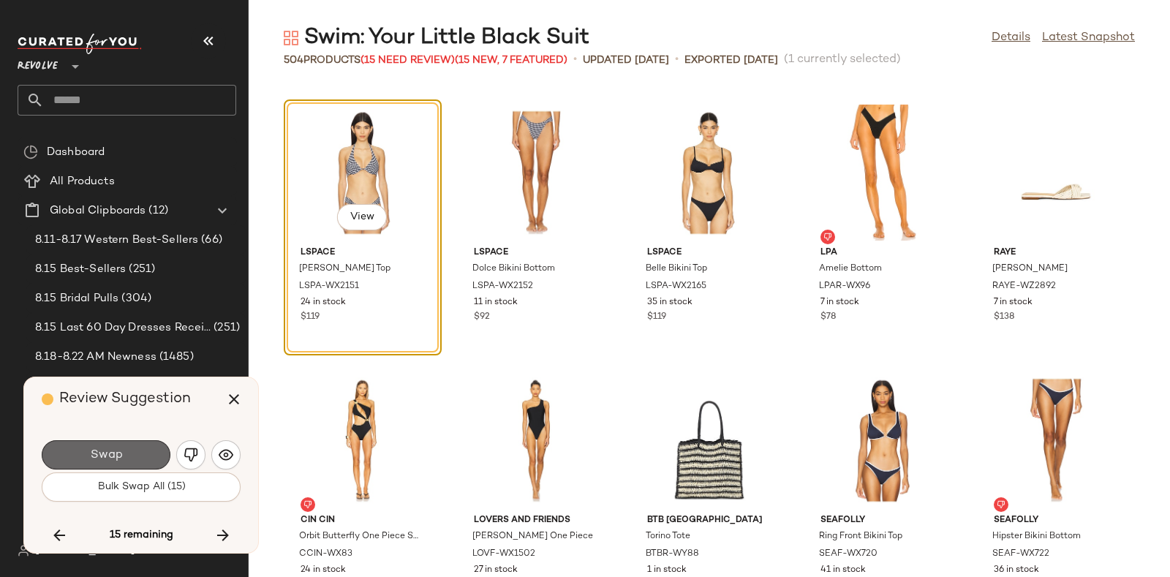
click at [119, 448] on span "Swap" at bounding box center [105, 455] width 33 height 14
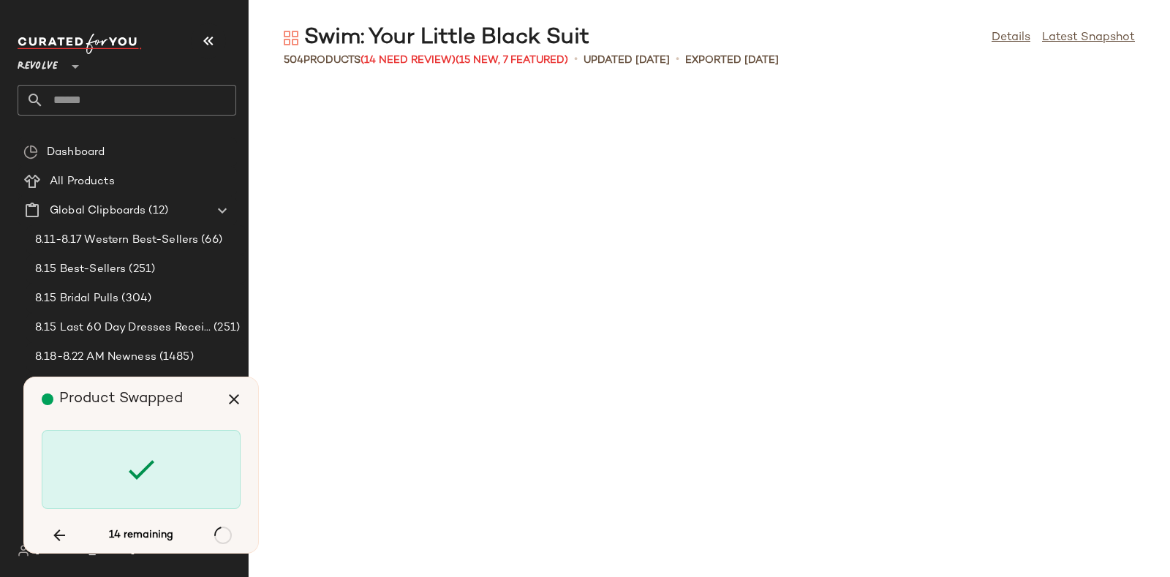
scroll to position [14718, 0]
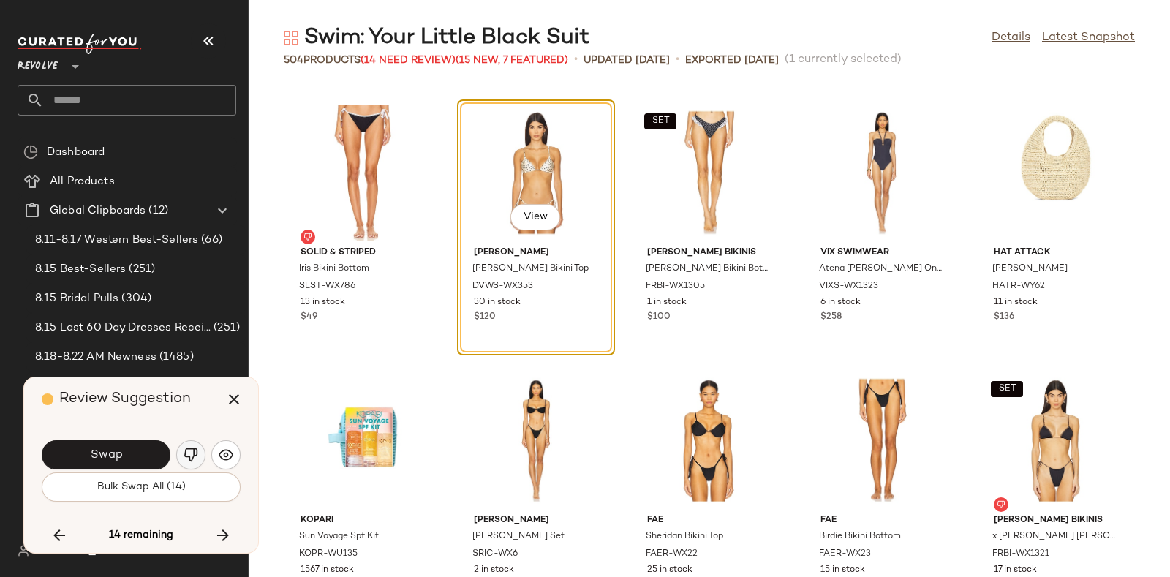
click at [188, 456] on img "button" at bounding box center [191, 454] width 15 height 15
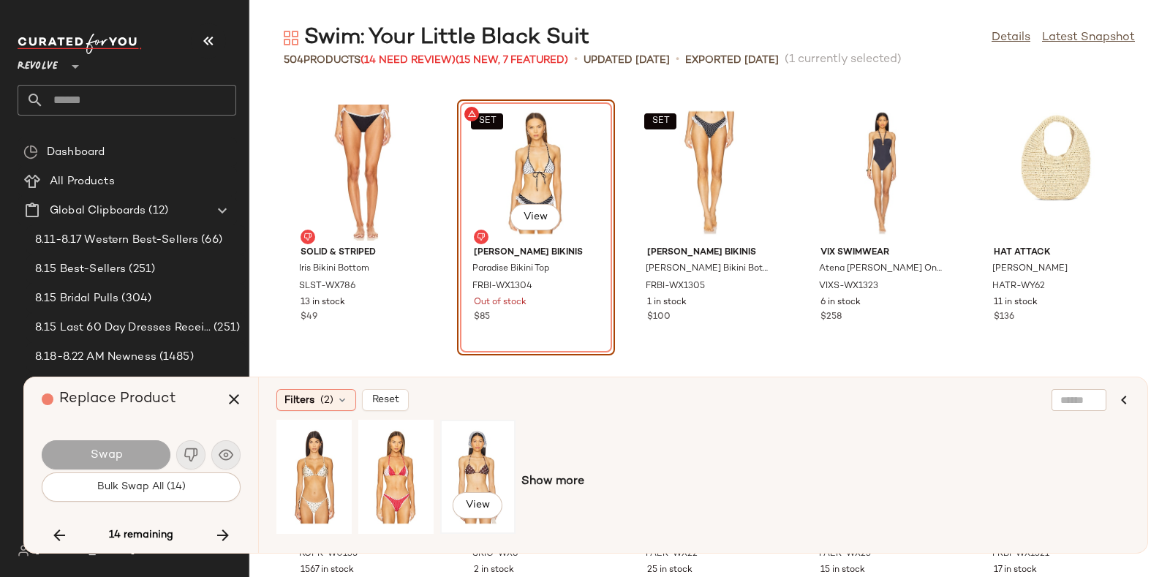
click at [472, 466] on div "View" at bounding box center [477, 477] width 65 height 104
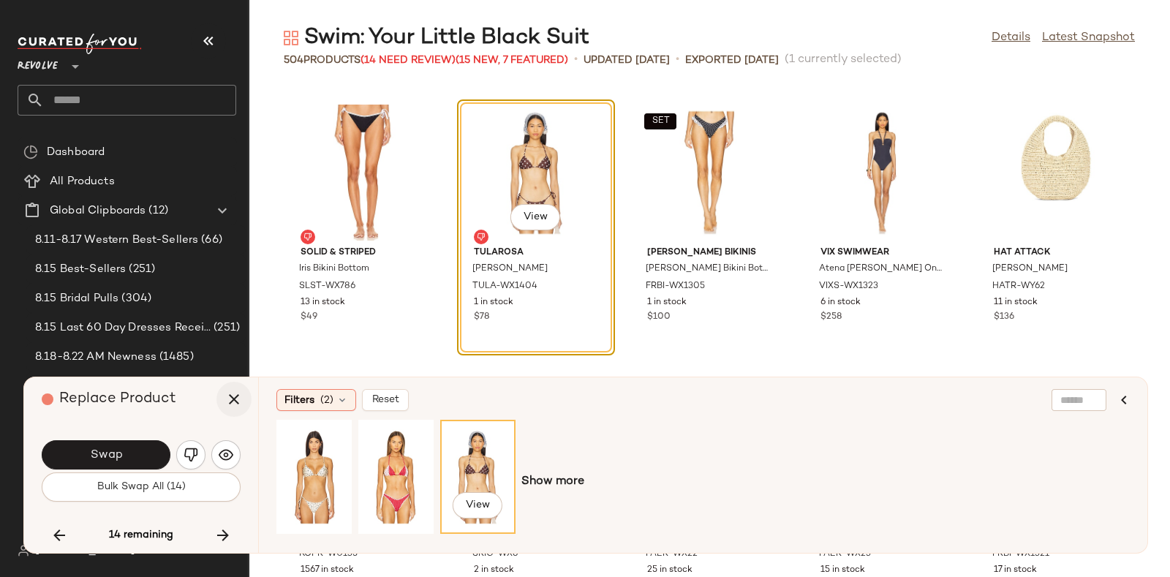
click at [236, 393] on icon "button" at bounding box center [234, 399] width 18 height 18
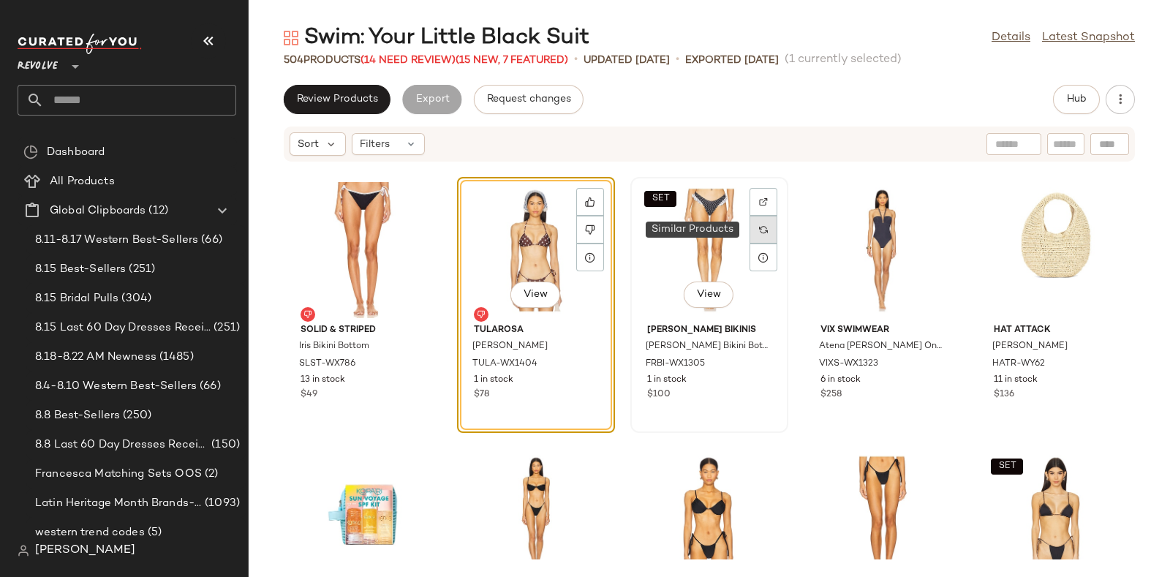
click at [762, 224] on div at bounding box center [763, 230] width 28 height 28
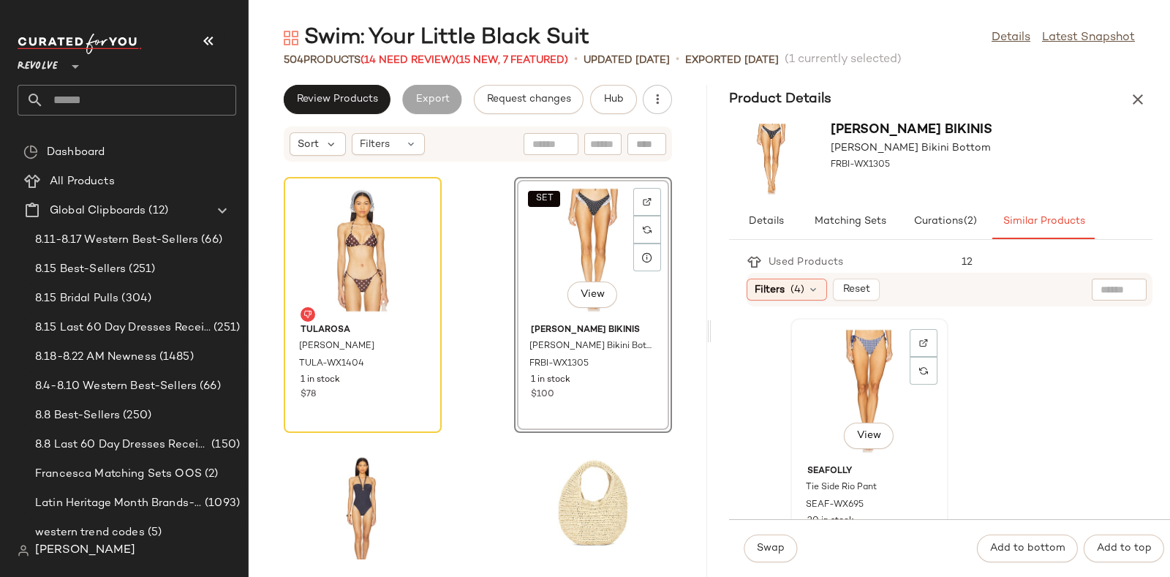
click at [851, 383] on div "View" at bounding box center [869, 391] width 148 height 136
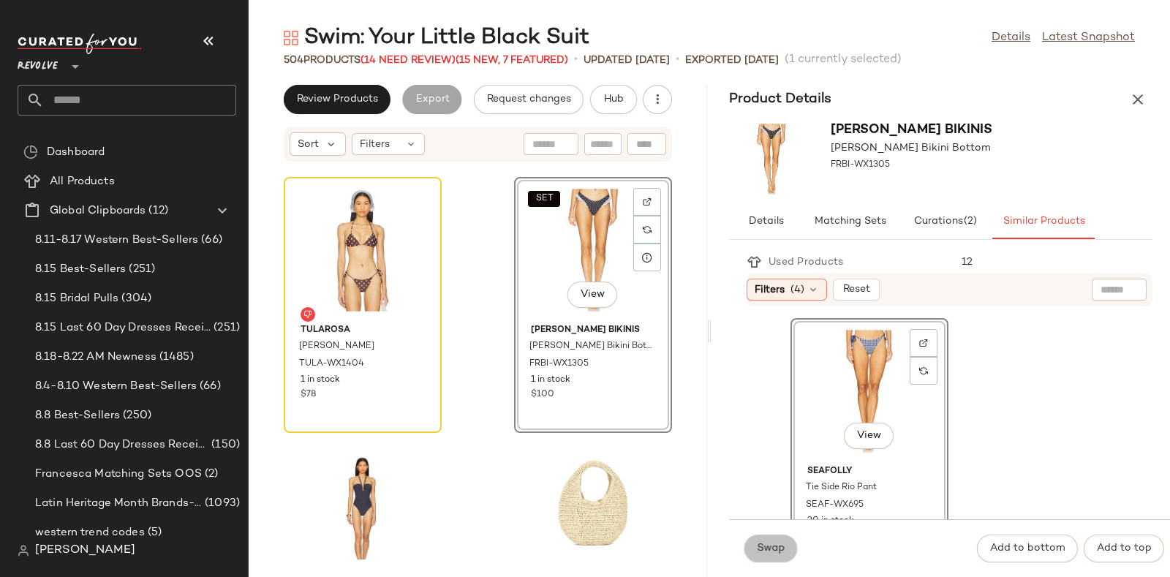
click at [757, 540] on button "Swap" at bounding box center [770, 548] width 53 height 28
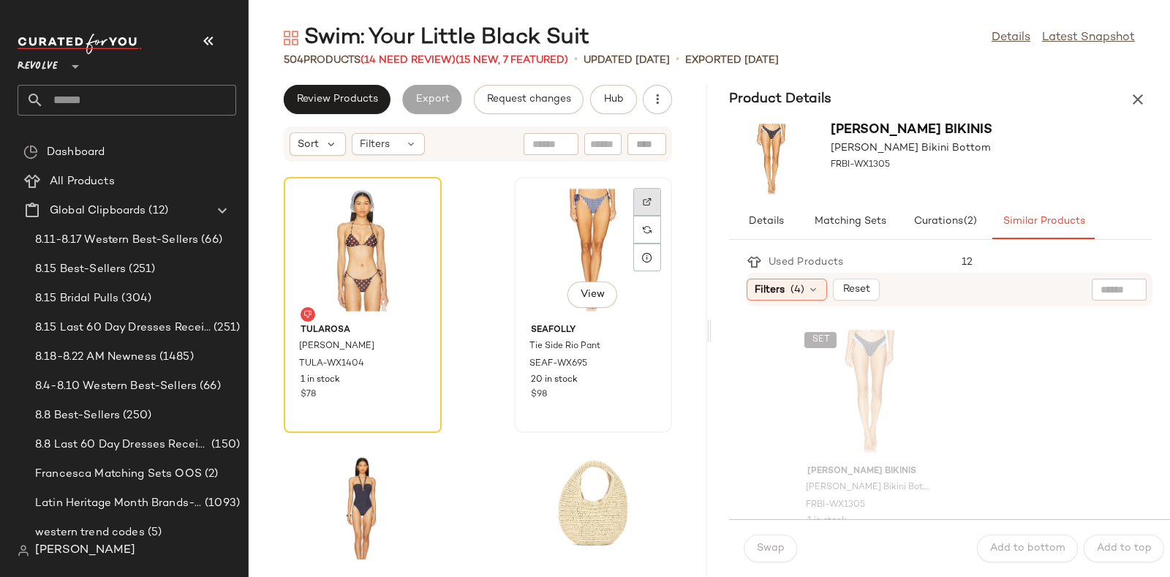
click at [633, 216] on div at bounding box center [647, 230] width 28 height 28
click at [612, 97] on span "Hub" at bounding box center [613, 100] width 20 height 12
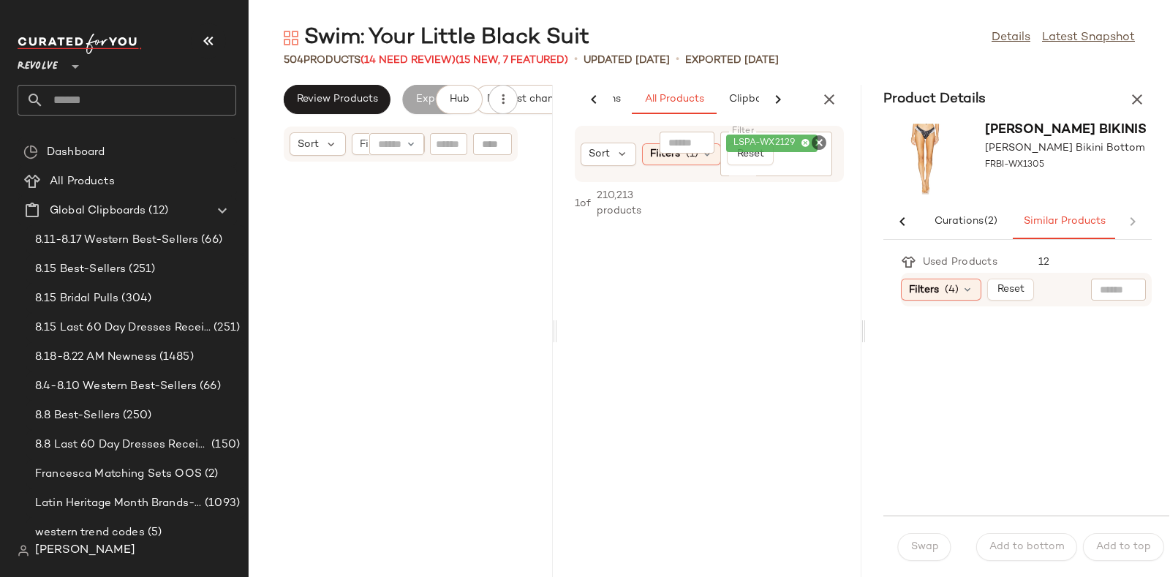
scroll to position [73856, 0]
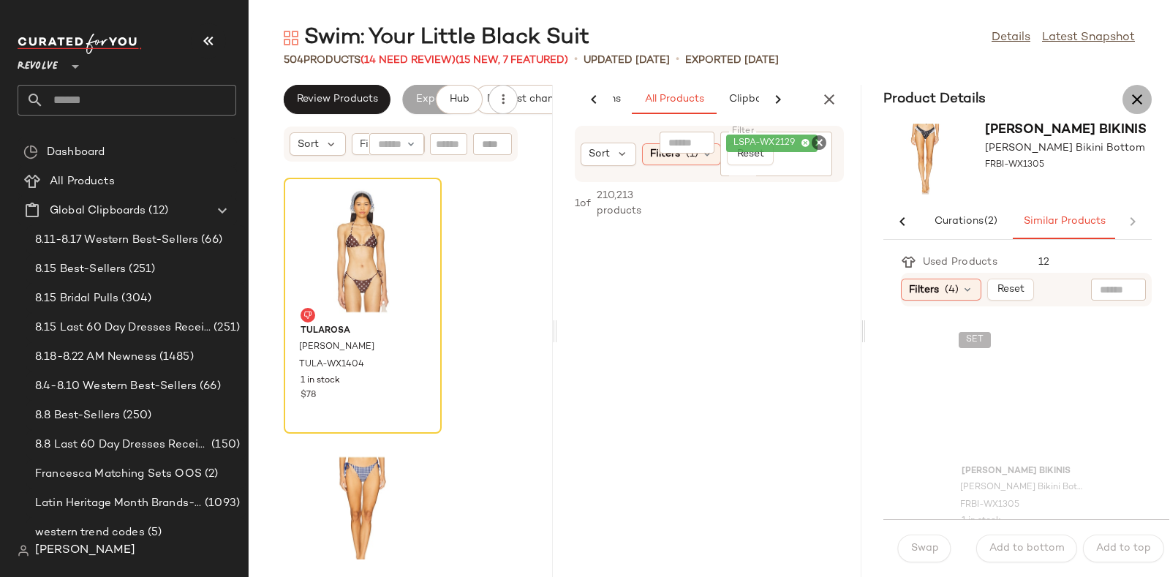
click at [1140, 93] on icon "button" at bounding box center [1137, 100] width 18 height 18
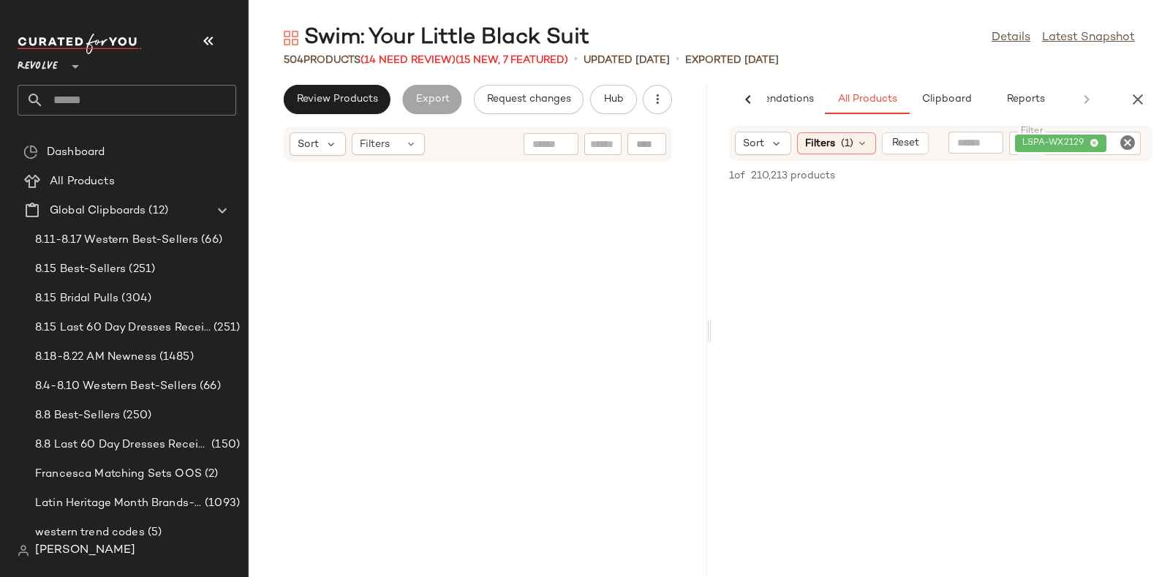
scroll to position [36929, 0]
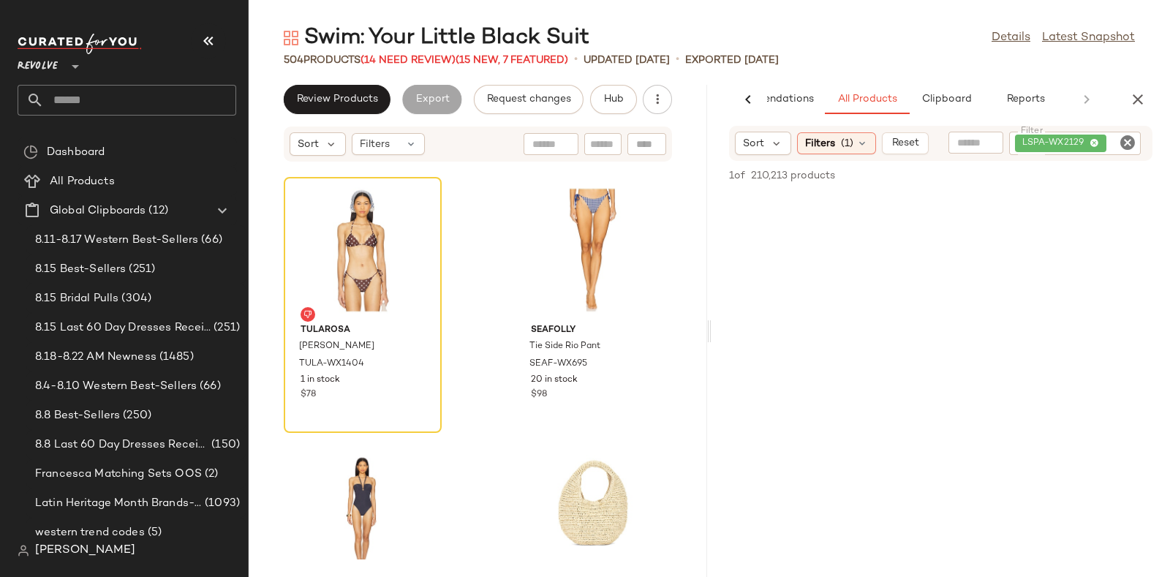
click at [1126, 137] on icon "Clear Filter" at bounding box center [1128, 143] width 18 height 18
paste input "**********"
type input "**********"
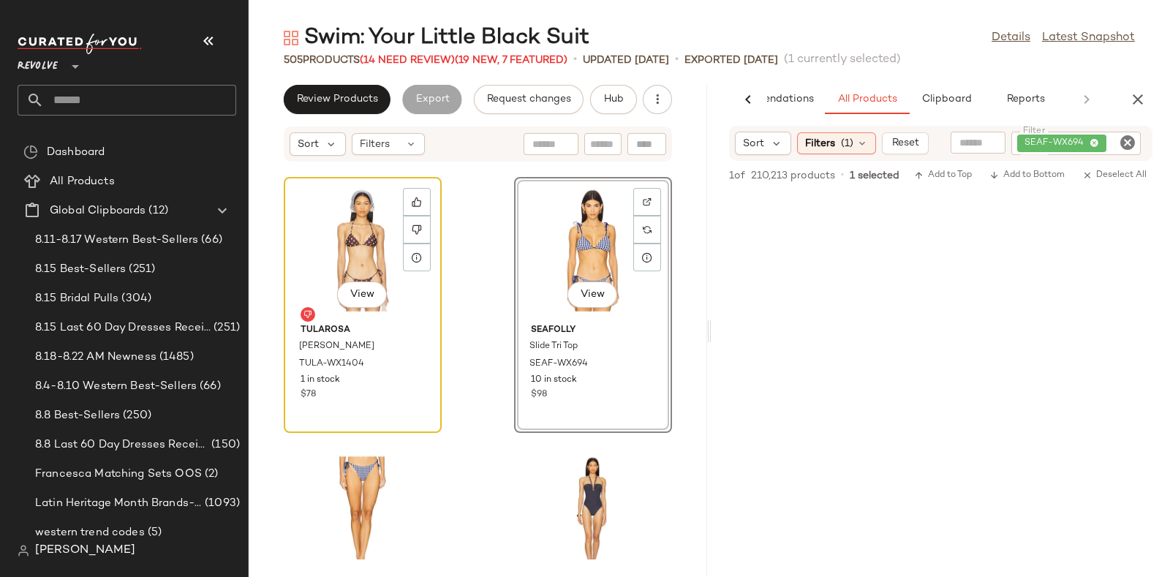
click at [401, 222] on div "View" at bounding box center [363, 250] width 148 height 136
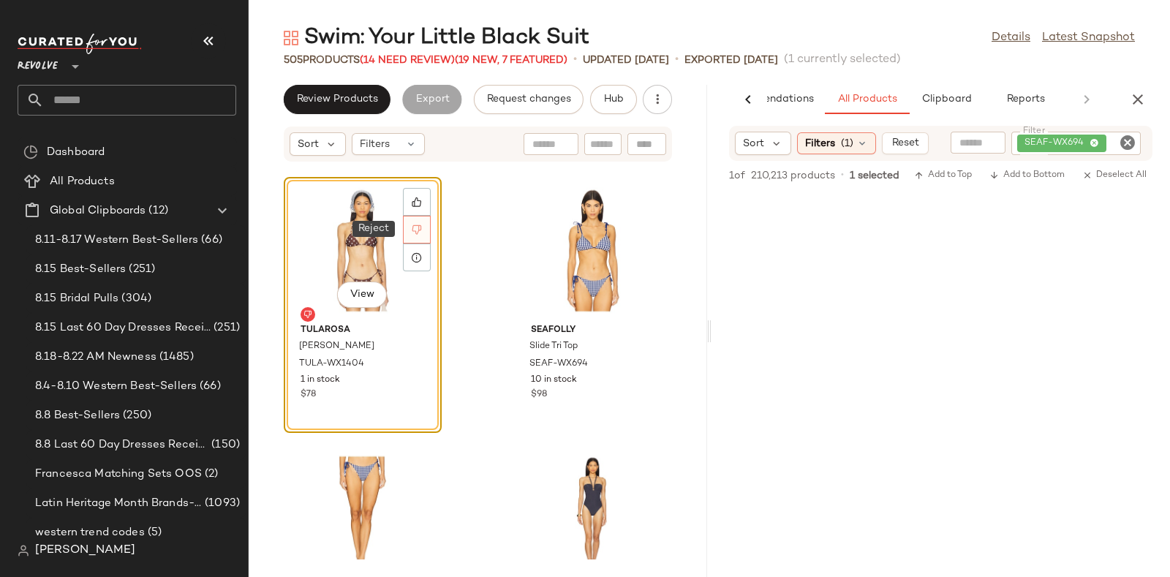
click at [415, 224] on icon at bounding box center [417, 229] width 10 height 10
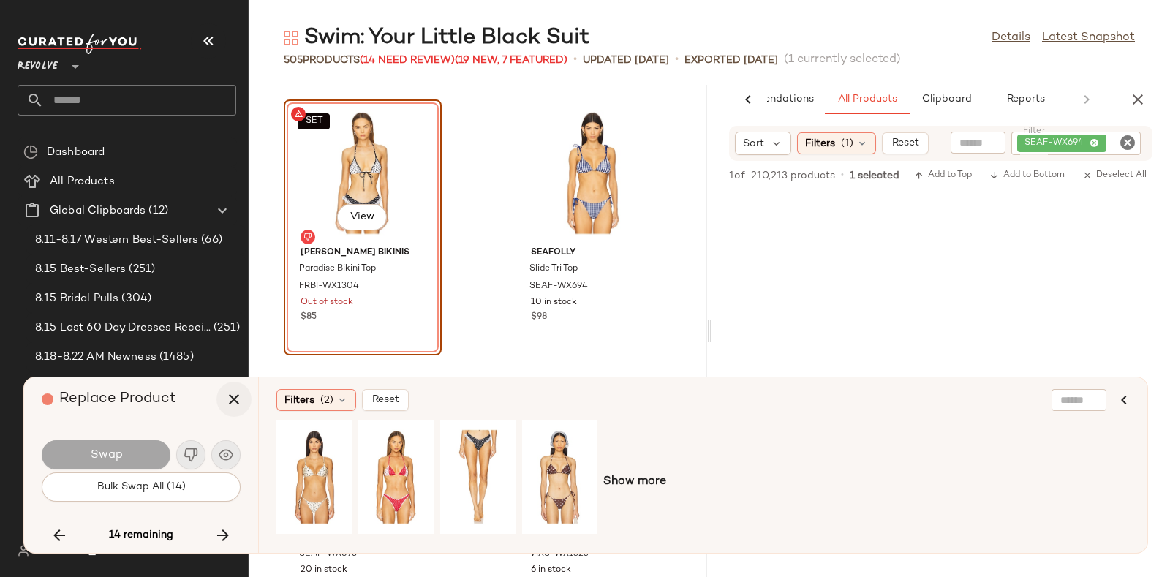
click at [232, 401] on icon "button" at bounding box center [234, 399] width 18 height 18
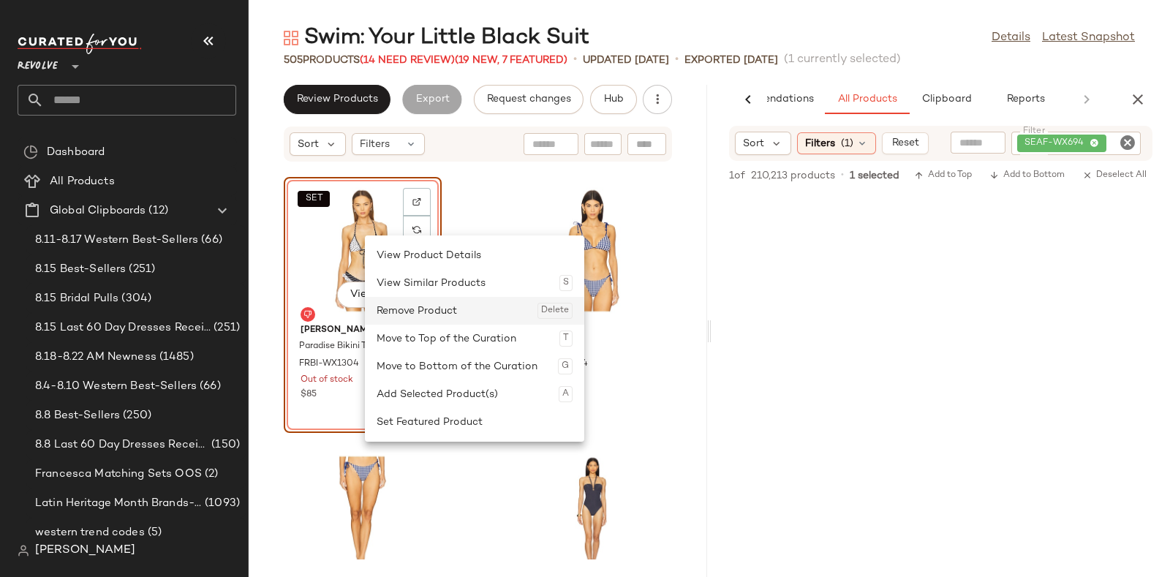
click at [406, 309] on div "Remove Product Delete" at bounding box center [475, 311] width 196 height 28
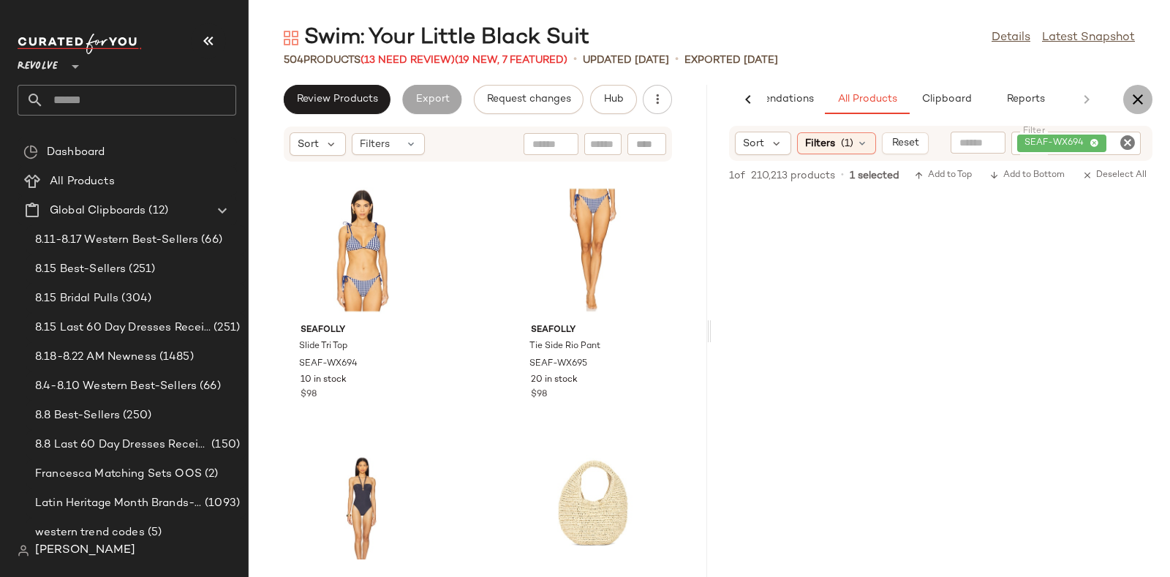
click at [1137, 96] on icon "button" at bounding box center [1138, 100] width 18 height 18
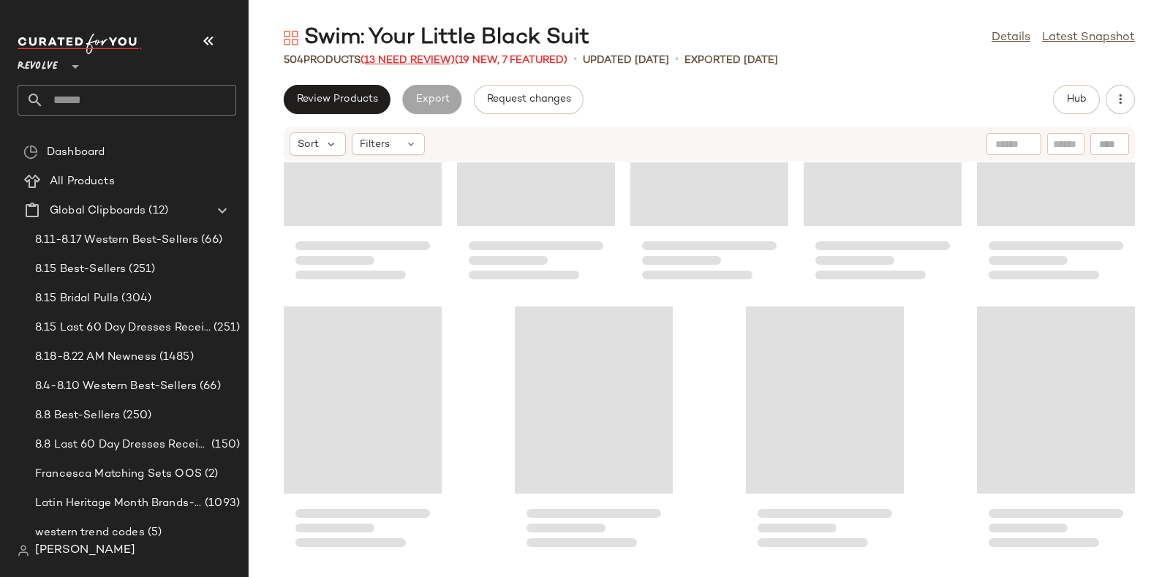
scroll to position [14718, 0]
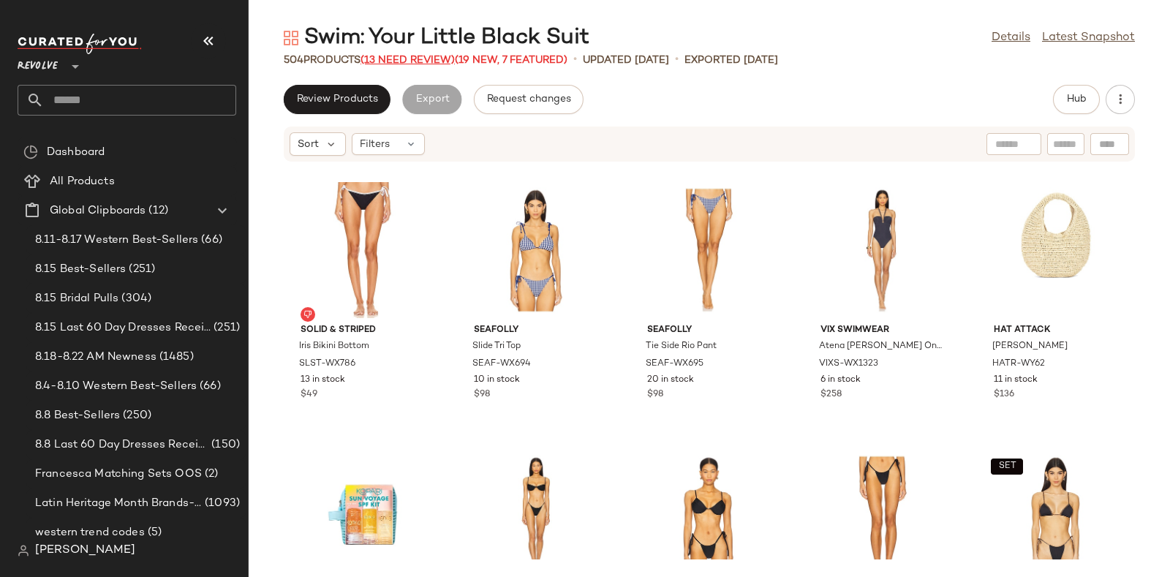
click at [422, 60] on span "(13 Need Review)" at bounding box center [407, 60] width 94 height 11
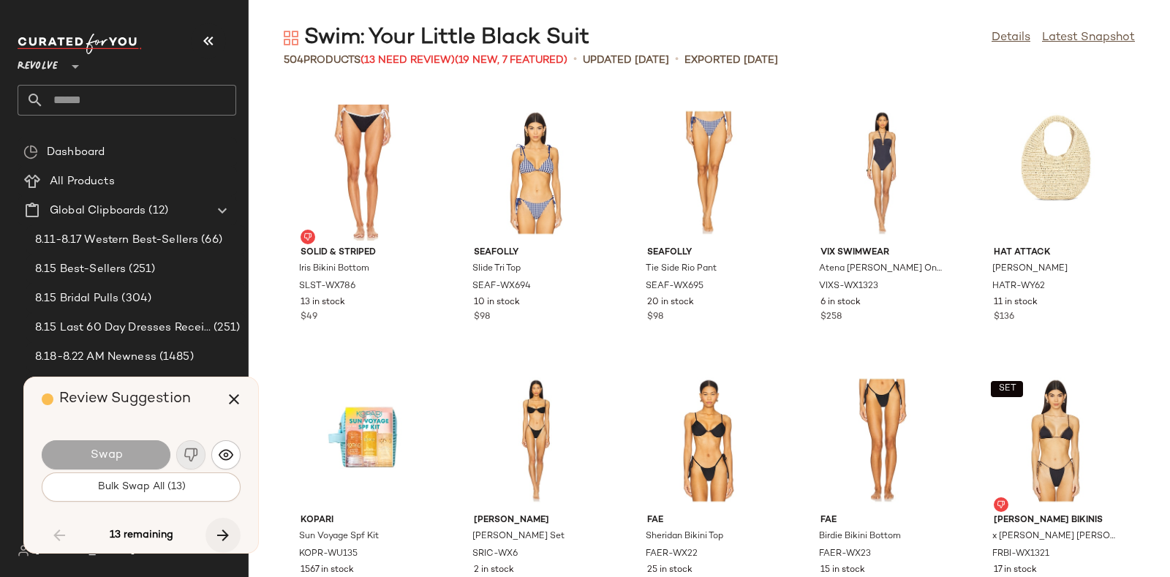
click at [217, 527] on icon "button" at bounding box center [223, 535] width 18 height 18
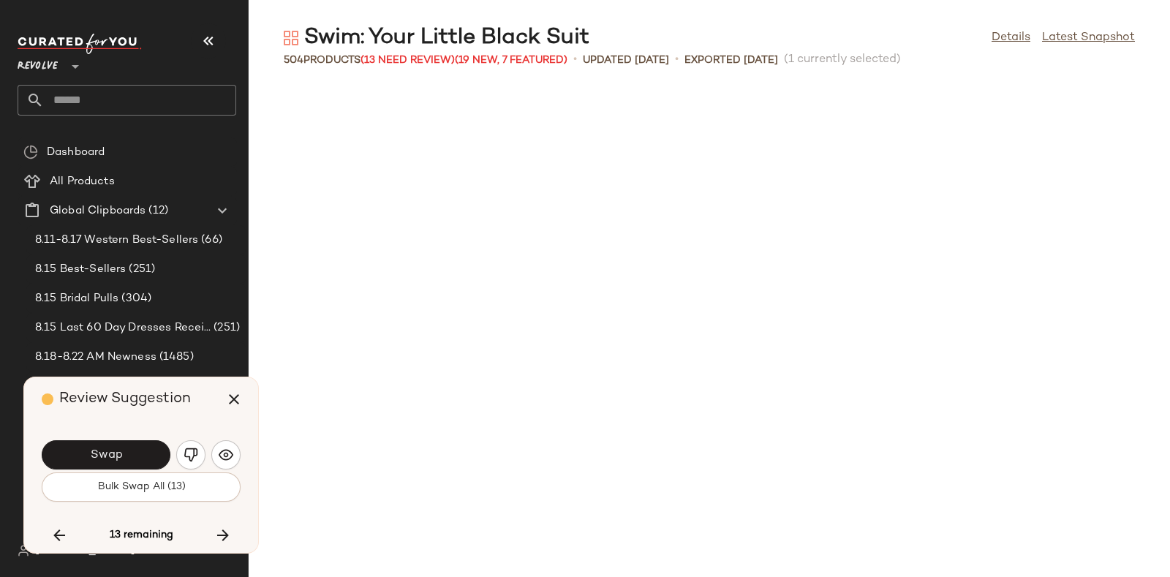
scroll to position [15521, 0]
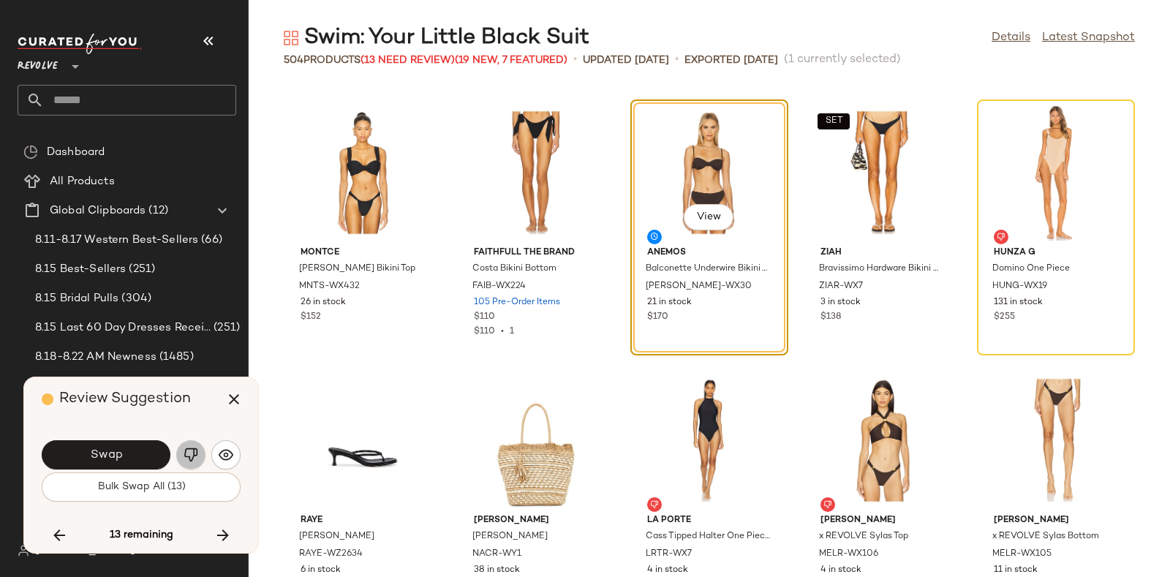
click at [192, 447] on img "button" at bounding box center [191, 454] width 15 height 15
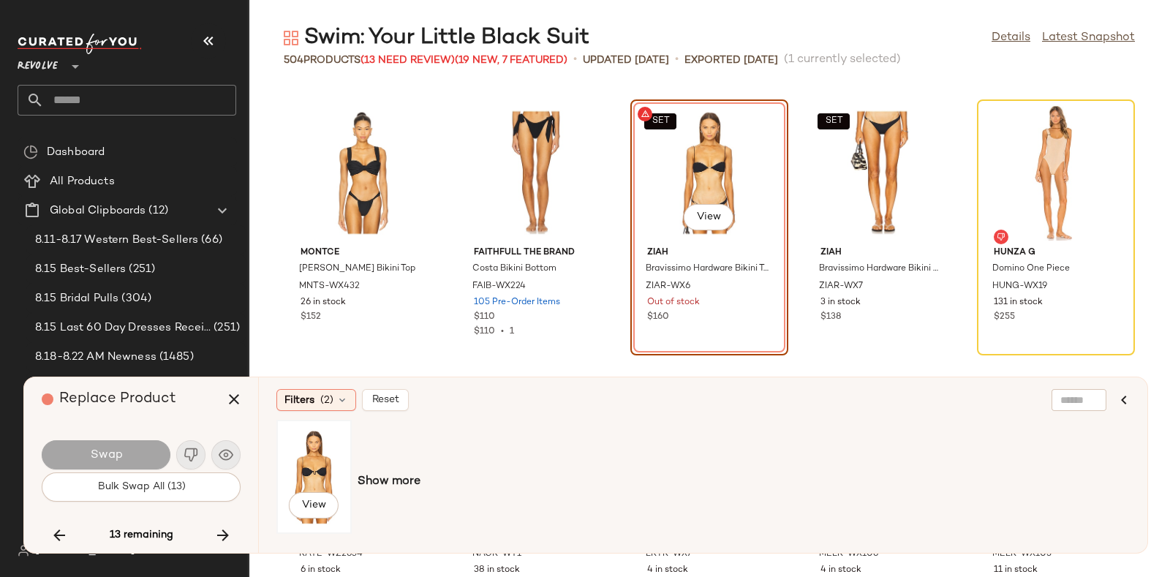
click at [324, 477] on div "View" at bounding box center [313, 477] width 65 height 104
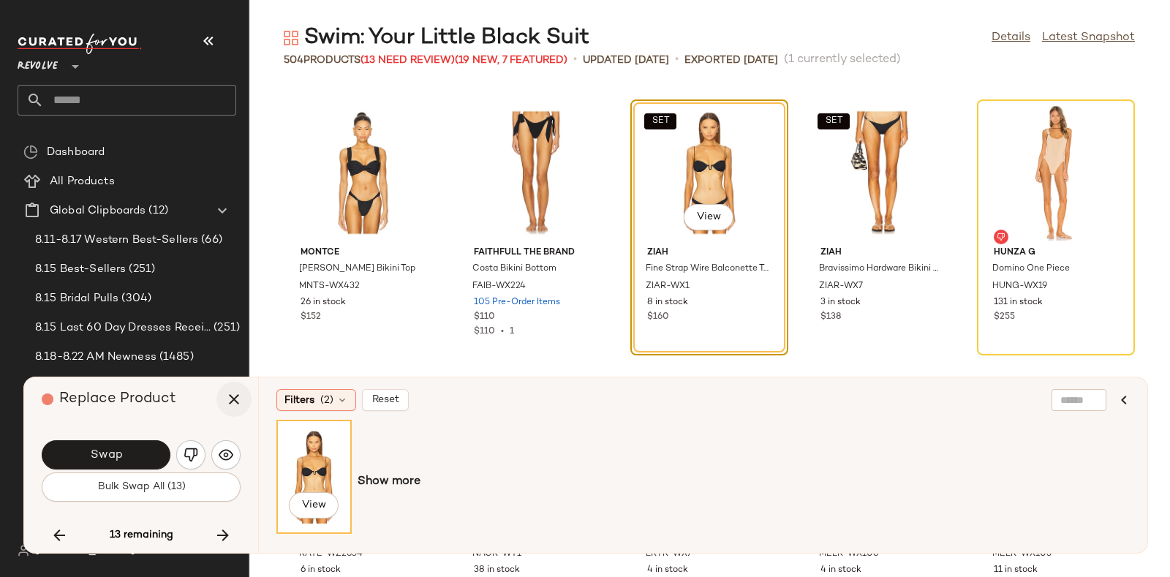
click at [223, 394] on button "button" at bounding box center [233, 399] width 35 height 35
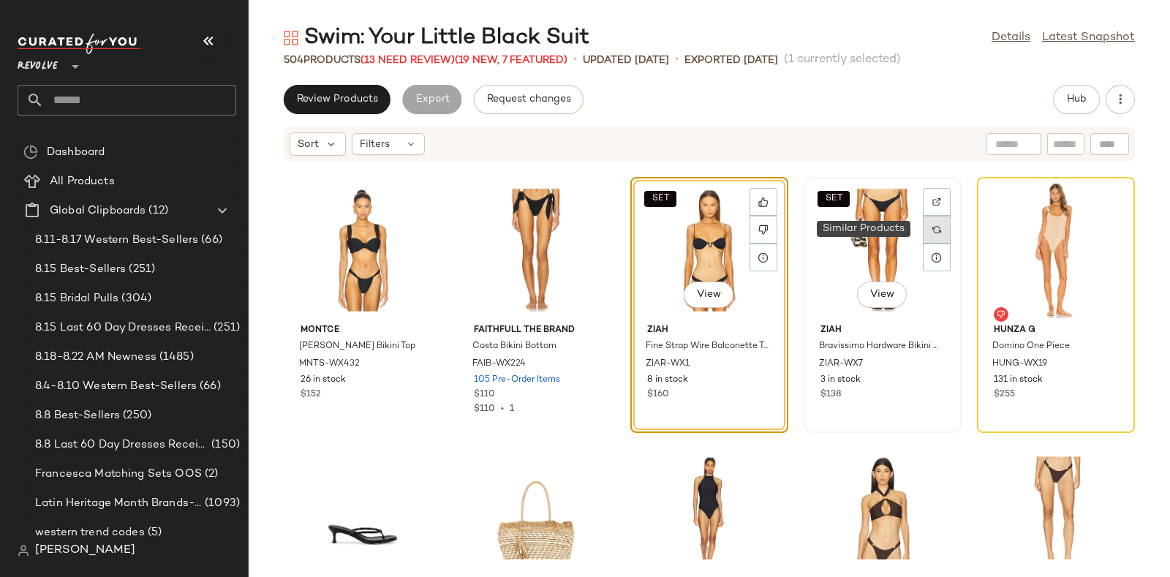
click at [932, 225] on img at bounding box center [936, 229] width 9 height 9
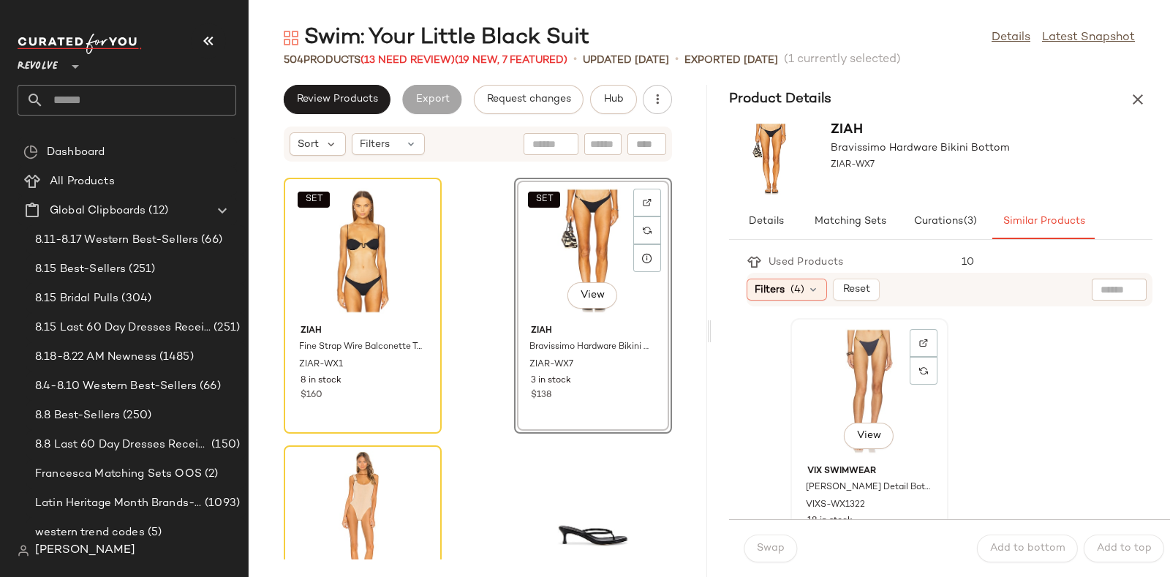
click at [841, 366] on div "View" at bounding box center [869, 391] width 148 height 136
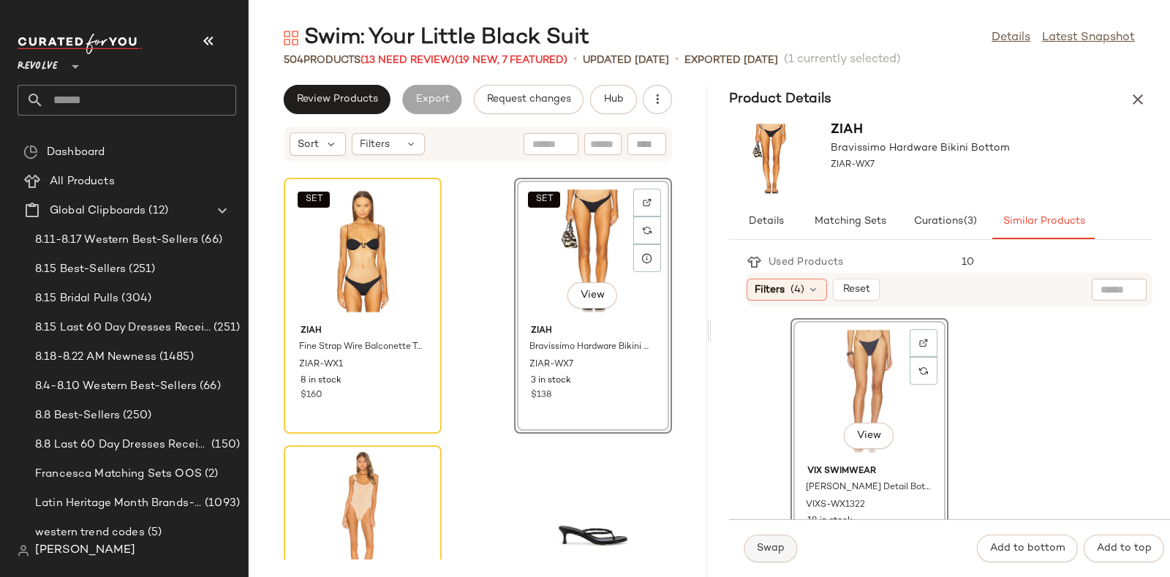
click at [766, 543] on span "Swap" at bounding box center [770, 549] width 29 height 12
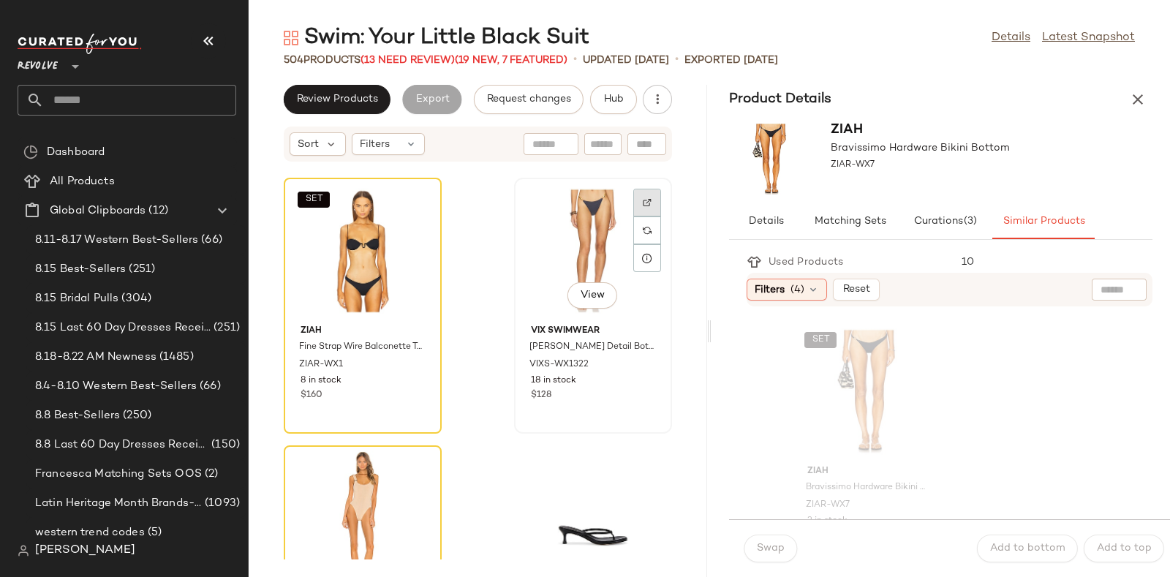
click at [633, 216] on div at bounding box center [647, 230] width 28 height 28
click at [612, 97] on span "Hub" at bounding box center [613, 100] width 20 height 12
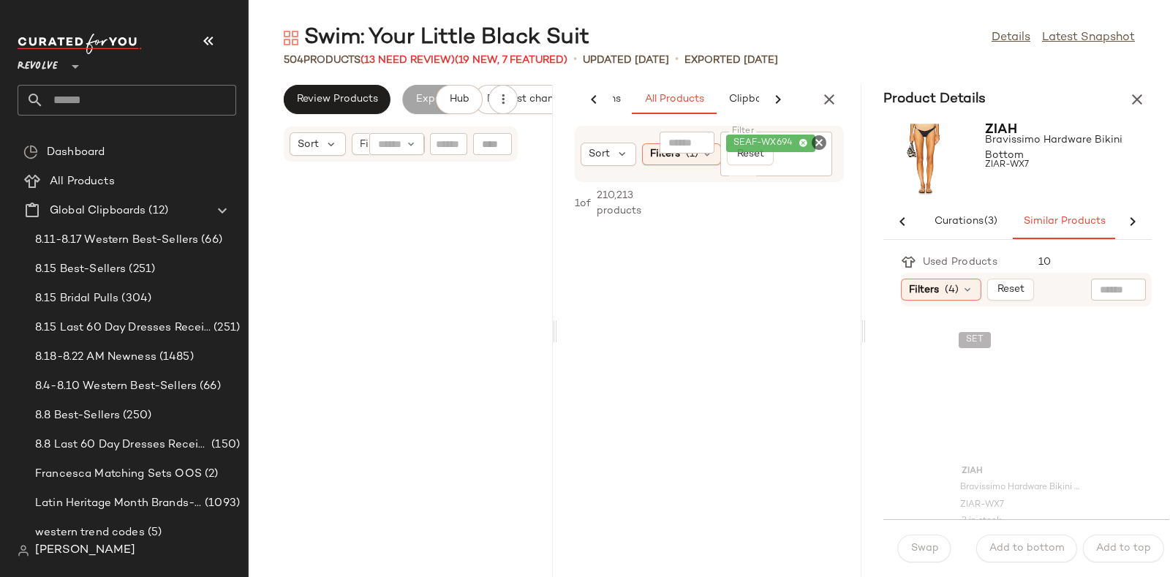
scroll to position [78138, 0]
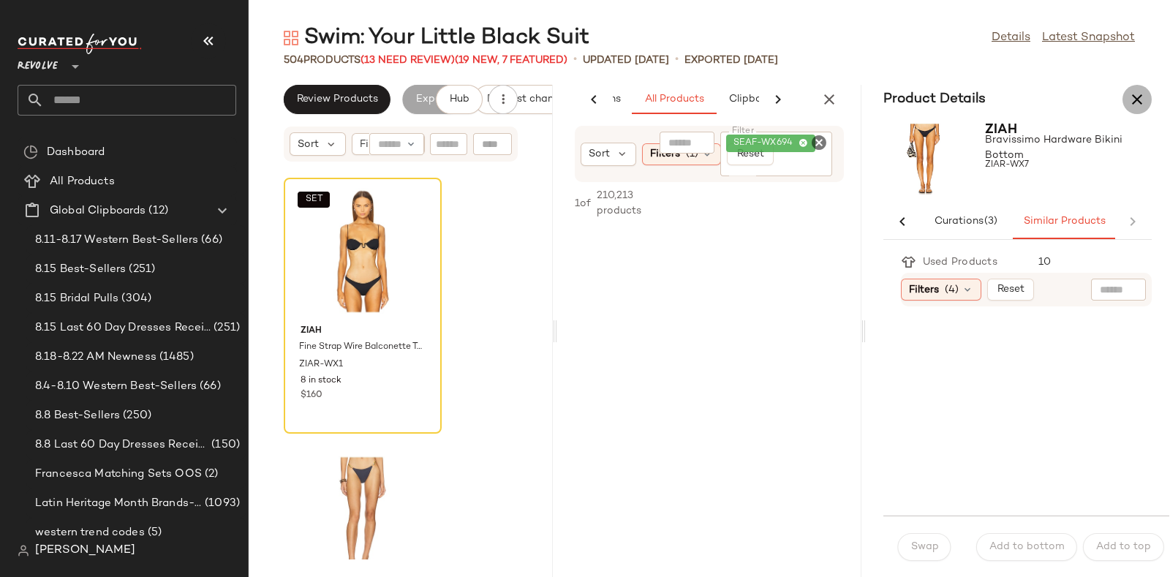
click at [1141, 102] on icon "button" at bounding box center [1137, 100] width 18 height 18
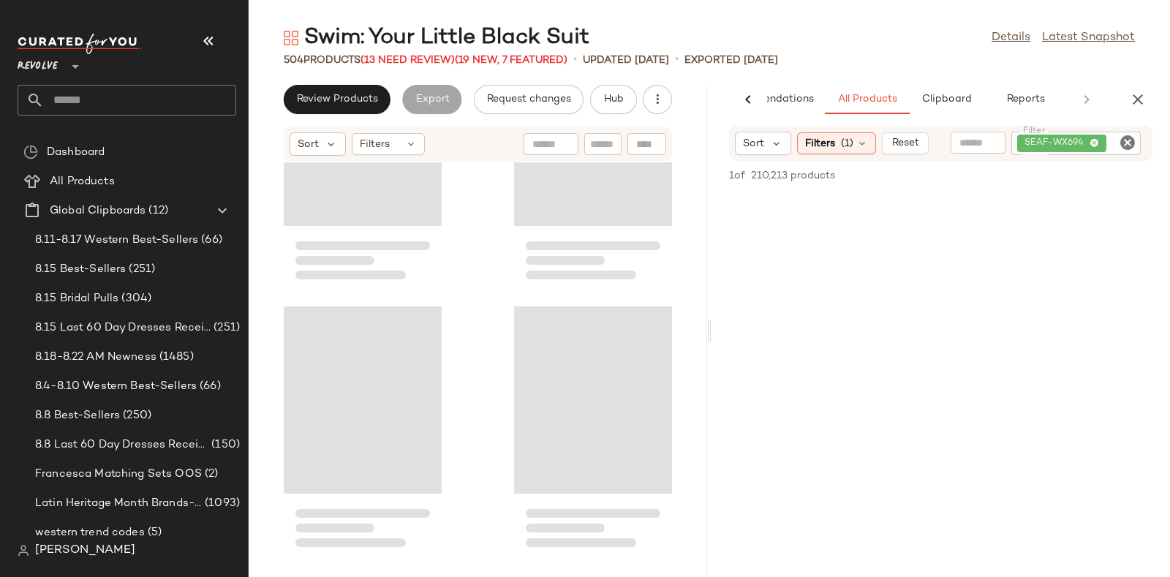
scroll to position [39069, 0]
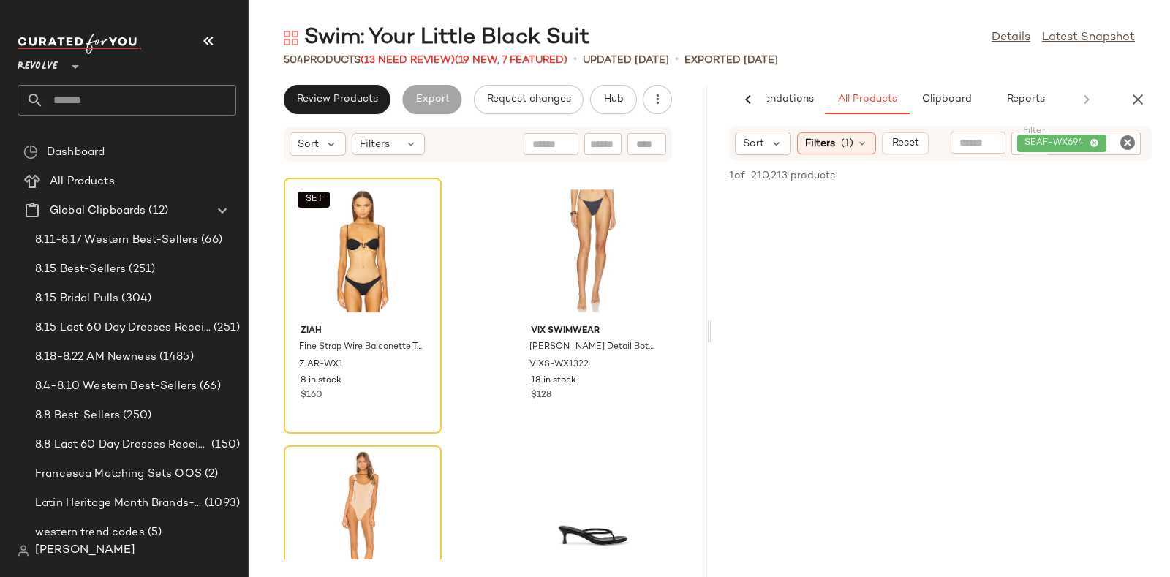
click at [1128, 137] on icon "Clear Filter" at bounding box center [1128, 143] width 18 height 18
paste input "**********"
type input "**********"
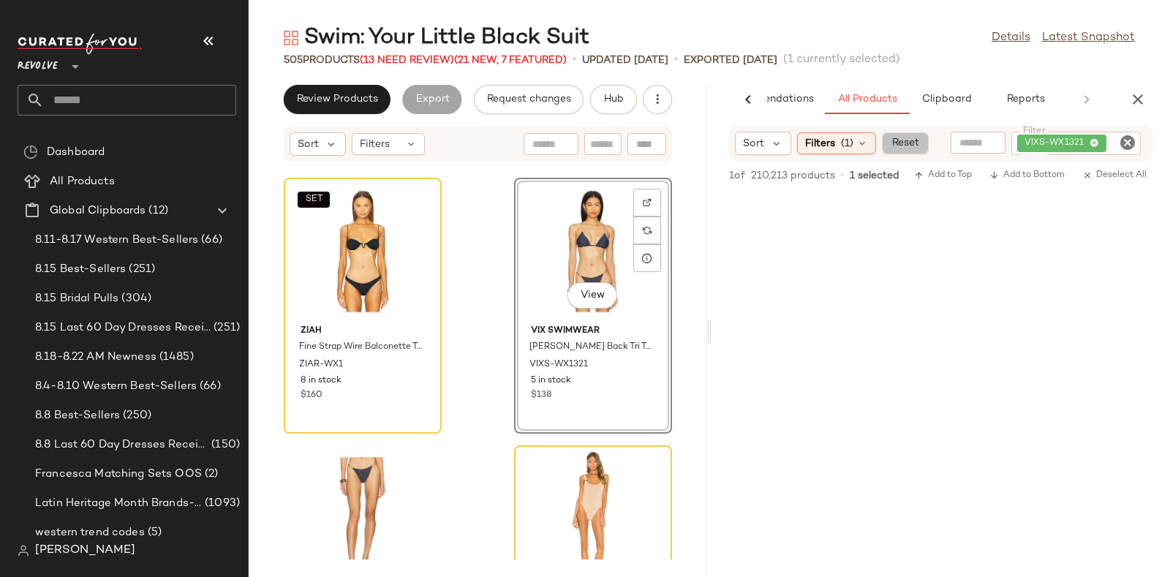
click at [892, 143] on span "Reset" at bounding box center [905, 143] width 28 height 12
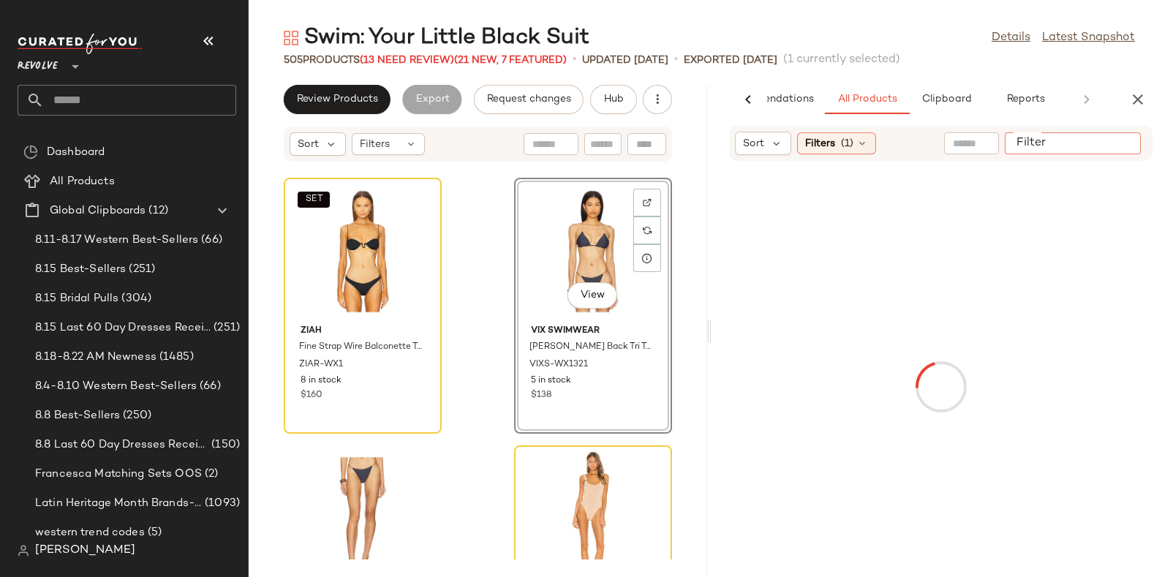
click at [1119, 137] on input "Filter" at bounding box center [1072, 143] width 124 height 15
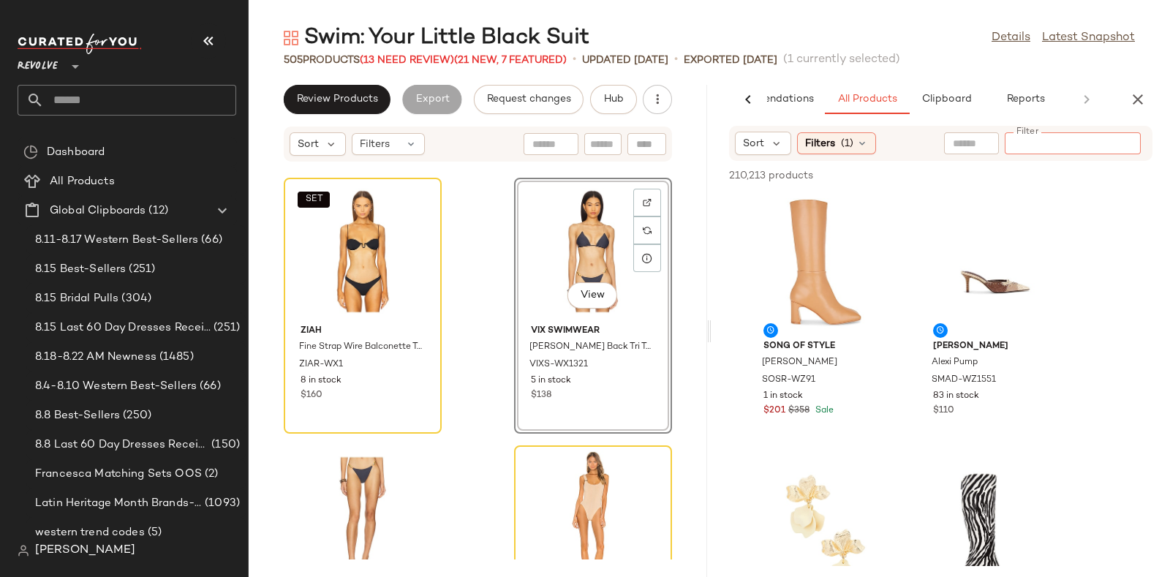
paste input "**********"
type input "**********"
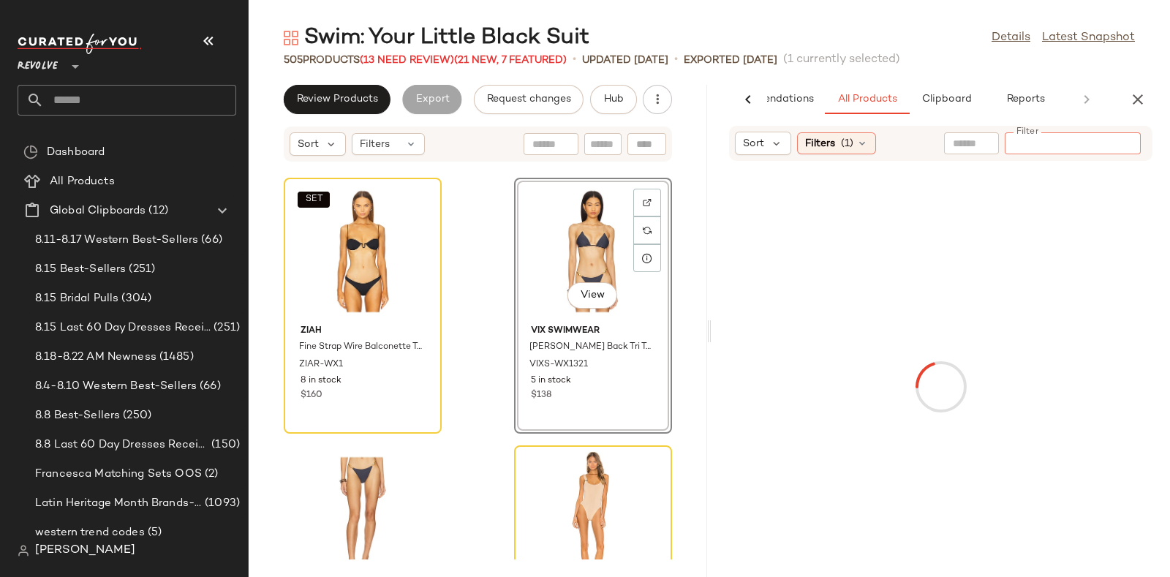
type input "*"
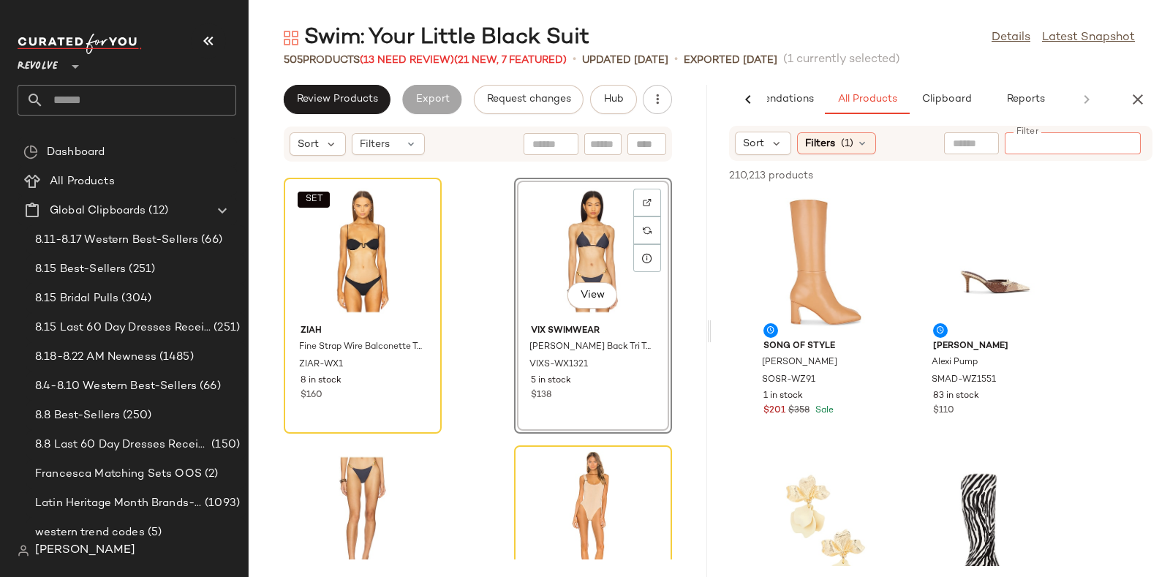
paste input "**********"
type input "**********"
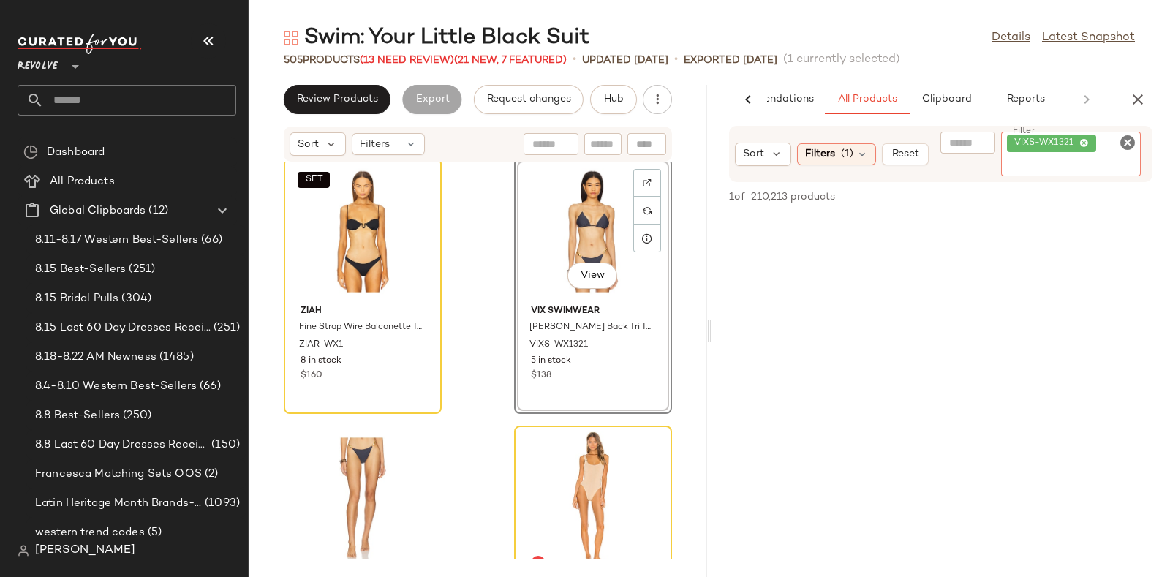
scroll to position [39083, 0]
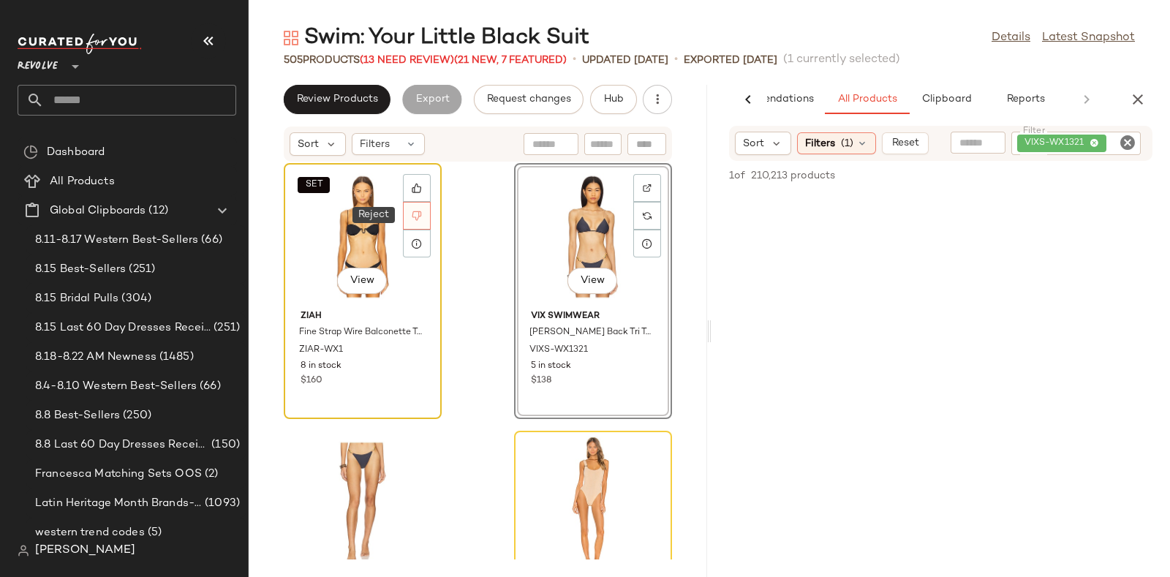
click at [417, 213] on icon at bounding box center [417, 216] width 10 height 10
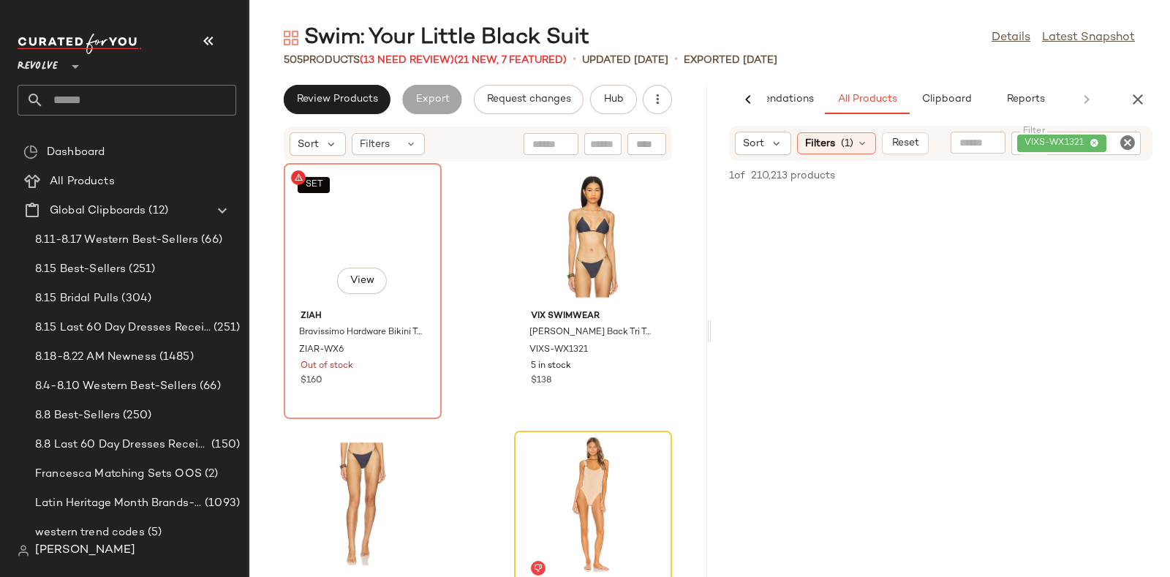
scroll to position [39069, 0]
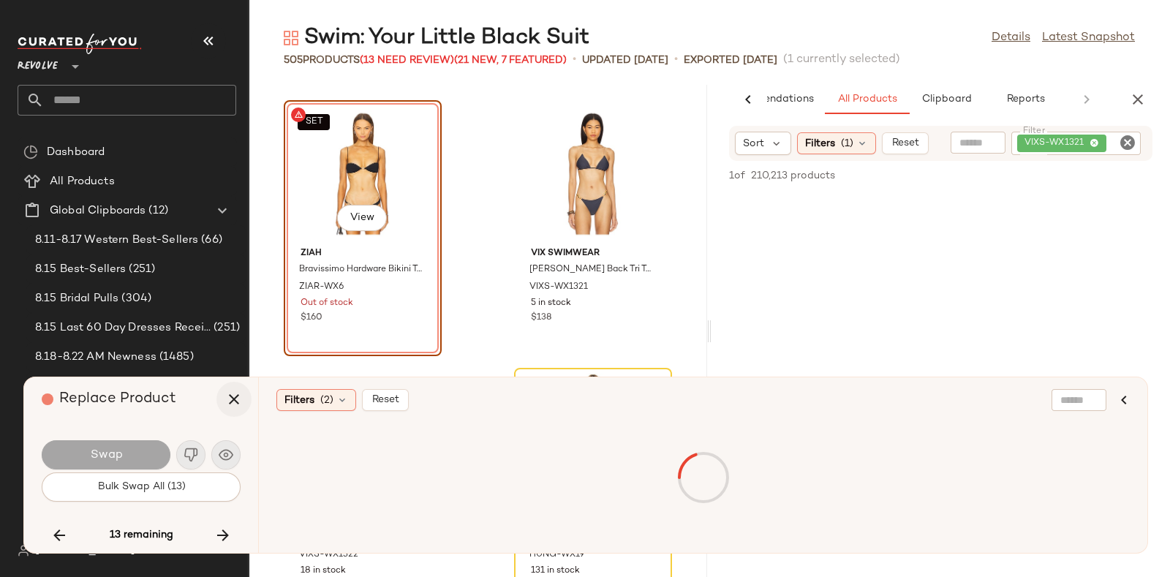
click at [229, 400] on icon "button" at bounding box center [234, 399] width 18 height 18
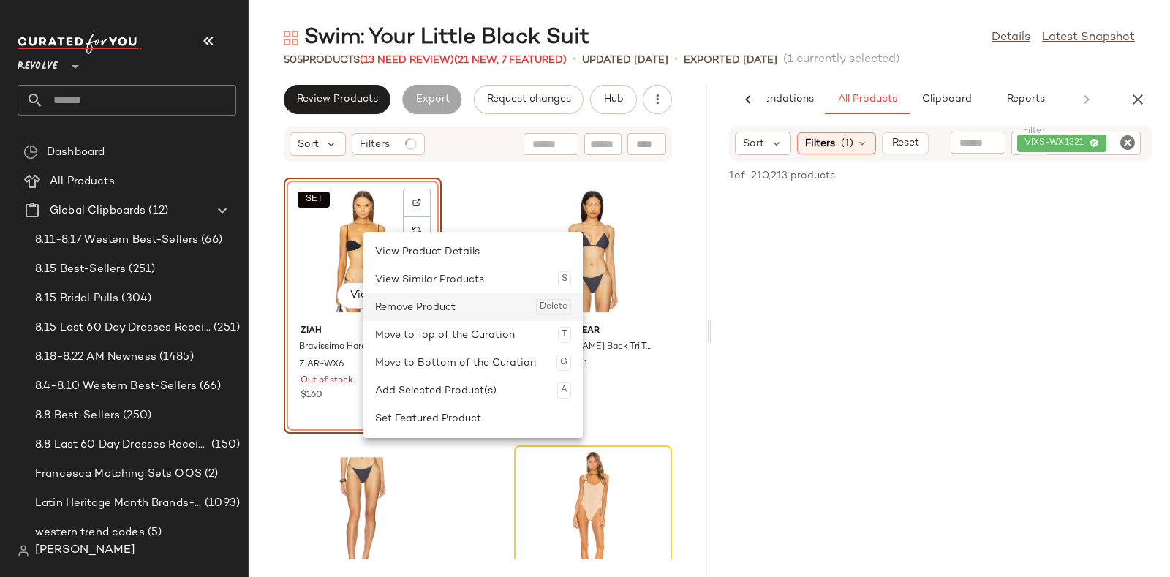
click at [407, 306] on div "Remove Product Delete" at bounding box center [473, 307] width 196 height 28
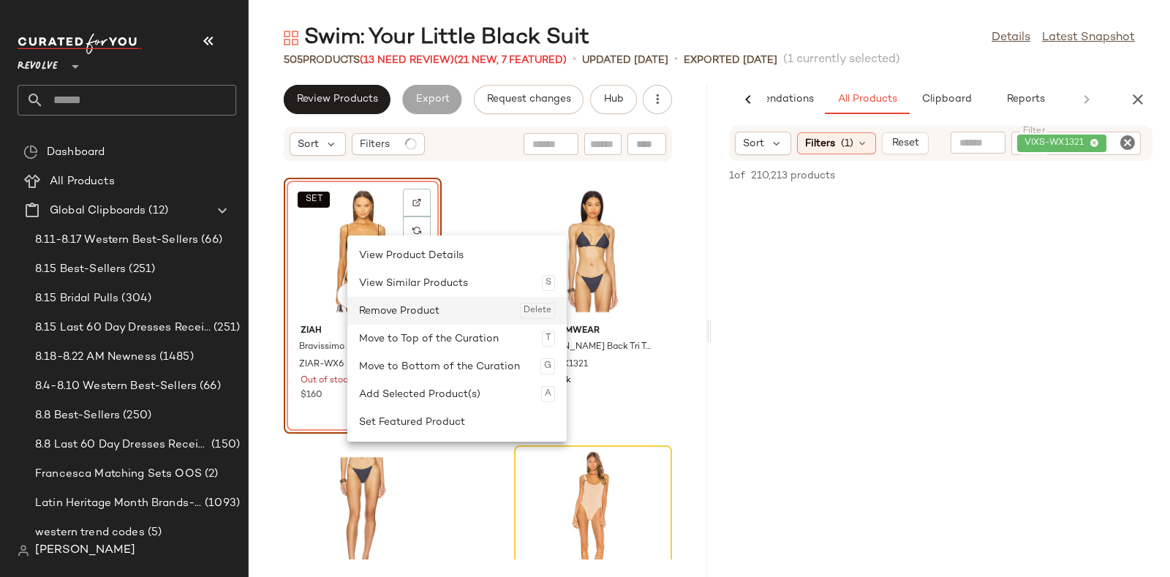
click at [395, 306] on div "Remove Product Delete" at bounding box center [457, 311] width 196 height 28
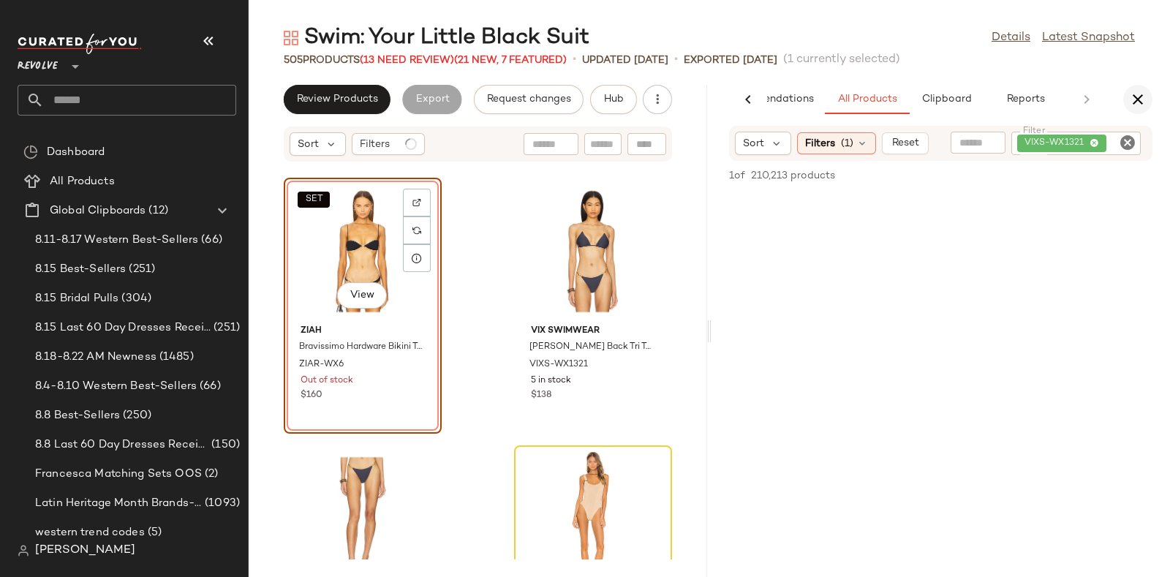
click at [1137, 96] on icon "button" at bounding box center [1138, 100] width 18 height 18
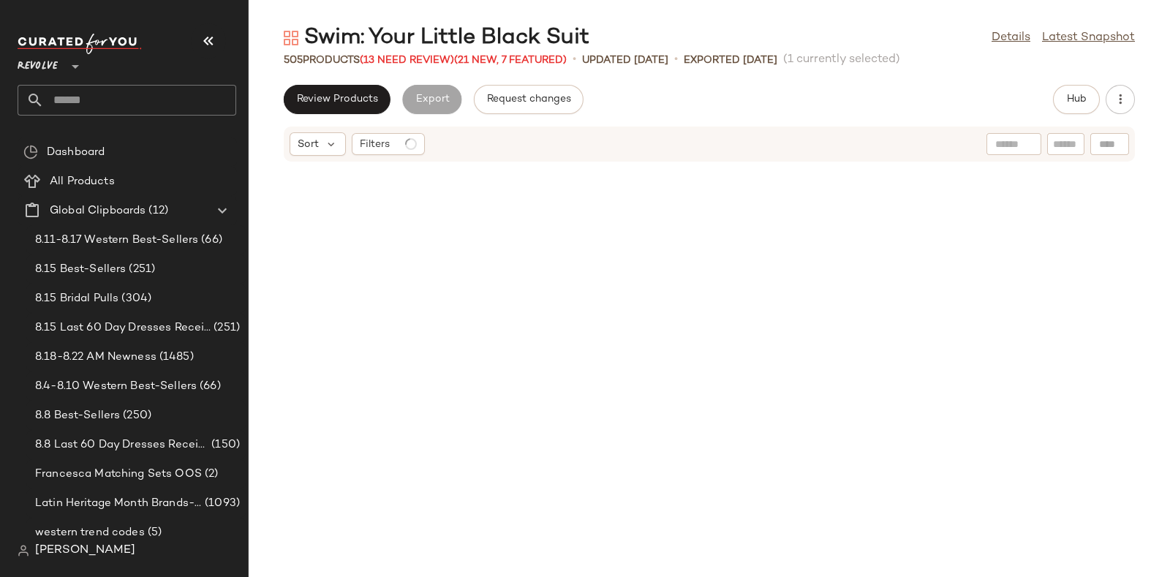
scroll to position [15521, 0]
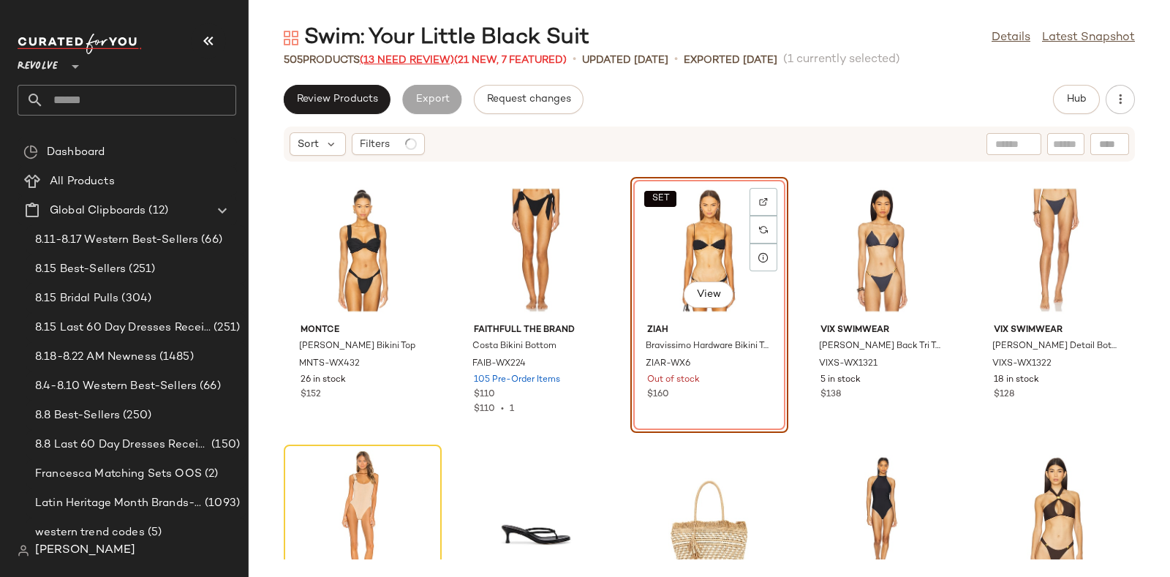
click at [382, 56] on span "(13 Need Review)" at bounding box center [407, 60] width 94 height 11
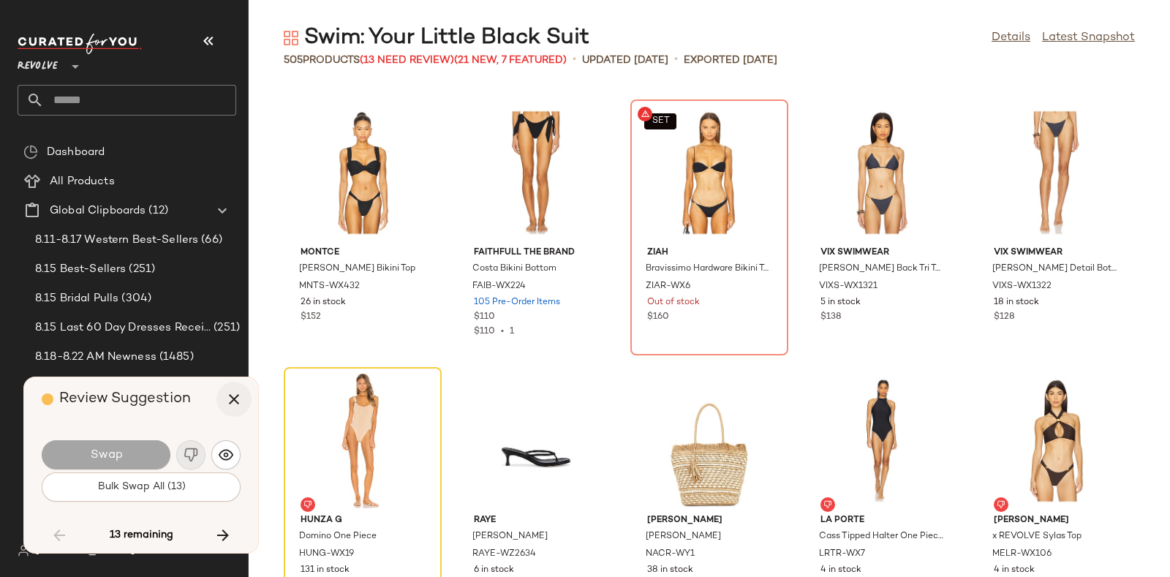
click at [226, 398] on icon "button" at bounding box center [234, 399] width 18 height 18
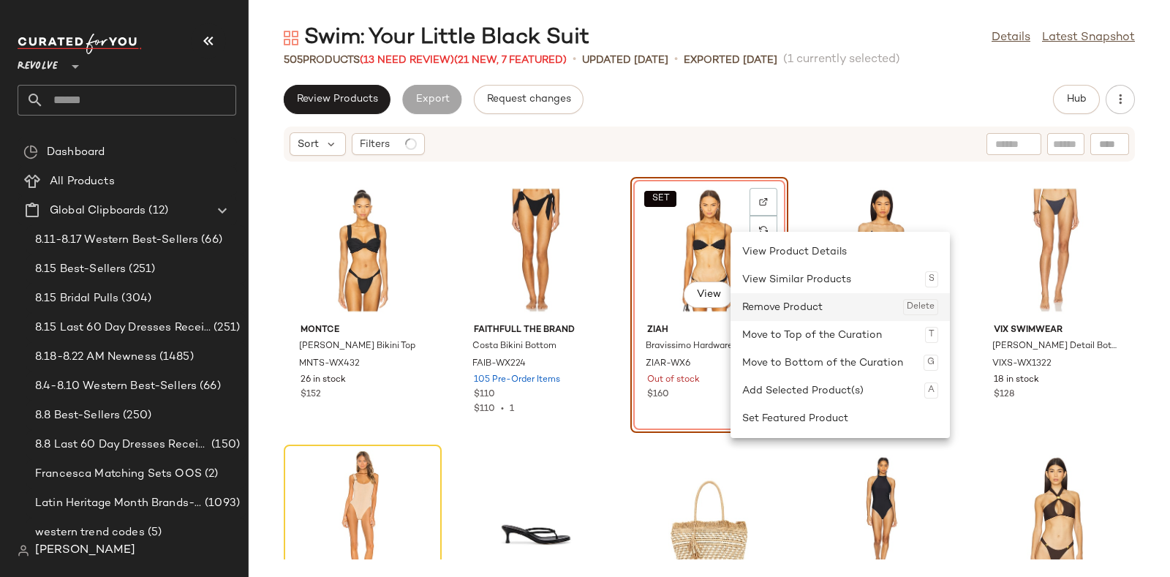
click at [756, 306] on div "Remove Product Delete" at bounding box center [840, 307] width 196 height 28
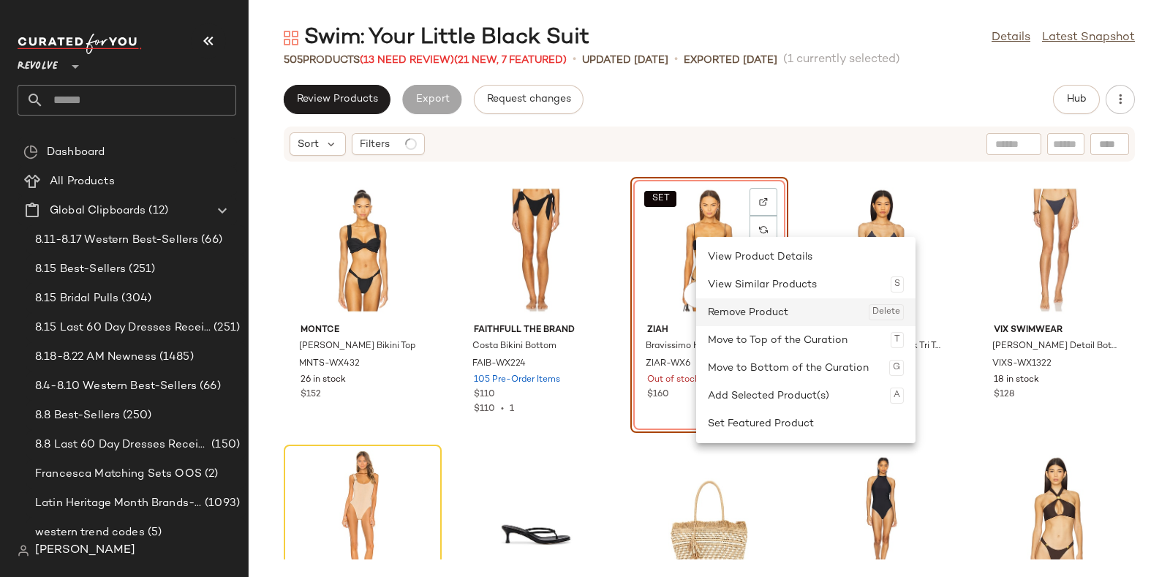
click at [709, 309] on div "Remove Product Delete" at bounding box center [806, 312] width 196 height 28
click at [741, 314] on div "Remove Product Delete" at bounding box center [804, 314] width 196 height 28
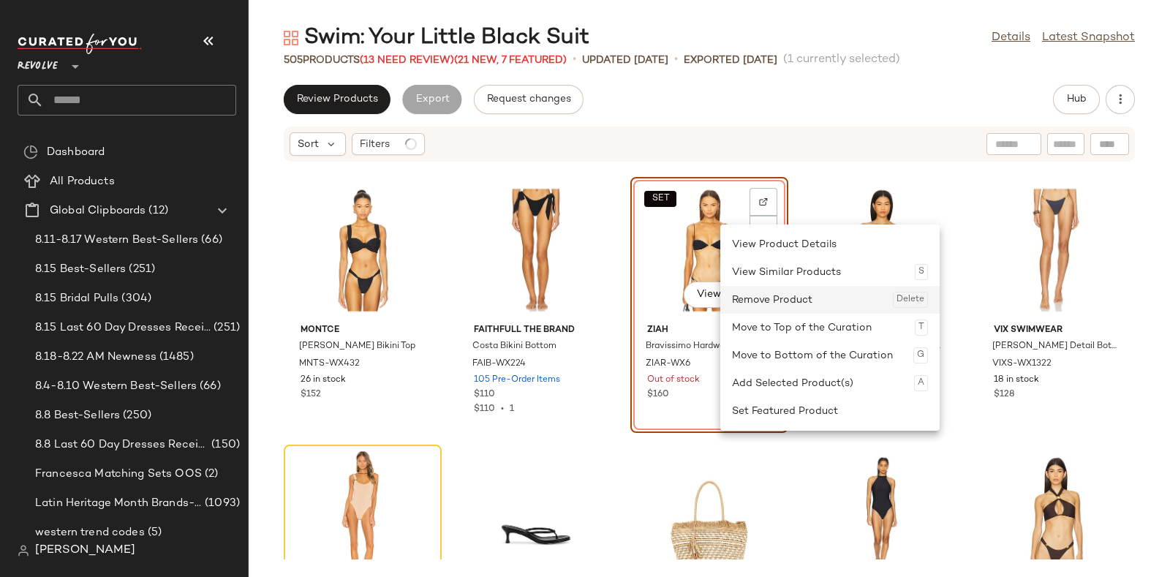
click at [752, 299] on div "Remove Product Delete" at bounding box center [830, 300] width 196 height 28
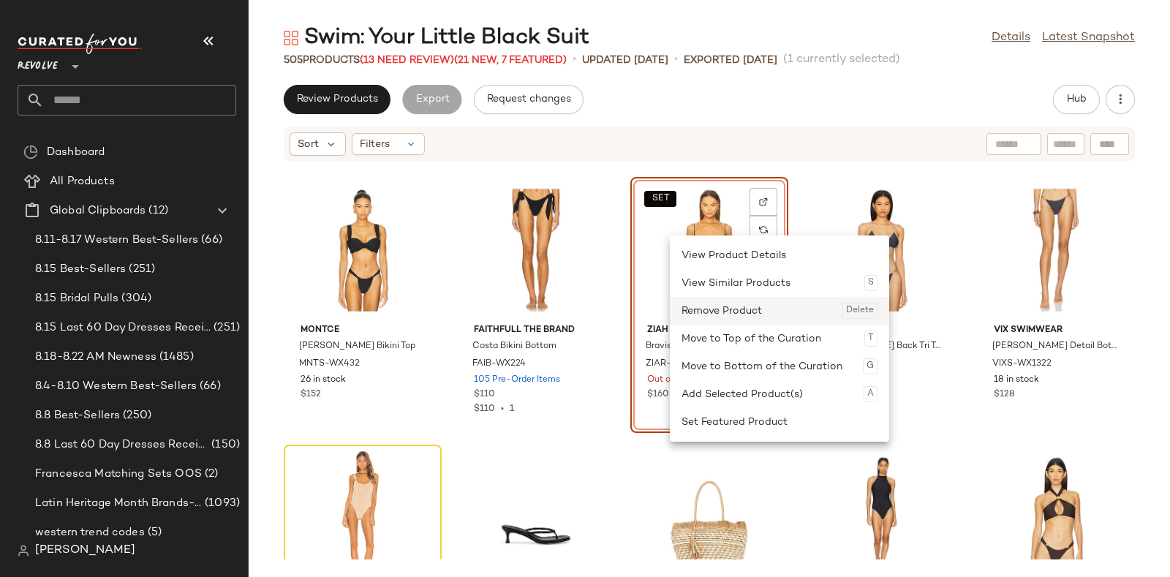
click at [724, 307] on div "Remove Product Delete" at bounding box center [779, 311] width 196 height 28
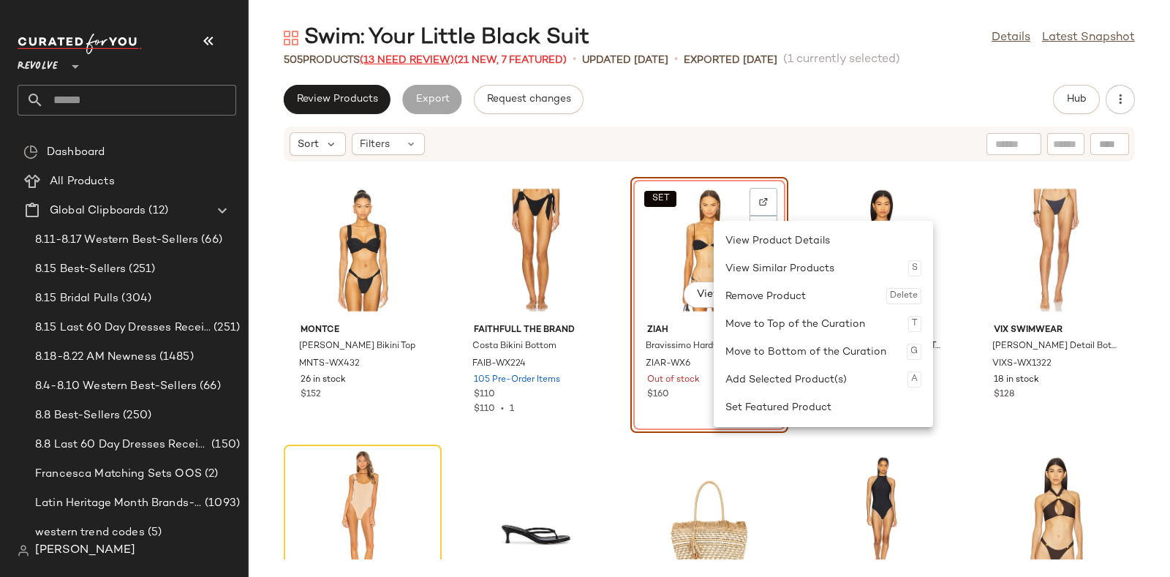
click at [402, 58] on span "(13 Need Review)" at bounding box center [407, 60] width 94 height 11
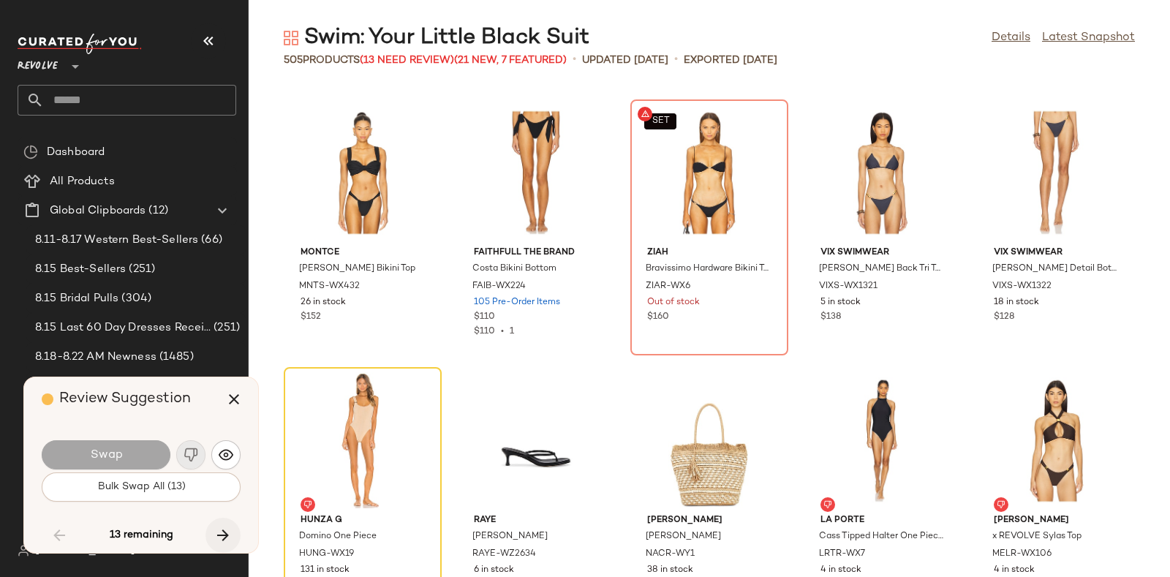
click at [224, 535] on icon "button" at bounding box center [223, 535] width 18 height 18
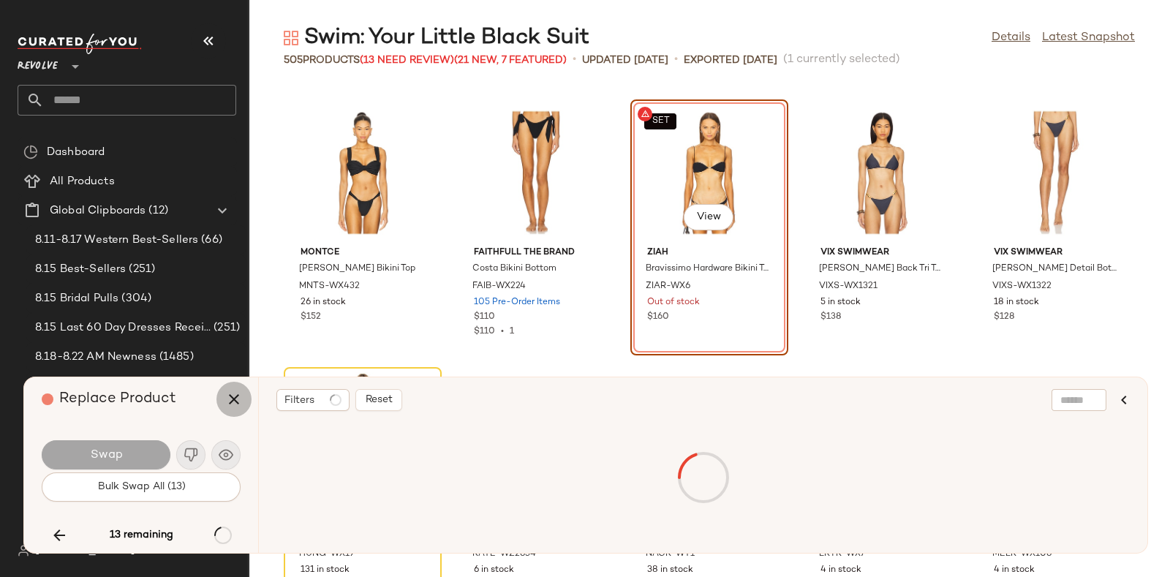
click at [230, 393] on icon "button" at bounding box center [234, 399] width 18 height 18
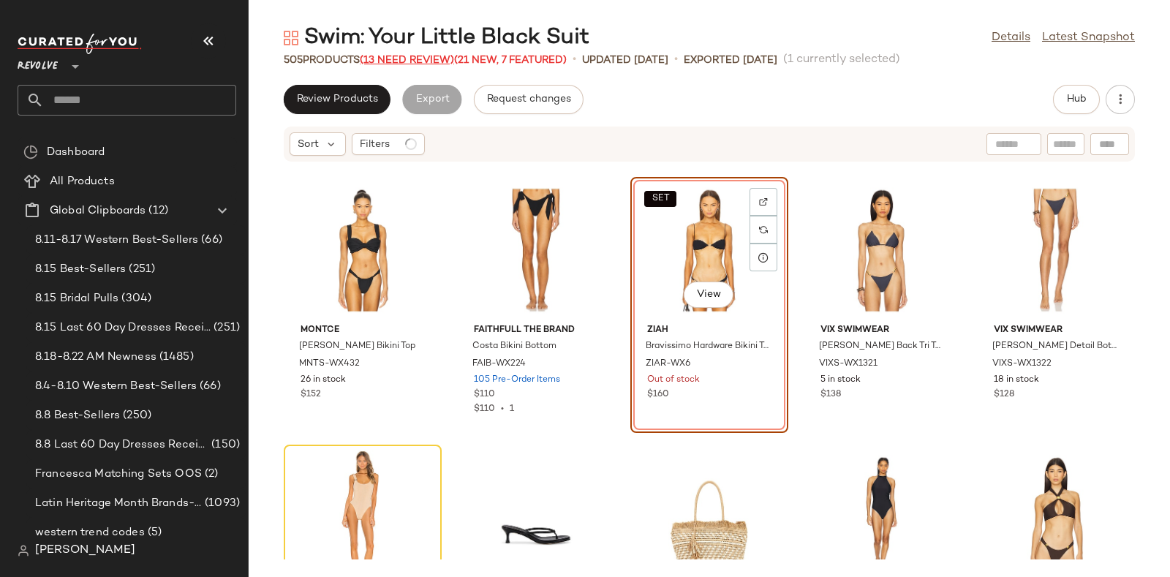
click at [412, 55] on span "(13 Need Review)" at bounding box center [407, 60] width 94 height 11
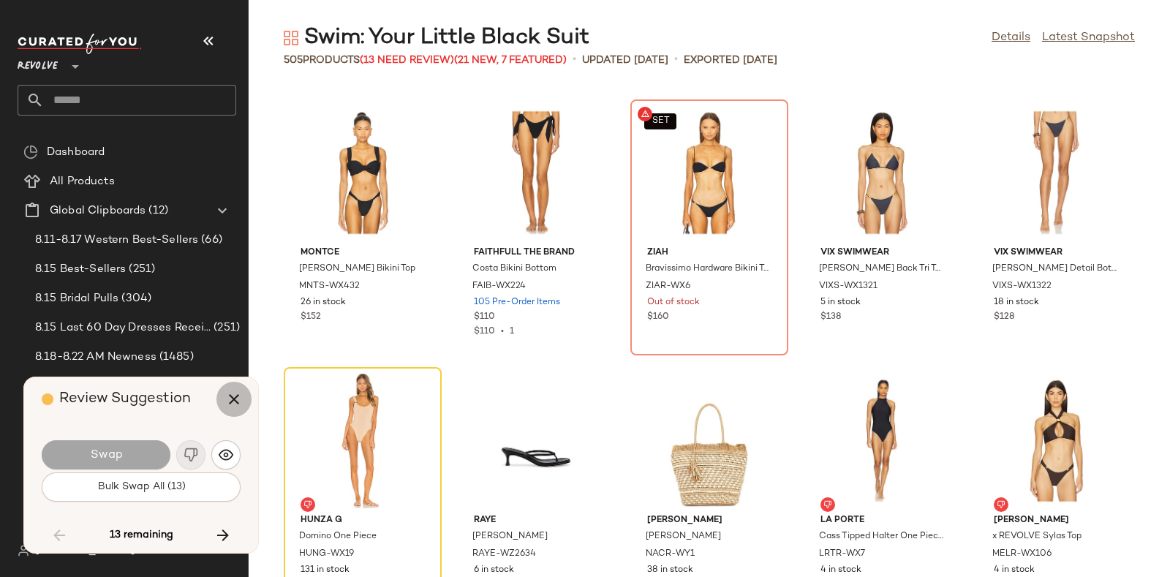
click at [230, 398] on icon "button" at bounding box center [234, 399] width 18 height 18
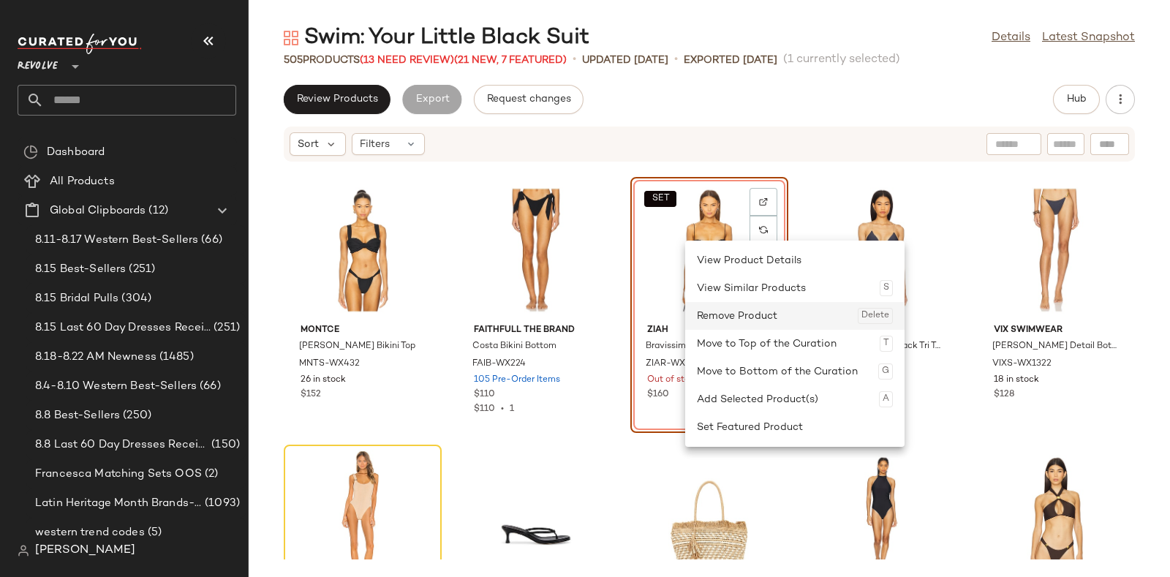
click at [722, 311] on div "Remove Product Delete" at bounding box center [795, 316] width 196 height 28
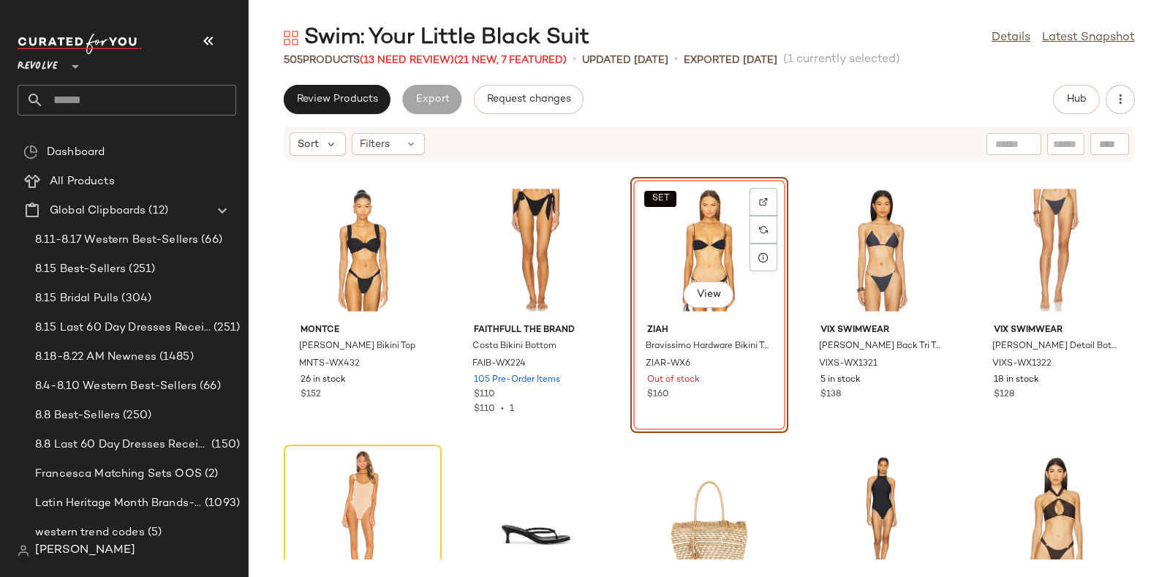
click at [869, 31] on div "Swim: Your Little Black Suit Details Latest Snapshot" at bounding box center [709, 37] width 921 height 29
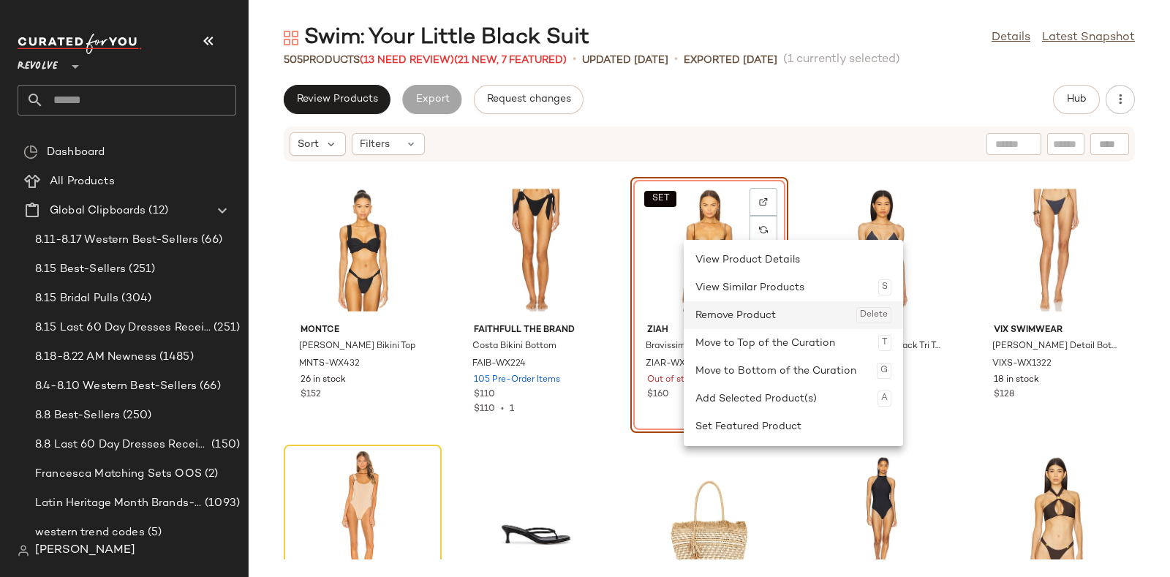
click at [716, 310] on div "Remove Product Delete" at bounding box center [793, 315] width 196 height 28
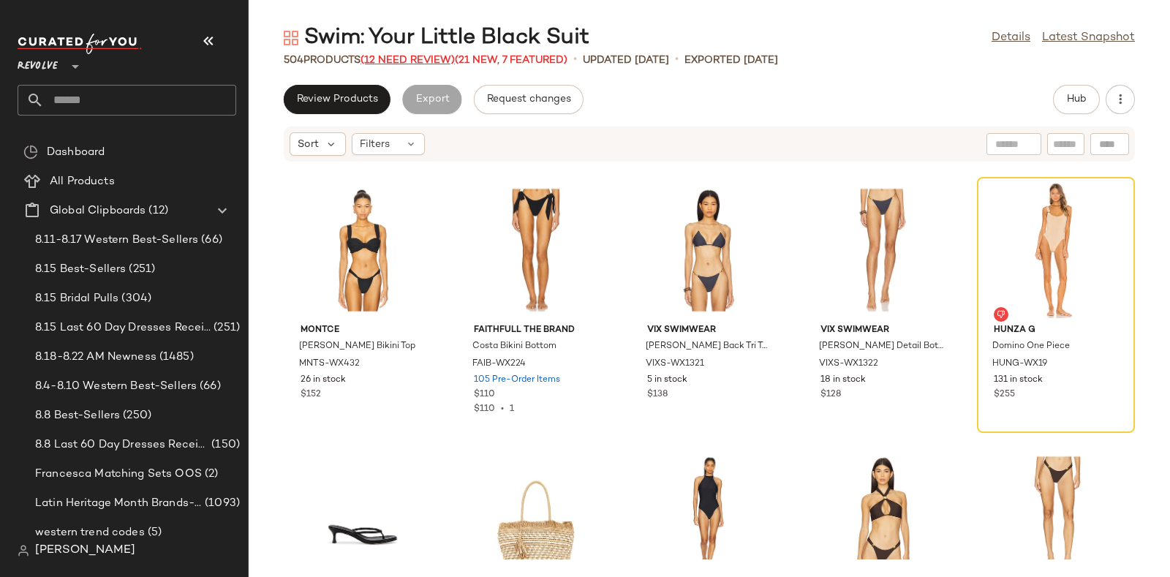
click at [409, 56] on span "(12 Need Review)" at bounding box center [407, 60] width 94 height 11
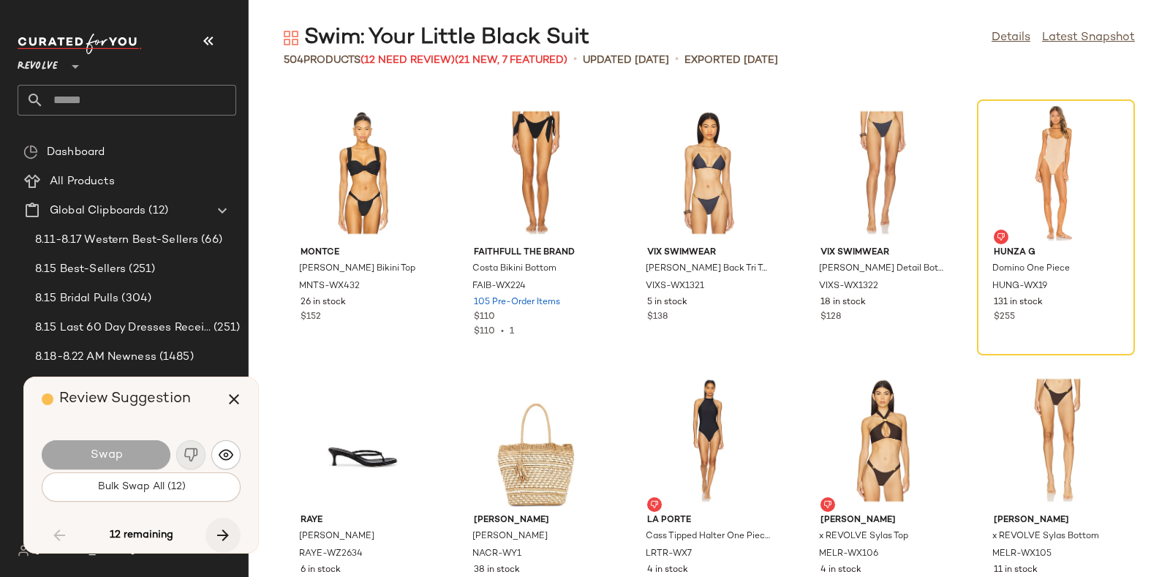
click at [218, 526] on icon "button" at bounding box center [223, 535] width 18 height 18
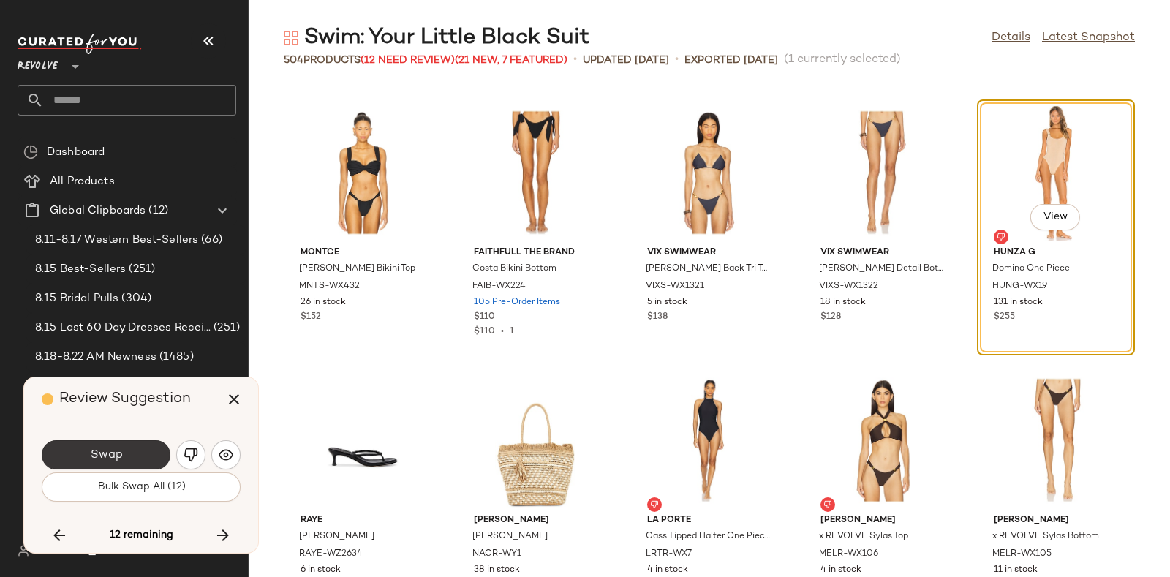
click at [124, 451] on button "Swap" at bounding box center [106, 454] width 129 height 29
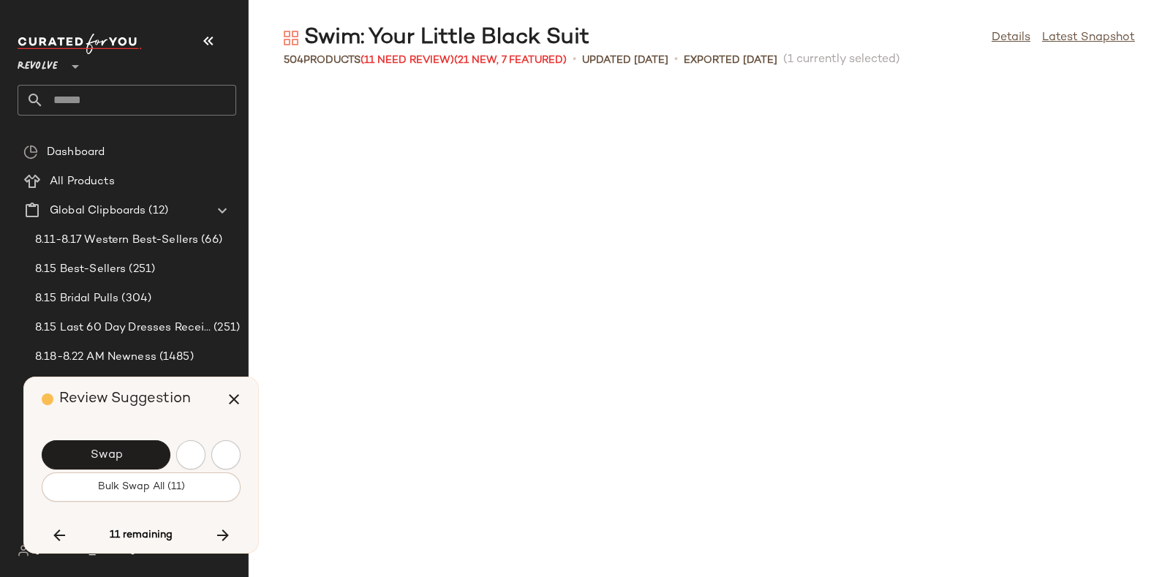
scroll to position [16056, 0]
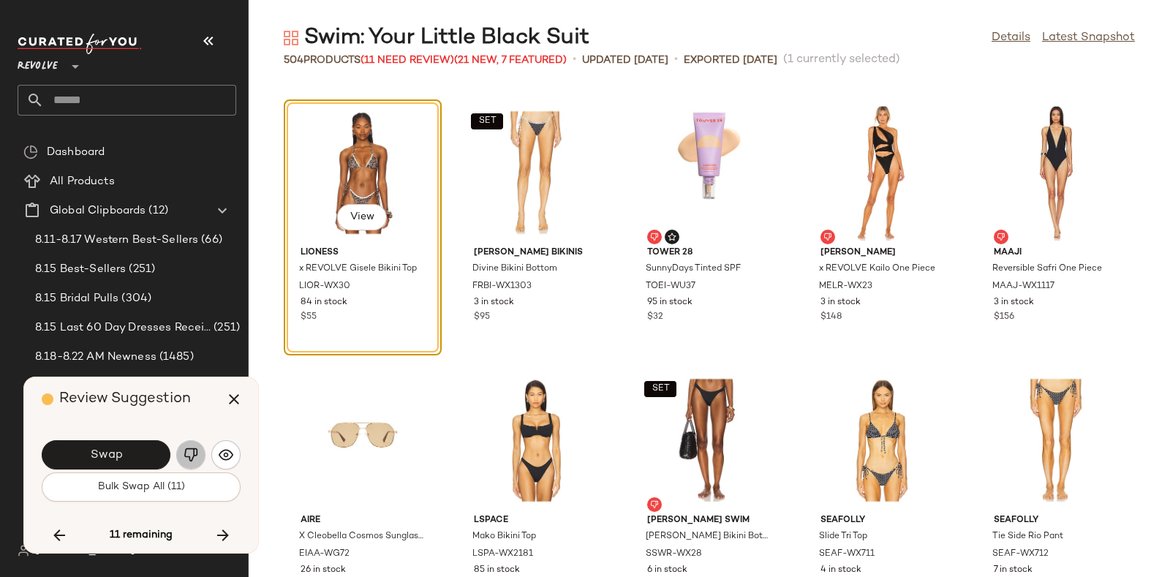
click at [191, 451] on img "button" at bounding box center [191, 454] width 15 height 15
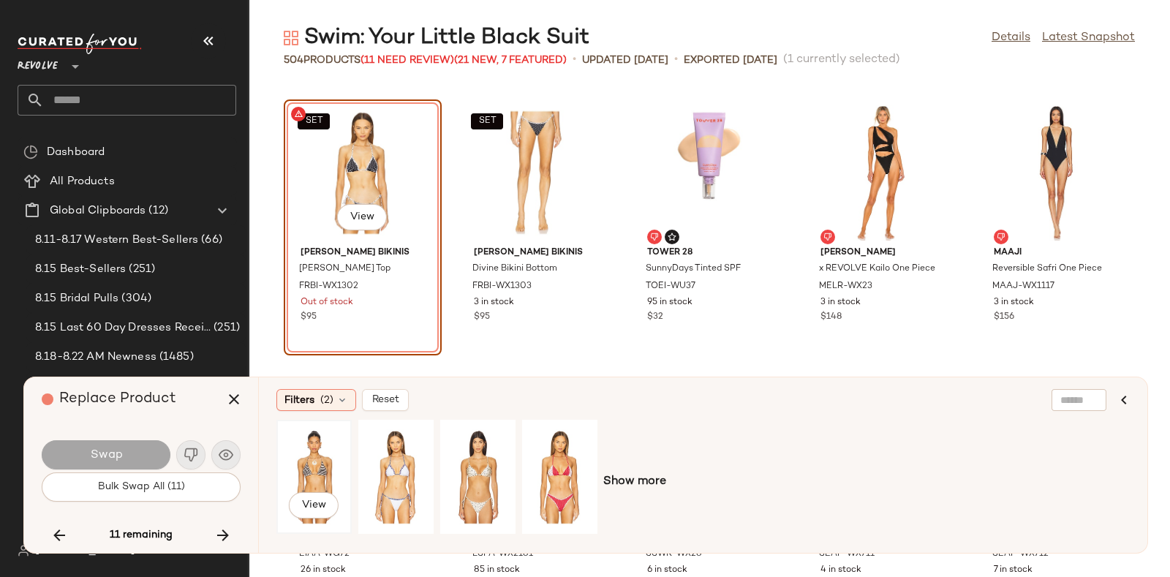
click at [304, 447] on div "View" at bounding box center [313, 477] width 65 height 104
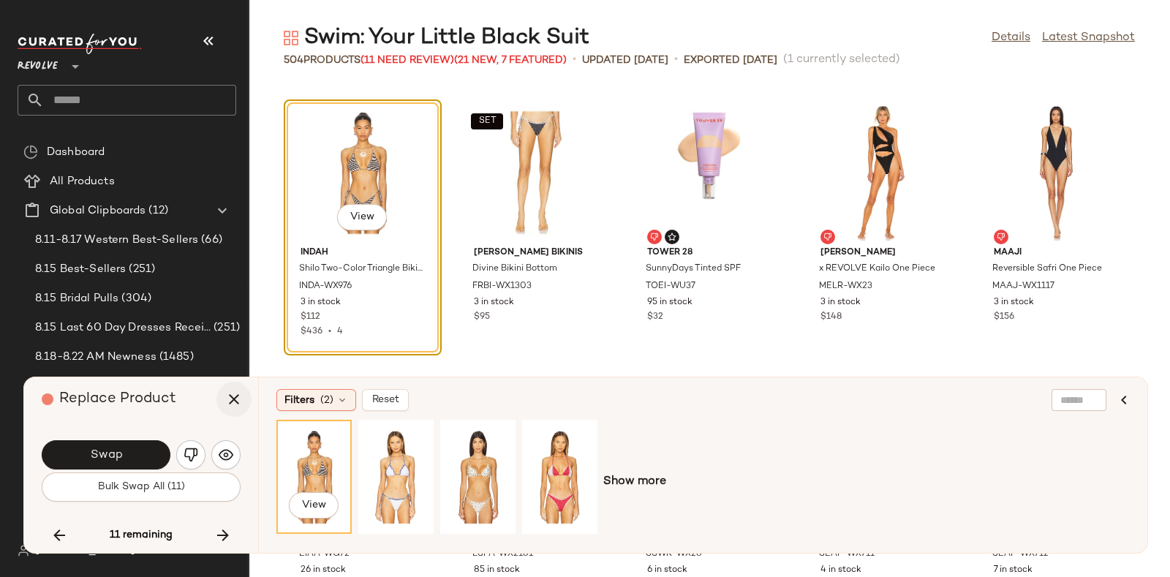
click at [229, 396] on icon "button" at bounding box center [234, 399] width 18 height 18
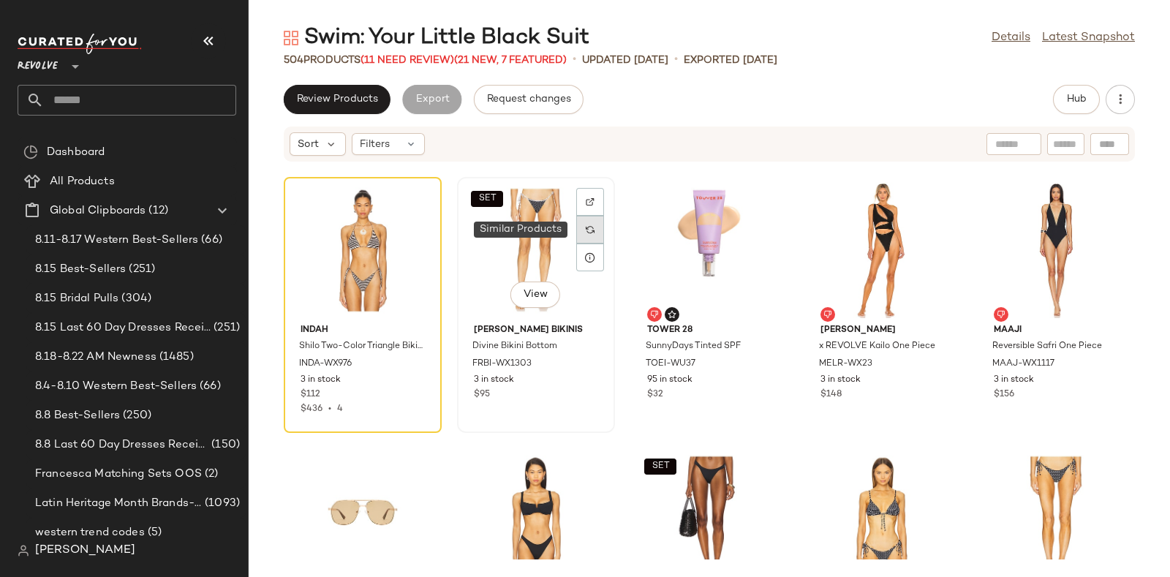
click at [579, 228] on div at bounding box center [590, 230] width 28 height 28
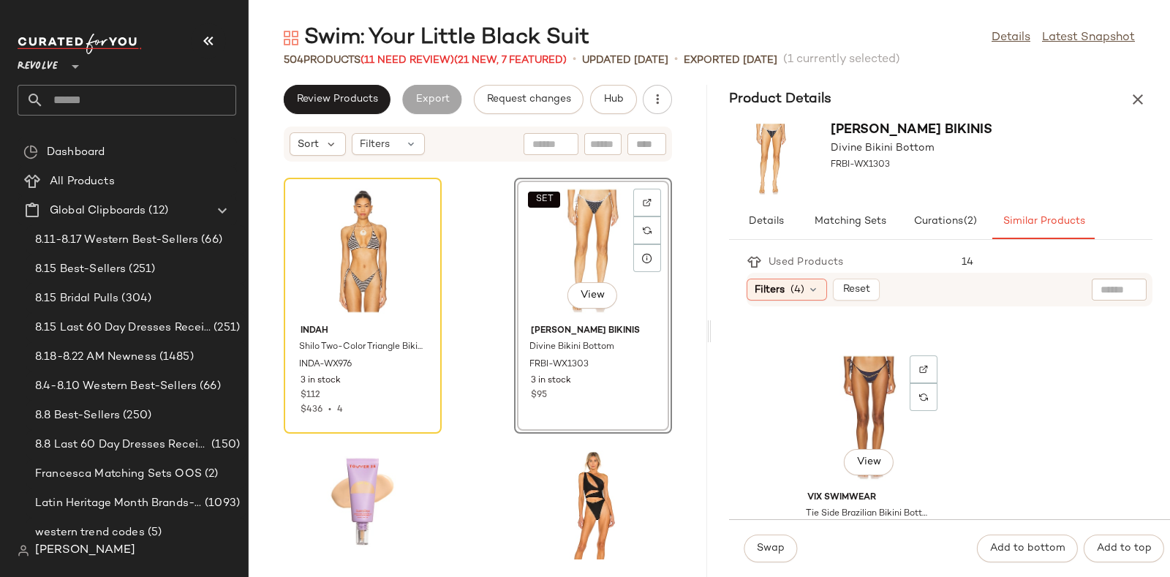
scroll to position [1848, 0]
click at [861, 385] on div "View" at bounding box center [869, 417] width 148 height 136
click at [775, 538] on button "Swap" at bounding box center [770, 548] width 53 height 28
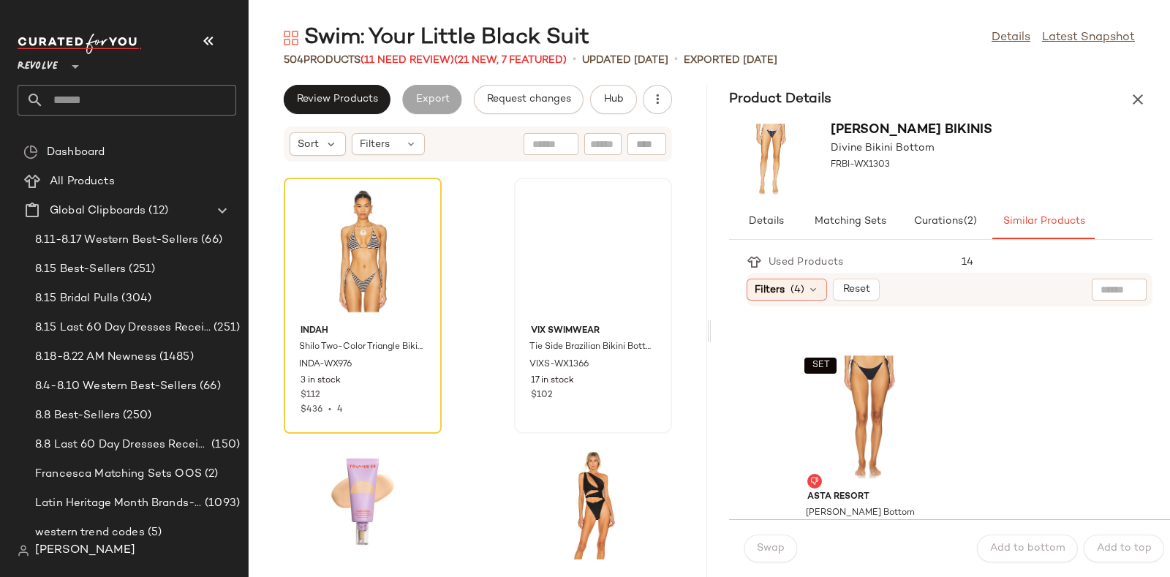
scroll to position [2116, 0]
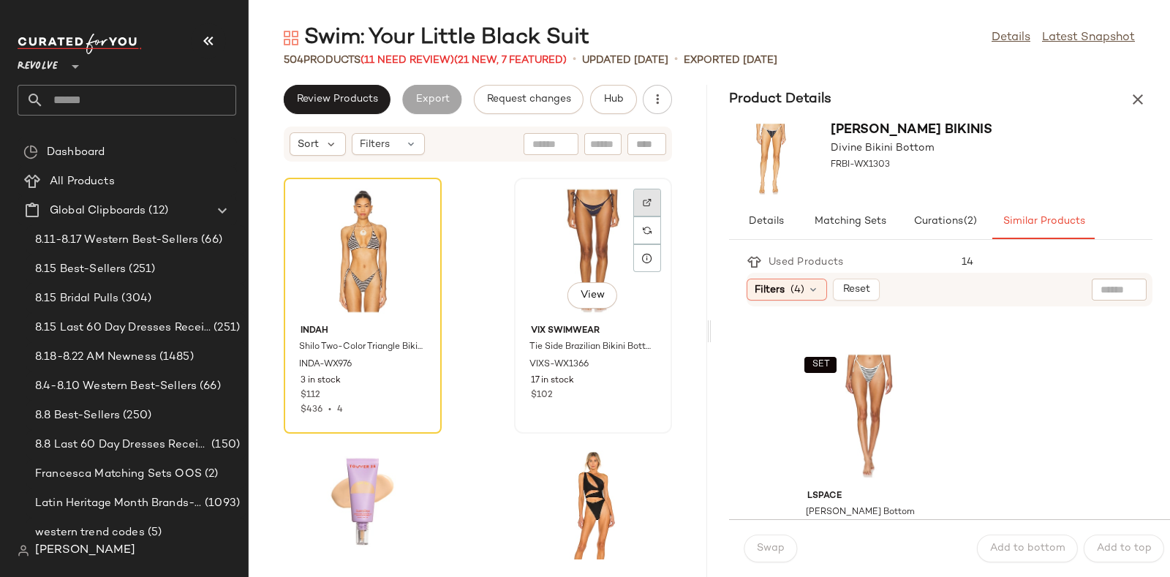
click at [643, 198] on img at bounding box center [647, 202] width 9 height 9
click at [615, 97] on span "Hub" at bounding box center [613, 100] width 20 height 12
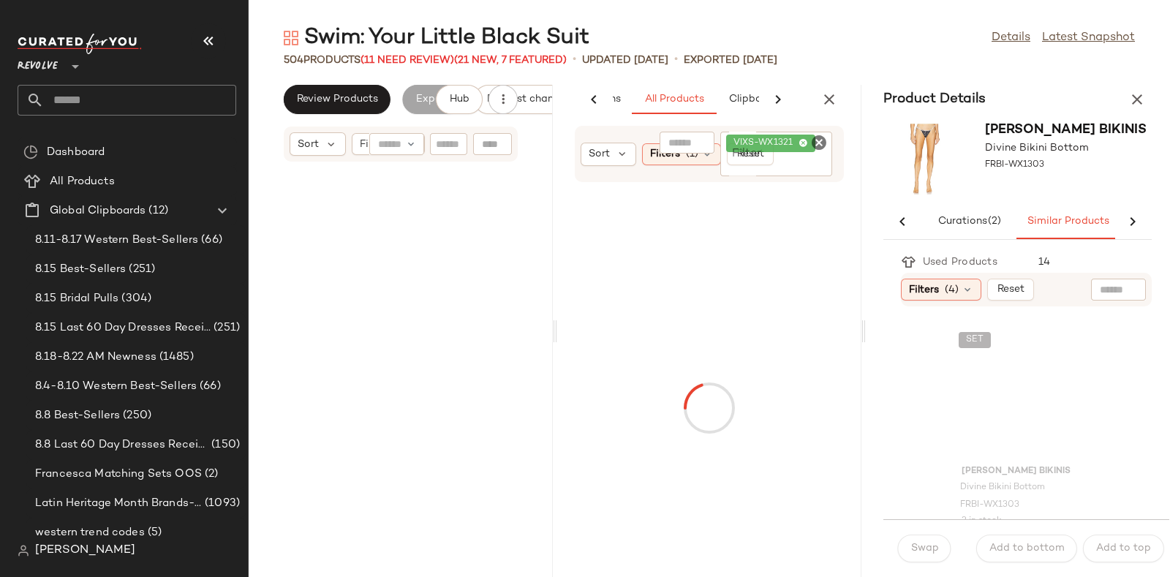
scroll to position [0, 110]
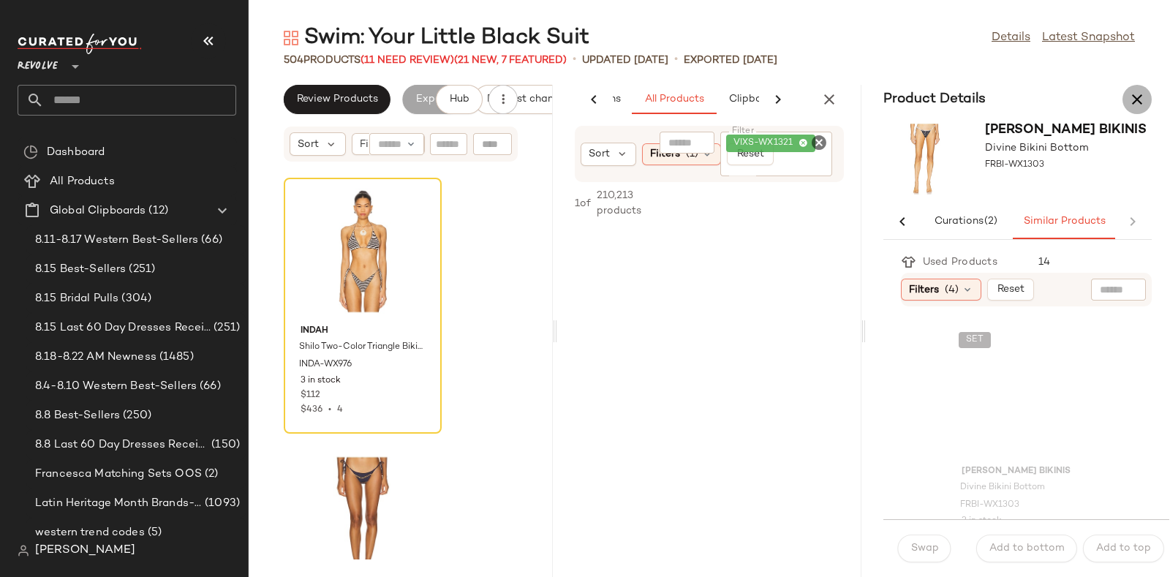
click at [1141, 98] on icon "button" at bounding box center [1137, 100] width 18 height 18
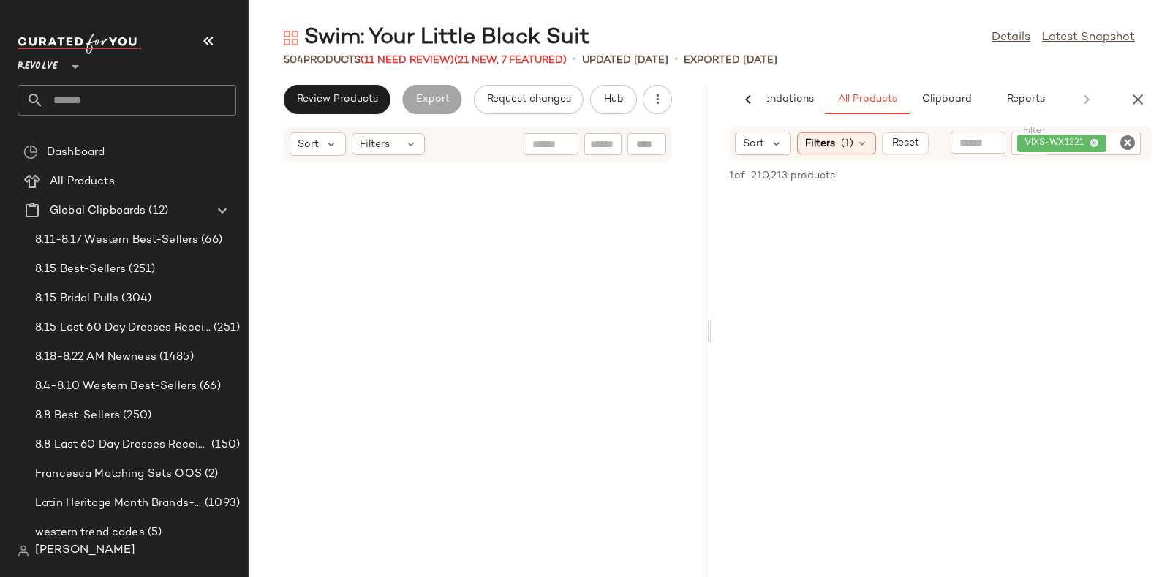
scroll to position [40139, 0]
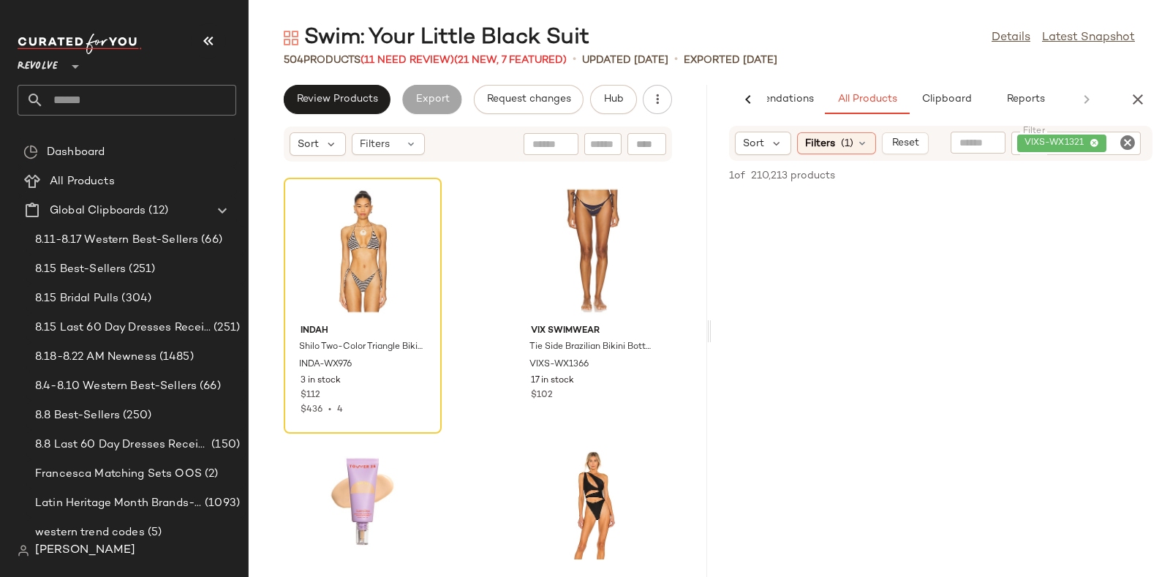
click at [1127, 141] on icon "Clear Filter" at bounding box center [1128, 143] width 18 height 18
paste input "**********"
type input "**********"
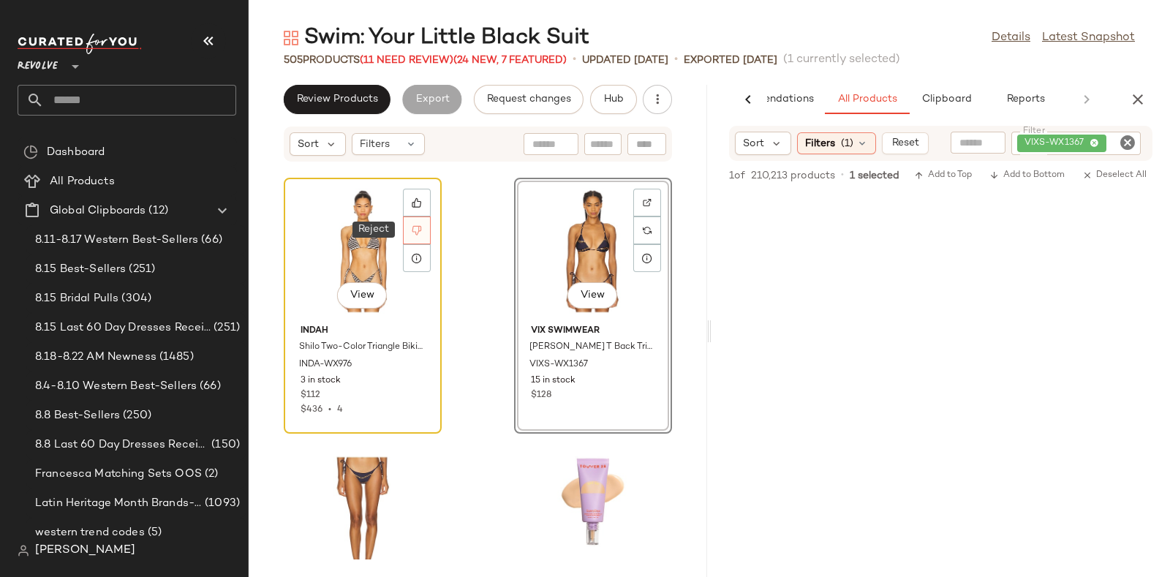
click at [420, 228] on icon at bounding box center [417, 230] width 10 height 10
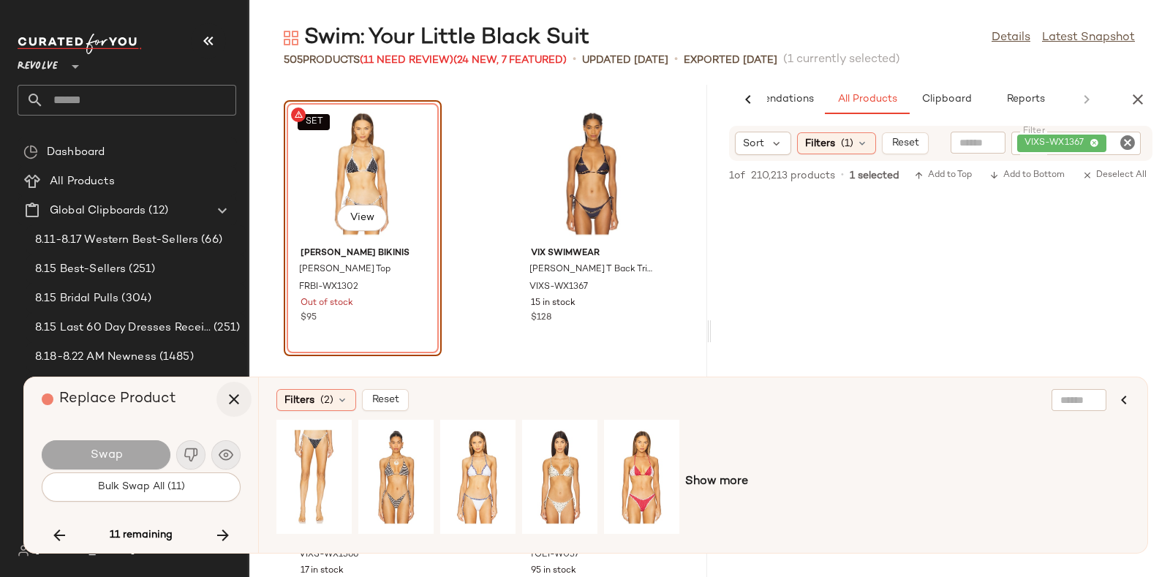
click at [231, 393] on icon "button" at bounding box center [234, 399] width 18 height 18
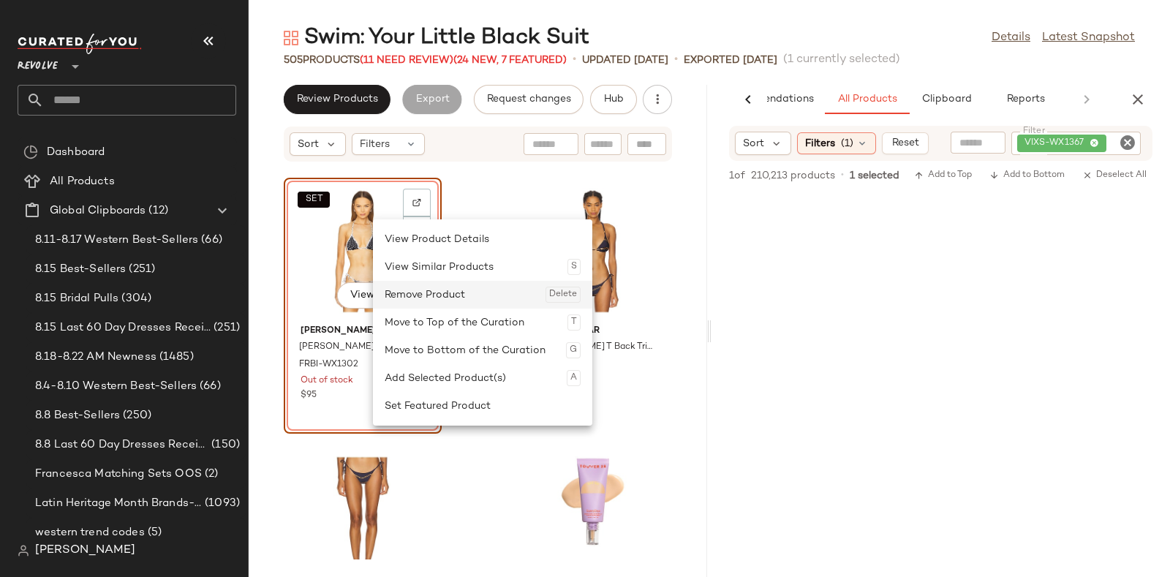
click at [397, 284] on div "Remove Product Delete" at bounding box center [483, 295] width 196 height 28
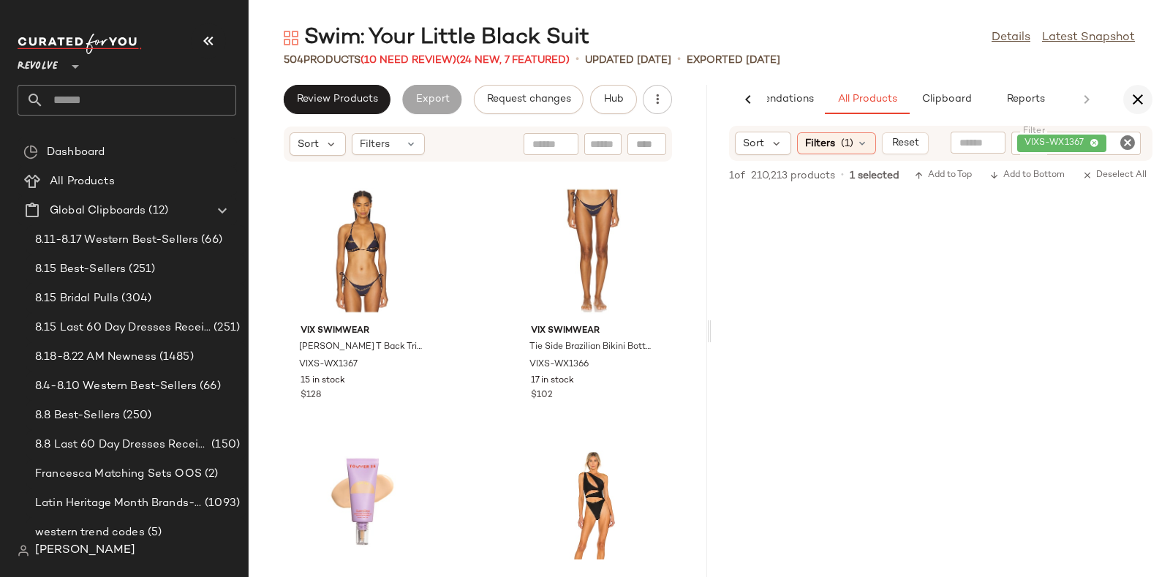
click at [1139, 97] on icon "button" at bounding box center [1138, 100] width 18 height 18
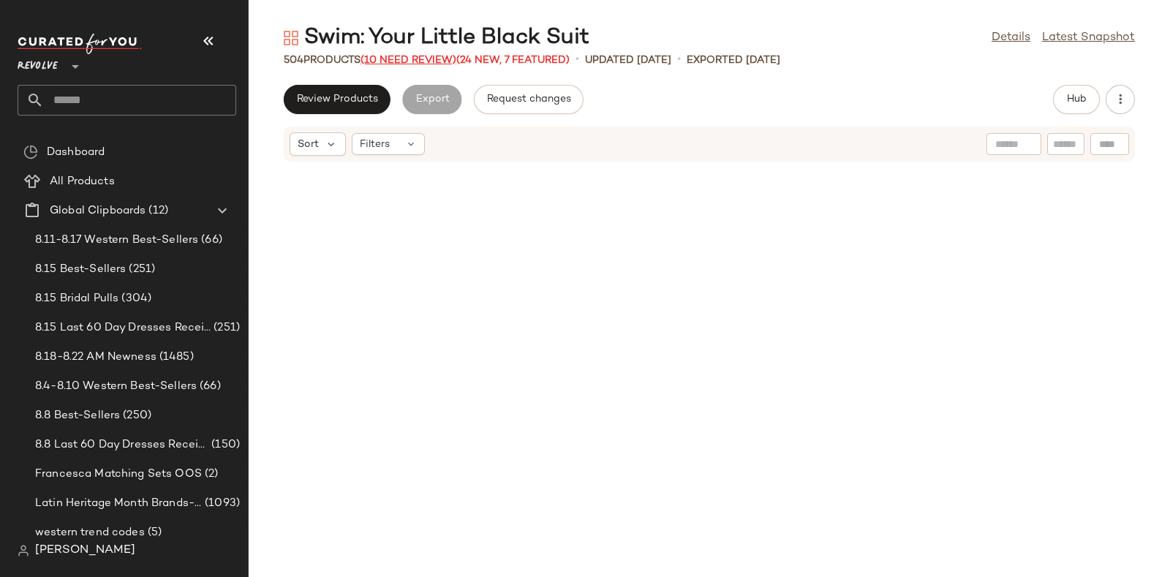
scroll to position [16056, 0]
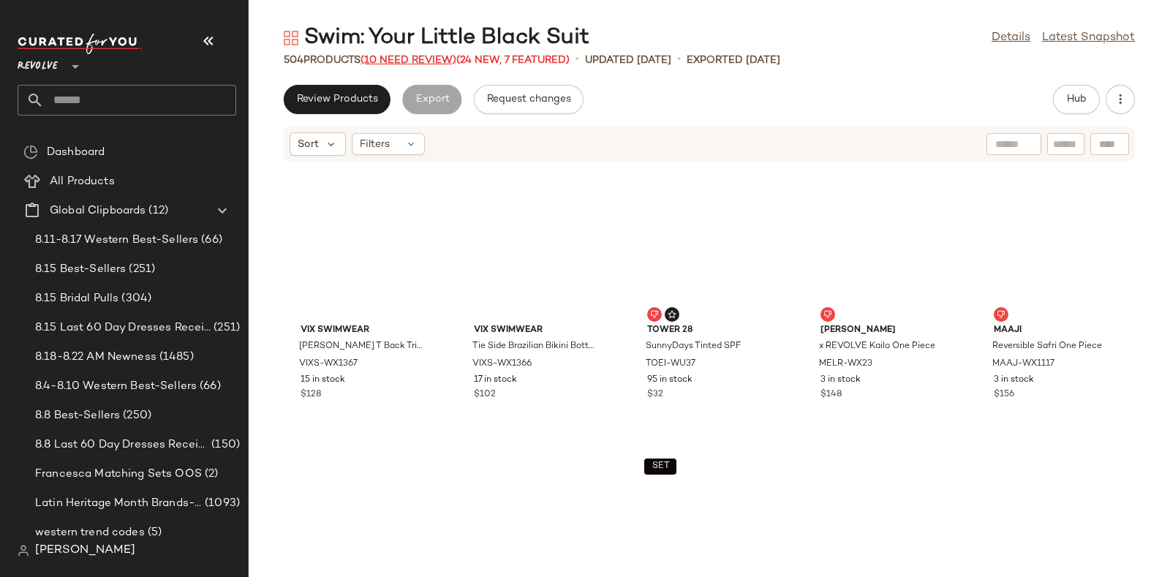
click at [409, 56] on span "(10 Need Review)" at bounding box center [408, 60] width 96 height 11
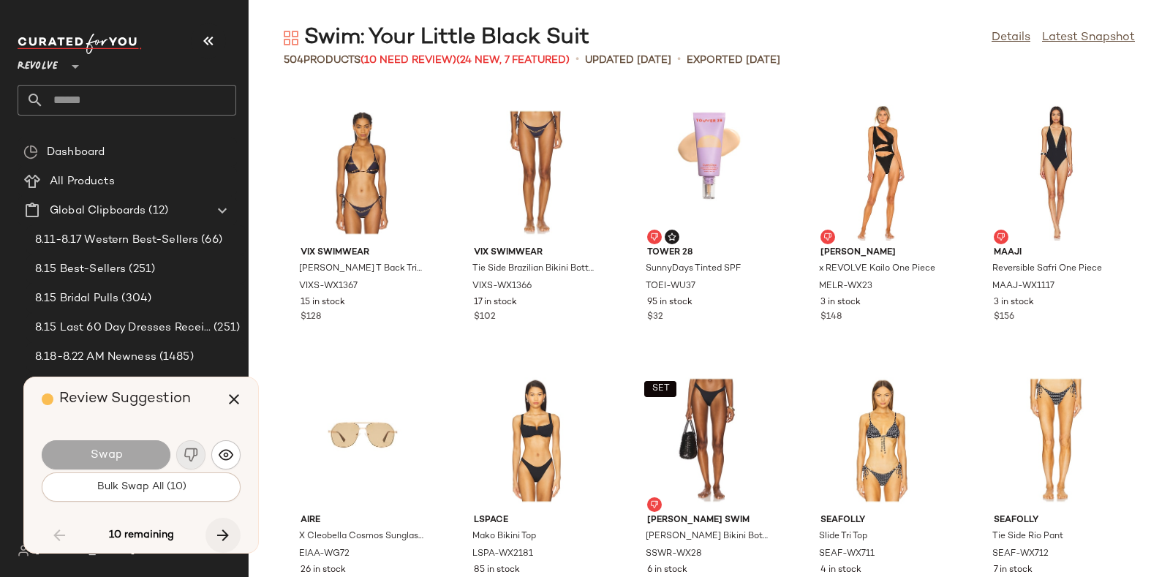
click at [221, 526] on icon "button" at bounding box center [223, 535] width 18 height 18
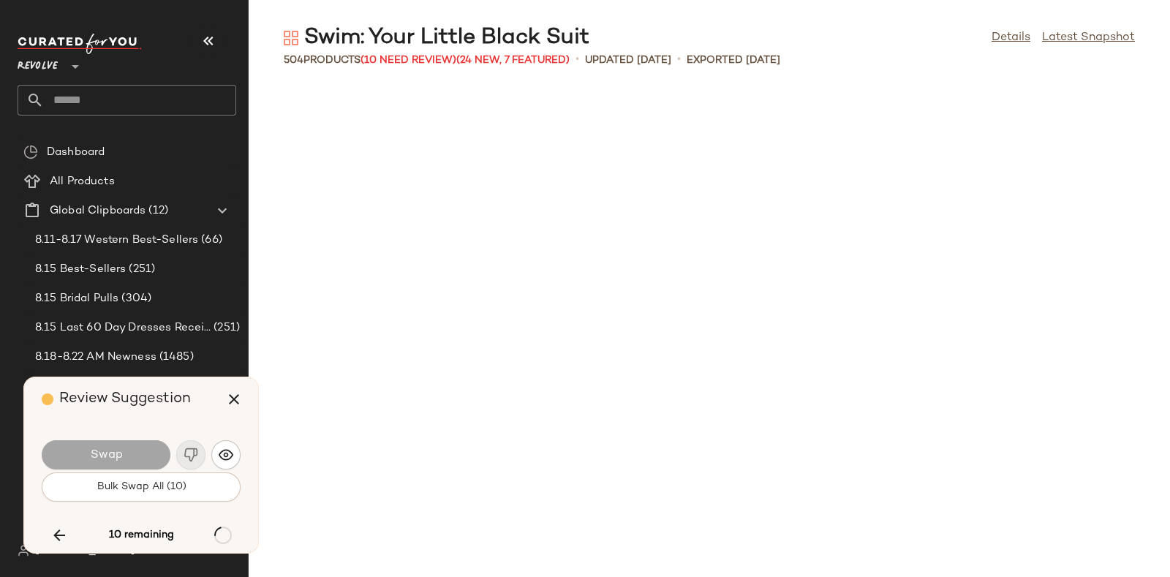
scroll to position [17126, 0]
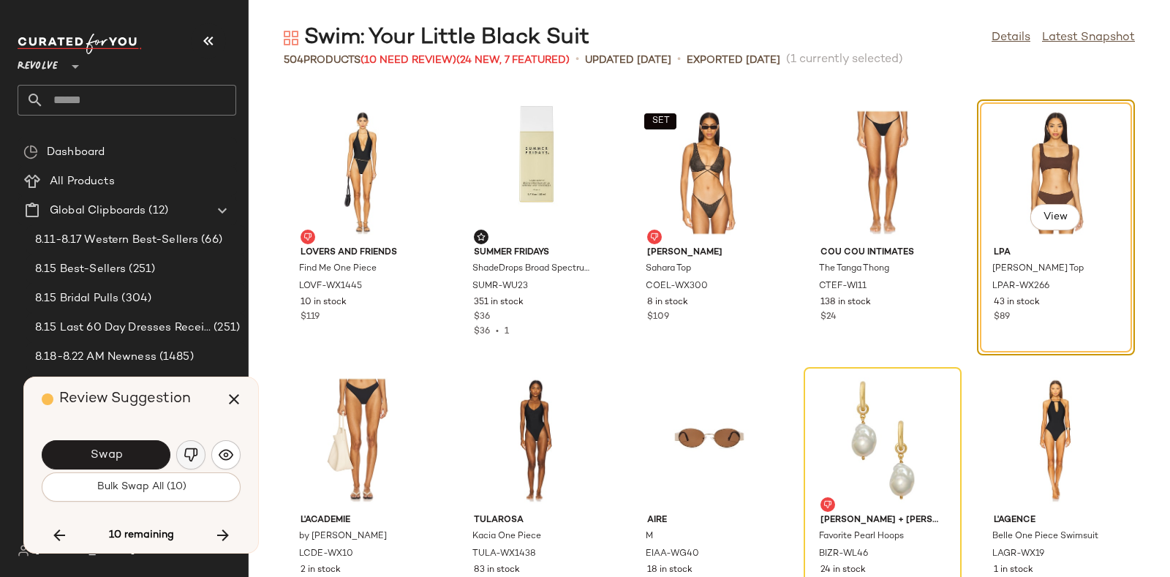
click at [186, 450] on img "button" at bounding box center [191, 454] width 15 height 15
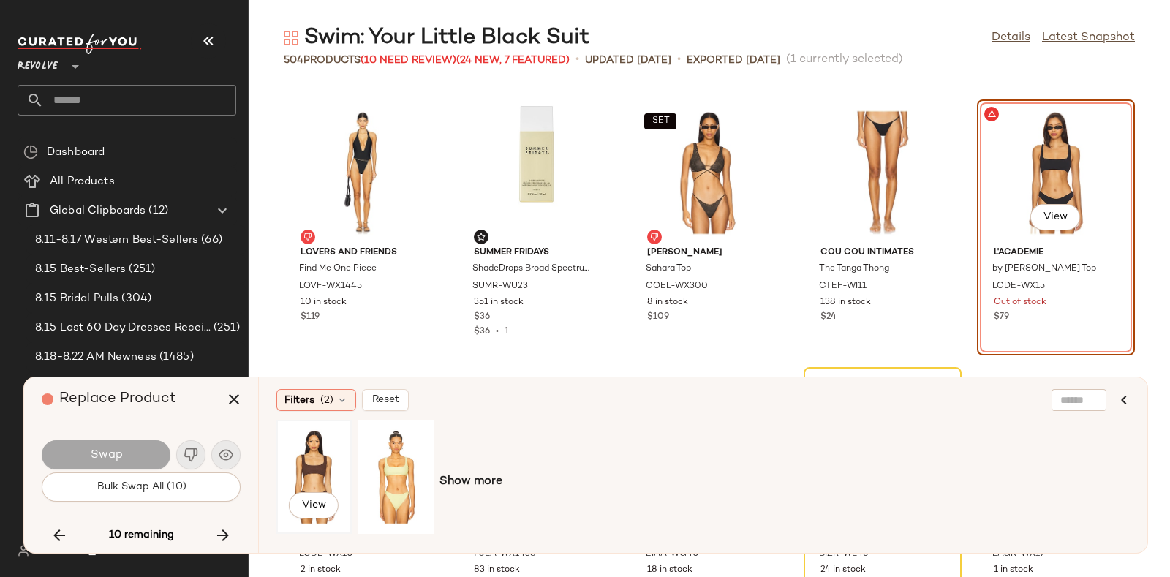
click at [303, 468] on div "View" at bounding box center [313, 477] width 65 height 104
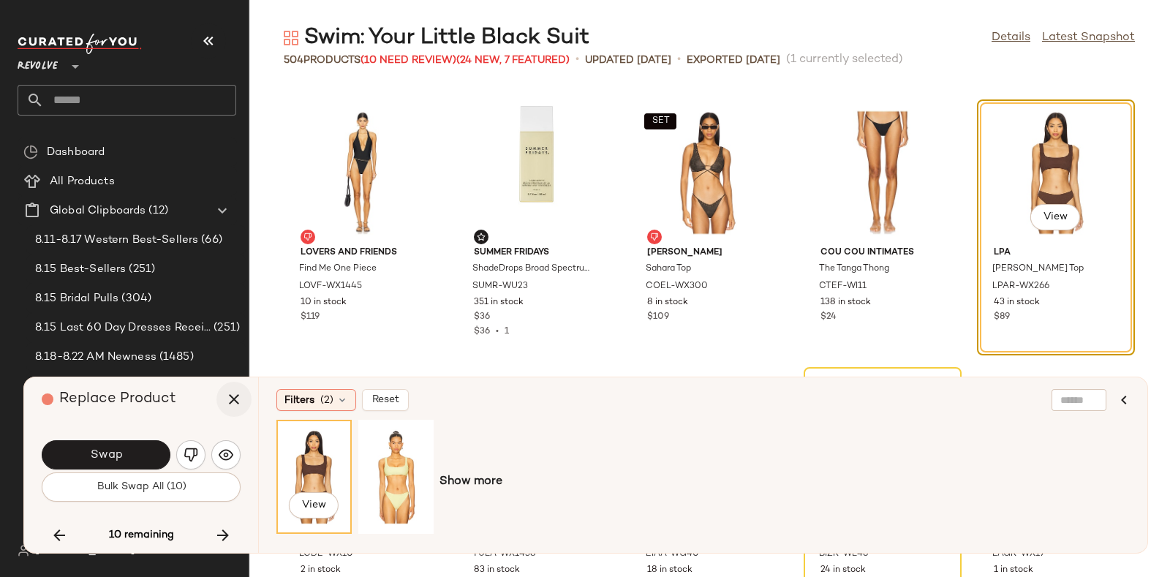
click at [225, 394] on icon "button" at bounding box center [234, 399] width 18 height 18
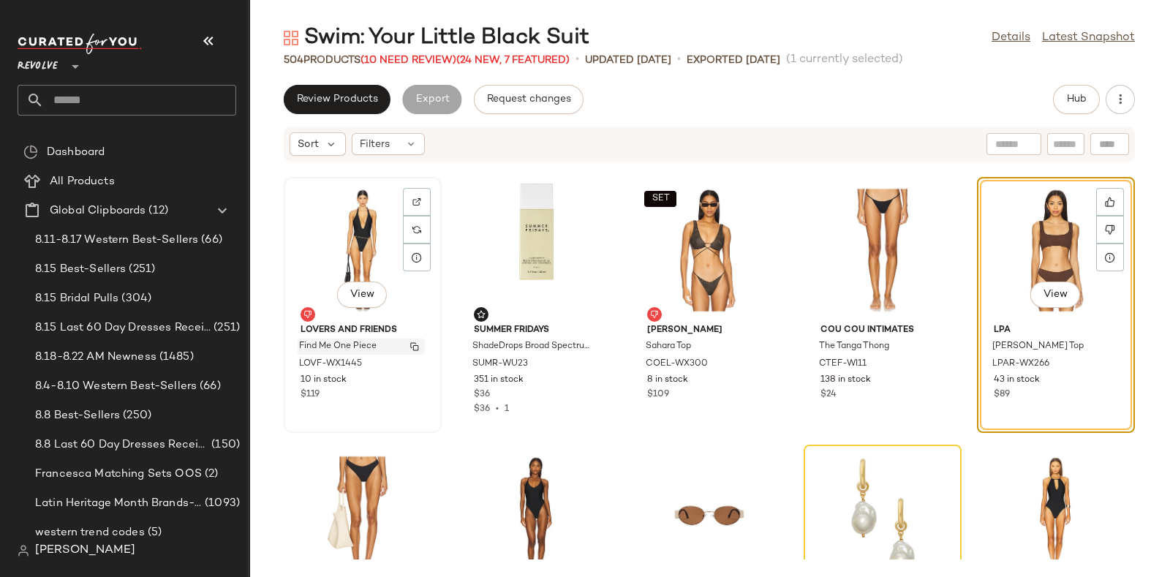
scroll to position [17327, 0]
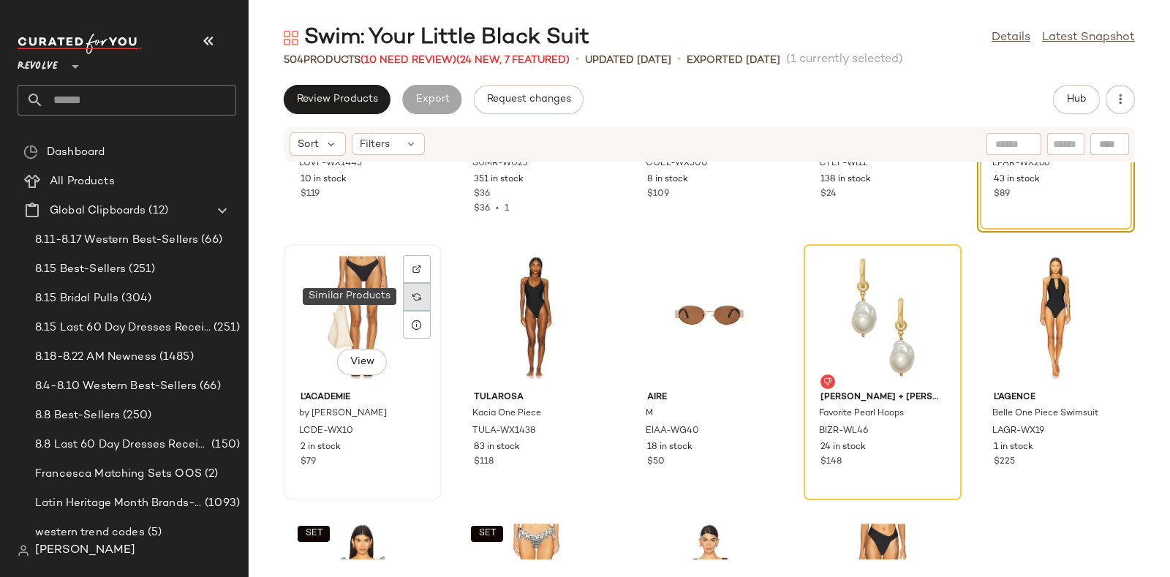
click at [412, 297] on img at bounding box center [416, 296] width 9 height 9
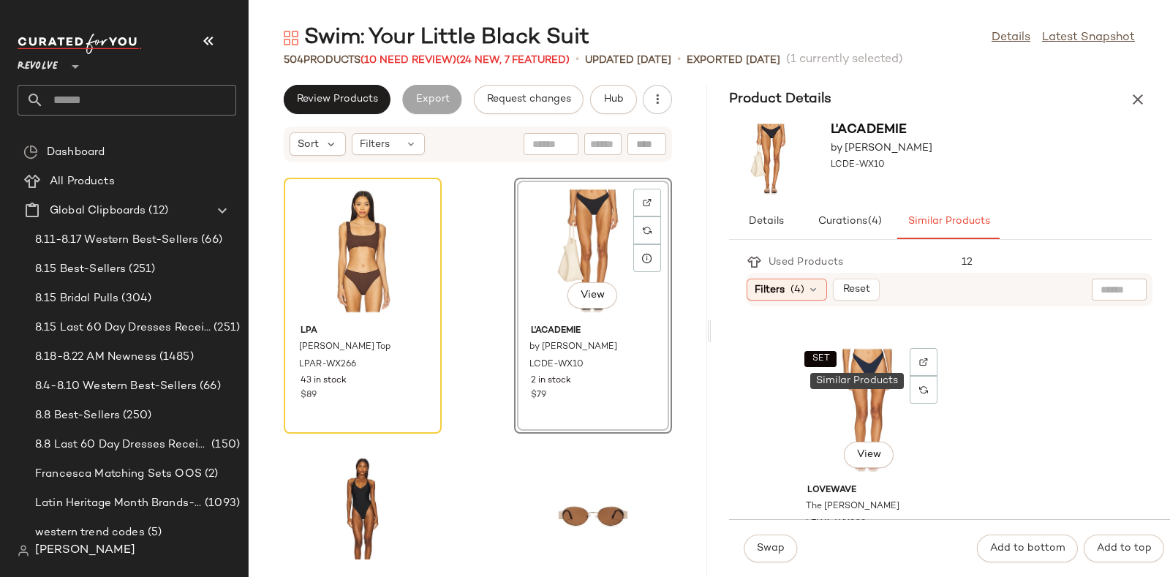
scroll to position [1326, 0]
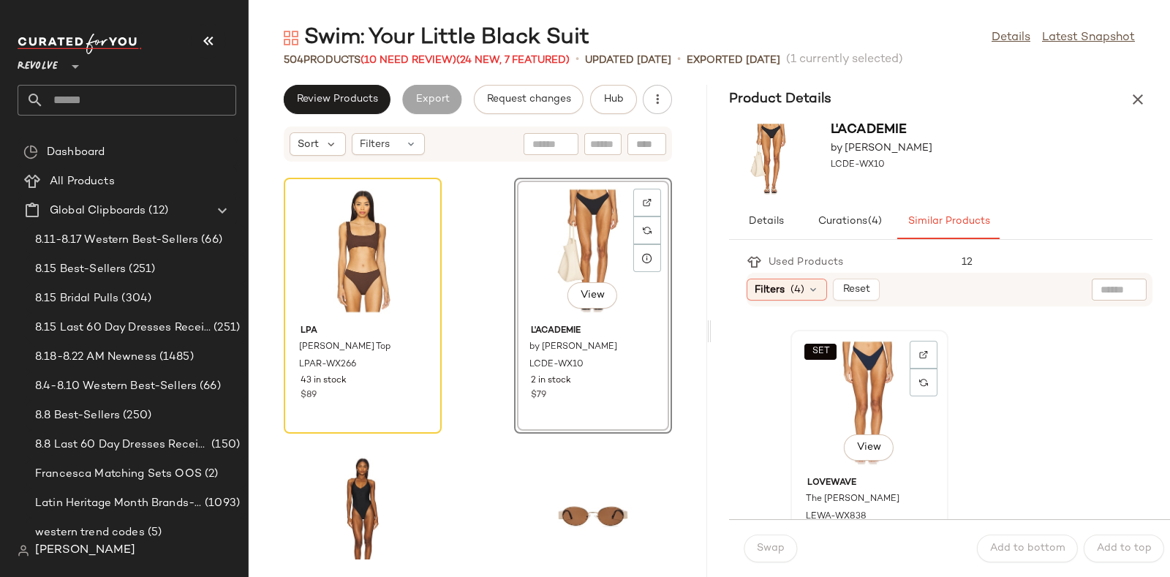
click at [868, 368] on div "SET View" at bounding box center [869, 403] width 148 height 136
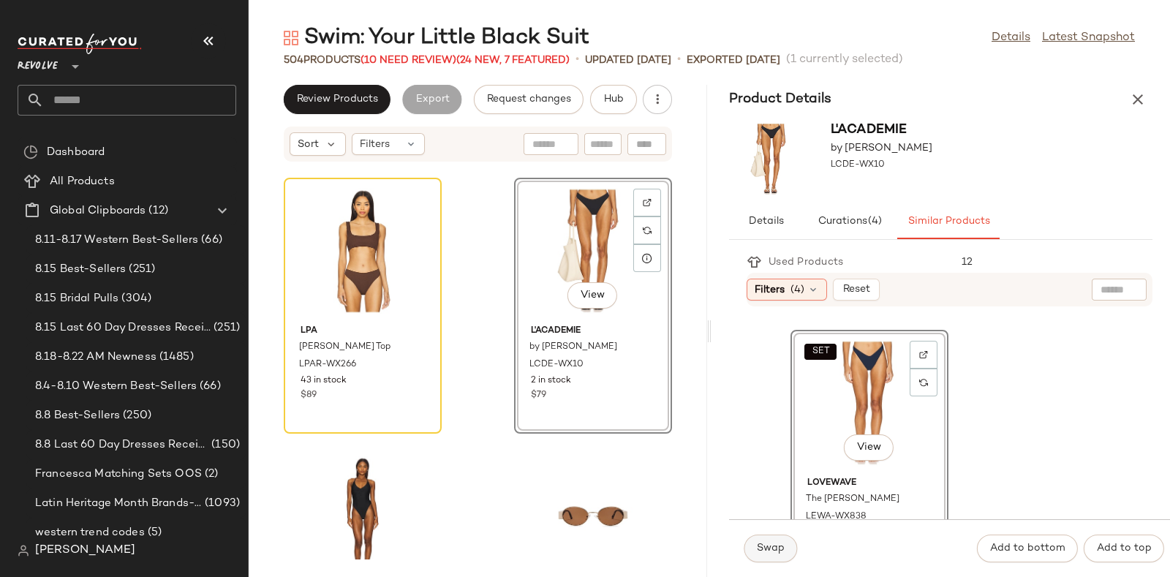
click at [776, 536] on button "Swap" at bounding box center [770, 548] width 53 height 28
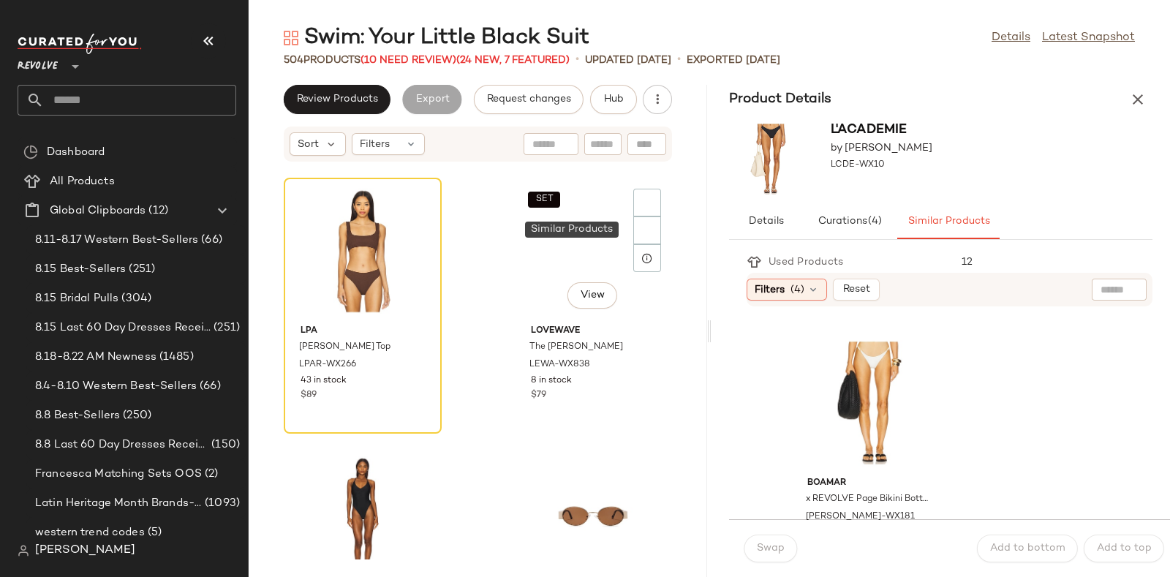
scroll to position [1594, 0]
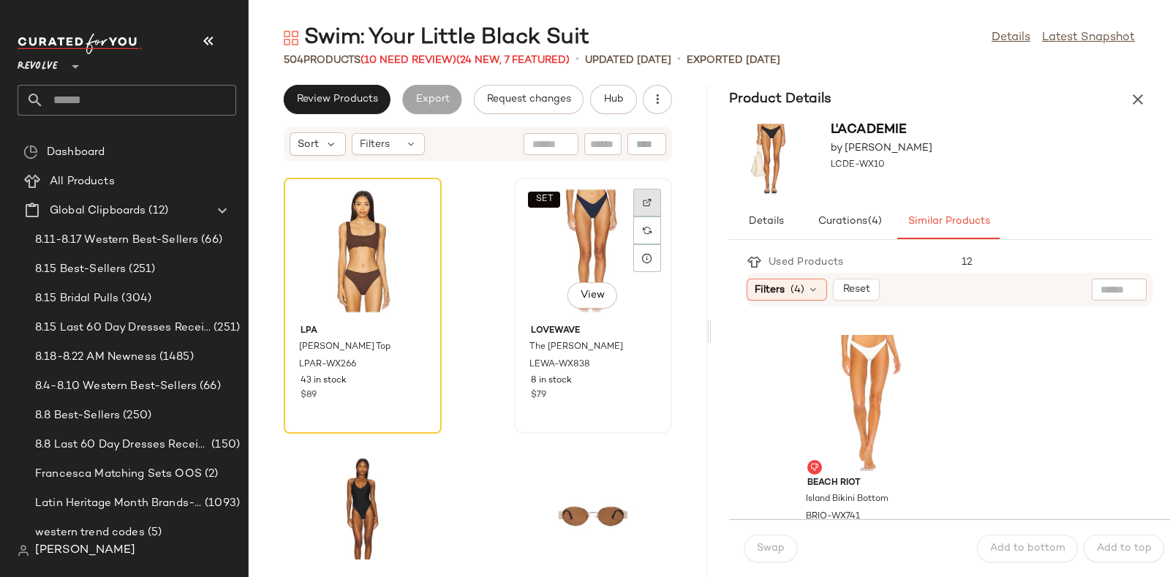
click at [638, 216] on div at bounding box center [647, 230] width 28 height 28
click at [616, 94] on span "Hub" at bounding box center [613, 100] width 20 height 12
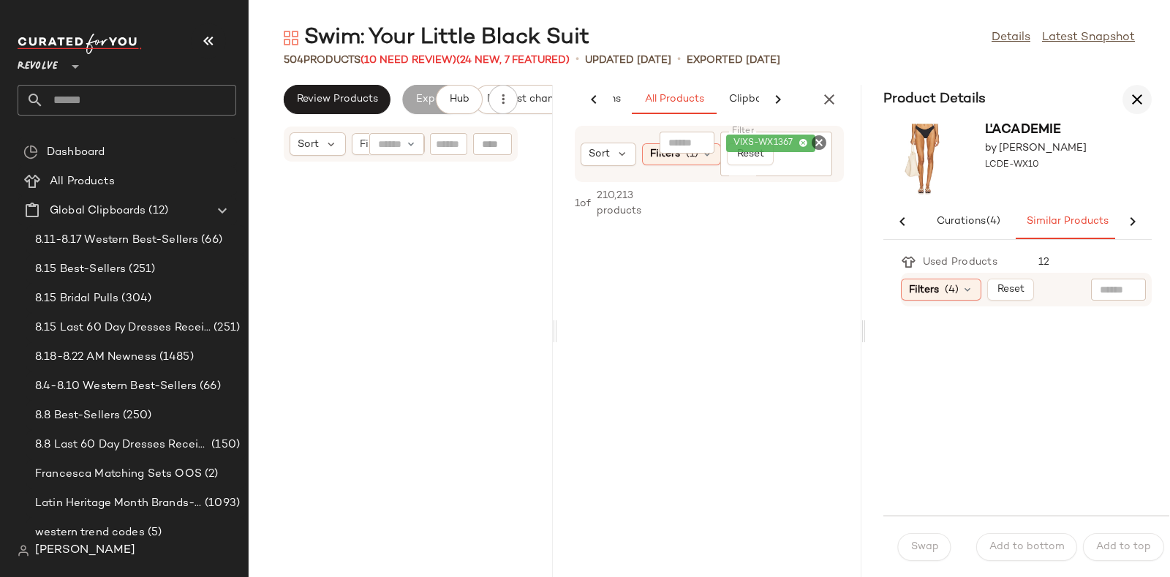
scroll to position [0, 77]
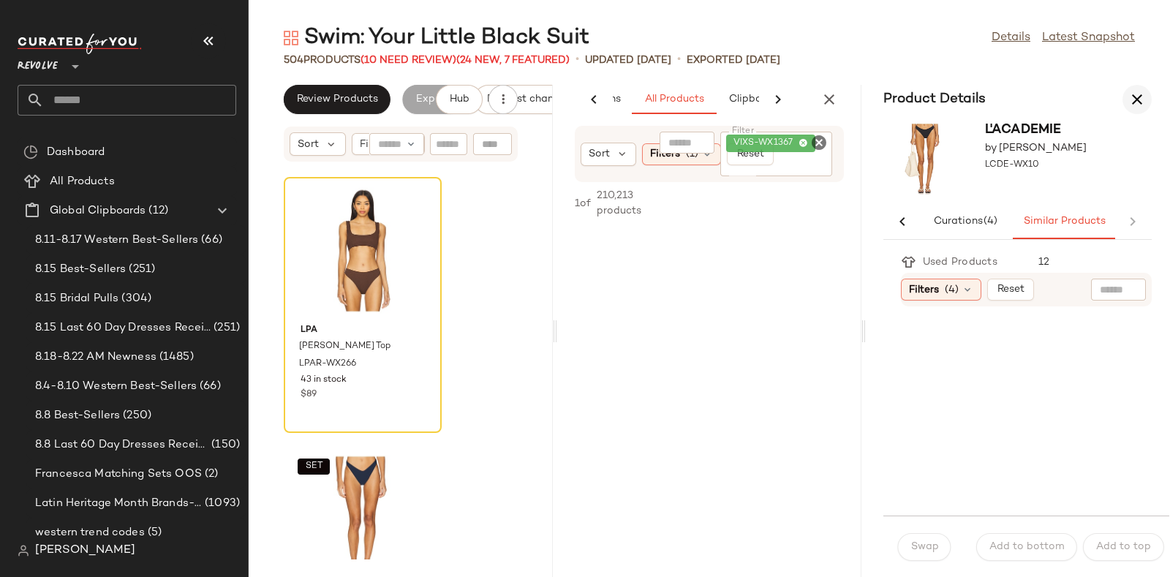
click at [1146, 93] on button "button" at bounding box center [1136, 99] width 29 height 29
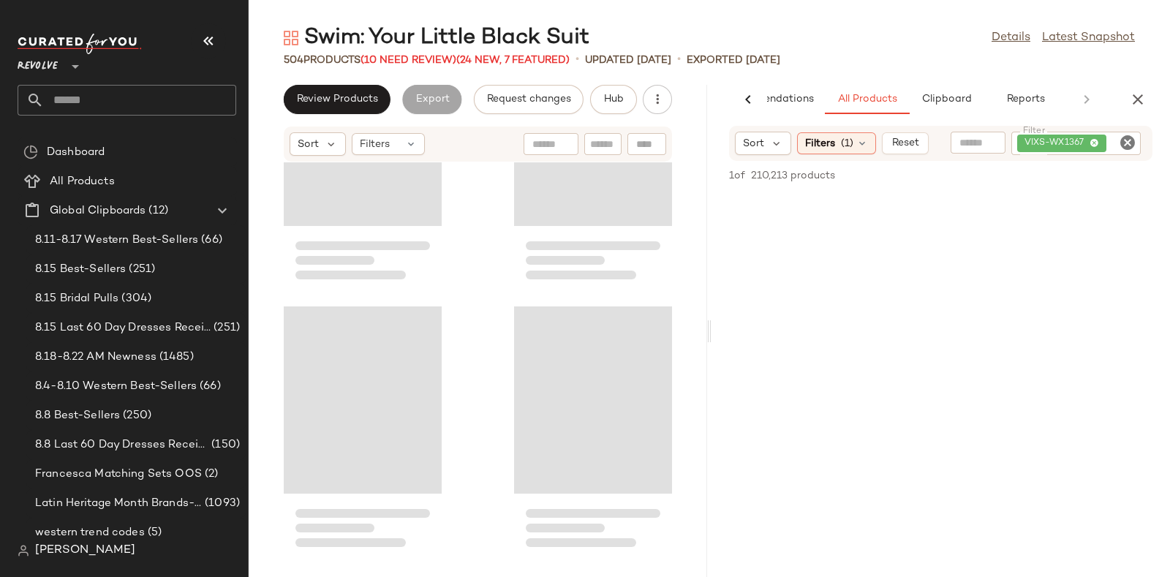
scroll to position [43350, 0]
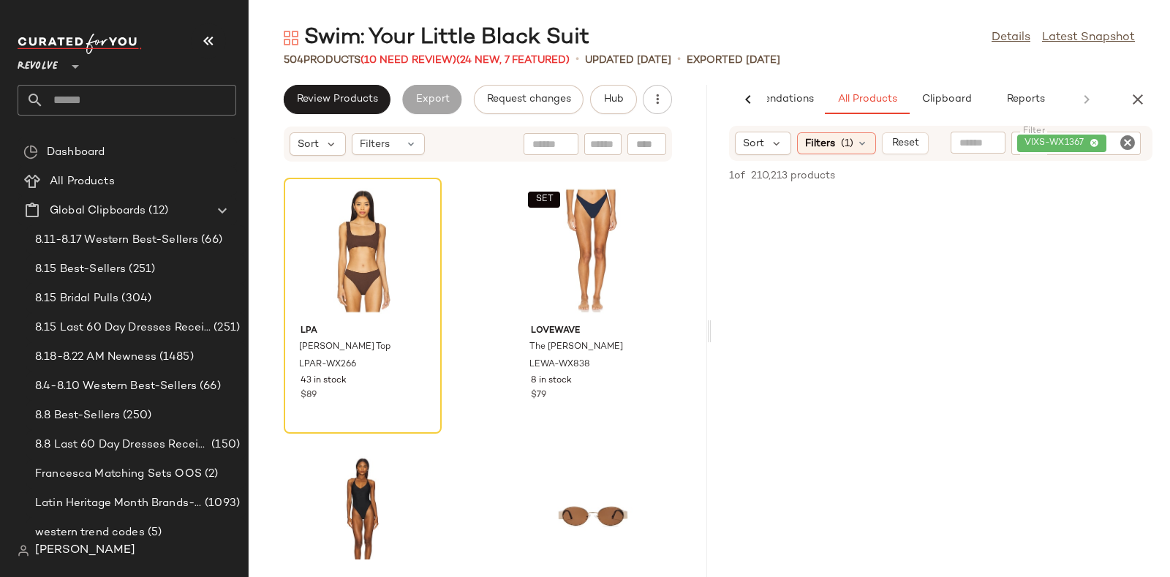
click at [1128, 142] on icon "Clear Filter" at bounding box center [1128, 143] width 18 height 18
paste input "**********"
type input "**********"
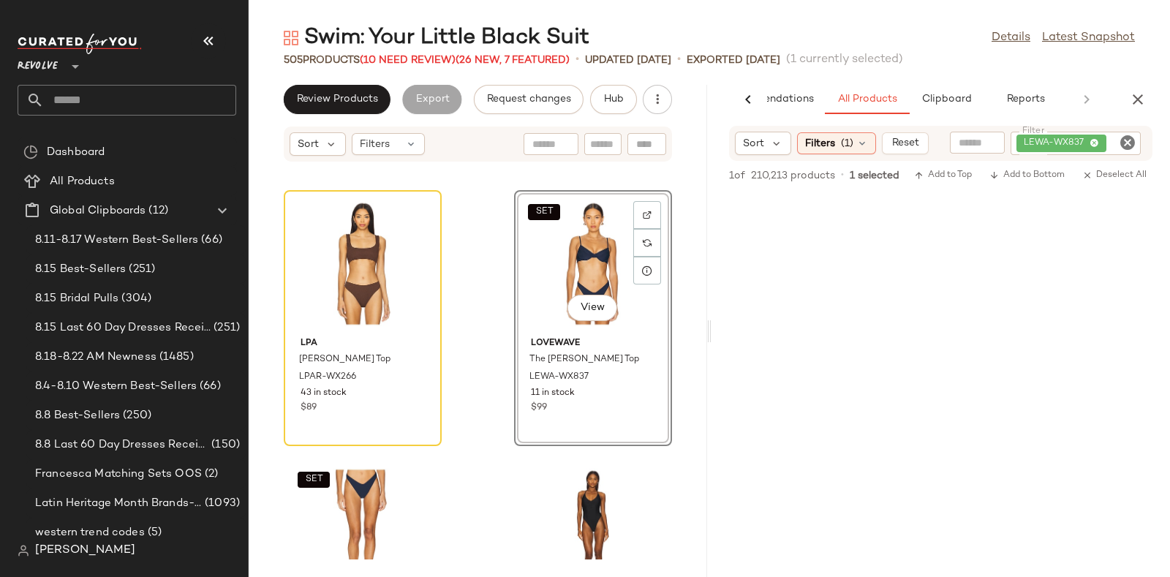
scroll to position [43338, 0]
click at [415, 241] on icon at bounding box center [417, 243] width 10 height 10
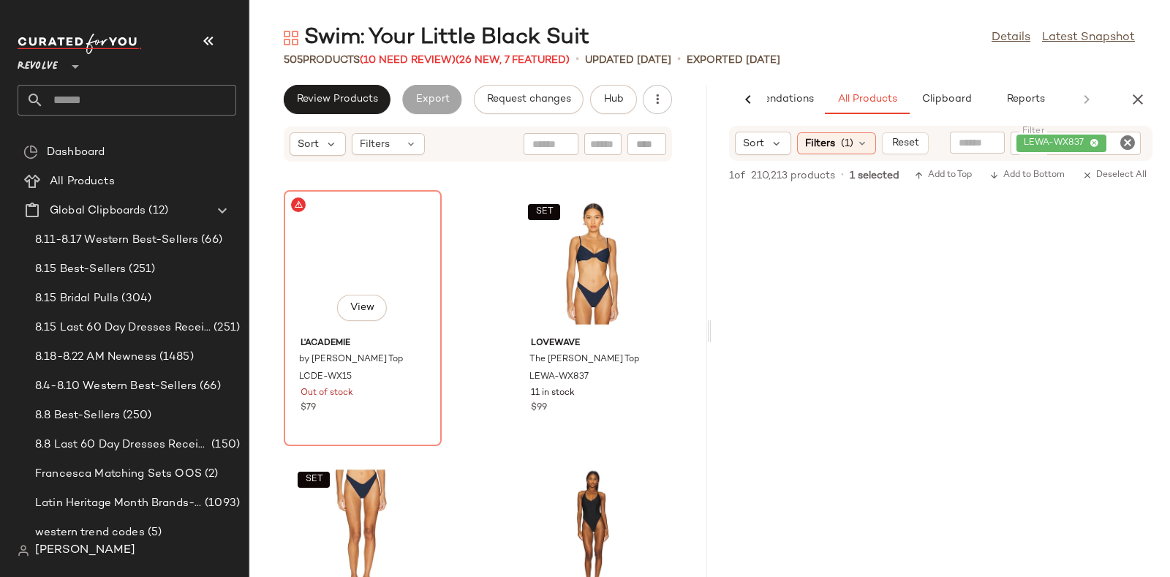
scroll to position [43350, 0]
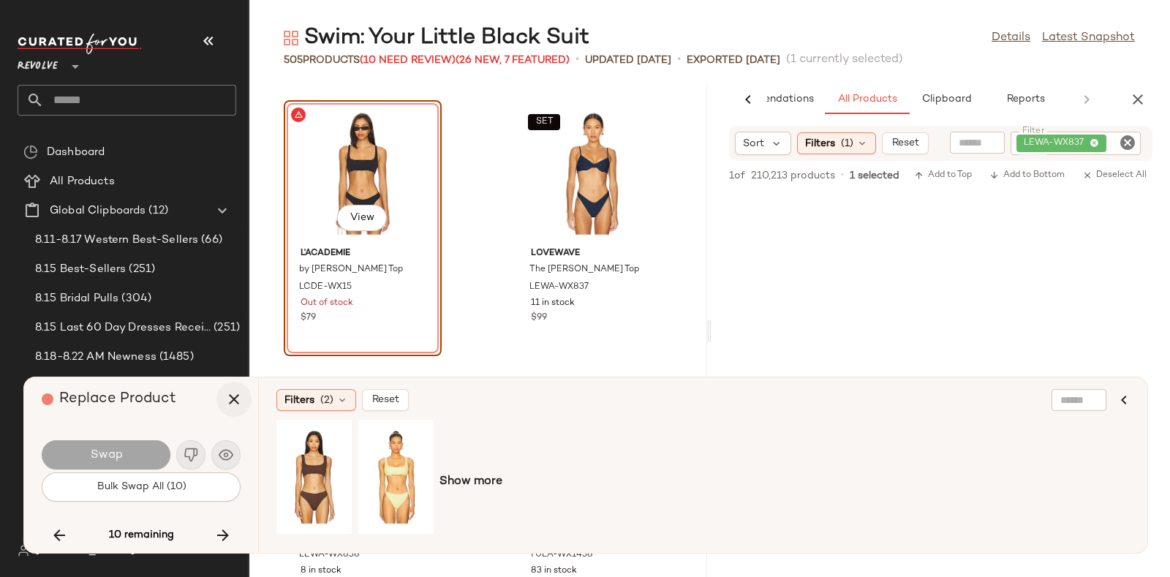
click at [233, 393] on icon "button" at bounding box center [234, 399] width 18 height 18
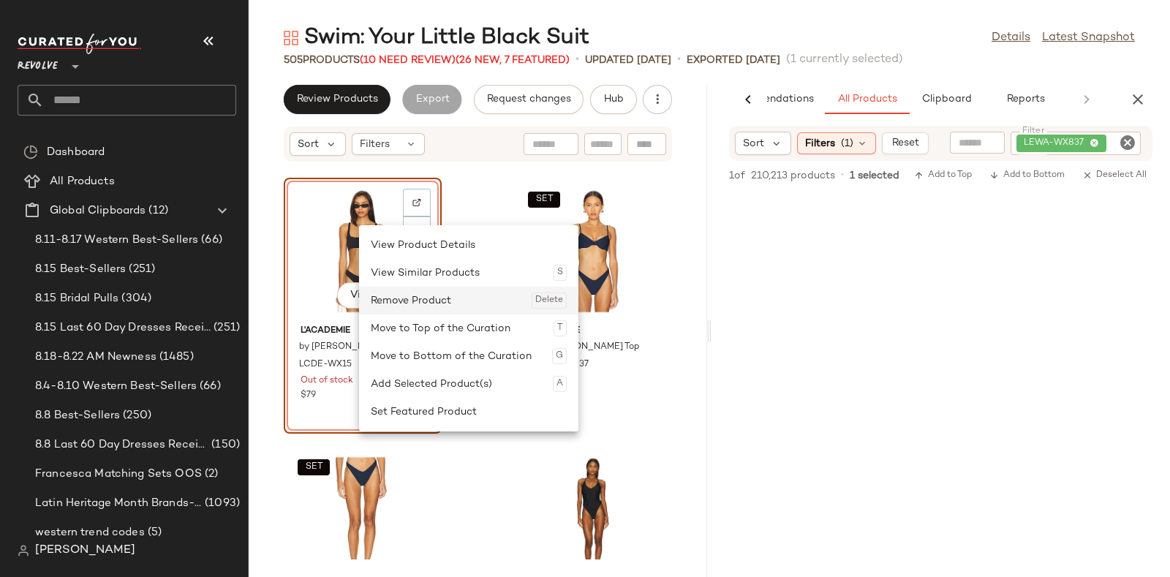
click at [388, 298] on div "Remove Product Delete" at bounding box center [469, 301] width 196 height 28
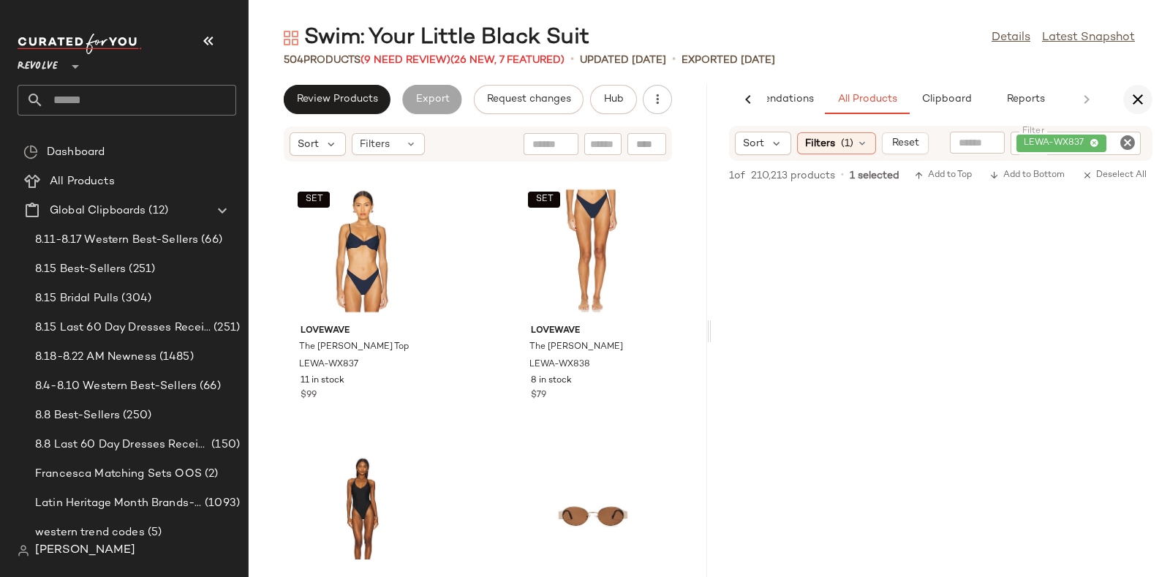
click at [1133, 99] on icon "button" at bounding box center [1138, 100] width 18 height 18
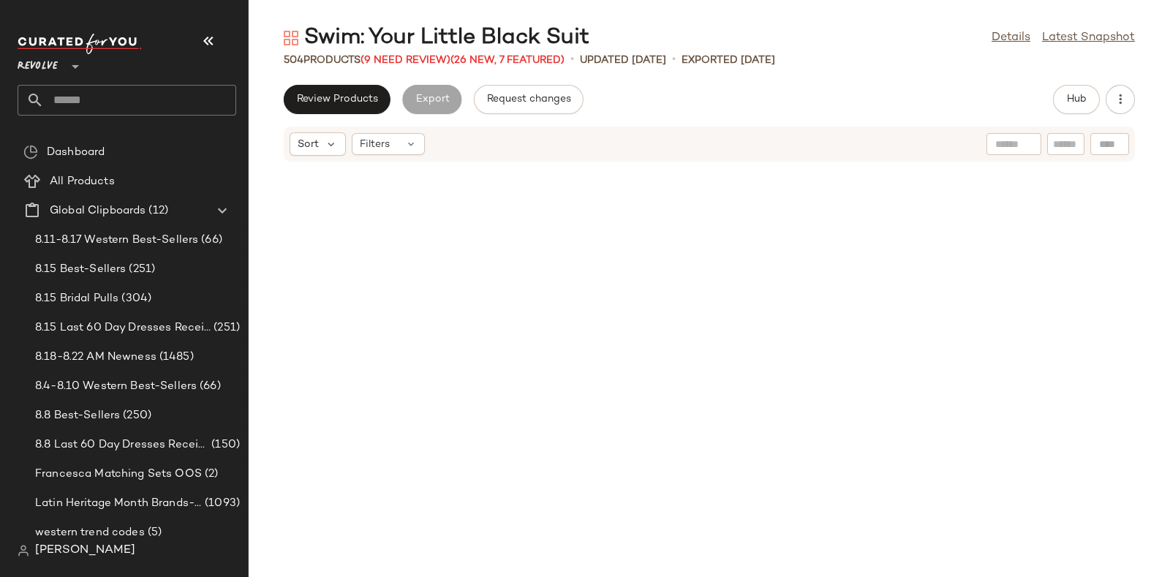
scroll to position [17126, 0]
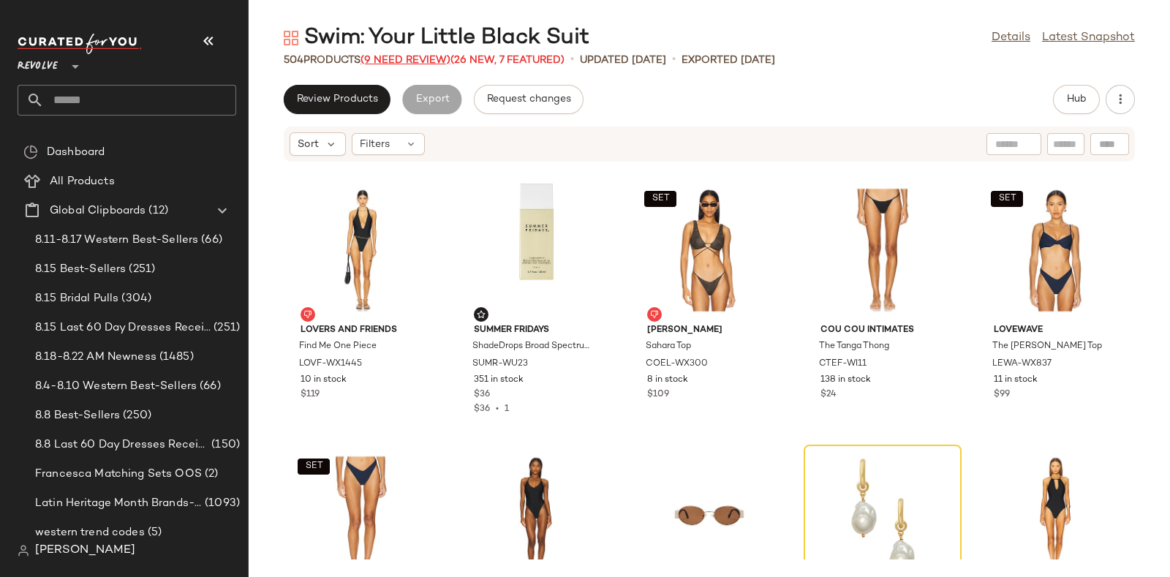
click at [392, 56] on span "(9 Need Review)" at bounding box center [405, 60] width 90 height 11
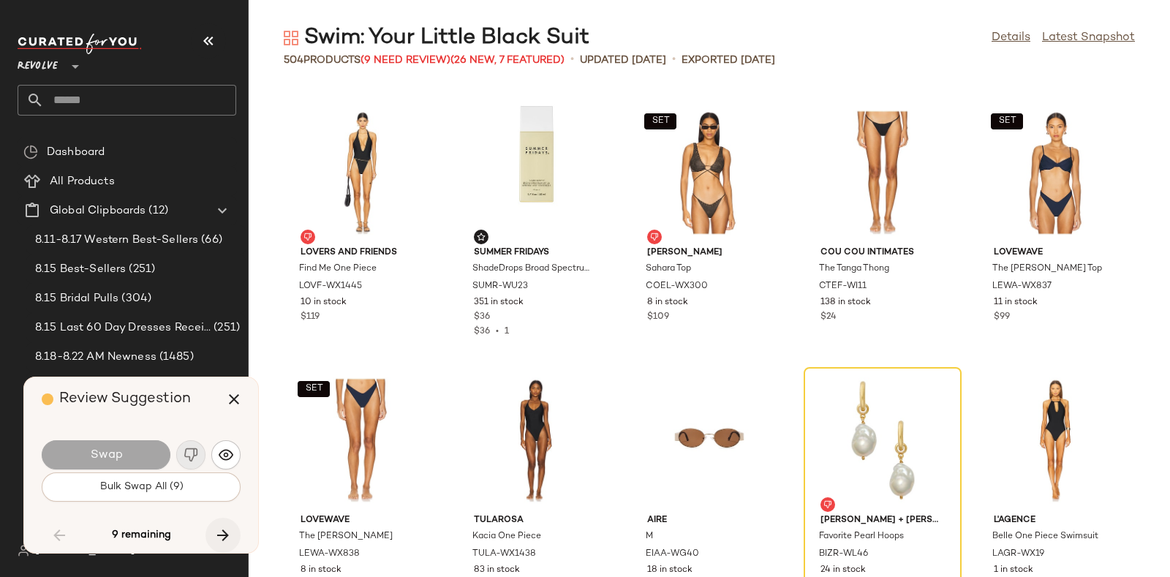
click at [227, 532] on icon "button" at bounding box center [223, 535] width 18 height 18
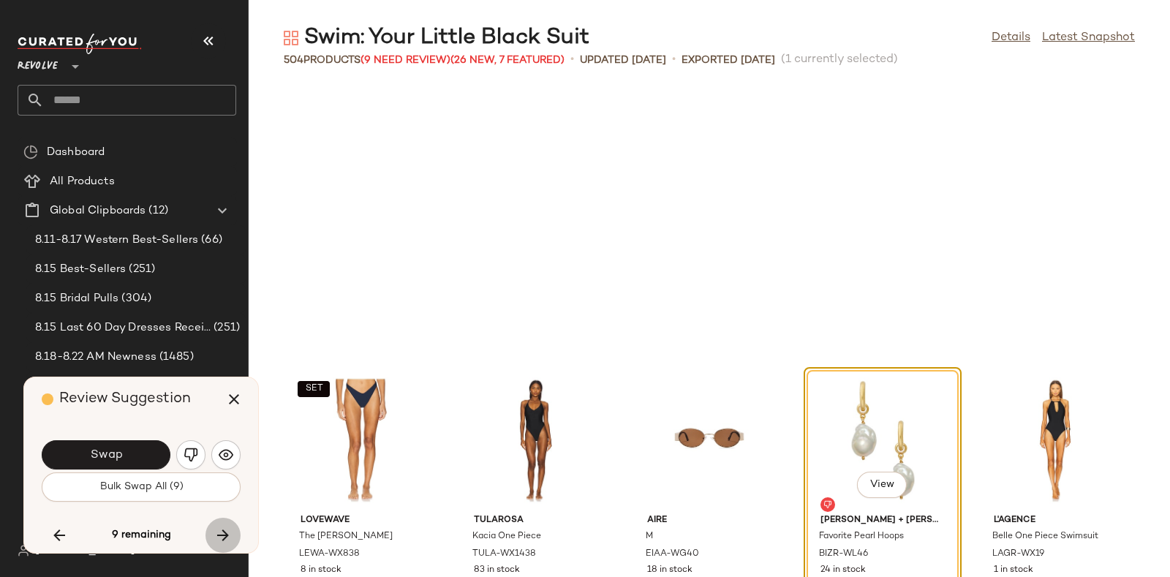
scroll to position [17394, 0]
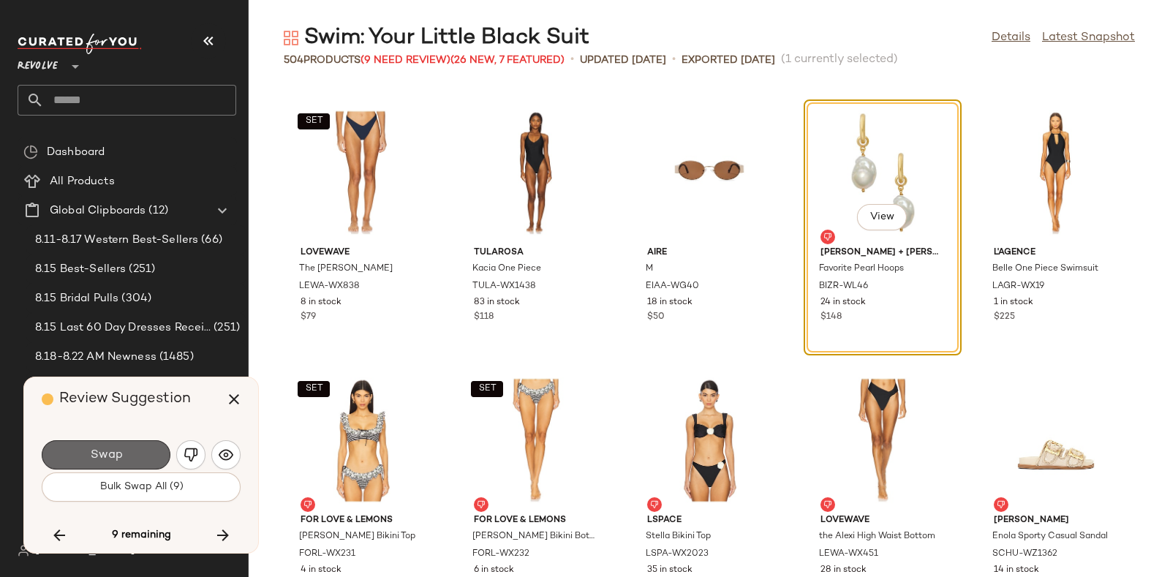
click at [138, 451] on button "Swap" at bounding box center [106, 454] width 129 height 29
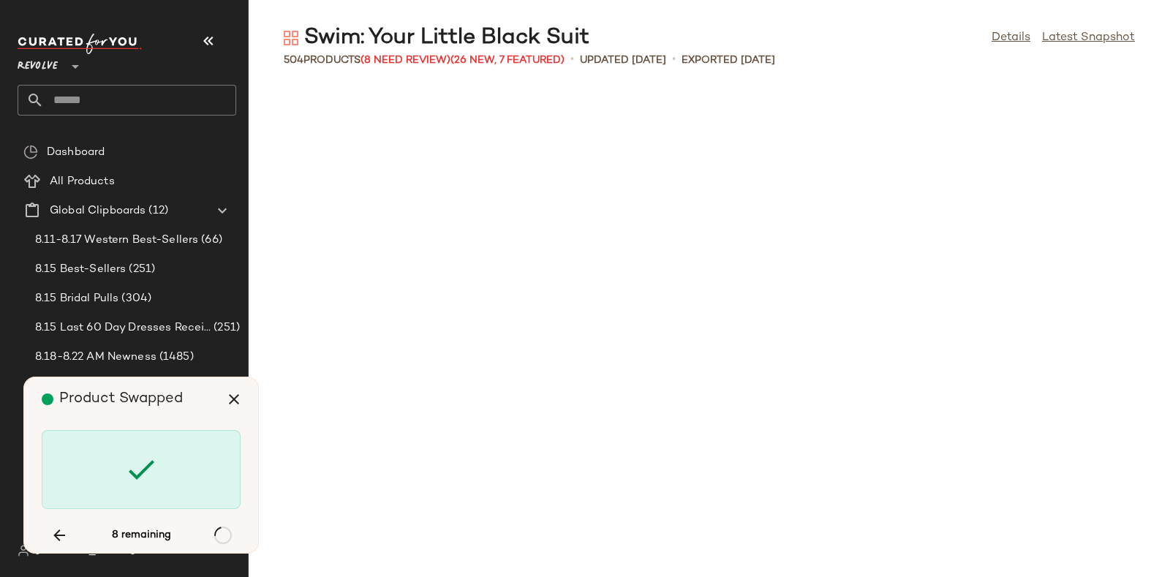
scroll to position [18464, 0]
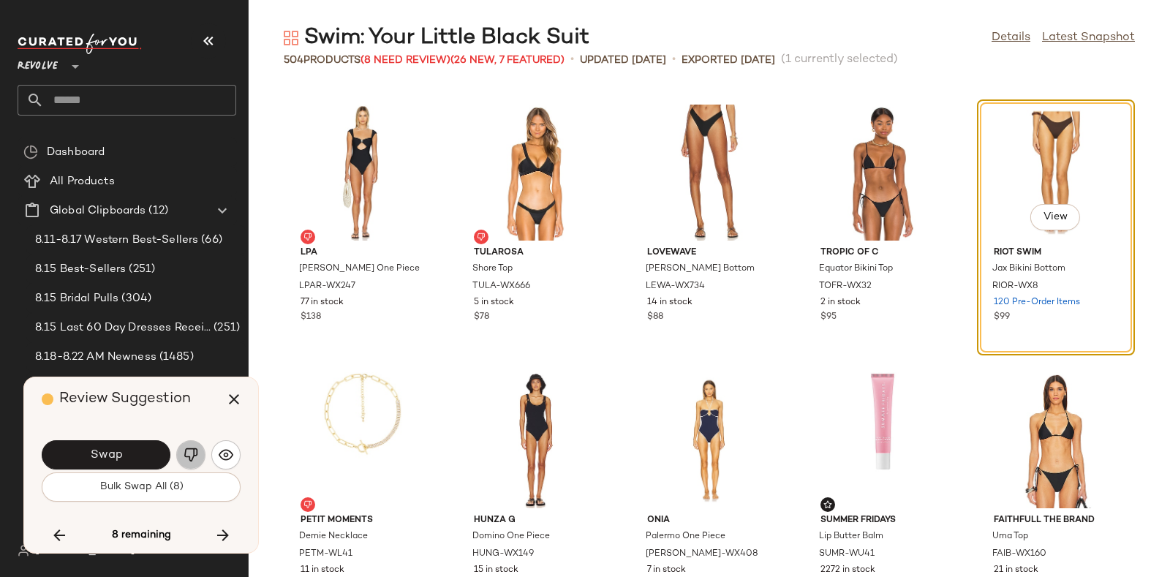
click at [186, 449] on img "button" at bounding box center [191, 454] width 15 height 15
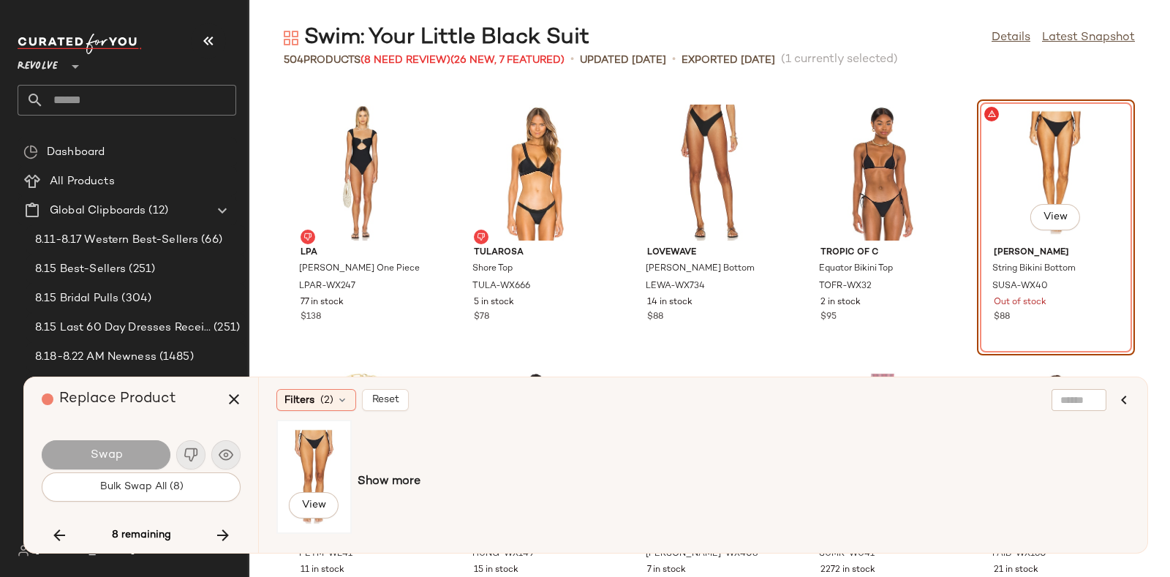
click at [308, 454] on div "View" at bounding box center [313, 477] width 65 height 104
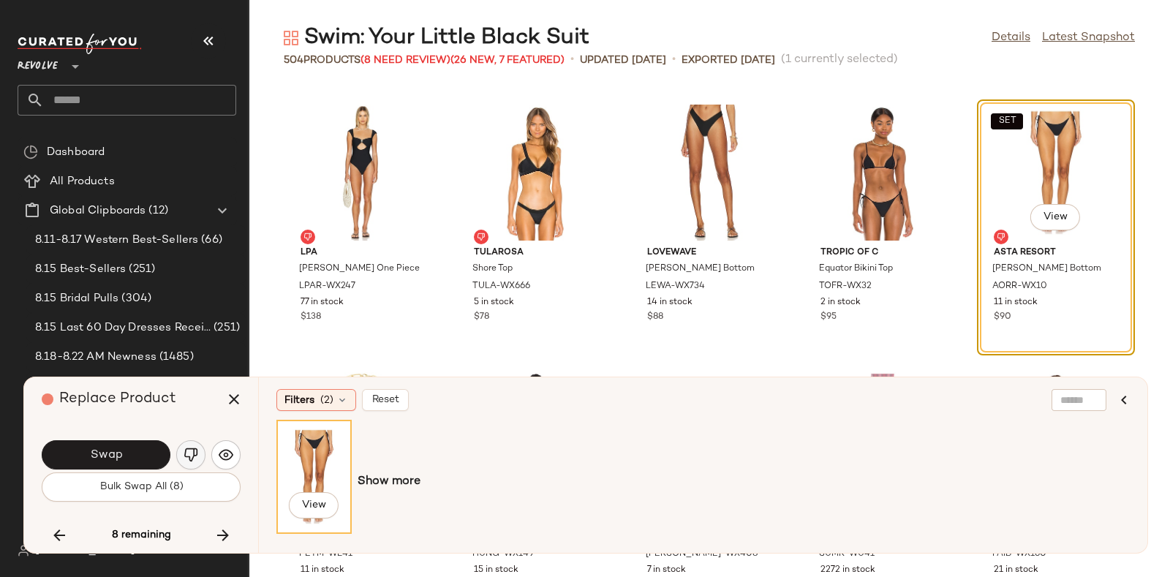
click at [188, 445] on button "button" at bounding box center [190, 454] width 29 height 29
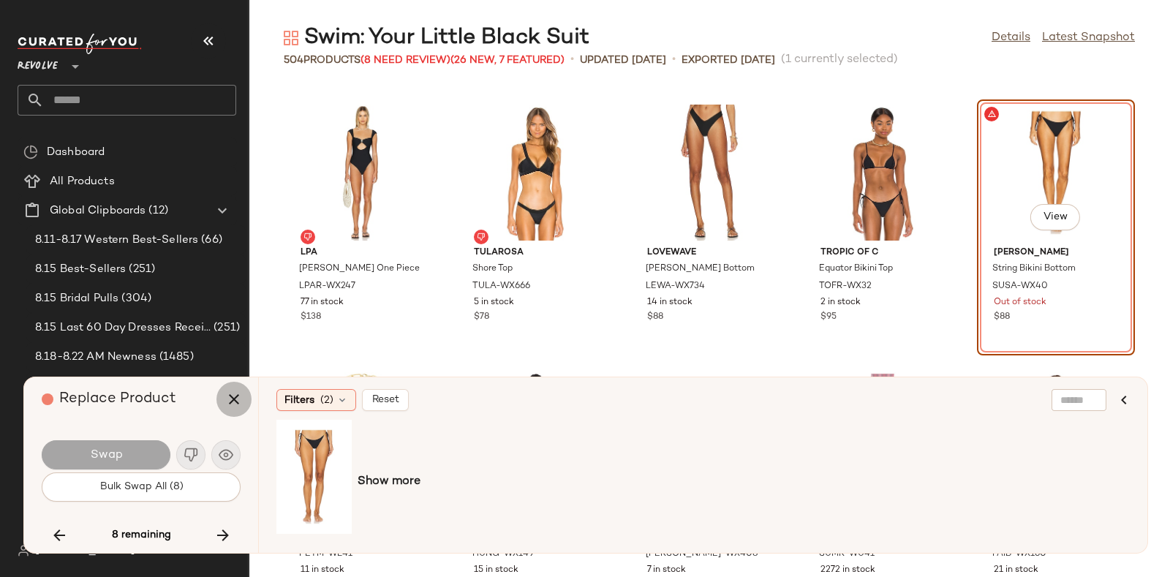
click at [234, 398] on icon "button" at bounding box center [234, 399] width 18 height 18
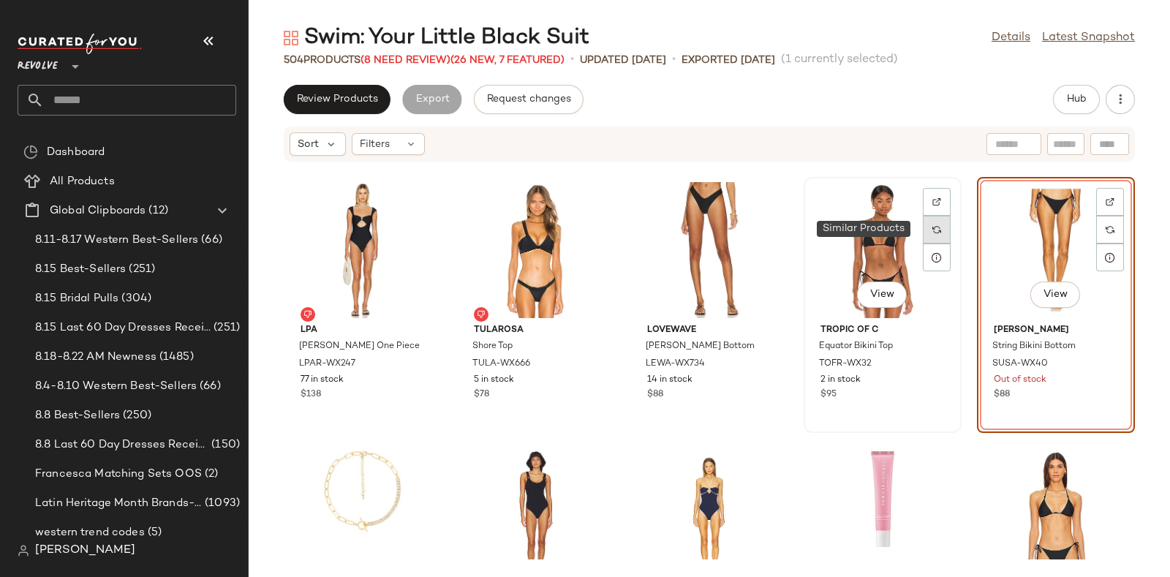
click at [932, 225] on img at bounding box center [936, 229] width 9 height 9
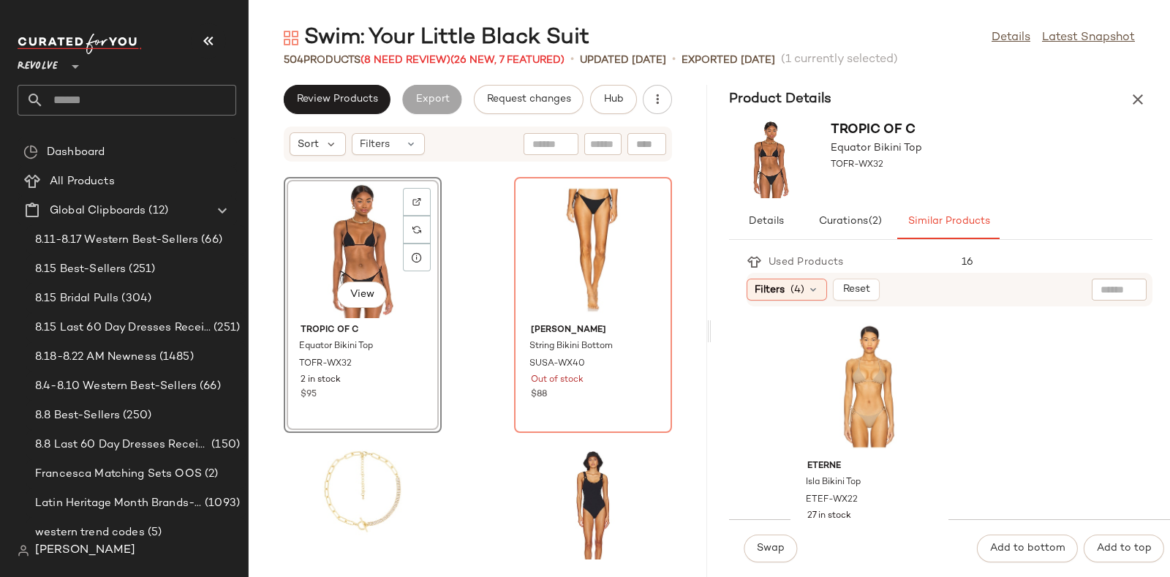
scroll to position [1895, 0]
click at [878, 358] on div "View" at bounding box center [869, 369] width 148 height 136
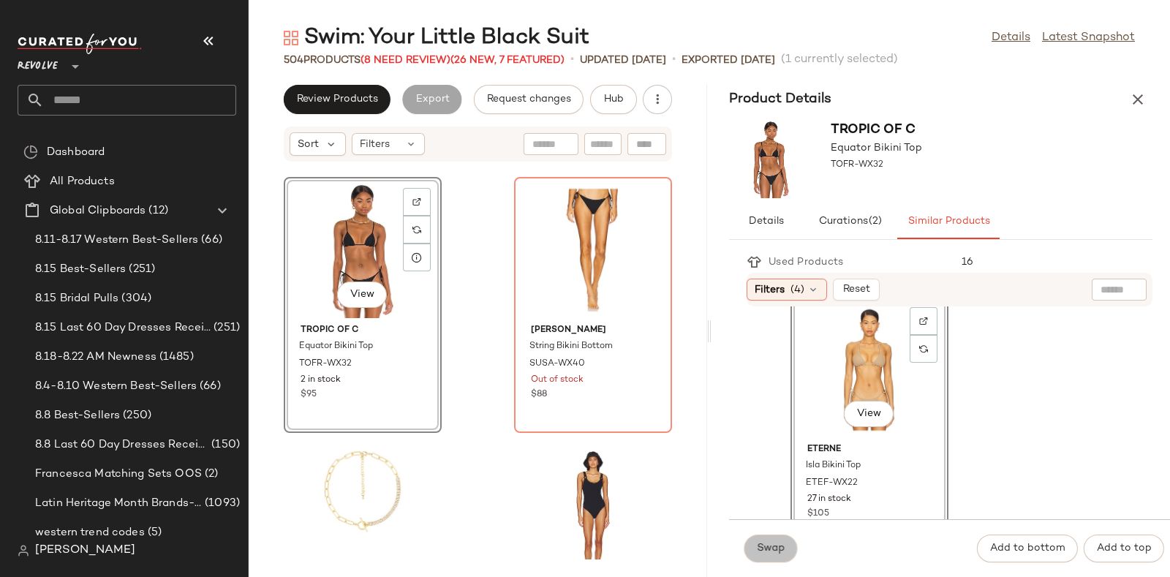
click at [756, 540] on button "Swap" at bounding box center [770, 548] width 53 height 28
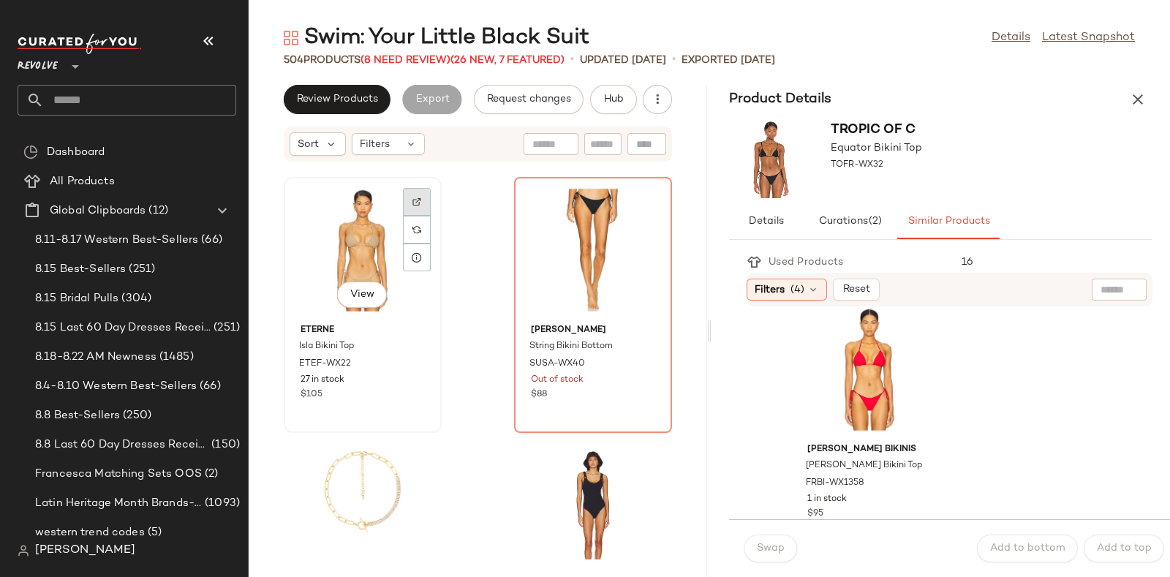
click at [415, 216] on div at bounding box center [417, 230] width 28 height 28
click at [607, 91] on button "Hub" at bounding box center [613, 99] width 47 height 29
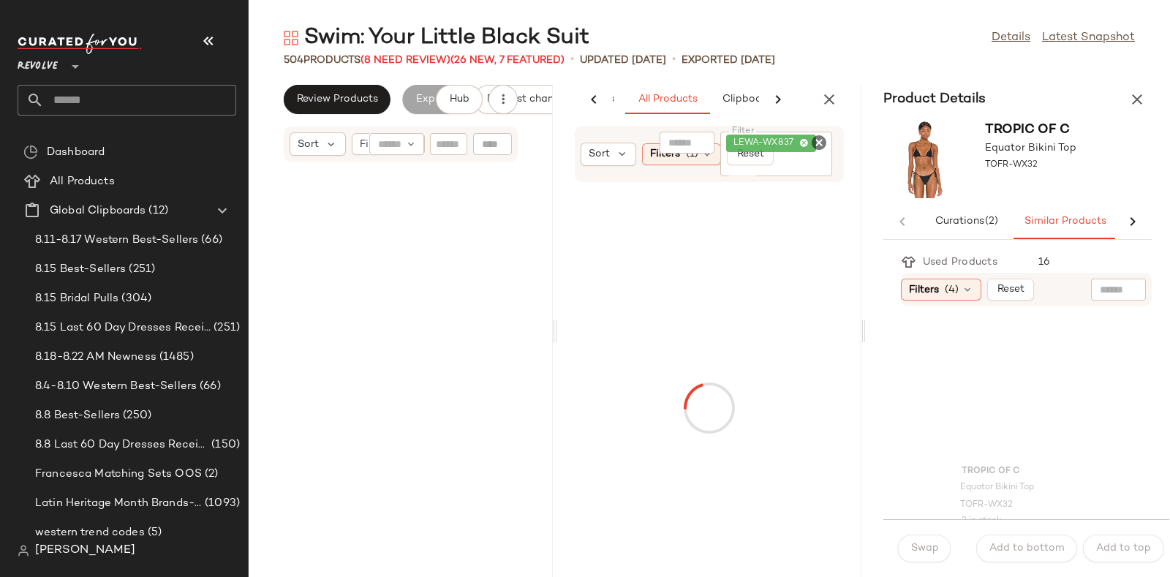
scroll to position [0, 77]
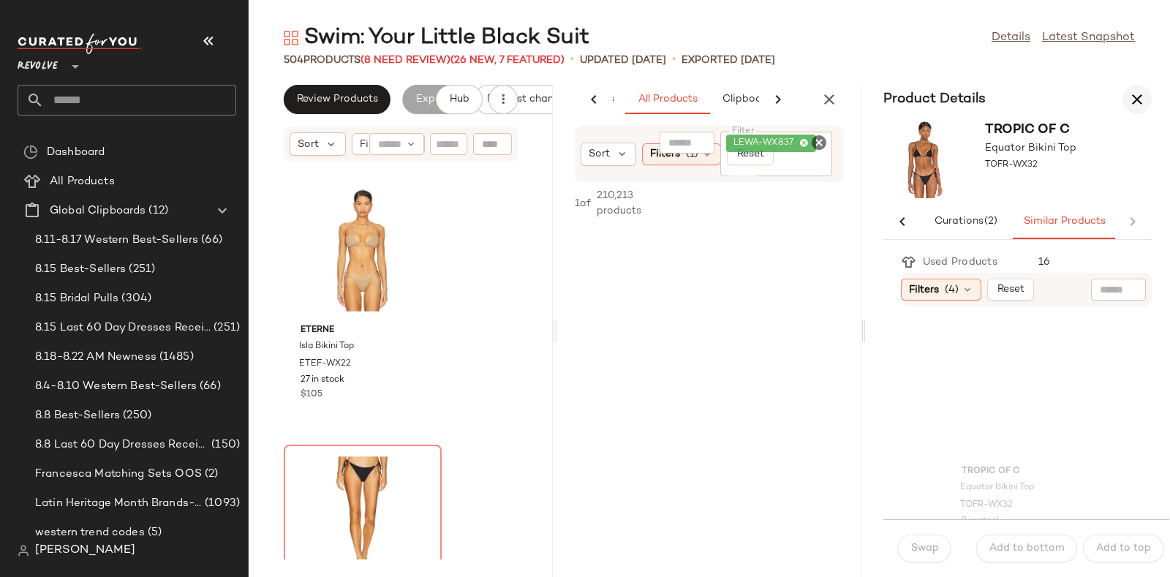
click at [1138, 93] on icon "button" at bounding box center [1137, 100] width 18 height 18
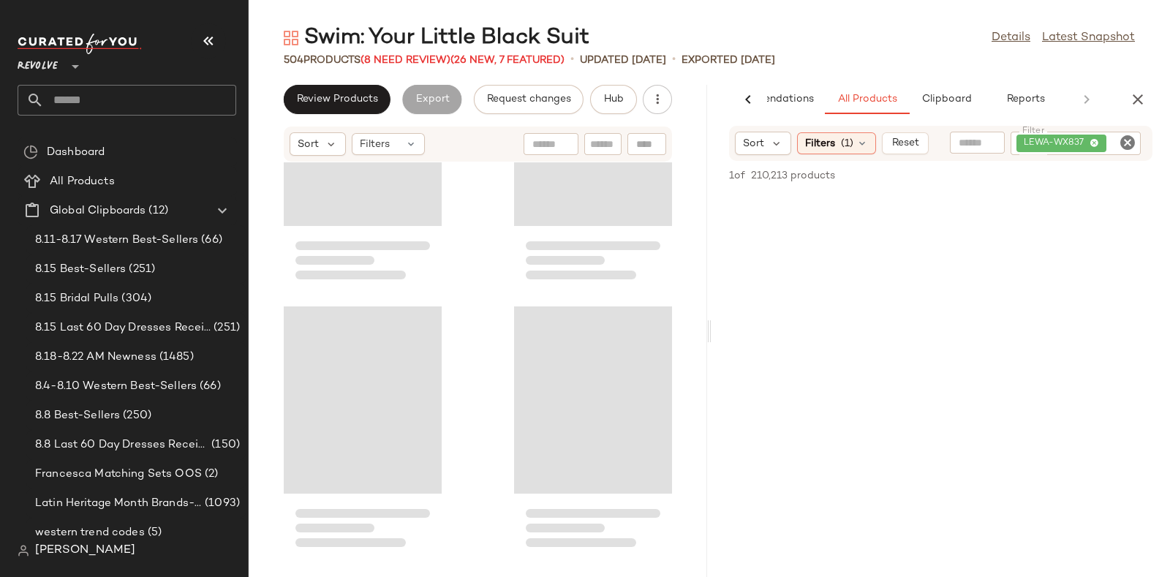
scroll to position [46562, 0]
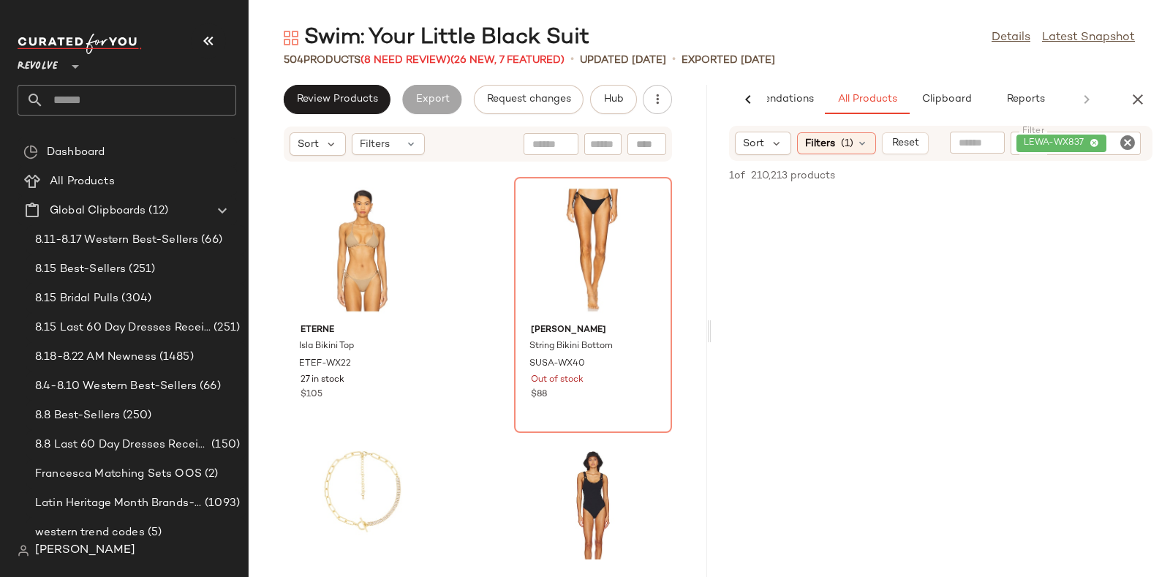
click at [1133, 143] on icon "Clear Filter" at bounding box center [1128, 143] width 18 height 18
paste input "*********"
type input "*********"
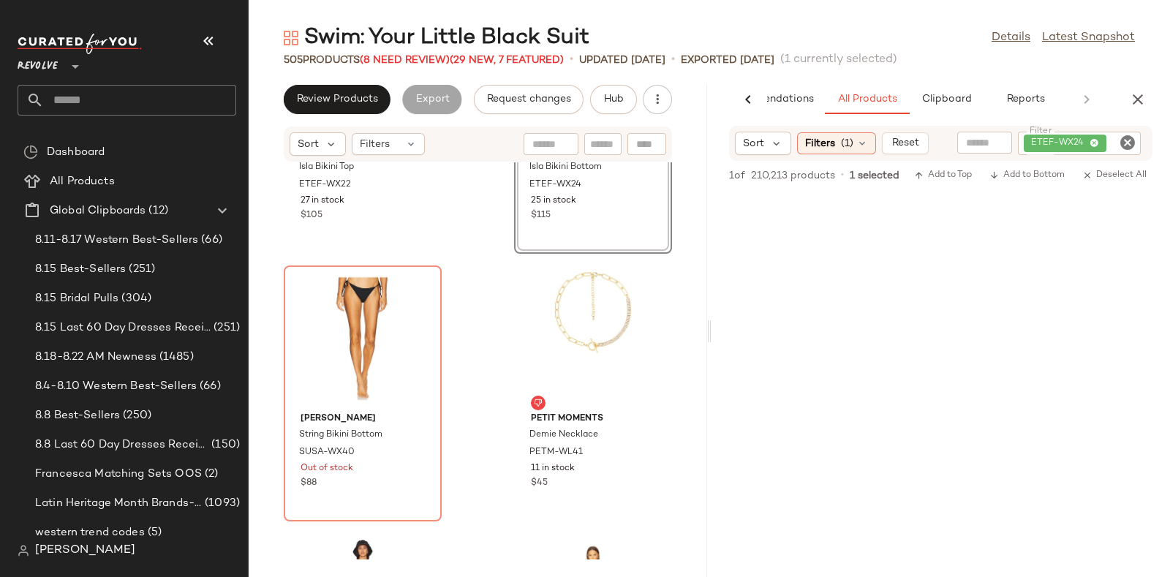
scroll to position [46743, 0]
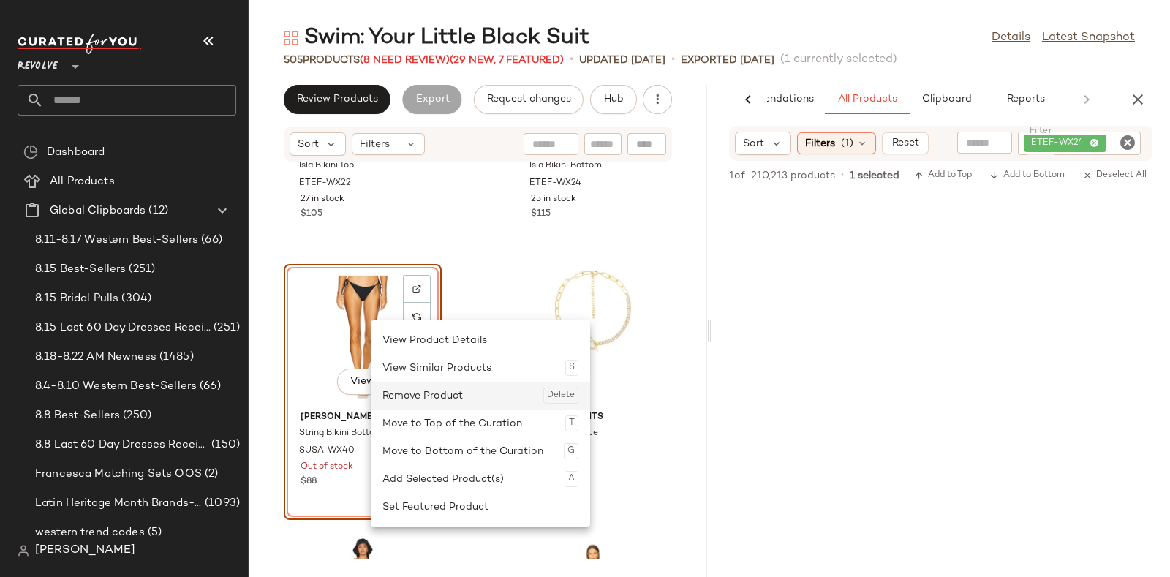
click at [413, 390] on div "Remove Product Delete" at bounding box center [480, 396] width 196 height 28
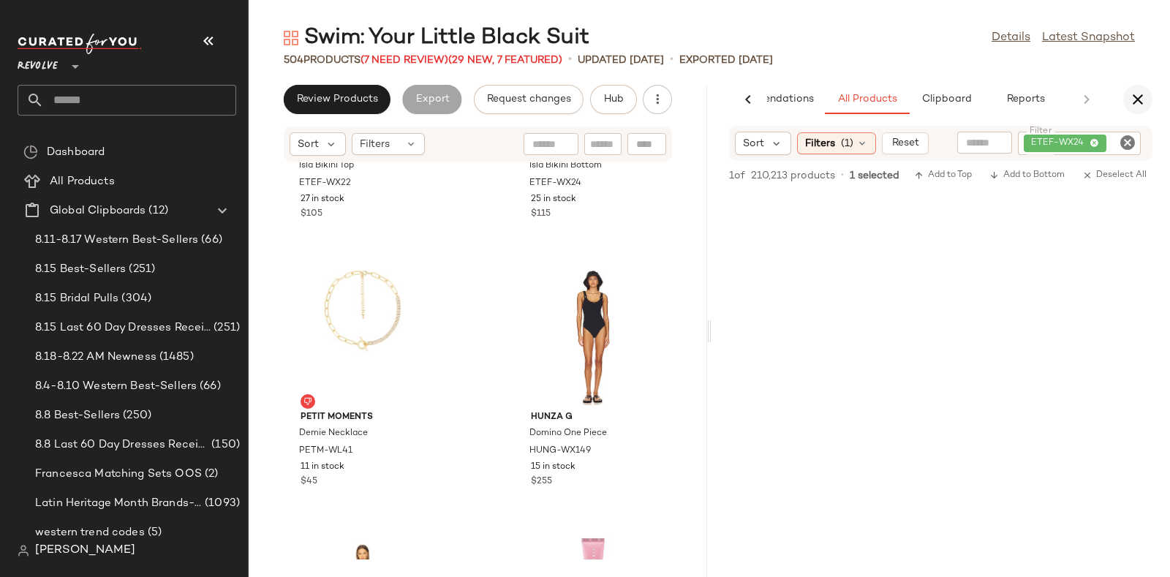
click at [1142, 91] on icon "button" at bounding box center [1138, 100] width 18 height 18
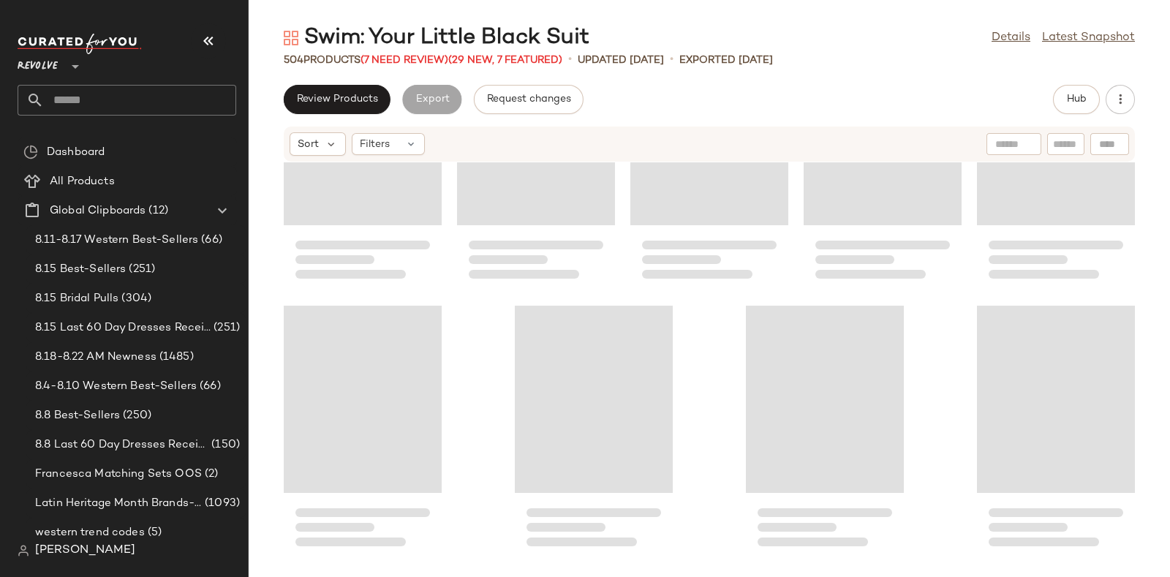
scroll to position [26633, 0]
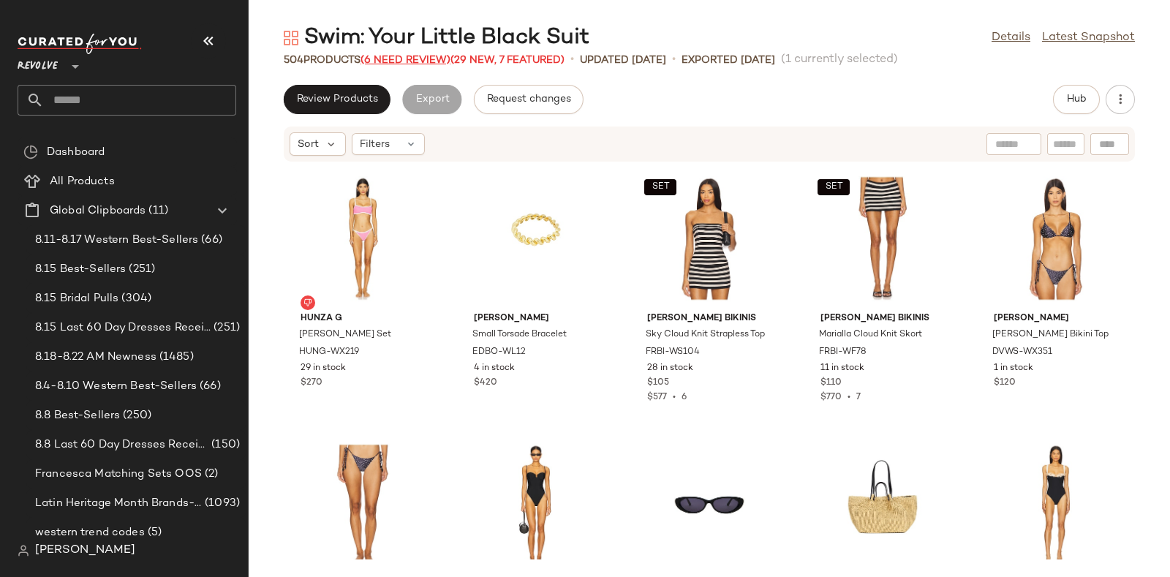
click at [419, 58] on span "(6 Need Review)" at bounding box center [405, 60] width 90 height 11
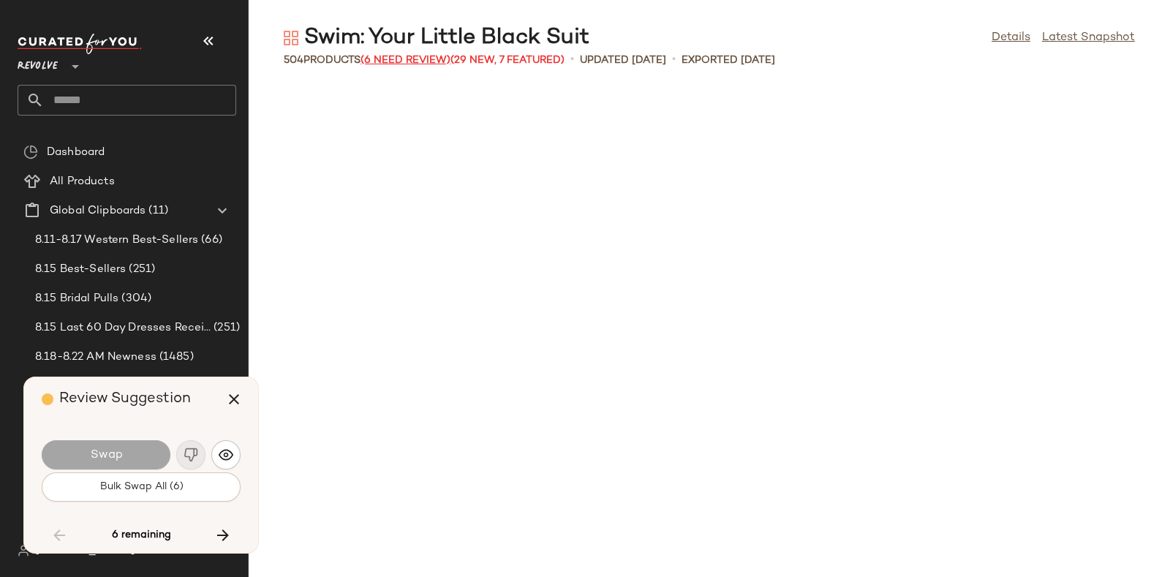
scroll to position [18999, 0]
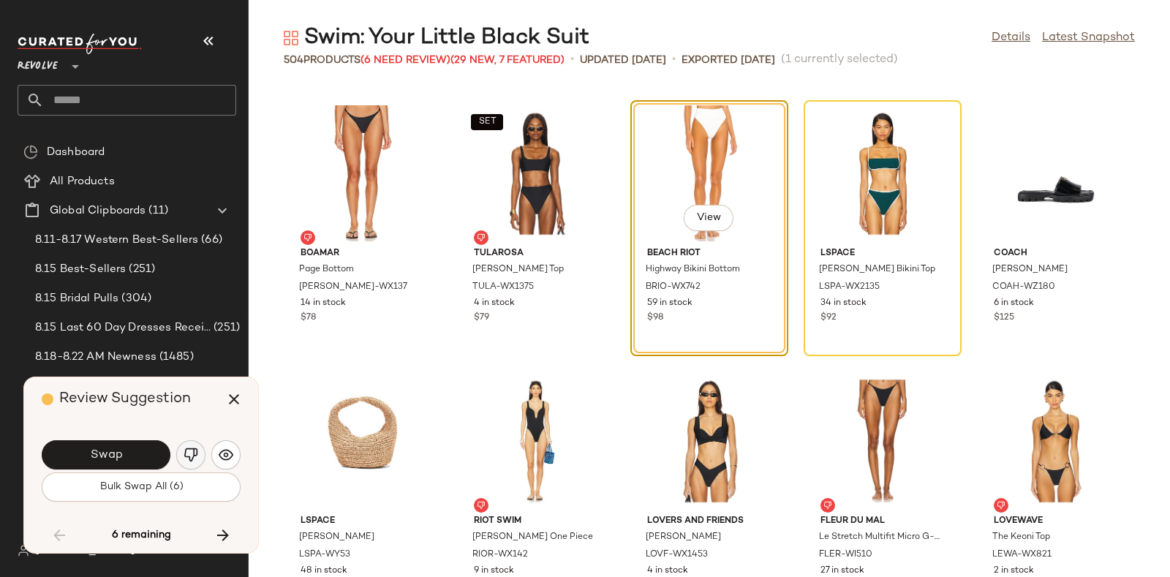
click at [189, 453] on img "button" at bounding box center [191, 454] width 15 height 15
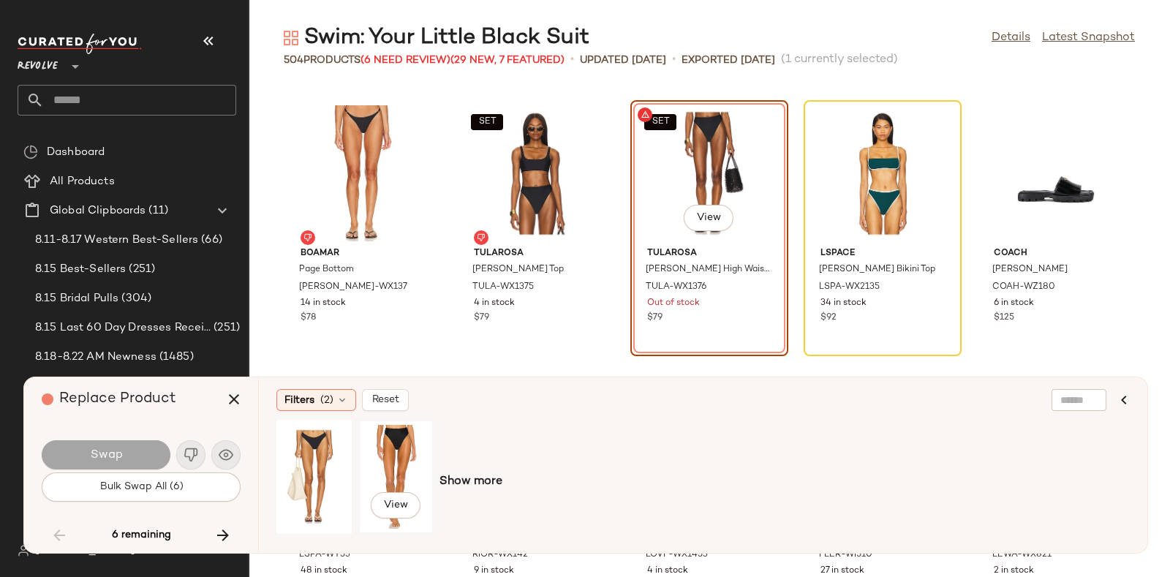
click at [382, 446] on div "View" at bounding box center [395, 477] width 65 height 104
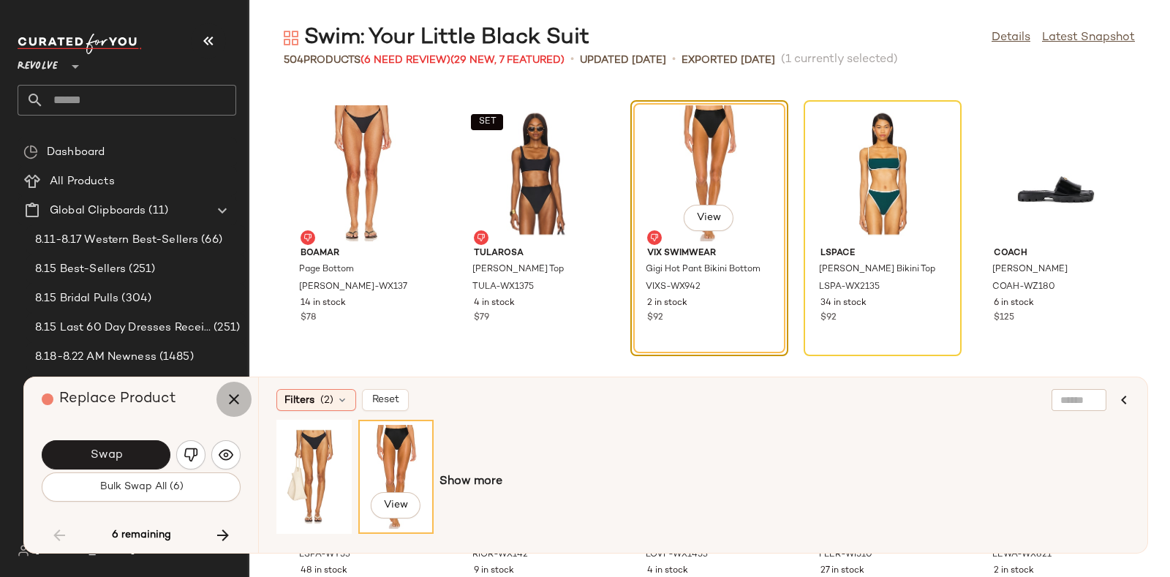
click at [233, 395] on icon "button" at bounding box center [234, 399] width 18 height 18
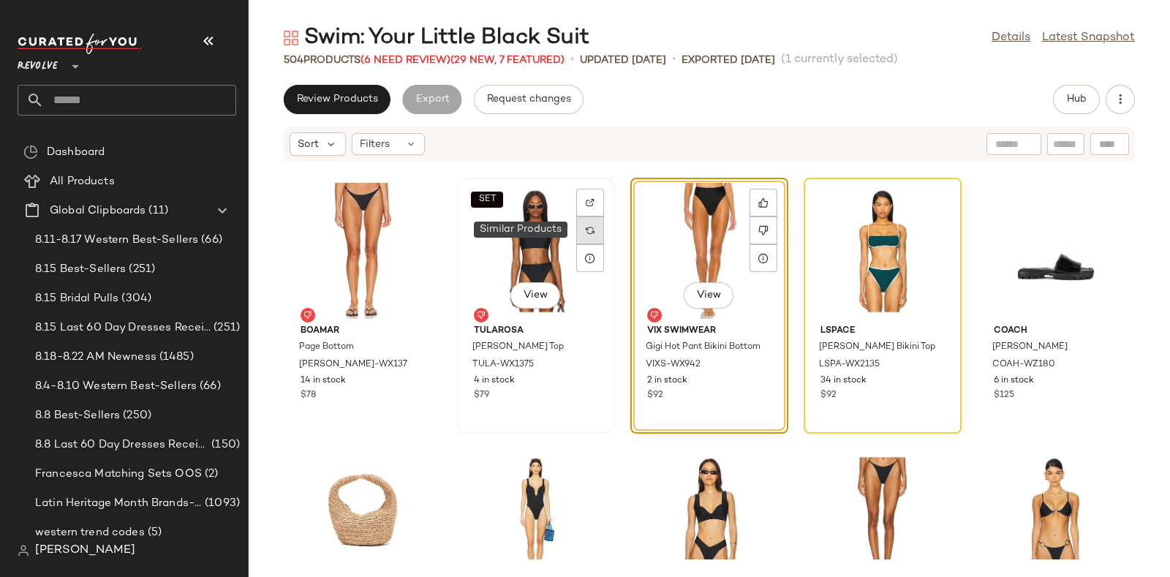
click at [581, 227] on div at bounding box center [590, 230] width 28 height 28
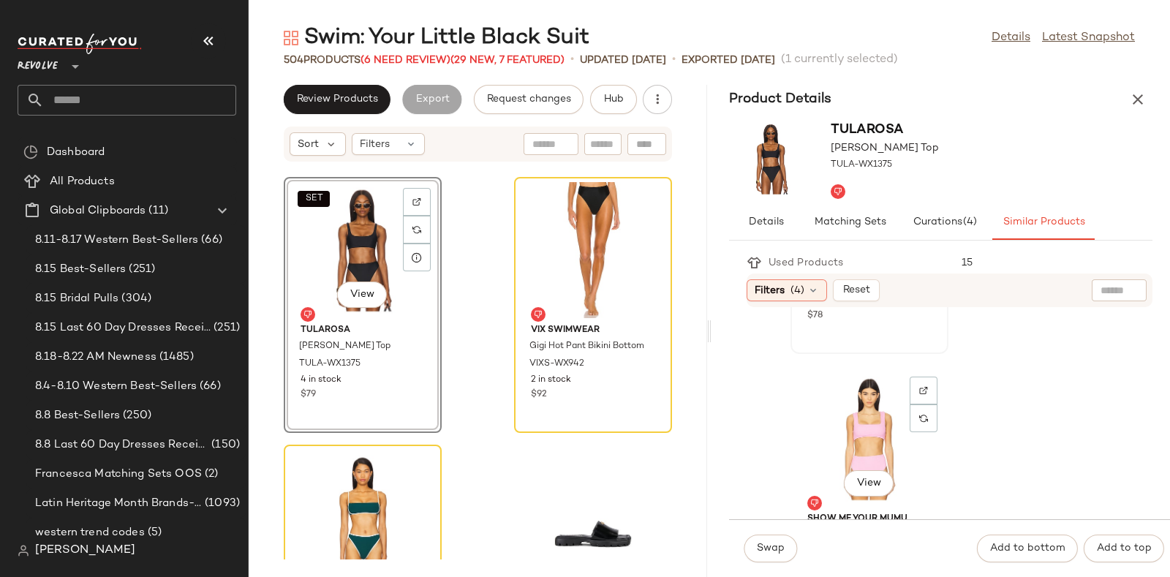
scroll to position [288, 0]
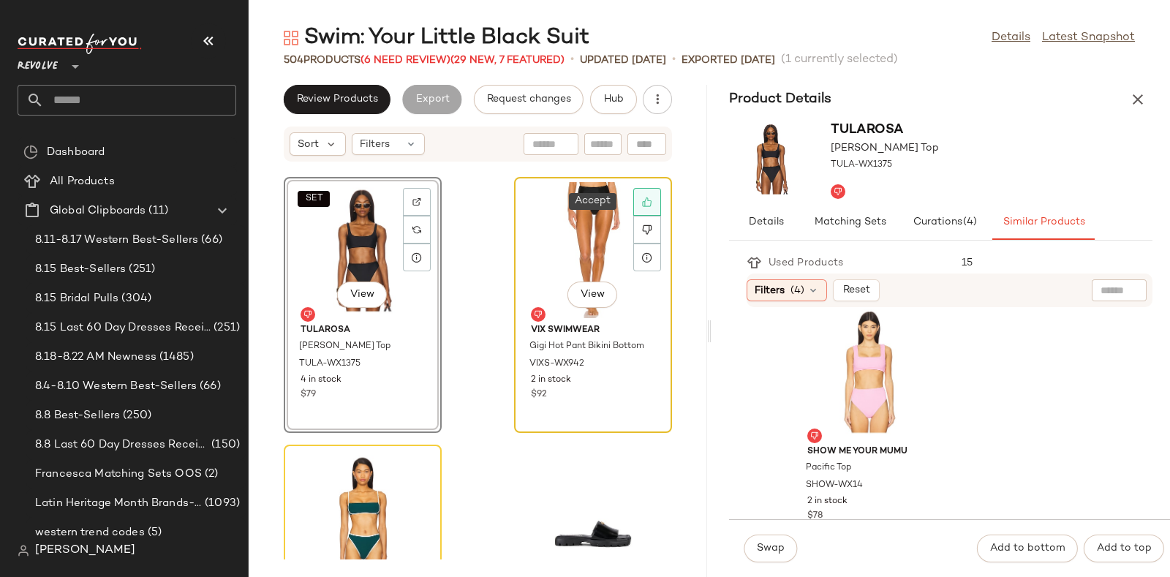
click at [642, 201] on icon at bounding box center [647, 202] width 10 height 10
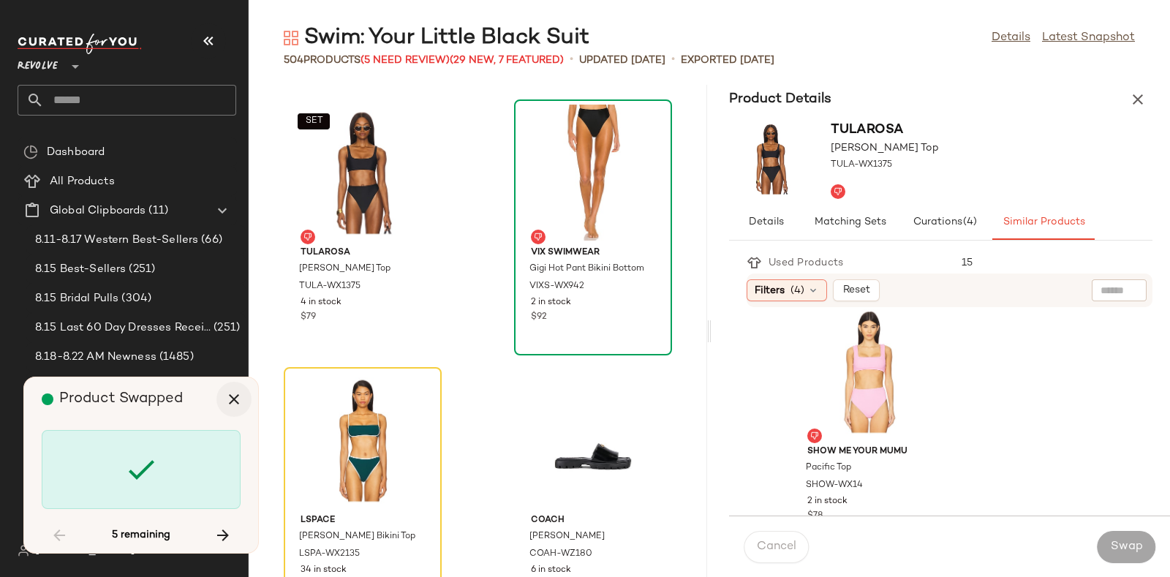
click at [235, 398] on icon "button" at bounding box center [234, 399] width 18 height 18
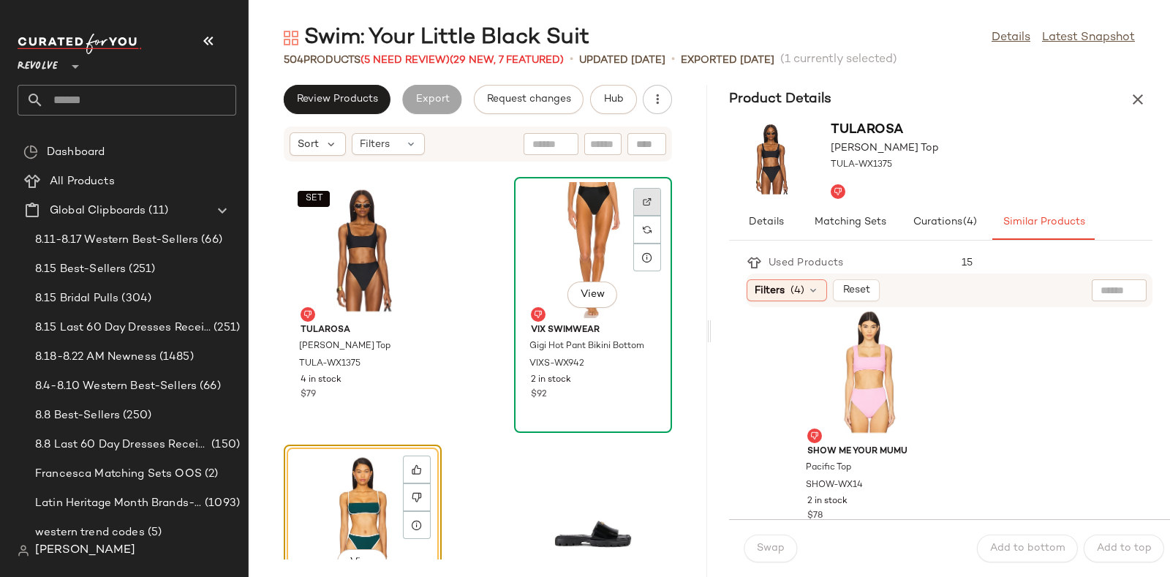
click at [640, 216] on div at bounding box center [647, 230] width 28 height 28
click at [601, 95] on button "Hub" at bounding box center [613, 99] width 47 height 29
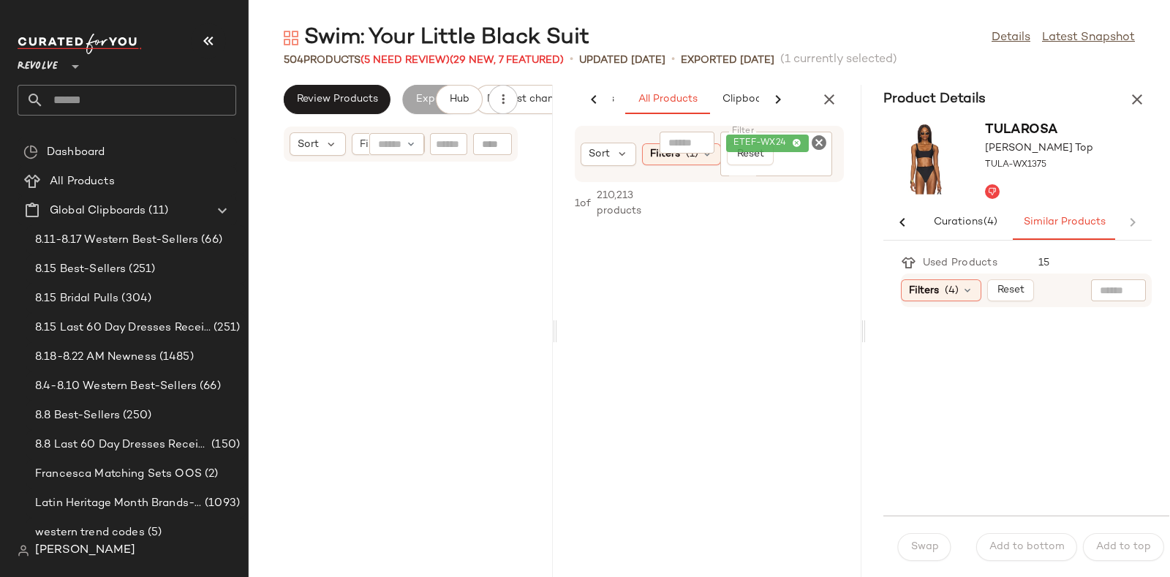
scroll to position [95264, 0]
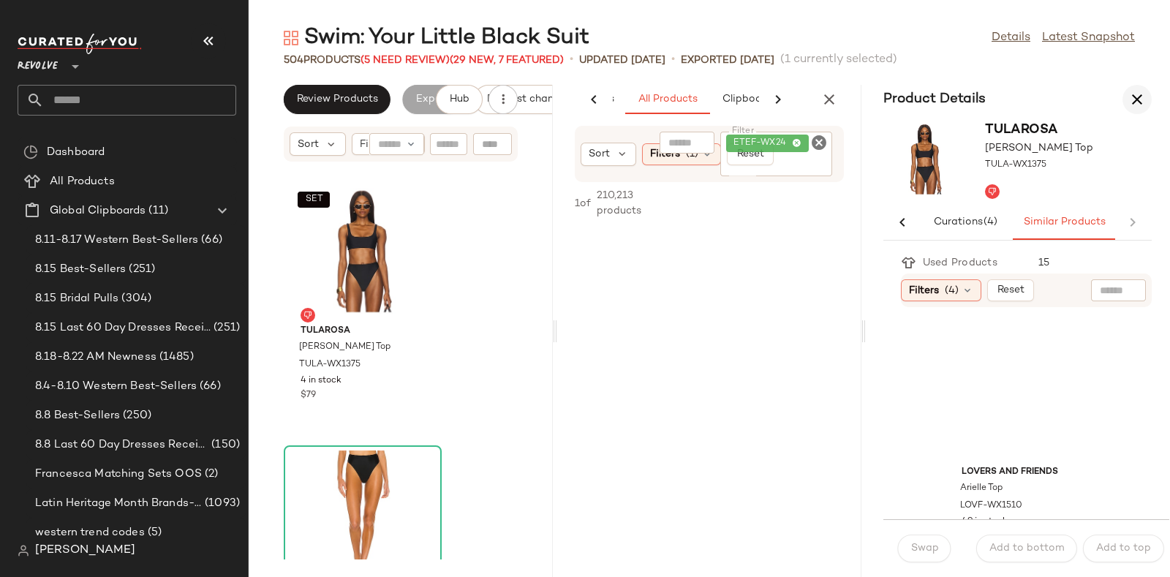
click at [1138, 97] on icon "button" at bounding box center [1137, 100] width 18 height 18
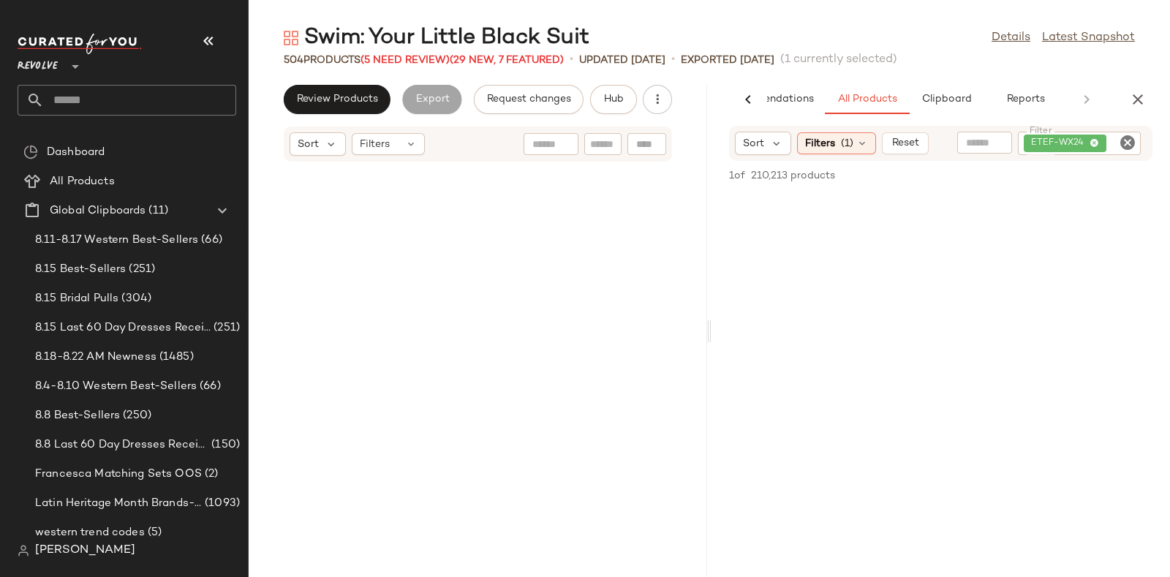
scroll to position [47633, 0]
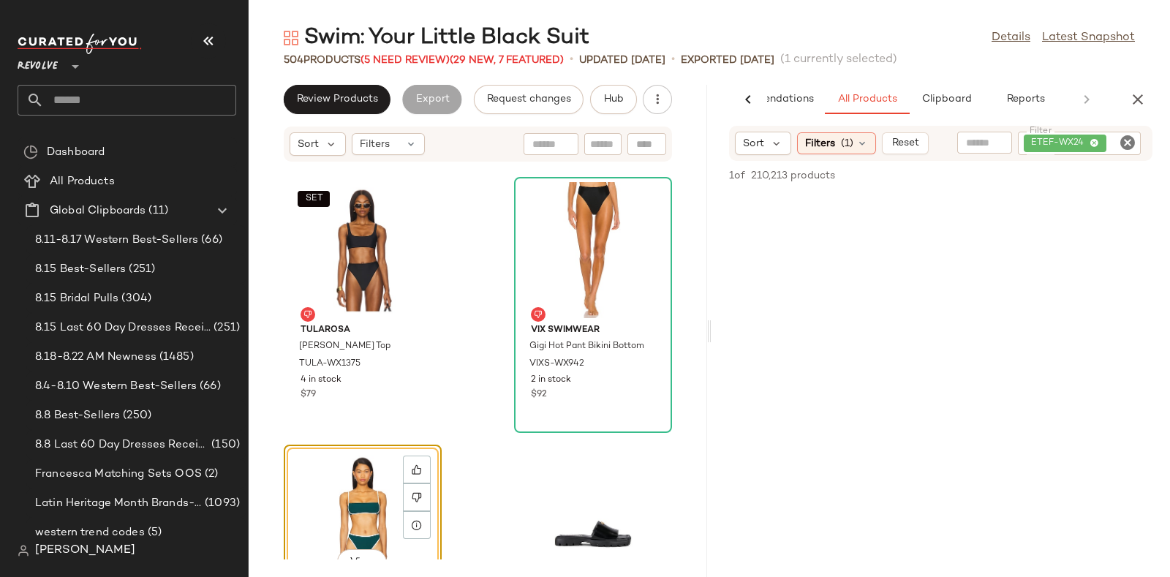
click at [1126, 140] on icon "Clear Filter" at bounding box center [1128, 143] width 18 height 18
paste input "**********"
type input "**********"
click at [910, 143] on button "Reset" at bounding box center [905, 143] width 47 height 22
click at [1112, 143] on input "text" at bounding box center [1122, 143] width 26 height 15
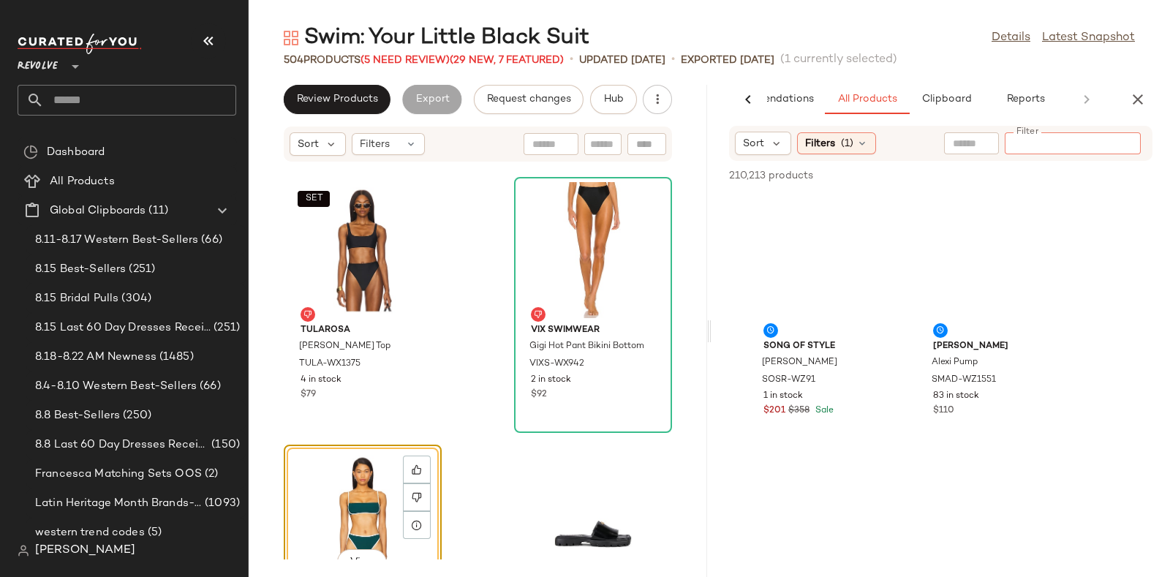
paste input "**********"
type input "**********"
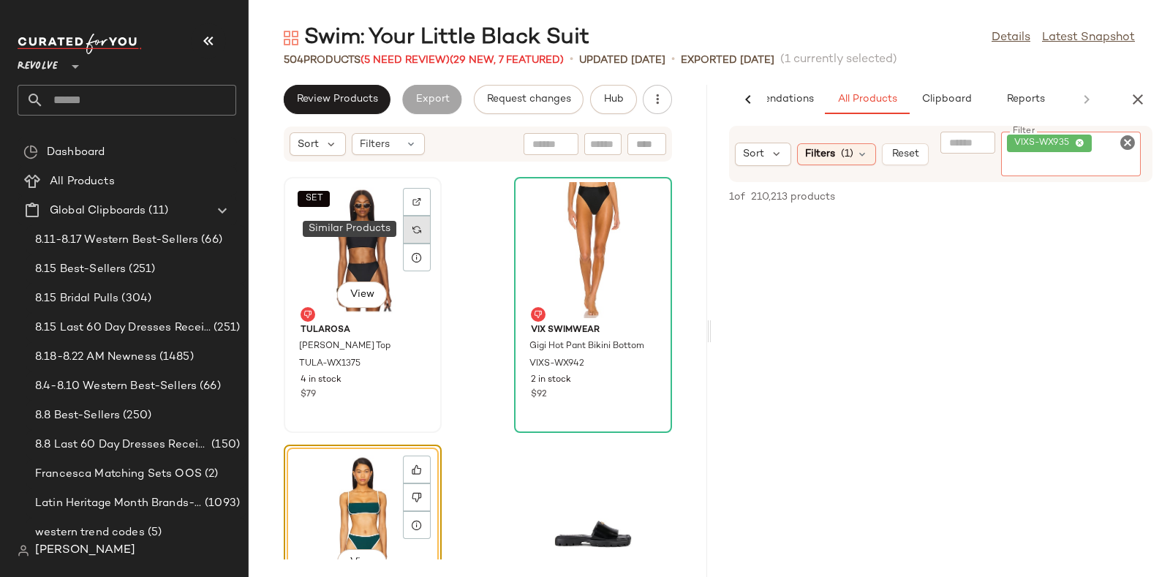
click at [418, 225] on img at bounding box center [416, 229] width 9 height 9
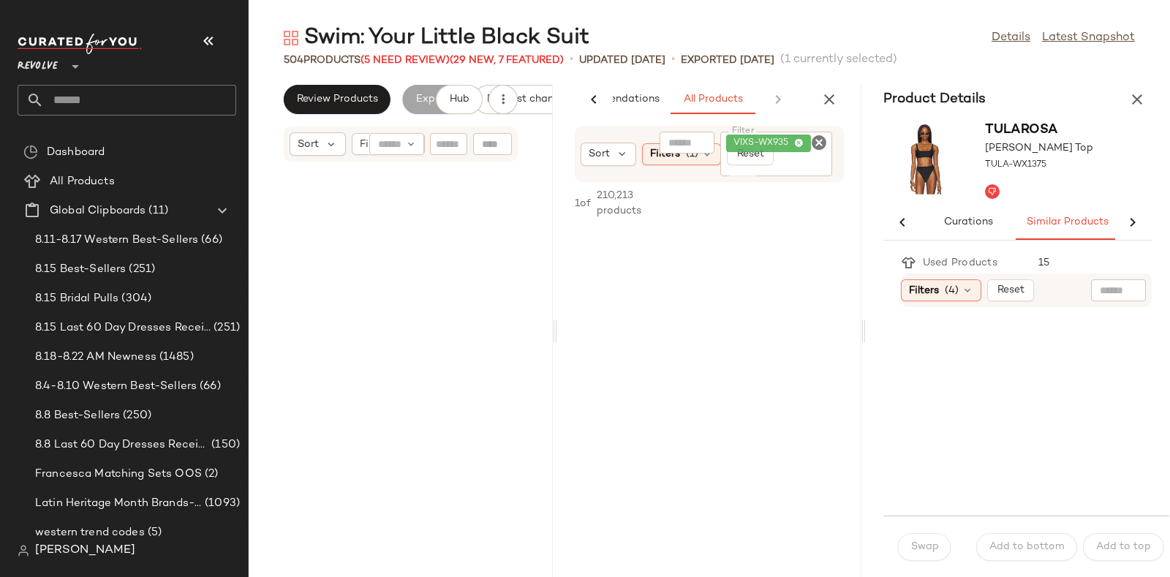
scroll to position [0, 172]
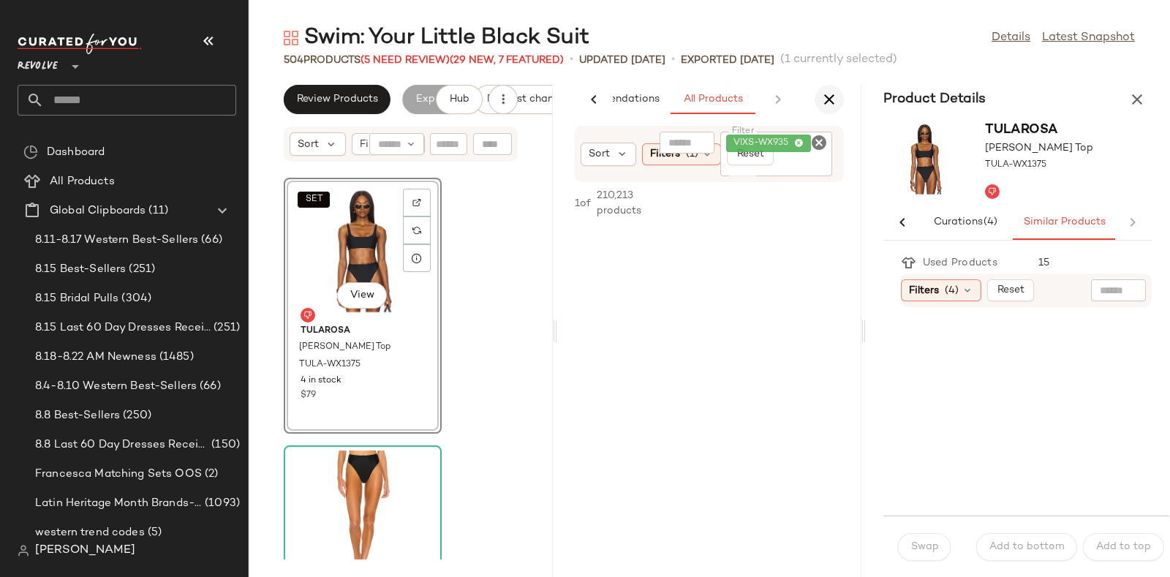
click at [828, 94] on icon "button" at bounding box center [829, 100] width 18 height 18
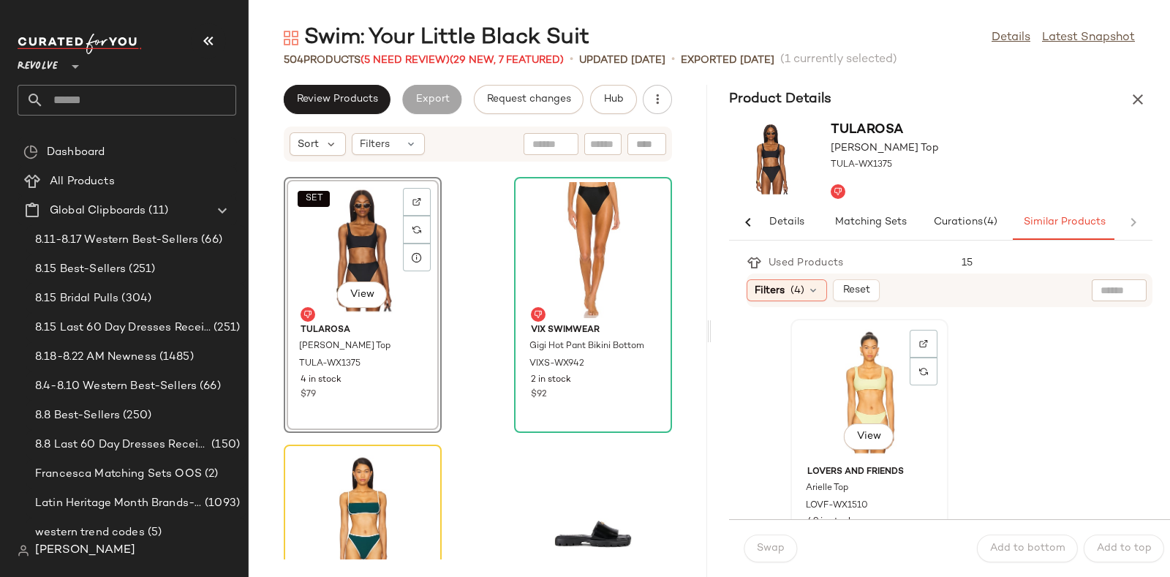
scroll to position [86, 0]
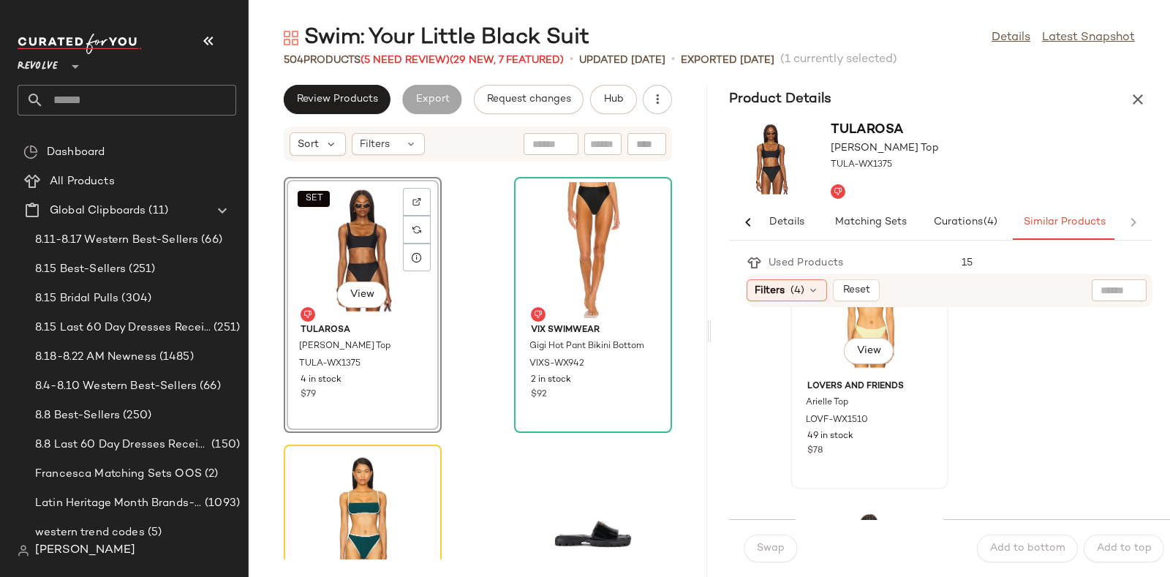
click at [888, 327] on div "View" at bounding box center [869, 306] width 148 height 136
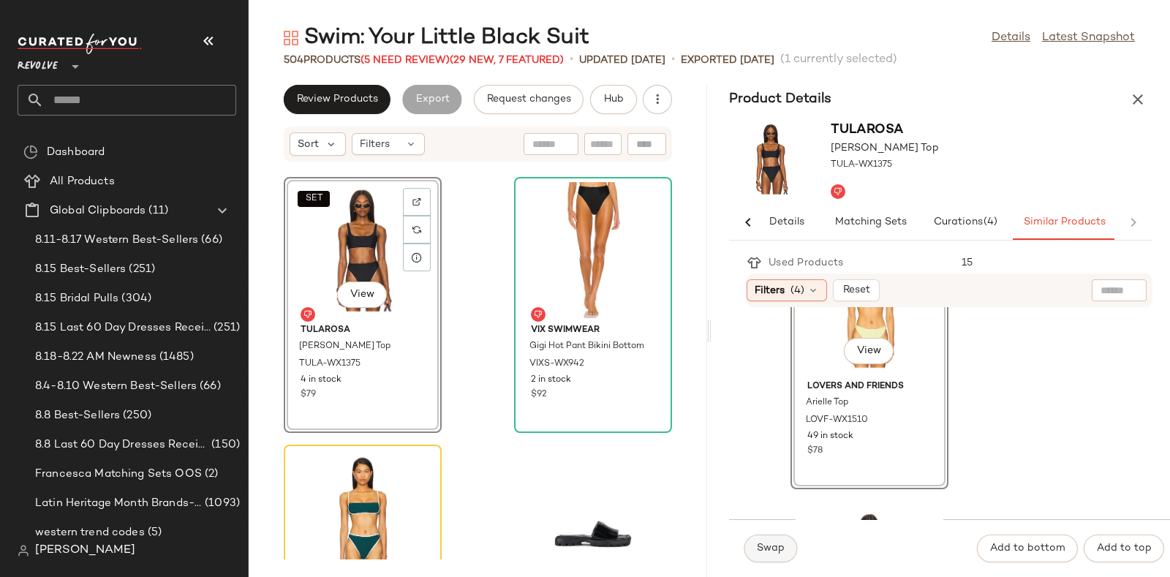
click at [760, 544] on span "Swap" at bounding box center [770, 549] width 29 height 12
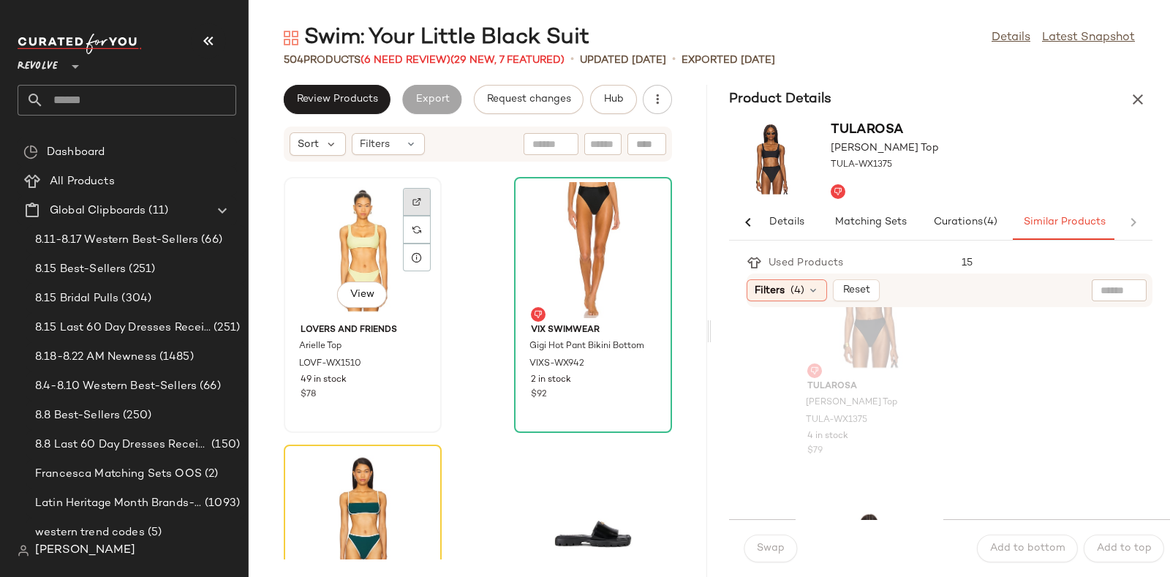
click at [417, 200] on img at bounding box center [416, 201] width 9 height 9
click at [619, 95] on span "Hub" at bounding box center [613, 100] width 20 height 12
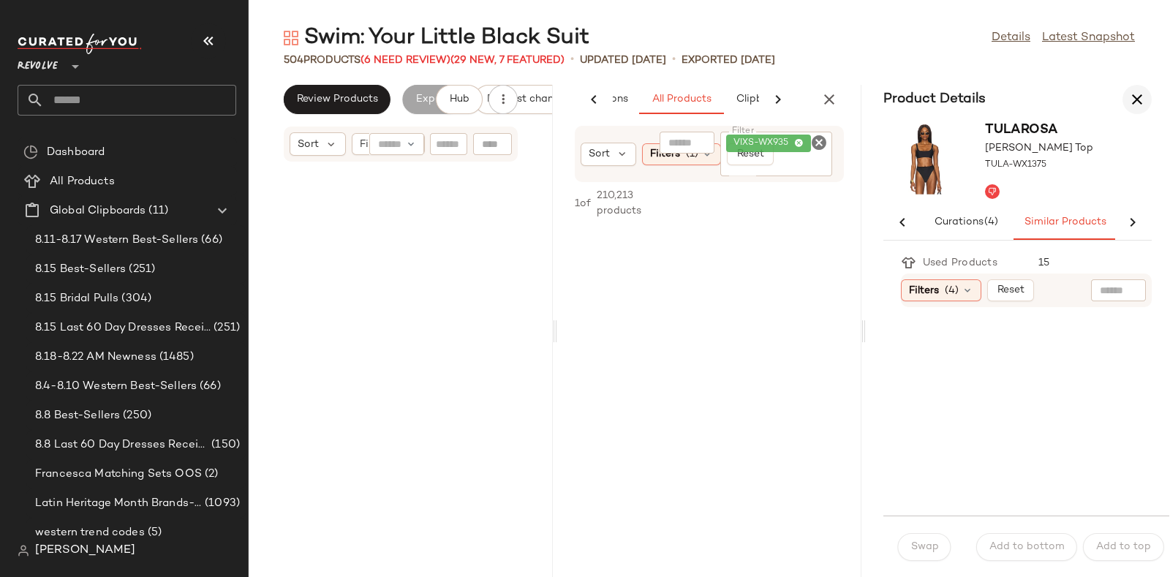
scroll to position [0, 172]
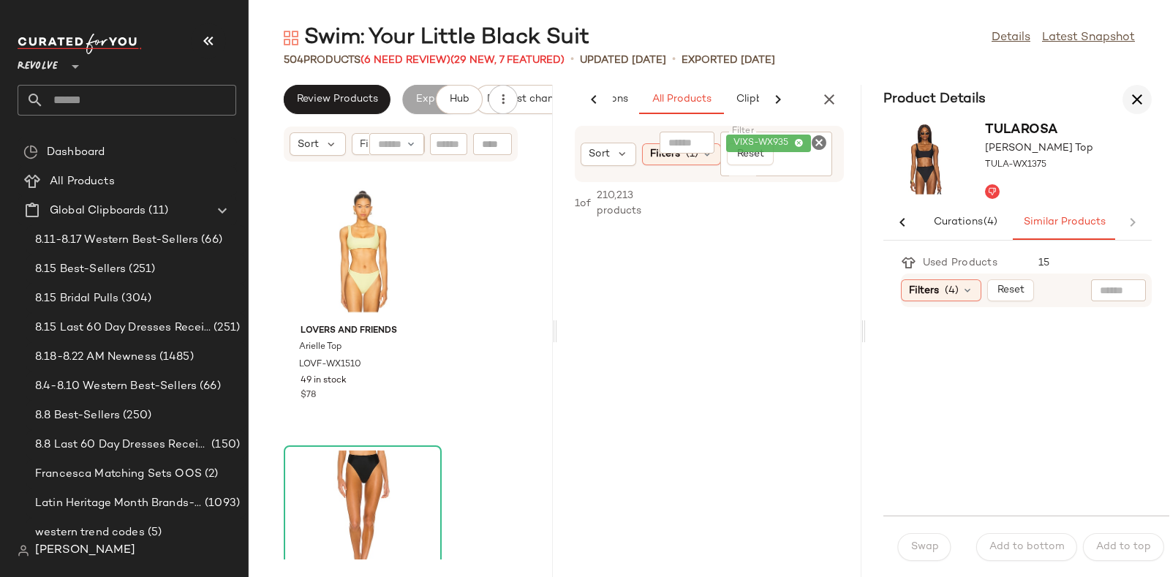
click at [1141, 94] on icon "button" at bounding box center [1137, 100] width 18 height 18
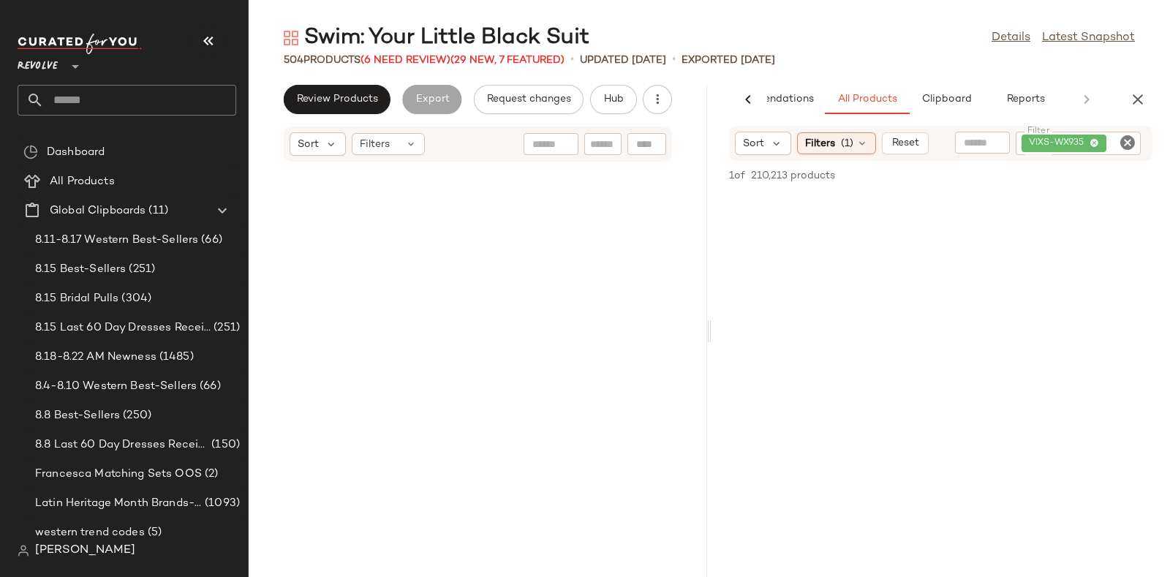
scroll to position [47633, 0]
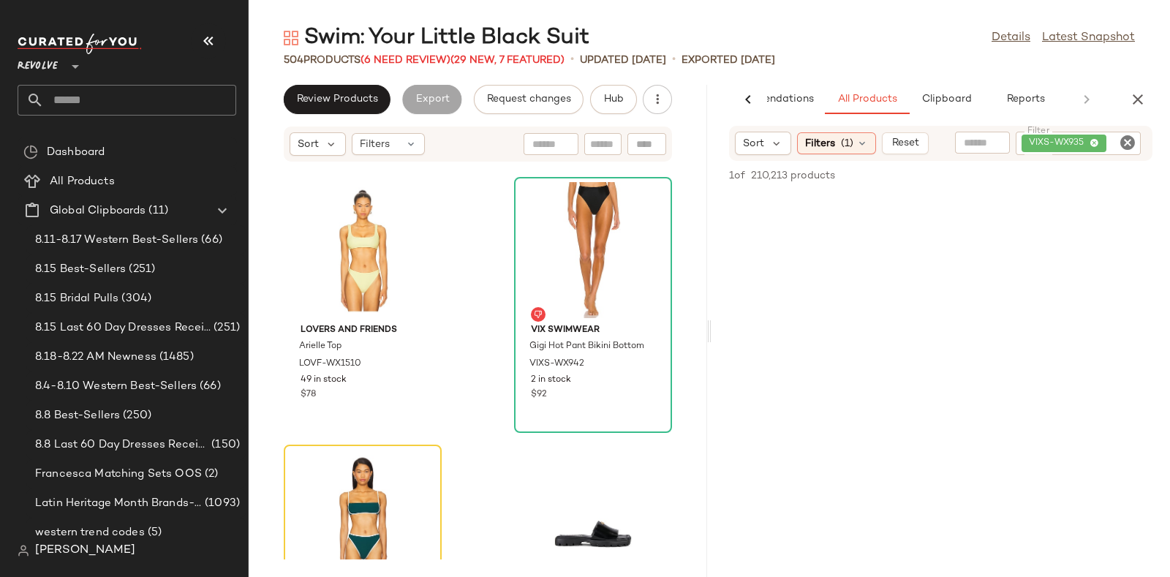
click at [1126, 139] on icon "Clear Filter" at bounding box center [1128, 143] width 18 height 18
paste input "**********"
type input "**********"
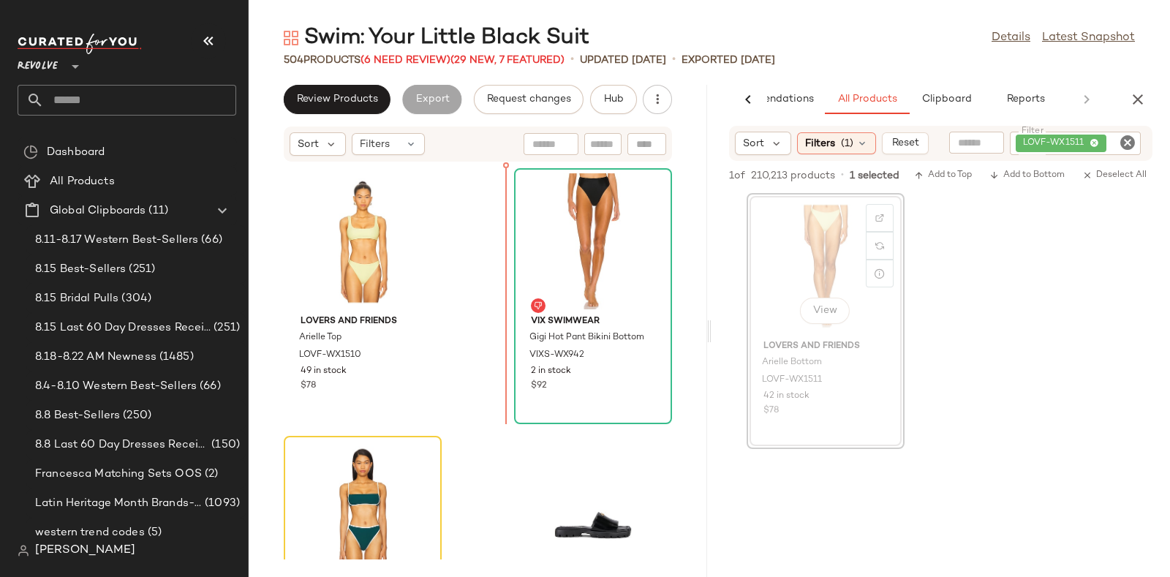
scroll to position [0, 0]
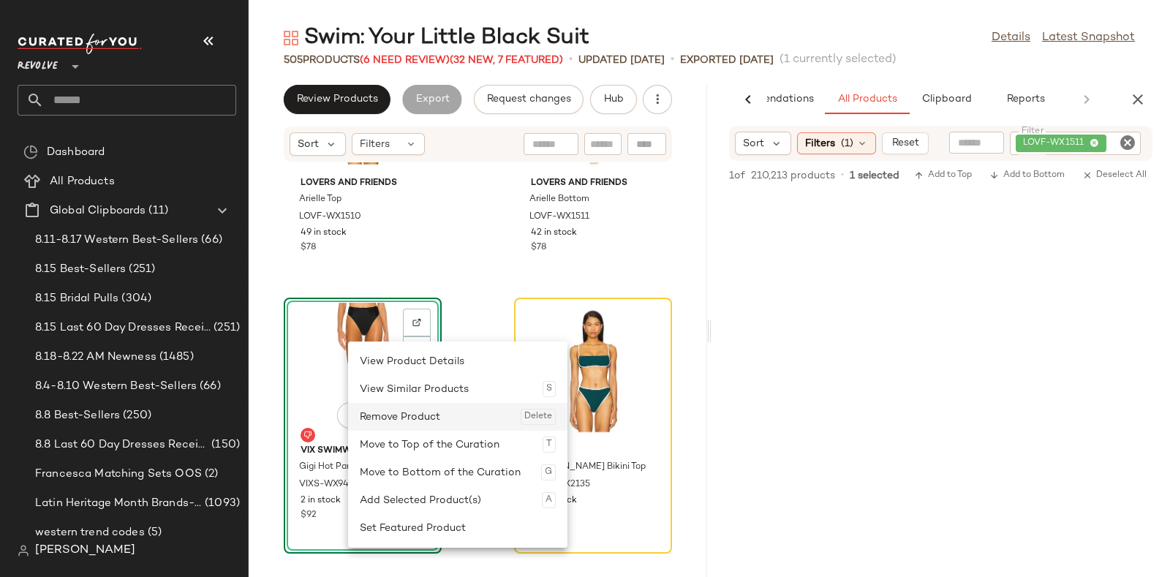
click at [391, 413] on div "Remove Product Delete" at bounding box center [458, 417] width 196 height 28
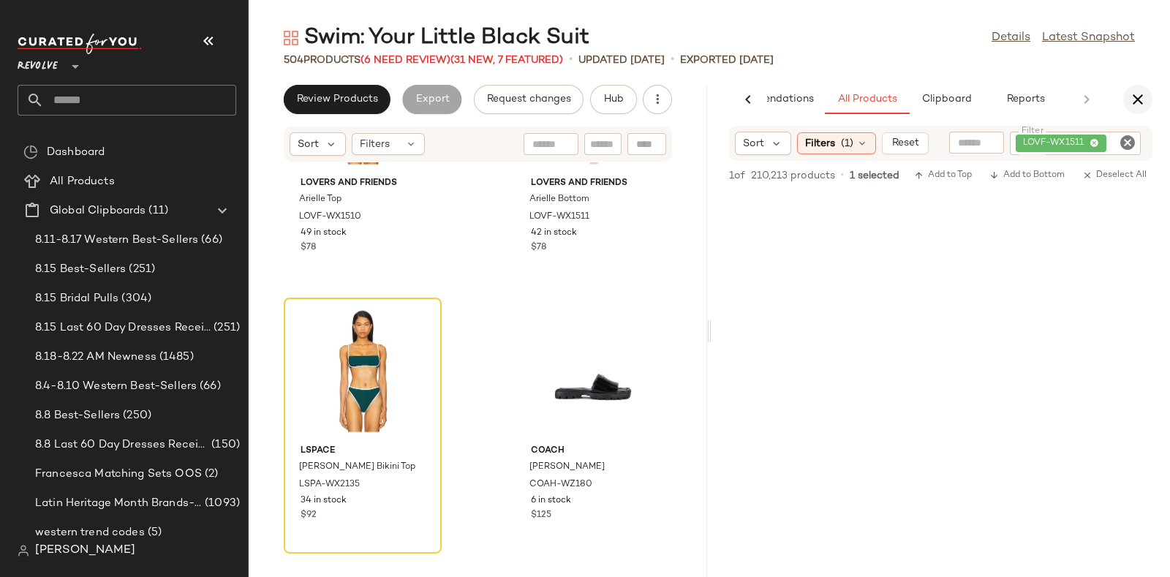
click at [1141, 97] on icon "button" at bounding box center [1138, 100] width 18 height 18
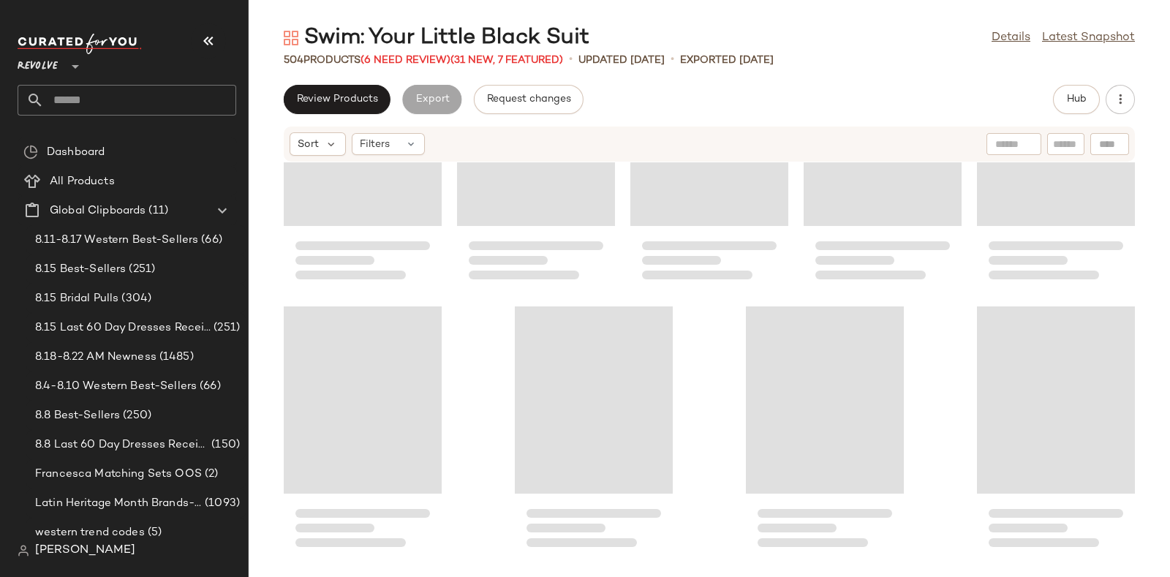
click at [401, 53] on div "504 Products (6 Need Review) (31 New, 7 Featured)" at bounding box center [423, 60] width 279 height 15
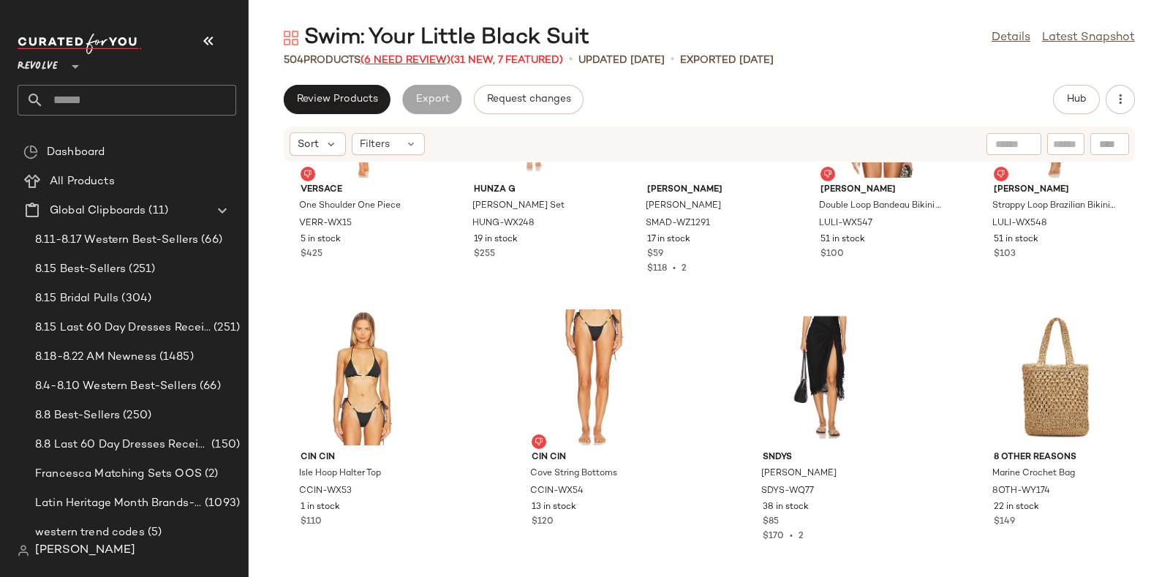
click at [398, 61] on span "(6 Need Review)" at bounding box center [405, 60] width 90 height 11
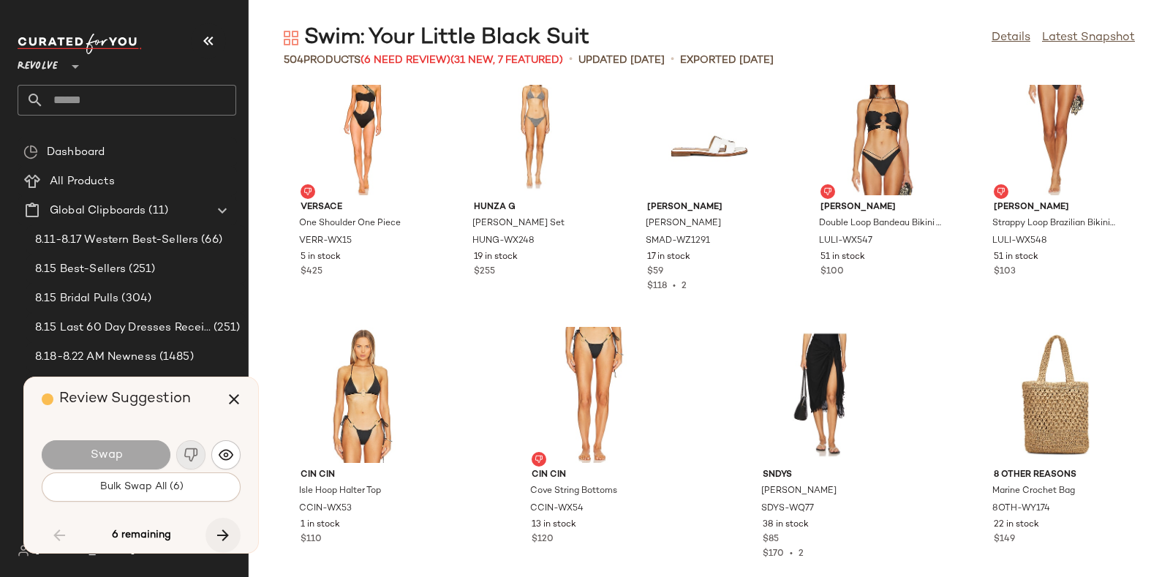
click at [219, 527] on icon "button" at bounding box center [223, 535] width 18 height 18
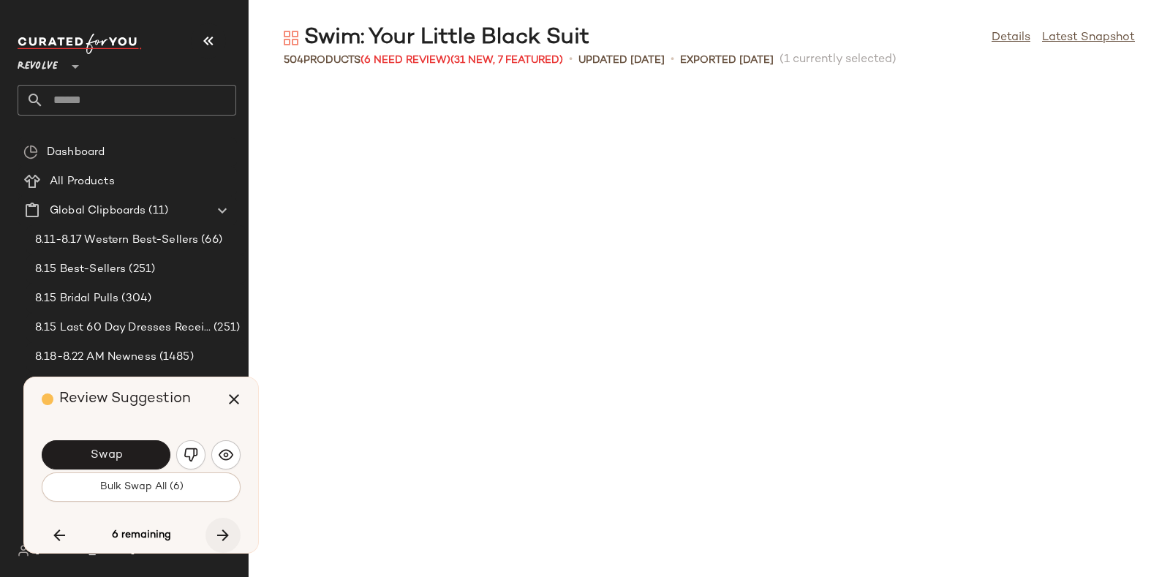
scroll to position [18999, 0]
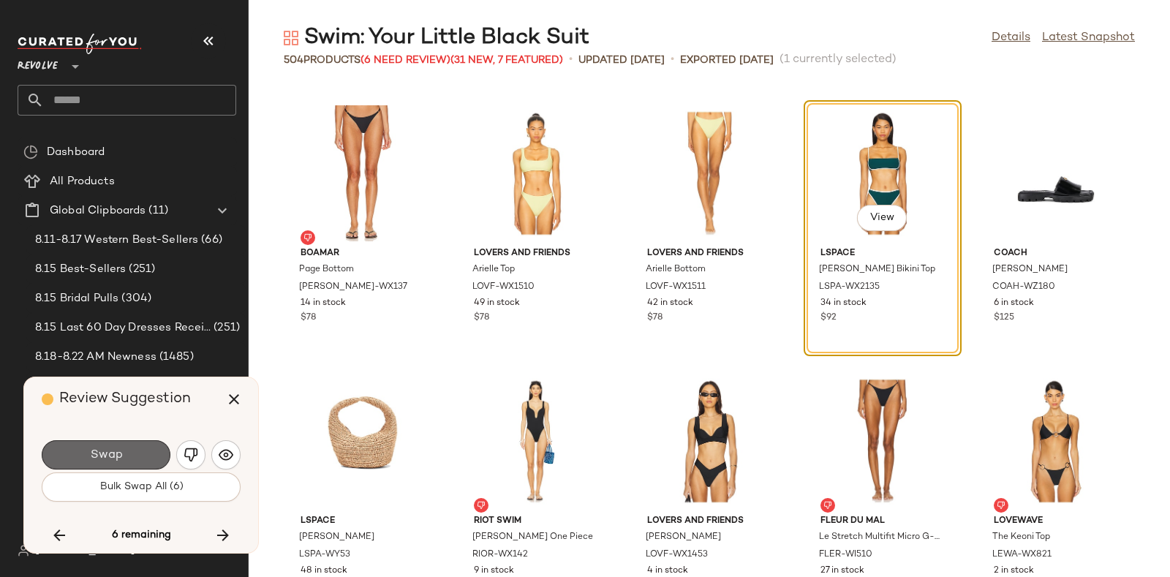
click at [128, 453] on button "Swap" at bounding box center [106, 454] width 129 height 29
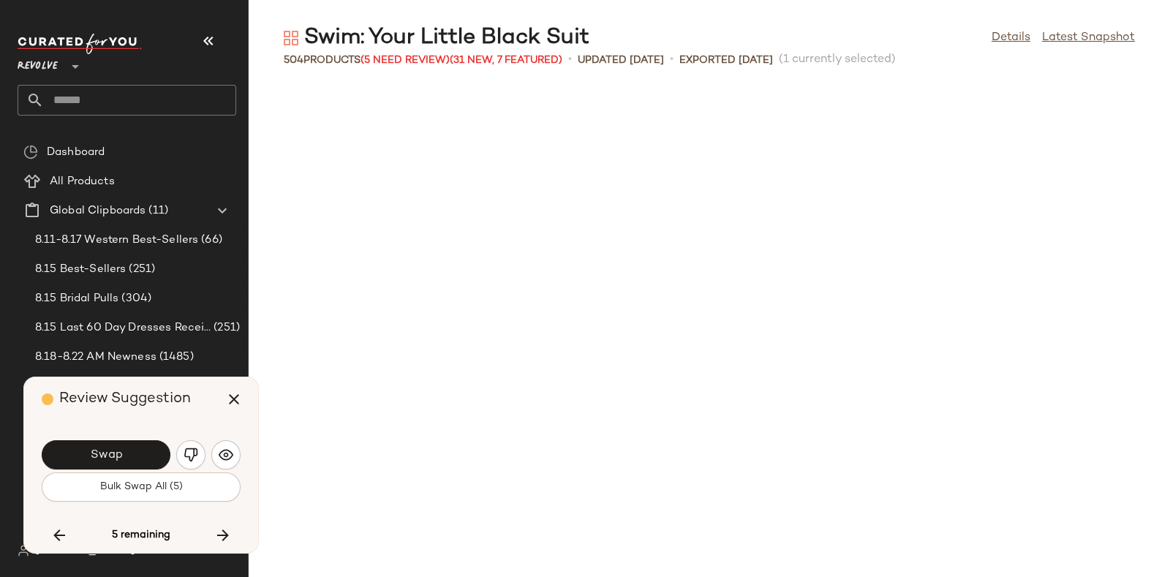
scroll to position [19535, 0]
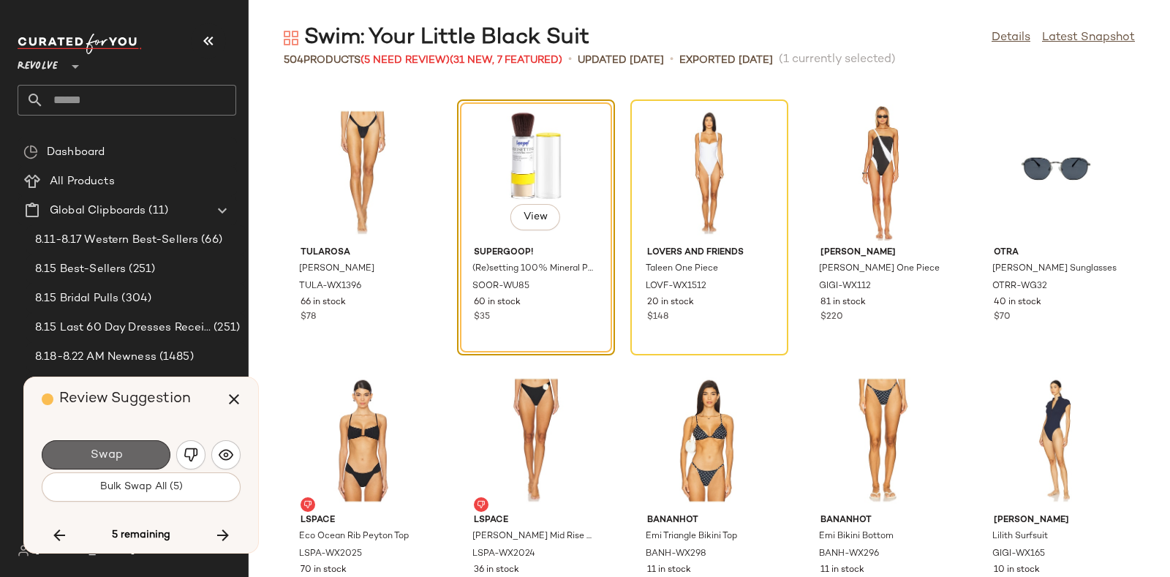
click at [123, 445] on button "Swap" at bounding box center [106, 454] width 129 height 29
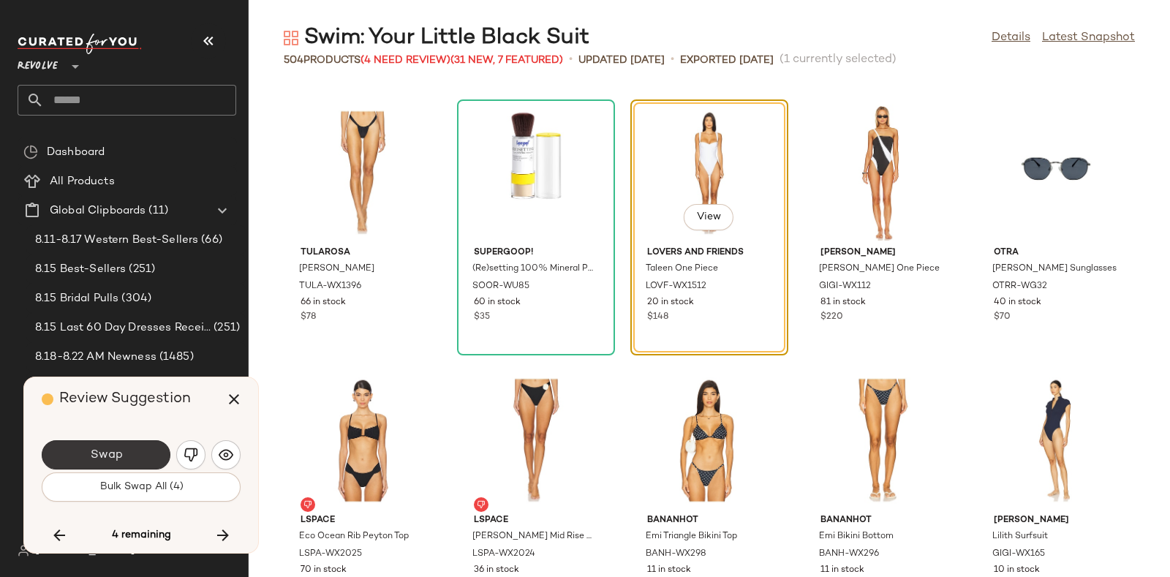
click at [124, 444] on button "Swap" at bounding box center [106, 454] width 129 height 29
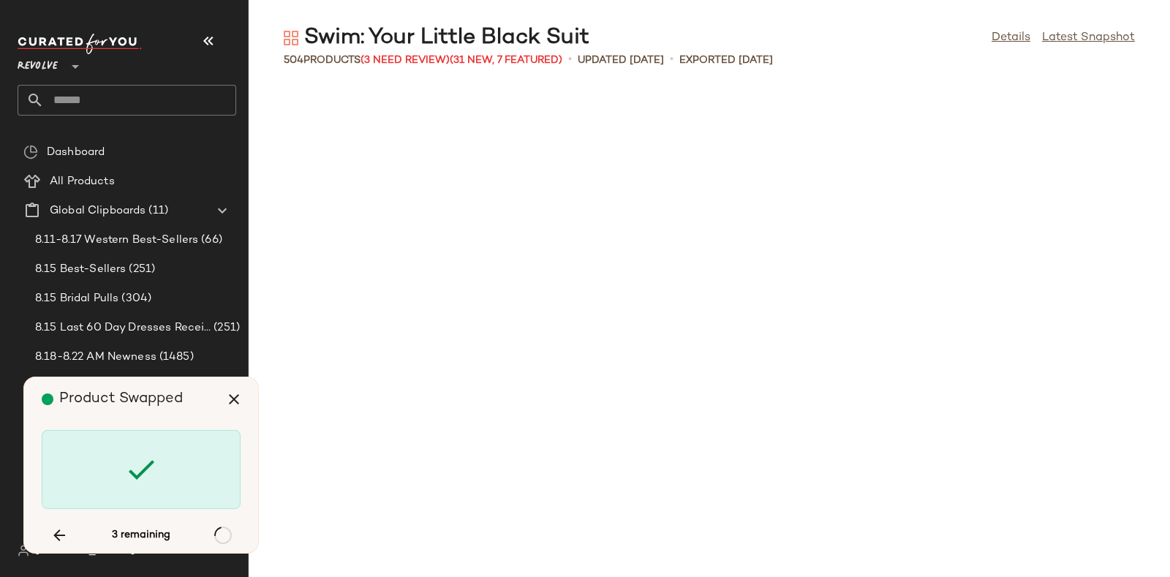
scroll to position [22745, 0]
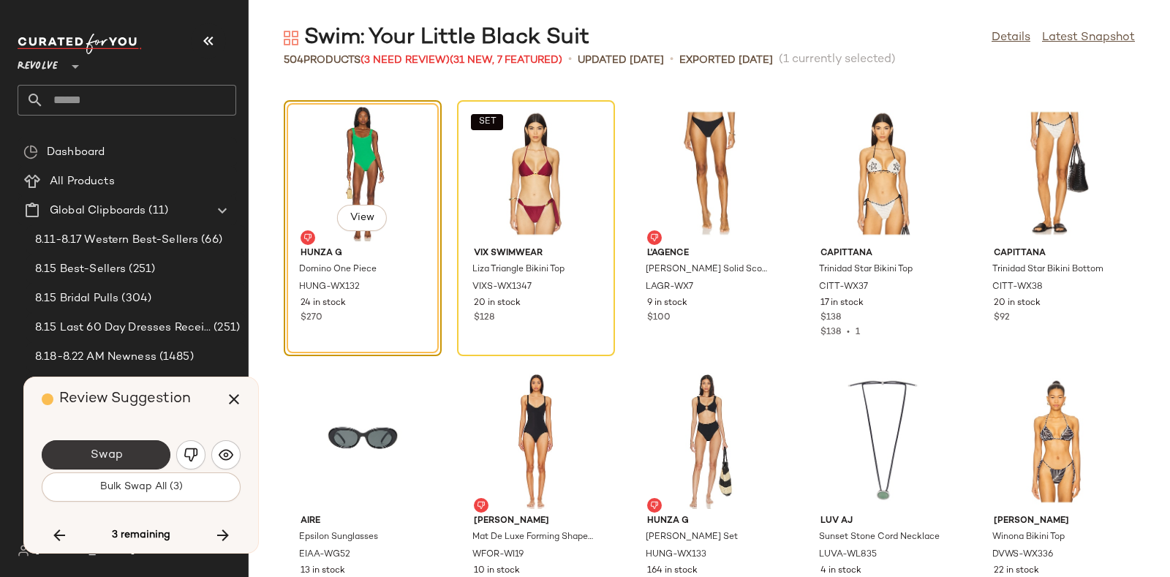
click at [124, 444] on button "Swap" at bounding box center [106, 454] width 129 height 29
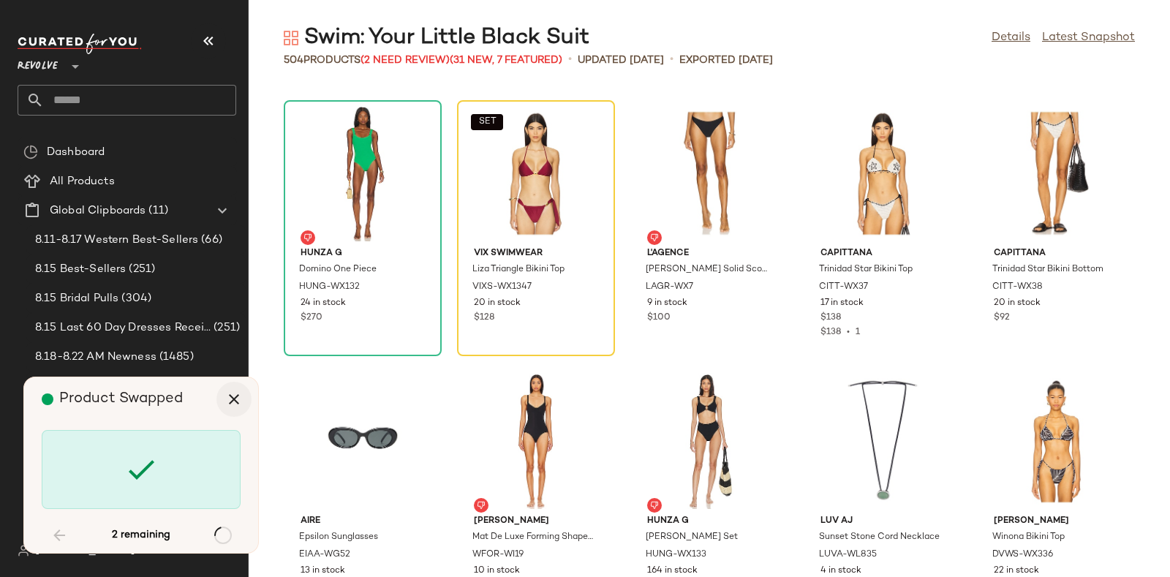
click at [231, 393] on icon "button" at bounding box center [234, 399] width 18 height 18
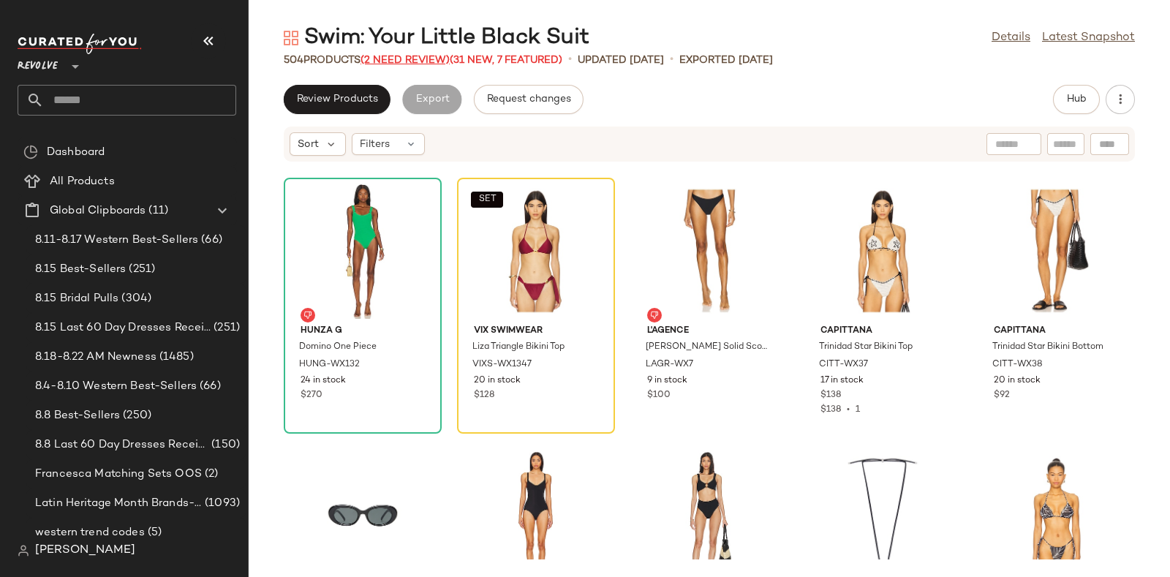
click at [406, 58] on span "(2 Need Review)" at bounding box center [404, 60] width 89 height 11
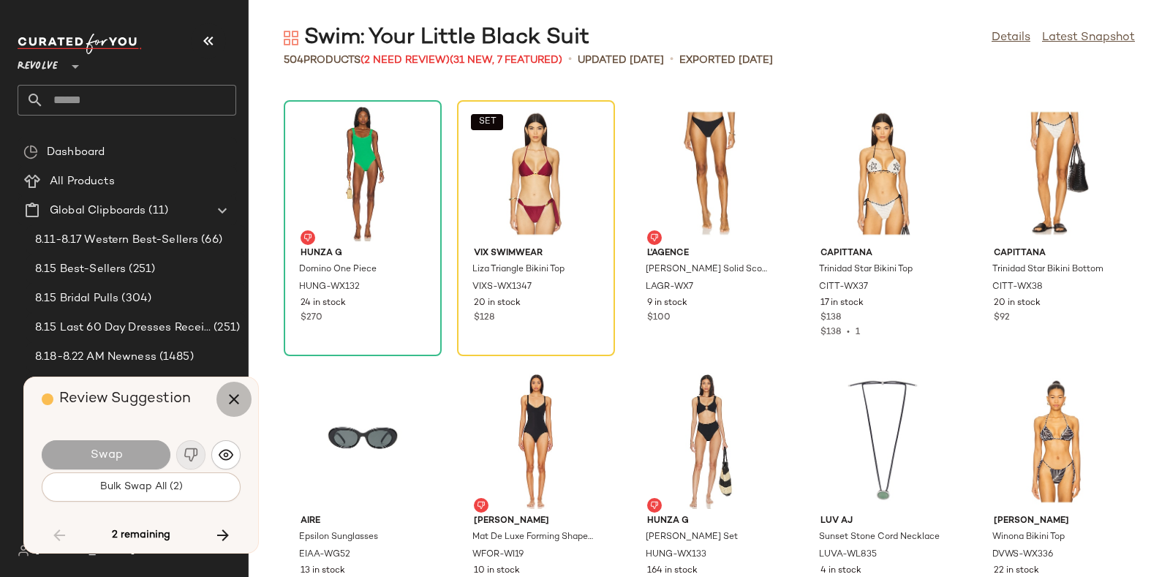
click at [223, 396] on button "button" at bounding box center [233, 399] width 35 height 35
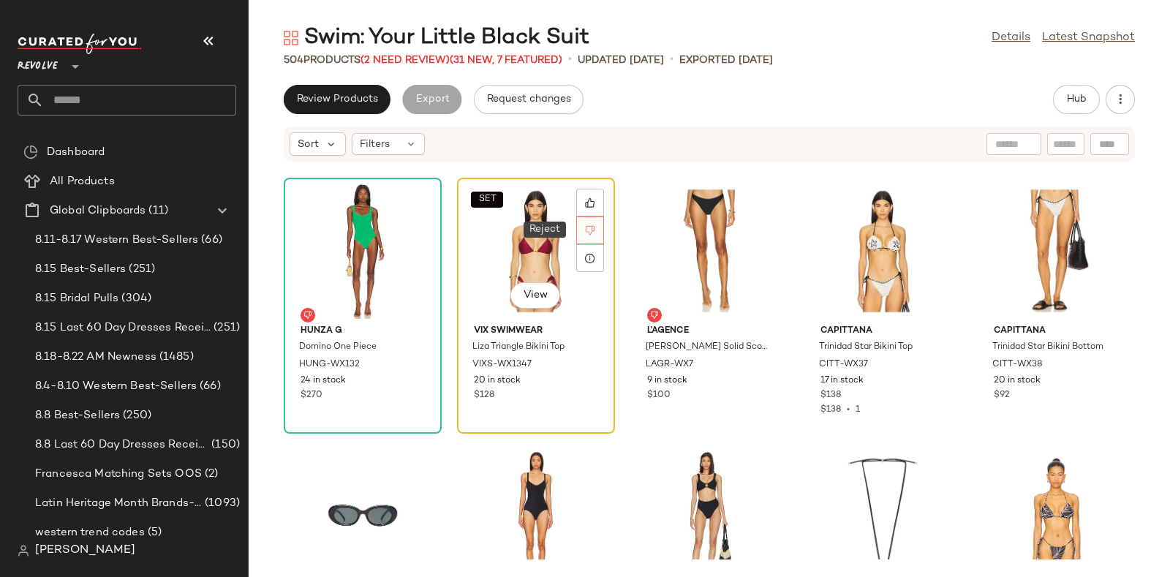
click at [591, 229] on icon at bounding box center [590, 230] width 10 height 10
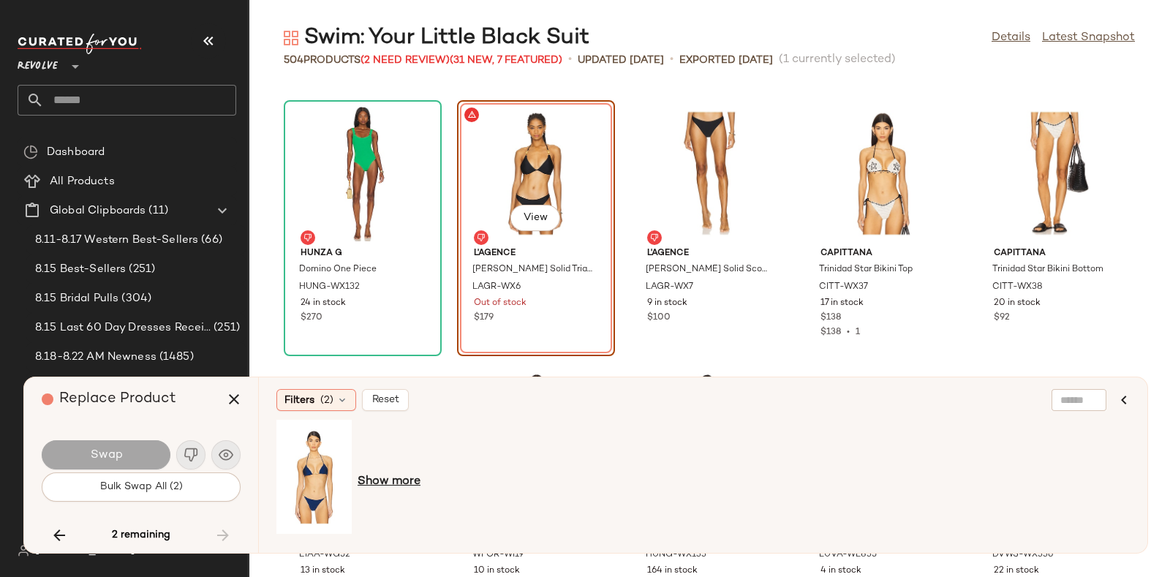
click at [392, 480] on span "Show more" at bounding box center [389, 482] width 63 height 18
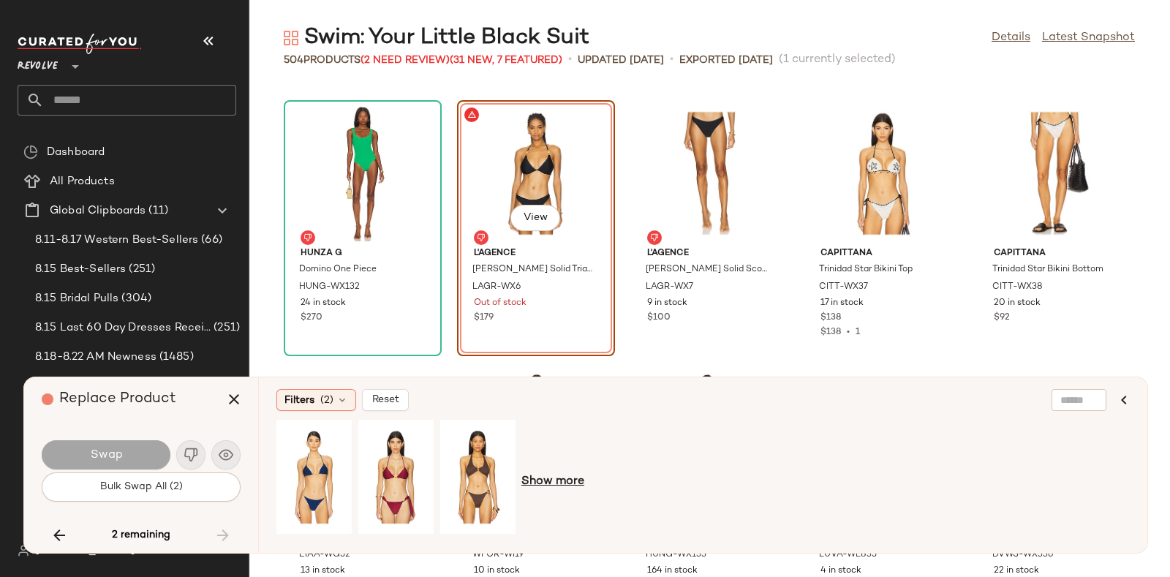
click at [536, 482] on span "Show more" at bounding box center [552, 482] width 63 height 18
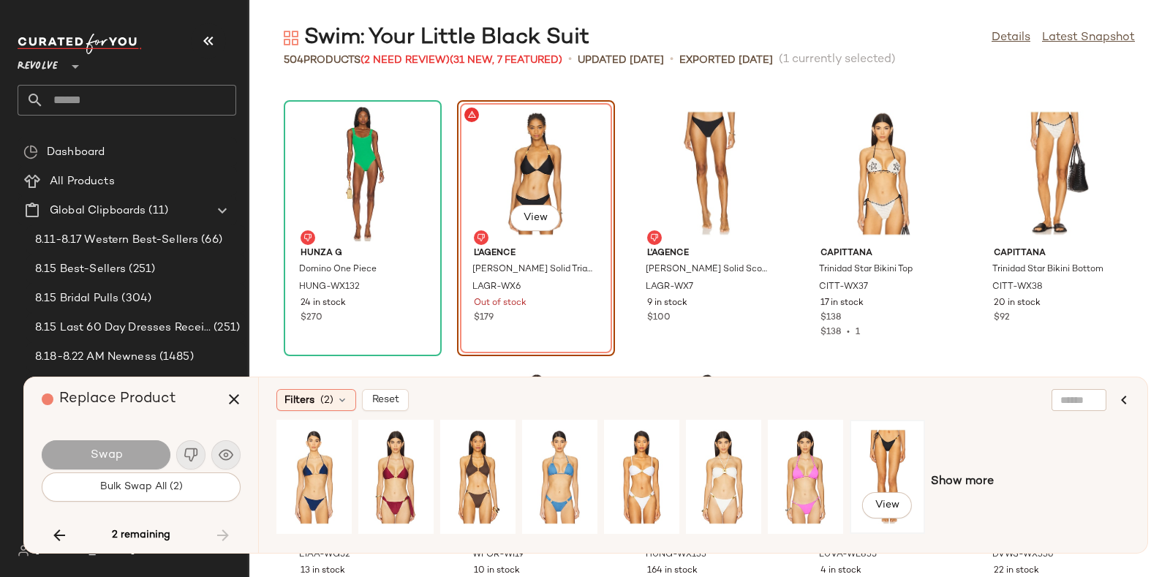
click at [888, 451] on div "View" at bounding box center [887, 477] width 65 height 104
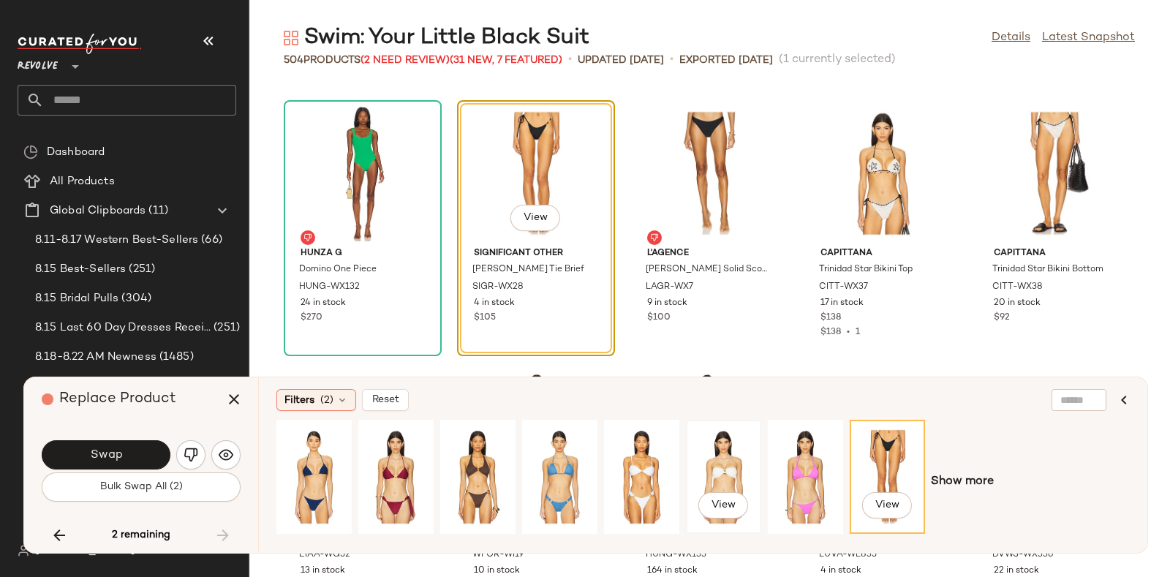
click at [717, 460] on div "View" at bounding box center [723, 477] width 65 height 104
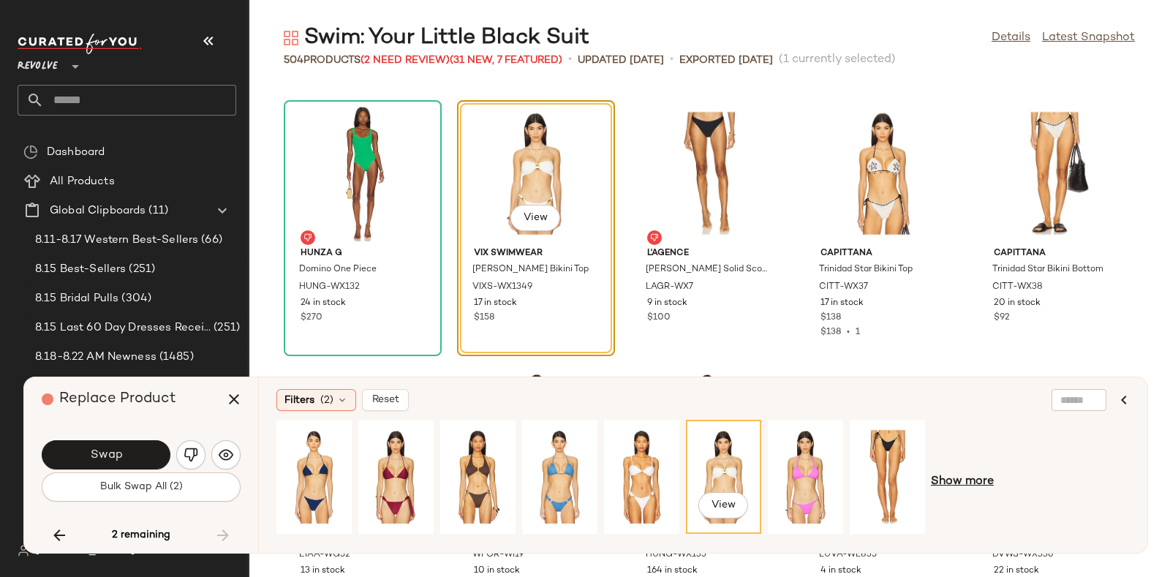
click at [958, 479] on span "Show more" at bounding box center [962, 482] width 63 height 18
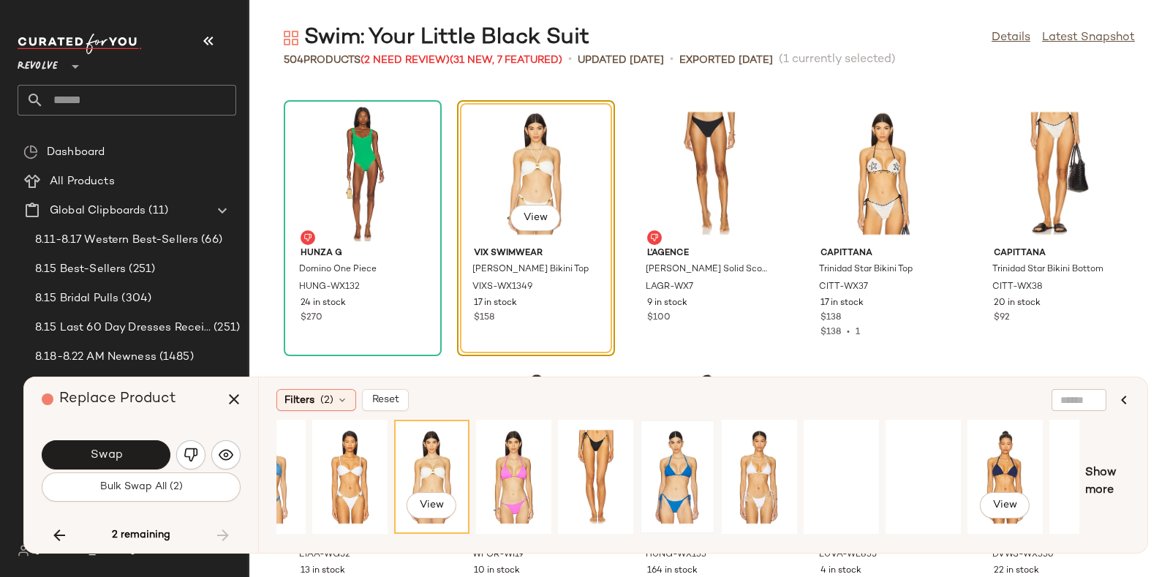
scroll to position [0, 336]
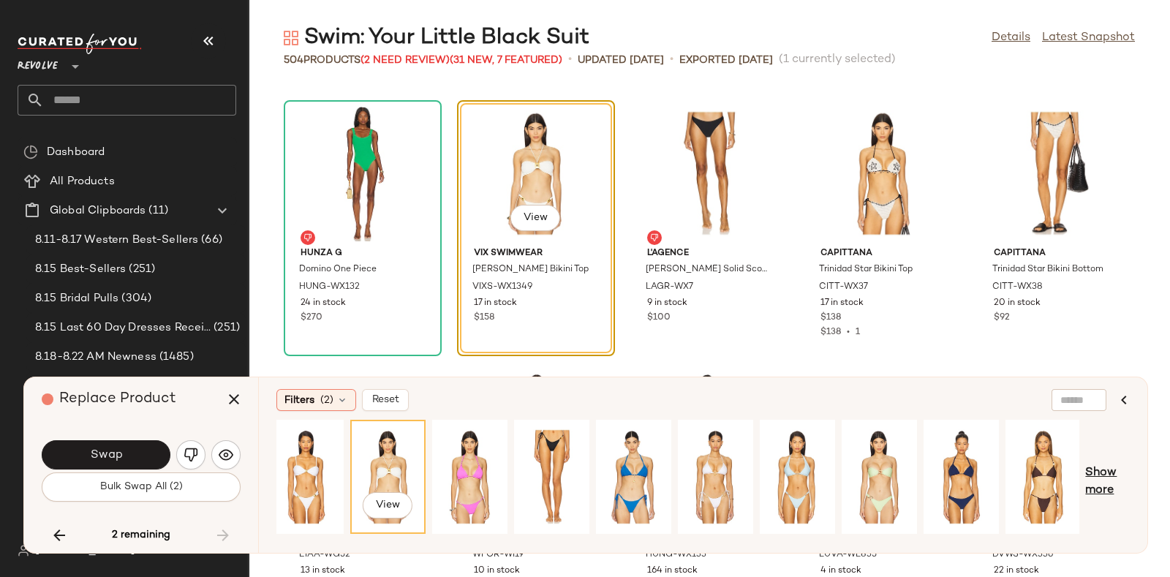
click at [1101, 473] on span "Show more" at bounding box center [1107, 481] width 45 height 35
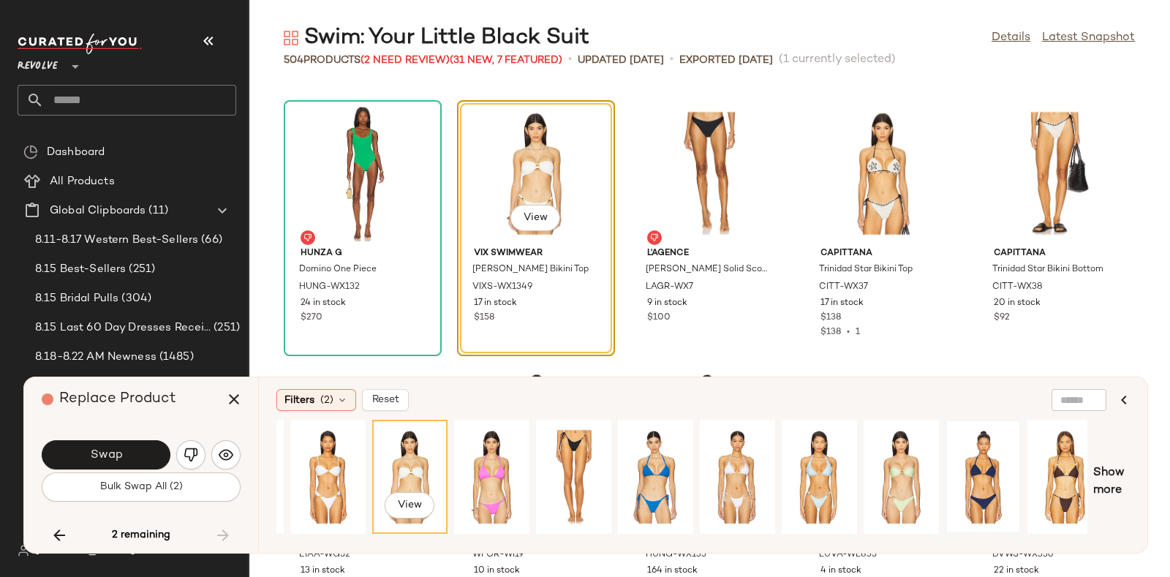
scroll to position [0, 573]
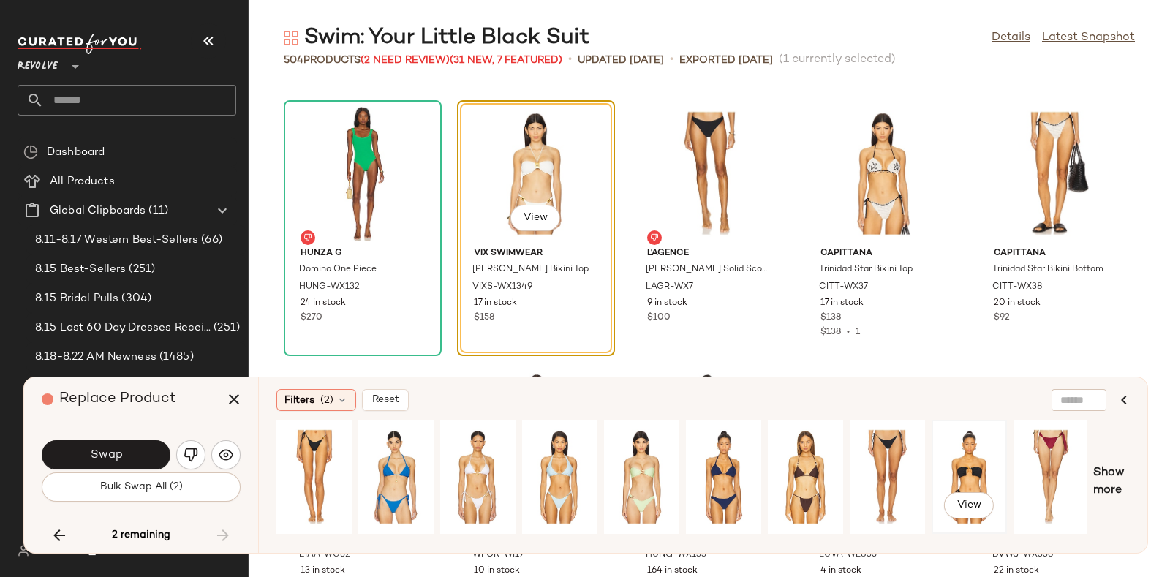
click at [971, 462] on div "View" at bounding box center [969, 477] width 65 height 104
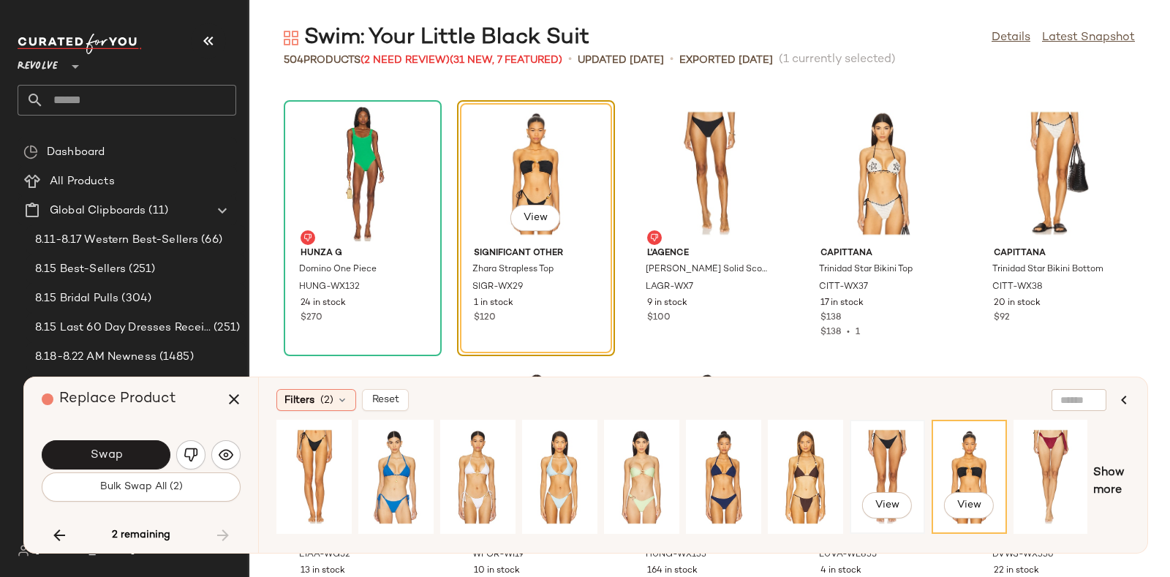
click at [890, 458] on div "View" at bounding box center [887, 477] width 65 height 104
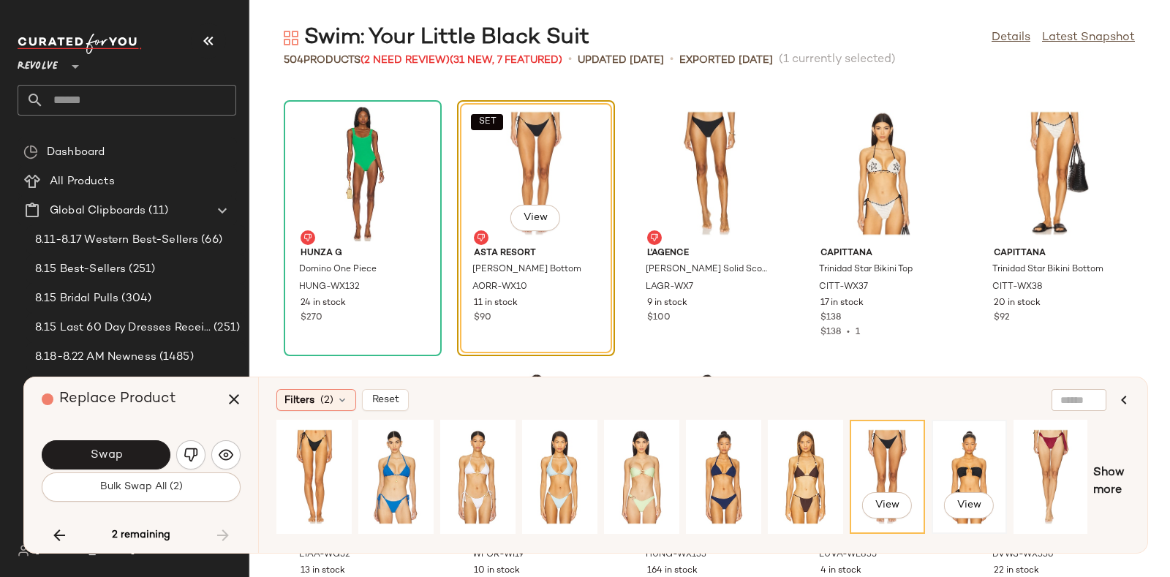
click at [996, 447] on div "View" at bounding box center [969, 477] width 65 height 104
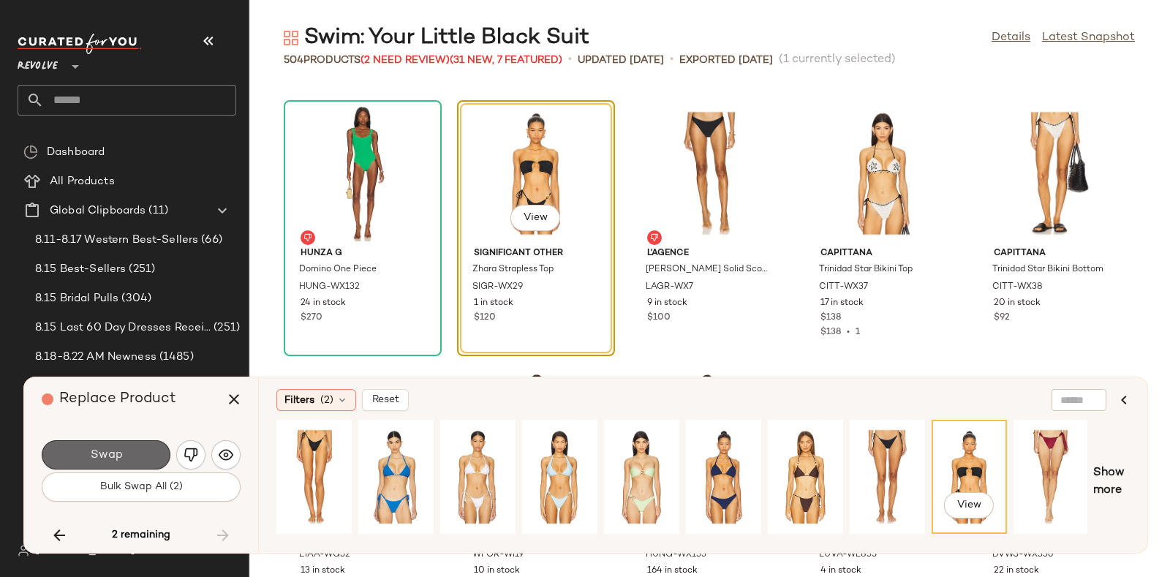
click at [94, 451] on span "Swap" at bounding box center [105, 455] width 33 height 14
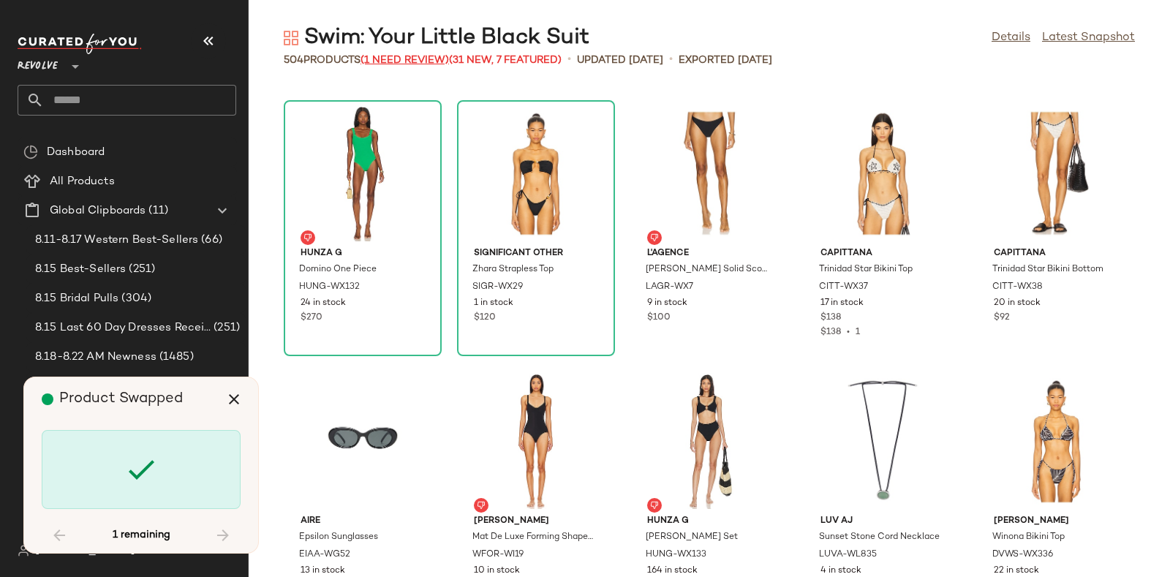
click at [398, 60] on span "(1 Need Review)" at bounding box center [404, 60] width 88 height 11
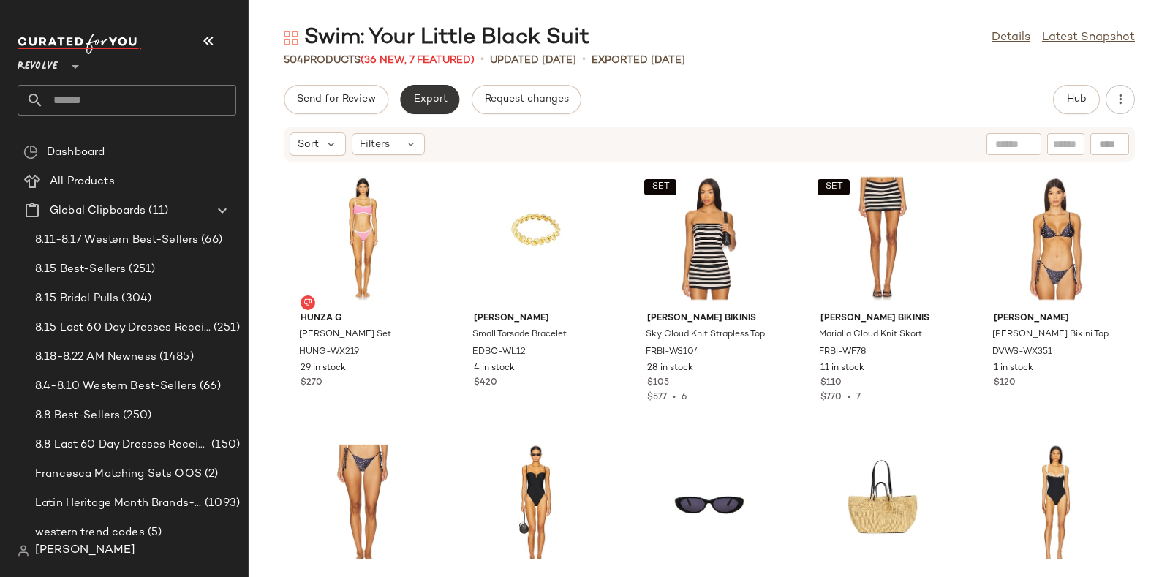
click at [420, 89] on button "Export" at bounding box center [429, 99] width 59 height 29
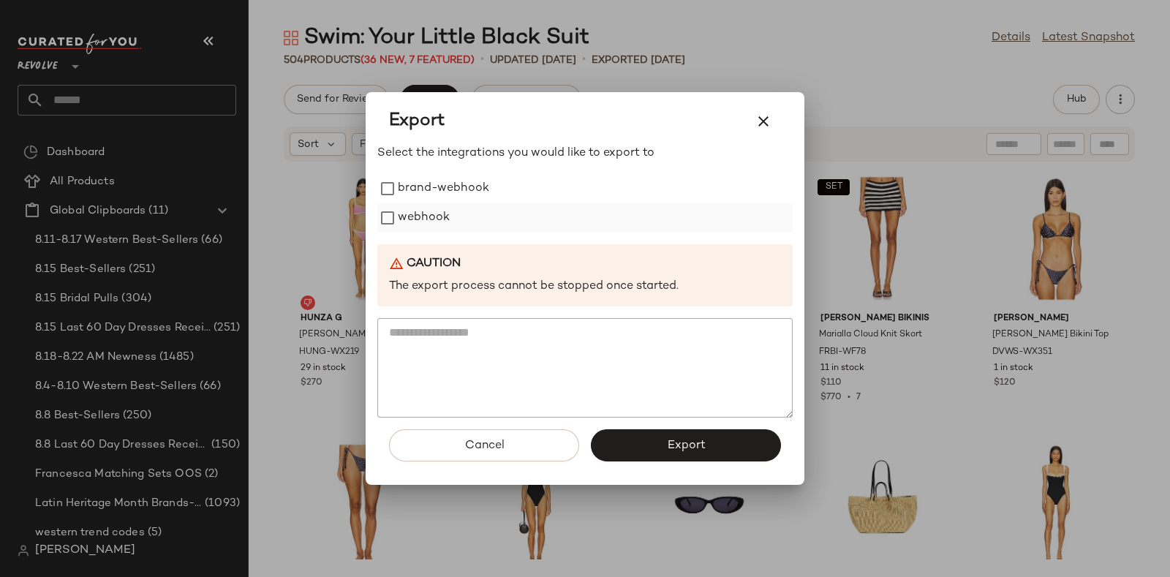
click at [423, 210] on label "webhook" at bounding box center [424, 217] width 52 height 29
click at [679, 447] on span "Export" at bounding box center [685, 446] width 39 height 14
